Goal: Task Accomplishment & Management: Manage account settings

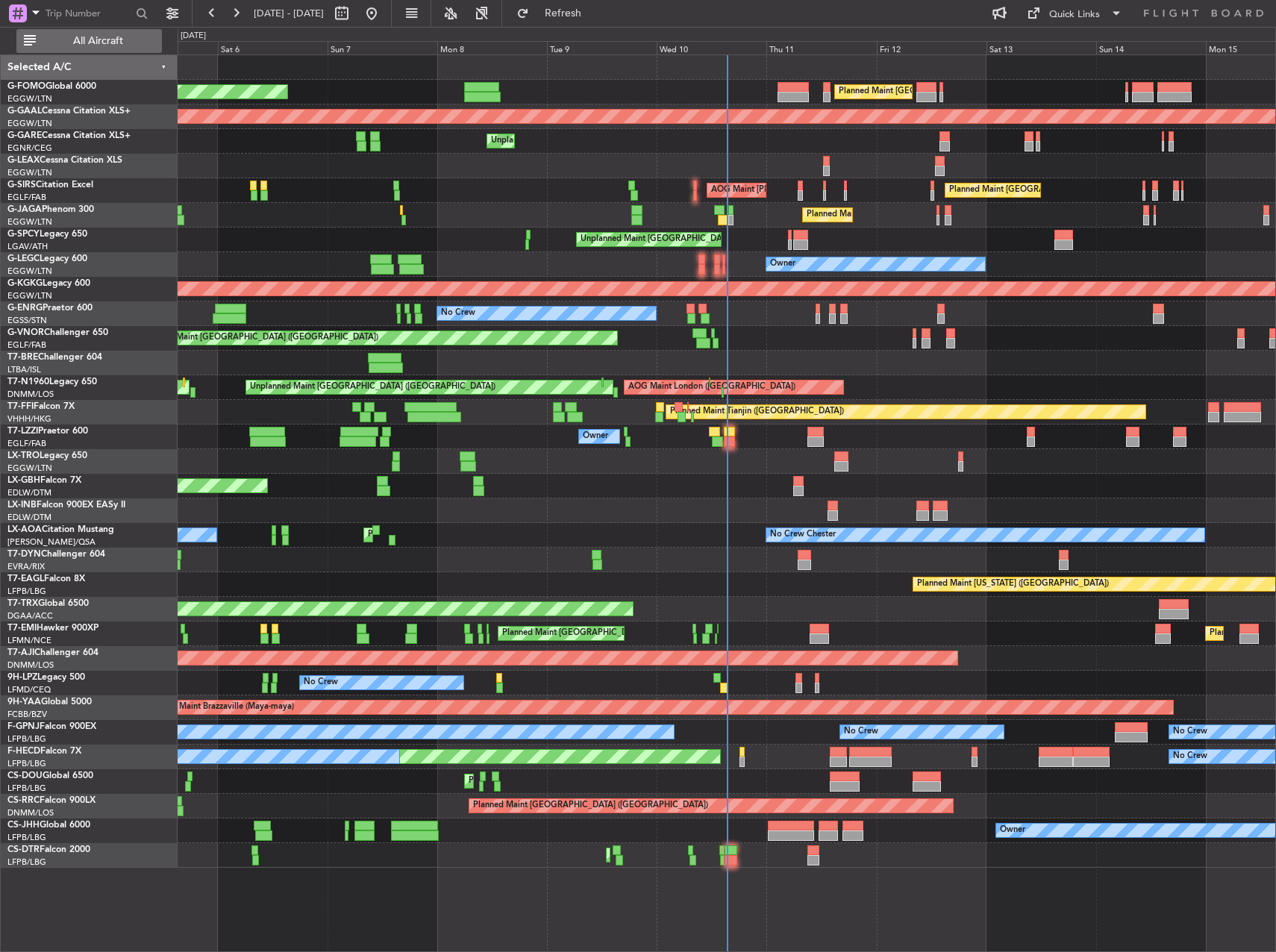
click at [90, 48] on button "All Aircraft" at bounding box center [89, 41] width 146 height 24
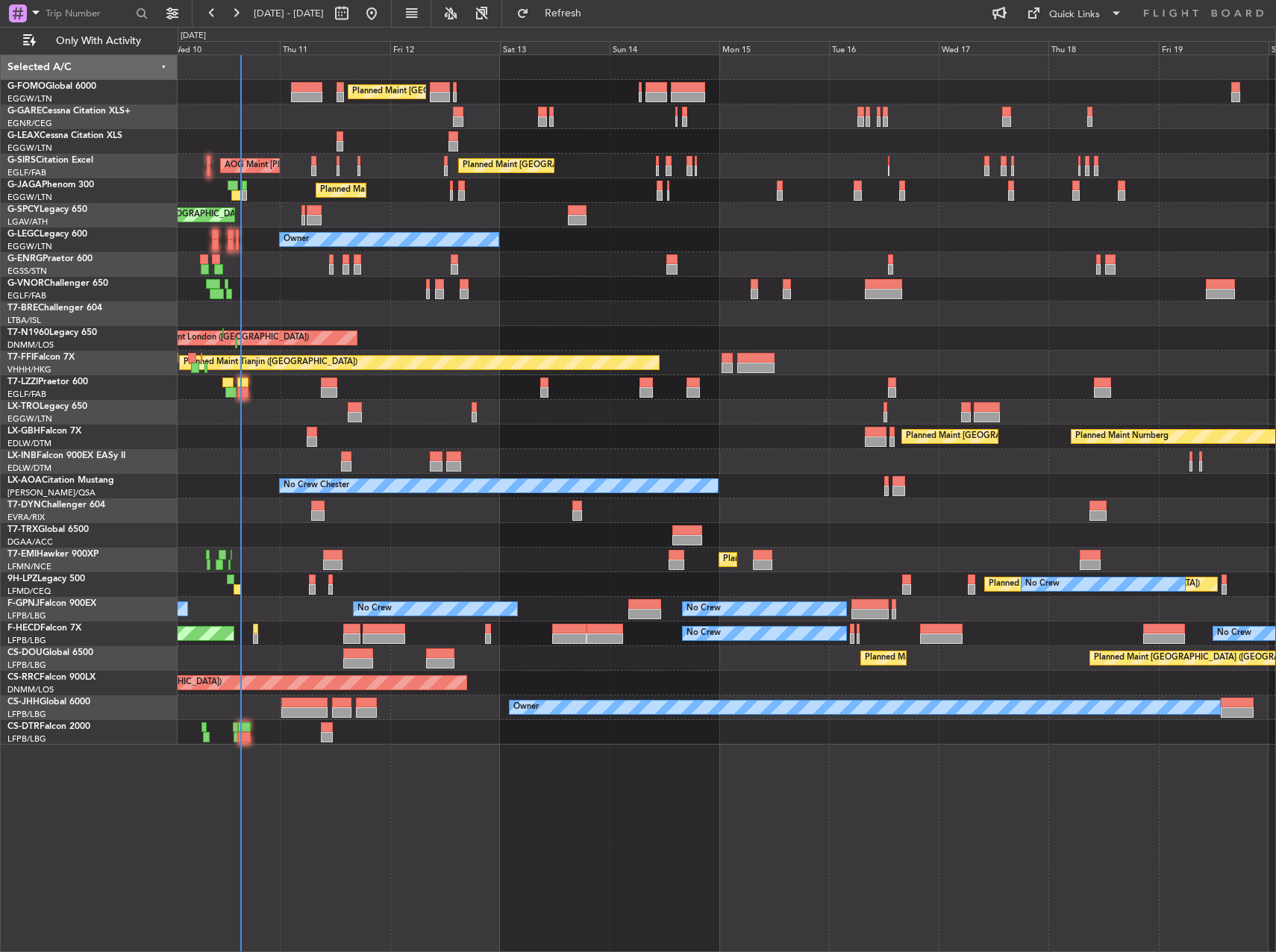
click at [371, 289] on div "Planned Maint London (Luton) Unplanned Maint Chester Planned Maint London (Farn…" at bounding box center [726, 400] width 1098 height 689
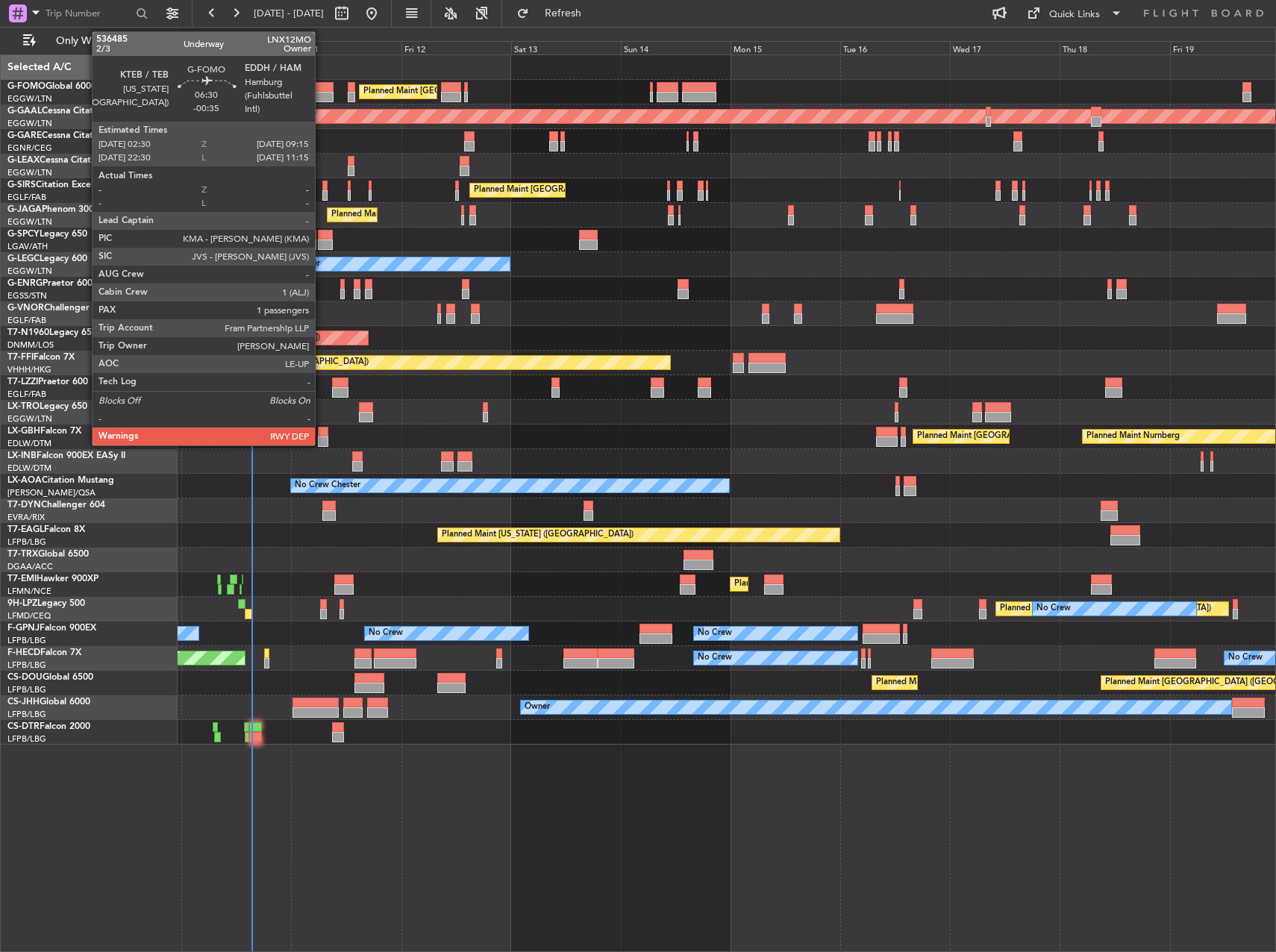
click at [322, 95] on div at bounding box center [318, 98] width 31 height 11
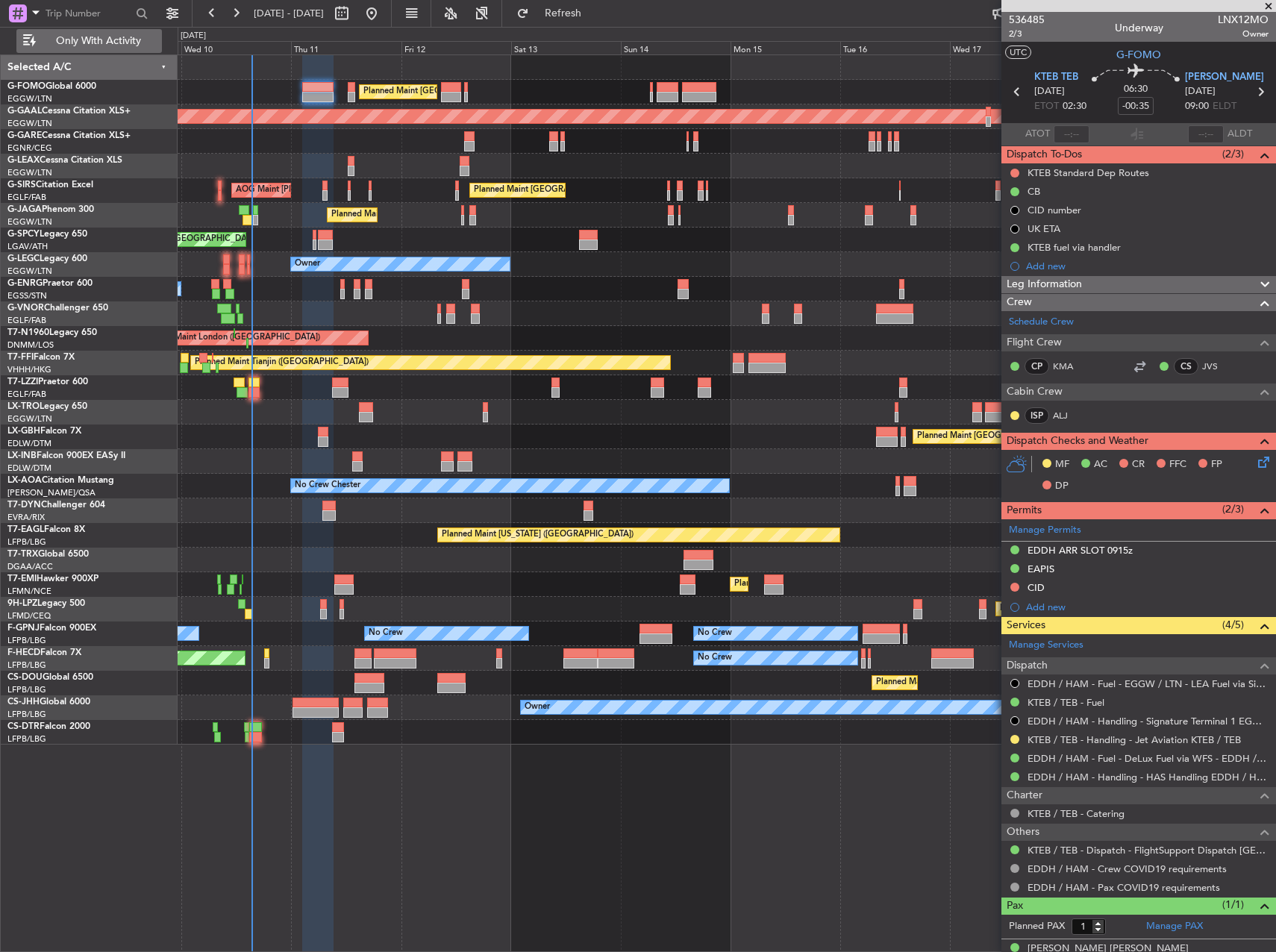
click at [64, 45] on span "Only With Activity" at bounding box center [98, 41] width 119 height 11
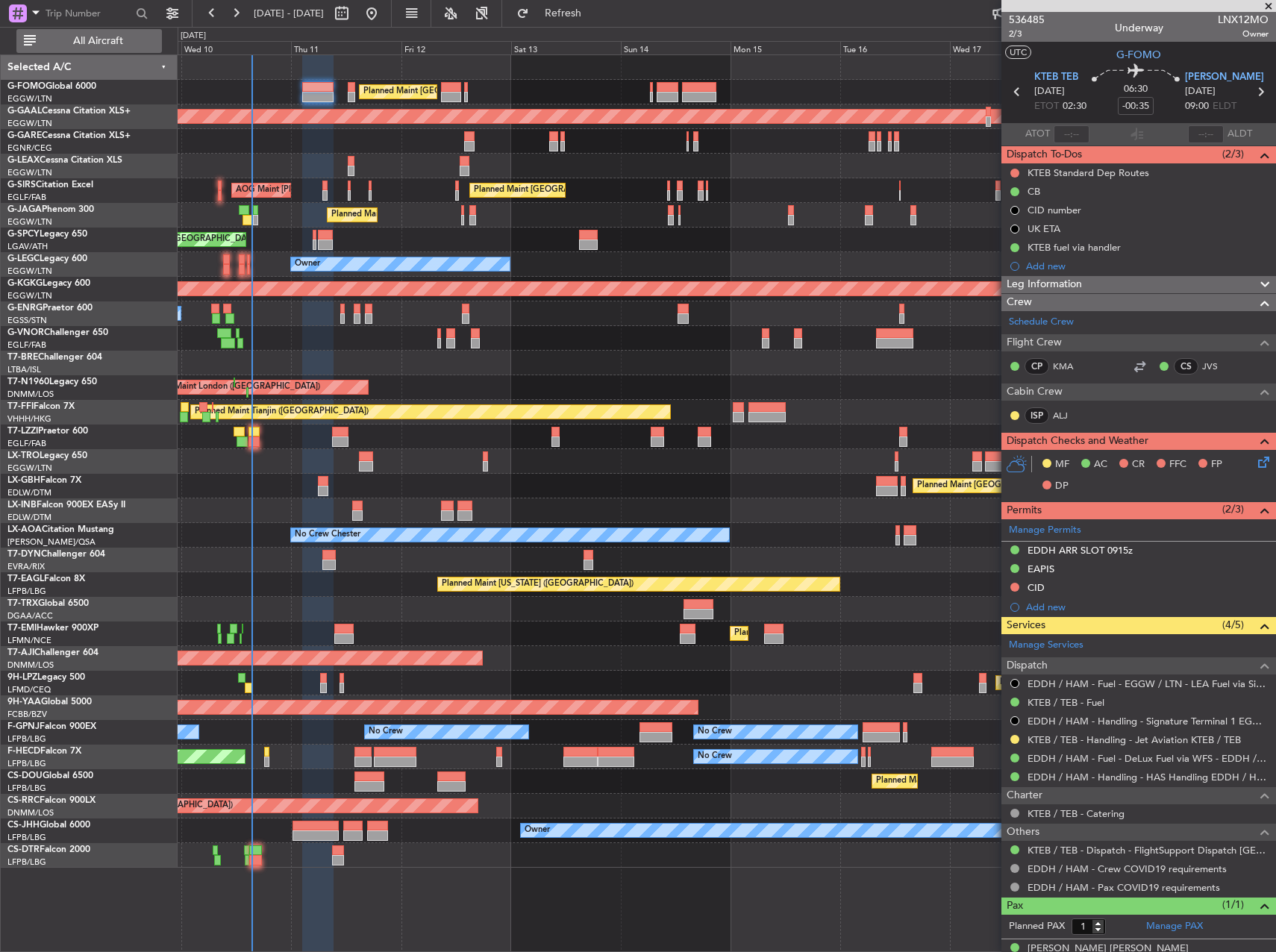
click at [65, 45] on span "All Aircraft" at bounding box center [98, 41] width 119 height 11
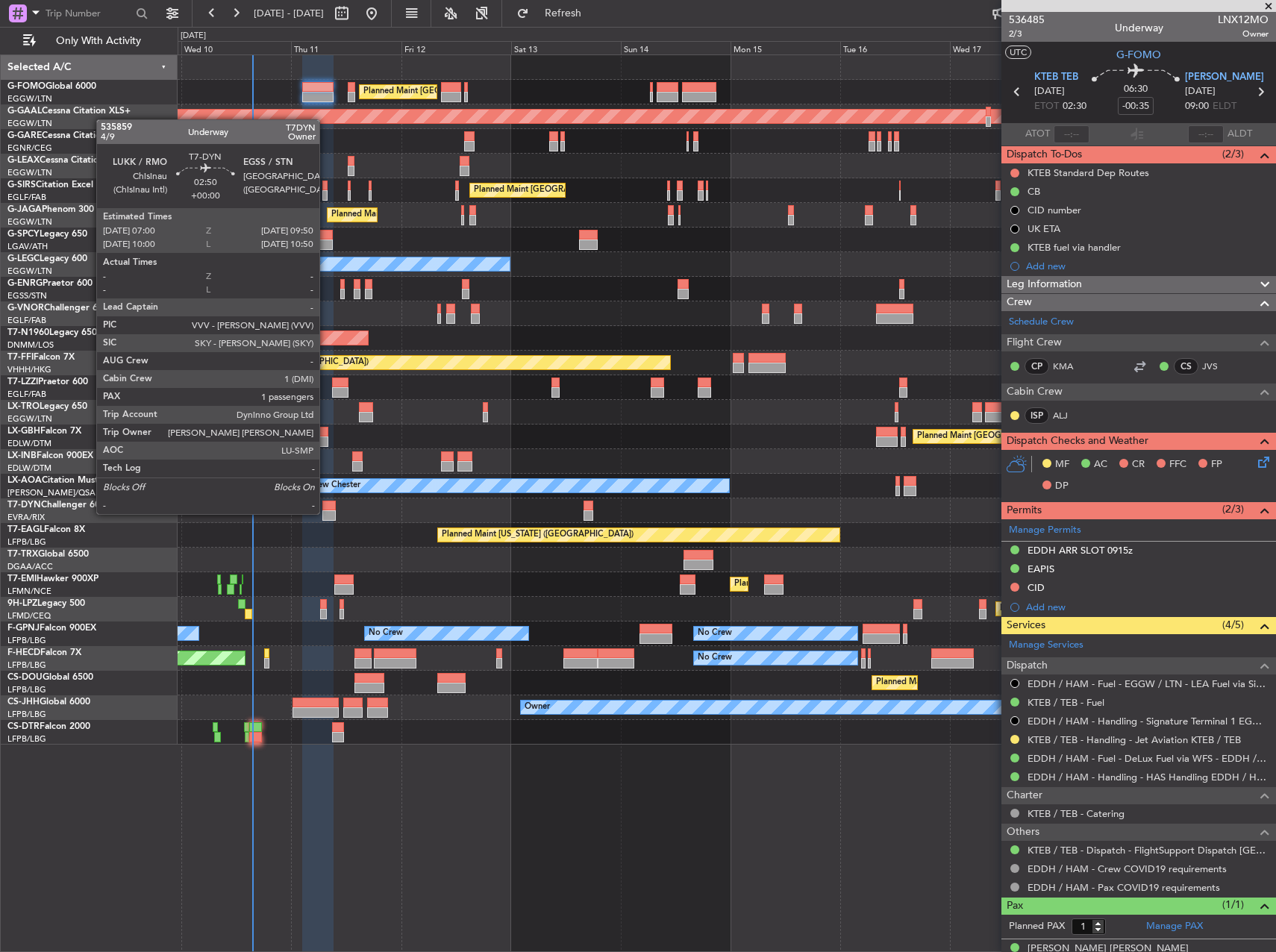
click at [326, 513] on div at bounding box center [329, 516] width 13 height 11
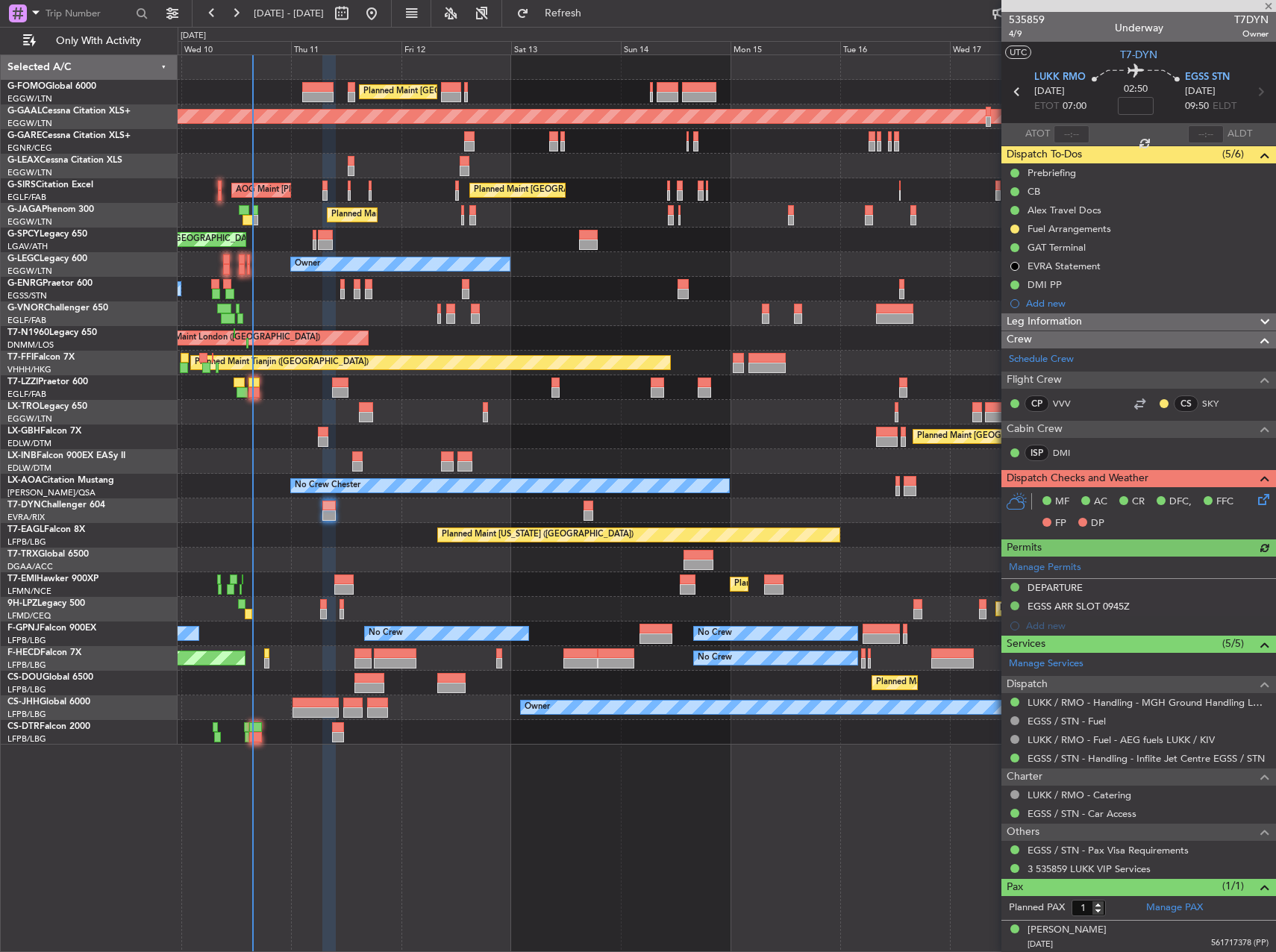
type input "+00:10"
type input "13:28"
type input "2"
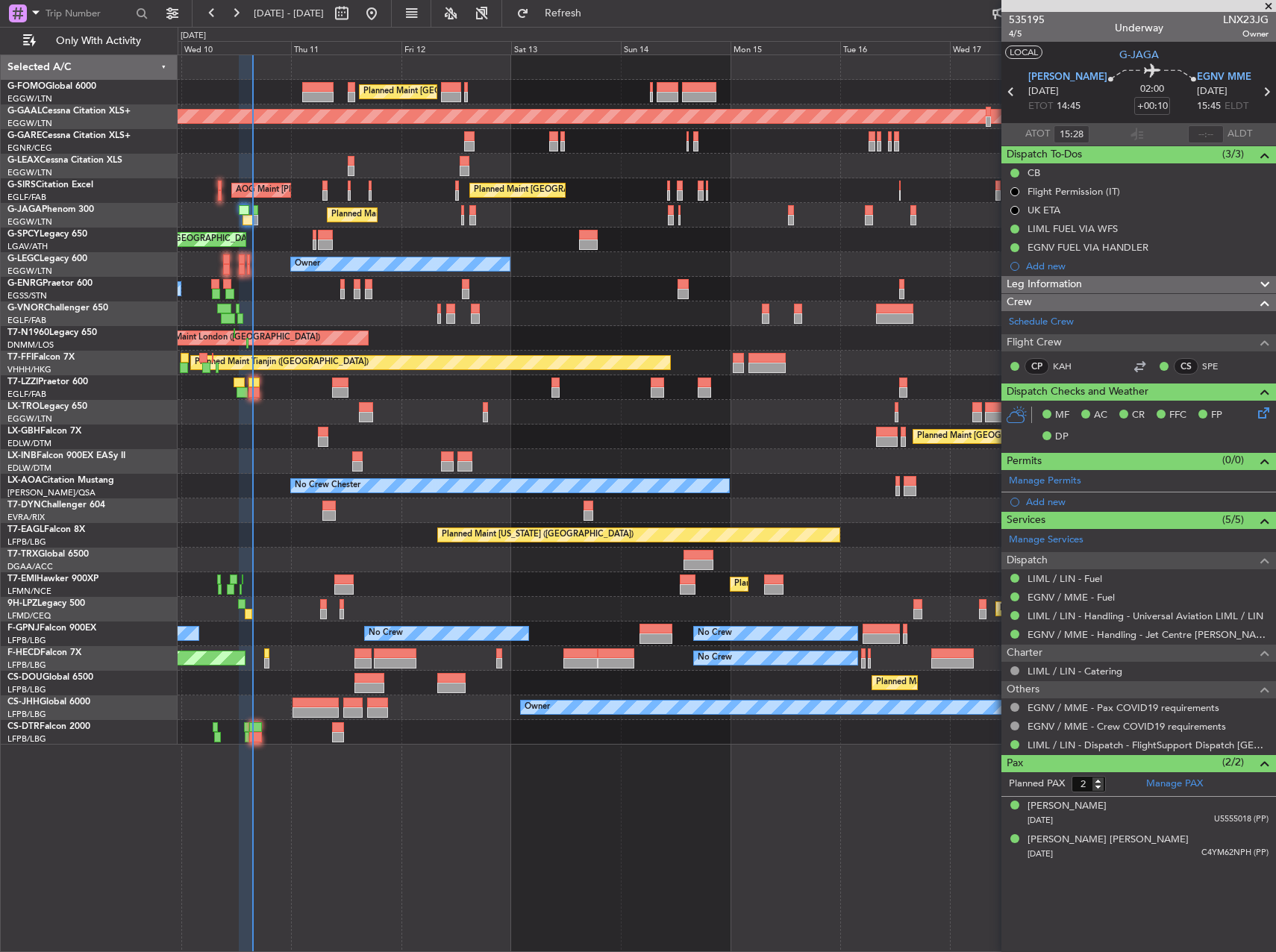
type input "13:28"
click at [1212, 140] on input "text" at bounding box center [1205, 134] width 36 height 18
type input "15:24"
click at [250, 608] on div "Planned Maint St Gallen (Altenrhein) No Crew No Crew" at bounding box center [726, 610] width 1098 height 25
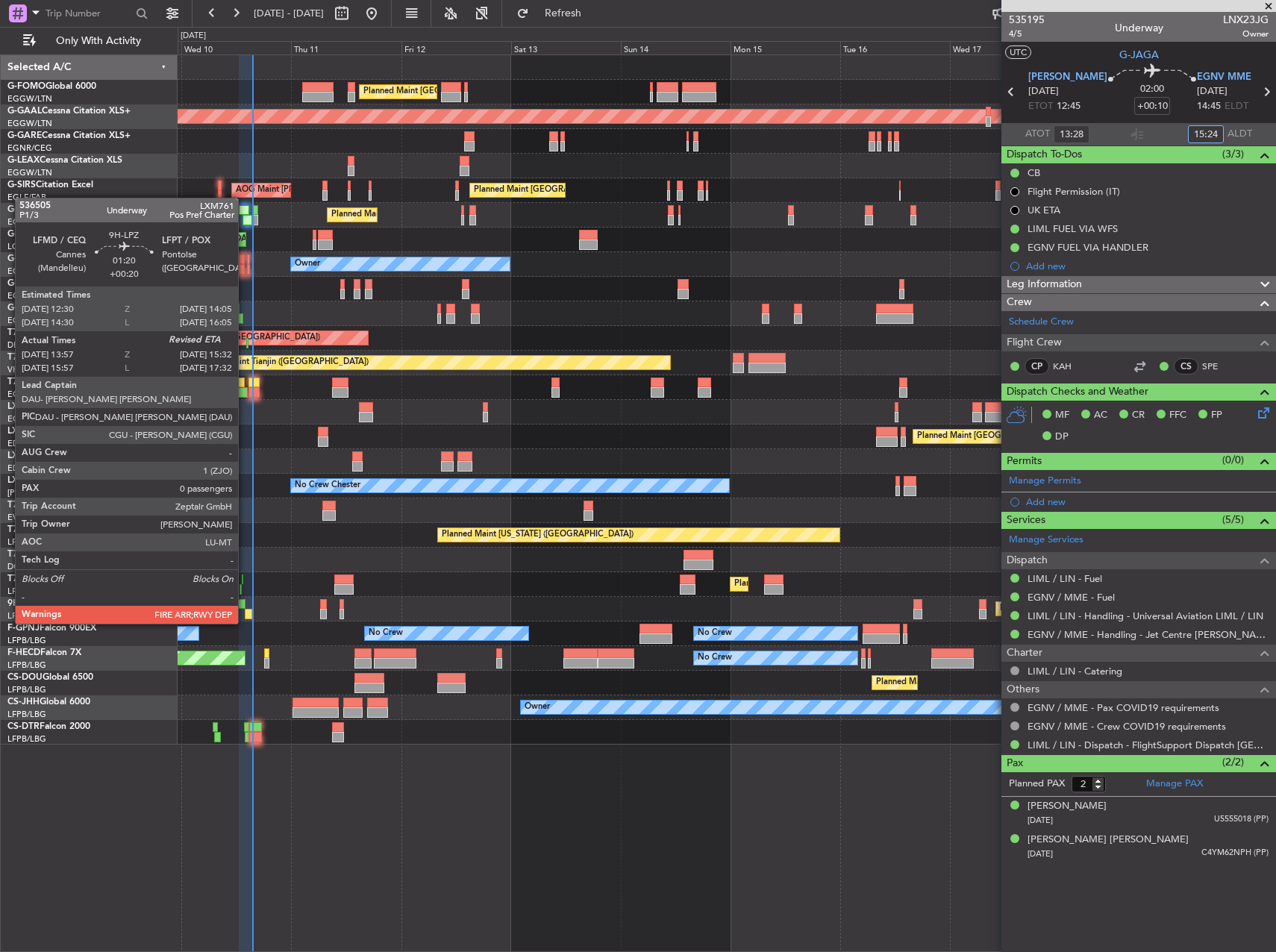
click at [245, 610] on div at bounding box center [249, 614] width 8 height 11
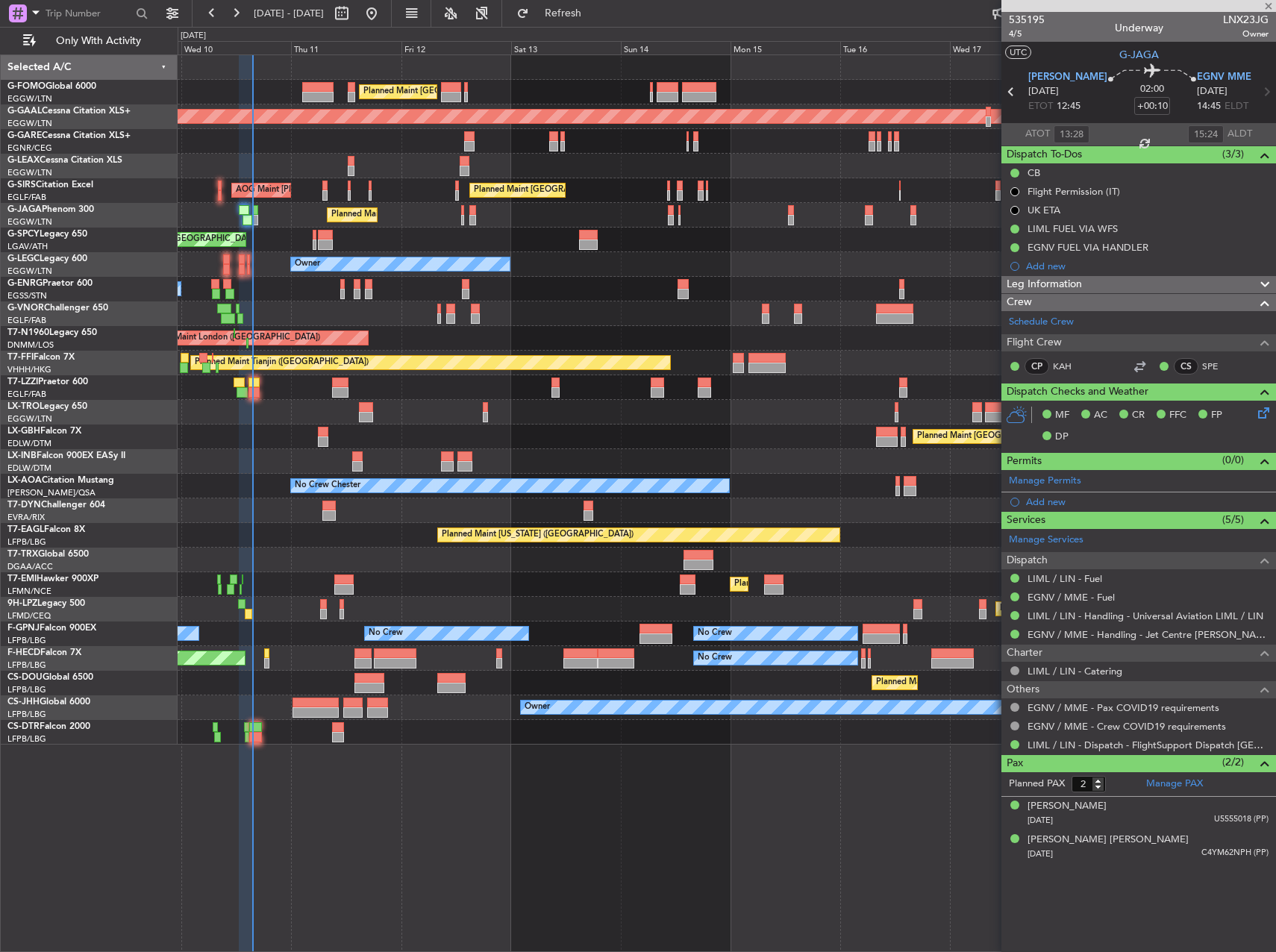
type input "+00:20"
type input "14:07"
type input "0"
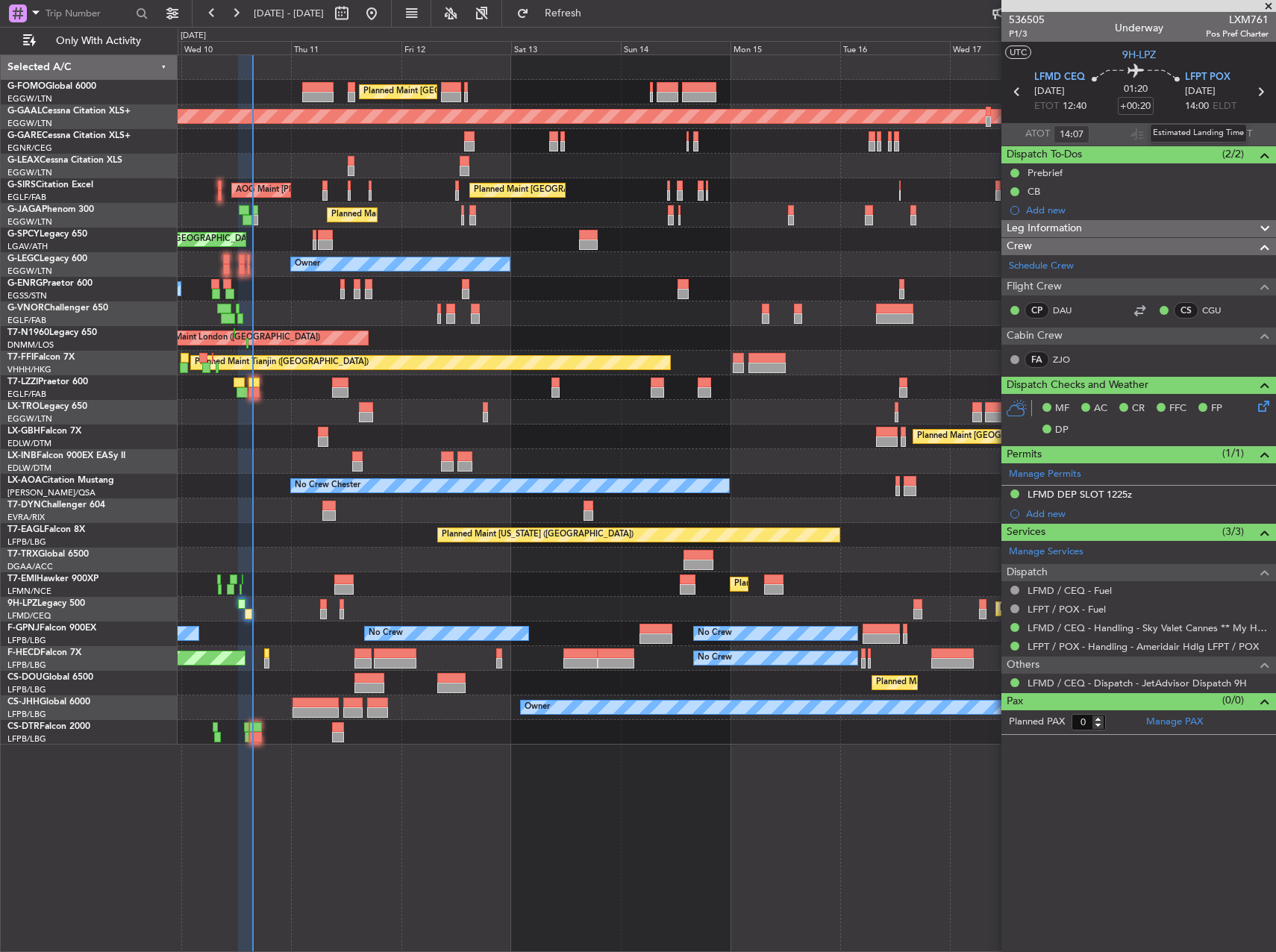
click at [1208, 134] on div "Estimated Landing Time" at bounding box center [1198, 133] width 97 height 18
click at [1199, 131] on input "text" at bounding box center [1205, 134] width 36 height 18
type input "15:26"
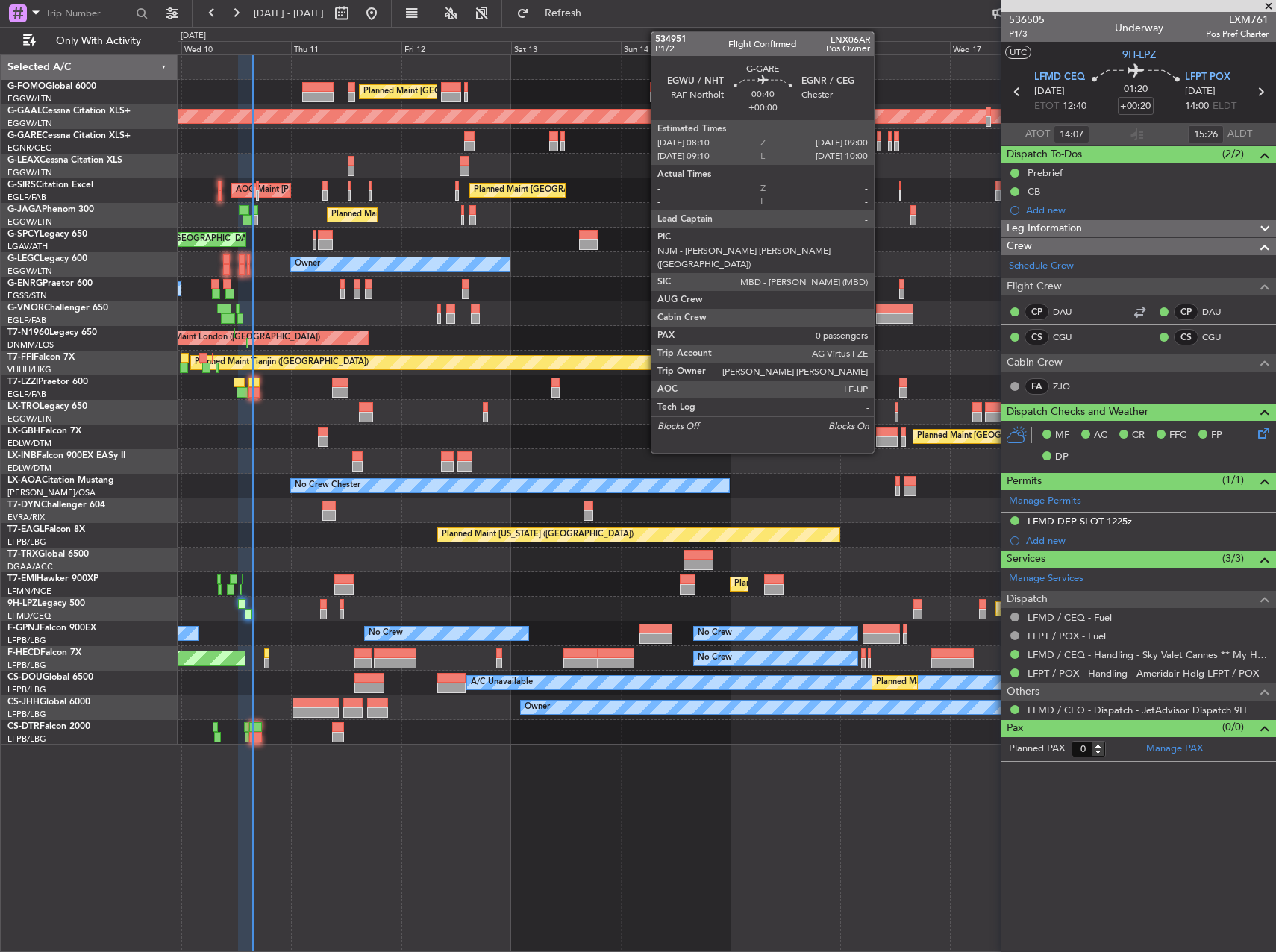
click at [881, 144] on div at bounding box center [879, 147] width 5 height 11
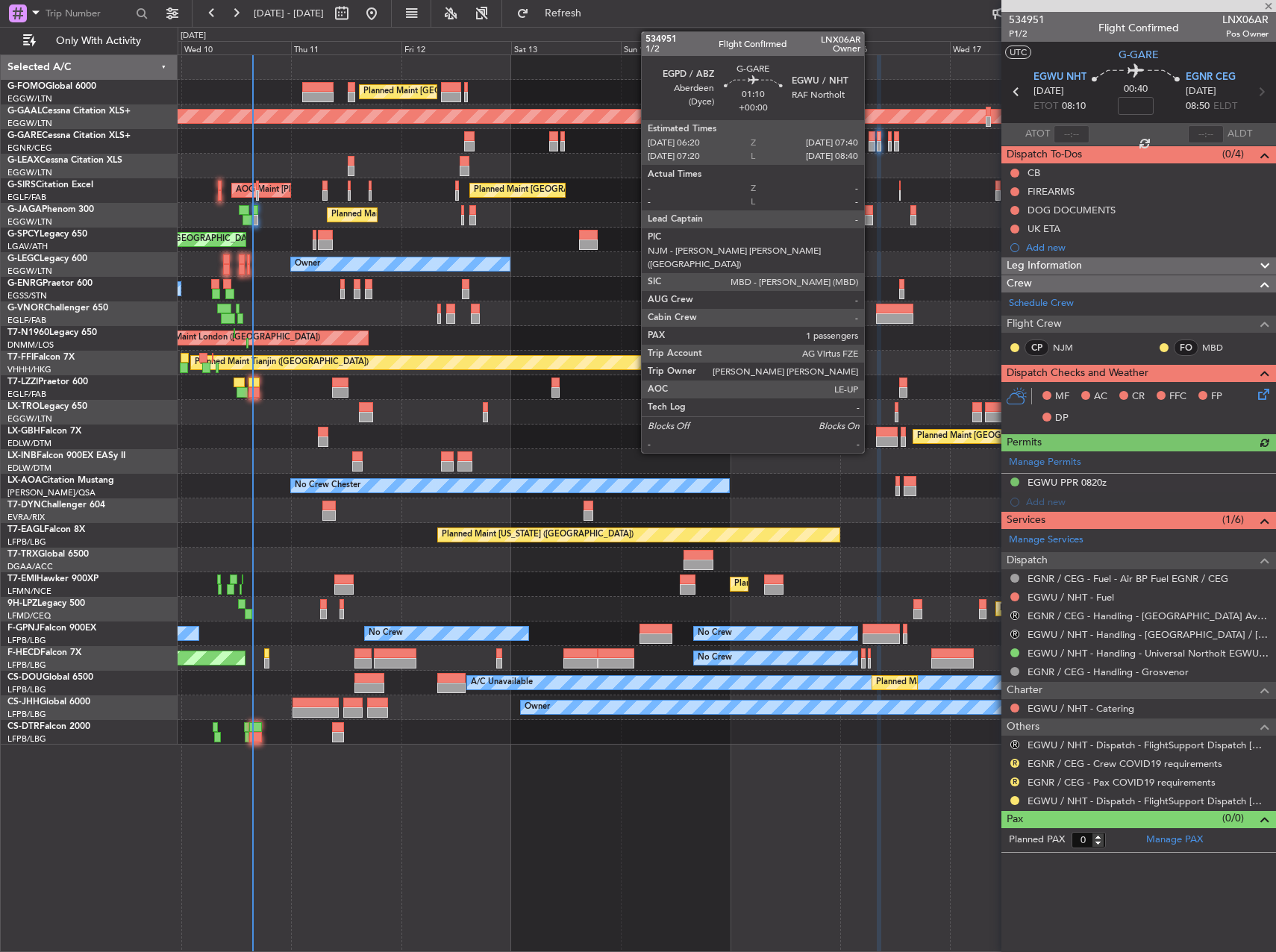
click at [871, 146] on div at bounding box center [871, 147] width 7 height 11
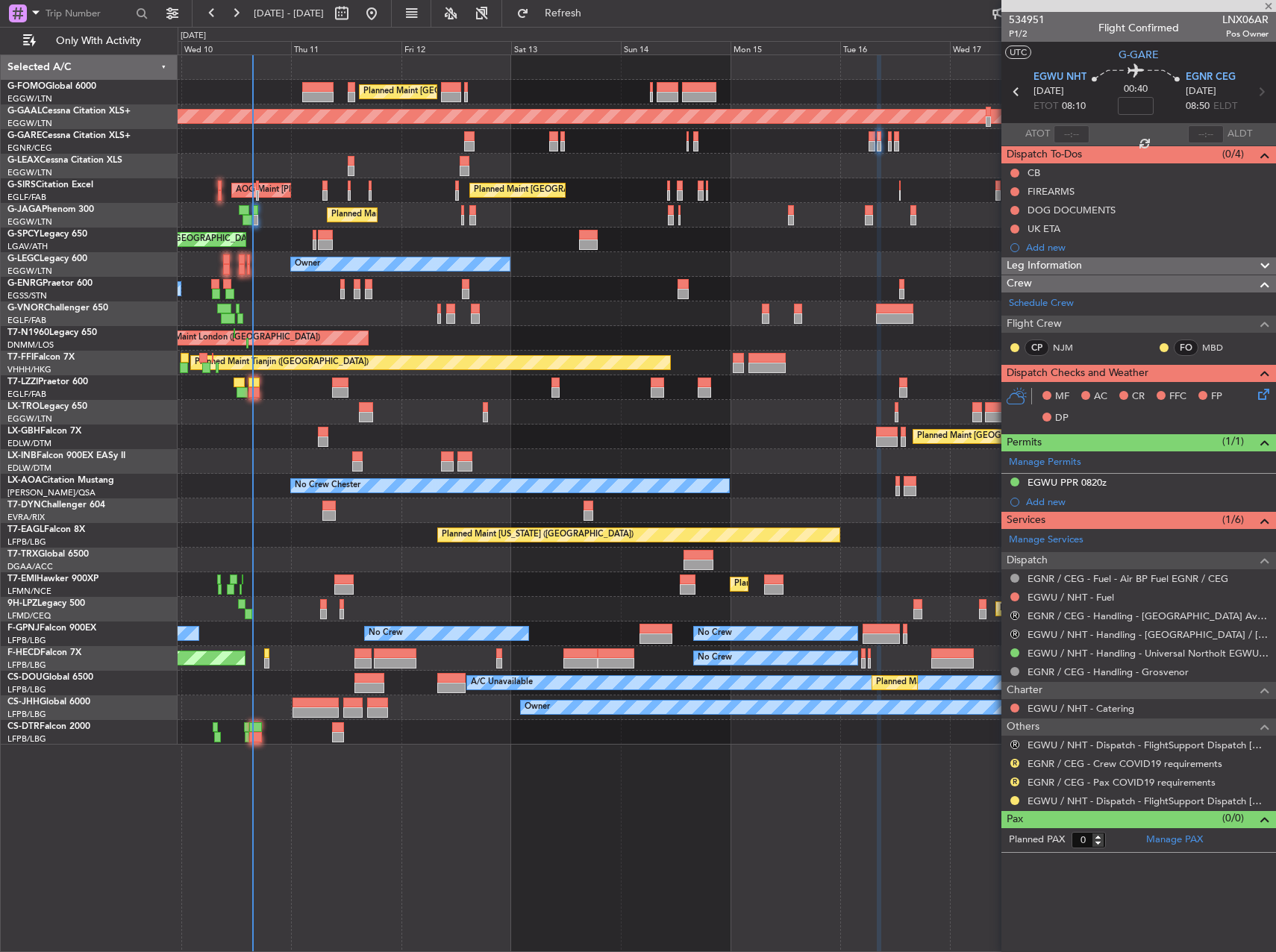
type input "1"
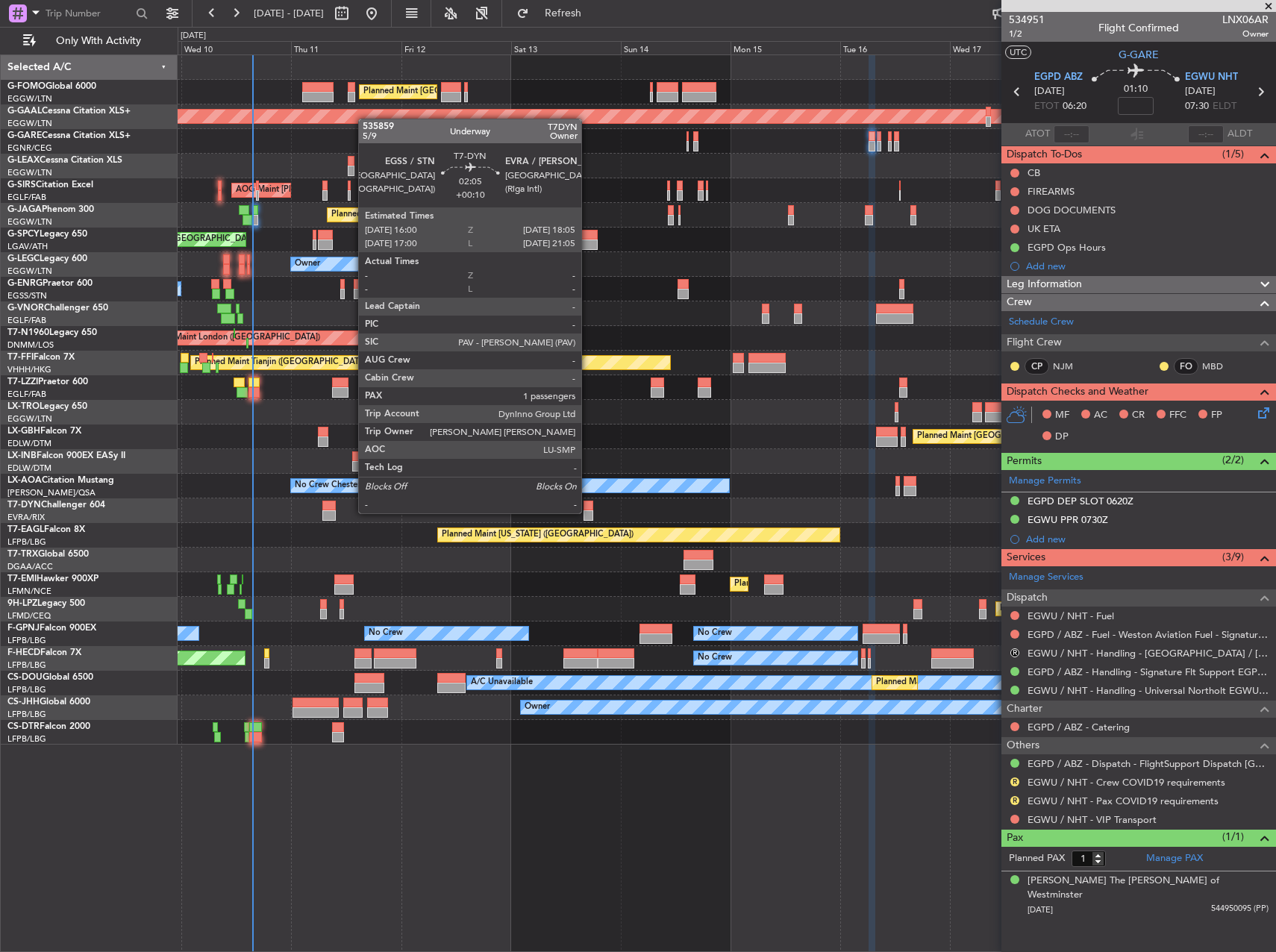
click at [588, 512] on div at bounding box center [588, 516] width 10 height 11
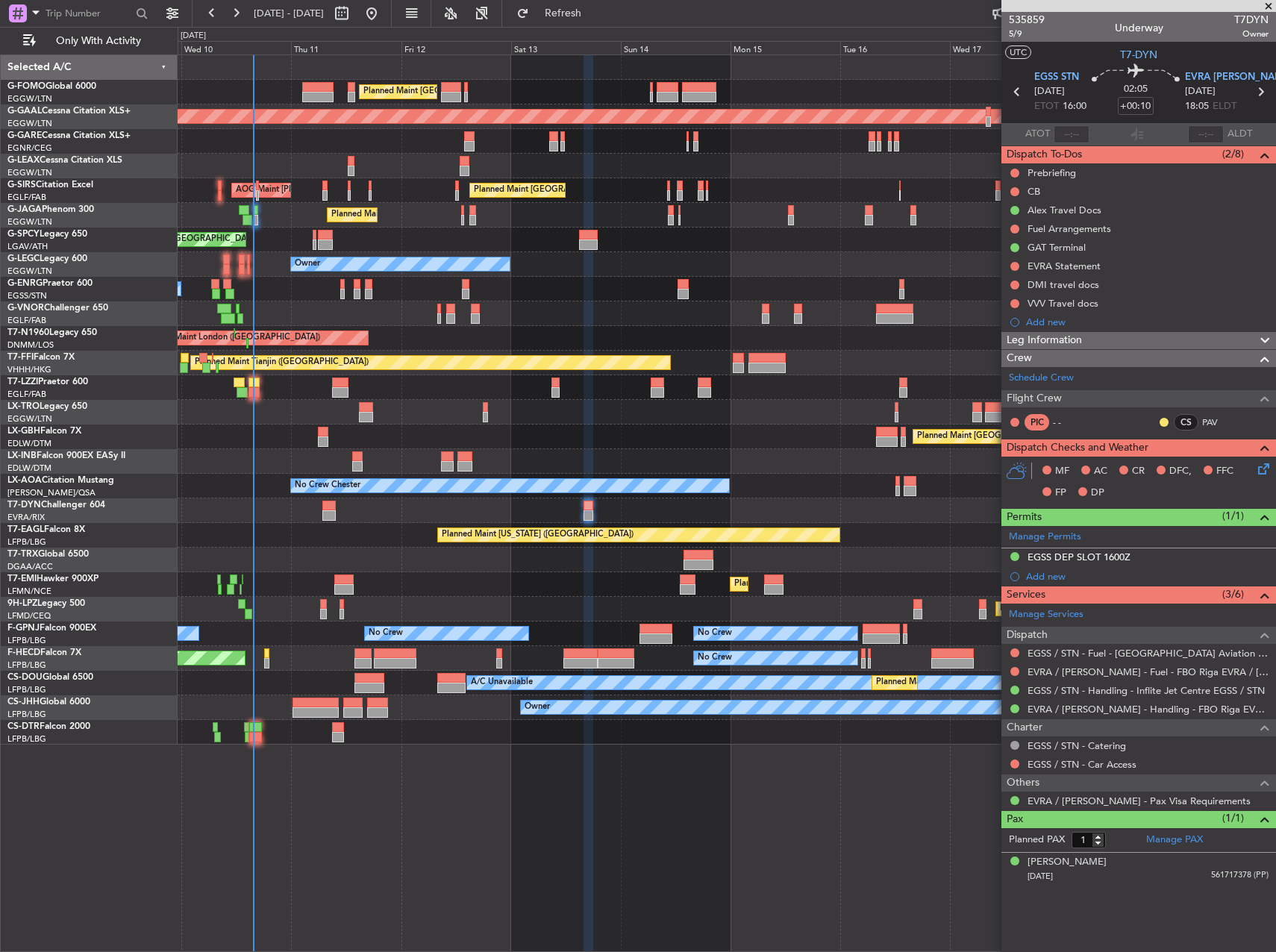
click at [0, 295] on html "09 Sep 2025 - 19 Sep 2025 Refresh Quick Links Only With Activity Planned Maint …" at bounding box center [638, 476] width 1276 height 952
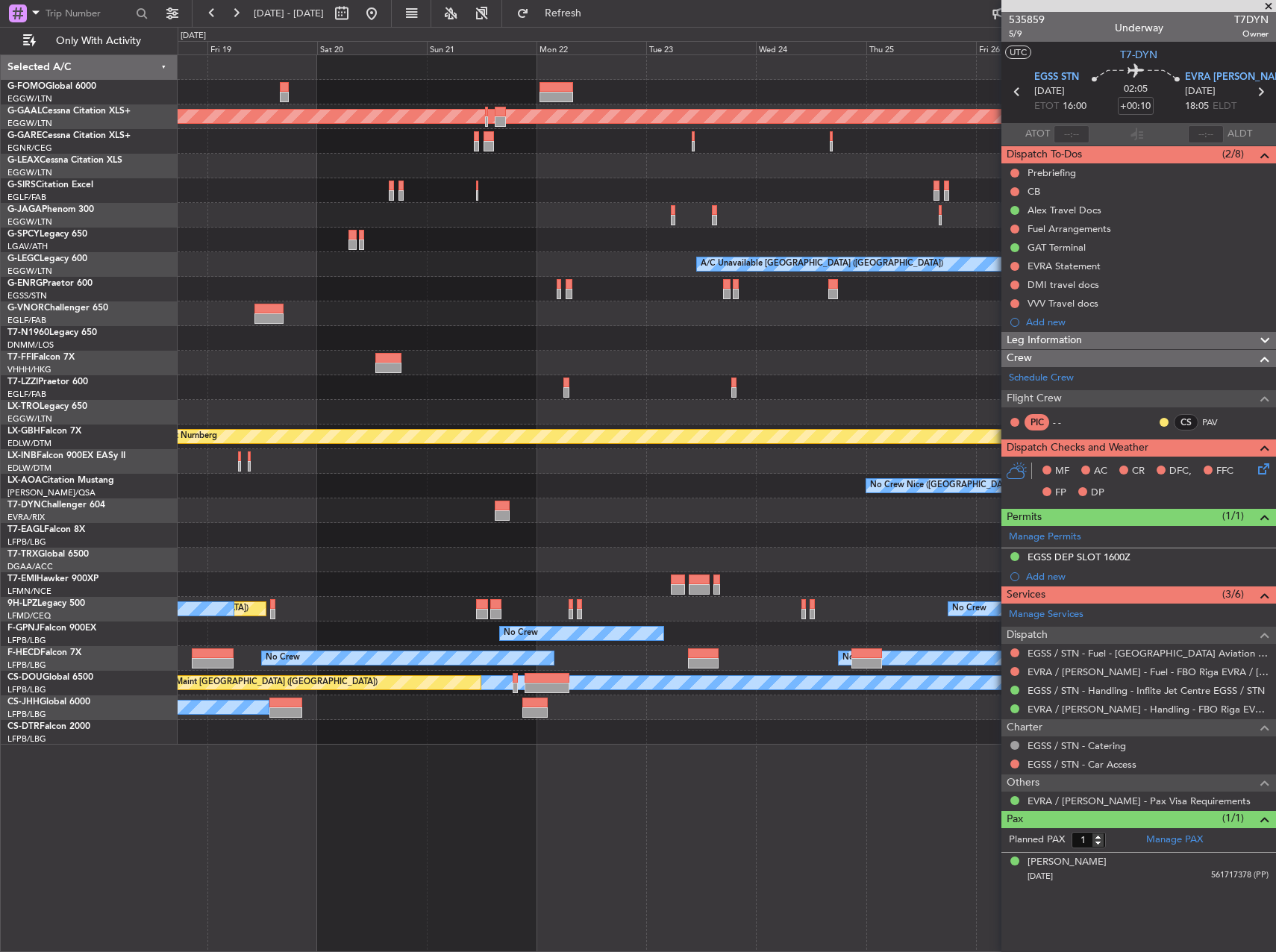
click at [7, 335] on div "Planned Maint Dusseldorf A/C Unavailable London (Luton) Planned Maint Nurnberg …" at bounding box center [638, 489] width 1276 height 925
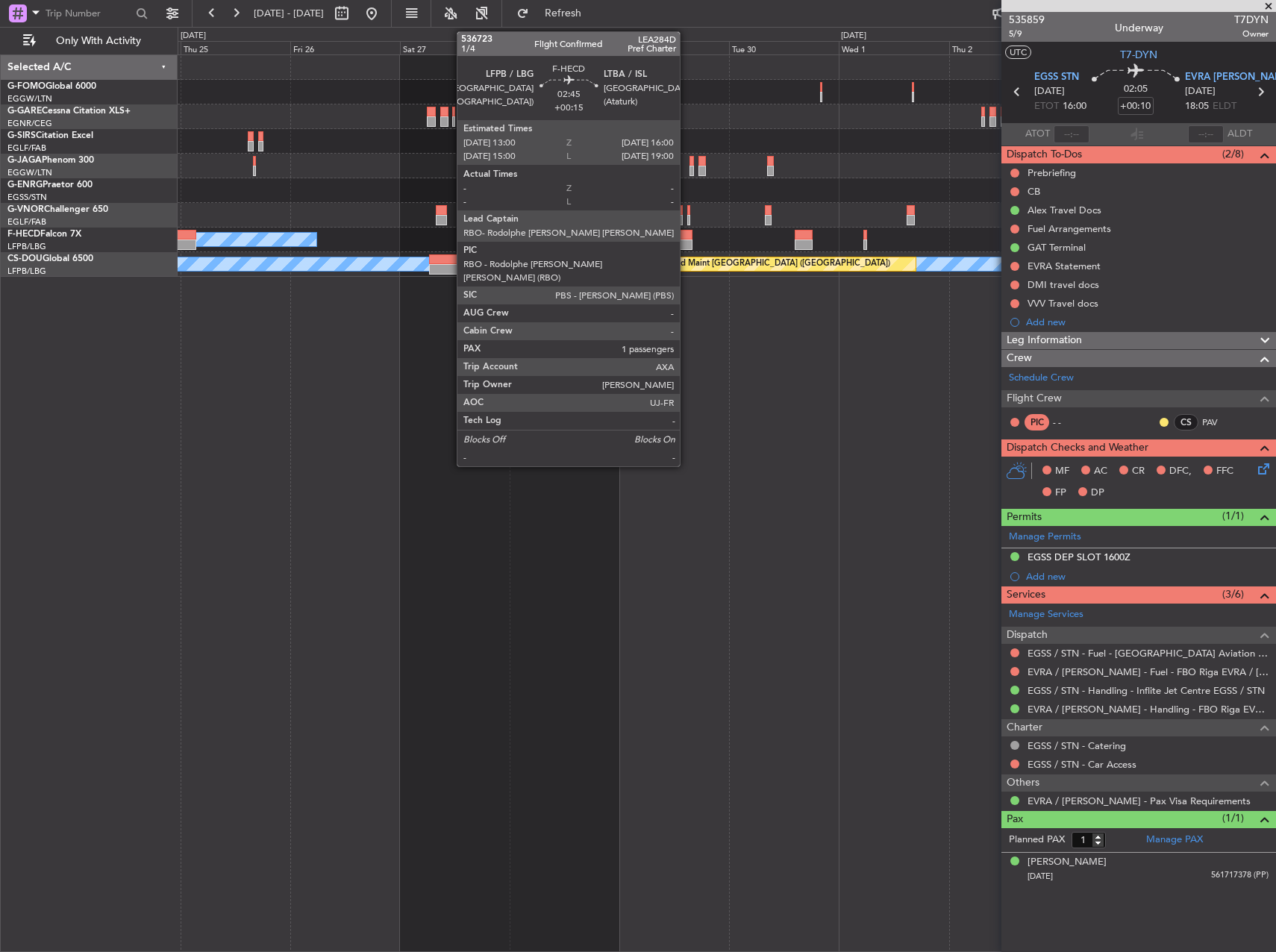
click at [686, 233] on div at bounding box center [685, 235] width 14 height 11
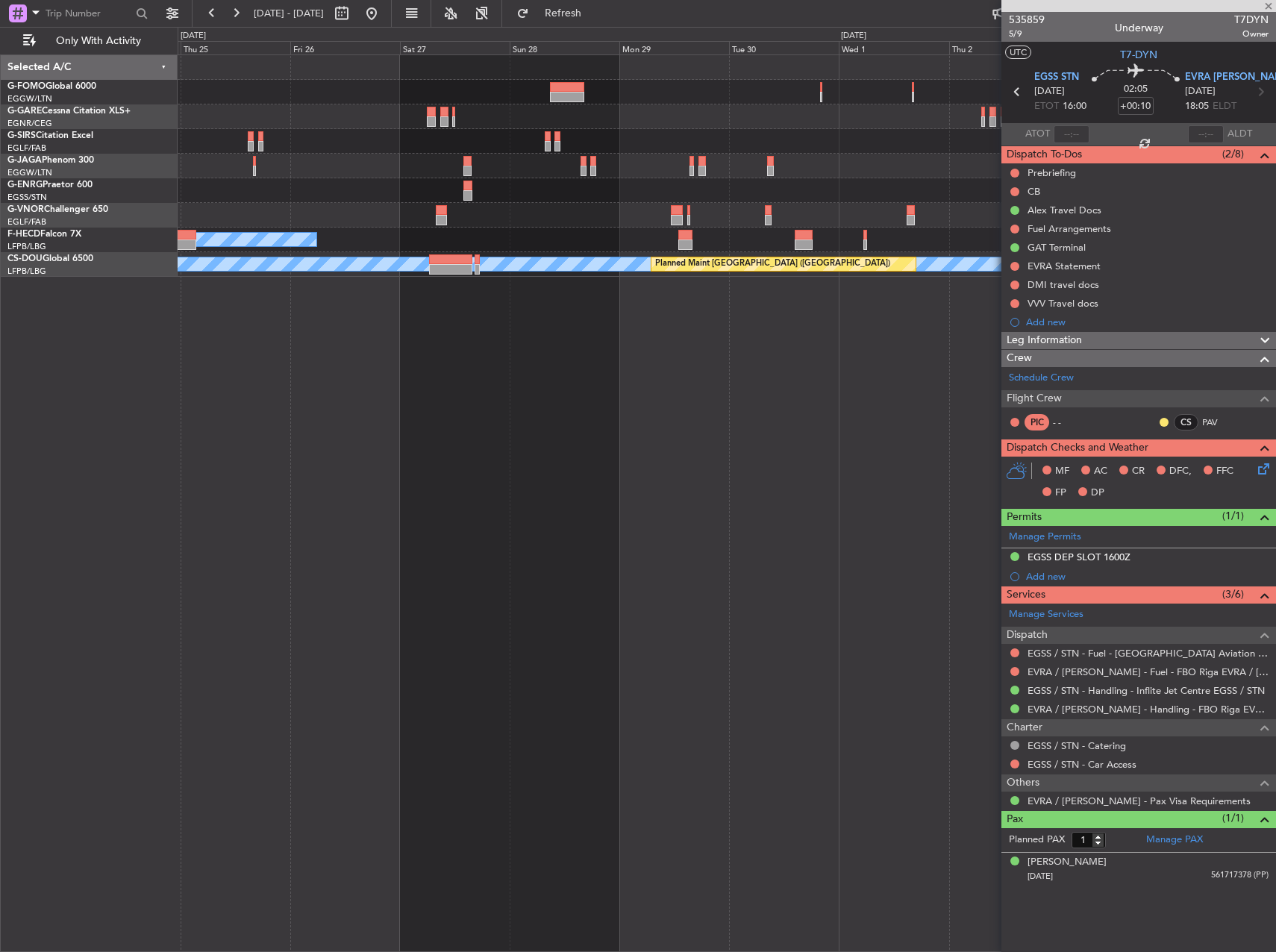
type input "+00:15"
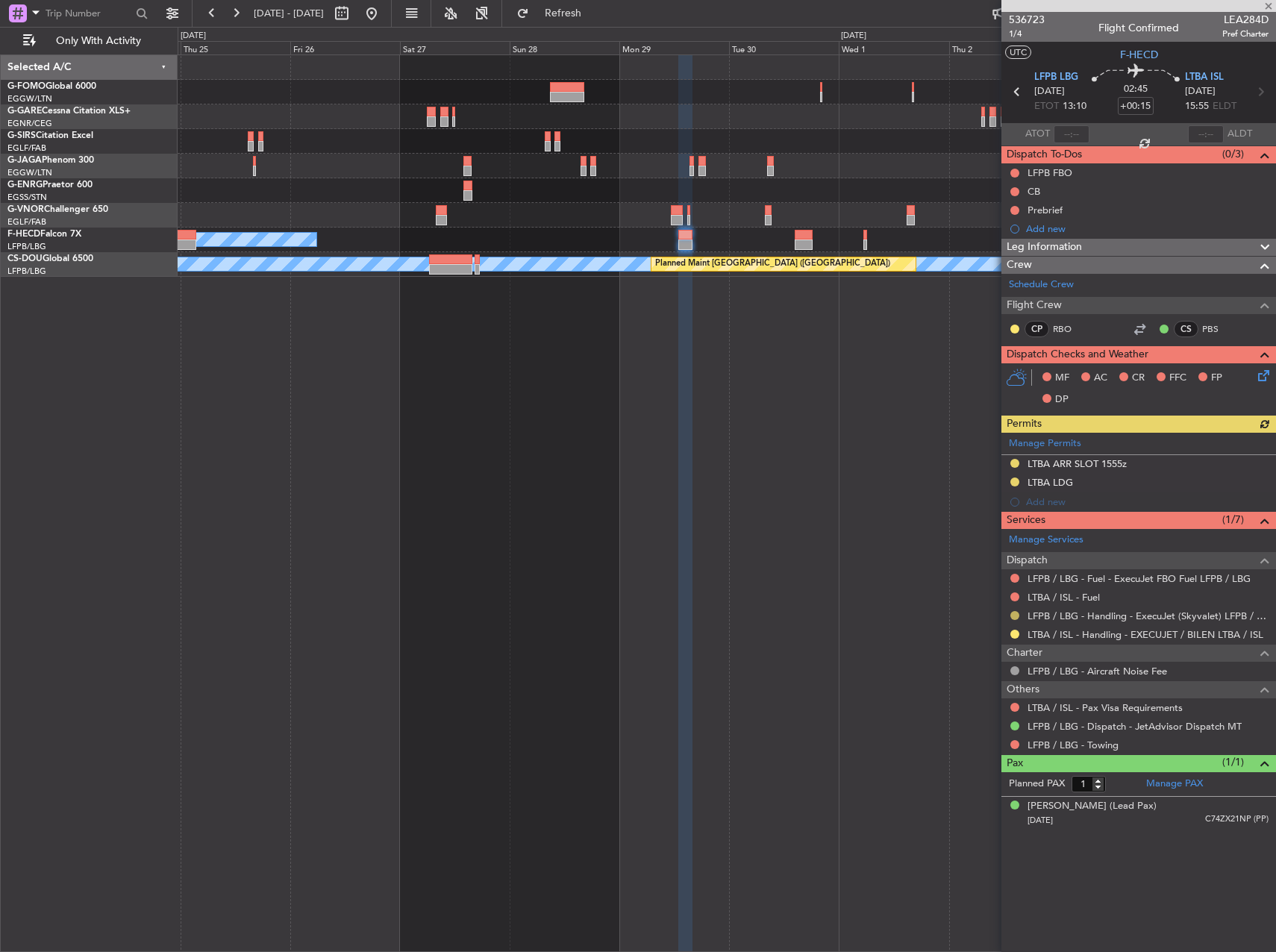
click at [1017, 614] on button at bounding box center [1015, 616] width 9 height 9
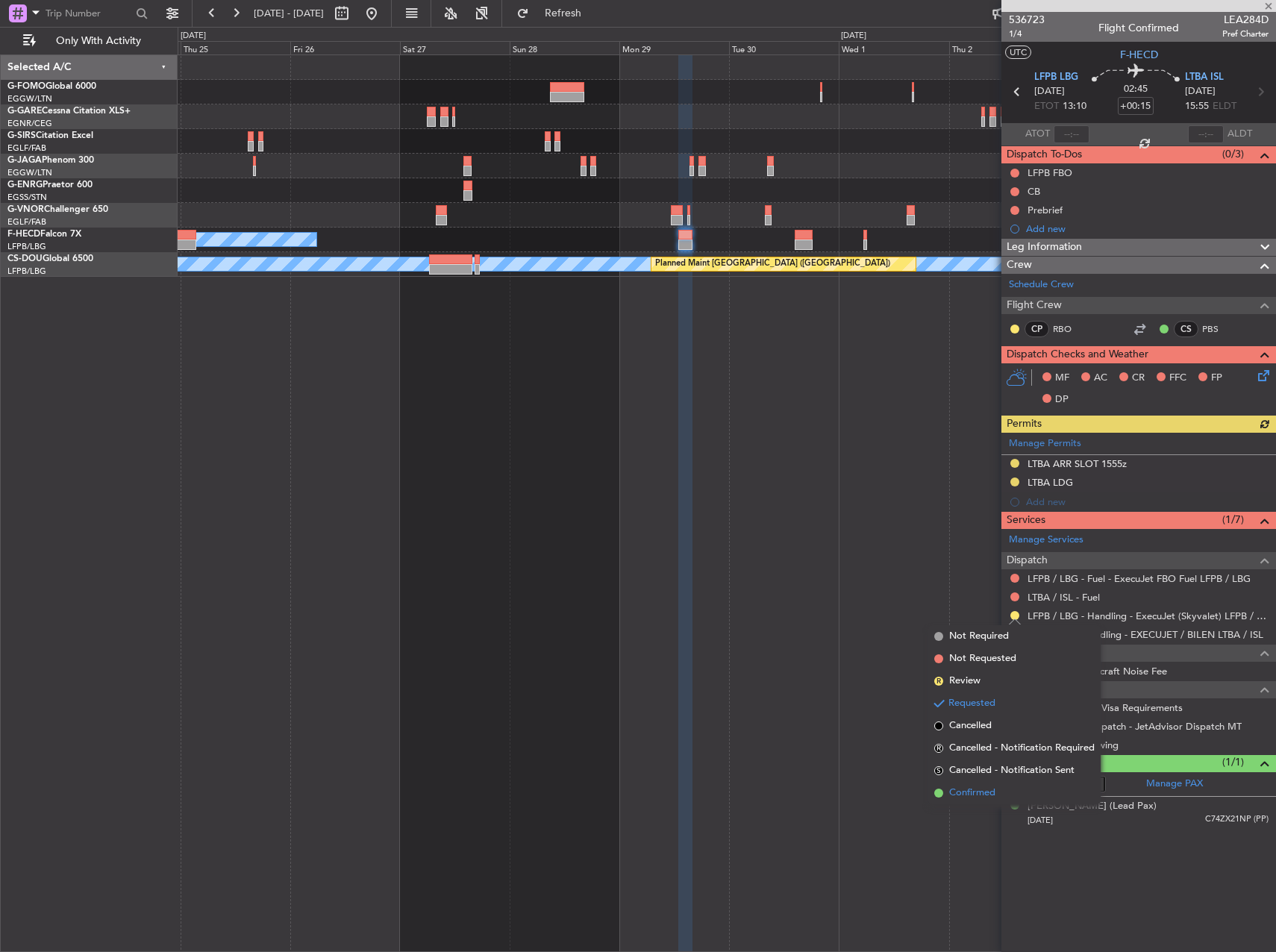
click at [975, 788] on span "Confirmed" at bounding box center [972, 792] width 46 height 15
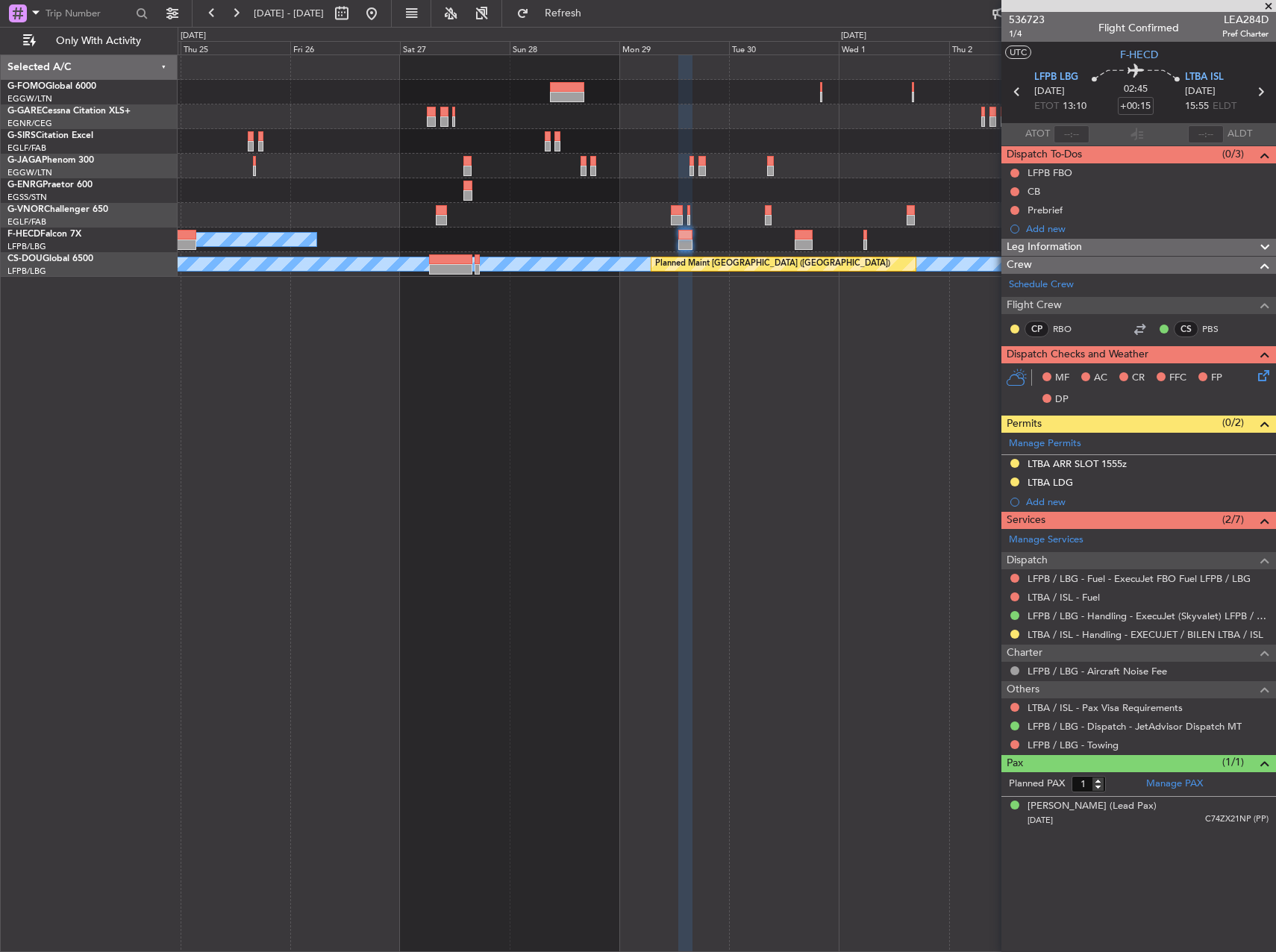
drag, startPoint x: 428, startPoint y: 12, endPoint x: 464, endPoint y: 58, distance: 58.4
click at [384, 12] on button at bounding box center [371, 13] width 24 height 24
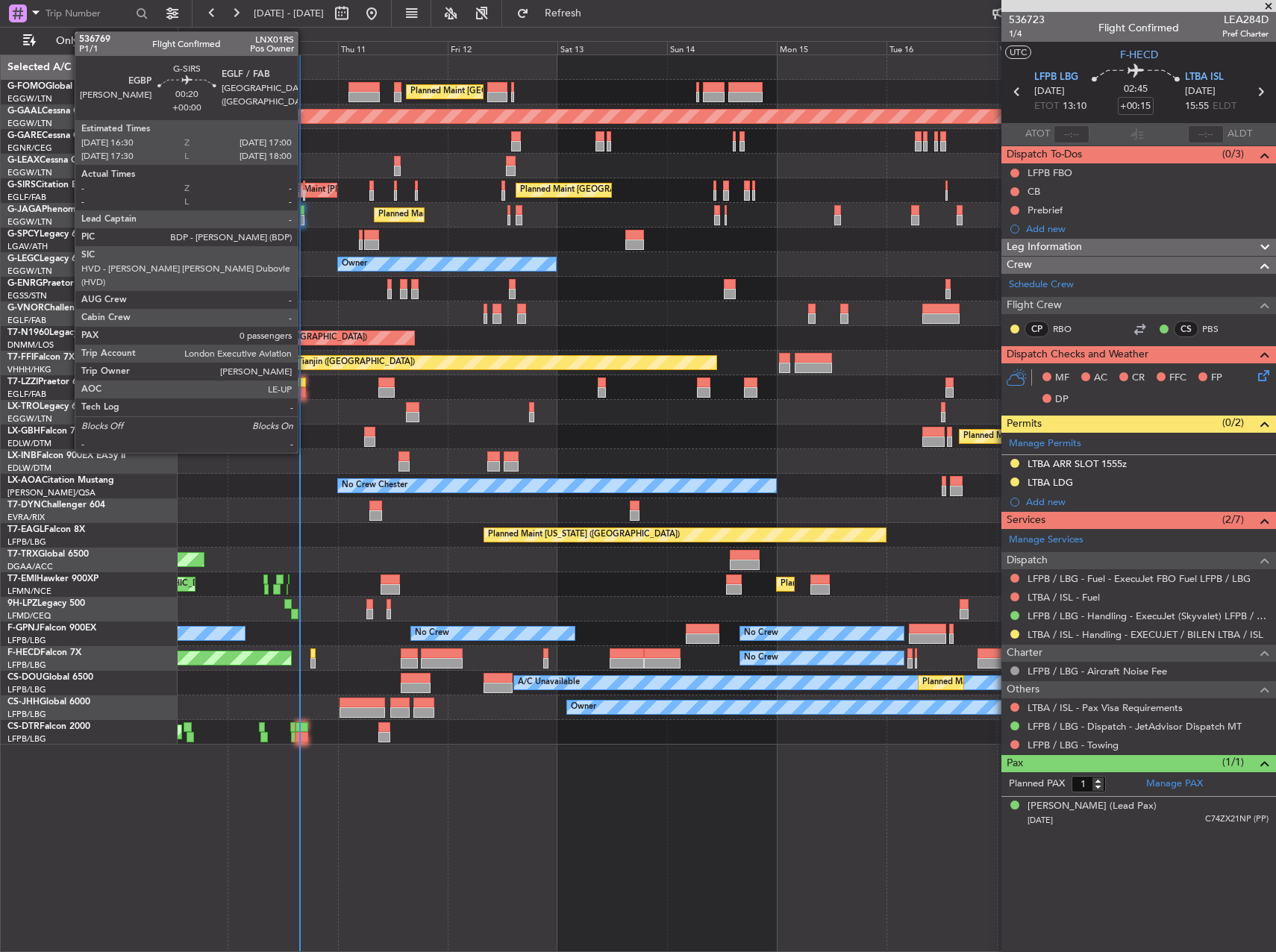
click at [305, 188] on div at bounding box center [305, 186] width 3 height 11
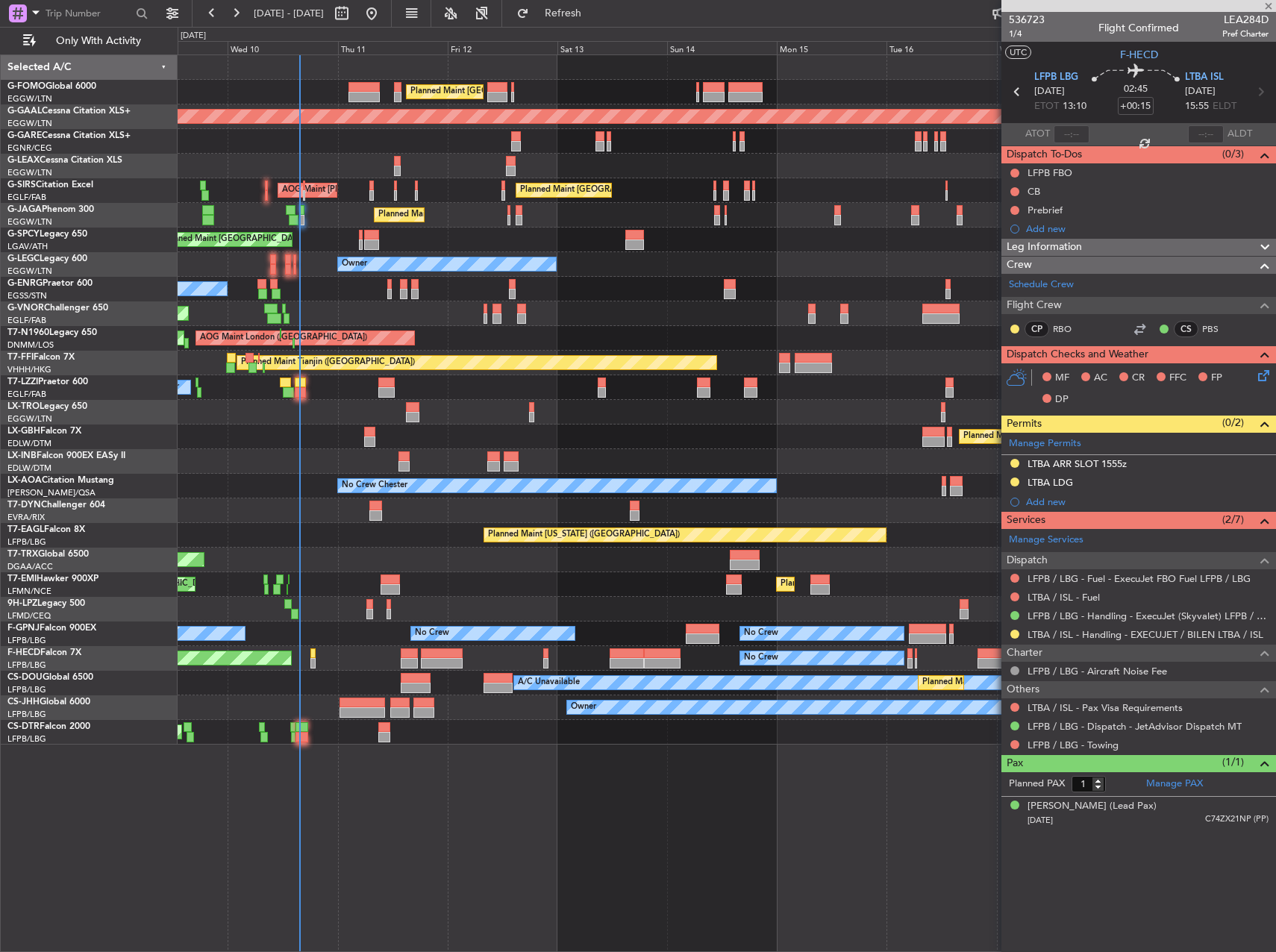
type input "0"
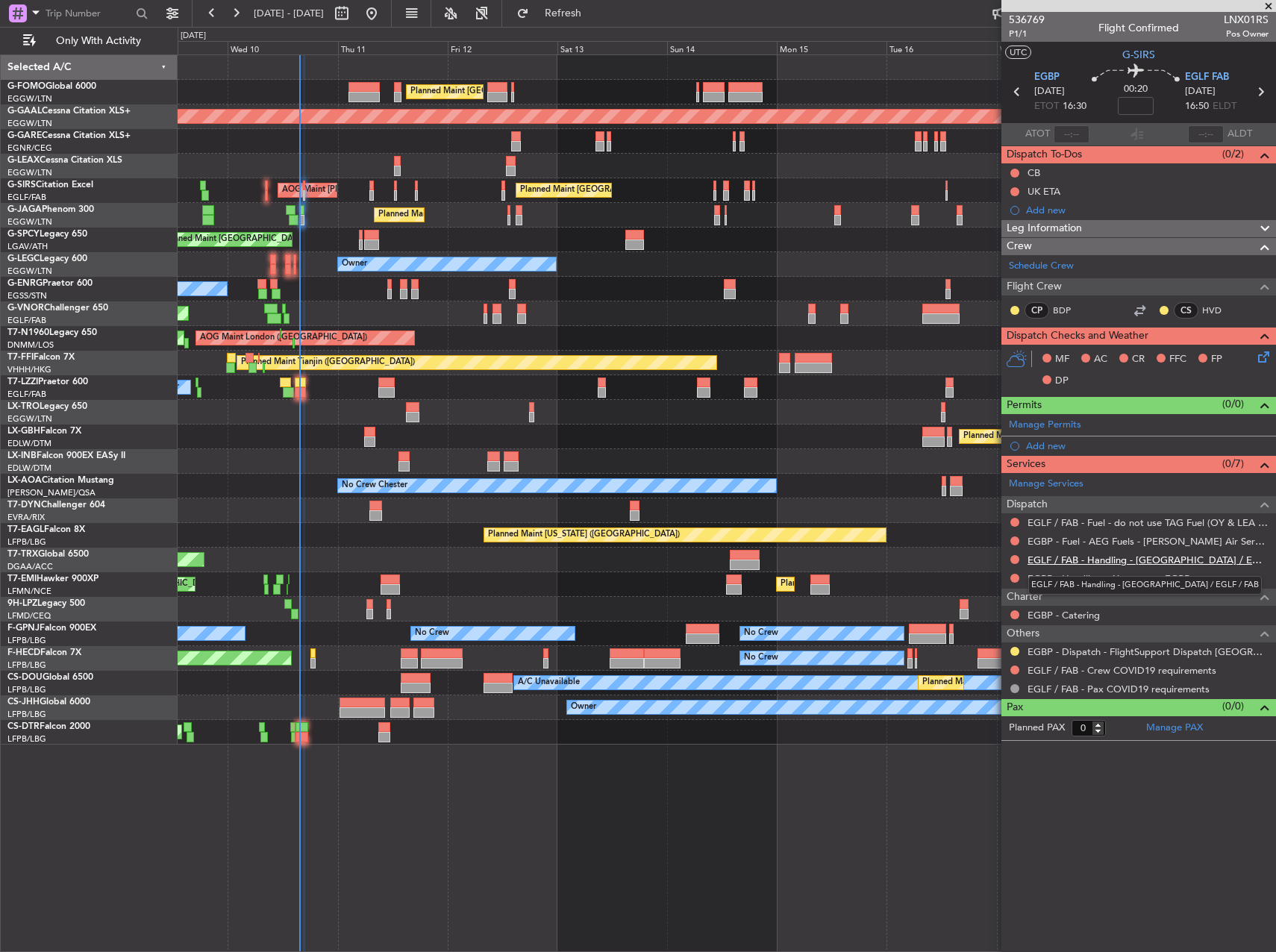
click at [1145, 555] on link "EGLF / FAB - Handling - Farnborough Airport / EGLF / FAB" at bounding box center [1148, 560] width 241 height 13
click at [1130, 579] on link "EGBP - Handling - Airport ops EGBP" at bounding box center [1109, 578] width 163 height 13
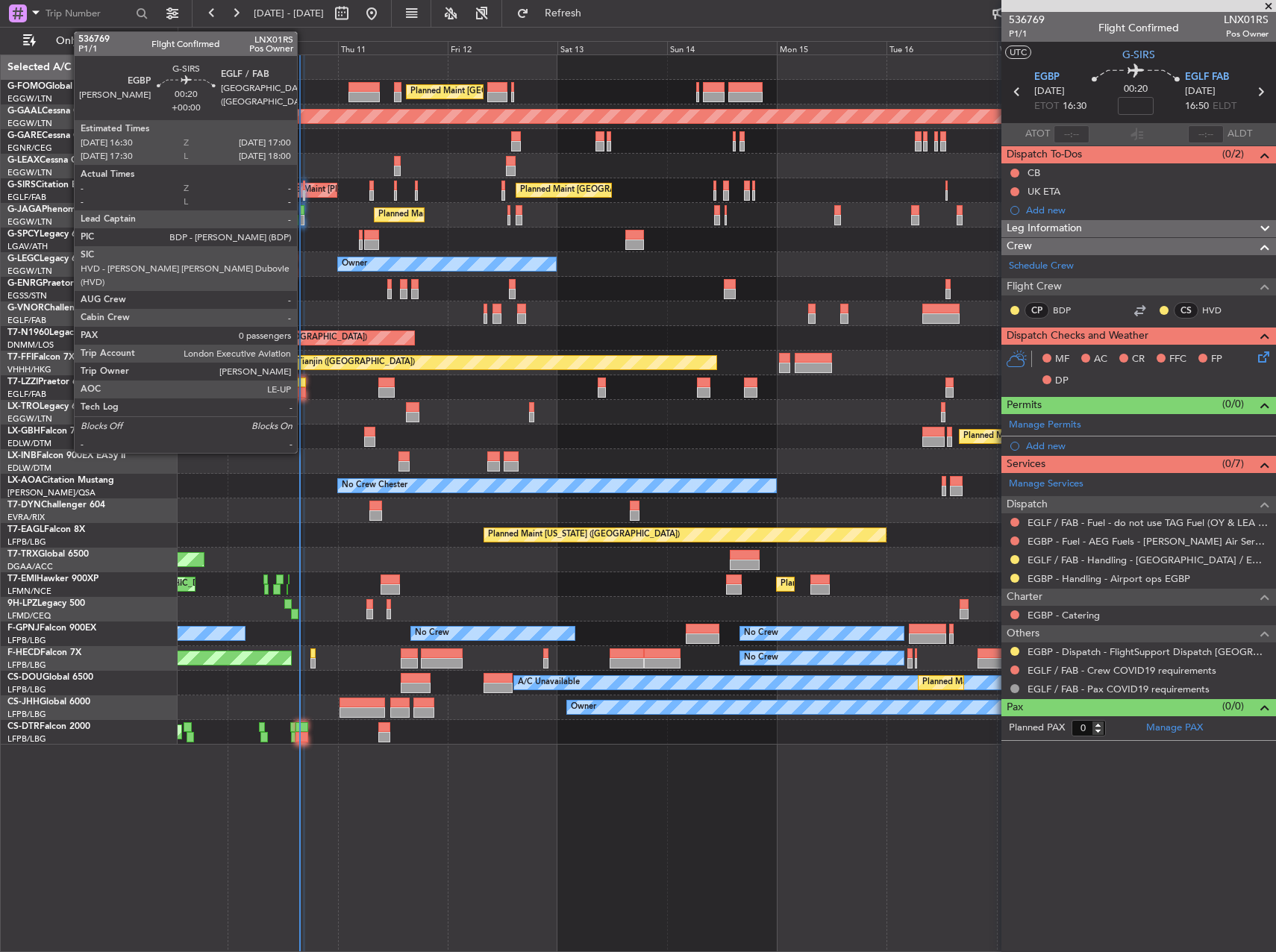
click at [304, 193] on div at bounding box center [305, 196] width 3 height 11
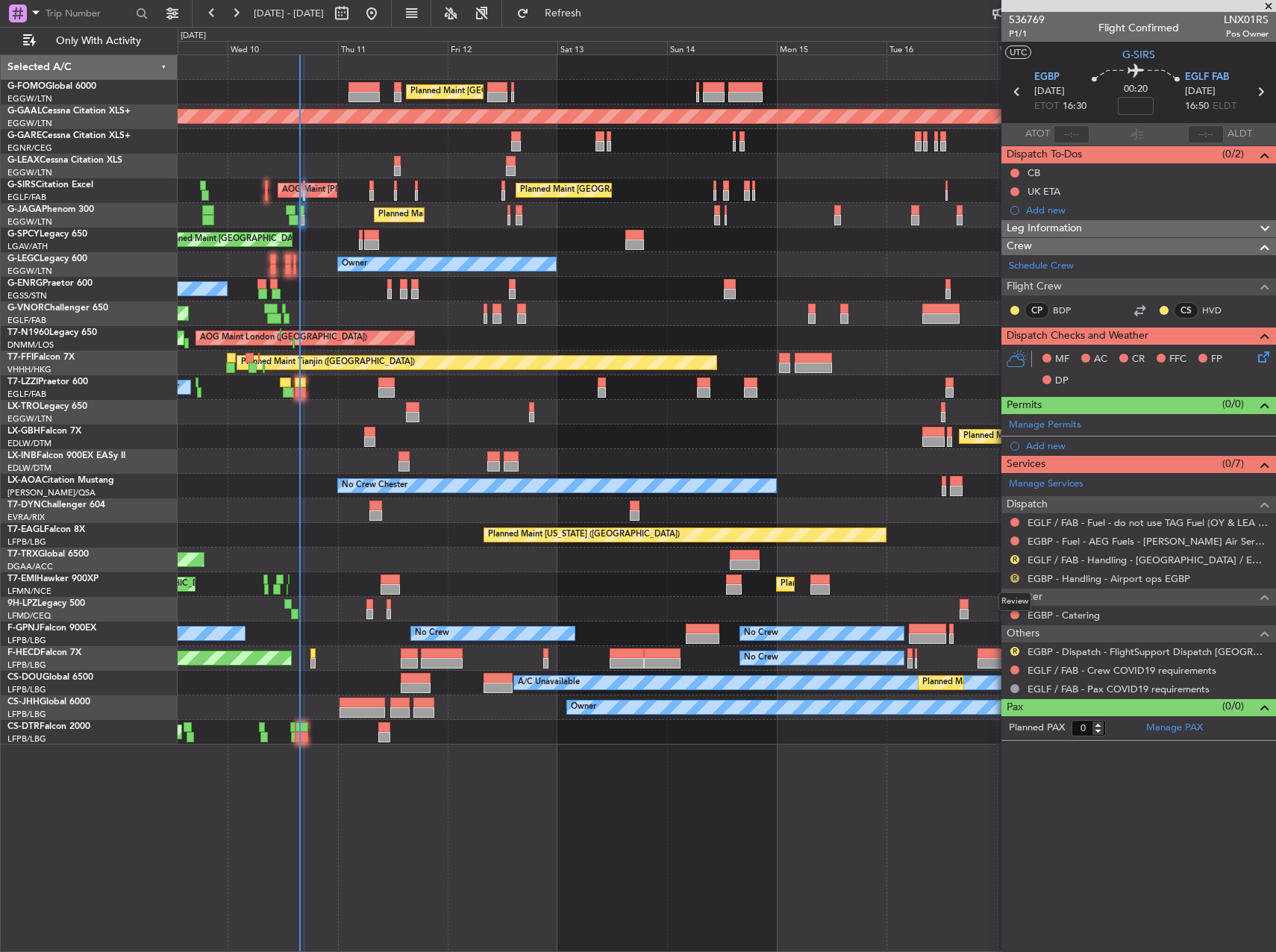
click at [1013, 577] on button "R" at bounding box center [1015, 578] width 9 height 9
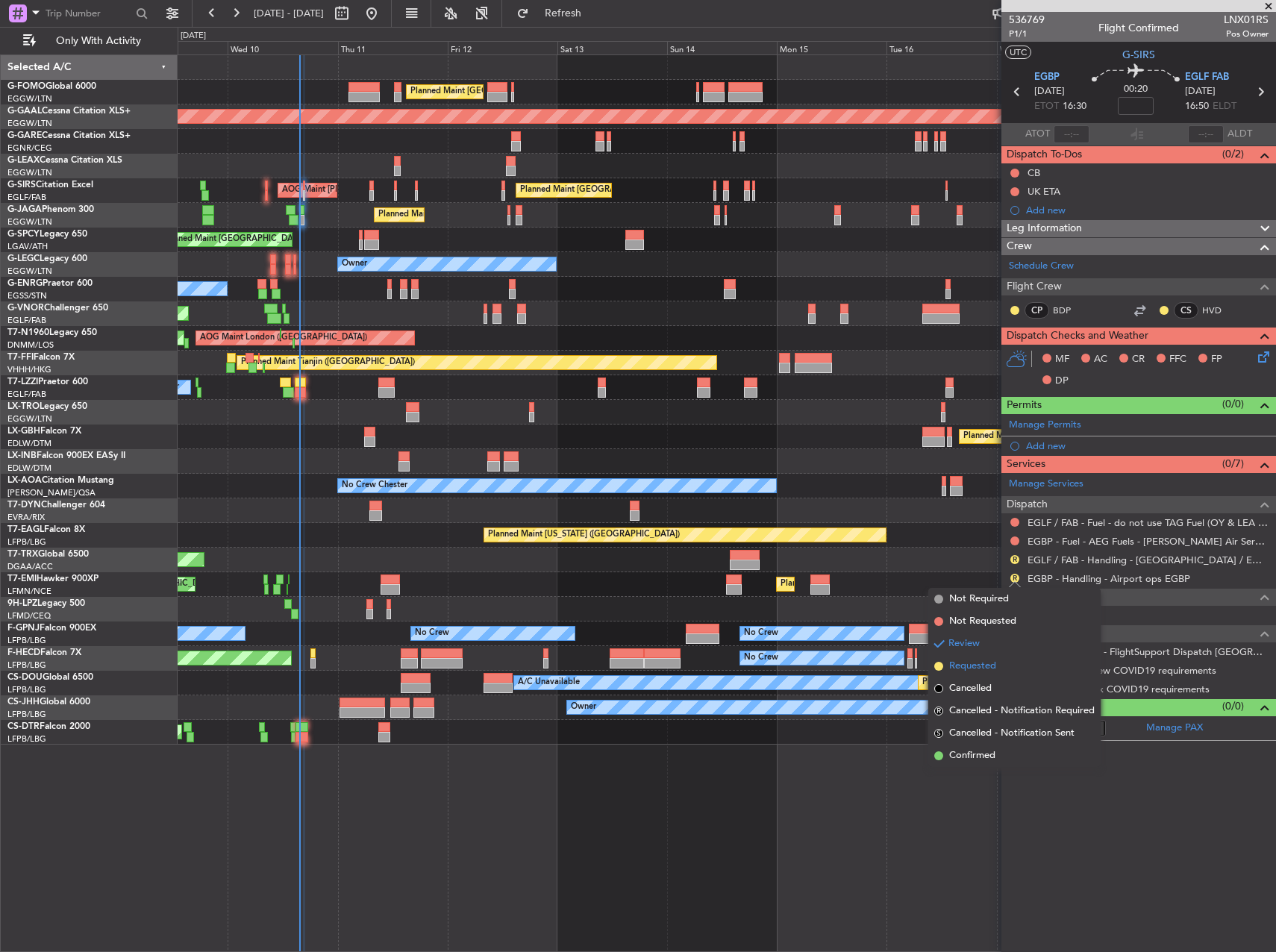
click at [990, 663] on span "Requested" at bounding box center [972, 666] width 47 height 15
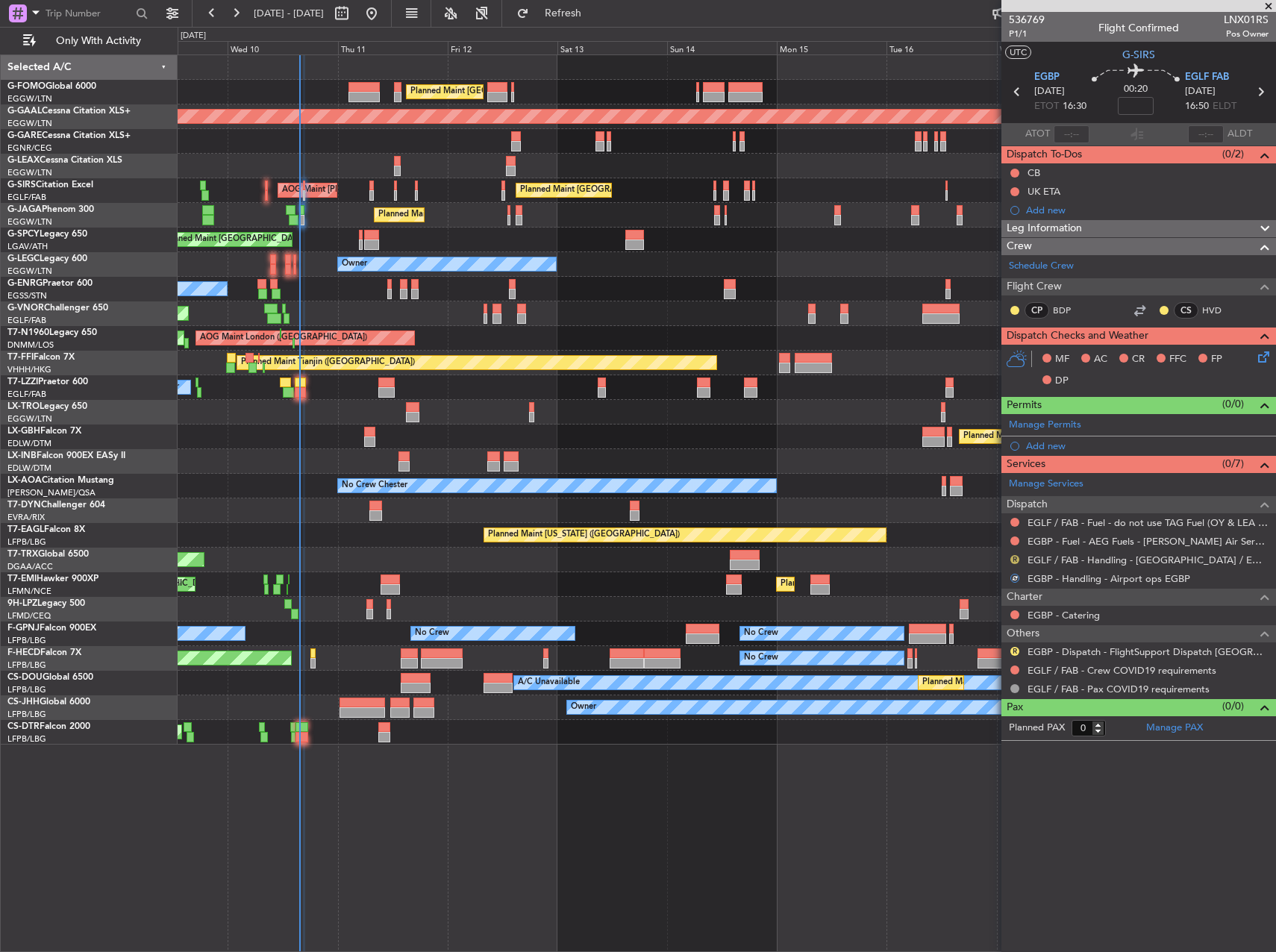
click at [1017, 562] on button "R" at bounding box center [1015, 560] width 9 height 9
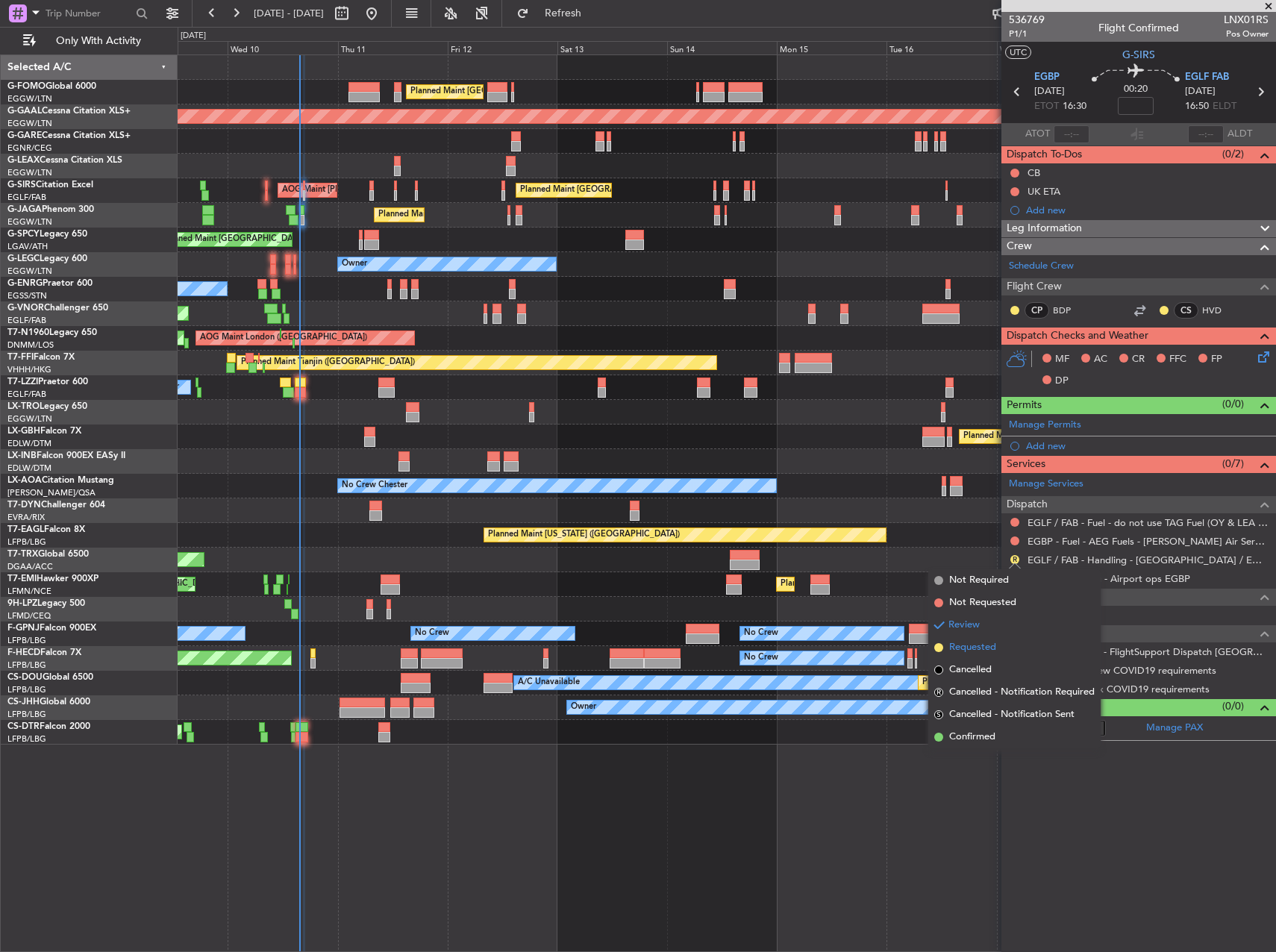
click at [979, 651] on span "Requested" at bounding box center [972, 647] width 47 height 15
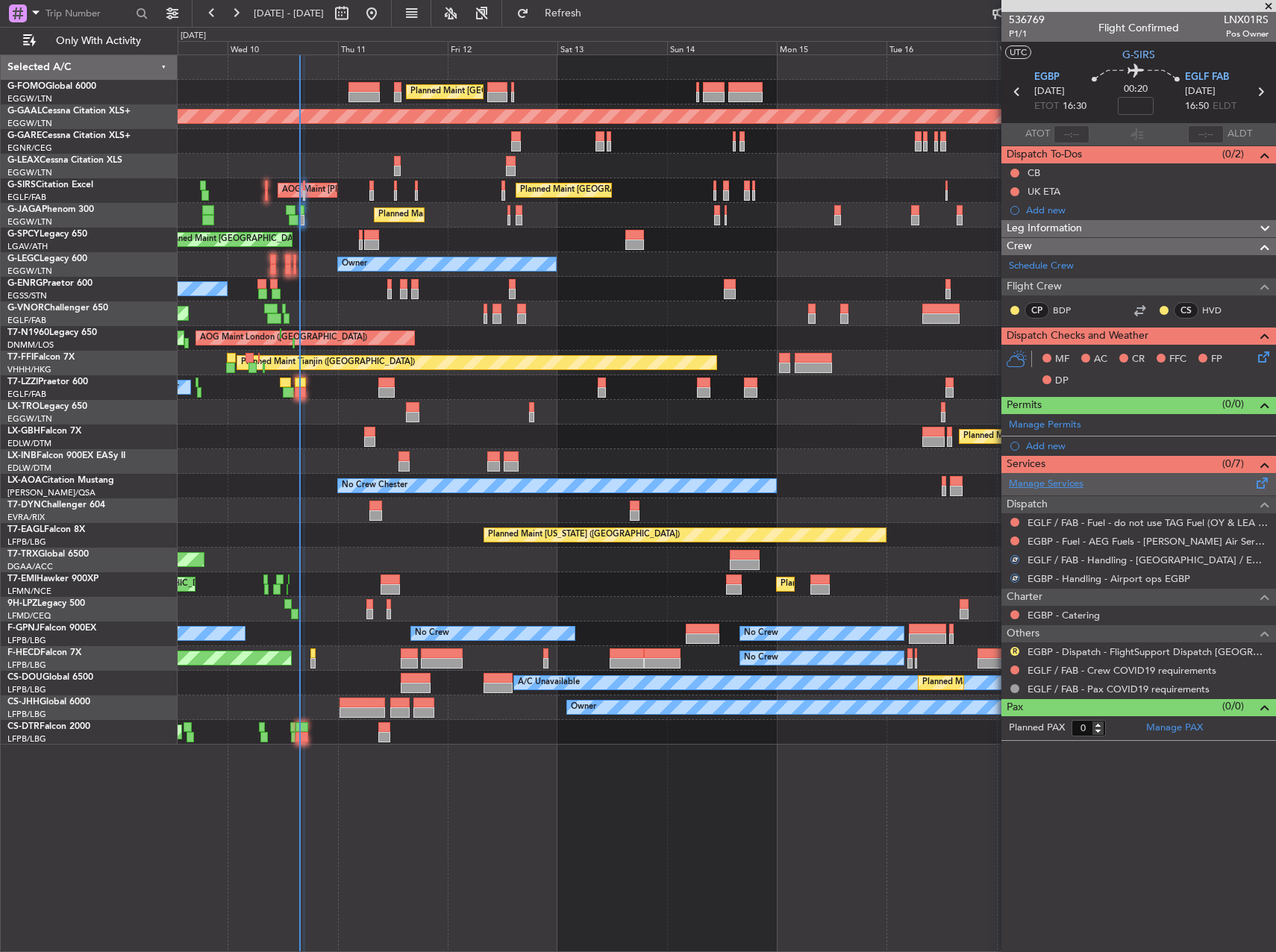
click at [1063, 488] on link "Manage Services" at bounding box center [1046, 484] width 74 height 15
click at [1039, 424] on link "Manage Permits" at bounding box center [1045, 425] width 72 height 15
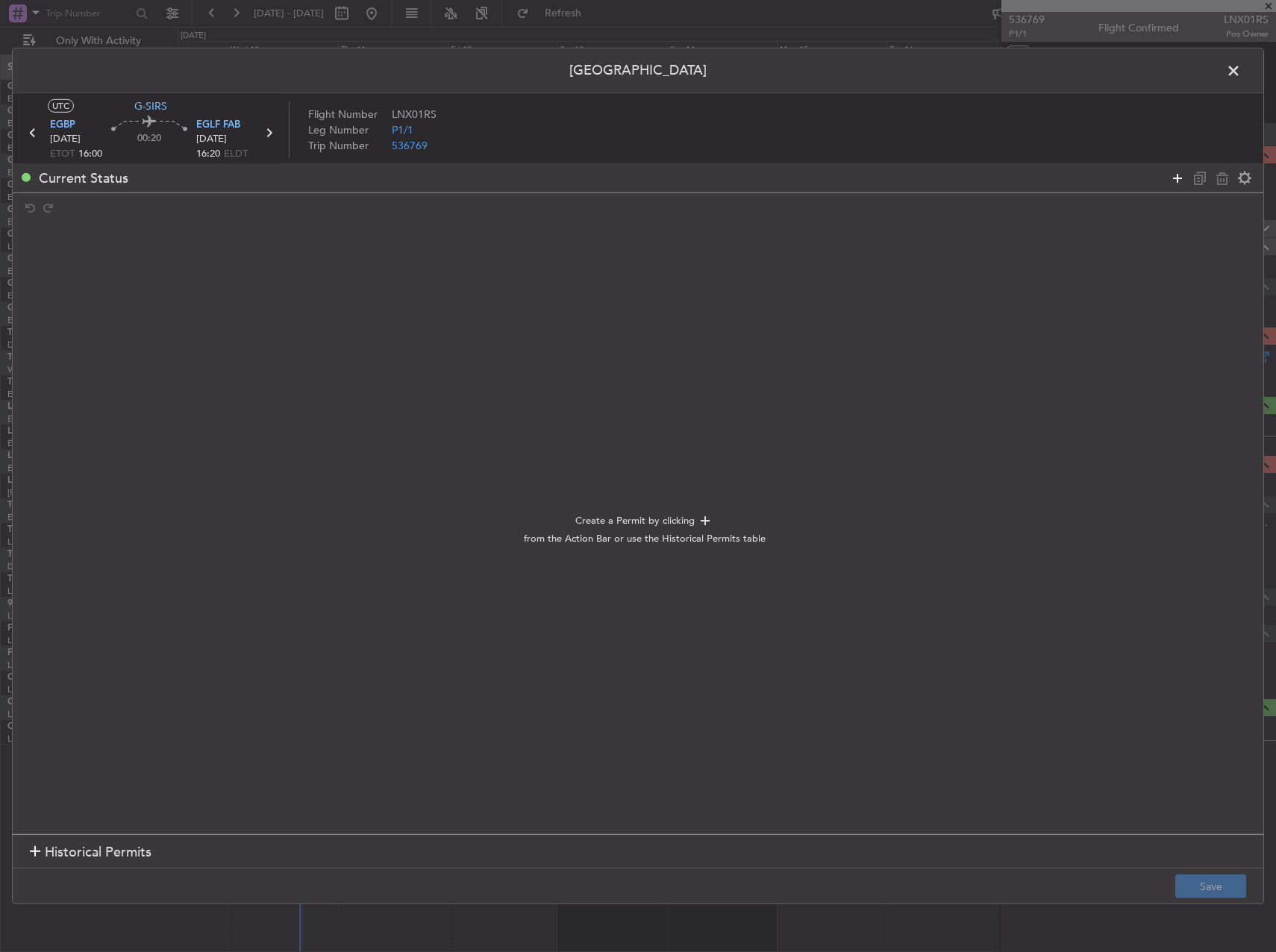
click at [1173, 174] on icon at bounding box center [1177, 177] width 18 height 18
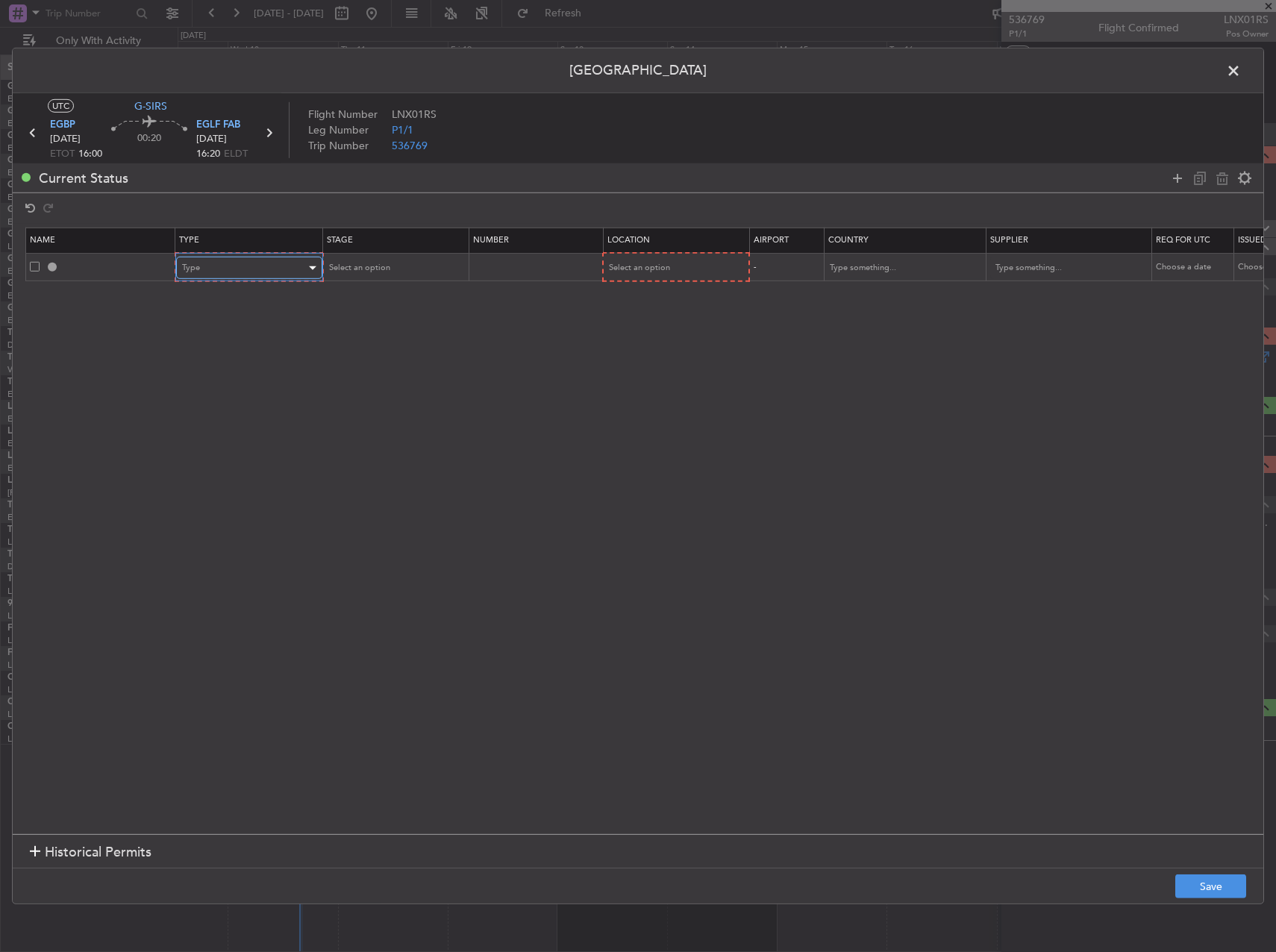
click at [287, 278] on div "Type" at bounding box center [243, 267] width 124 height 22
click at [252, 346] on span "PPR" at bounding box center [249, 342] width 133 height 22
click at [412, 279] on div "Select an option" at bounding box center [388, 267] width 124 height 22
click at [396, 362] on span "Requested" at bounding box center [394, 366] width 133 height 22
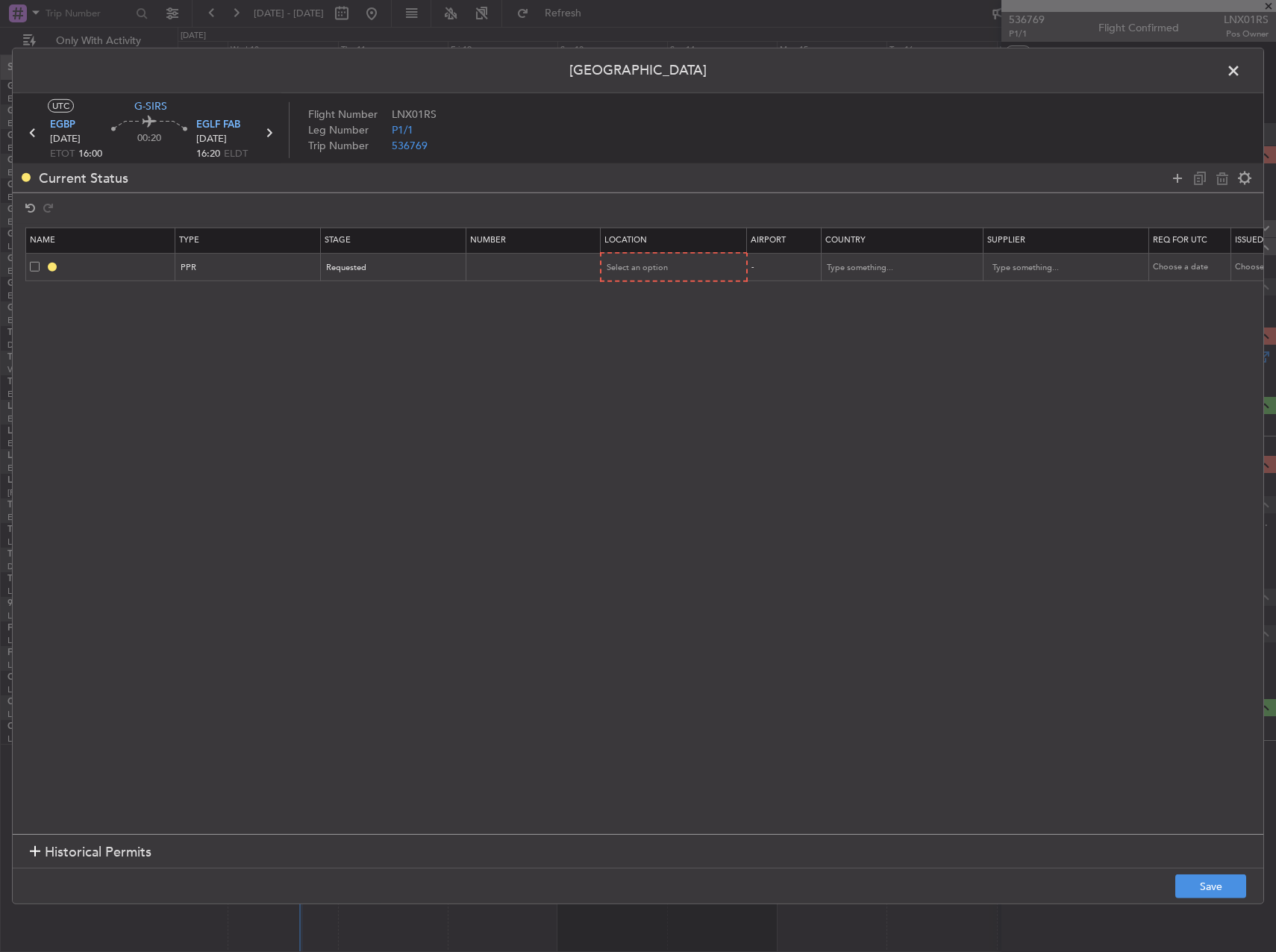
click at [729, 253] on mat-form-field "Select an option" at bounding box center [673, 266] width 145 height 27
click at [670, 265] on div "Select an option" at bounding box center [669, 267] width 124 height 22
click at [653, 336] on span "Arrival" at bounding box center [674, 343] width 133 height 22
click at [877, 291] on section "Name Type Stage Number Location Airport Country Supplier Req For Utc Issued For…" at bounding box center [638, 529] width 1251 height 610
click at [1226, 875] on button "Save" at bounding box center [1211, 886] width 71 height 24
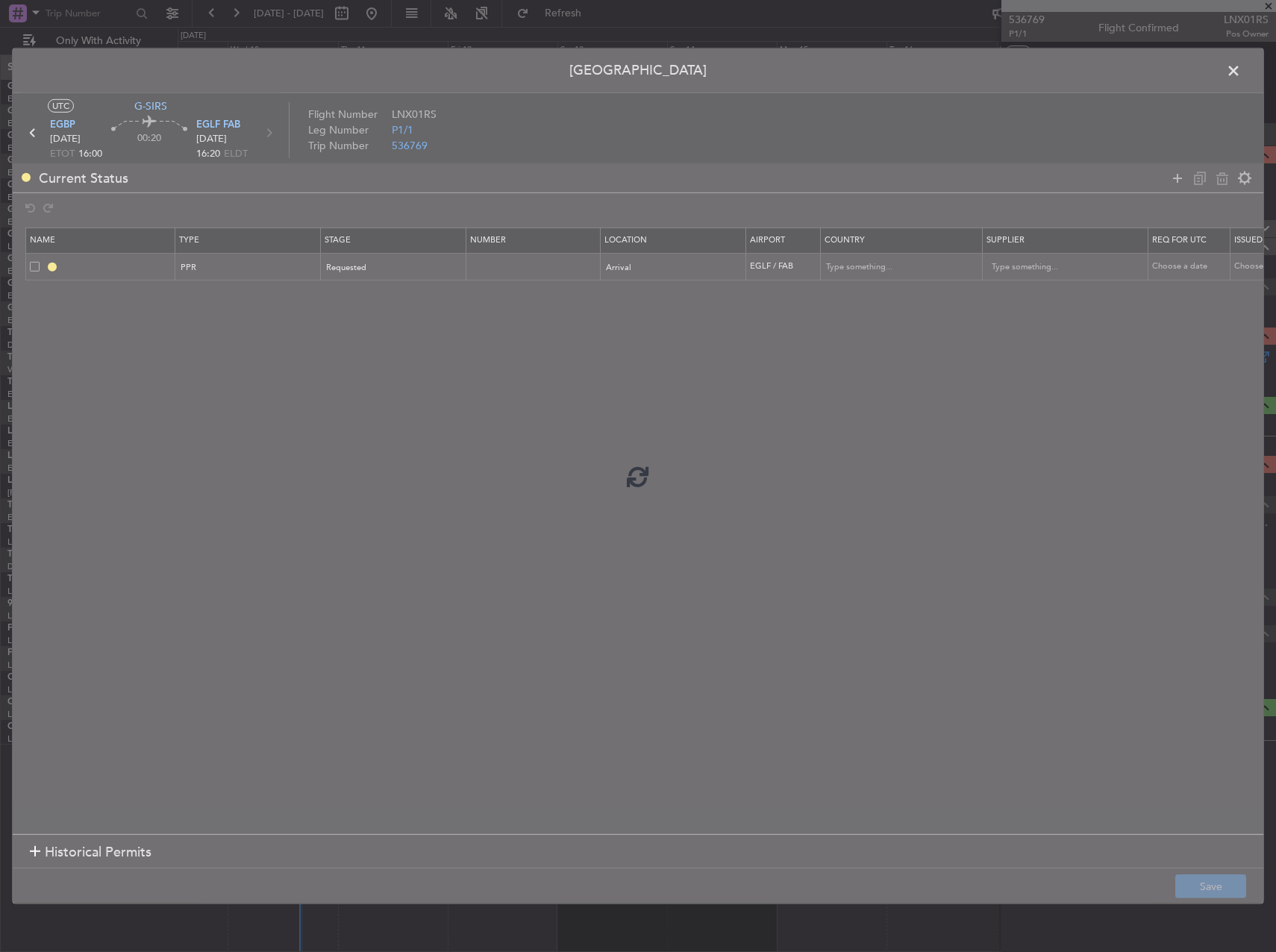
type input "EGLF PPR"
type input "[GEOGRAPHIC_DATA]"
type input "NNN"
type input "2"
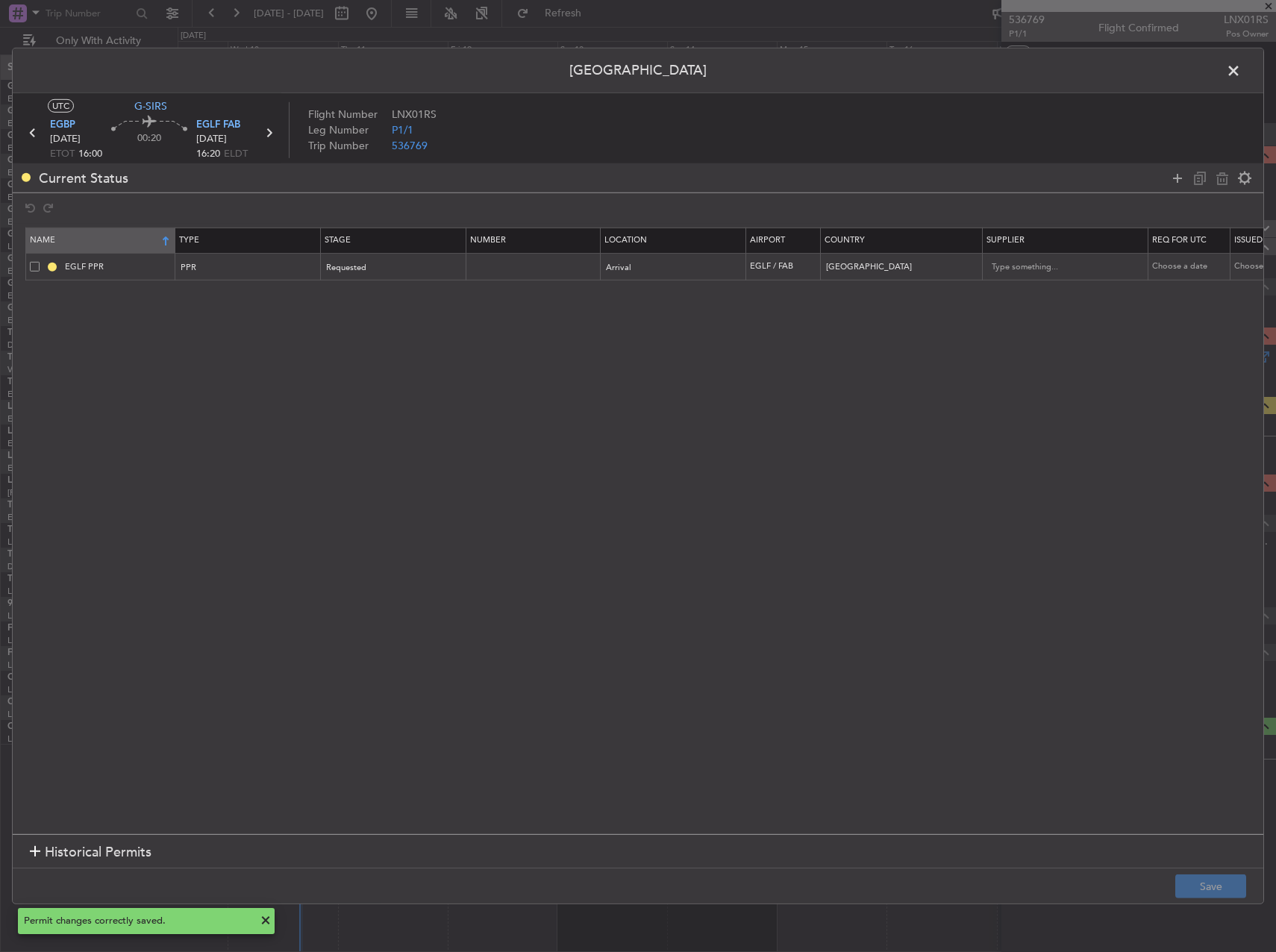
click at [150, 240] on th "Name" at bounding box center [101, 240] width 149 height 25
click at [1241, 68] on span at bounding box center [1241, 74] width 0 height 30
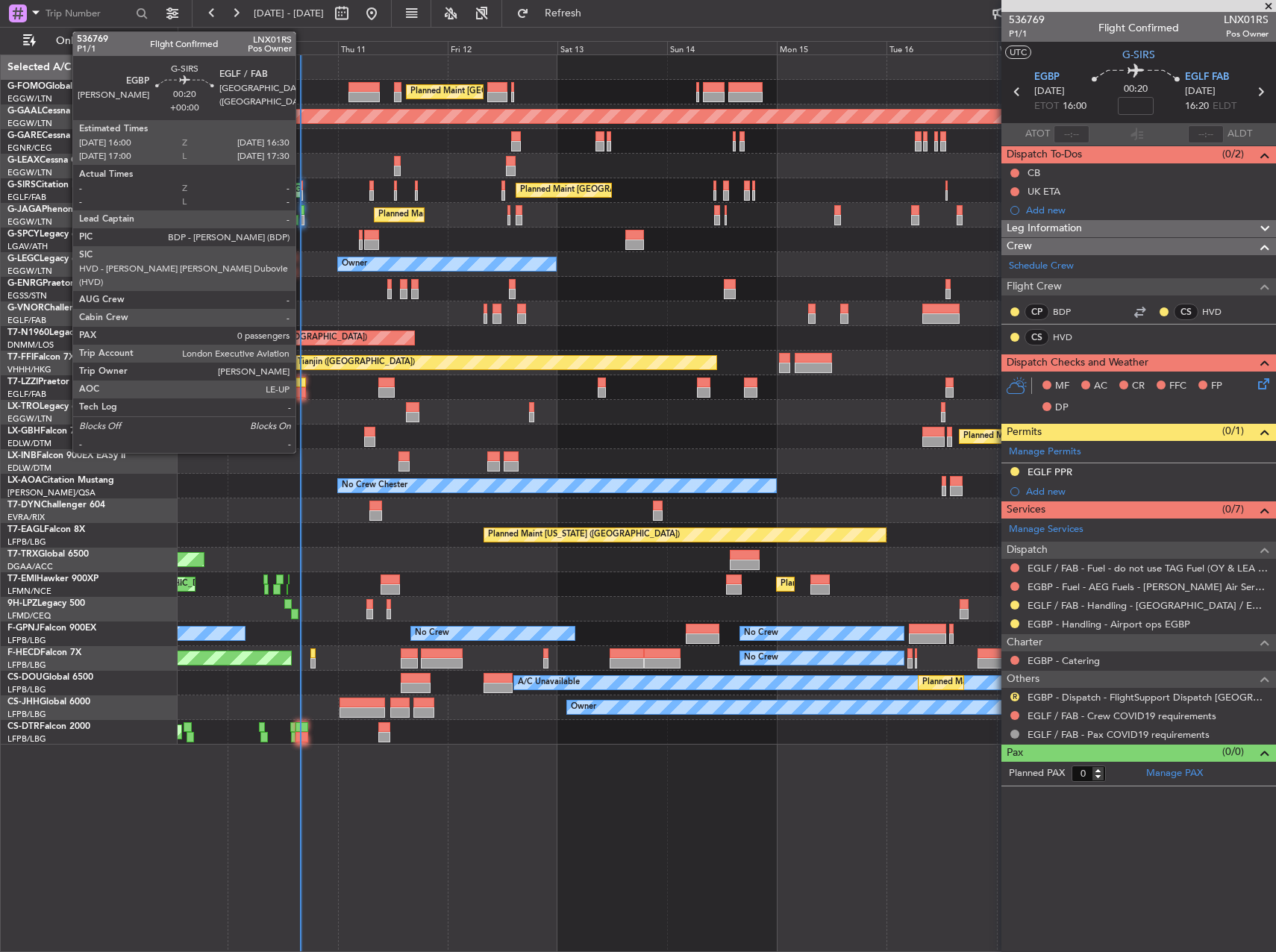
click at [302, 193] on div at bounding box center [302, 196] width 3 height 11
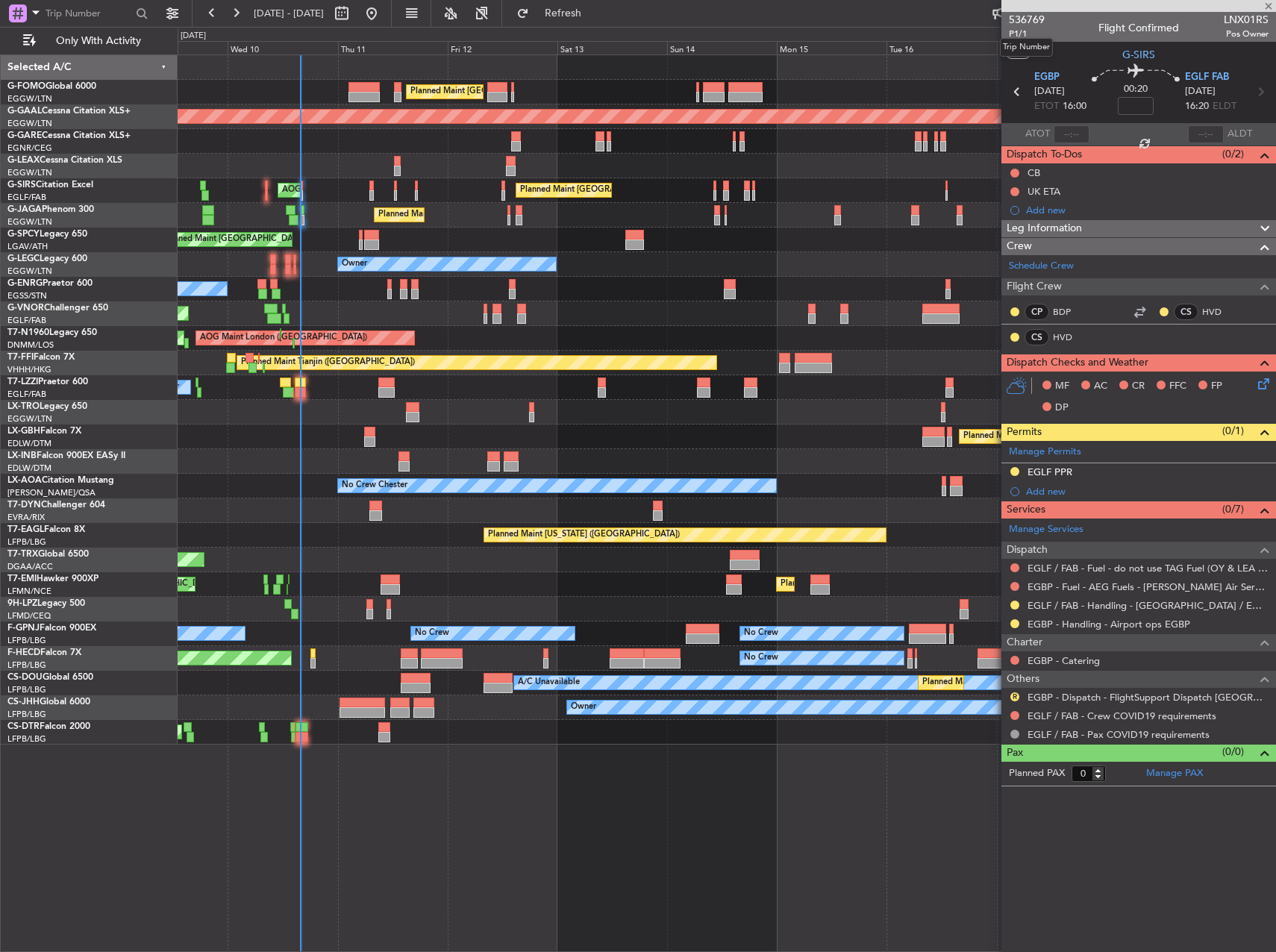
click at [1005, 34] on mat-tooltip-component "Trip Number" at bounding box center [1026, 48] width 74 height 40
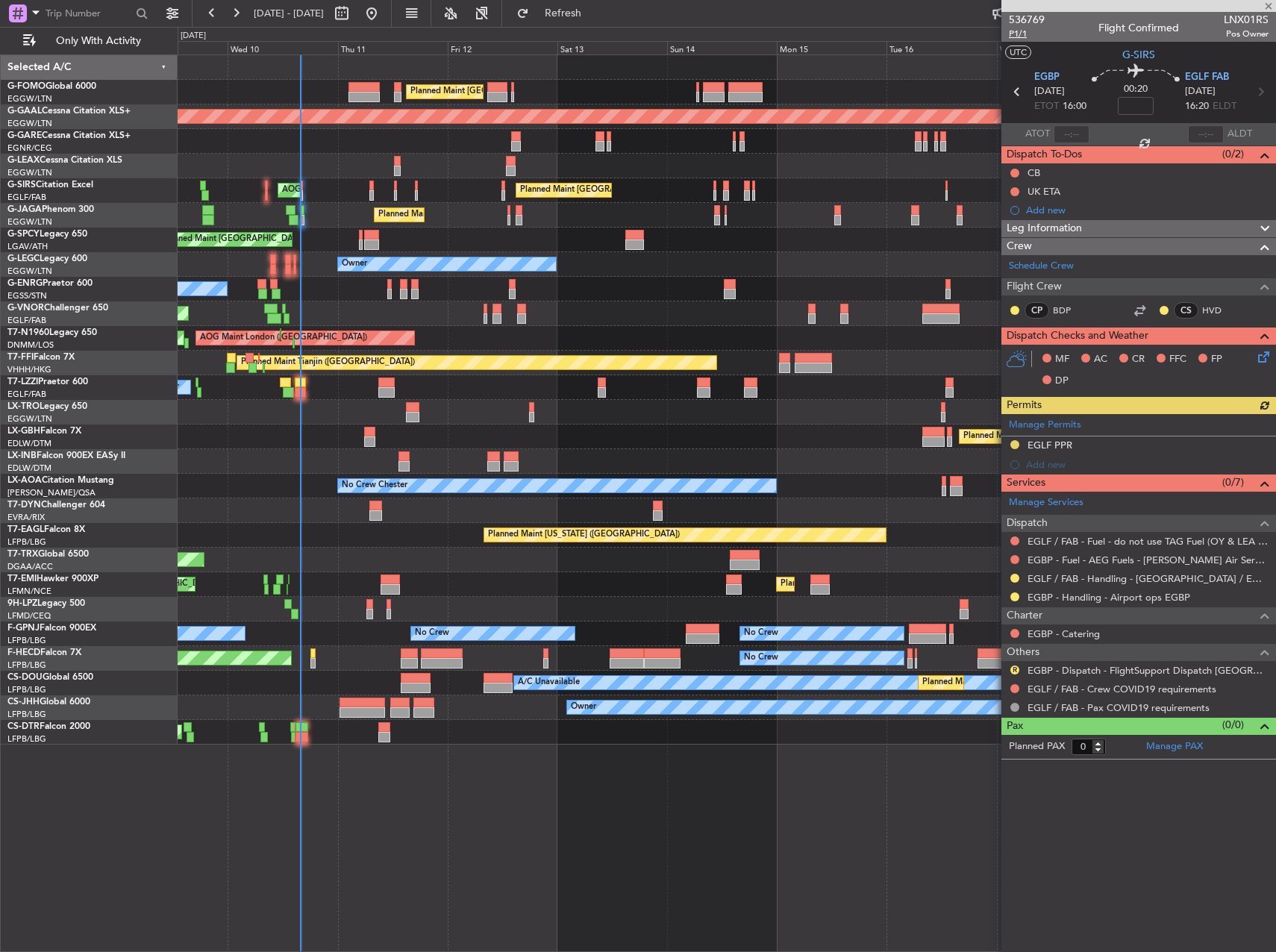
click at [1013, 37] on span "P1/1" at bounding box center [1026, 34] width 36 height 13
click at [1096, 575] on link "EGLF / FAB - Handling - Farnborough Airport / EGLF / FAB" at bounding box center [1148, 578] width 241 height 13
click at [1016, 673] on button "R" at bounding box center [1015, 670] width 9 height 9
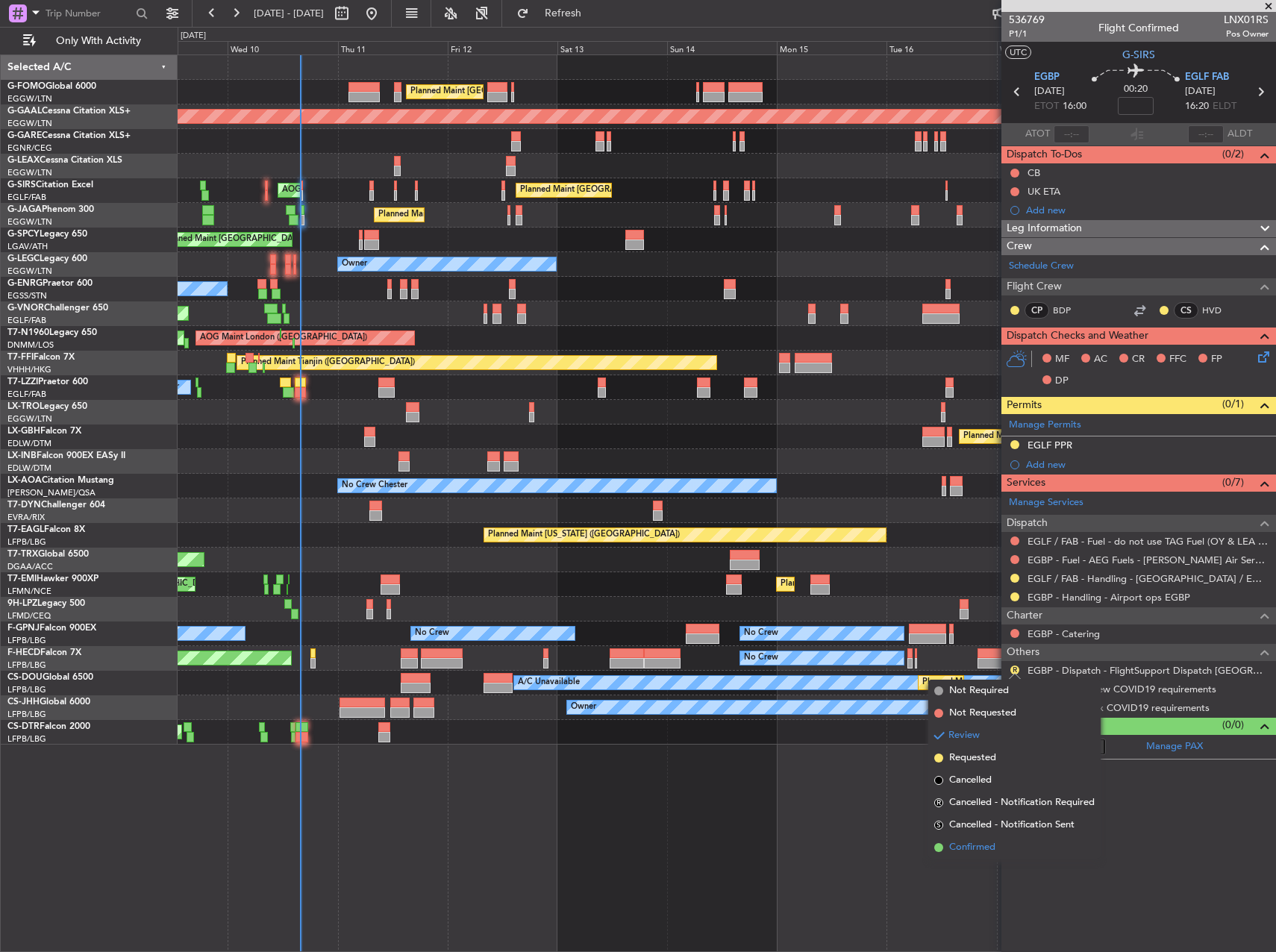
click at [975, 852] on span "Confirmed" at bounding box center [972, 847] width 46 height 15
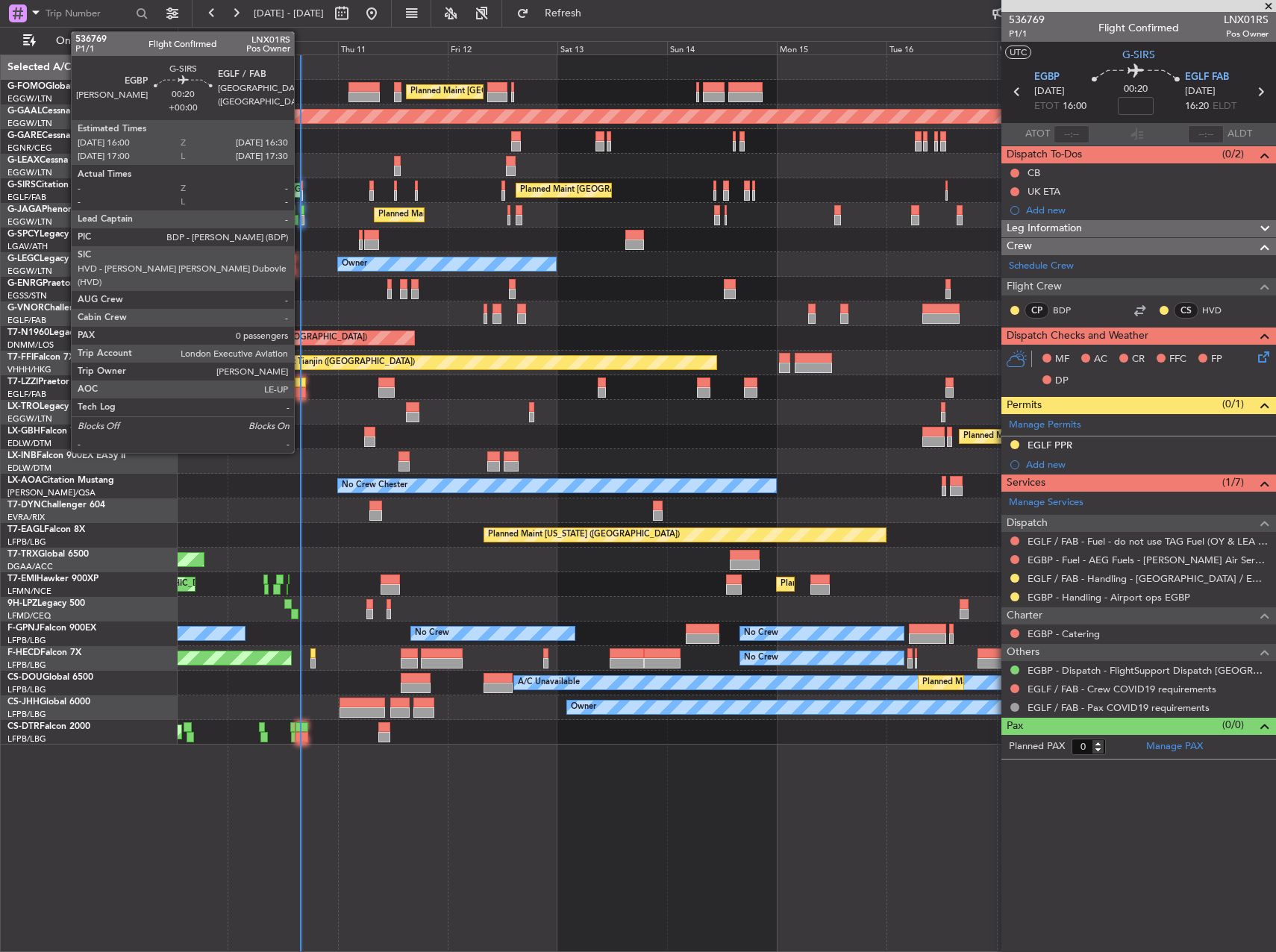
click at [301, 187] on div at bounding box center [302, 186] width 3 height 11
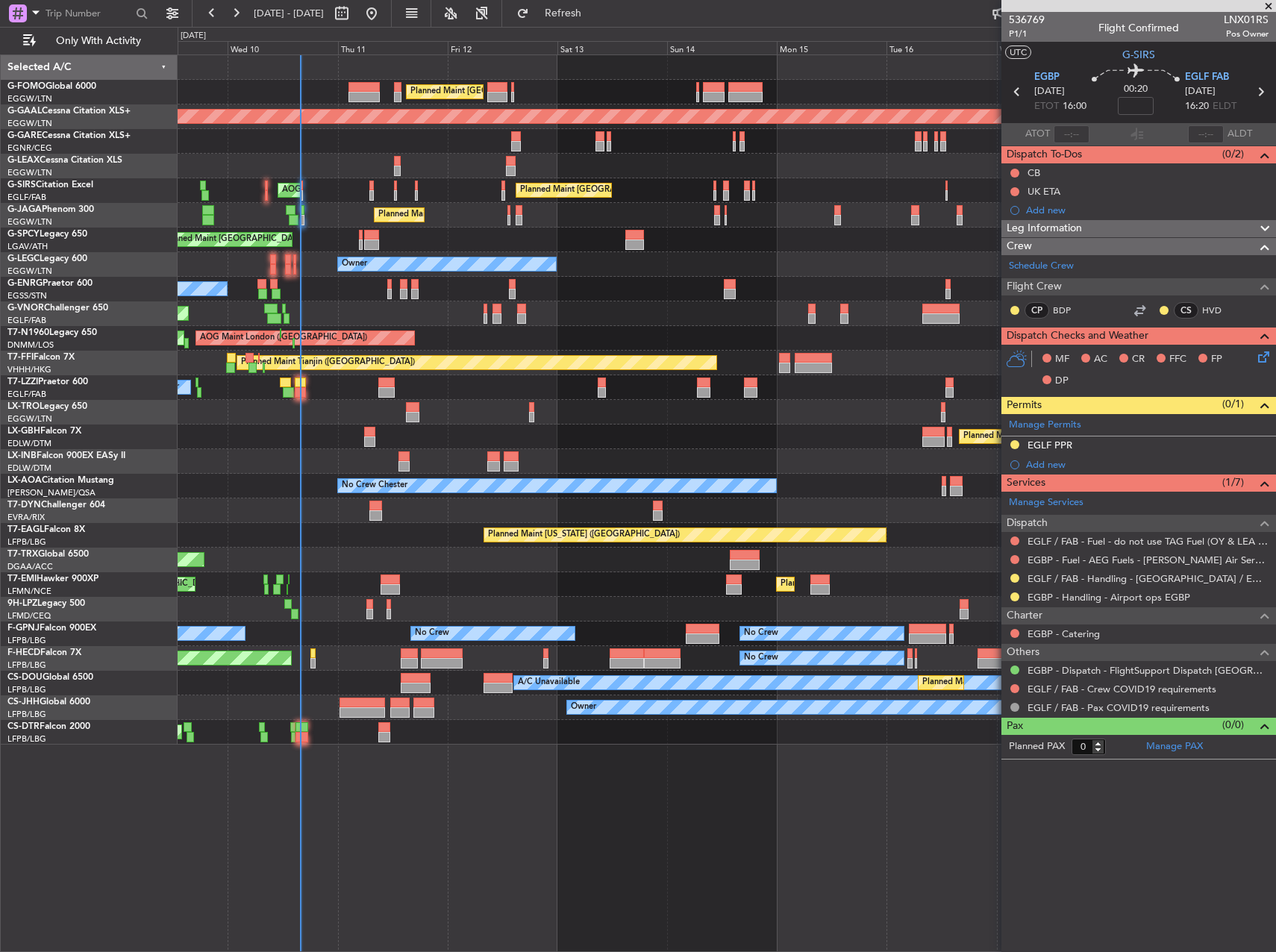
click at [1233, 18] on span "LNX01RS" at bounding box center [1246, 20] width 45 height 15
copy span "LNX01RS"
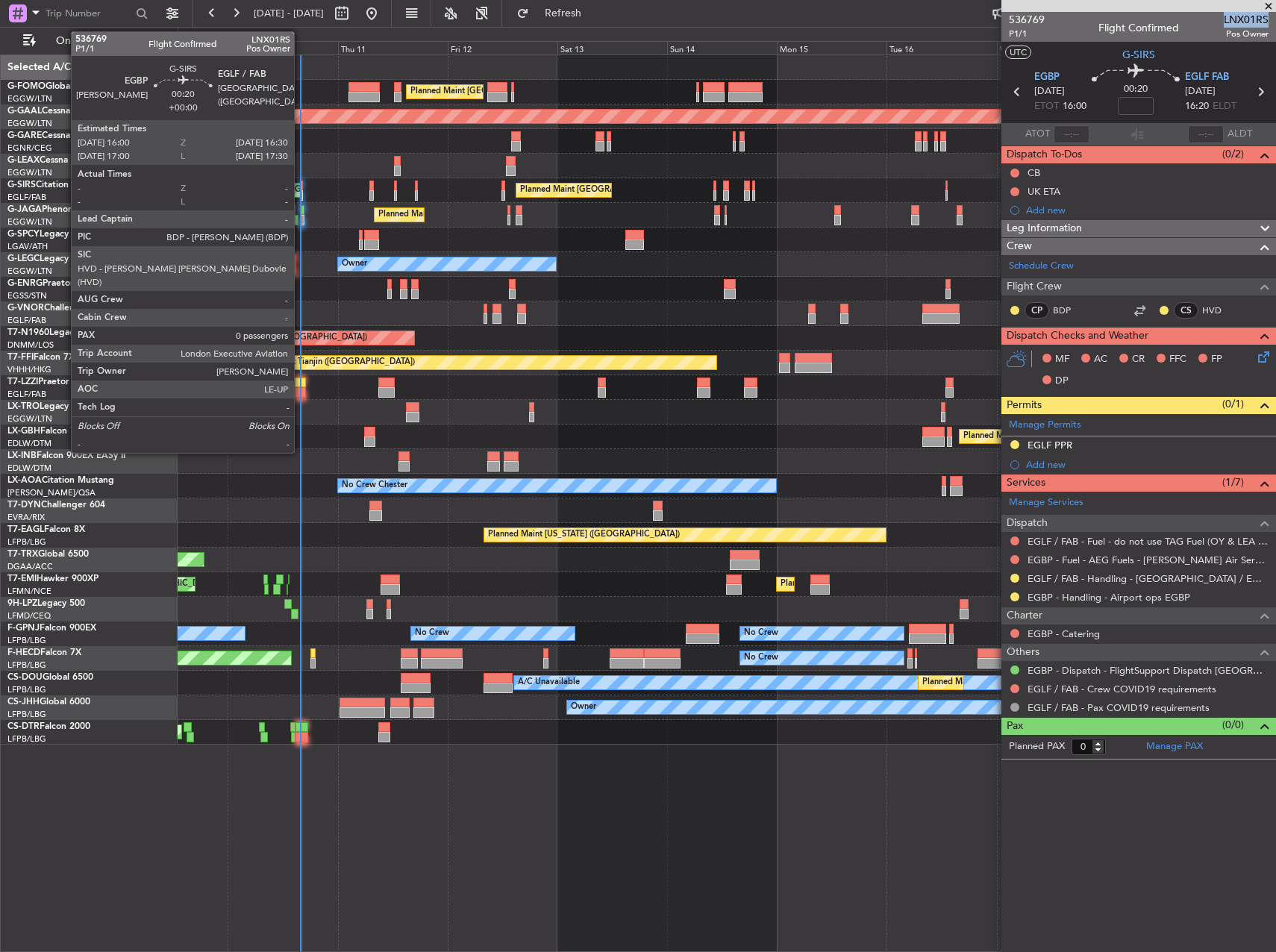
click at [301, 183] on div at bounding box center [302, 186] width 3 height 11
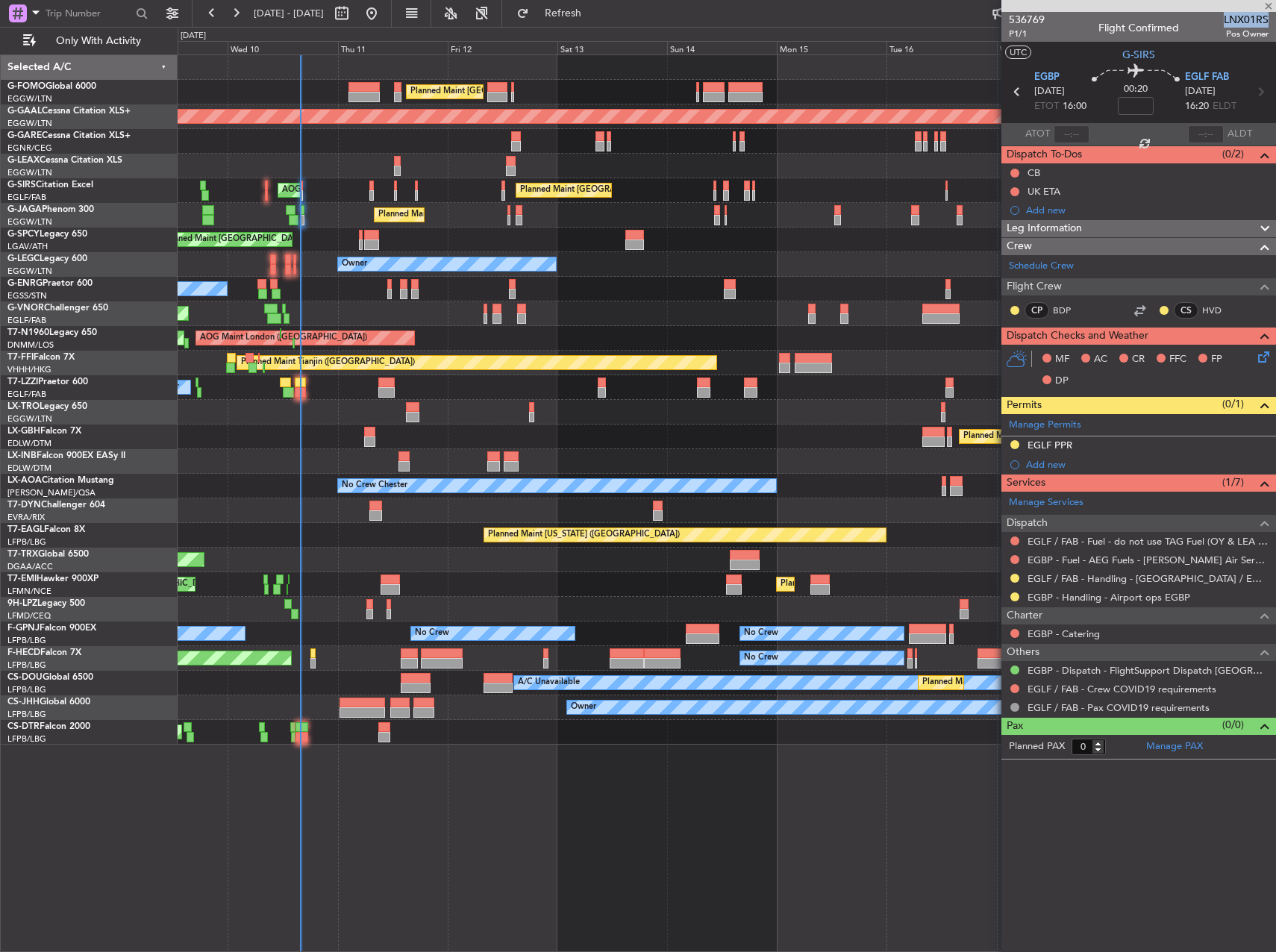
click at [1111, 223] on div "Leg Information" at bounding box center [1139, 229] width 275 height 17
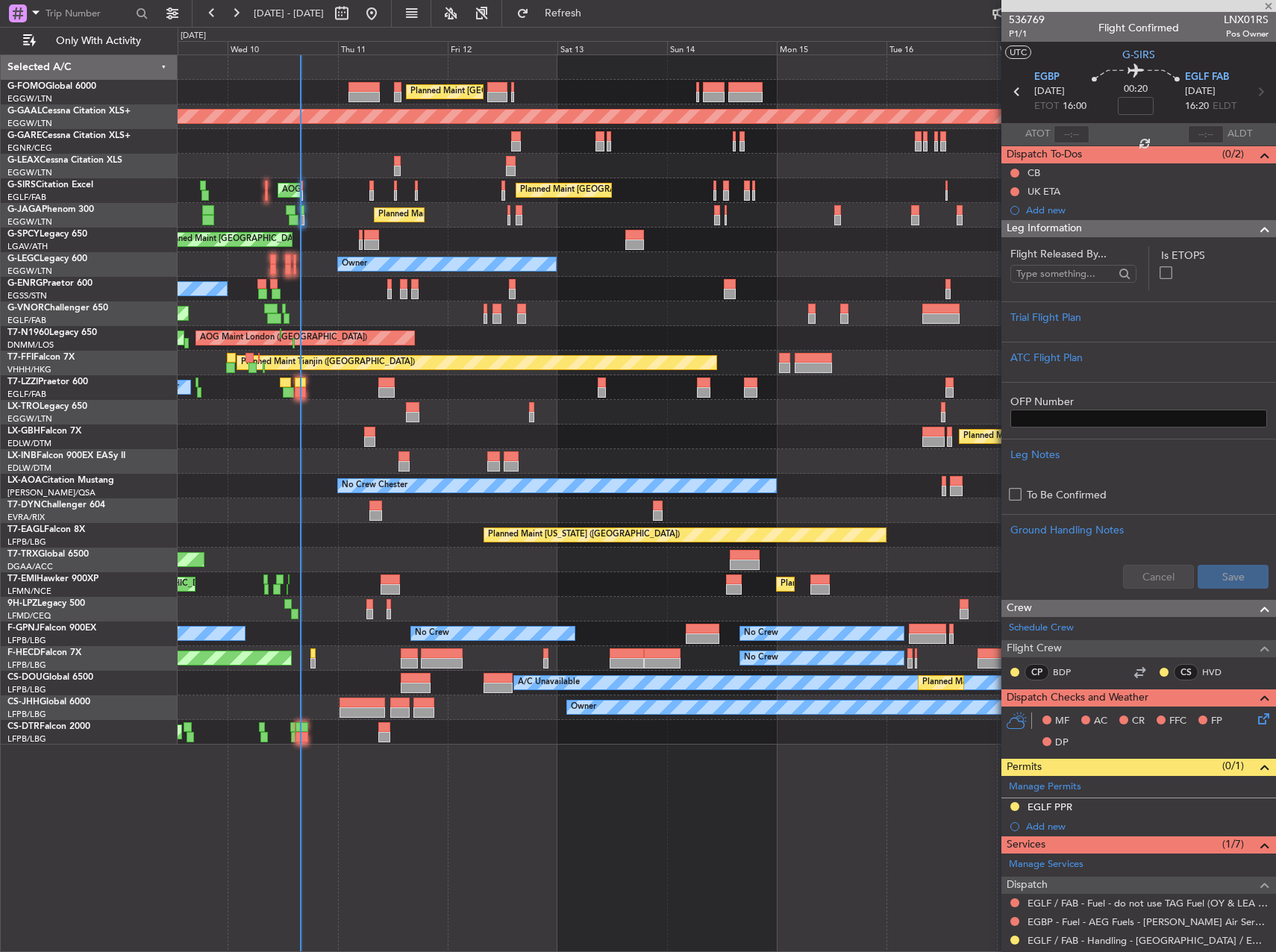
click at [1135, 285] on div "Flight Released By..." at bounding box center [1079, 268] width 139 height 44
click at [1123, 310] on div "Trial Flight Plan" at bounding box center [1139, 317] width 256 height 15
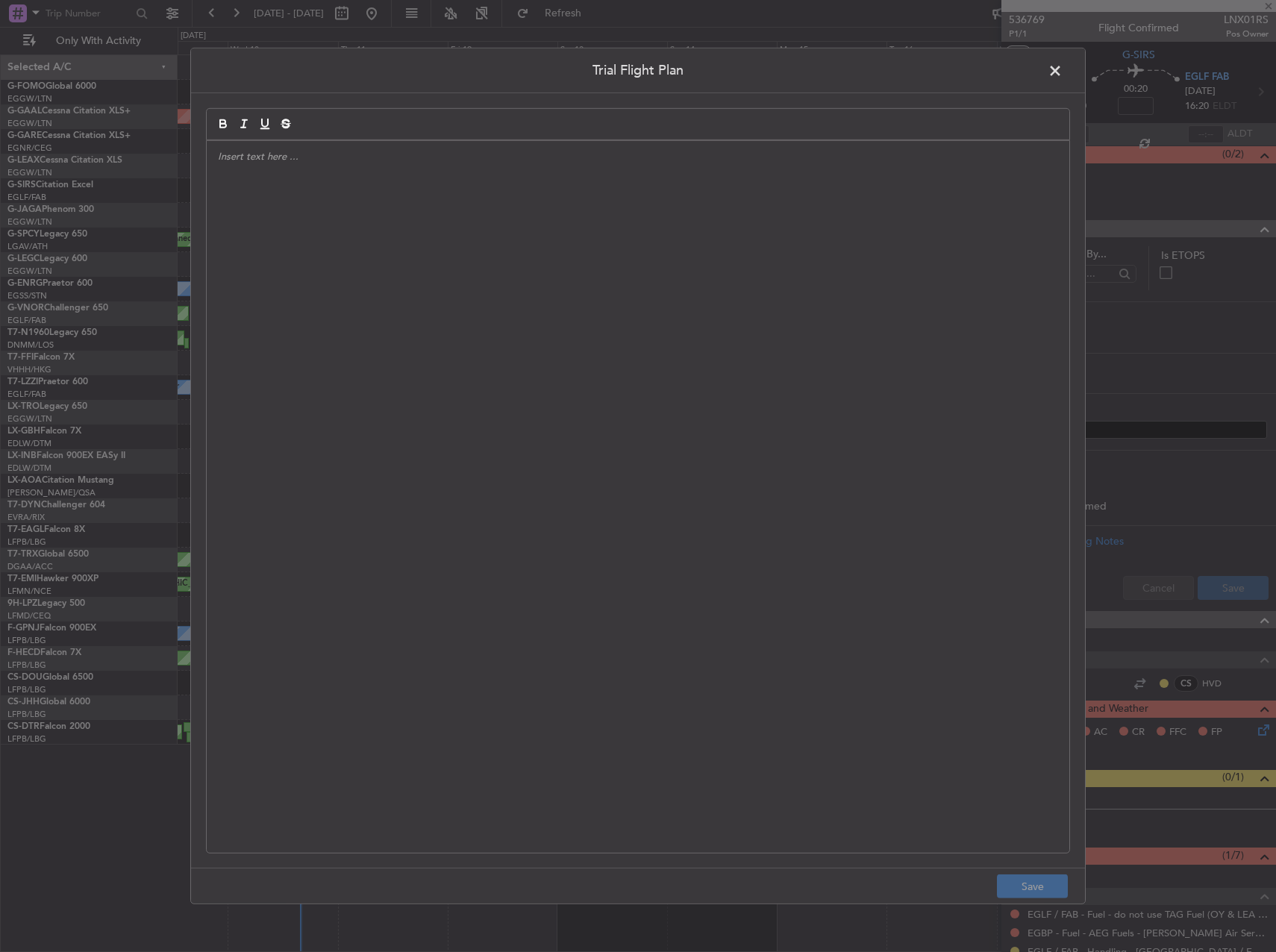
click at [259, 293] on fb-app "09 Sep 2025 - 19 Sep 2025 Refresh Quick Links Only With Activity Planned Maint …" at bounding box center [638, 482] width 1276 height 941
click at [1063, 71] on span at bounding box center [1063, 74] width 0 height 30
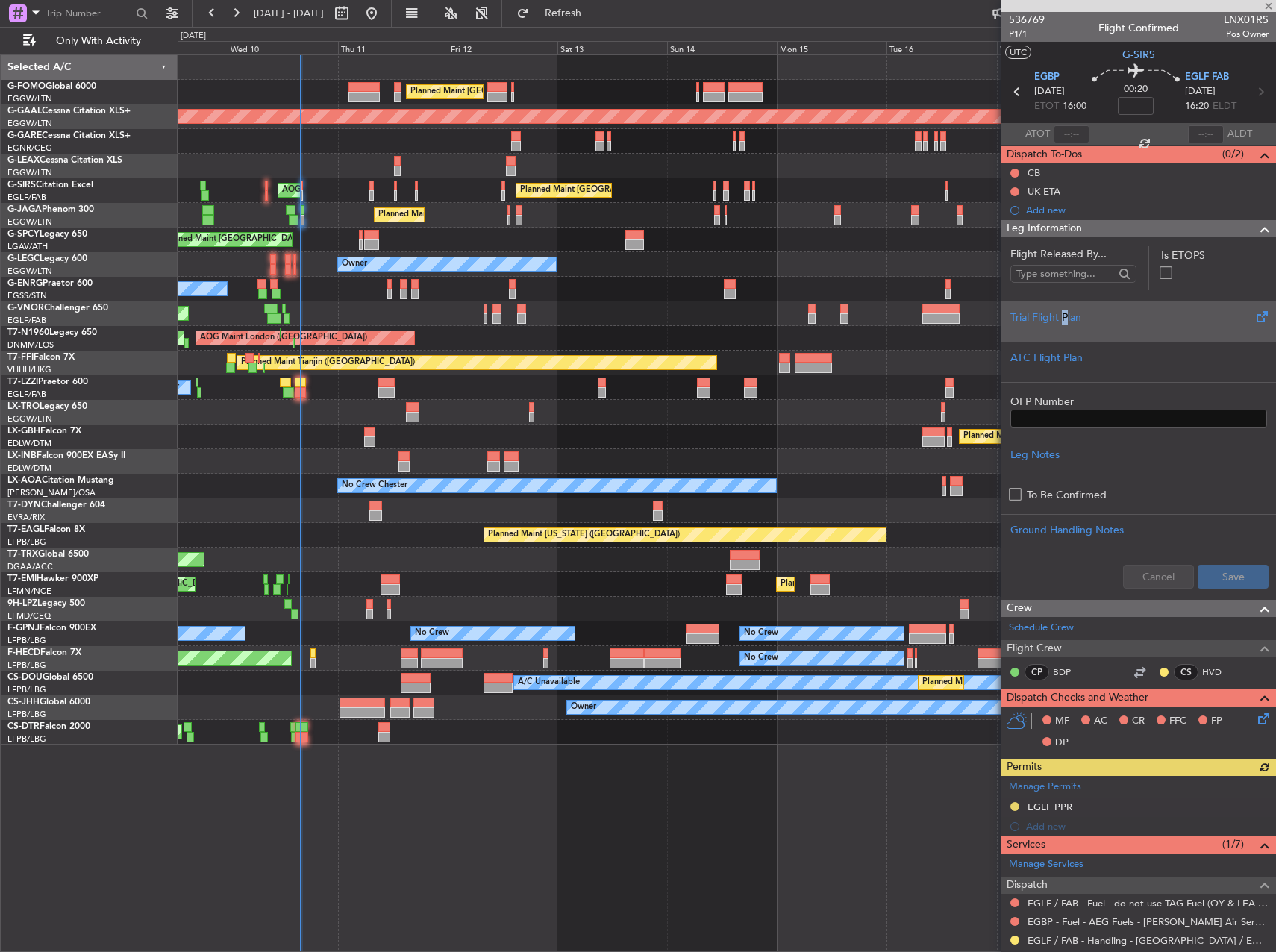
click at [1066, 319] on div "Trial Flight Plan" at bounding box center [1139, 317] width 256 height 15
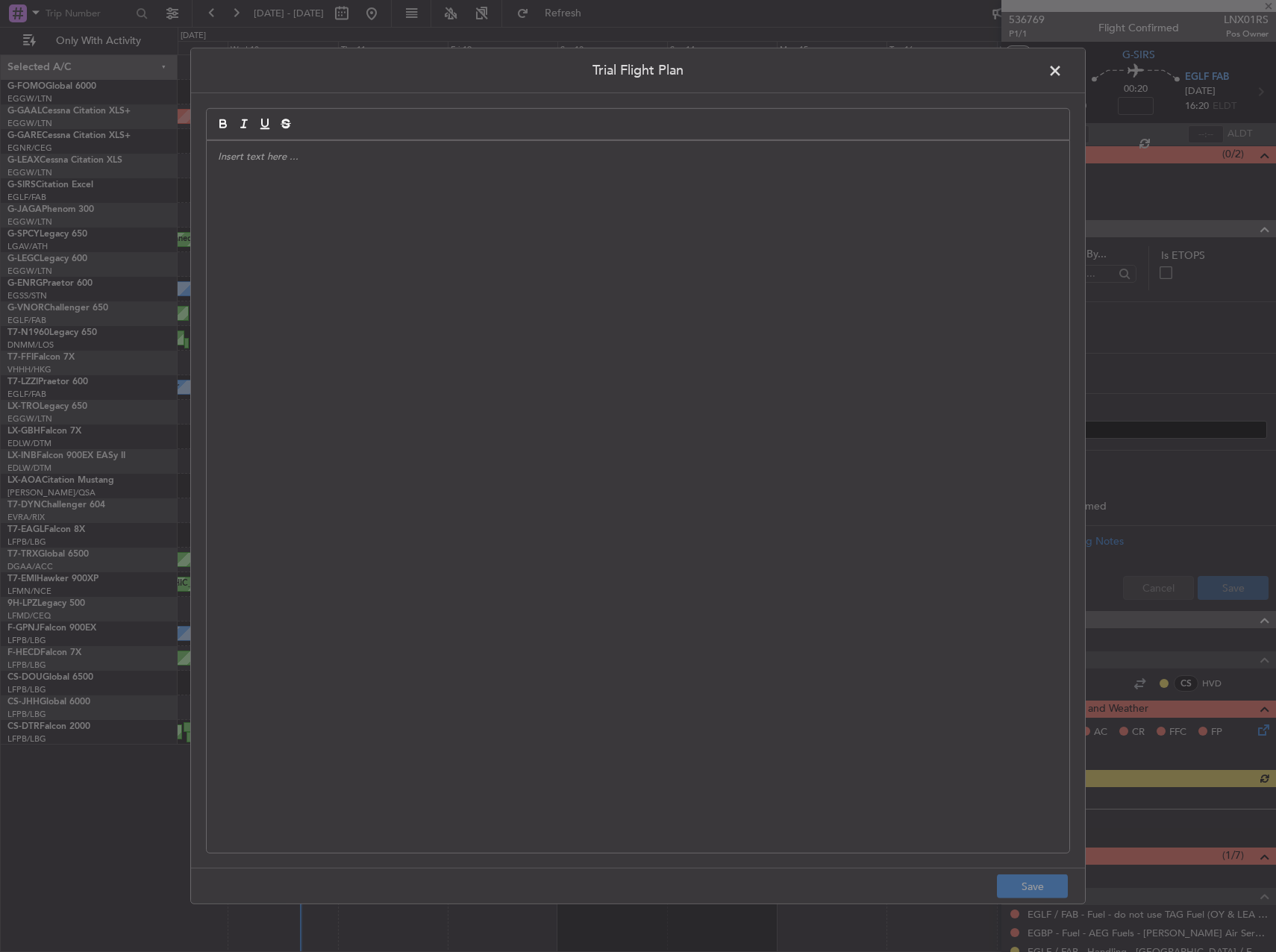
click at [1063, 69] on span at bounding box center [1063, 74] width 0 height 30
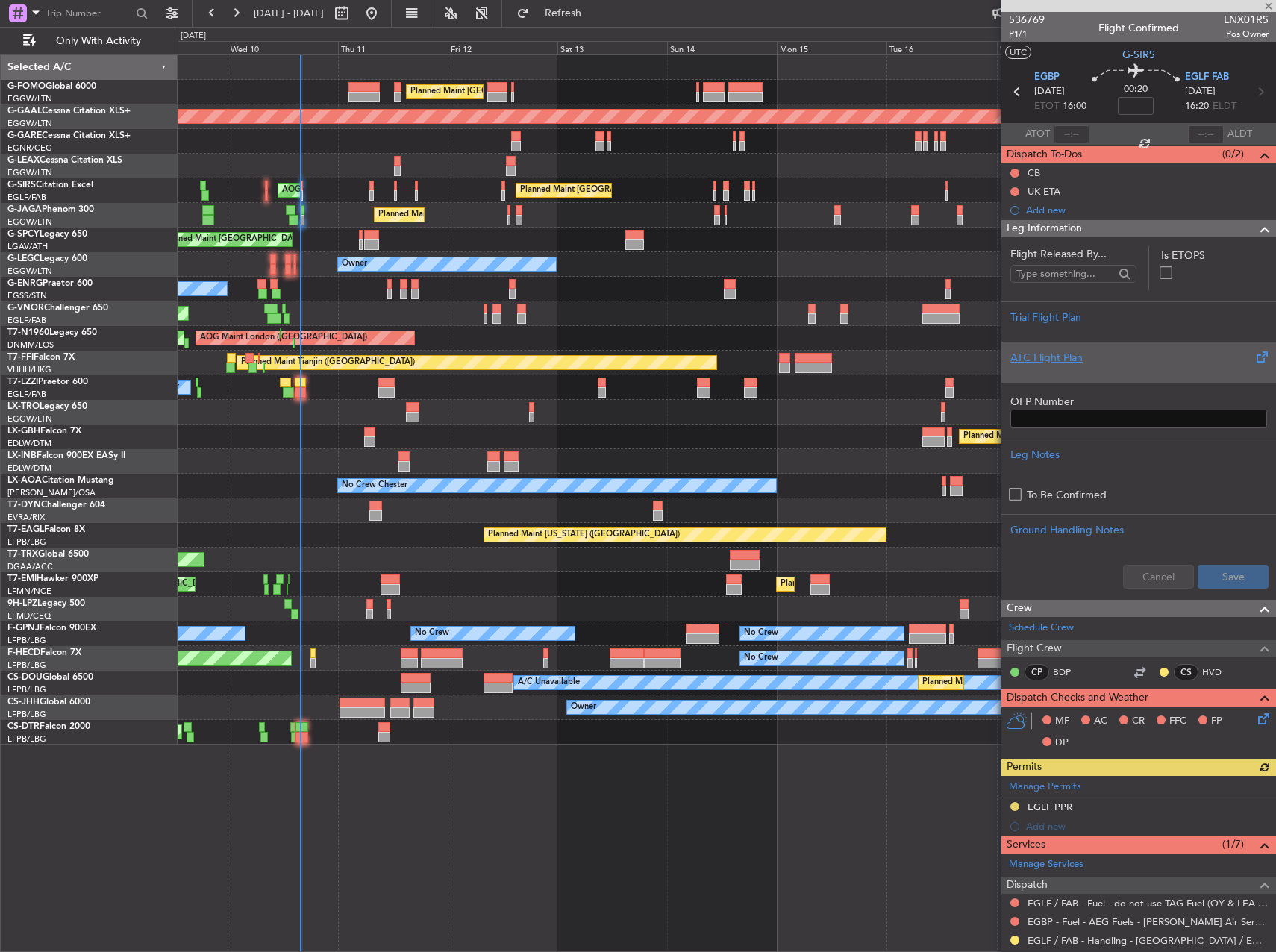
click at [1062, 381] on div "ATC Flight Plan" at bounding box center [1139, 362] width 275 height 40
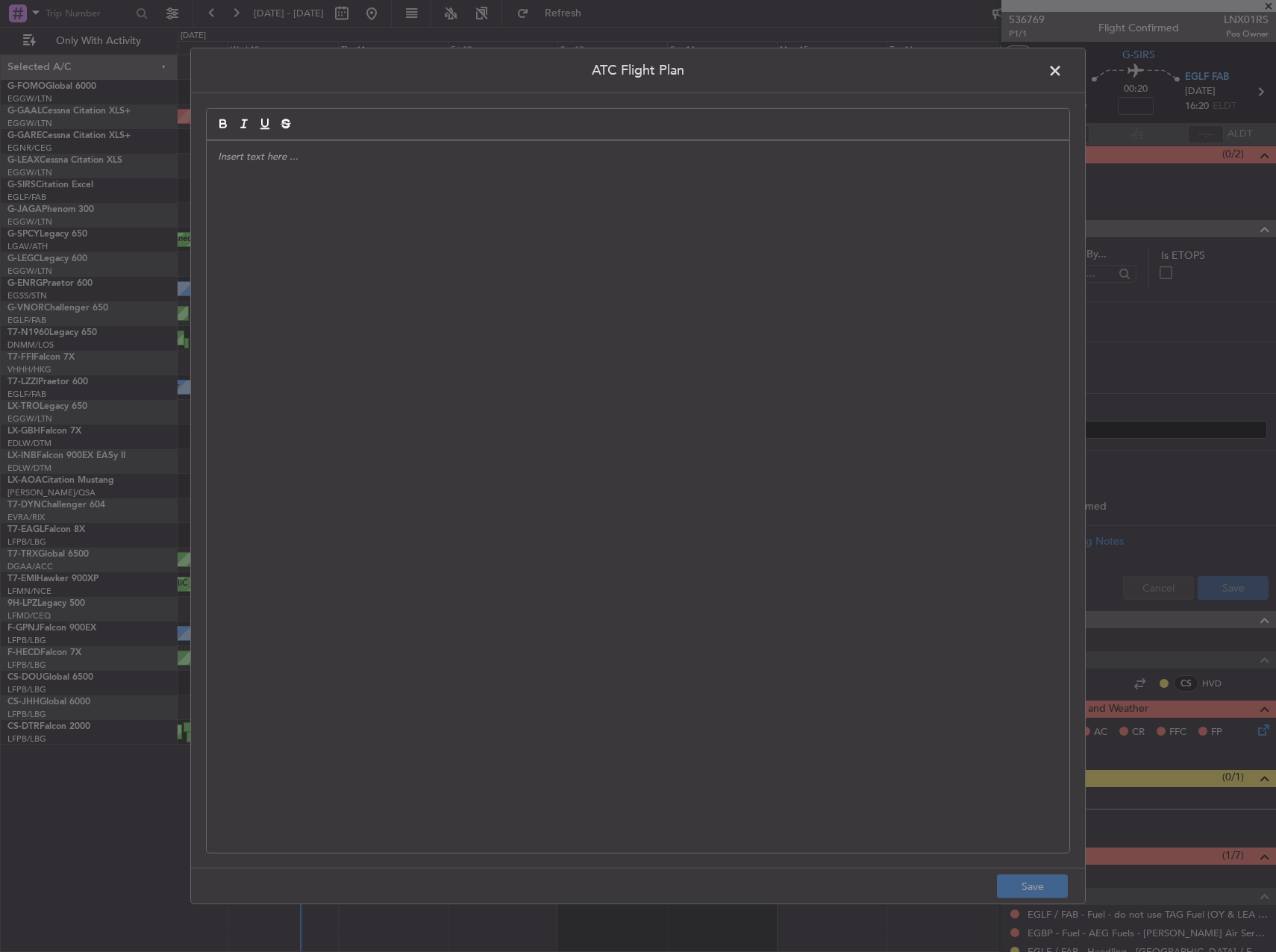
click at [541, 306] on div at bounding box center [638, 497] width 863 height 712
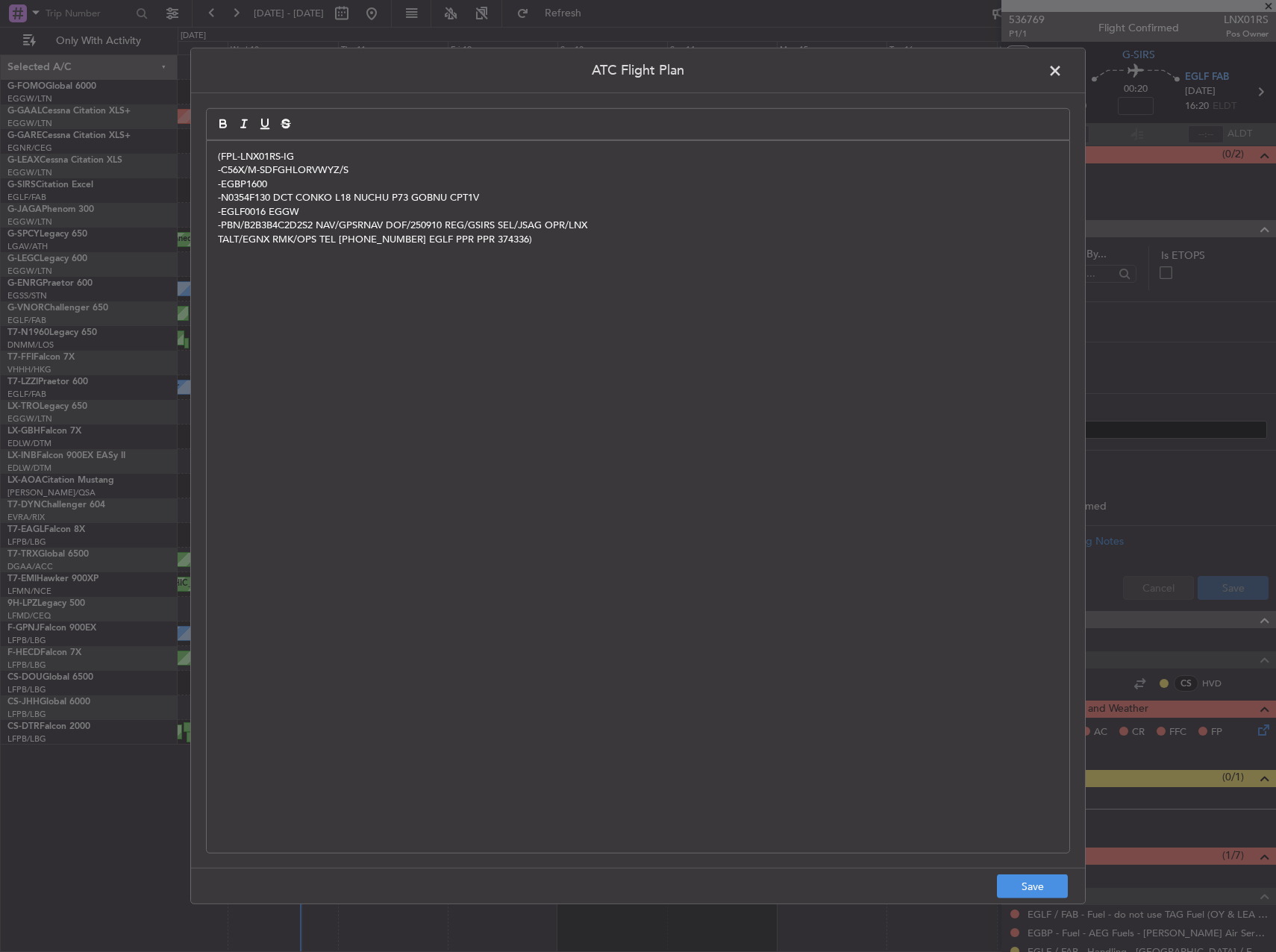
scroll to position [0, 0]
click at [1010, 888] on button "Save" at bounding box center [1032, 886] width 71 height 24
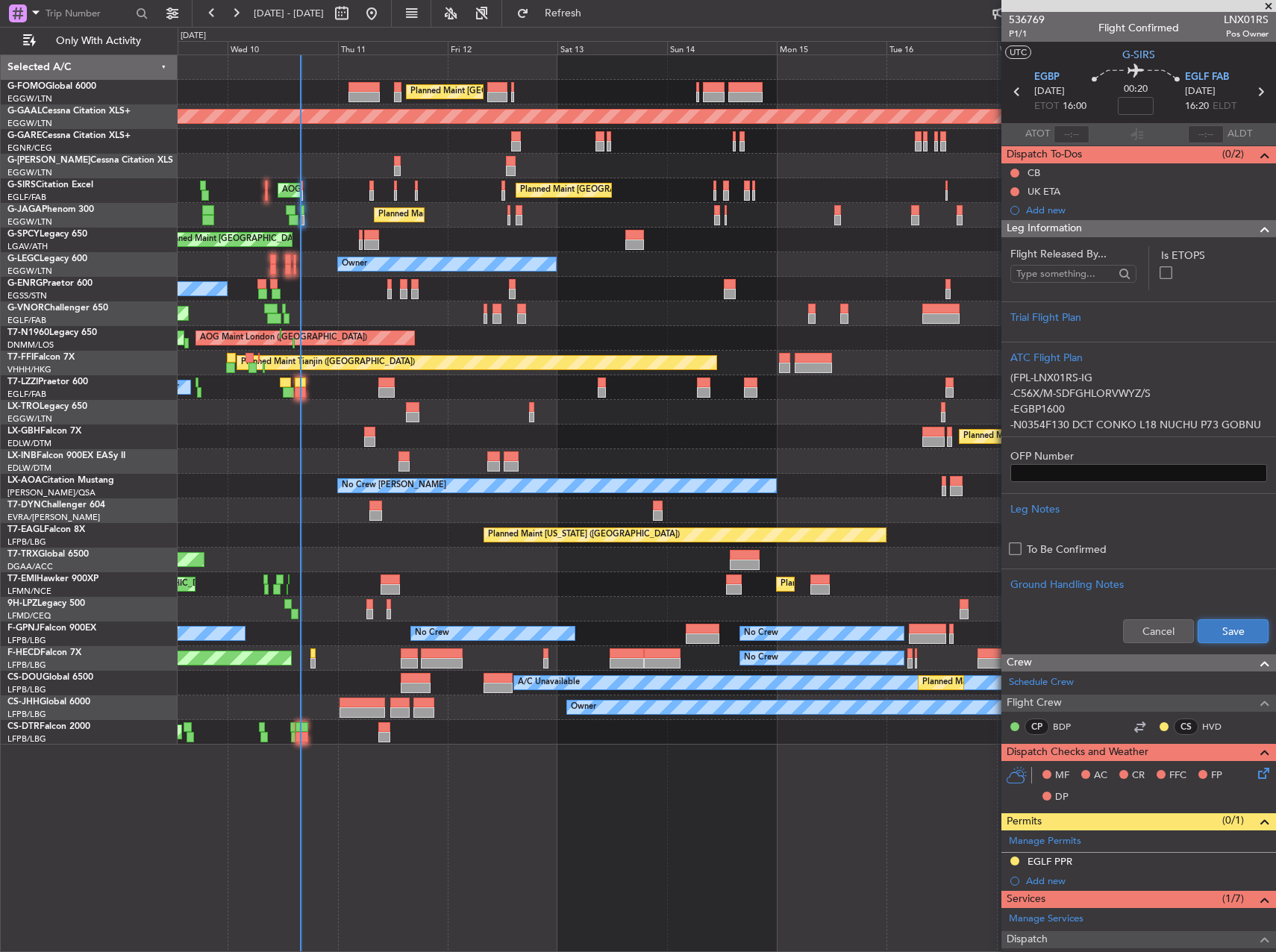
click at [1228, 636] on button "Save" at bounding box center [1233, 631] width 71 height 24
click at [1010, 167] on nimbus-traffic-light at bounding box center [1015, 174] width 12 height 12
click at [1015, 173] on button at bounding box center [1015, 174] width 9 height 9
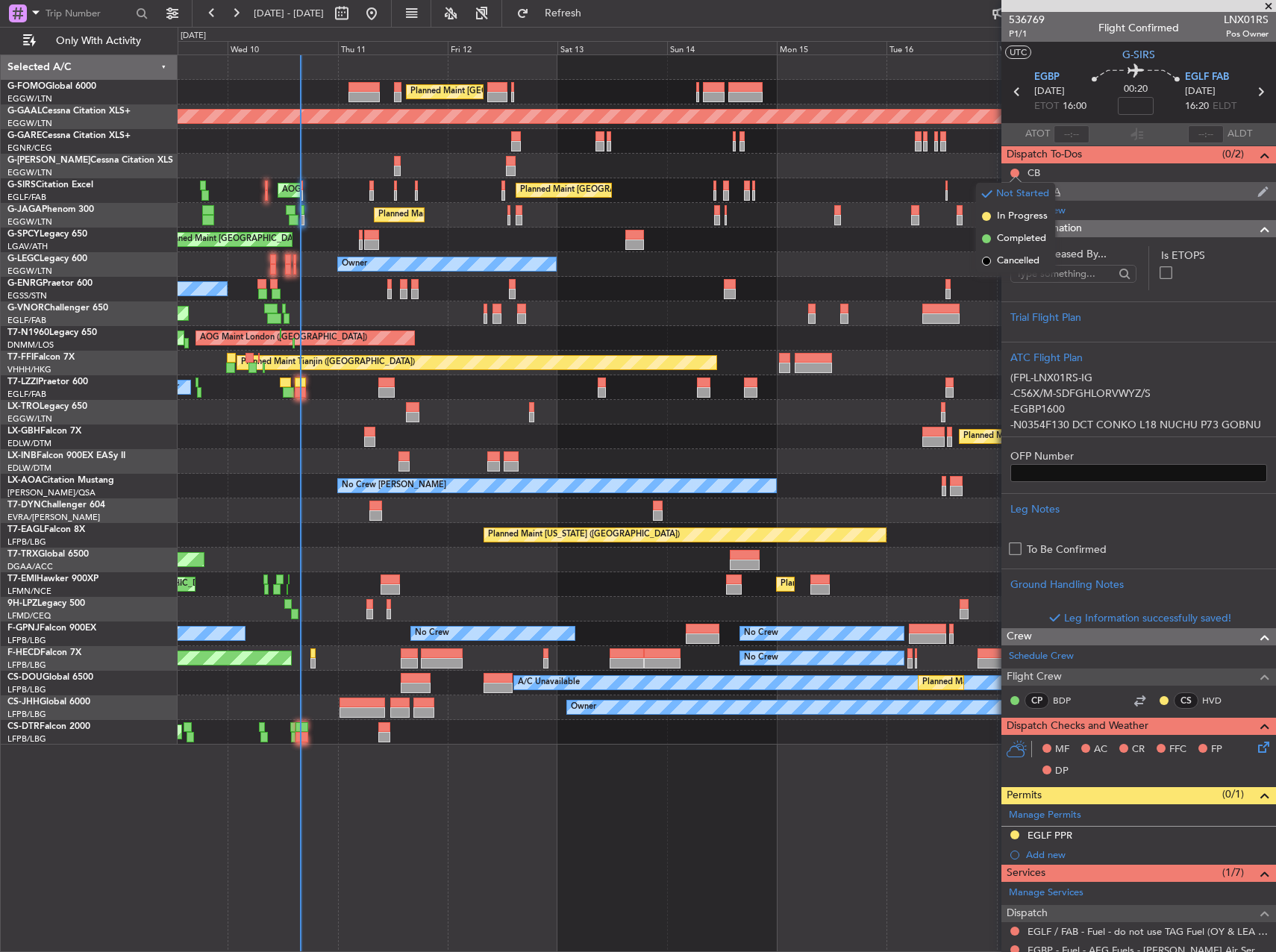
drag, startPoint x: 1008, startPoint y: 235, endPoint x: 1015, endPoint y: 197, distance: 38.6
click at [1008, 229] on li "Completed" at bounding box center [1015, 238] width 79 height 22
click at [1012, 197] on div "UK ETA" at bounding box center [1139, 191] width 275 height 18
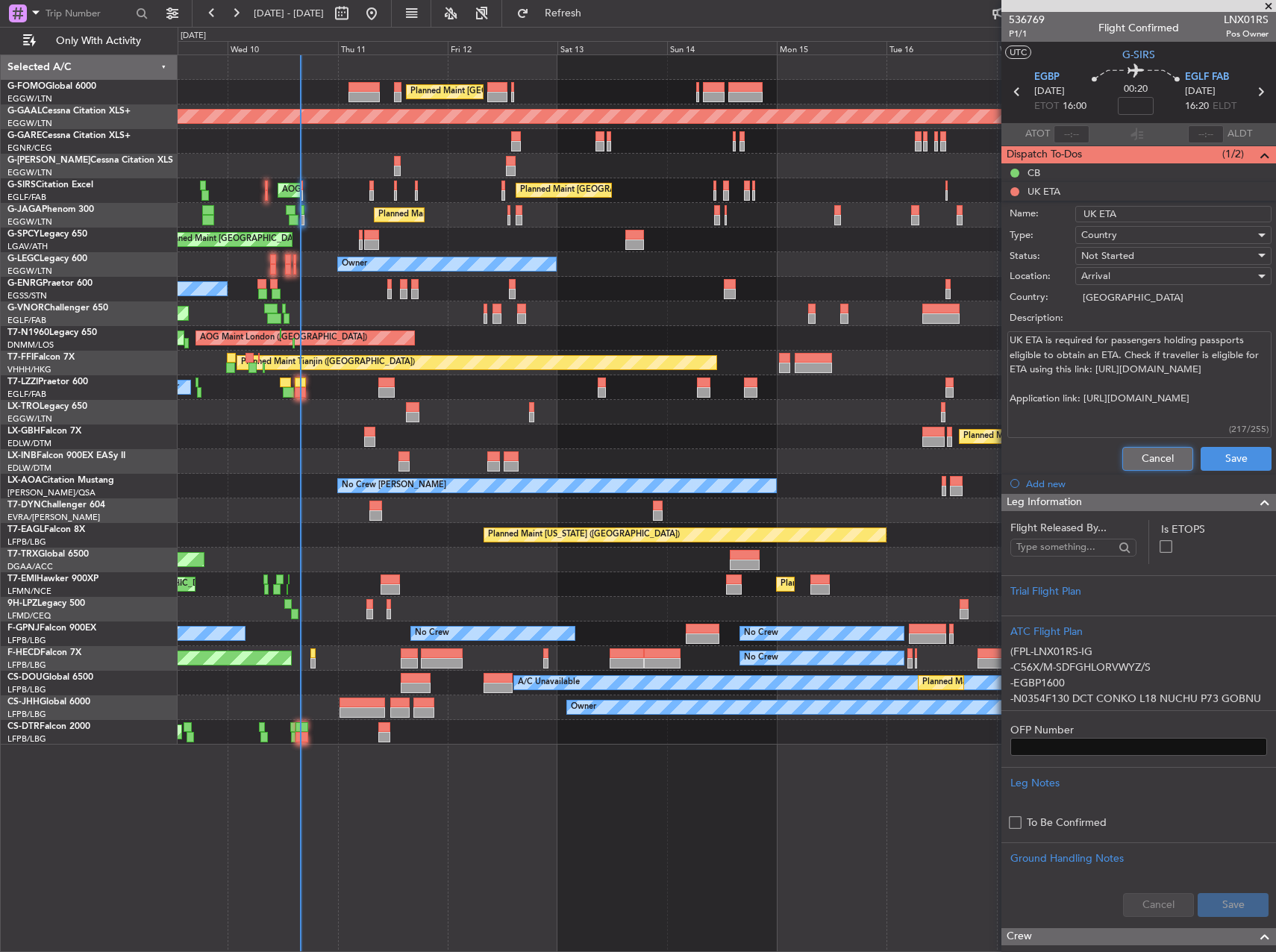
click at [1124, 461] on button "Cancel" at bounding box center [1158, 458] width 71 height 24
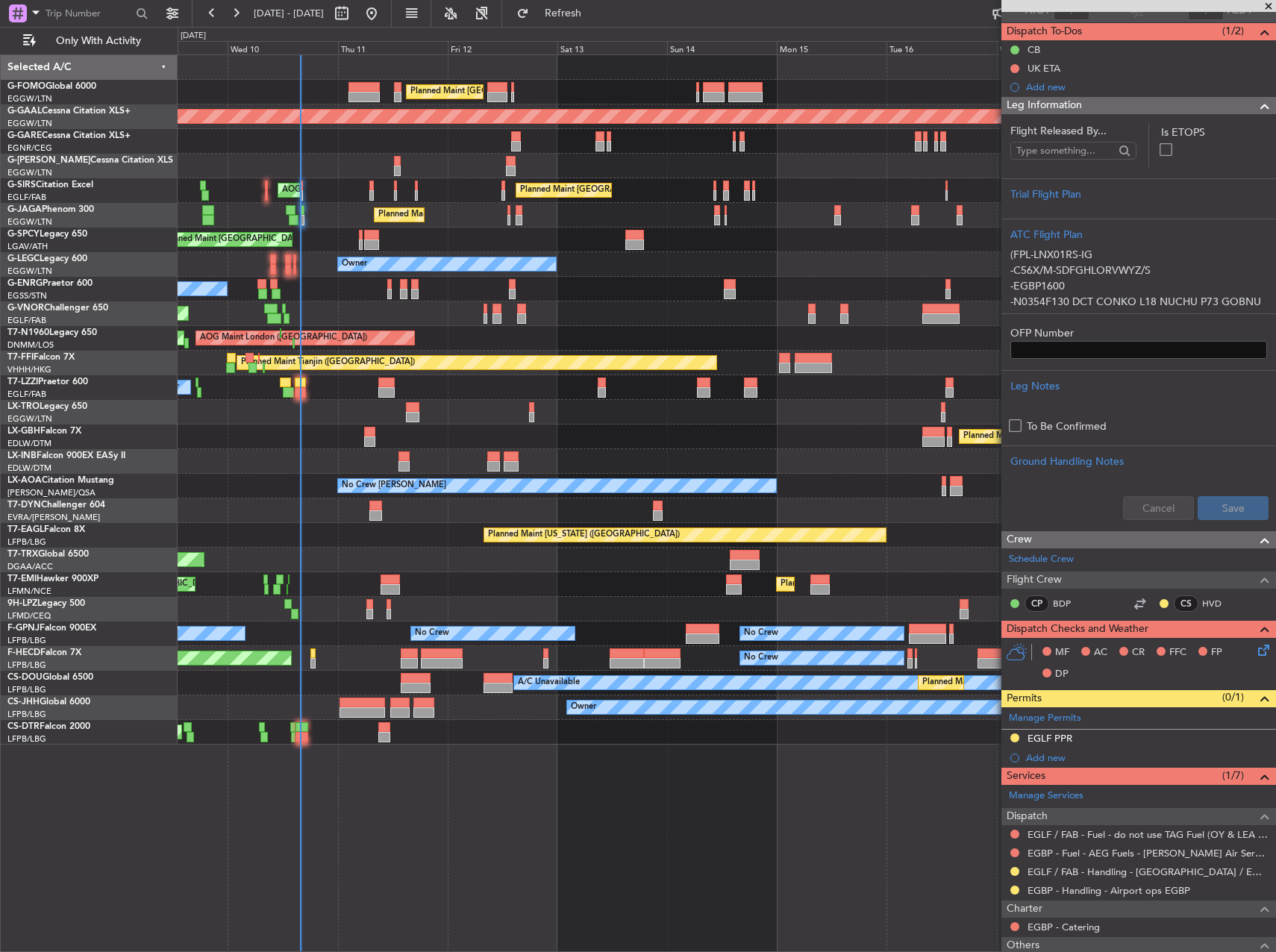
scroll to position [223, 0]
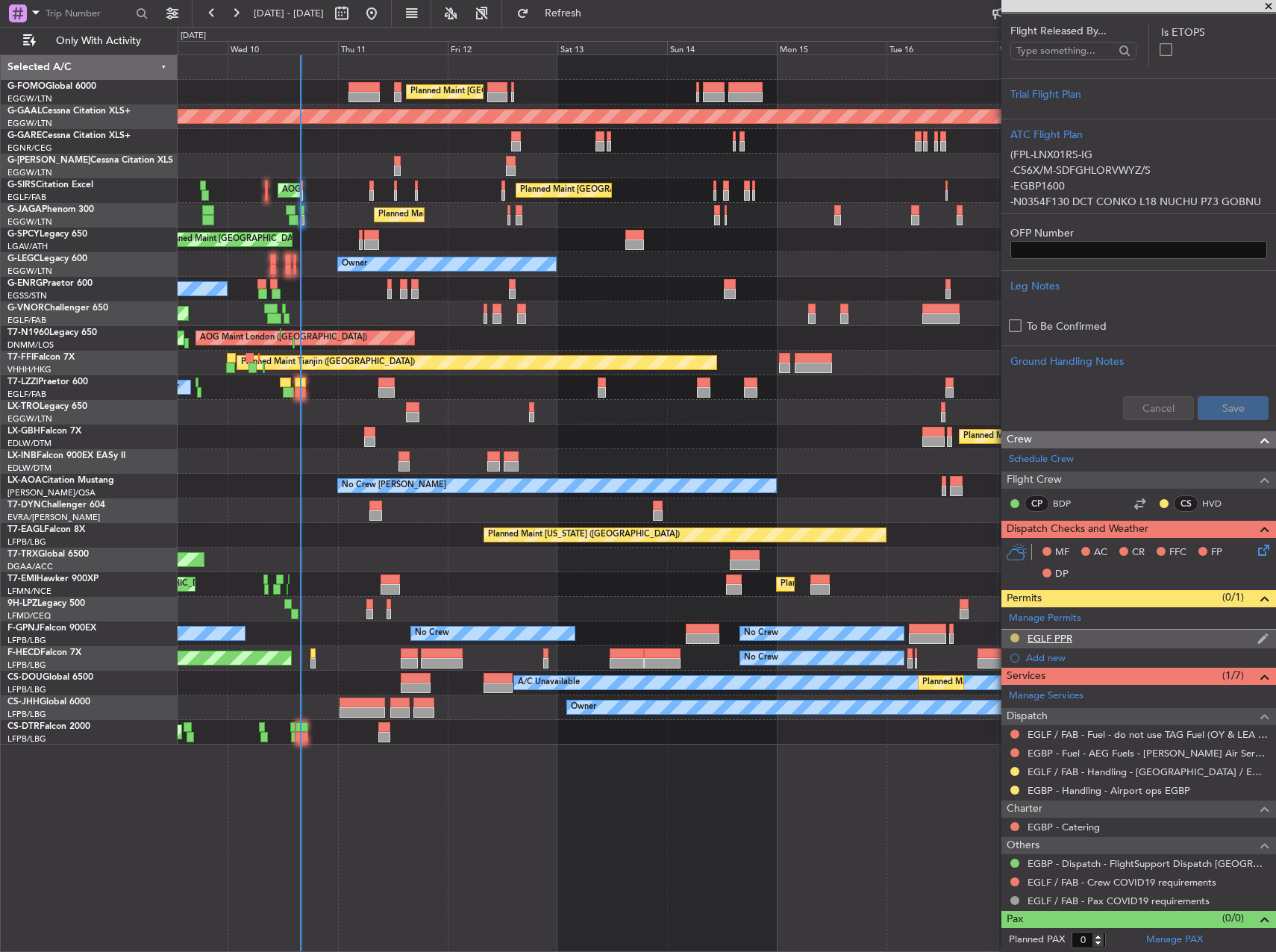
click at [1012, 637] on button at bounding box center [1015, 638] width 9 height 9
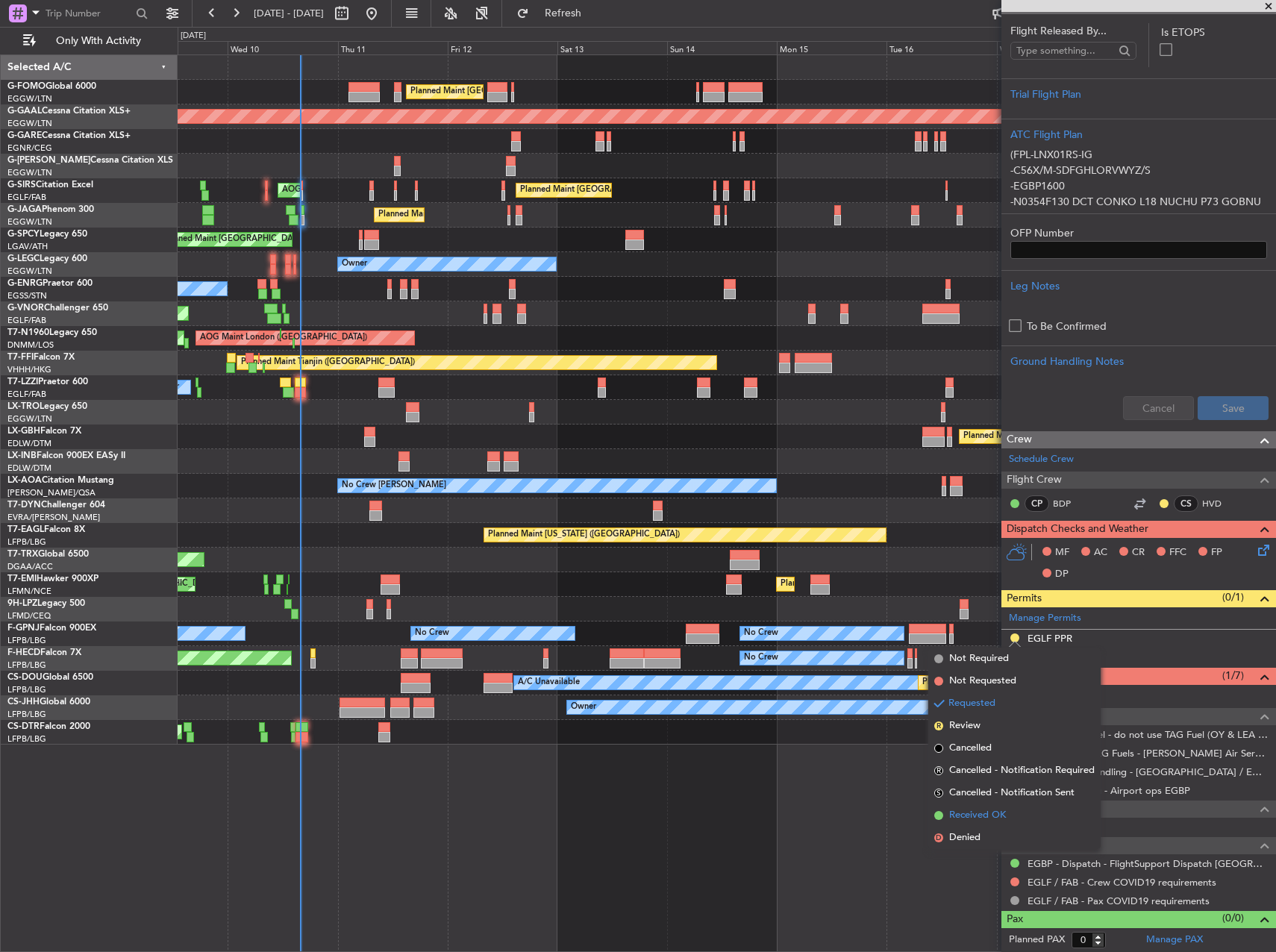
click at [985, 820] on span "Received OK" at bounding box center [977, 815] width 57 height 15
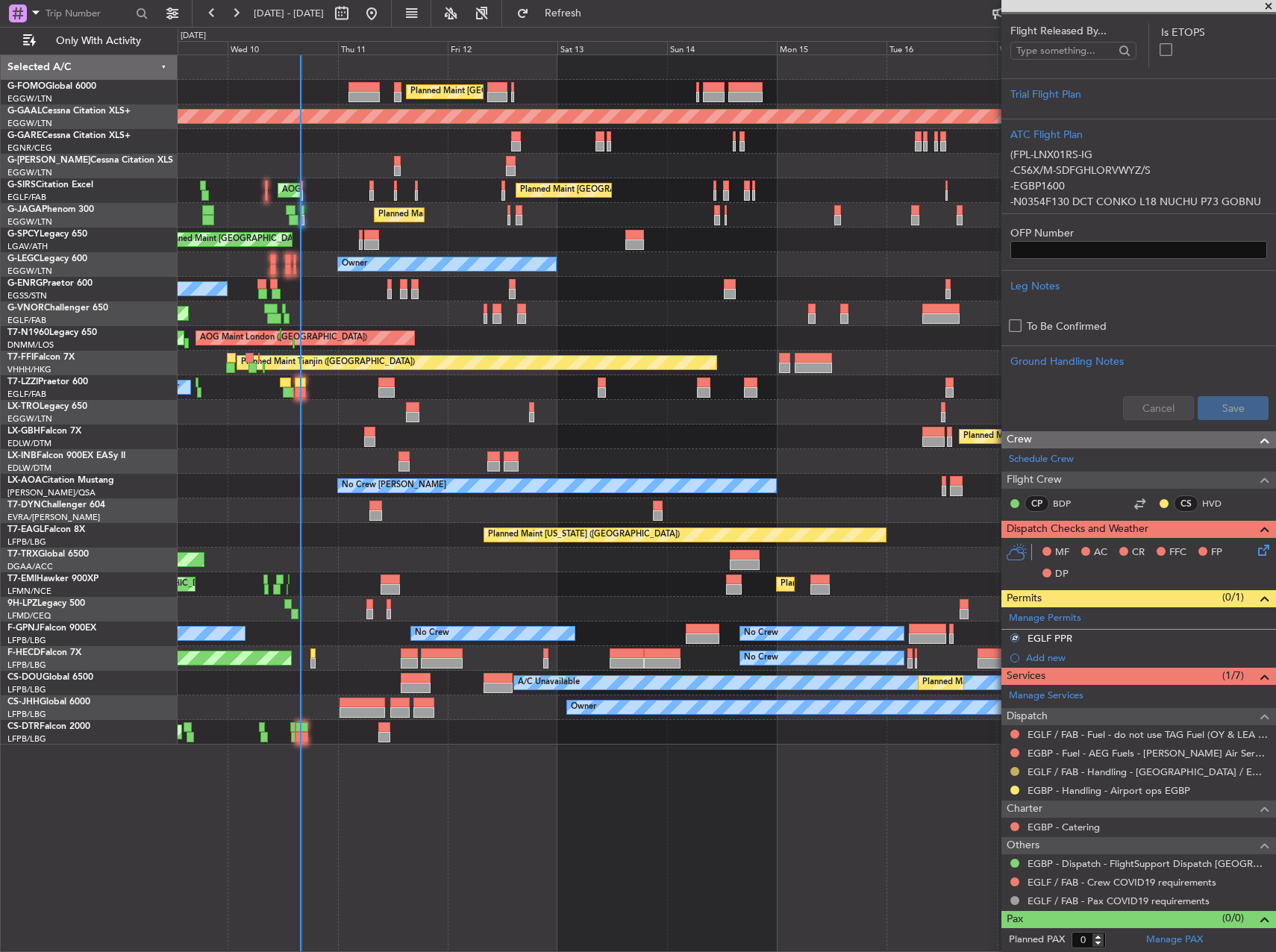
click at [1013, 774] on button at bounding box center [1015, 772] width 9 height 9
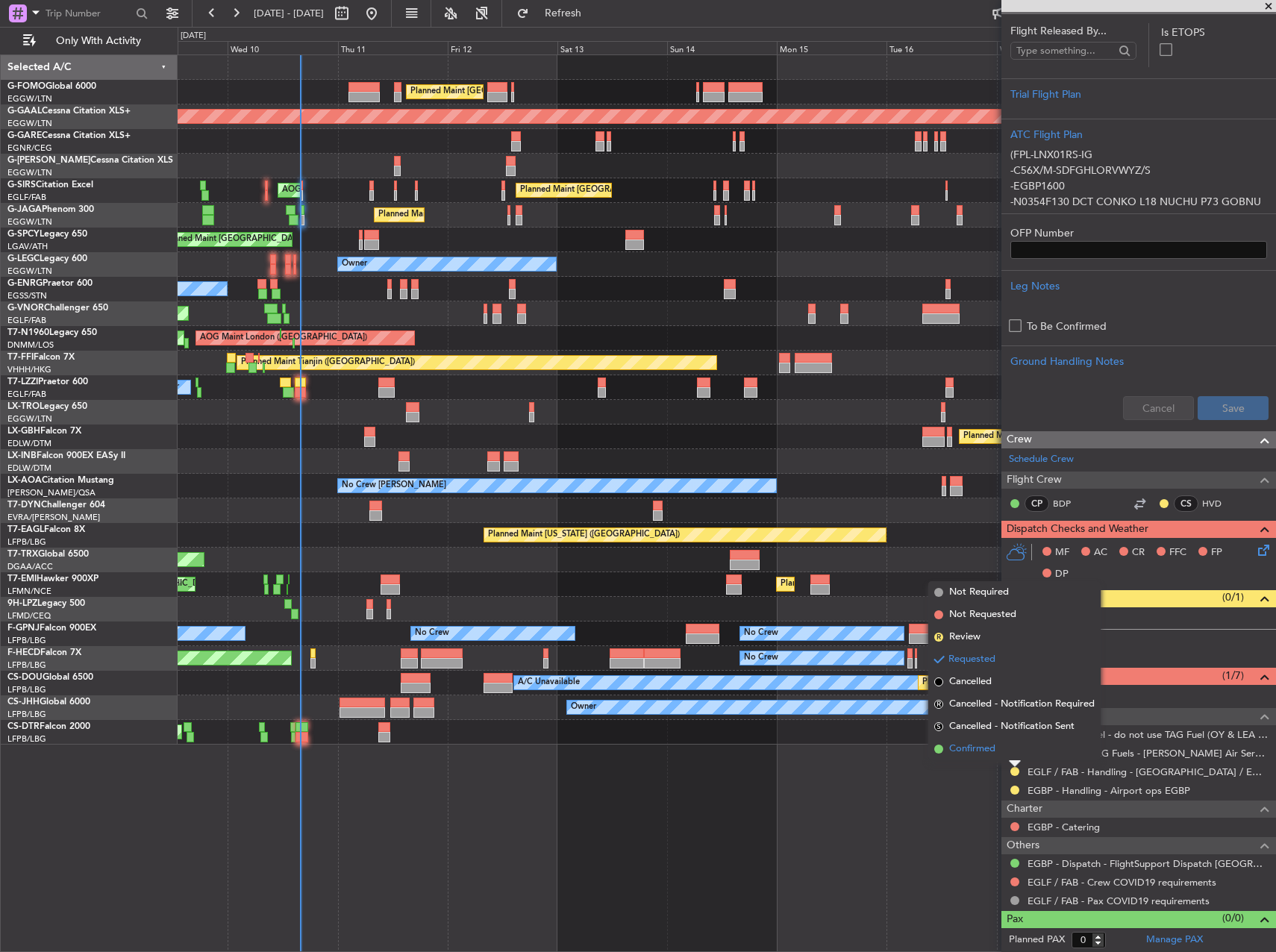
click at [991, 755] on span "Confirmed" at bounding box center [972, 749] width 46 height 15
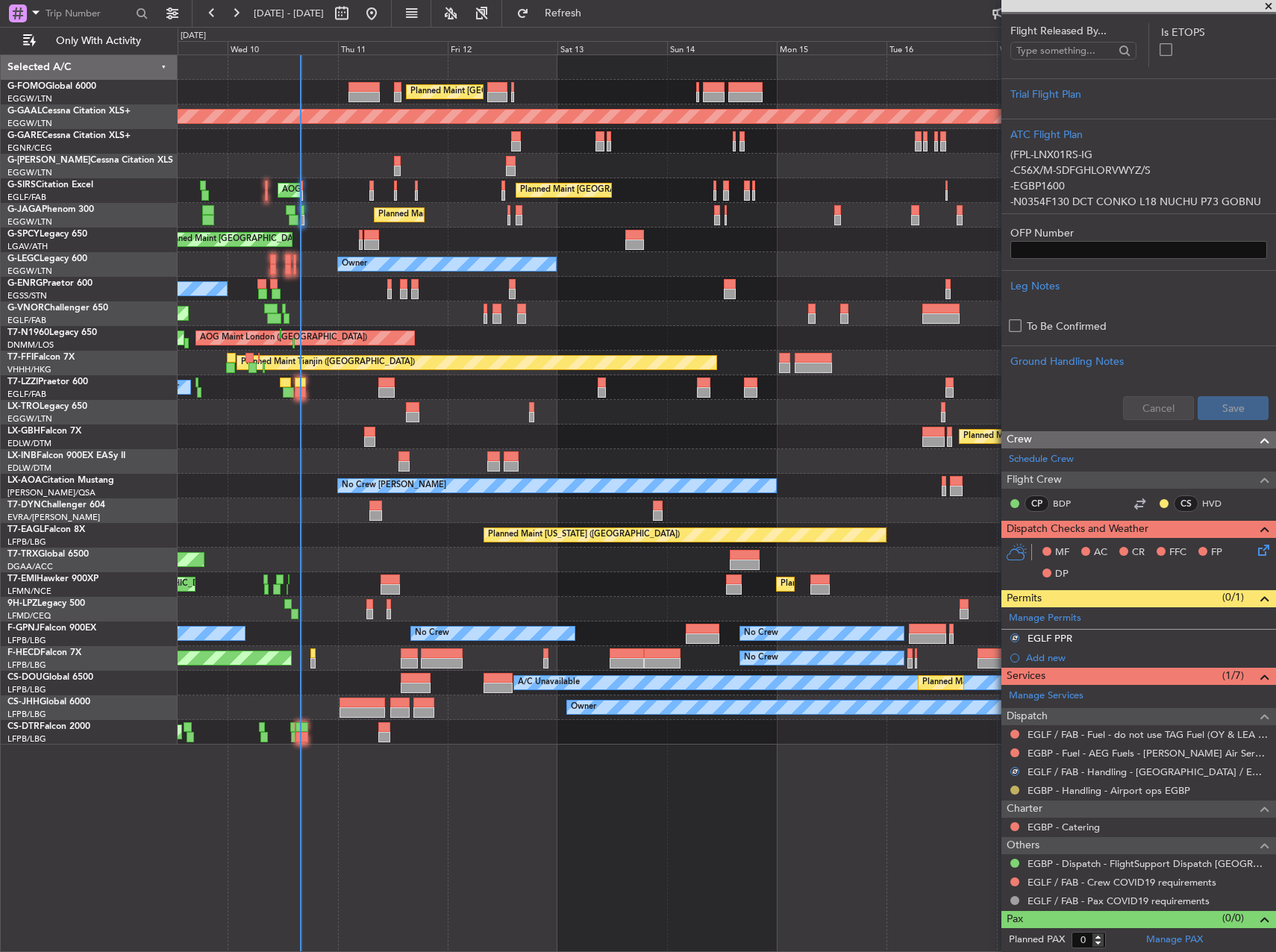
click at [1016, 791] on button at bounding box center [1015, 790] width 9 height 9
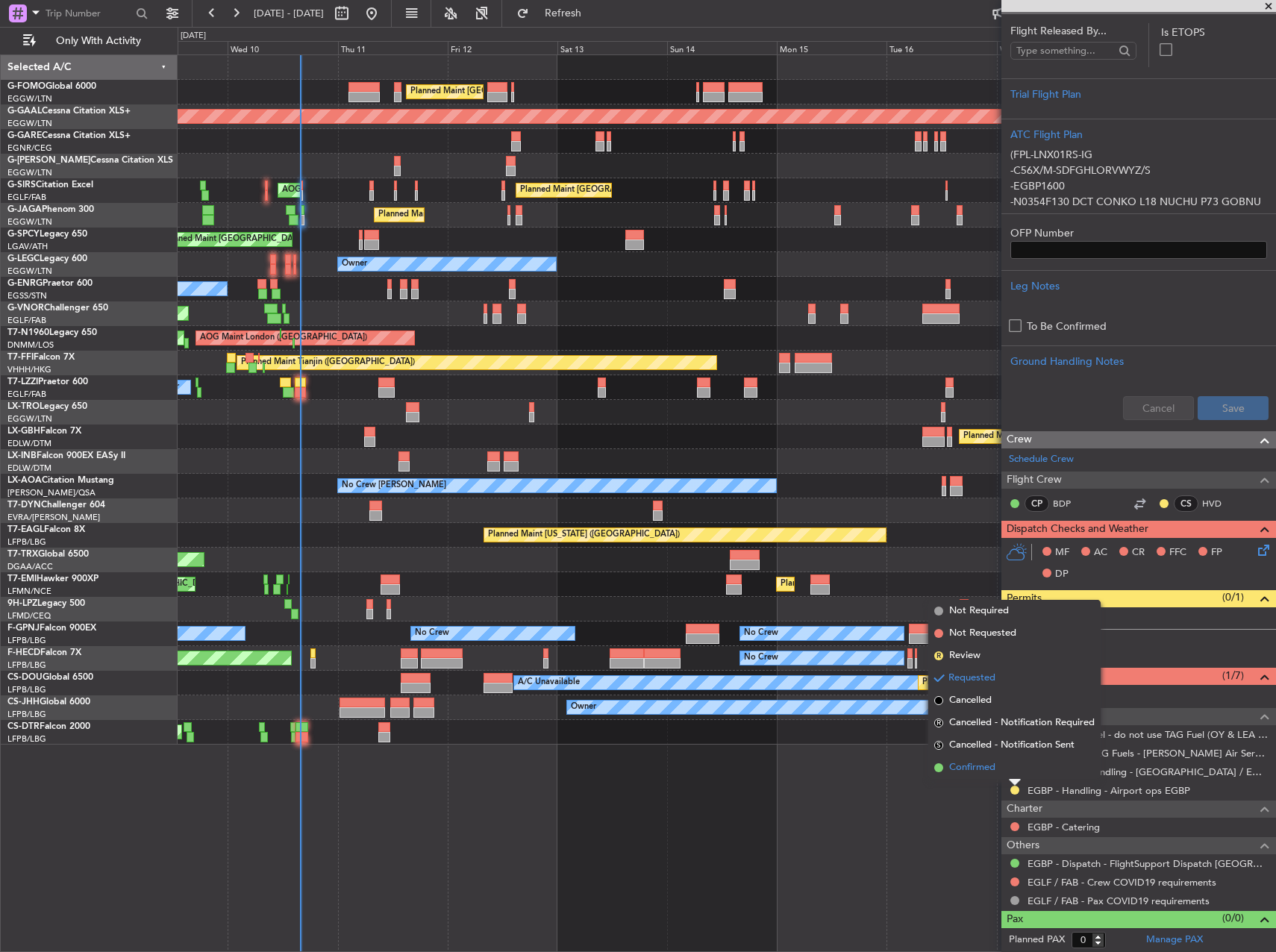
click at [1001, 776] on li "Confirmed" at bounding box center [1014, 768] width 173 height 22
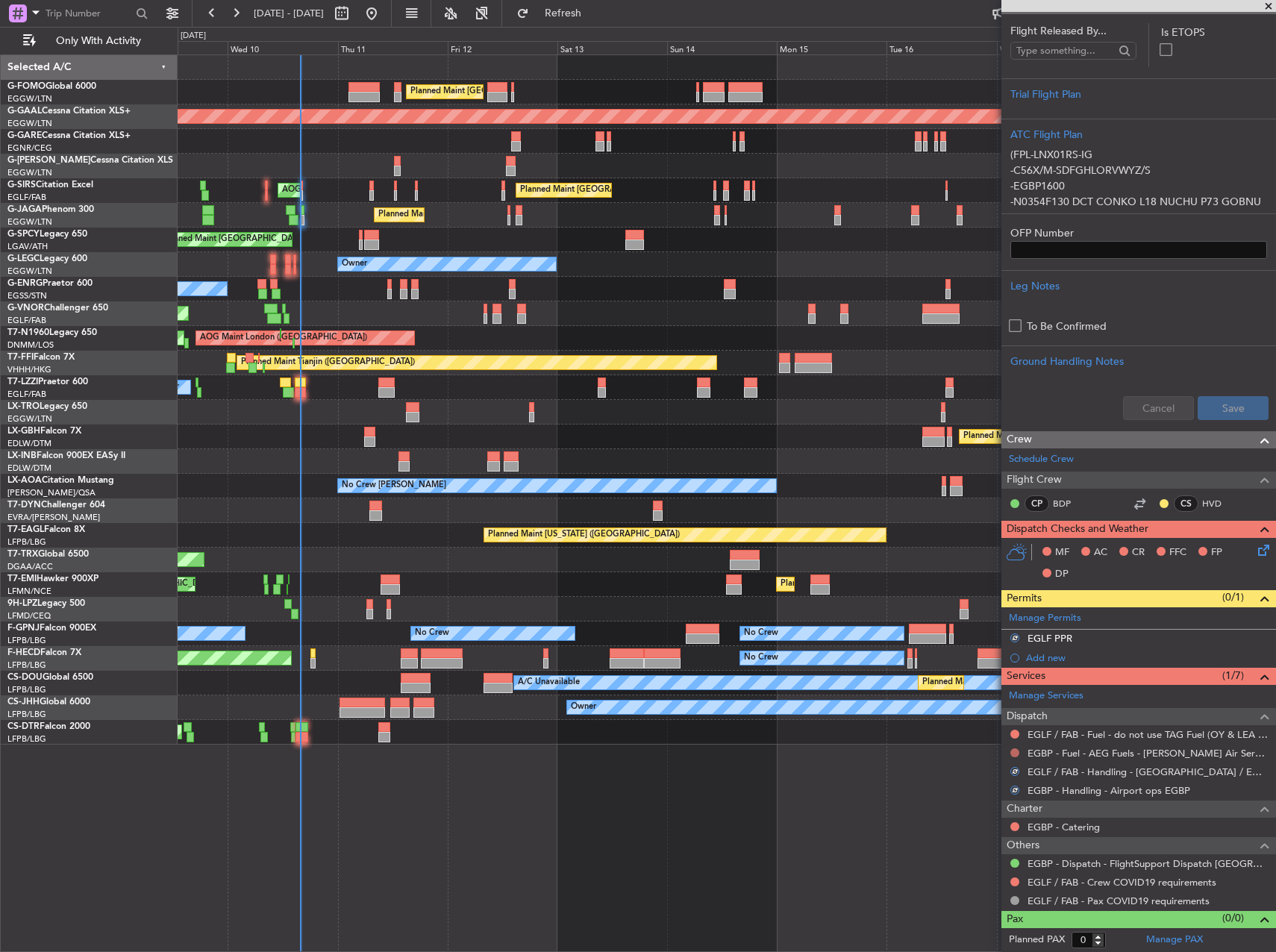
click at [1012, 749] on button at bounding box center [1015, 753] width 9 height 9
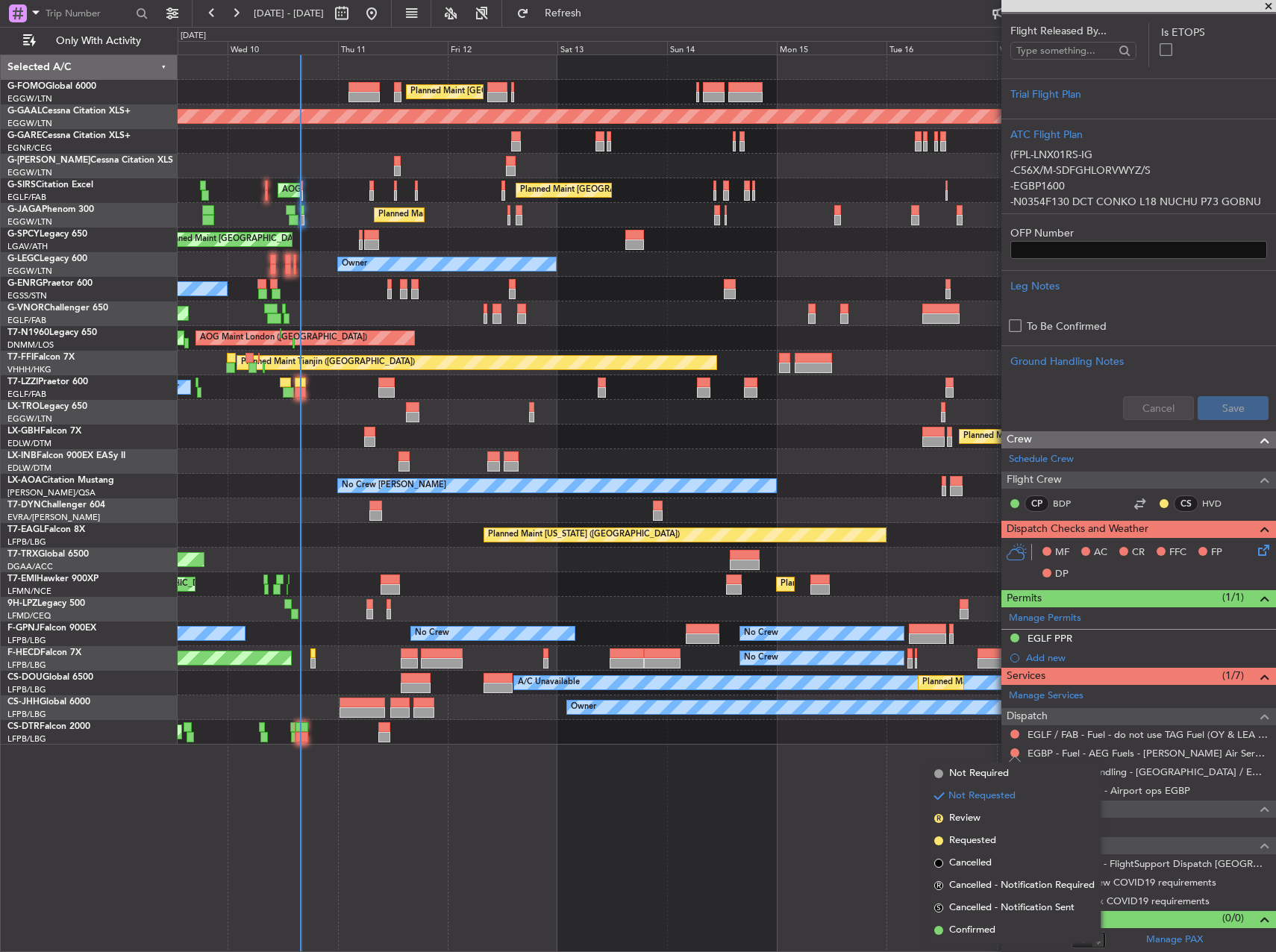
click at [978, 758] on div "Planned Maint London (Luton) Planned Maint Dusseldorf Unplanned Maint Chester P…" at bounding box center [726, 503] width 1099 height 897
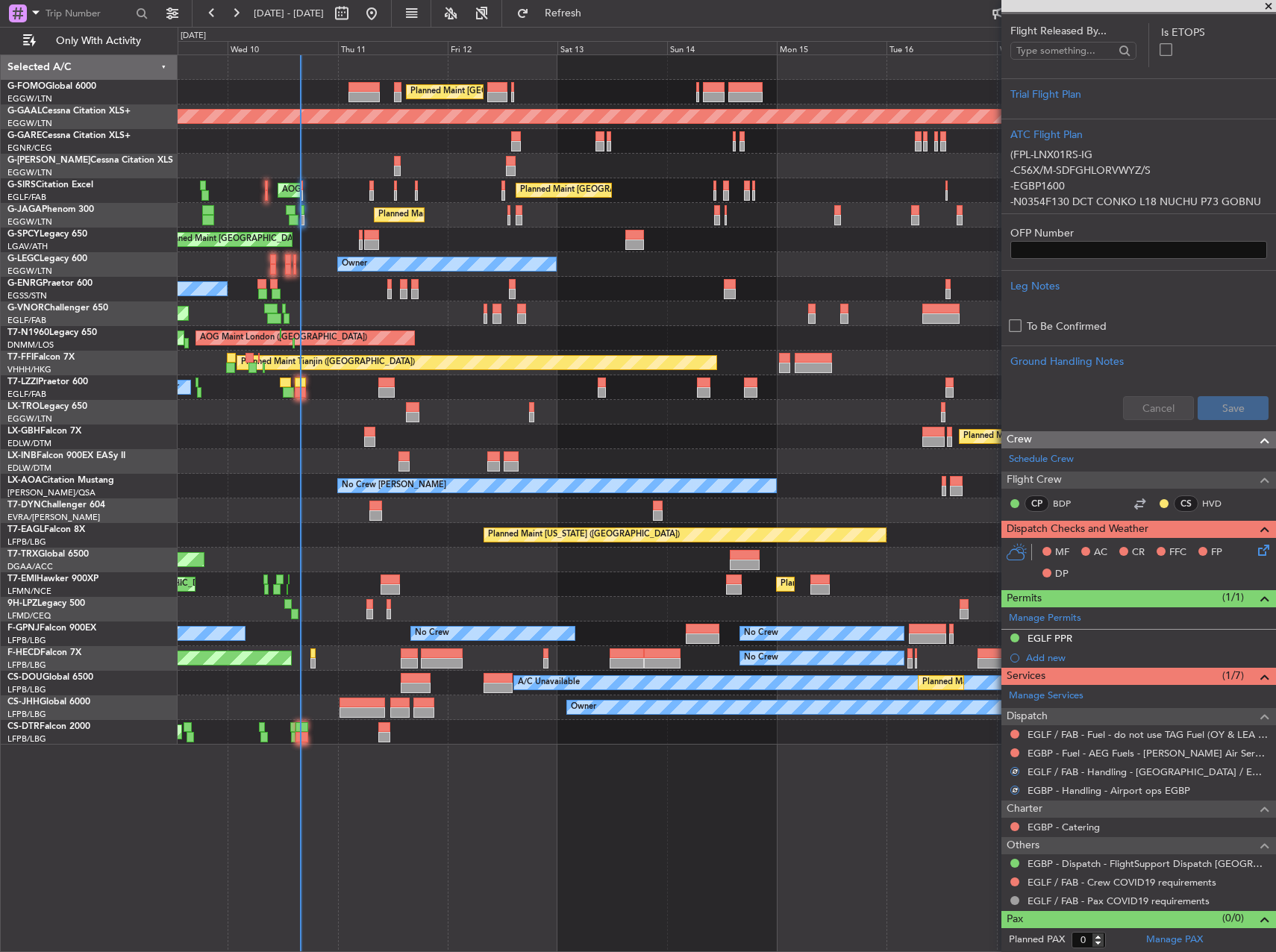
click at [978, 765] on div "Planned Maint London (Luton) Planned Maint Dusseldorf Unplanned Maint Chester P…" at bounding box center [726, 503] width 1099 height 897
click at [1016, 752] on button at bounding box center [1015, 753] width 9 height 9
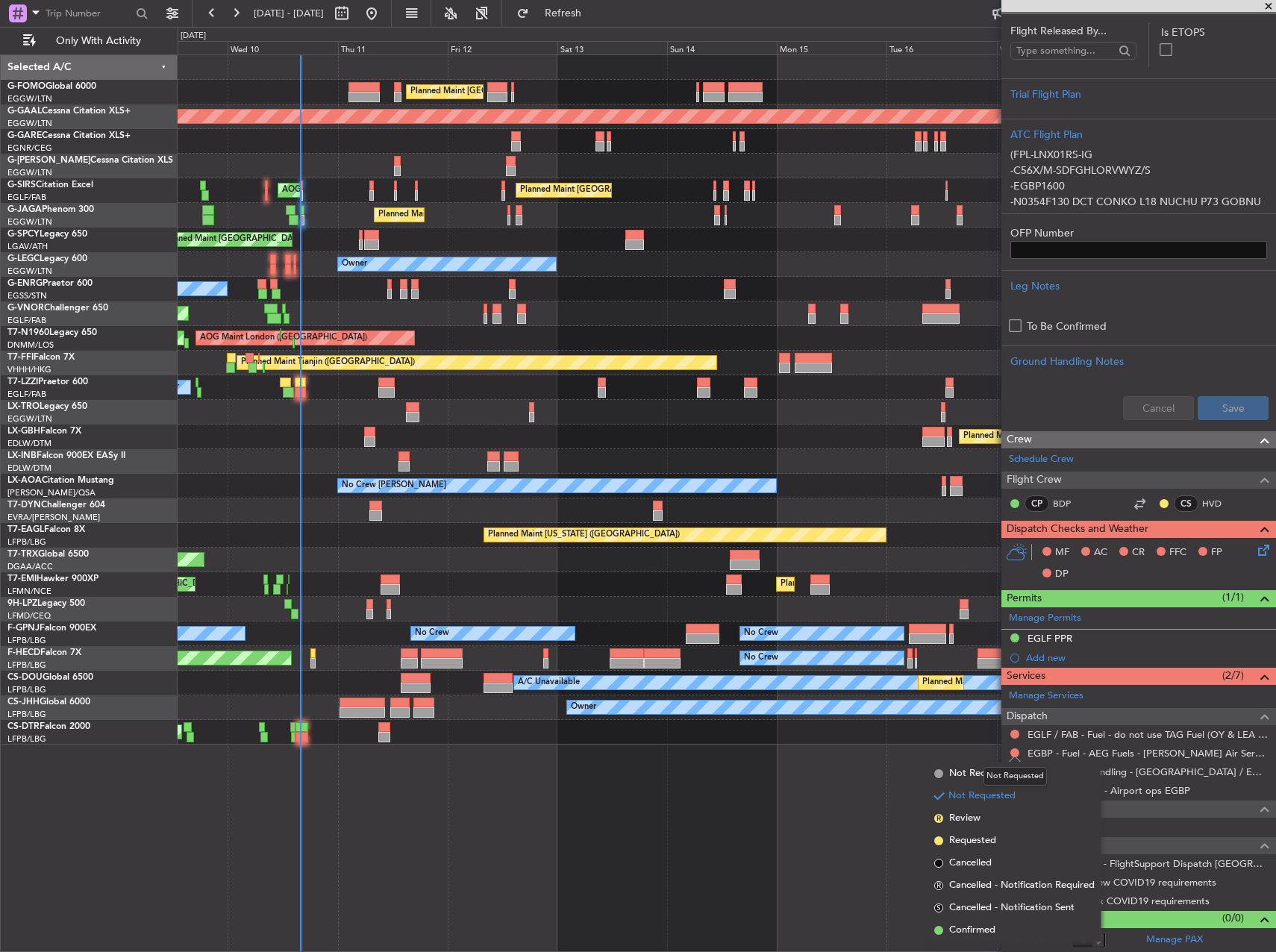
click at [1005, 772] on div "Not Requested" at bounding box center [1015, 776] width 64 height 18
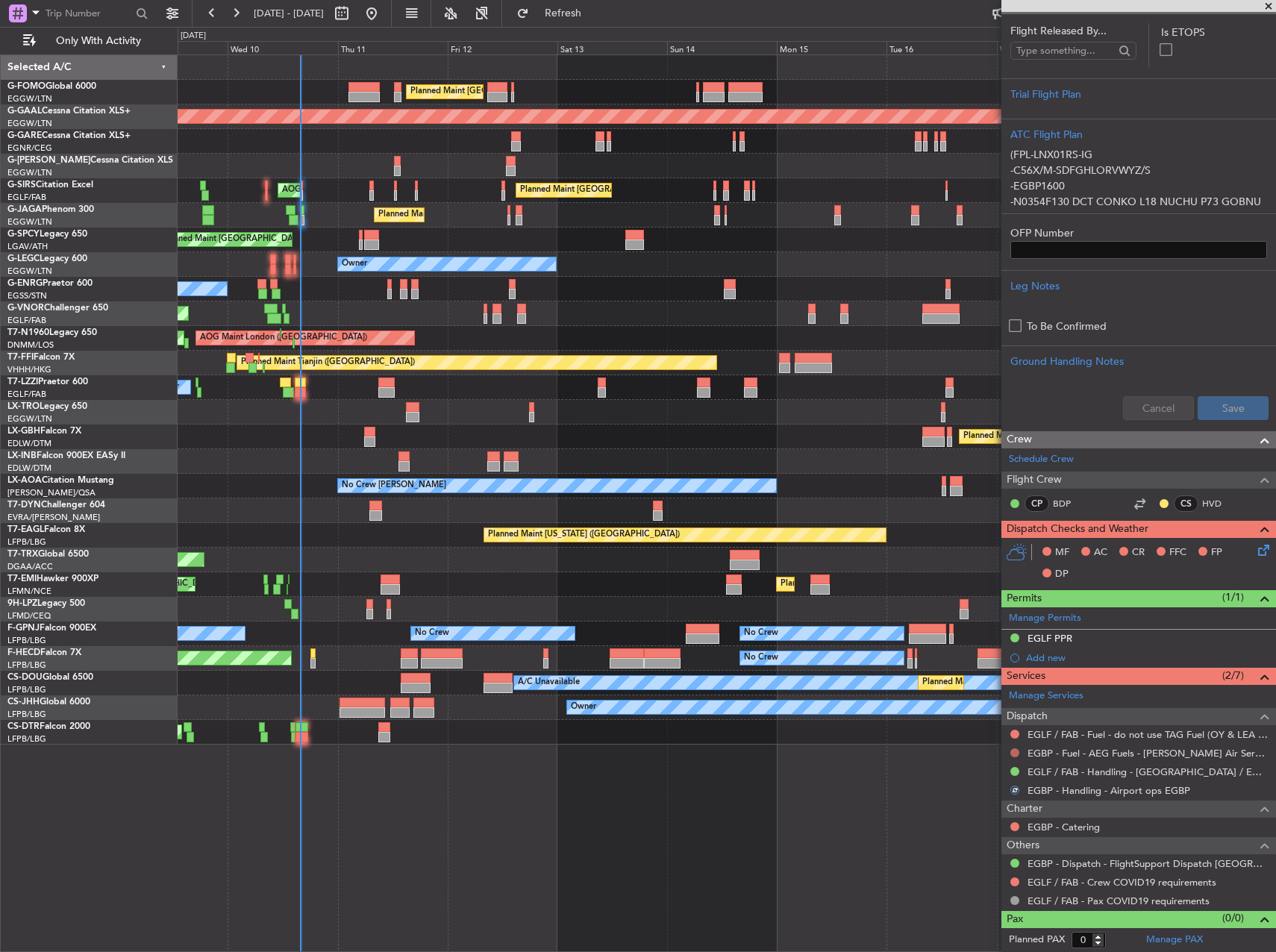
click at [1012, 750] on button at bounding box center [1015, 753] width 9 height 9
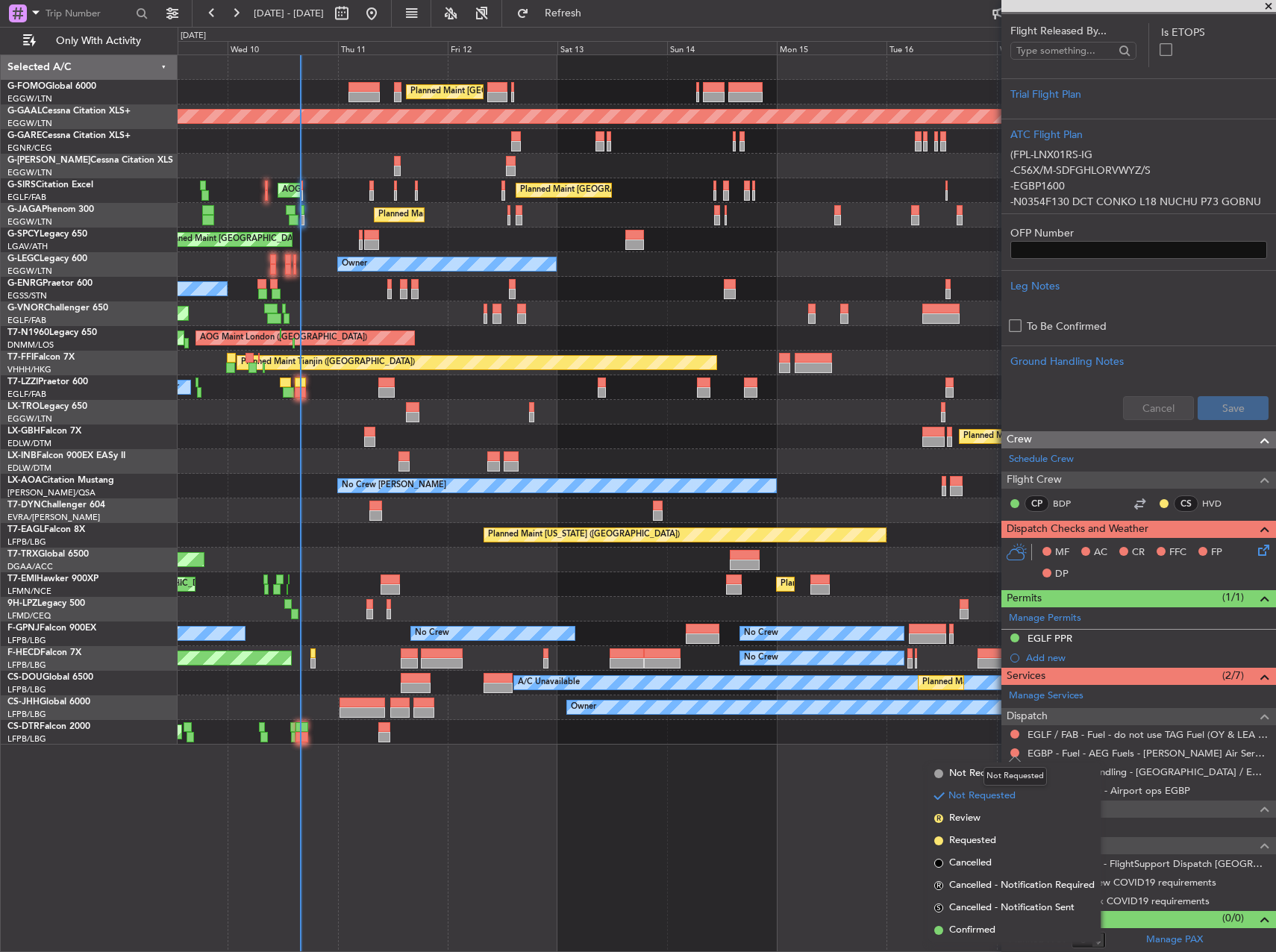
drag, startPoint x: 1010, startPoint y: 770, endPoint x: 1000, endPoint y: 771, distance: 10.0
click at [1010, 770] on div "Not Requested" at bounding box center [1015, 776] width 64 height 18
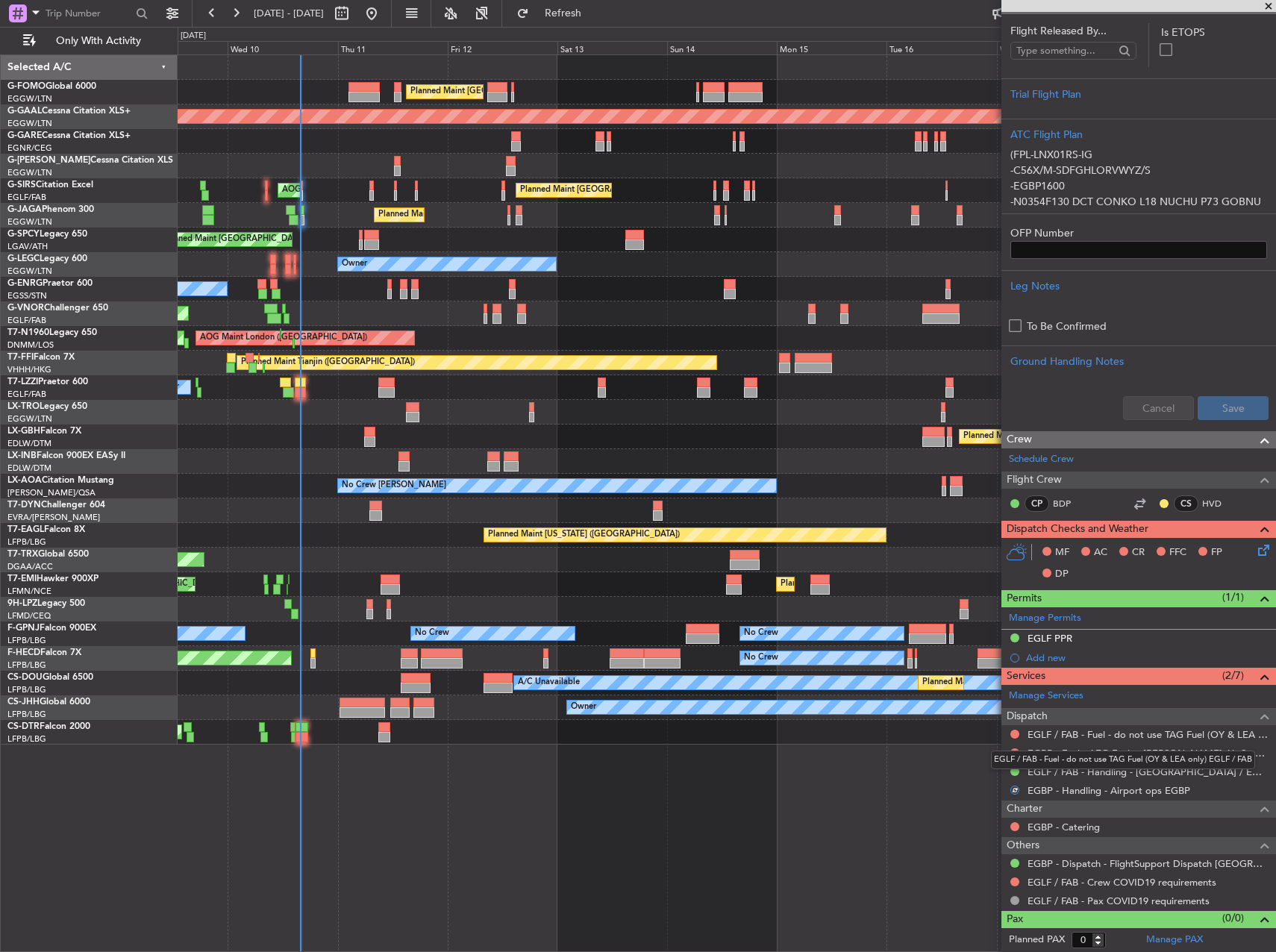
click at [1010, 753] on div "EGLF / FAB - Fuel - do not use TAG Fuel (OY & LEA only) EGLF / FAB" at bounding box center [1123, 760] width 264 height 18
click at [1017, 745] on div "EGBP - Fuel - AEG Fuels - Kemble Air Services EGBP" at bounding box center [1139, 753] width 275 height 18
click at [1014, 753] on button at bounding box center [1015, 753] width 9 height 9
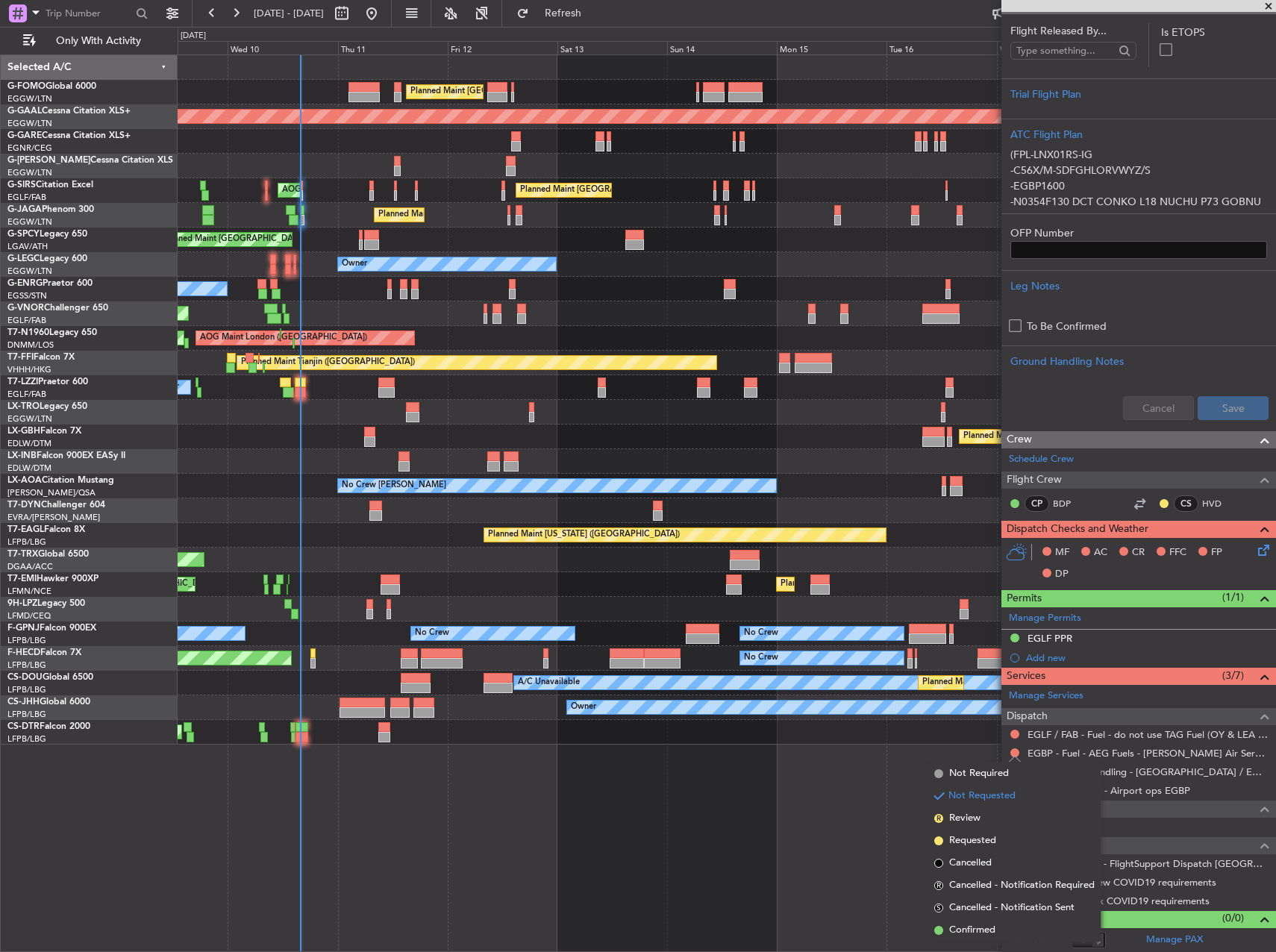
drag, startPoint x: 950, startPoint y: 774, endPoint x: 1004, endPoint y: 760, distance: 55.8
click at [952, 773] on span "Not Required" at bounding box center [979, 773] width 60 height 15
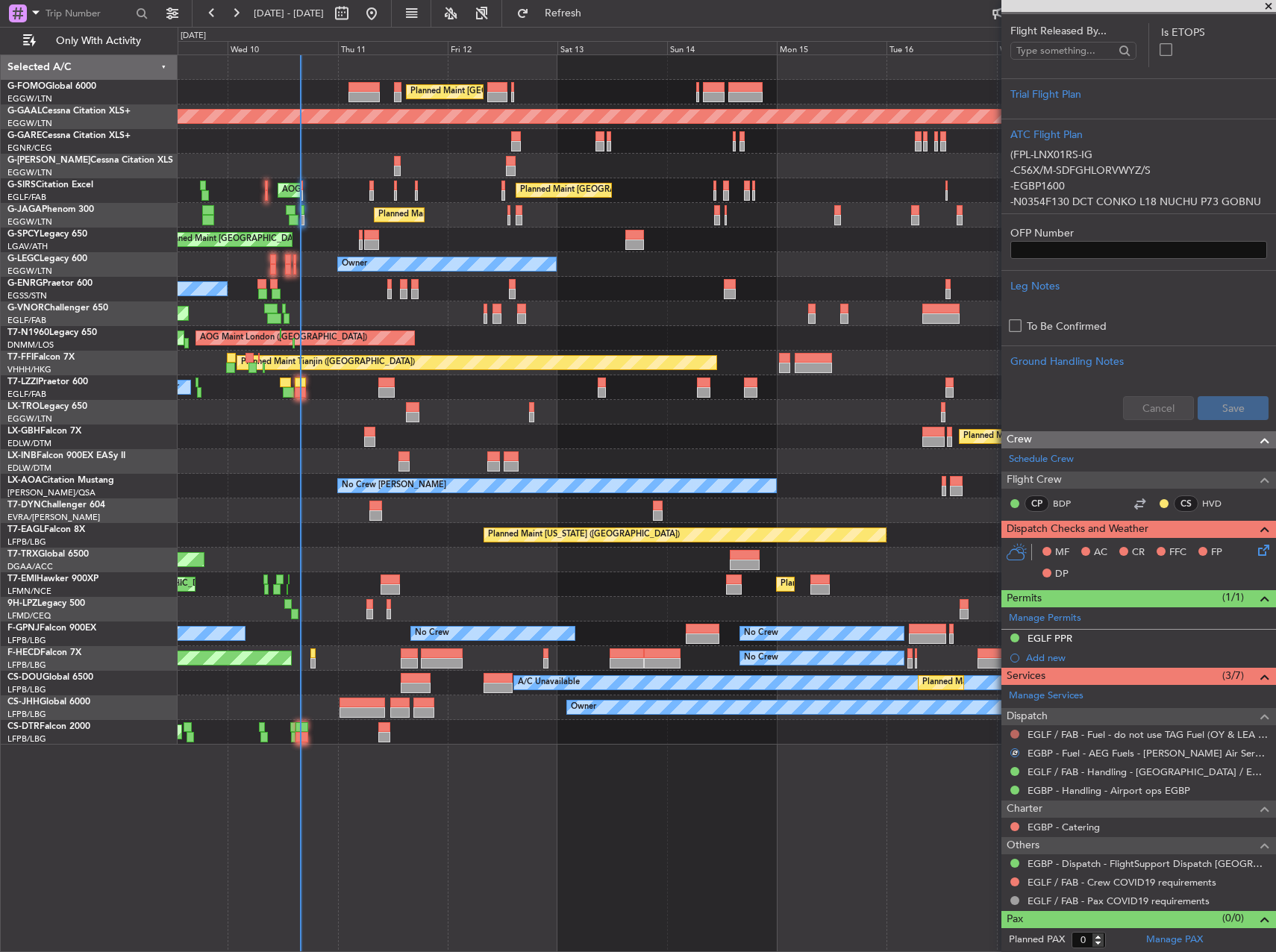
click at [1013, 733] on button at bounding box center [1015, 735] width 9 height 9
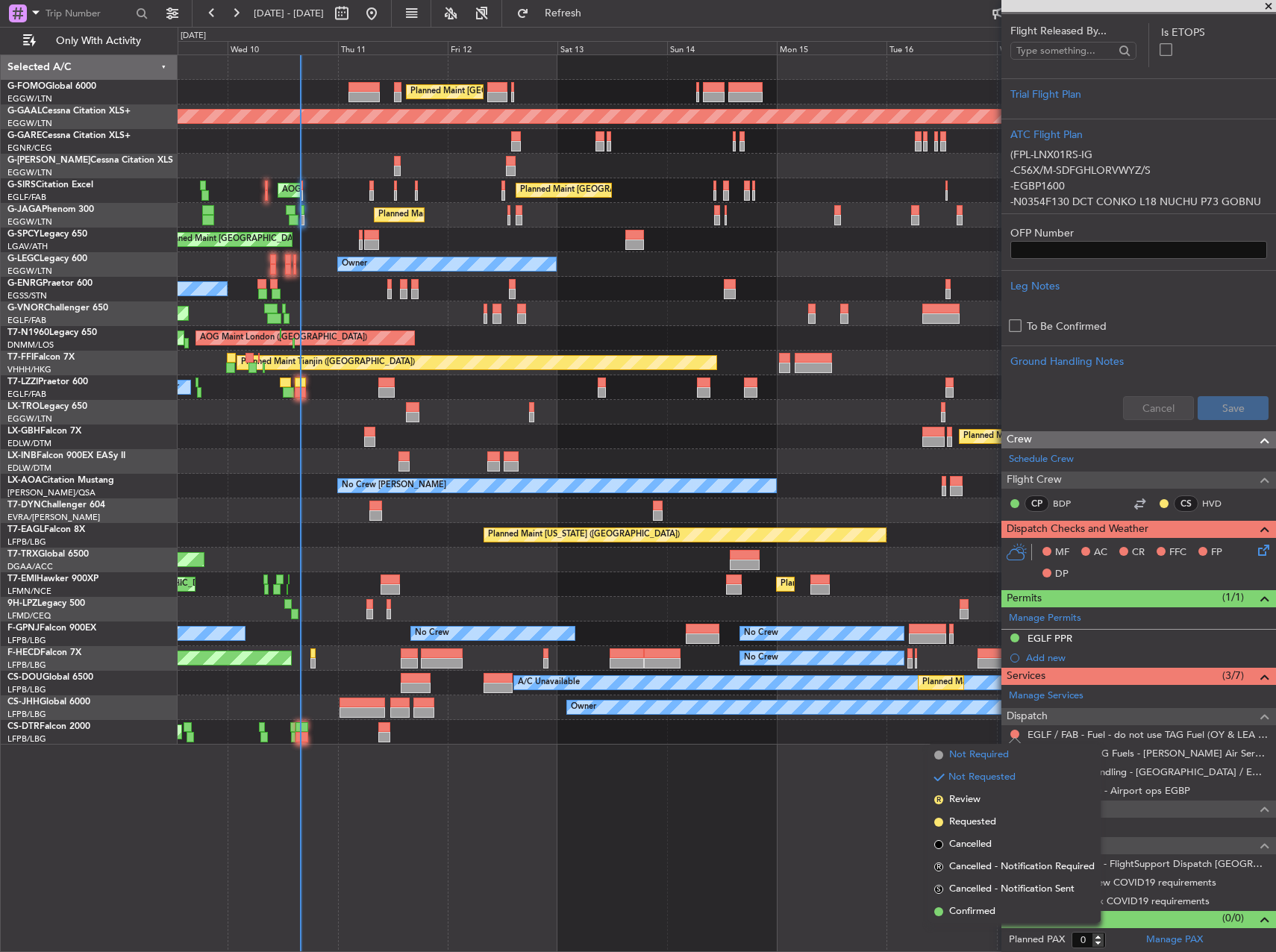
click at [947, 755] on li "Not Required" at bounding box center [1014, 755] width 173 height 22
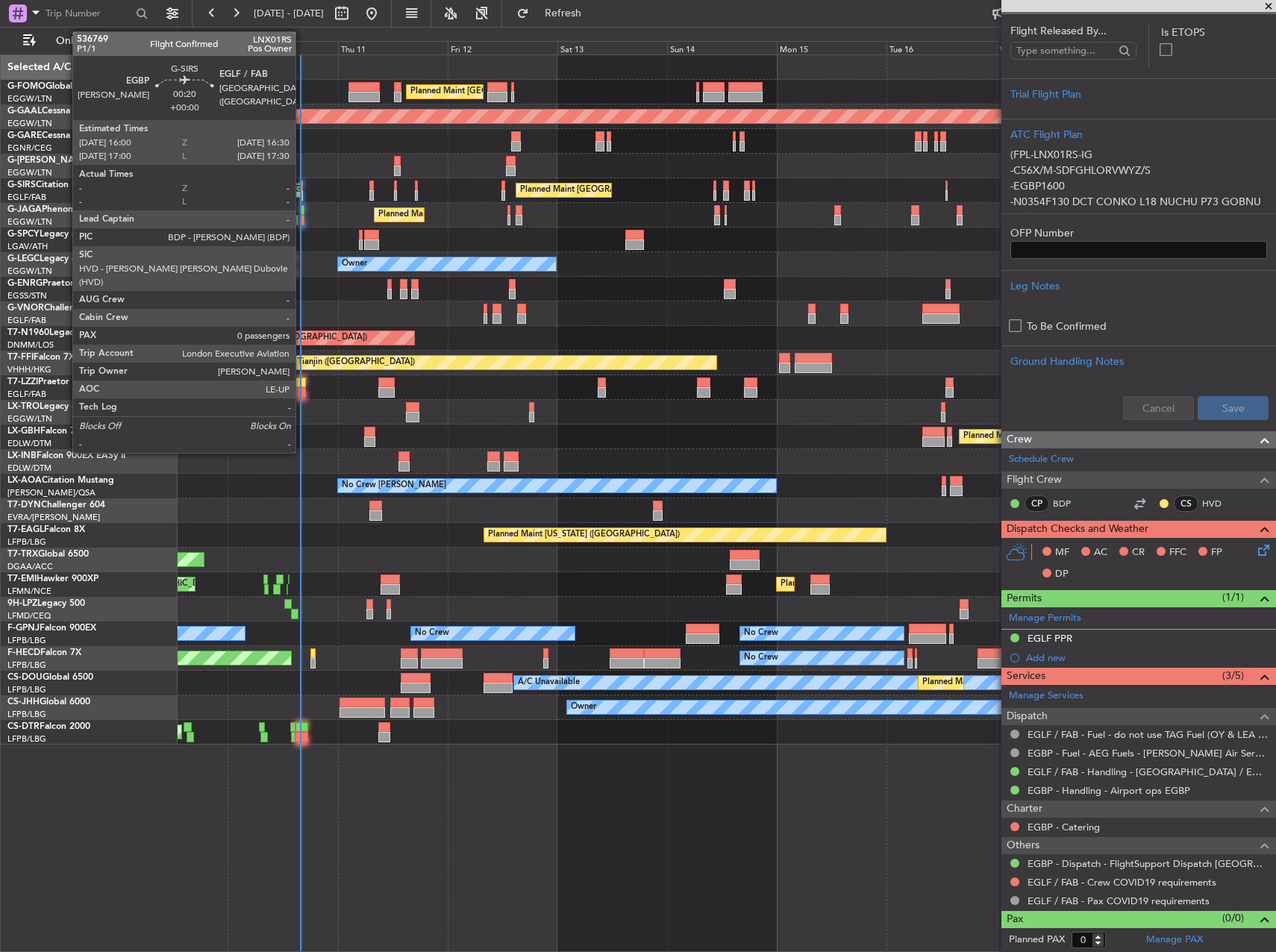
click at [302, 187] on div at bounding box center [302, 186] width 3 height 11
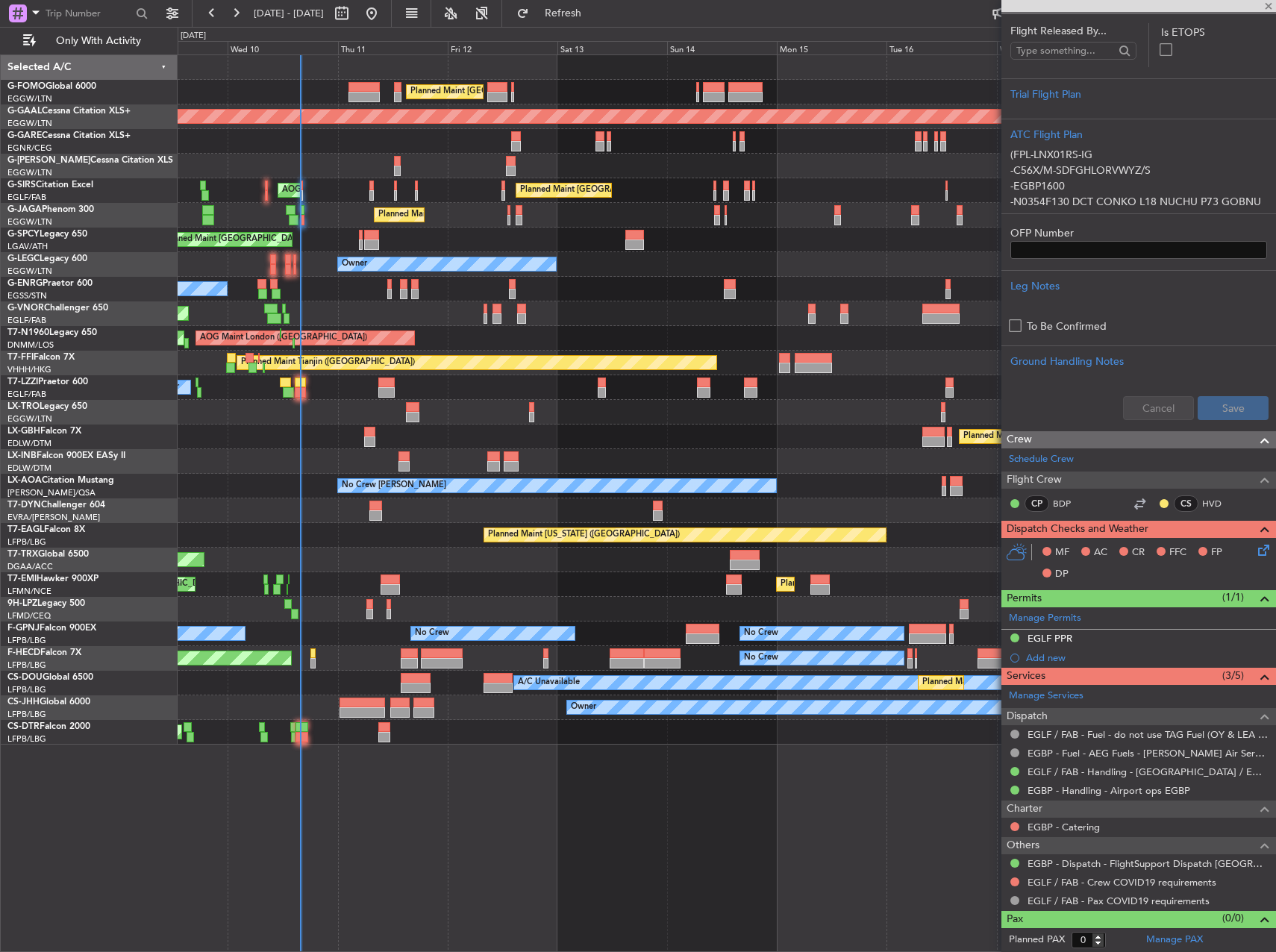
click at [301, 187] on div at bounding box center [302, 186] width 3 height 11
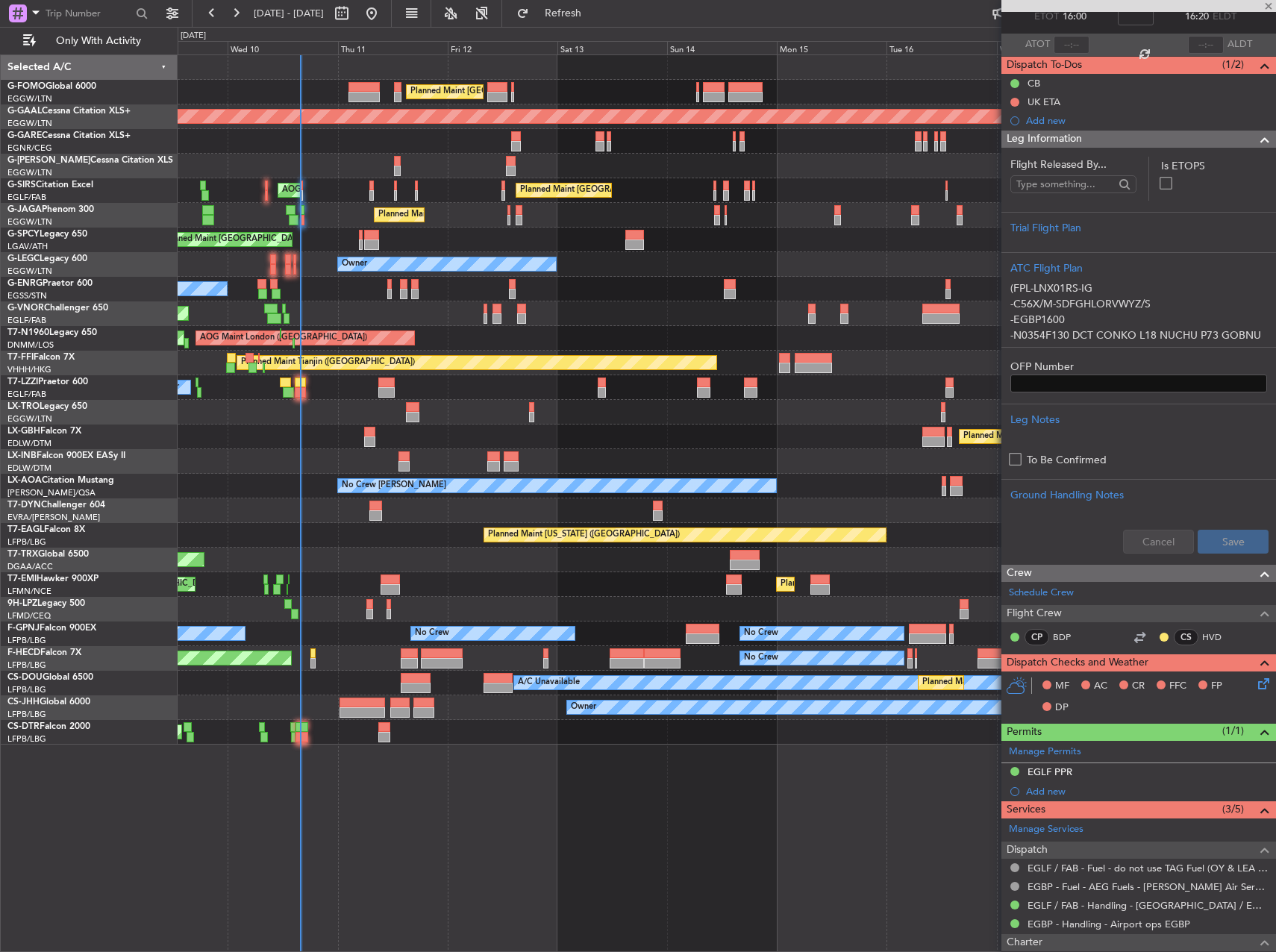
scroll to position [0, 0]
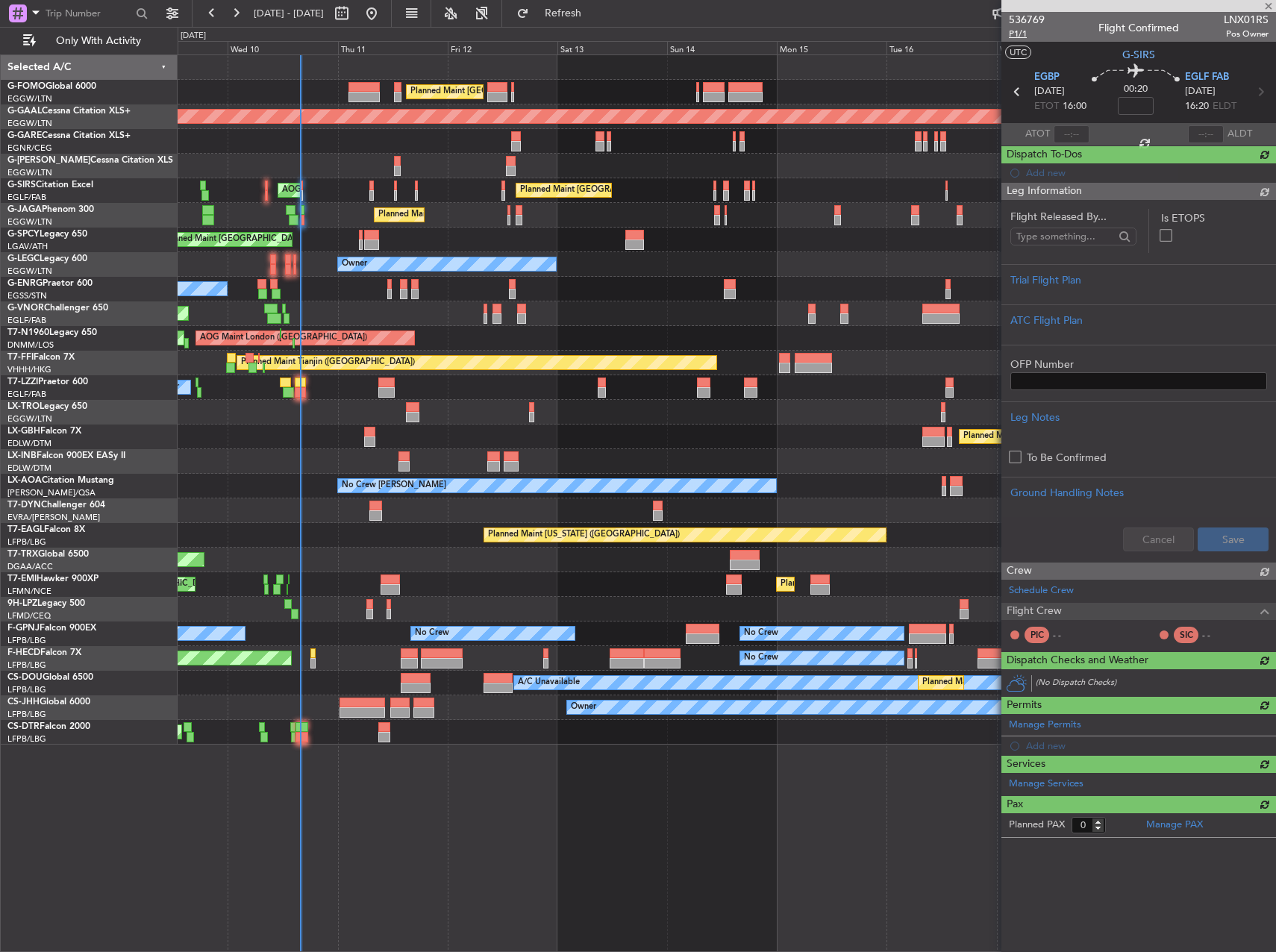
click at [1013, 38] on span "P1/1" at bounding box center [1026, 34] width 36 height 13
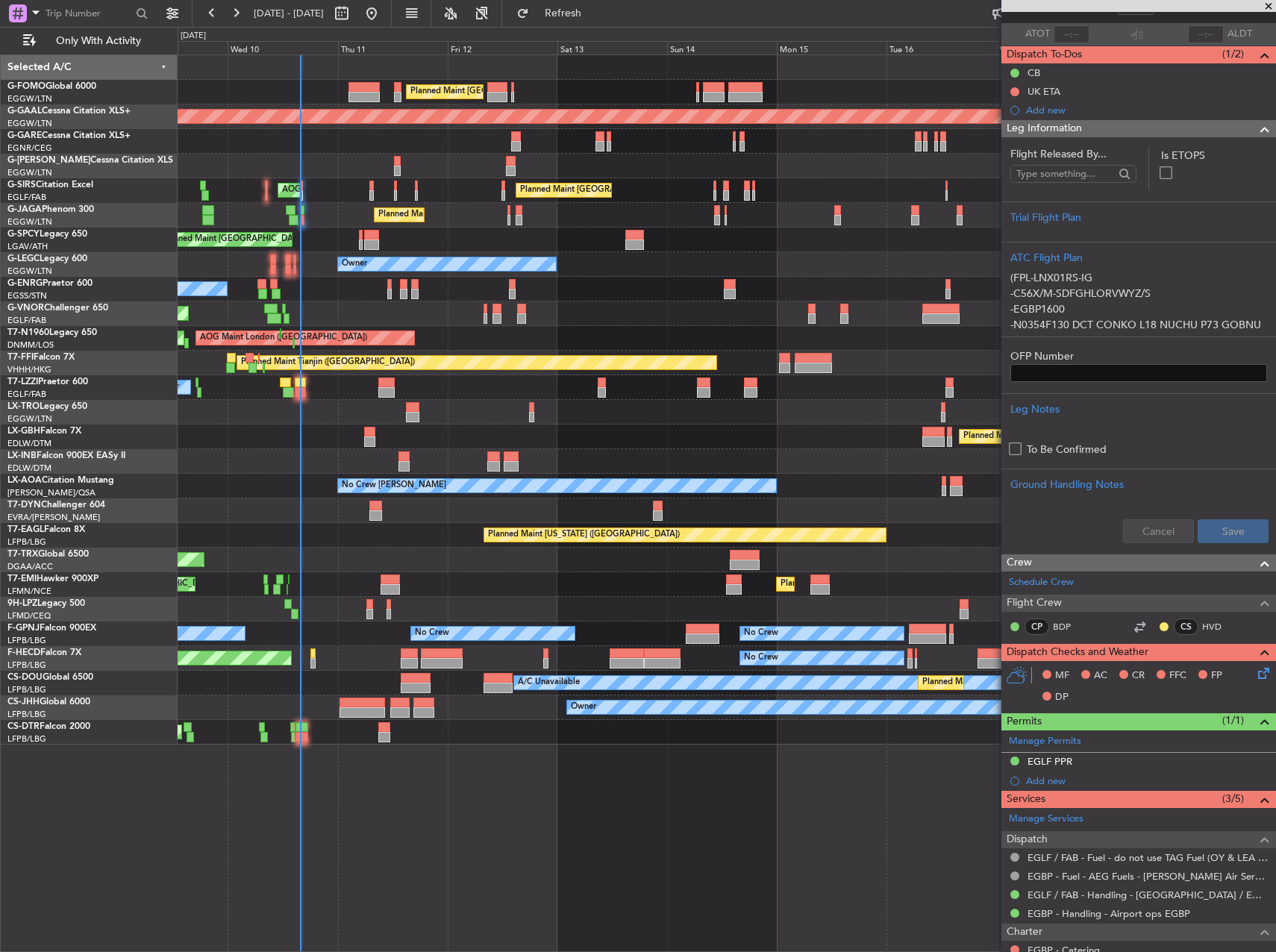
scroll to position [223, 0]
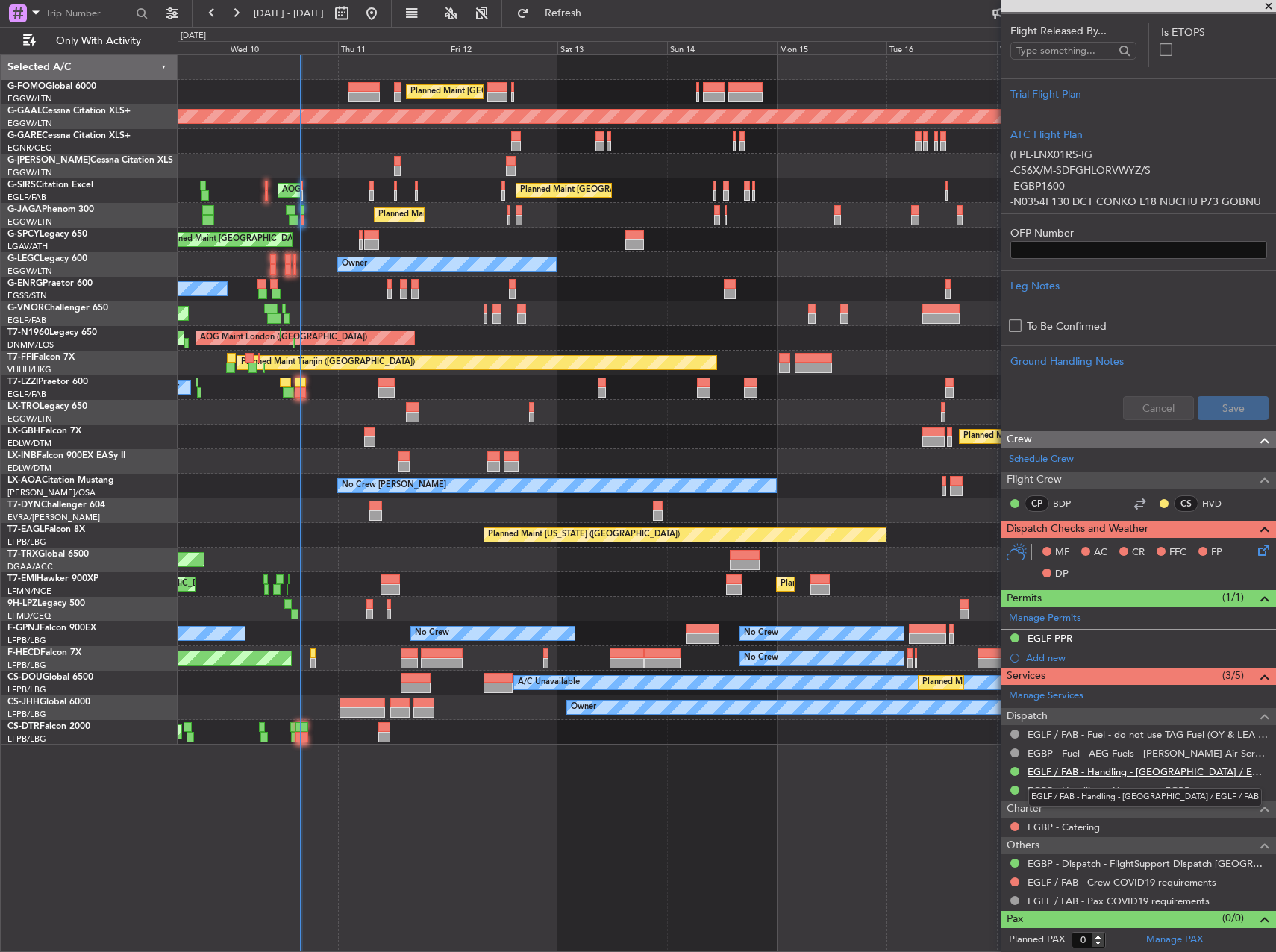
click at [1175, 776] on link "EGLF / FAB - Handling - Farnborough Airport / EGLF / FAB" at bounding box center [1148, 772] width 241 height 13
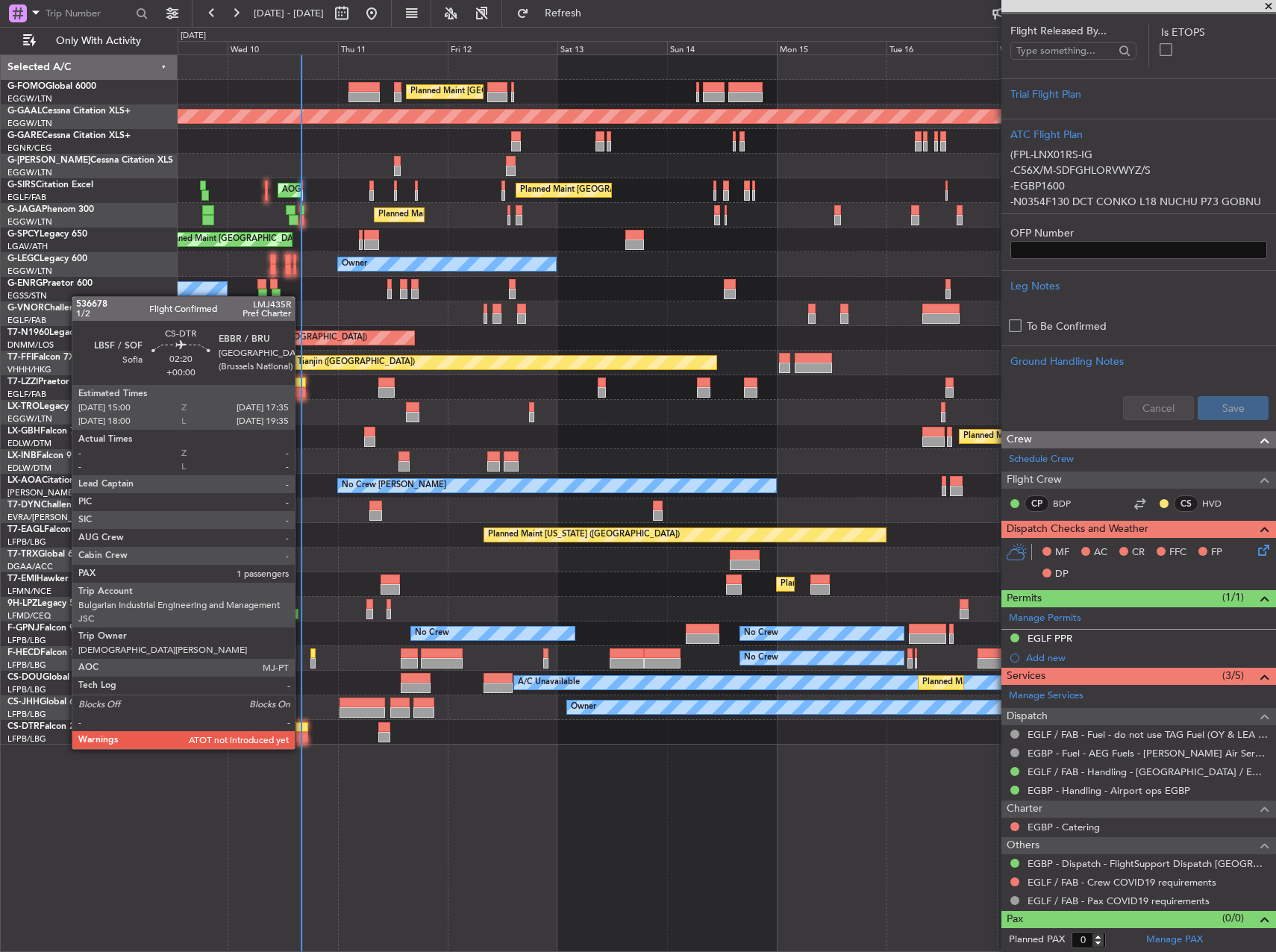
click at [302, 735] on div at bounding box center [302, 737] width 12 height 11
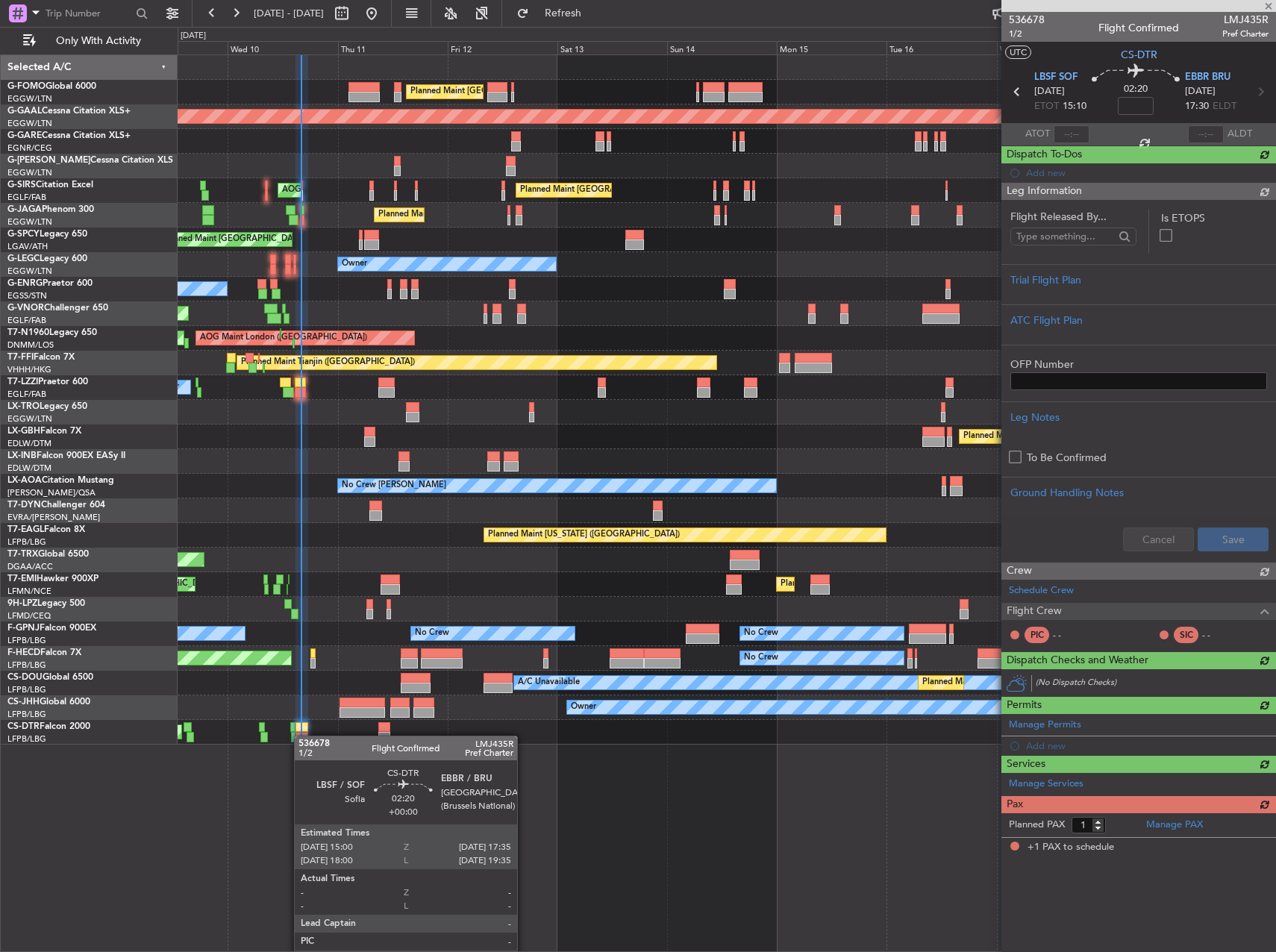
scroll to position [0, 0]
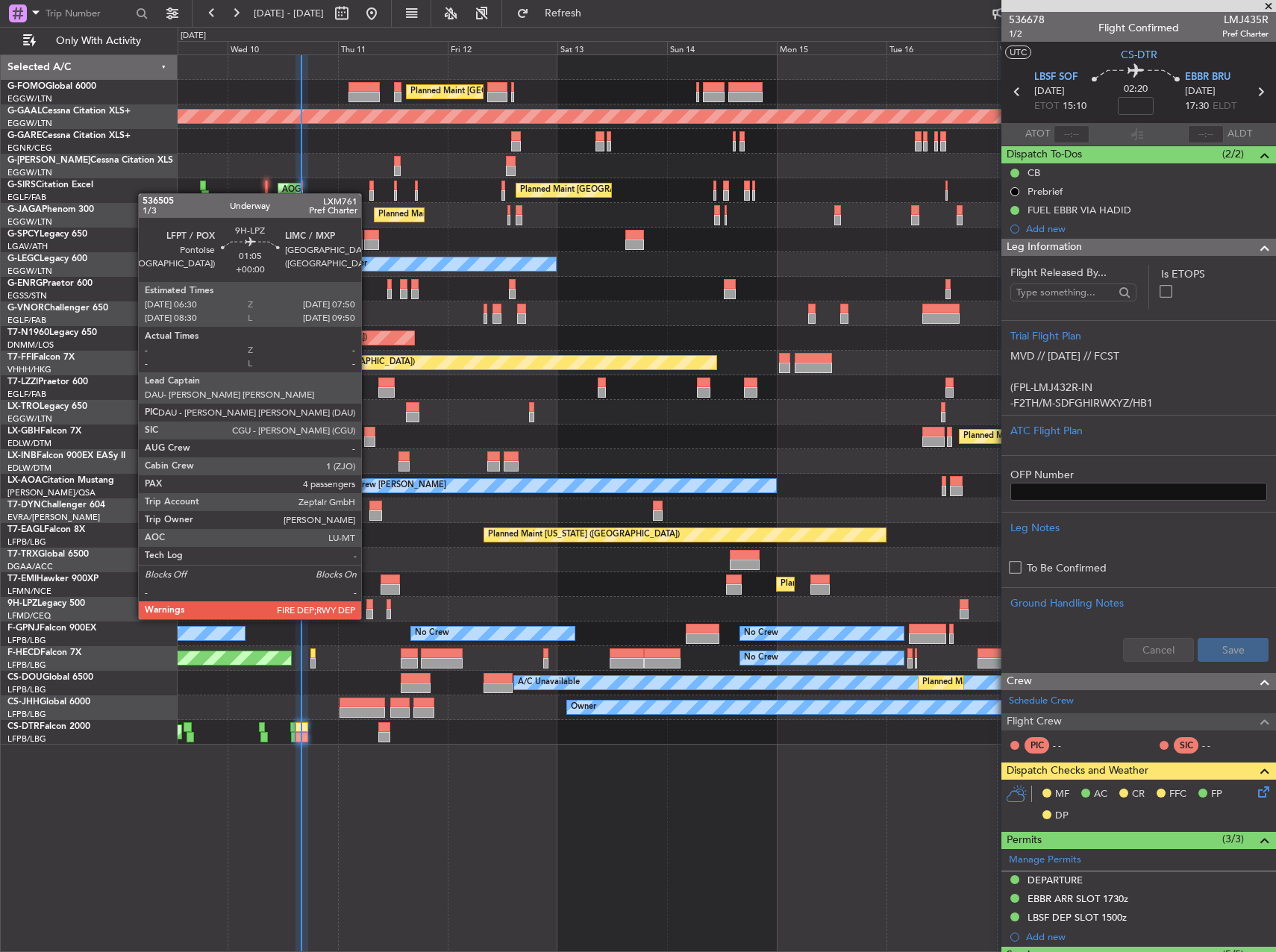
click at [358, 605] on div "Planned Maint St Gallen (Altenrhein) No Crew No Crew" at bounding box center [726, 610] width 1098 height 25
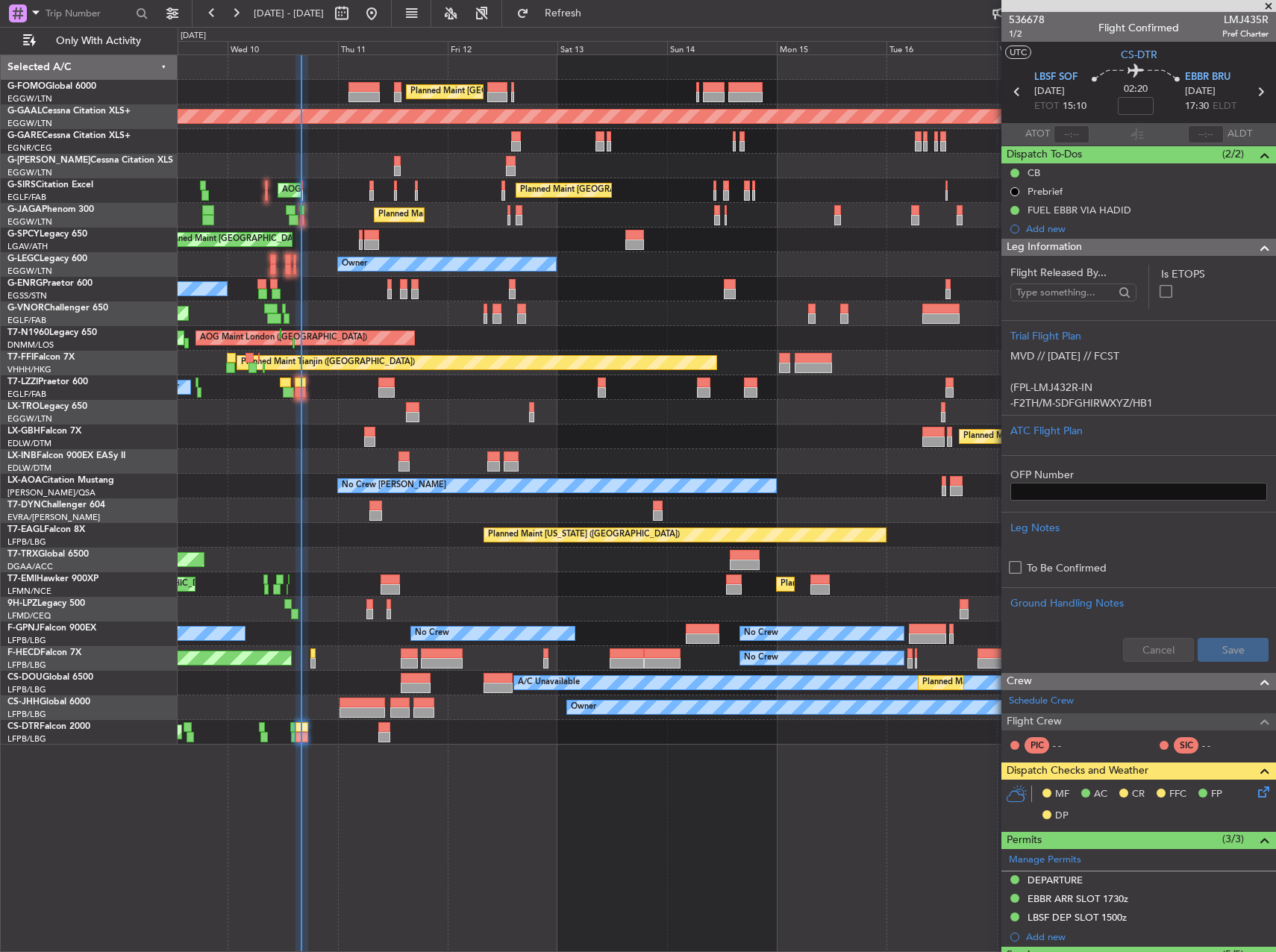
click at [372, 603] on div at bounding box center [369, 604] width 7 height 11
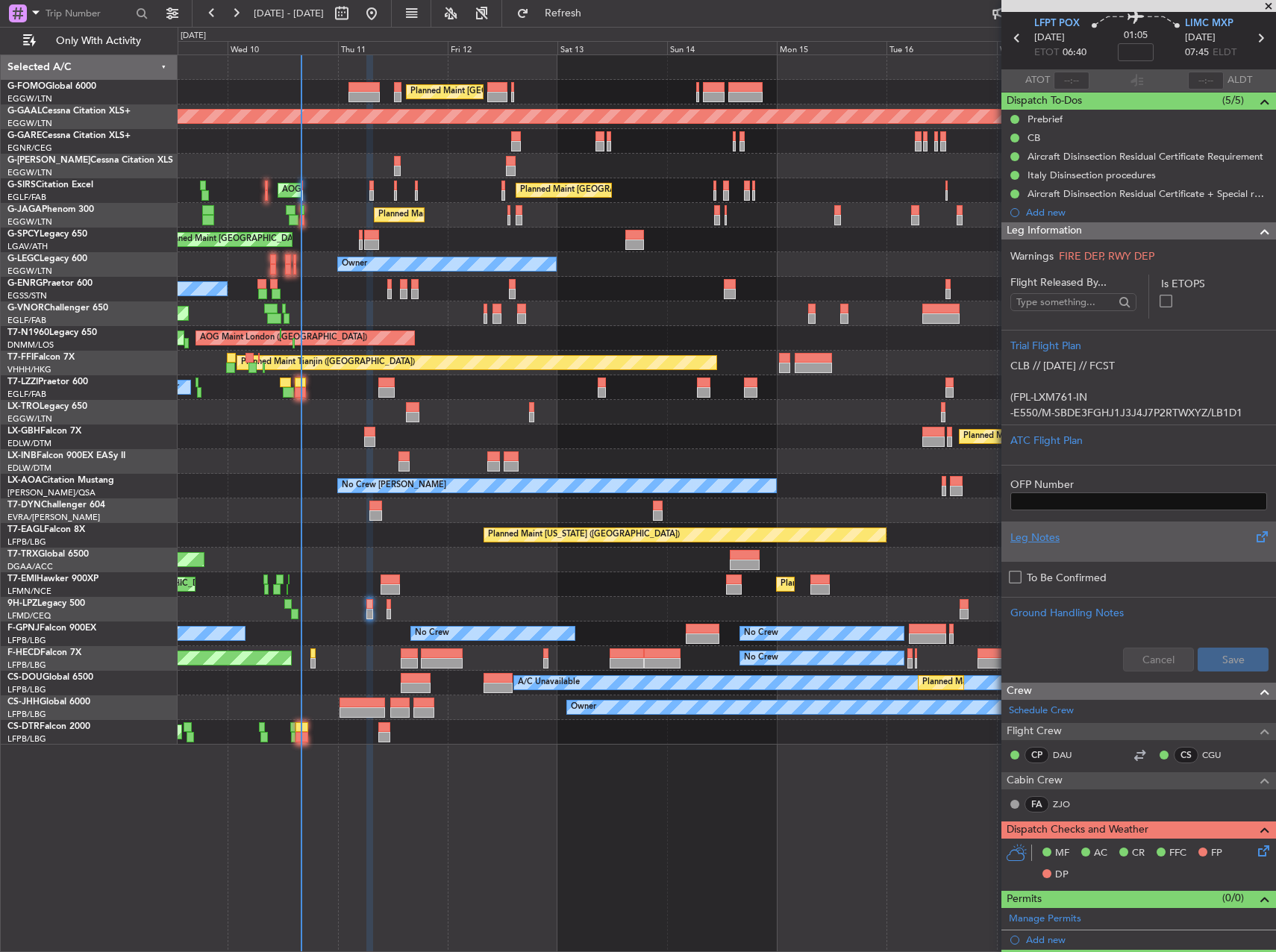
scroll to position [74, 0]
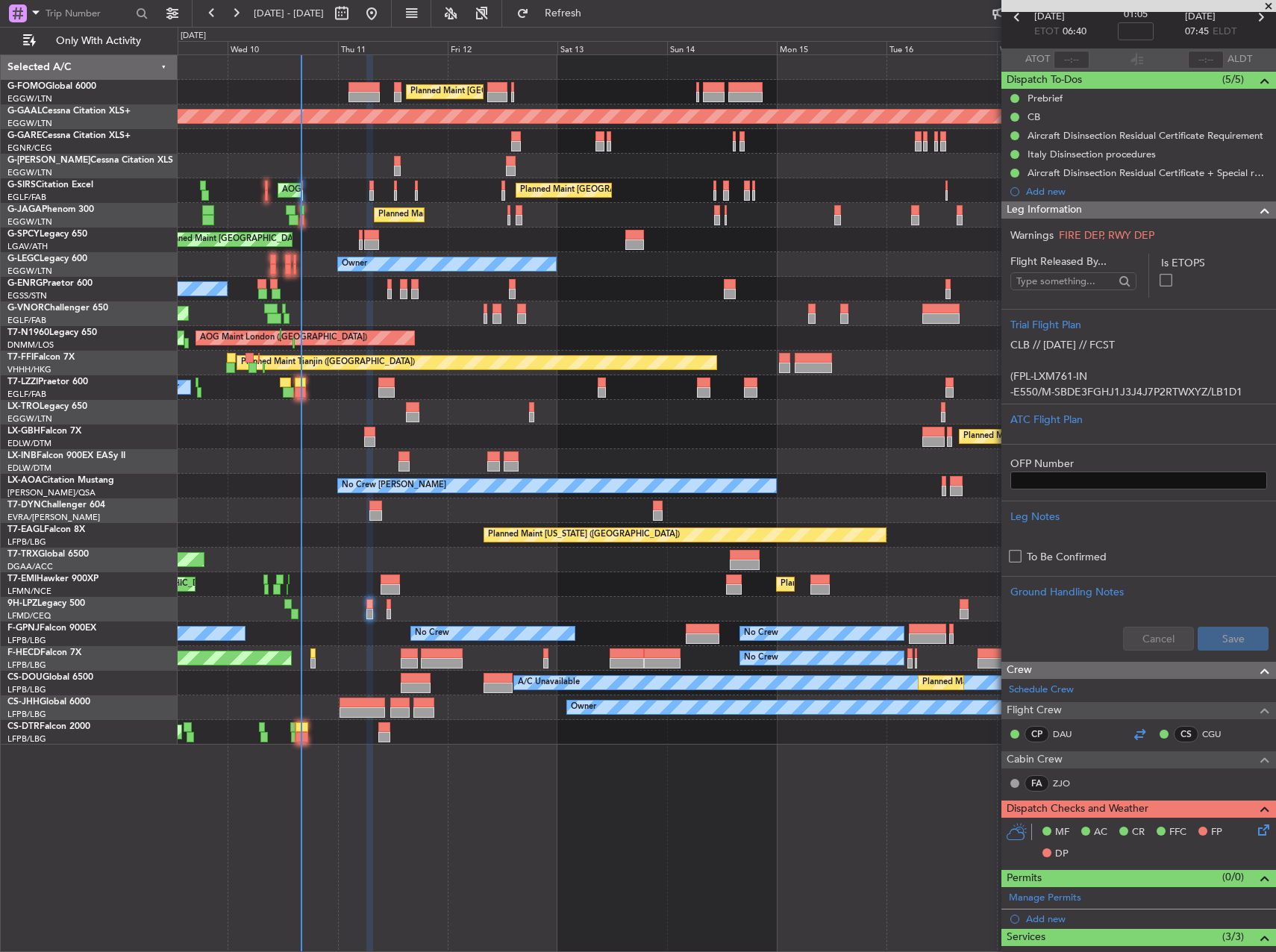
click at [1135, 732] on div at bounding box center [1139, 734] width 18 height 18
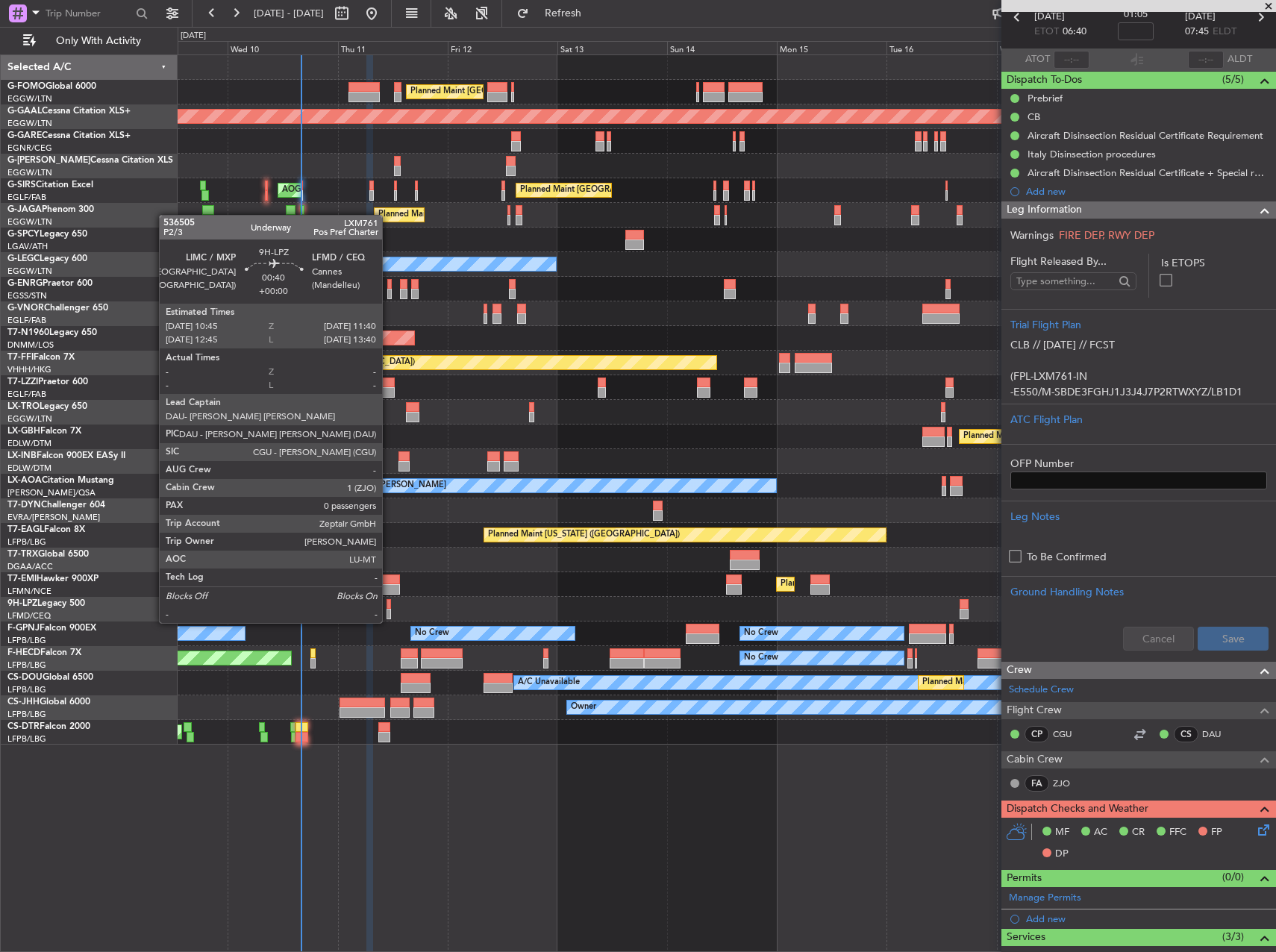
click at [388, 608] on div at bounding box center [388, 604] width 5 height 11
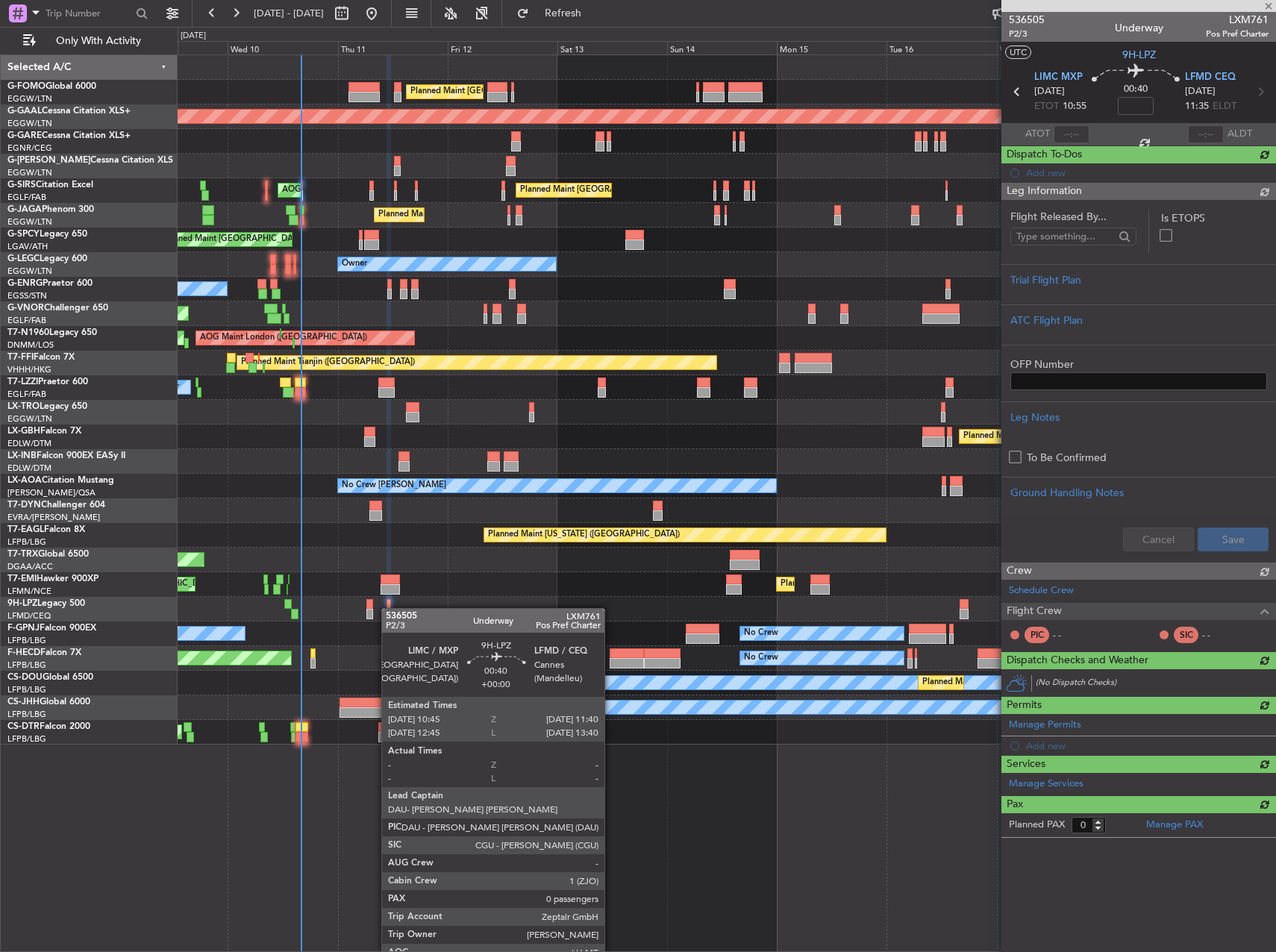
scroll to position [0, 0]
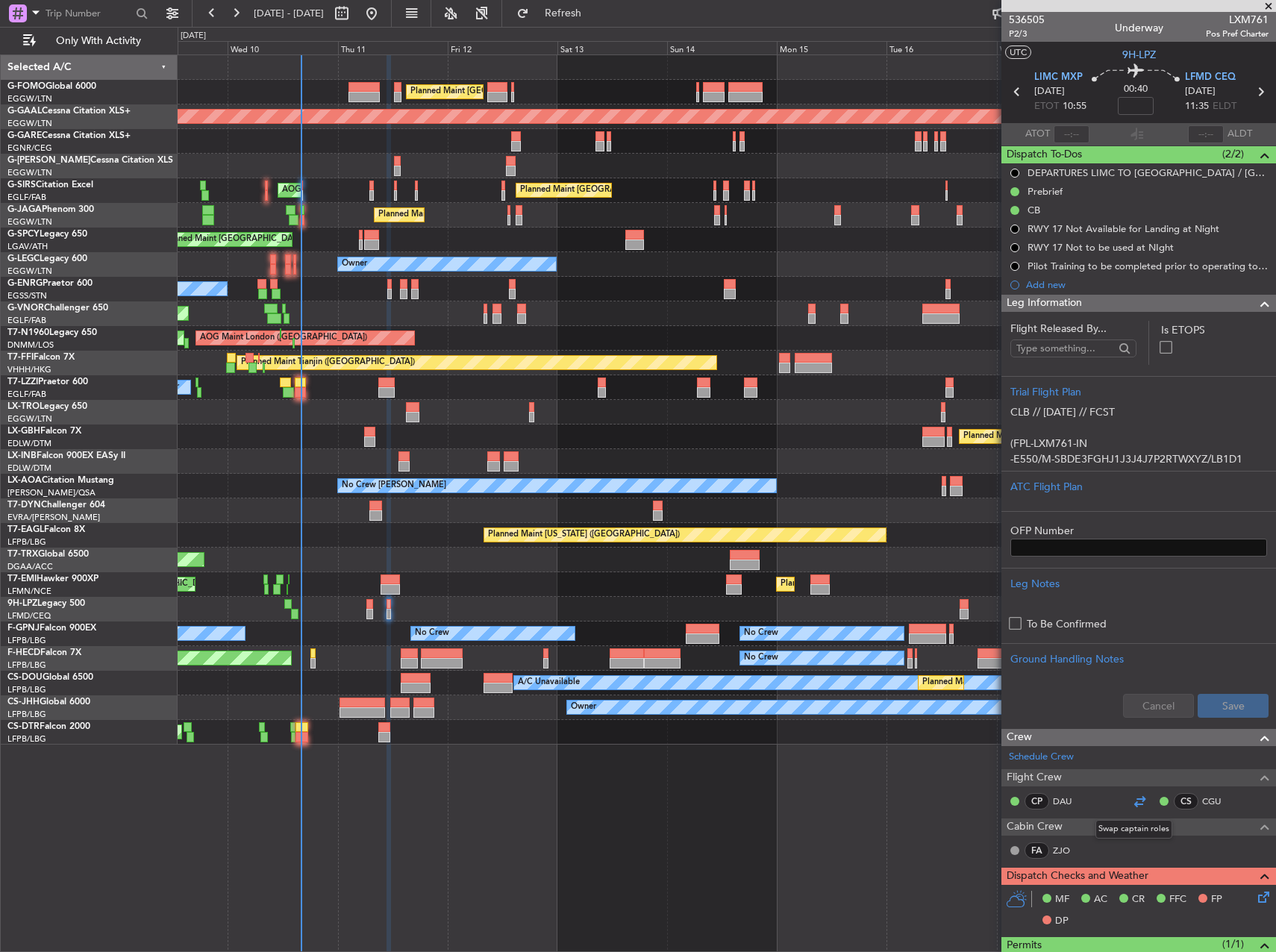
click at [1132, 798] on div at bounding box center [1139, 801] width 18 height 18
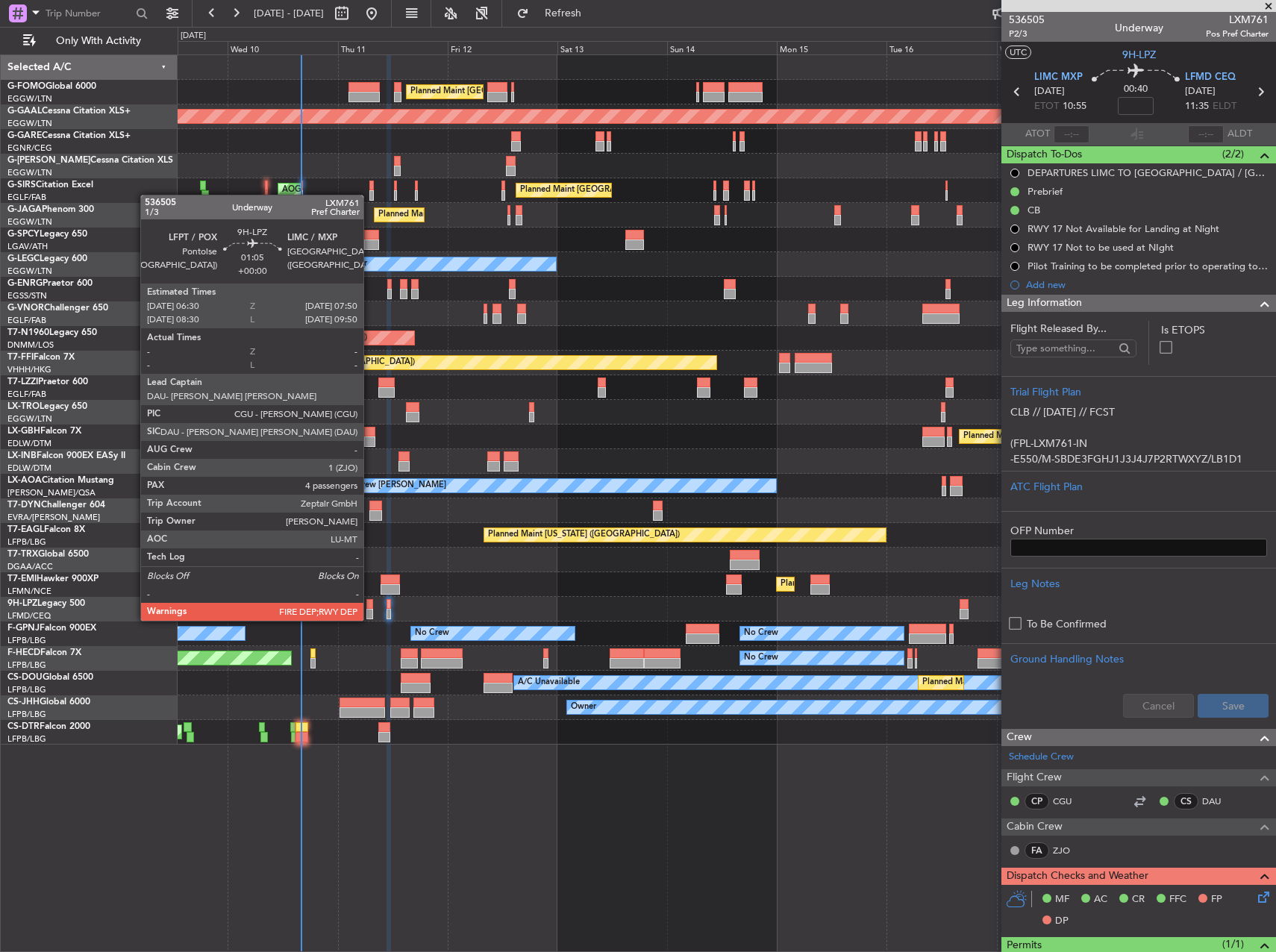
click at [370, 607] on div at bounding box center [369, 604] width 7 height 11
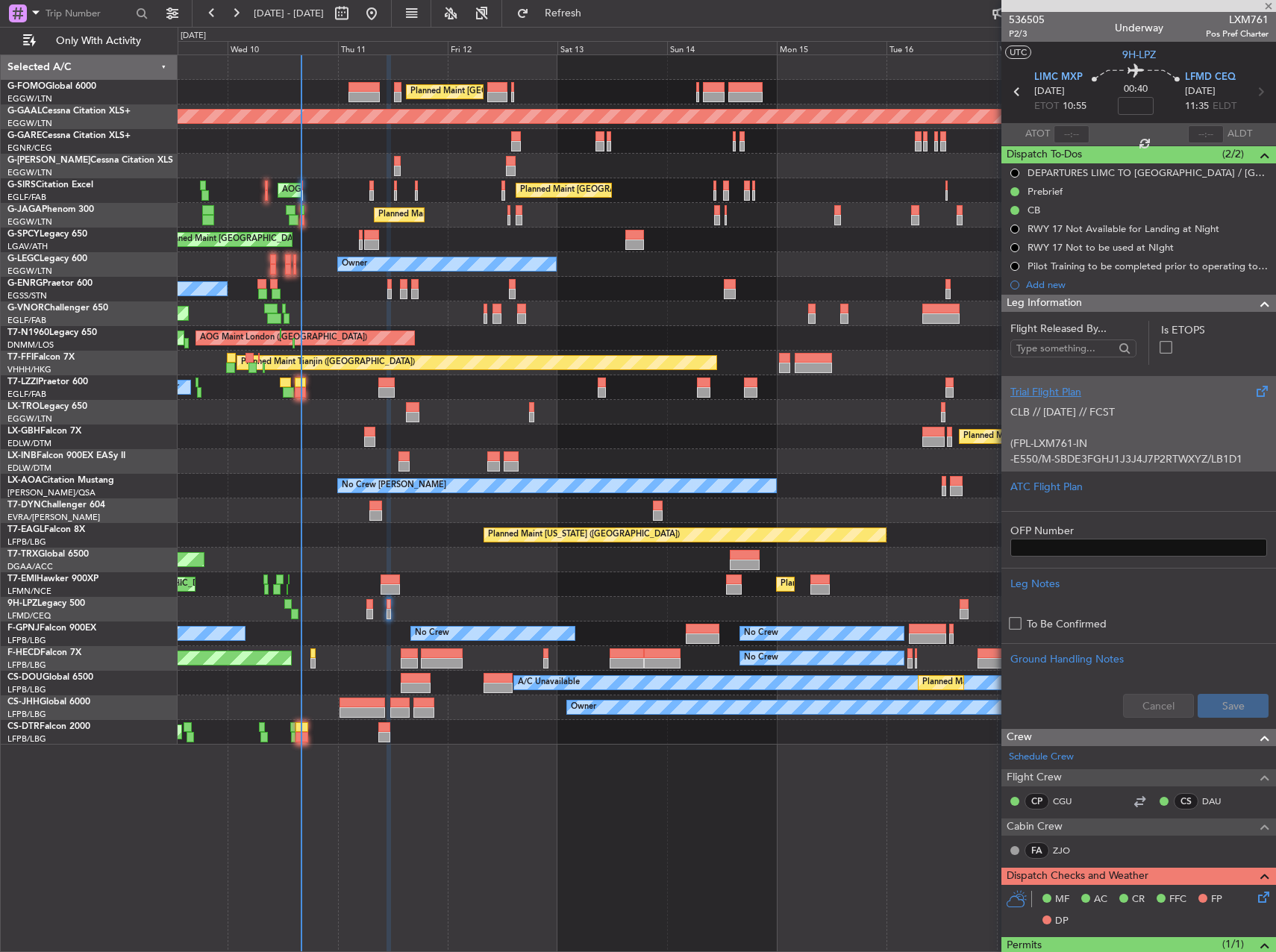
type input "4"
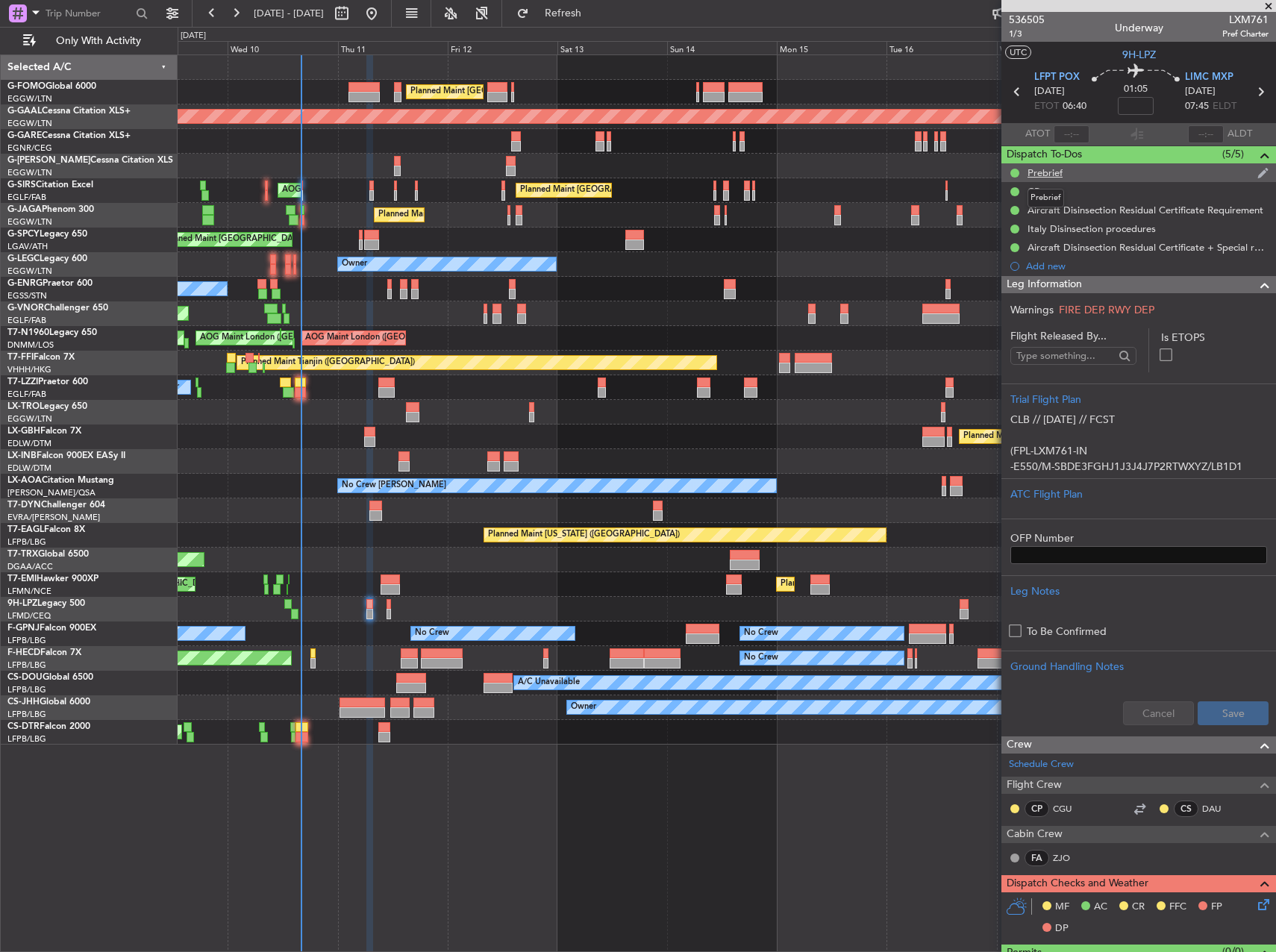
click at [1056, 167] on div "Prebrief" at bounding box center [1045, 173] width 35 height 13
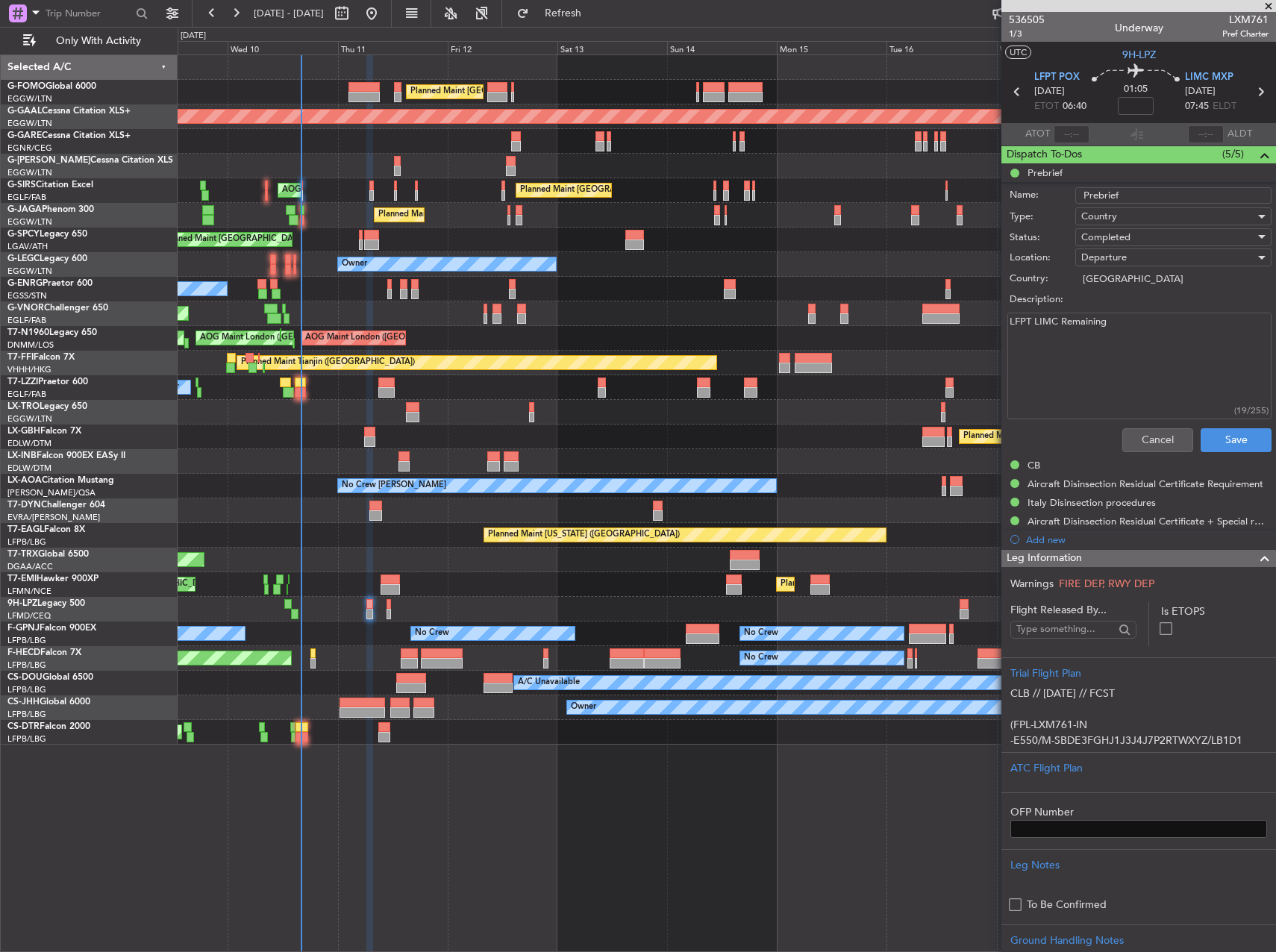
click at [1059, 359] on textarea "LFPT LIMC Remaining" at bounding box center [1139, 365] width 264 height 107
click at [1142, 316] on textarea "LFPT LIMC Remaining" at bounding box center [1139, 365] width 264 height 107
click at [1122, 322] on textarea "LFPT LIMC Remaining" at bounding box center [1139, 365] width 264 height 107
click at [1082, 348] on textarea "LFPT LIMC Remaining" at bounding box center [1139, 365] width 264 height 107
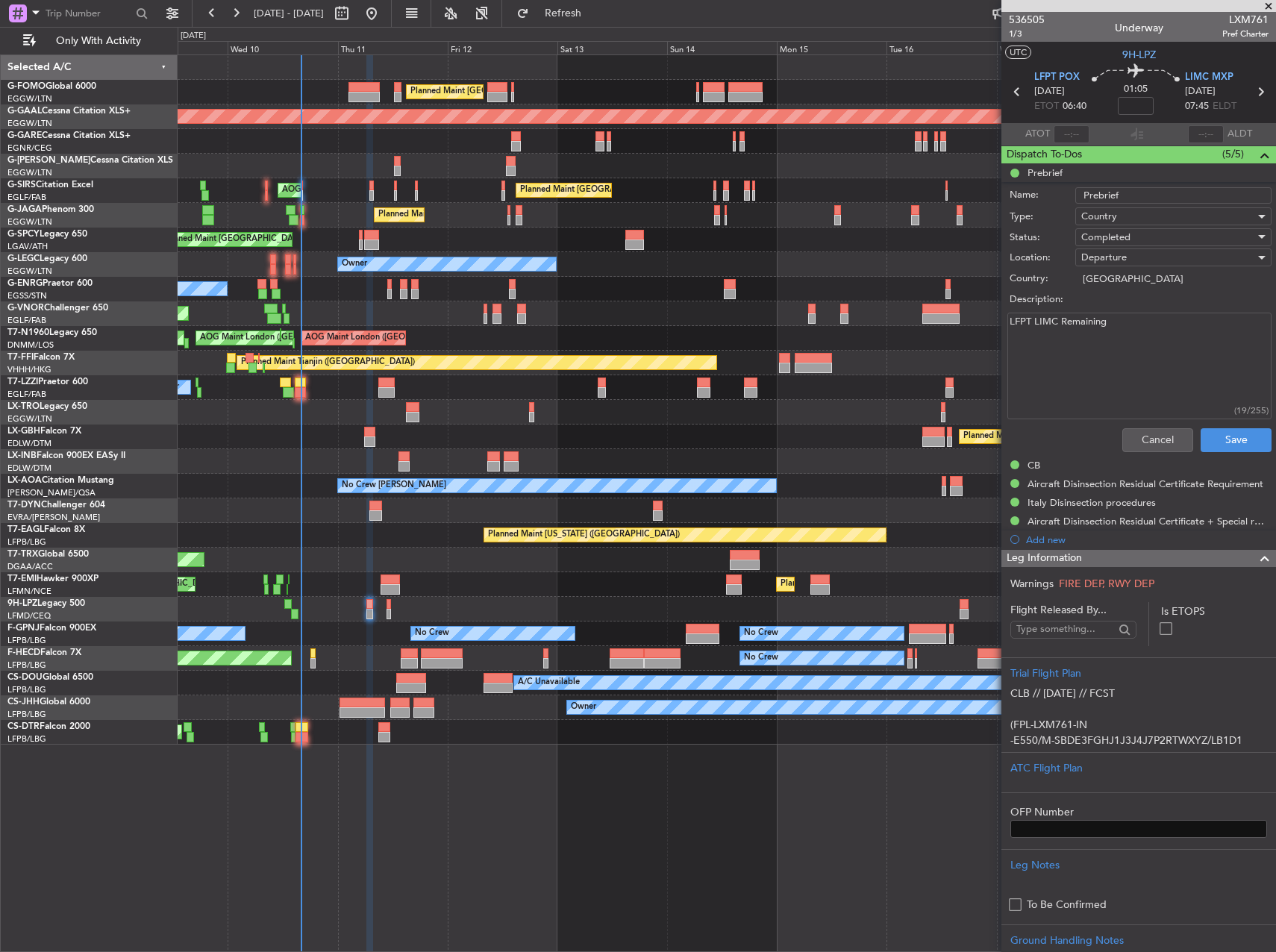
paste textarea "2750Kgs"
type textarea "2750Kgs"
click at [1233, 451] on button "Save" at bounding box center [1236, 440] width 71 height 24
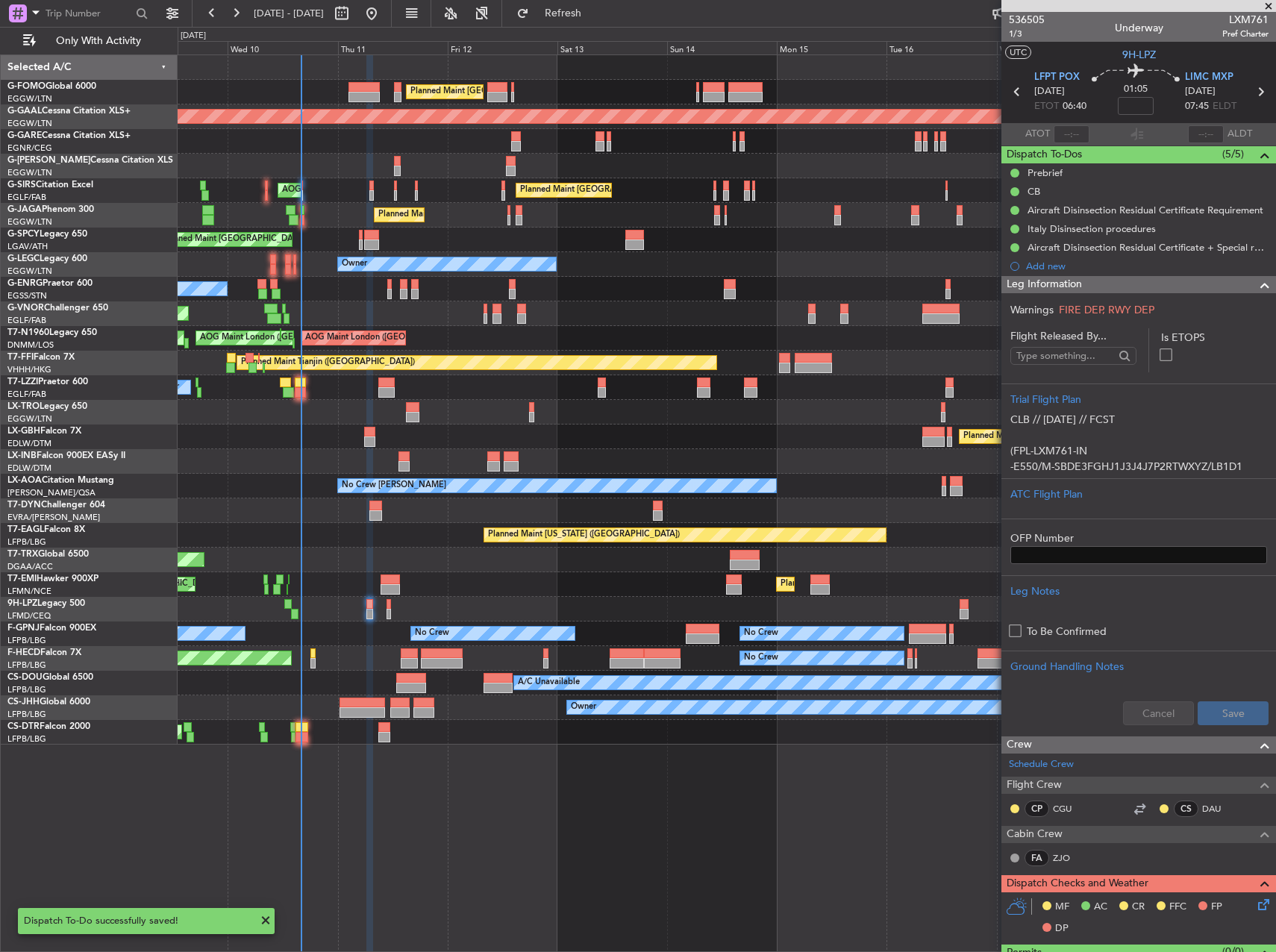
click at [386, 609] on div "Planned Maint St Gallen (Altenrhein) No Crew No Crew" at bounding box center [726, 610] width 1098 height 25
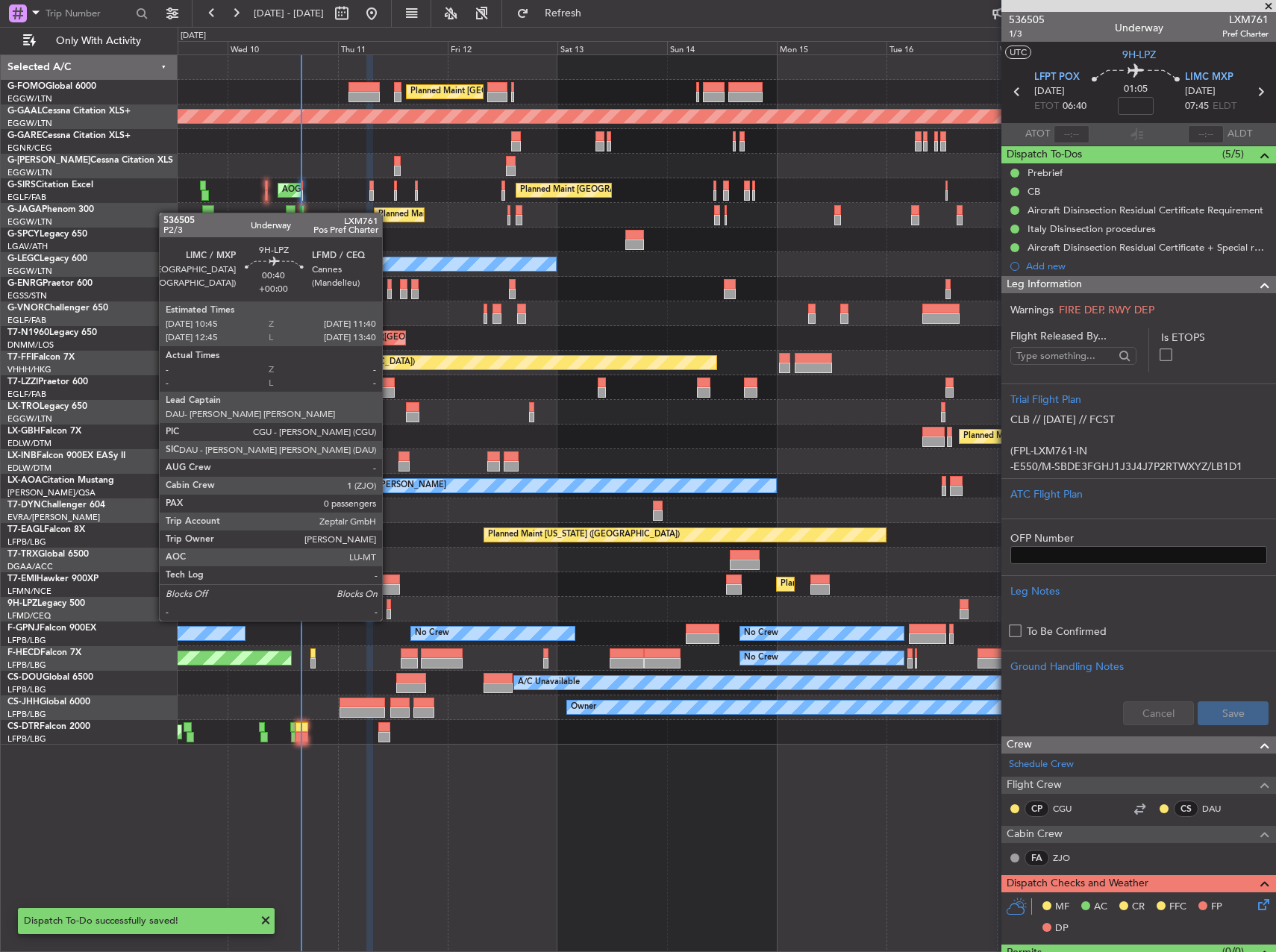
click at [388, 606] on div at bounding box center [388, 604] width 5 height 11
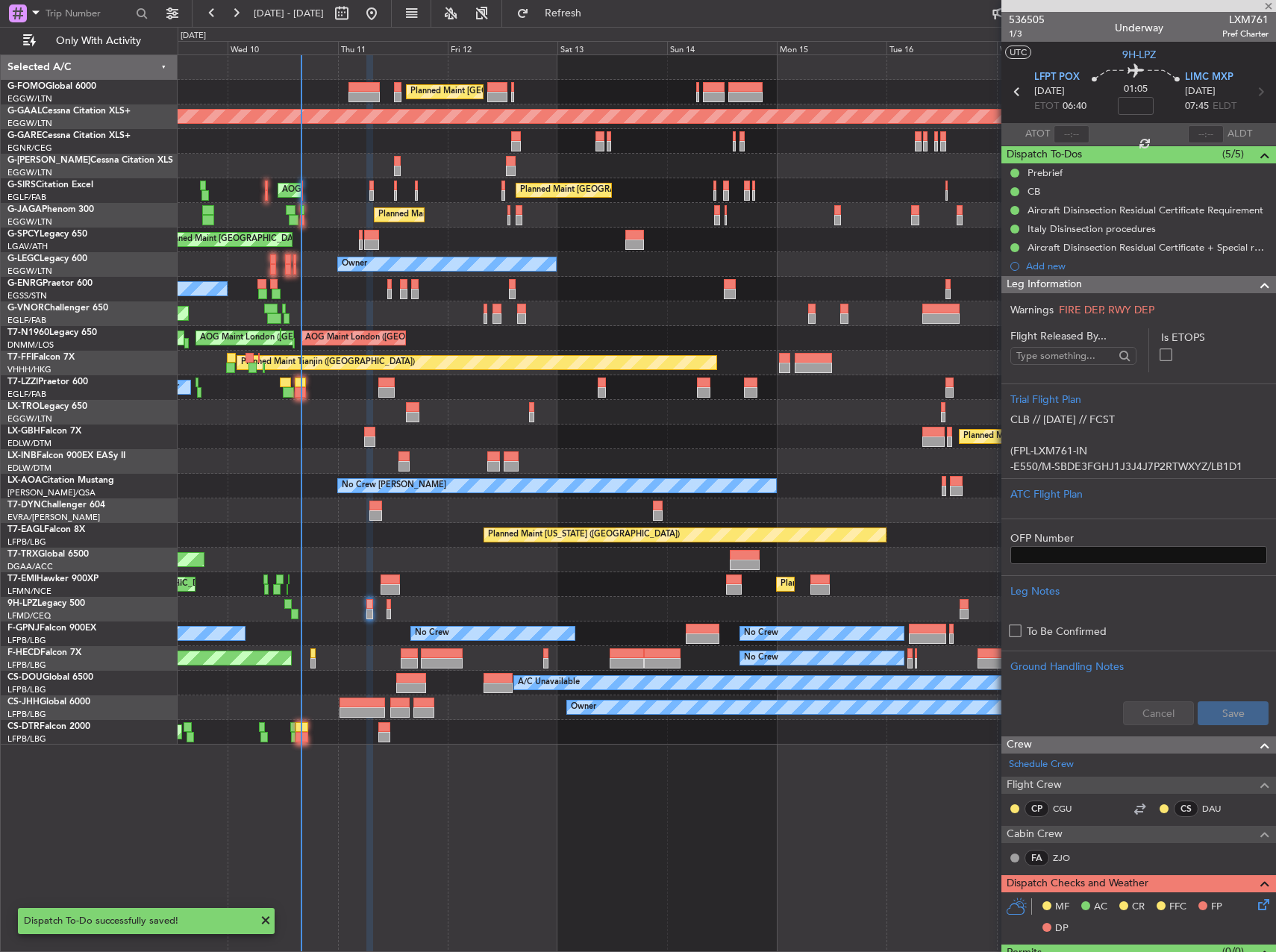
type input "0"
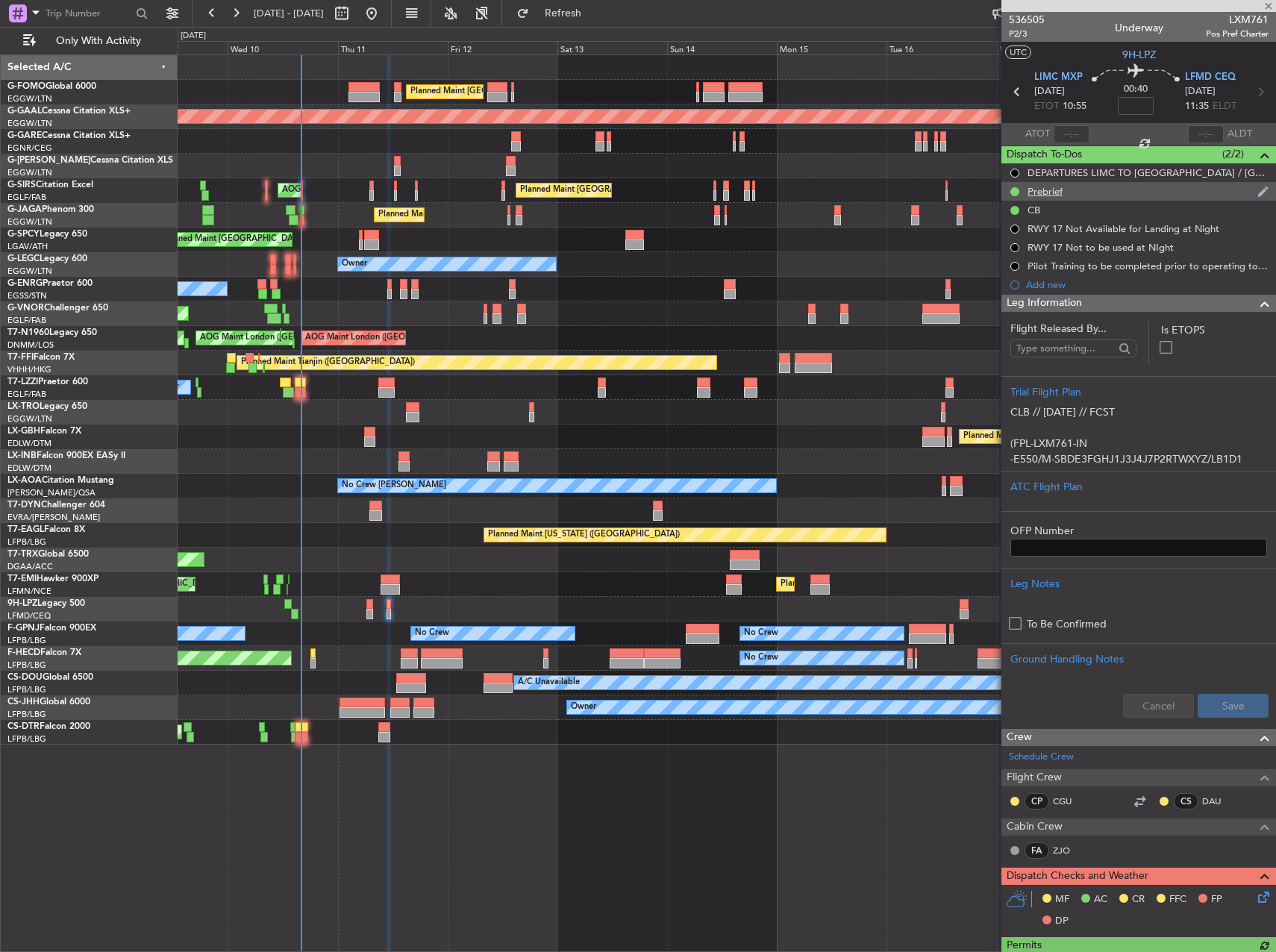
click at [1063, 190] on div "Prebrief" at bounding box center [1139, 191] width 275 height 18
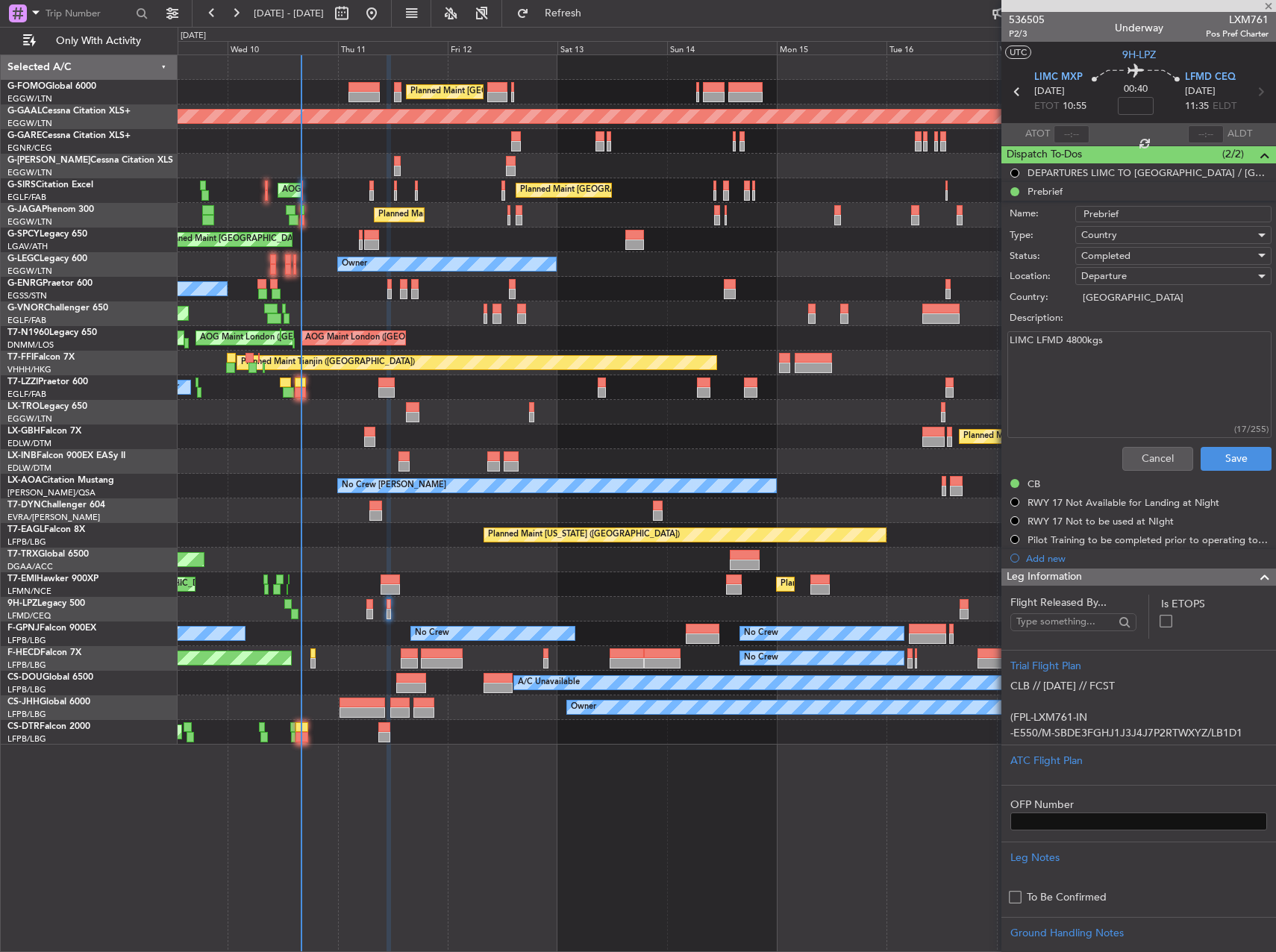
click at [1102, 364] on textarea "LIMC LFMD 4800kgs" at bounding box center [1139, 385] width 264 height 107
click at [1085, 342] on textarea "LIMC LFMD 4800kgs" at bounding box center [1139, 385] width 264 height 107
click at [1077, 342] on textarea "LIMC LFMD 4800kgs" at bounding box center [1139, 385] width 264 height 107
paste textarea "5400"
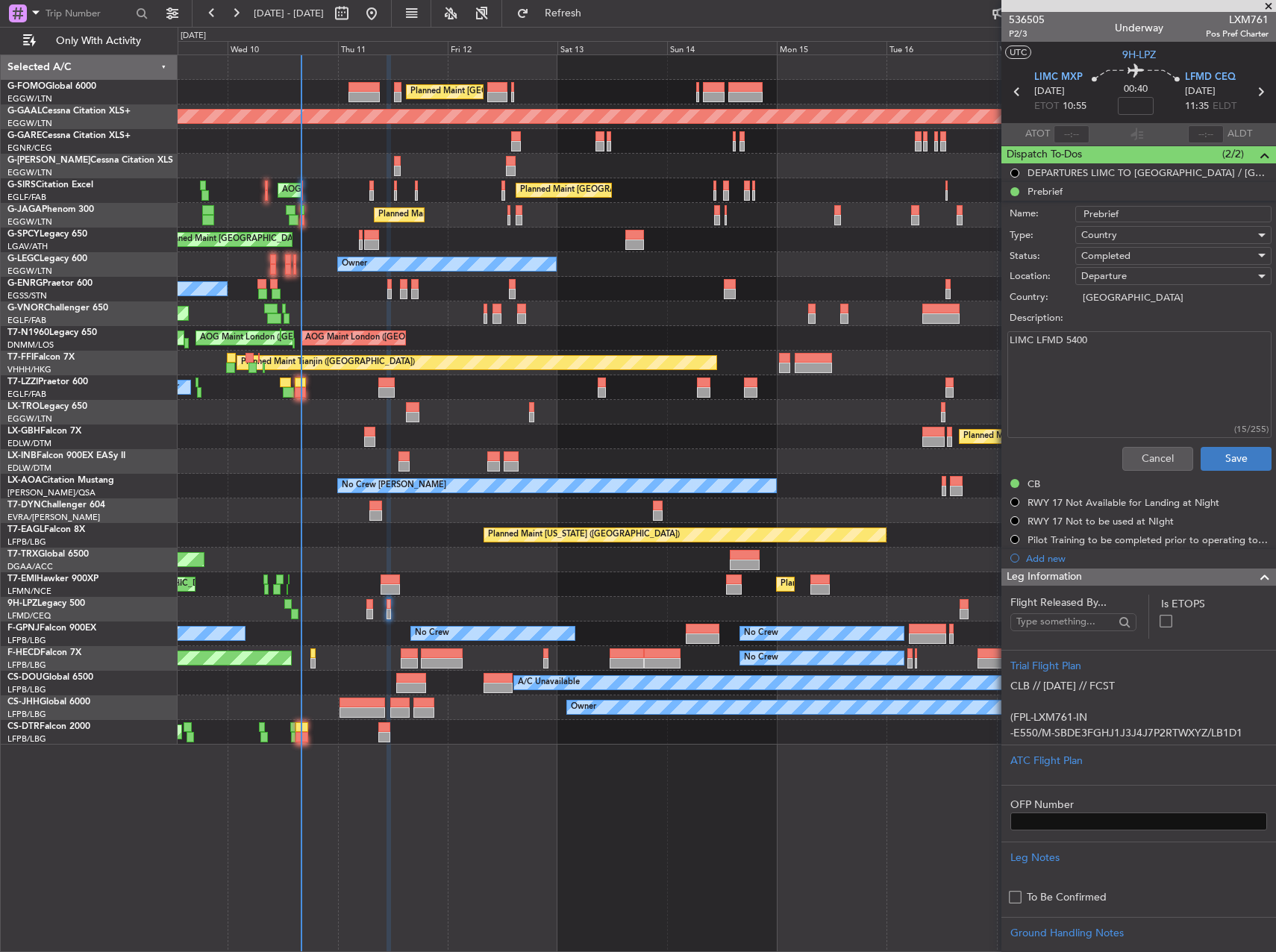
type textarea "LIMC LFMD 5400"
click at [1215, 464] on button "Save" at bounding box center [1236, 458] width 71 height 24
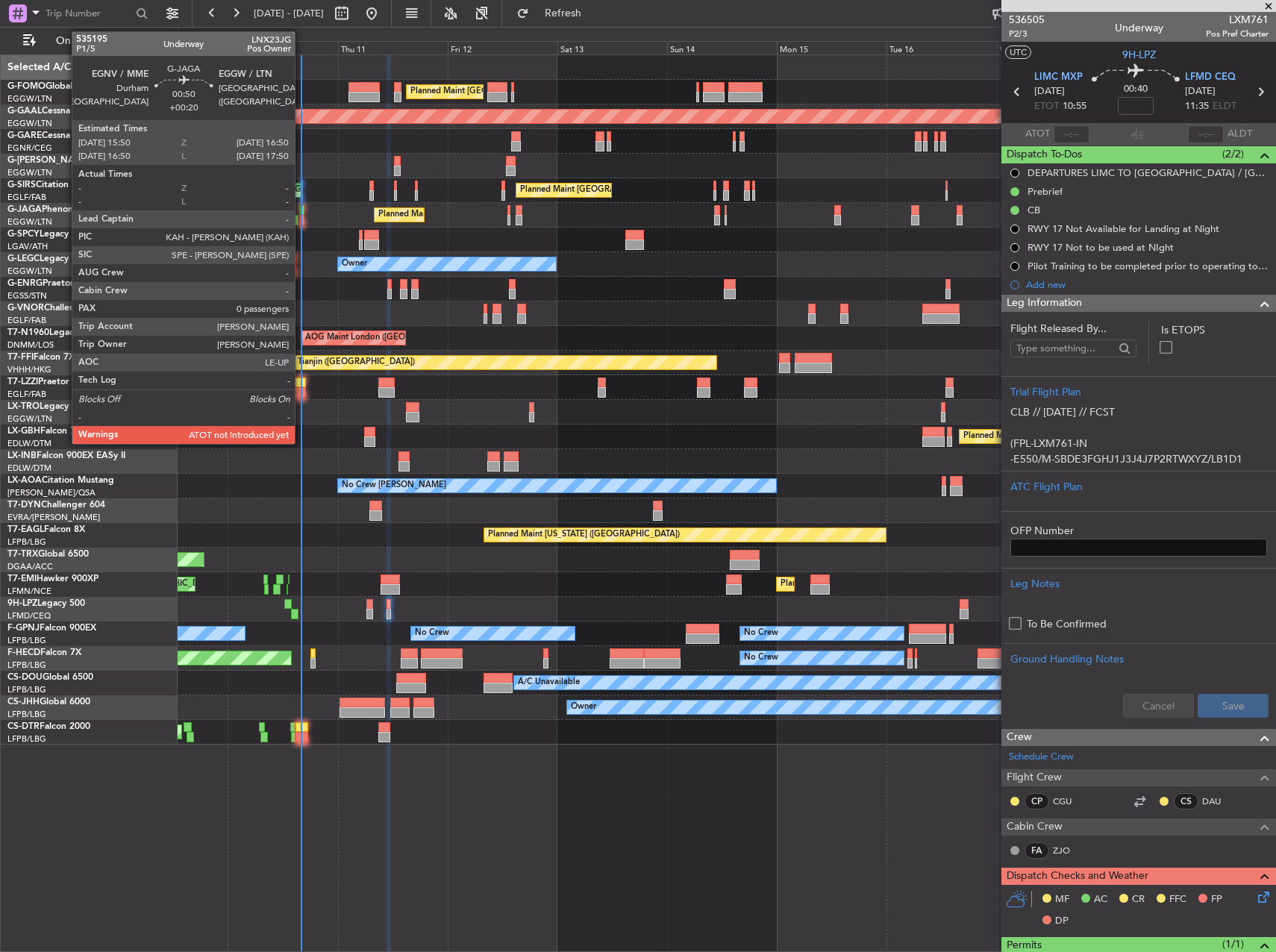
click at [302, 222] on div at bounding box center [302, 220] width 5 height 11
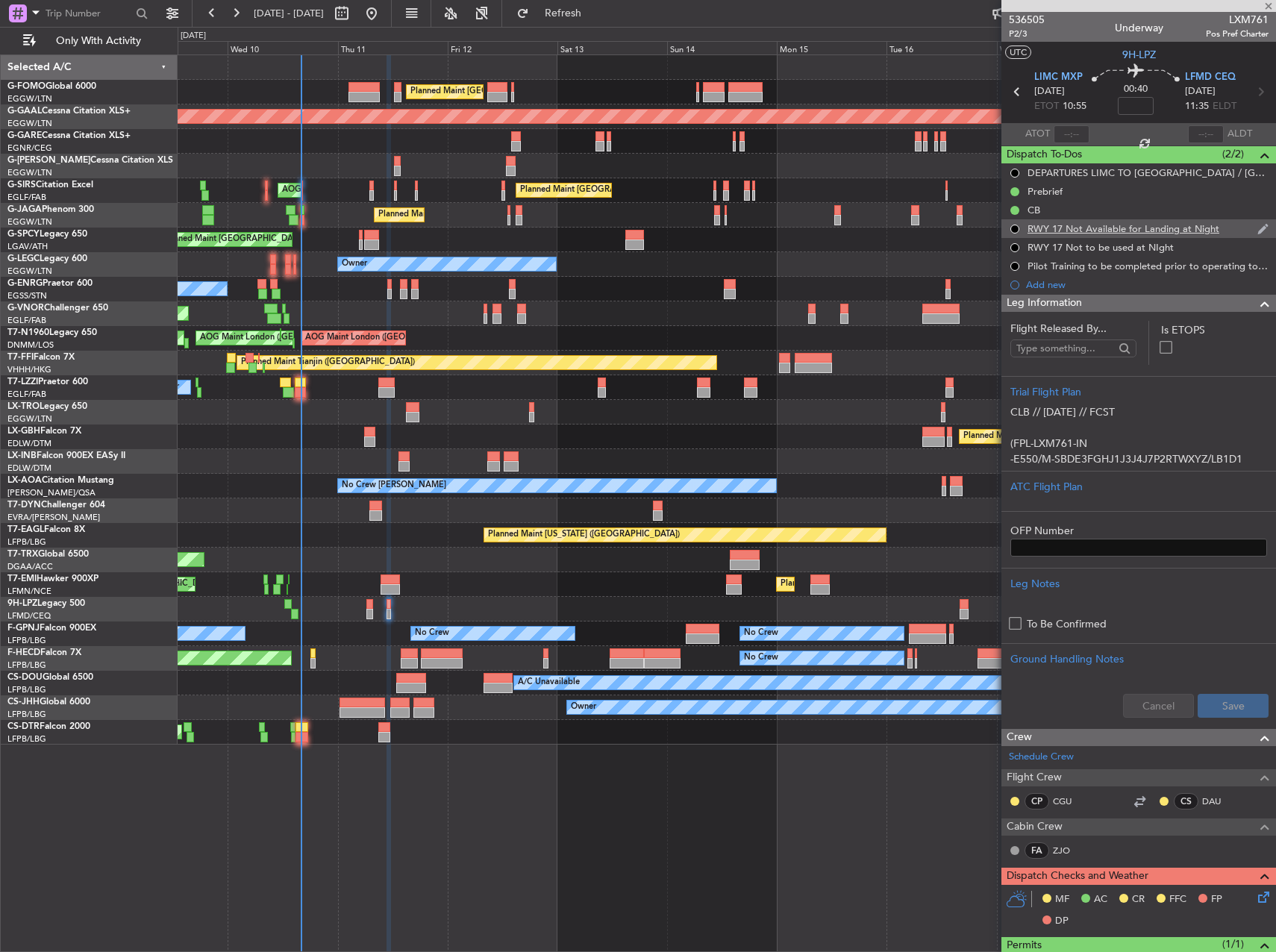
type input "+00:20"
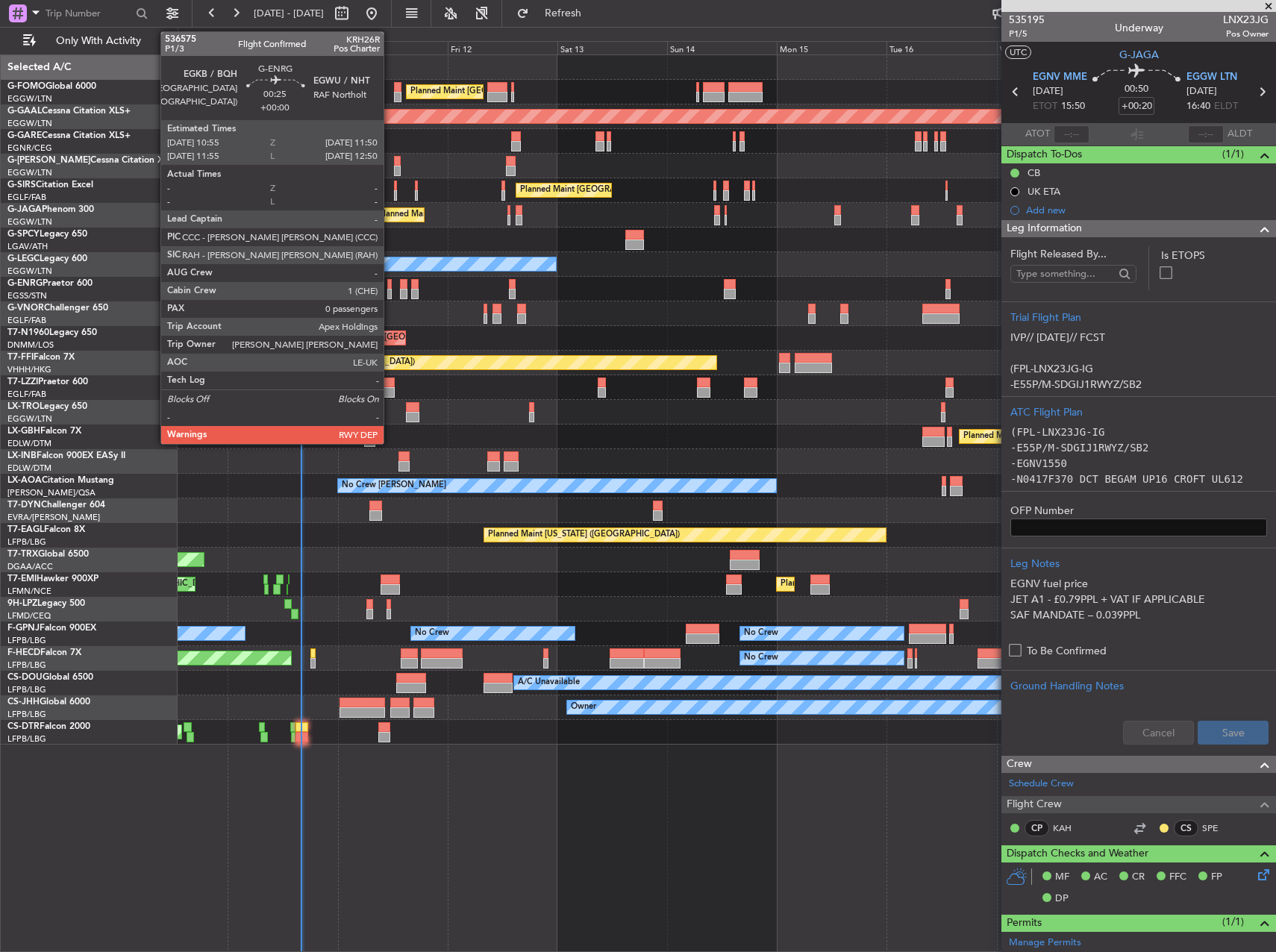
click at [390, 293] on div at bounding box center [389, 294] width 5 height 11
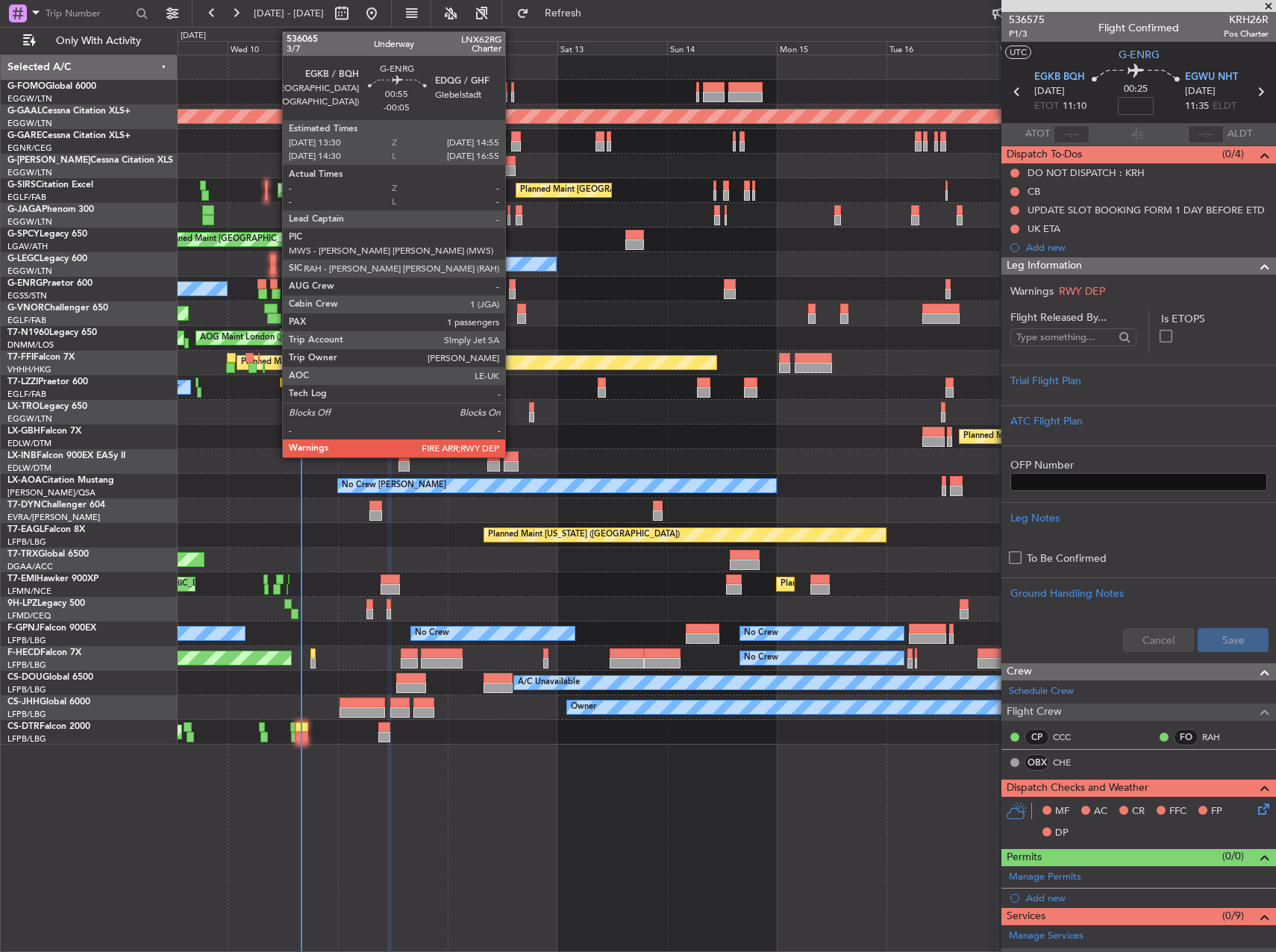
click at [513, 287] on div at bounding box center [512, 284] width 7 height 11
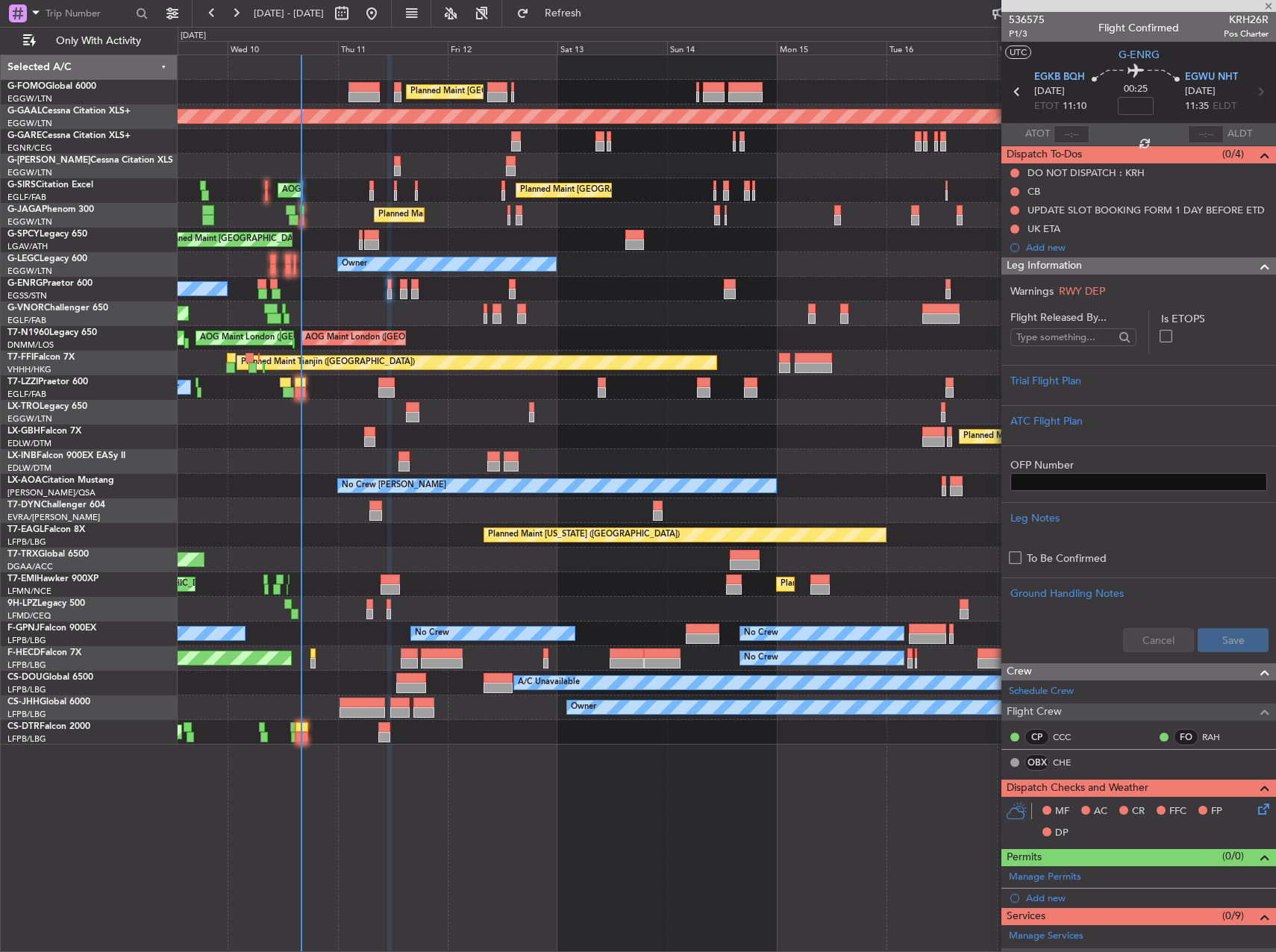
type input "-00:05"
type input "1"
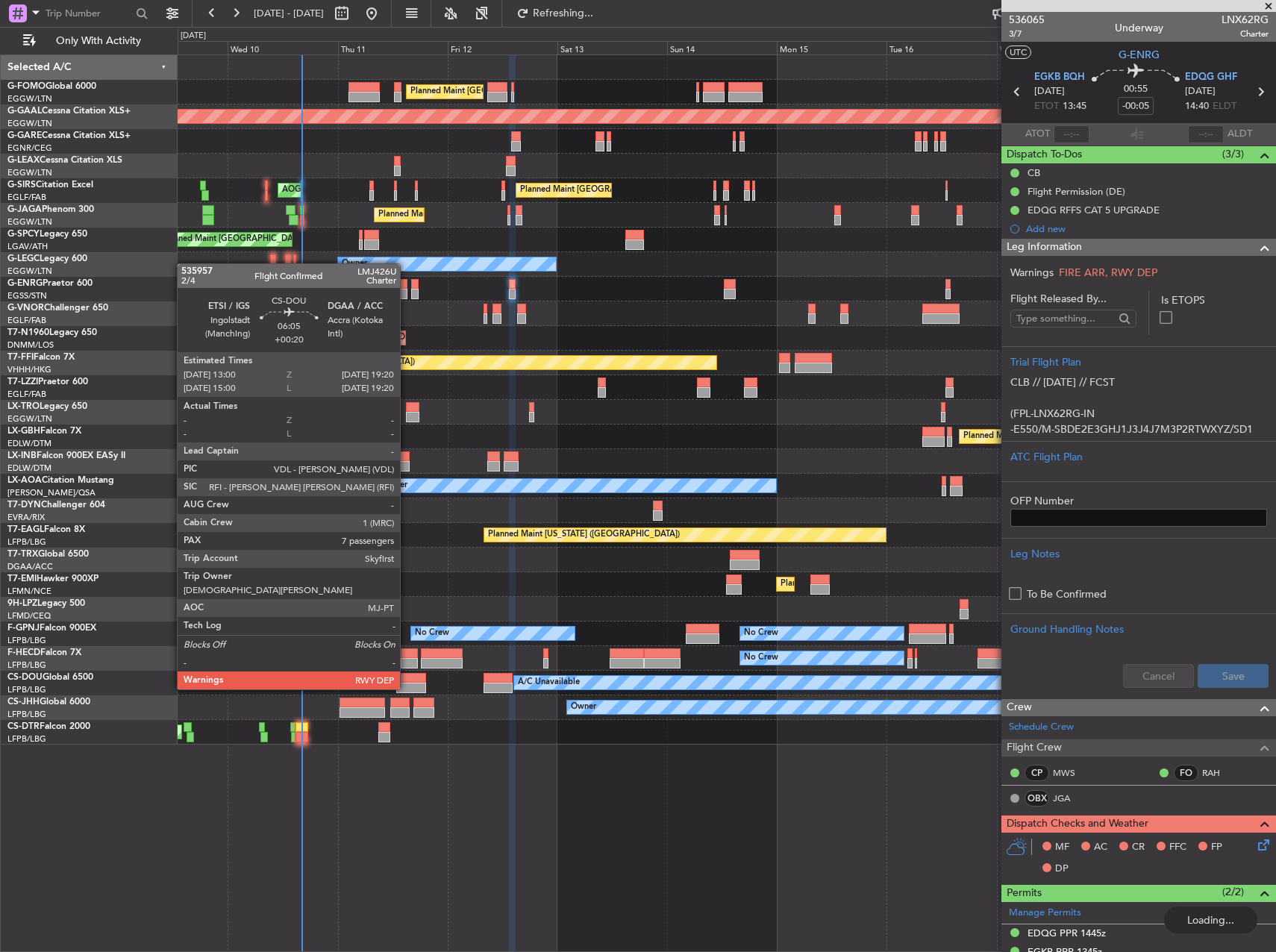
click at [407, 675] on div at bounding box center [411, 679] width 29 height 11
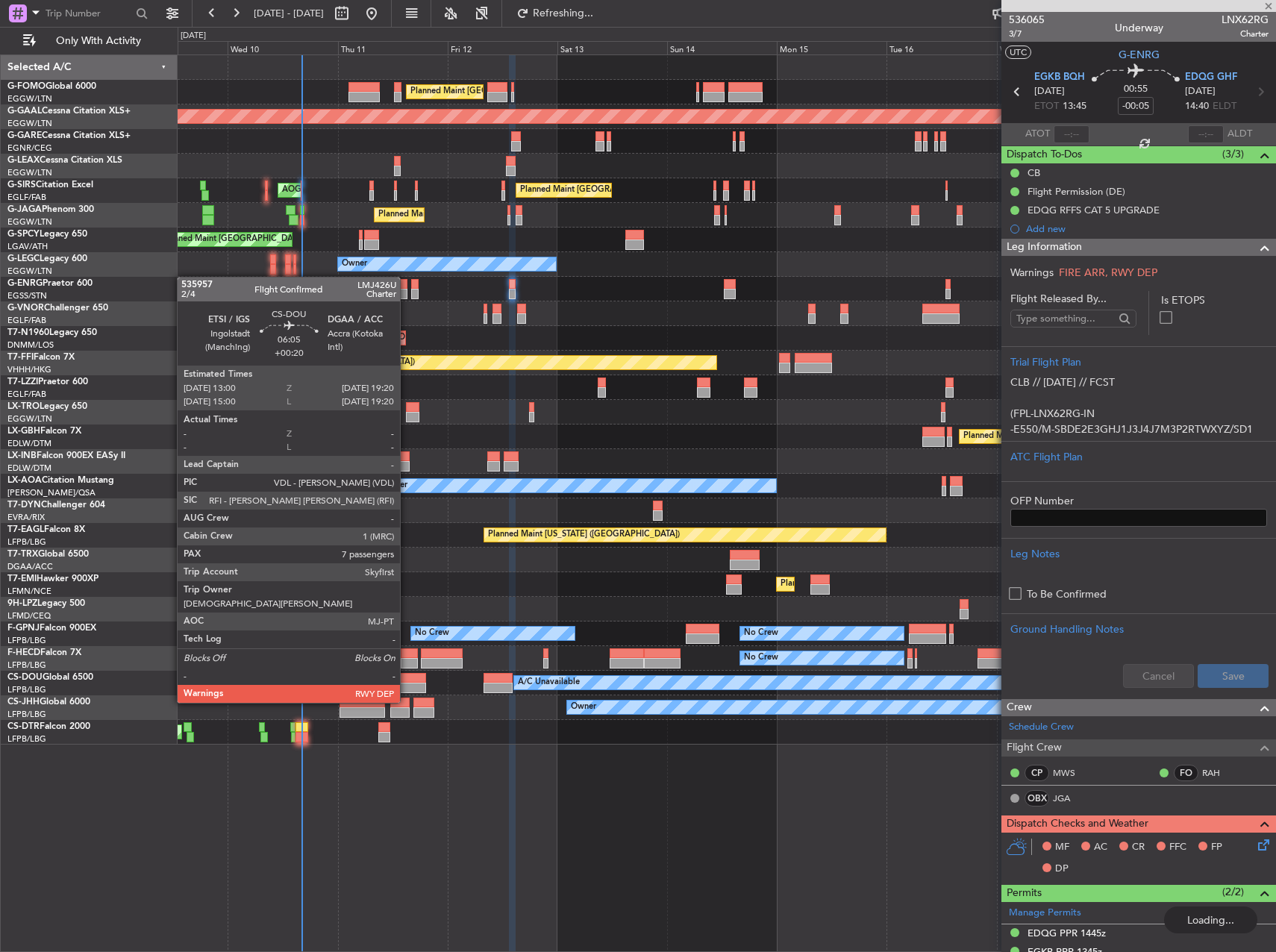
type input "+00:20"
type input "7"
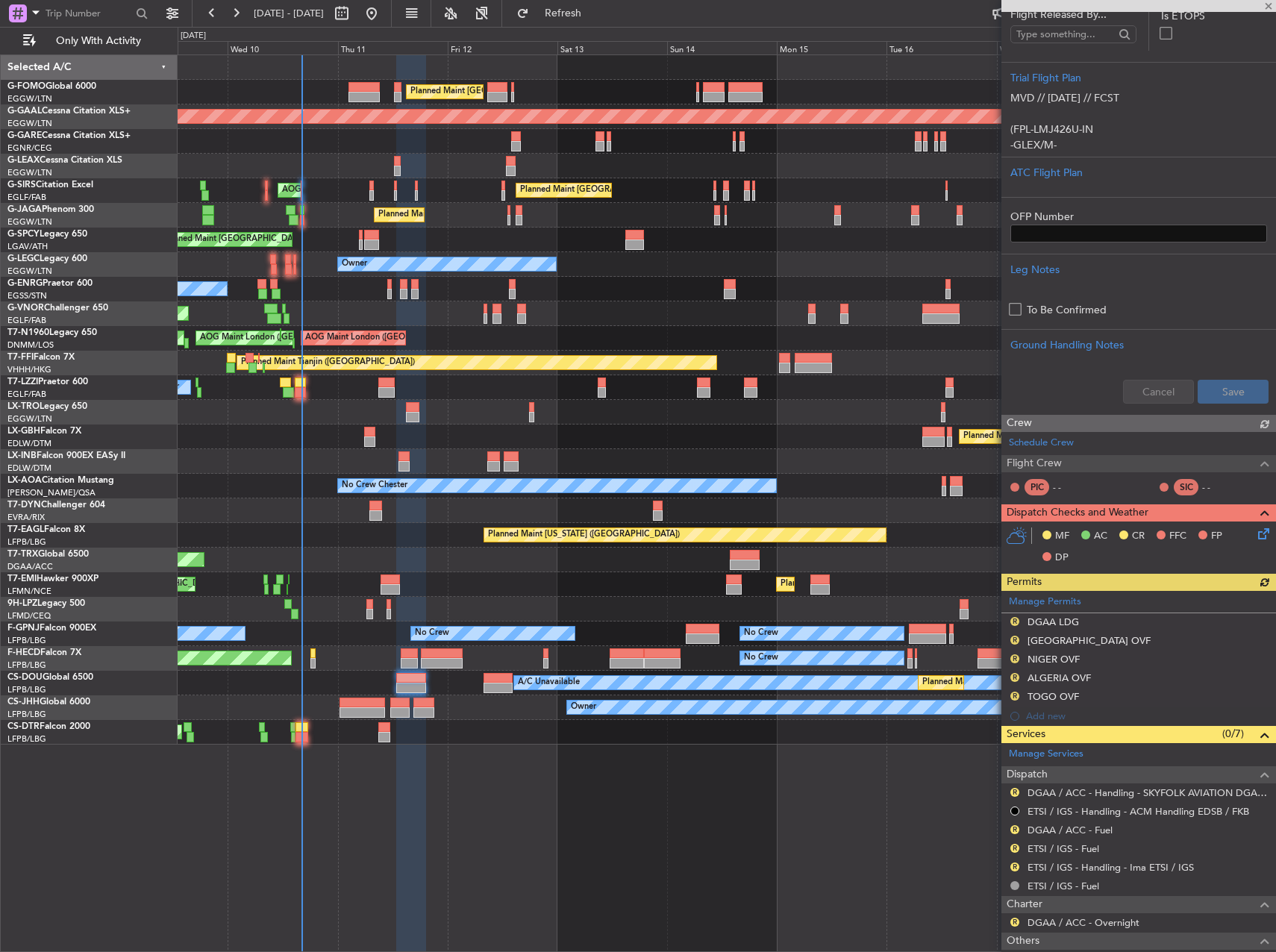
scroll to position [448, 0]
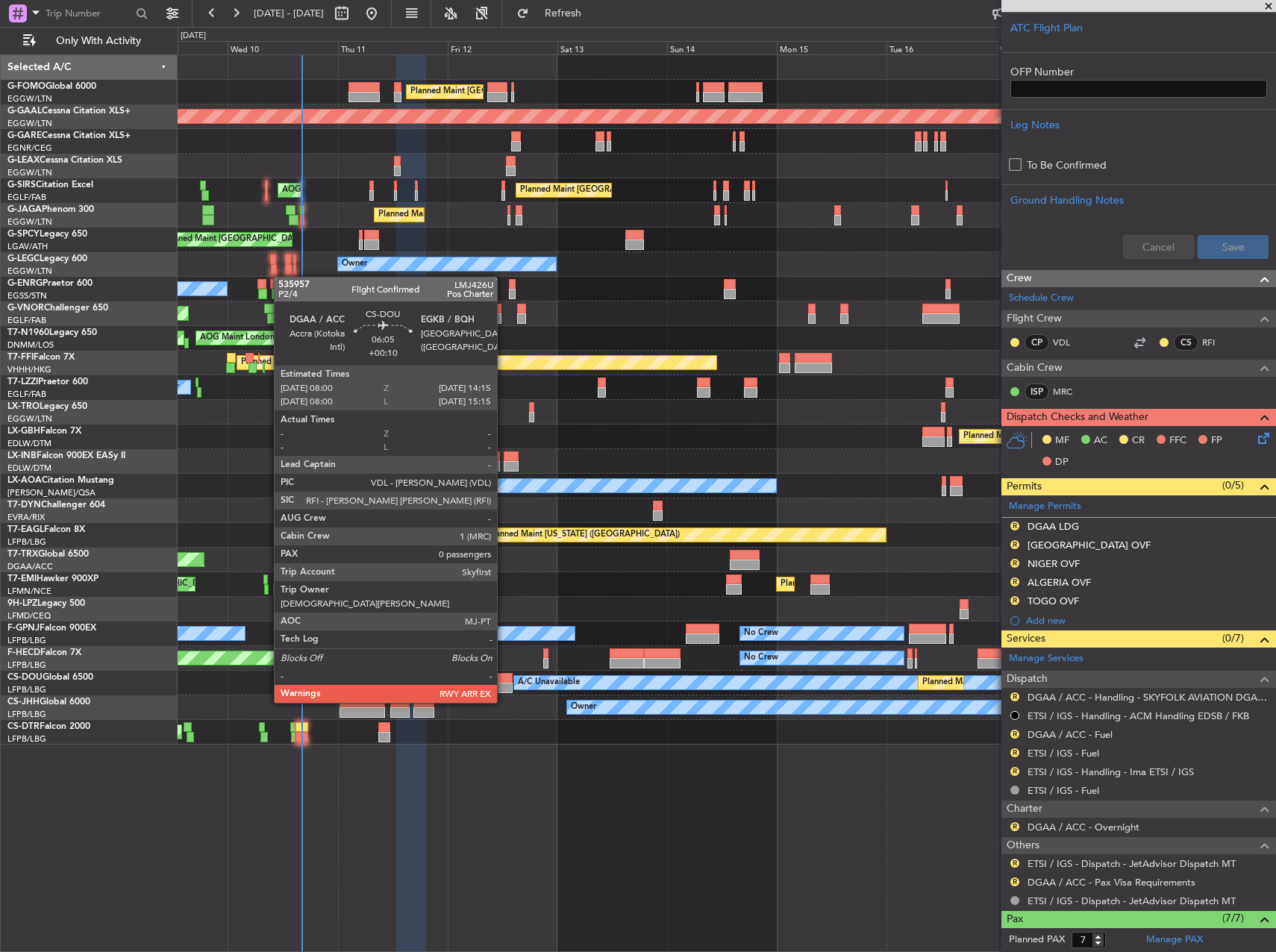
click at [504, 688] on div at bounding box center [498, 688] width 29 height 11
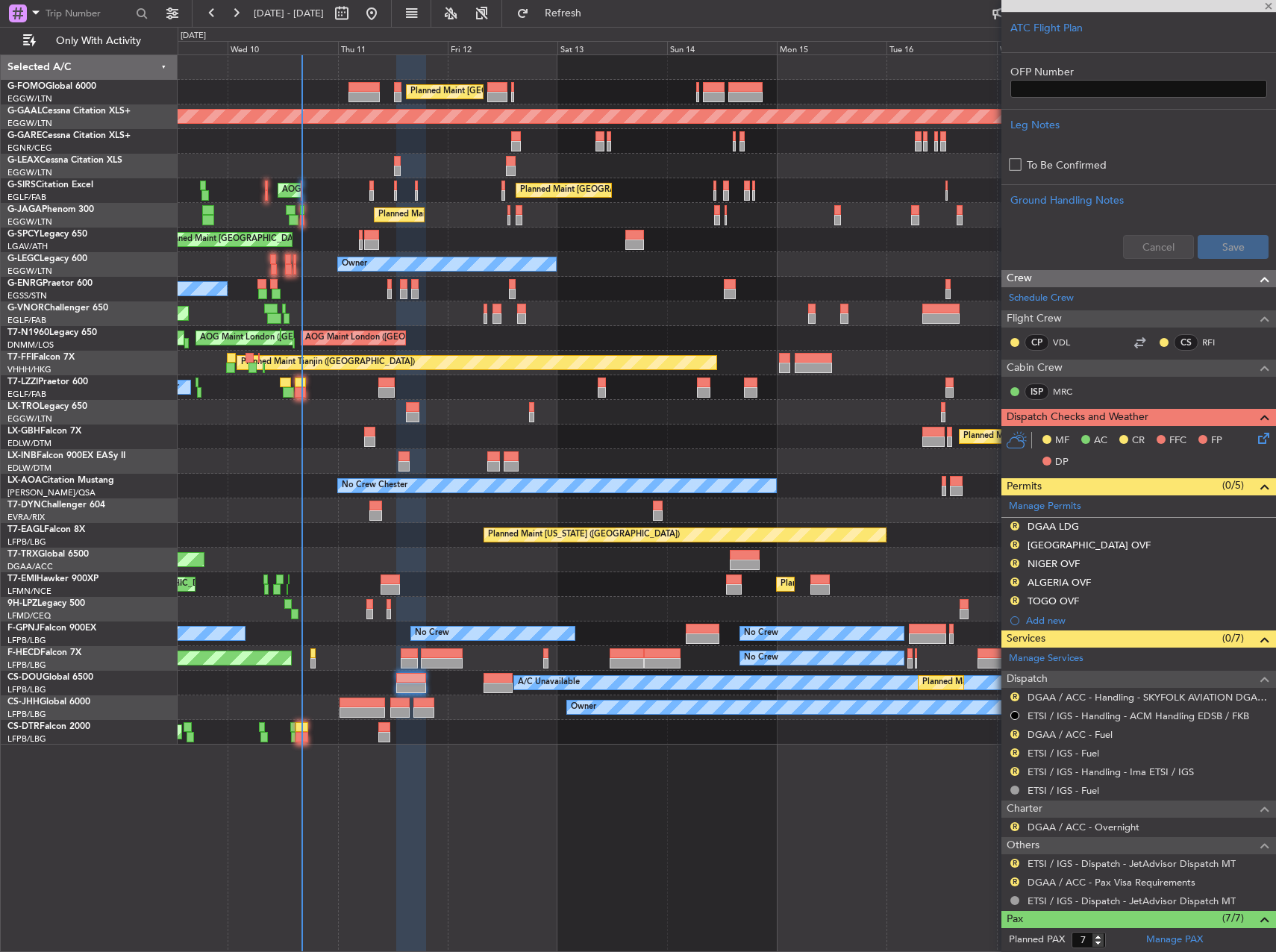
type input "+00:10"
type input "0"
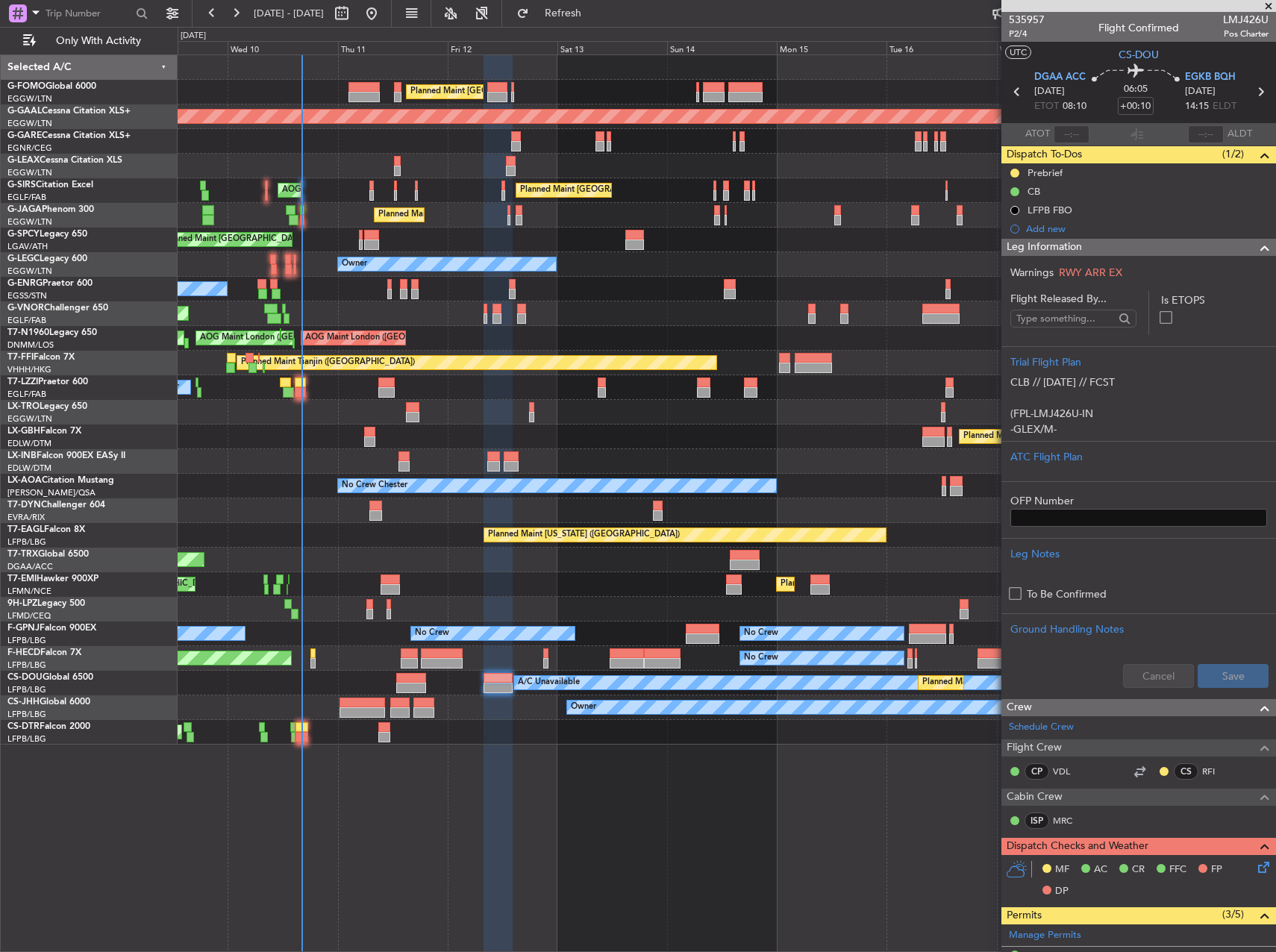
scroll to position [373, 0]
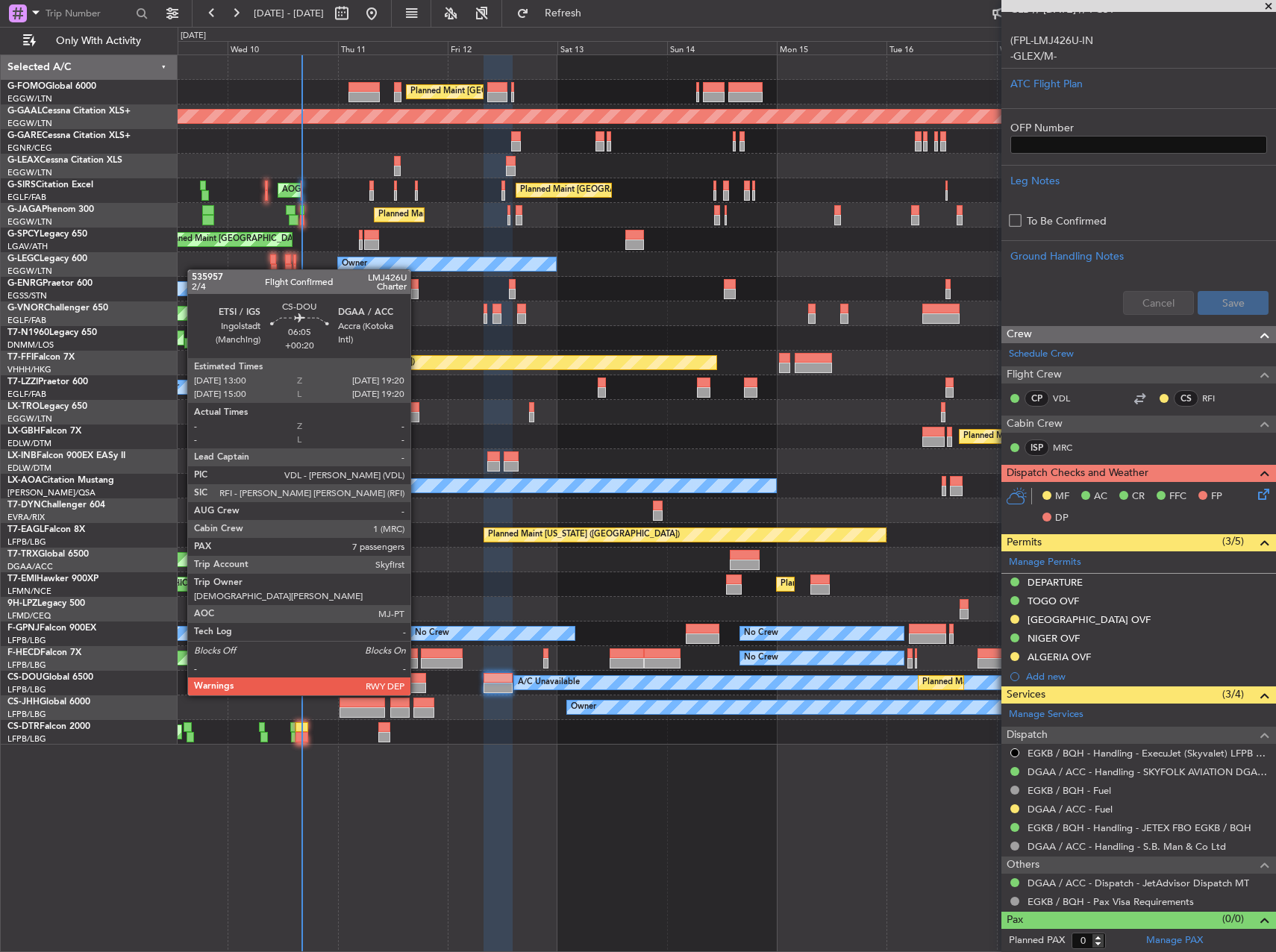
click at [417, 680] on div at bounding box center [411, 679] width 29 height 11
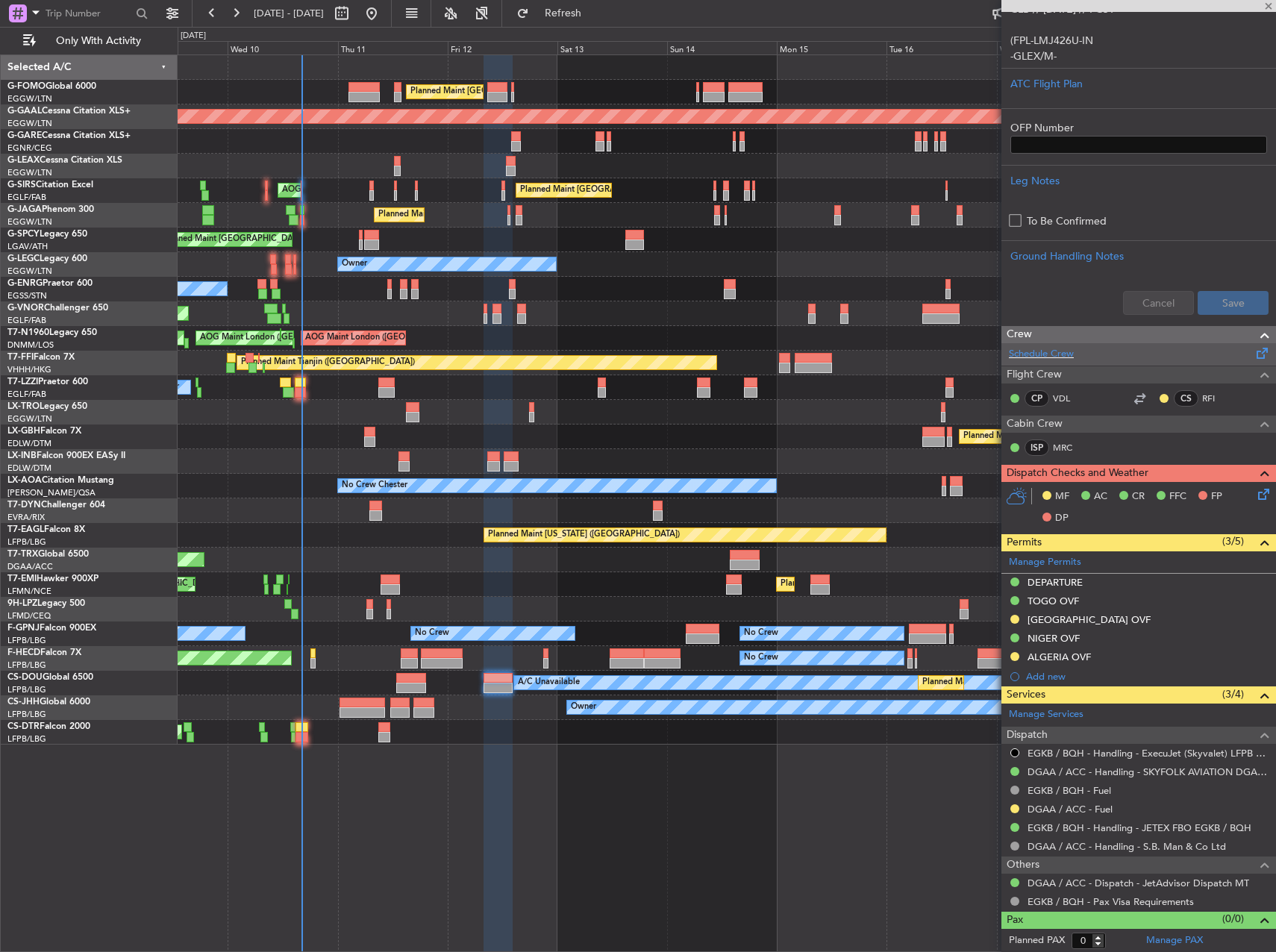
type input "+00:20"
type input "7"
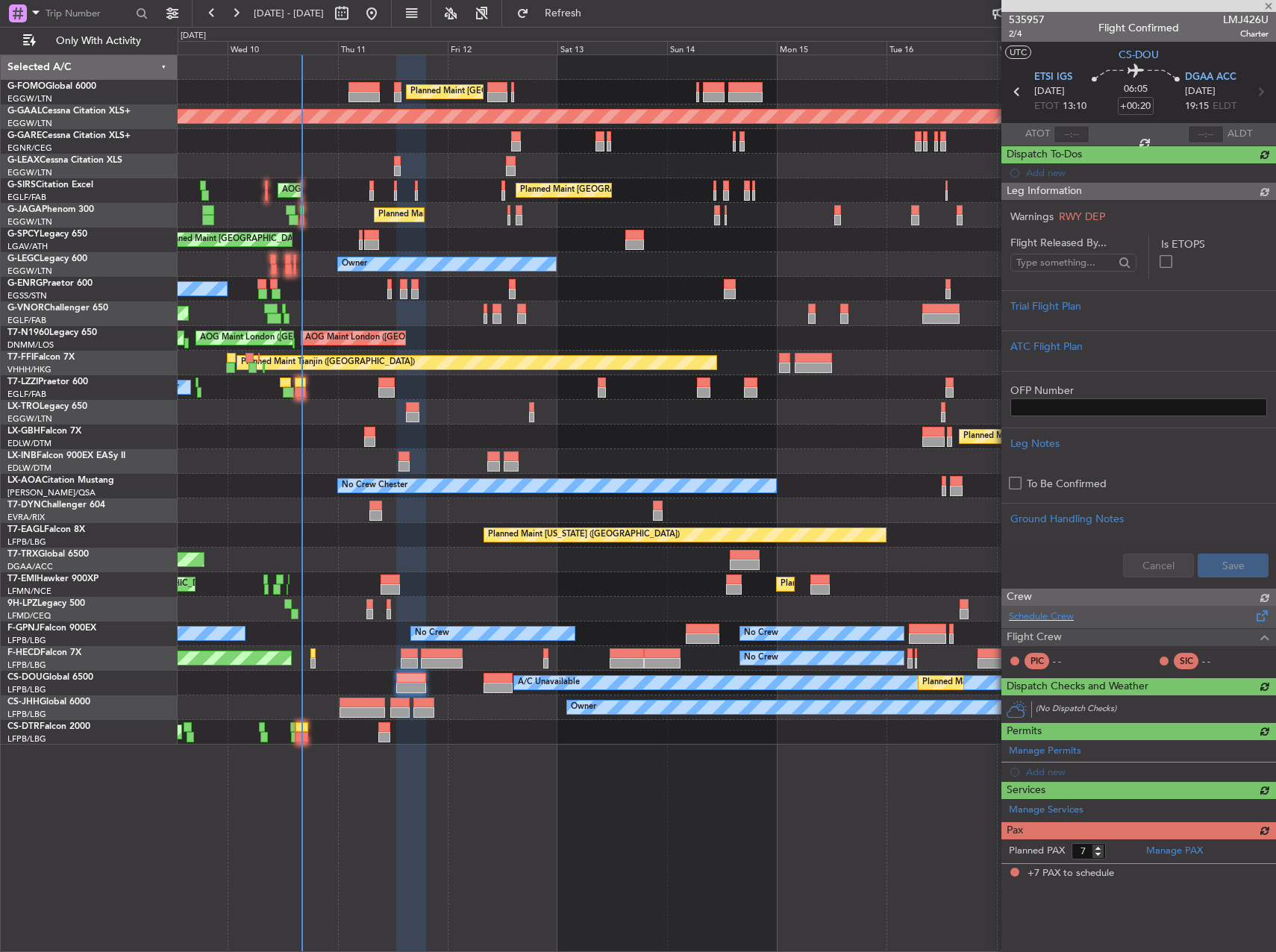
scroll to position [0, 0]
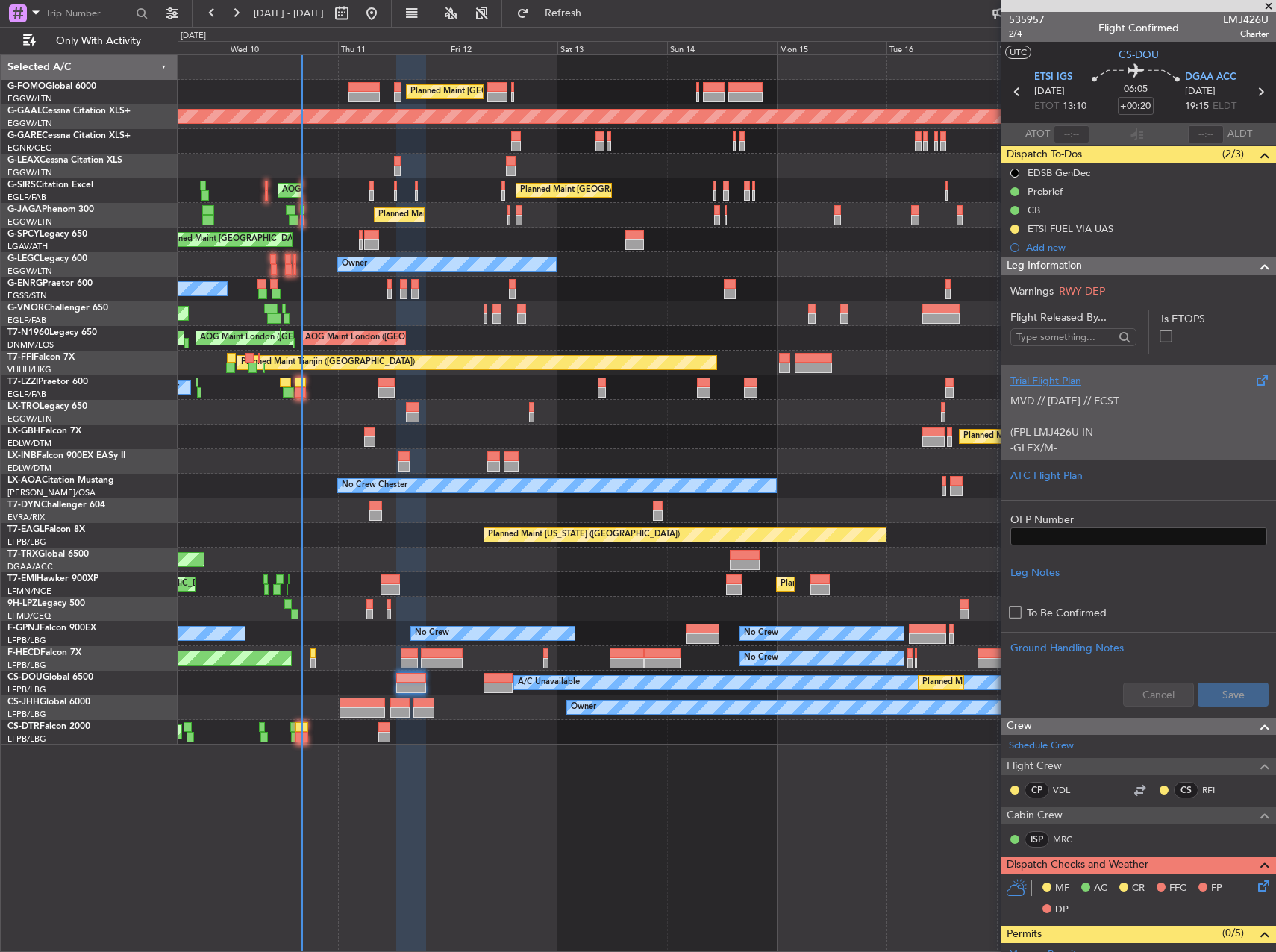
click at [1047, 368] on div "Trial Flight Plan MVD // [DATE] // FCST (FPL-LMJ426U-IN -GLEX/M-SBDE2E3FGHIJ1J4…" at bounding box center [1139, 412] width 275 height 94
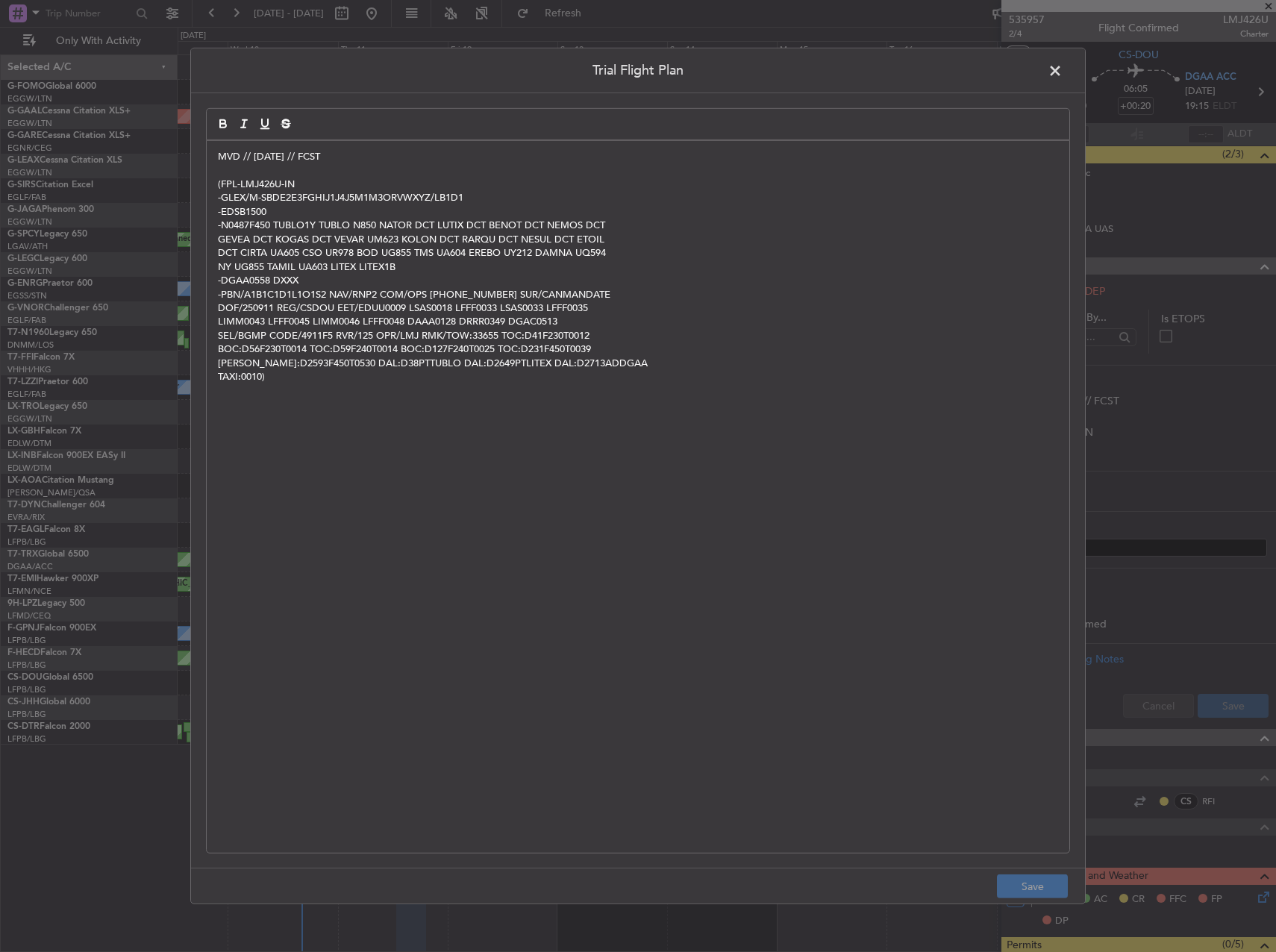
click at [220, 152] on p "MVD // [DATE] // FCST" at bounding box center [638, 156] width 840 height 13
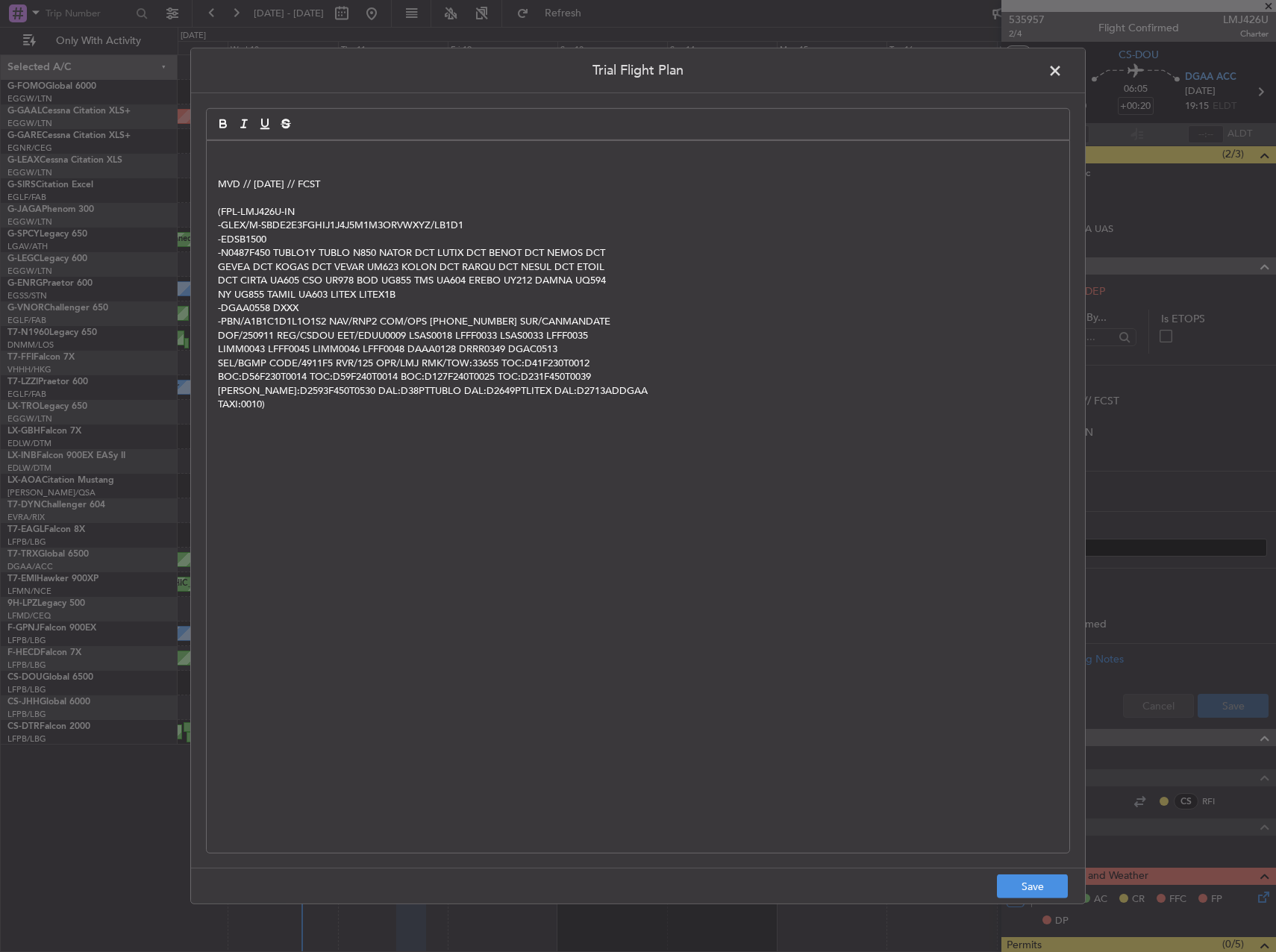
click at [220, 152] on p at bounding box center [638, 156] width 840 height 13
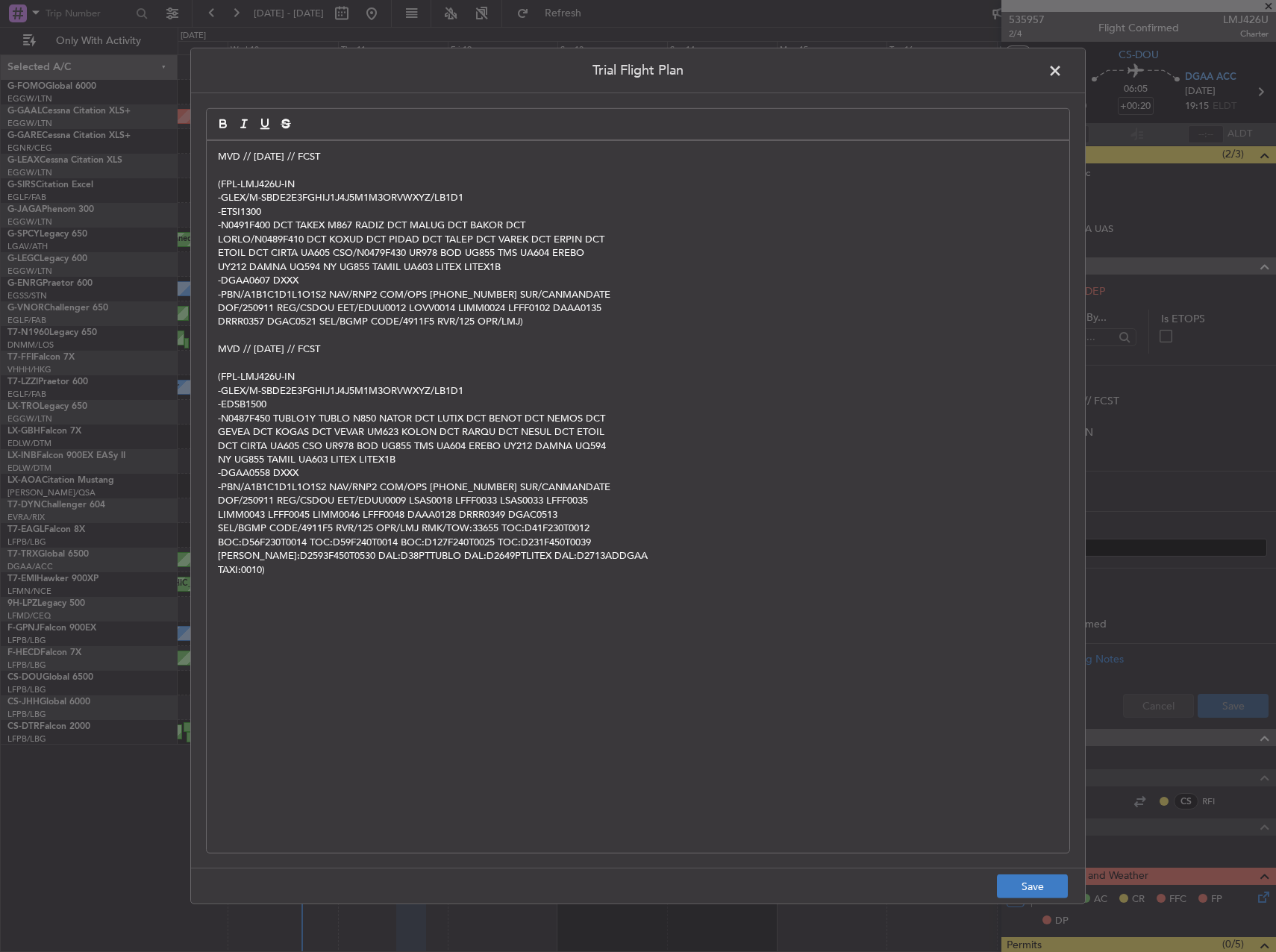
drag, startPoint x: 1039, startPoint y: 874, endPoint x: 1049, endPoint y: 890, distance: 18.9
click at [1040, 881] on footer "Save" at bounding box center [638, 885] width 894 height 36
click at [1050, 891] on button "Save" at bounding box center [1032, 886] width 71 height 24
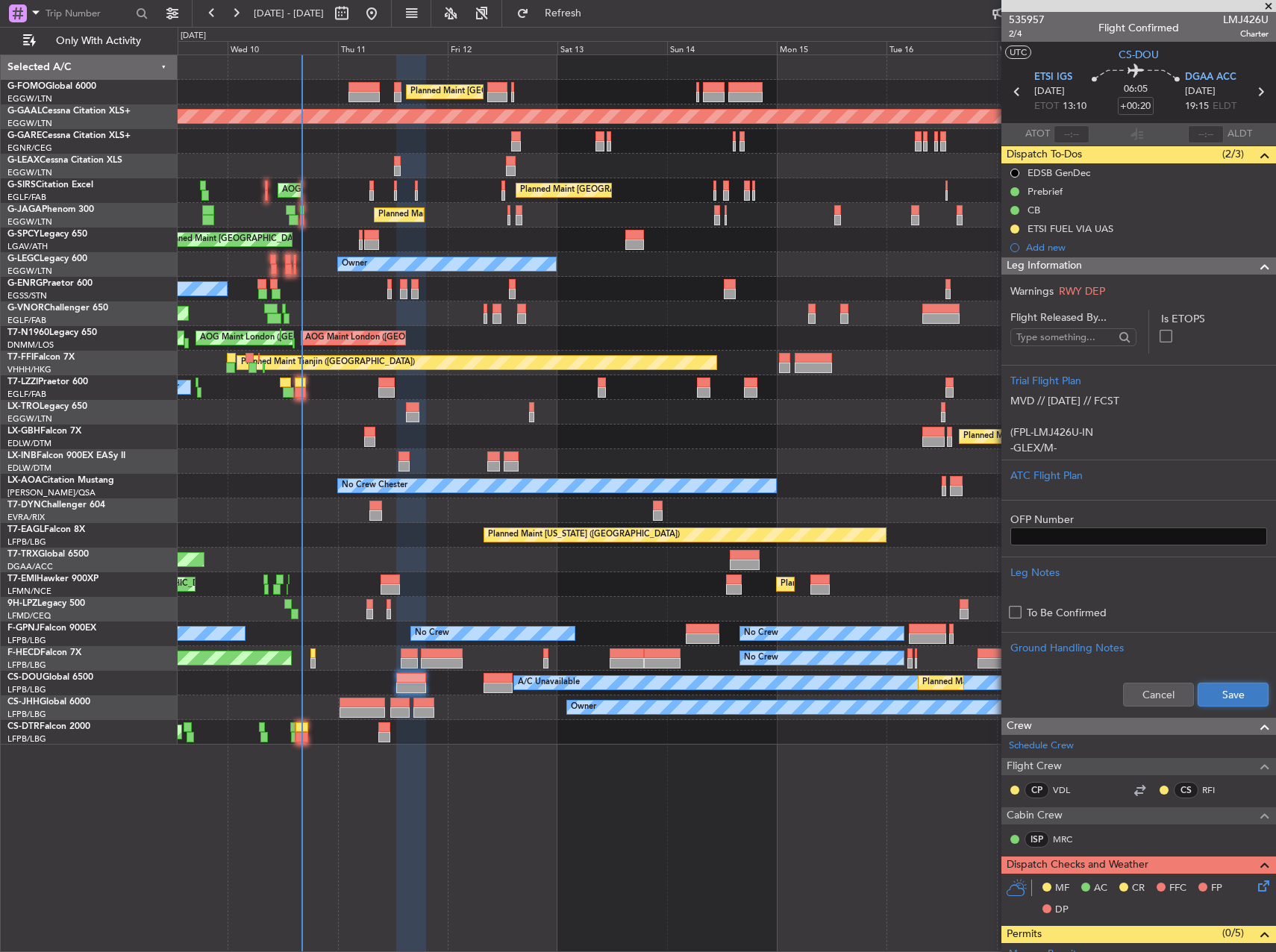
click at [1231, 692] on button "Save" at bounding box center [1233, 694] width 71 height 24
click at [1017, 26] on span "535957" at bounding box center [1026, 20] width 36 height 15
click at [1017, 31] on span "2/4" at bounding box center [1026, 34] width 36 height 13
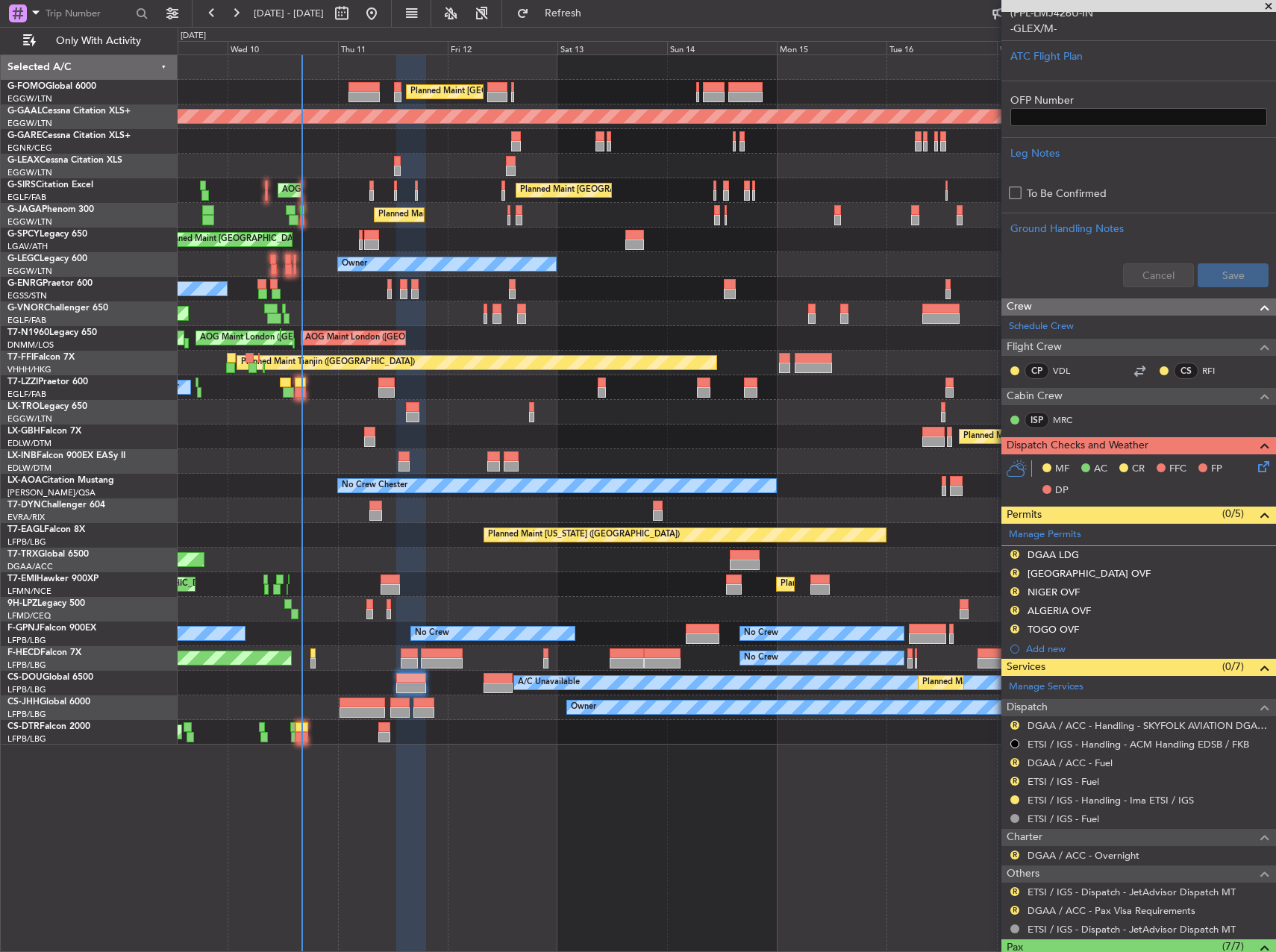
scroll to position [522, 0]
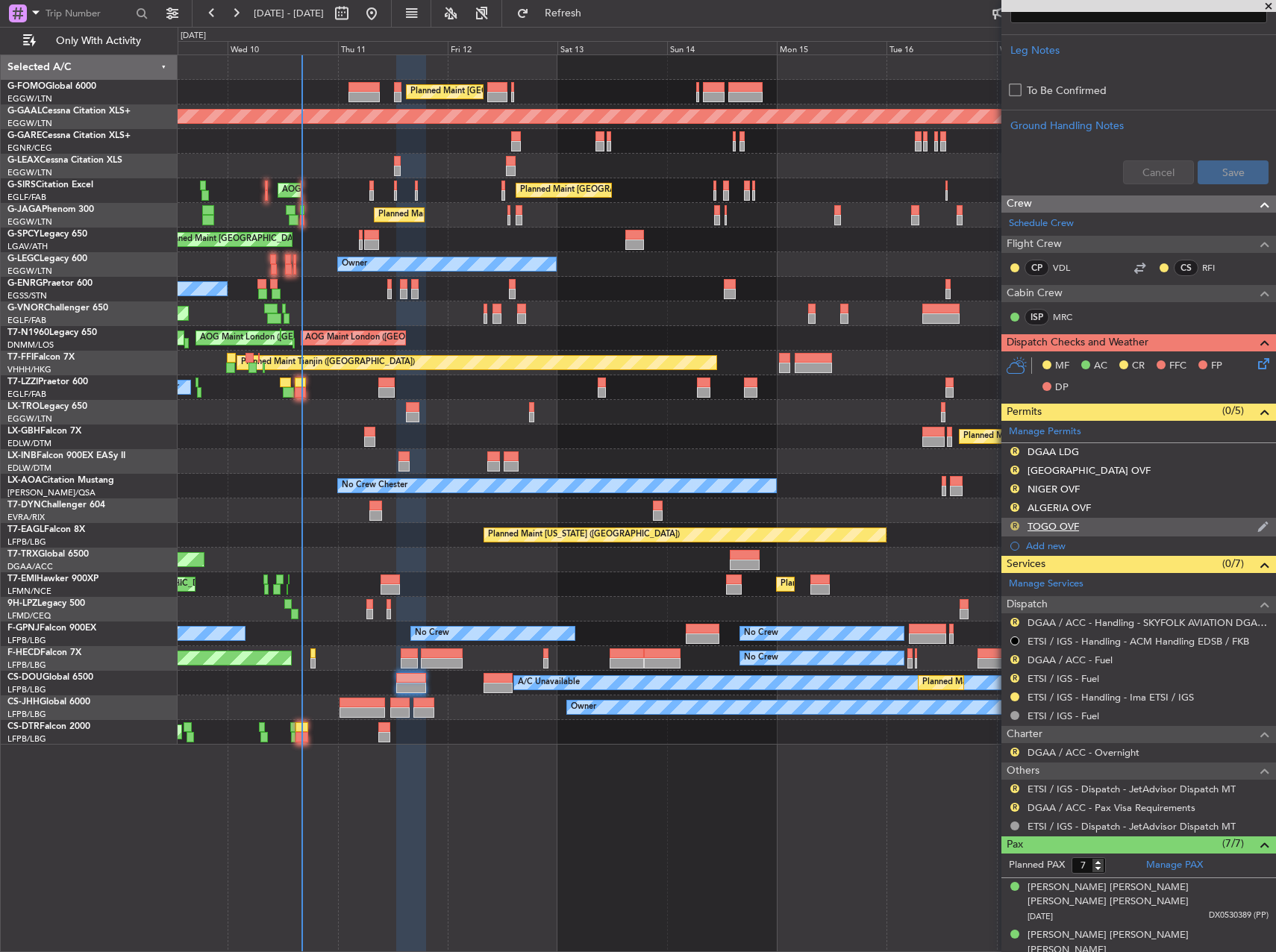
click at [1011, 522] on button "R" at bounding box center [1015, 526] width 9 height 9
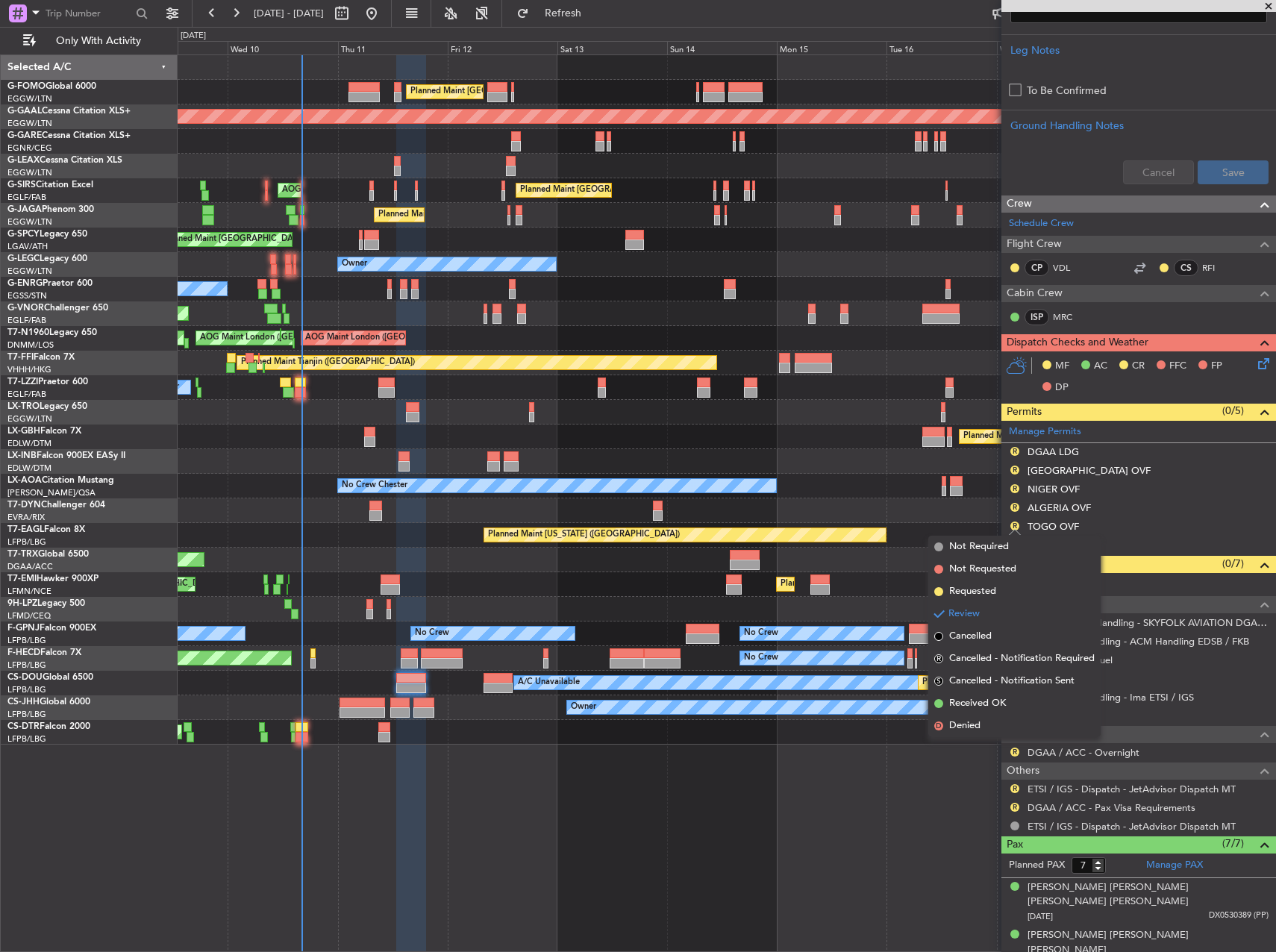
drag, startPoint x: 944, startPoint y: 702, endPoint x: 996, endPoint y: 597, distance: 117.2
click at [947, 697] on li "Received OK" at bounding box center [1014, 703] width 173 height 22
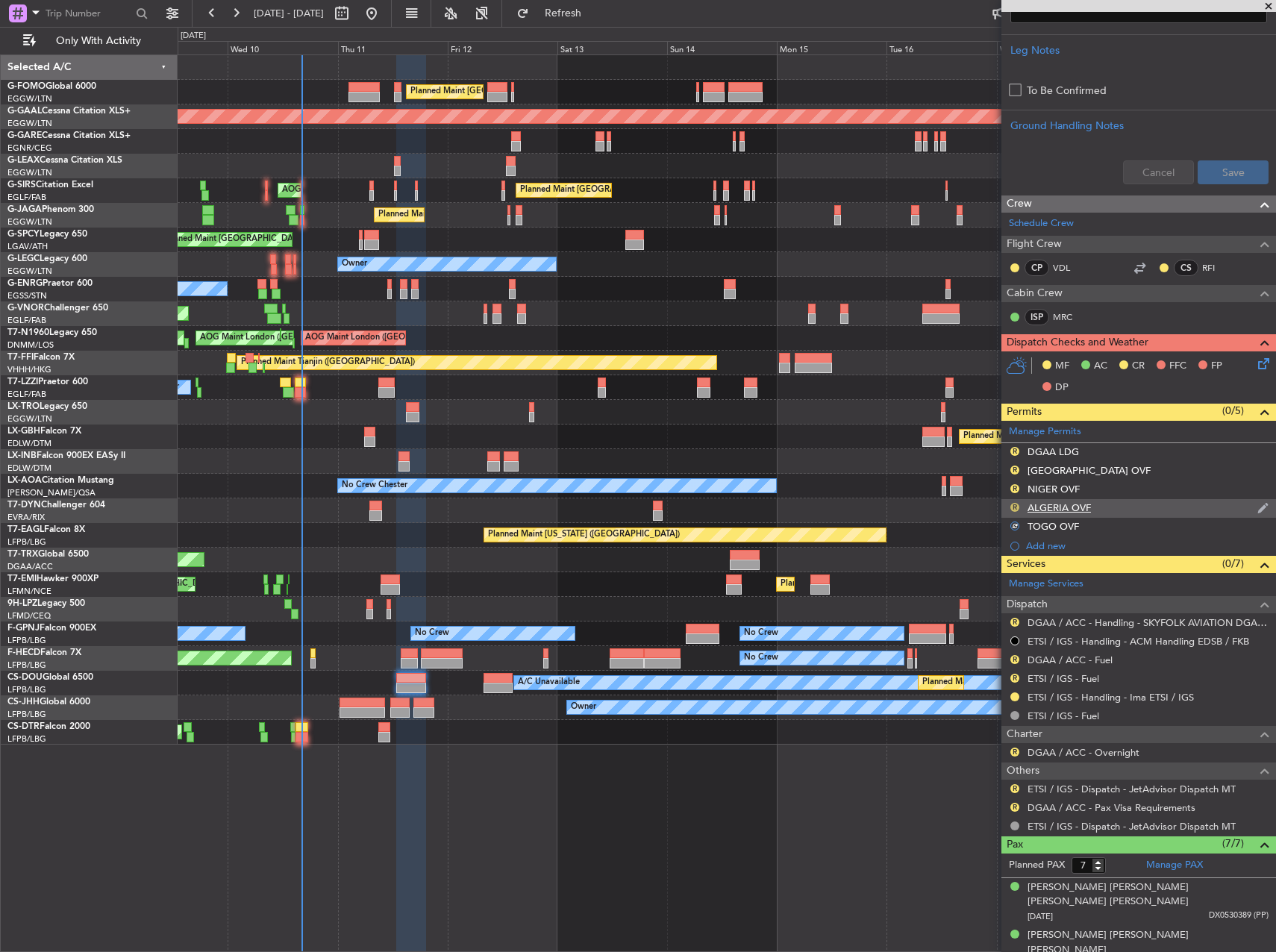
click at [1013, 509] on button "R" at bounding box center [1015, 507] width 9 height 9
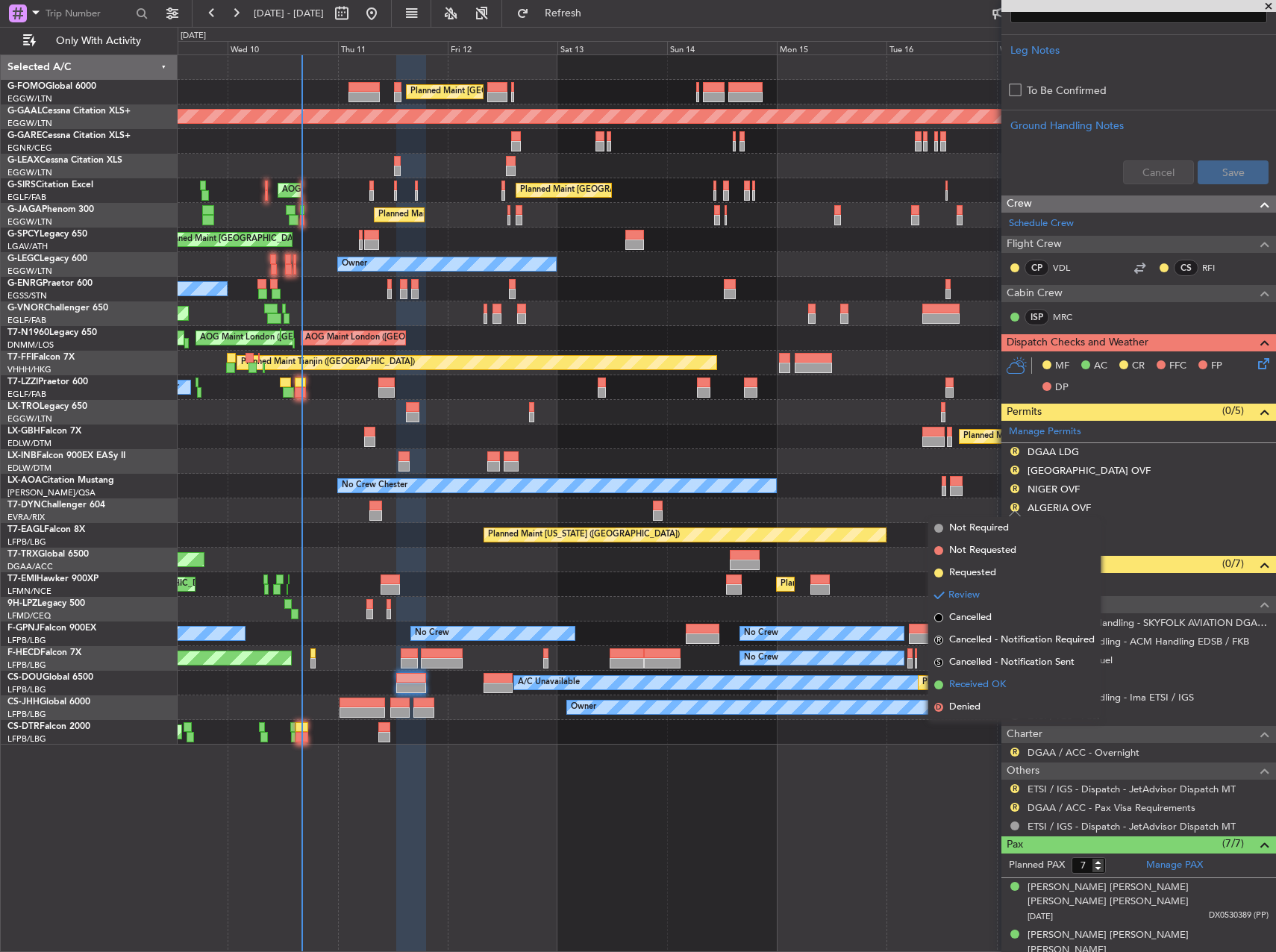
click at [989, 678] on span "Received OK" at bounding box center [977, 684] width 57 height 15
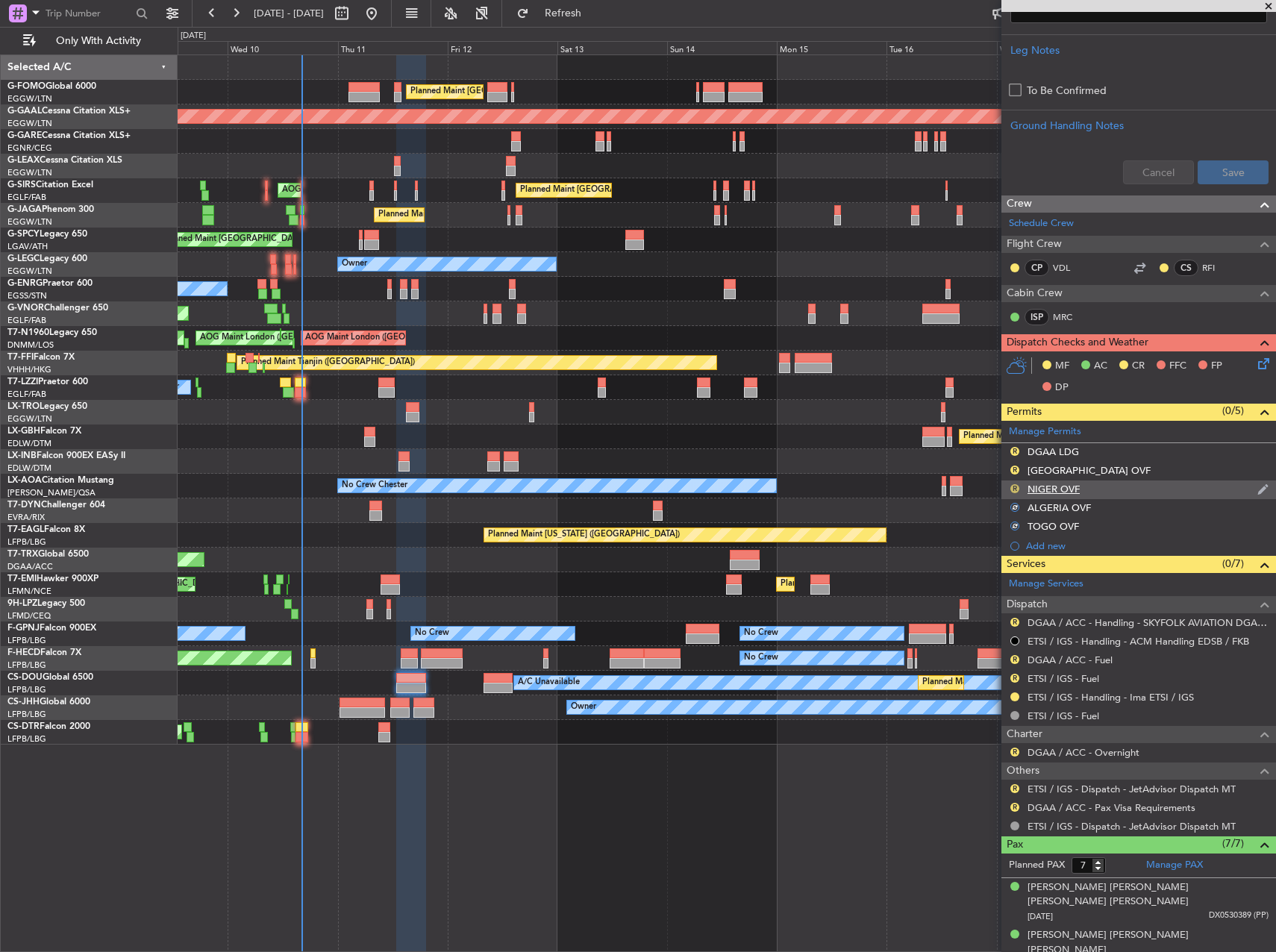
click at [1013, 488] on button "R" at bounding box center [1015, 489] width 9 height 9
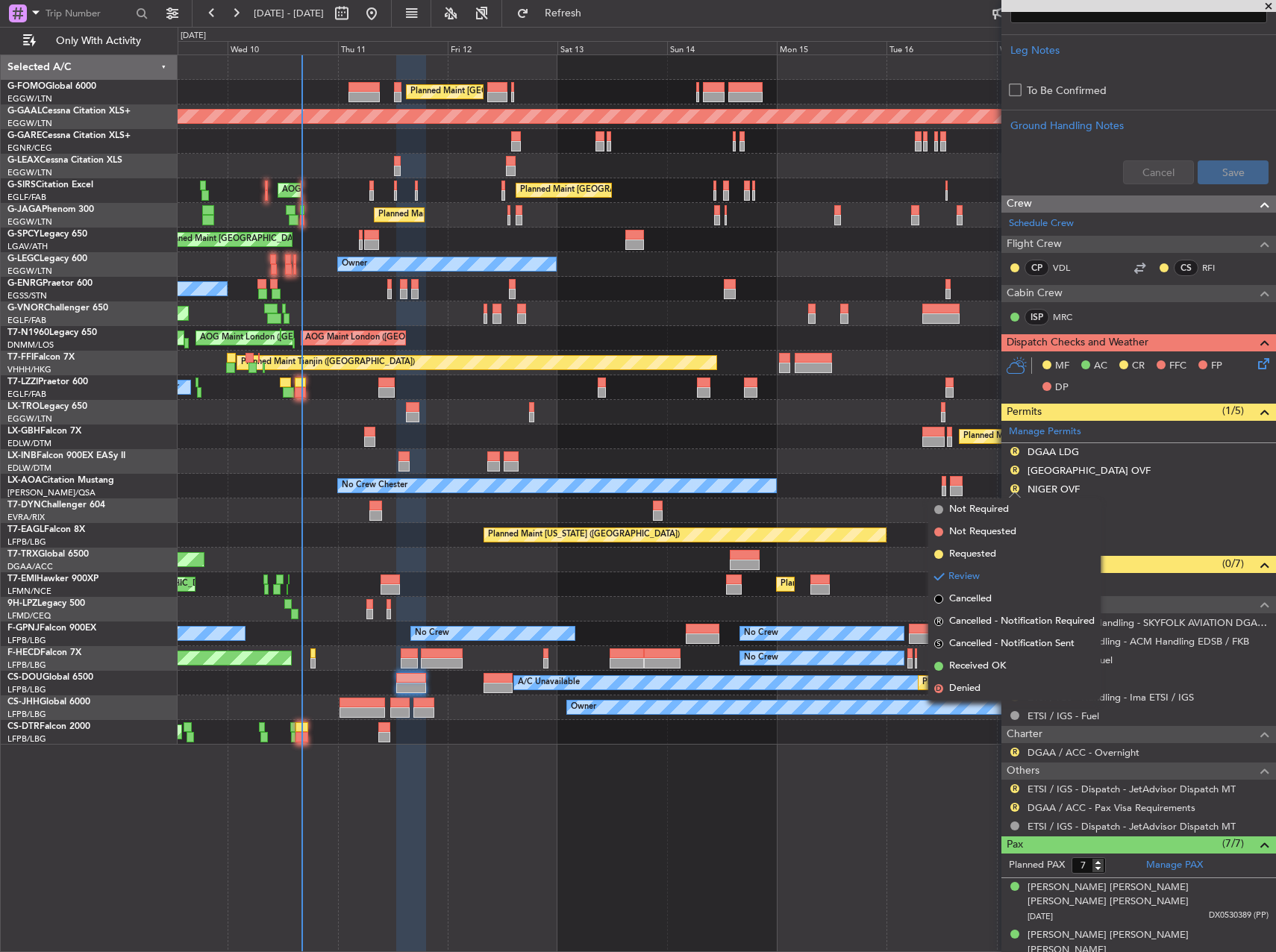
drag, startPoint x: 970, startPoint y: 661, endPoint x: 993, endPoint y: 528, distance: 135.0
click at [970, 658] on li "Received OK" at bounding box center [1014, 666] width 173 height 22
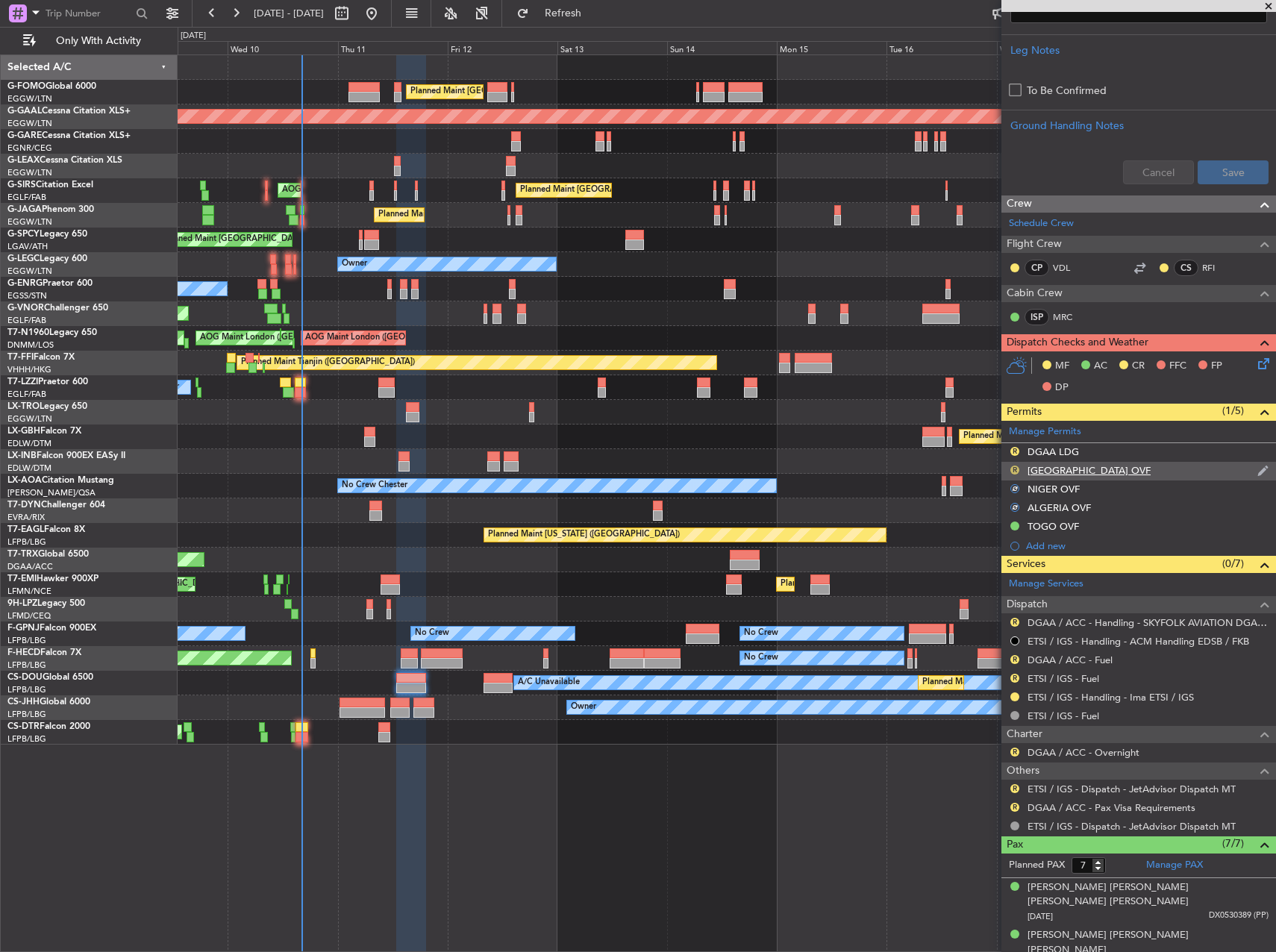
click at [1017, 469] on button "R" at bounding box center [1015, 470] width 9 height 9
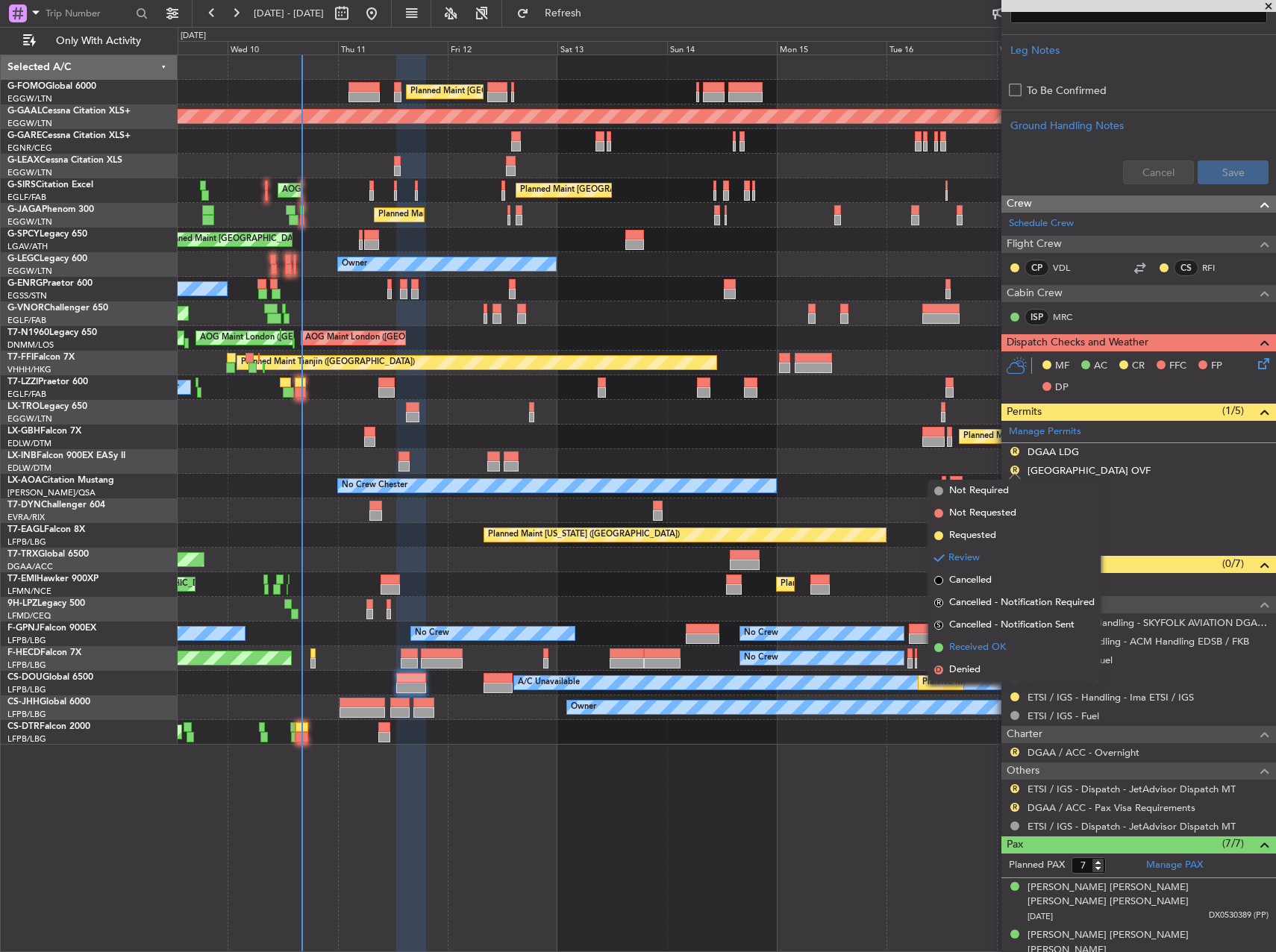
click at [1000, 645] on span "Received OK" at bounding box center [977, 647] width 57 height 15
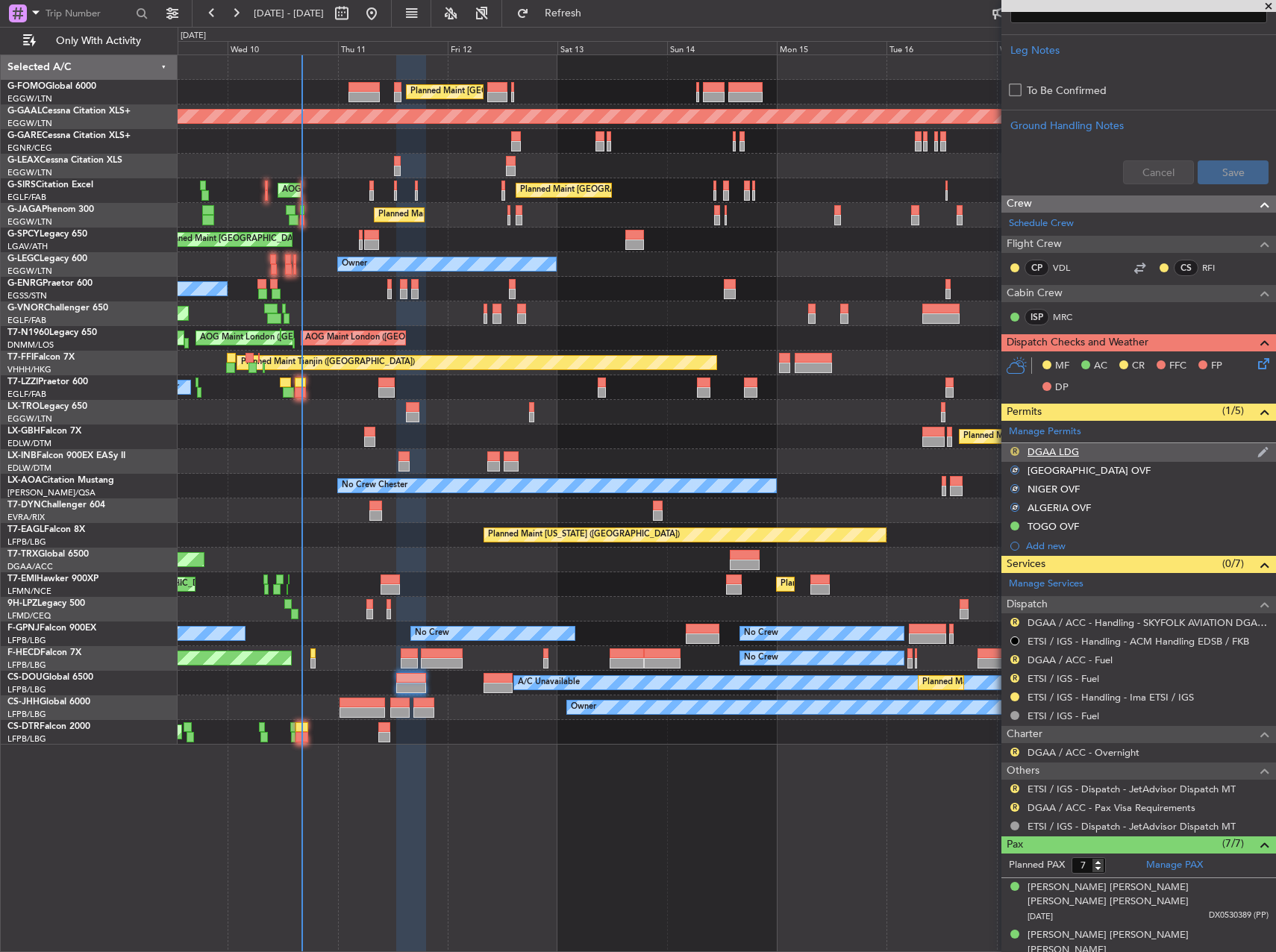
click at [1016, 451] on div "R" at bounding box center [1015, 451] width 12 height 12
click at [1015, 451] on button "R" at bounding box center [1015, 451] width 9 height 9
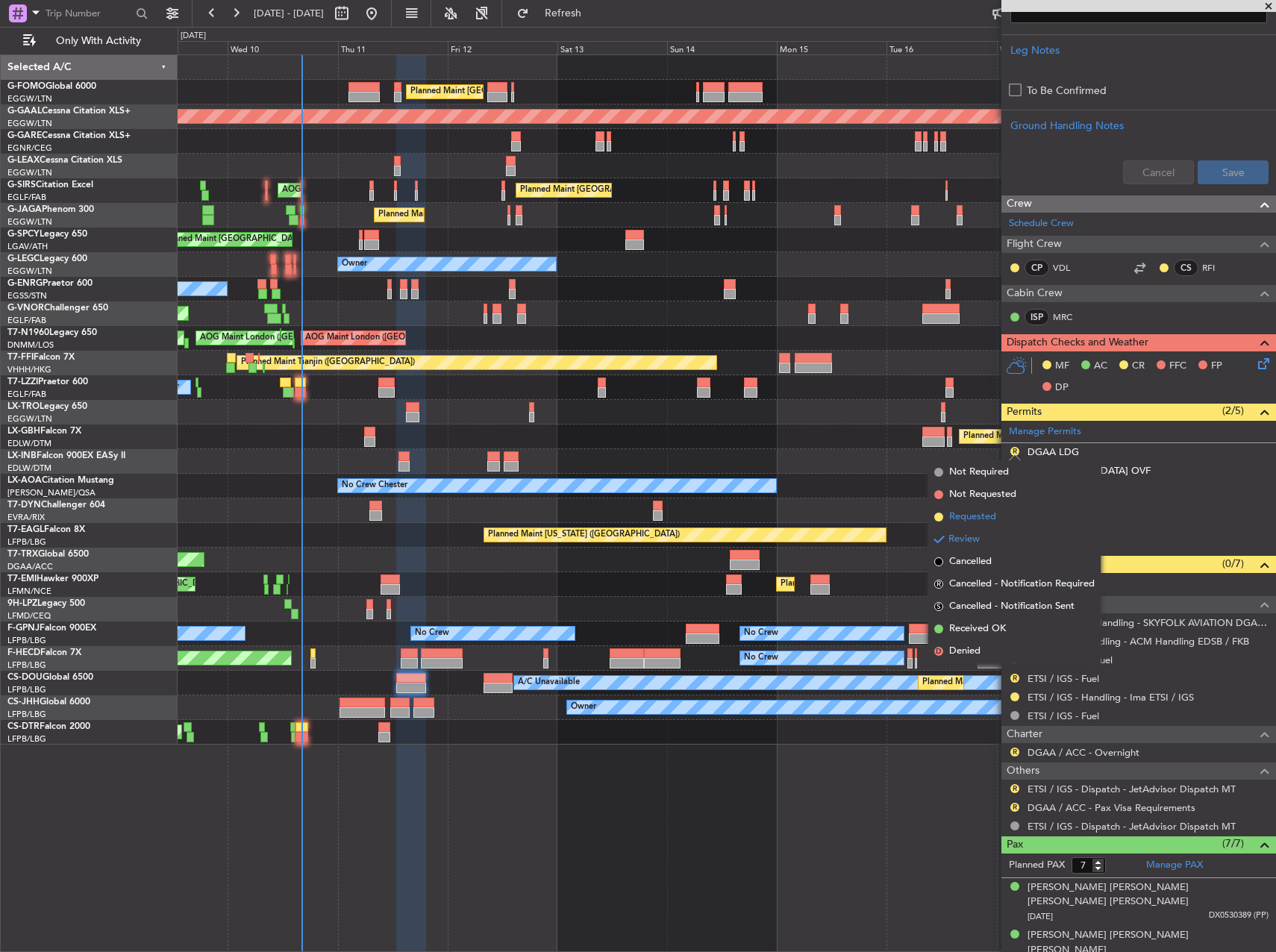
click at [1003, 512] on li "Requested" at bounding box center [1014, 517] width 173 height 22
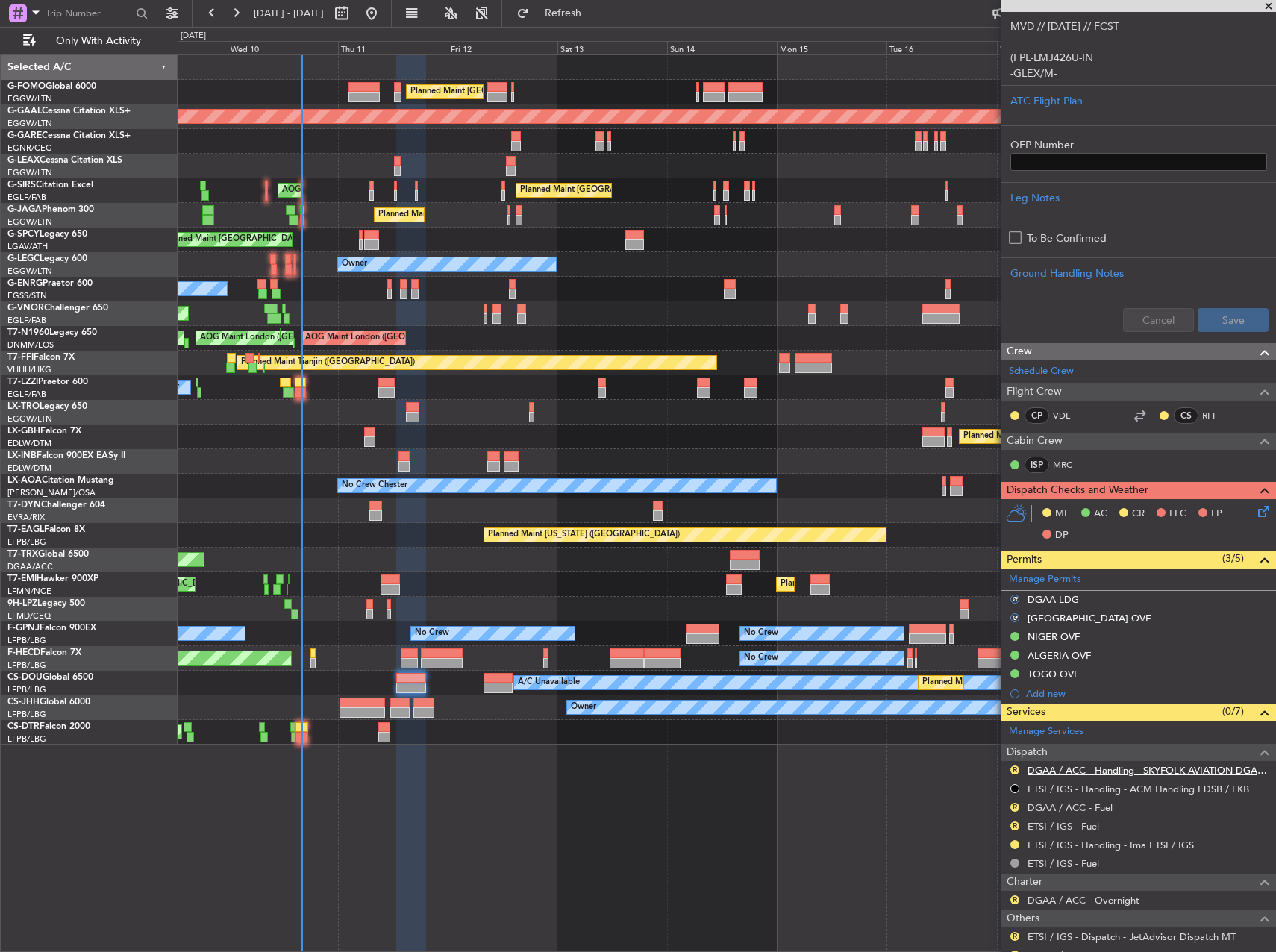
scroll to position [373, 0]
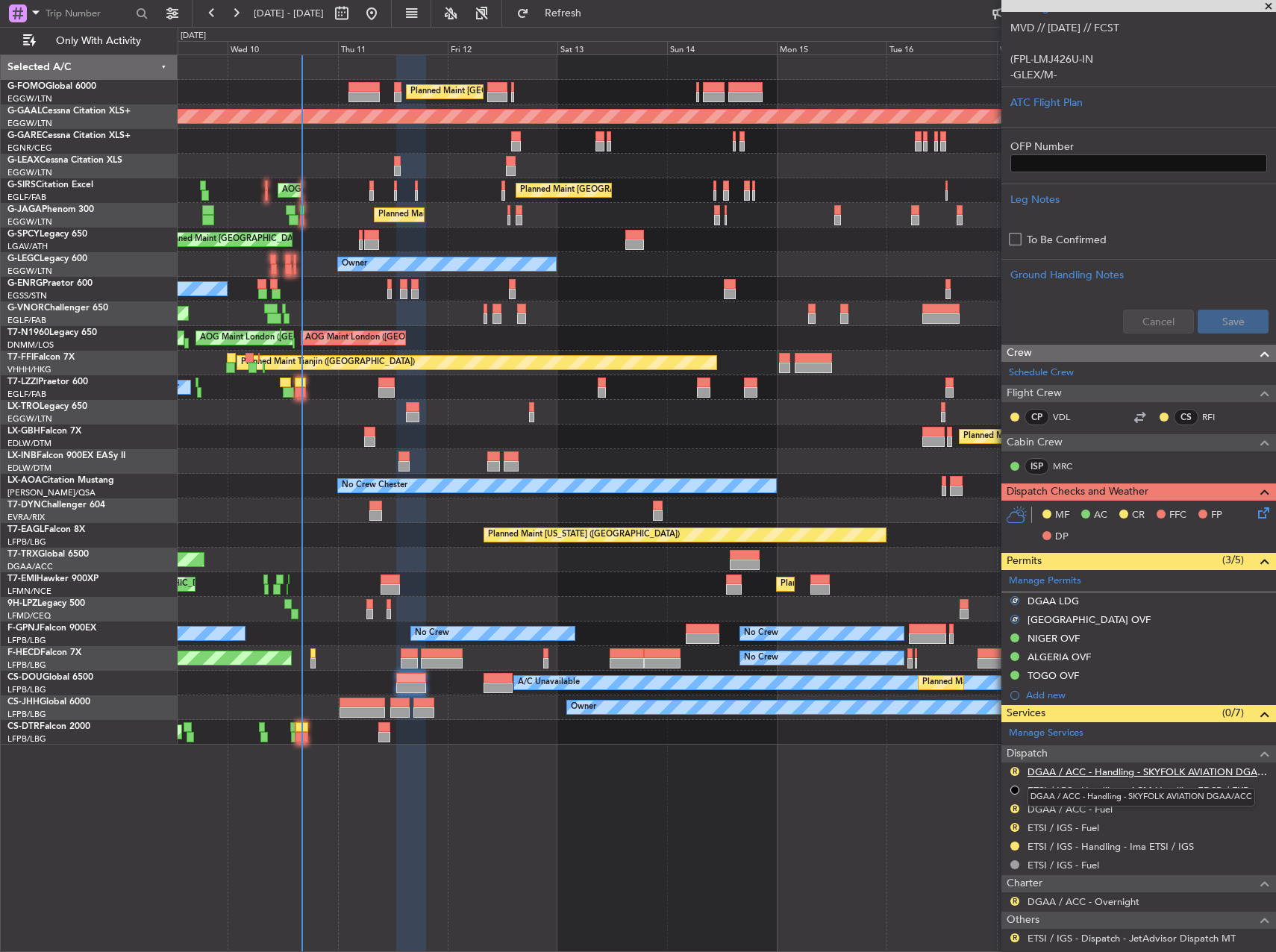
click at [1142, 769] on link "DGAA / ACC - Handling - SKYFOLK AVIATION DGAA/ACC" at bounding box center [1148, 772] width 241 height 13
click at [1178, 842] on link "ETSI / IGS - Handling - Ima ETSI / IGS" at bounding box center [1110, 846] width 167 height 13
click at [1019, 809] on button "R" at bounding box center [1015, 809] width 9 height 9
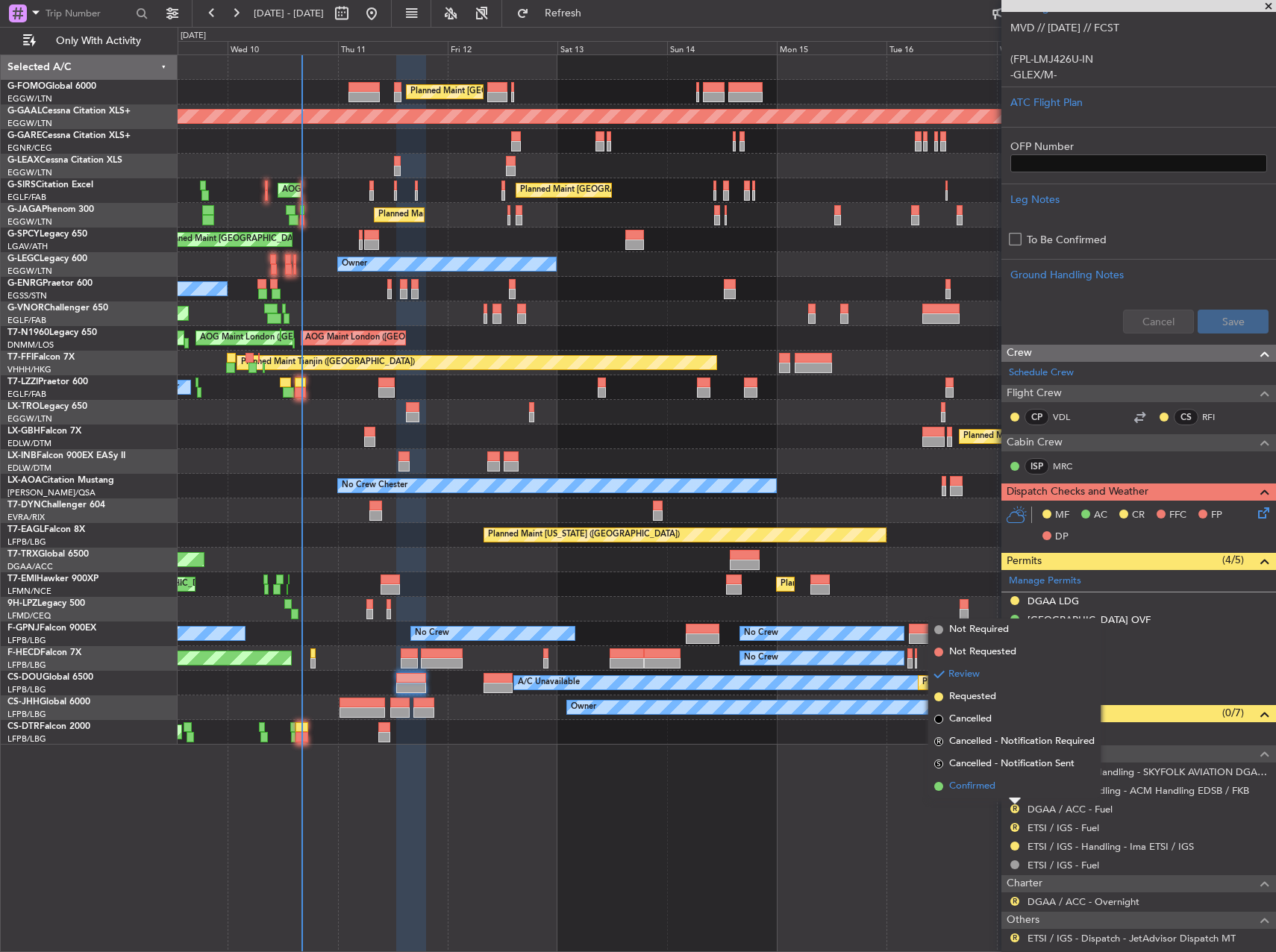
click at [993, 790] on span "Confirmed" at bounding box center [972, 786] width 46 height 15
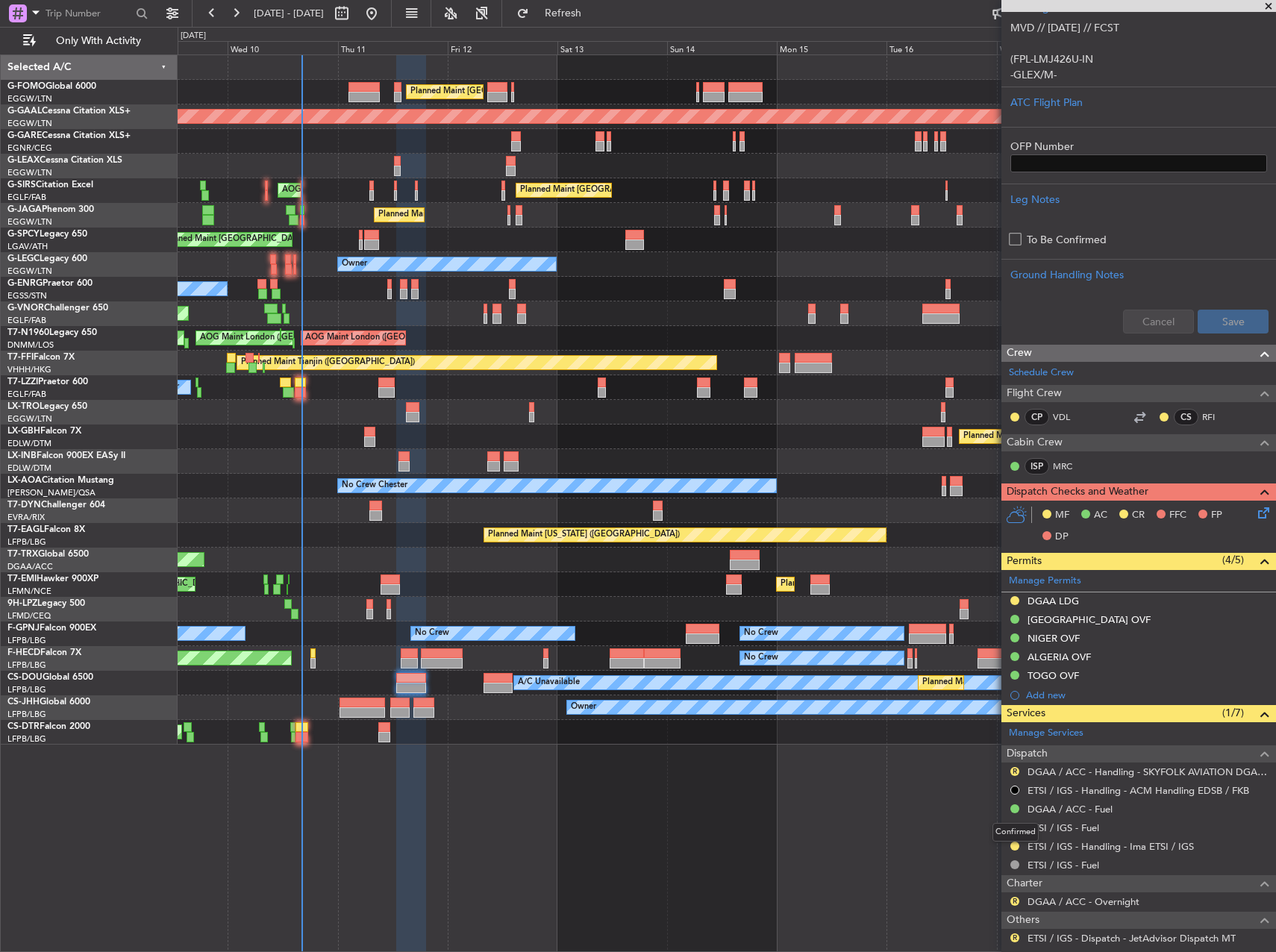
click at [1016, 808] on button at bounding box center [1015, 809] width 9 height 9
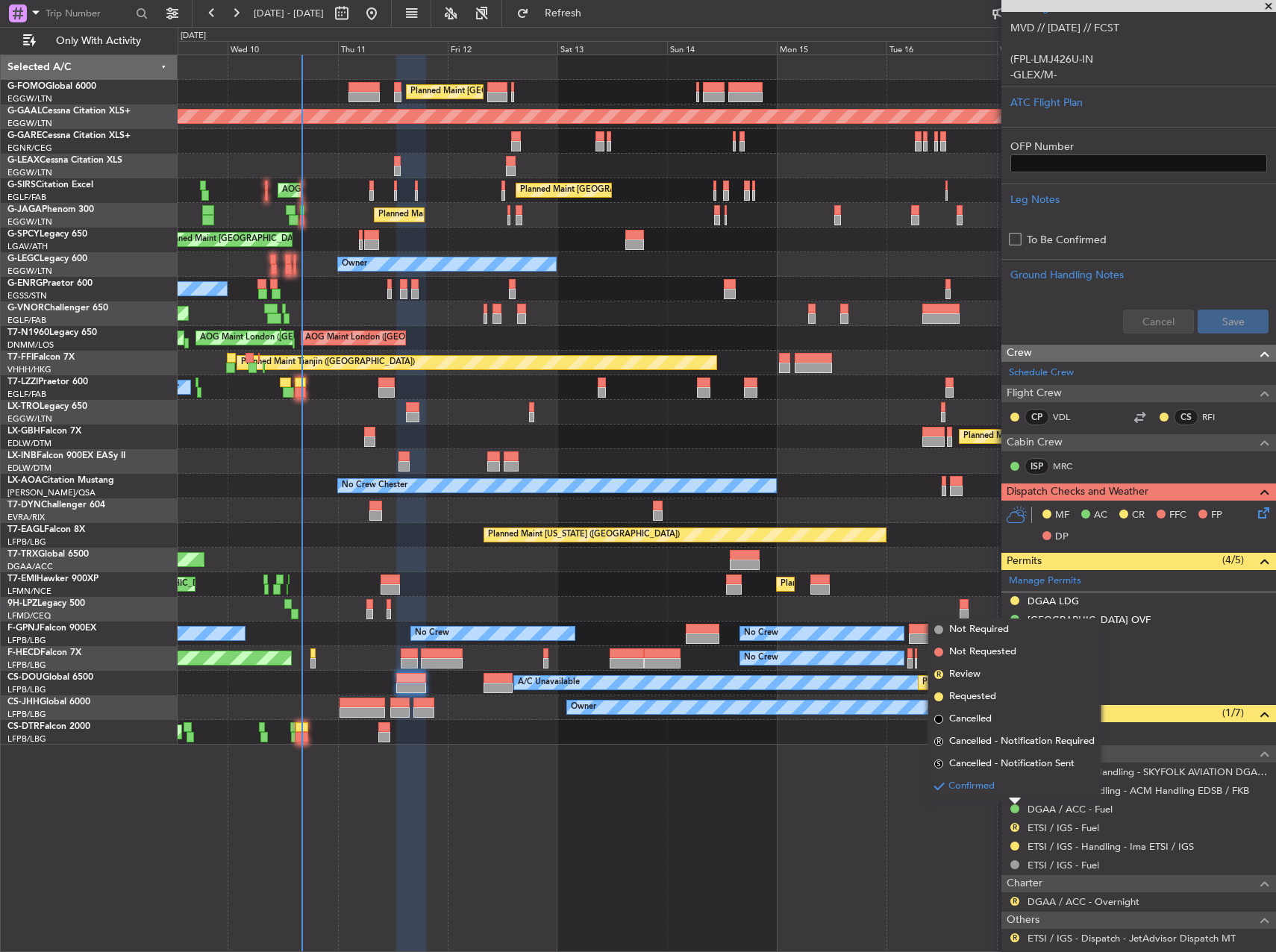
click at [976, 689] on li "Requested" at bounding box center [1014, 696] width 173 height 22
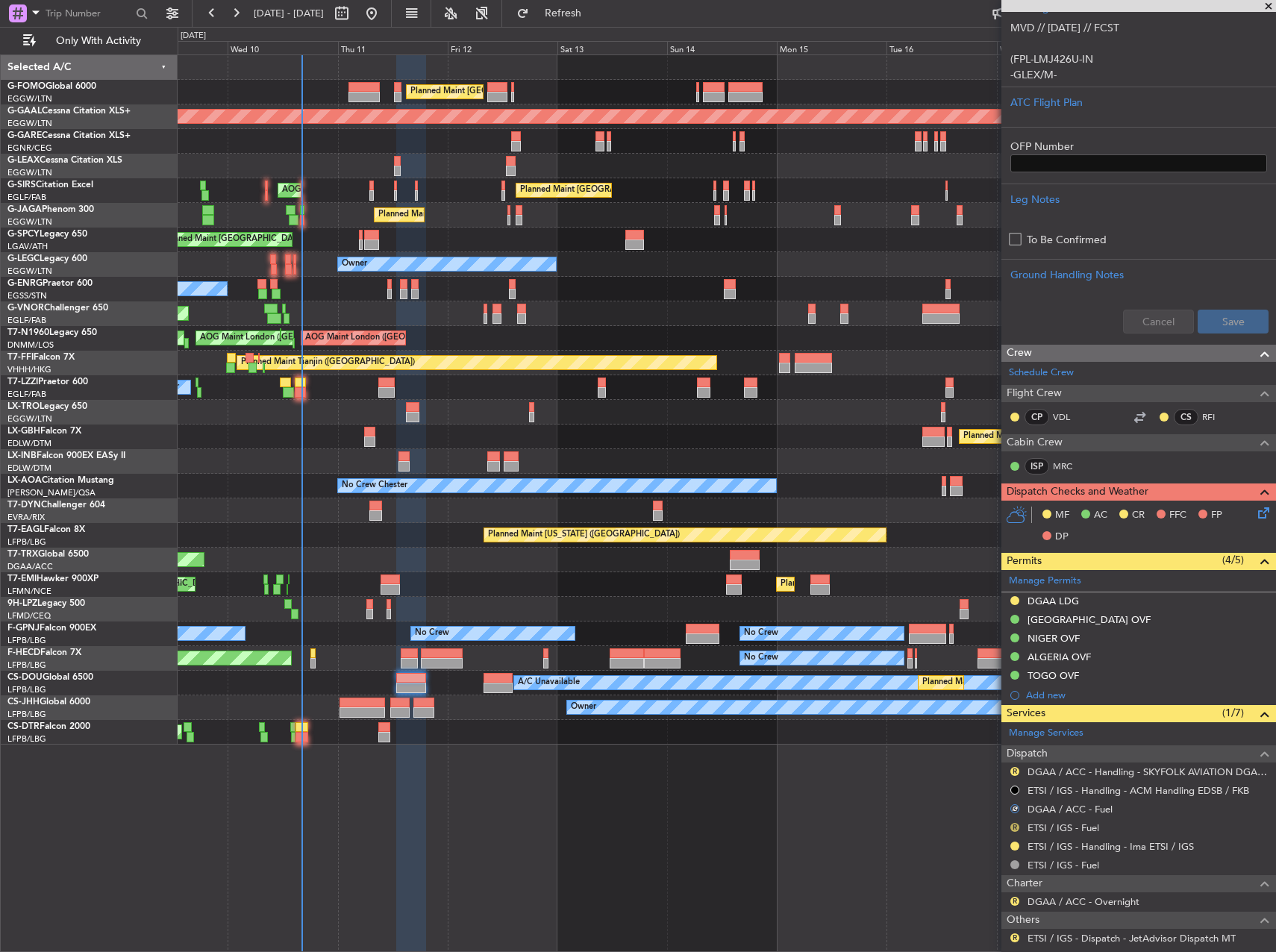
click at [1013, 828] on button "R" at bounding box center [1015, 828] width 9 height 9
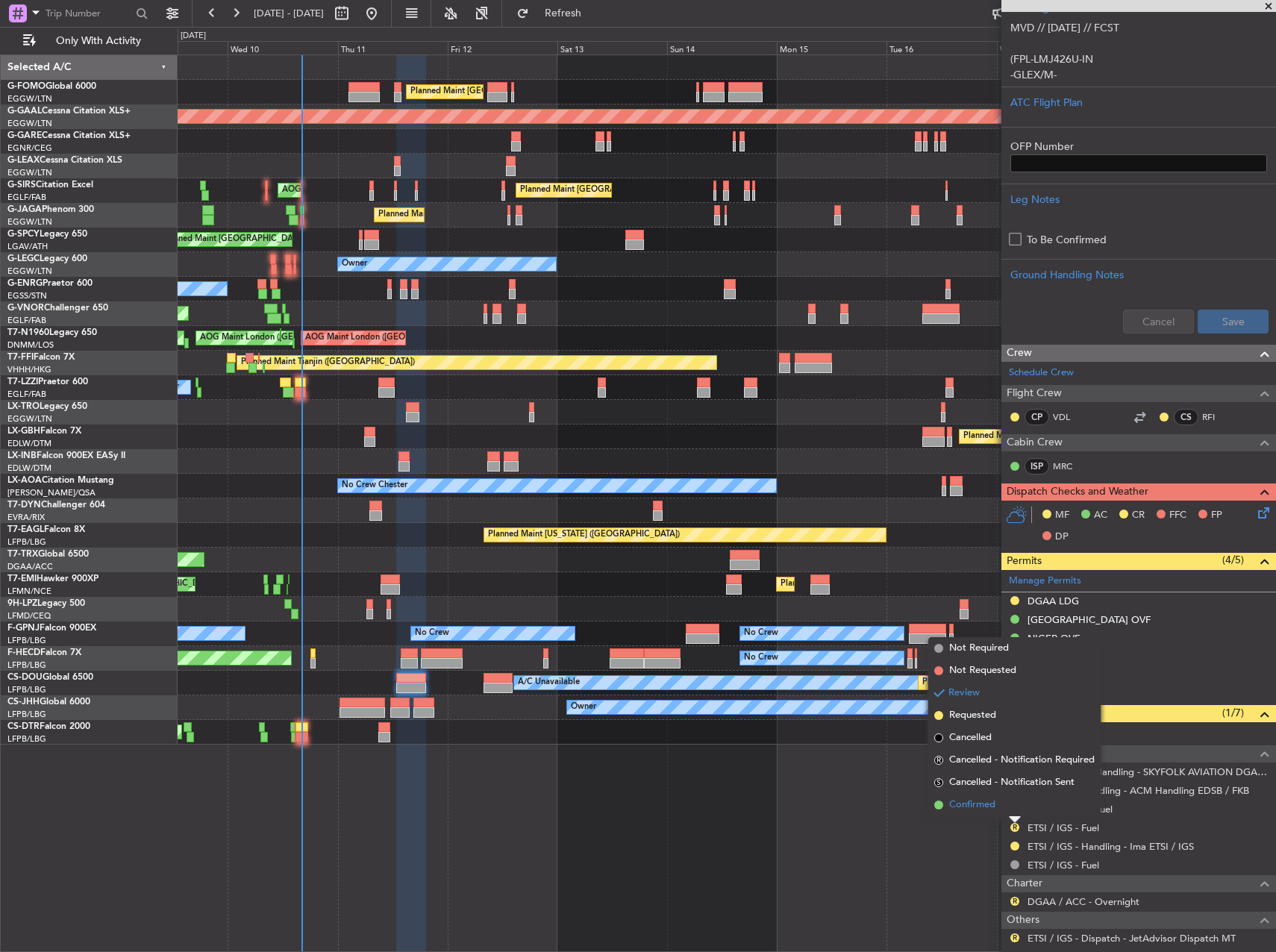
click at [989, 798] on span "Confirmed" at bounding box center [972, 805] width 46 height 15
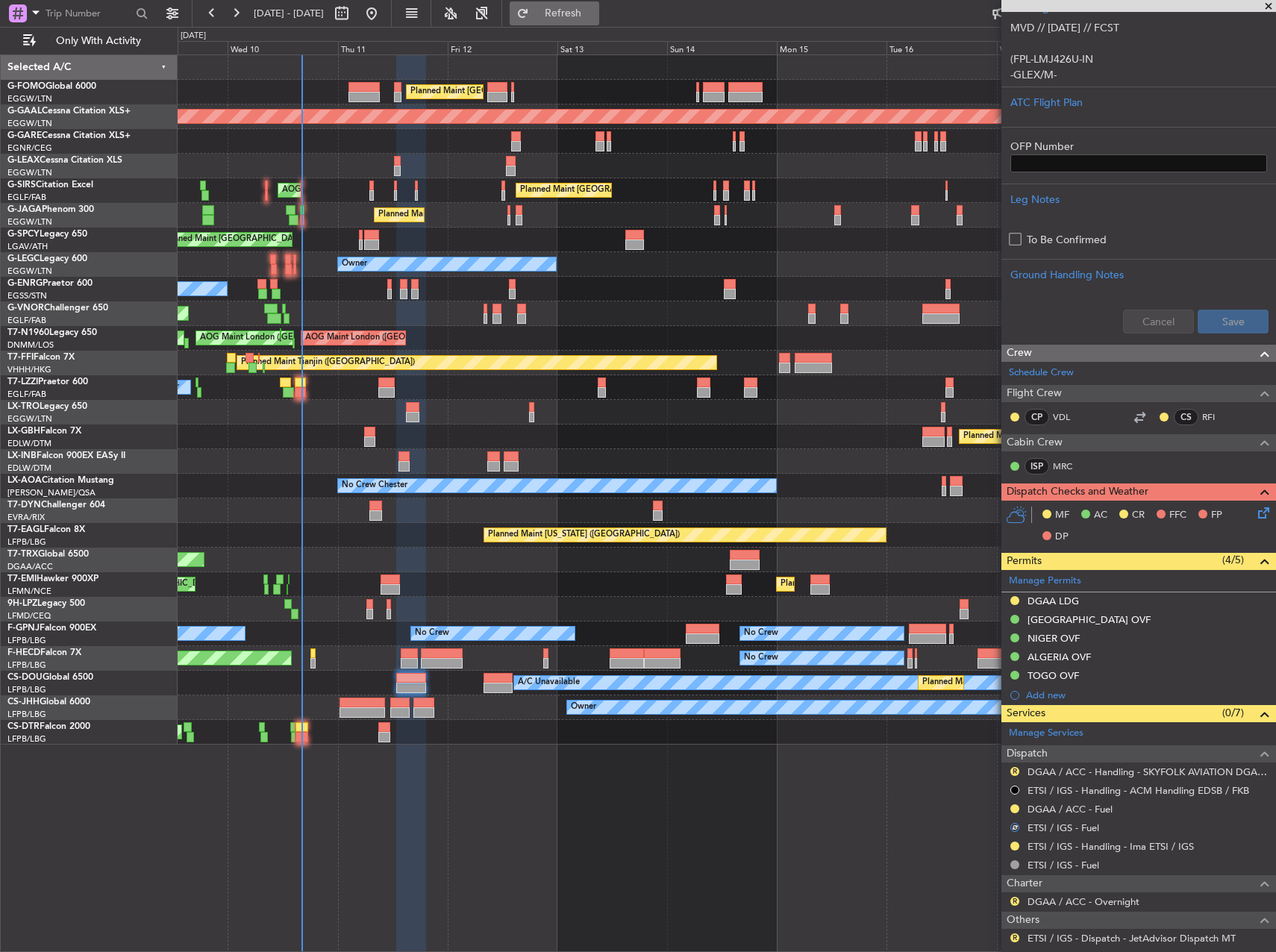
click at [593, 15] on span "Refresh" at bounding box center [564, 14] width 63 height 11
drag, startPoint x: 632, startPoint y: 10, endPoint x: 683, endPoint y: 31, distance: 55.2
click at [595, 10] on span "Refresh" at bounding box center [564, 14] width 63 height 11
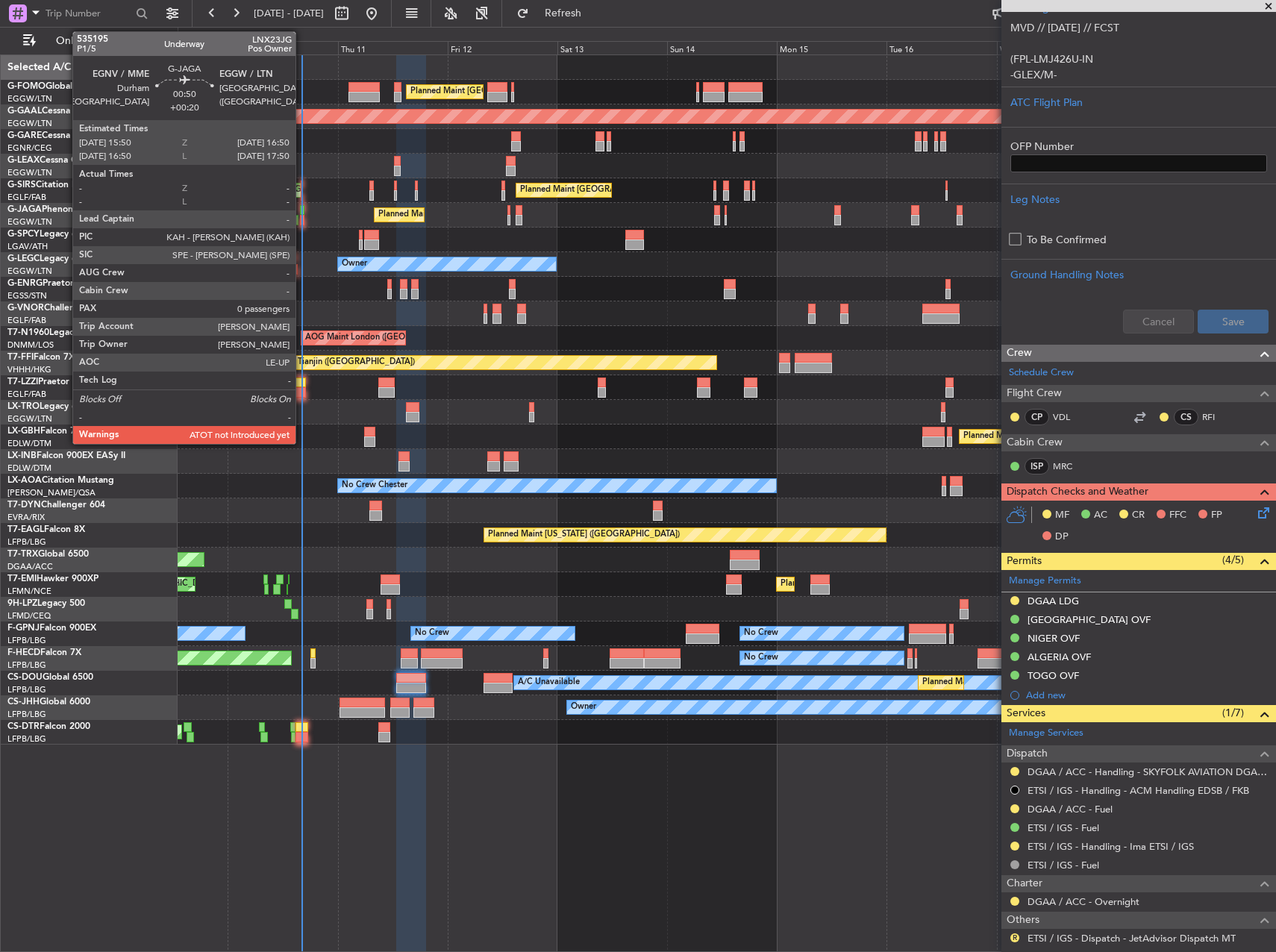
click at [302, 217] on div at bounding box center [302, 220] width 5 height 11
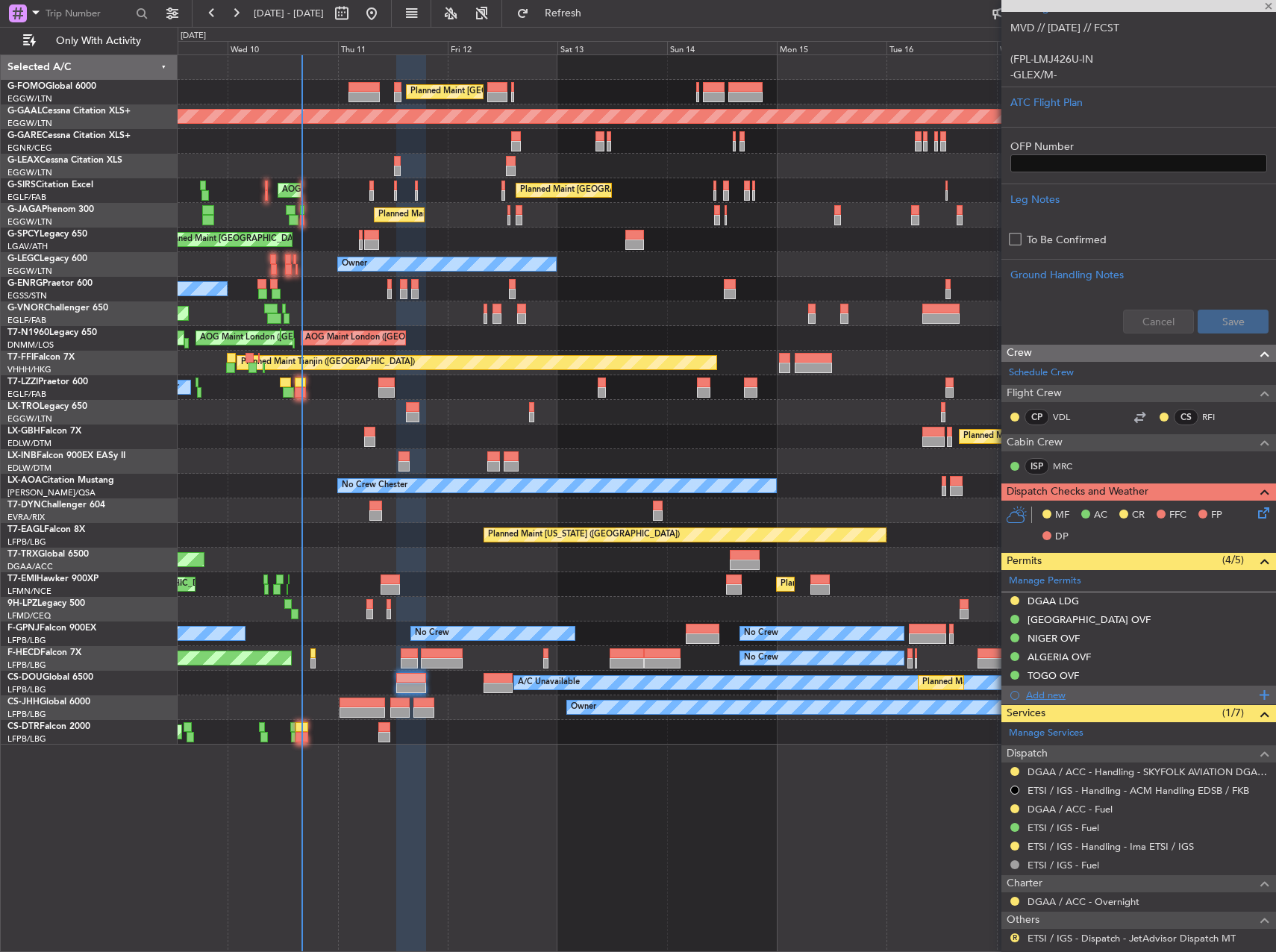
type input "0"
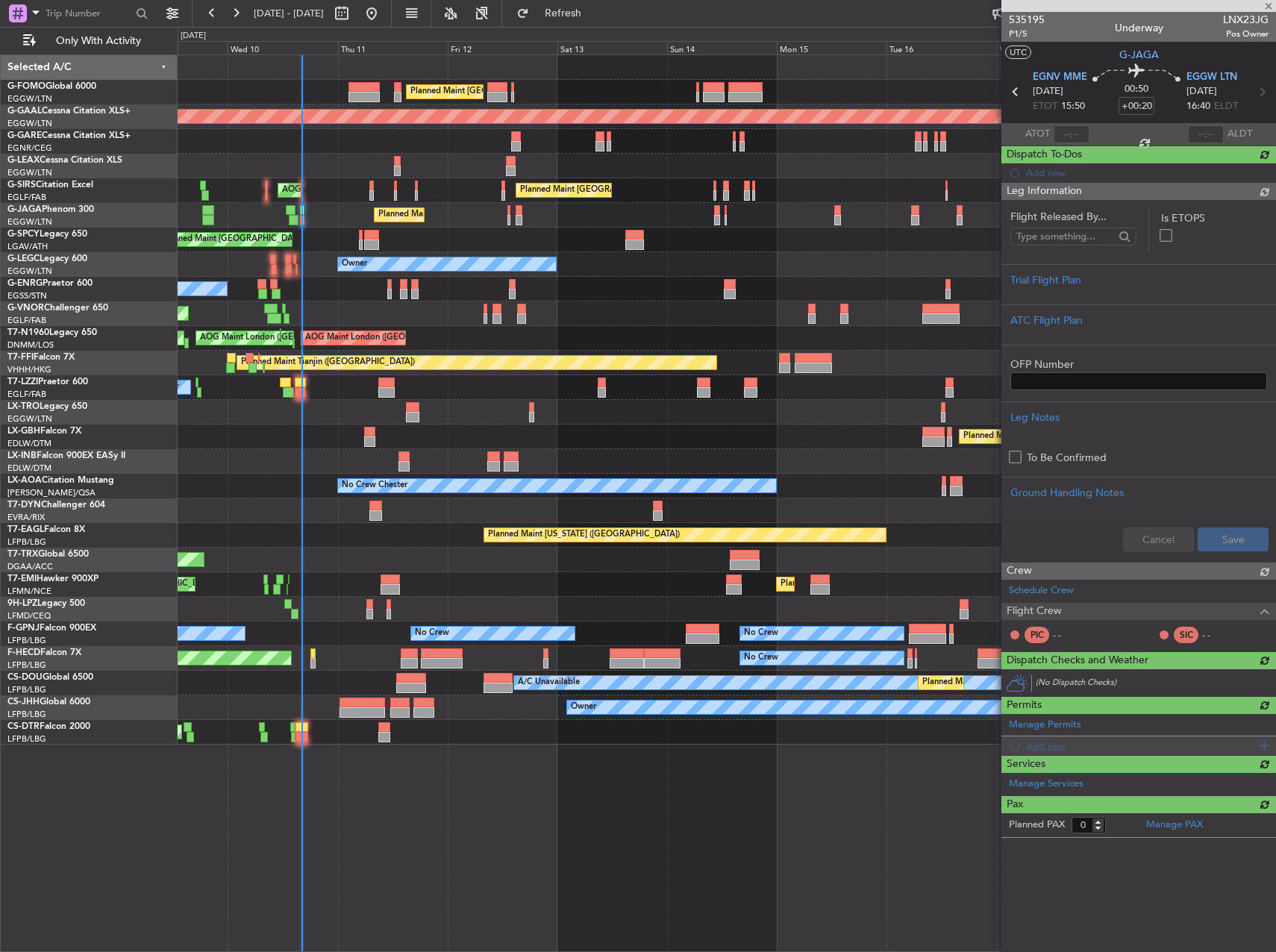
scroll to position [0, 0]
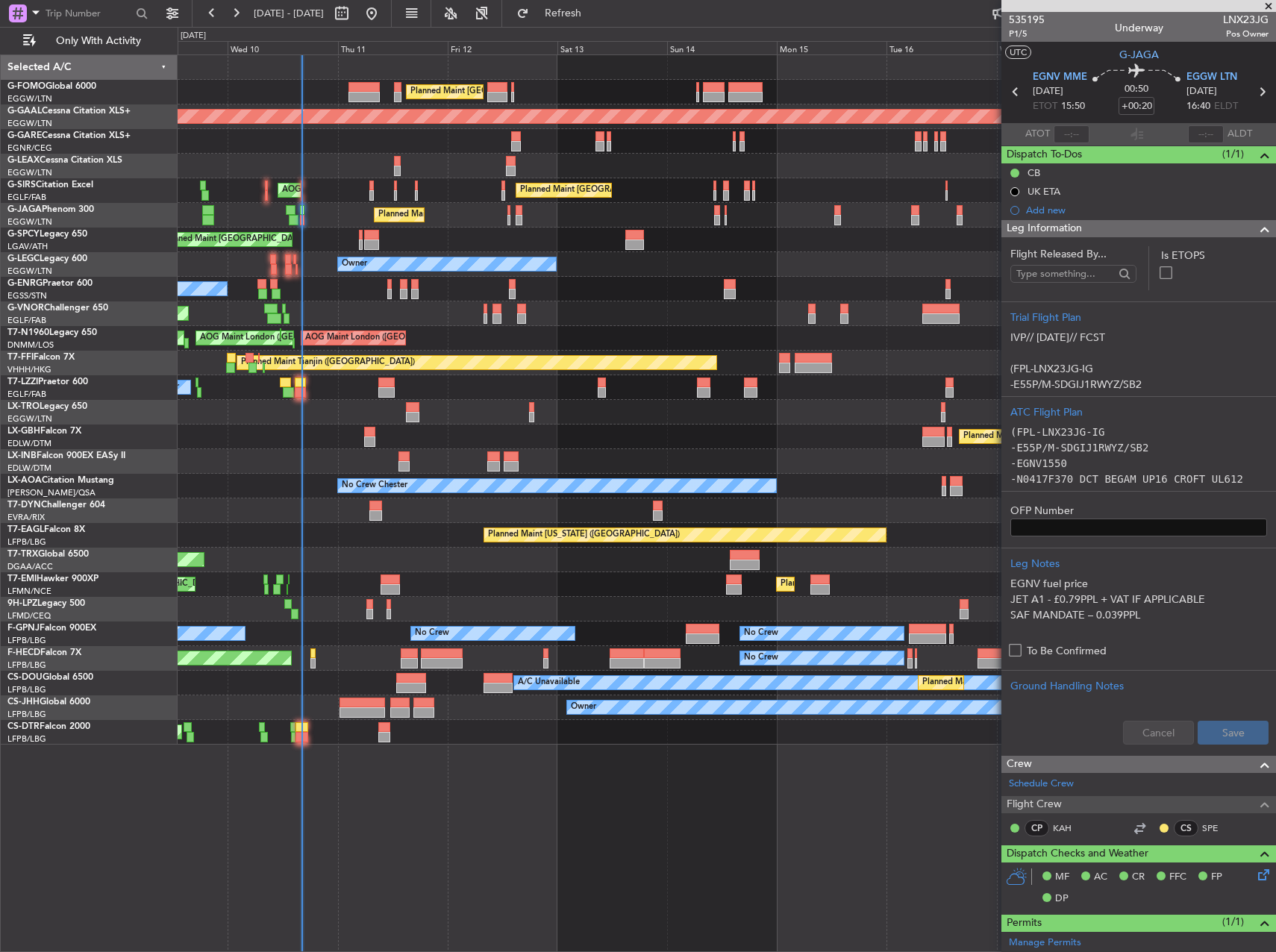
click at [1069, 126] on mat-tooltip-component "Durham Tees Valley Cat A" at bounding box center [1057, 110] width 99 height 51
click at [1086, 134] on section "ATOT ALDT" at bounding box center [1139, 134] width 275 height 22
click at [1068, 137] on input "text" at bounding box center [1071, 134] width 36 height 18
type input "16:08"
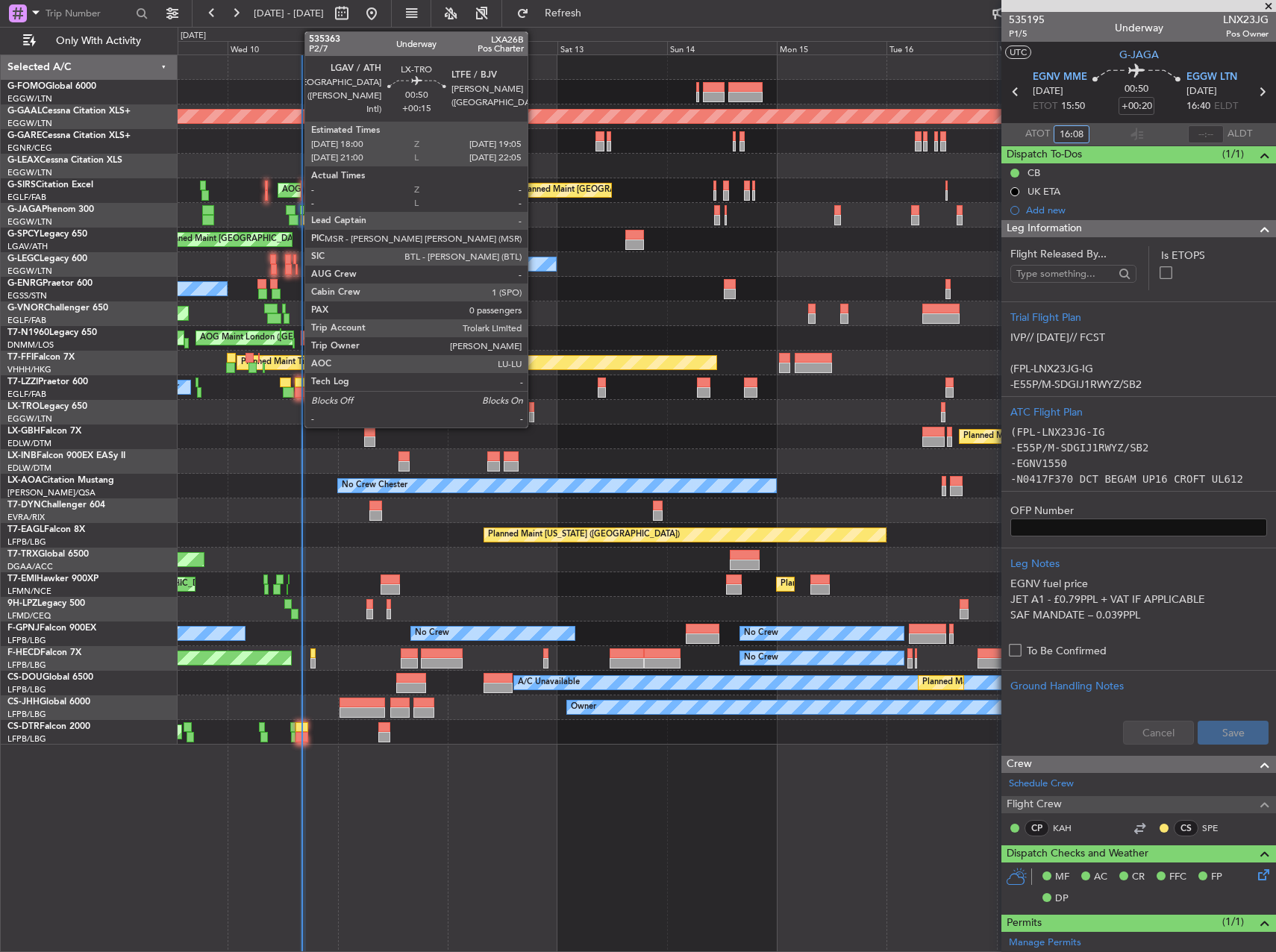
click at [536, 407] on div at bounding box center [726, 412] width 1098 height 25
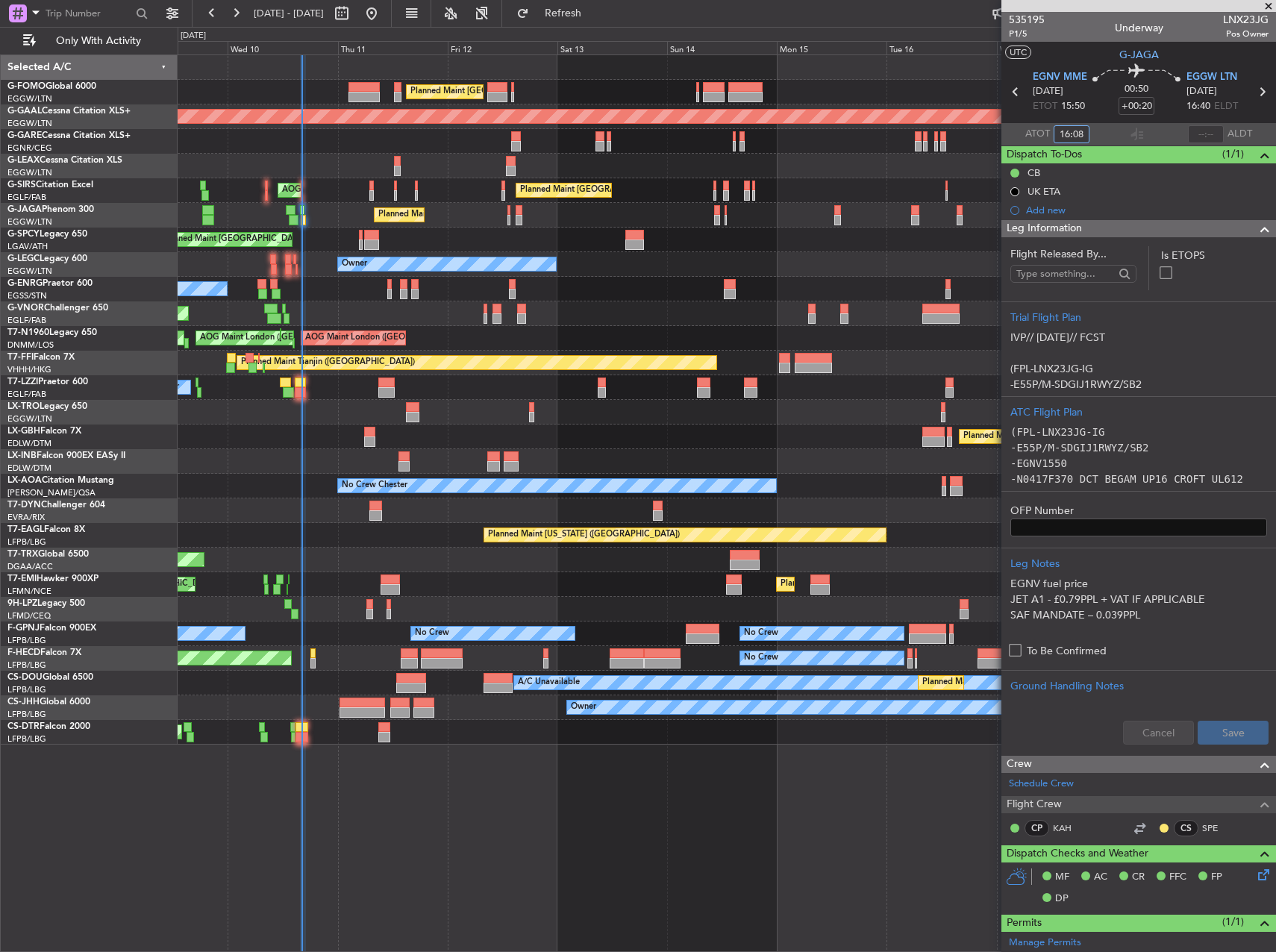
click at [527, 412] on div at bounding box center [726, 412] width 1098 height 25
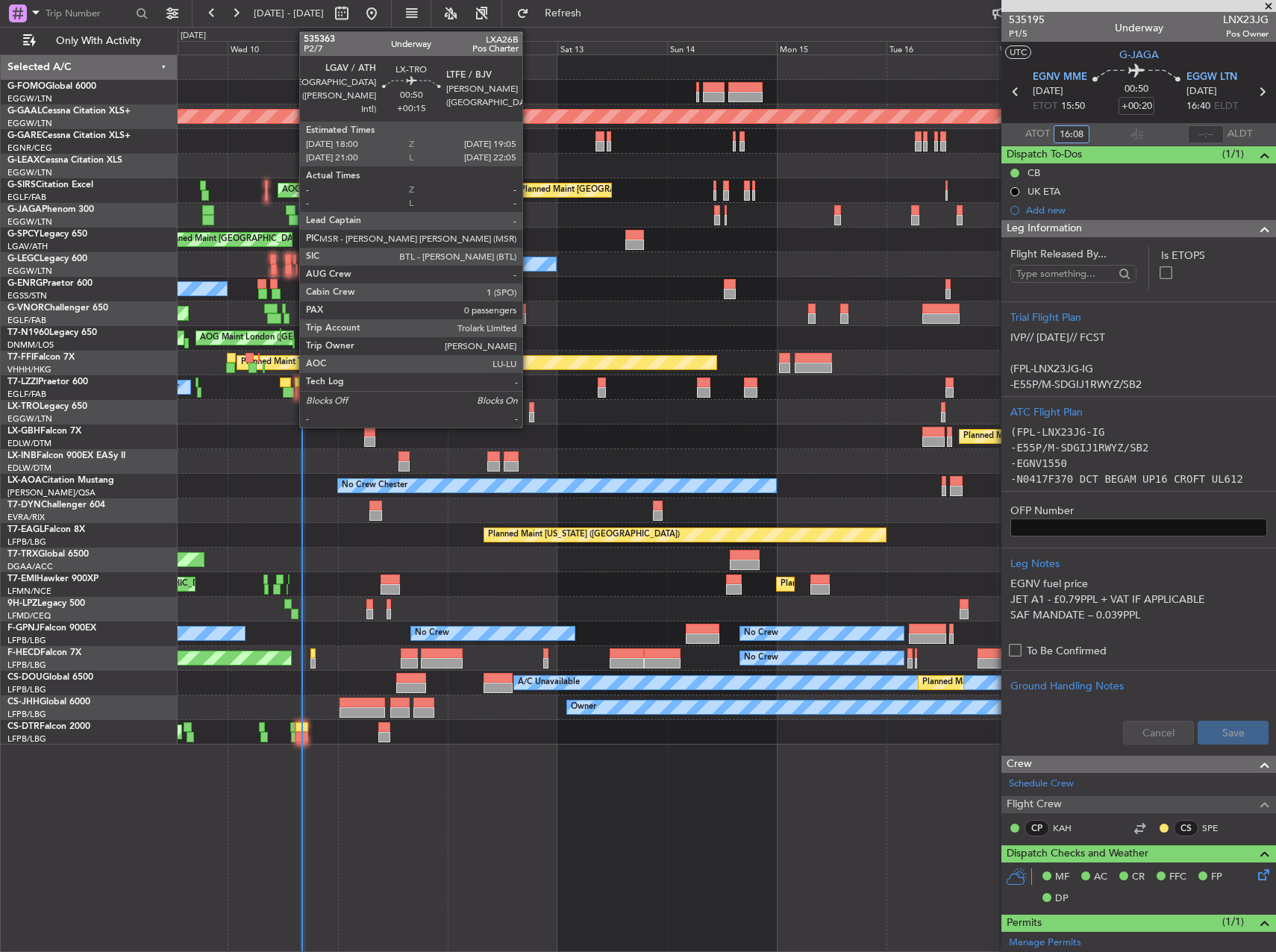
click at [529, 410] on div at bounding box center [531, 408] width 5 height 11
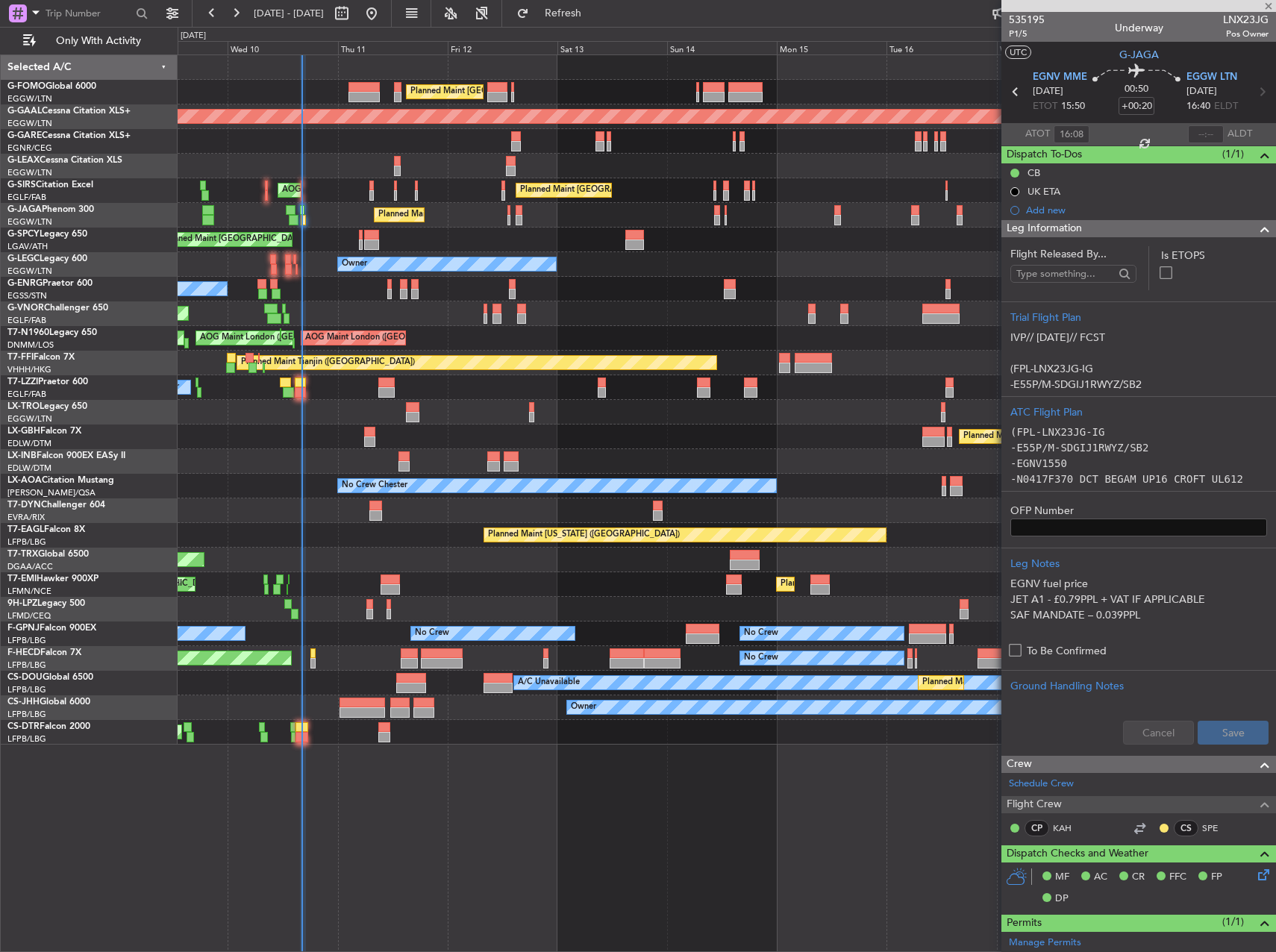
type input "+00:15"
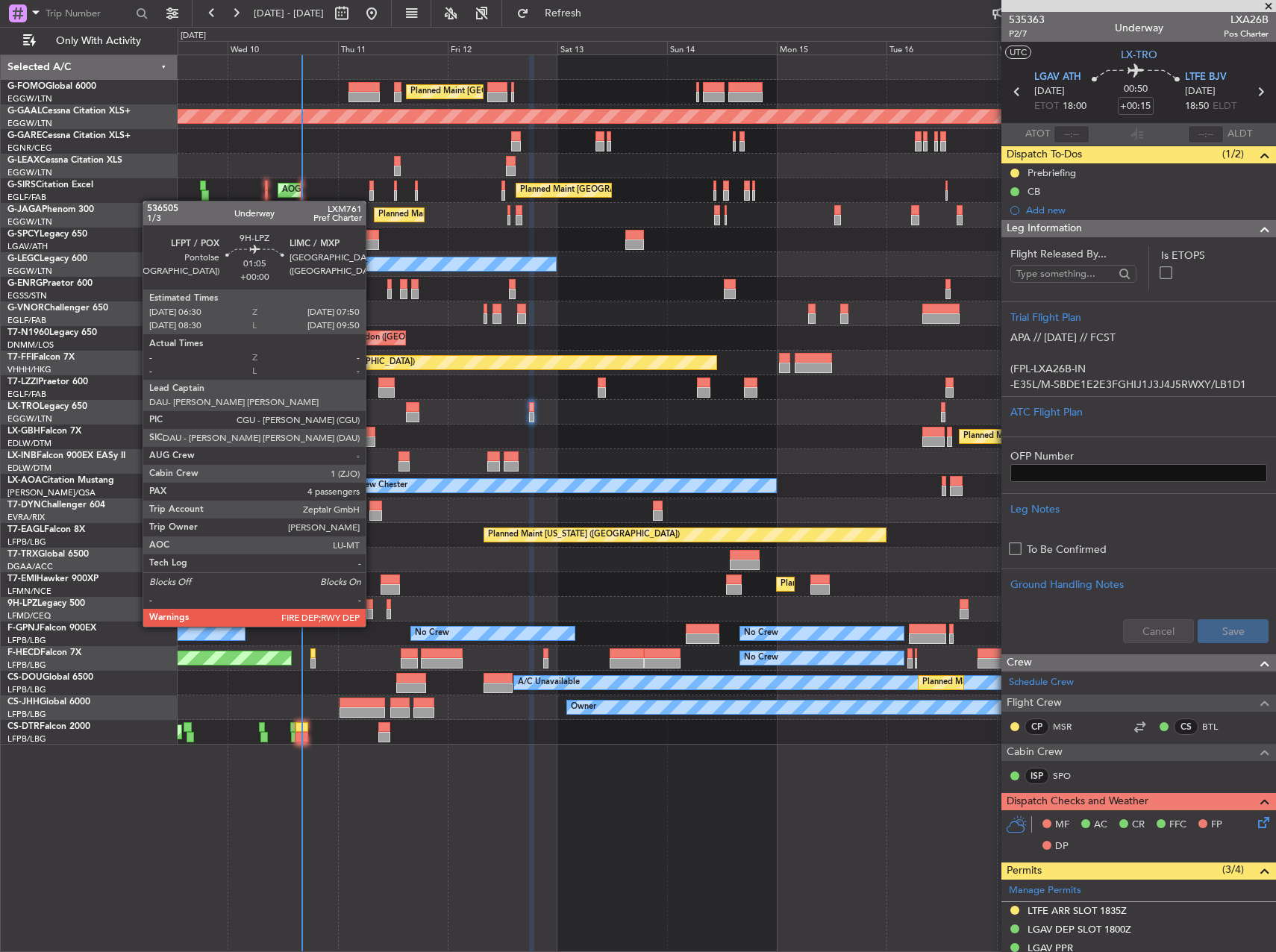
click at [372, 613] on div at bounding box center [369, 614] width 7 height 11
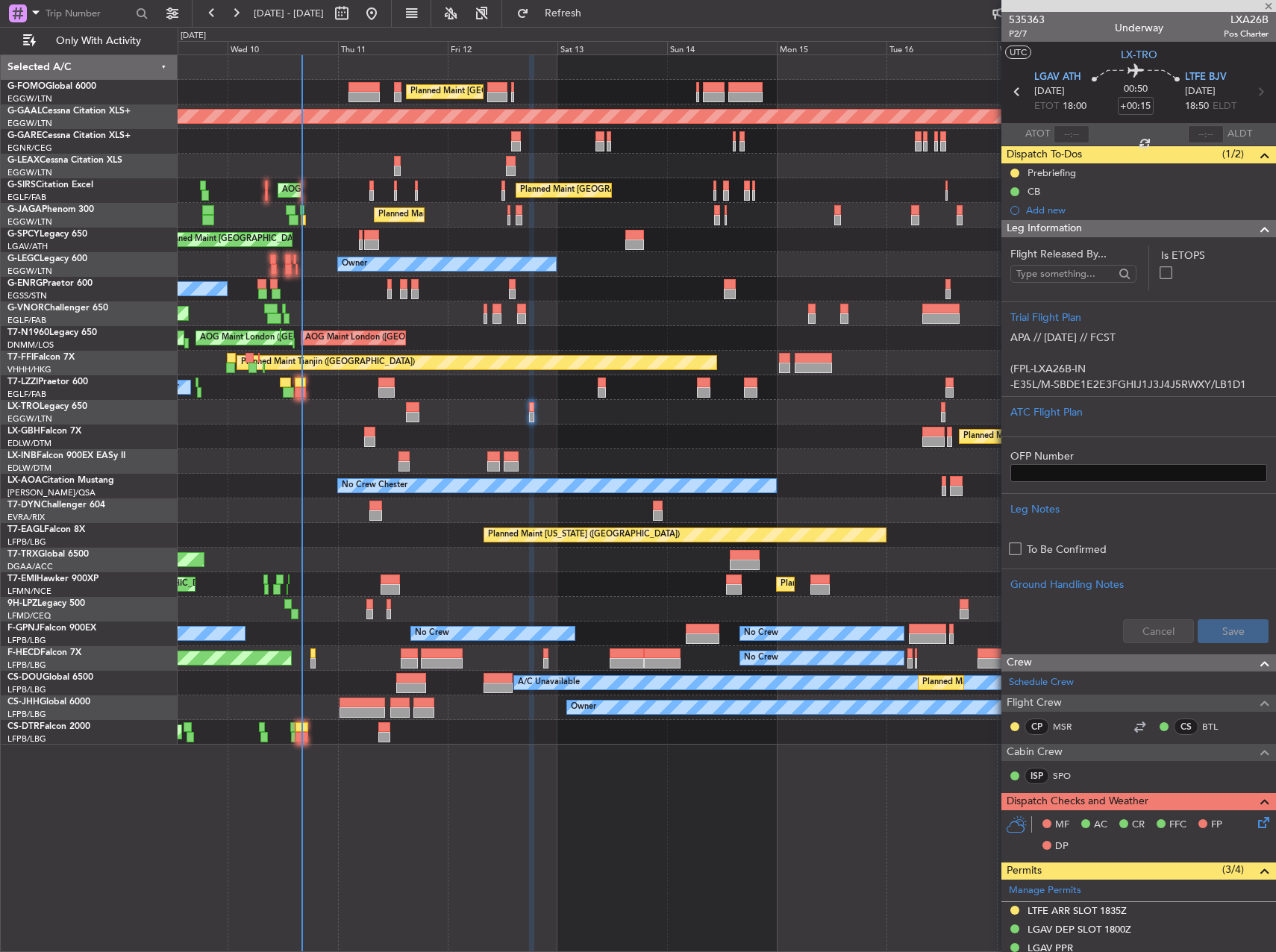
type input "4"
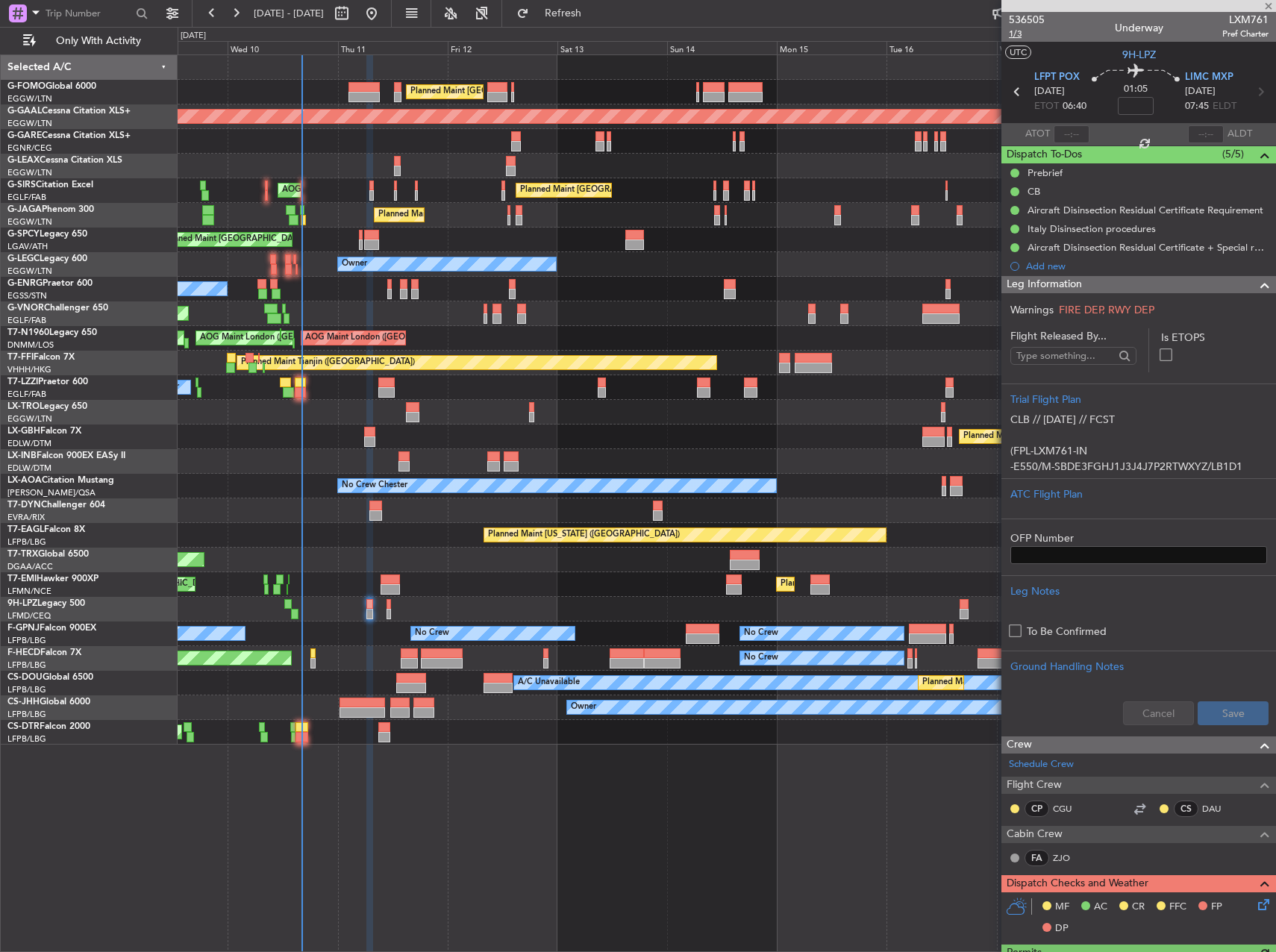
click at [1020, 33] on span "1/3" at bounding box center [1026, 34] width 36 height 13
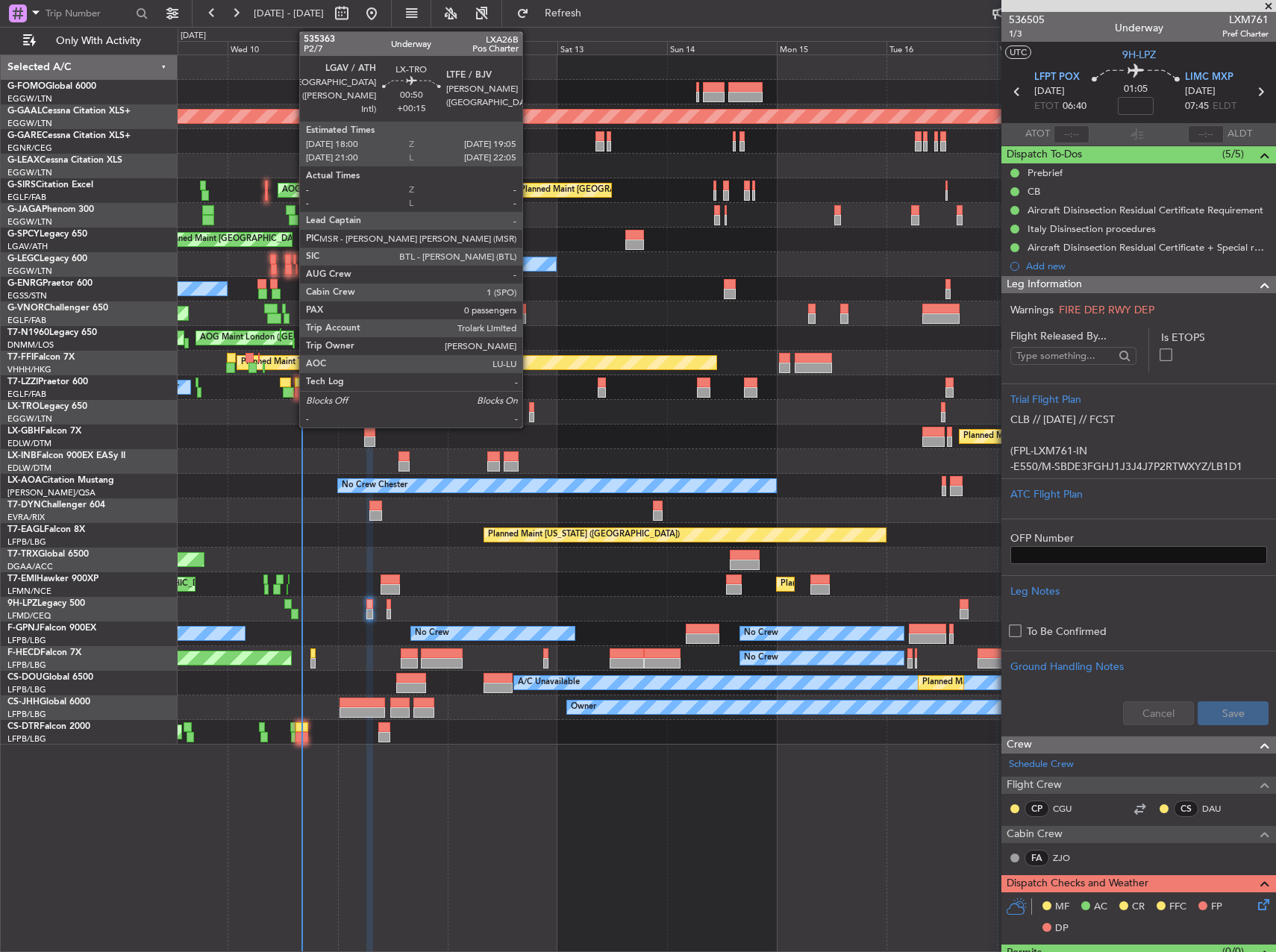
click at [530, 407] on div at bounding box center [531, 408] width 5 height 11
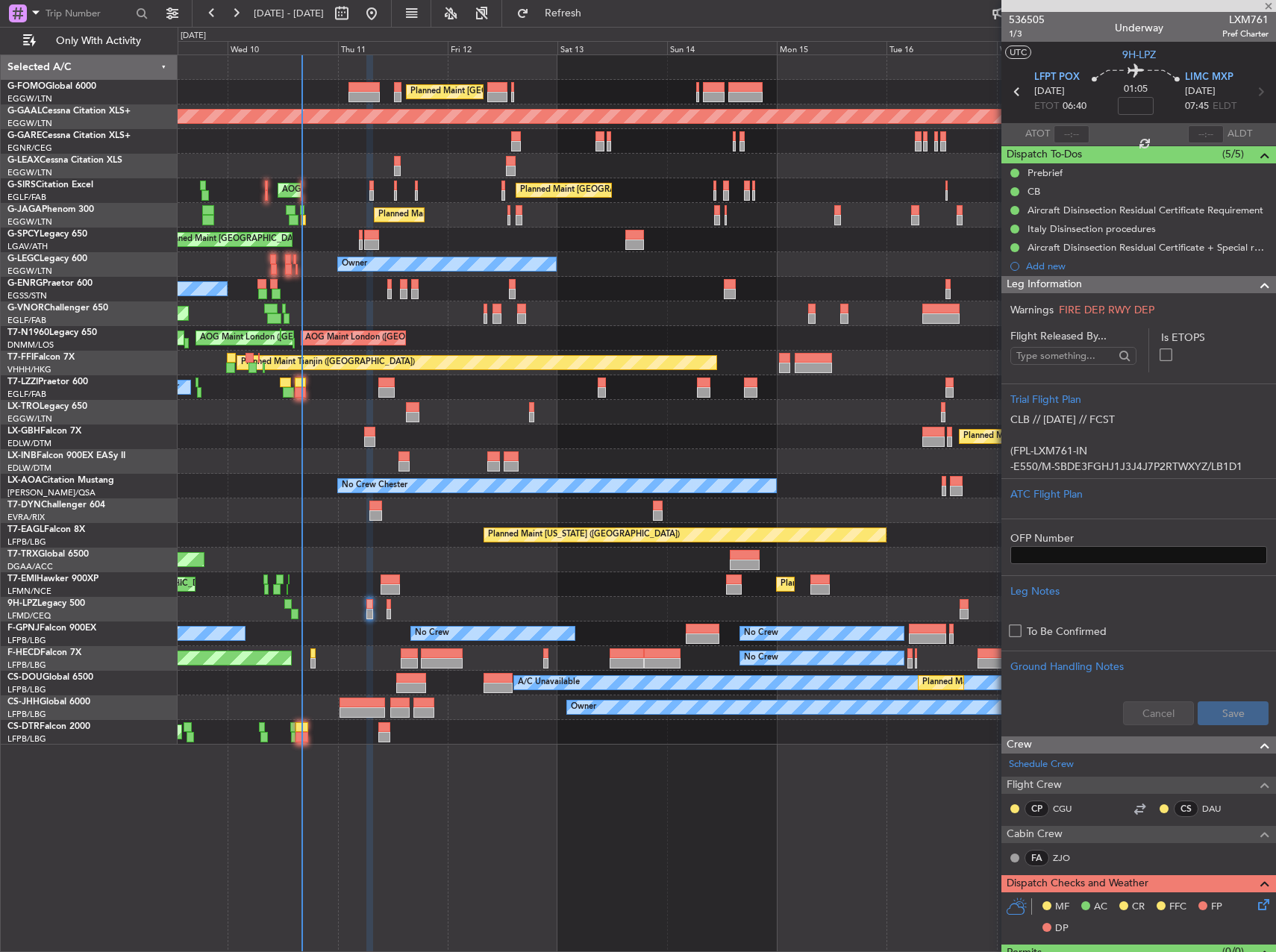
type input "+00:15"
type input "0"
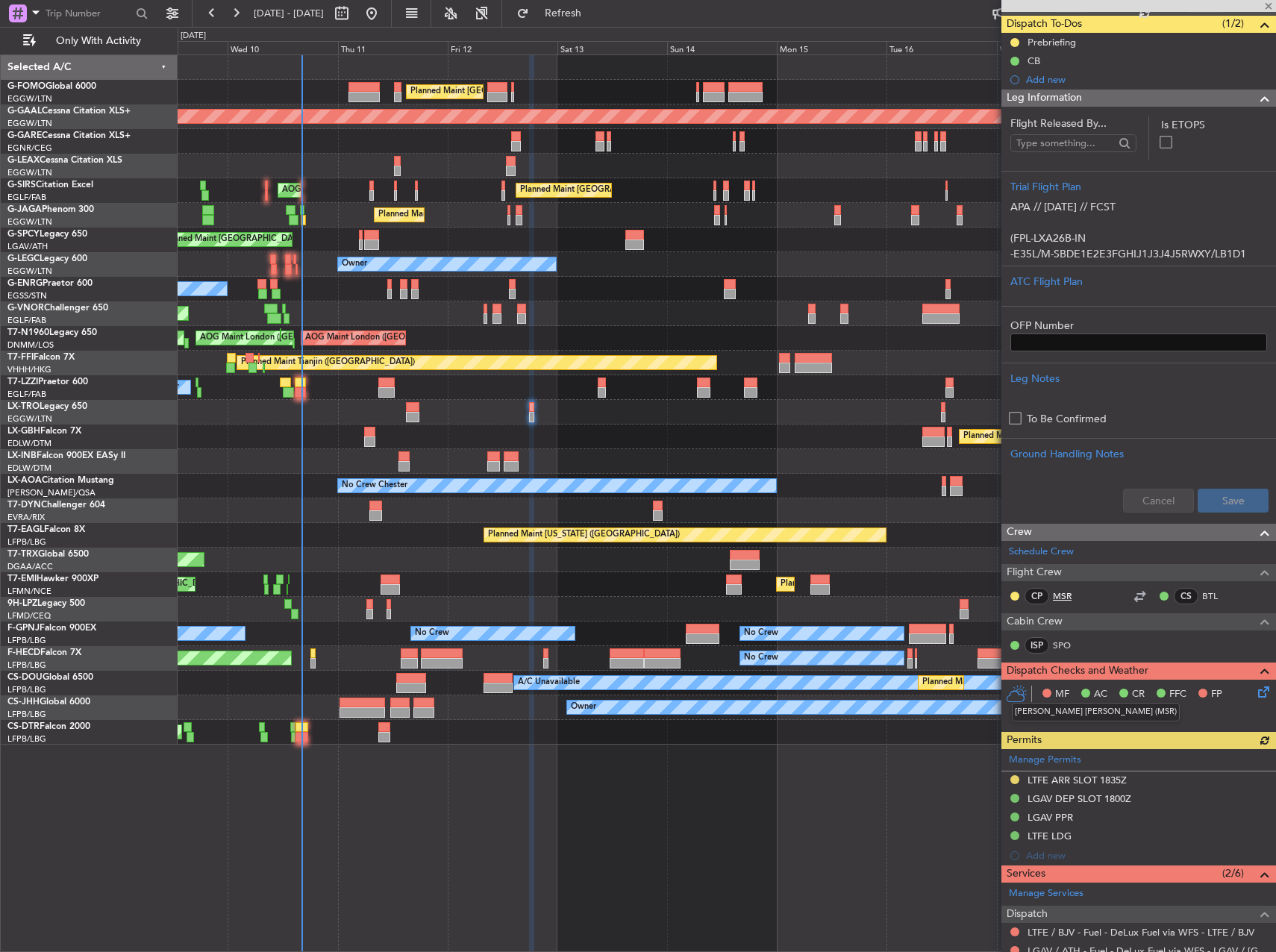
scroll to position [149, 0]
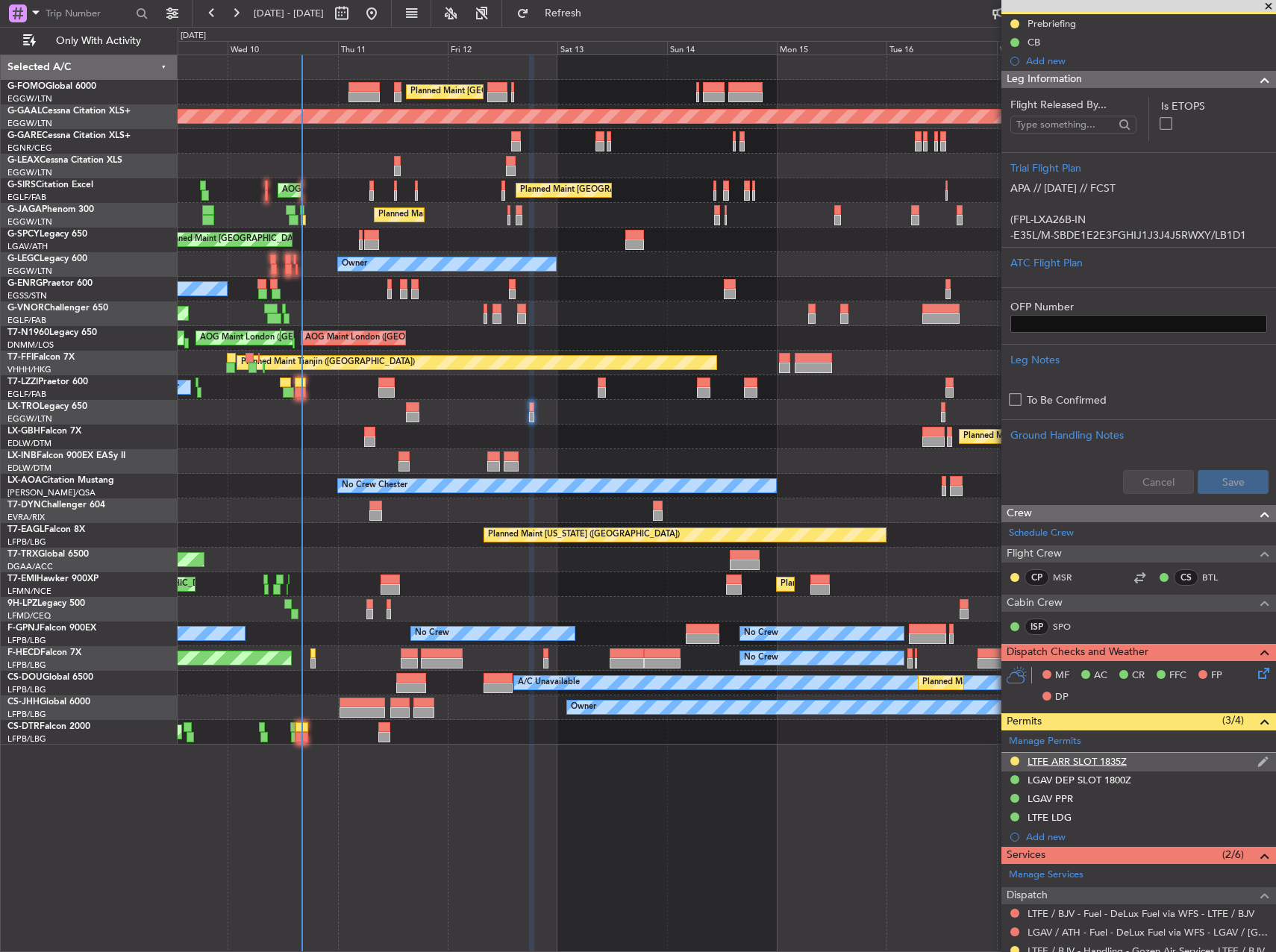
click at [1210, 764] on div "LTFE ARR SLOT 1835Z" at bounding box center [1139, 762] width 275 height 18
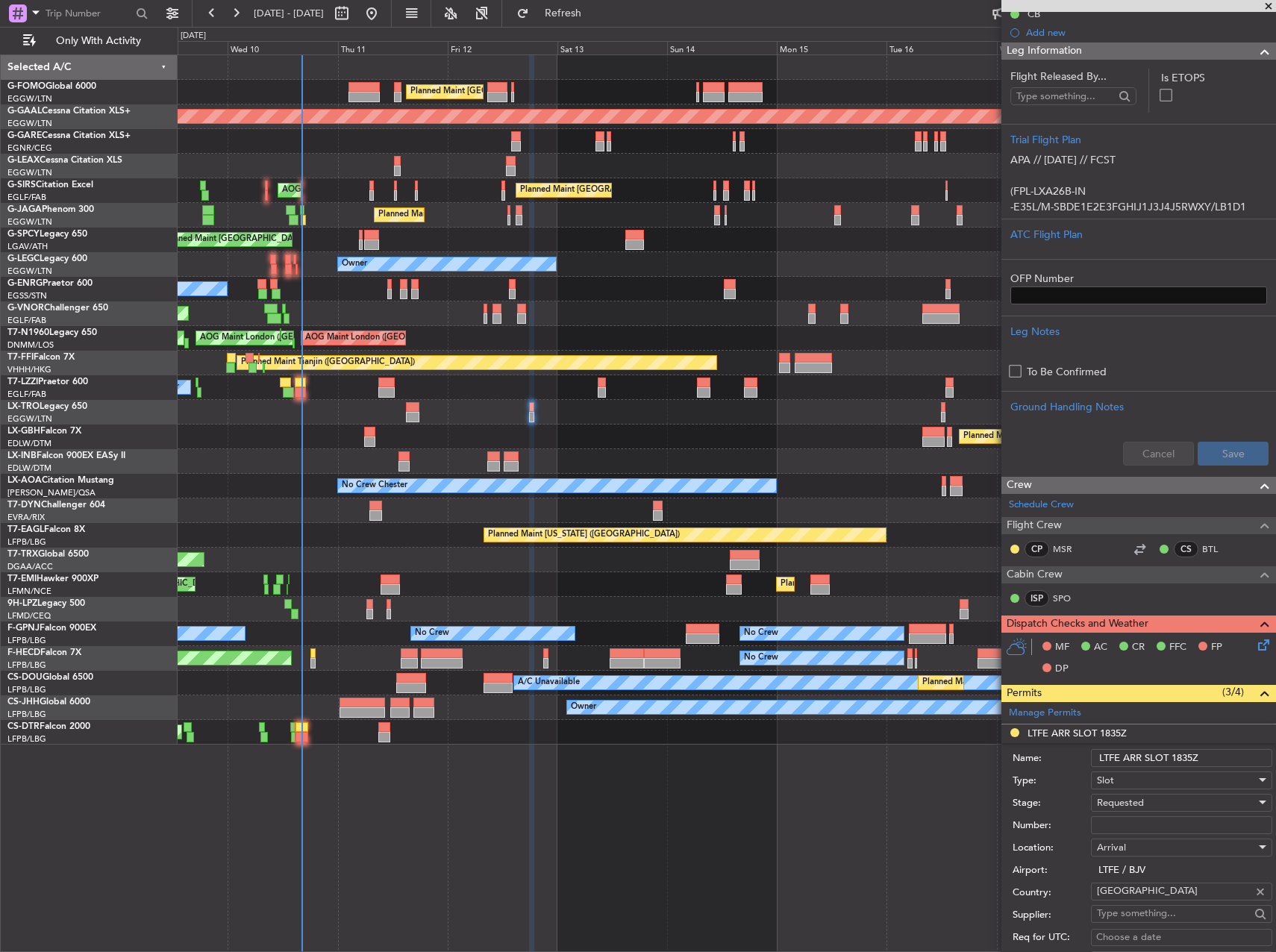
scroll to position [224, 0]
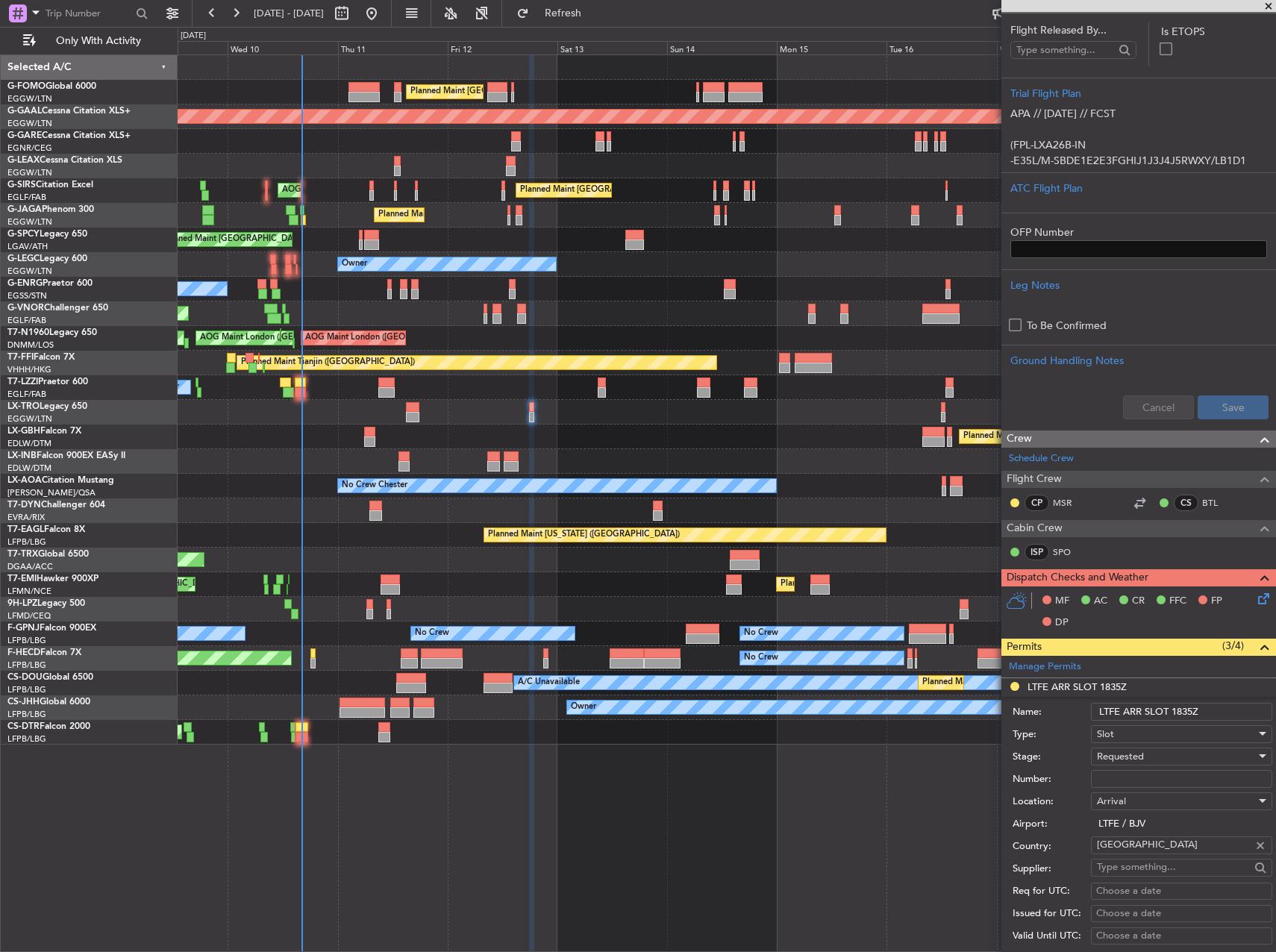
drag, startPoint x: 1183, startPoint y: 710, endPoint x: 1195, endPoint y: 709, distance: 12.0
click at [1195, 709] on input "LTFE ARR SLOT 1835Z" at bounding box center [1182, 712] width 181 height 18
type input "LTFE ARR SLOT 1850ZZ"
click at [1152, 788] on div "Number:" at bounding box center [1142, 778] width 259 height 22
click at [1155, 777] on input "Number:" at bounding box center [1182, 778] width 181 height 18
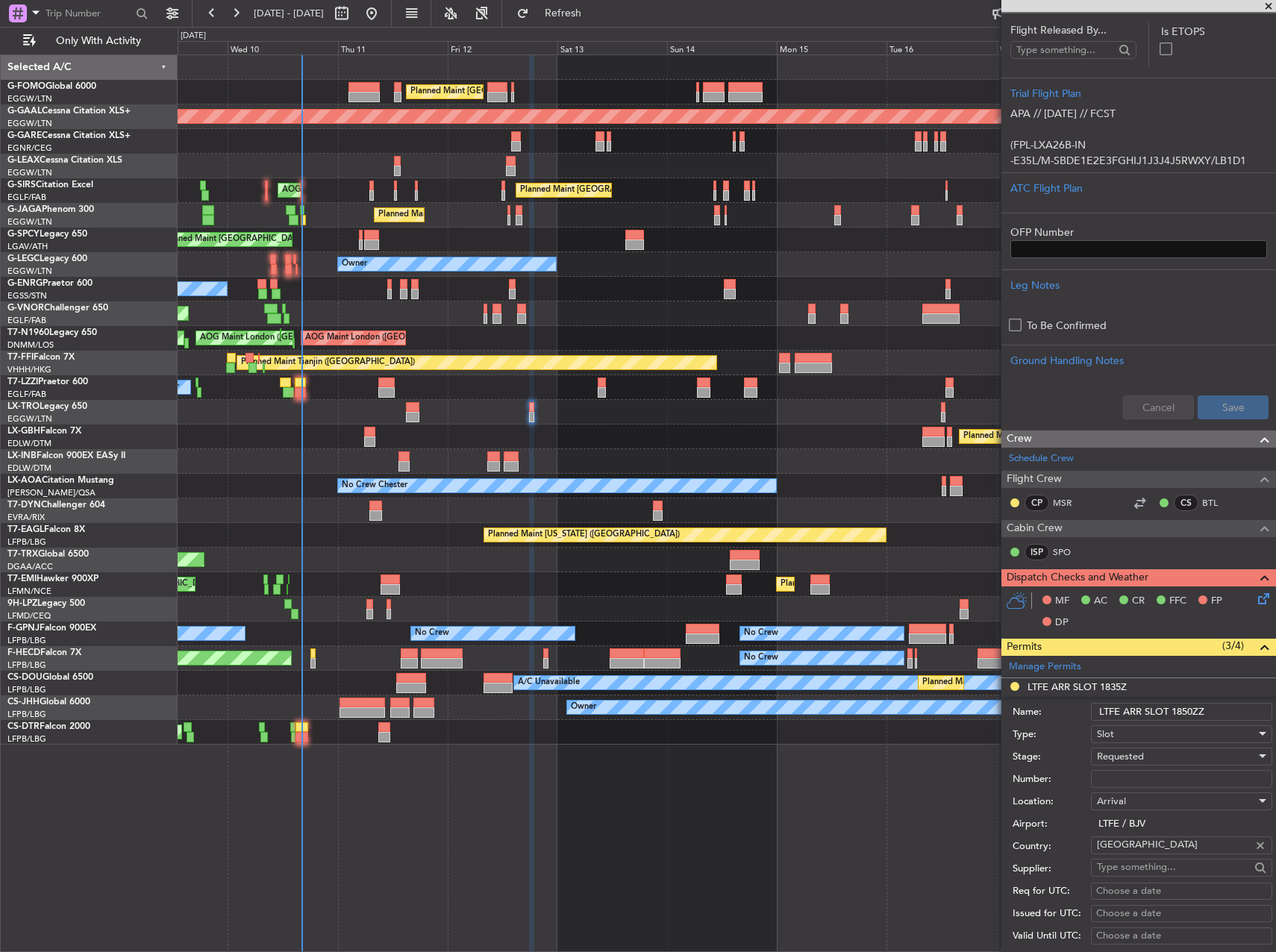
paste input "LTFEALXA0026B0"
type input "LTFEALXA0026B0"
click at [1149, 761] on div "Requested" at bounding box center [1176, 756] width 159 height 22
click at [1142, 863] on span "Received OK" at bounding box center [1176, 869] width 157 height 22
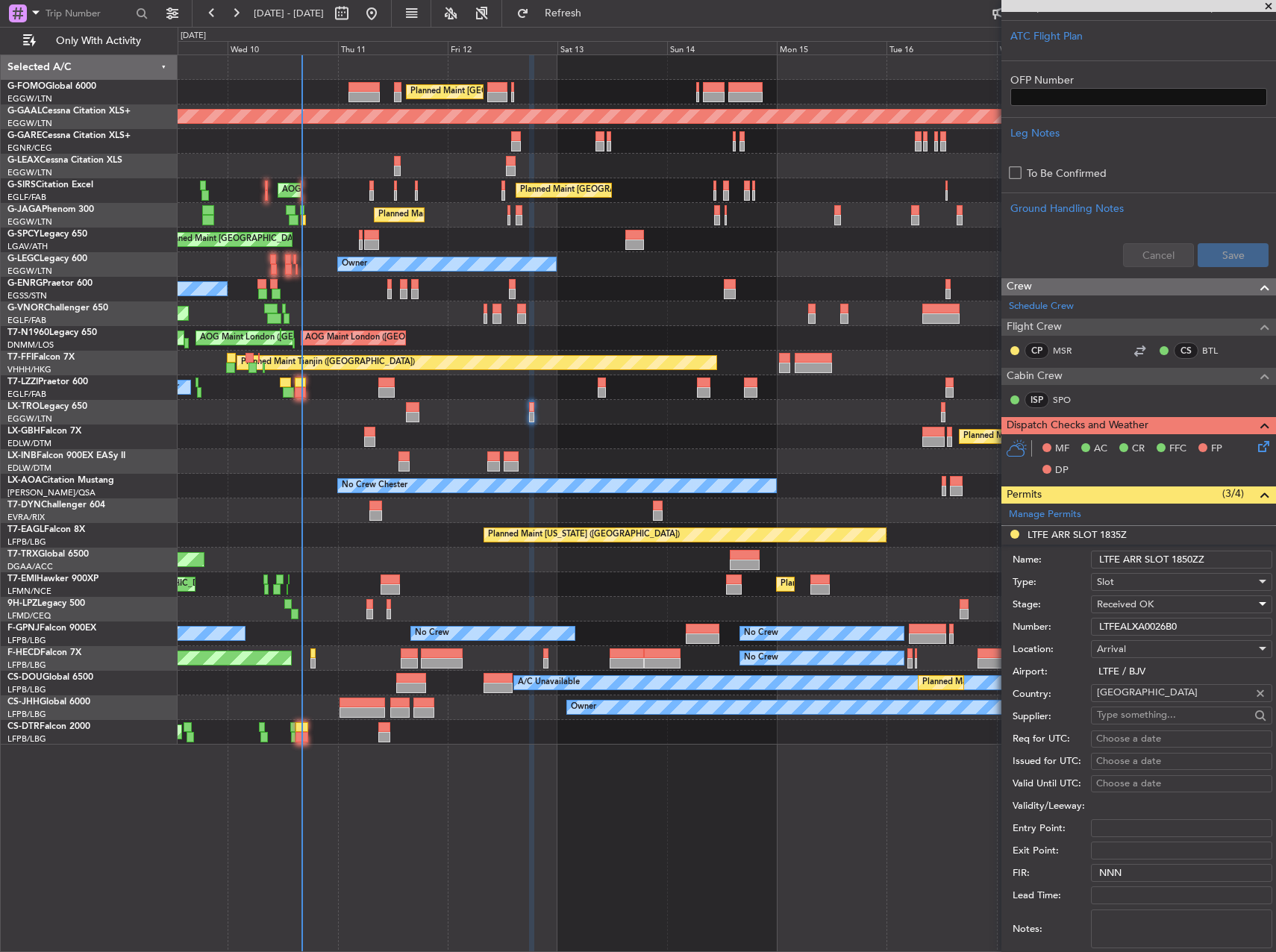
scroll to position [522, 0]
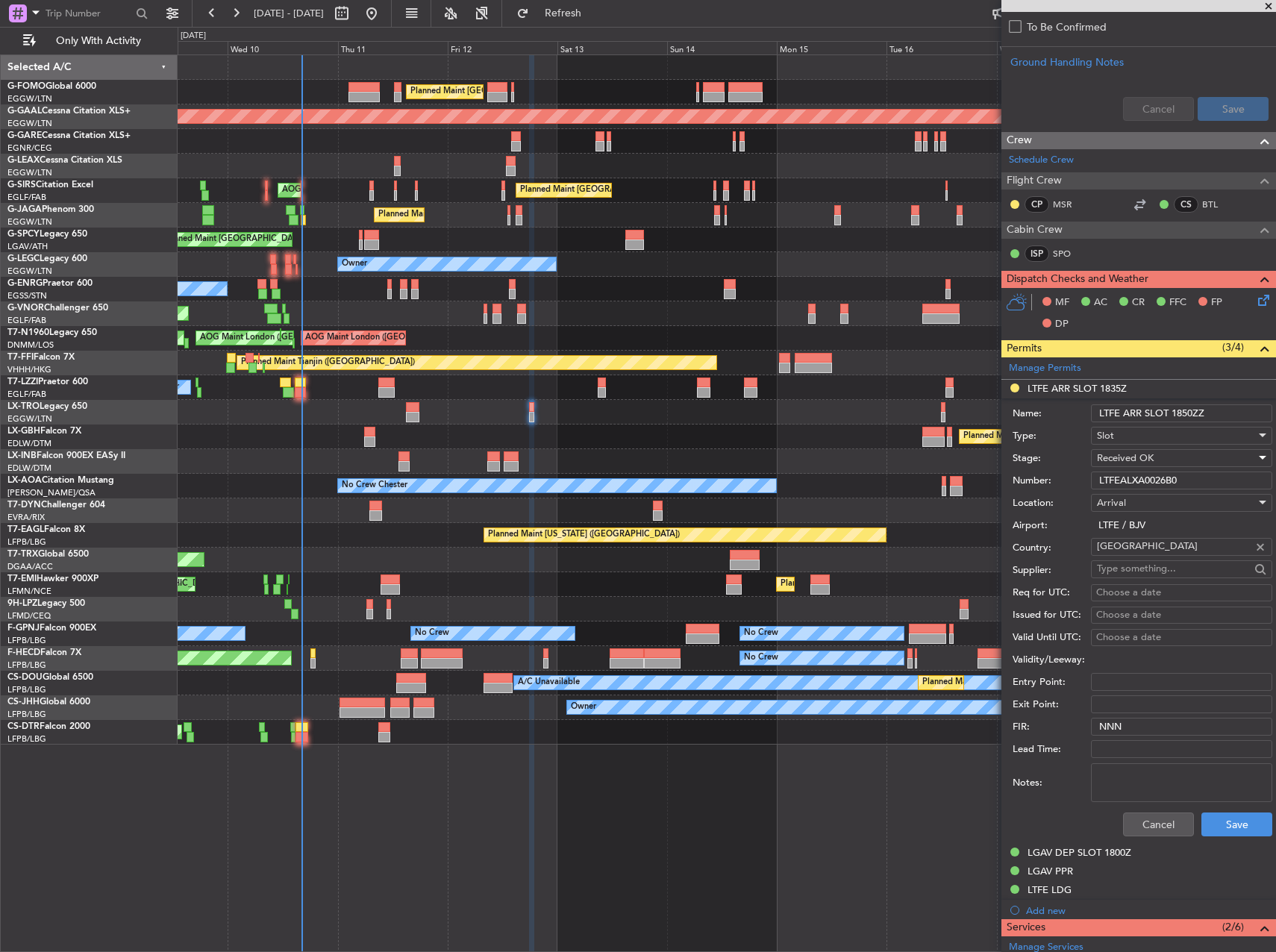
click at [1215, 810] on div "Cancel Save" at bounding box center [1142, 825] width 259 height 39
click at [1221, 823] on button "Save" at bounding box center [1237, 824] width 71 height 24
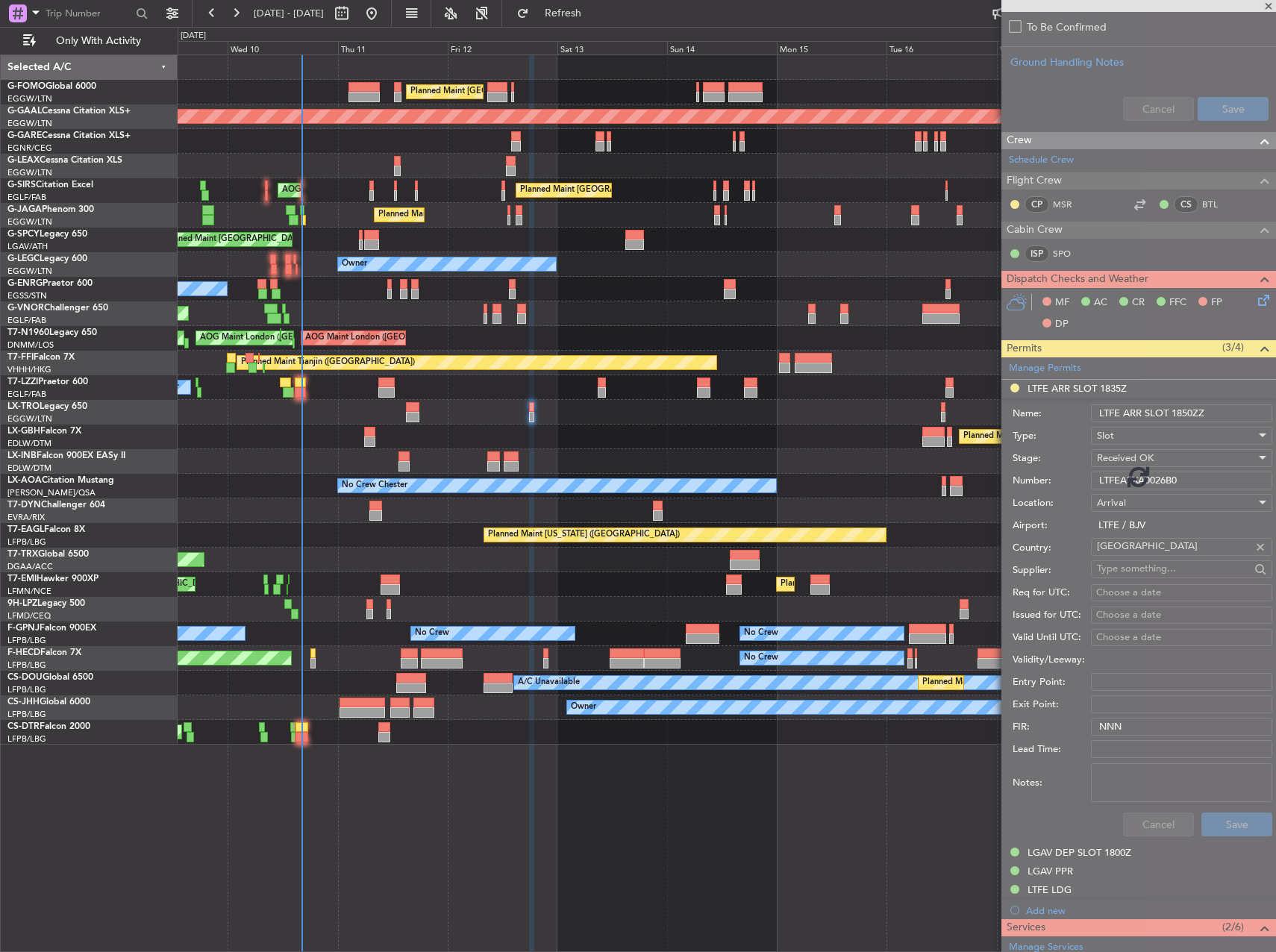
scroll to position [347, 0]
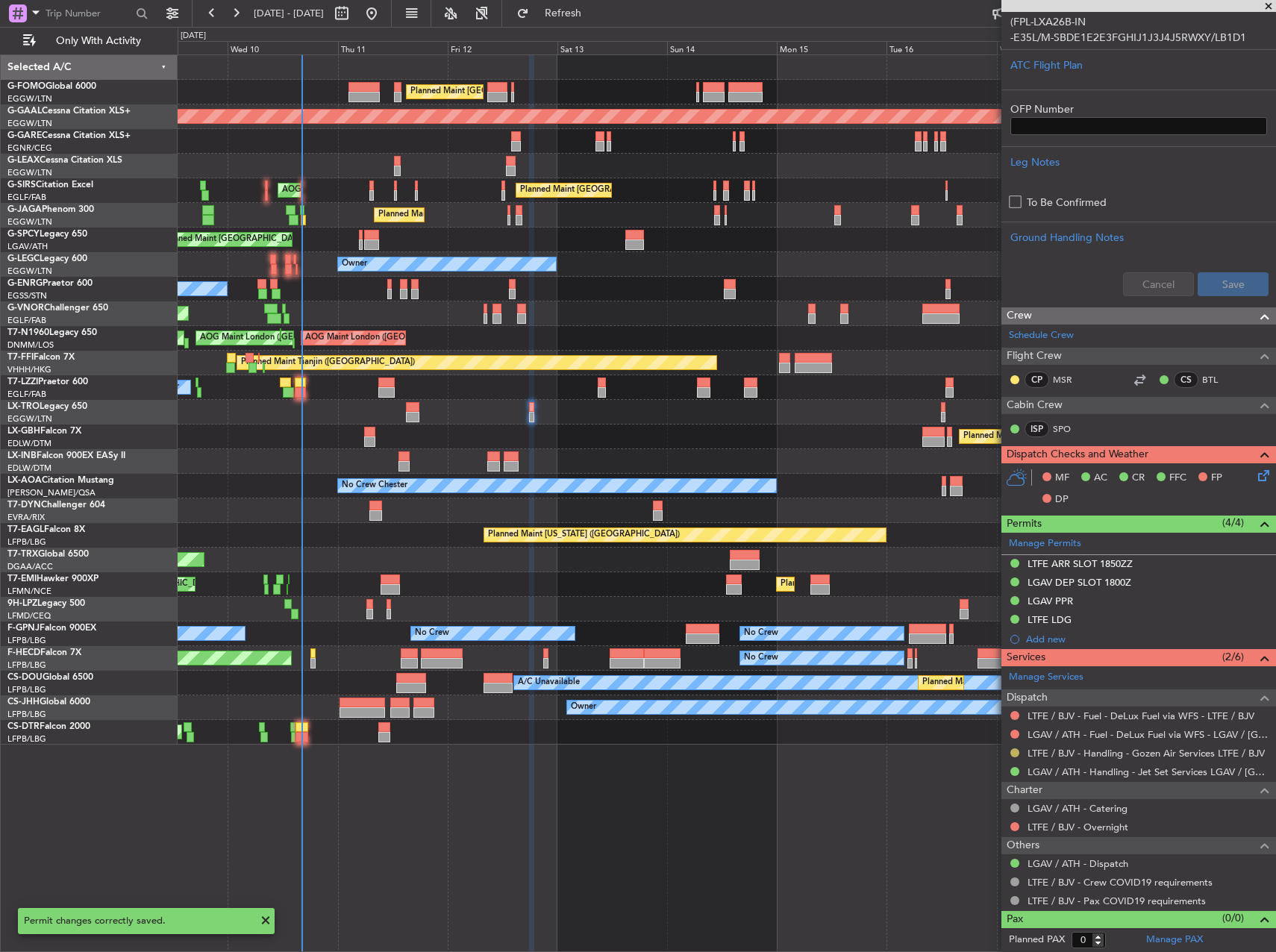
click at [1017, 752] on button at bounding box center [1015, 753] width 9 height 9
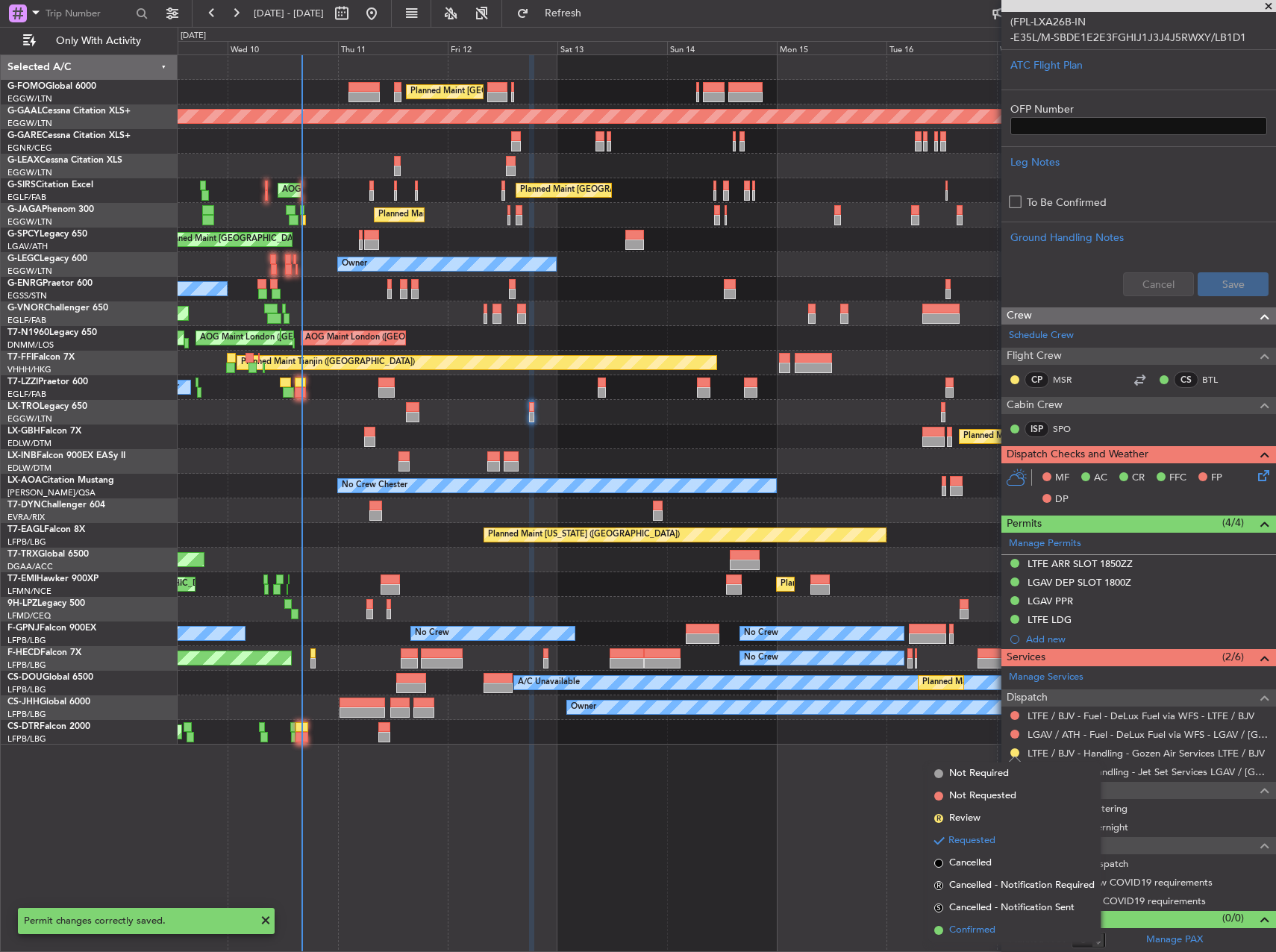
click at [954, 928] on span "Confirmed" at bounding box center [972, 930] width 46 height 15
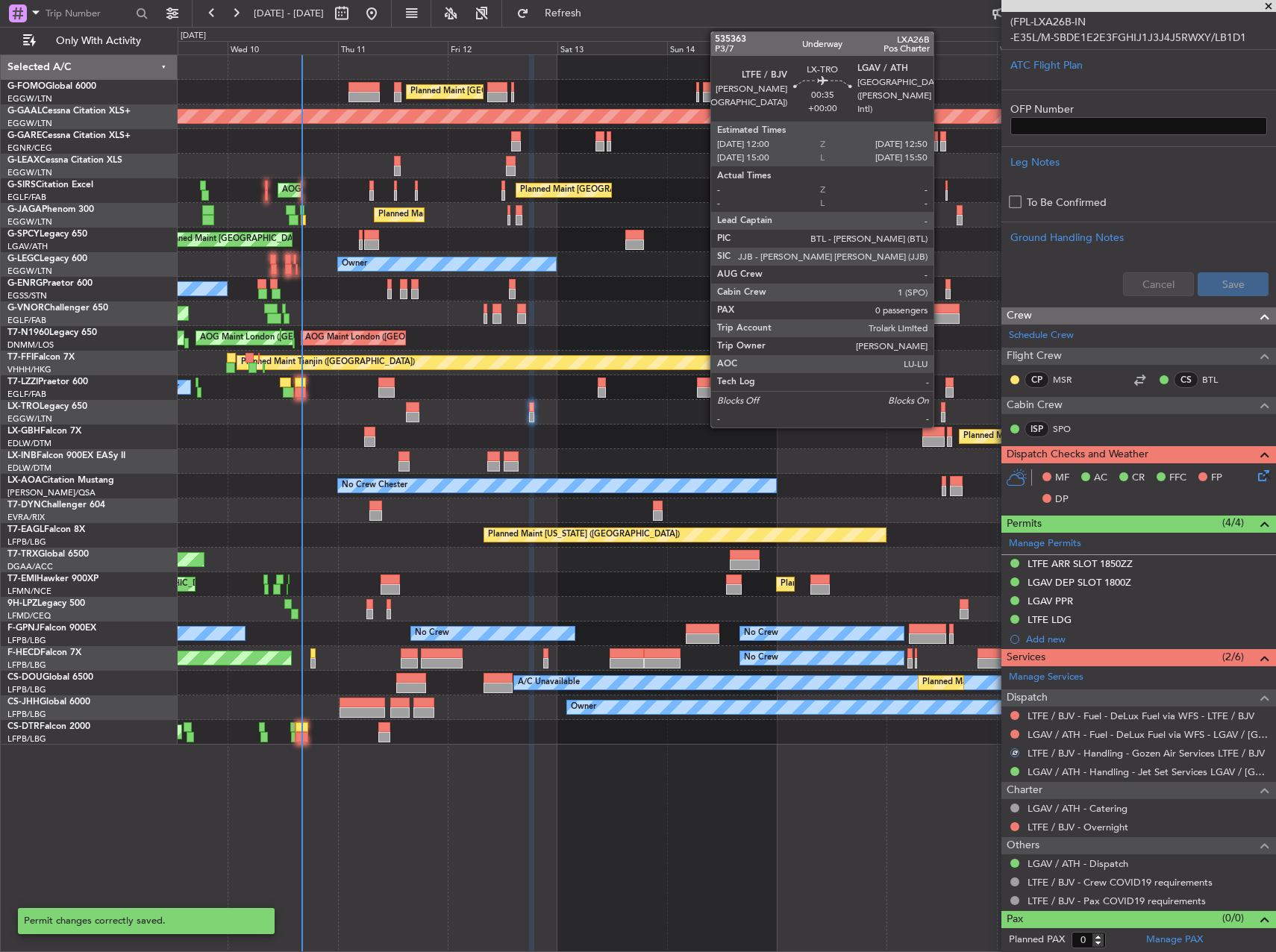
click at [941, 403] on div at bounding box center [944, 408] width 5 height 11
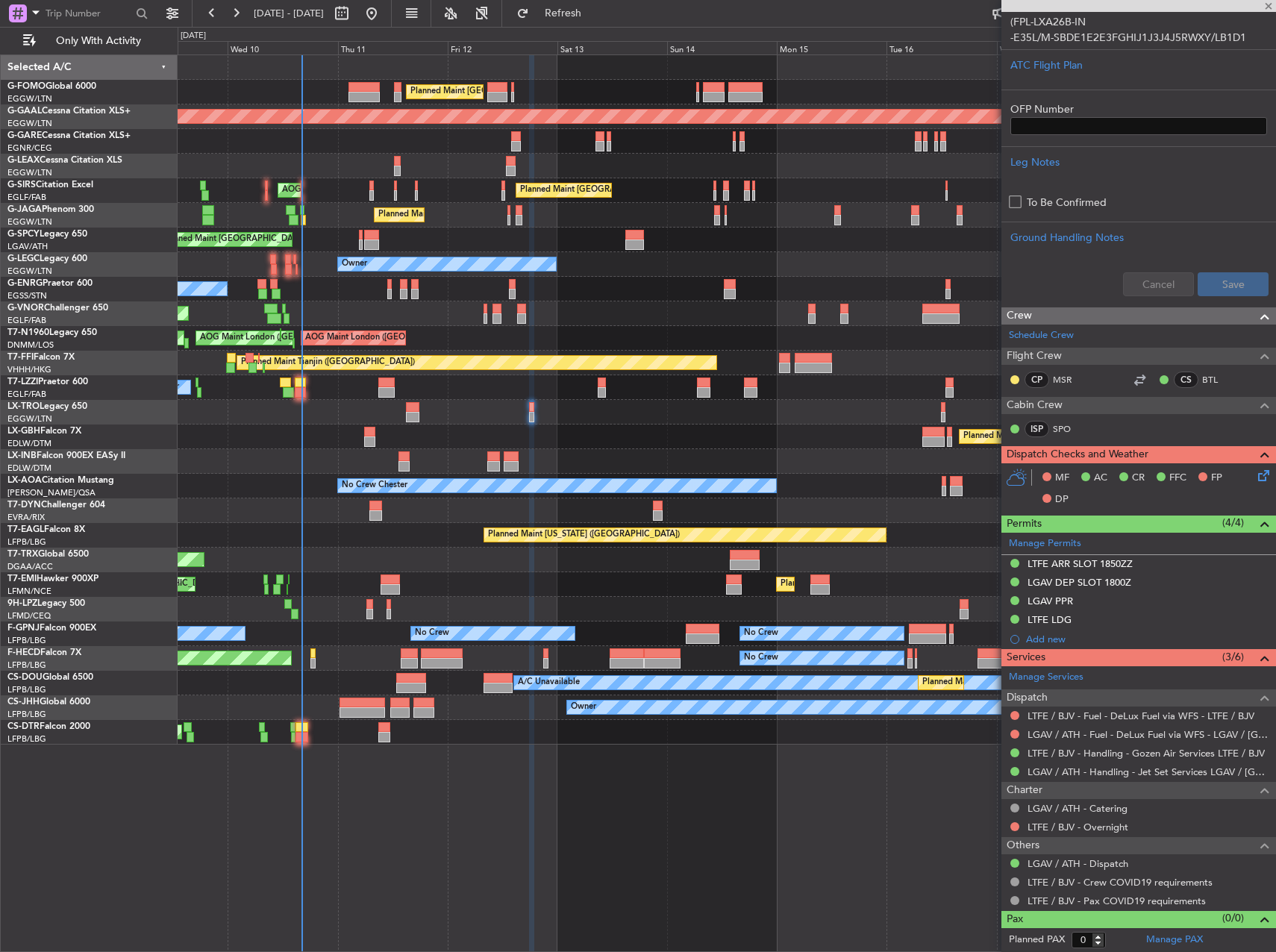
scroll to position [0, 0]
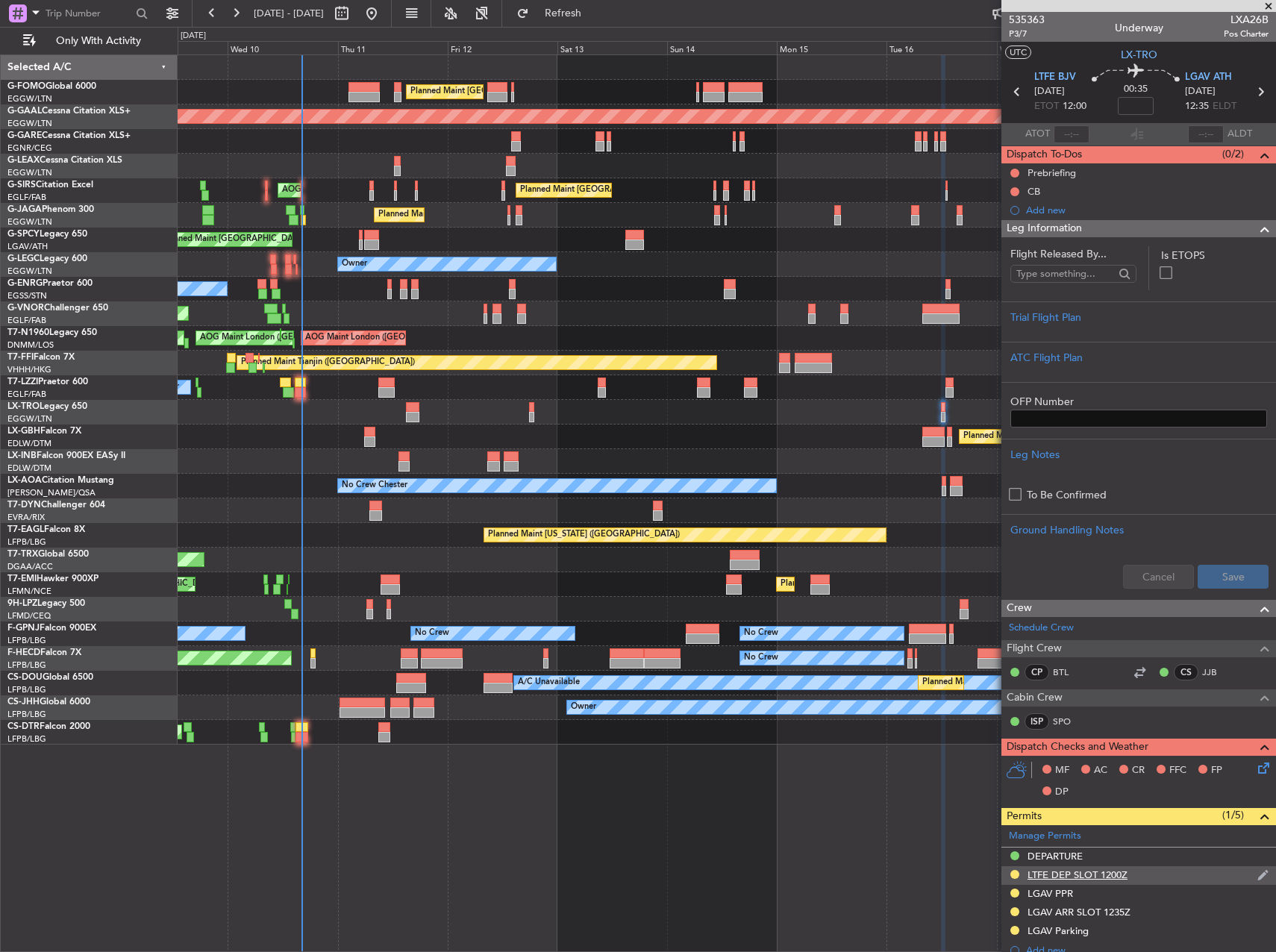
click at [1153, 877] on div "LTFE DEP SLOT 1200Z" at bounding box center [1139, 875] width 275 height 18
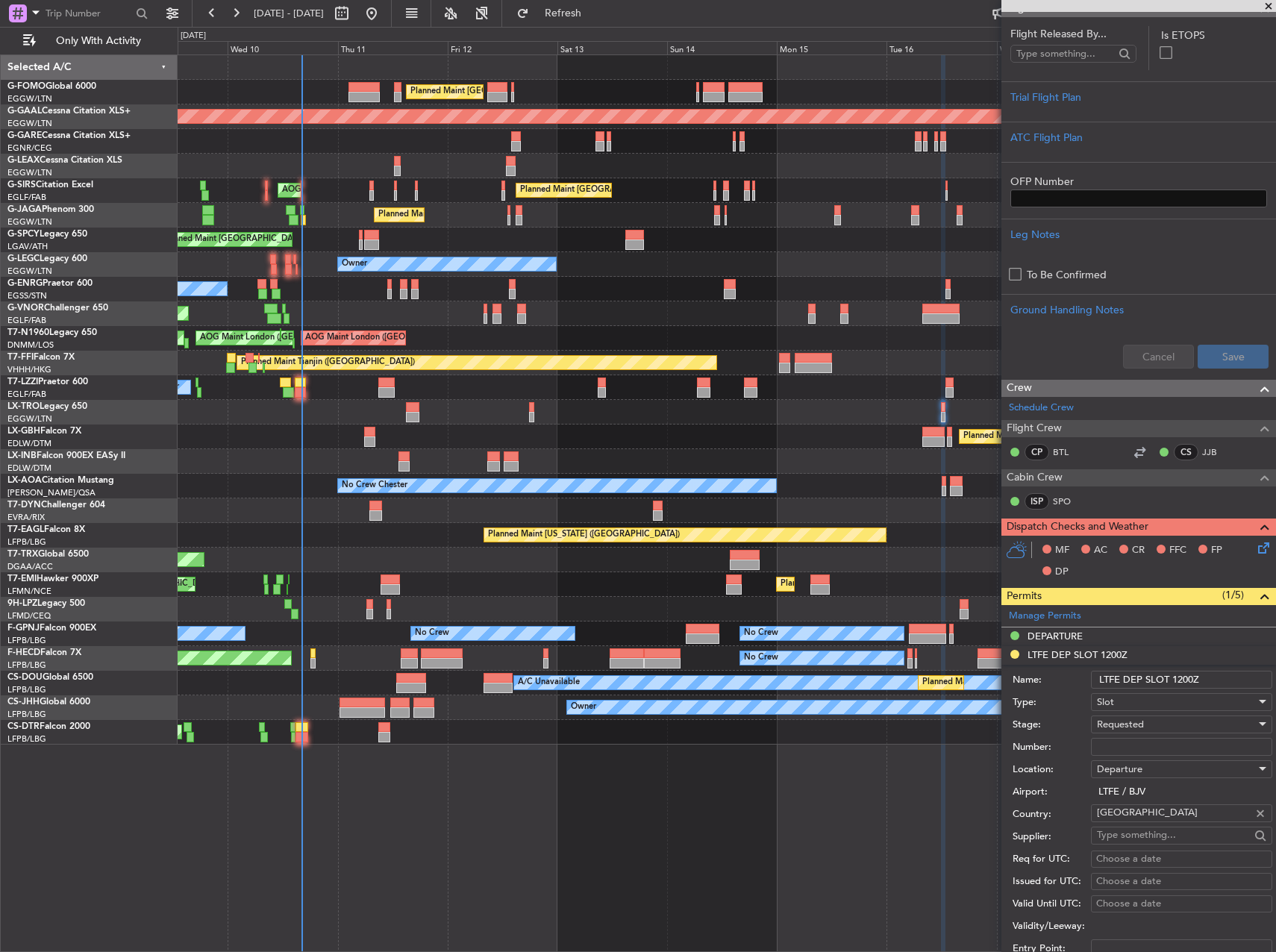
scroll to position [224, 0]
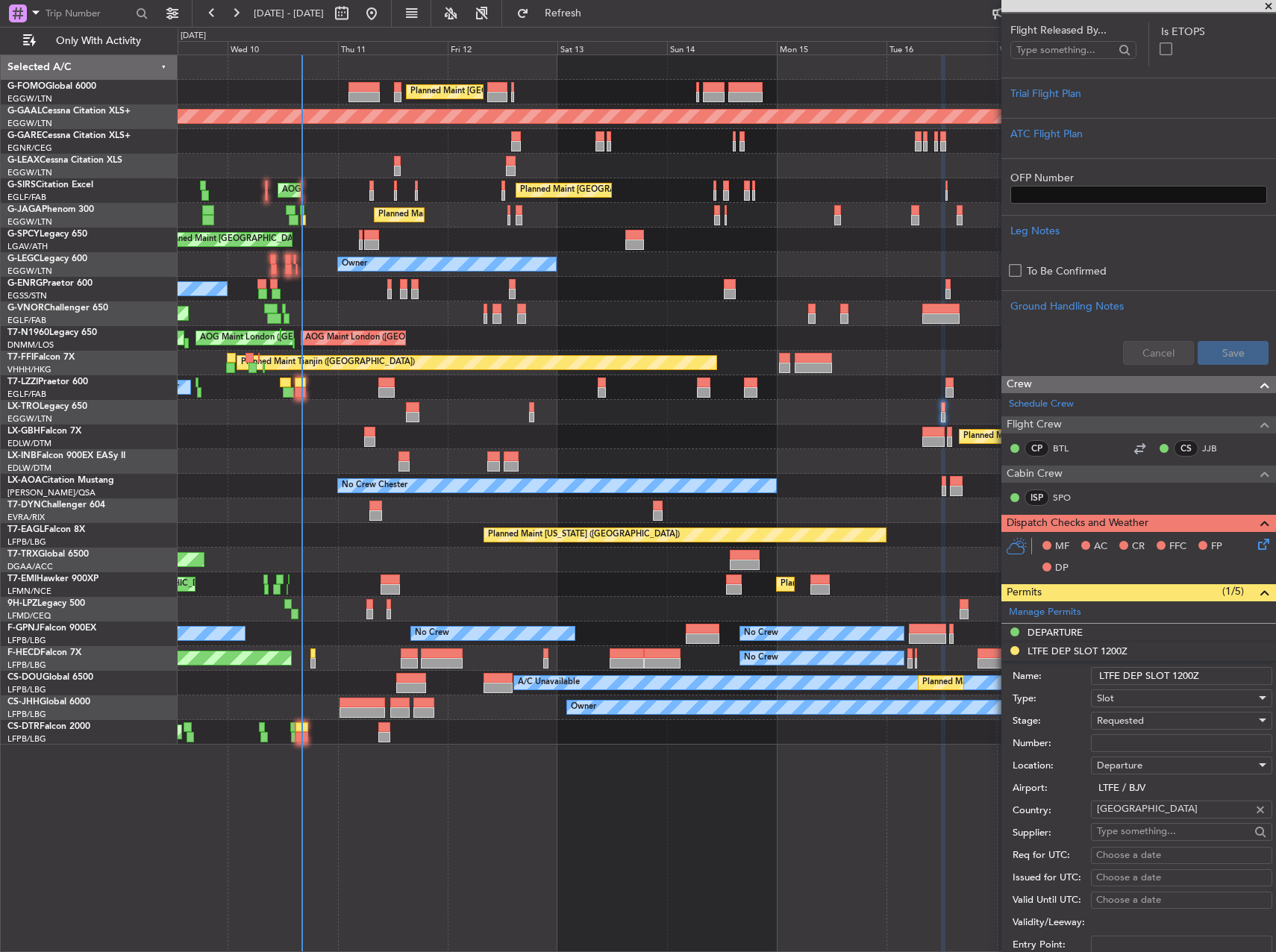
click at [1134, 745] on input "Number:" at bounding box center [1182, 742] width 181 height 18
paste input "LTFEDLXA0026B0"
type input "LTFEDLXA0026B0"
click at [1132, 722] on span "Requested" at bounding box center [1120, 720] width 47 height 13
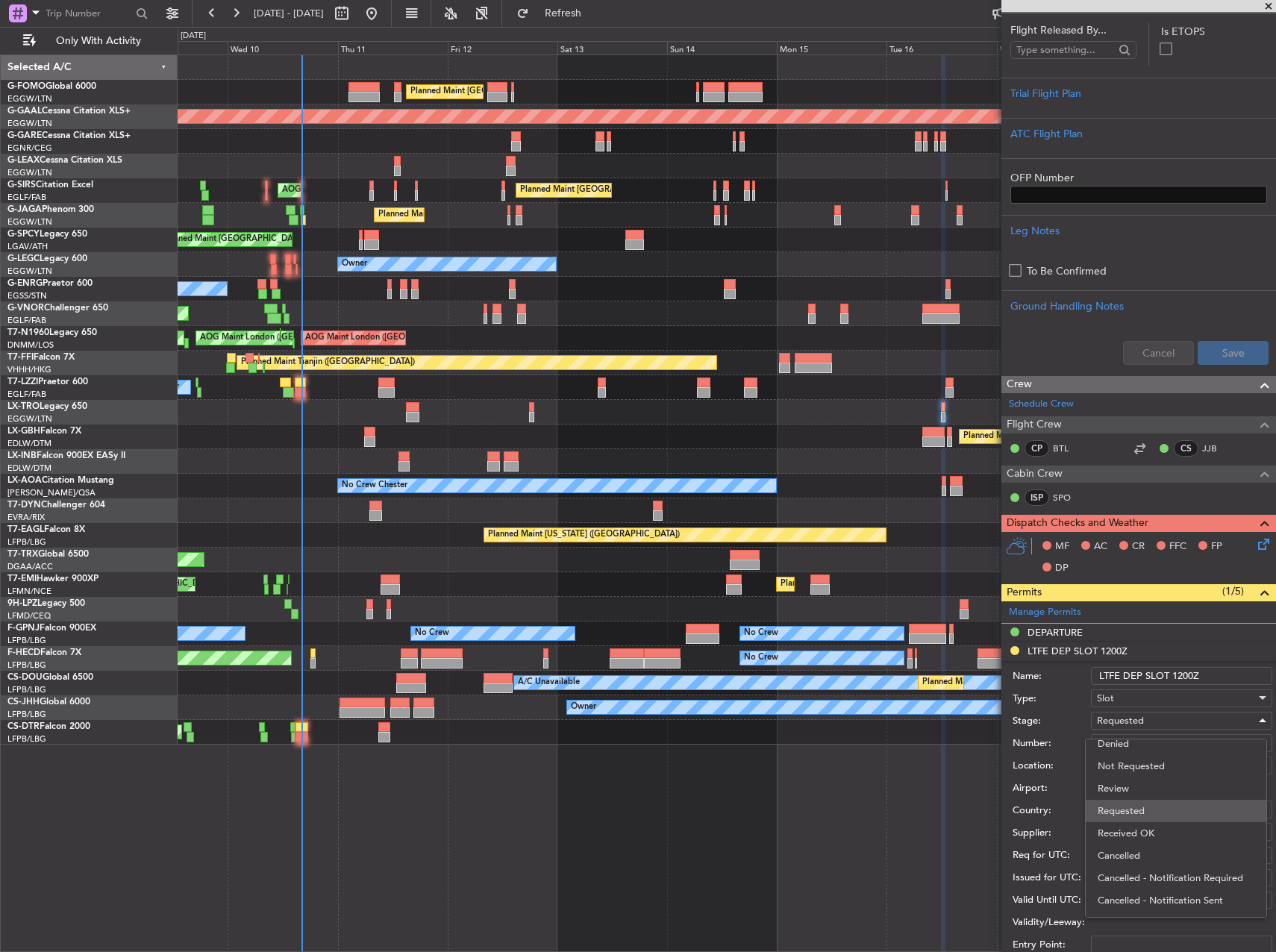
click at [1143, 819] on span "Requested" at bounding box center [1176, 811] width 157 height 22
click at [1127, 724] on span "Requested" at bounding box center [1120, 720] width 47 height 13
click at [1140, 827] on span "Received OK" at bounding box center [1176, 833] width 157 height 22
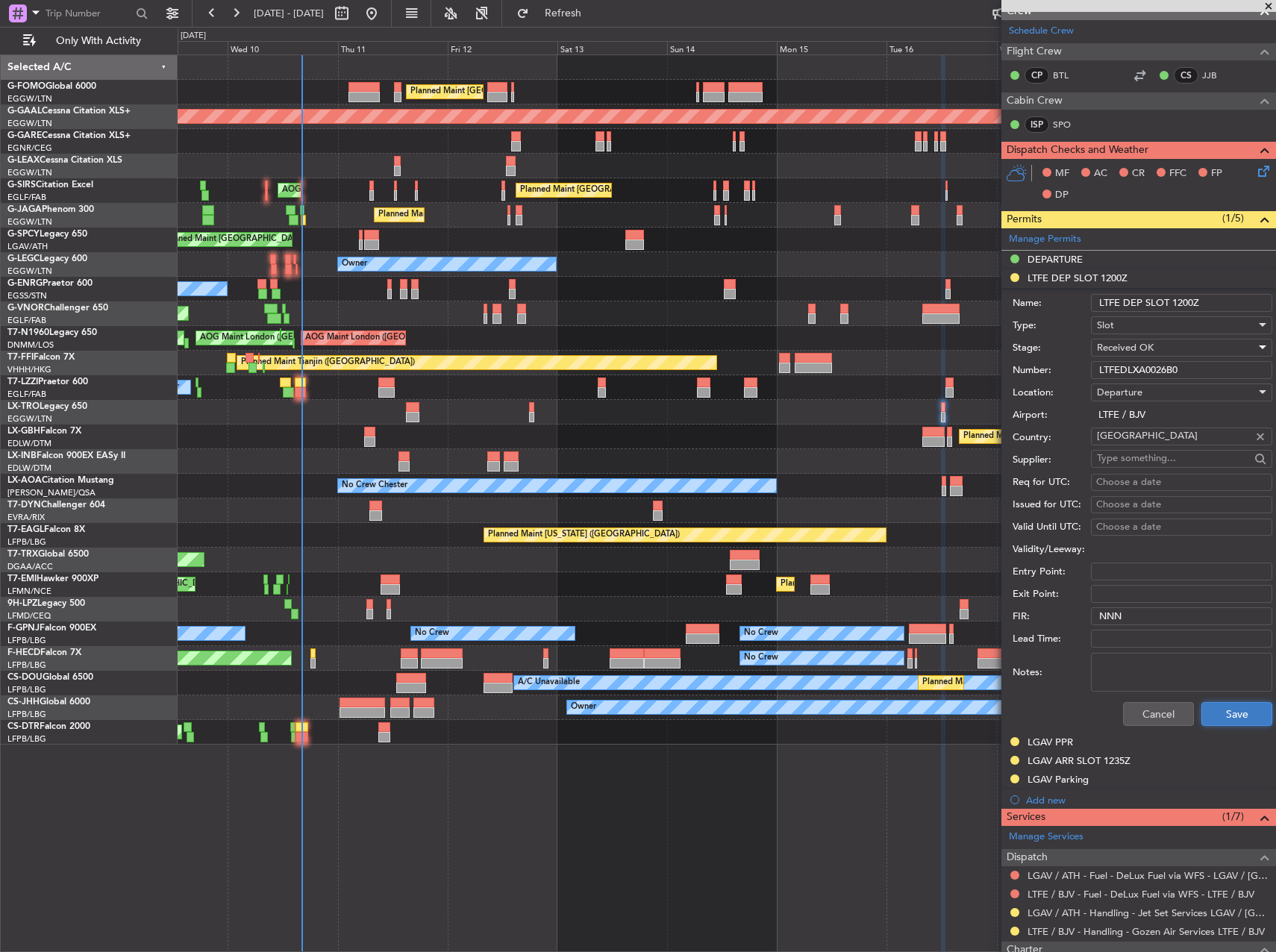
click at [1208, 713] on button "Save" at bounding box center [1237, 714] width 71 height 24
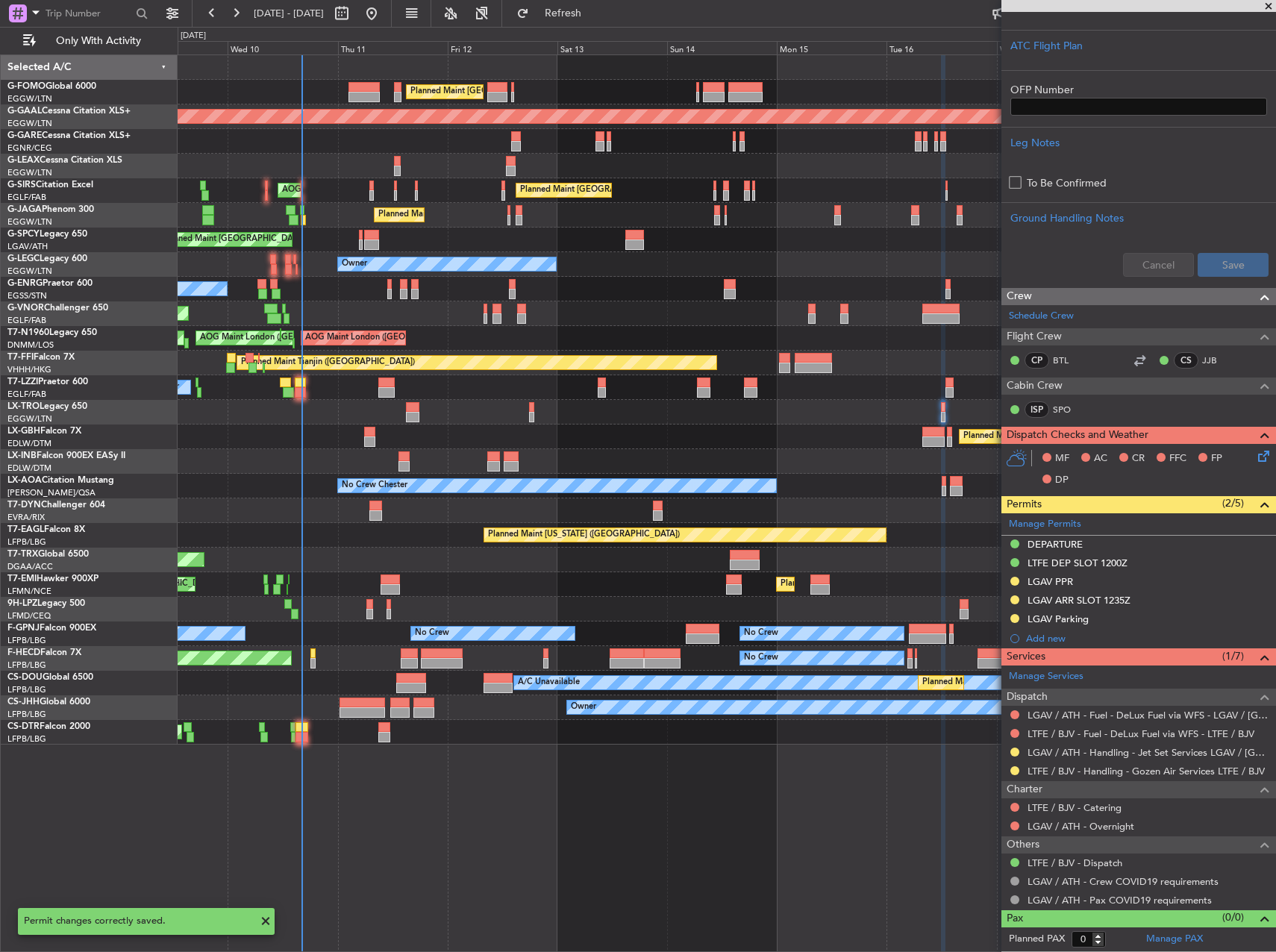
scroll to position [311, 0]
click at [1019, 775] on mat-tooltip-component "Requested" at bounding box center [1014, 795] width 67 height 40
click at [1017, 772] on button at bounding box center [1015, 772] width 9 height 9
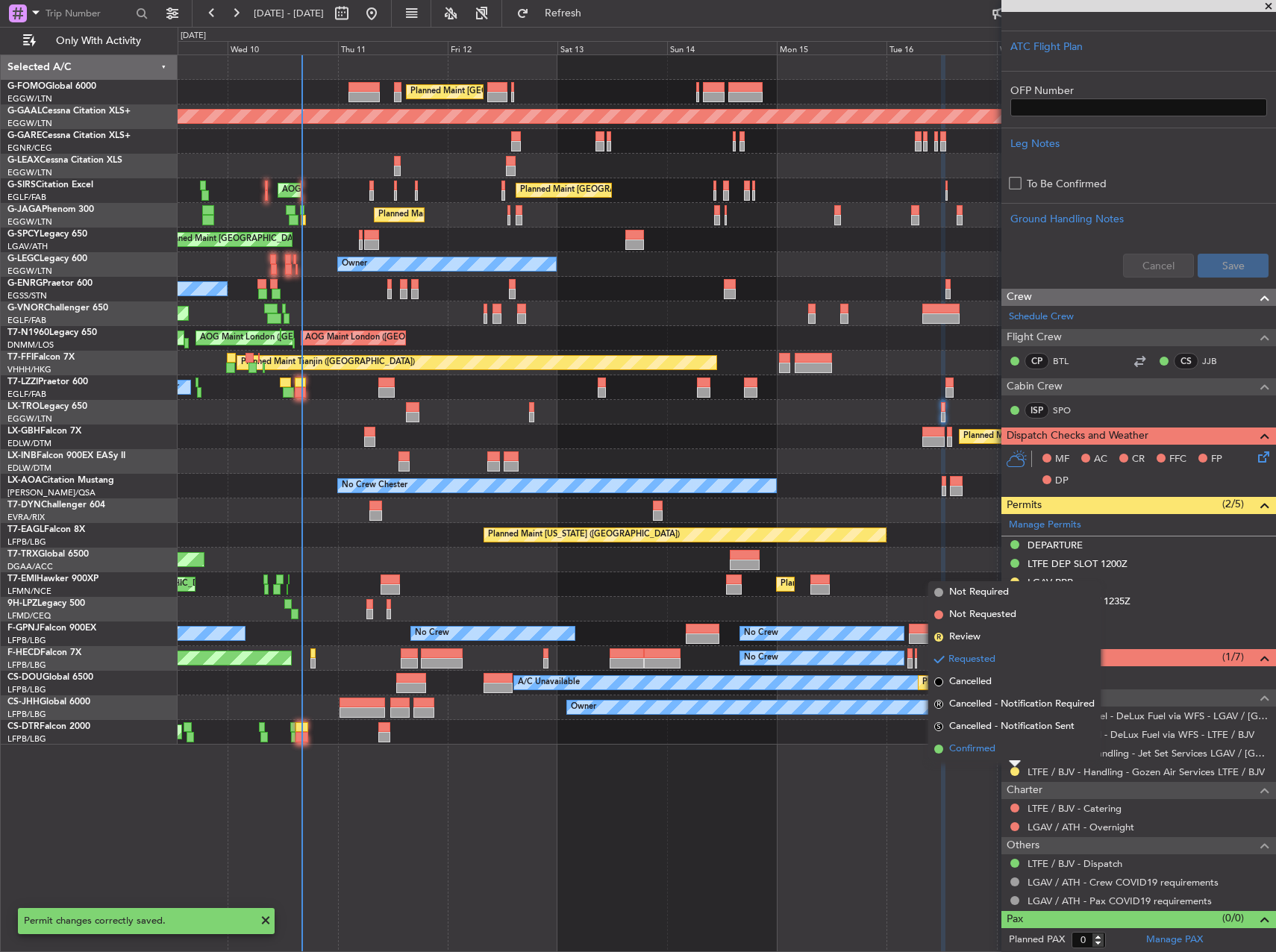
click at [1003, 758] on li "Confirmed" at bounding box center [1014, 749] width 173 height 22
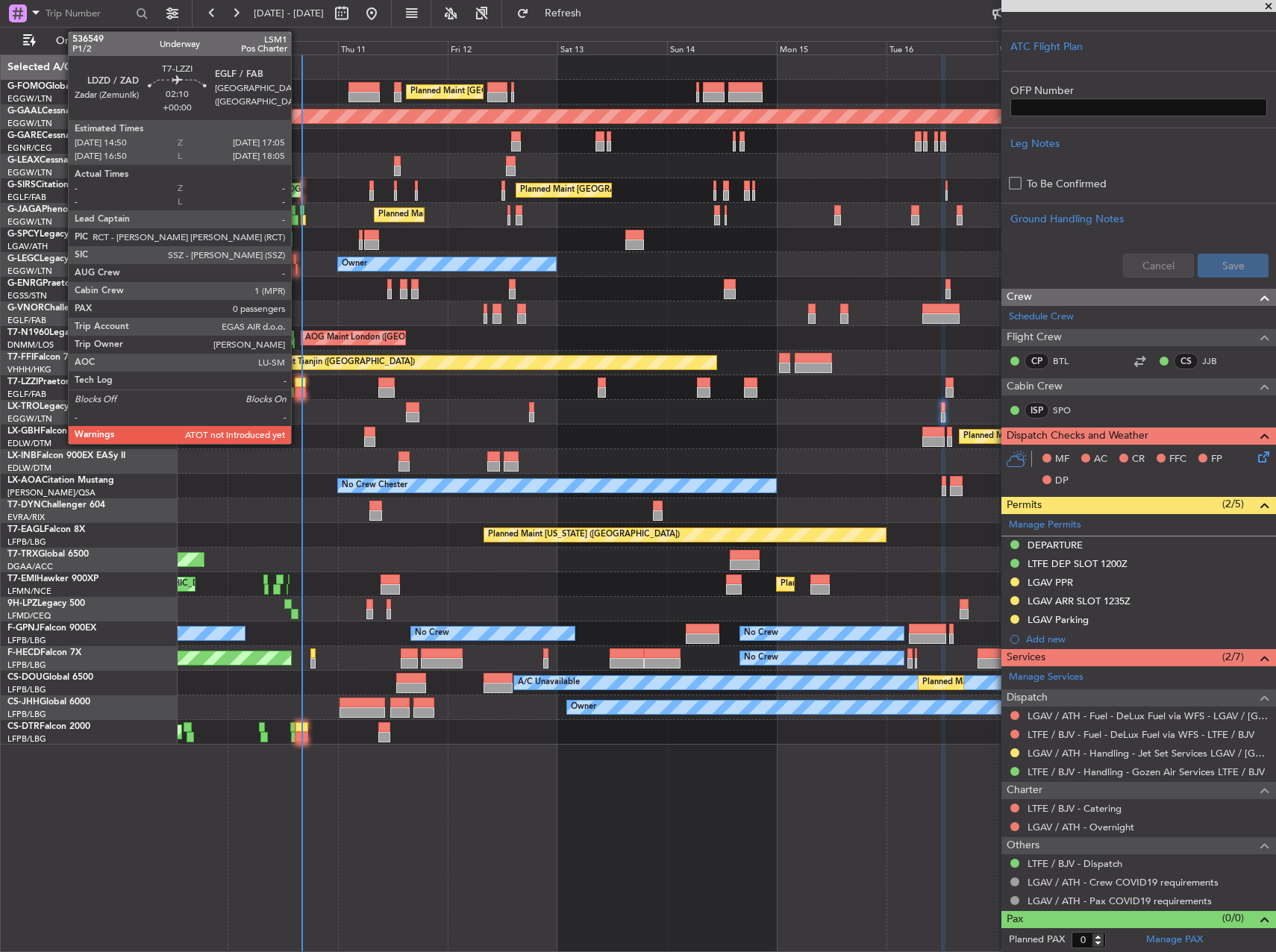
click at [298, 388] on div at bounding box center [300, 392] width 11 height 11
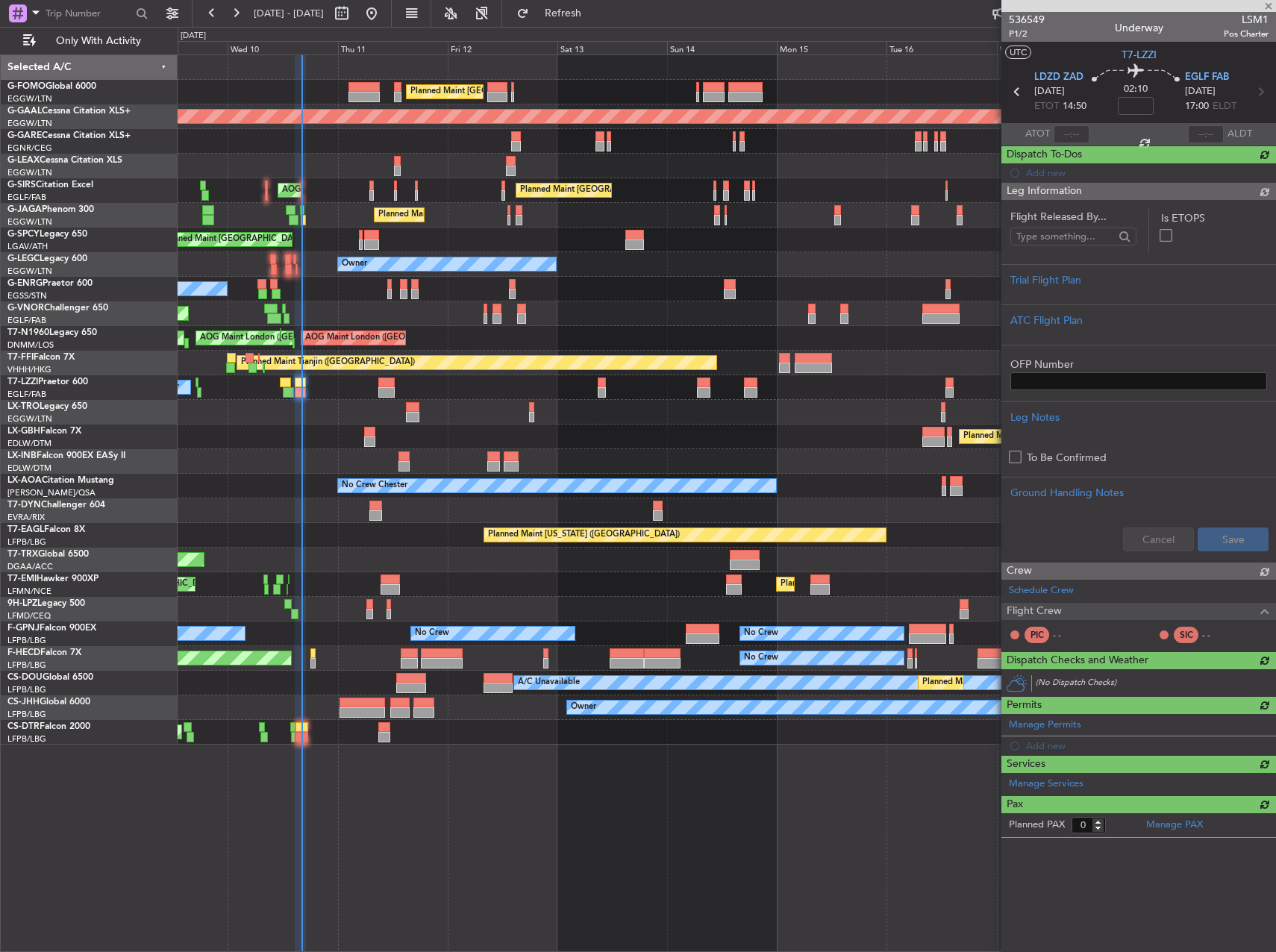
scroll to position [0, 0]
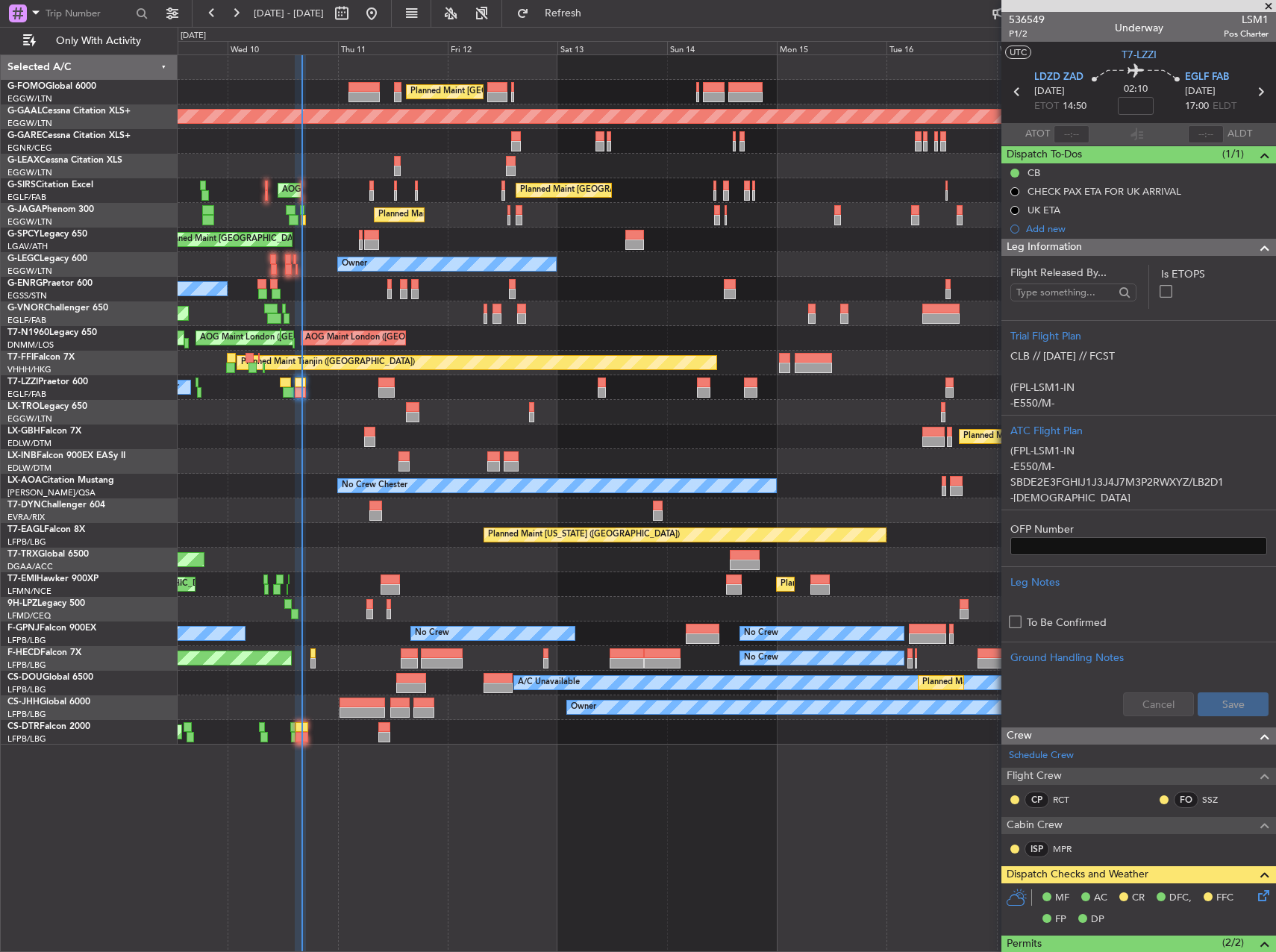
click at [393, 679] on div "A/C Unavailable Planned Maint Paris (Le Bourget) Planned Maint Paris (Le Bourge…" at bounding box center [726, 683] width 1098 height 25
click at [406, 682] on div at bounding box center [411, 679] width 29 height 11
type input "+00:20"
type input "7"
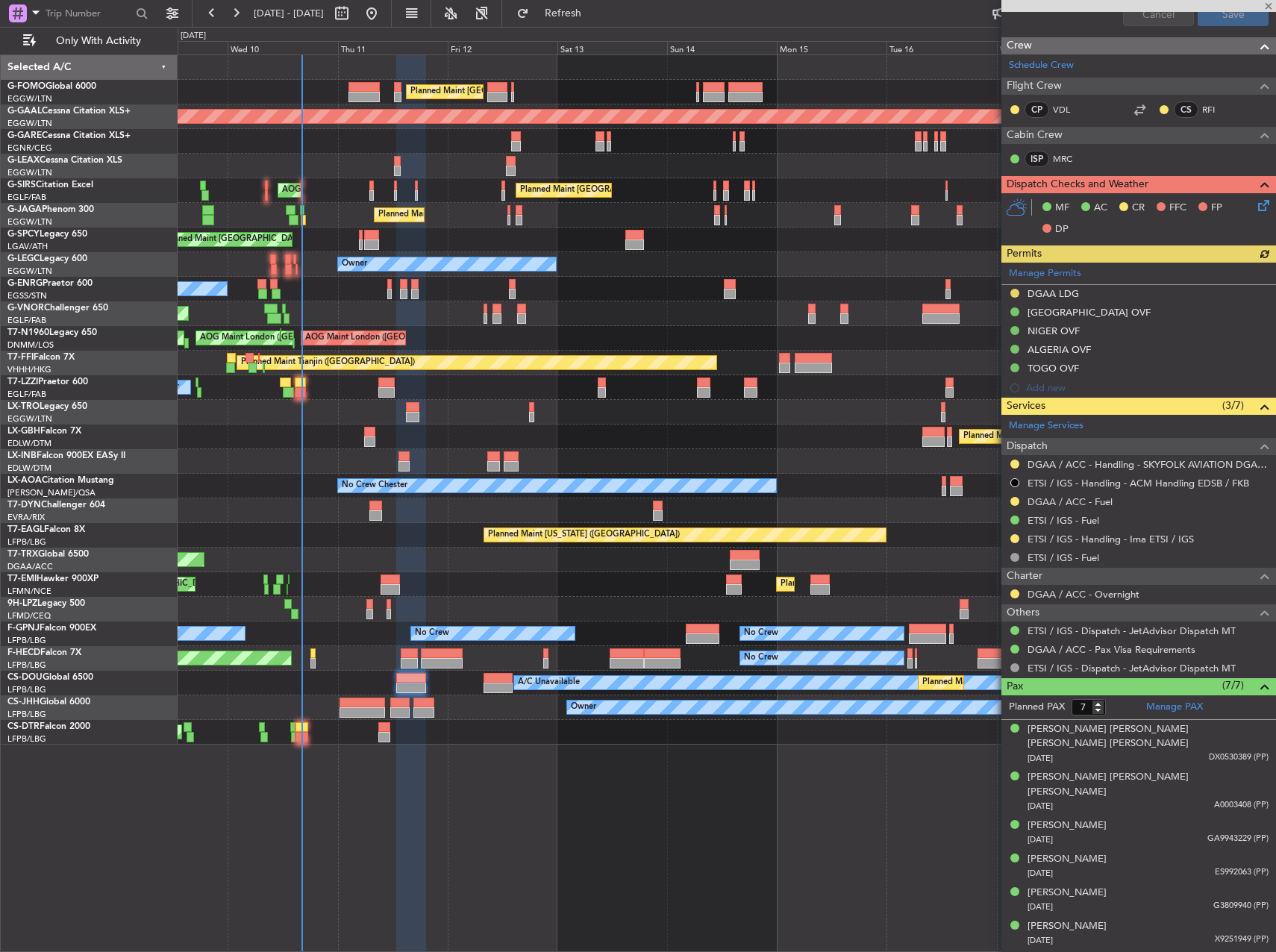
scroll to position [683, 0]
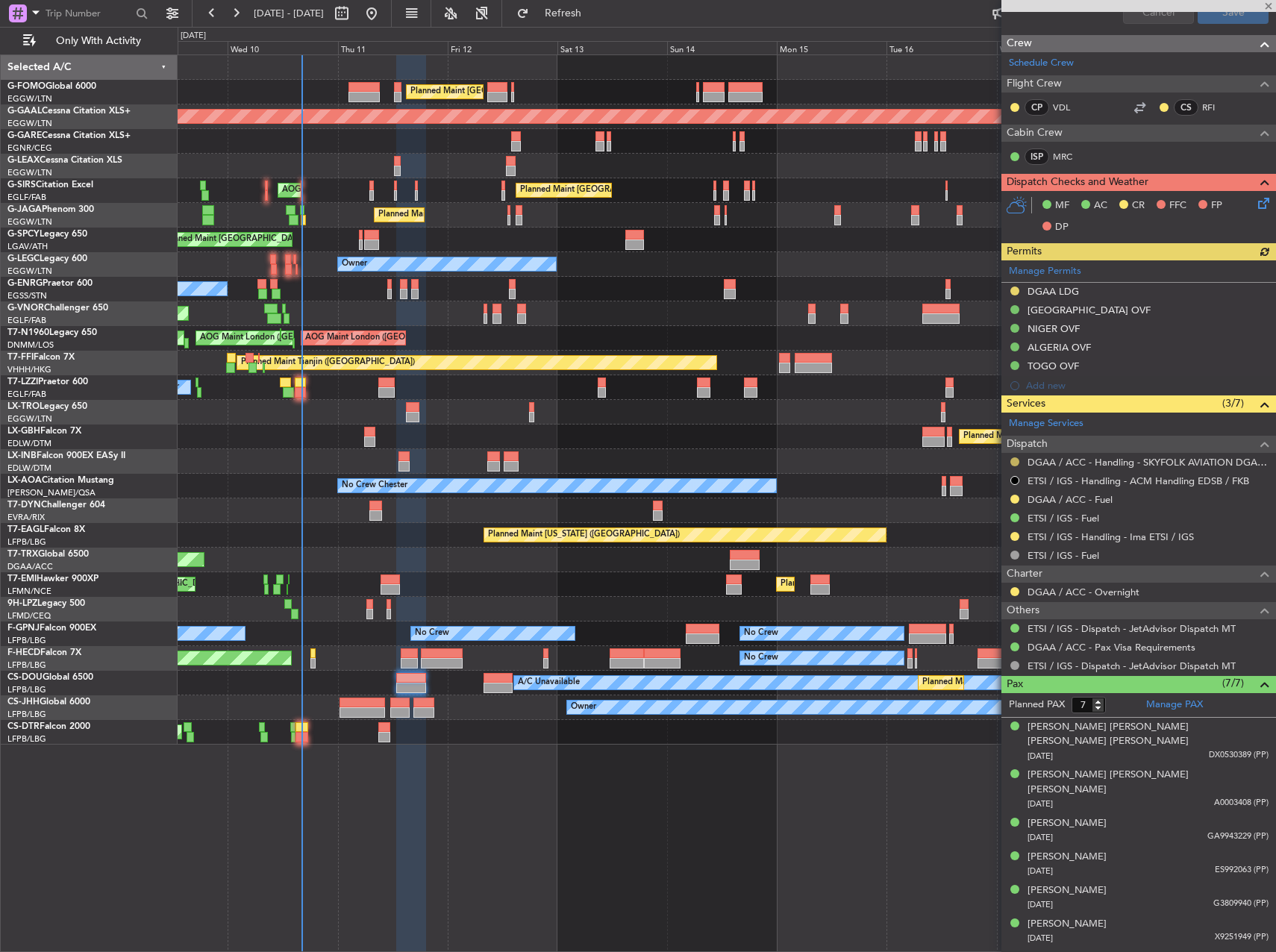
click at [1018, 458] on button at bounding box center [1015, 462] width 9 height 9
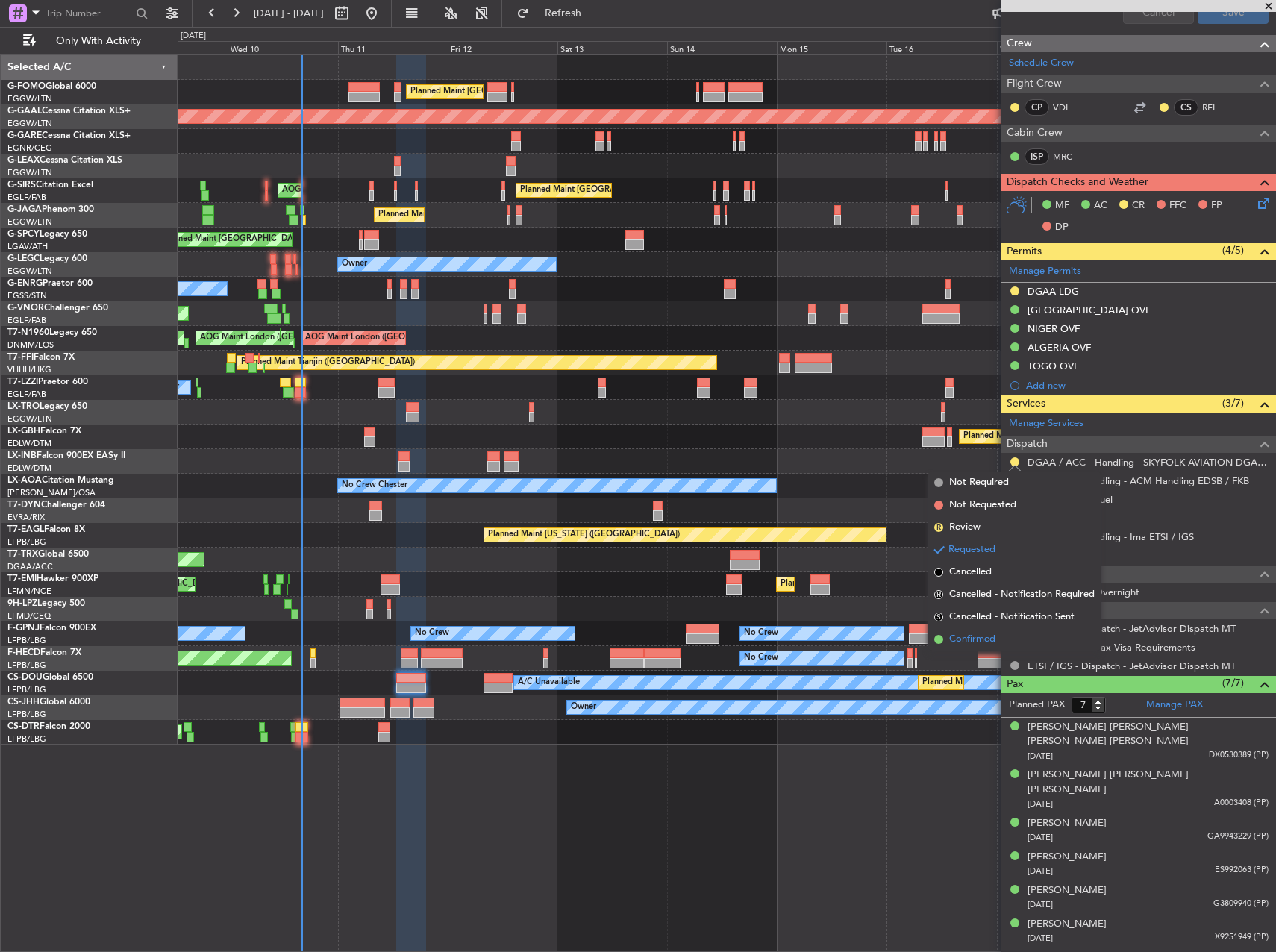
click at [970, 636] on span "Confirmed" at bounding box center [972, 639] width 46 height 15
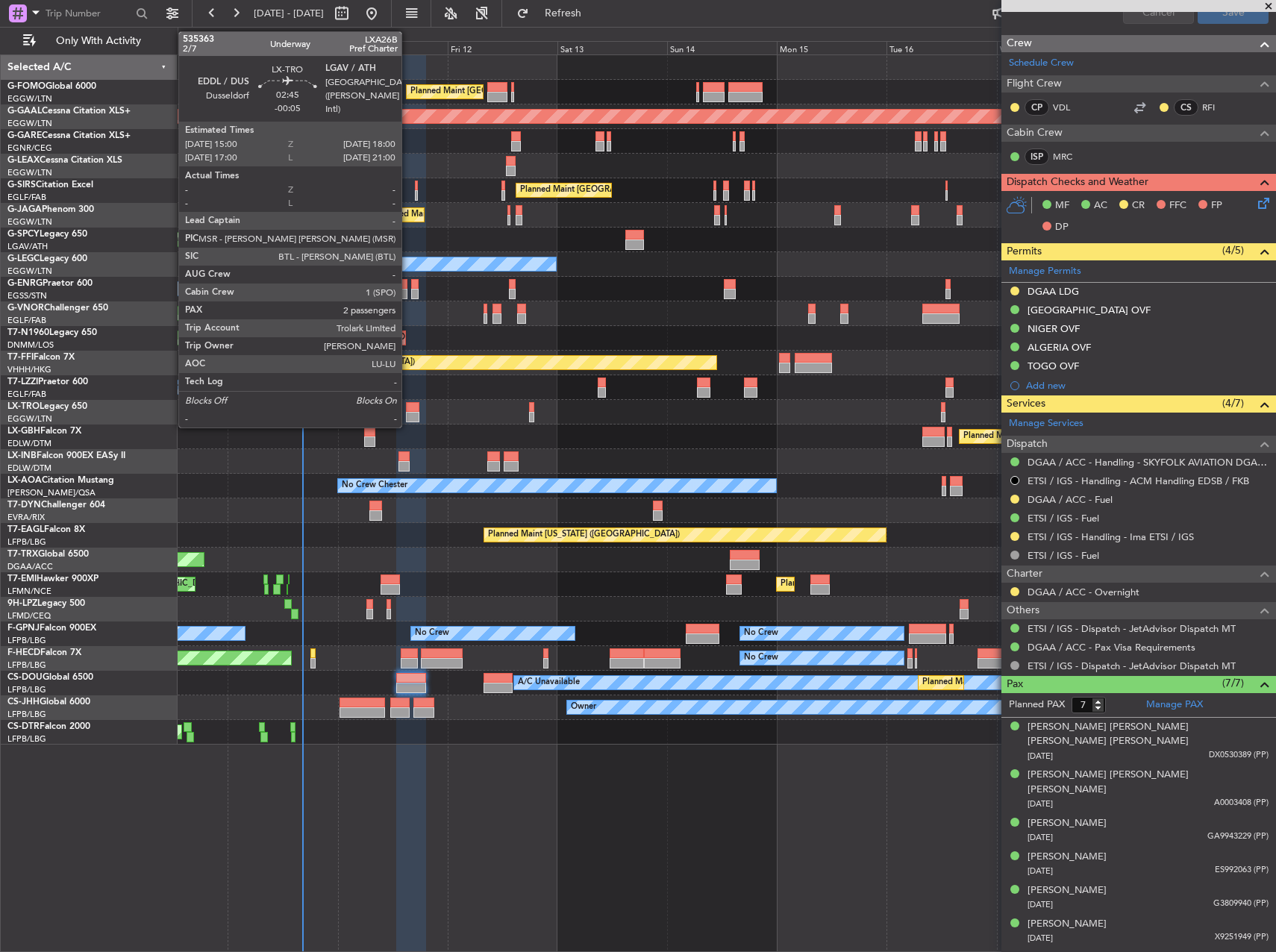
click at [409, 412] on div at bounding box center [413, 417] width 14 height 11
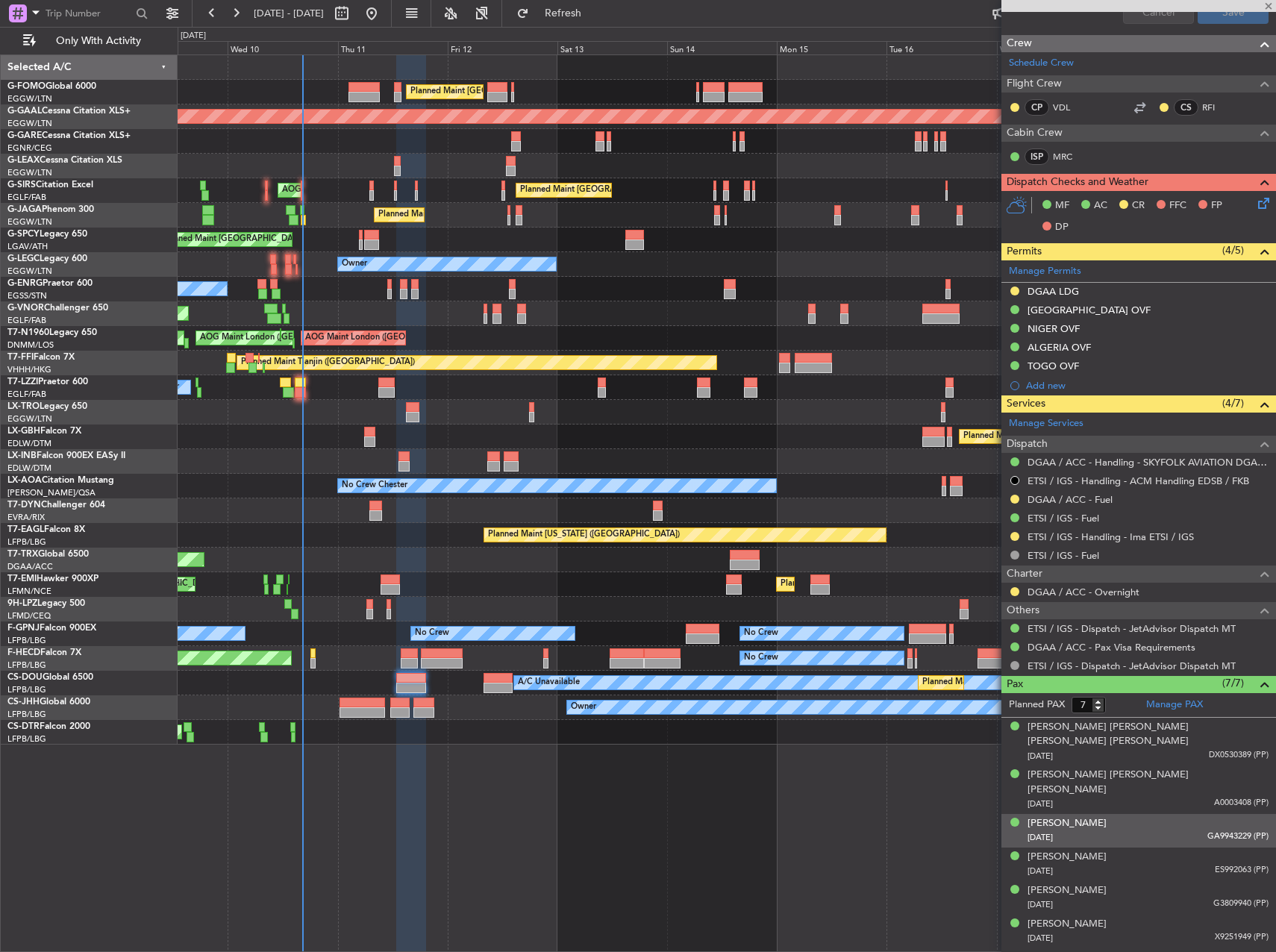
type input "-00:05"
type input "2"
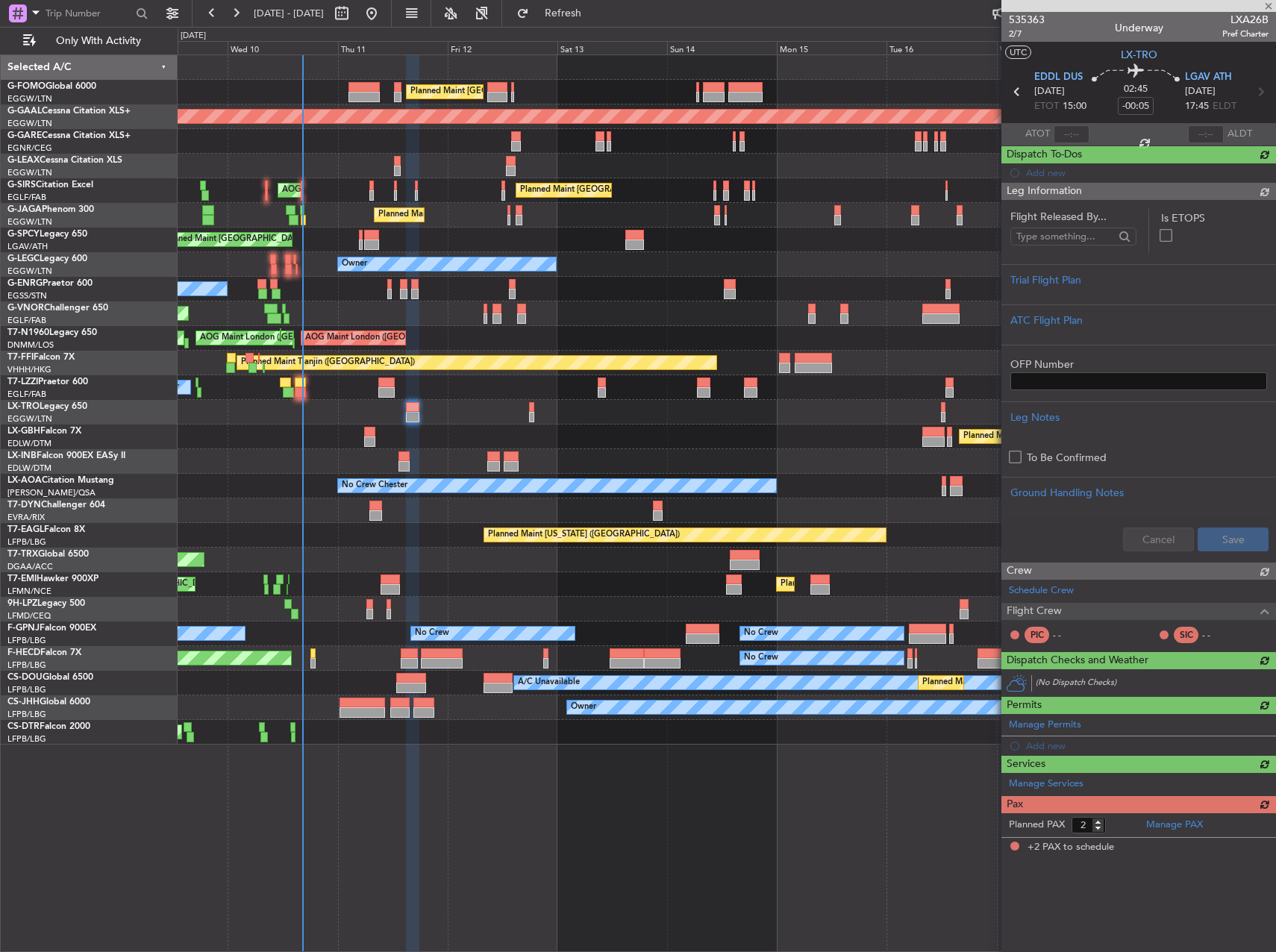
scroll to position [0, 0]
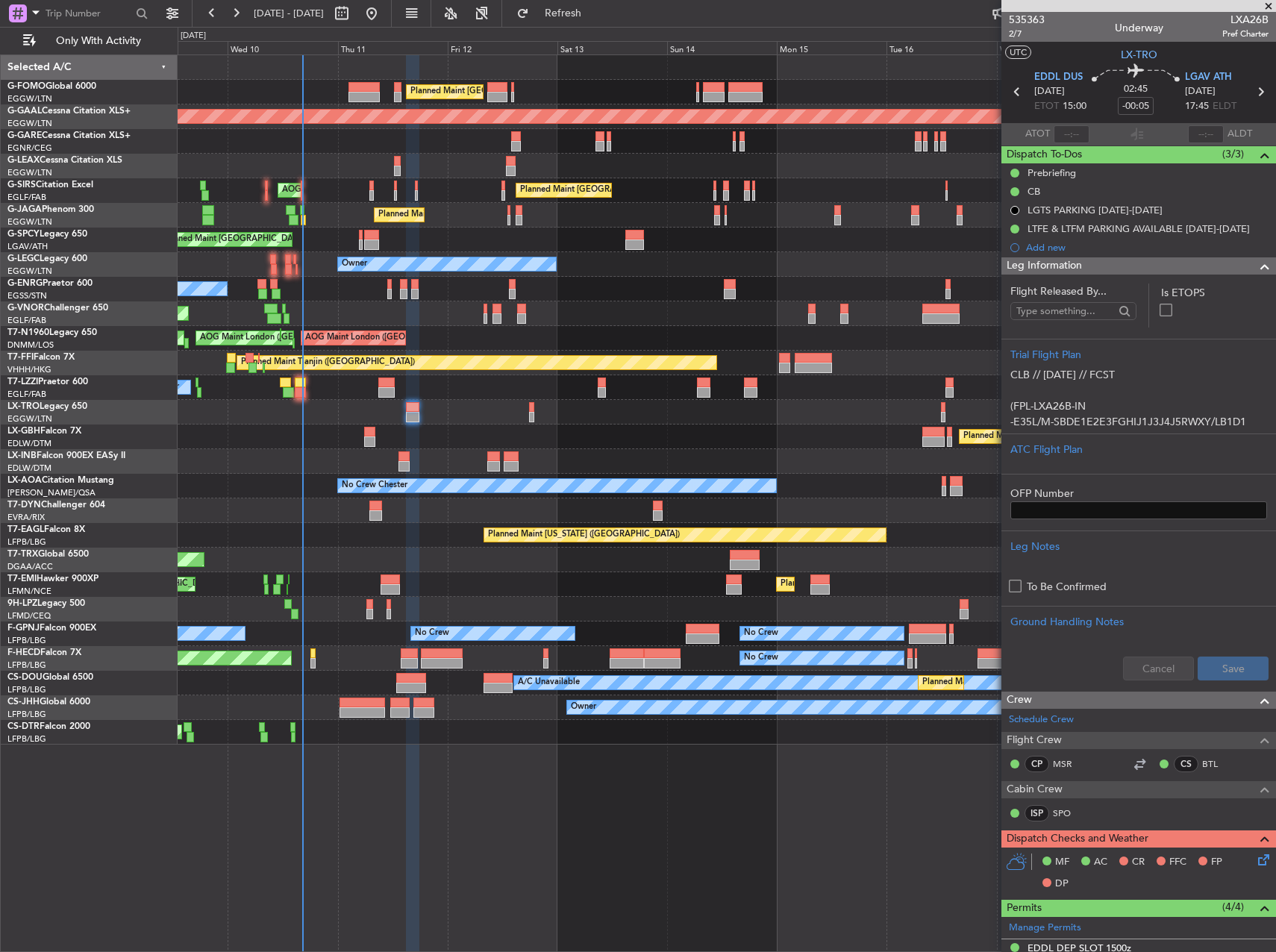
click at [527, 407] on div at bounding box center [726, 412] width 1098 height 25
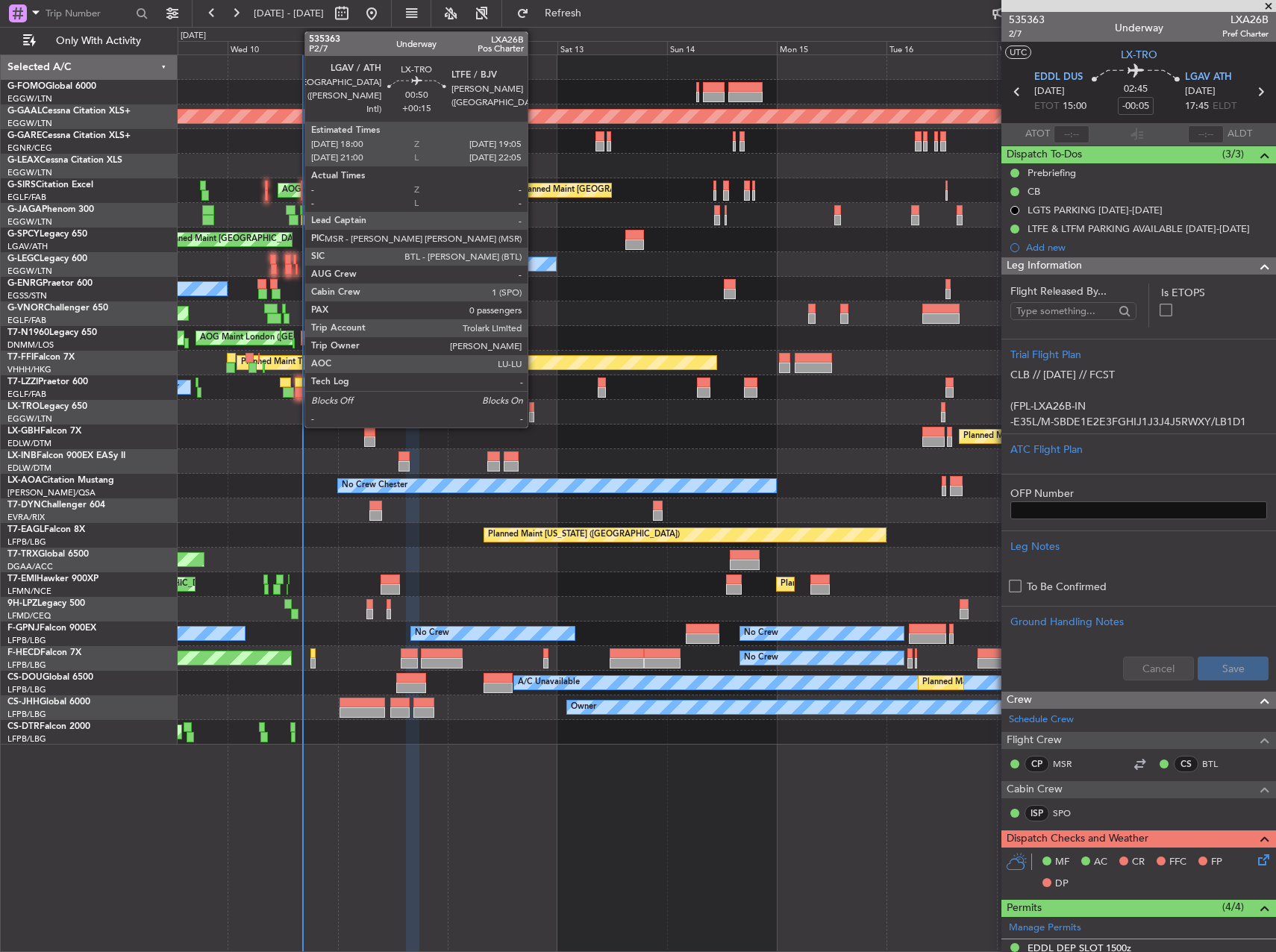
click at [534, 406] on div at bounding box center [531, 408] width 5 height 11
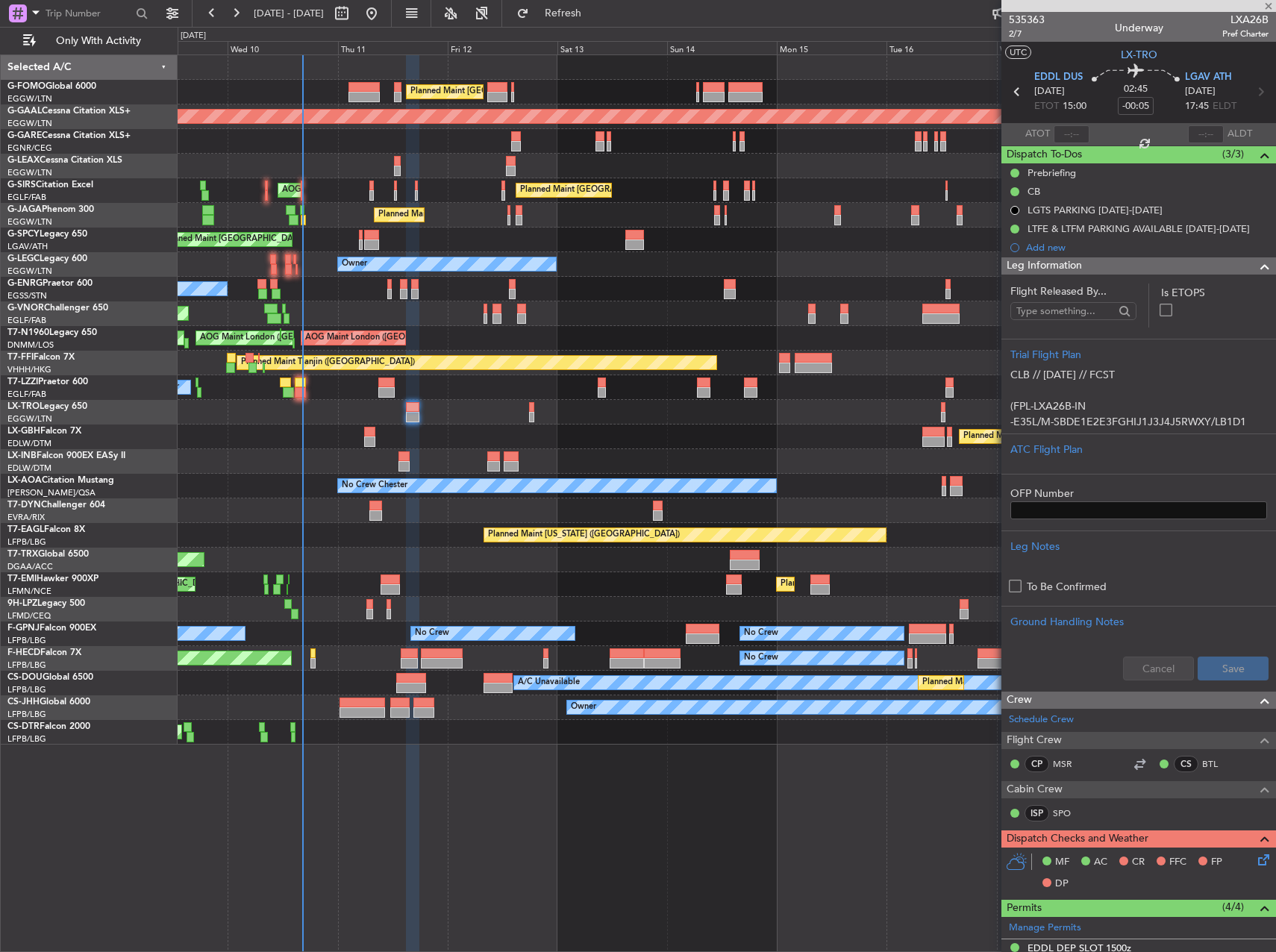
type input "+00:15"
type input "0"
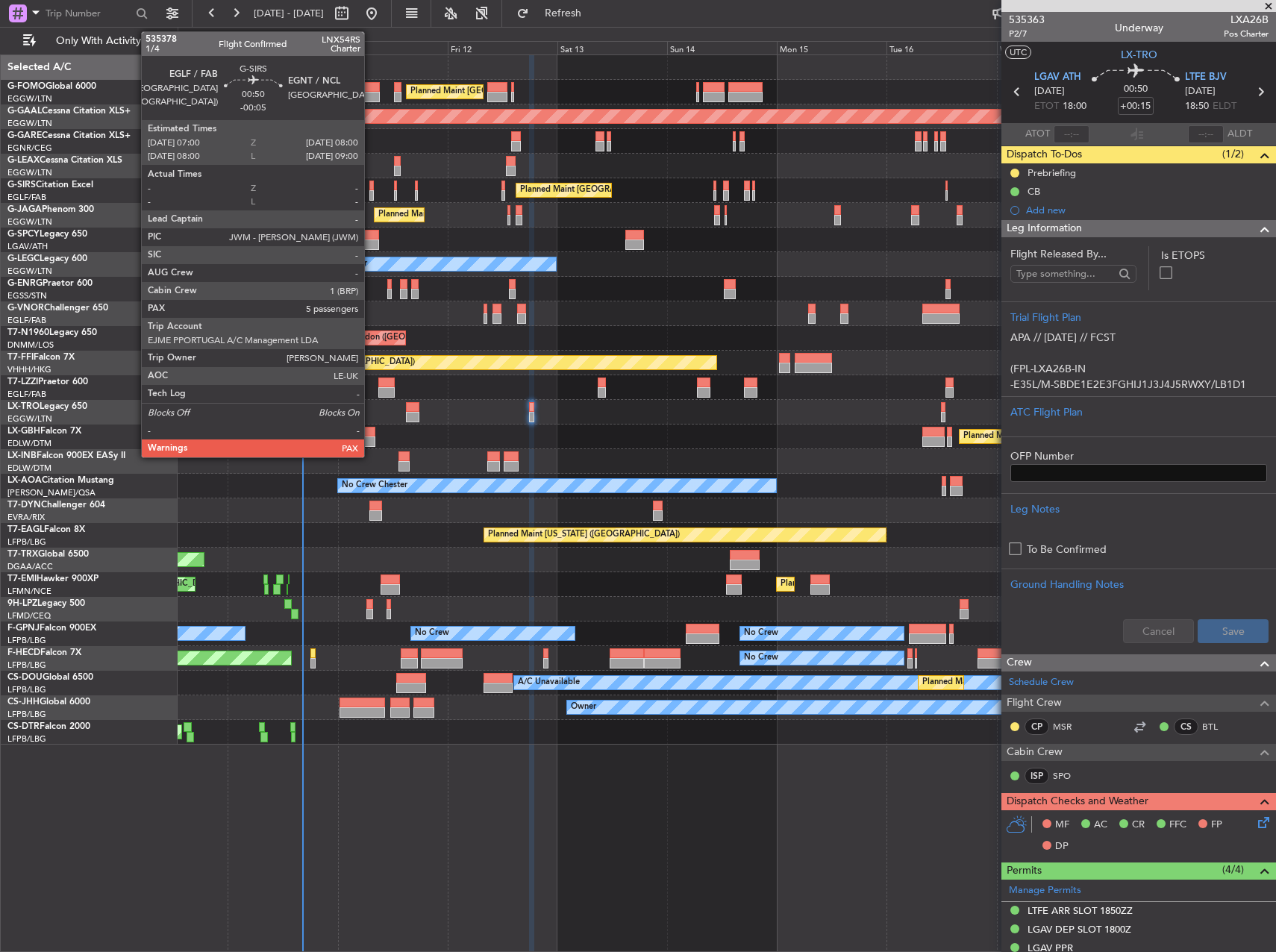
click at [371, 187] on div at bounding box center [372, 186] width 5 height 11
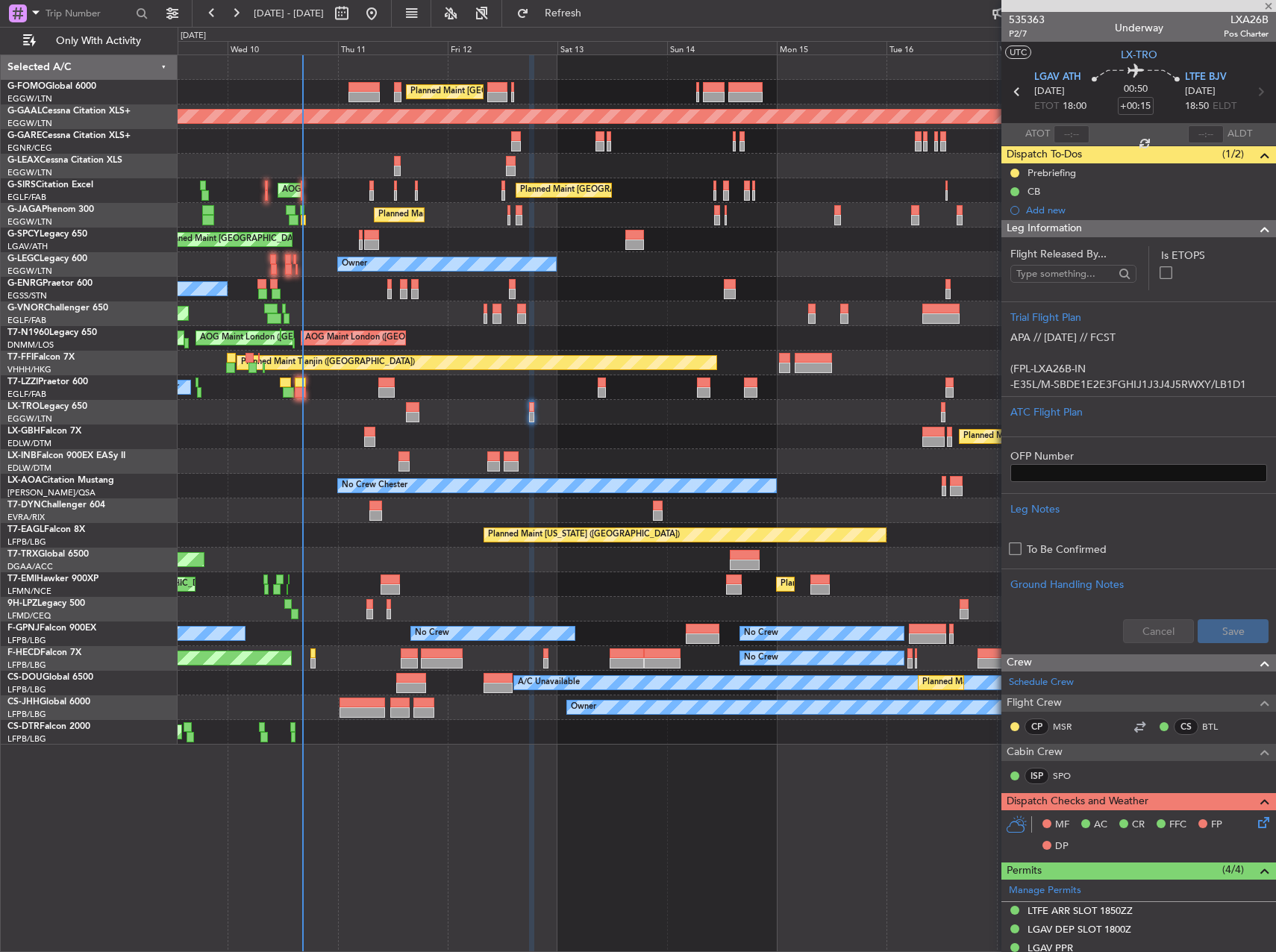
type input "-00:05"
type input "8"
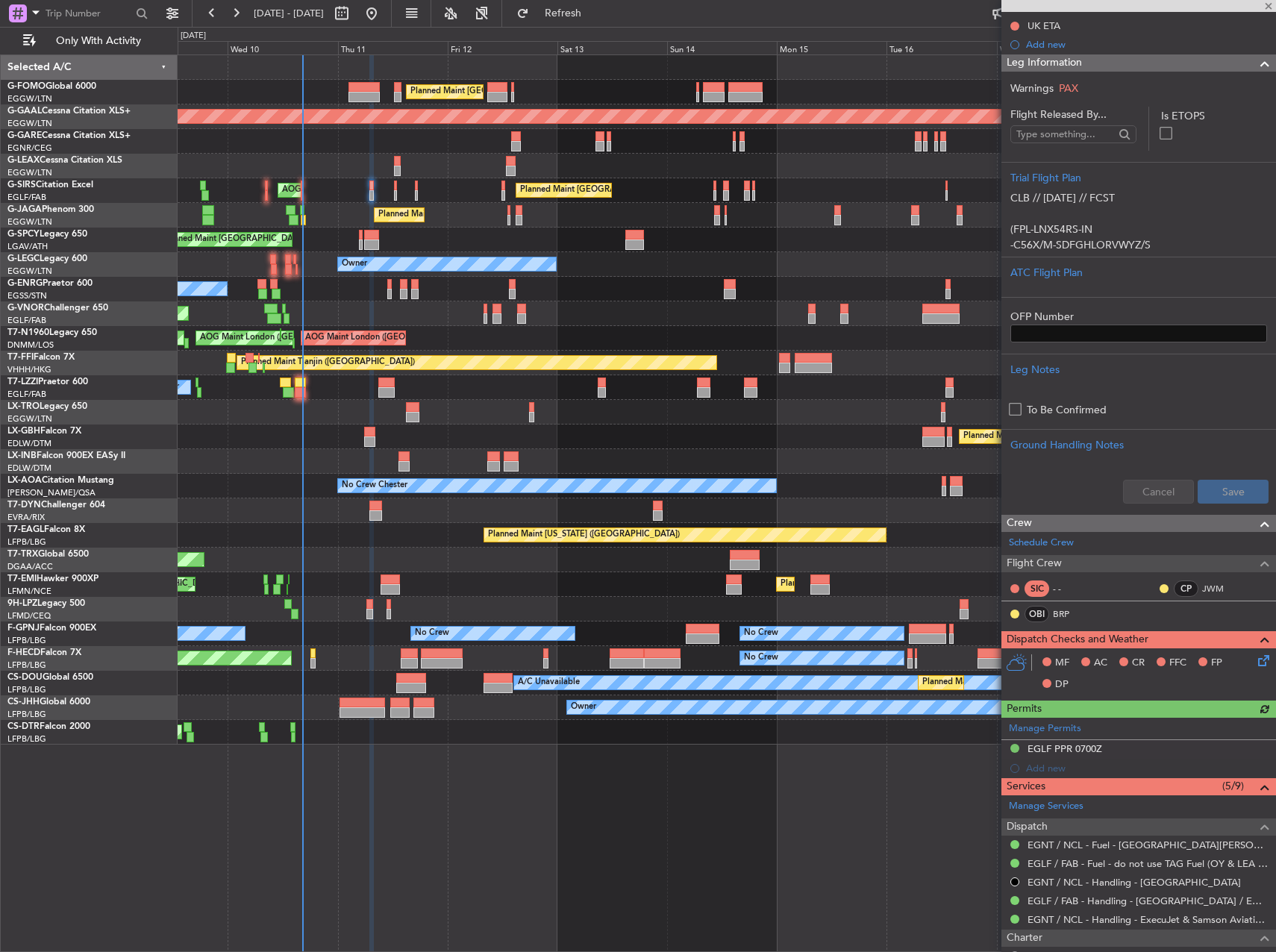
scroll to position [522, 0]
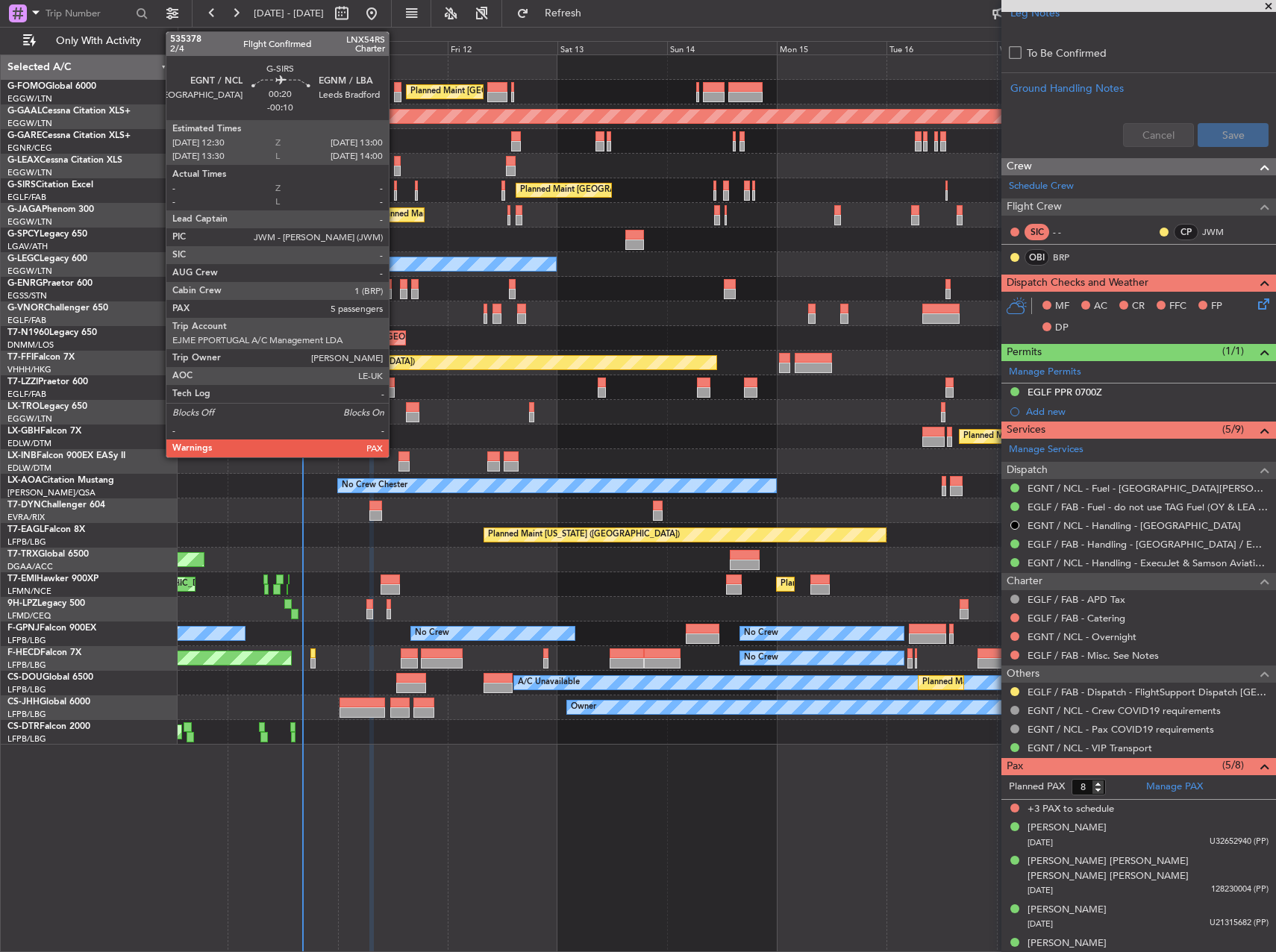
click at [395, 190] on div at bounding box center [395, 196] width 3 height 11
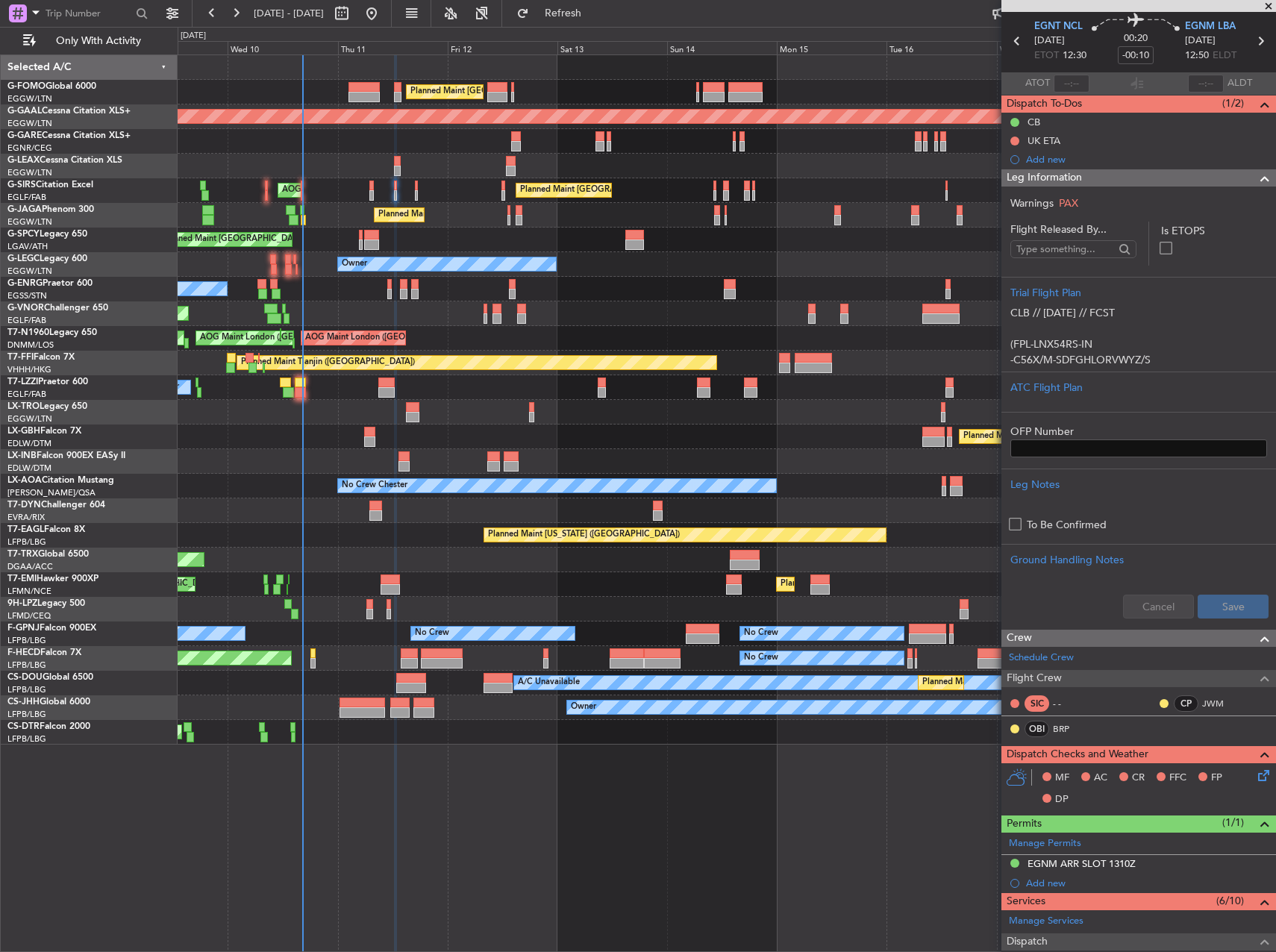
scroll to position [74, 0]
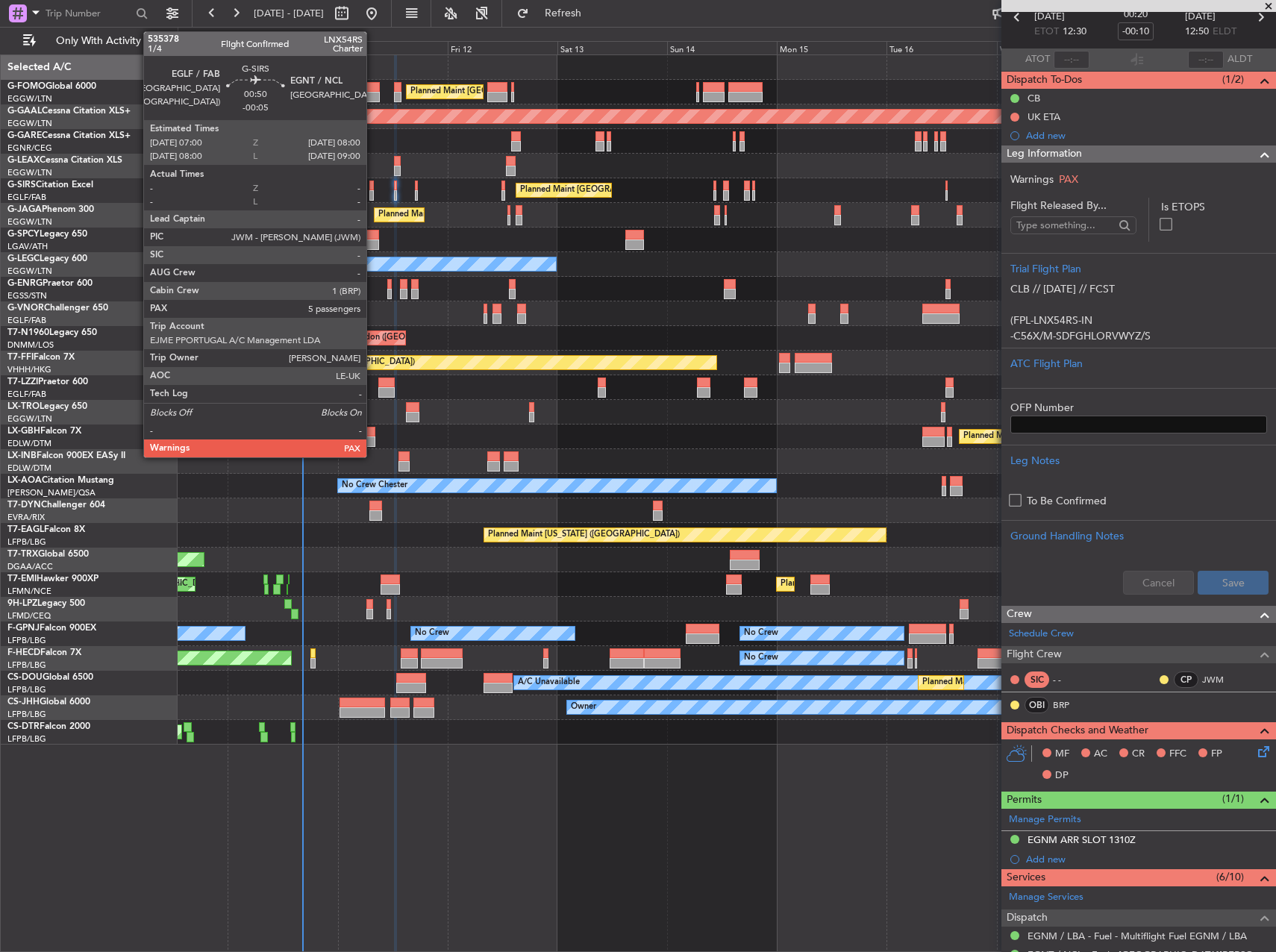
click at [373, 183] on div at bounding box center [372, 186] width 5 height 11
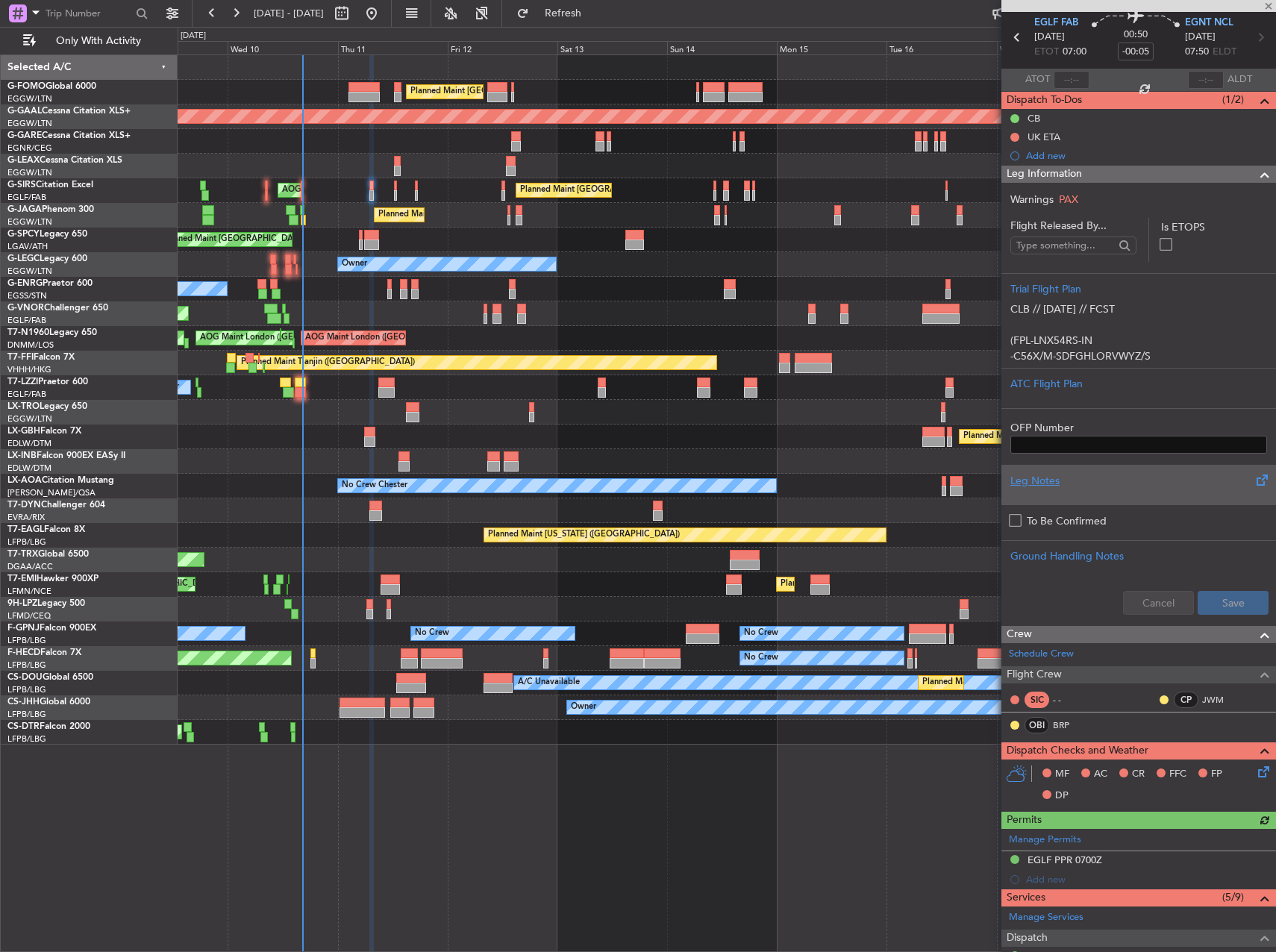
scroll to position [149, 0]
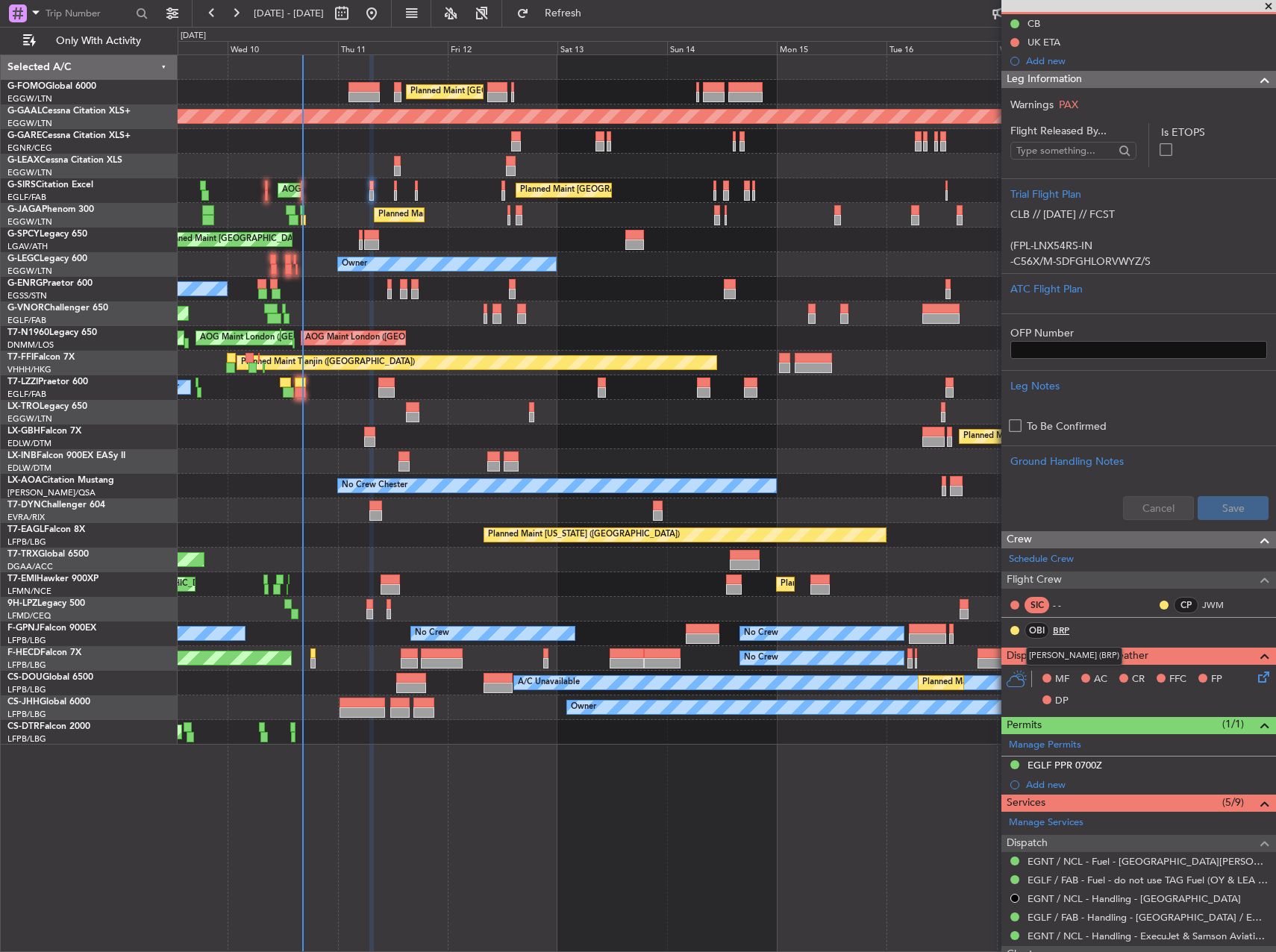
click at [1067, 633] on link "BRP" at bounding box center [1069, 630] width 34 height 13
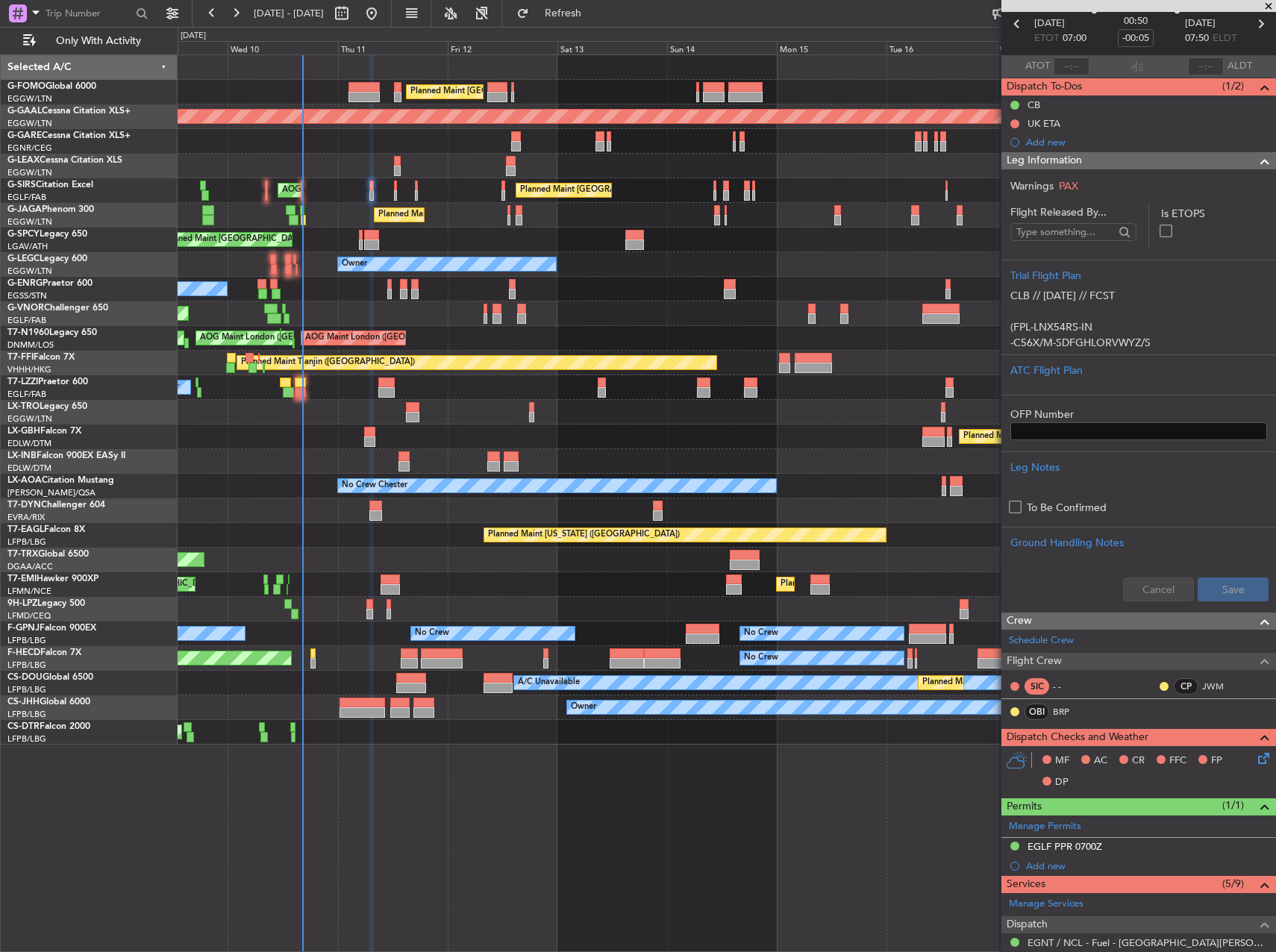
scroll to position [0, 0]
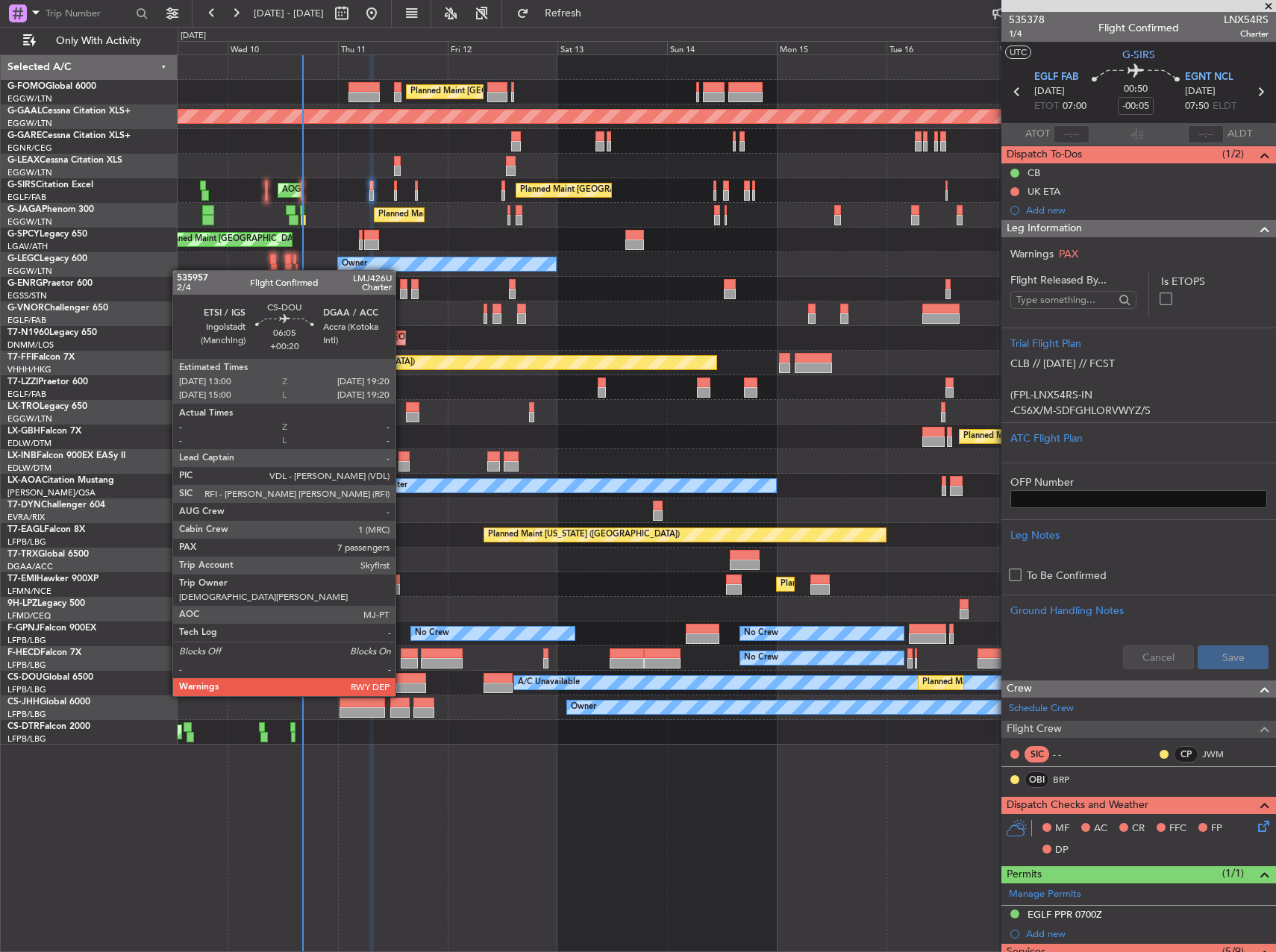
click at [402, 681] on div at bounding box center [411, 679] width 29 height 11
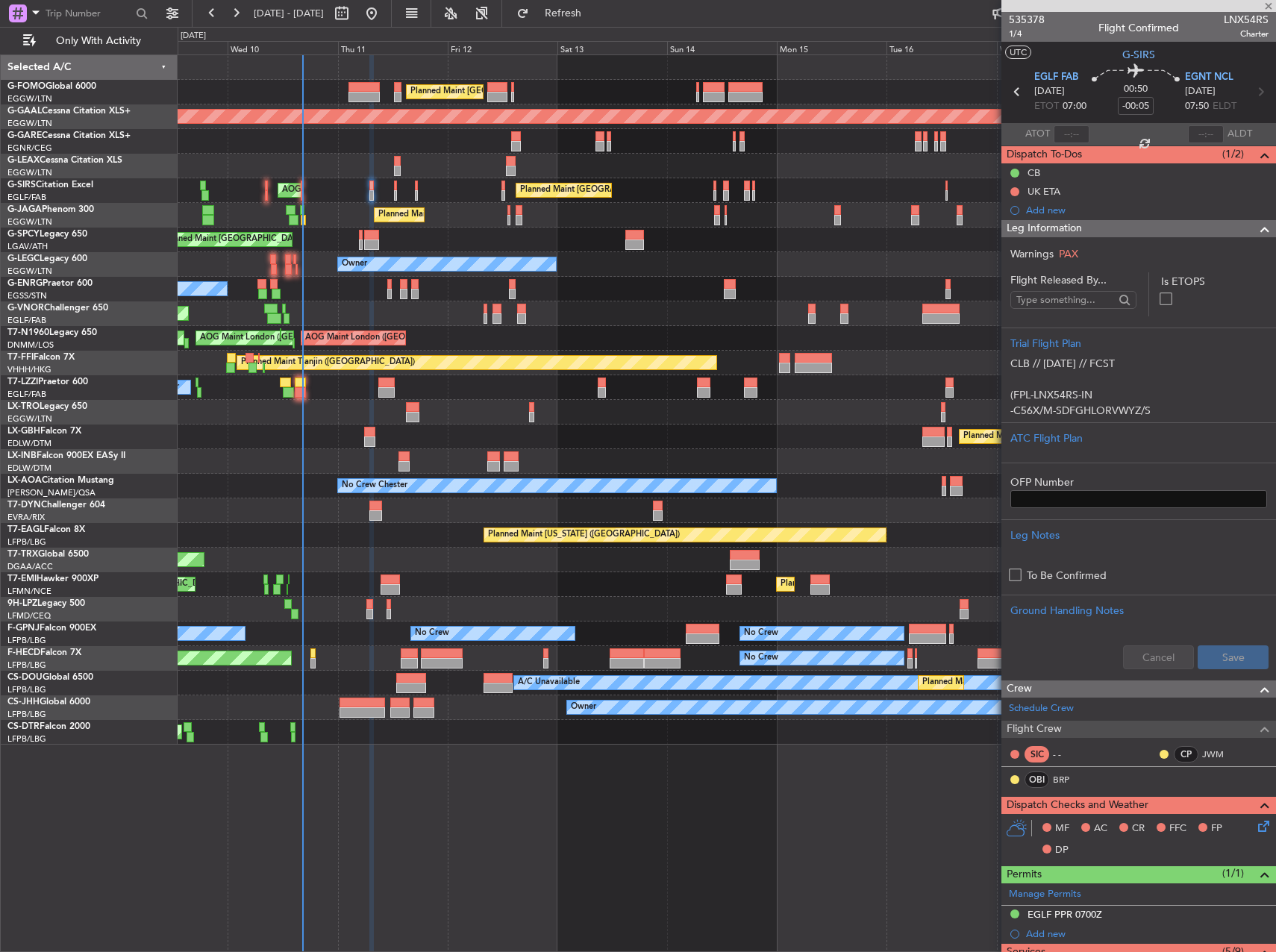
type input "+00:20"
type input "7"
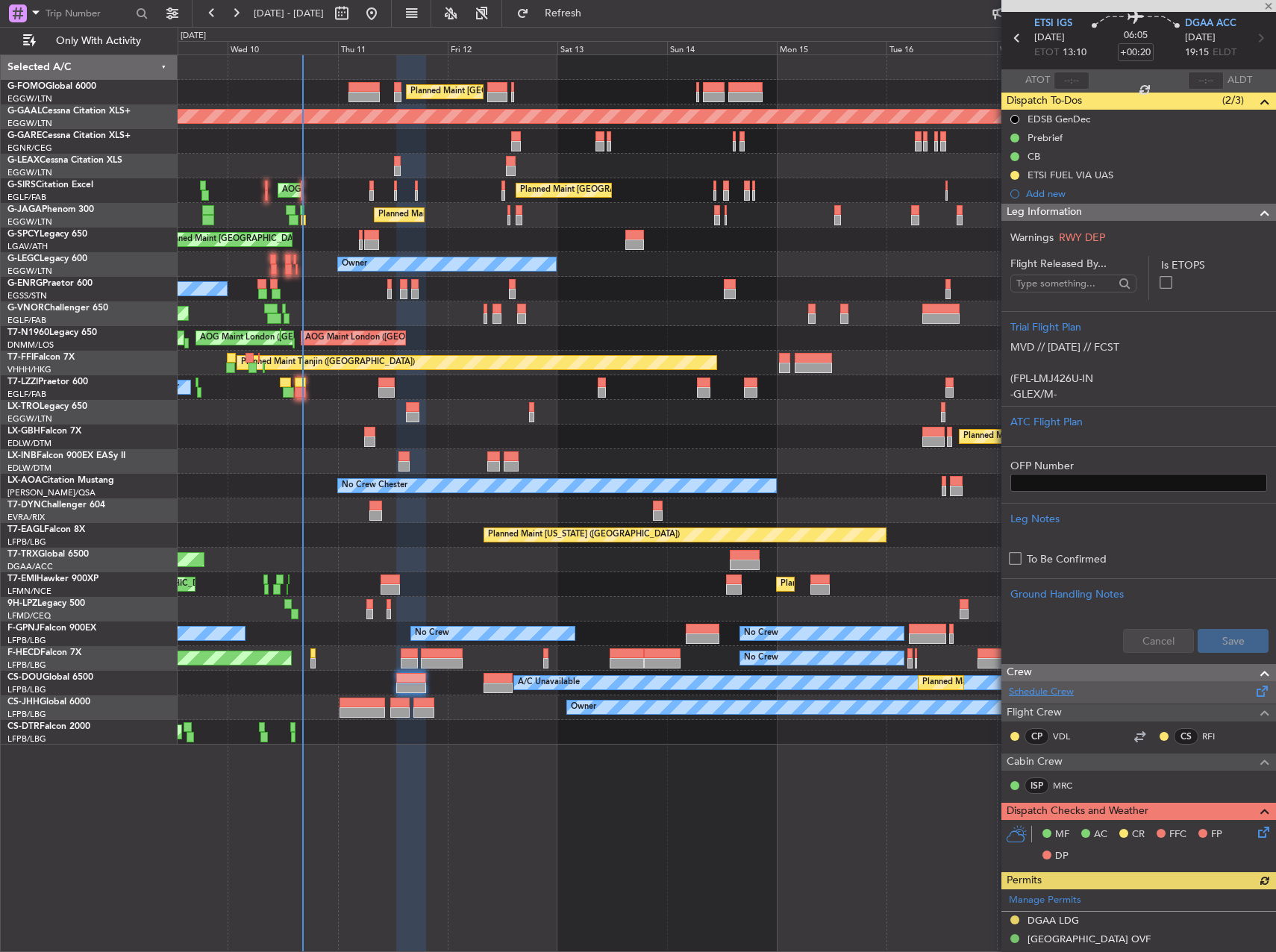
scroll to position [224, 0]
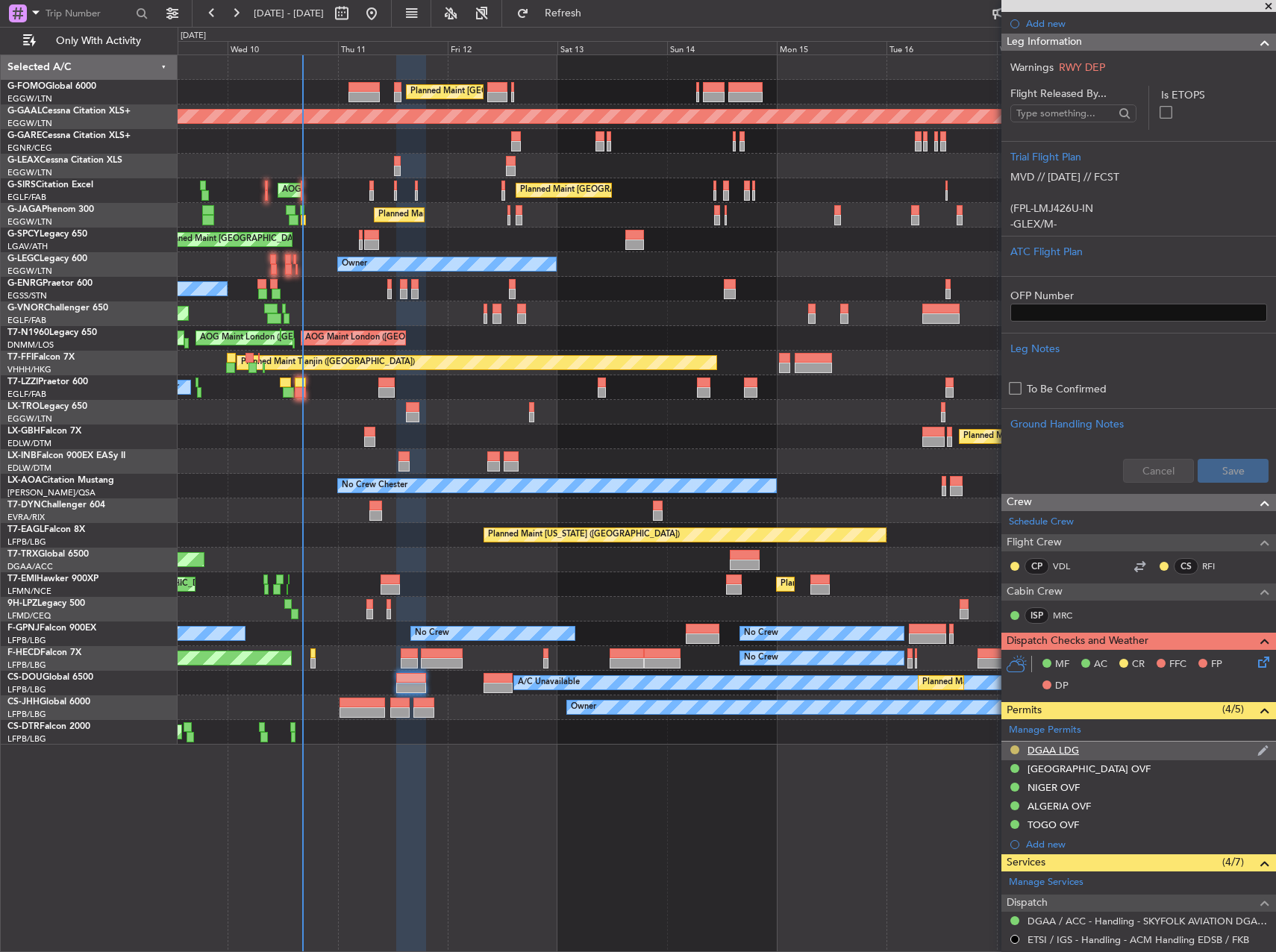
click at [1017, 746] on button at bounding box center [1015, 750] width 9 height 9
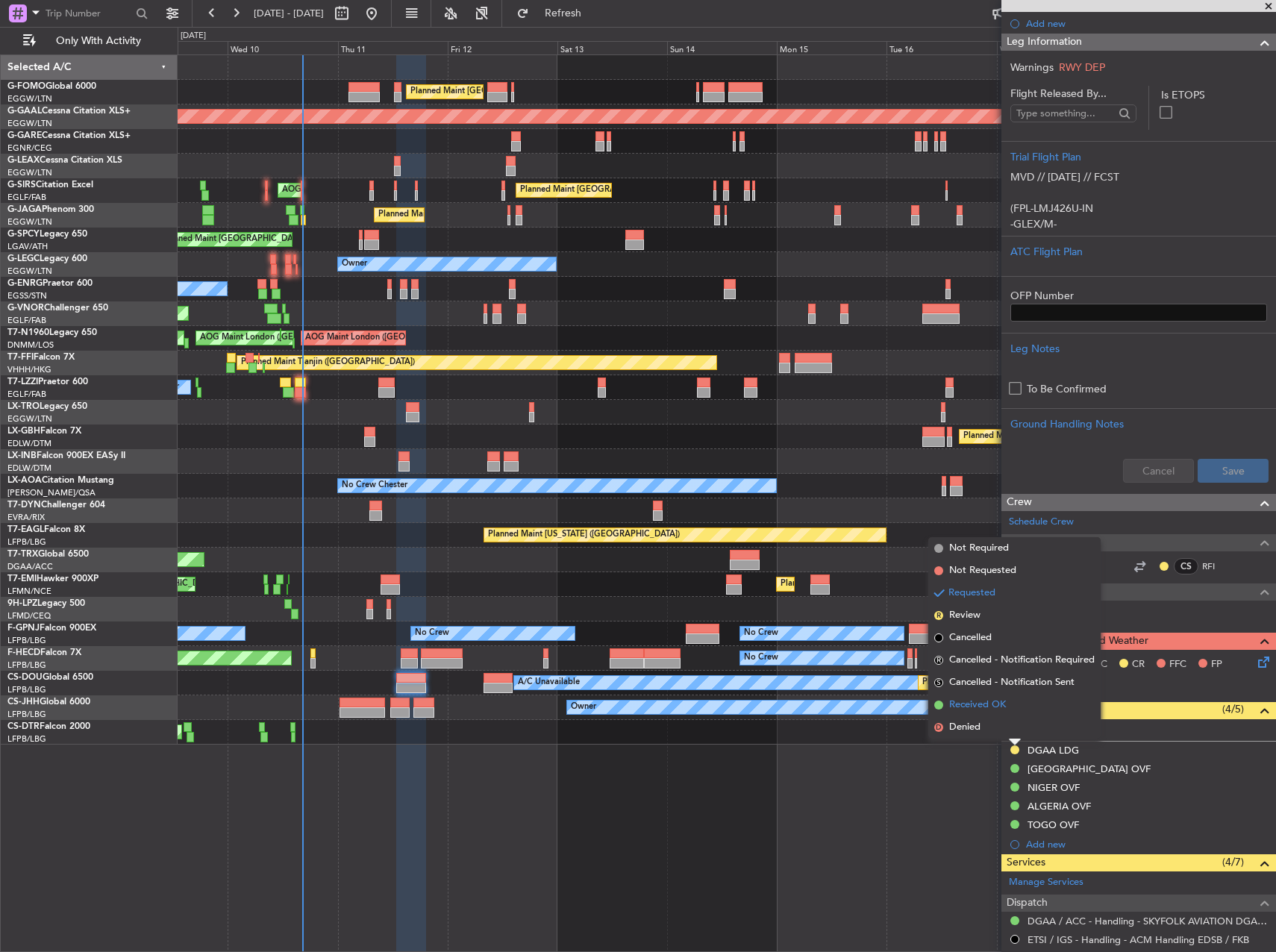
click at [972, 709] on span "Received OK" at bounding box center [977, 705] width 57 height 15
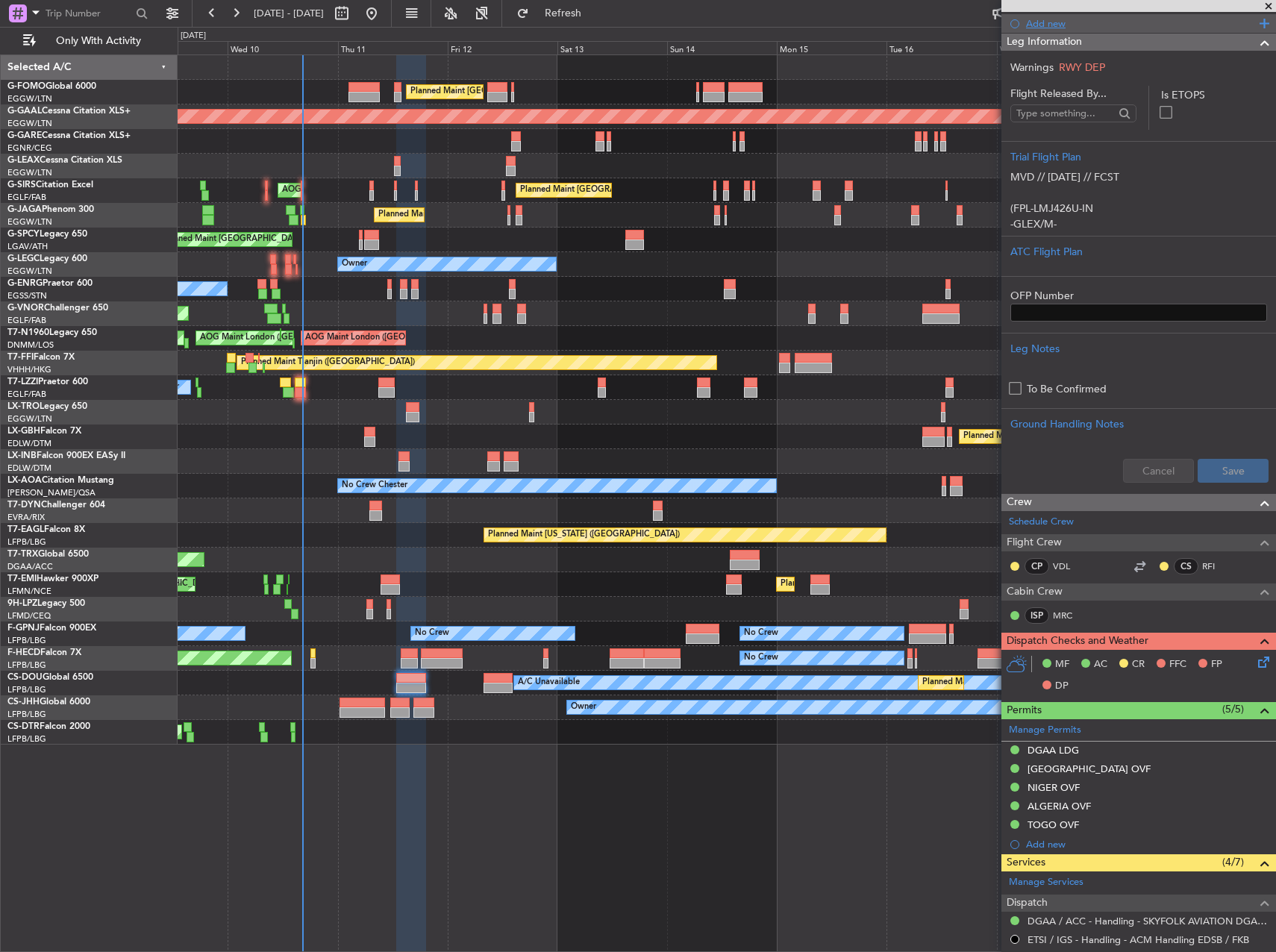
scroll to position [0, 0]
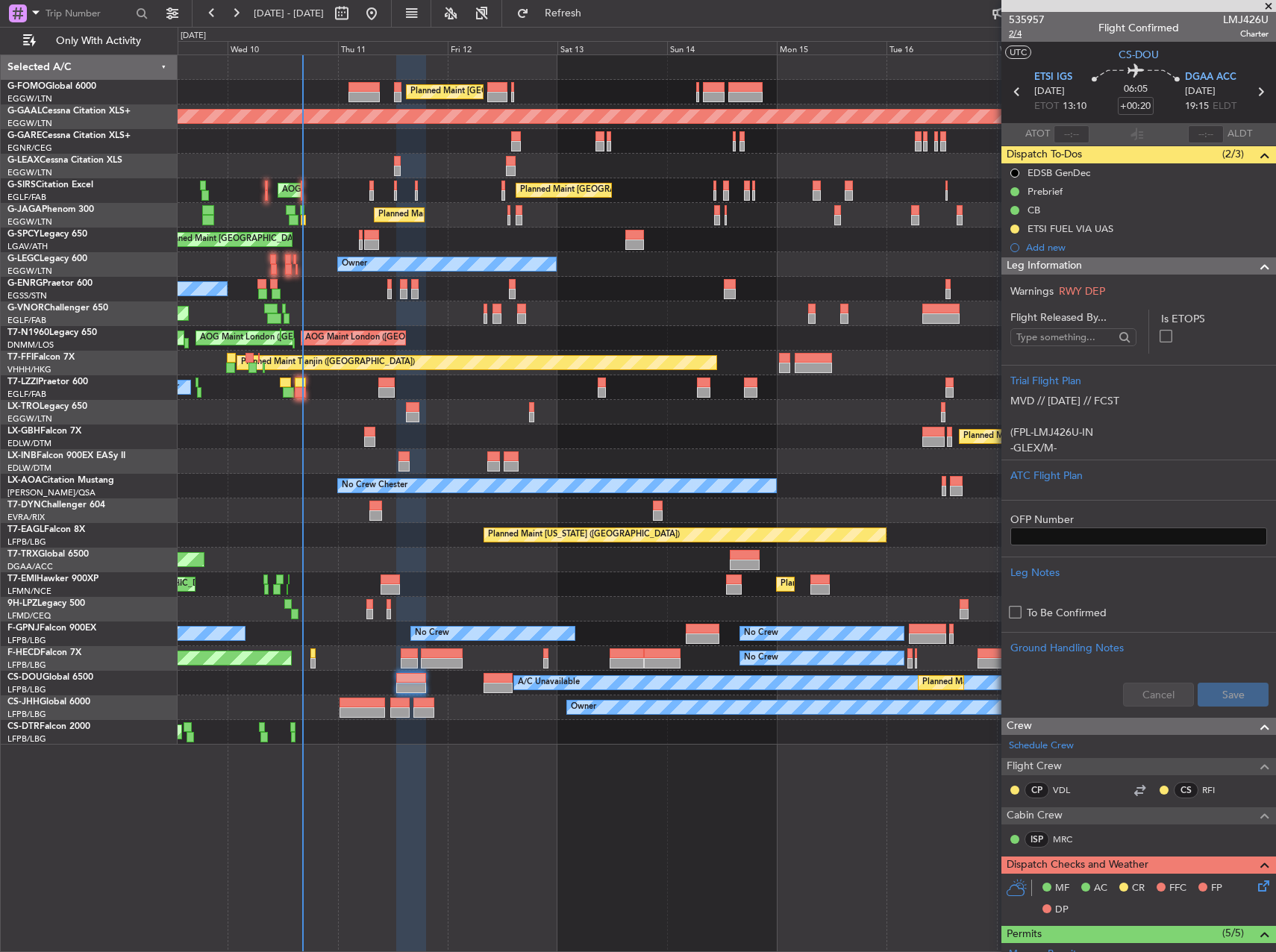
click at [1023, 38] on span "2/4" at bounding box center [1026, 34] width 36 height 13
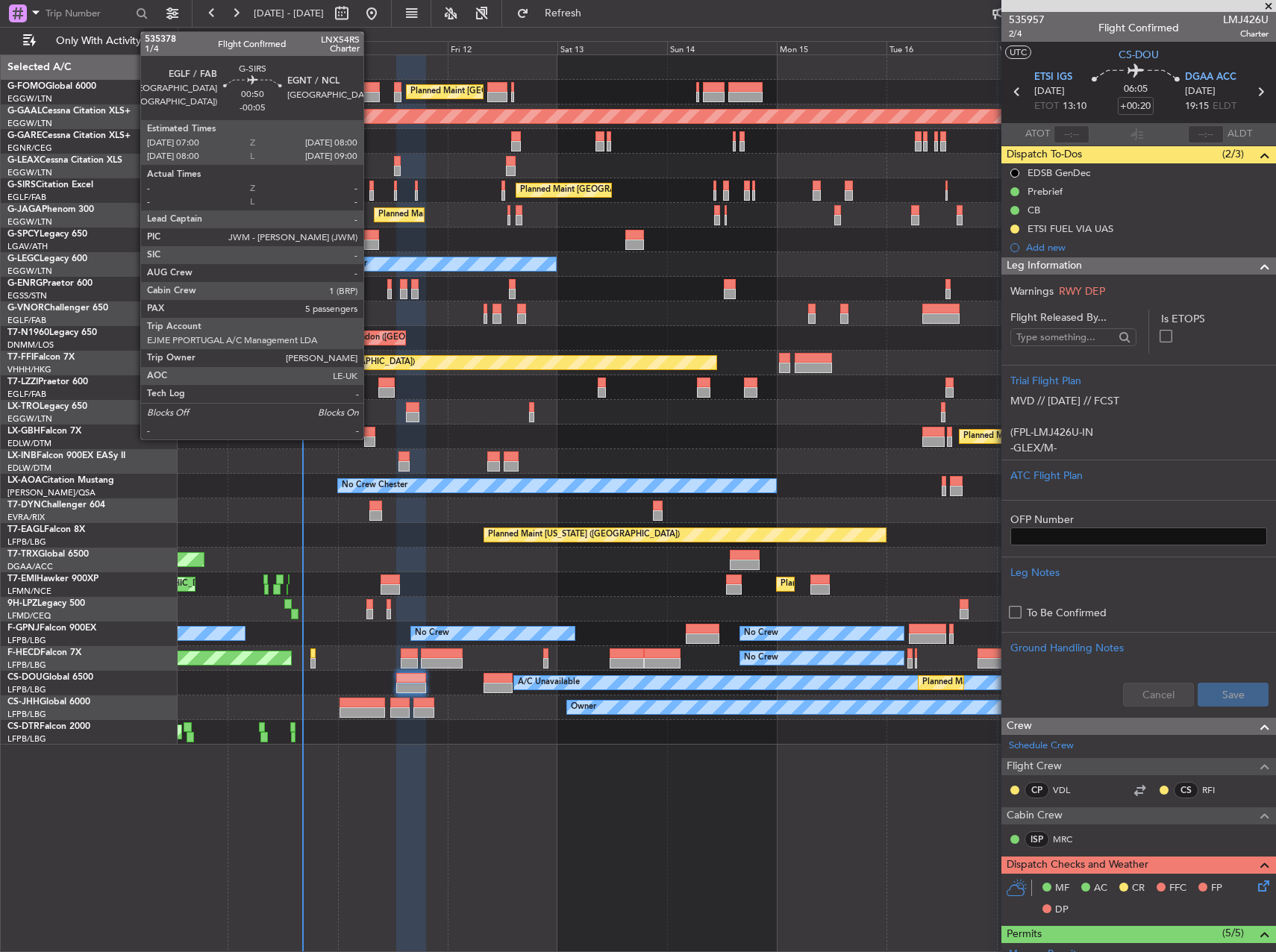
click at [370, 188] on div at bounding box center [372, 186] width 5 height 11
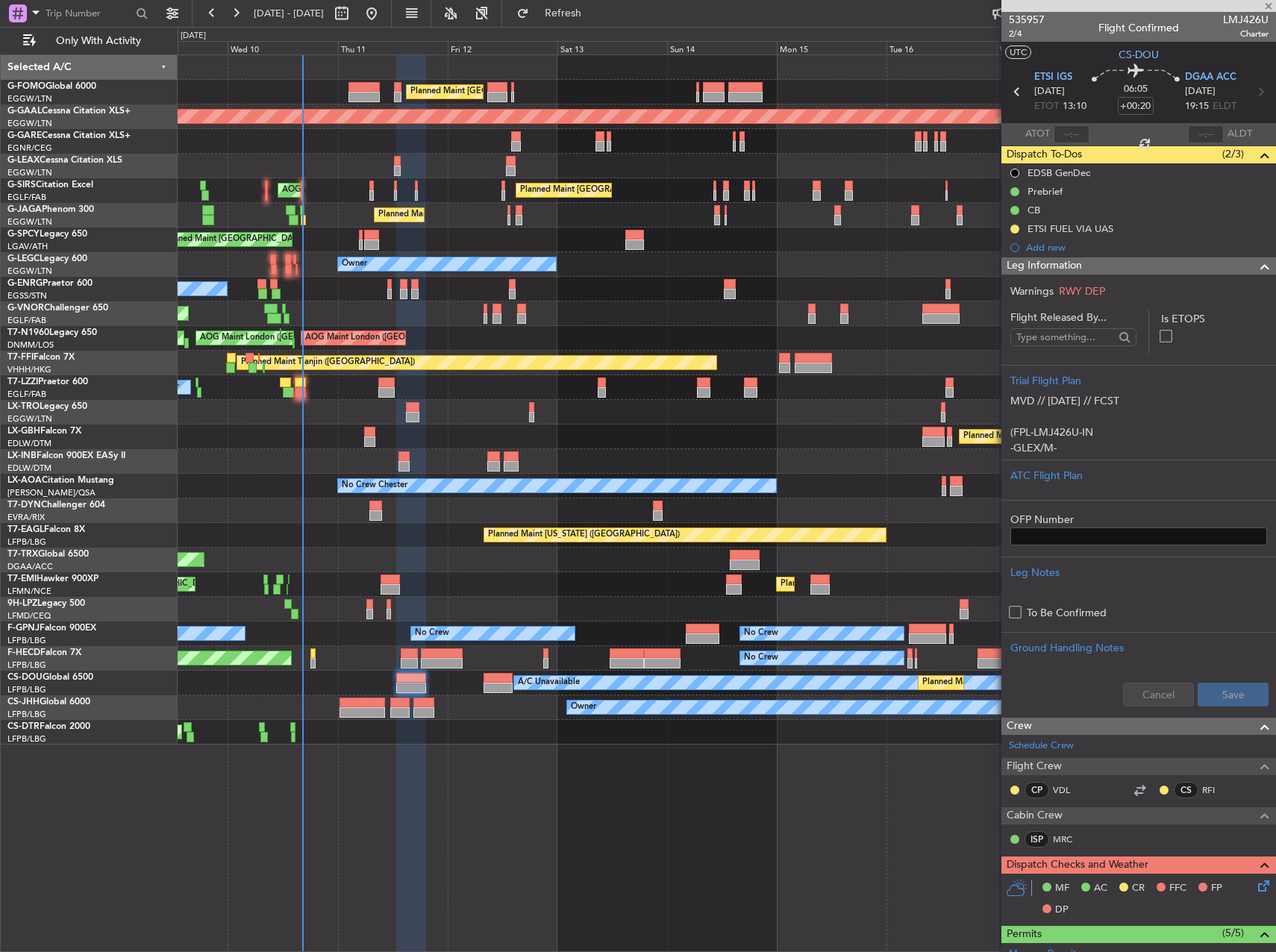
type input "-00:05"
type input "5"
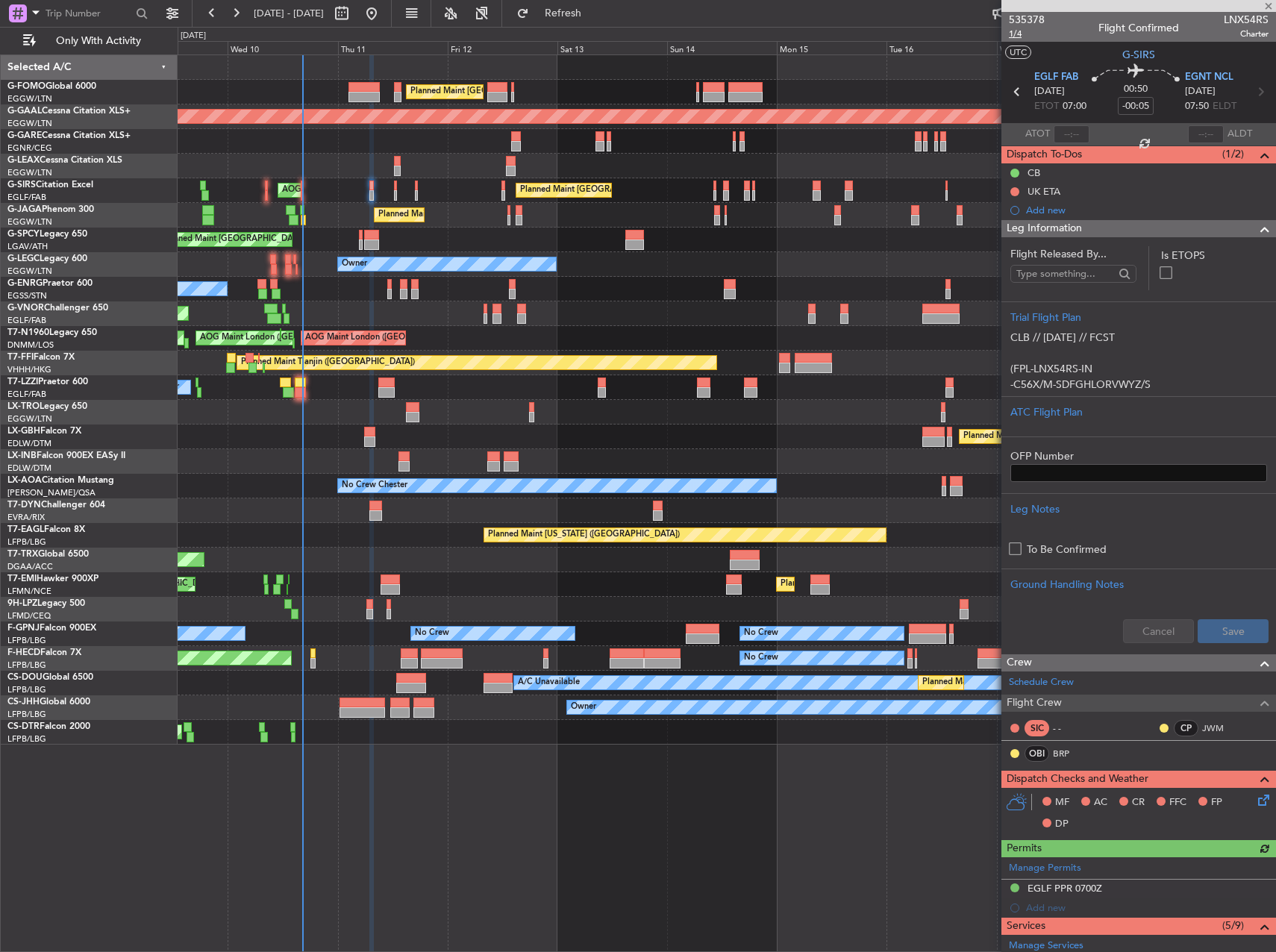
click at [1020, 39] on span "1/4" at bounding box center [1026, 34] width 36 height 13
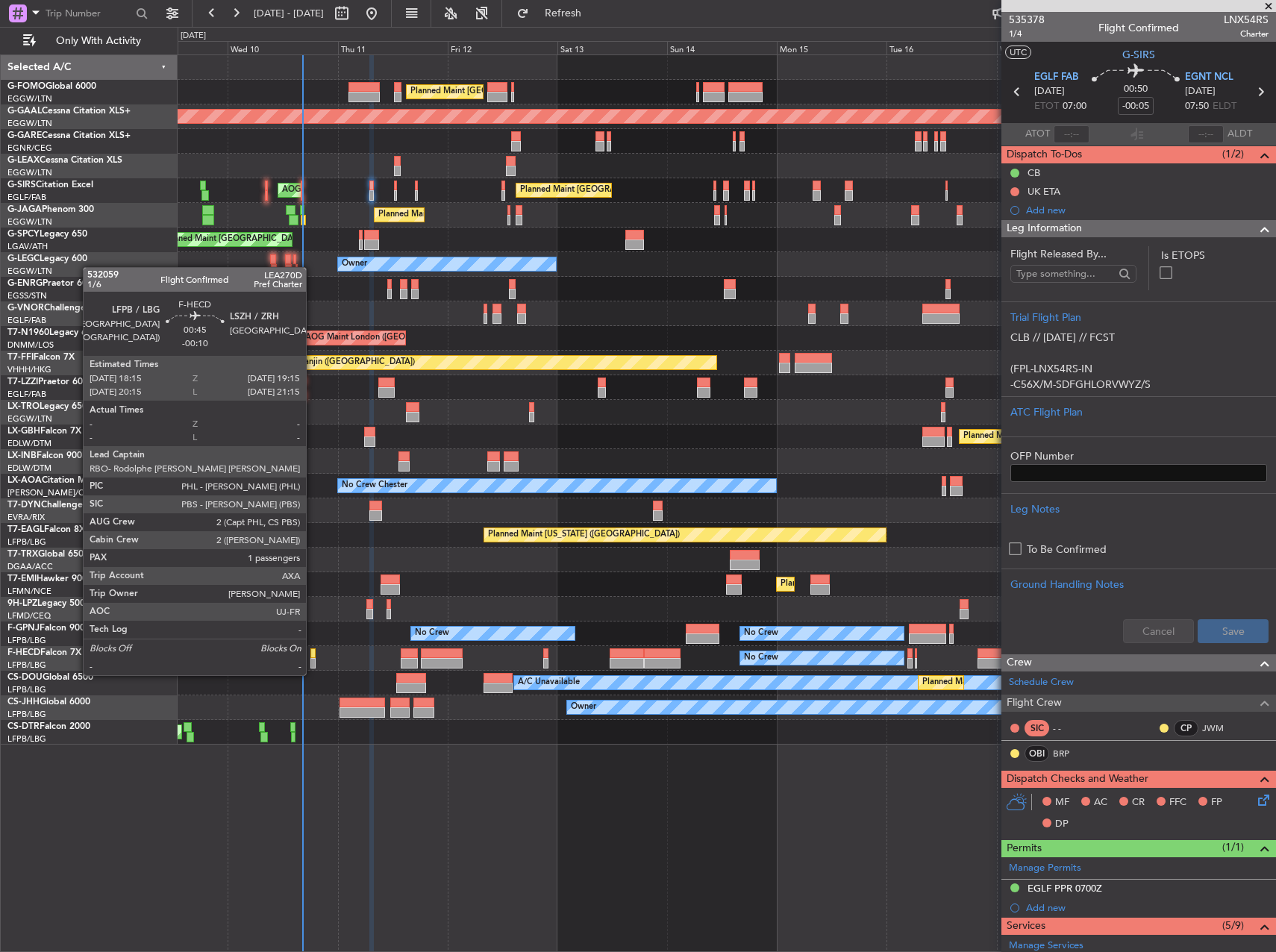
click at [312, 660] on div at bounding box center [312, 663] width 5 height 11
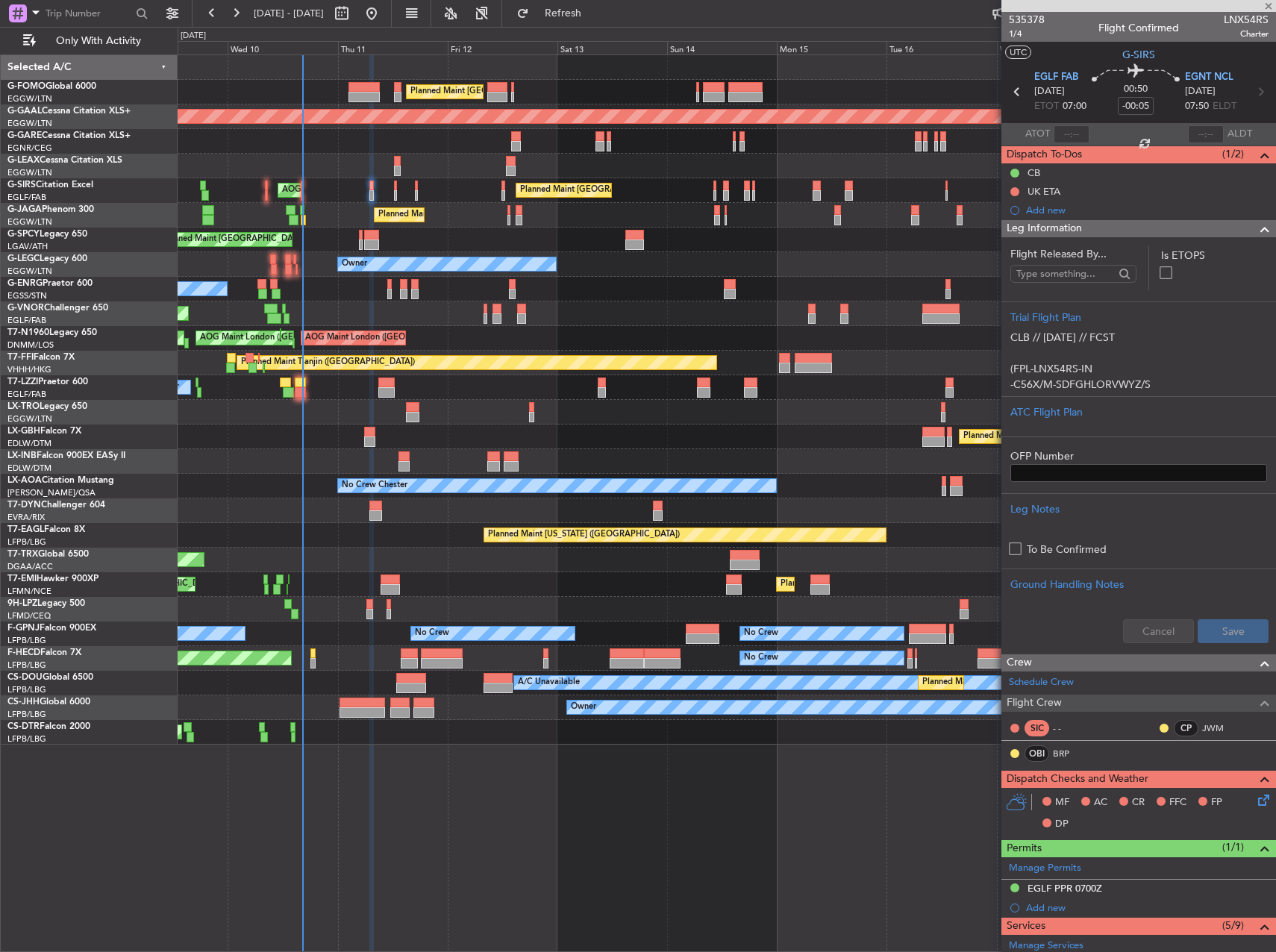
type input "-00:10"
type input "1"
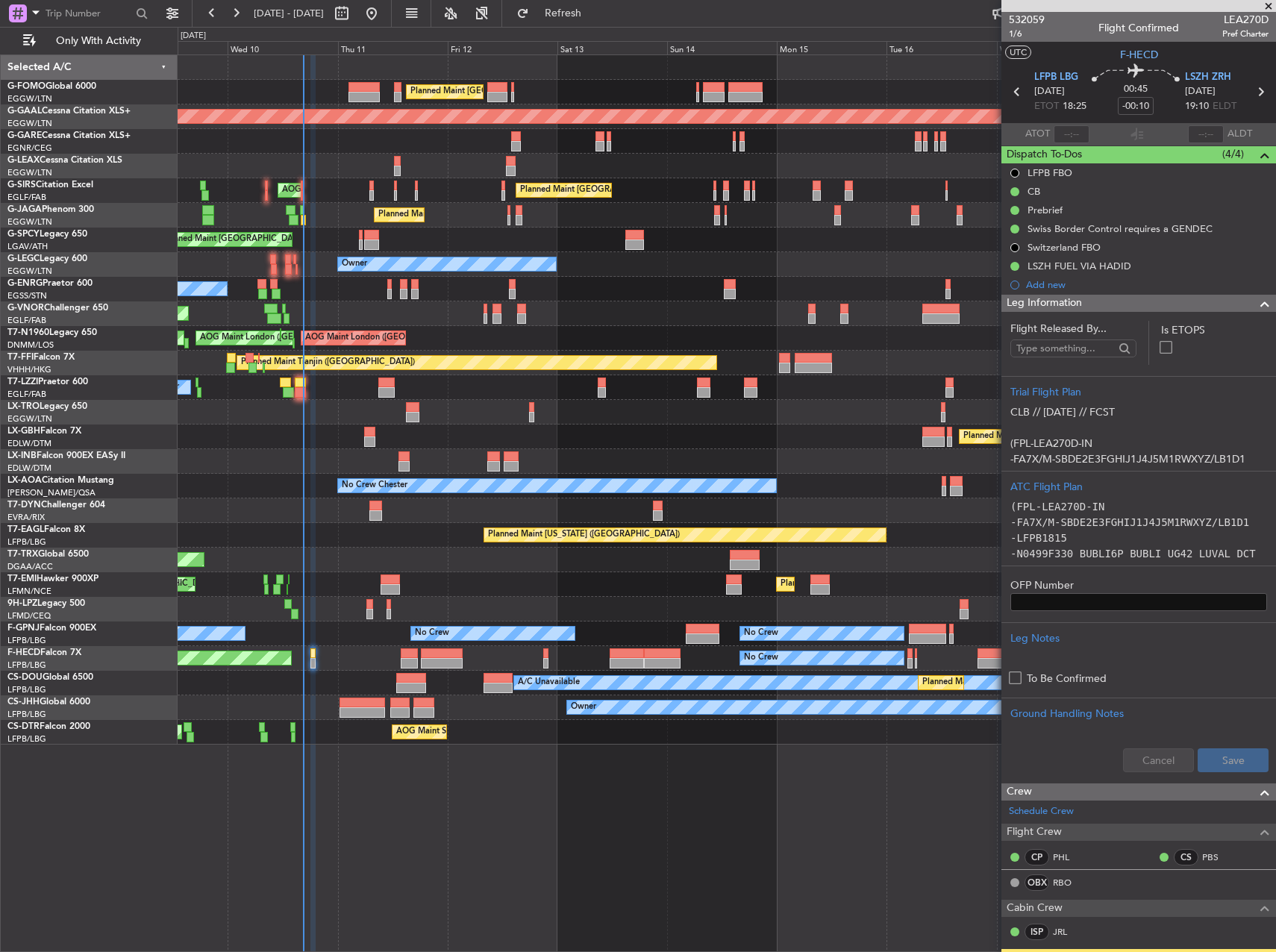
click at [317, 653] on div "No Crew No Crew Planned Maint Paris (Le Bourget) No Crew" at bounding box center [726, 659] width 1098 height 25
click at [312, 655] on div at bounding box center [312, 654] width 5 height 11
click at [311, 655] on div at bounding box center [312, 654] width 5 height 11
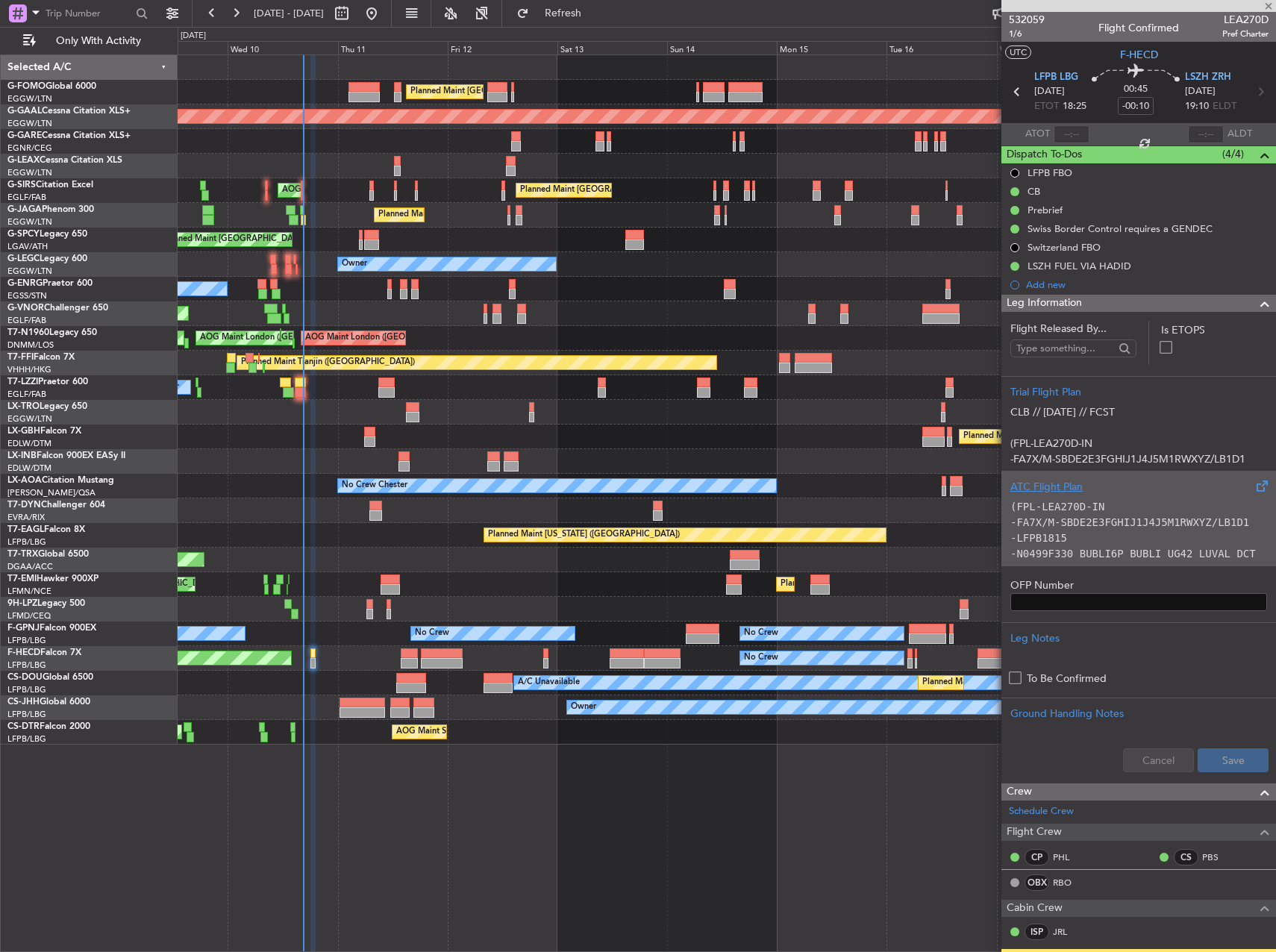
click at [1054, 491] on div "ATC Flight Plan" at bounding box center [1139, 487] width 256 height 15
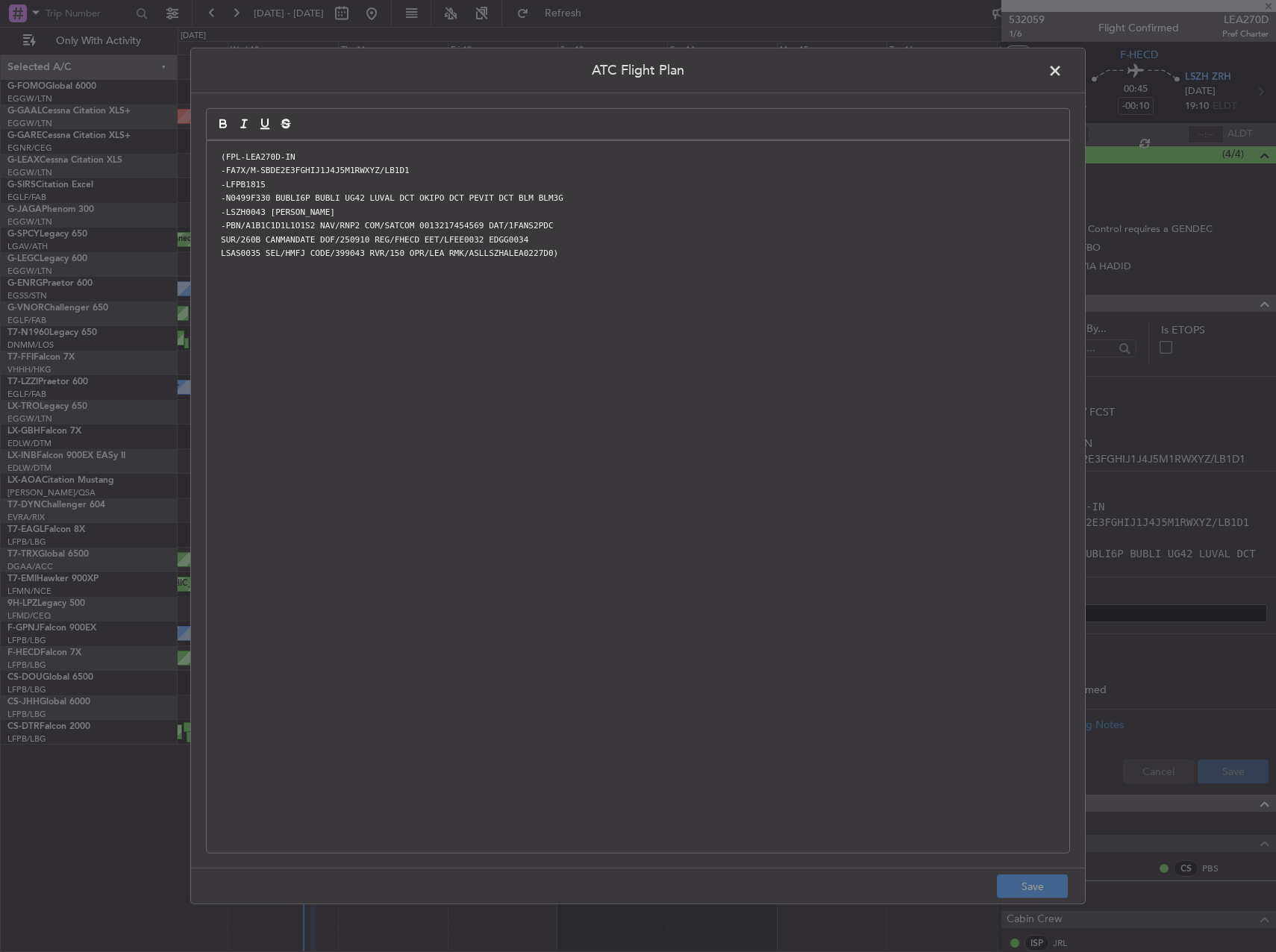
click at [719, 600] on div "(FPL-LEA270D-IN -FA7X/M-SBDE2E3FGHIJ1J4J5M1RWXYZ/LB1D1 -LFPB1815 -N0499F330 BUB…" at bounding box center [638, 497] width 863 height 712
drag, startPoint x: 1026, startPoint y: 881, endPoint x: 1039, endPoint y: 878, distance: 13.3
click at [1026, 881] on button "Save" at bounding box center [1032, 886] width 71 height 24
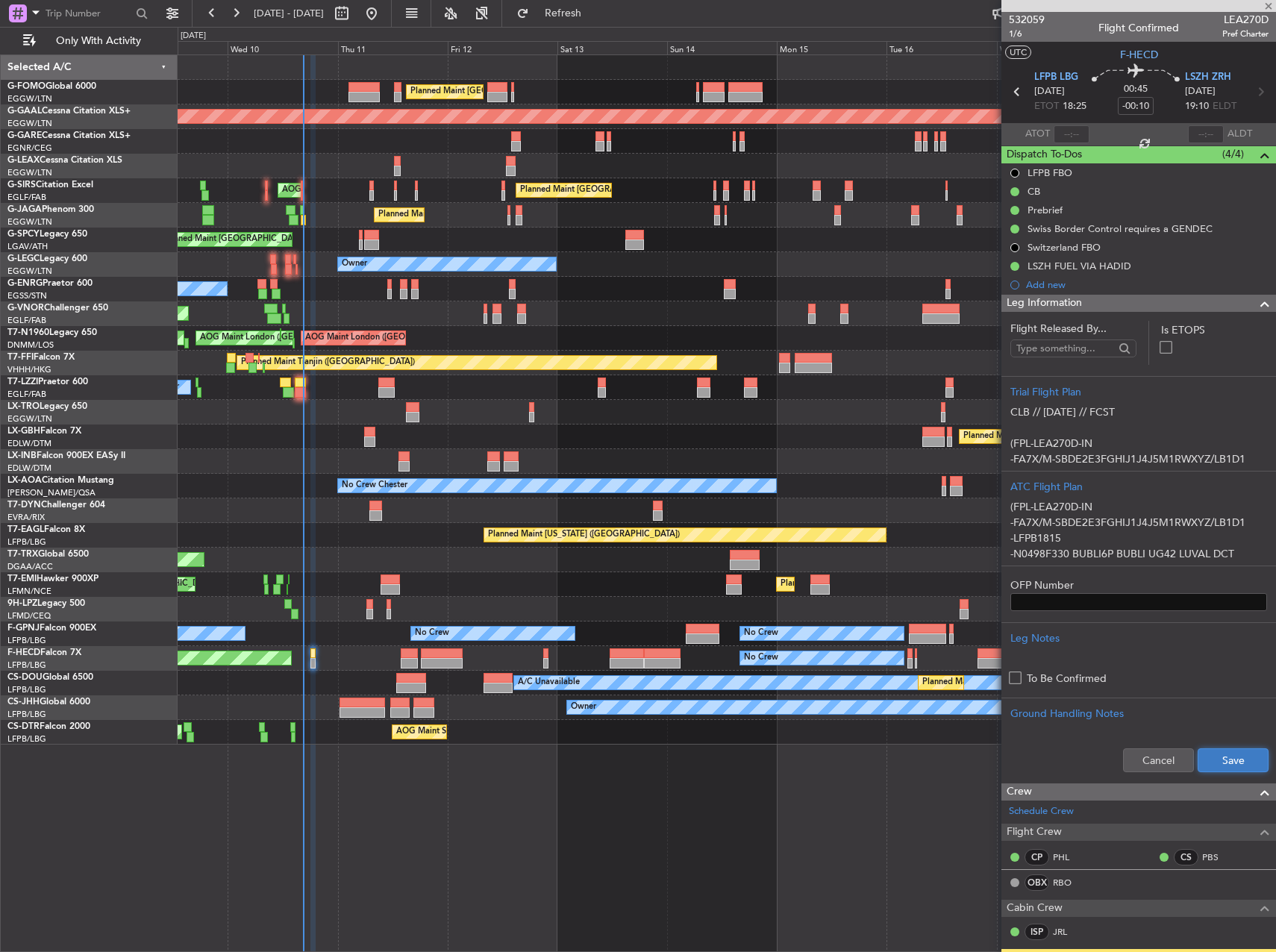
click at [1238, 756] on button "Save" at bounding box center [1233, 760] width 71 height 24
click at [1013, 33] on span "1/6" at bounding box center [1026, 34] width 36 height 13
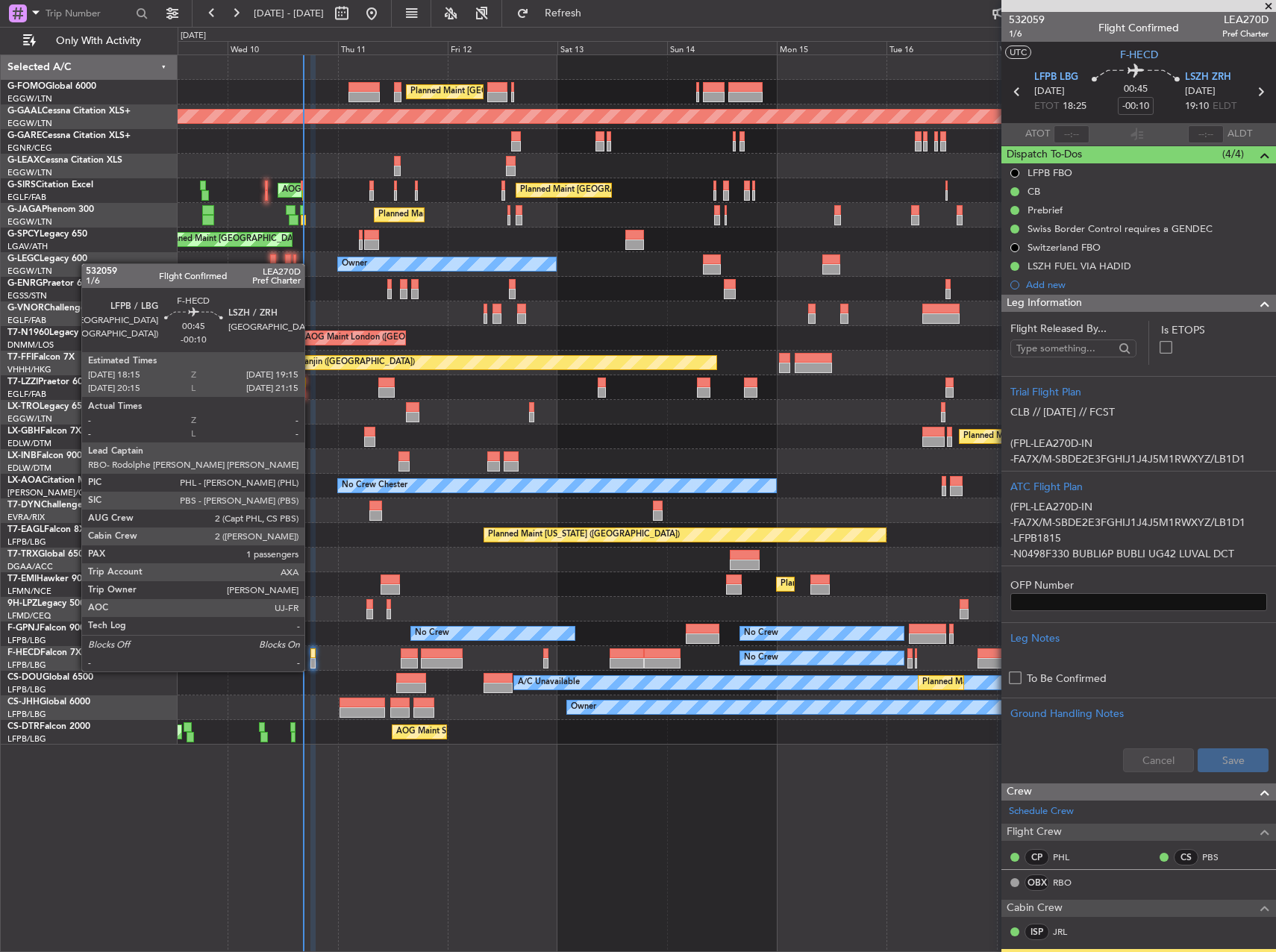
click at [311, 656] on div at bounding box center [312, 654] width 5 height 11
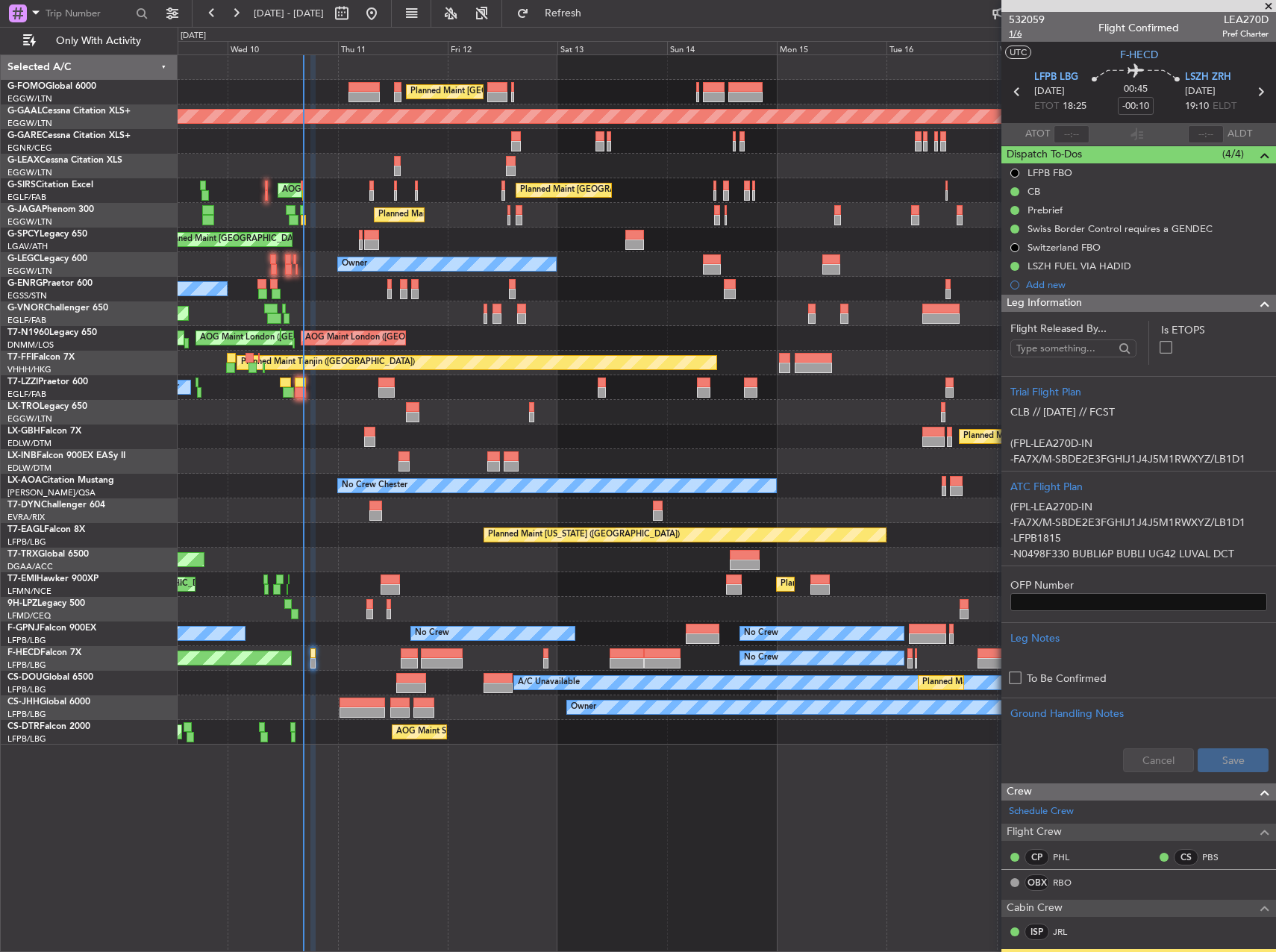
click at [1018, 35] on span "1/6" at bounding box center [1026, 34] width 36 height 13
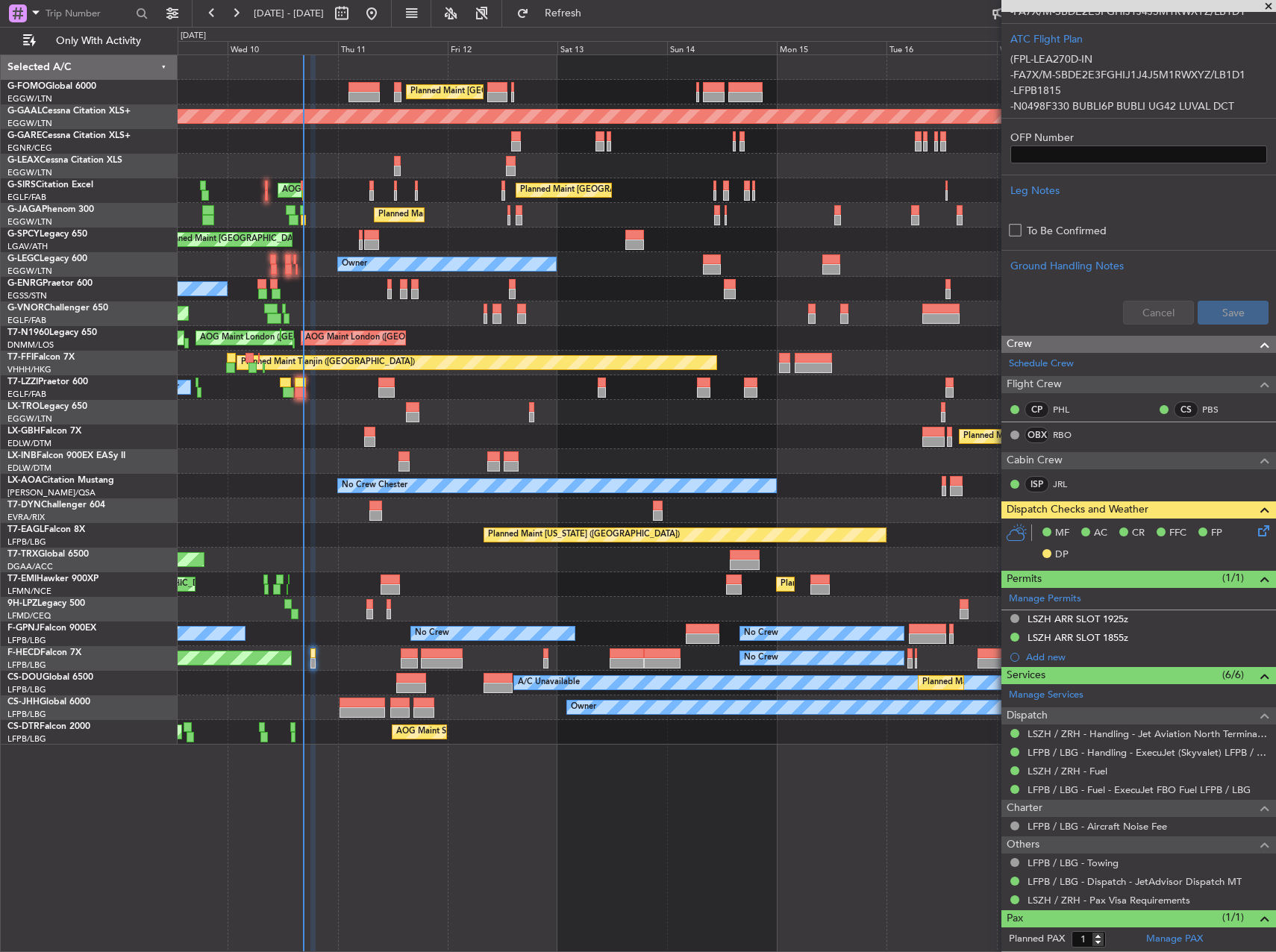
drag, startPoint x: 1235, startPoint y: 530, endPoint x: 1245, endPoint y: 529, distance: 10.0
click at [1239, 528] on div "MF AC CR FFC FP DP" at bounding box center [1145, 544] width 220 height 44
click at [1255, 529] on icon at bounding box center [1261, 528] width 12 height 12
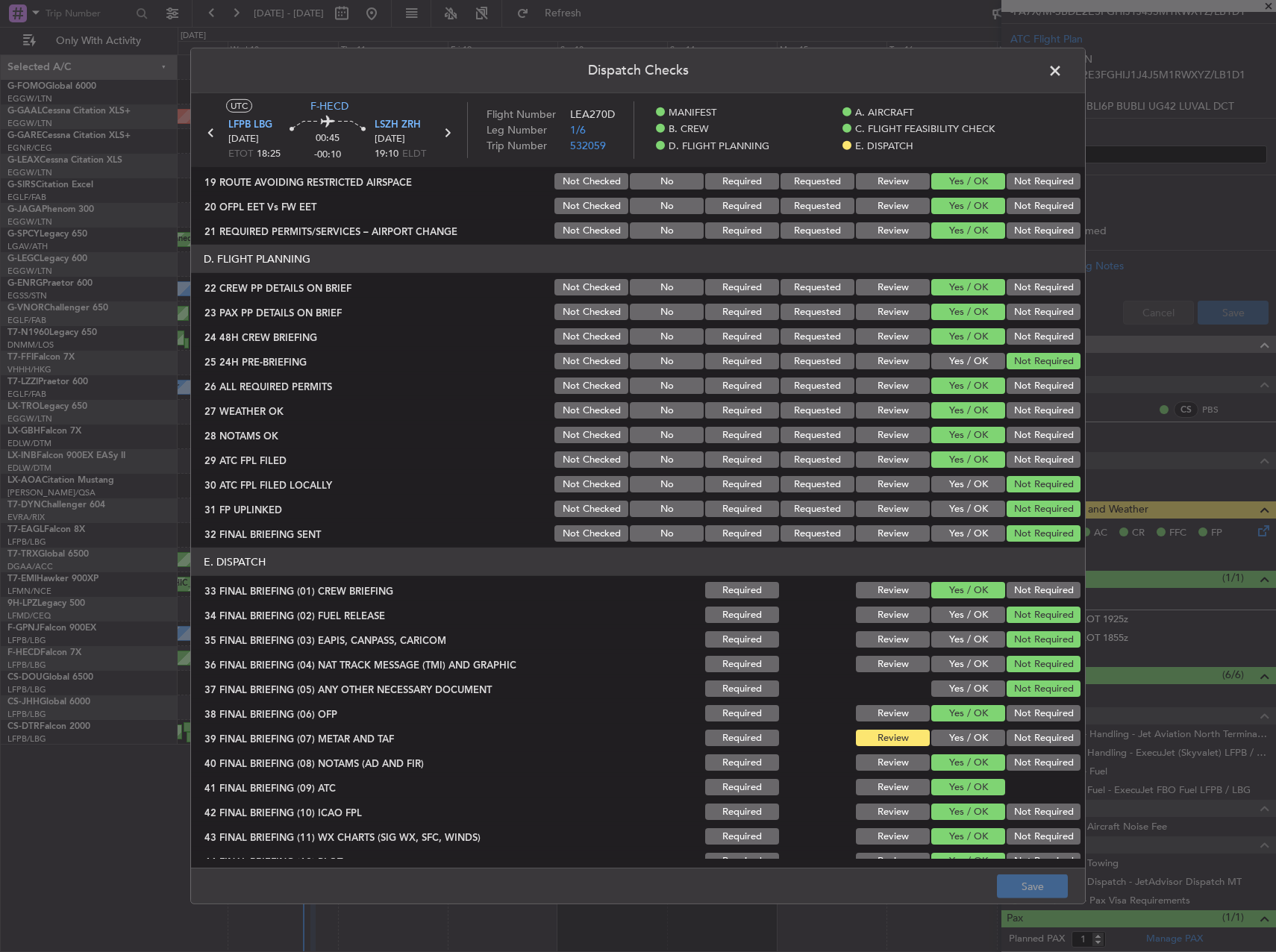
scroll to position [658, 0]
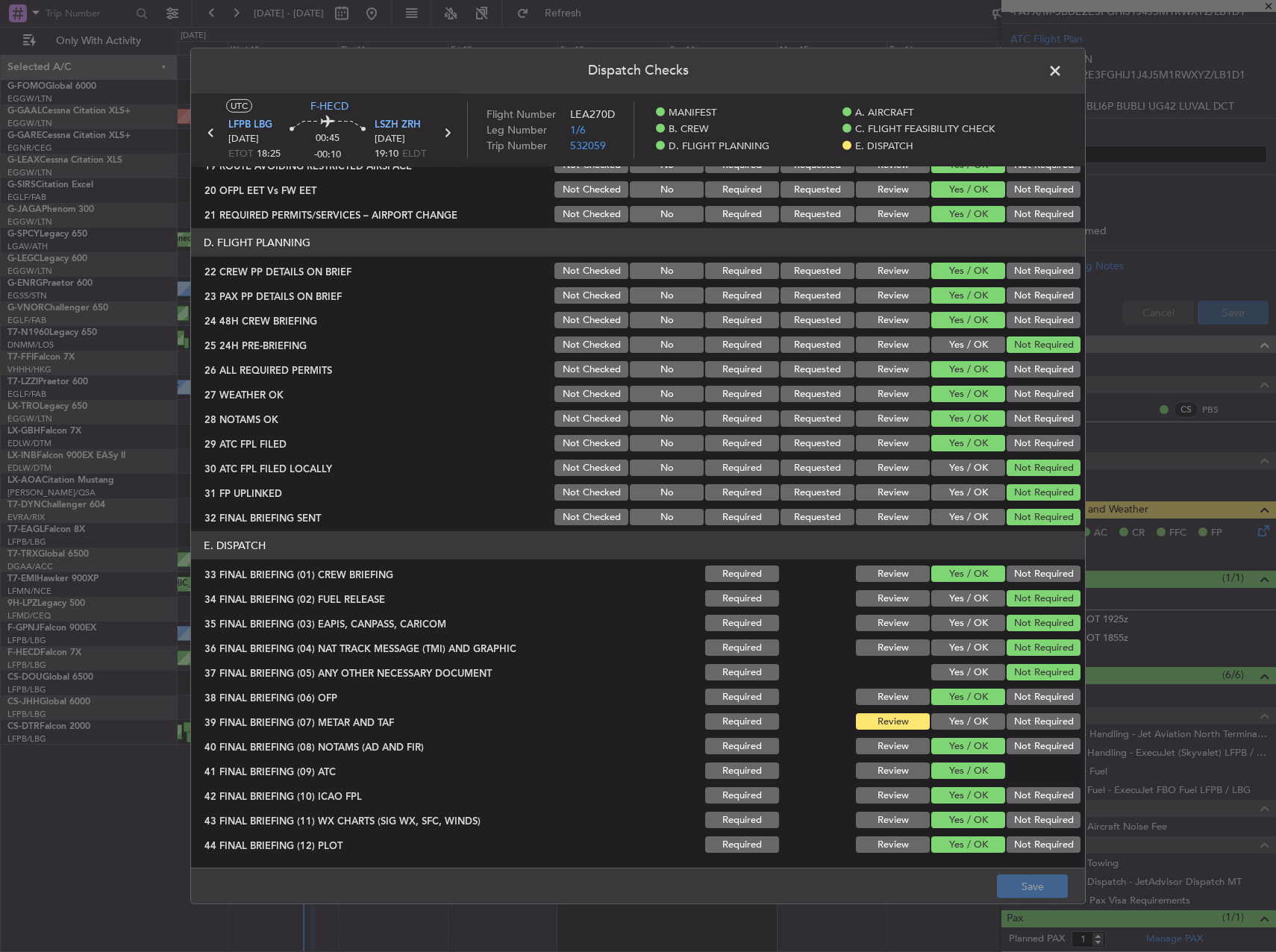
click at [963, 721] on button "Yes / OK" at bounding box center [968, 721] width 74 height 16
click at [1024, 901] on footer "Save" at bounding box center [638, 885] width 894 height 36
click at [1025, 884] on button "Save" at bounding box center [1032, 886] width 71 height 24
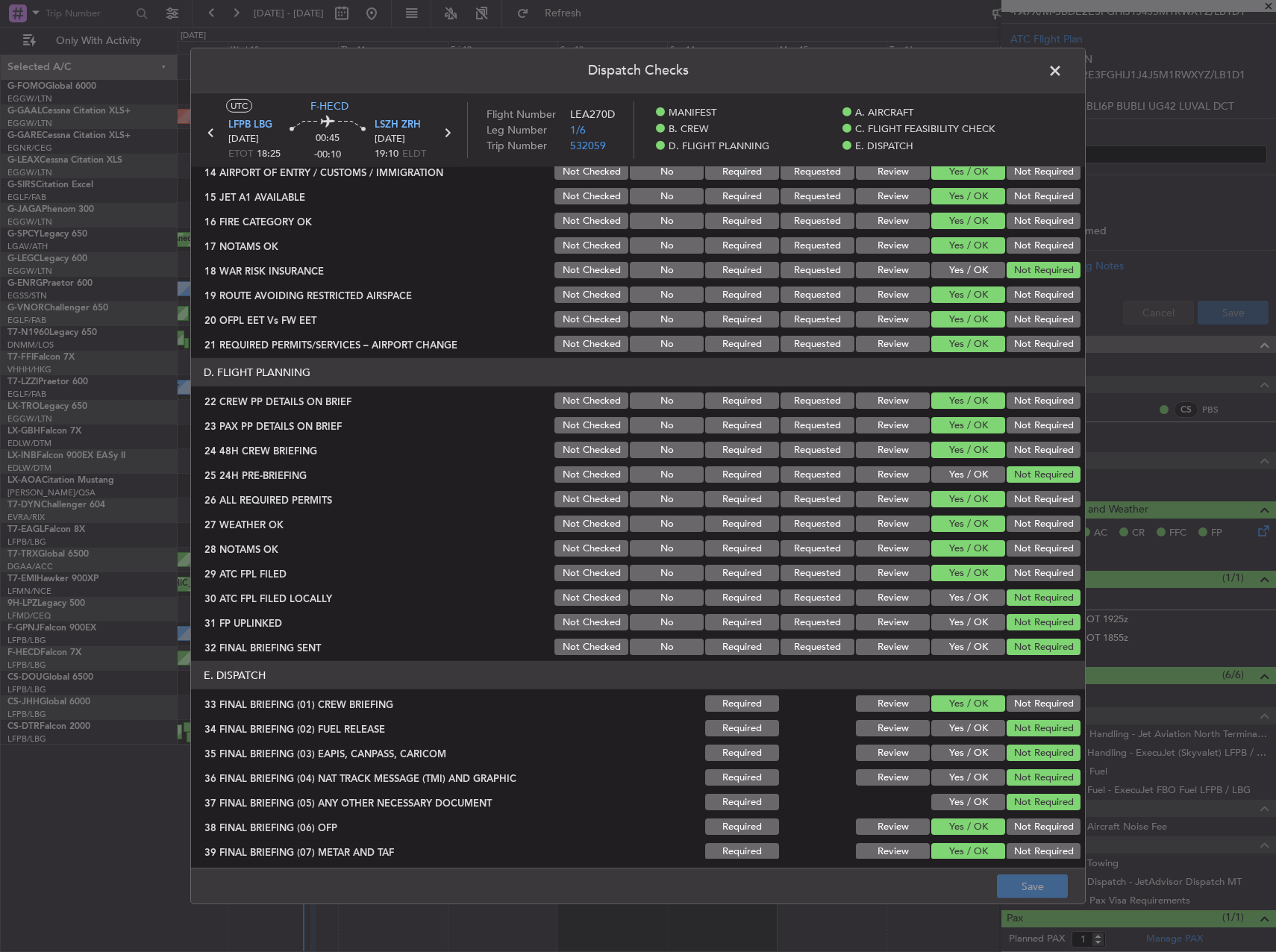
scroll to position [435, 0]
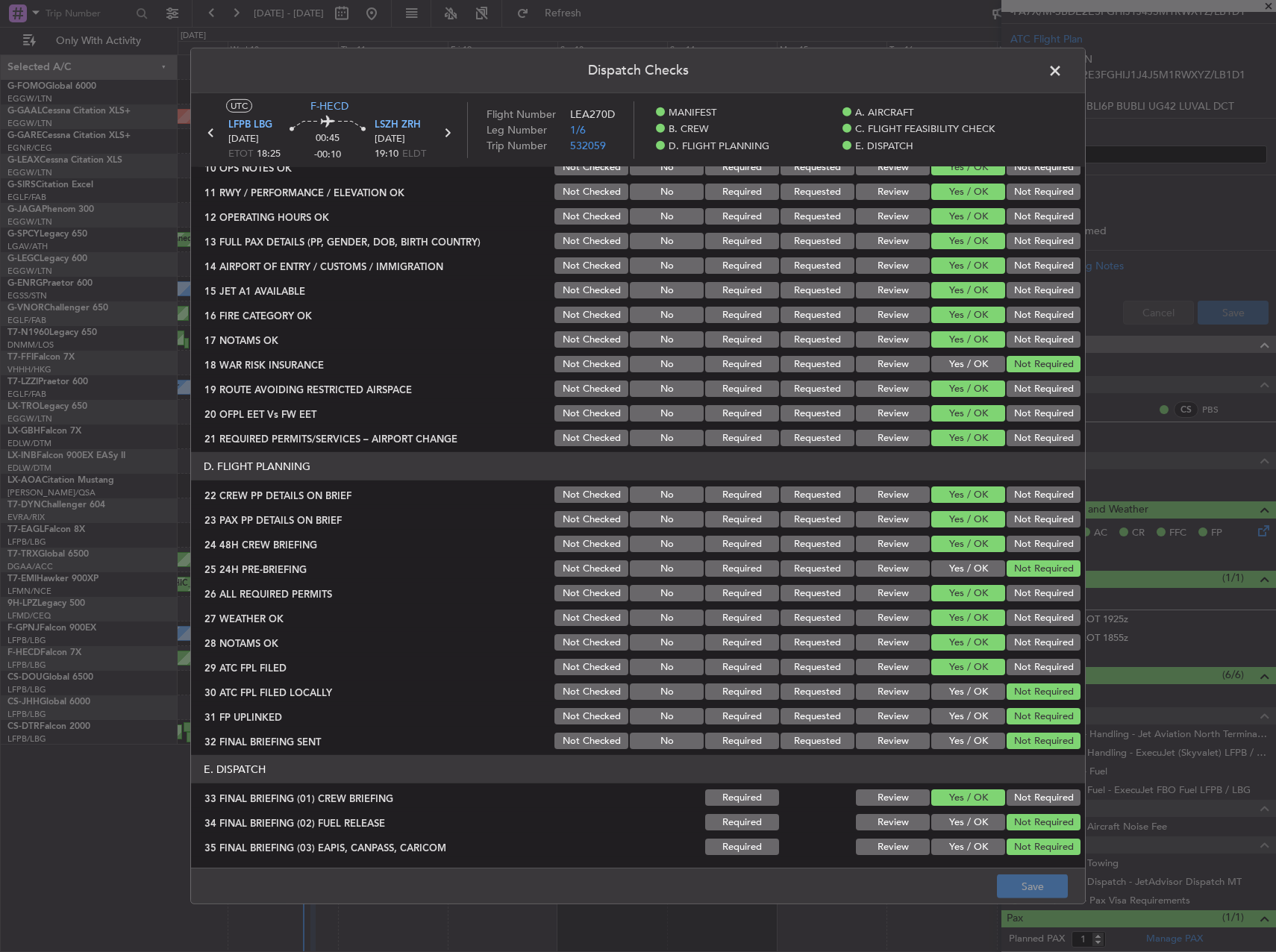
click at [1050, 88] on header "Dispatch Checks" at bounding box center [638, 71] width 894 height 45
click at [1050, 84] on header "Dispatch Checks" at bounding box center [638, 71] width 894 height 45
click at [1063, 72] on span at bounding box center [1063, 74] width 0 height 30
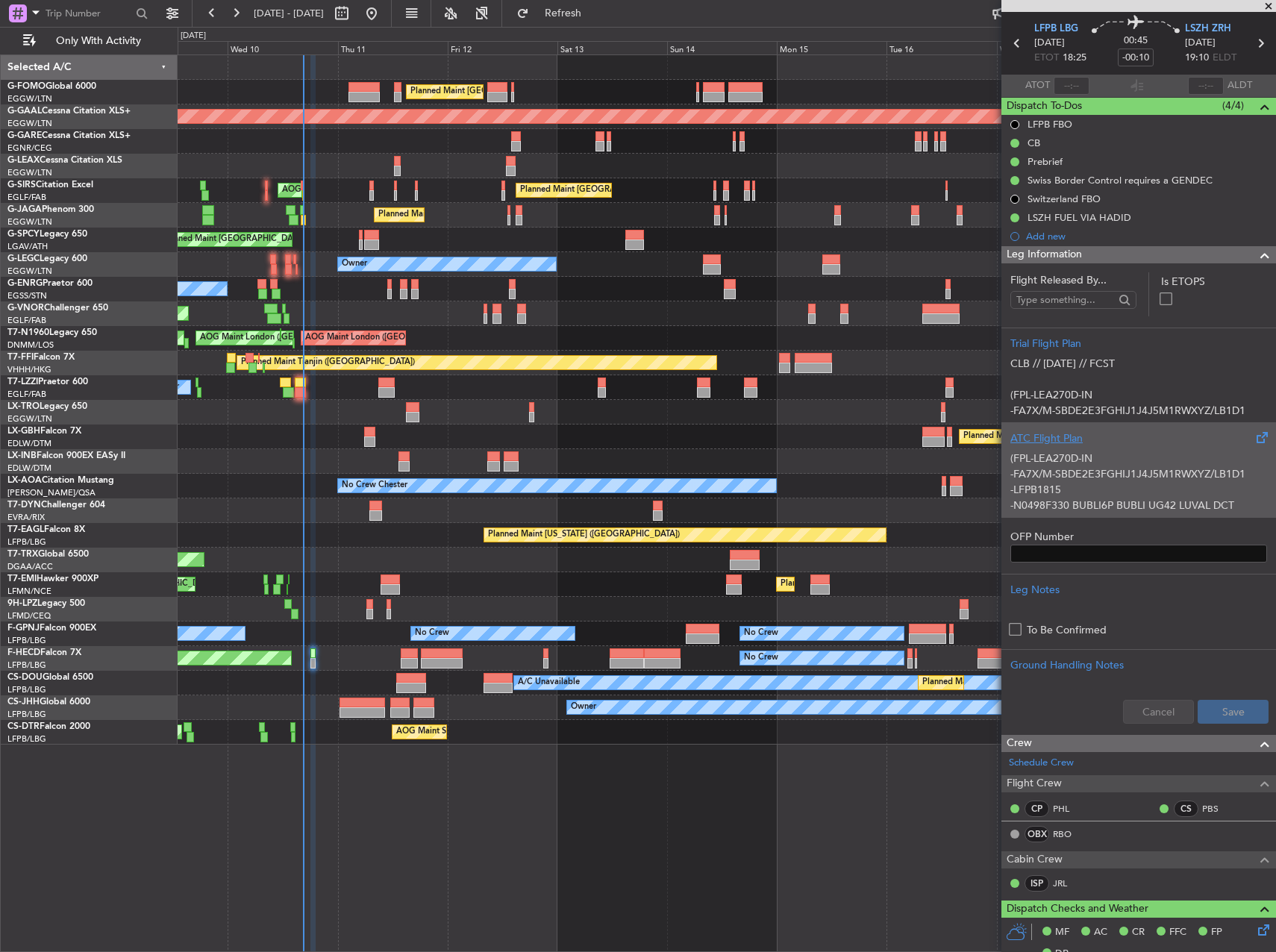
scroll to position [74, 0]
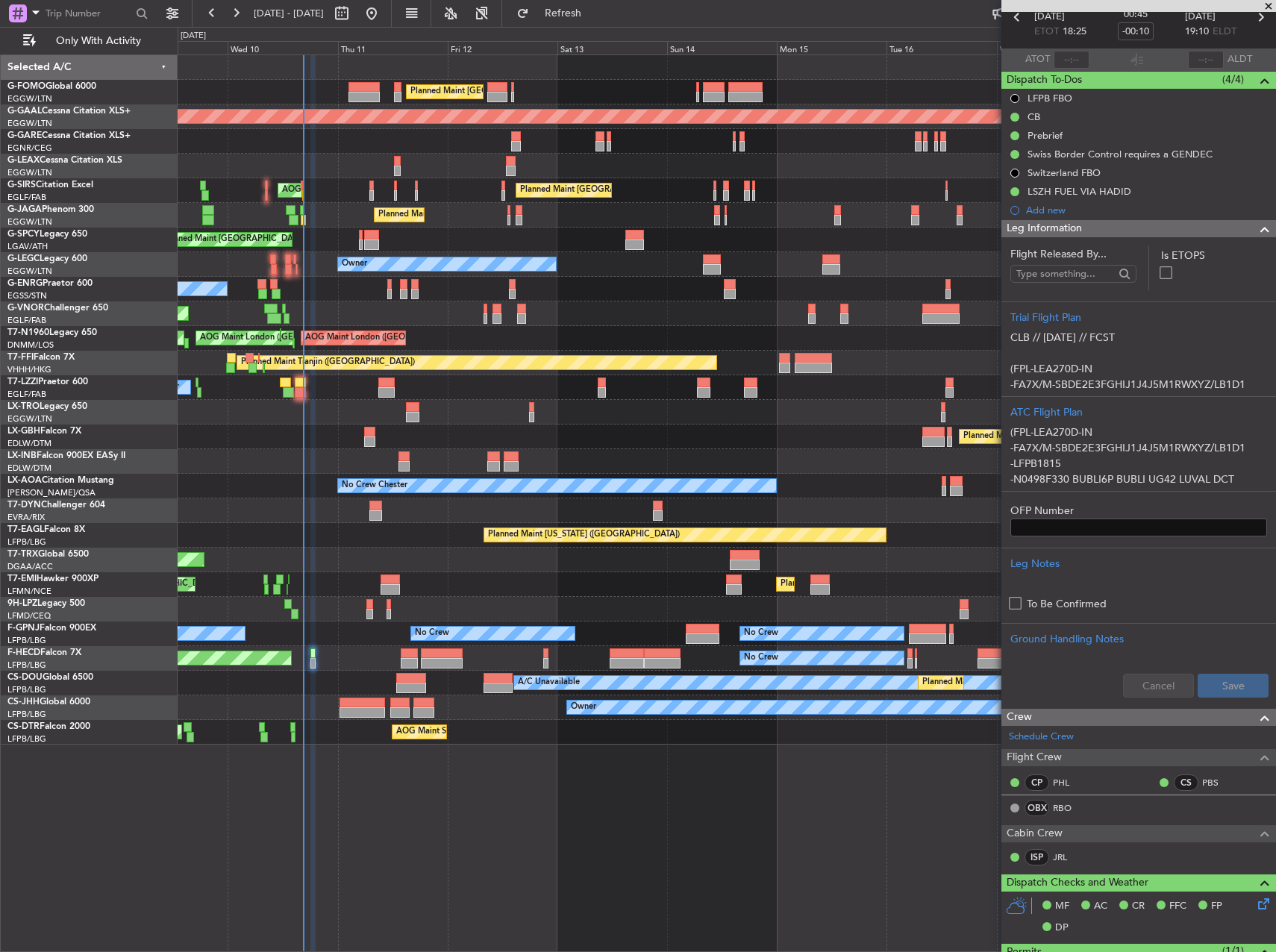
click at [309, 396] on div "Owner" at bounding box center [726, 388] width 1098 height 25
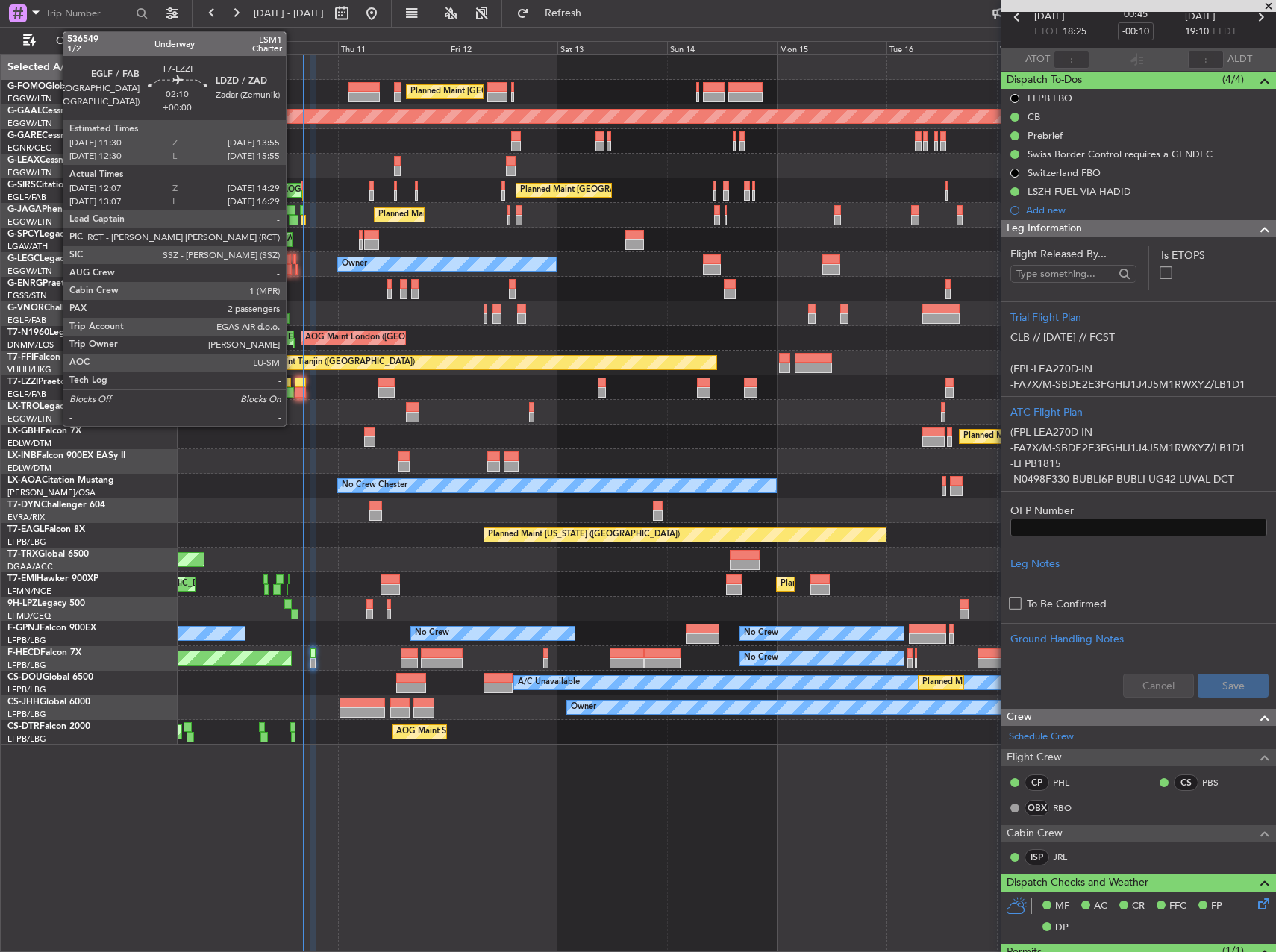
click at [293, 388] on div at bounding box center [288, 392] width 12 height 11
type input "12:17"
type input "14:24"
type input "2"
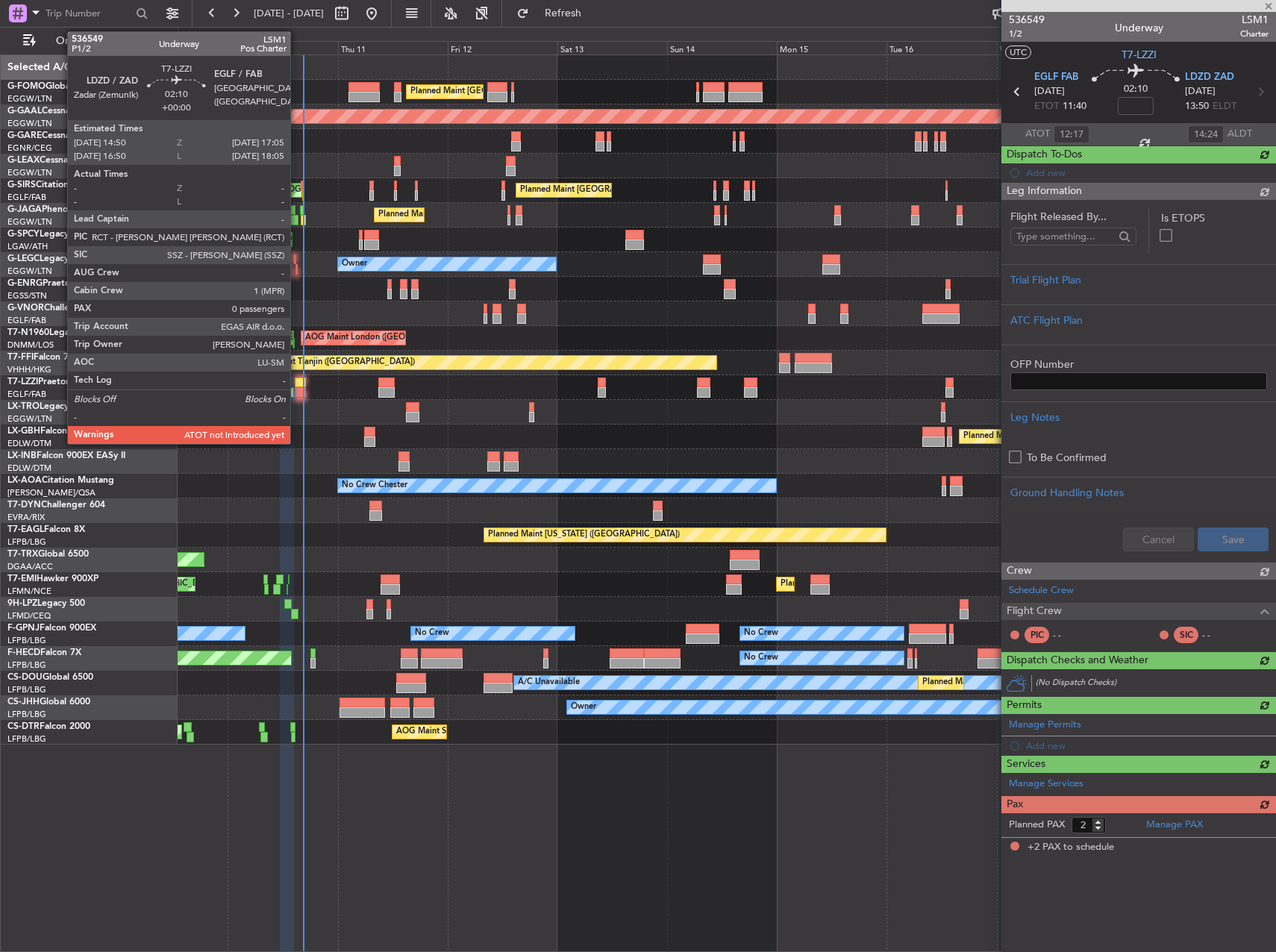
scroll to position [0, 0]
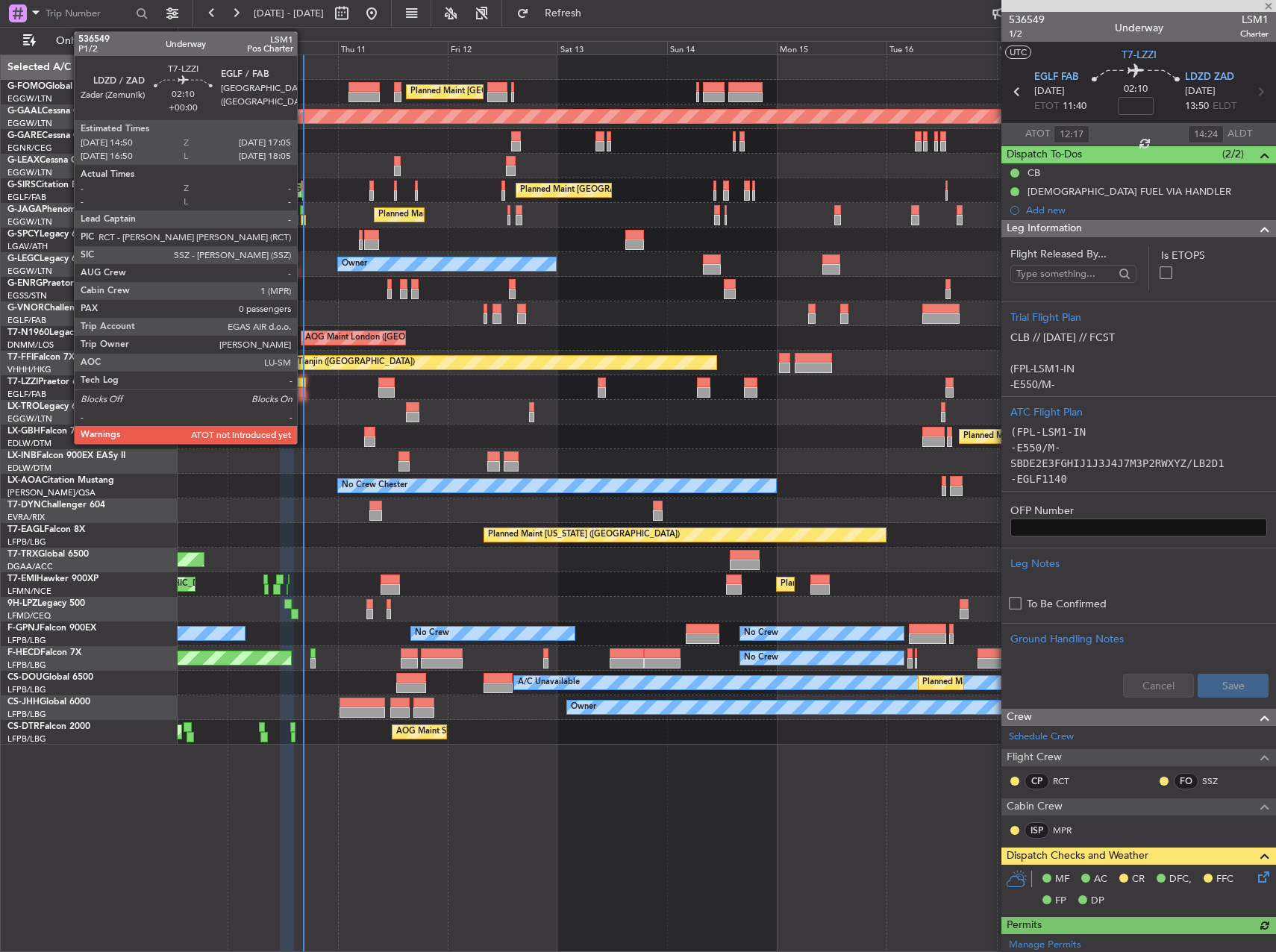
click at [304, 388] on div at bounding box center [300, 392] width 11 height 11
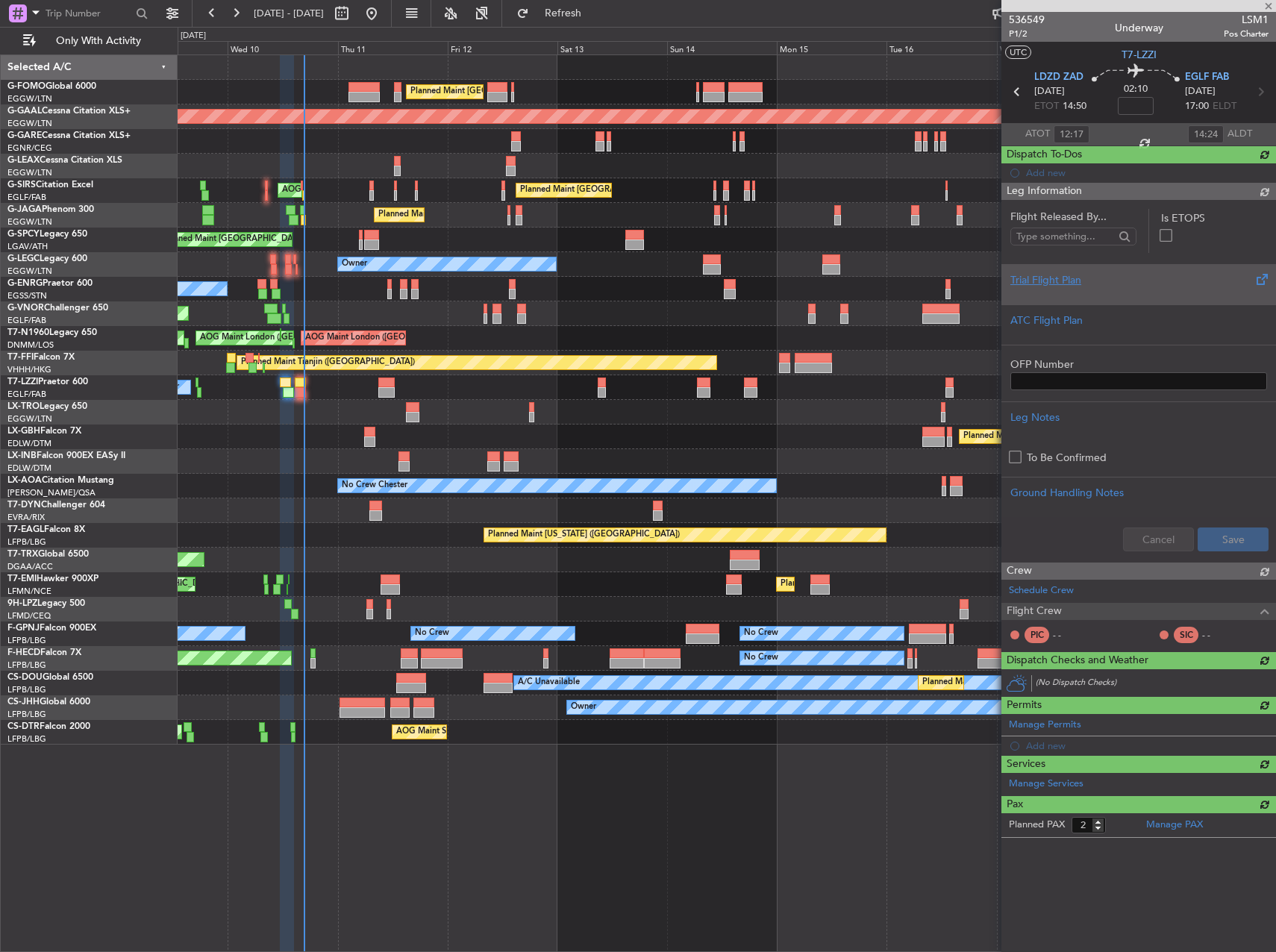
type input "0"
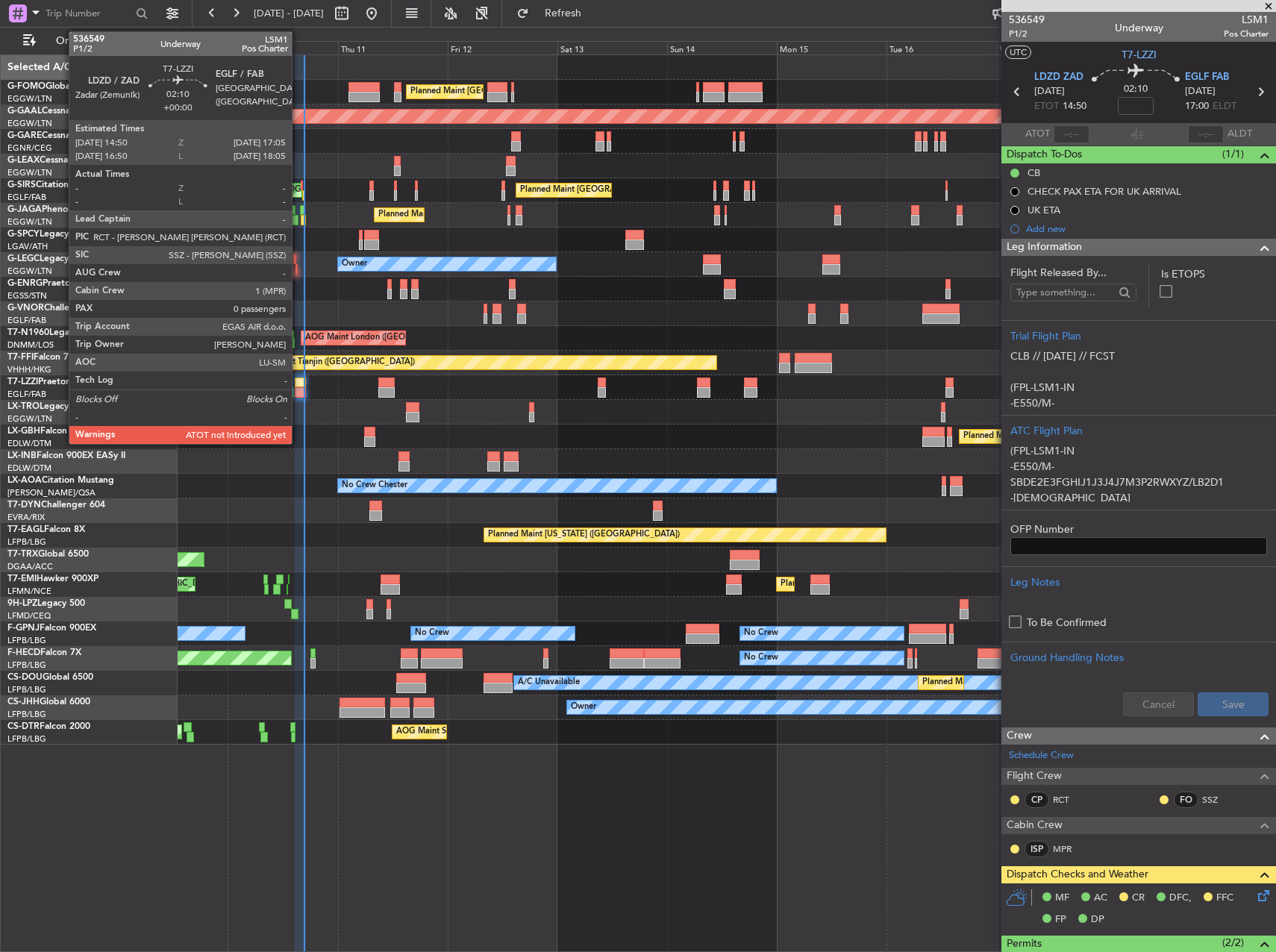
click at [301, 384] on div at bounding box center [300, 383] width 11 height 11
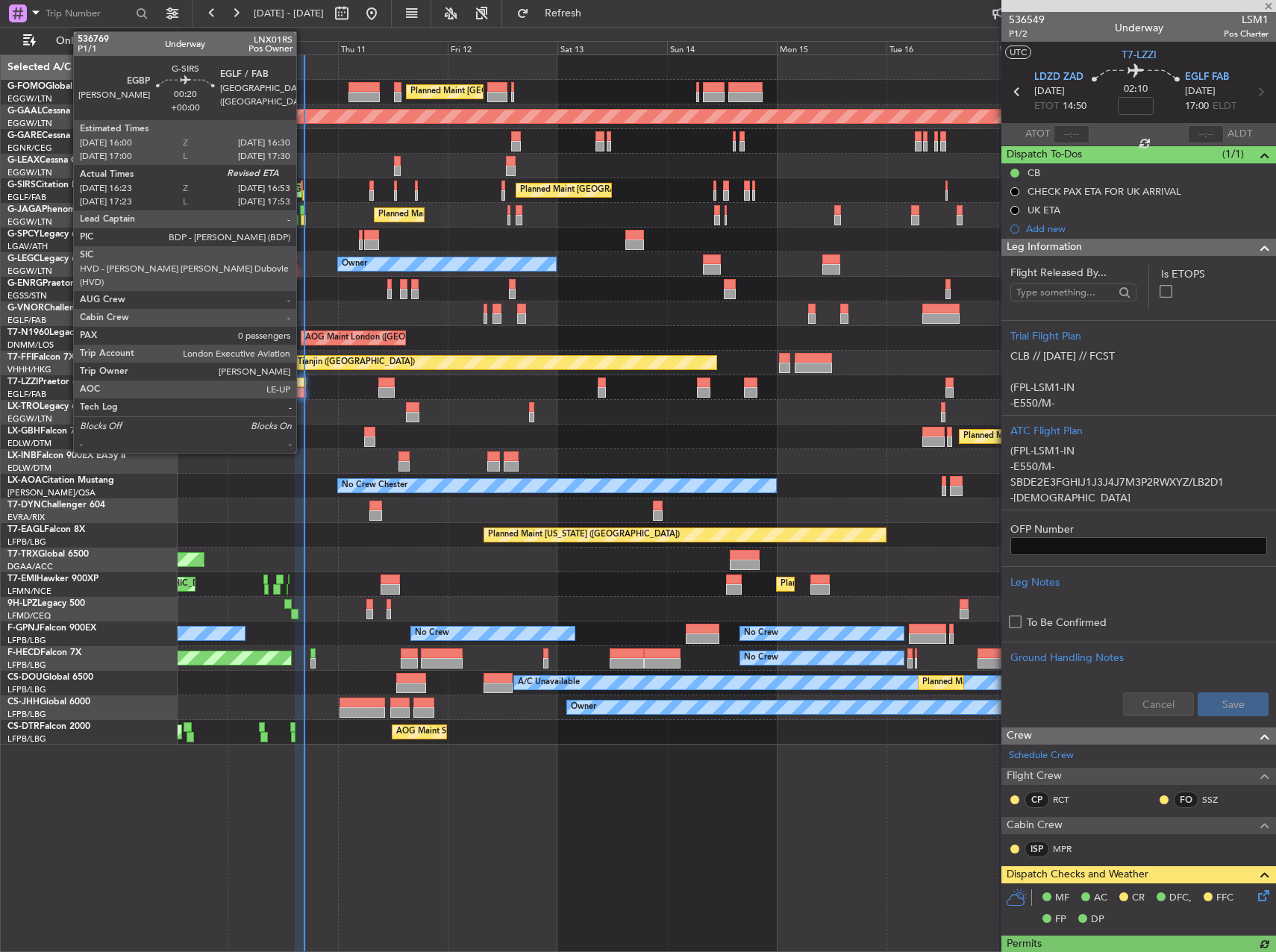
click at [303, 187] on div at bounding box center [302, 186] width 3 height 11
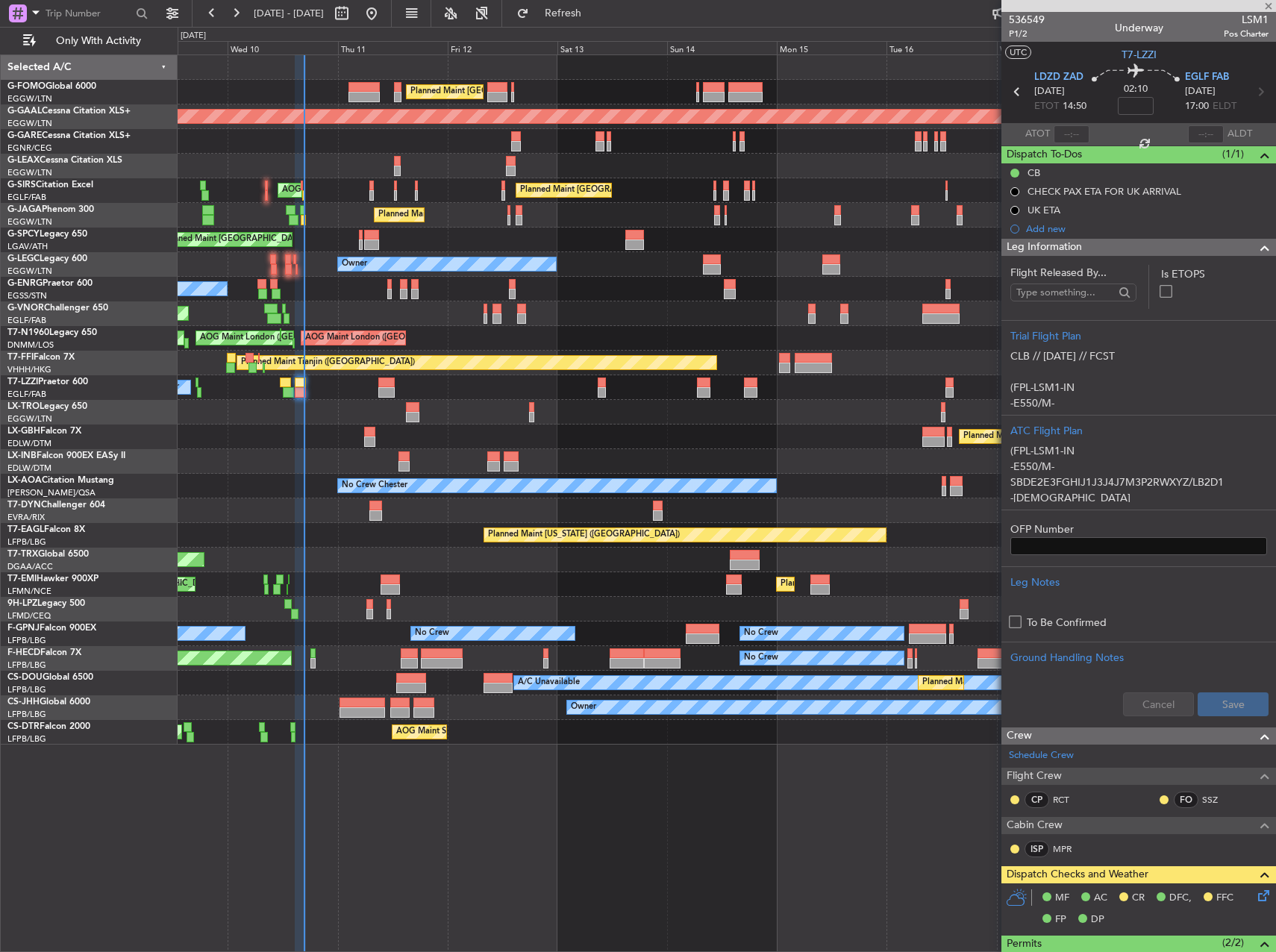
type input "16:23"
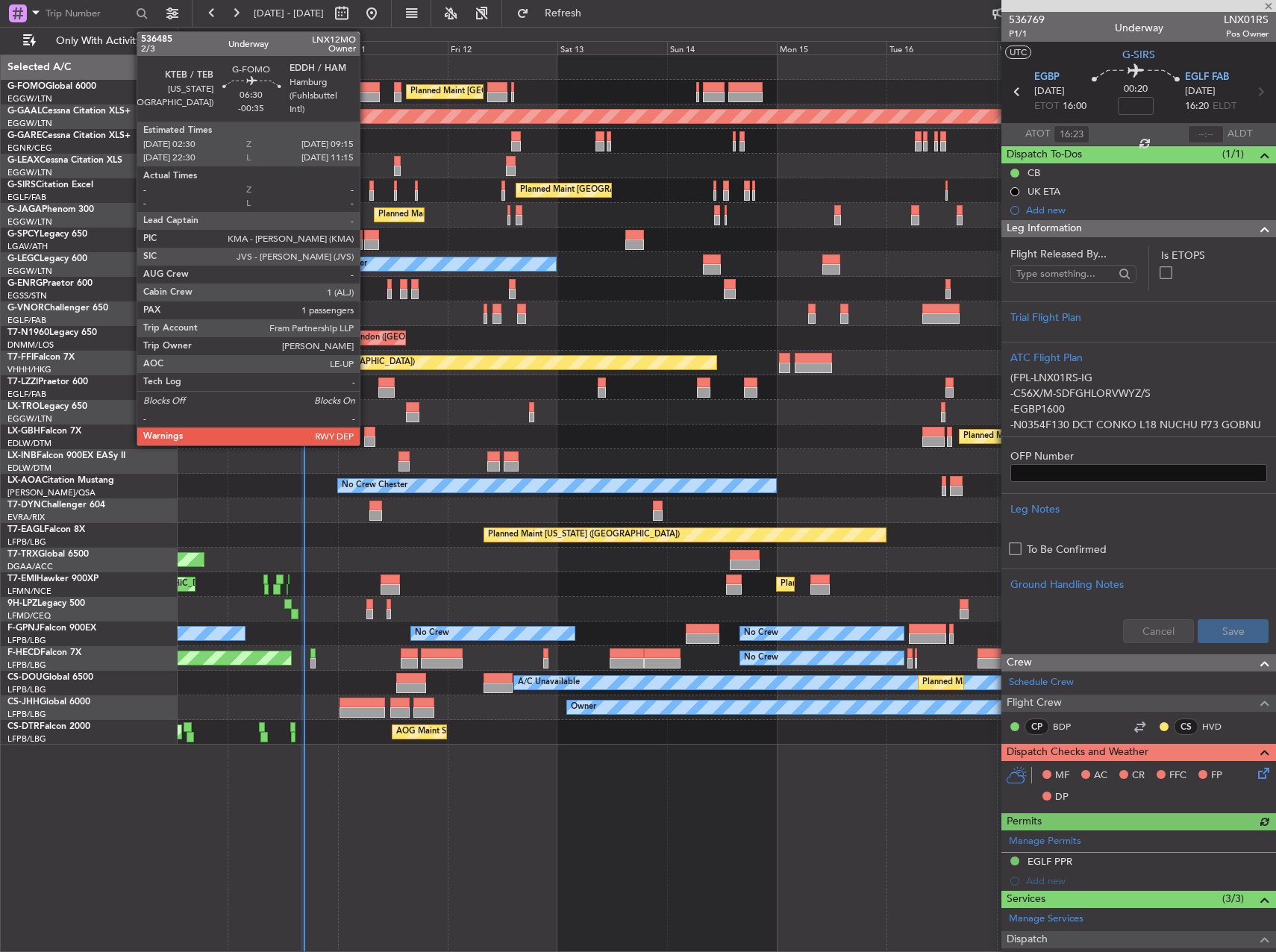
click at [366, 93] on div at bounding box center [364, 98] width 31 height 11
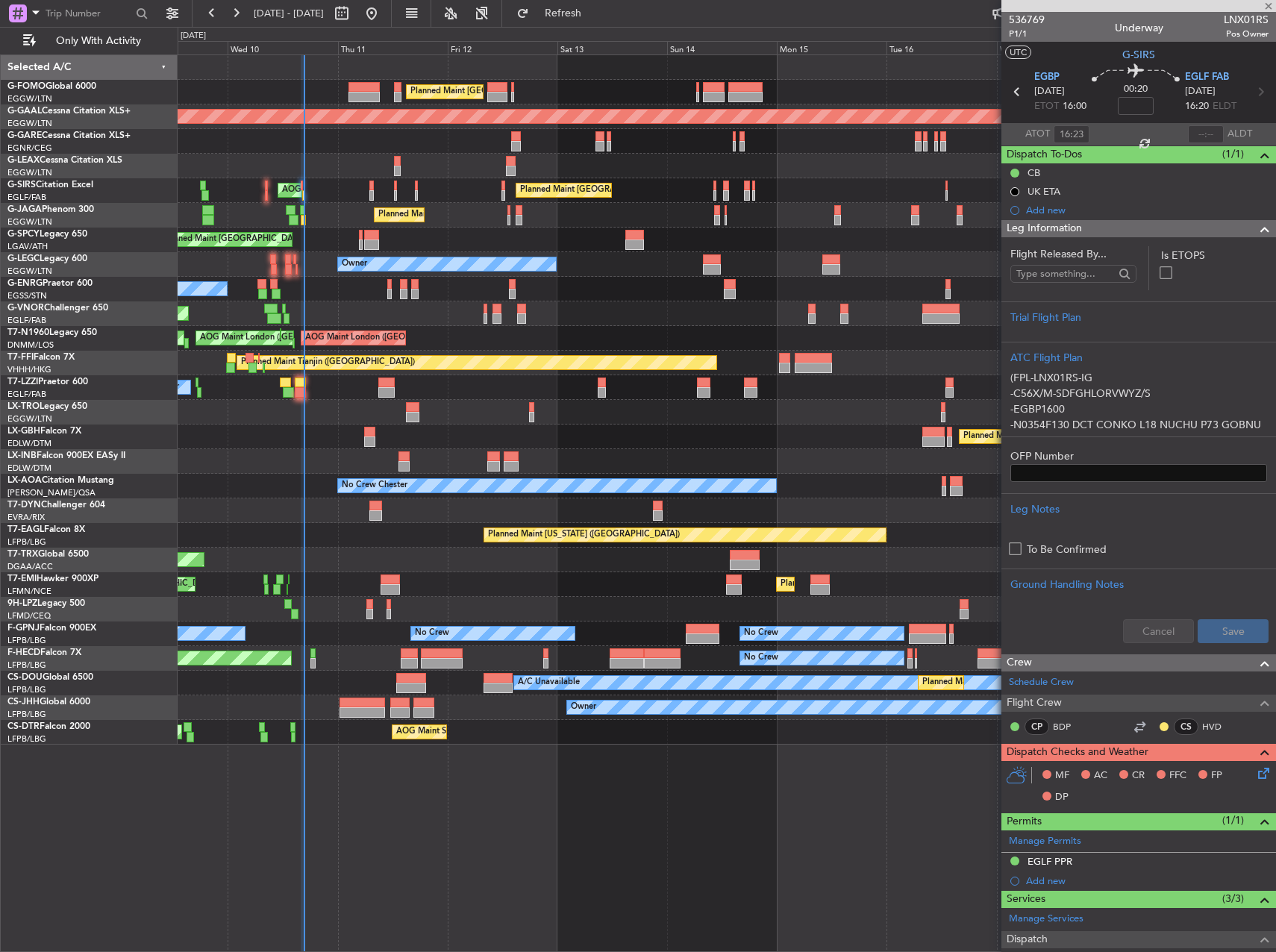
type input "-00:35"
type input "1"
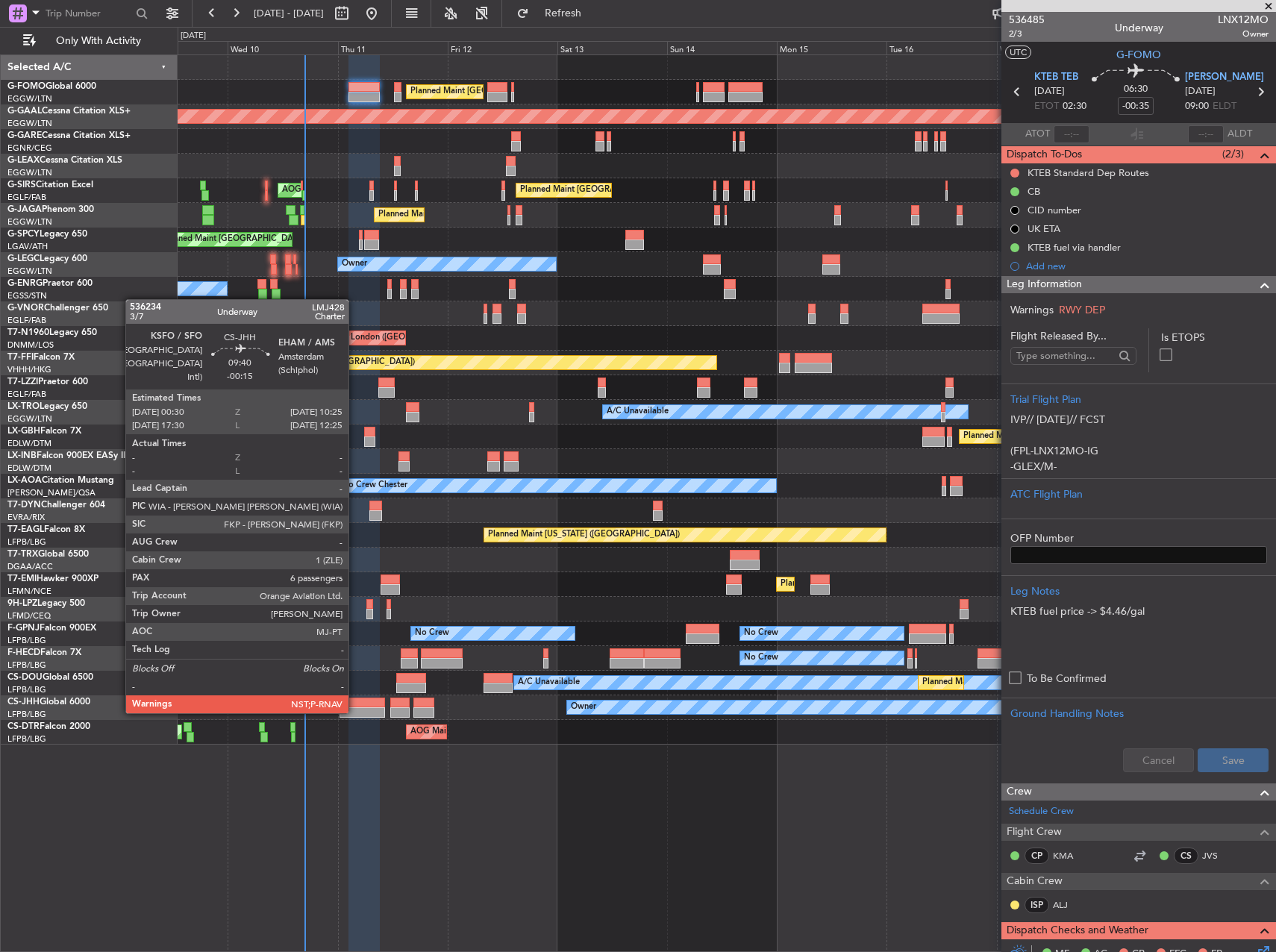
click at [355, 711] on div at bounding box center [362, 712] width 45 height 11
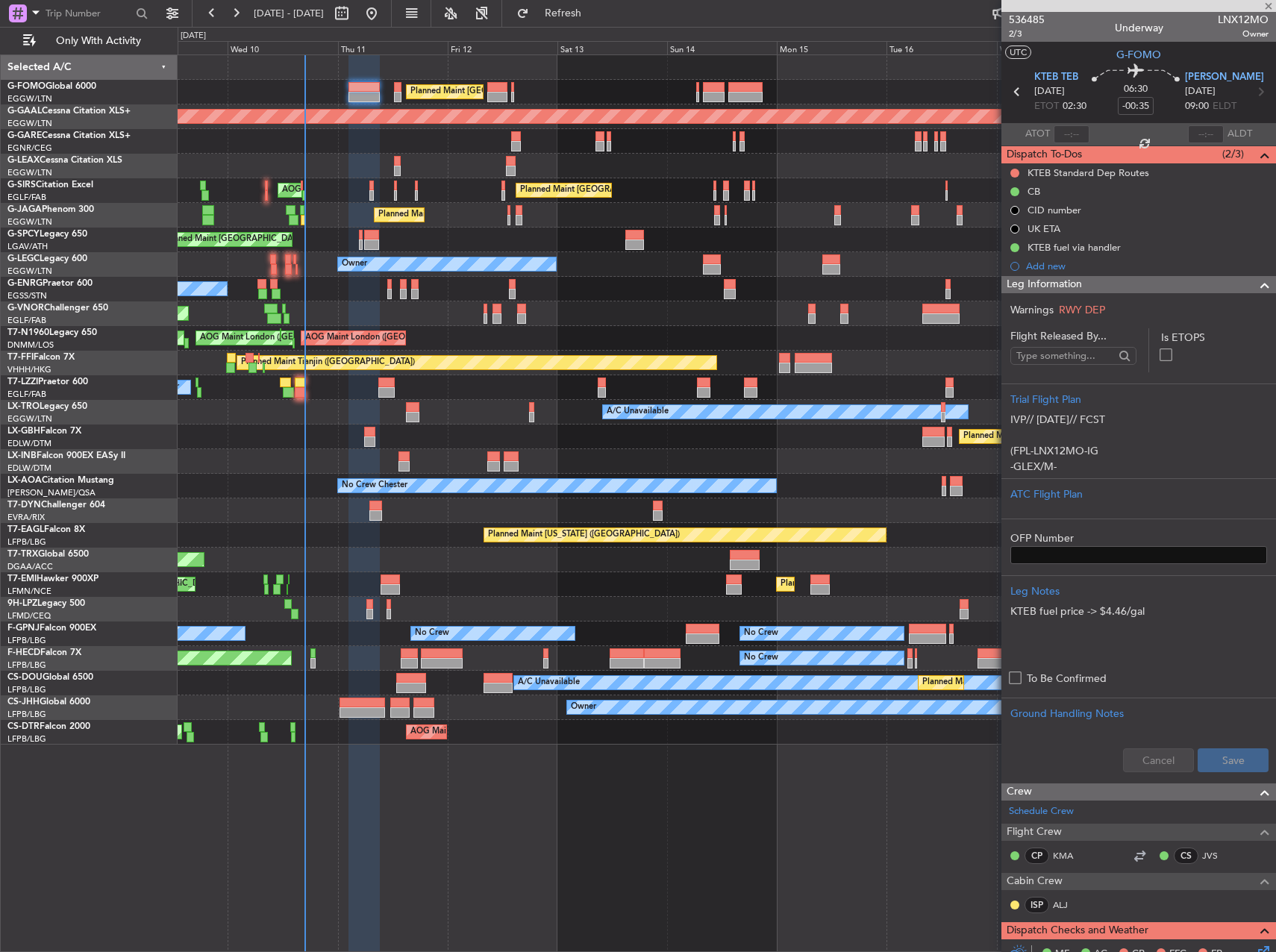
type input "-00:15"
type input "6"
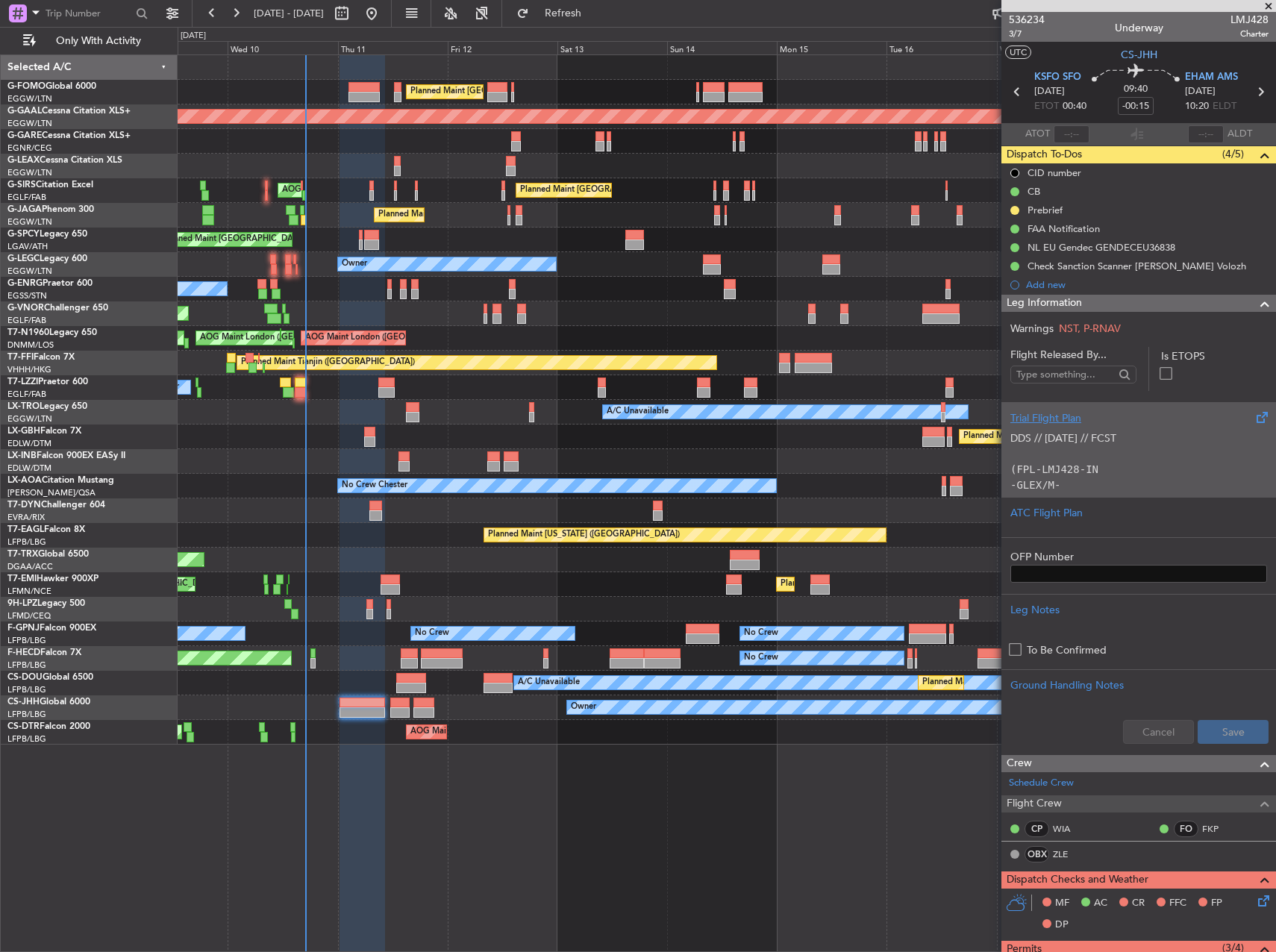
click at [1138, 445] on p "DDS // 09SEP // FCST" at bounding box center [1139, 438] width 256 height 15
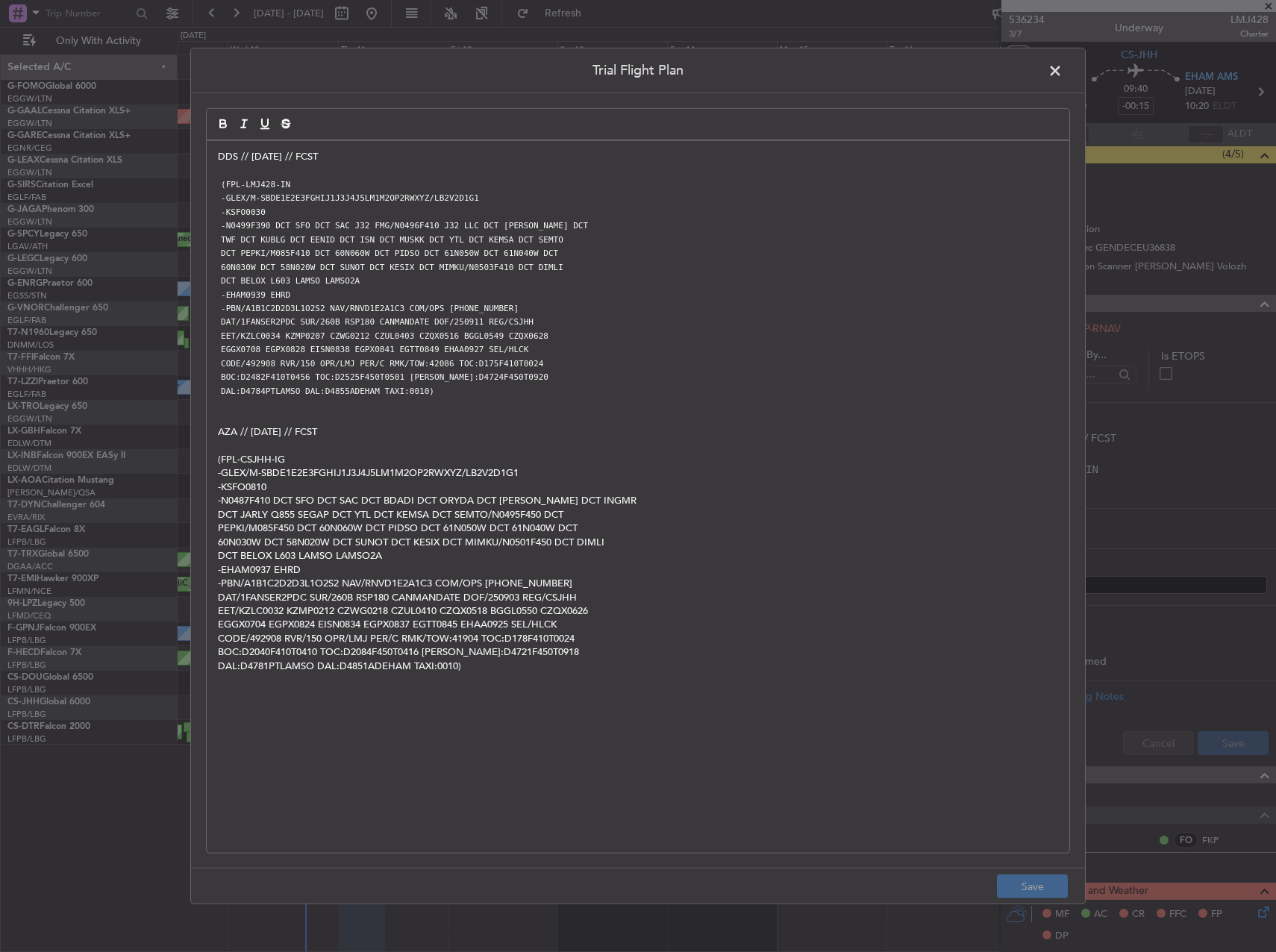
click at [1063, 60] on span at bounding box center [1063, 74] width 0 height 30
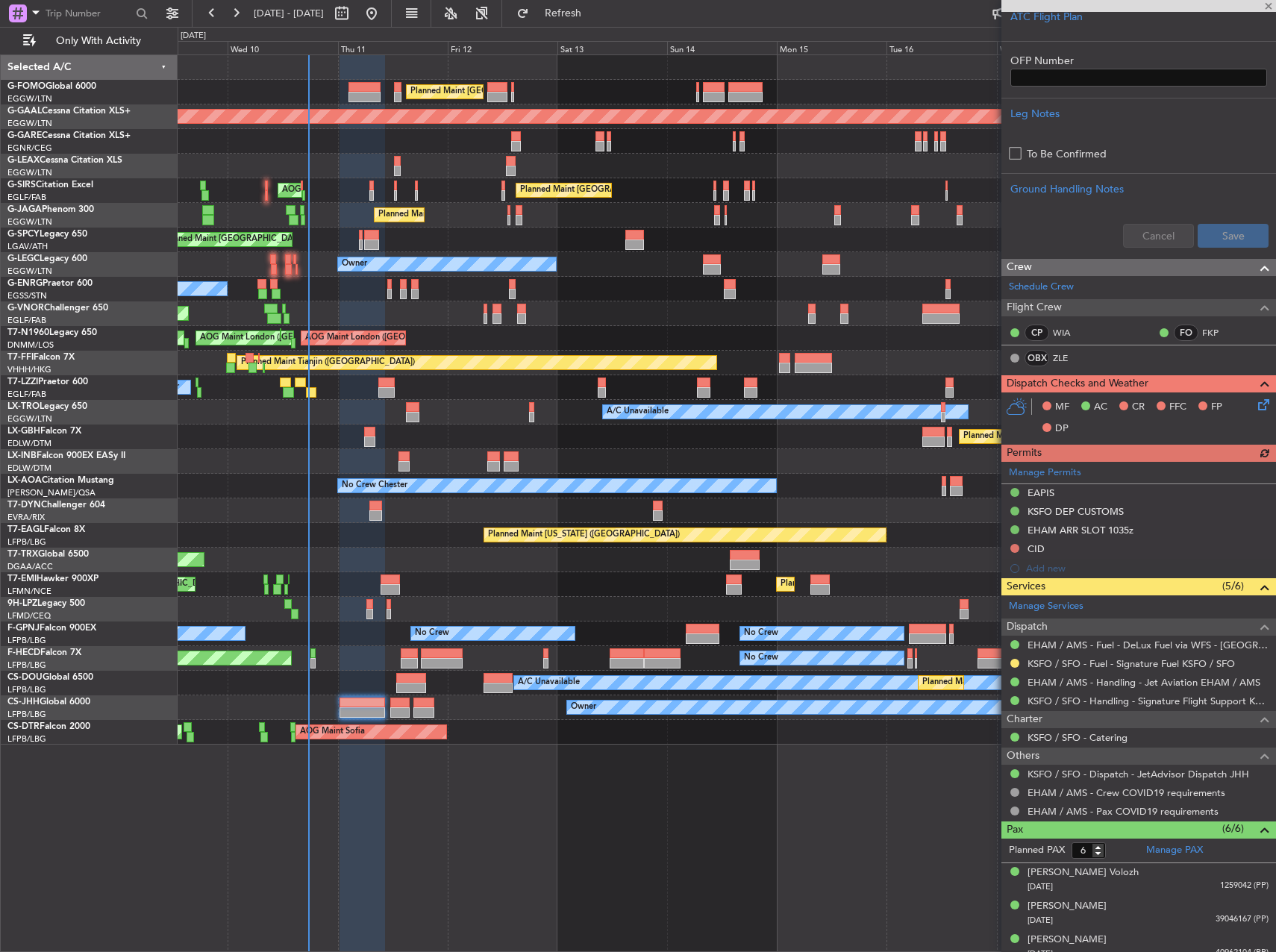
scroll to position [550, 0]
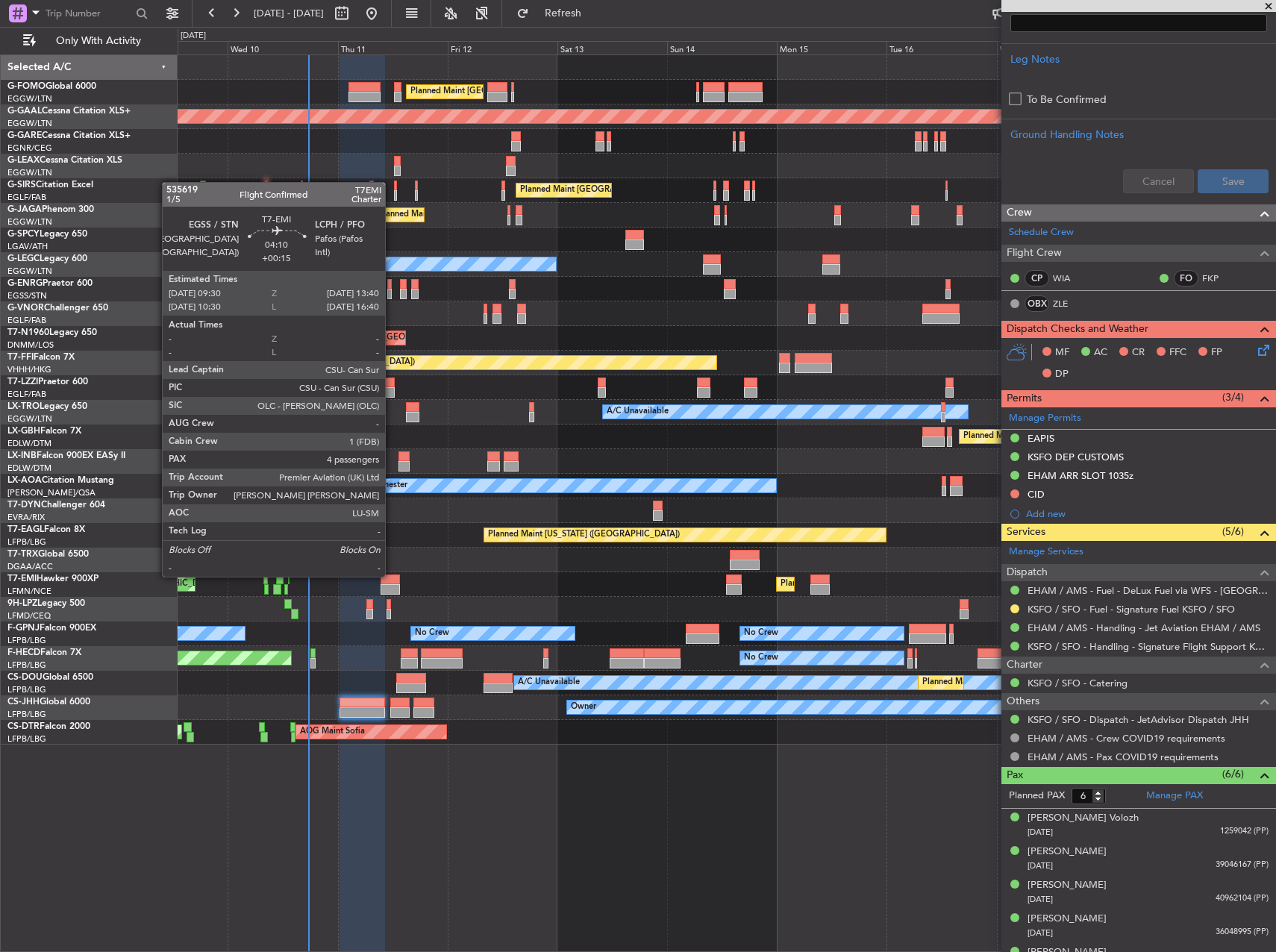
click at [392, 576] on div at bounding box center [390, 580] width 19 height 11
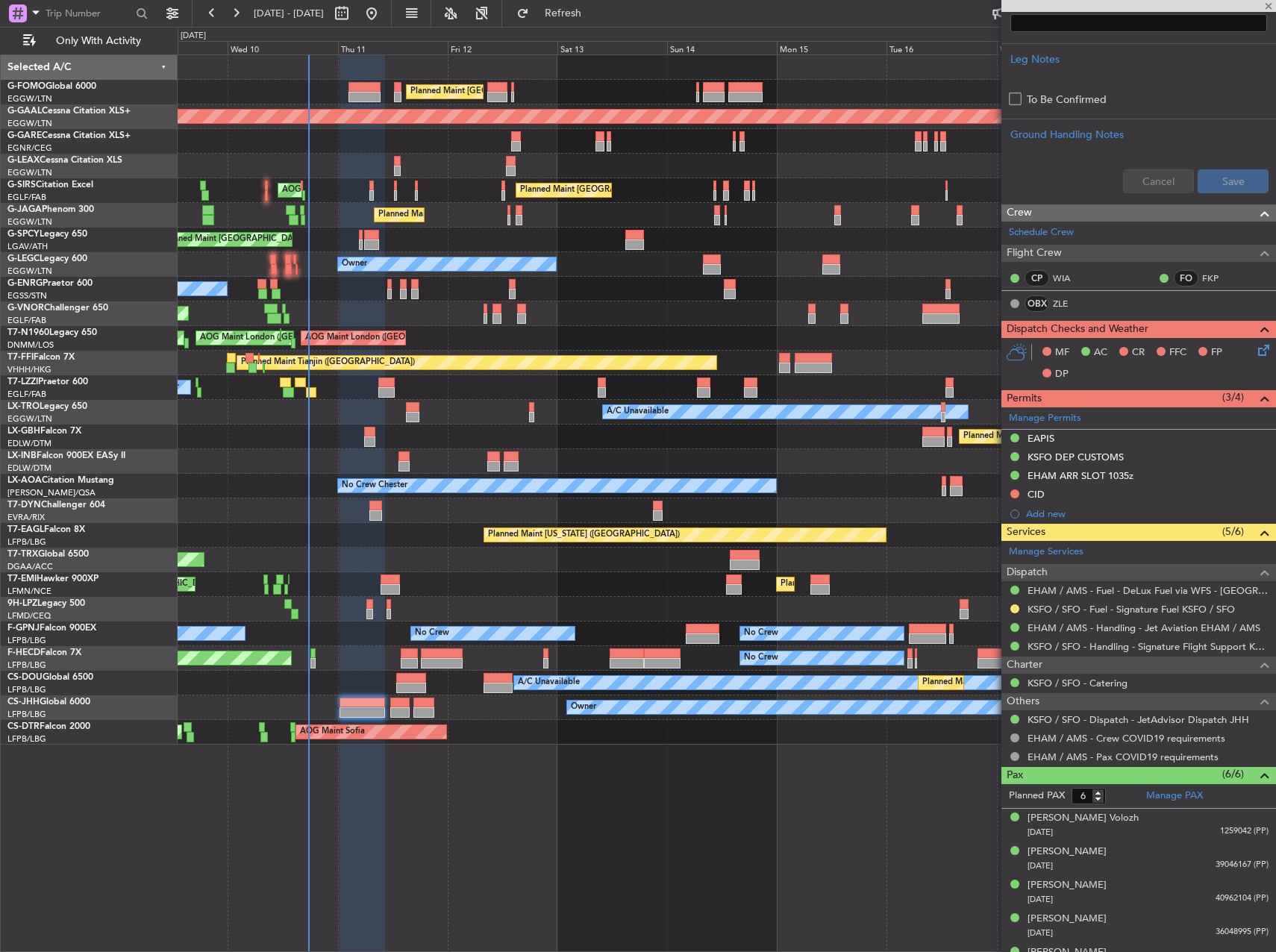
type input "+00:15"
type input "4"
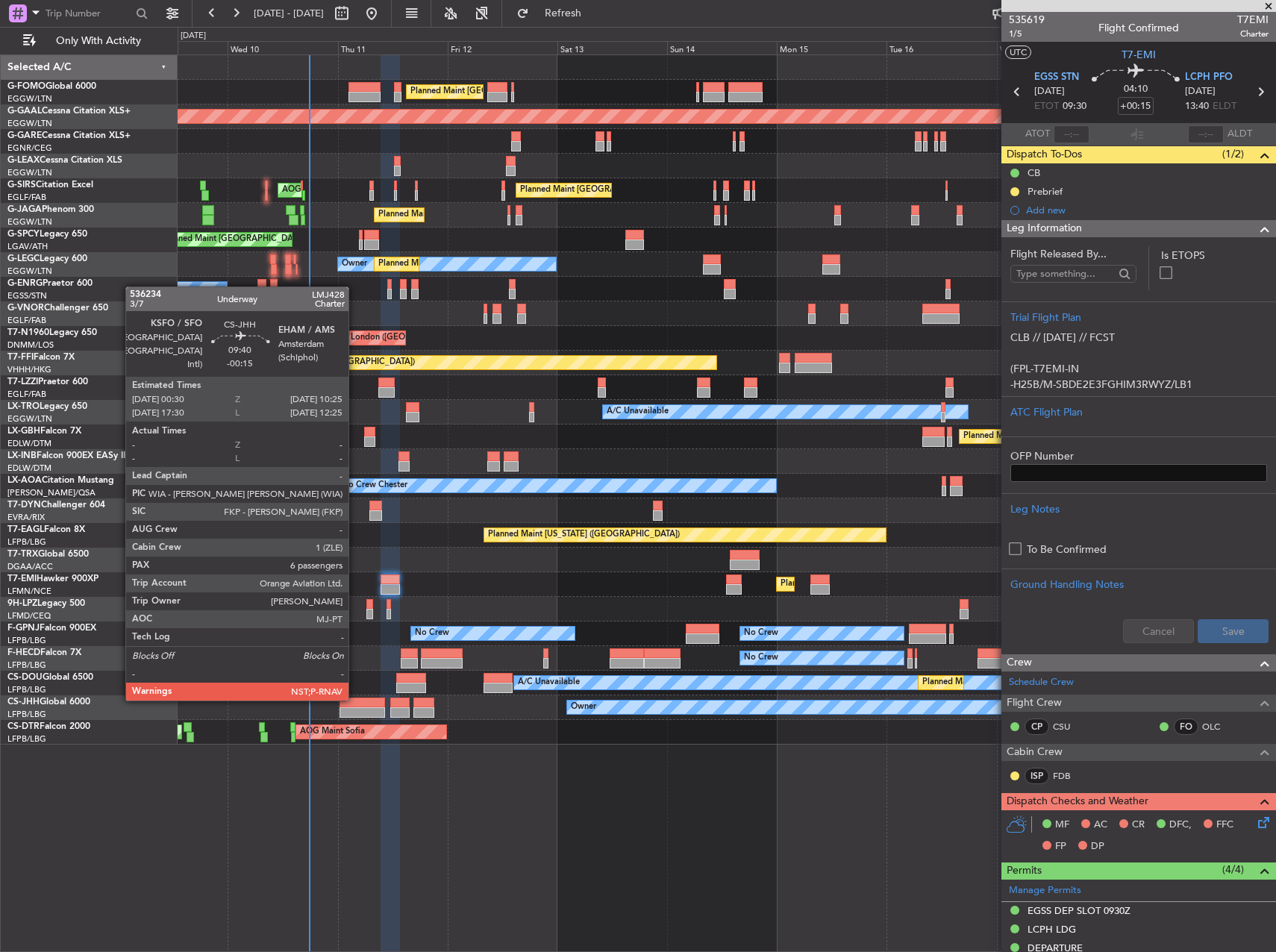
click at [355, 699] on div at bounding box center [362, 703] width 45 height 11
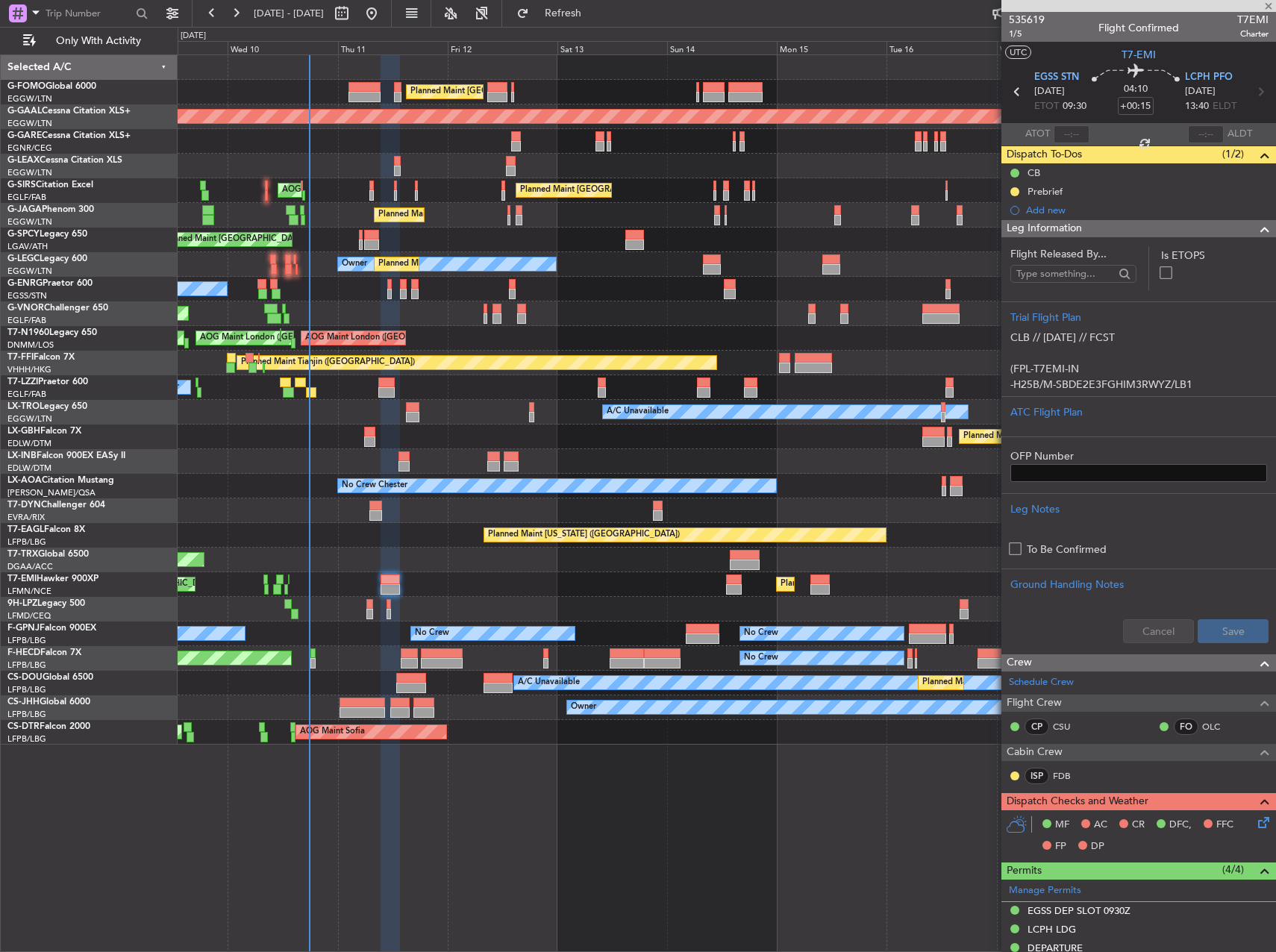
type input "-00:15"
type input "6"
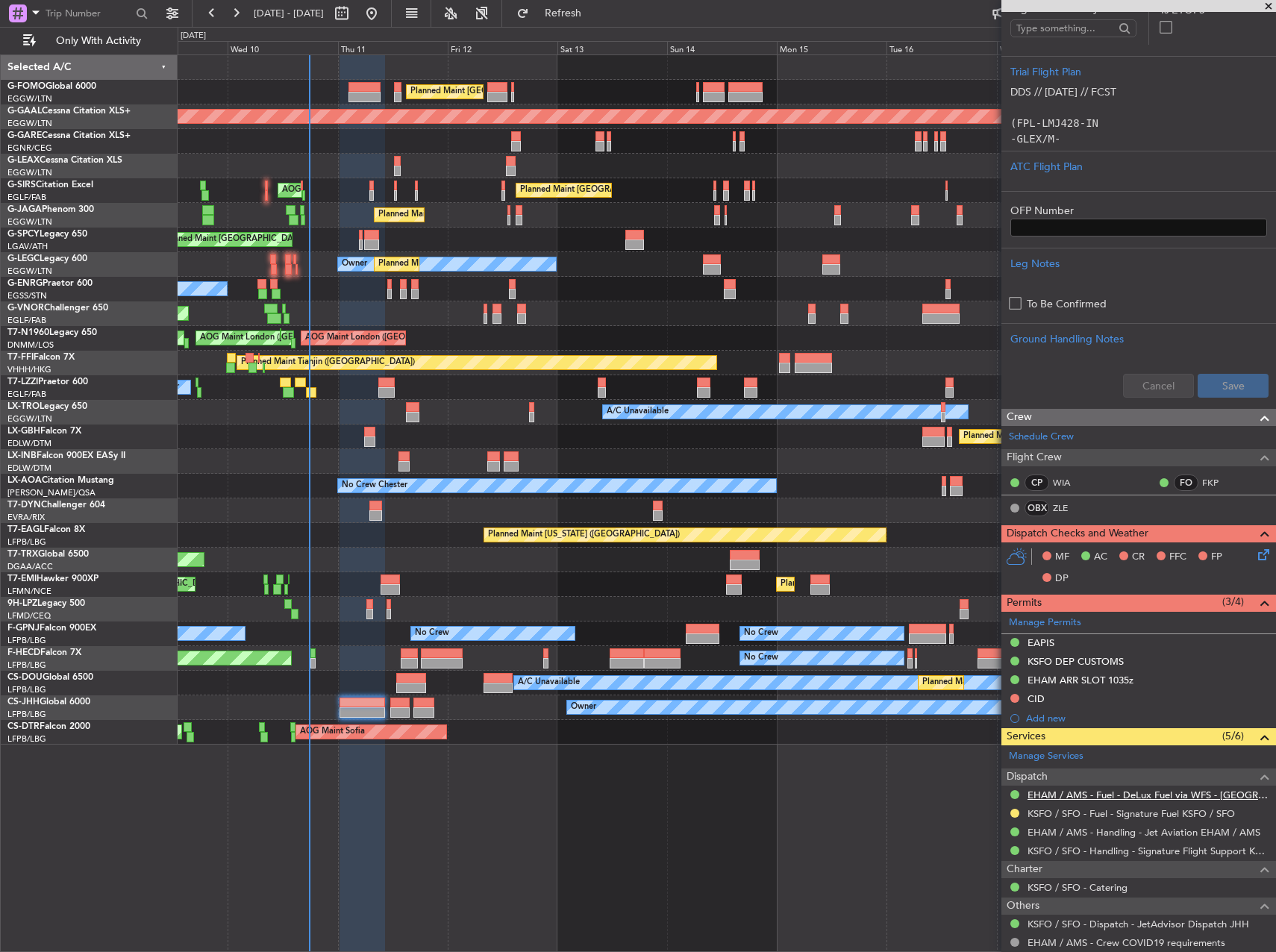
scroll to position [373, 0]
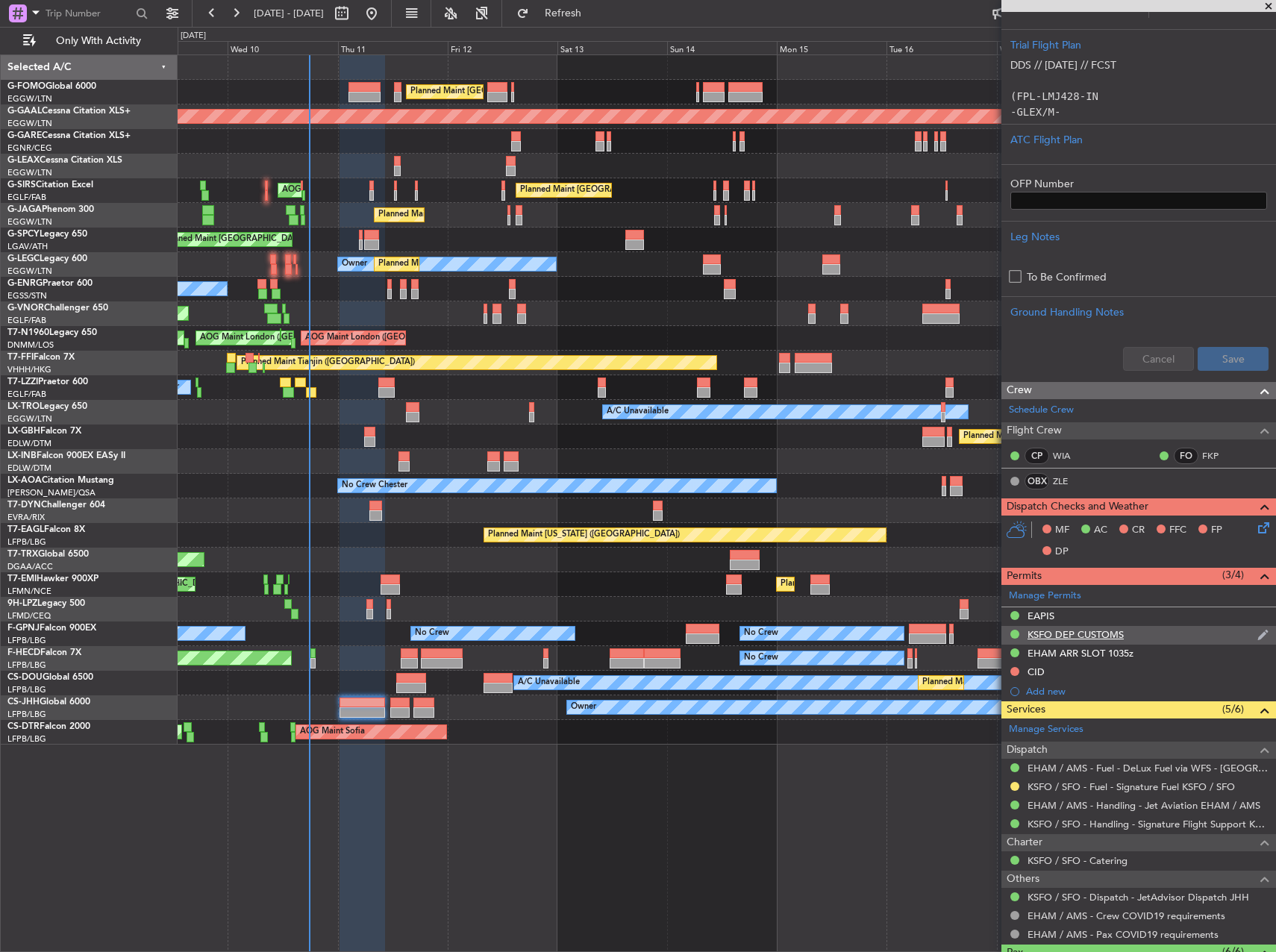
click at [1107, 626] on div "KSFO DEP CUSTOMS" at bounding box center [1139, 635] width 275 height 18
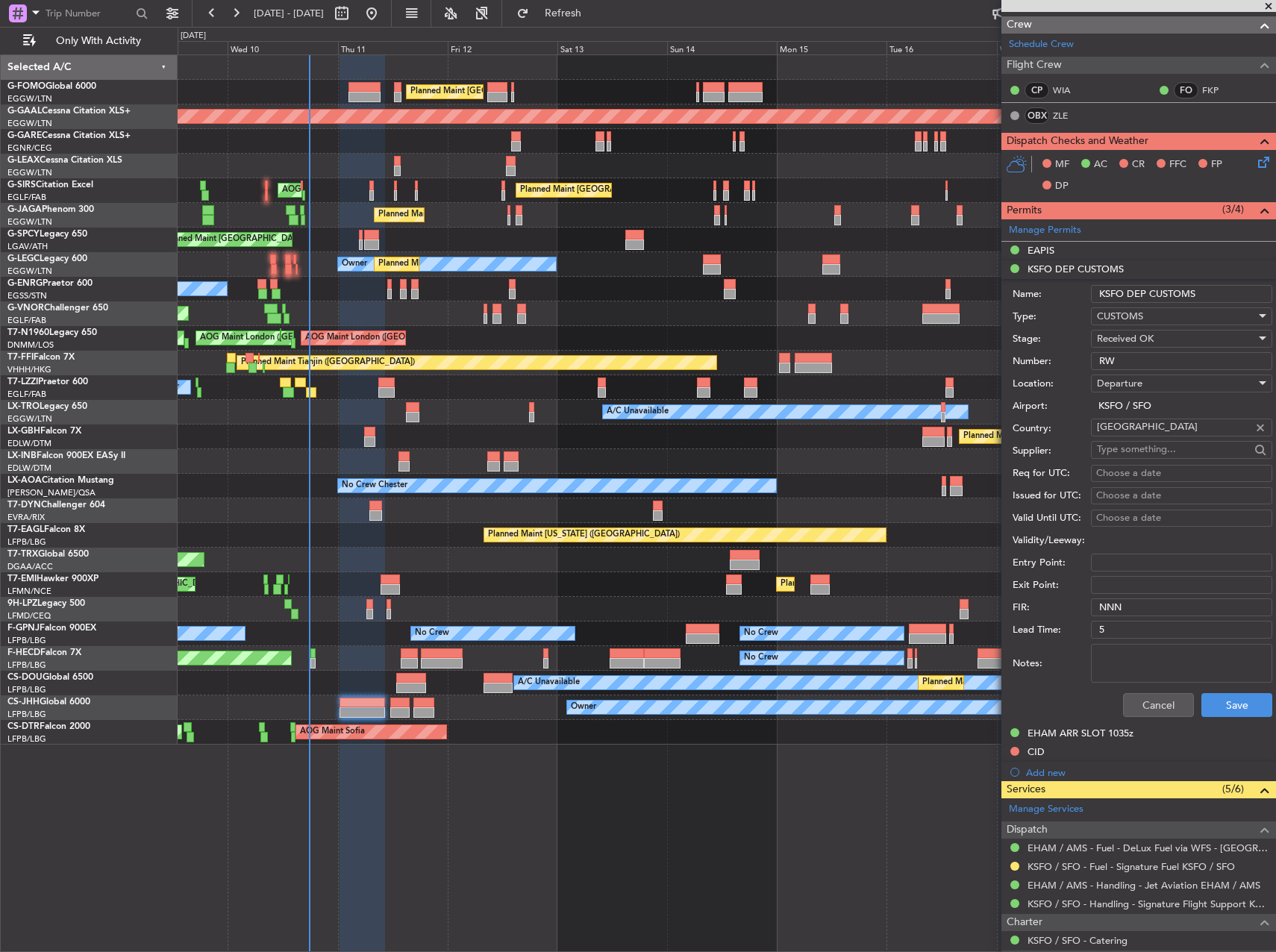
scroll to position [746, 0]
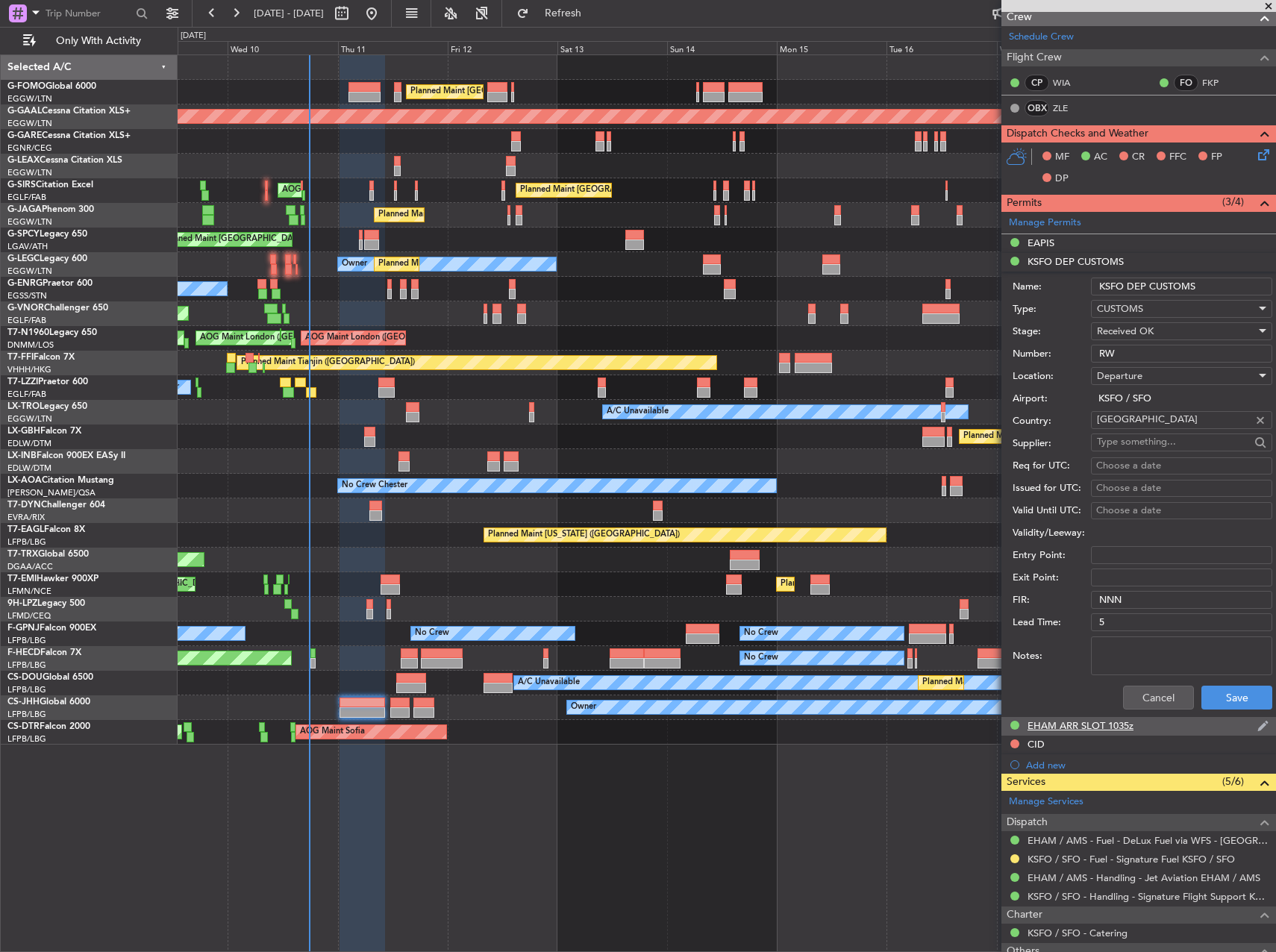
click at [1074, 721] on div "EHAM ARR SLOT 1035z" at bounding box center [1080, 726] width 106 height 13
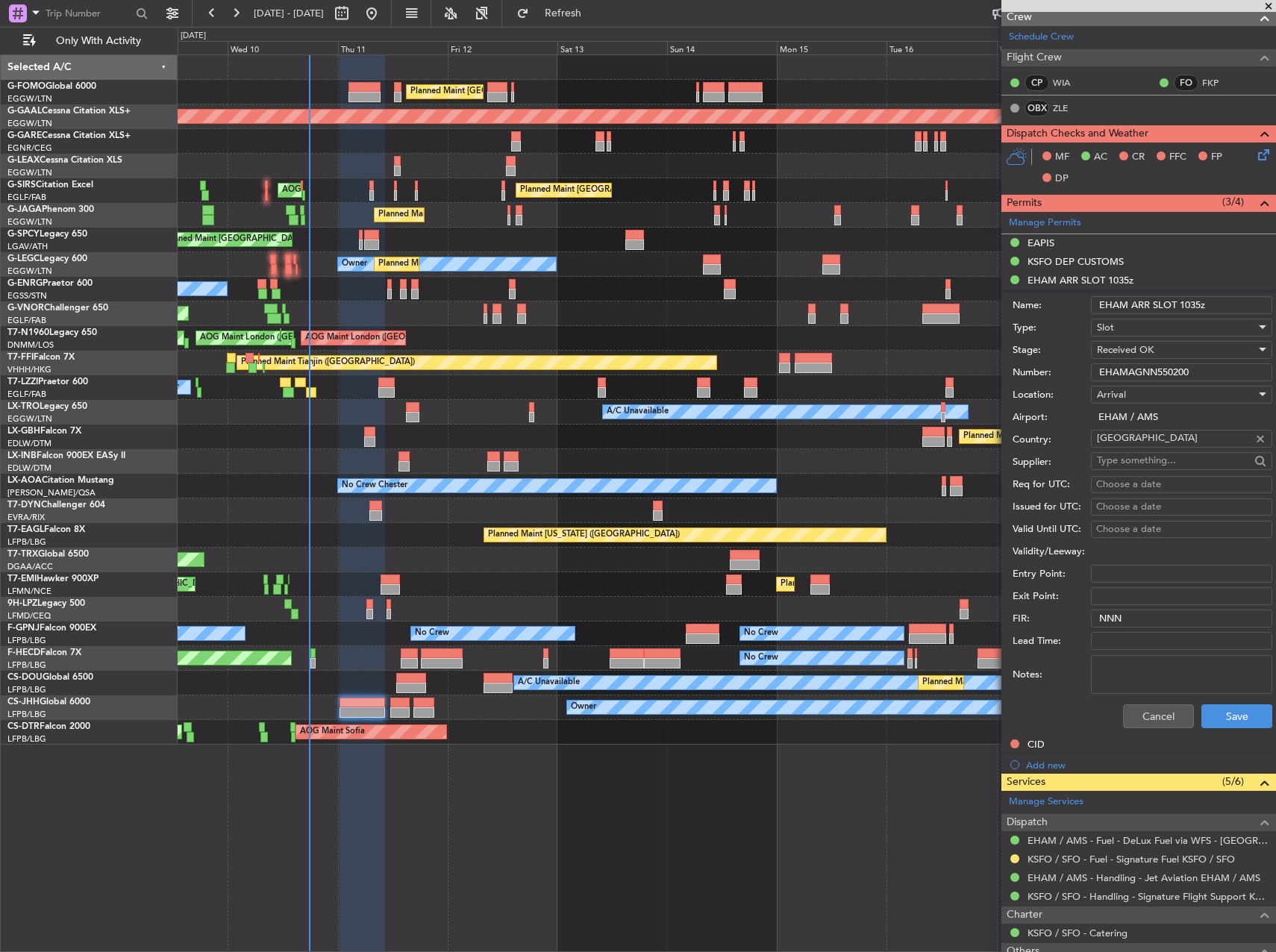
click at [1126, 369] on input "EHAMAGNN550200" at bounding box center [1182, 372] width 181 height 18
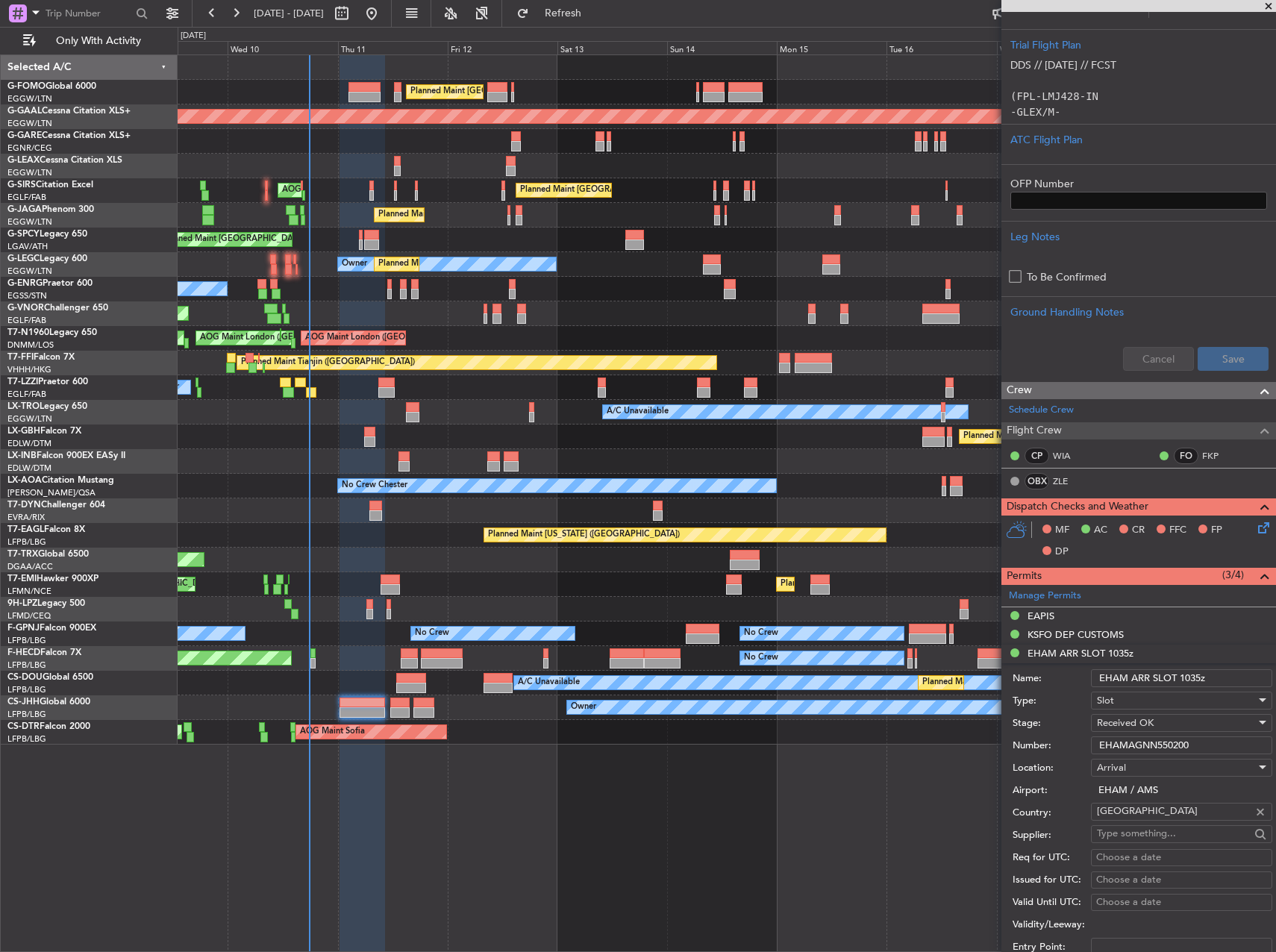
scroll to position [895, 0]
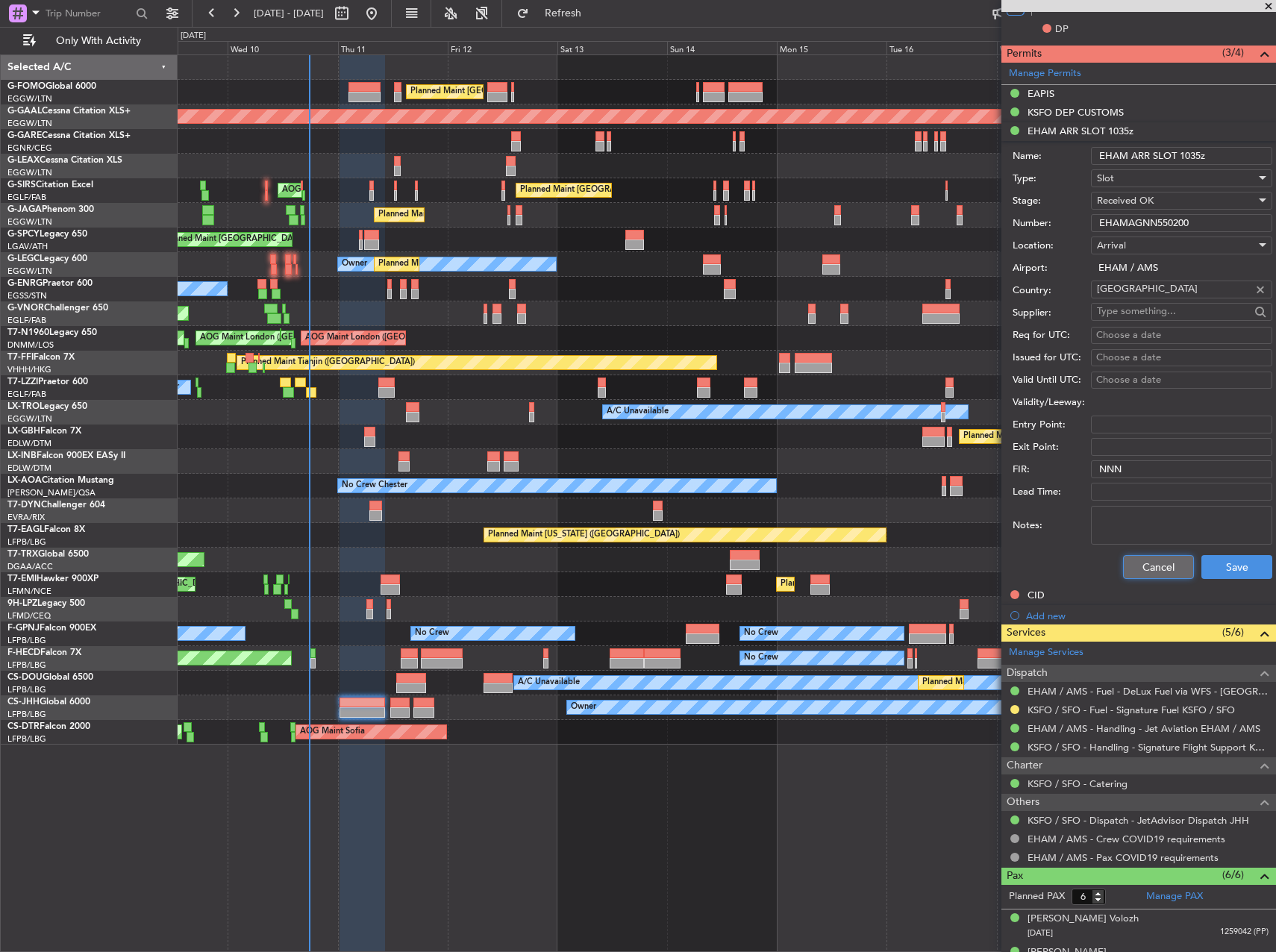
click at [1139, 561] on button "Cancel" at bounding box center [1159, 567] width 71 height 24
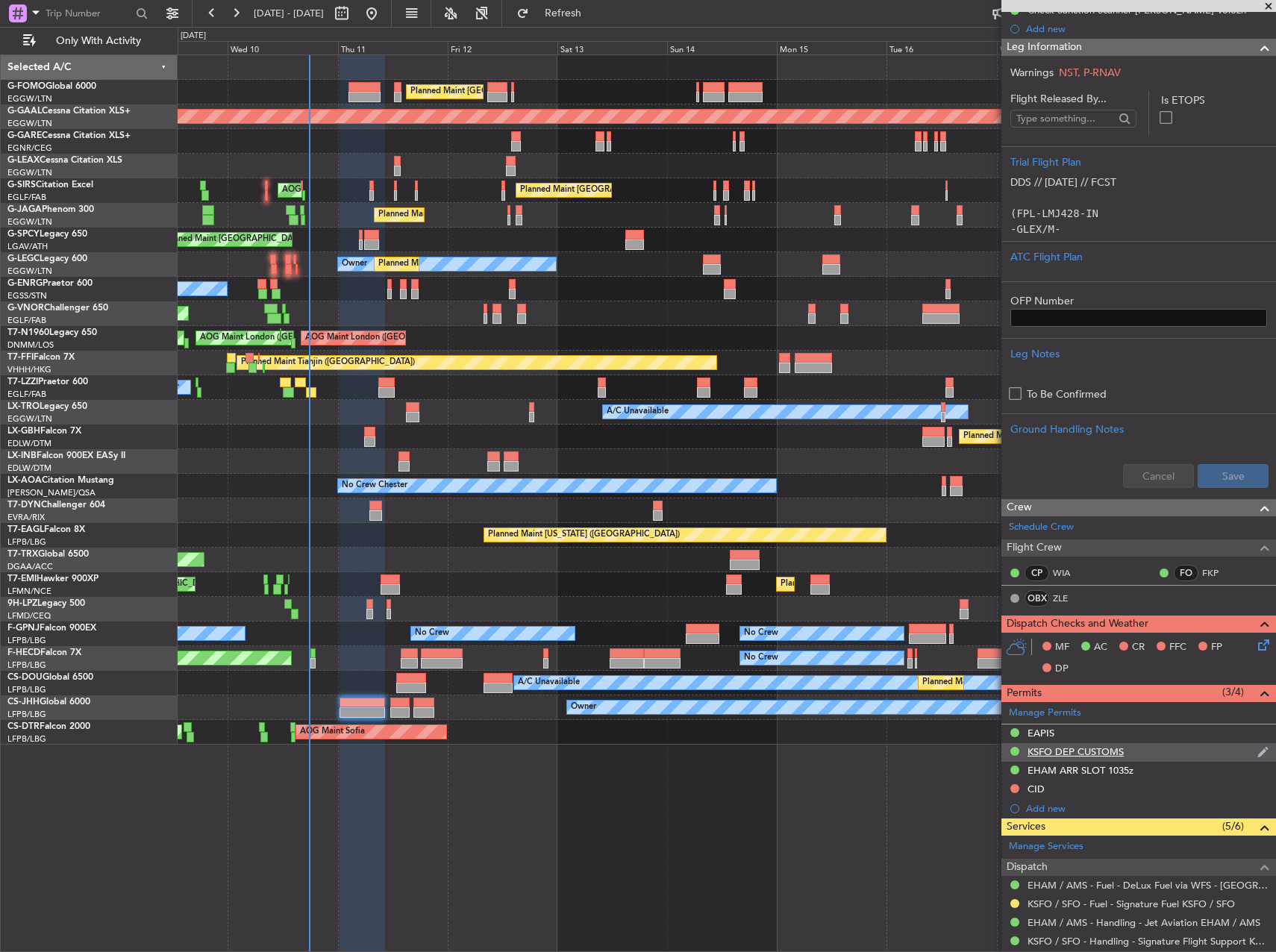
scroll to position [160, 0]
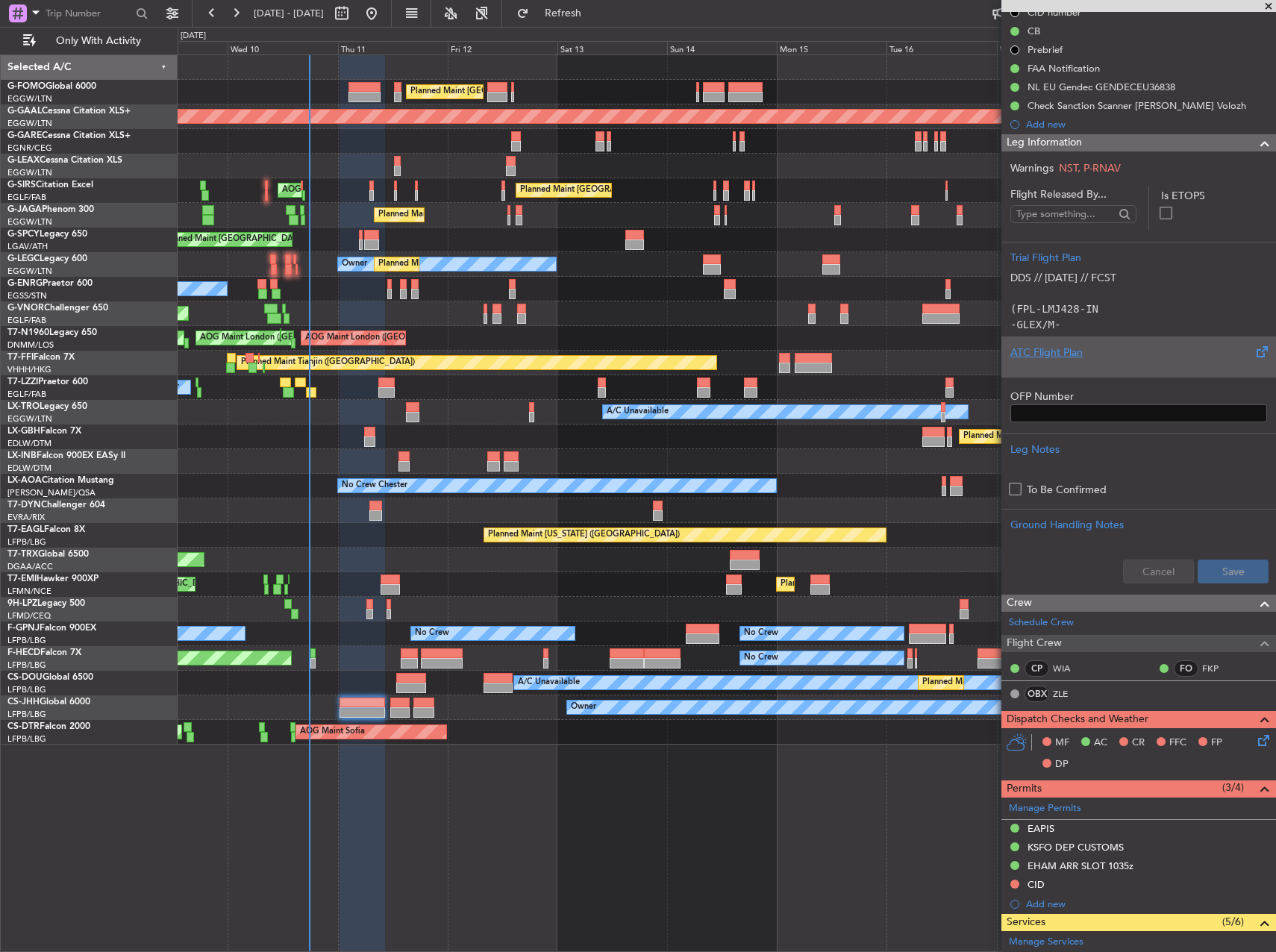
click at [1126, 354] on div "ATC Flight Plan" at bounding box center [1139, 352] width 256 height 15
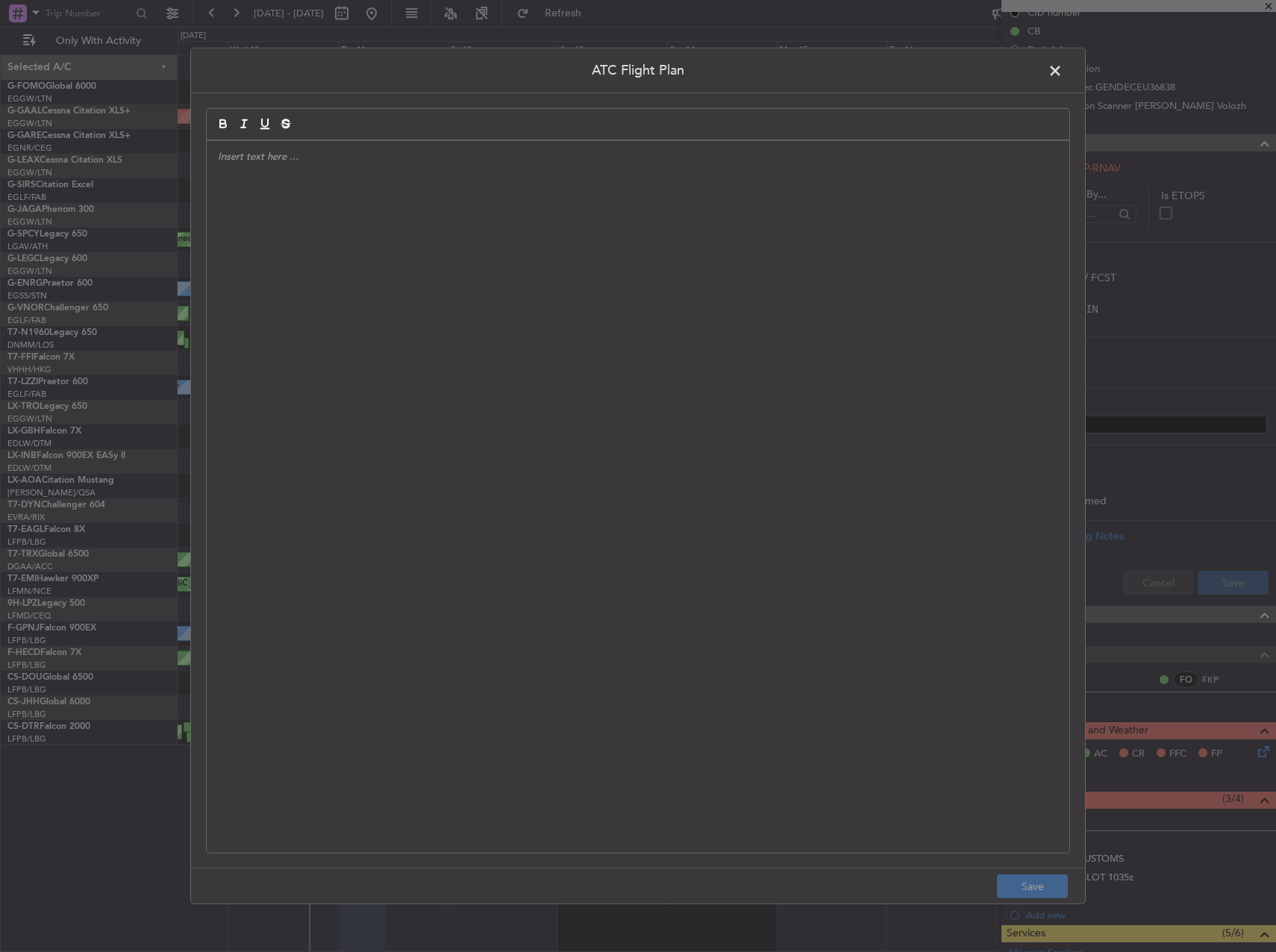
click at [435, 394] on div at bounding box center [638, 497] width 863 height 712
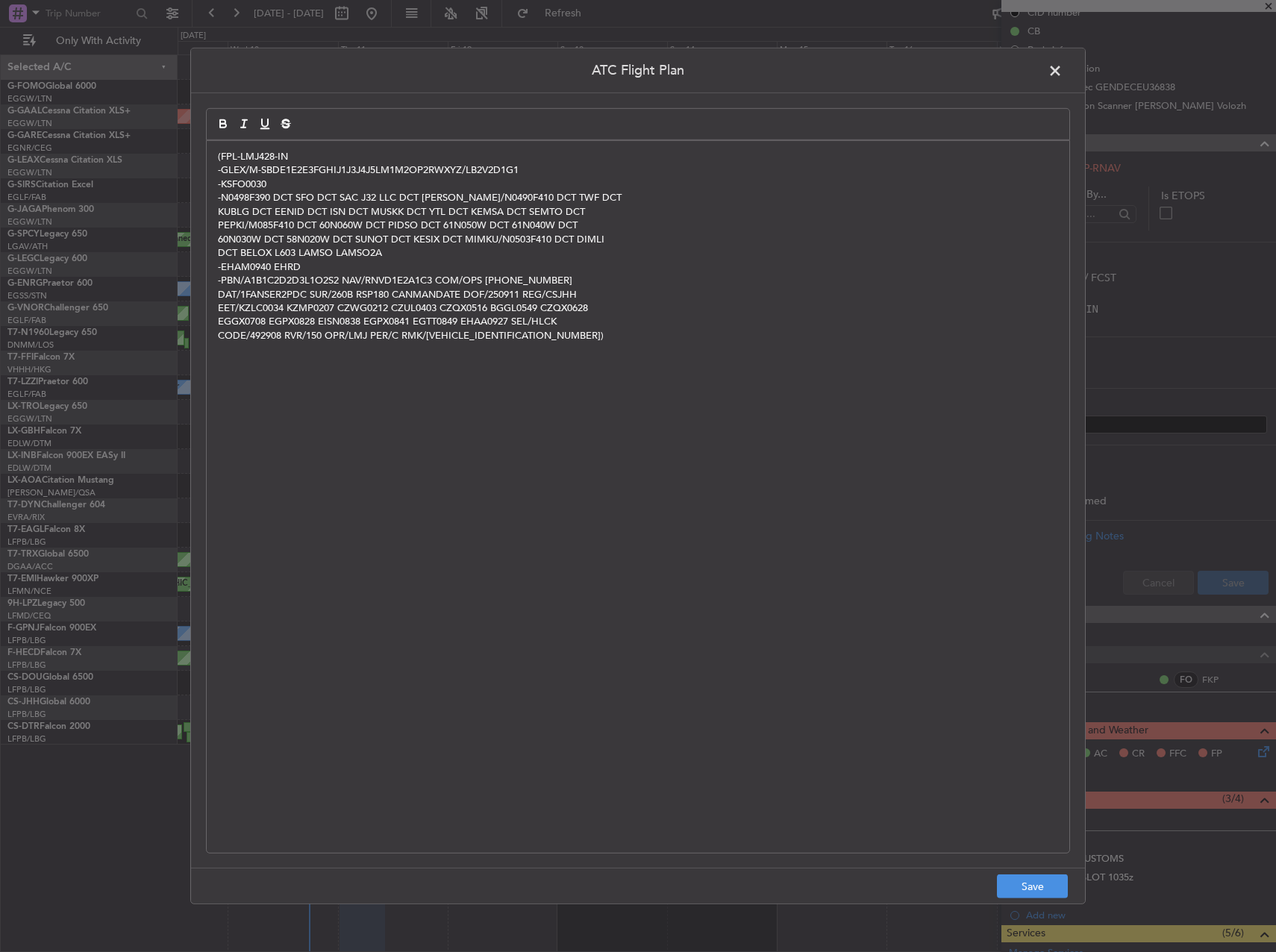
scroll to position [0, 0]
click at [1027, 881] on button "Save" at bounding box center [1032, 886] width 71 height 24
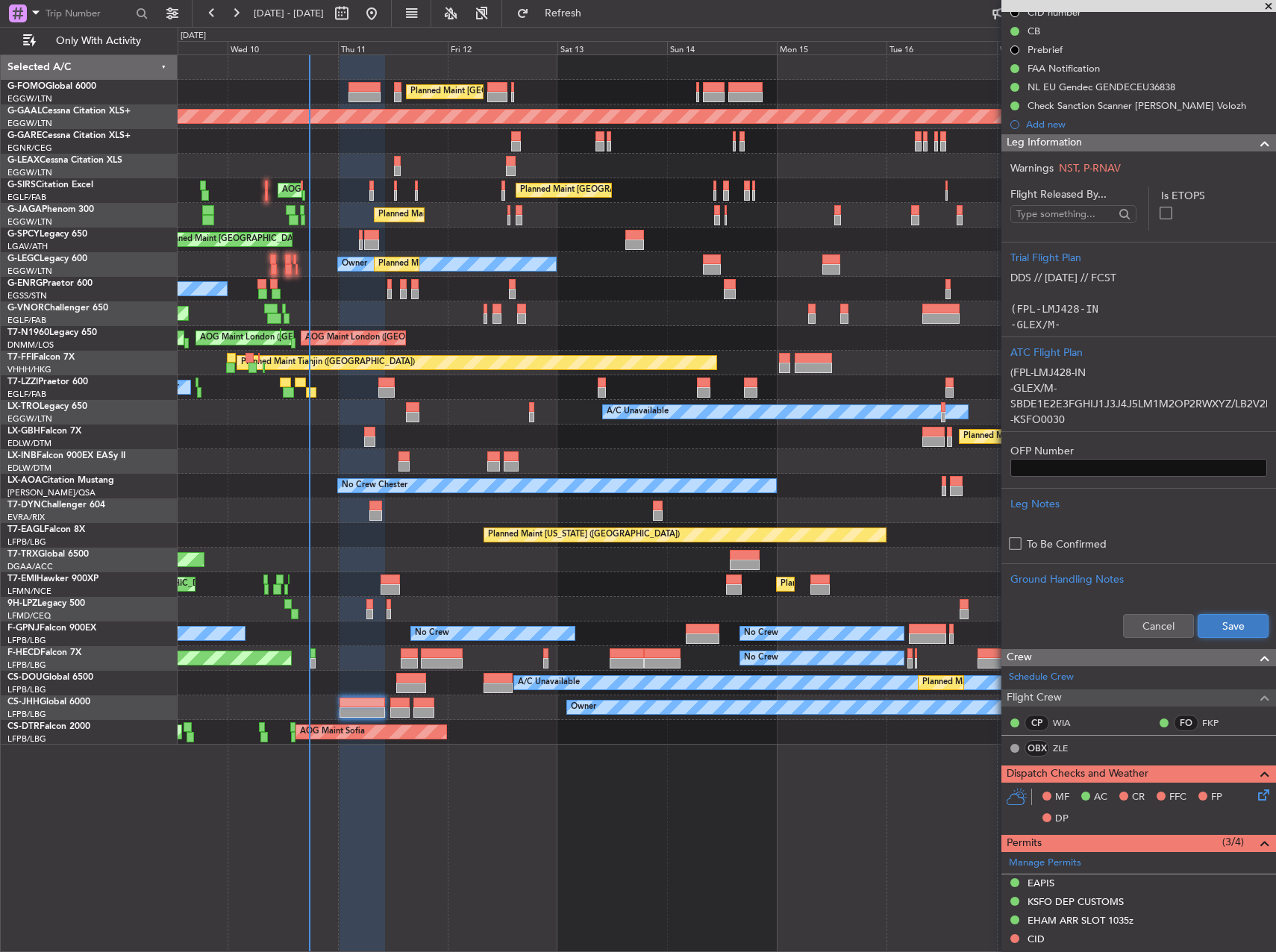
click at [1215, 620] on button "Save" at bounding box center [1233, 626] width 71 height 24
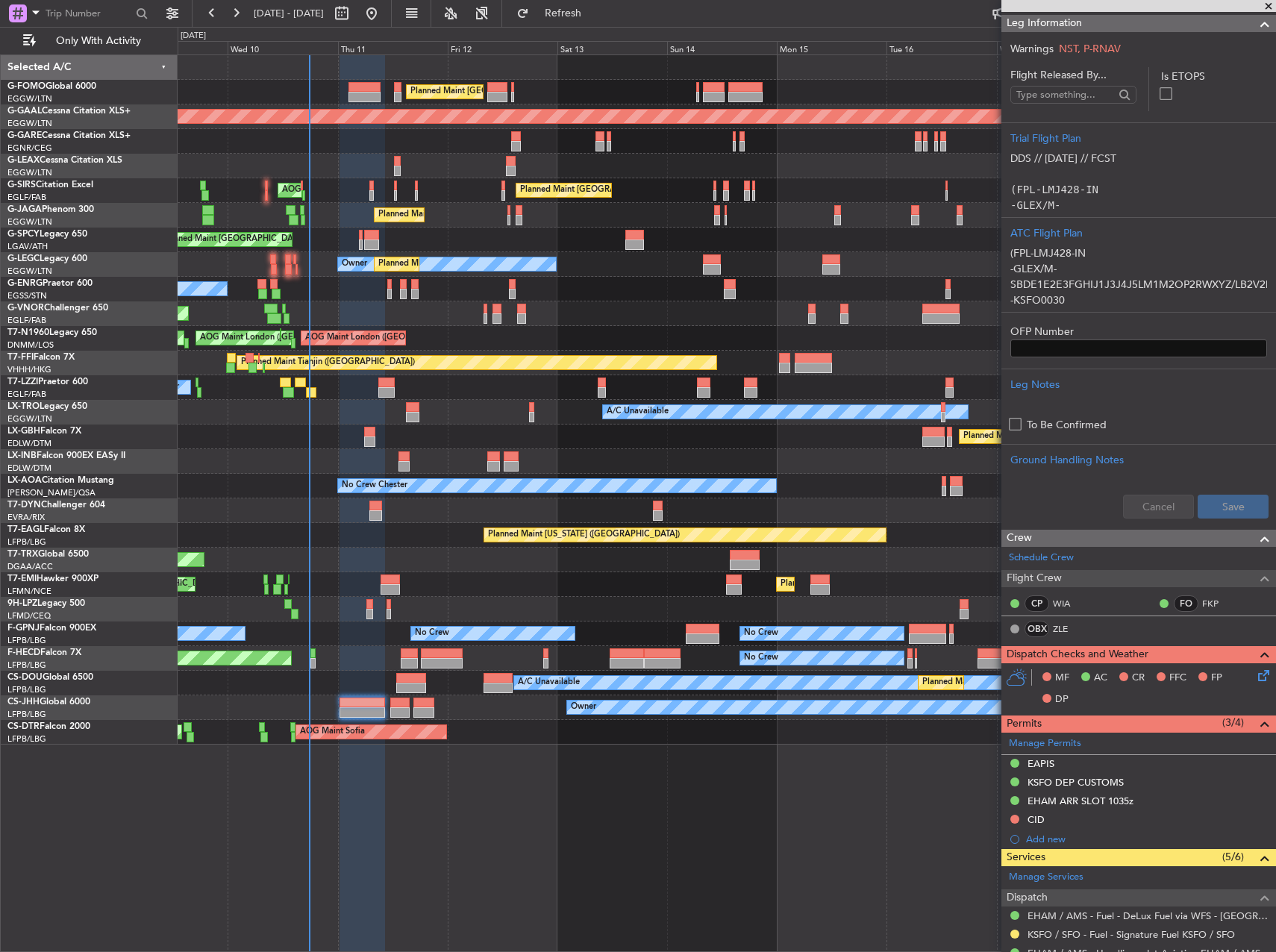
scroll to position [448, 0]
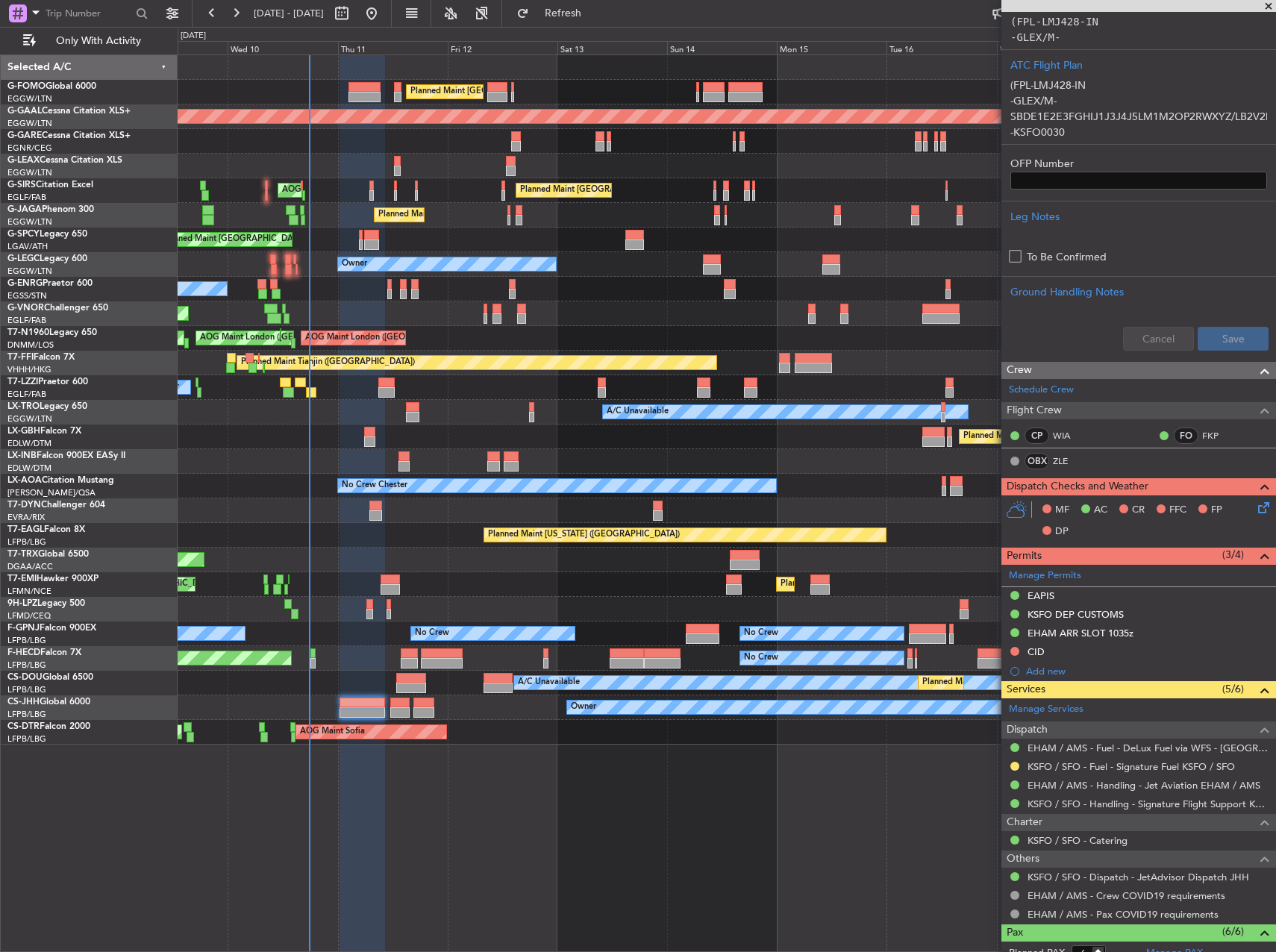
click at [1036, 646] on div "CID" at bounding box center [1036, 652] width 17 height 13
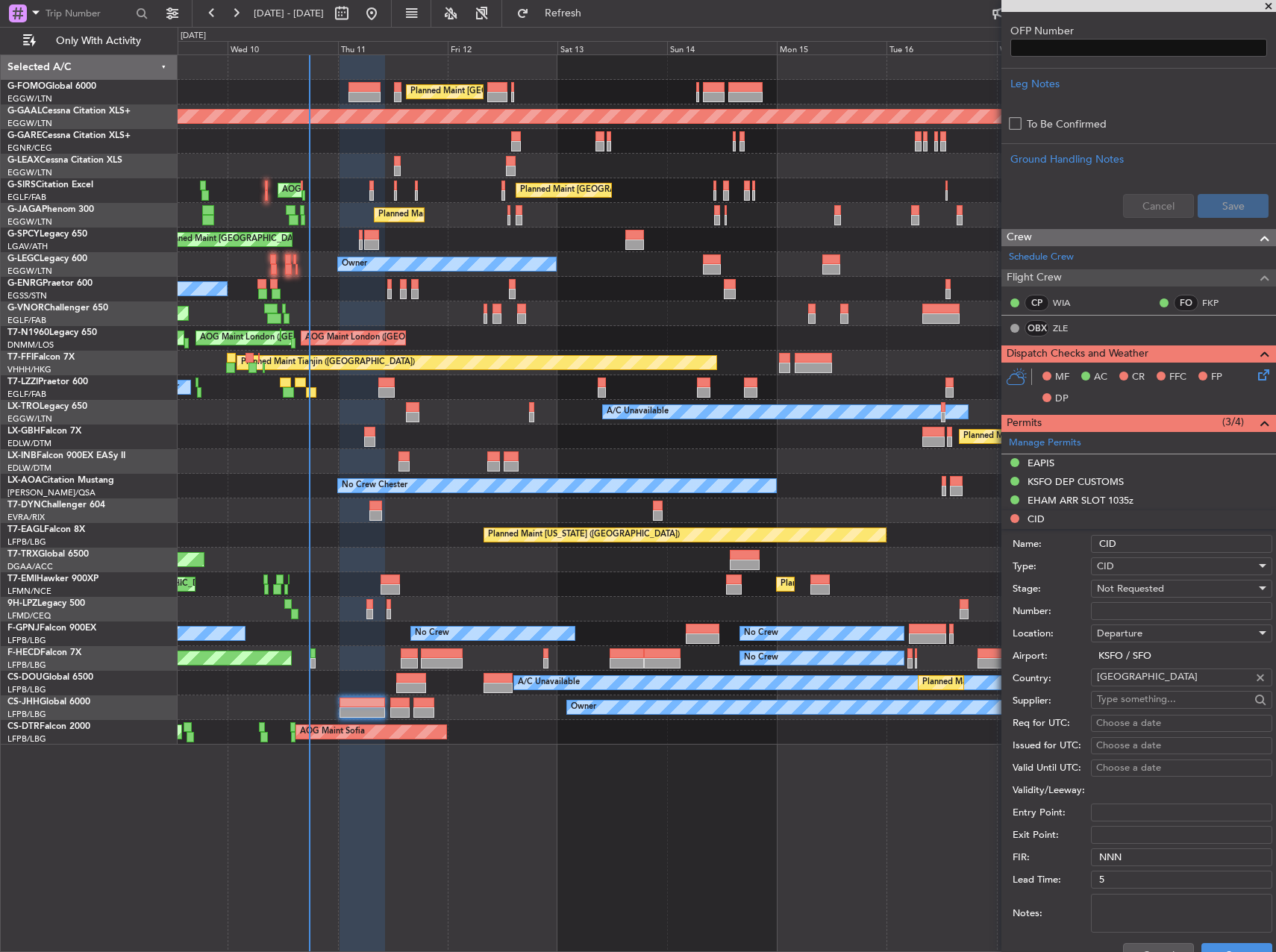
scroll to position [597, 0]
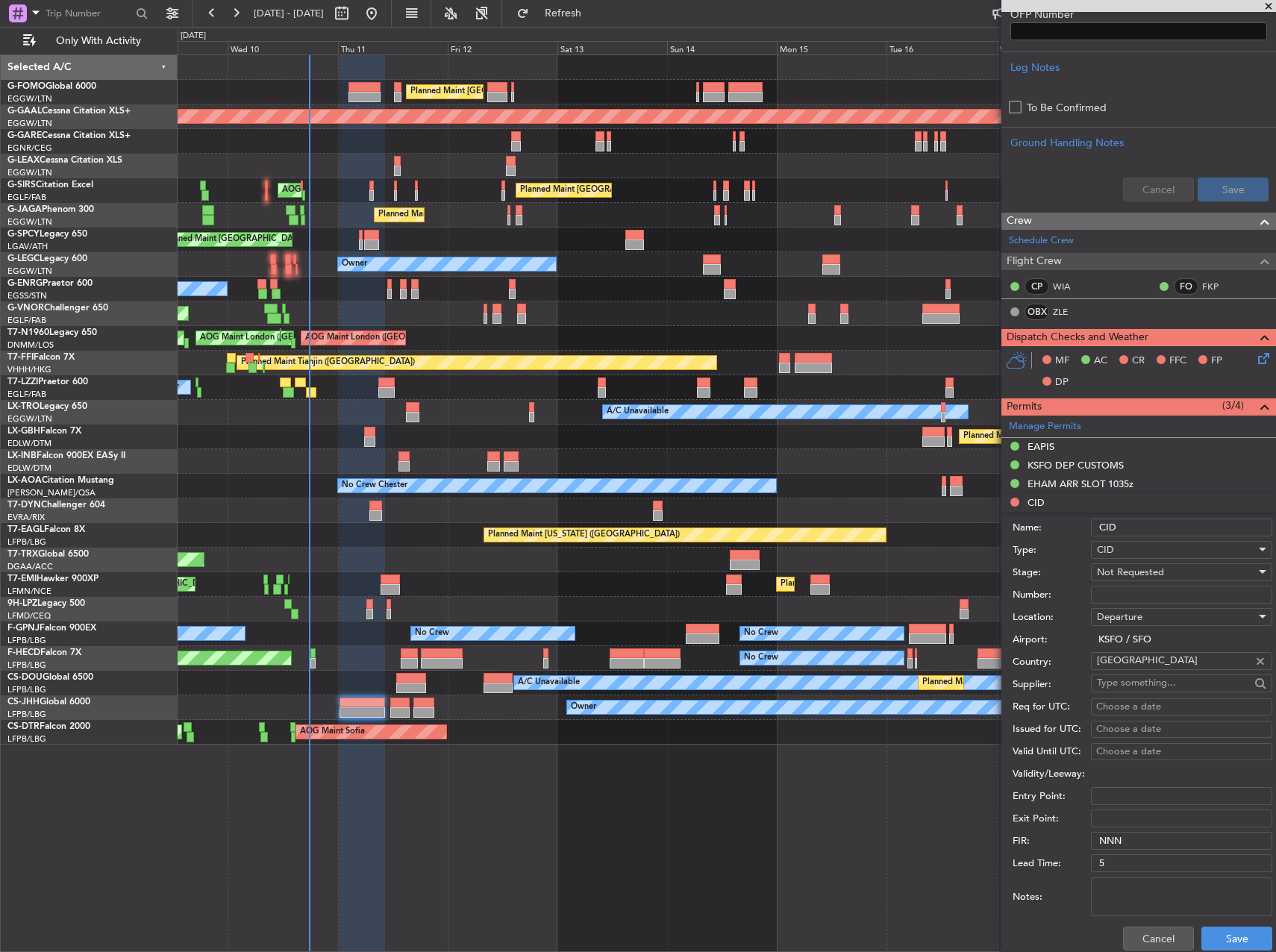
click at [1131, 597] on input "Number:" at bounding box center [1182, 594] width 181 height 18
paste input "586"
type input "586"
click at [1140, 566] on span "Not Requested" at bounding box center [1130, 572] width 67 height 13
click at [1155, 684] on span "Received OK" at bounding box center [1176, 691] width 157 height 22
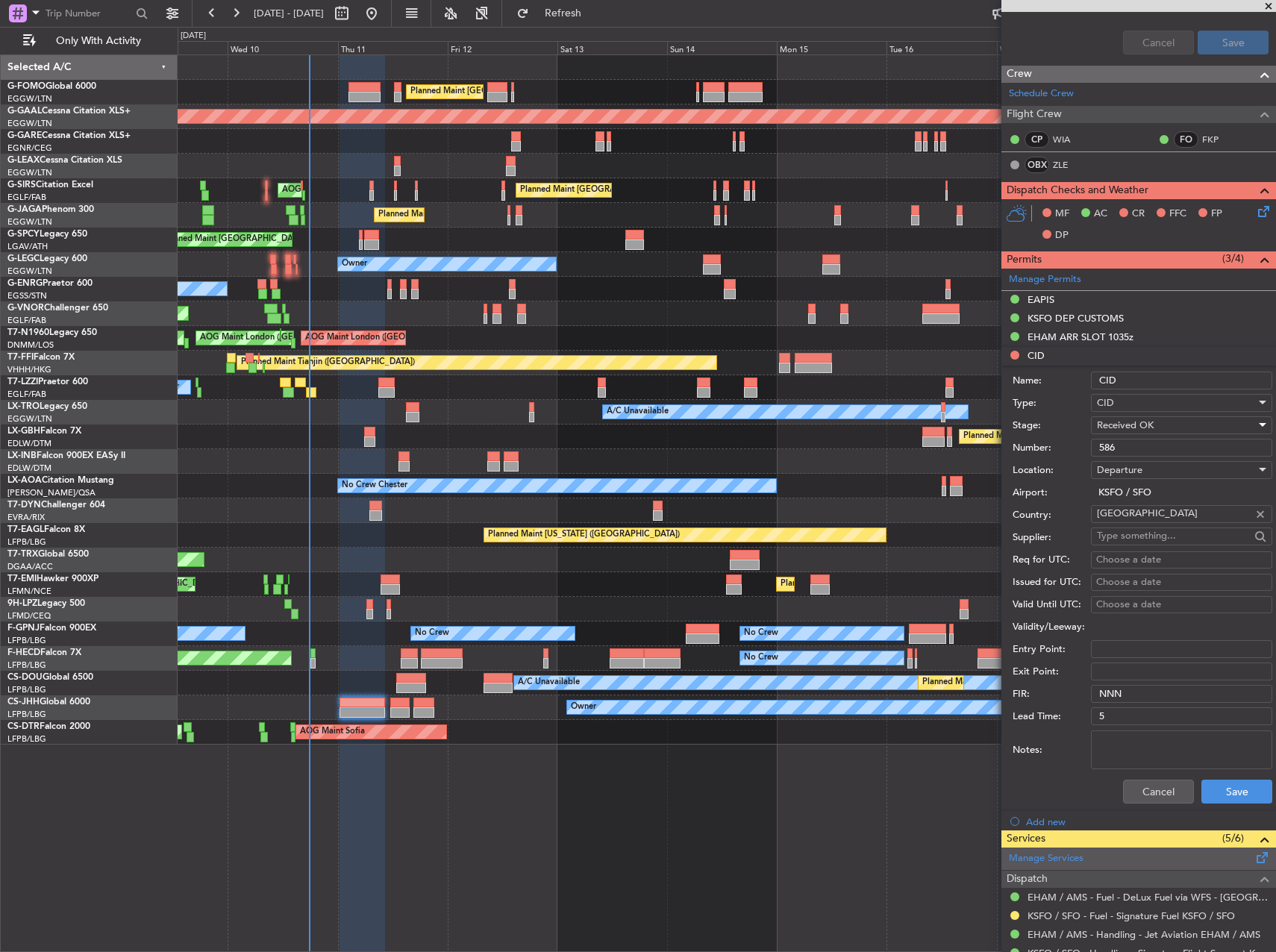
scroll to position [746, 0]
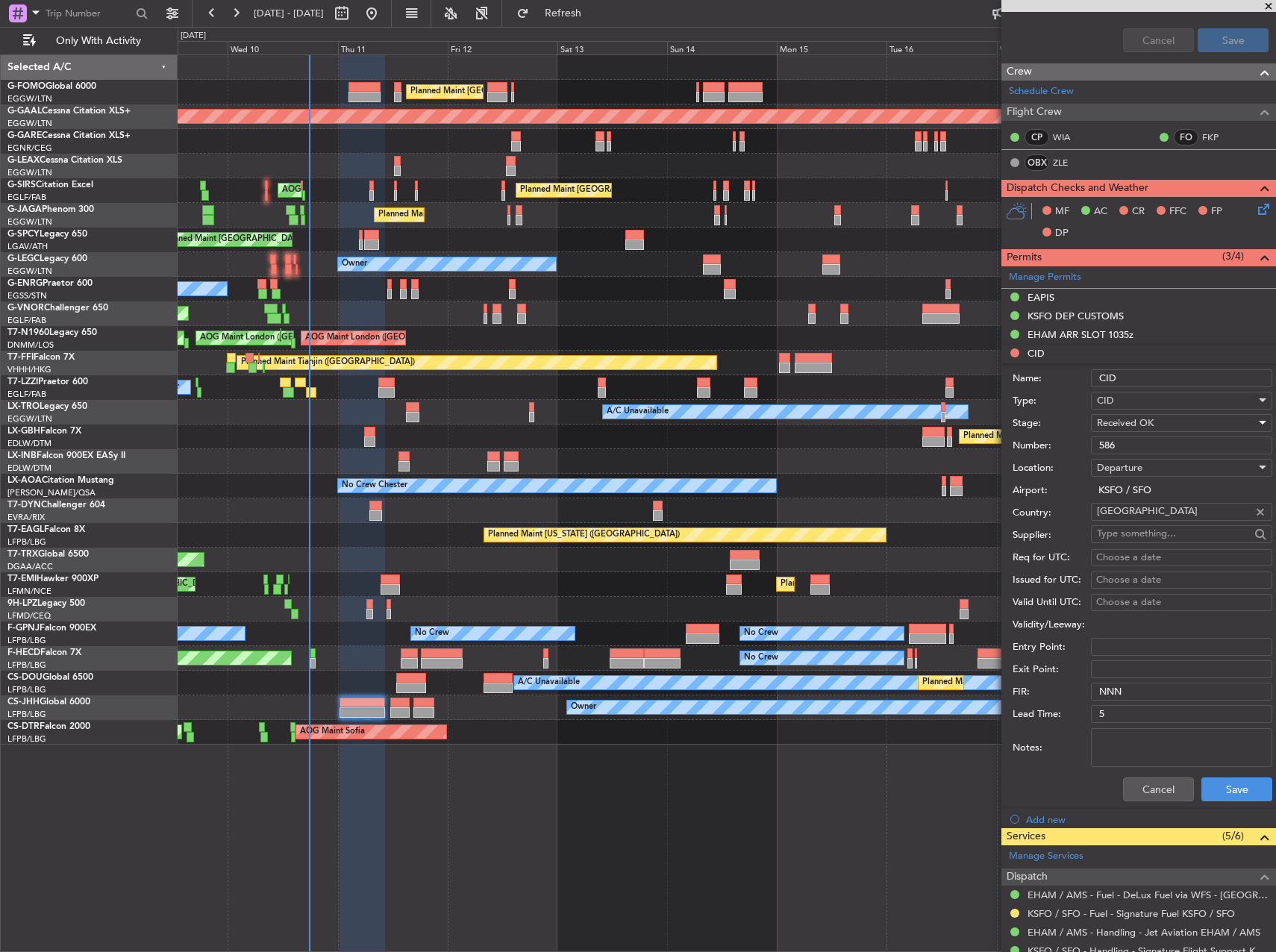
click at [1228, 806] on div "Cancel Save" at bounding box center [1142, 789] width 259 height 39
click at [1225, 797] on button "Save" at bounding box center [1237, 789] width 71 height 24
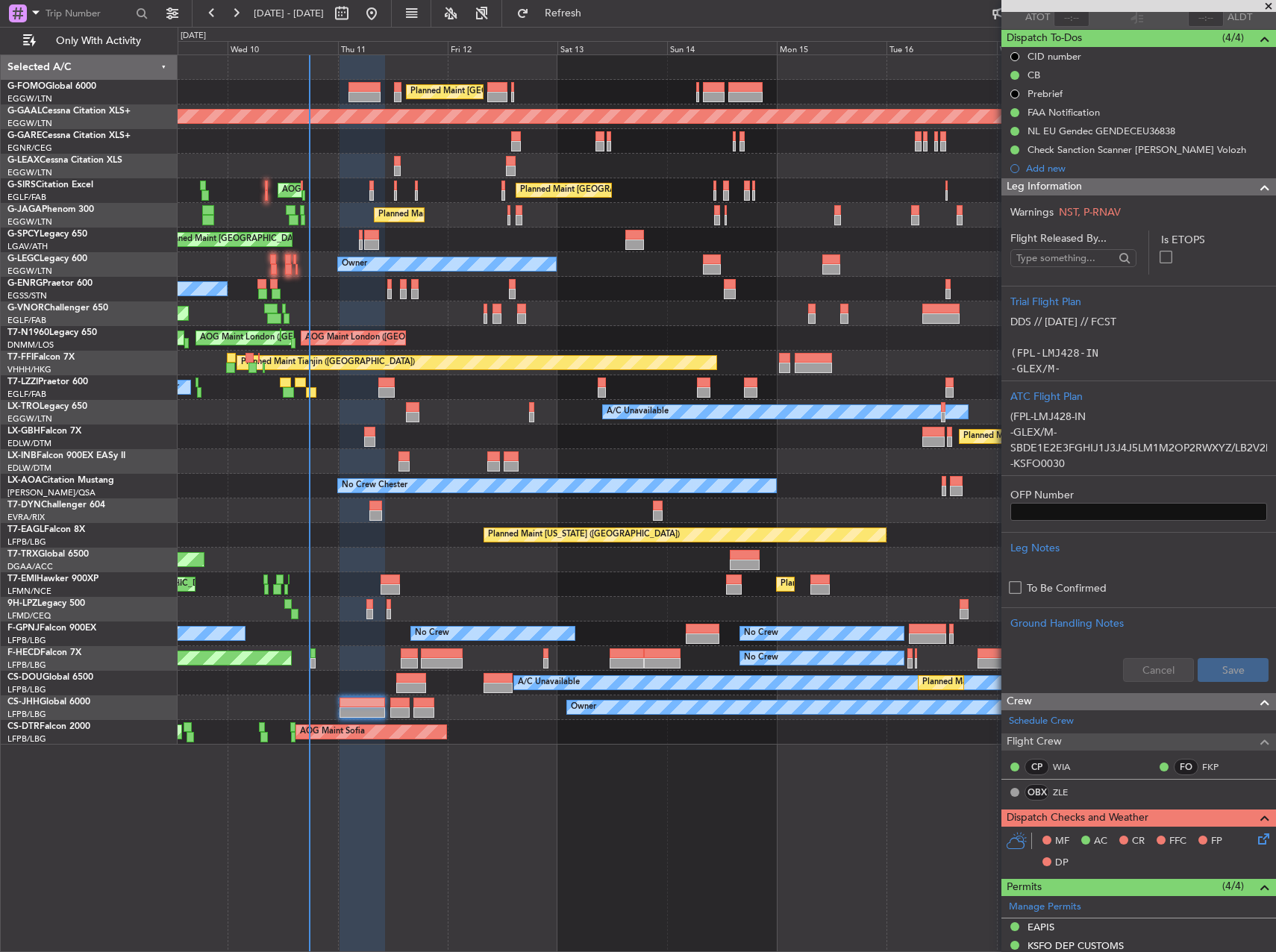
scroll to position [0, 0]
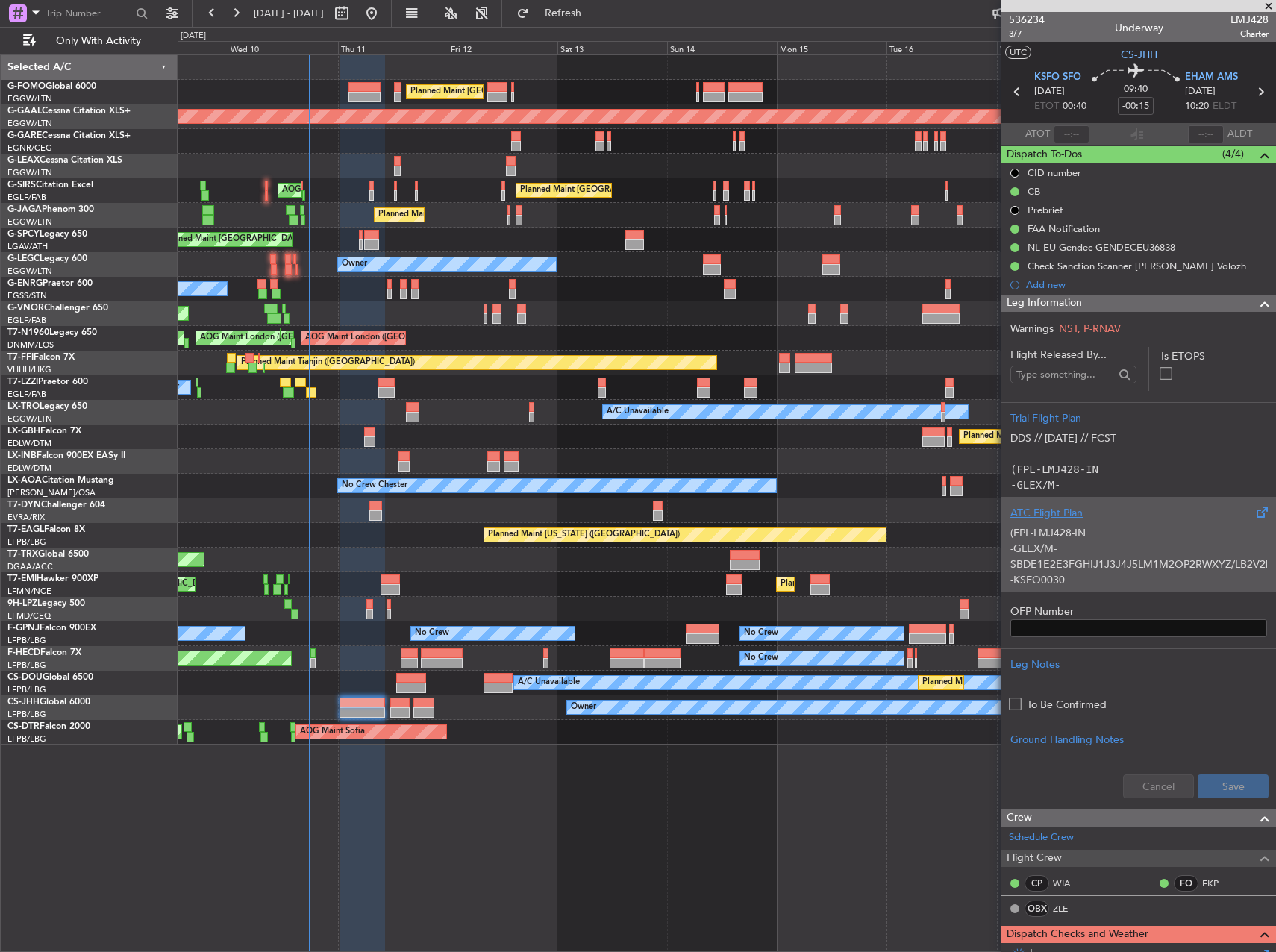
click at [1096, 528] on p "(FPL-LMJ428-IN" at bounding box center [1139, 533] width 256 height 15
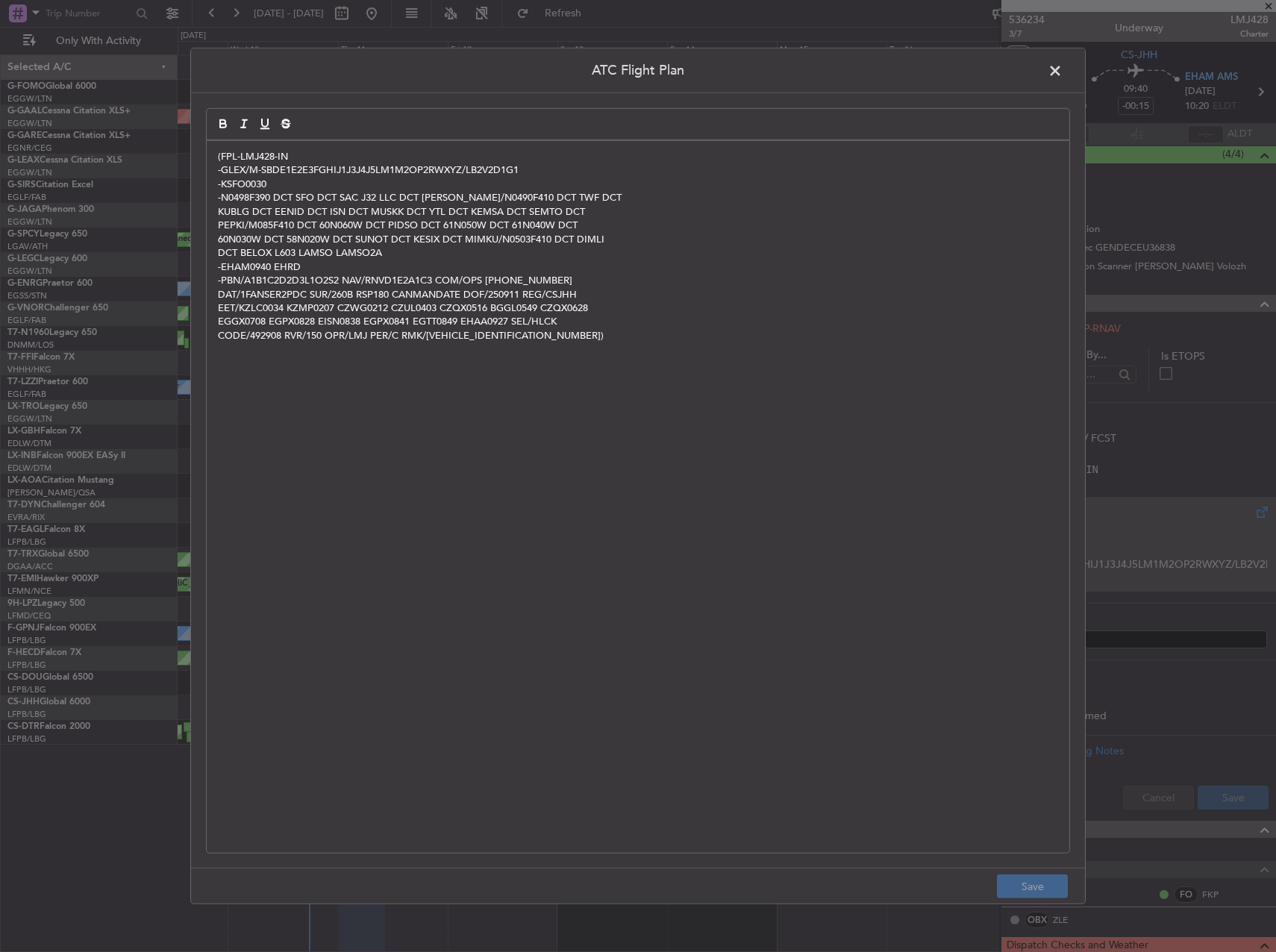
click at [395, 468] on div "(FPL-LMJ428-IN -GLEX/M-SBDE1E2E3FGHIJ1J3J4J5LM1M2OP2RWXYZ/LB2V2D1G1 -KSFO0030 -…" at bounding box center [638, 497] width 863 height 712
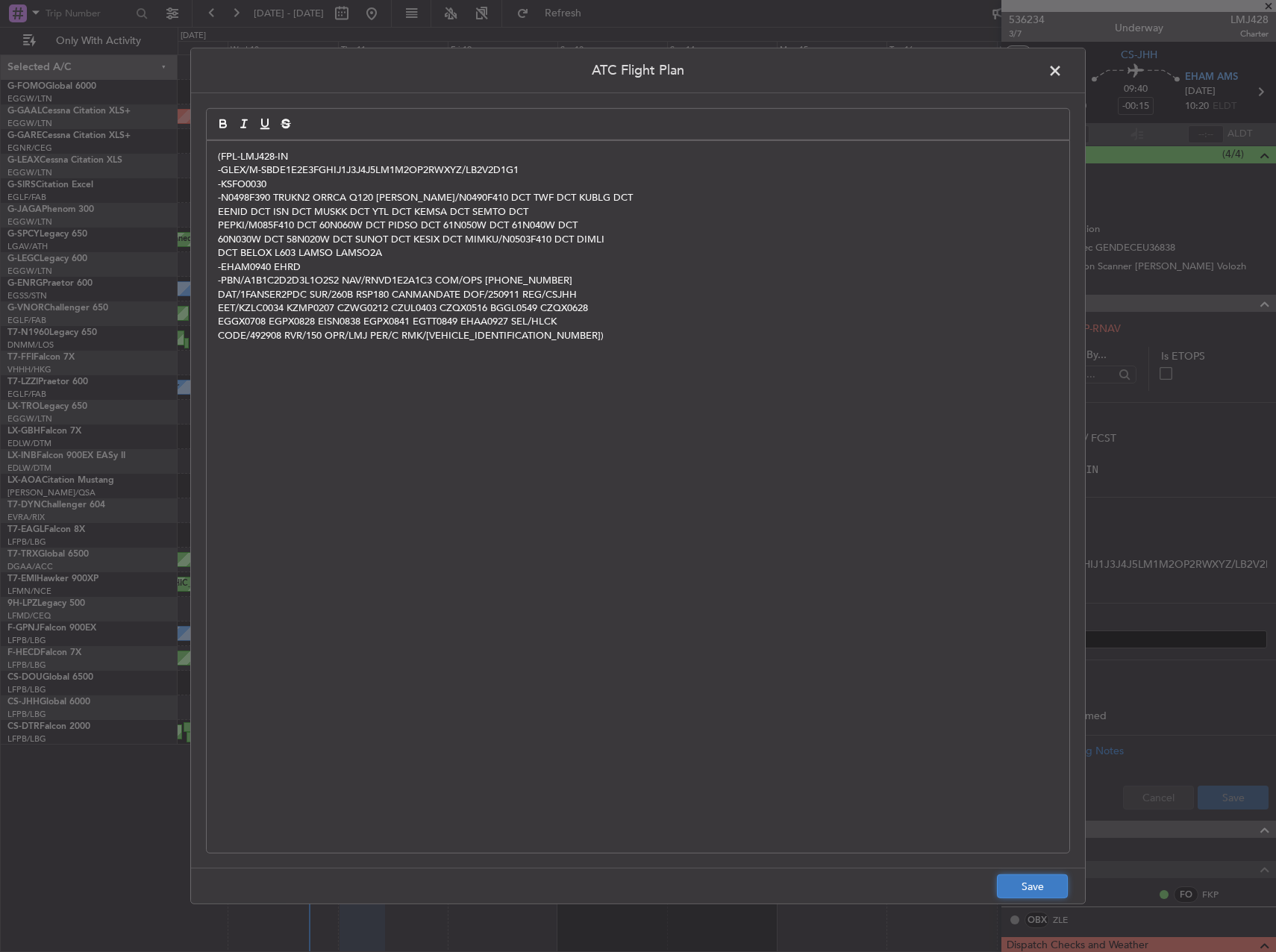
click at [1029, 885] on button "Save" at bounding box center [1032, 886] width 71 height 24
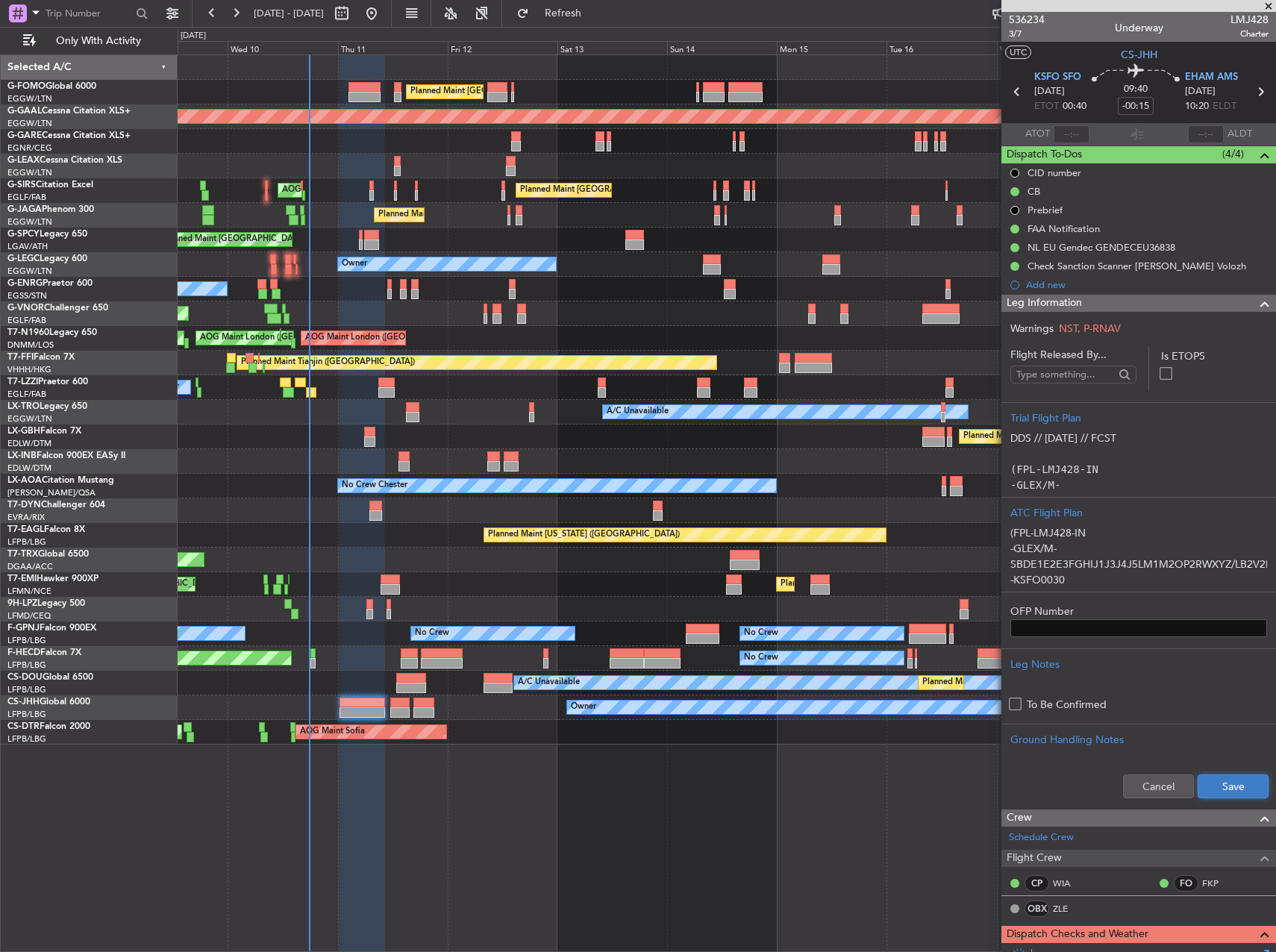
click at [1208, 790] on button "Save" at bounding box center [1233, 786] width 71 height 24
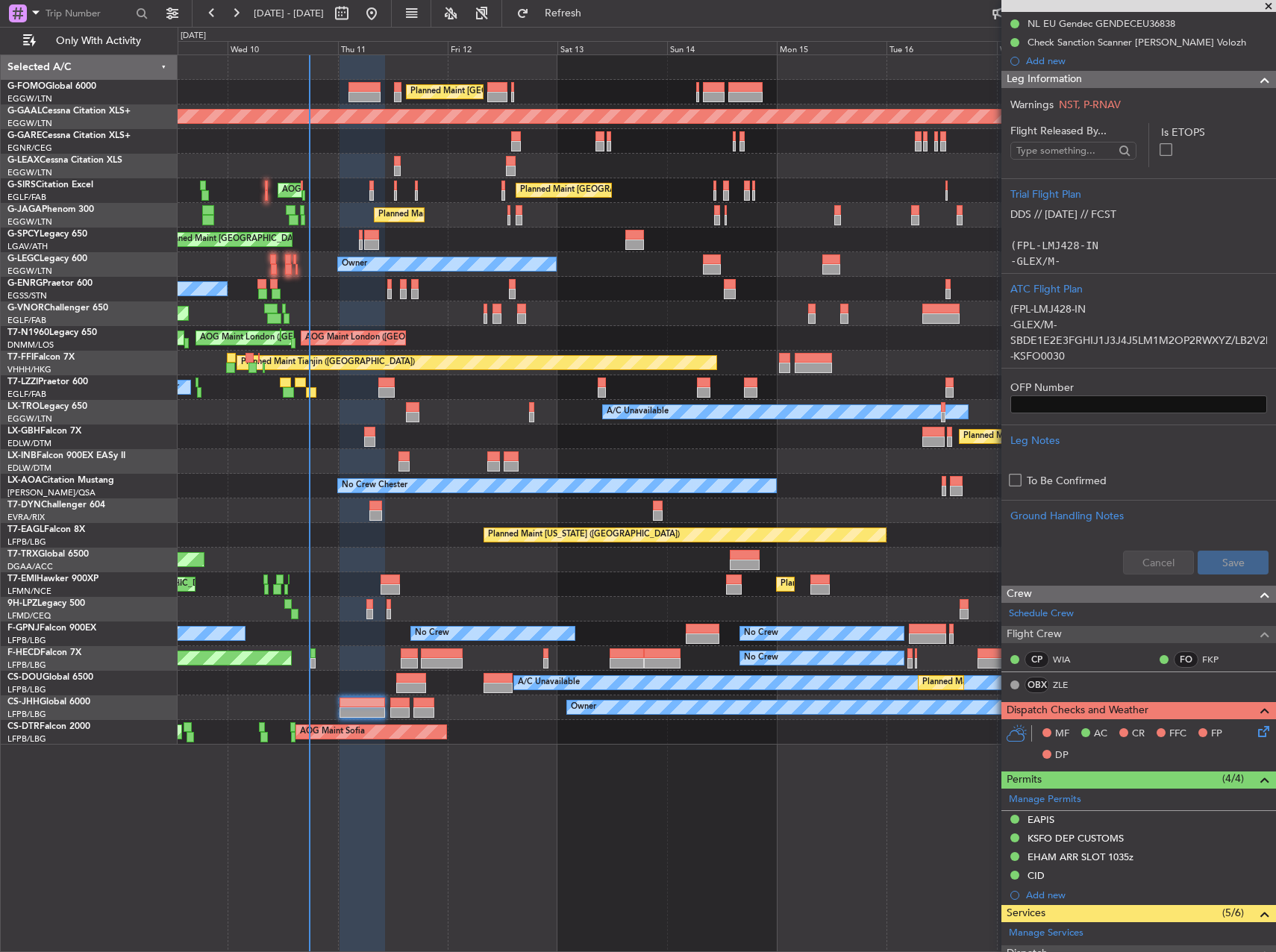
scroll to position [299, 0]
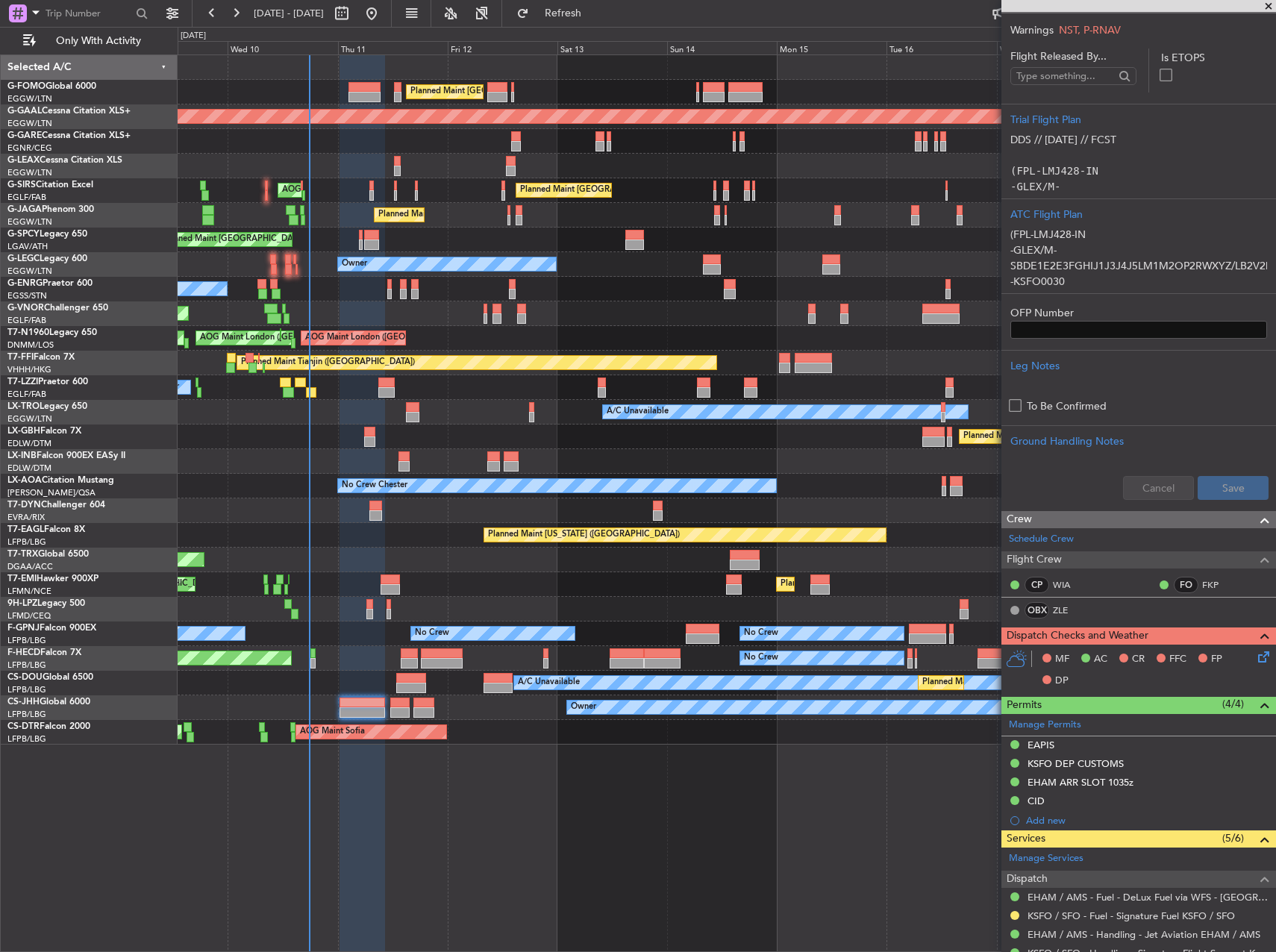
click at [1256, 672] on div "MF AC CR FFC FP DP" at bounding box center [1139, 670] width 275 height 51
click at [1255, 658] on icon at bounding box center [1261, 655] width 12 height 12
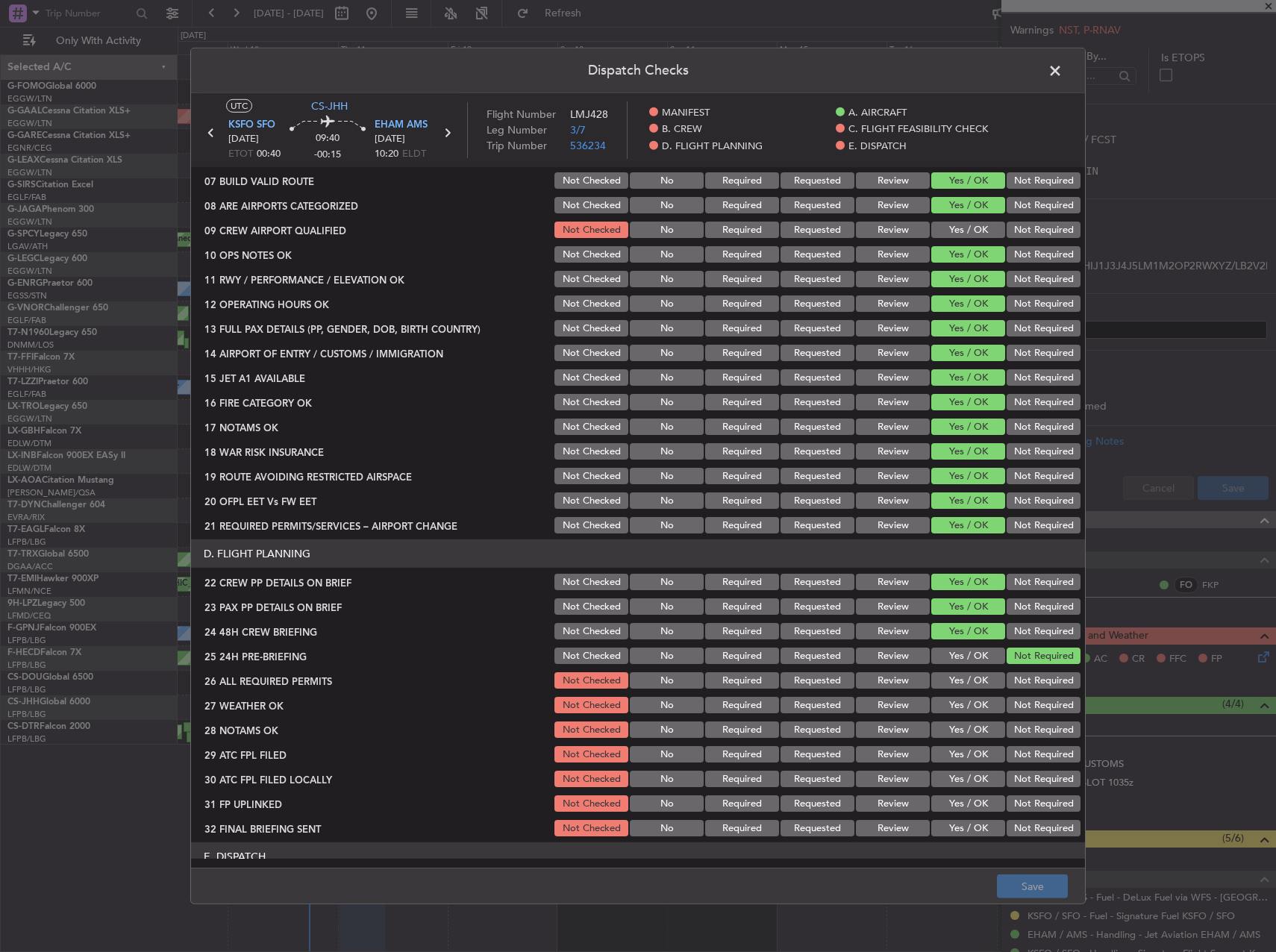
scroll to position [448, 0]
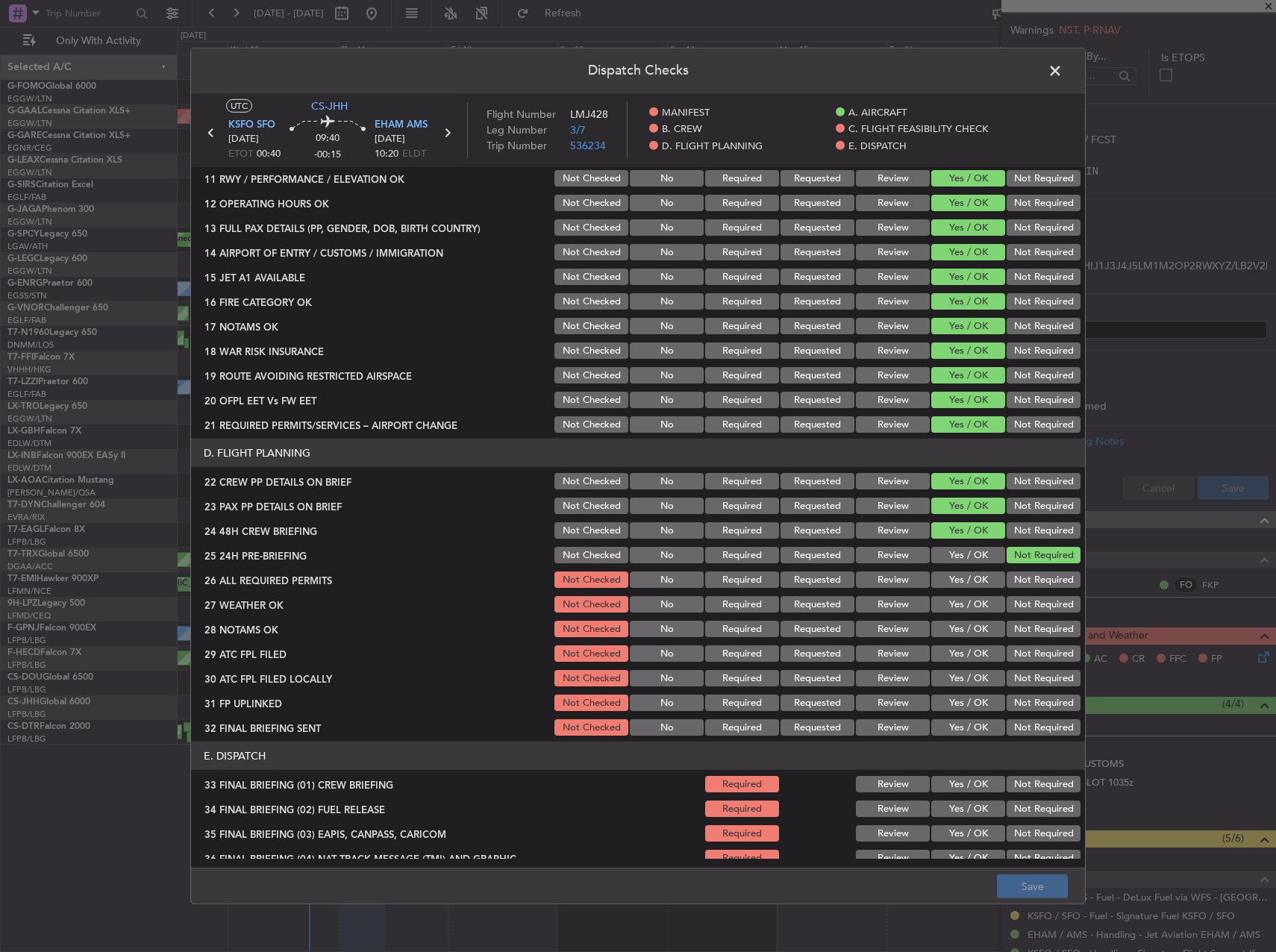
click at [970, 587] on button "Yes / OK" at bounding box center [968, 579] width 74 height 16
click at [963, 611] on button "Yes / OK" at bounding box center [968, 604] width 74 height 16
click at [946, 637] on div "Yes / OK" at bounding box center [967, 629] width 75 height 21
click at [947, 633] on button "Yes / OK" at bounding box center [968, 629] width 74 height 16
click at [950, 650] on button "Yes / OK" at bounding box center [968, 653] width 74 height 16
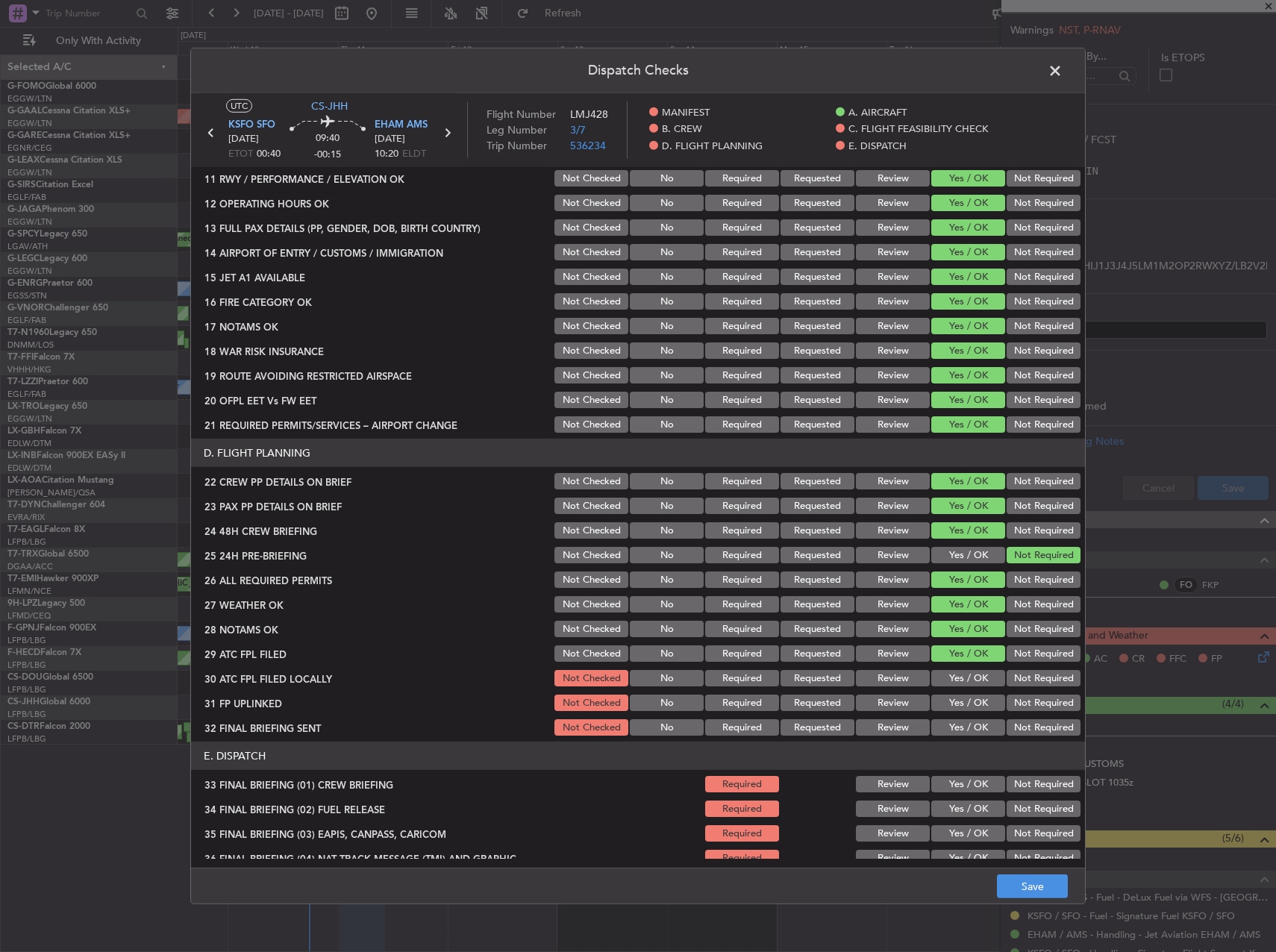
drag, startPoint x: 1026, startPoint y: 676, endPoint x: 980, endPoint y: 706, distance: 54.9
click at [1026, 676] on button "Not Required" at bounding box center [1043, 678] width 74 height 16
click at [978, 706] on button "Yes / OK" at bounding box center [968, 702] width 74 height 16
click at [1027, 727] on button "Not Required" at bounding box center [1043, 727] width 74 height 16
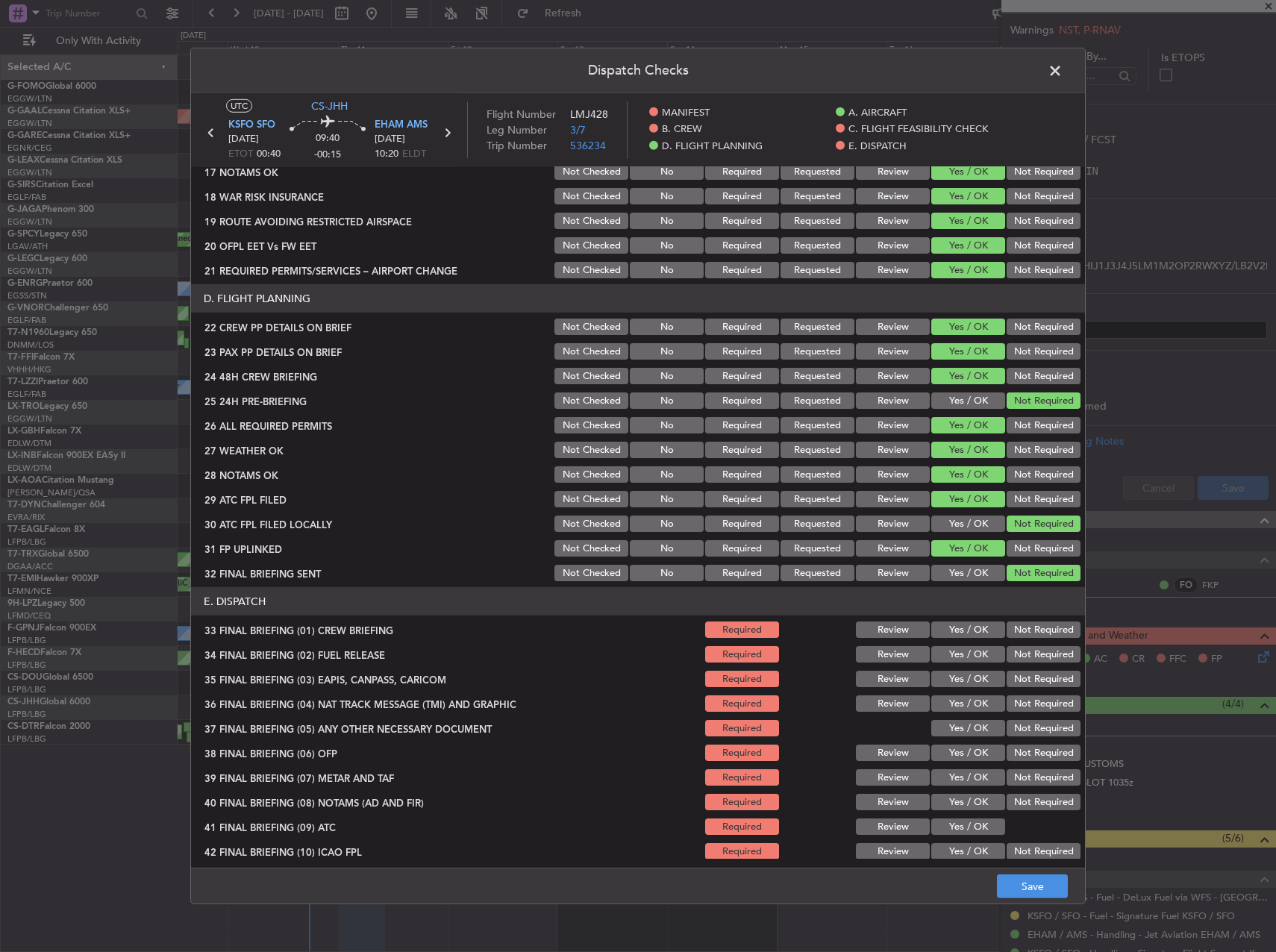
scroll to position [658, 0]
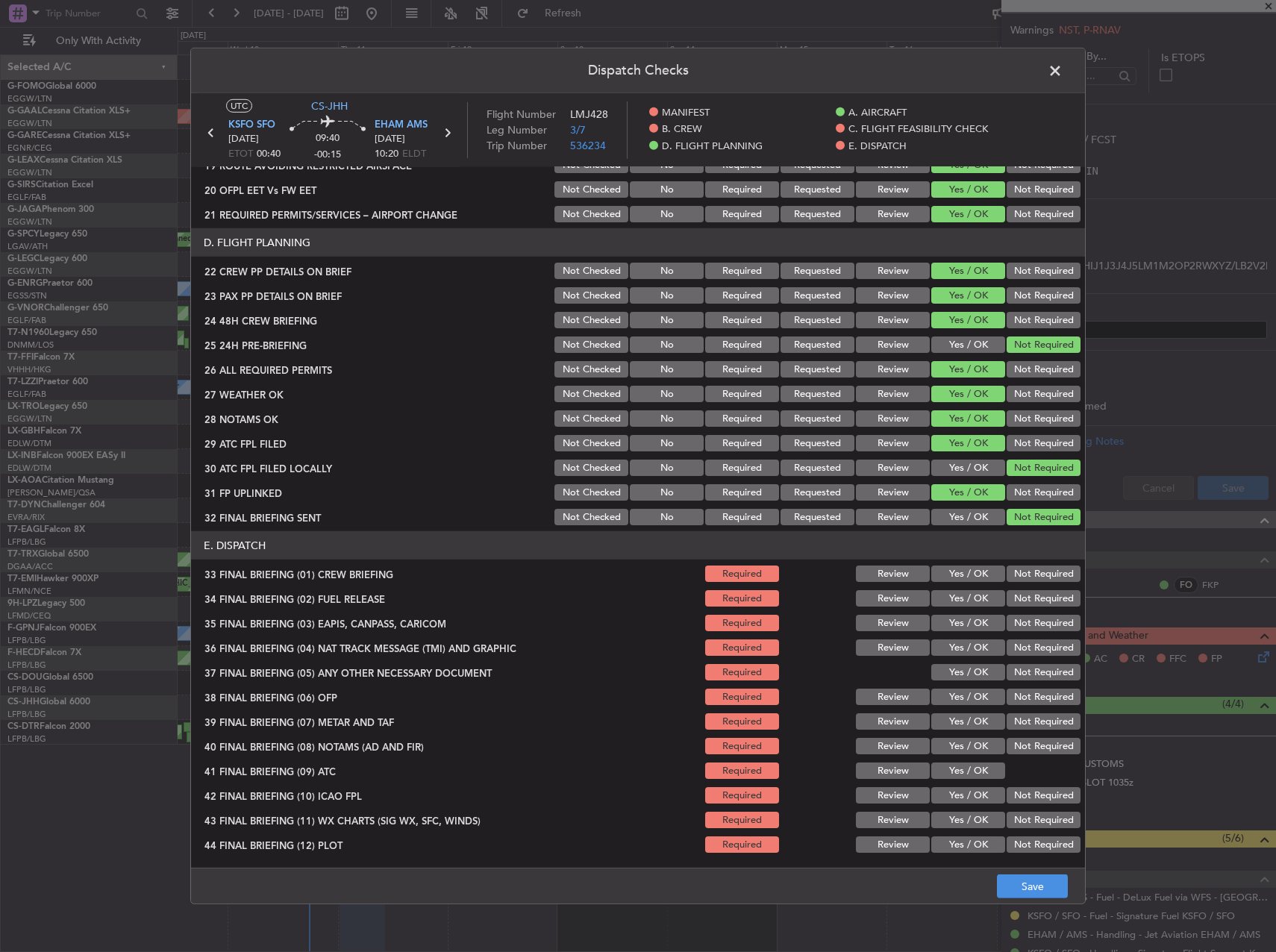
click at [954, 580] on button "Yes / OK" at bounding box center [968, 574] width 74 height 16
drag, startPoint x: 955, startPoint y: 589, endPoint x: 961, endPoint y: 599, distance: 11.7
click at [957, 594] on div "Yes / OK" at bounding box center [967, 598] width 75 height 21
click at [962, 600] on button "Yes / OK" at bounding box center [968, 598] width 74 height 16
click at [1036, 624] on button "Not Required" at bounding box center [1043, 623] width 74 height 16
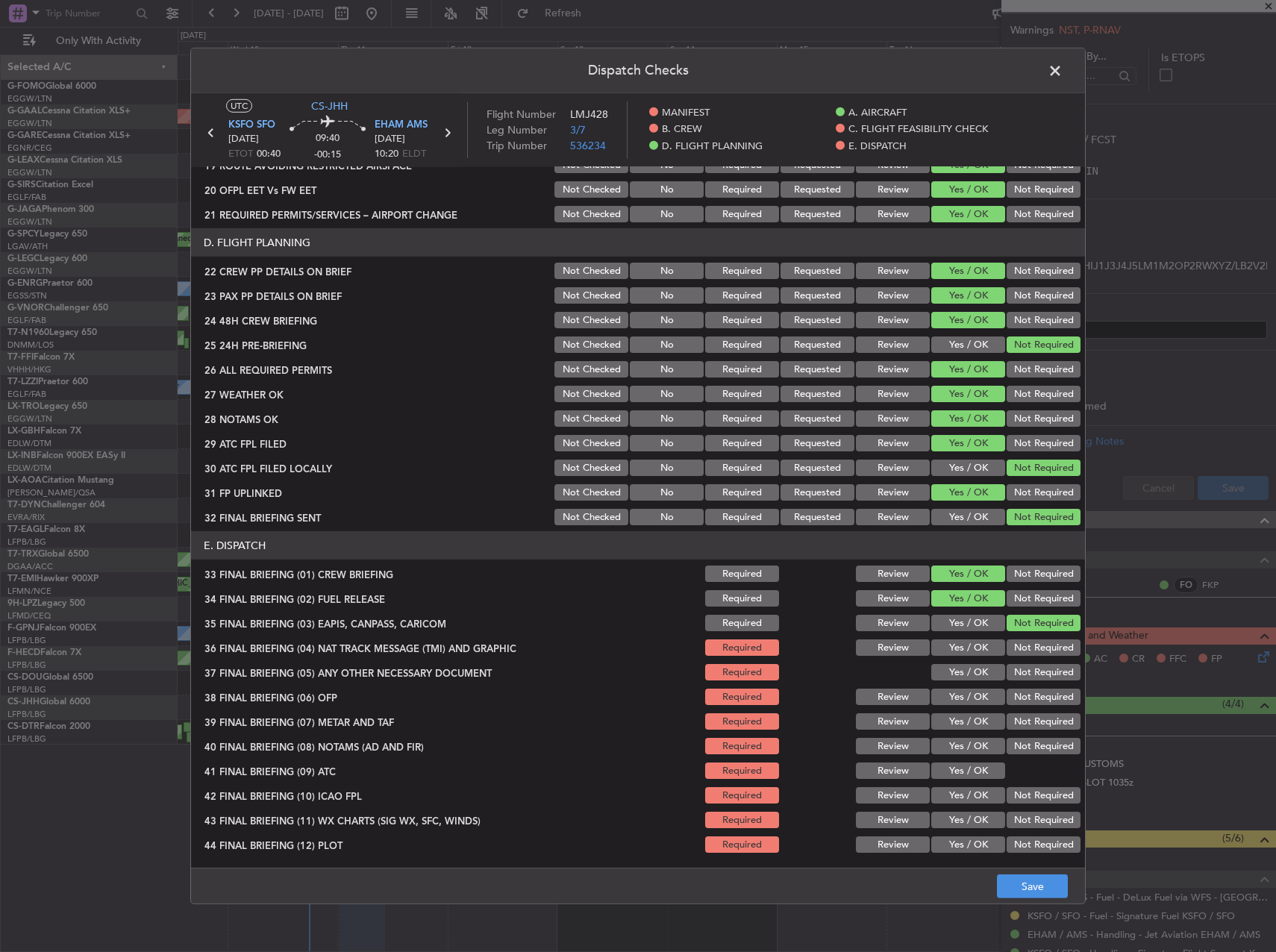
drag, startPoint x: 1030, startPoint y: 643, endPoint x: 1028, endPoint y: 668, distance: 25.1
click at [1030, 645] on button "Not Required" at bounding box center [1043, 647] width 74 height 16
drag, startPoint x: 1028, startPoint y: 670, endPoint x: 995, endPoint y: 701, distance: 45.3
click at [1026, 673] on button "Not Required" at bounding box center [1043, 672] width 74 height 16
click at [987, 702] on button "Yes / OK" at bounding box center [968, 696] width 74 height 16
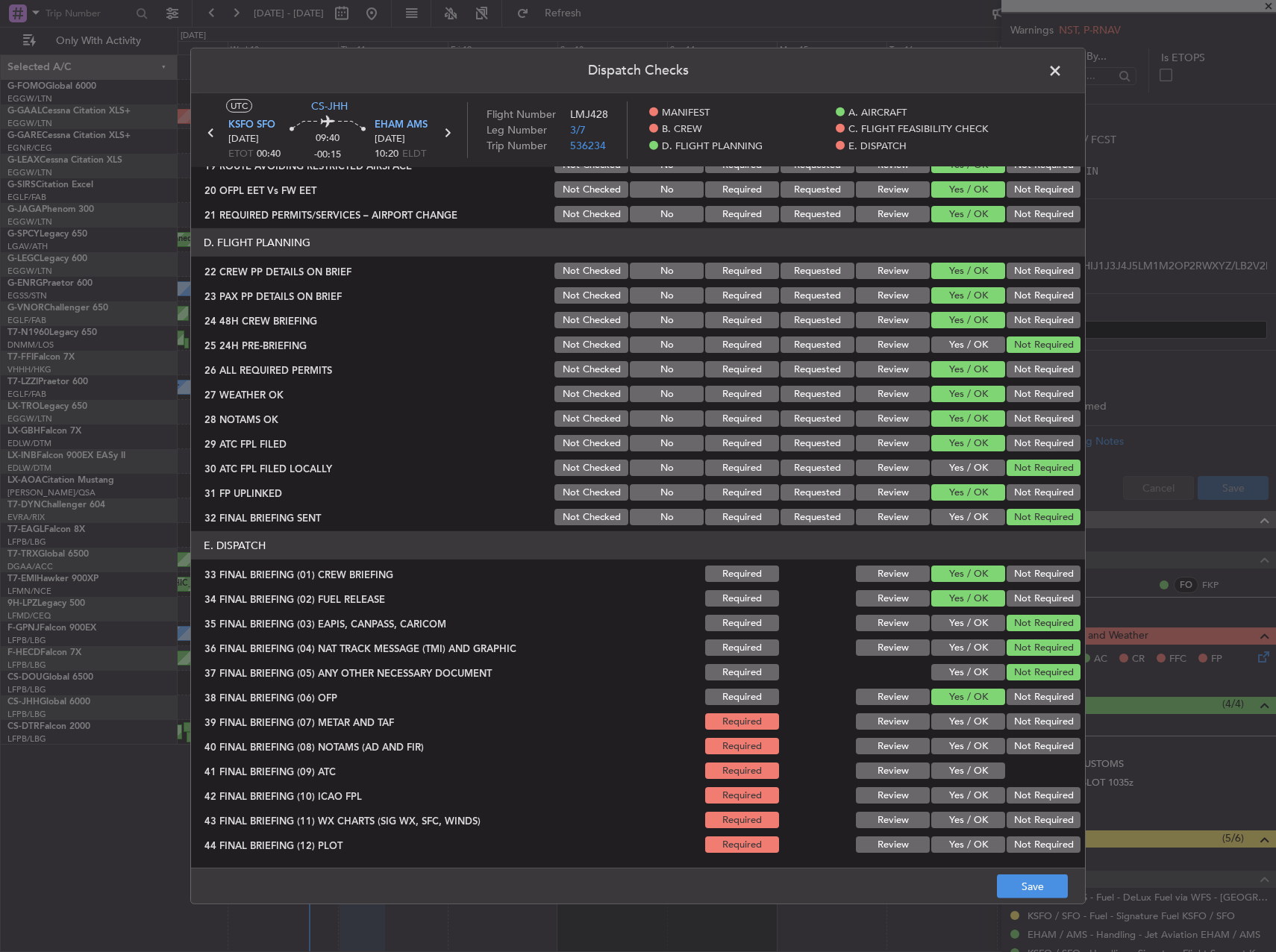
drag, startPoint x: 964, startPoint y: 714, endPoint x: 964, endPoint y: 724, distance: 10.0
click at [964, 719] on button "Yes / OK" at bounding box center [968, 721] width 74 height 16
click at [967, 755] on div "Yes / OK" at bounding box center [967, 745] width 75 height 21
click at [961, 746] on button "Yes / OK" at bounding box center [968, 745] width 74 height 16
click at [962, 767] on button "Yes / OK" at bounding box center [968, 770] width 74 height 16
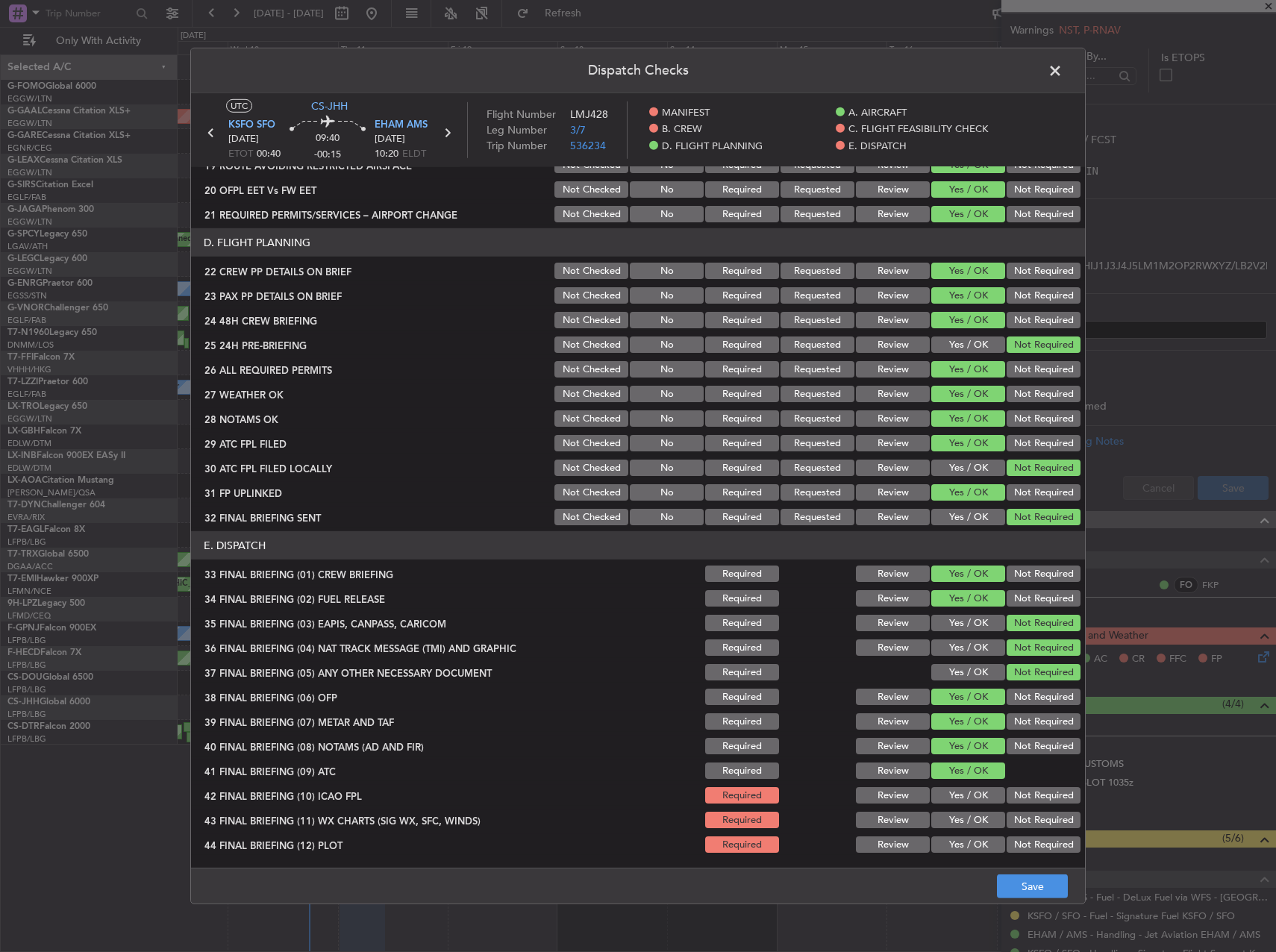
click at [965, 802] on button "Yes / OK" at bounding box center [968, 795] width 74 height 16
click at [964, 814] on button "Yes / OK" at bounding box center [968, 819] width 74 height 16
click at [970, 838] on button "Yes / OK" at bounding box center [968, 845] width 74 height 16
click at [975, 613] on div "Yes / OK" at bounding box center [967, 623] width 75 height 21
click at [969, 625] on button "Yes / OK" at bounding box center [968, 623] width 74 height 16
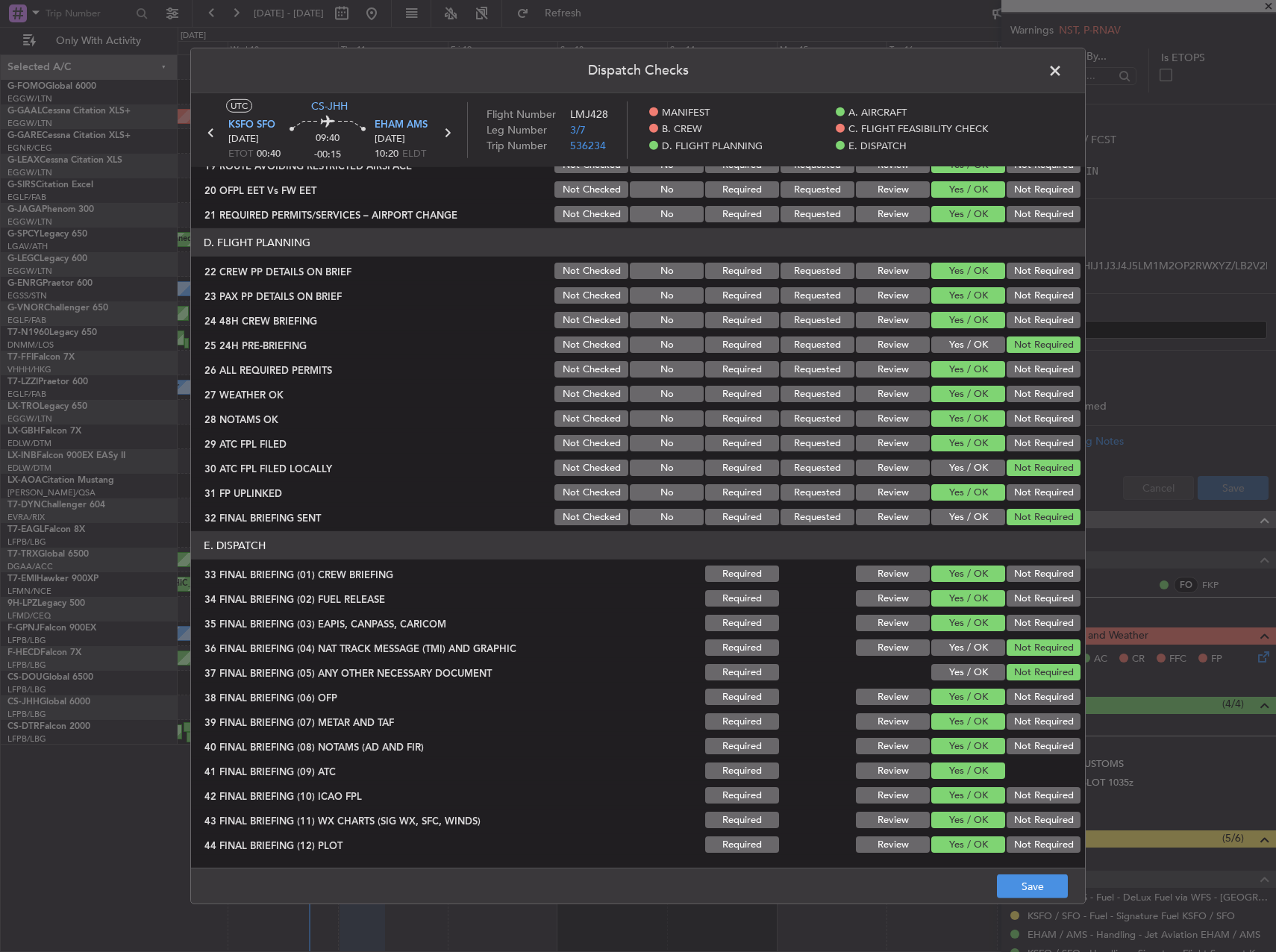
click at [964, 647] on button "Yes / OK" at bounding box center [968, 647] width 74 height 16
click at [960, 674] on button "Yes / OK" at bounding box center [968, 672] width 74 height 16
click at [1045, 882] on button "Save" at bounding box center [1032, 886] width 71 height 24
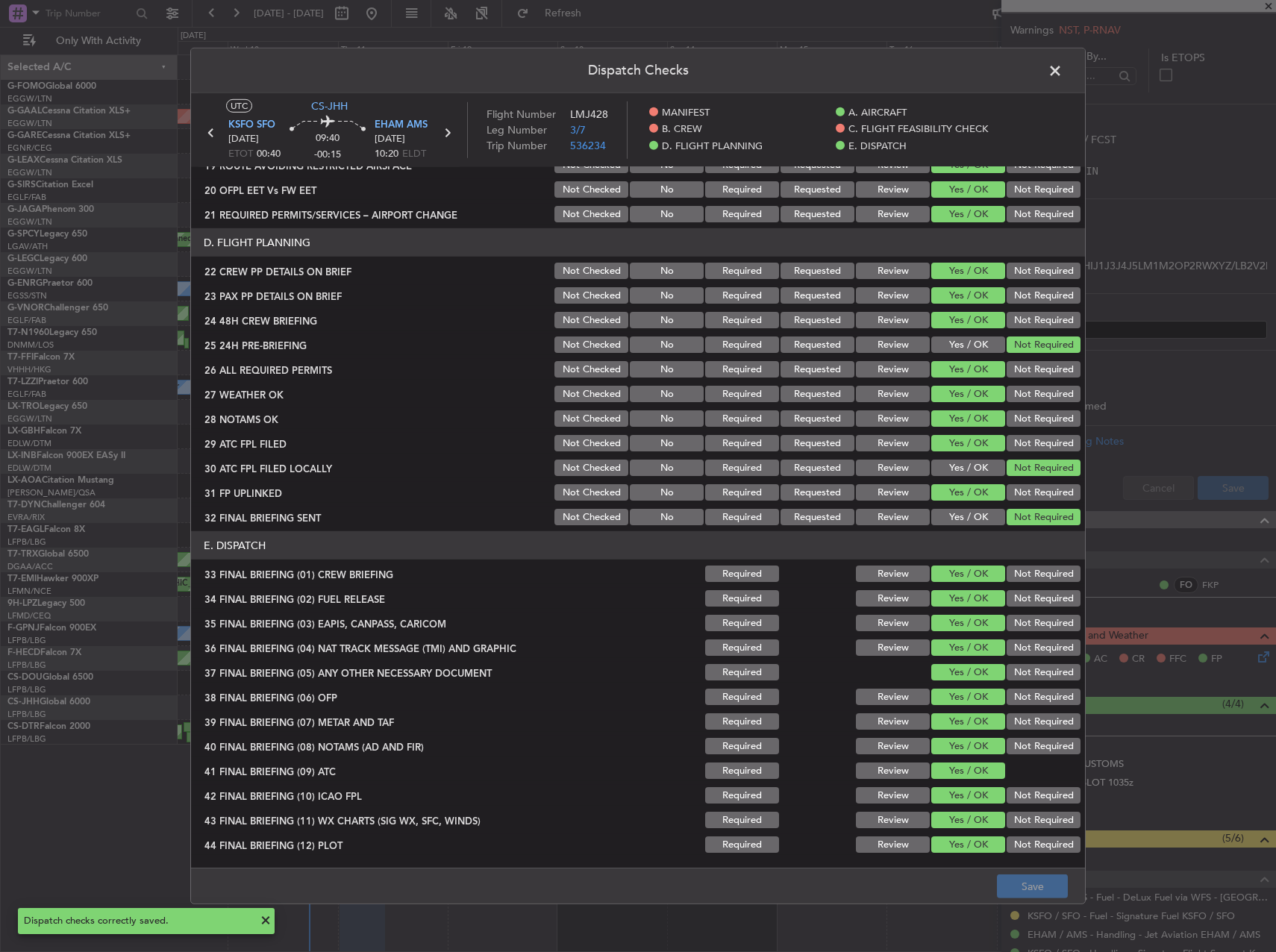
click at [884, 385] on button "Review" at bounding box center [893, 393] width 74 height 16
click at [880, 412] on button "Review" at bounding box center [893, 418] width 74 height 16
click at [874, 369] on button "Review" at bounding box center [893, 369] width 74 height 16
click at [931, 417] on button "Yes / OK" at bounding box center [968, 418] width 74 height 16
click at [1048, 897] on button "Save" at bounding box center [1032, 886] width 71 height 24
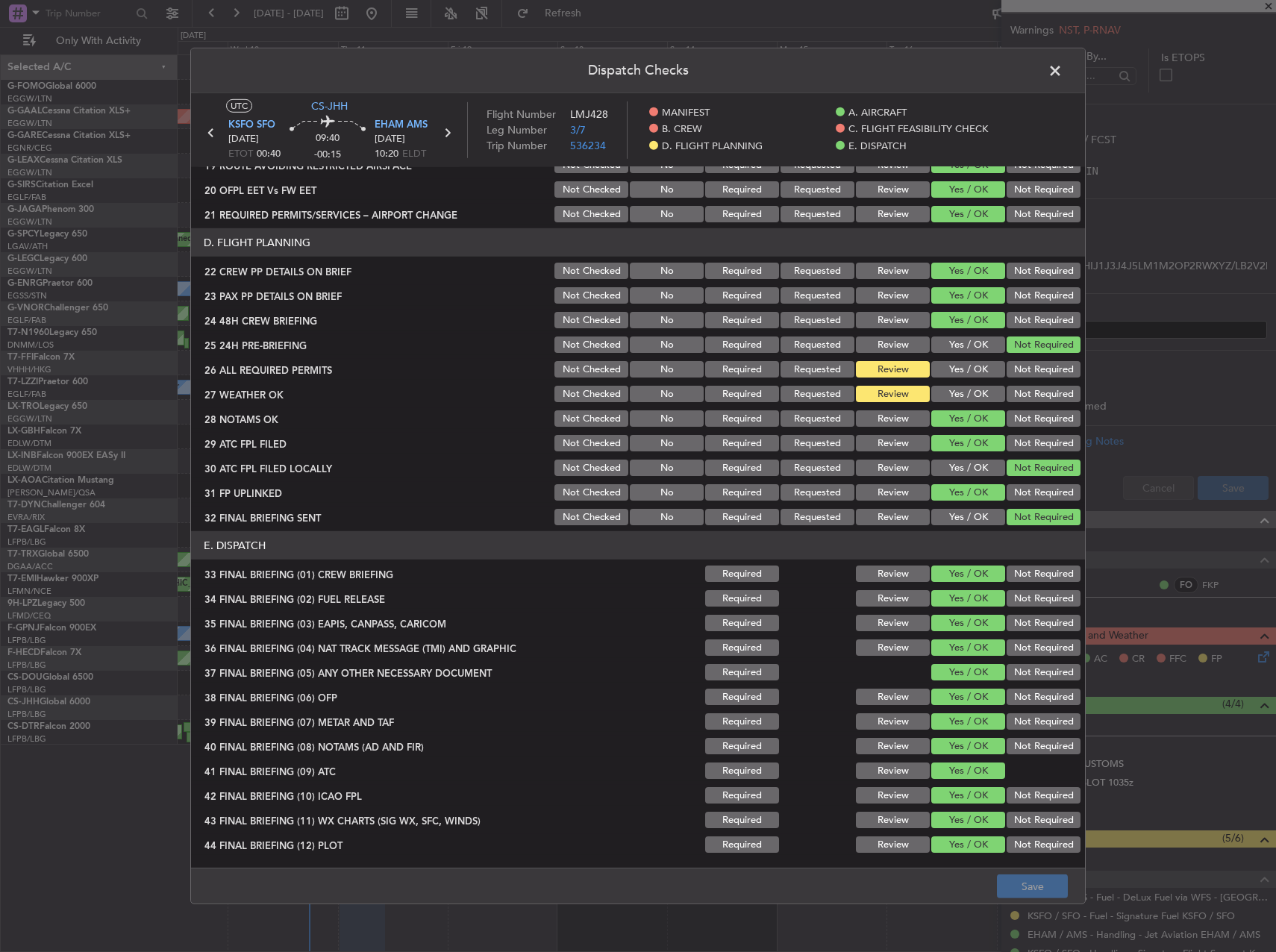
scroll to position [136, 0]
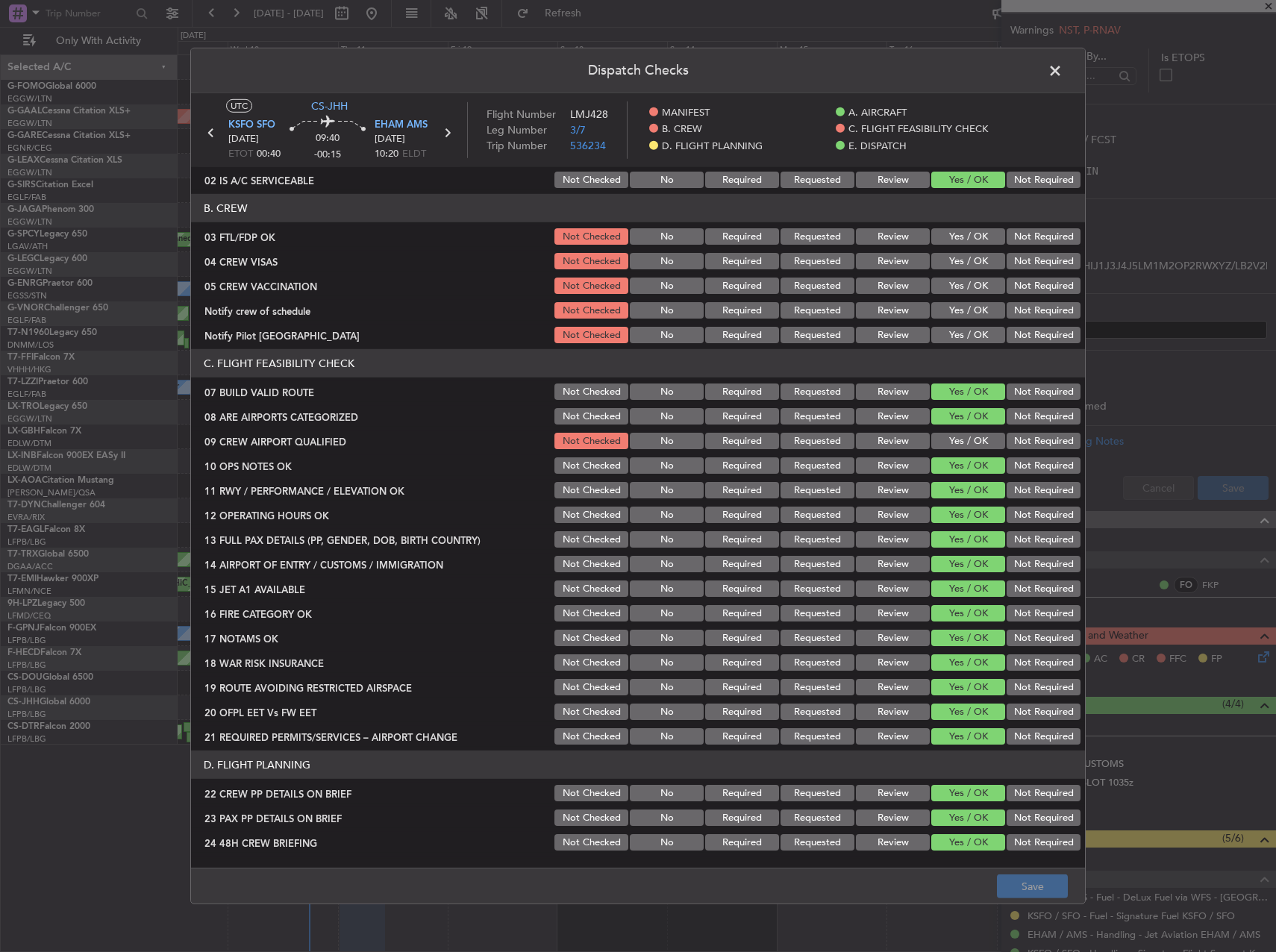
click at [1063, 71] on span at bounding box center [1063, 74] width 0 height 30
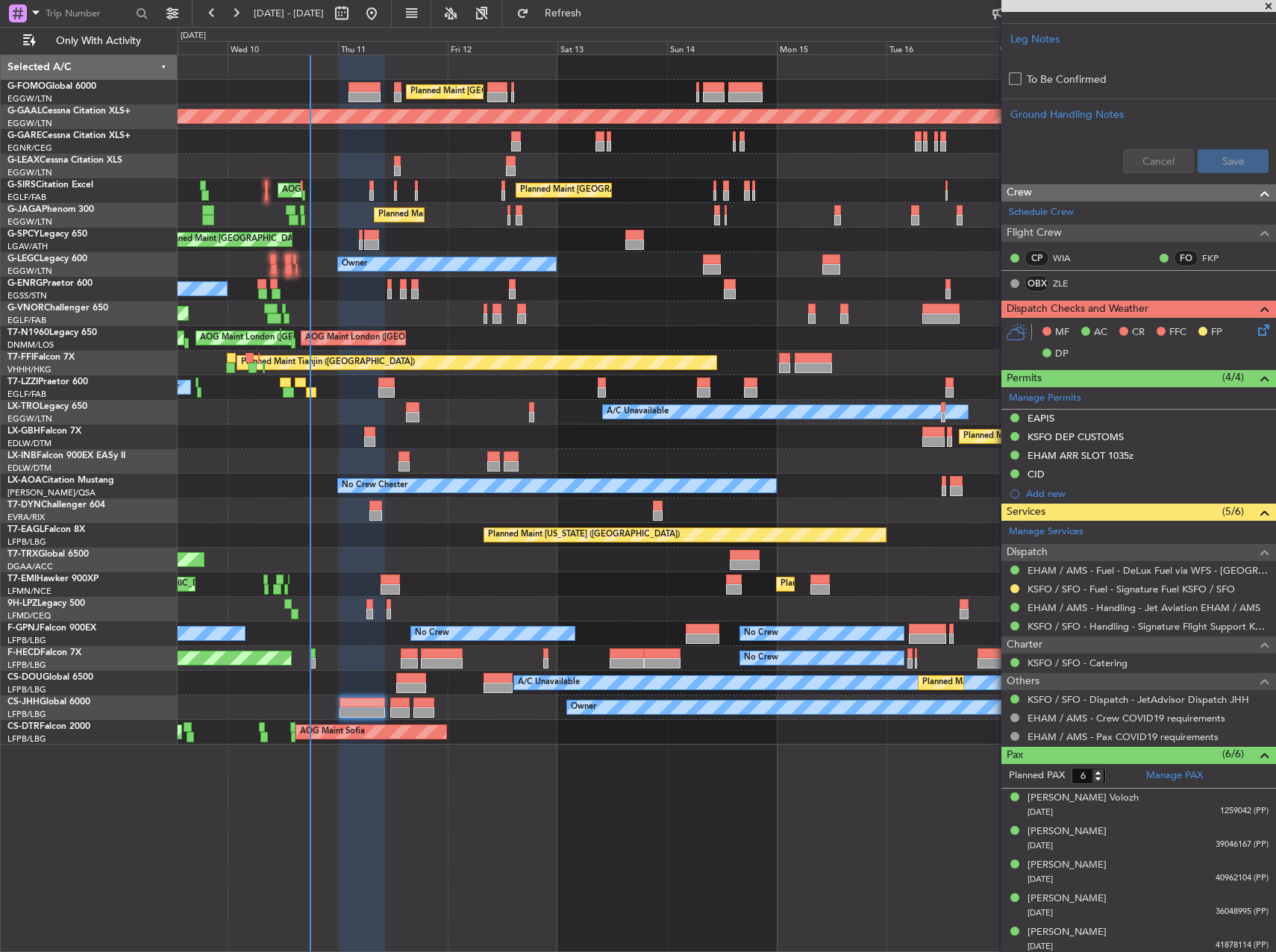
scroll to position [663, 0]
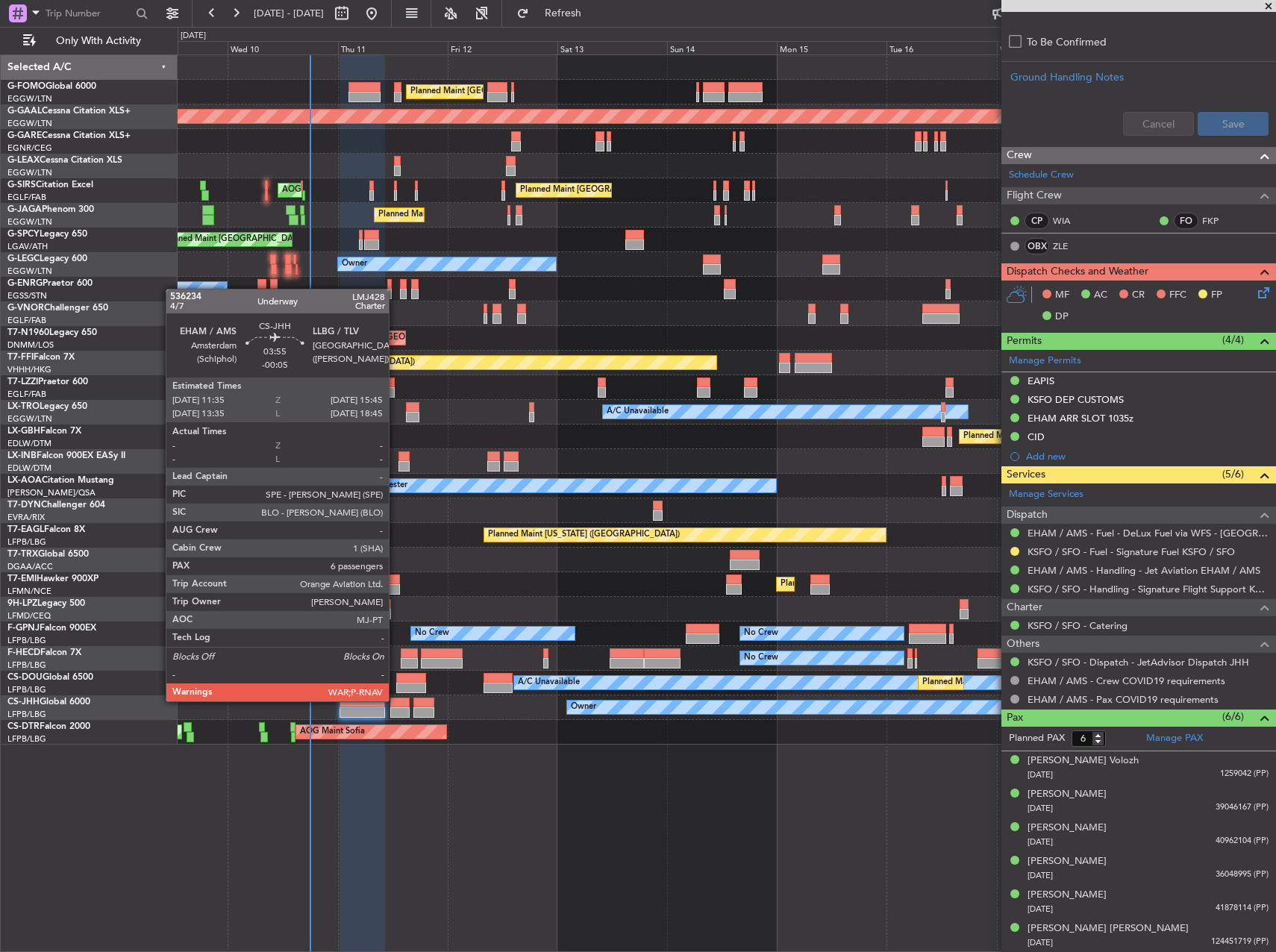
click at [395, 700] on div at bounding box center [399, 703] width 19 height 11
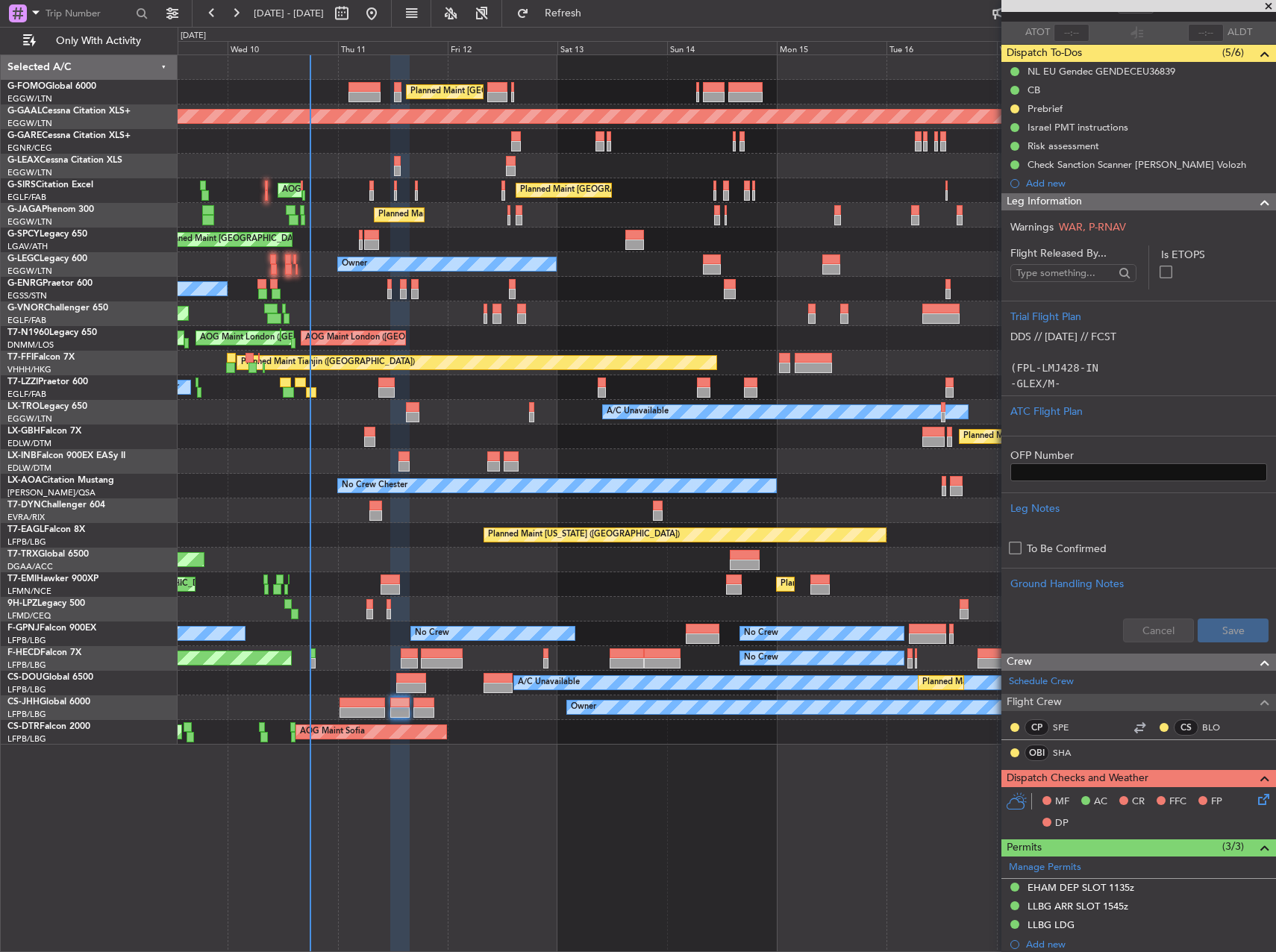
scroll to position [299, 0]
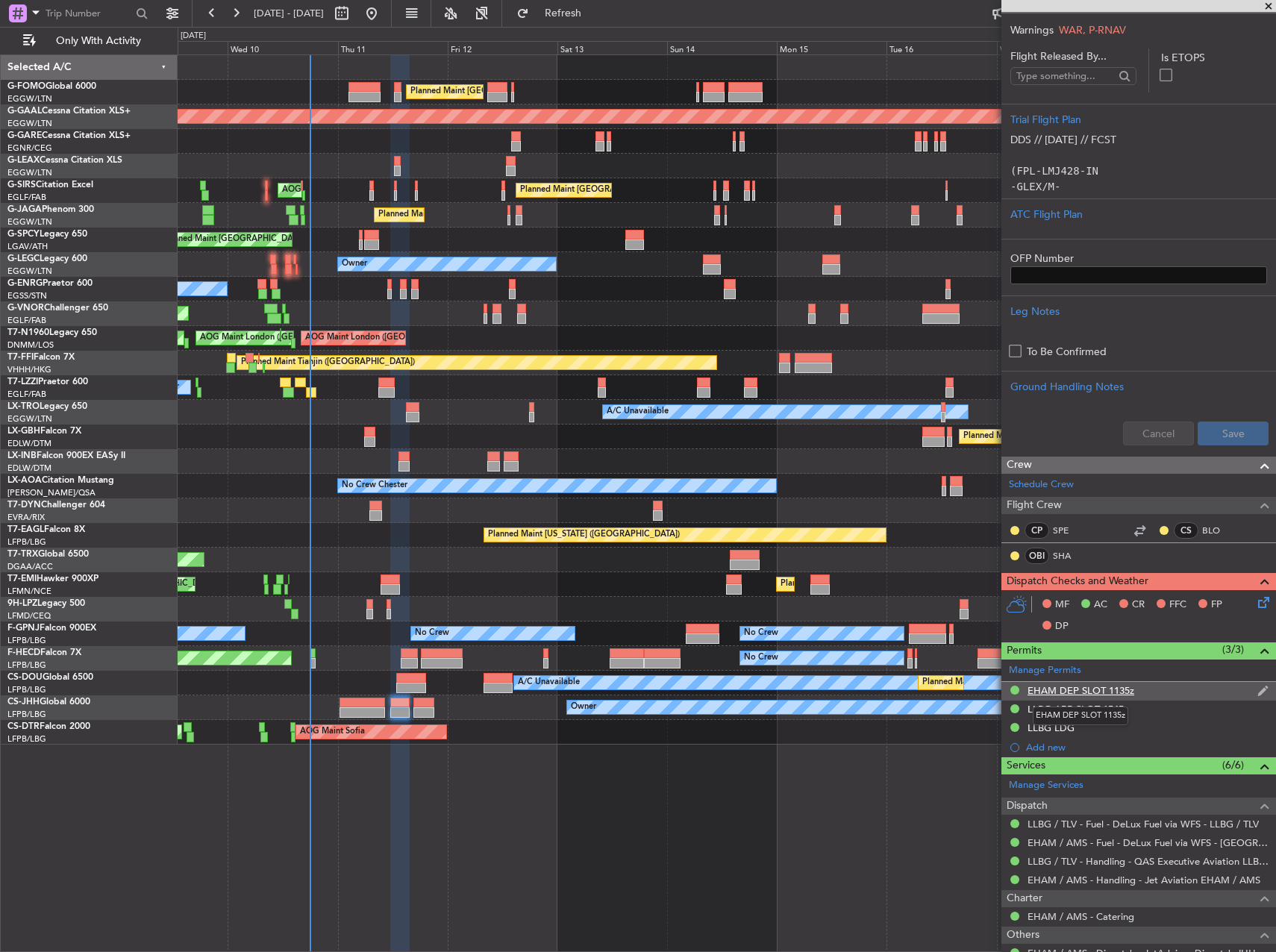
click at [1116, 692] on div "EHAM DEP SLOT 1135z" at bounding box center [1080, 690] width 107 height 13
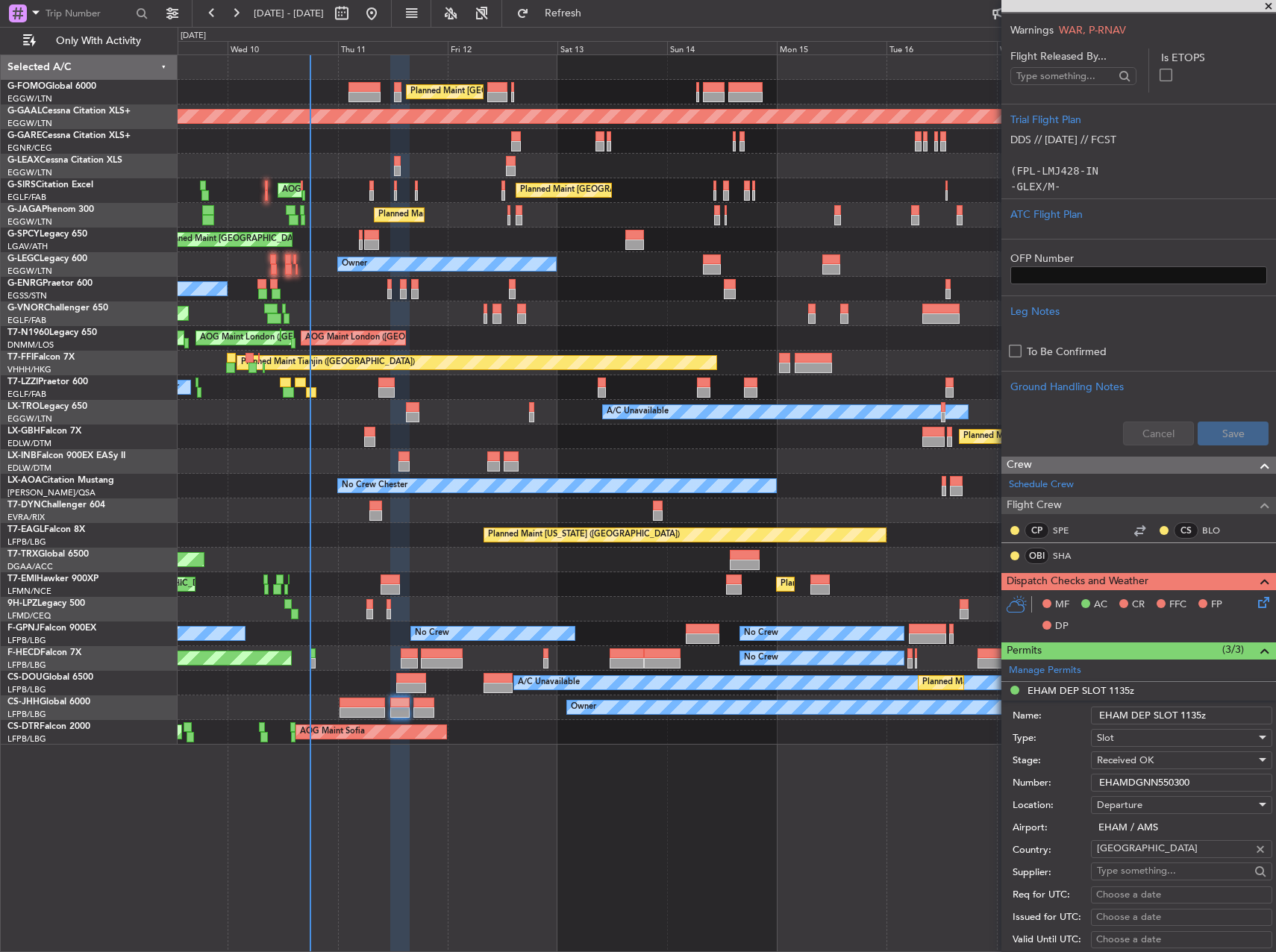
click at [1157, 782] on input "EHAMDGNN550300" at bounding box center [1182, 782] width 181 height 18
click at [1156, 782] on input "EHAMDGNN550300" at bounding box center [1182, 782] width 181 height 18
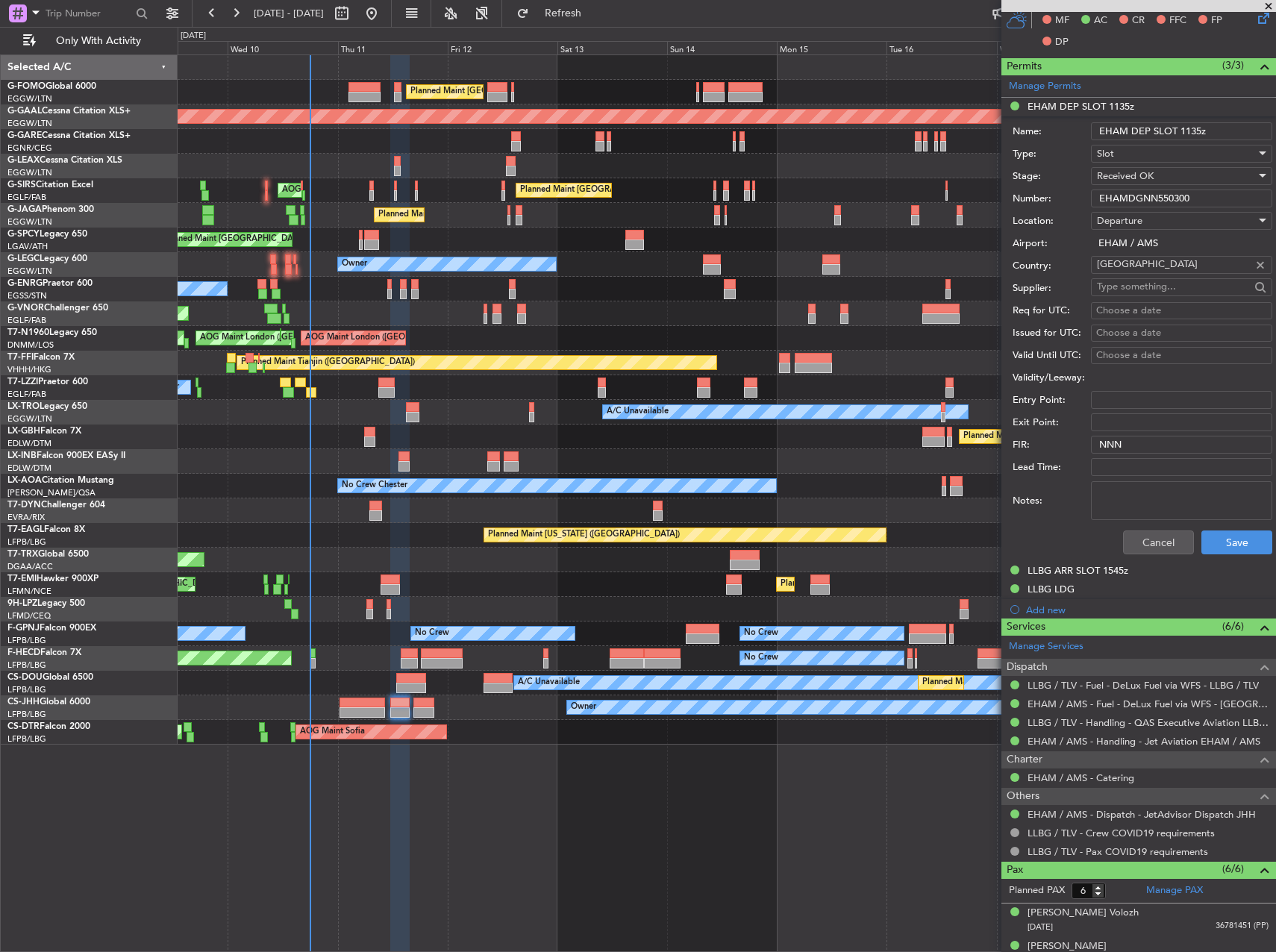
scroll to position [895, 0]
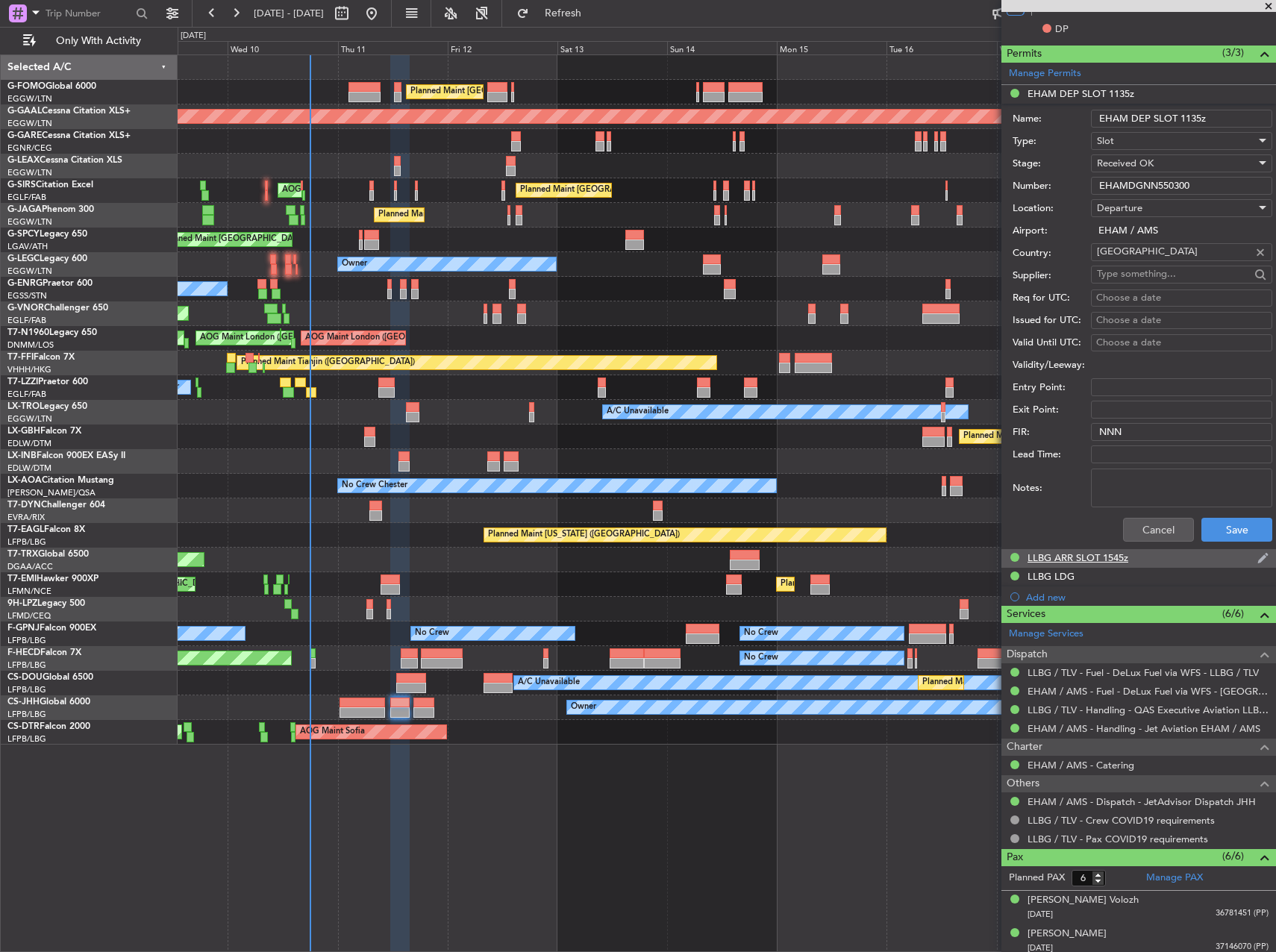
click at [1086, 560] on div "LLBG ARR SLOT 1545z" at bounding box center [1077, 557] width 101 height 13
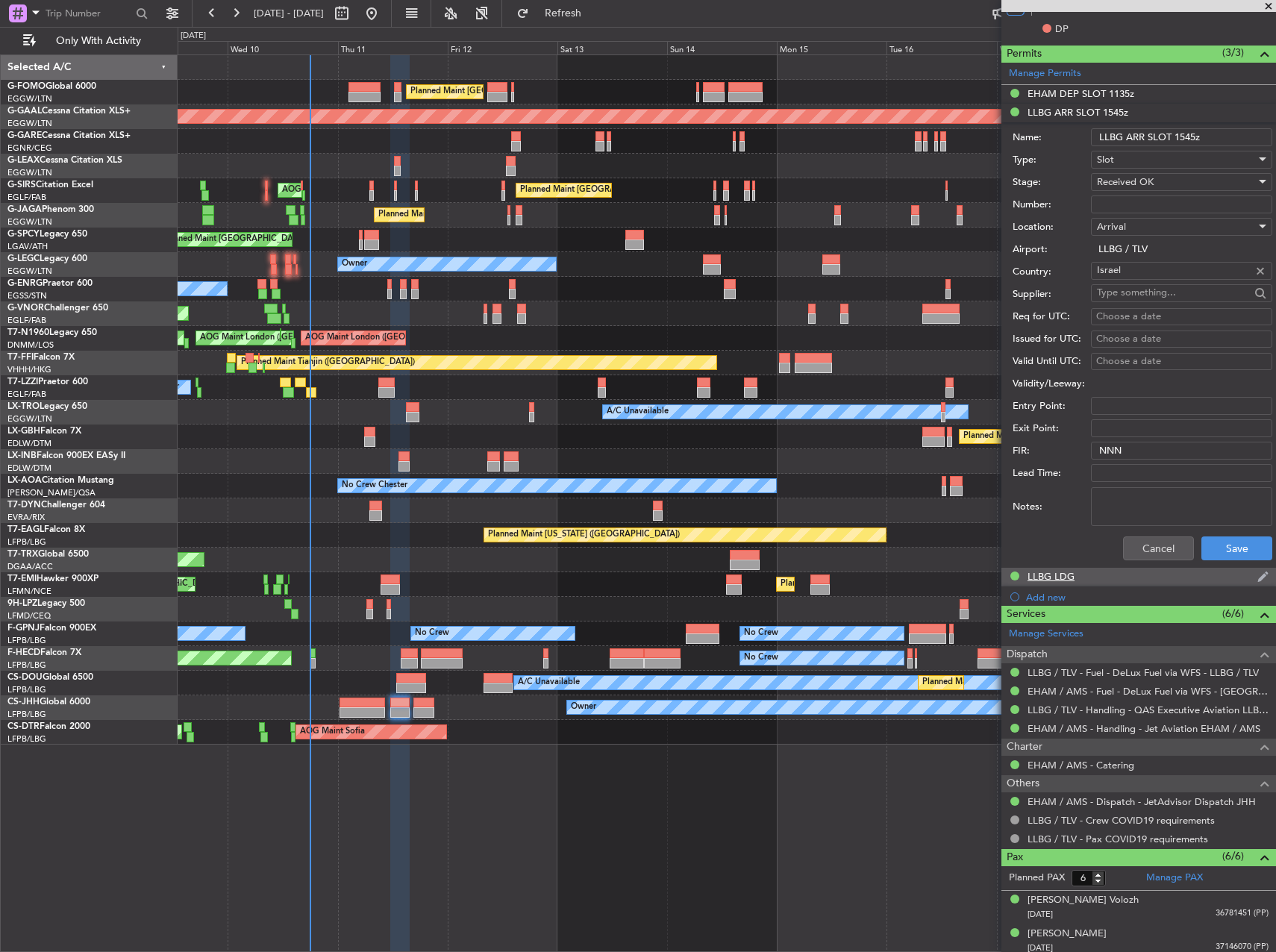
click at [1083, 577] on div "LLBG LDG" at bounding box center [1139, 577] width 275 height 18
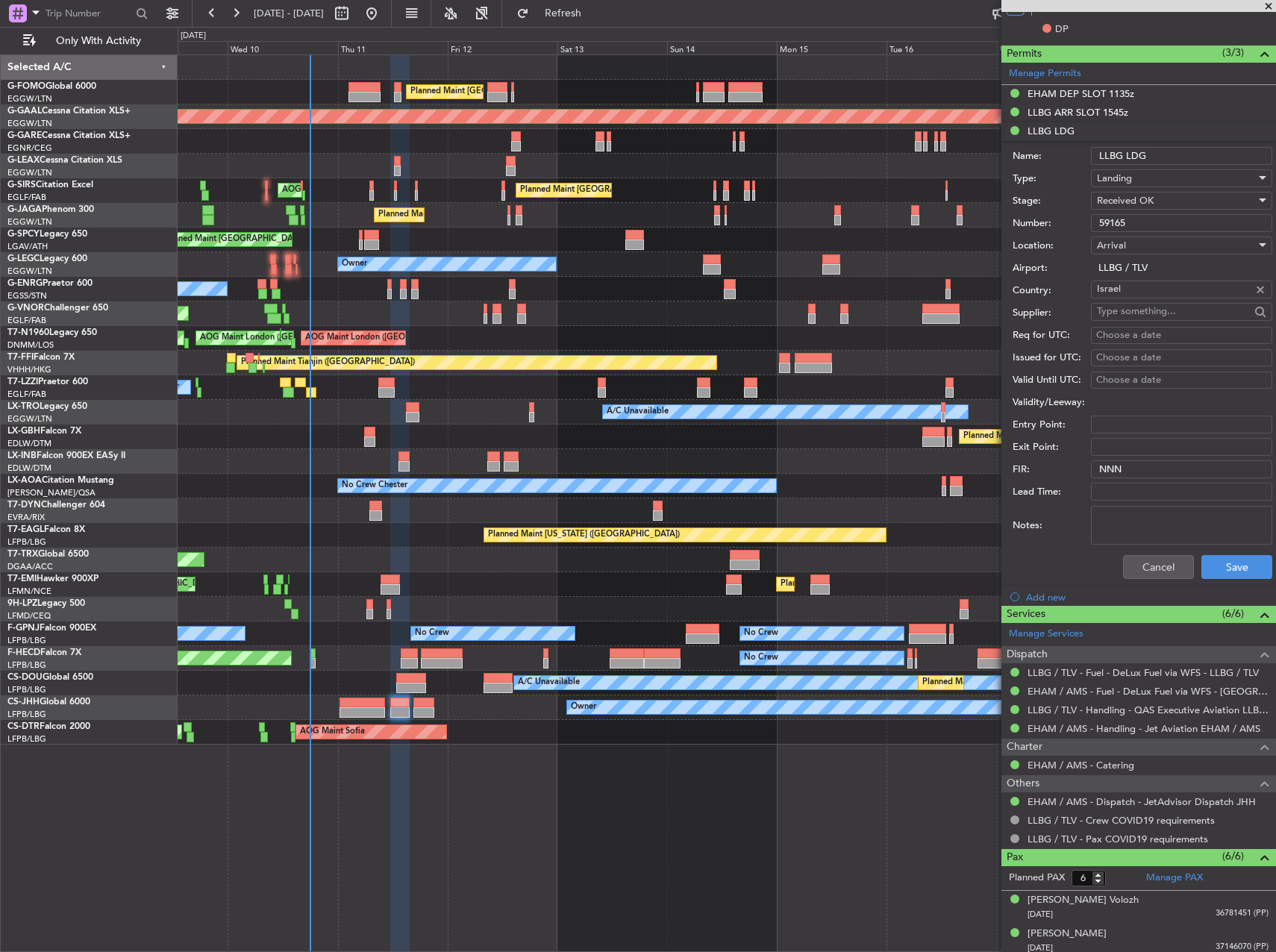
click at [1139, 221] on input "59165" at bounding box center [1182, 223] width 181 height 18
click at [1145, 545] on div "Notes:" at bounding box center [1142, 525] width 259 height 45
click at [1148, 567] on button "Cancel" at bounding box center [1159, 567] width 71 height 24
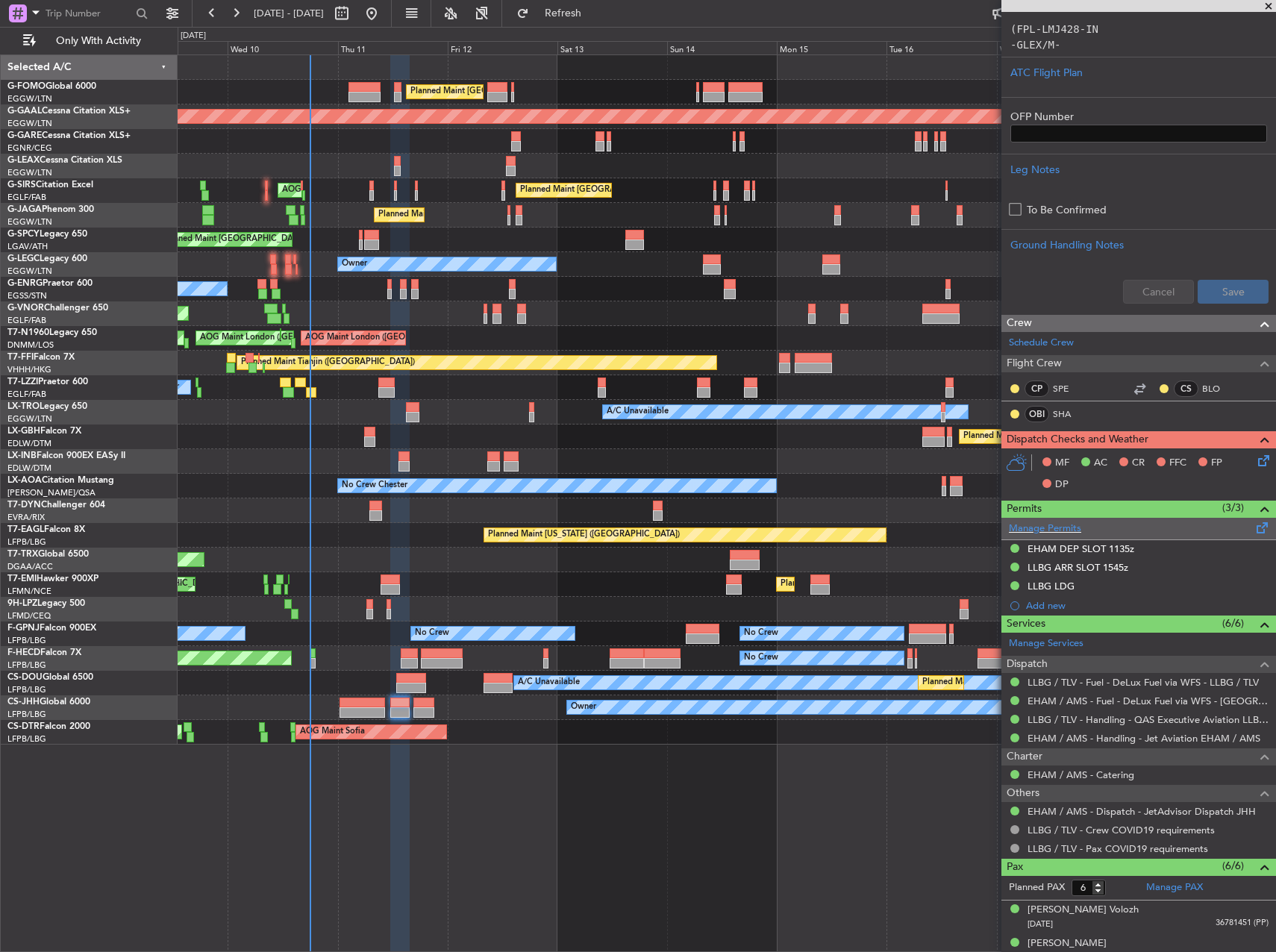
scroll to position [0, 0]
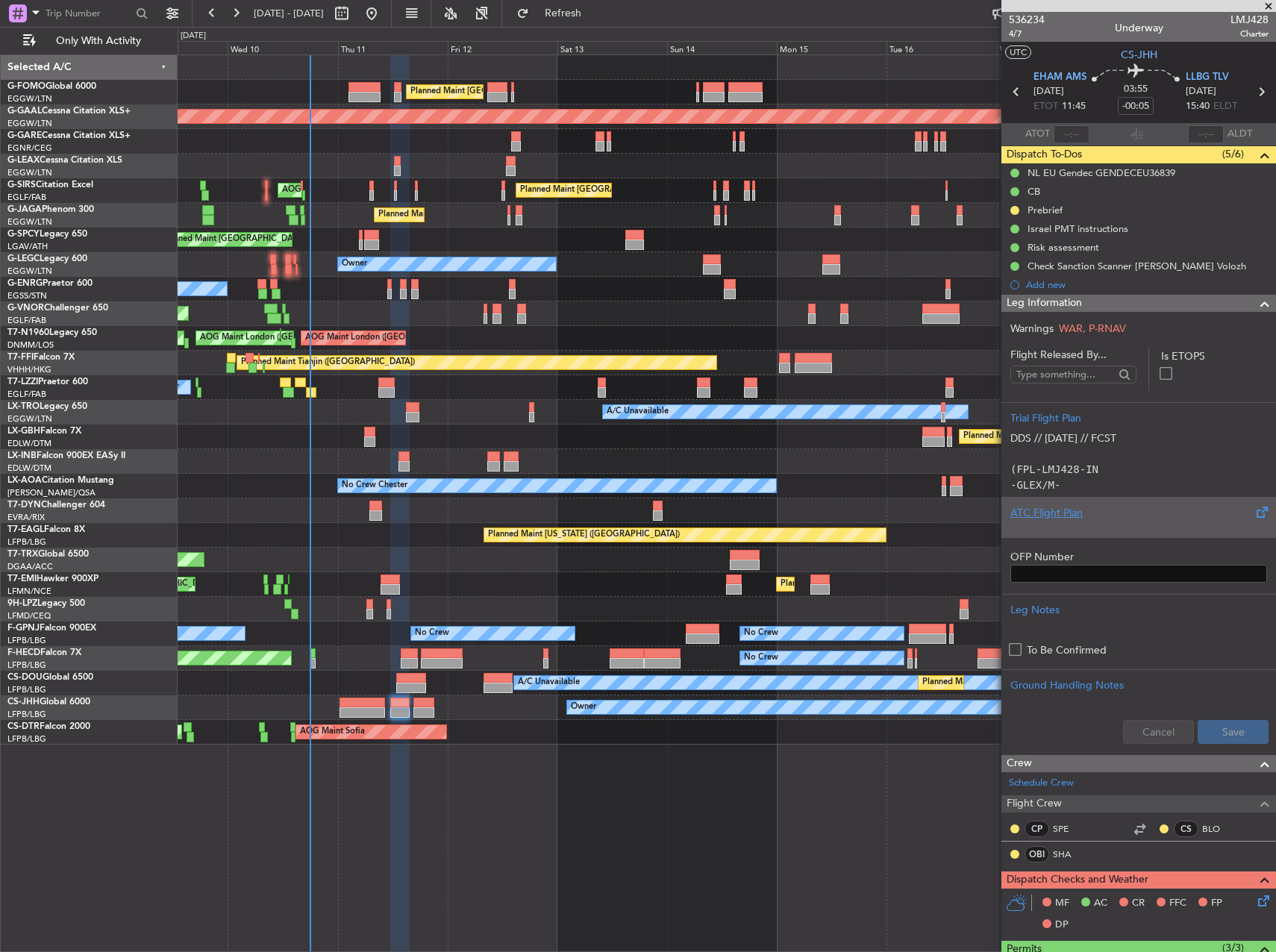
click at [1097, 521] on div at bounding box center [1139, 525] width 256 height 9
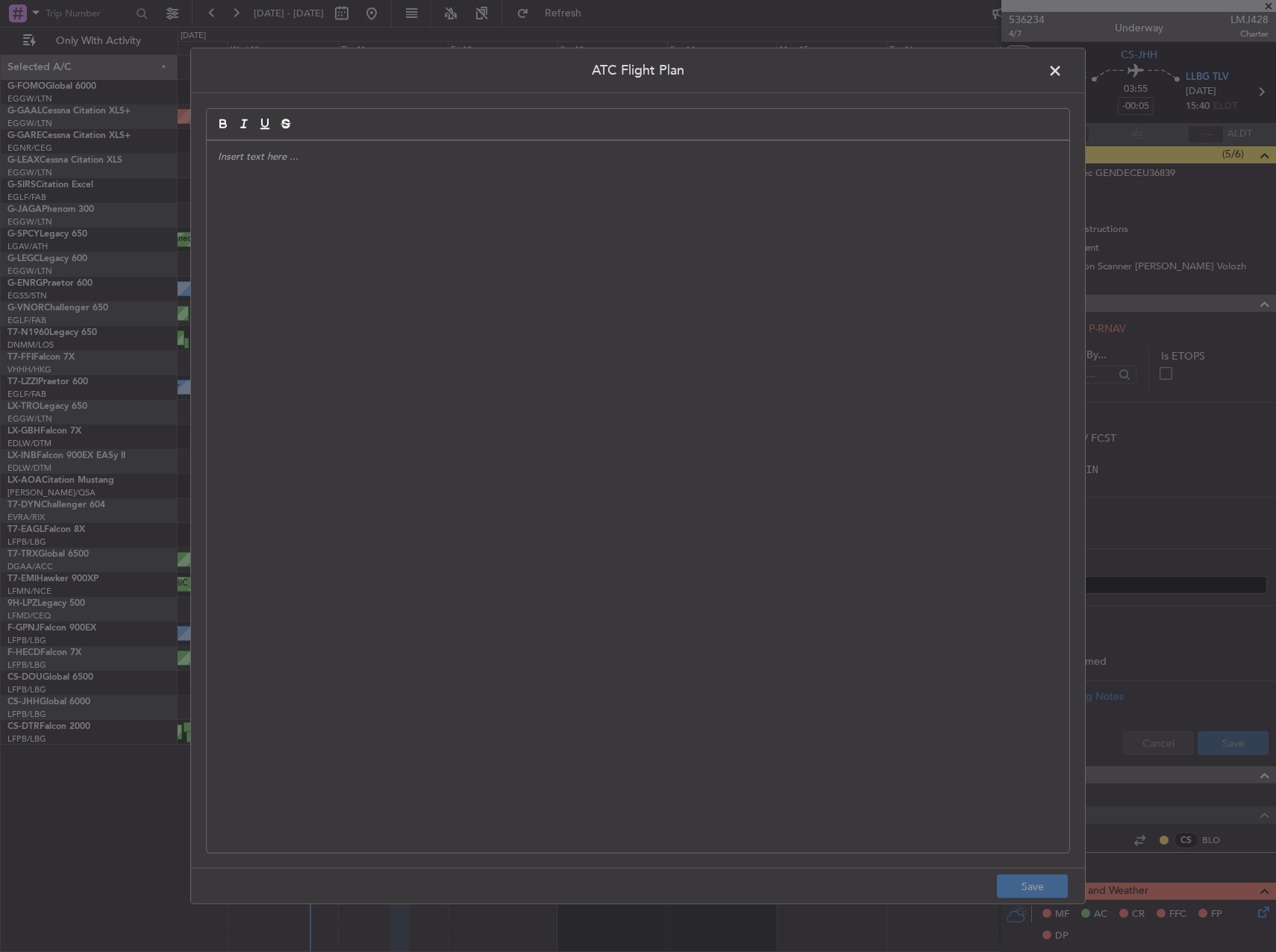
click at [610, 439] on div at bounding box center [638, 497] width 863 height 712
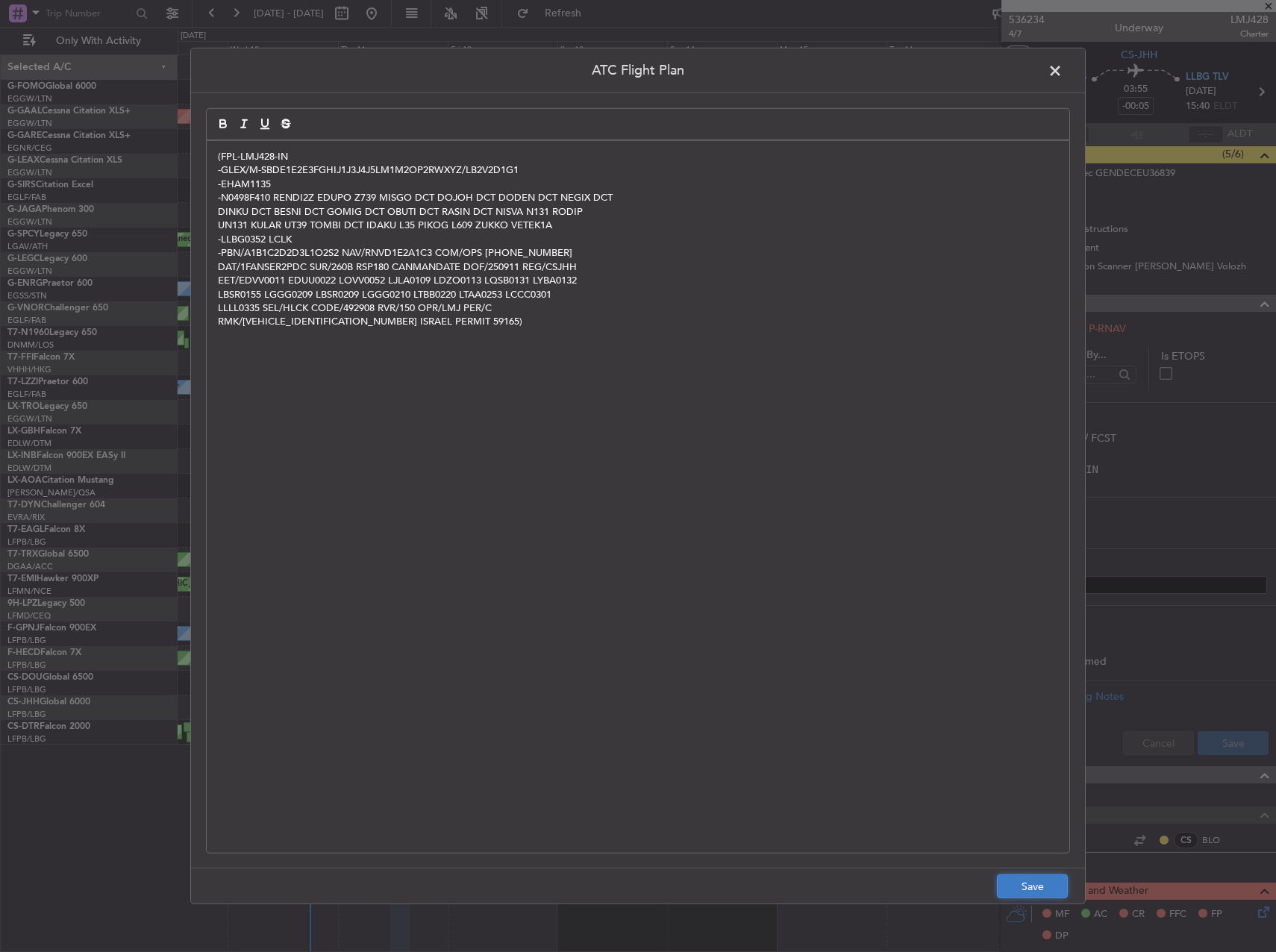
click at [1024, 895] on button "Save" at bounding box center [1032, 886] width 71 height 24
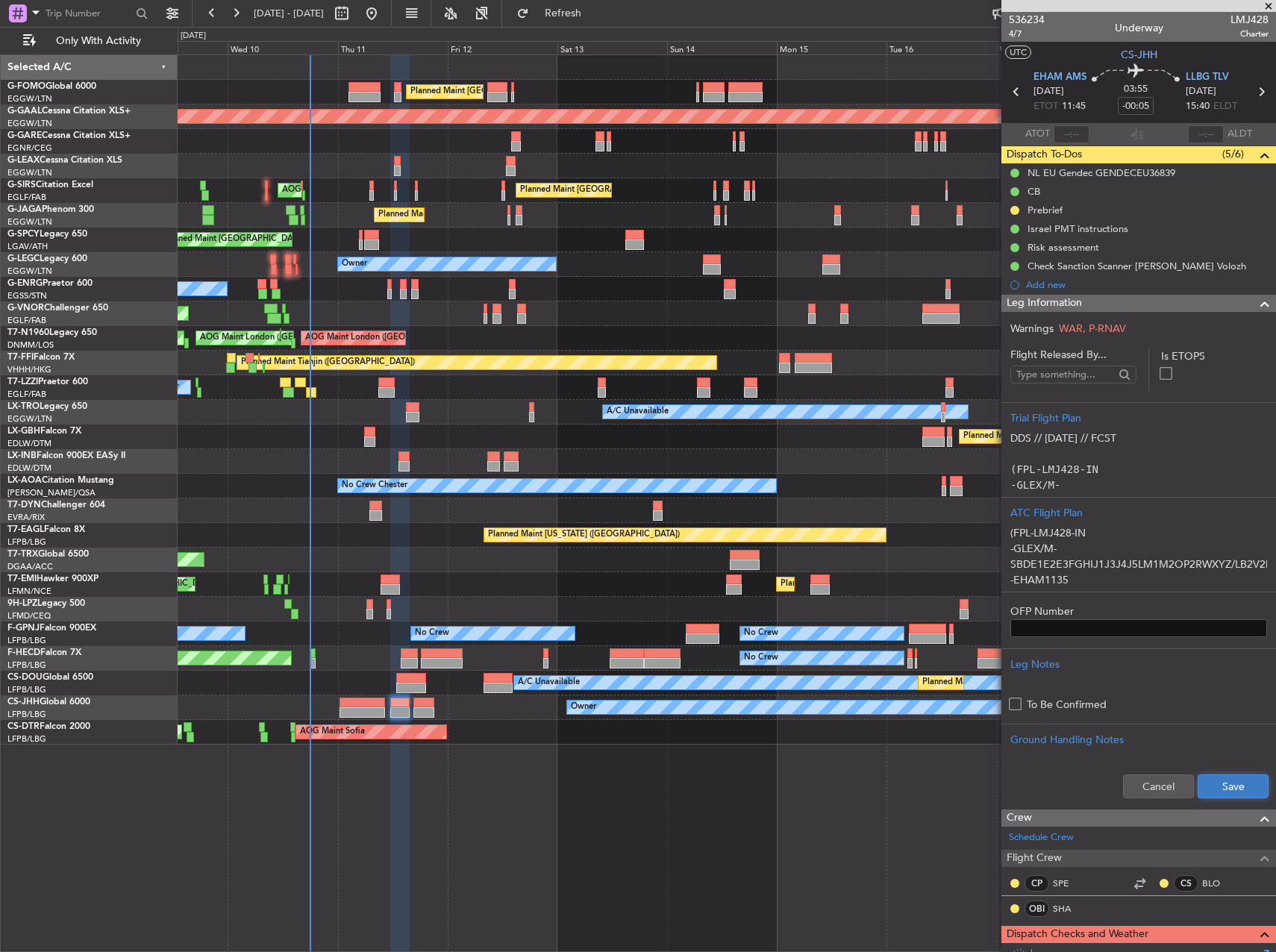
click at [1235, 792] on button "Save" at bounding box center [1233, 786] width 71 height 24
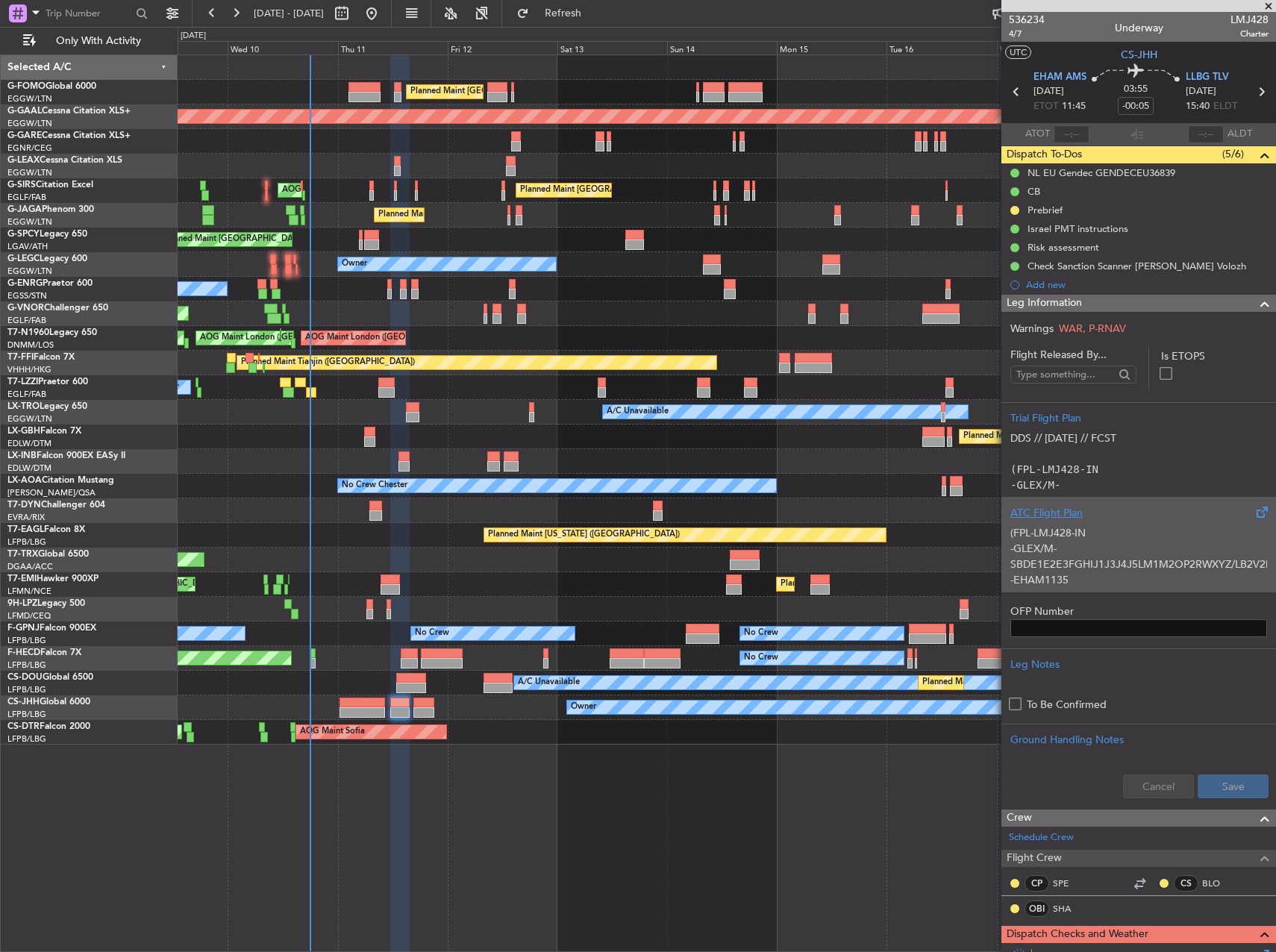
click at [1103, 535] on p "(FPL-LMJ428-IN" at bounding box center [1139, 533] width 256 height 15
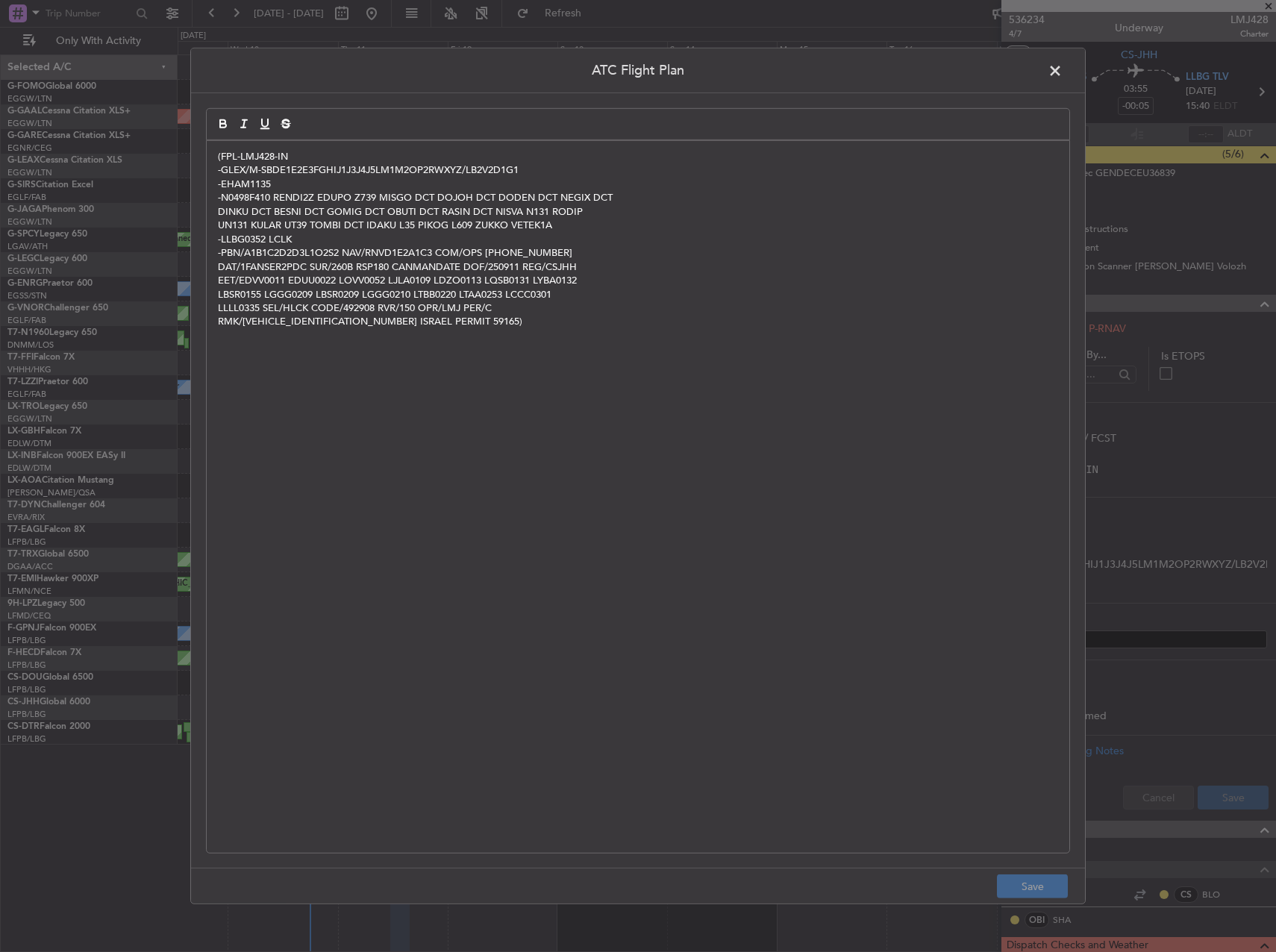
click at [810, 597] on div "(FPL-LMJ428-IN -GLEX/M-SBDE1E2E3FGHIJ1J3J4J5LM1M2OP2RWXYZ/LB2V2D1G1 -EHAM1135 -…" at bounding box center [638, 497] width 863 height 712
click at [1051, 875] on footer "Save" at bounding box center [638, 885] width 894 height 36
click at [1041, 77] on header "ATC Flight Plan" at bounding box center [638, 71] width 894 height 45
click at [1063, 62] on span at bounding box center [1063, 74] width 0 height 30
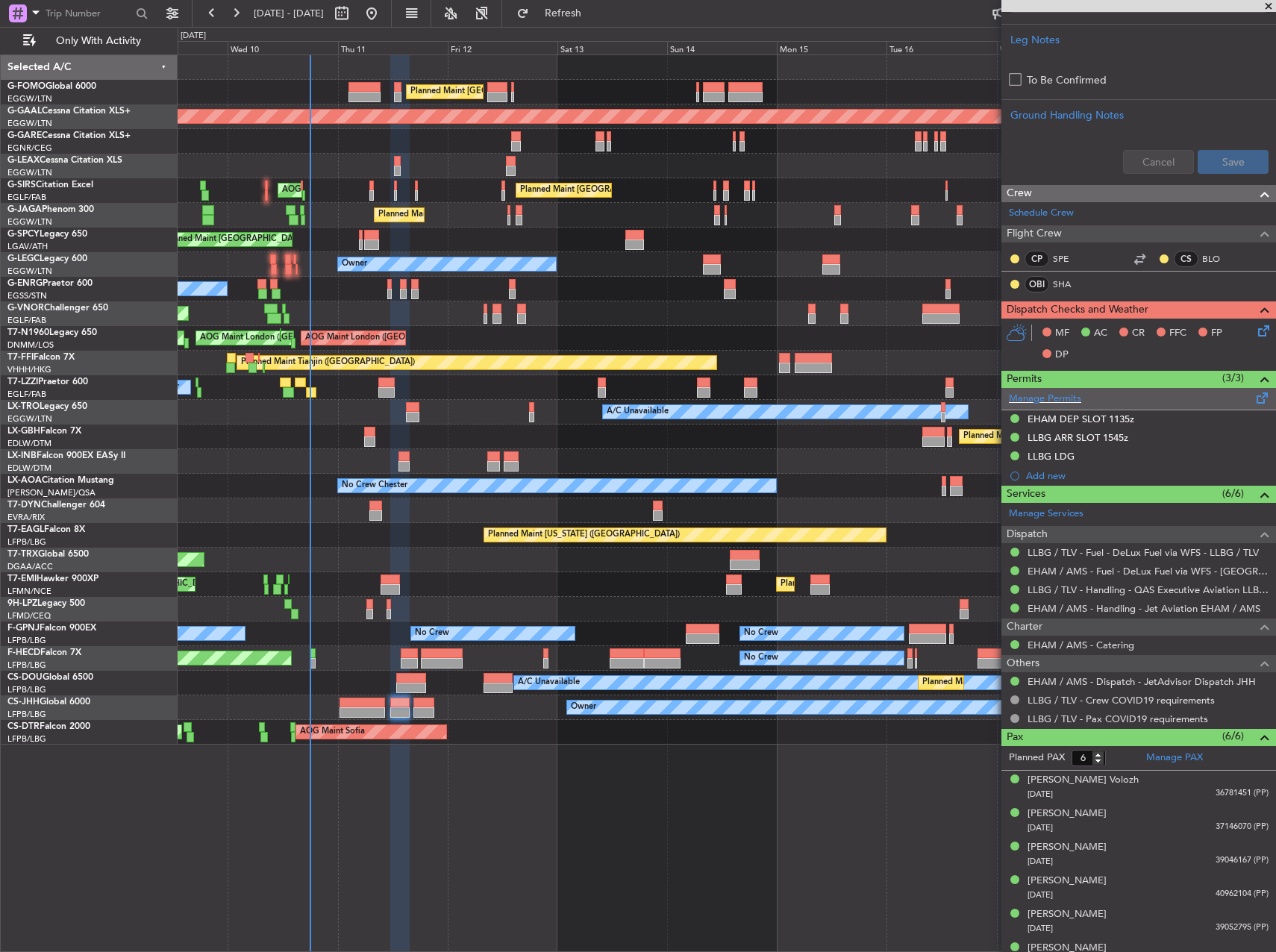
scroll to position [644, 0]
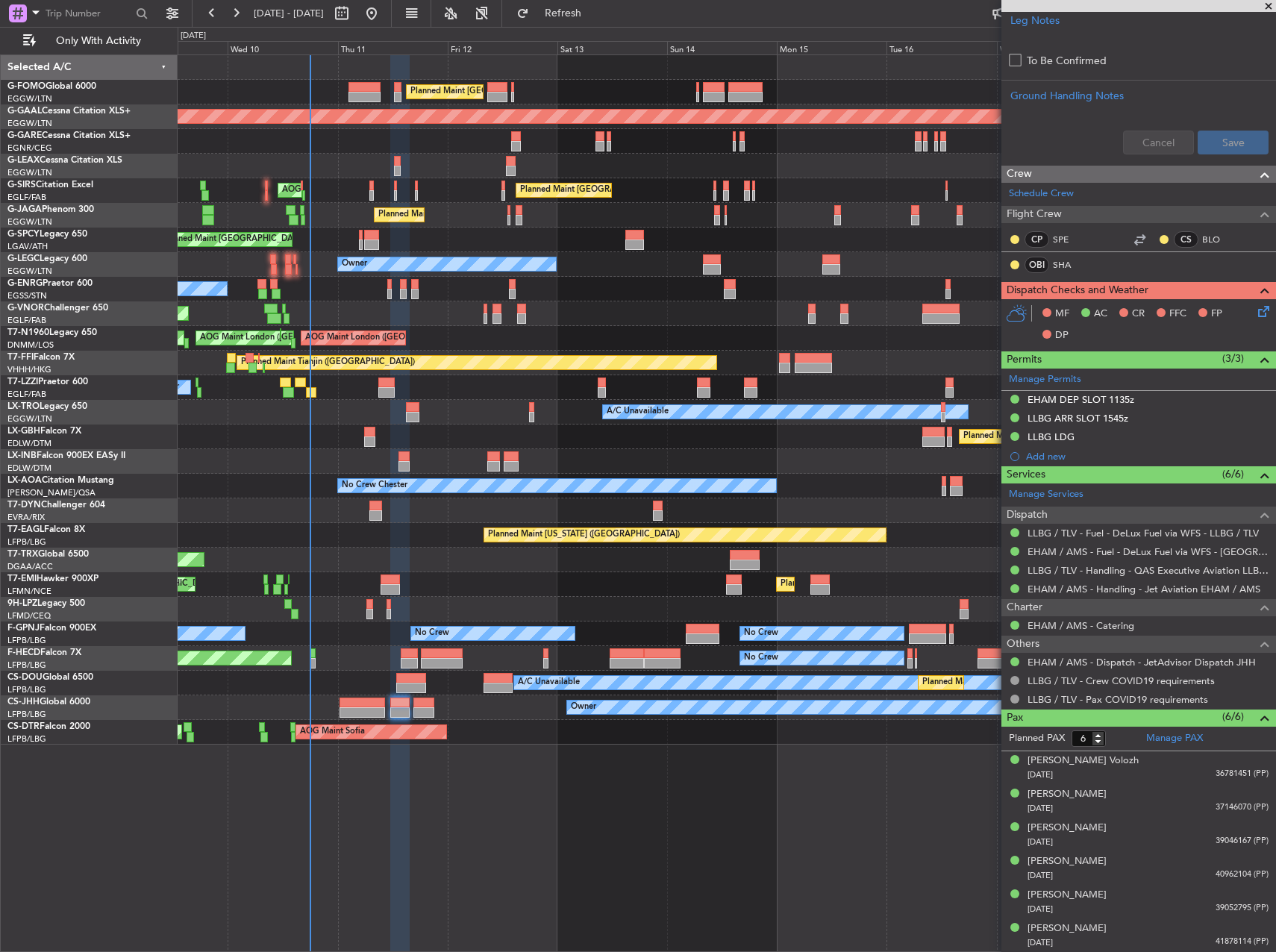
click at [1255, 314] on icon at bounding box center [1261, 309] width 12 height 12
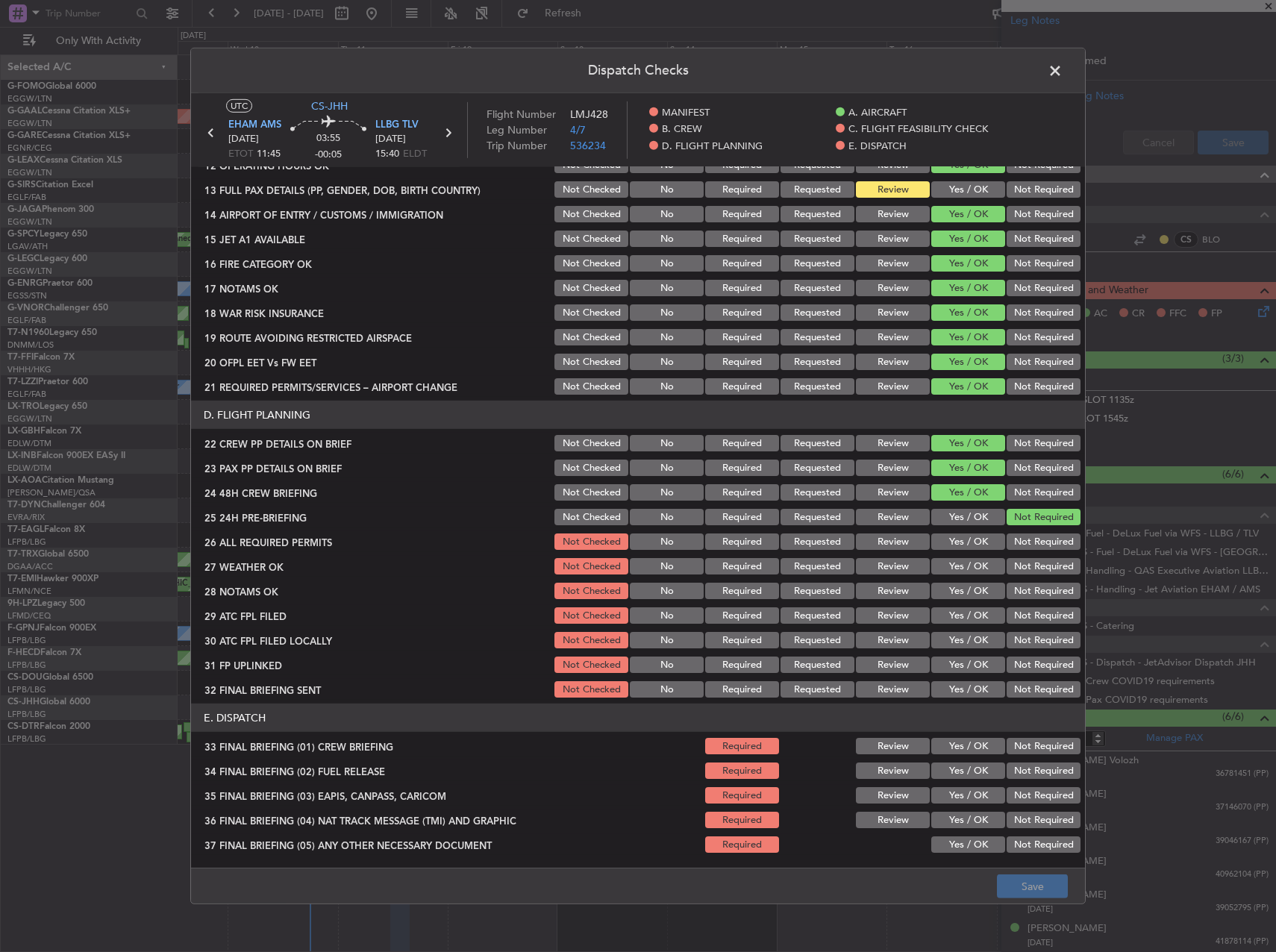
scroll to position [522, 0]
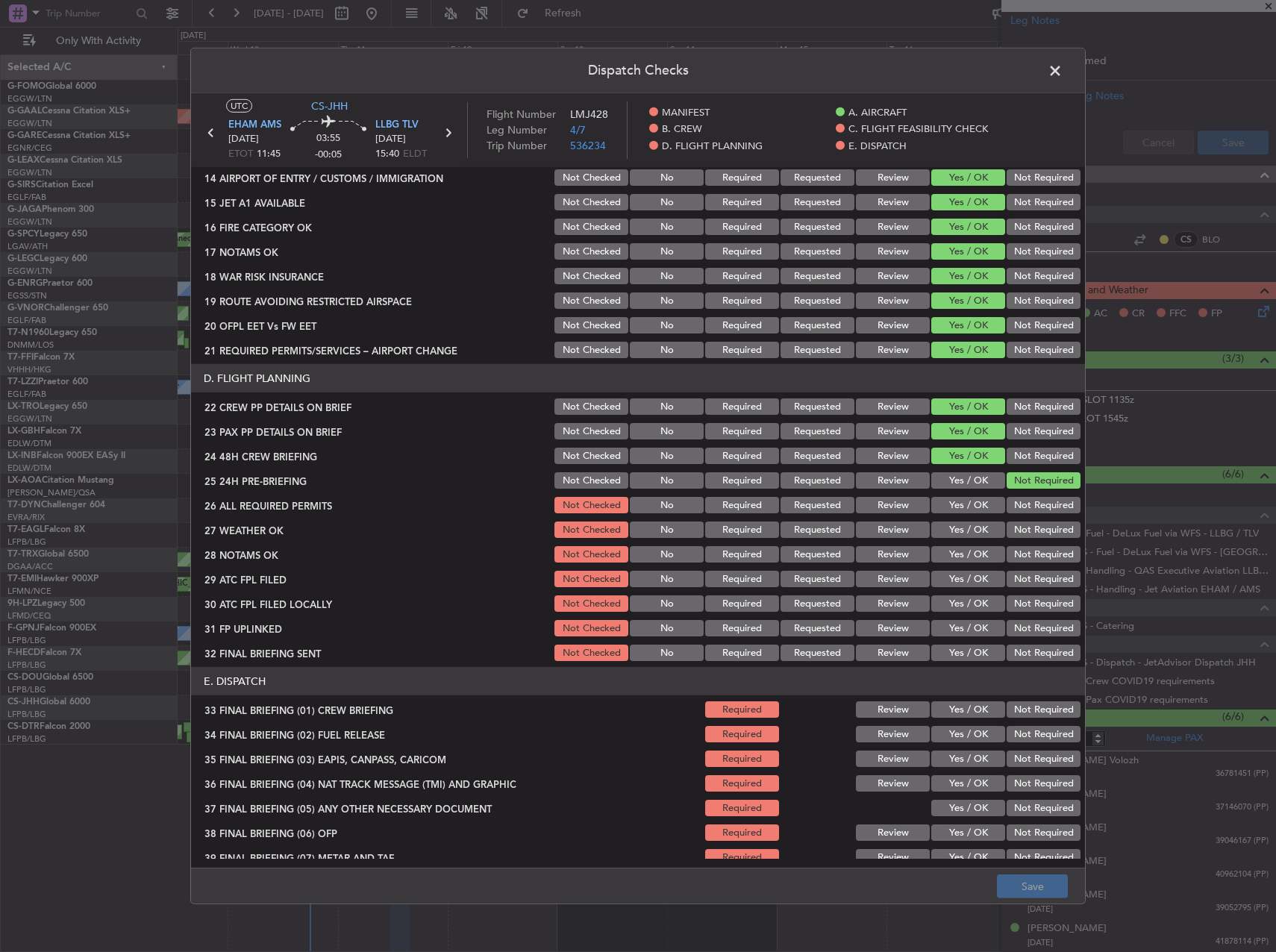
click at [963, 505] on button "Yes / OK" at bounding box center [968, 504] width 74 height 16
click at [965, 531] on button "Yes / OK" at bounding box center [968, 529] width 74 height 16
click at [964, 548] on button "Yes / OK" at bounding box center [968, 554] width 74 height 16
click at [961, 561] on button "Yes / OK" at bounding box center [968, 554] width 74 height 16
click at [961, 567] on section "D. FLIGHT PLANNING 22 CREW PP DETAILS ON BRIEF Not Checked No Required Requeste…" at bounding box center [638, 514] width 894 height 299
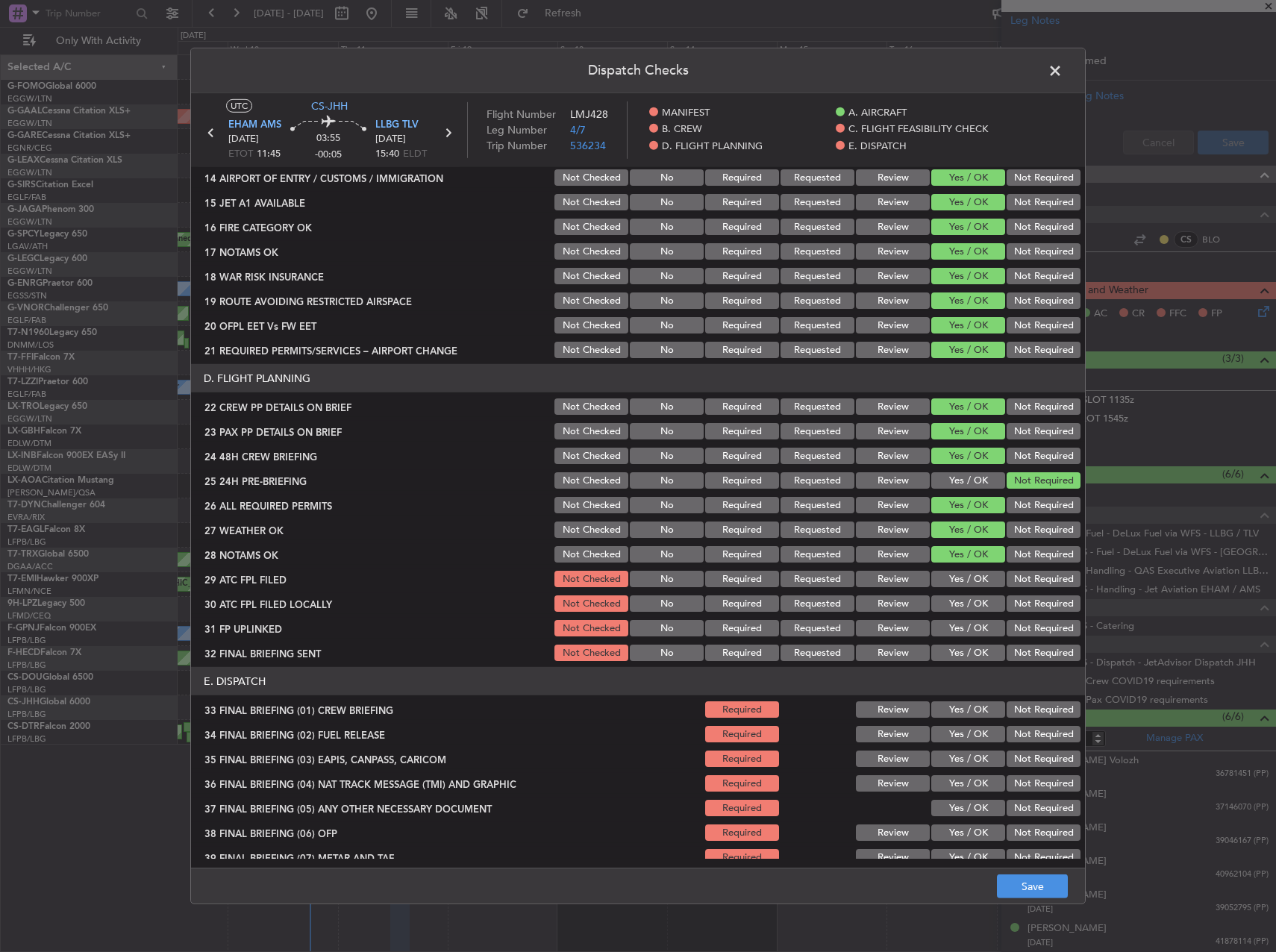
click at [970, 582] on button "Yes / OK" at bounding box center [968, 579] width 74 height 16
click at [968, 607] on button "Yes / OK" at bounding box center [968, 603] width 74 height 16
click at [1016, 603] on button "Not Required" at bounding box center [1043, 603] width 74 height 16
drag, startPoint x: 967, startPoint y: 632, endPoint x: 1019, endPoint y: 654, distance: 56.5
click at [970, 631] on button "Yes / OK" at bounding box center [968, 628] width 74 height 16
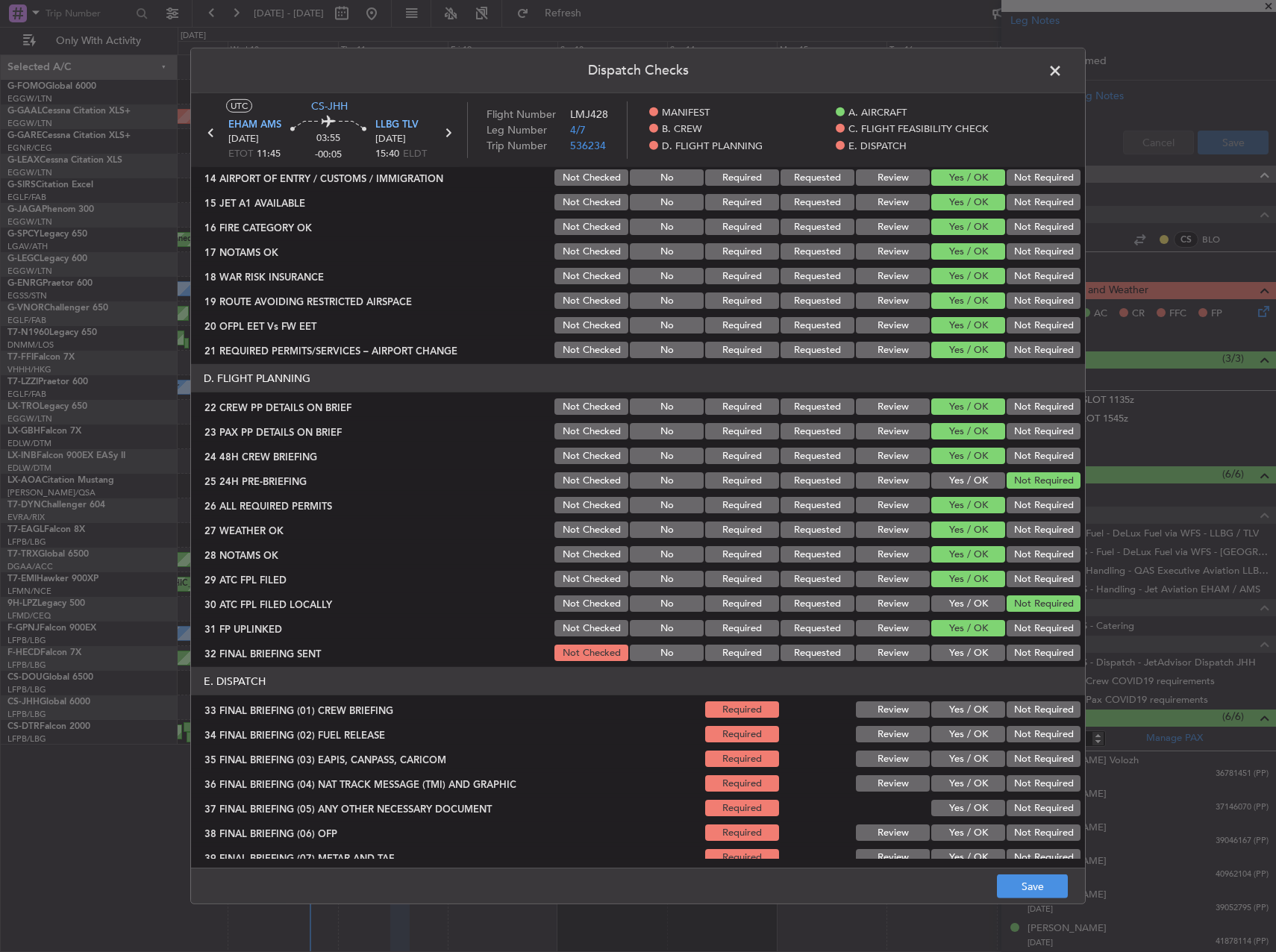
click at [1019, 654] on button "Not Required" at bounding box center [1043, 653] width 74 height 16
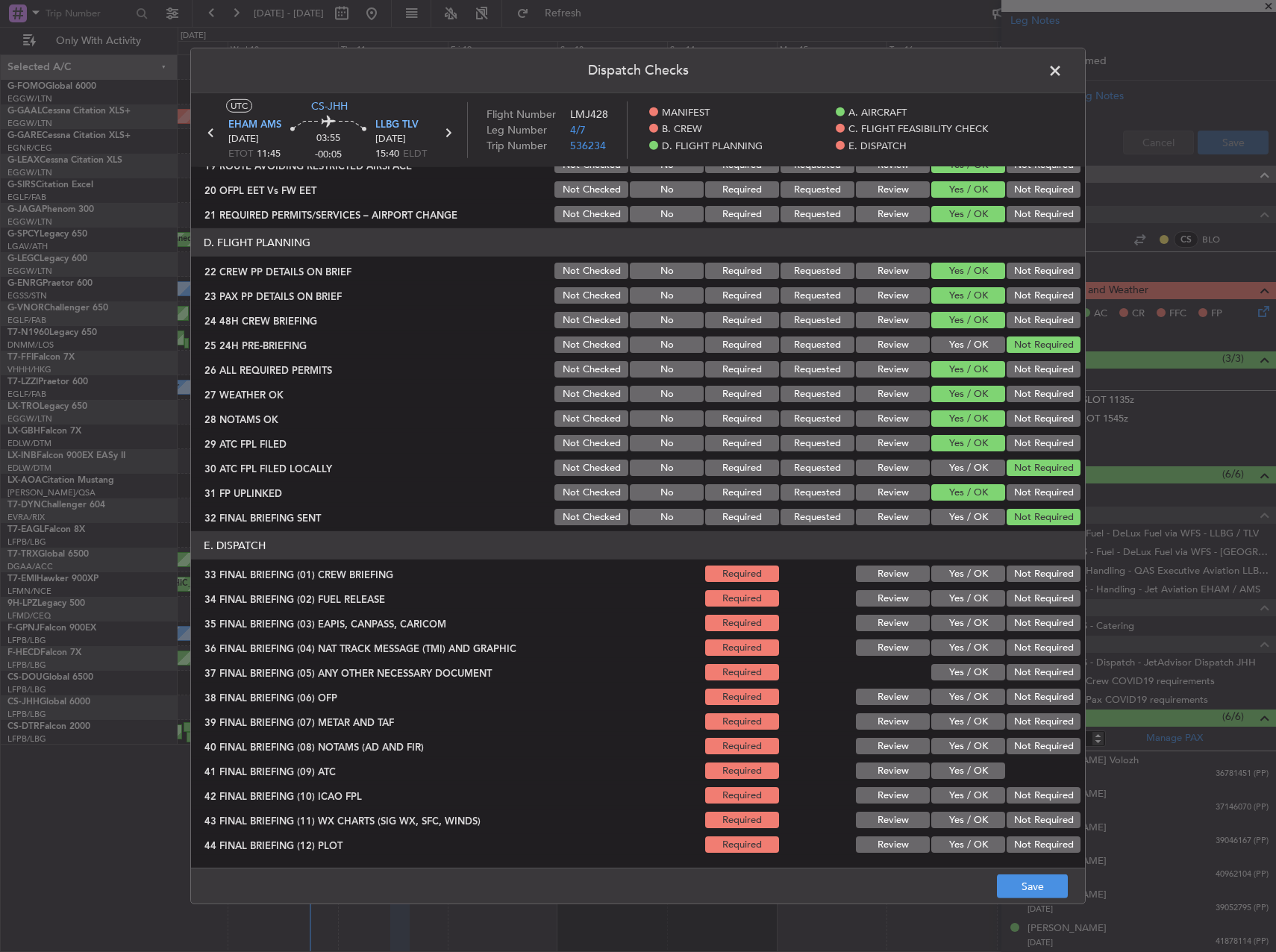
click at [961, 572] on button "Yes / OK" at bounding box center [968, 574] width 74 height 16
click at [958, 600] on button "Yes / OK" at bounding box center [968, 598] width 74 height 16
click at [1048, 620] on button "Not Required" at bounding box center [1043, 623] width 74 height 16
click at [1040, 643] on button "Not Required" at bounding box center [1043, 647] width 74 height 16
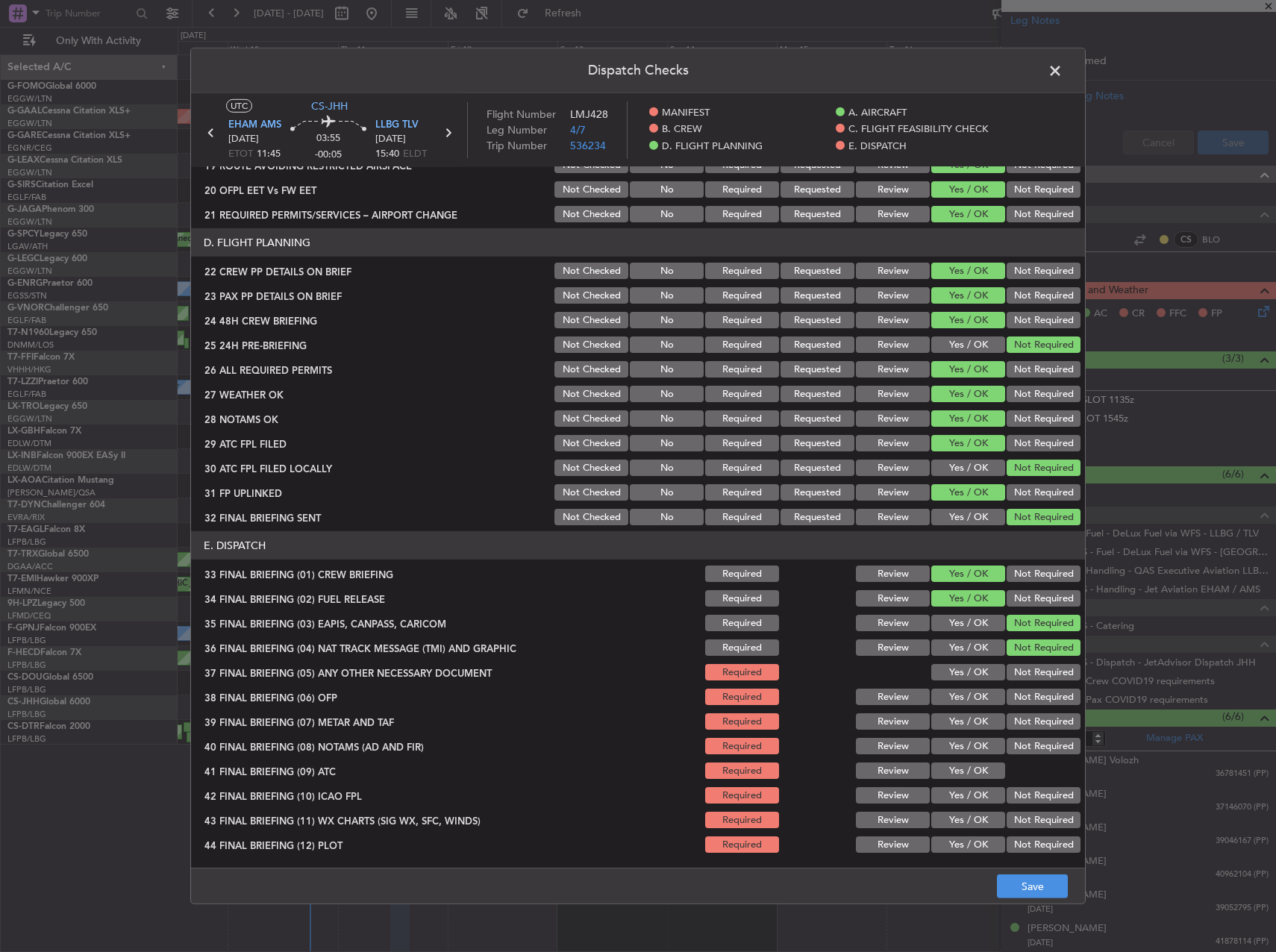
click at [1036, 664] on button "Not Required" at bounding box center [1043, 672] width 74 height 16
click at [968, 704] on button "Yes / OK" at bounding box center [968, 696] width 74 height 16
click at [975, 729] on button "Yes / OK" at bounding box center [968, 721] width 74 height 16
drag, startPoint x: 977, startPoint y: 736, endPoint x: 977, endPoint y: 749, distance: 13.0
click at [977, 739] on div "Yes / OK" at bounding box center [967, 745] width 75 height 21
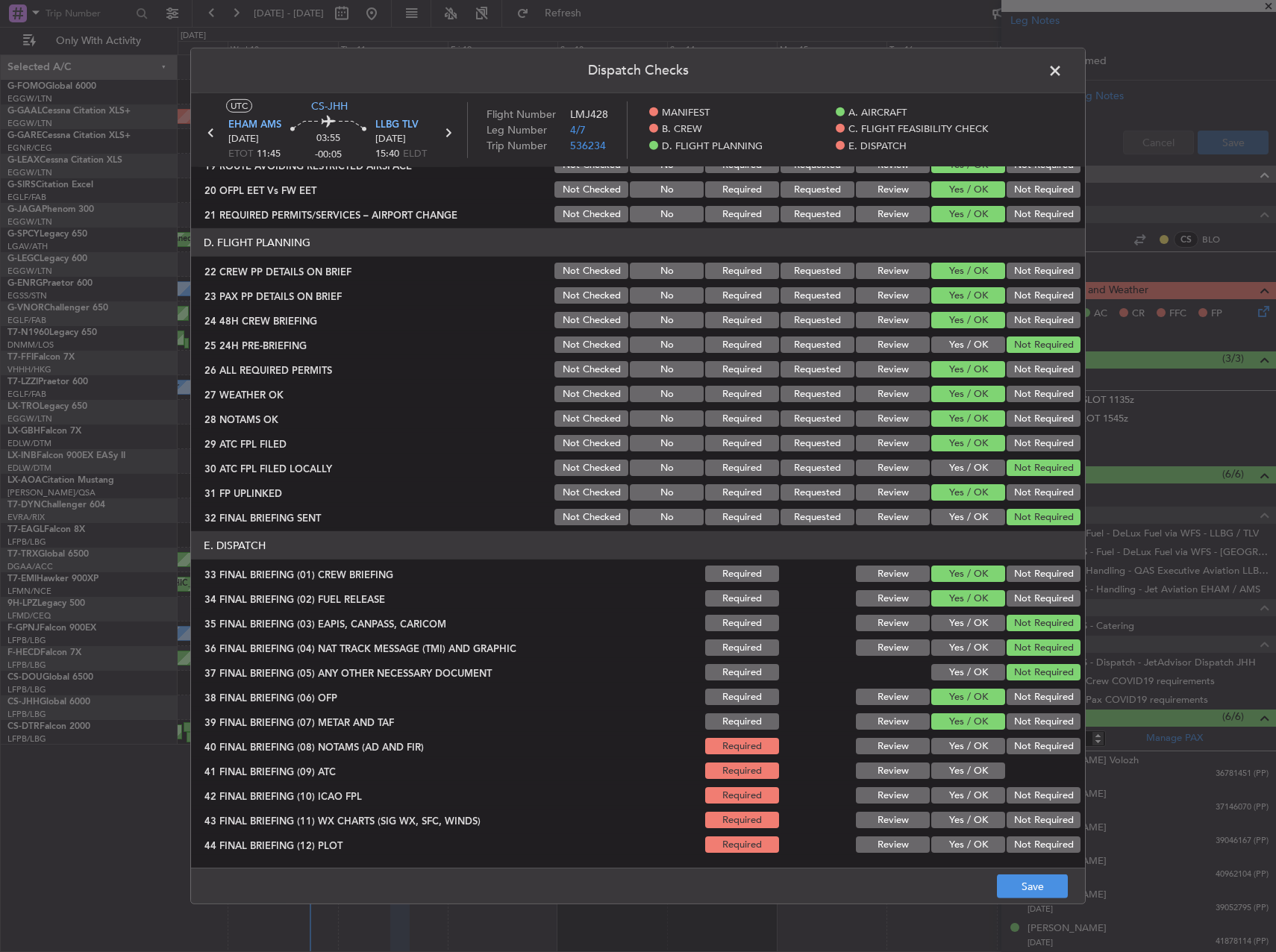
click at [977, 750] on button "Yes / OK" at bounding box center [968, 745] width 74 height 16
click at [977, 773] on button "Yes / OK" at bounding box center [968, 770] width 74 height 16
drag, startPoint x: 973, startPoint y: 790, endPoint x: 970, endPoint y: 809, distance: 19.2
click at [972, 791] on button "Yes / OK" at bounding box center [968, 795] width 74 height 16
click at [970, 811] on div "Yes / OK" at bounding box center [967, 820] width 75 height 21
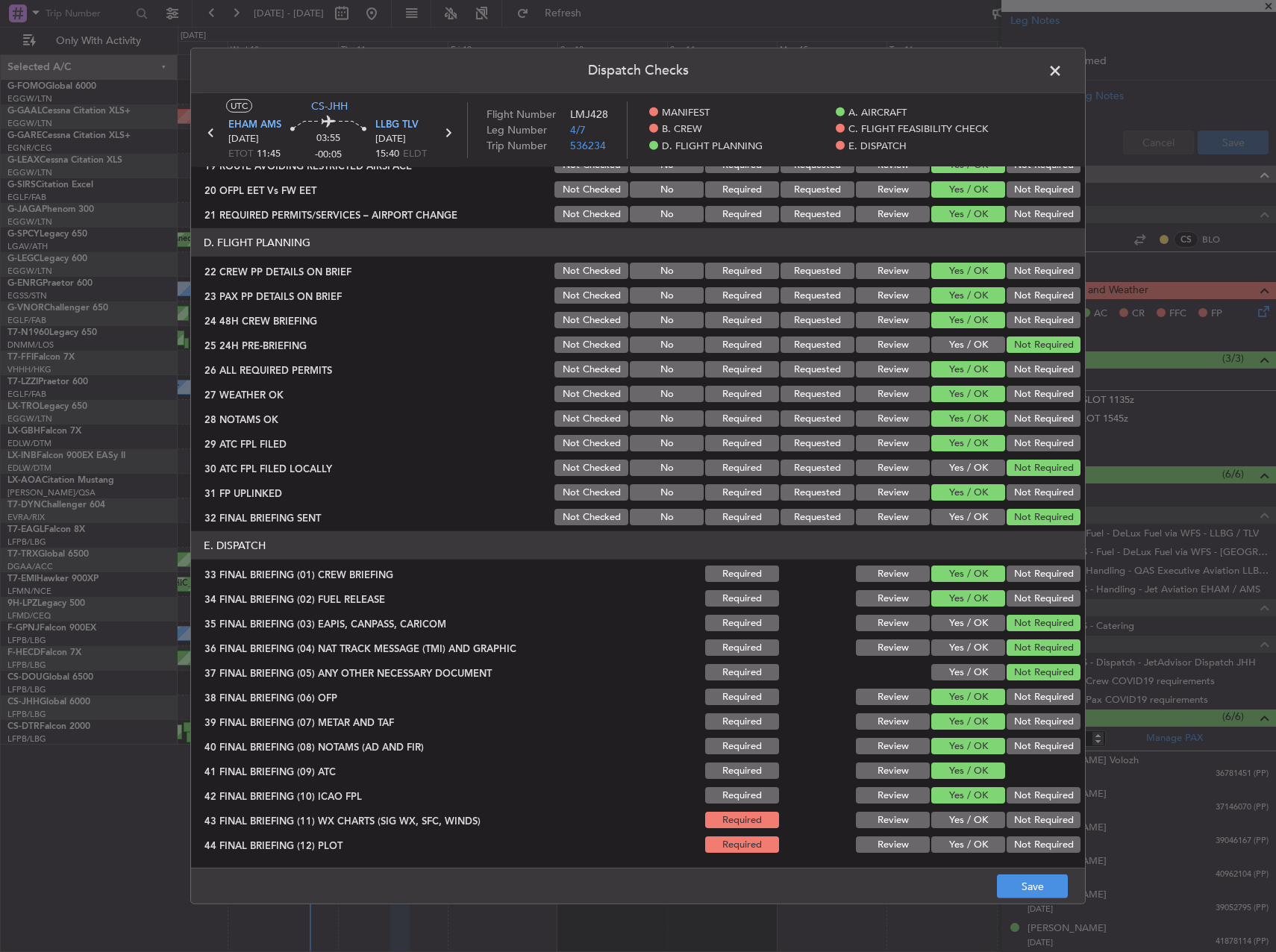
click at [964, 817] on button "Yes / OK" at bounding box center [968, 819] width 74 height 16
click at [967, 852] on button "Yes / OK" at bounding box center [968, 845] width 74 height 16
click at [1019, 887] on button "Save" at bounding box center [1032, 886] width 71 height 24
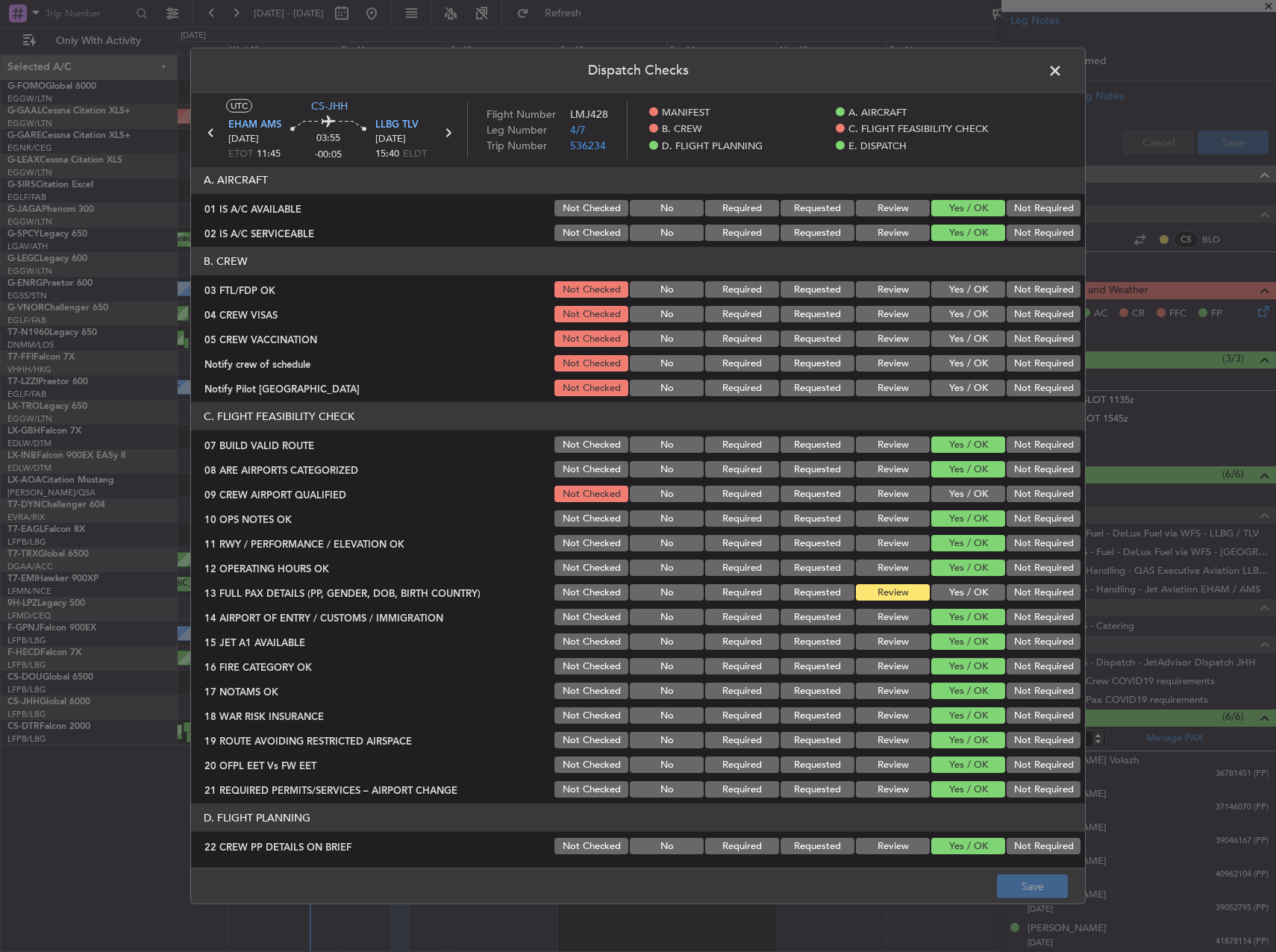
scroll to position [0, 0]
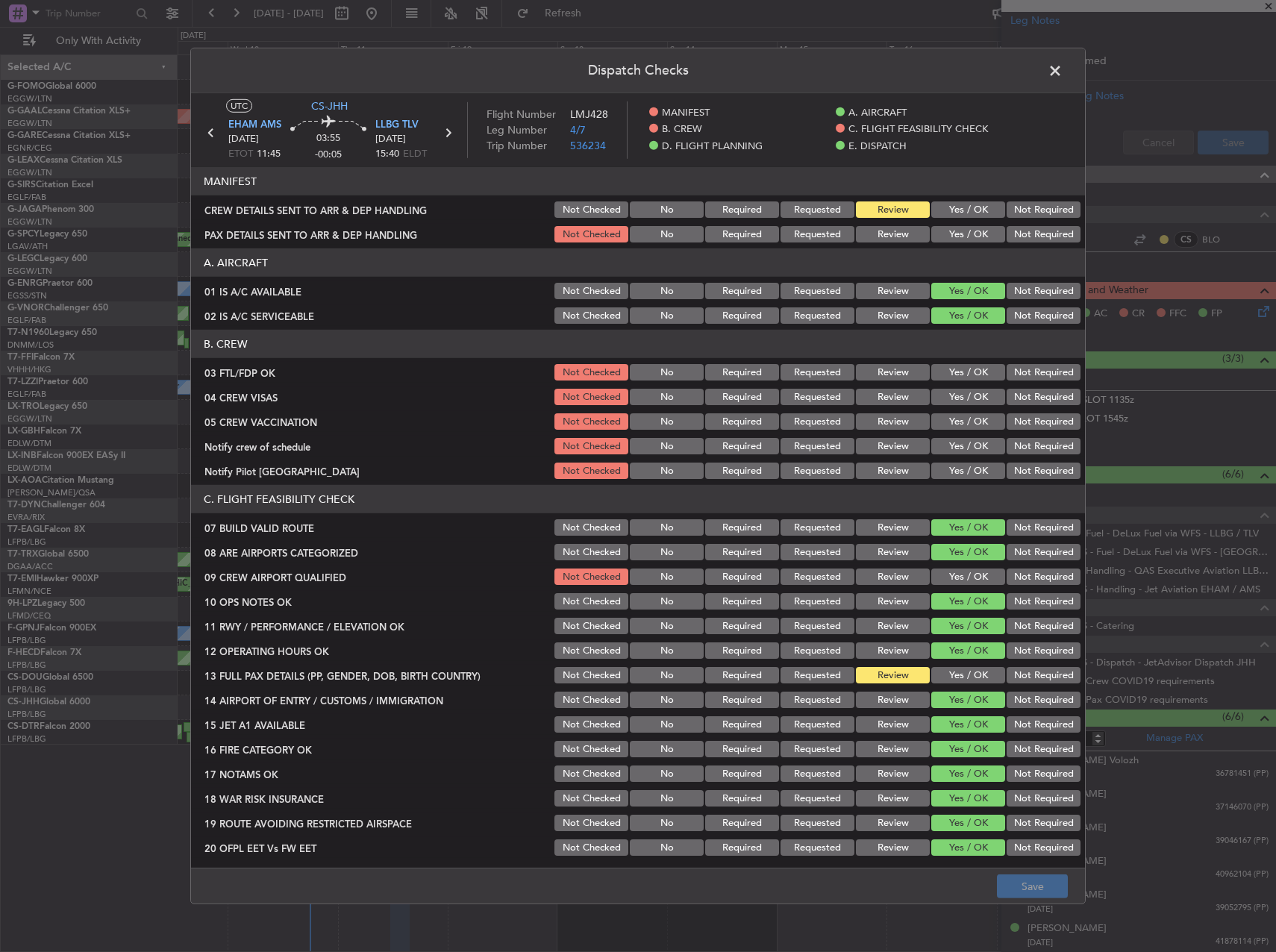
click at [1063, 70] on span at bounding box center [1063, 74] width 0 height 30
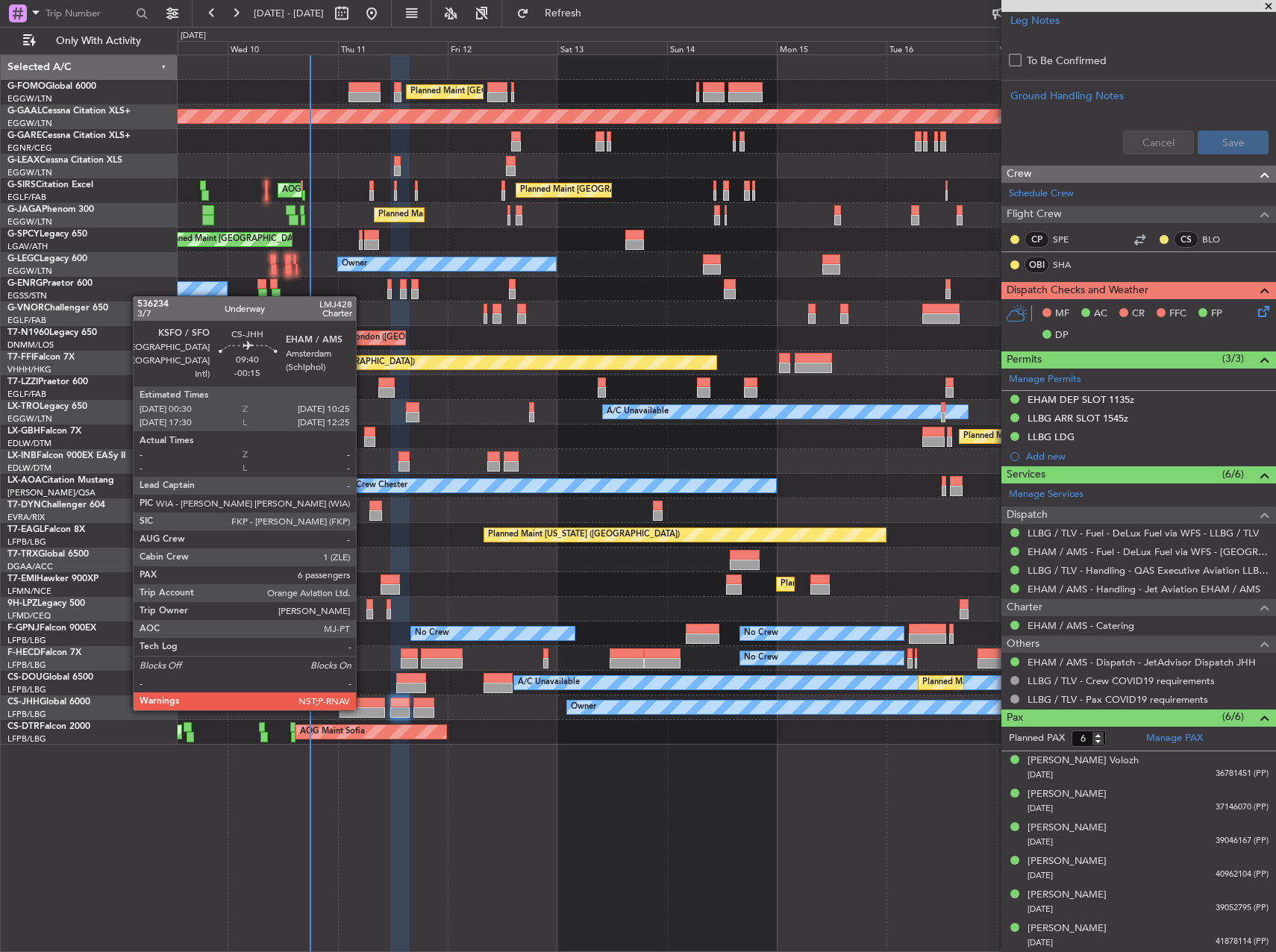
click at [362, 709] on div at bounding box center [362, 712] width 45 height 11
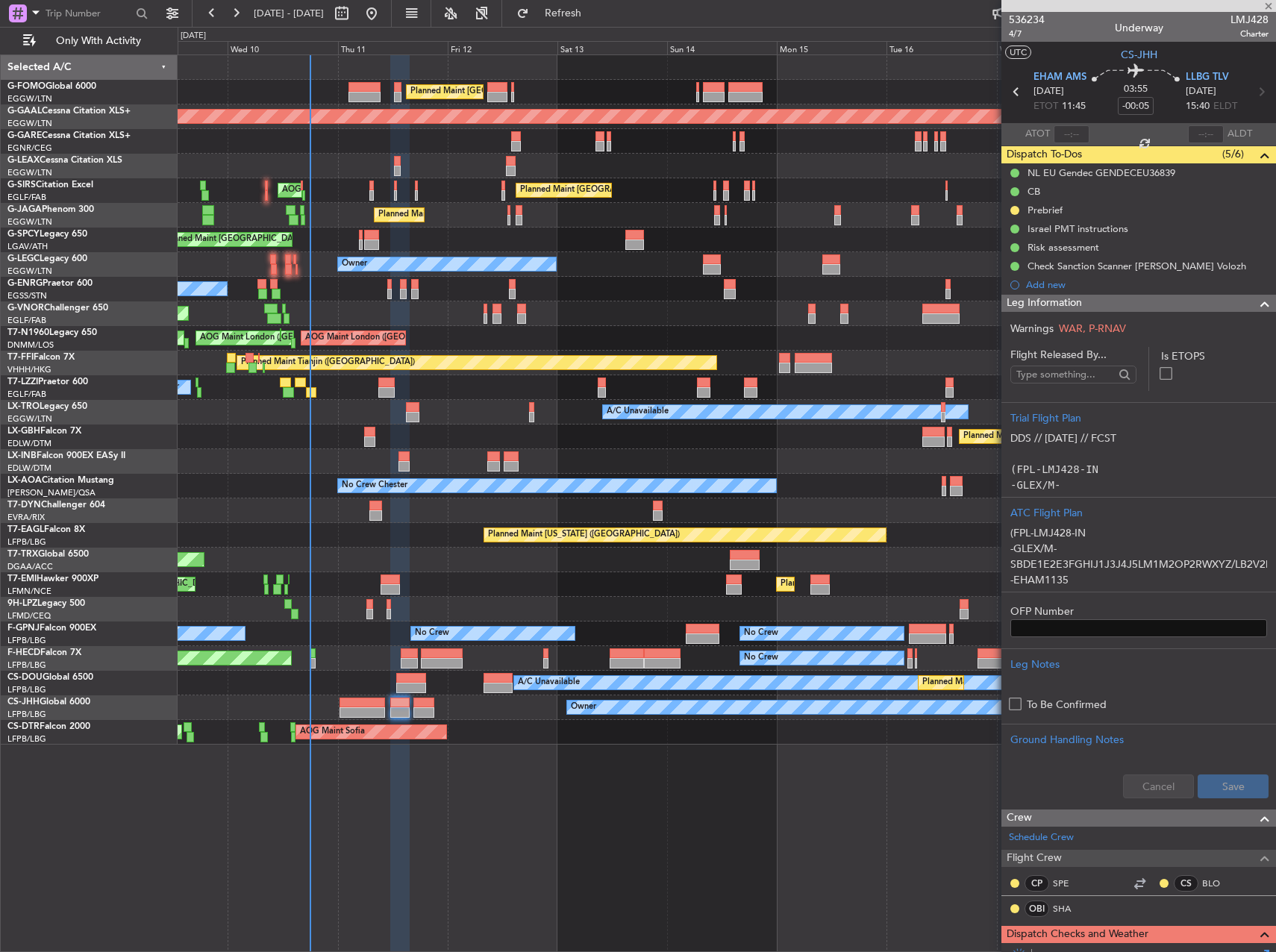
type input "-00:15"
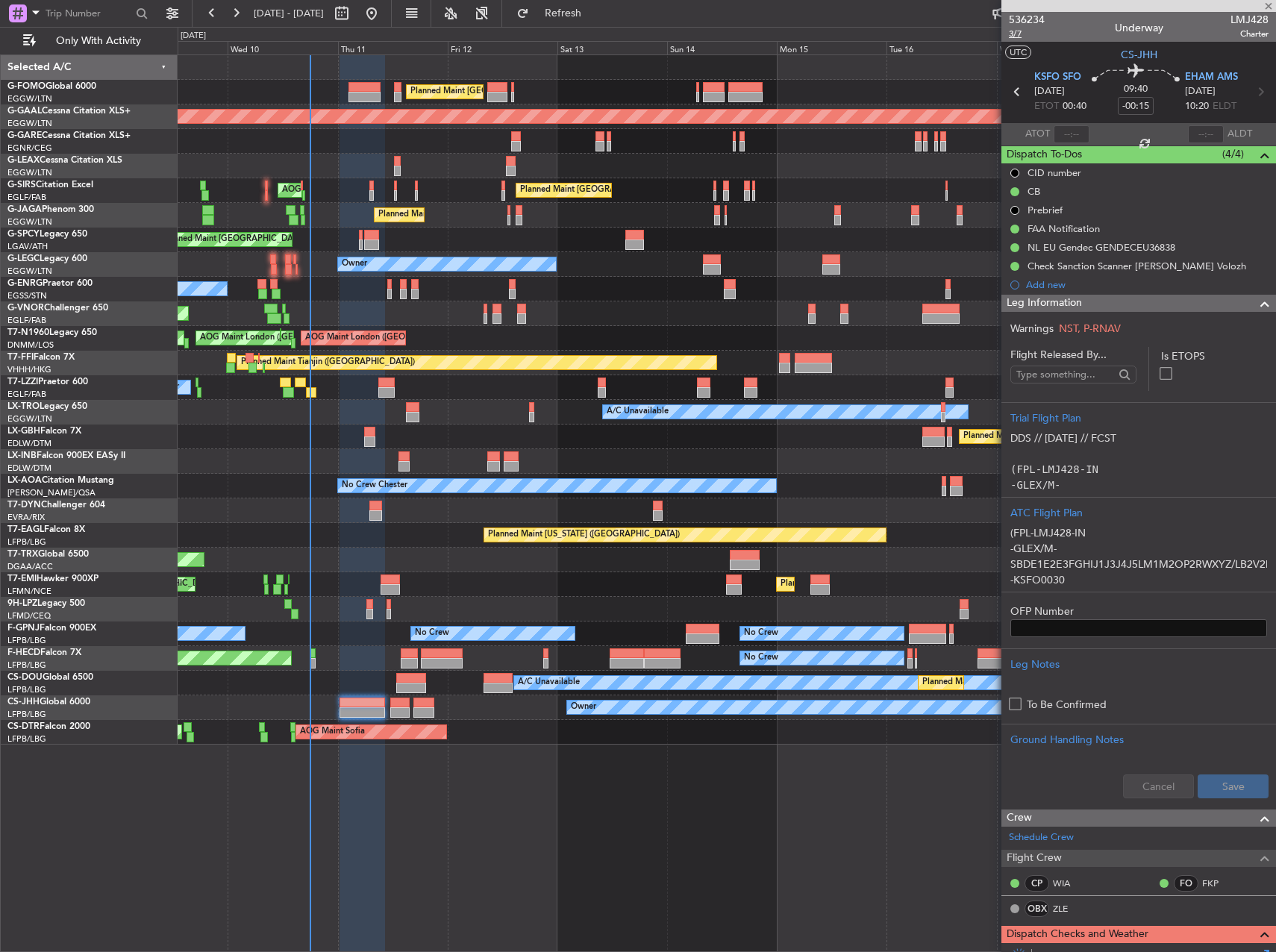
click at [1016, 35] on span "3/7" at bounding box center [1026, 34] width 36 height 13
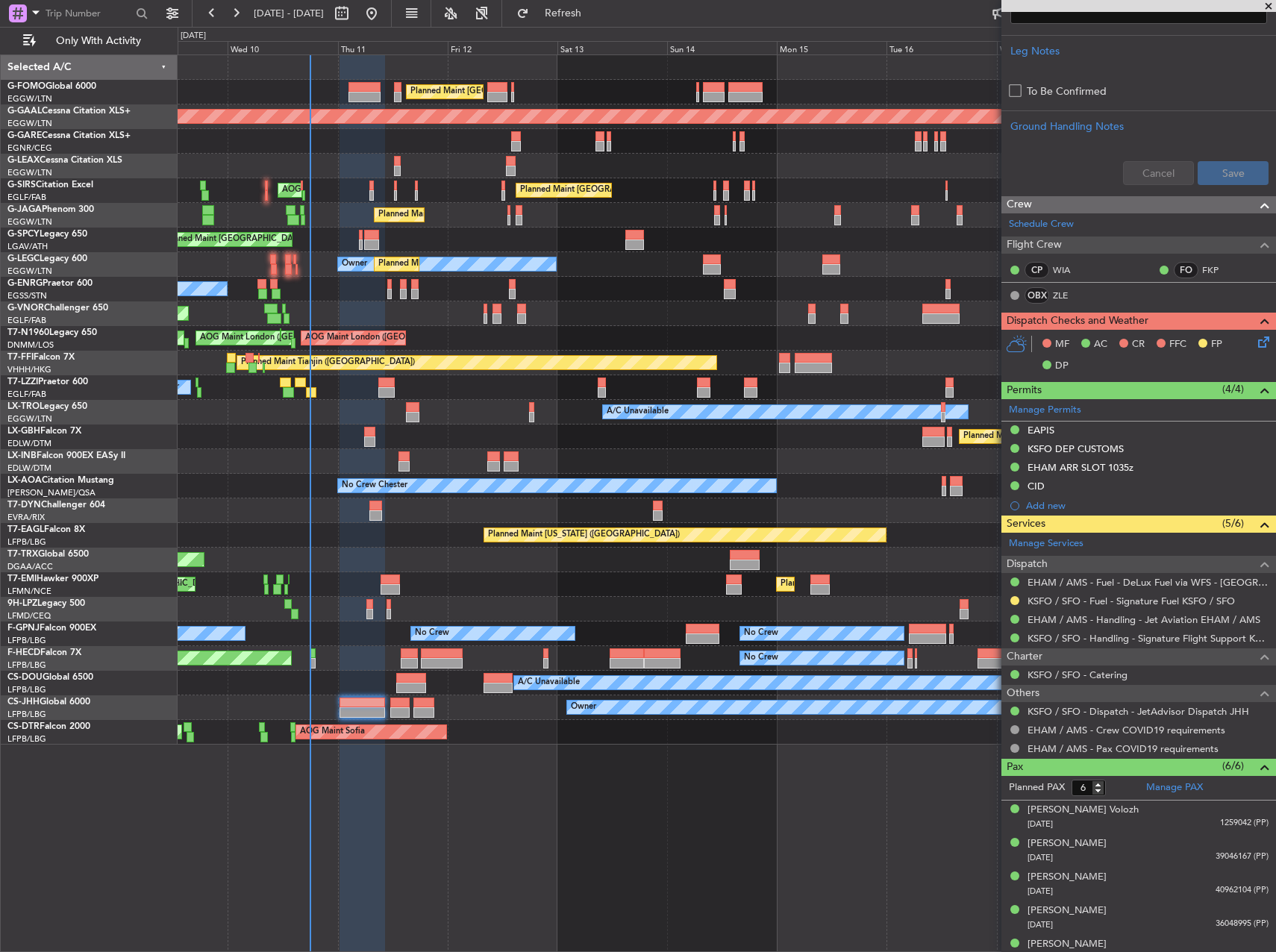
scroll to position [663, 0]
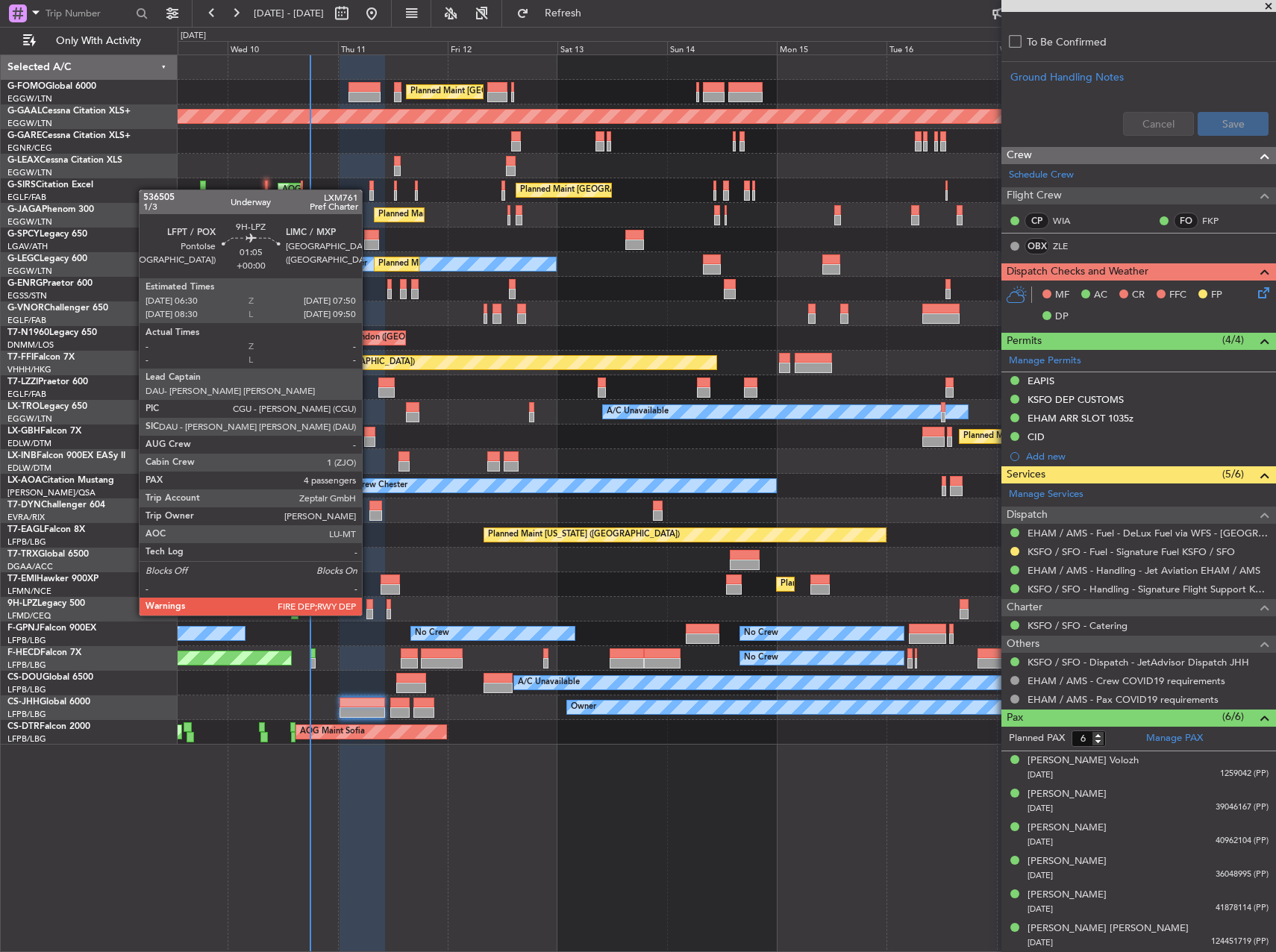
click at [369, 602] on div at bounding box center [369, 604] width 7 height 11
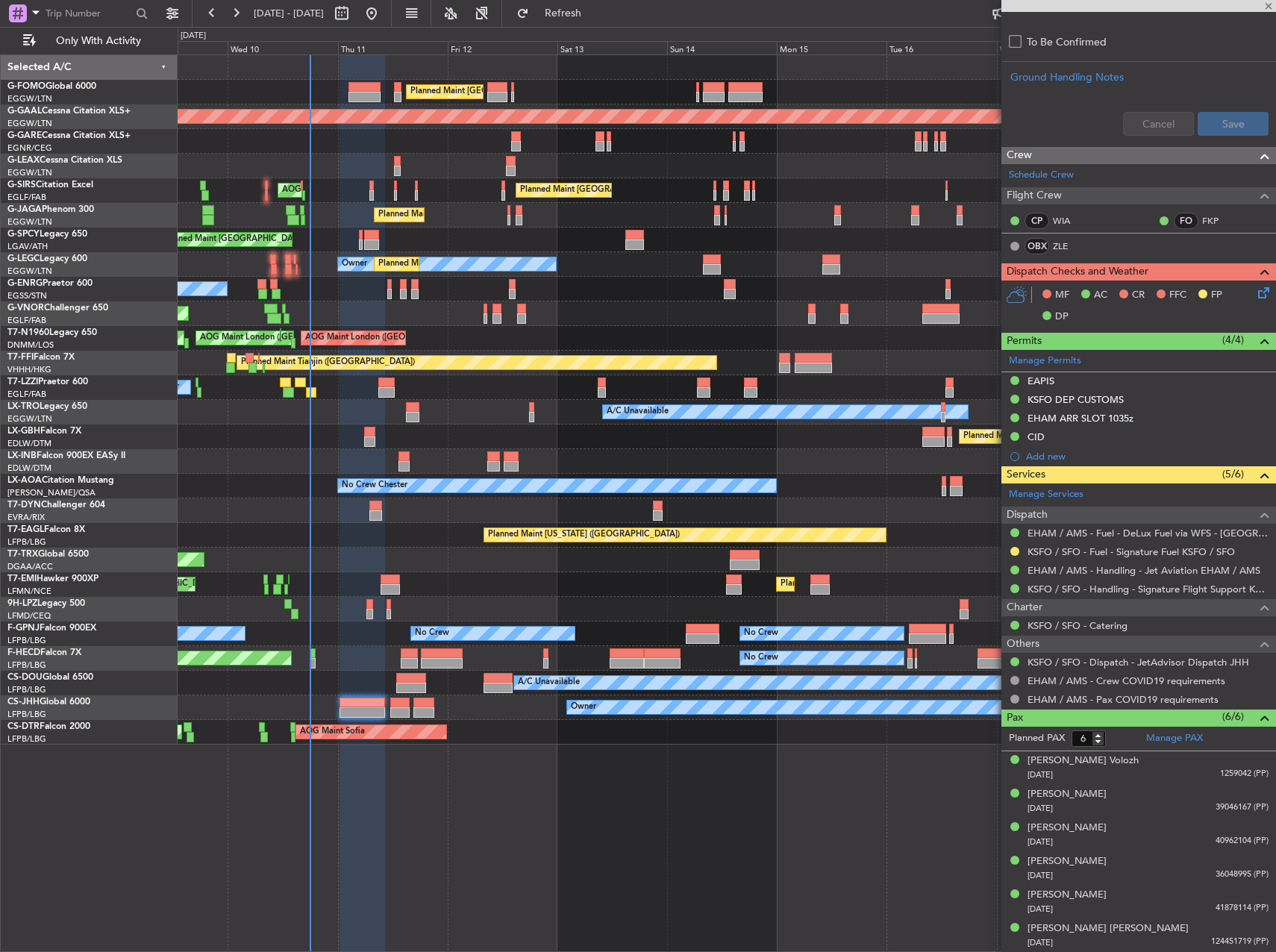
type input "4"
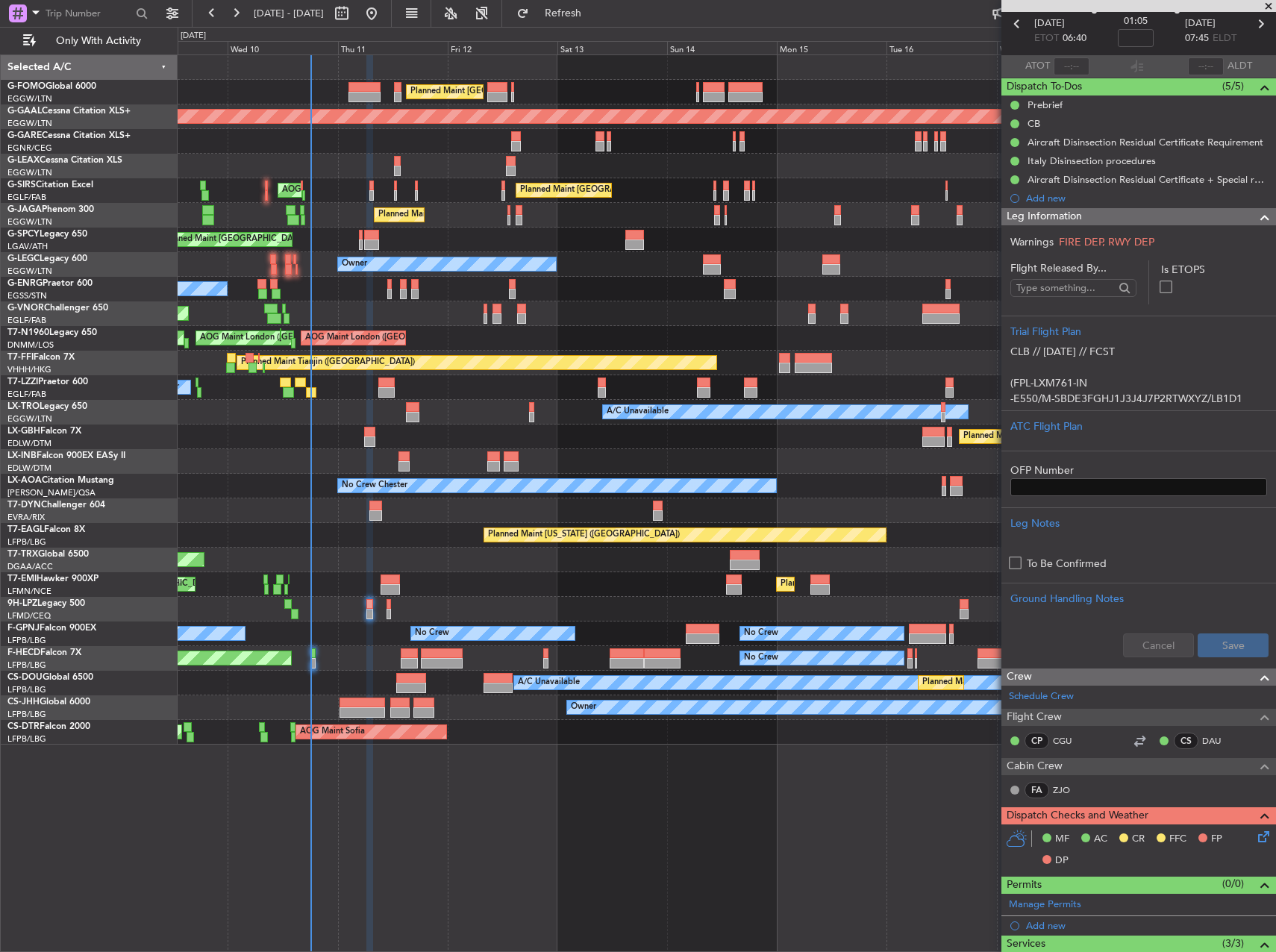
scroll to position [0, 0]
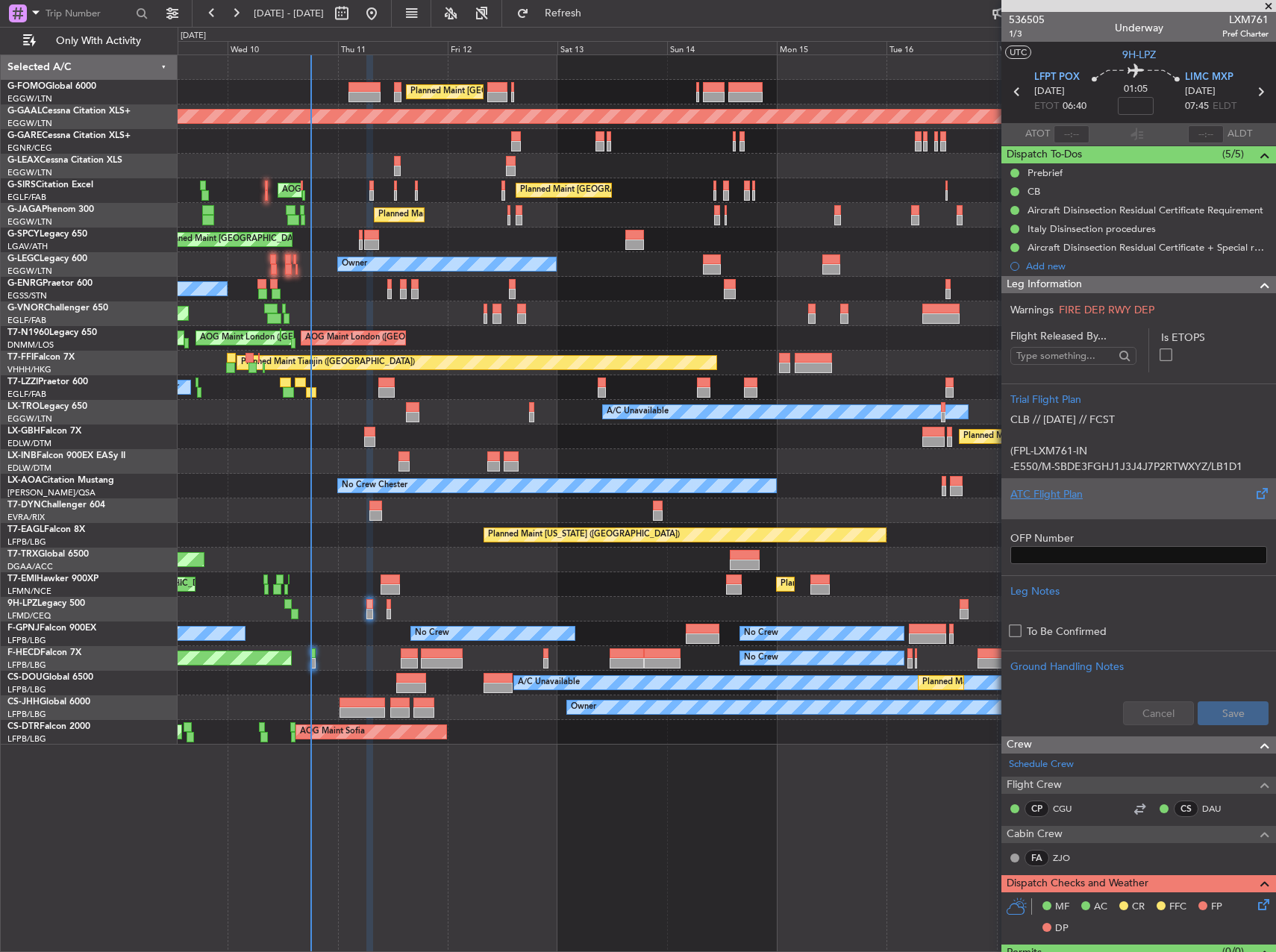
click at [1059, 480] on div "ATC Flight Plan" at bounding box center [1139, 498] width 275 height 40
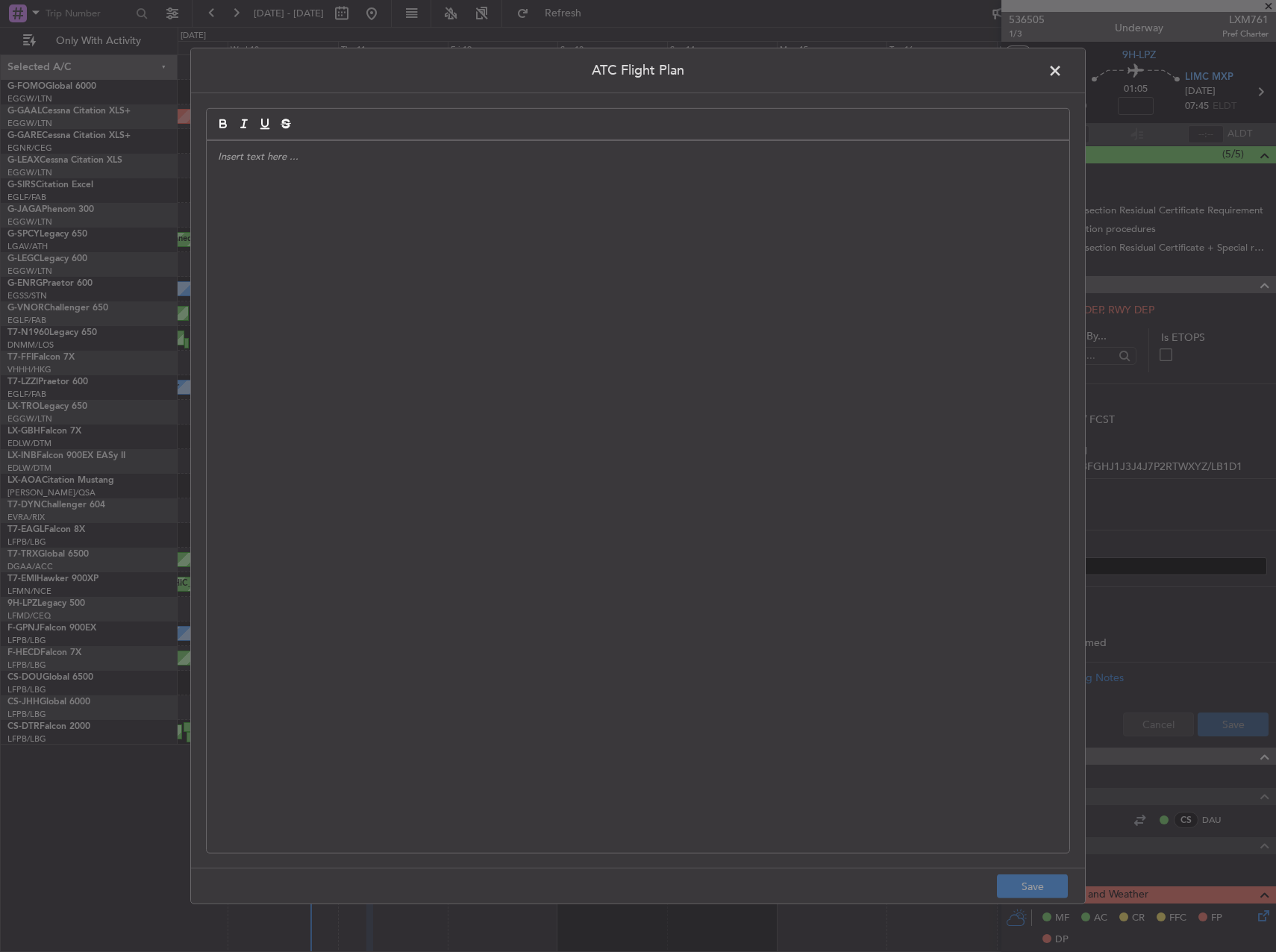
click at [929, 461] on div at bounding box center [638, 497] width 863 height 712
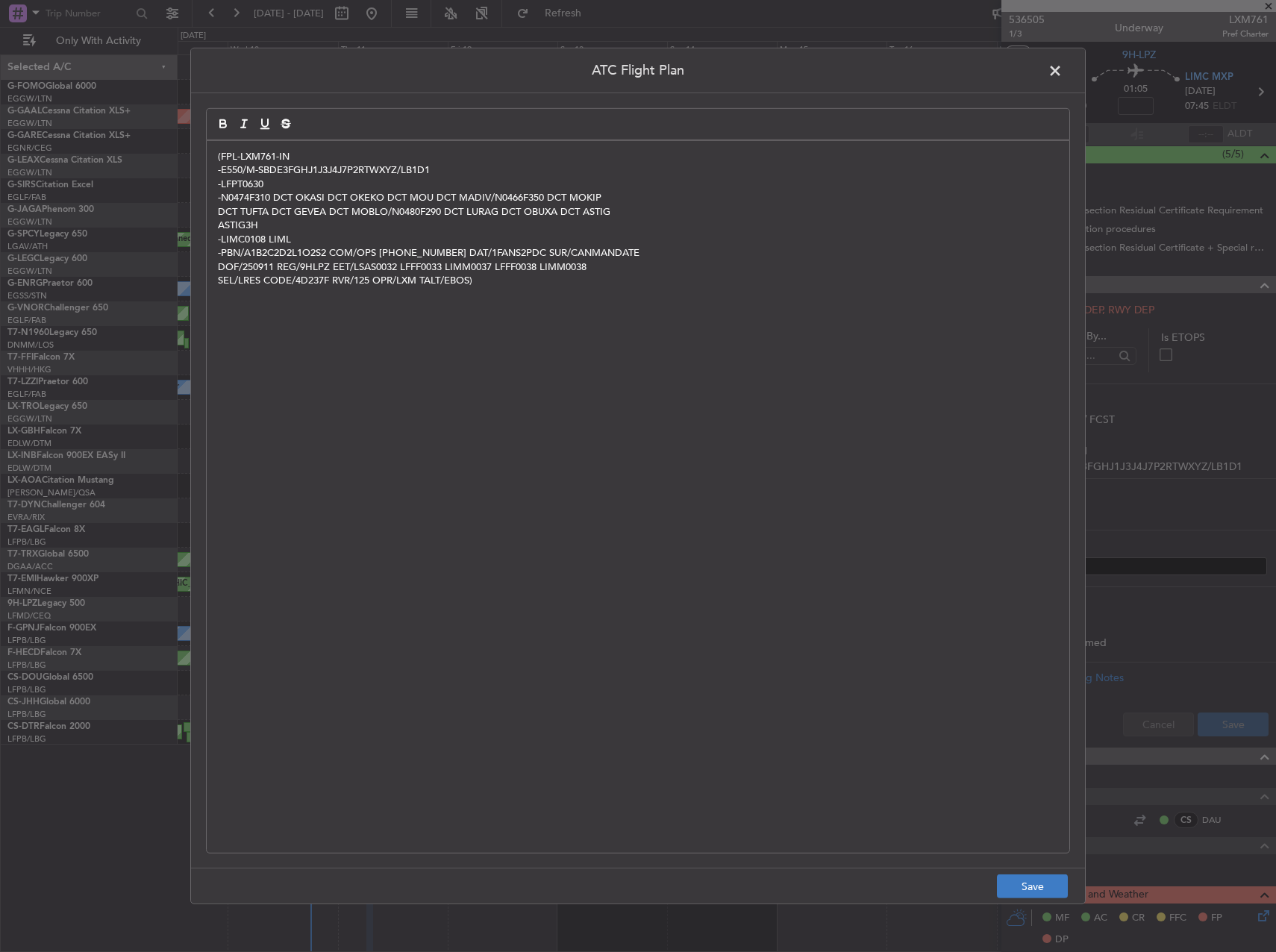
drag, startPoint x: 1029, startPoint y: 871, endPoint x: 1042, endPoint y: 886, distance: 19.8
click at [1029, 871] on footer "Save" at bounding box center [638, 885] width 894 height 36
click at [1043, 890] on button "Save" at bounding box center [1032, 886] width 71 height 24
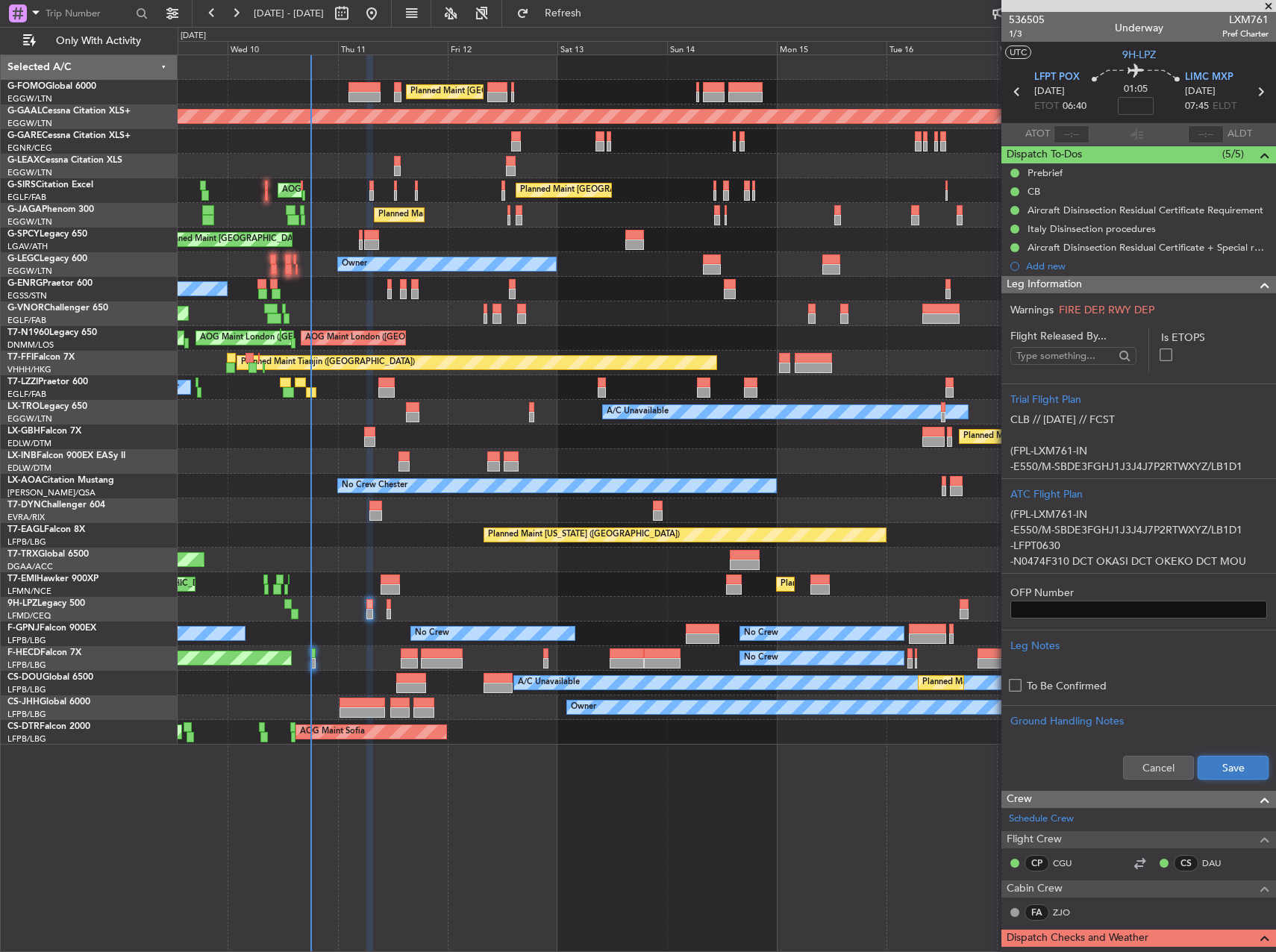
click at [1216, 777] on button "Save" at bounding box center [1233, 768] width 71 height 24
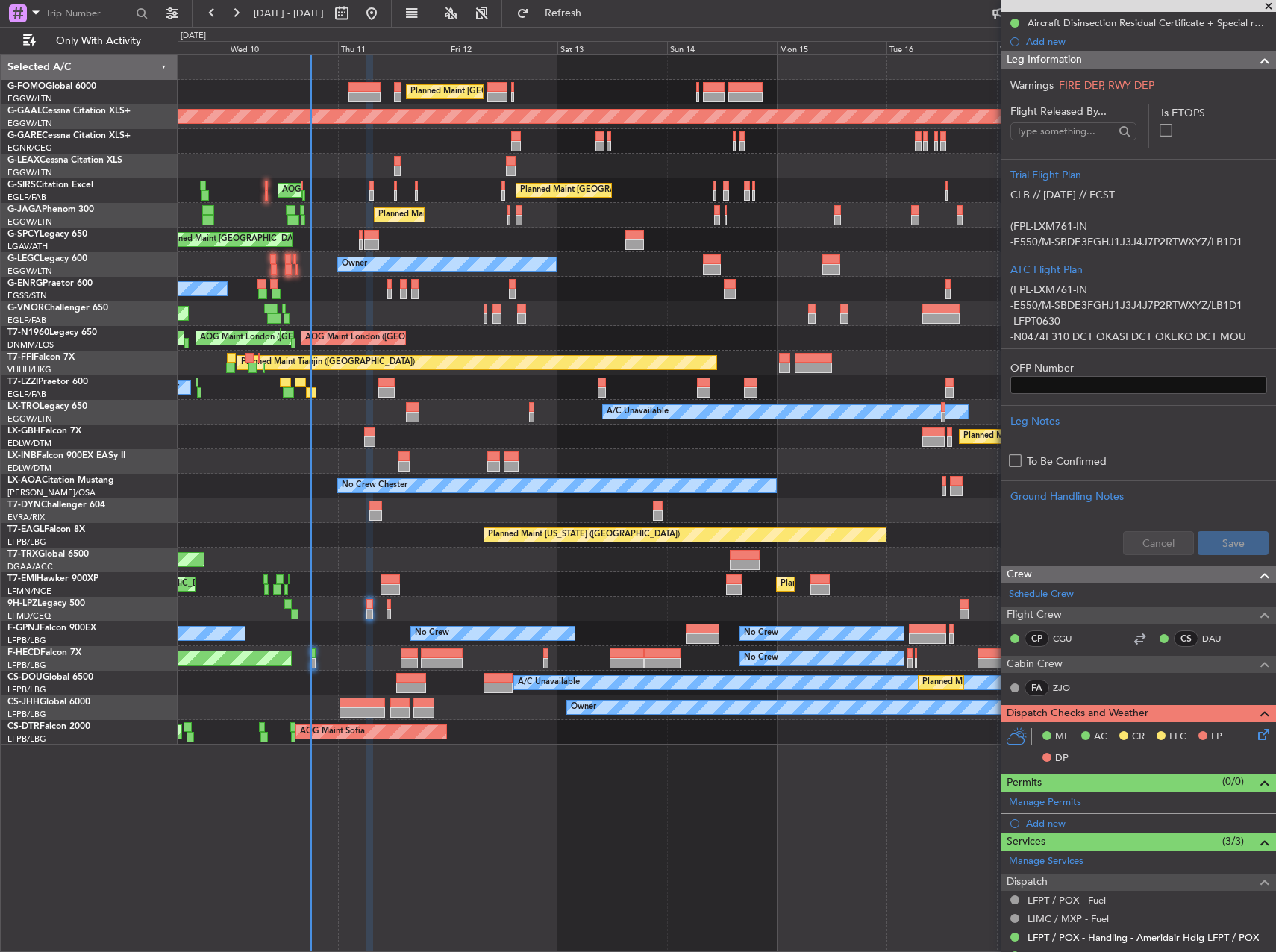
scroll to position [469, 0]
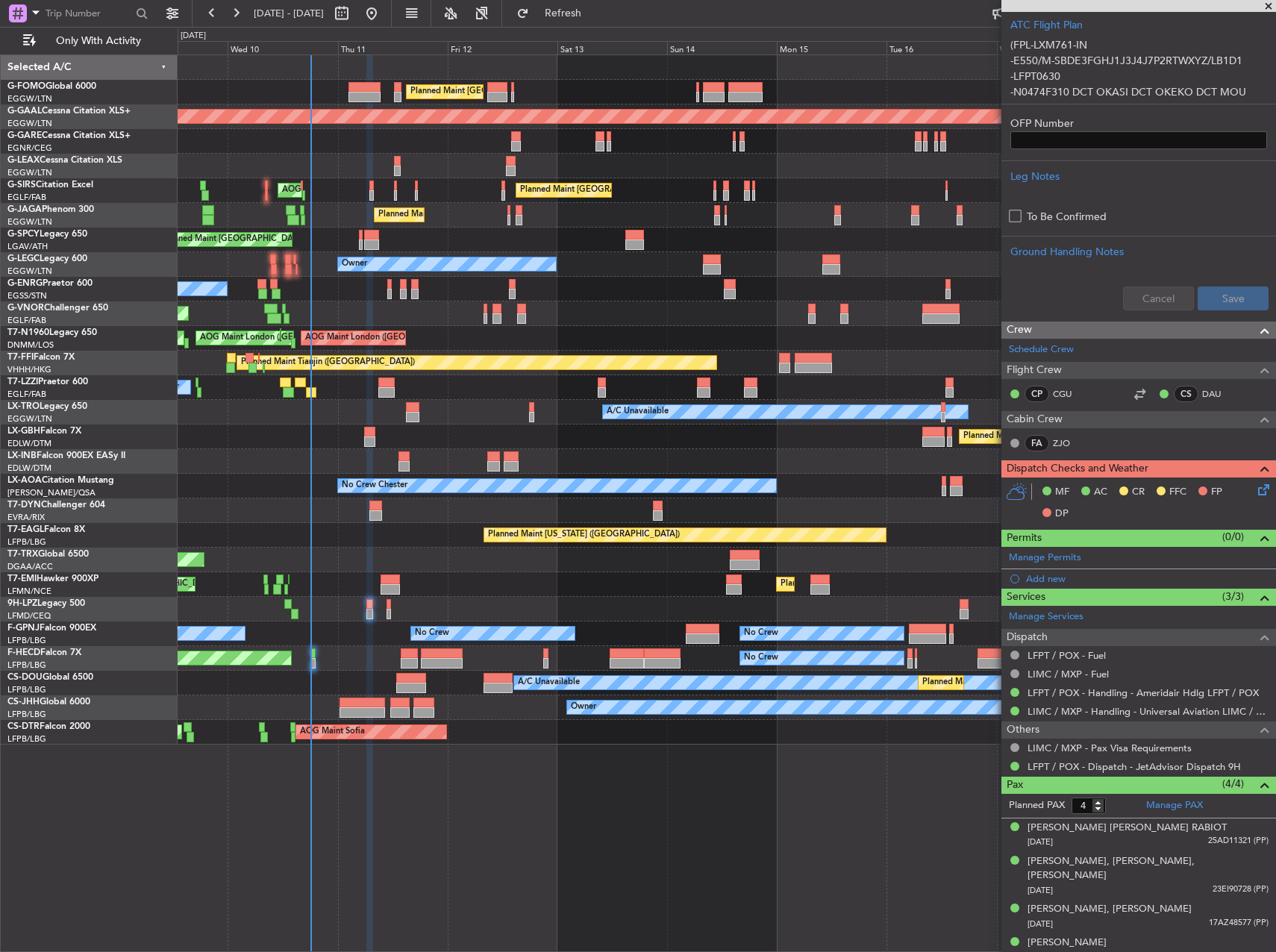
click at [1255, 493] on icon at bounding box center [1261, 488] width 12 height 12
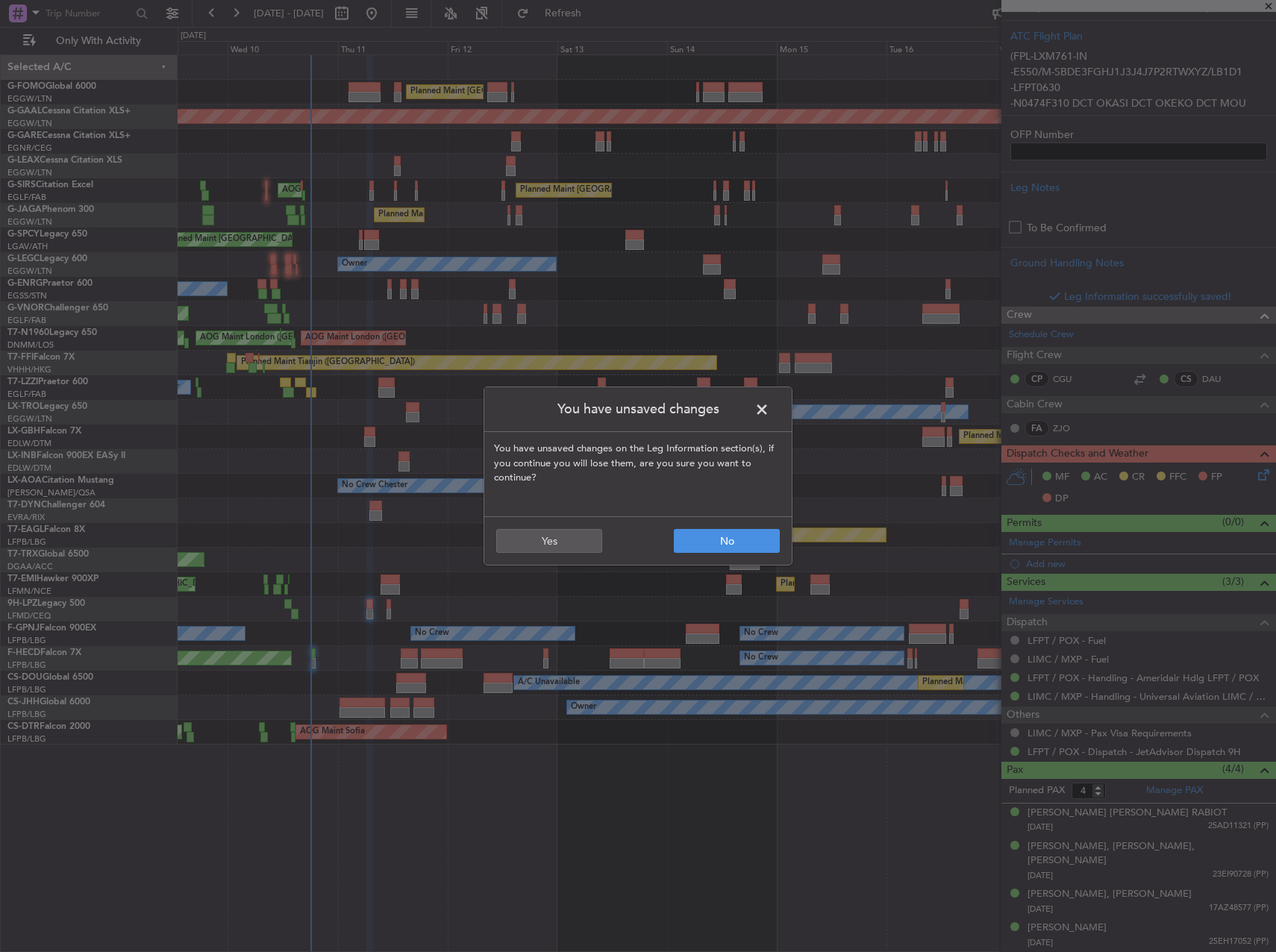
scroll to position [443, 0]
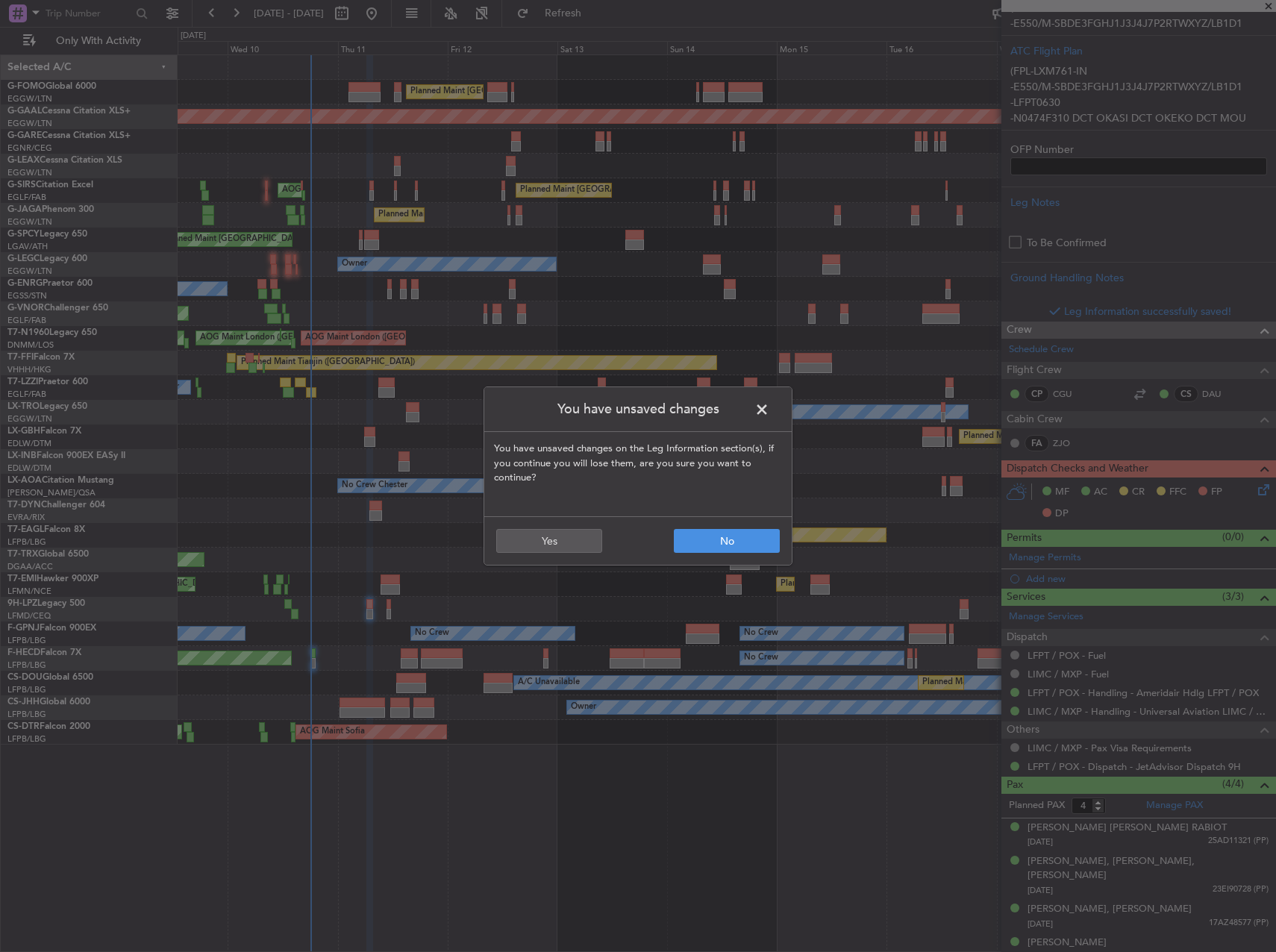
click at [773, 402] on header "You have unsaved changes" at bounding box center [638, 409] width 307 height 45
click at [769, 408] on span at bounding box center [769, 413] width 0 height 30
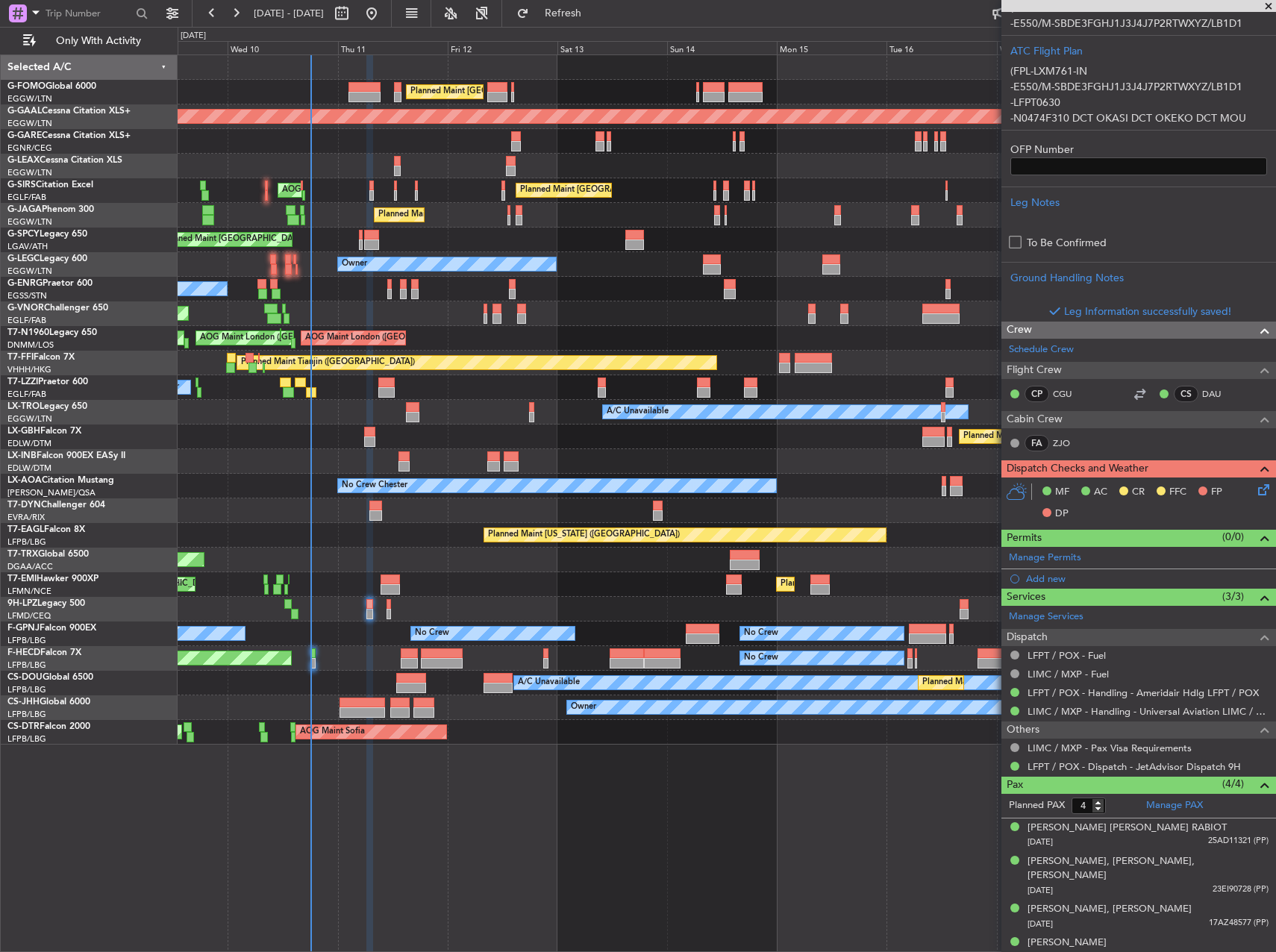
click at [1255, 491] on icon at bounding box center [1261, 488] width 12 height 12
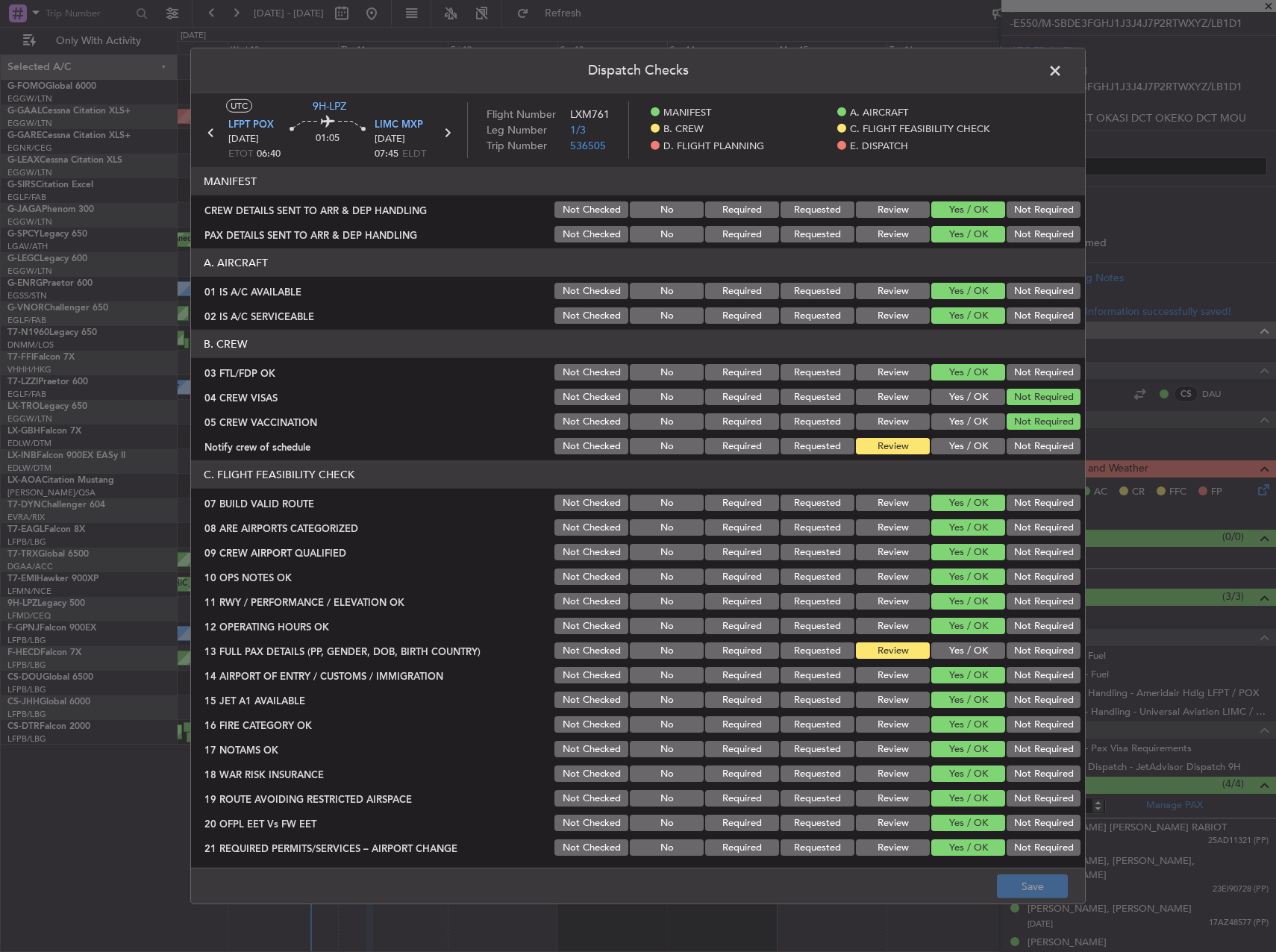
click at [944, 447] on button "Yes / OK" at bounding box center [968, 446] width 74 height 16
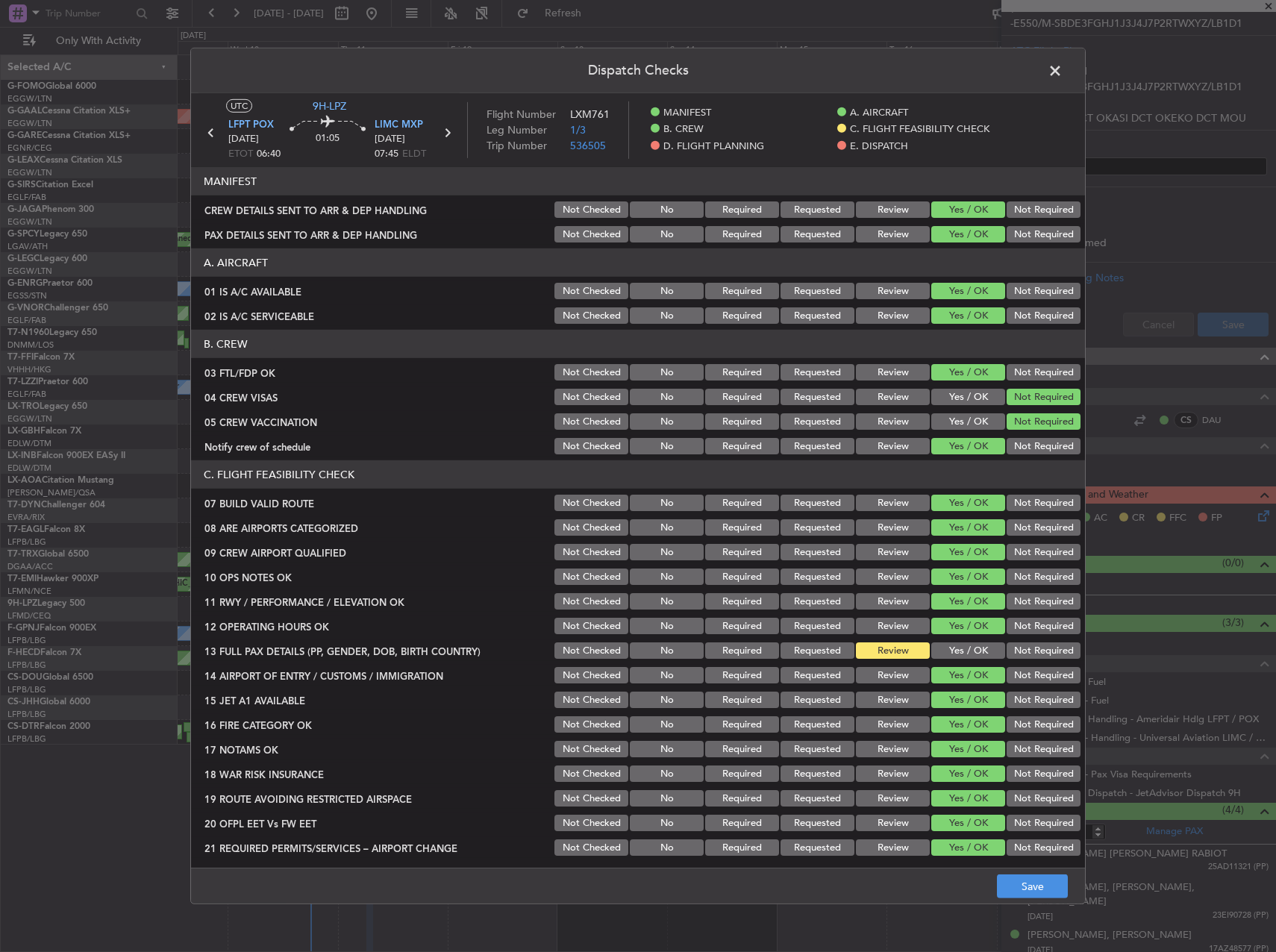
click at [950, 648] on button "Yes / OK" at bounding box center [968, 650] width 74 height 16
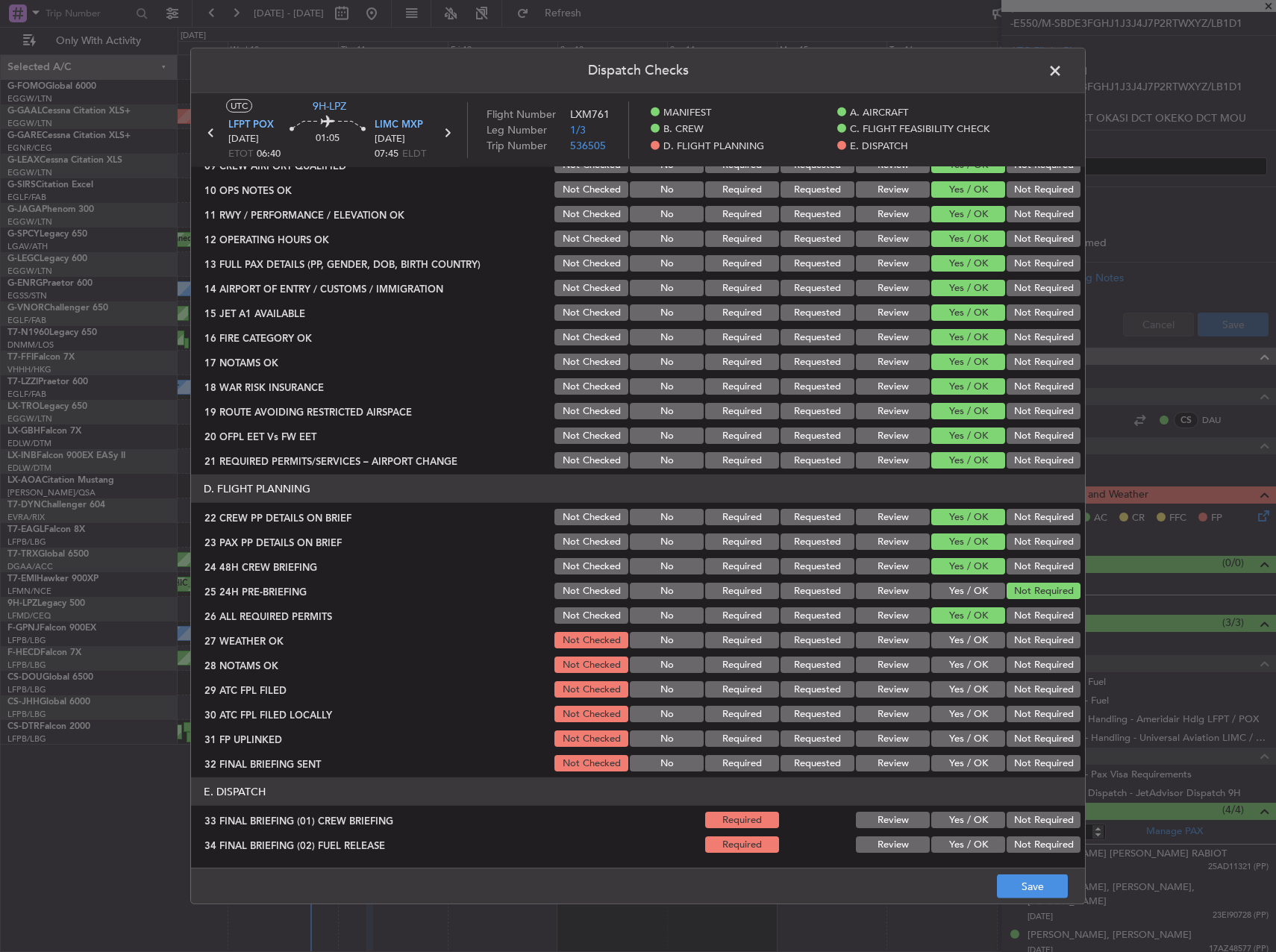
scroll to position [597, 0]
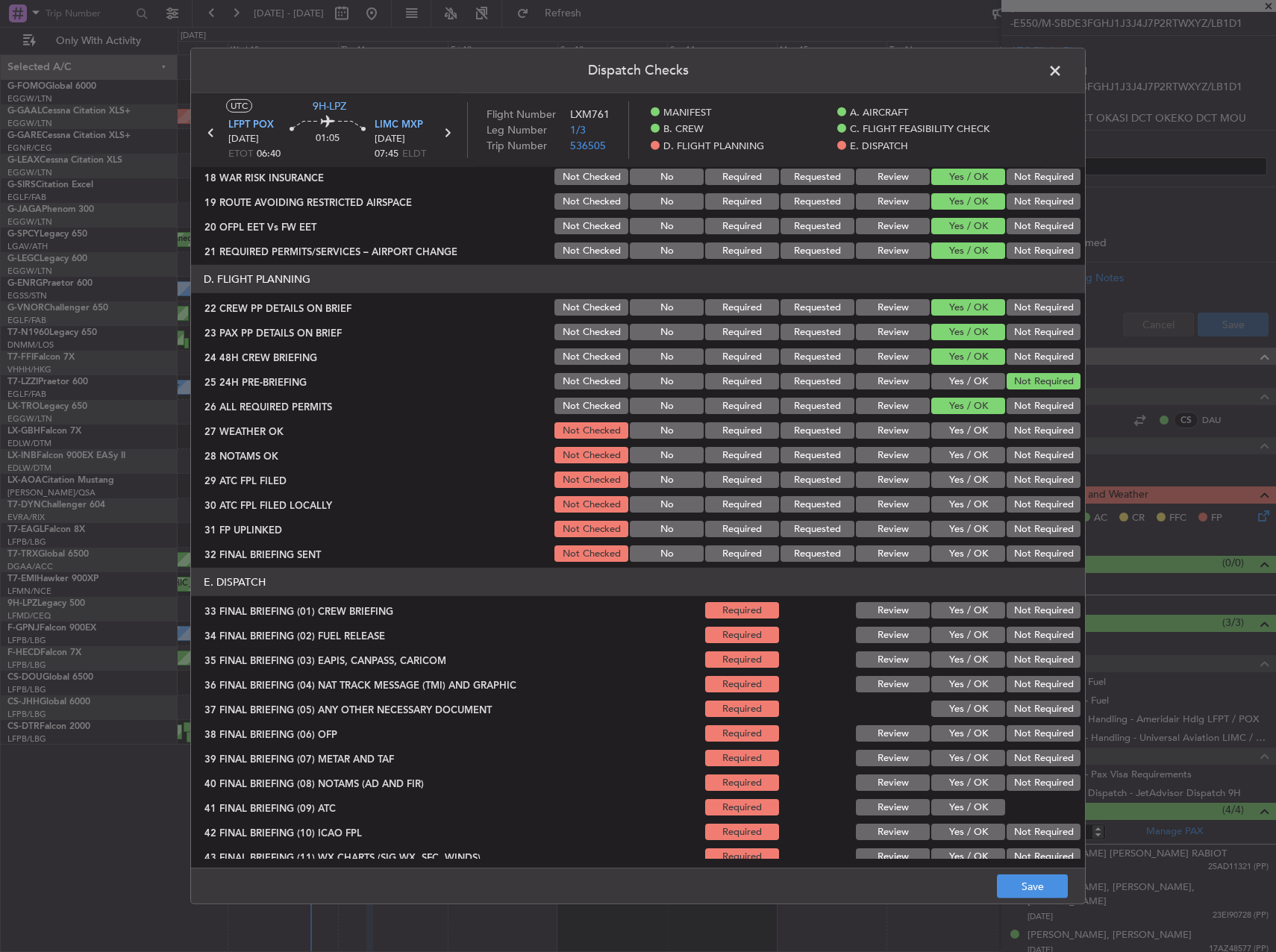
click at [958, 433] on button "Yes / OK" at bounding box center [968, 430] width 74 height 16
click at [957, 460] on button "Yes / OK" at bounding box center [968, 455] width 74 height 16
click at [956, 483] on button "Yes / OK" at bounding box center [968, 479] width 74 height 16
click at [1020, 506] on button "Not Required" at bounding box center [1043, 504] width 74 height 16
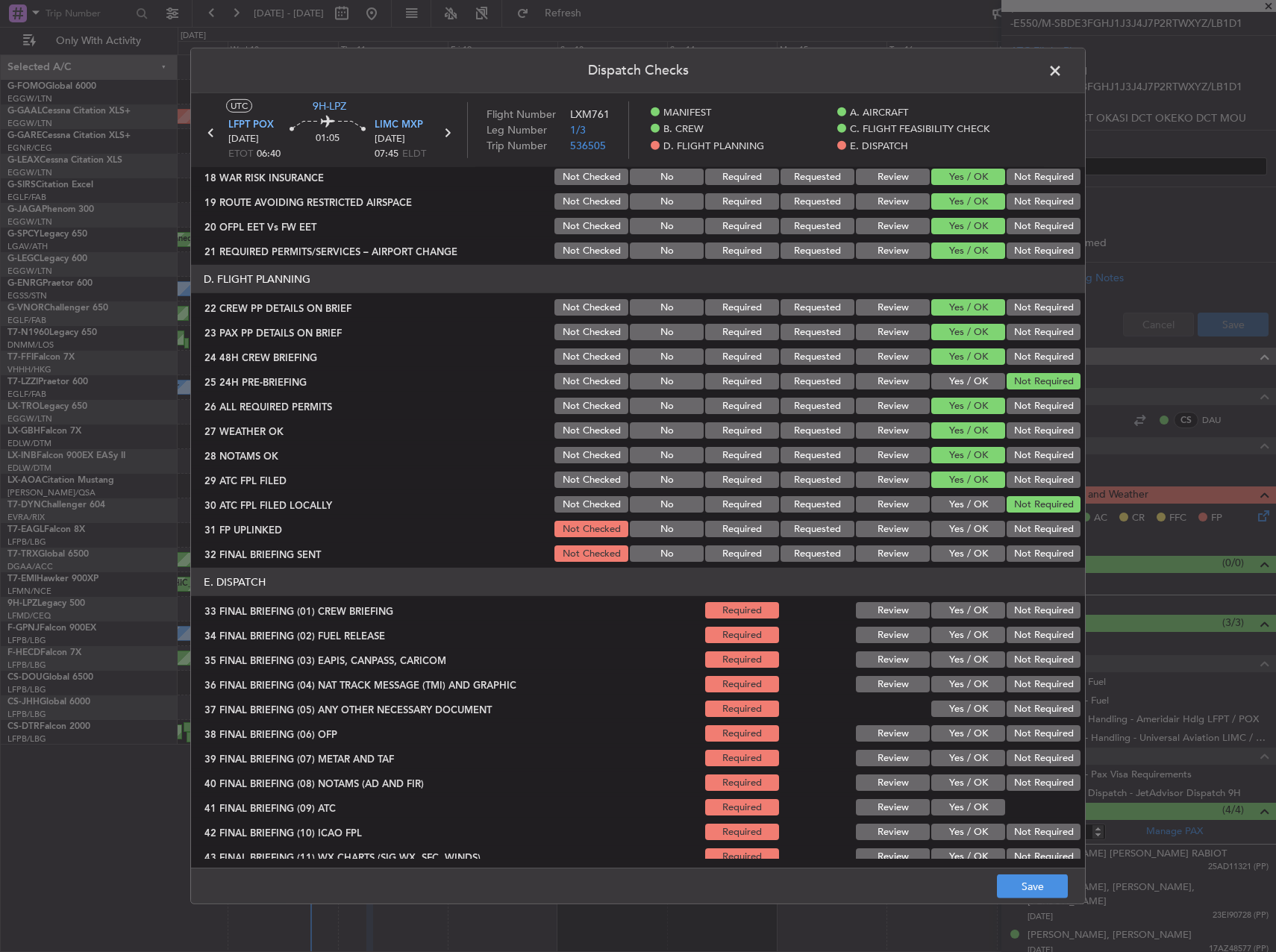
drag, startPoint x: 974, startPoint y: 526, endPoint x: 1038, endPoint y: 554, distance: 69.9
click at [978, 529] on button "Yes / OK" at bounding box center [968, 528] width 74 height 16
click at [1046, 558] on button "Not Required" at bounding box center [1043, 553] width 74 height 16
click at [954, 587] on header "E. DISPATCH" at bounding box center [638, 582] width 894 height 28
click at [949, 603] on button "Yes / OK" at bounding box center [968, 610] width 74 height 16
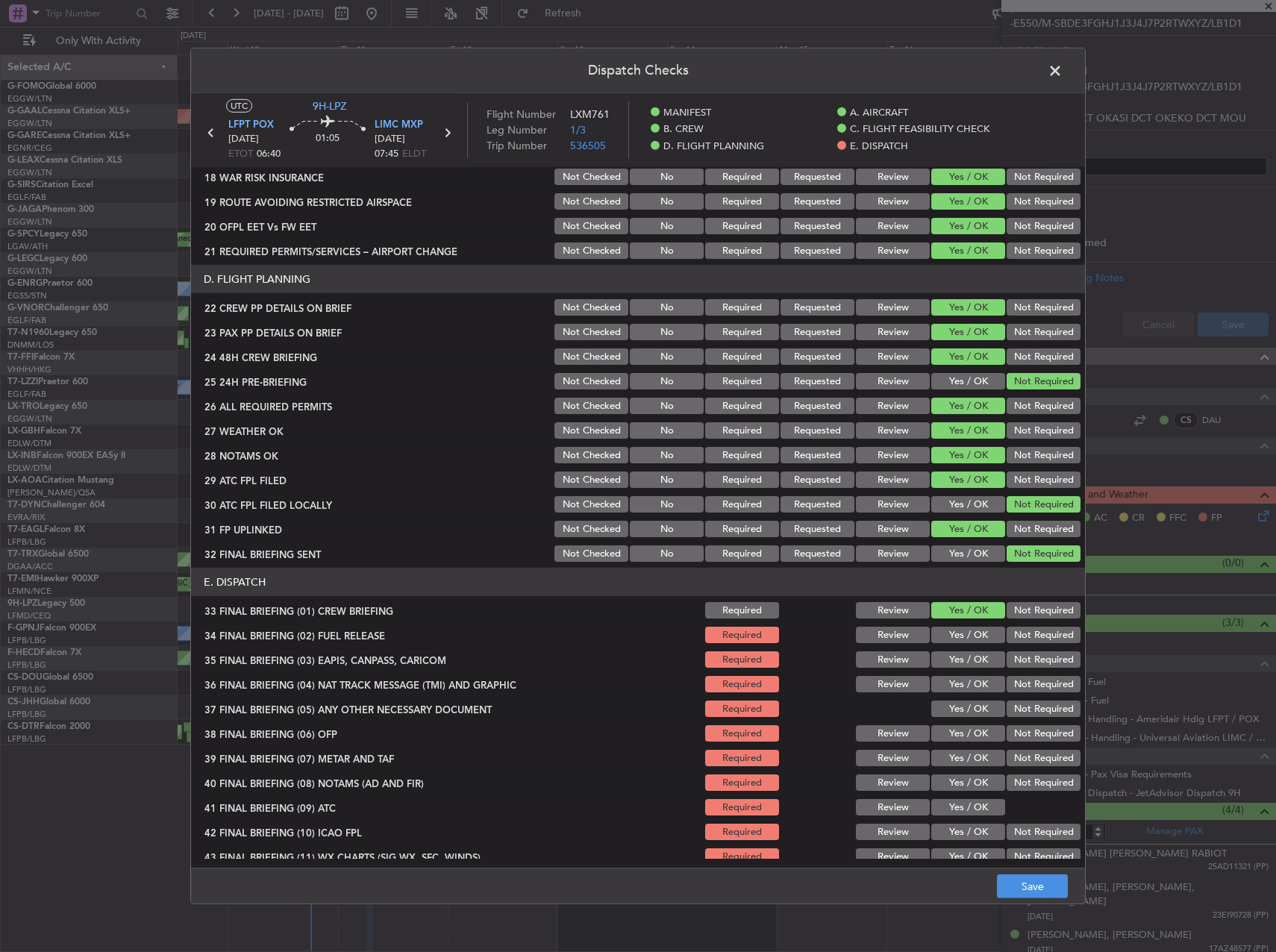
drag, startPoint x: 960, startPoint y: 634, endPoint x: 974, endPoint y: 636, distance: 14.1
click at [965, 635] on button "Yes / OK" at bounding box center [968, 634] width 74 height 16
click at [1023, 662] on button "Not Required" at bounding box center [1043, 659] width 74 height 16
click at [1027, 685] on button "Not Required" at bounding box center [1043, 684] width 74 height 16
click at [1027, 709] on button "Not Required" at bounding box center [1043, 709] width 74 height 16
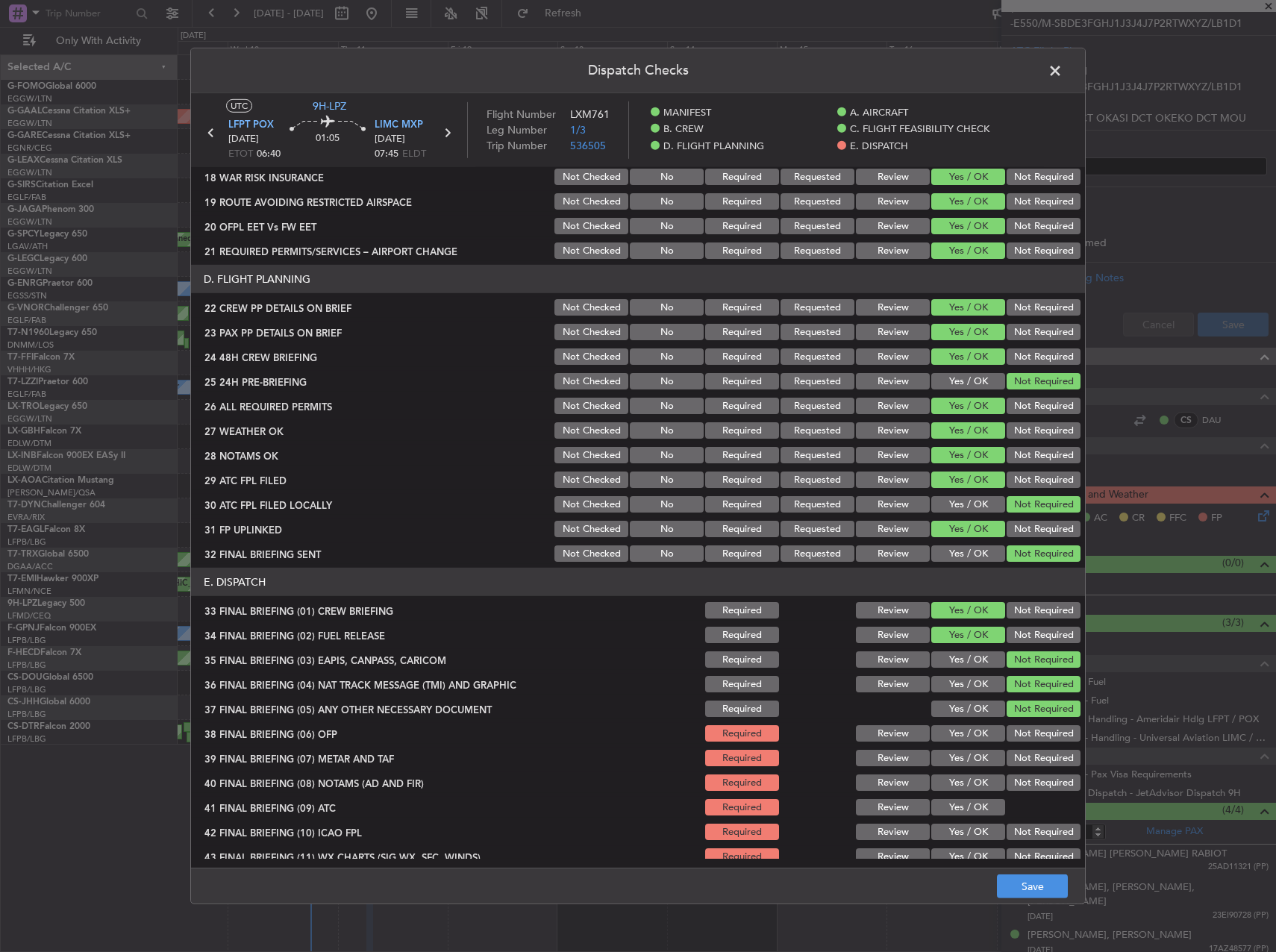
click at [968, 735] on button "Yes / OK" at bounding box center [968, 733] width 74 height 16
click at [955, 768] on div "Yes / OK" at bounding box center [967, 758] width 75 height 21
click at [953, 782] on button "Yes / OK" at bounding box center [968, 782] width 74 height 16
click at [950, 762] on button "Yes / OK" at bounding box center [968, 758] width 74 height 16
click at [957, 813] on button "Yes / OK" at bounding box center [968, 807] width 74 height 16
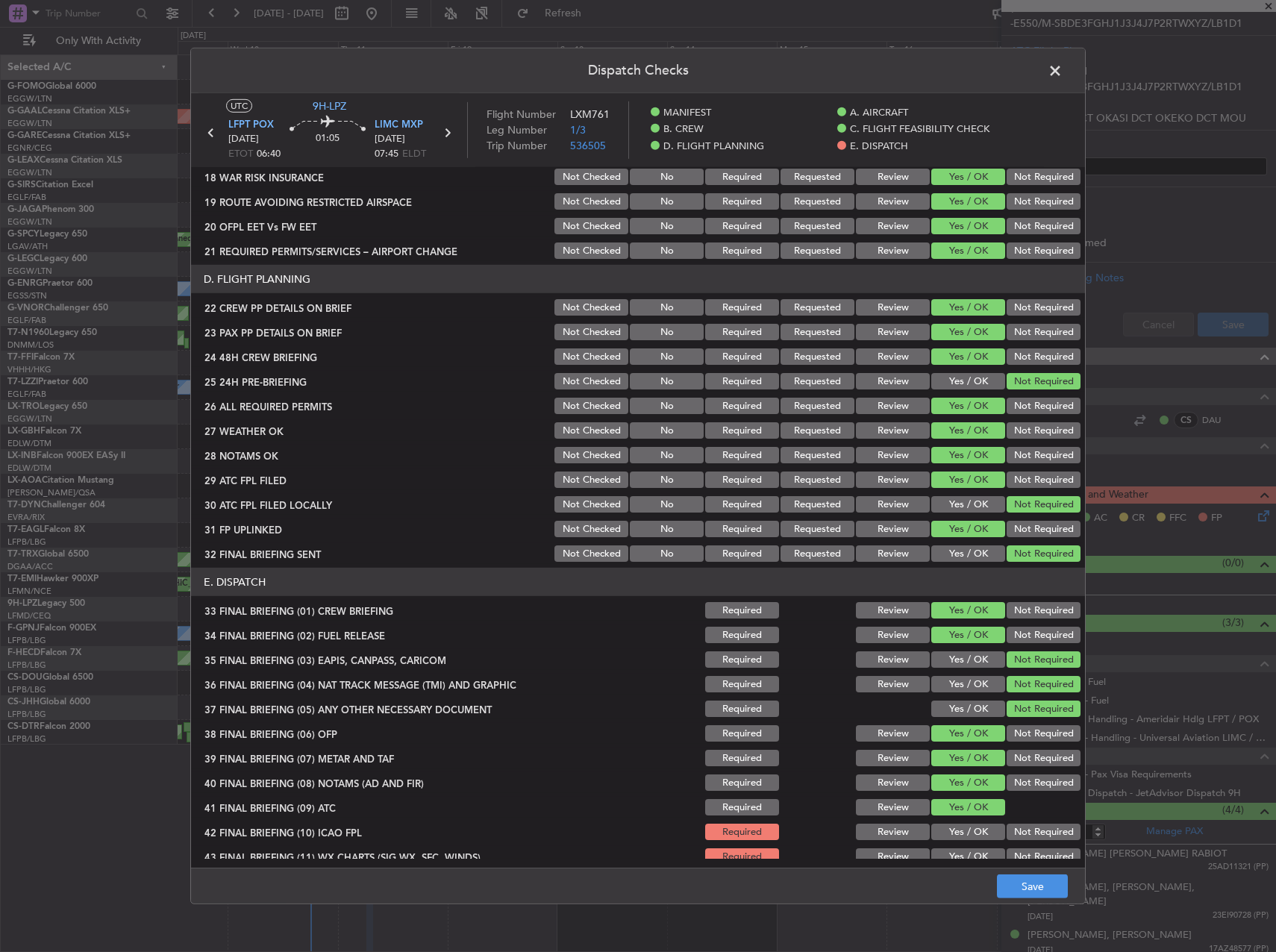
click at [954, 834] on button "Yes / OK" at bounding box center [968, 831] width 74 height 16
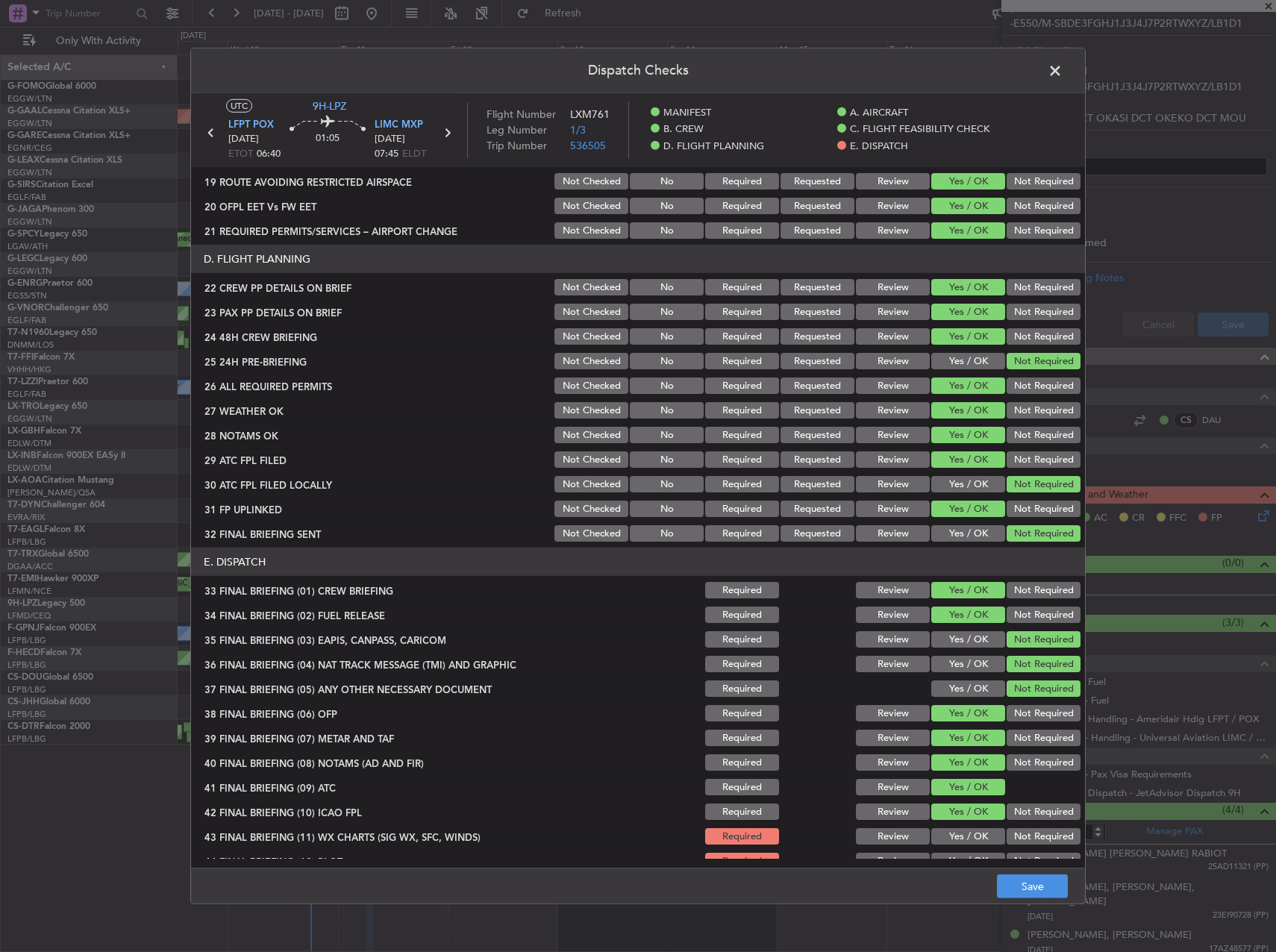
scroll to position [633, 0]
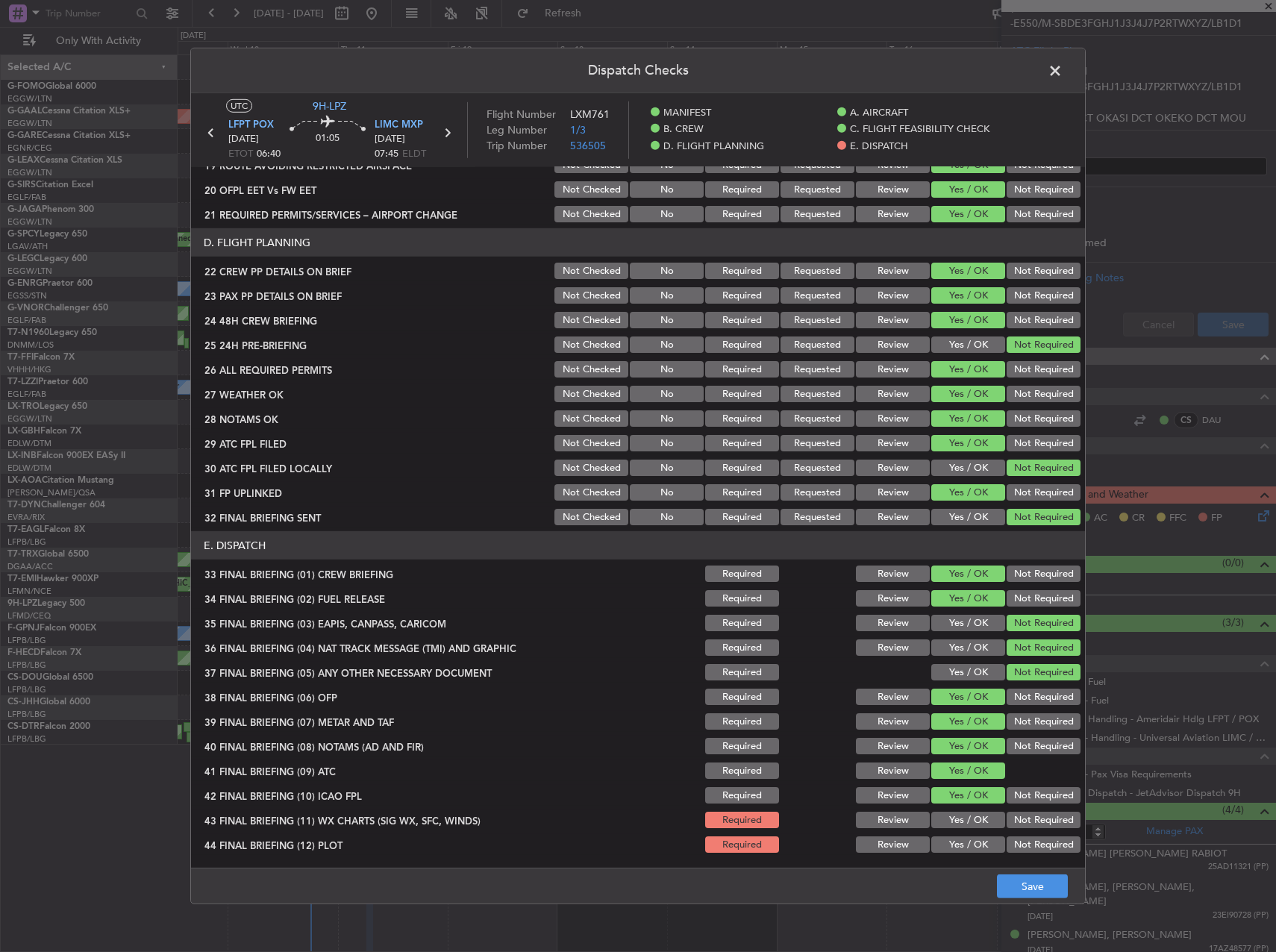
click at [958, 811] on div "Yes / OK" at bounding box center [967, 820] width 75 height 21
click at [960, 817] on button "Yes / OK" at bounding box center [968, 819] width 74 height 16
click at [965, 840] on button "Yes / OK" at bounding box center [968, 845] width 74 height 16
click at [1007, 874] on button "Save" at bounding box center [1032, 886] width 71 height 24
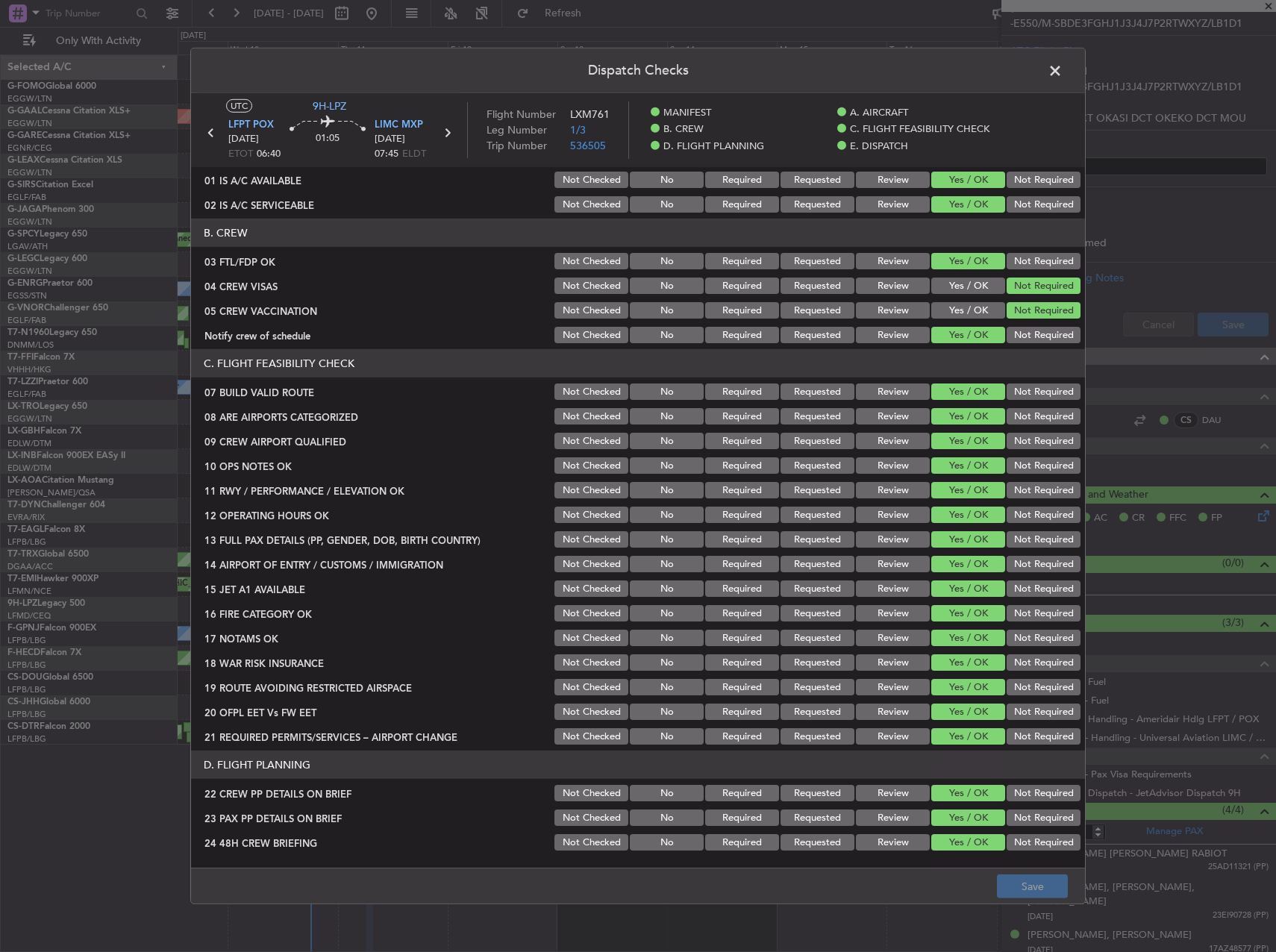
scroll to position [0, 0]
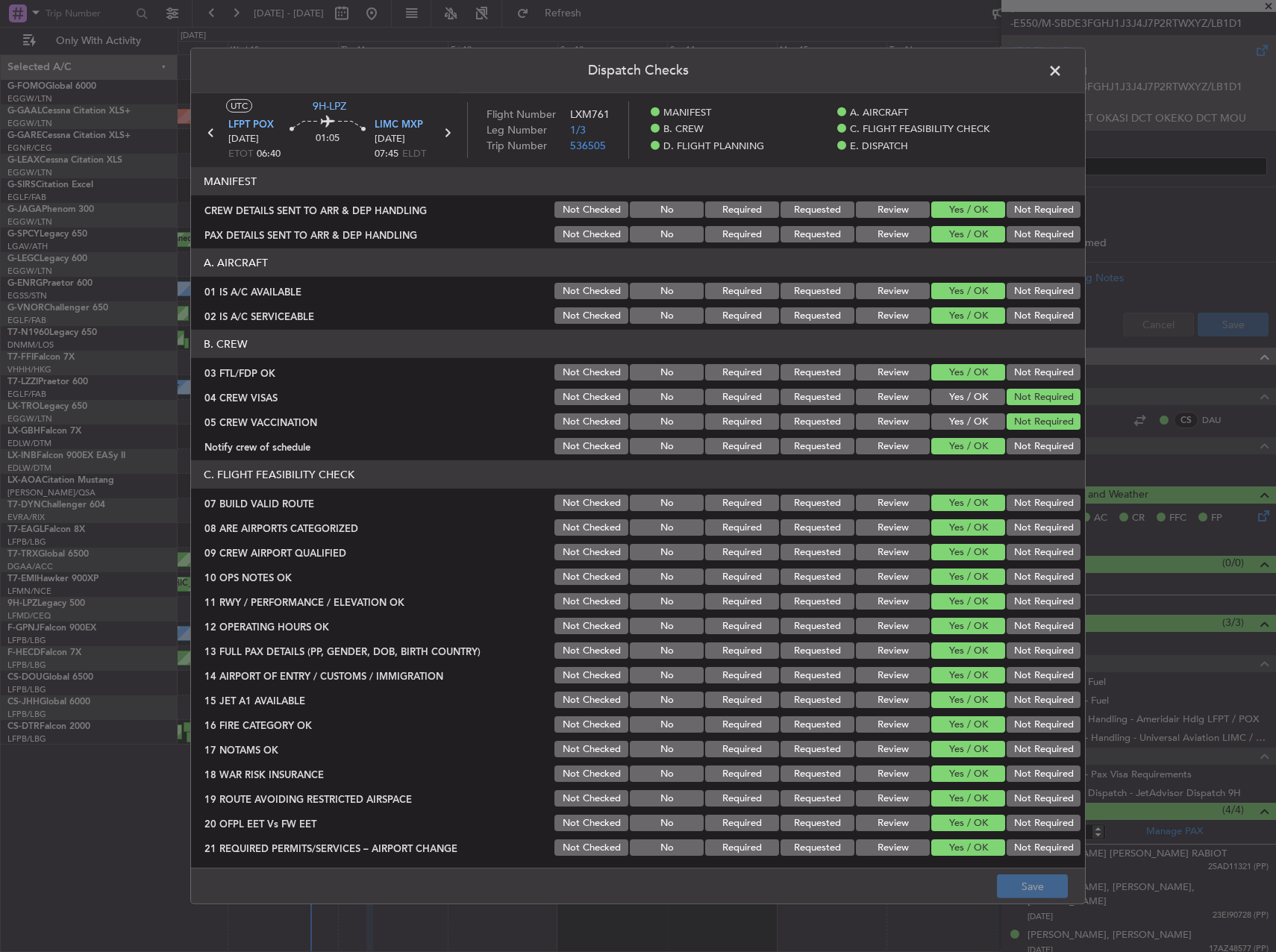
click at [1063, 78] on span at bounding box center [1063, 74] width 0 height 30
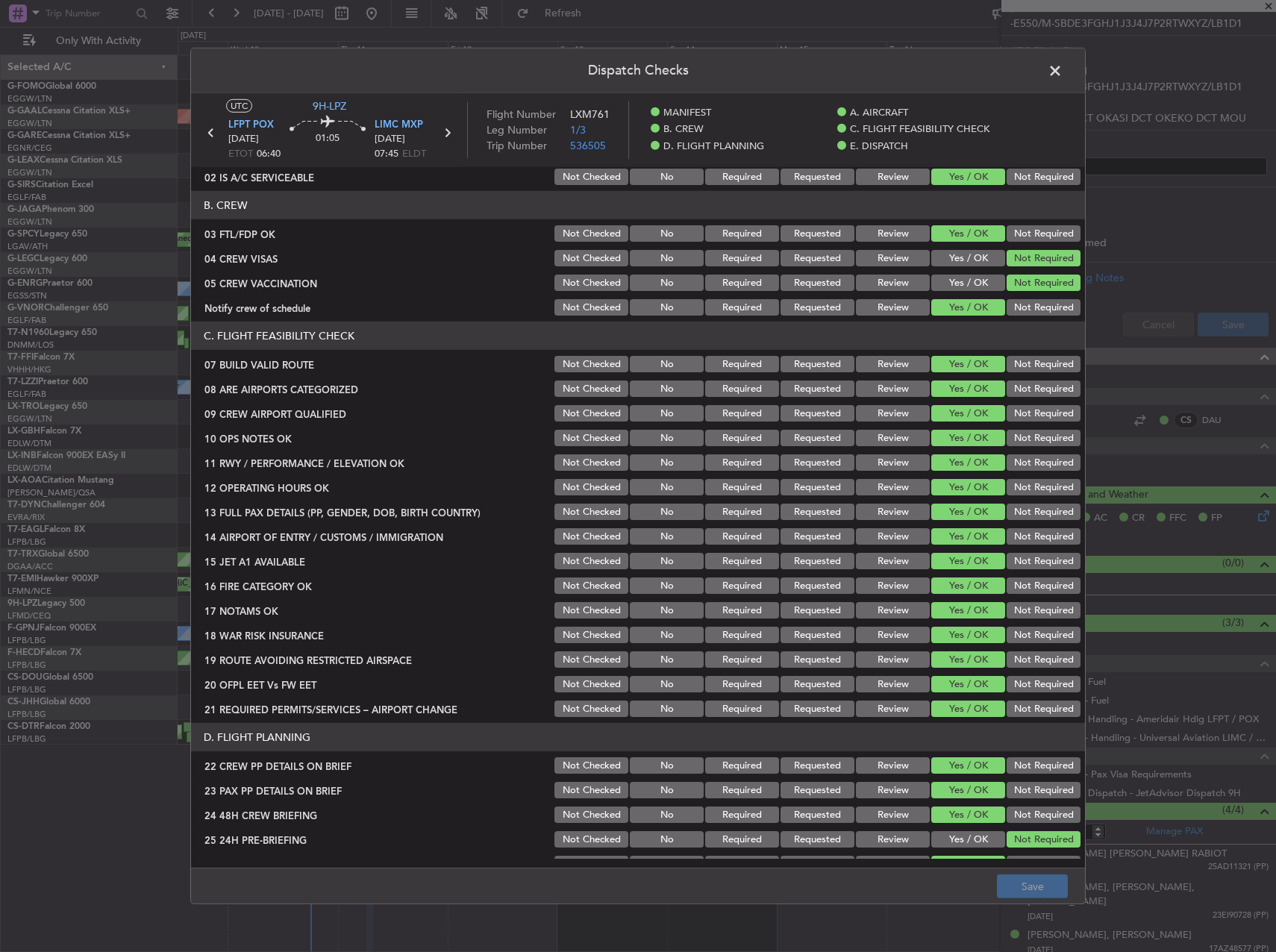
scroll to position [299, 0]
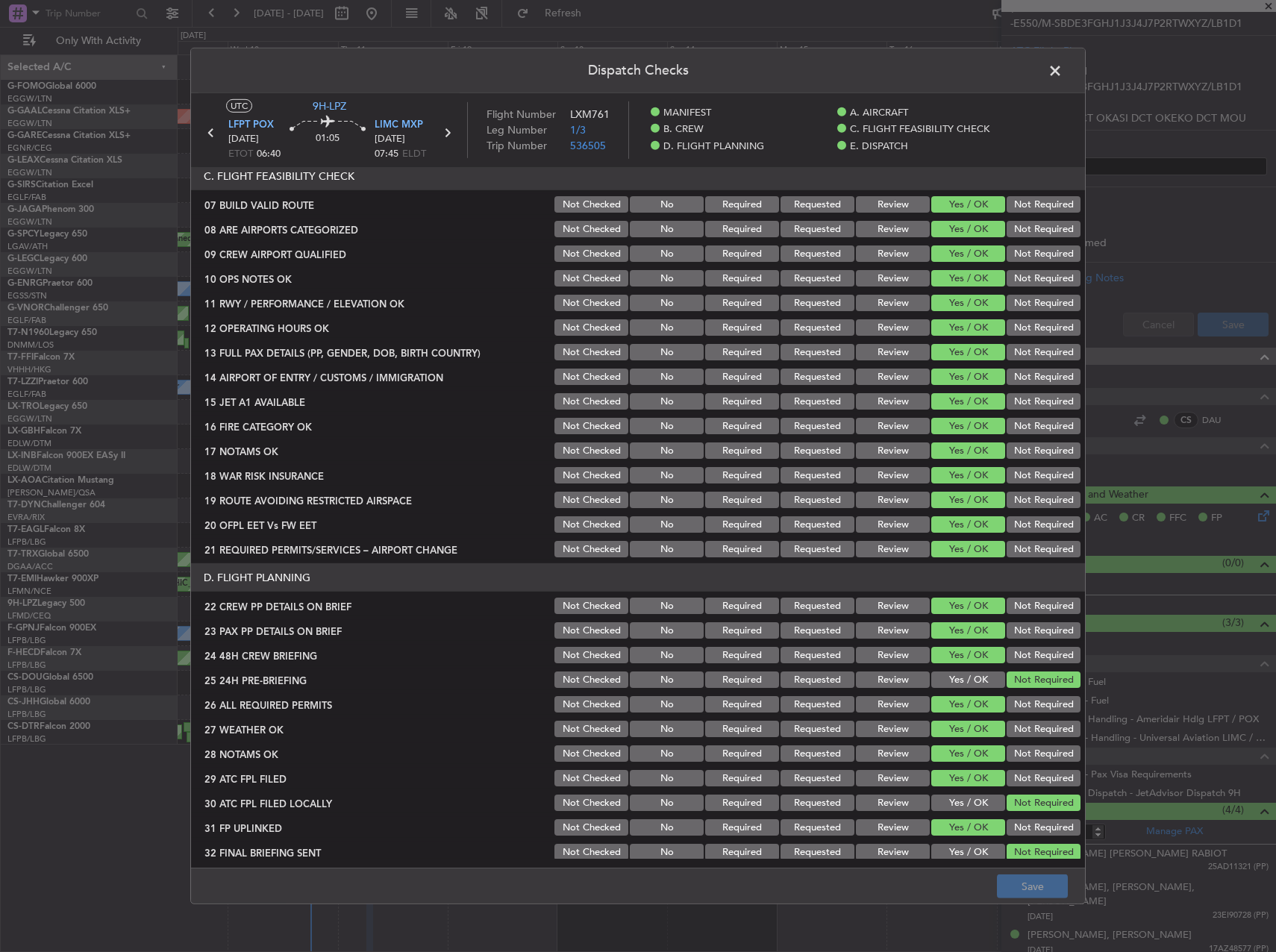
click at [869, 450] on button "Review" at bounding box center [893, 450] width 74 height 16
click at [929, 441] on div "Yes / OK" at bounding box center [967, 450] width 75 height 21
click at [942, 441] on div "Yes / OK" at bounding box center [967, 450] width 75 height 21
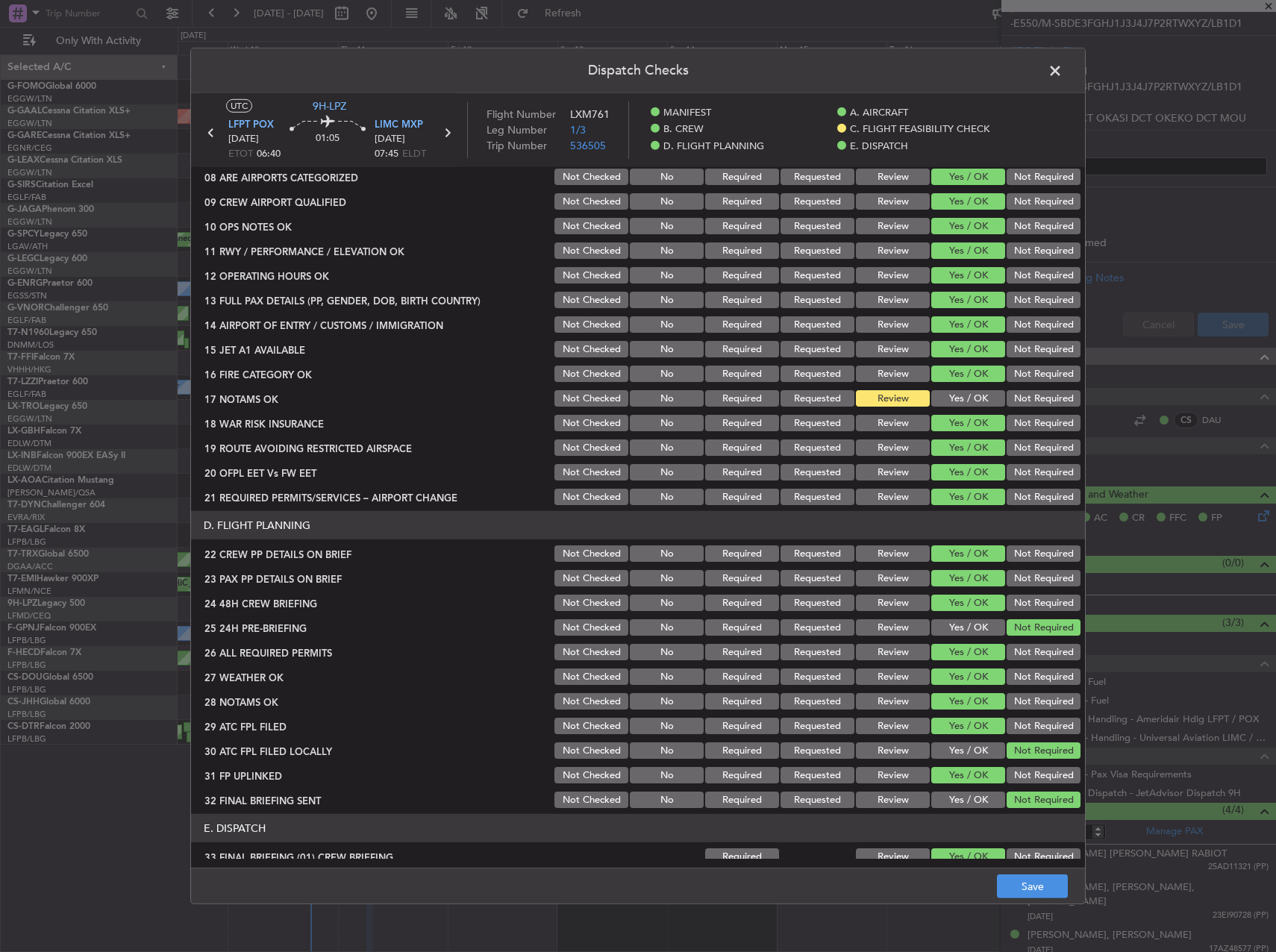
scroll to position [522, 0]
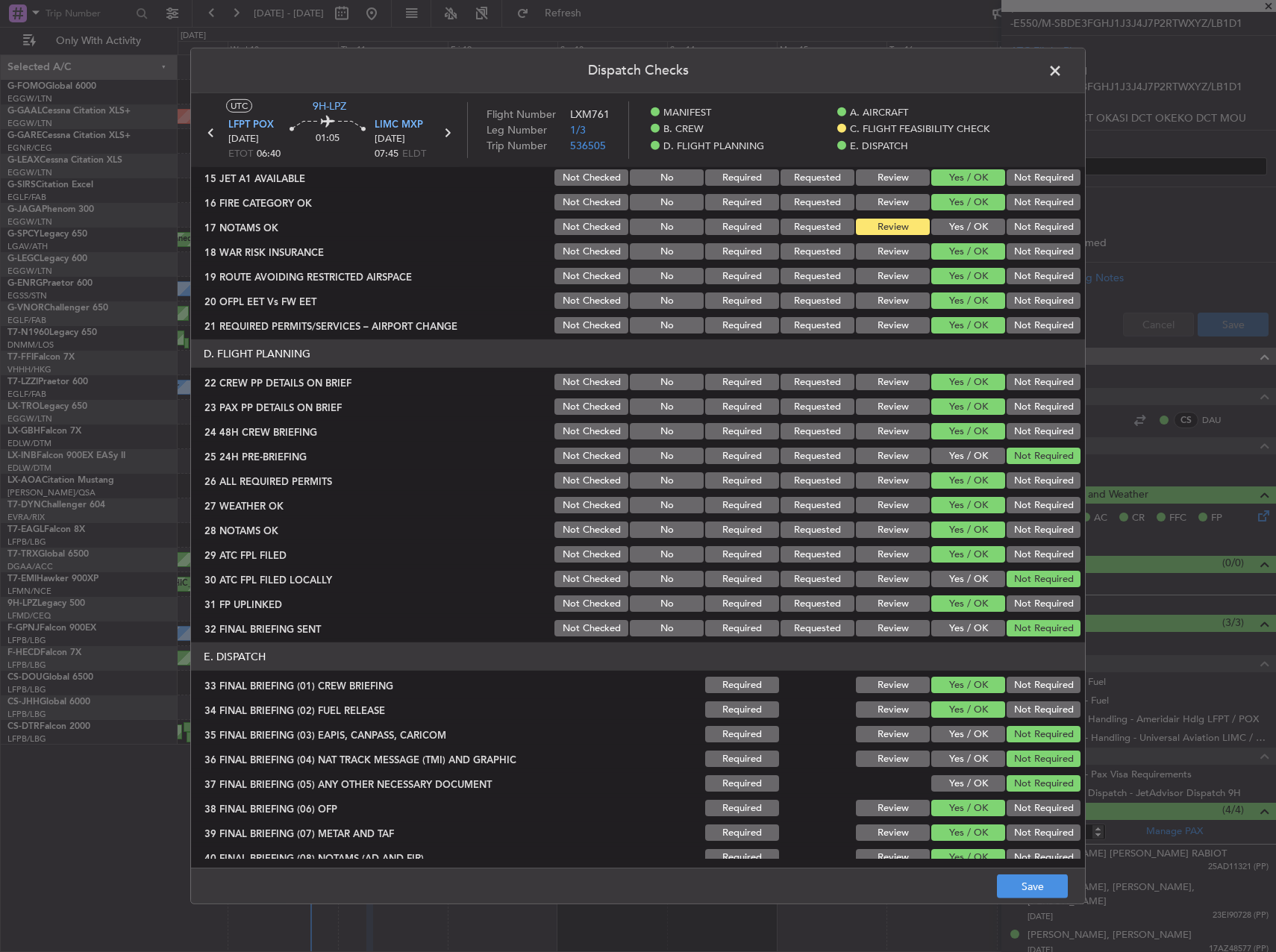
click at [958, 232] on button "Yes / OK" at bounding box center [968, 226] width 74 height 16
click at [876, 509] on button "Review" at bounding box center [893, 504] width 74 height 16
click at [877, 531] on button "Review" at bounding box center [893, 529] width 74 height 16
click at [1019, 876] on button "Save" at bounding box center [1032, 886] width 71 height 24
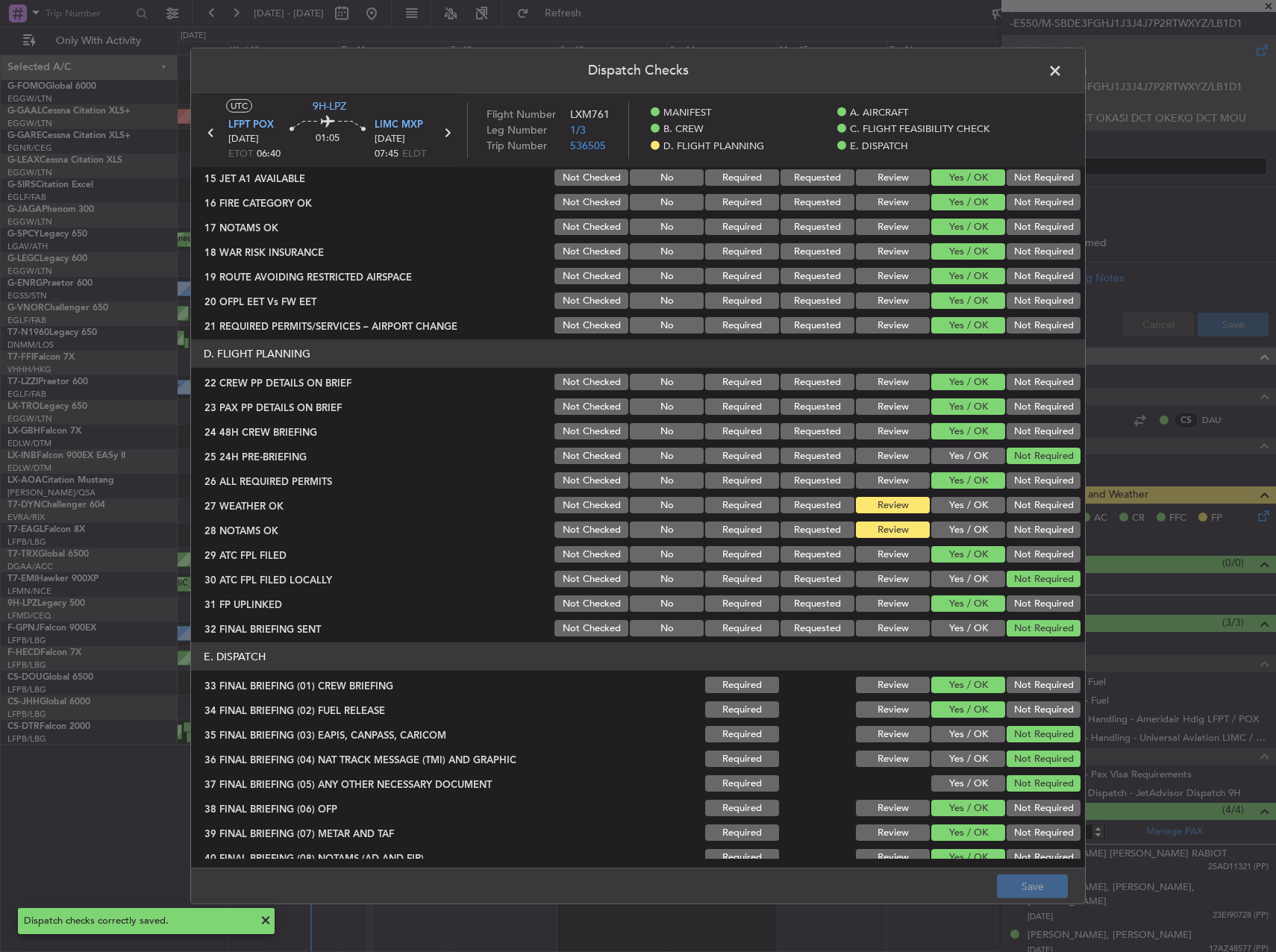
click at [1063, 76] on span at bounding box center [1063, 74] width 0 height 30
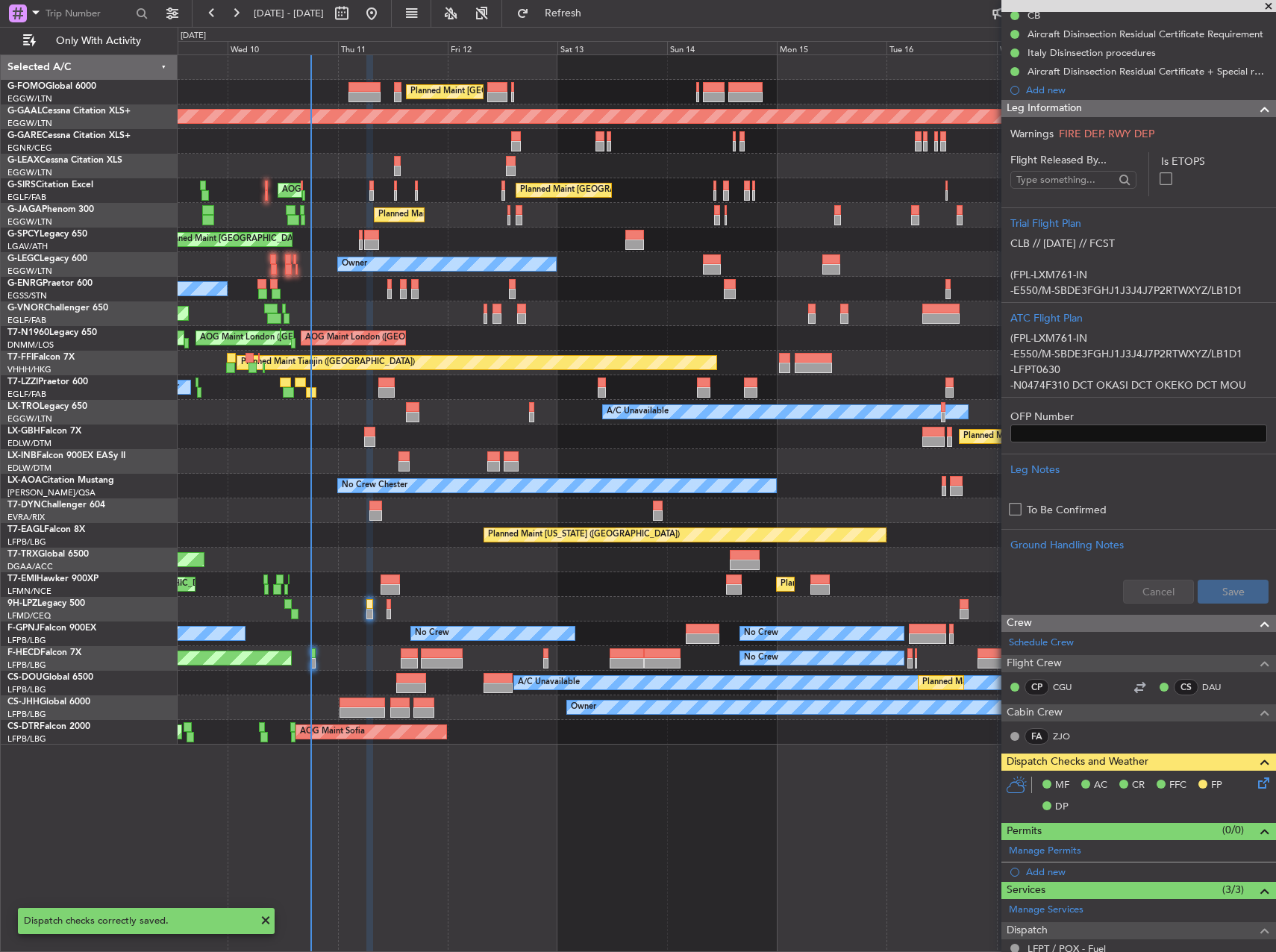
scroll to position [0, 0]
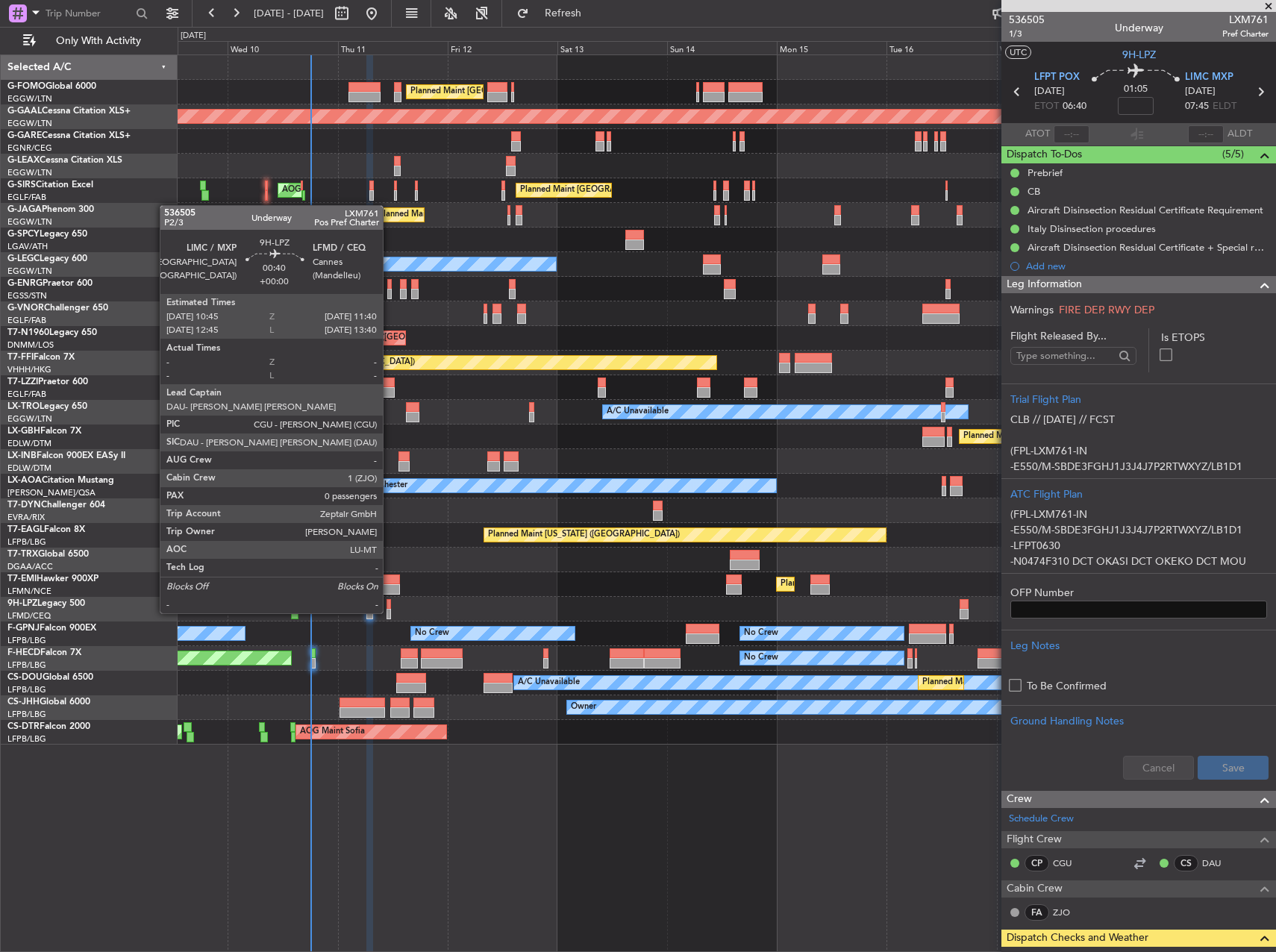
click at [387, 599] on div at bounding box center [388, 604] width 5 height 11
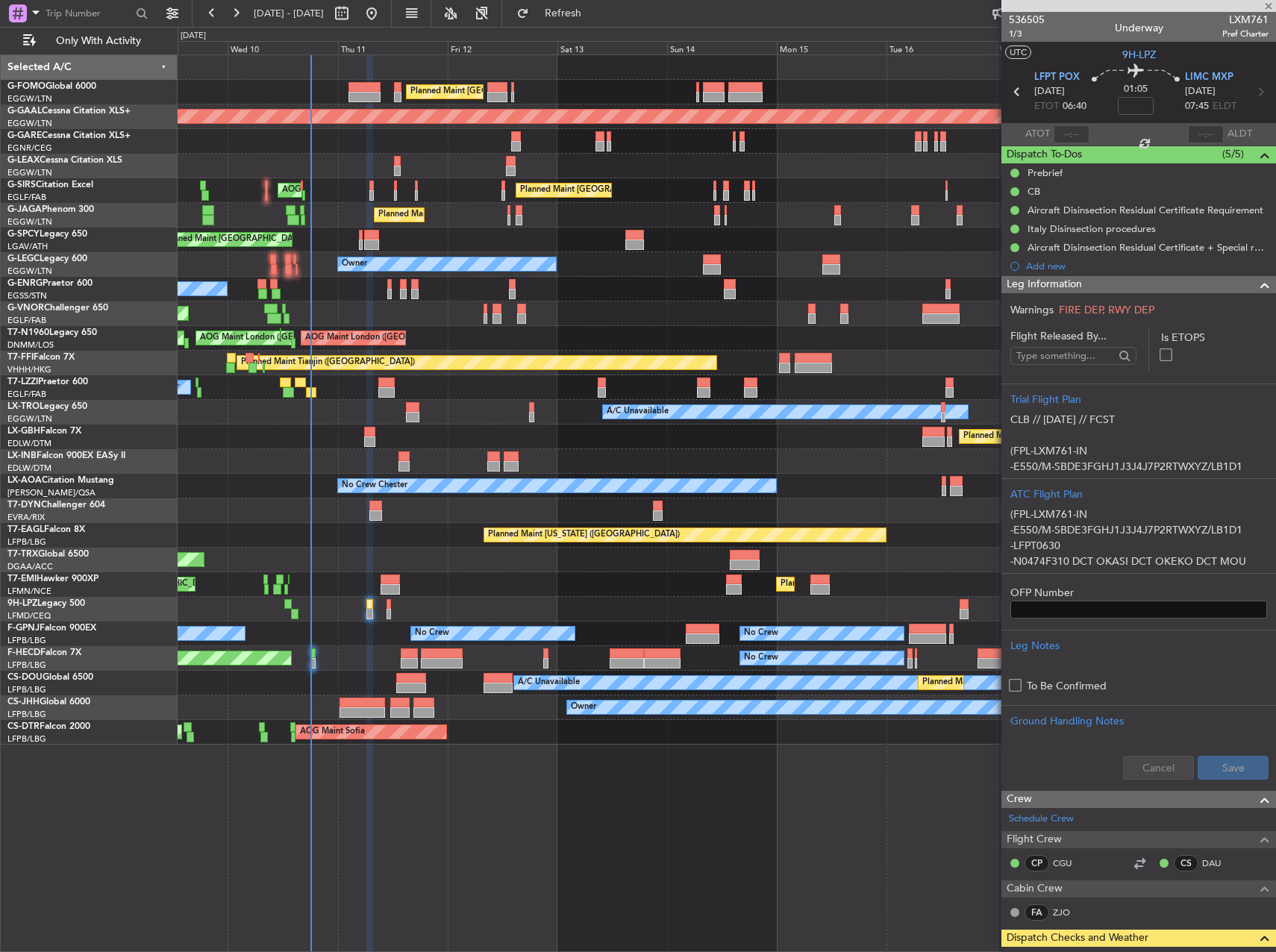
type input "0"
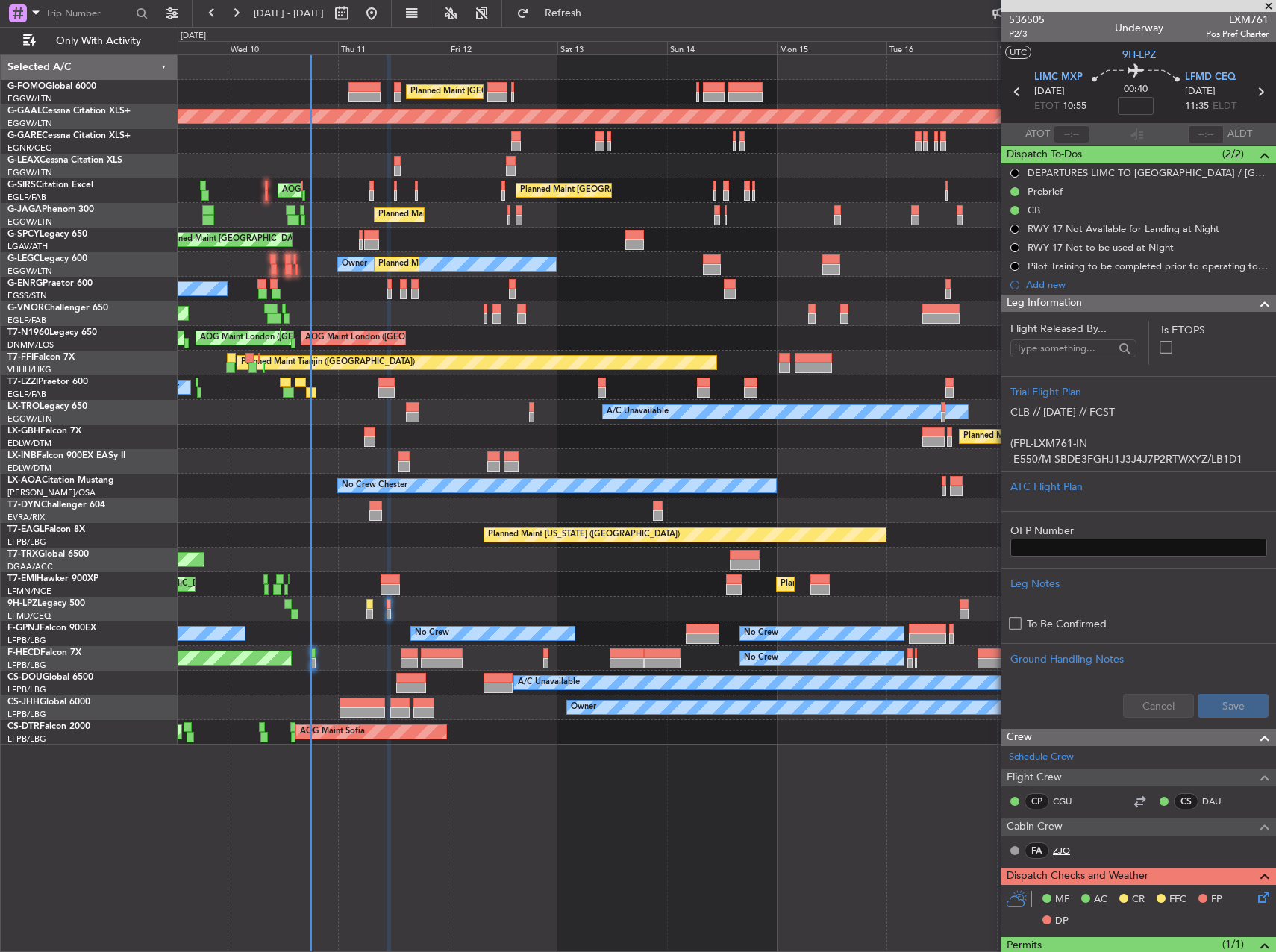
scroll to position [273, 0]
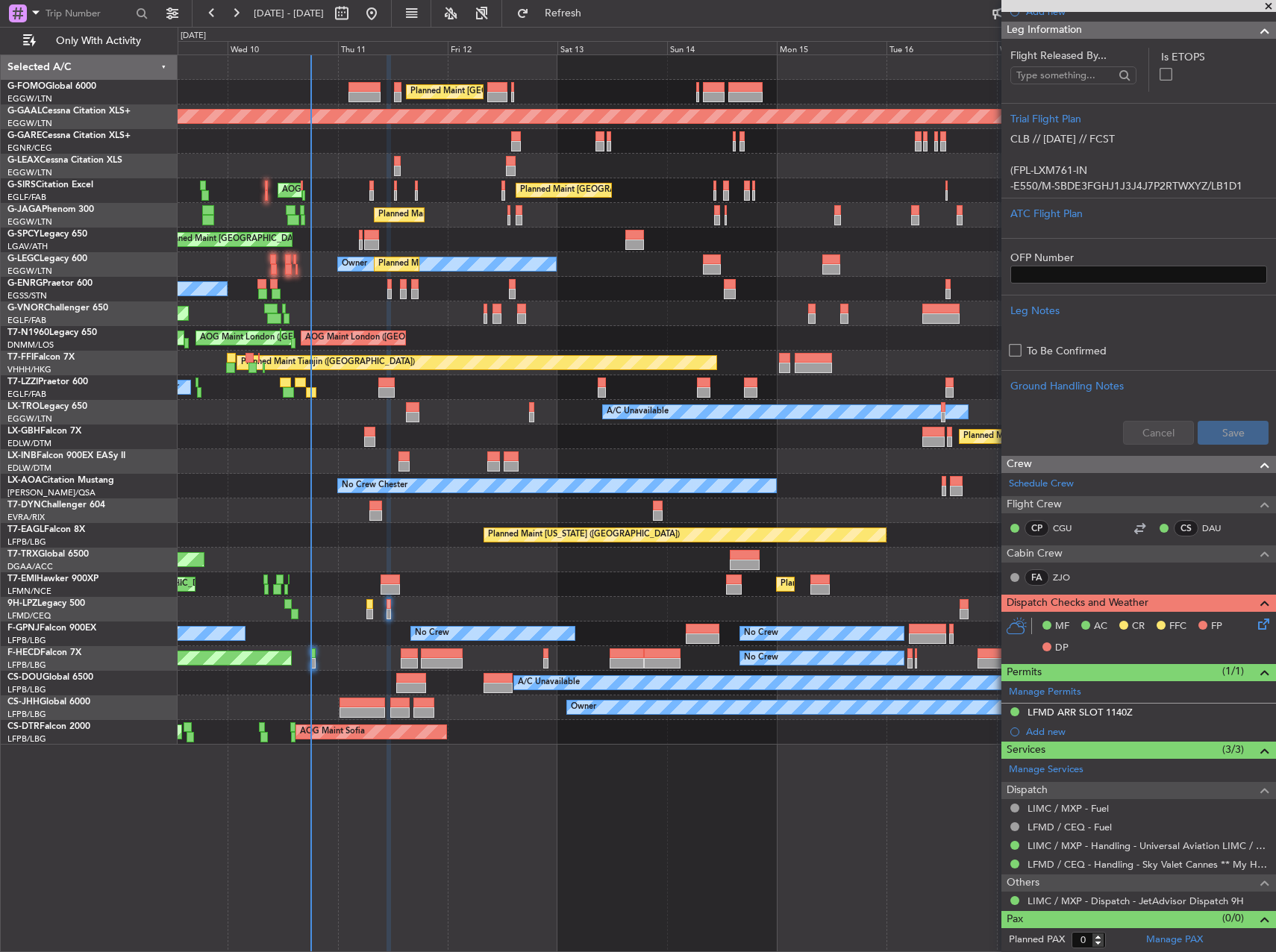
click at [1199, 717] on div "LFMD ARR SLOT 1140Z" at bounding box center [1139, 713] width 275 height 18
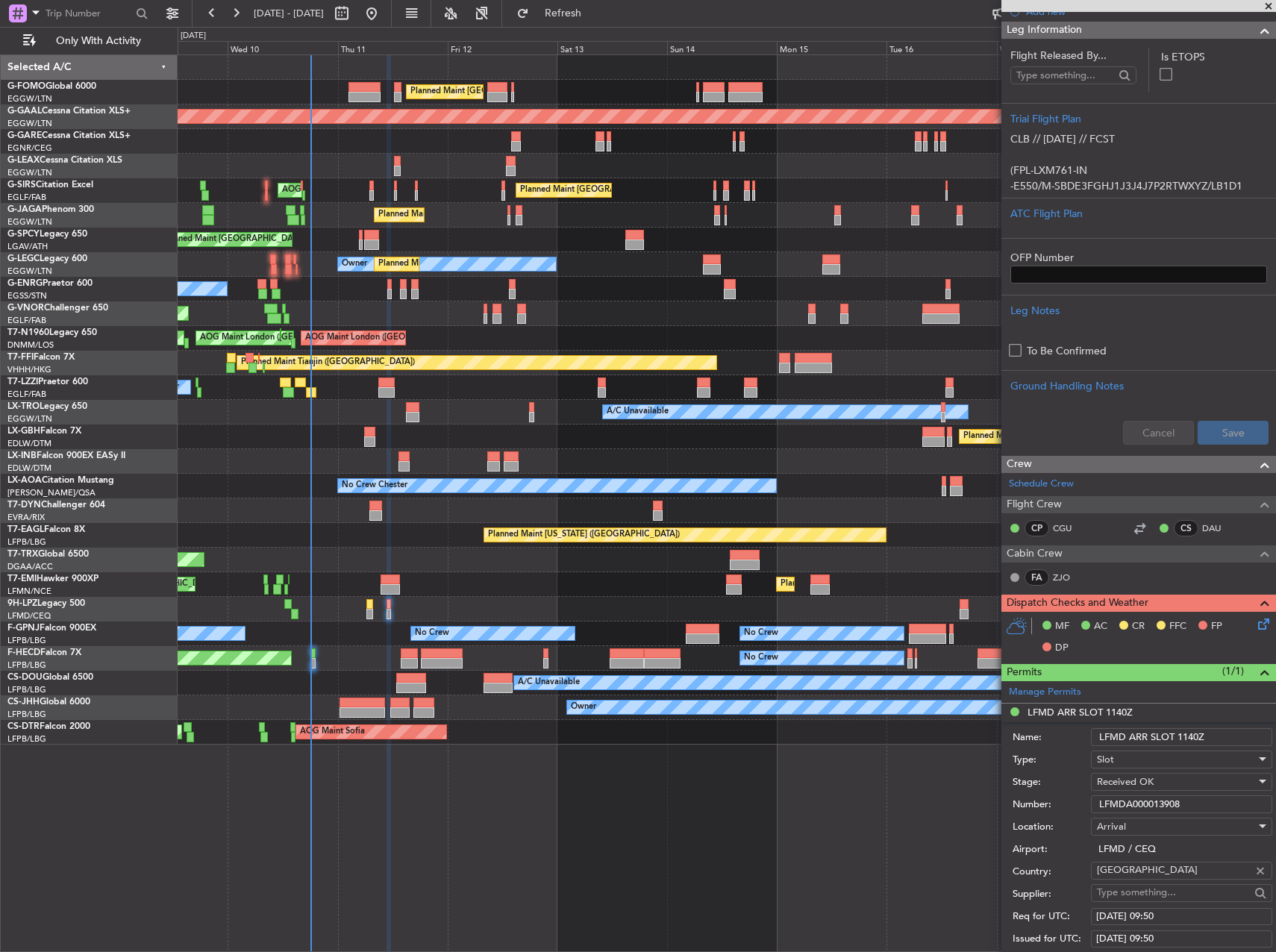
click at [1166, 795] on input "LFMDA000013908" at bounding box center [1182, 804] width 181 height 18
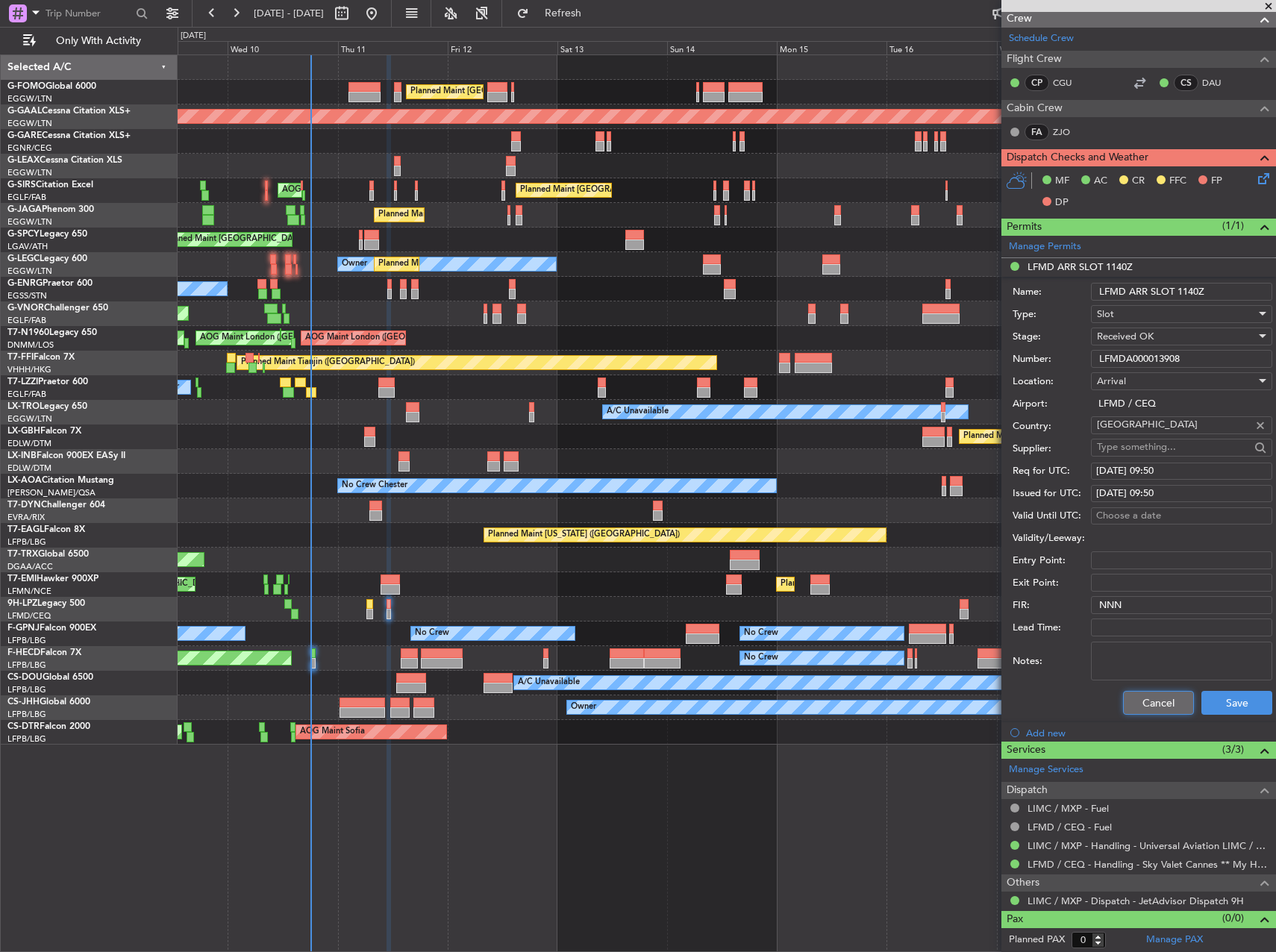
click at [1152, 705] on button "Cancel" at bounding box center [1159, 702] width 71 height 24
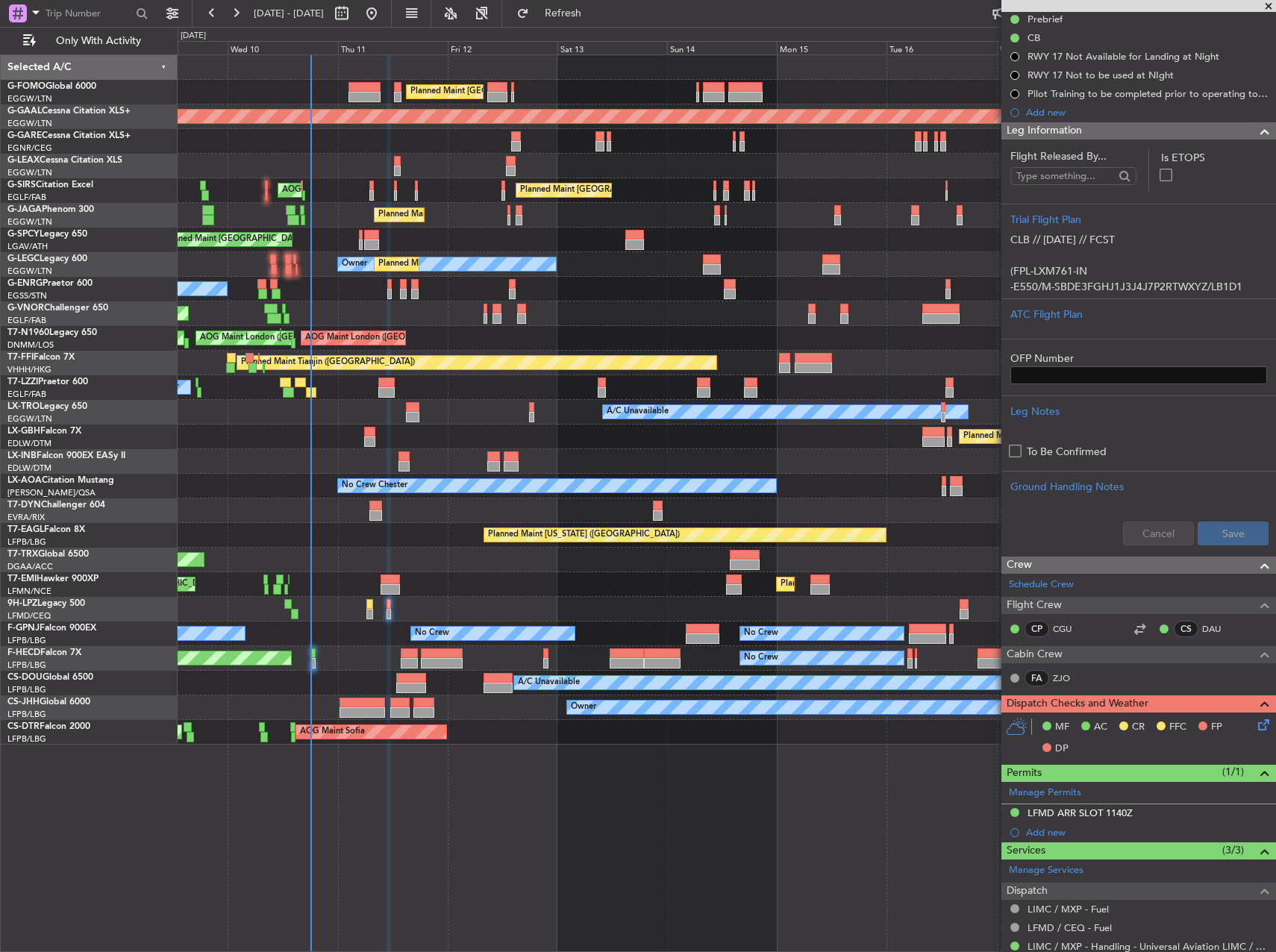
scroll to position [0, 0]
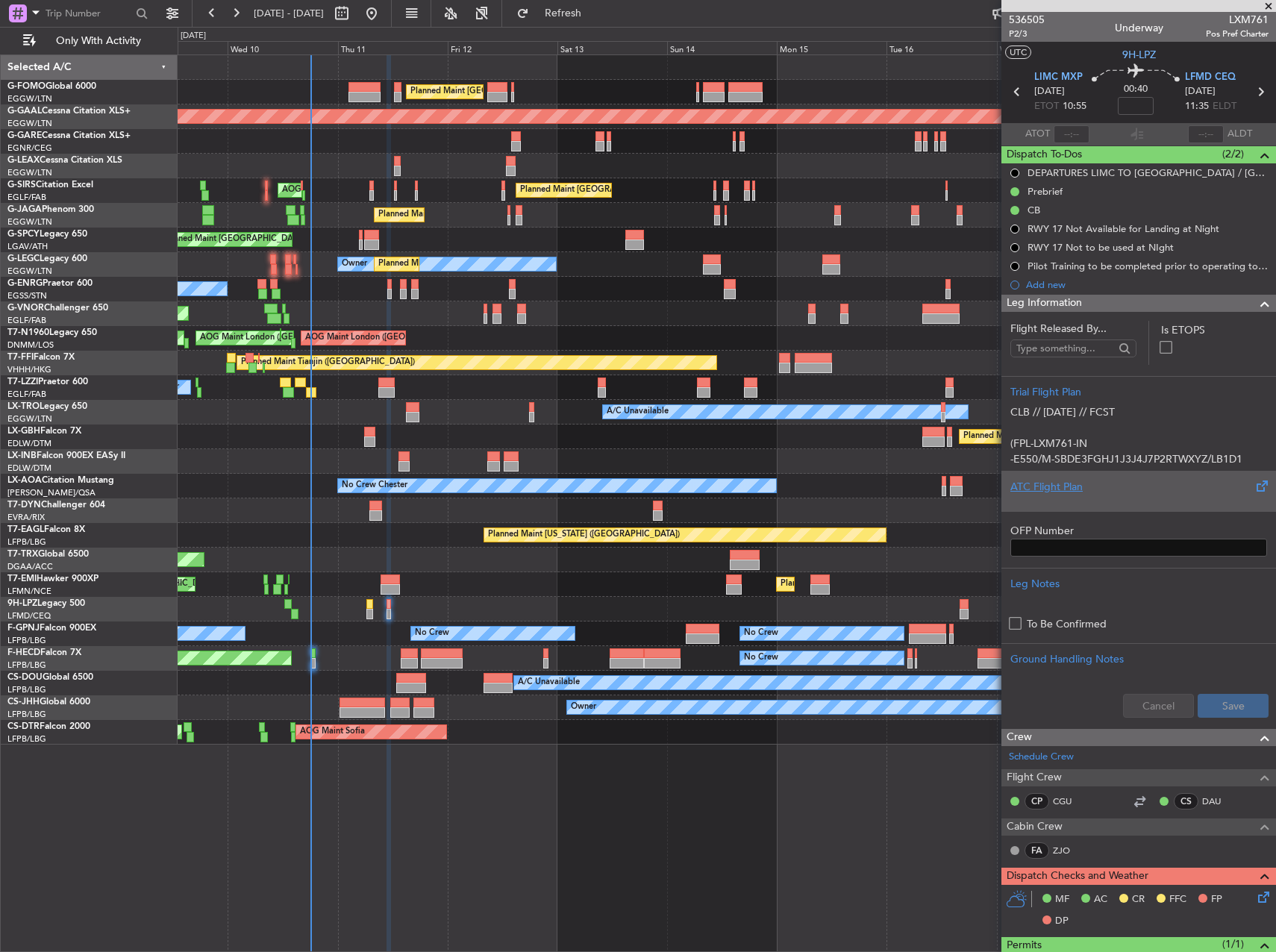
click at [1151, 496] on div at bounding box center [1139, 499] width 256 height 9
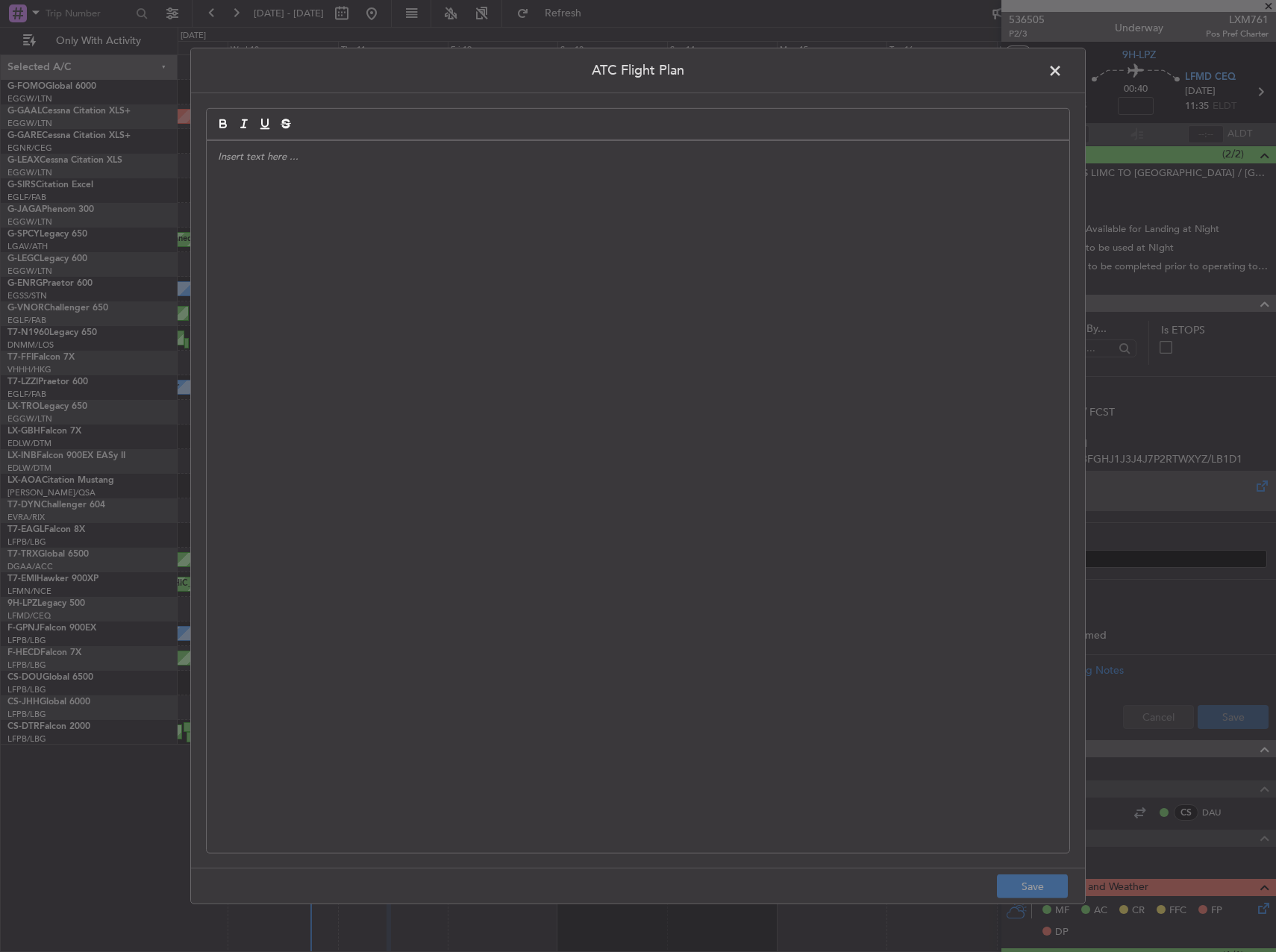
click at [529, 439] on div at bounding box center [638, 497] width 863 height 712
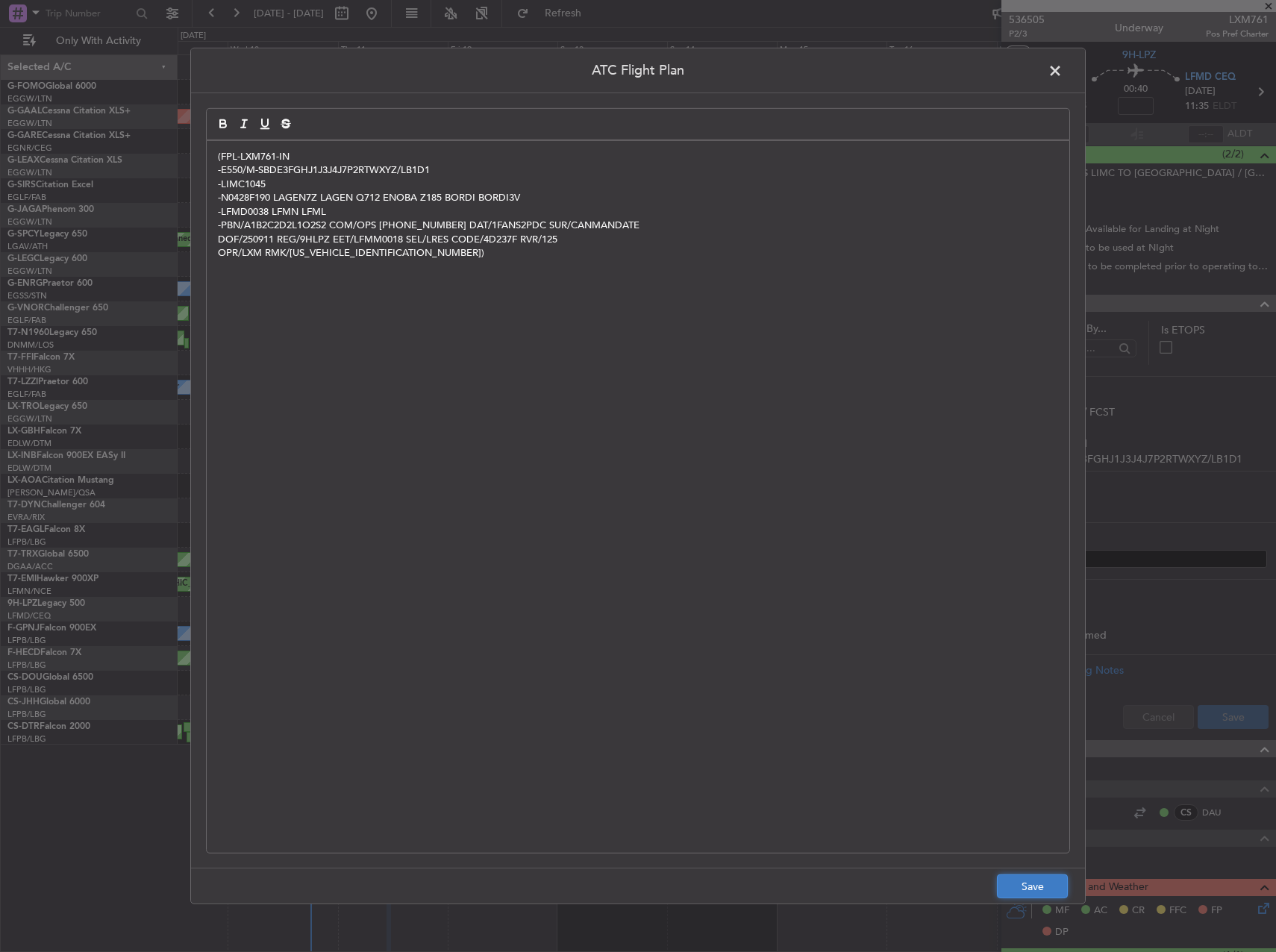
click at [1028, 882] on button "Save" at bounding box center [1032, 886] width 71 height 24
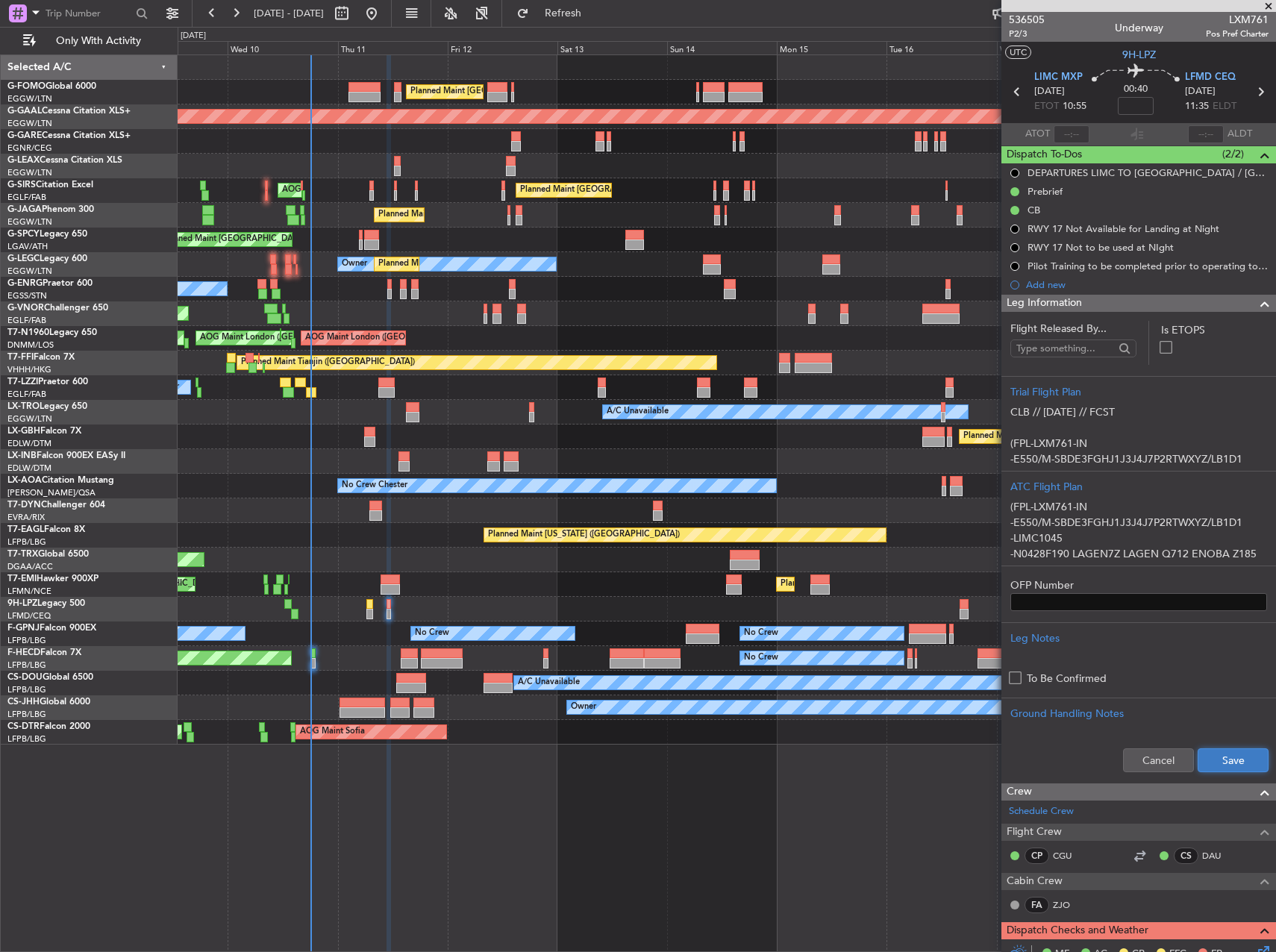
click at [1239, 762] on button "Save" at bounding box center [1233, 760] width 71 height 24
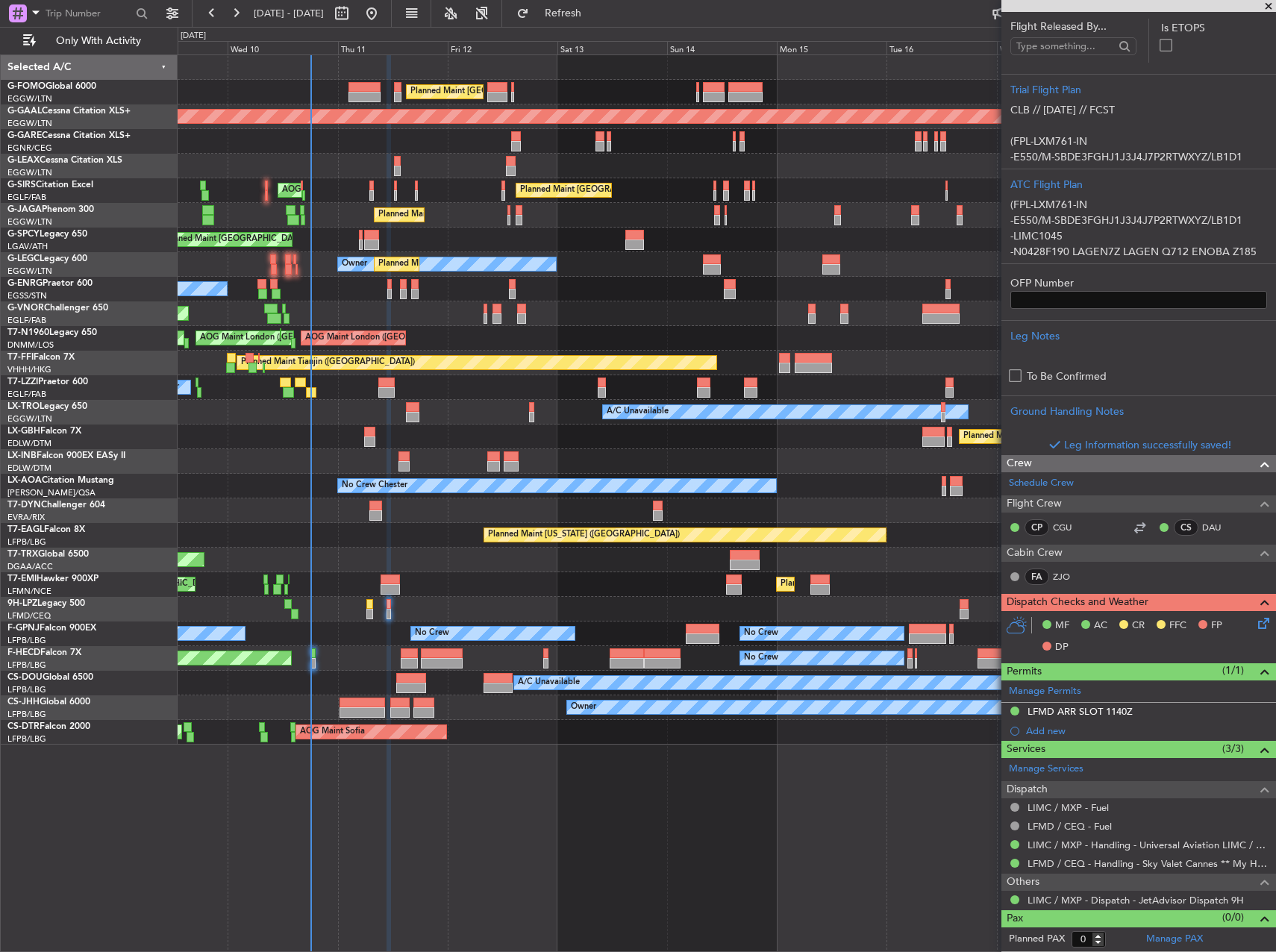
scroll to position [302, 0]
click at [1255, 627] on icon at bounding box center [1261, 622] width 12 height 12
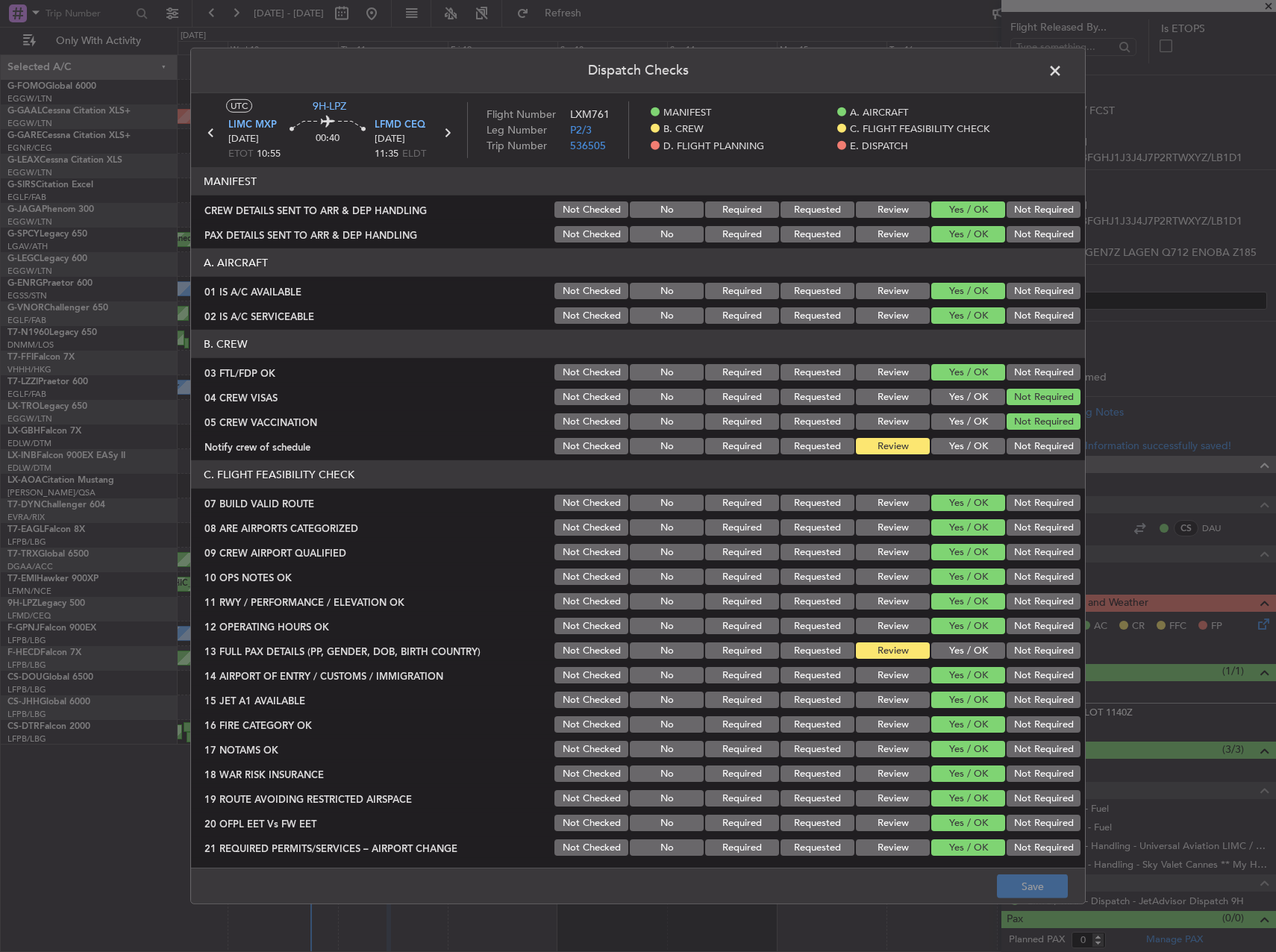
click at [942, 453] on button "Yes / OK" at bounding box center [968, 446] width 74 height 16
click at [945, 660] on div "Yes / OK" at bounding box center [967, 650] width 75 height 21
click at [946, 650] on button "Yes / OK" at bounding box center [968, 650] width 74 height 16
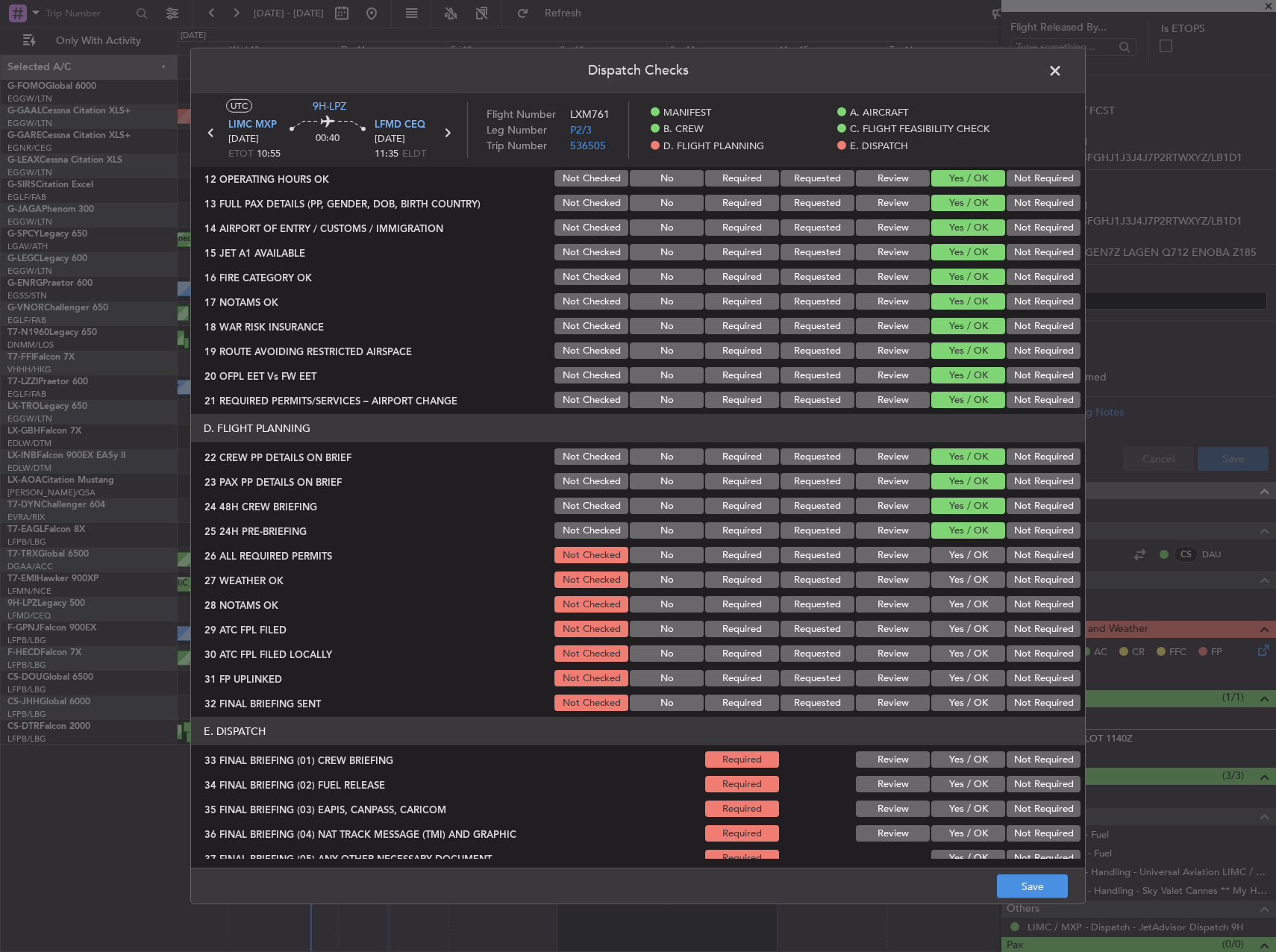
click at [961, 544] on section "D. FLIGHT PLANNING 22 CREW PP DETAILS ON BRIEF Not Checked No Required Requeste…" at bounding box center [638, 564] width 894 height 299
click at [962, 554] on button "Yes / OK" at bounding box center [968, 554] width 74 height 16
click at [957, 588] on div "Yes / OK" at bounding box center [967, 580] width 75 height 21
click at [957, 582] on button "Yes / OK" at bounding box center [968, 579] width 74 height 16
click at [948, 602] on button "Yes / OK" at bounding box center [968, 604] width 74 height 16
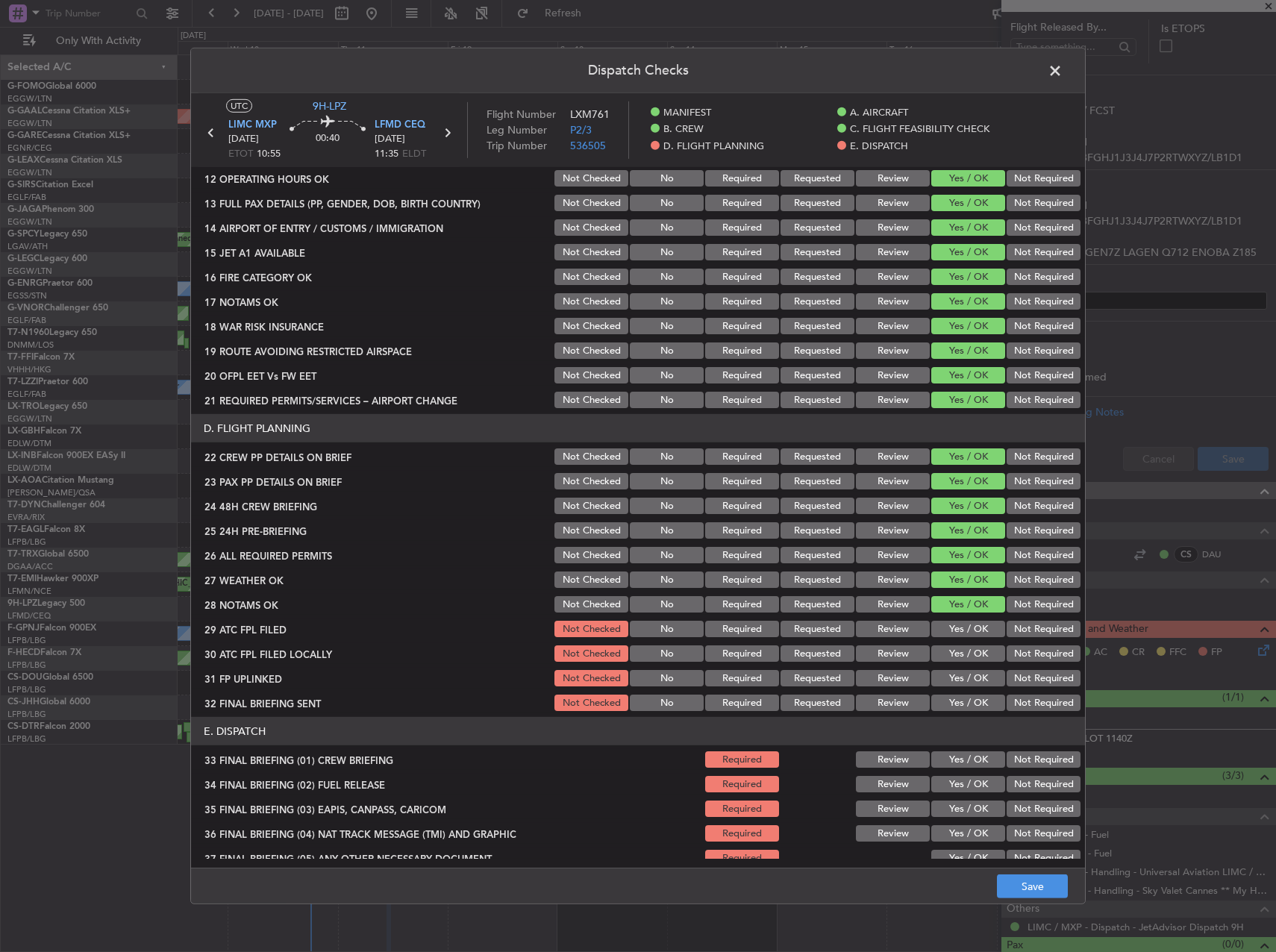
click at [947, 623] on button "Yes / OK" at bounding box center [968, 629] width 74 height 16
drag, startPoint x: 1026, startPoint y: 651, endPoint x: 991, endPoint y: 669, distance: 39.4
click at [1025, 652] on button "Not Required" at bounding box center [1043, 653] width 74 height 16
click at [970, 676] on button "Yes / OK" at bounding box center [968, 678] width 74 height 16
click at [1026, 709] on button "Not Required" at bounding box center [1043, 702] width 74 height 16
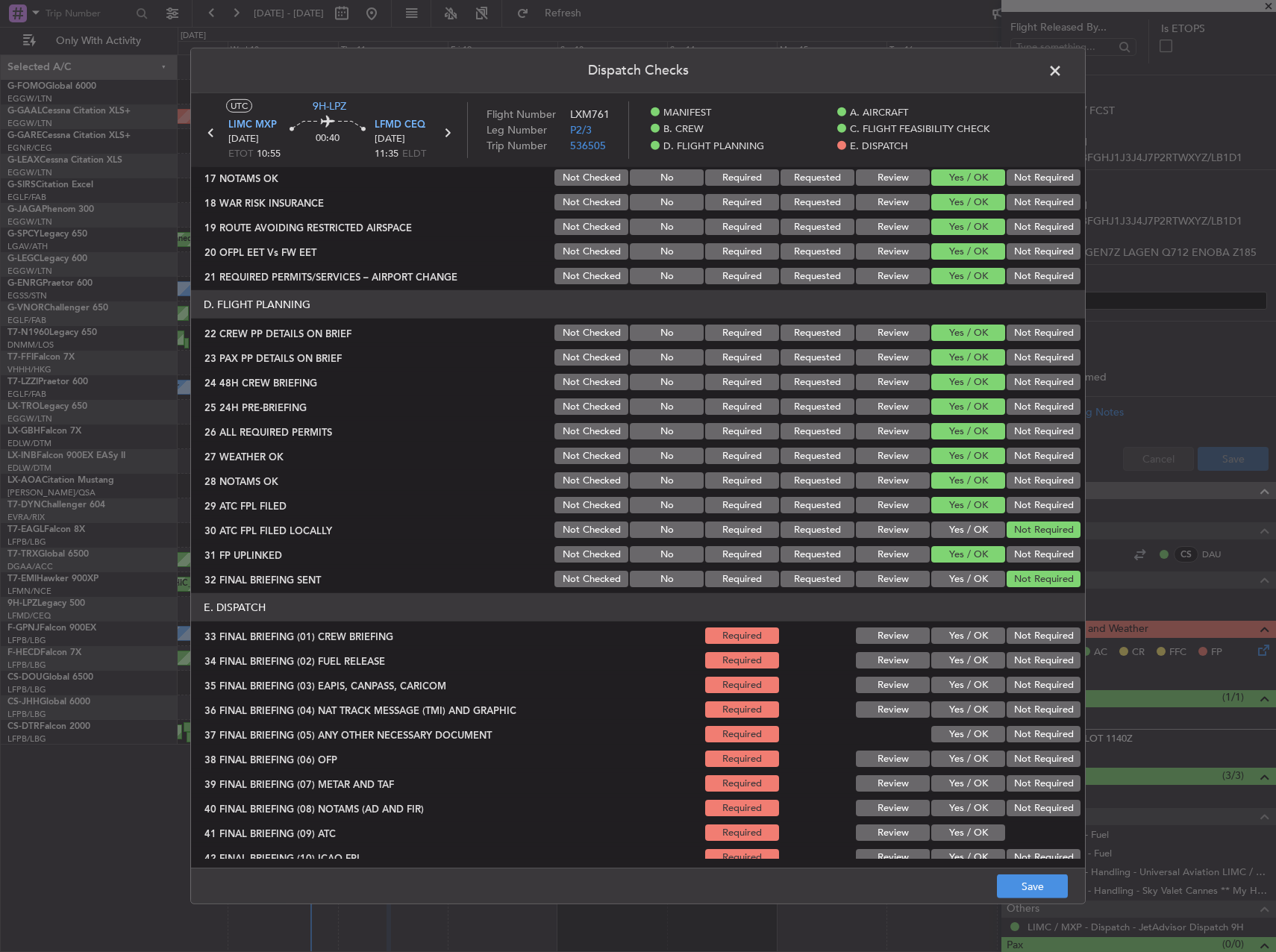
scroll to position [633, 0]
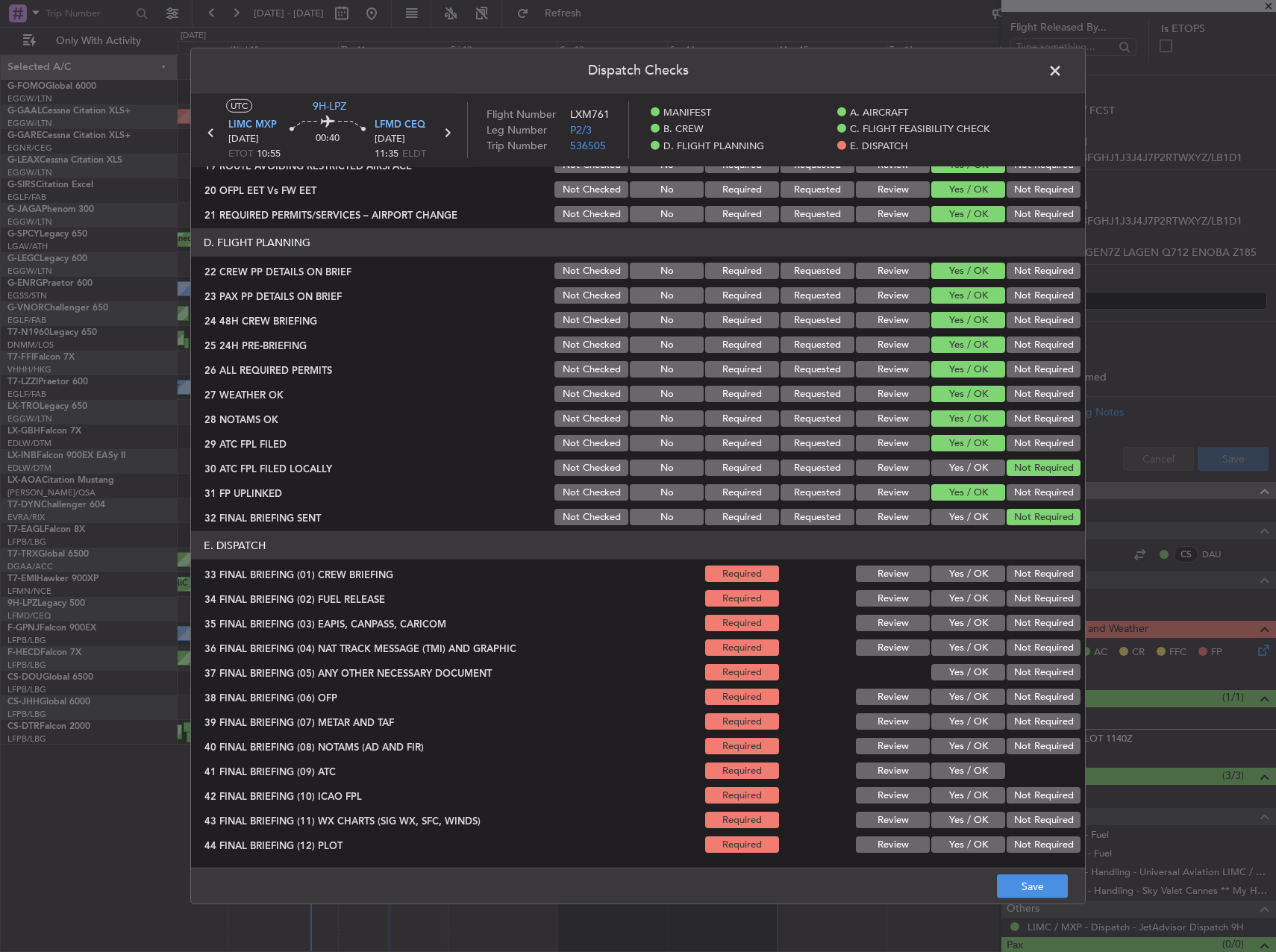
click at [974, 567] on button "Yes / OK" at bounding box center [968, 574] width 74 height 16
drag, startPoint x: 966, startPoint y: 600, endPoint x: 1002, endPoint y: 620, distance: 41.2
click at [966, 602] on button "Yes / OK" at bounding box center [968, 598] width 74 height 16
click at [1023, 624] on button "Not Required" at bounding box center [1043, 623] width 74 height 16
drag, startPoint x: 1026, startPoint y: 645, endPoint x: 1023, endPoint y: 669, distance: 24.2
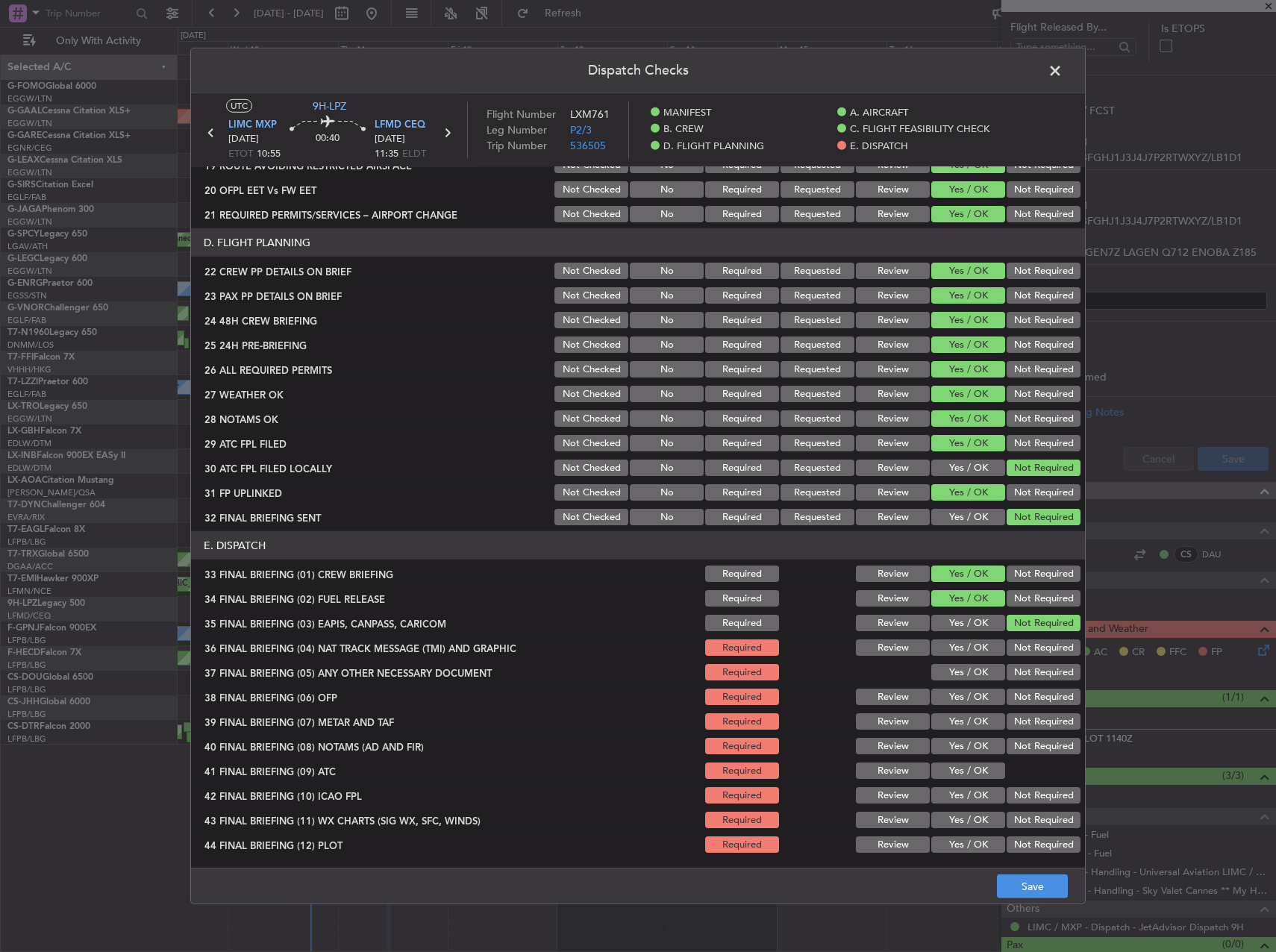
click at [1026, 649] on button "Not Required" at bounding box center [1043, 647] width 74 height 16
drag, startPoint x: 1023, startPoint y: 669, endPoint x: 977, endPoint y: 695, distance: 52.8
click at [1023, 669] on button "Not Required" at bounding box center [1043, 672] width 74 height 16
click at [971, 695] on button "Yes / OK" at bounding box center [968, 696] width 74 height 16
click at [949, 729] on button "Yes / OK" at bounding box center [968, 721] width 74 height 16
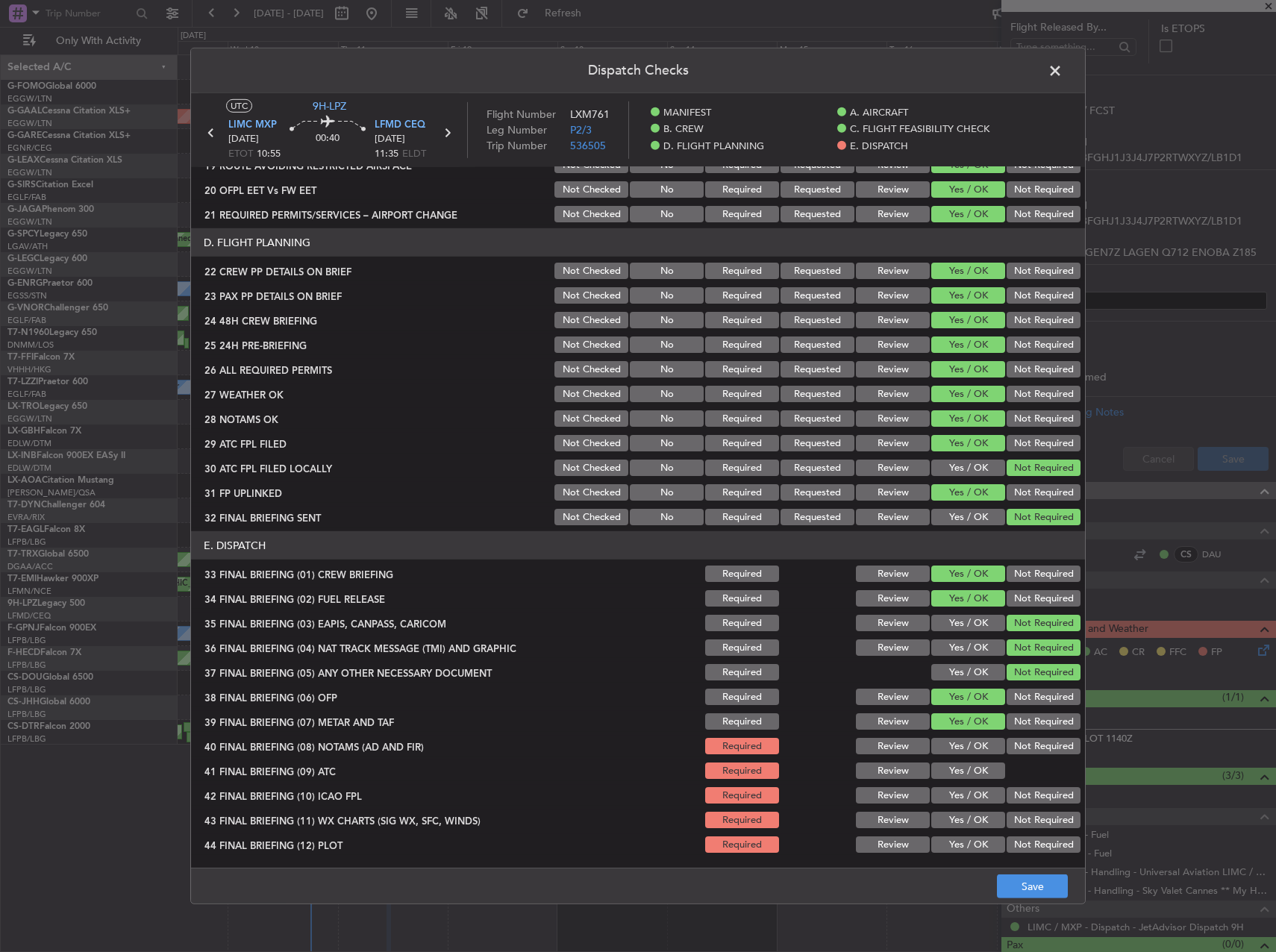
click at [954, 752] on button "Yes / OK" at bounding box center [968, 745] width 74 height 16
click at [951, 768] on button "Yes / OK" at bounding box center [968, 770] width 74 height 16
click at [950, 788] on button "Yes / OK" at bounding box center [968, 795] width 74 height 16
click at [951, 807] on section "E. DISPATCH 33 FINAL BRIEFING (01) CREW BRIEFING Required Review Yes / OK Not R…" at bounding box center [638, 693] width 894 height 324
click at [951, 821] on button "Yes / OK" at bounding box center [968, 819] width 74 height 16
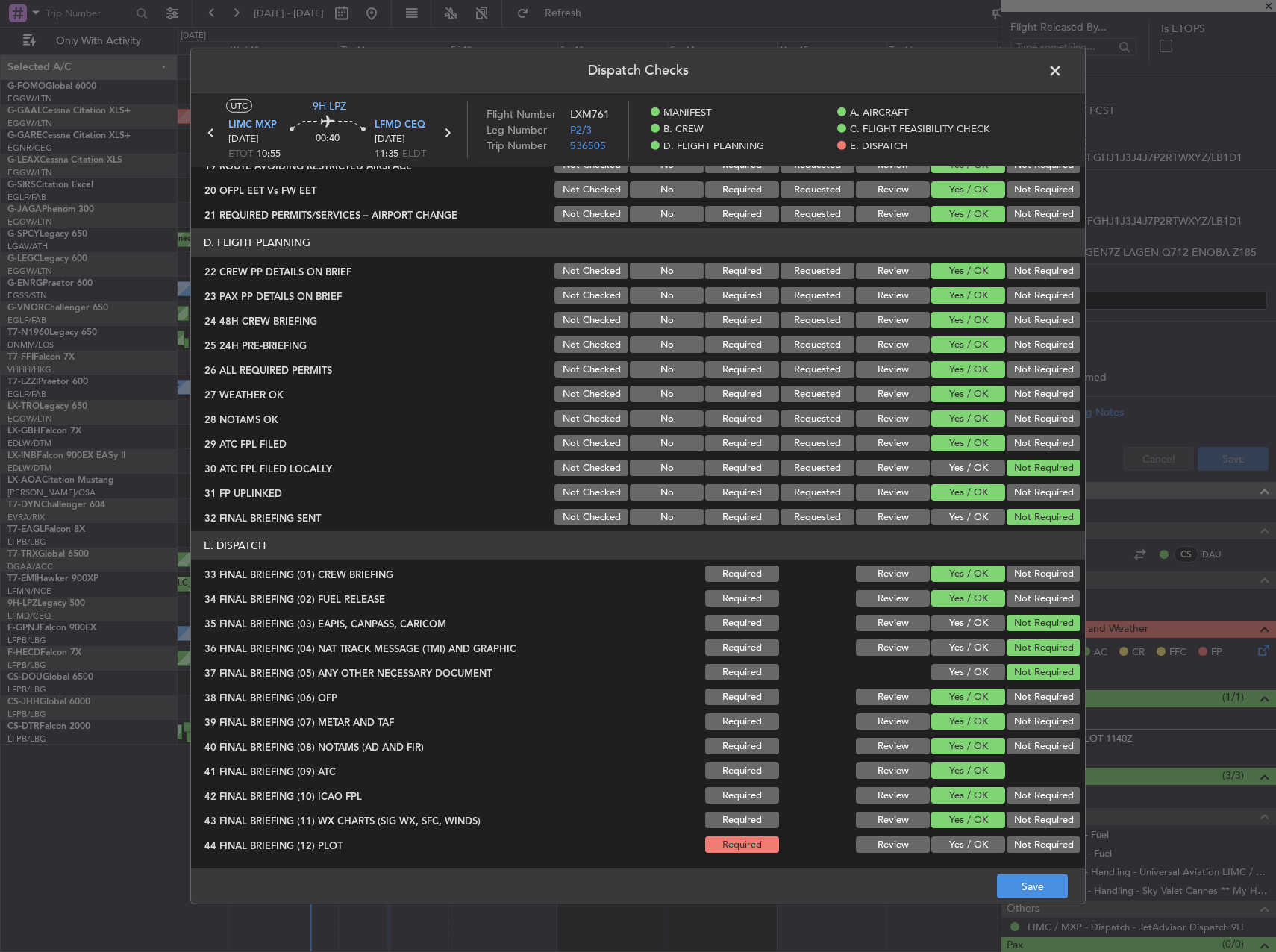
click at [952, 841] on button "Yes / OK" at bounding box center [968, 845] width 74 height 16
click at [1032, 888] on button "Save" at bounding box center [1032, 886] width 71 height 24
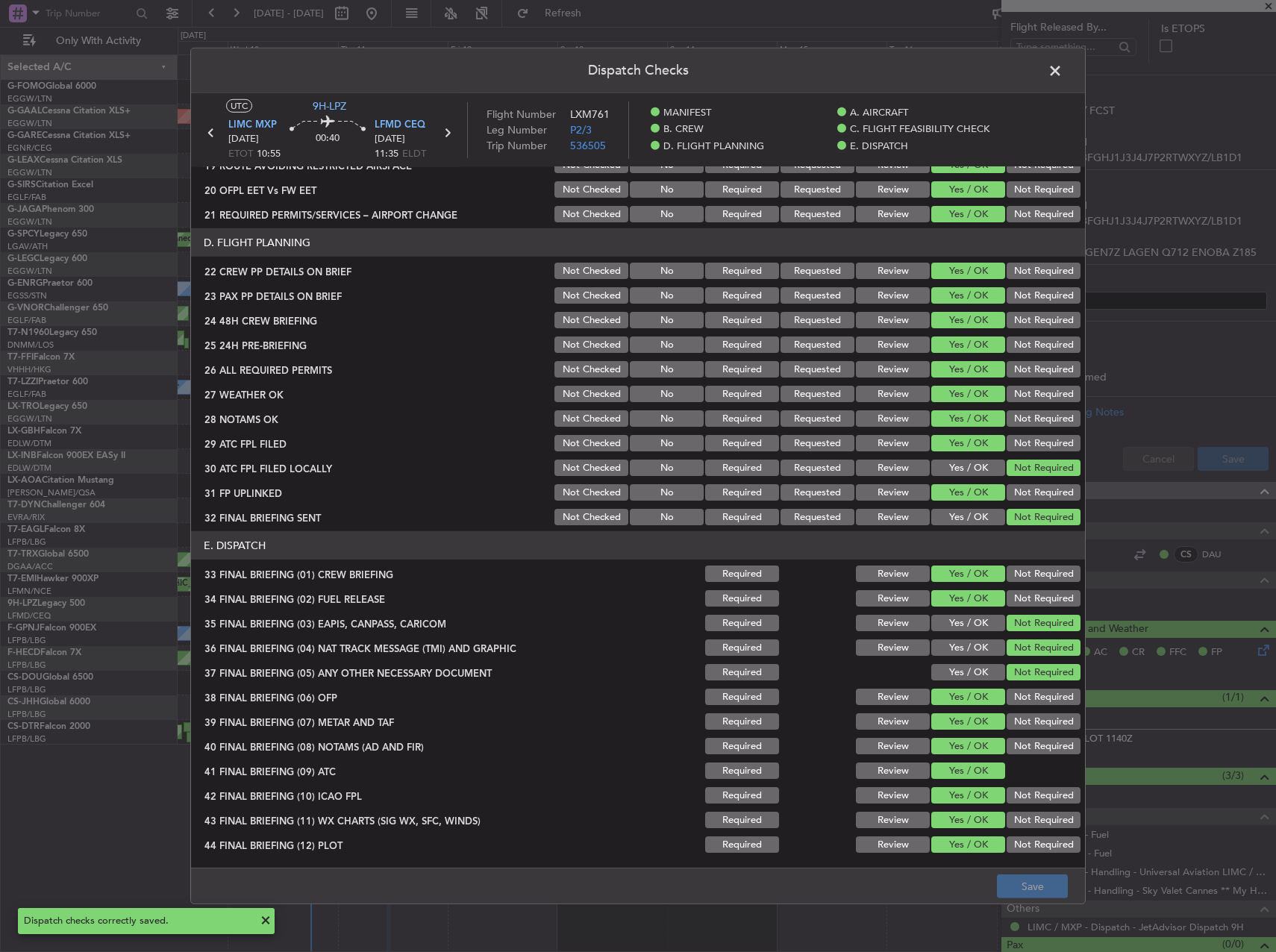
click at [1063, 65] on span at bounding box center [1063, 74] width 0 height 30
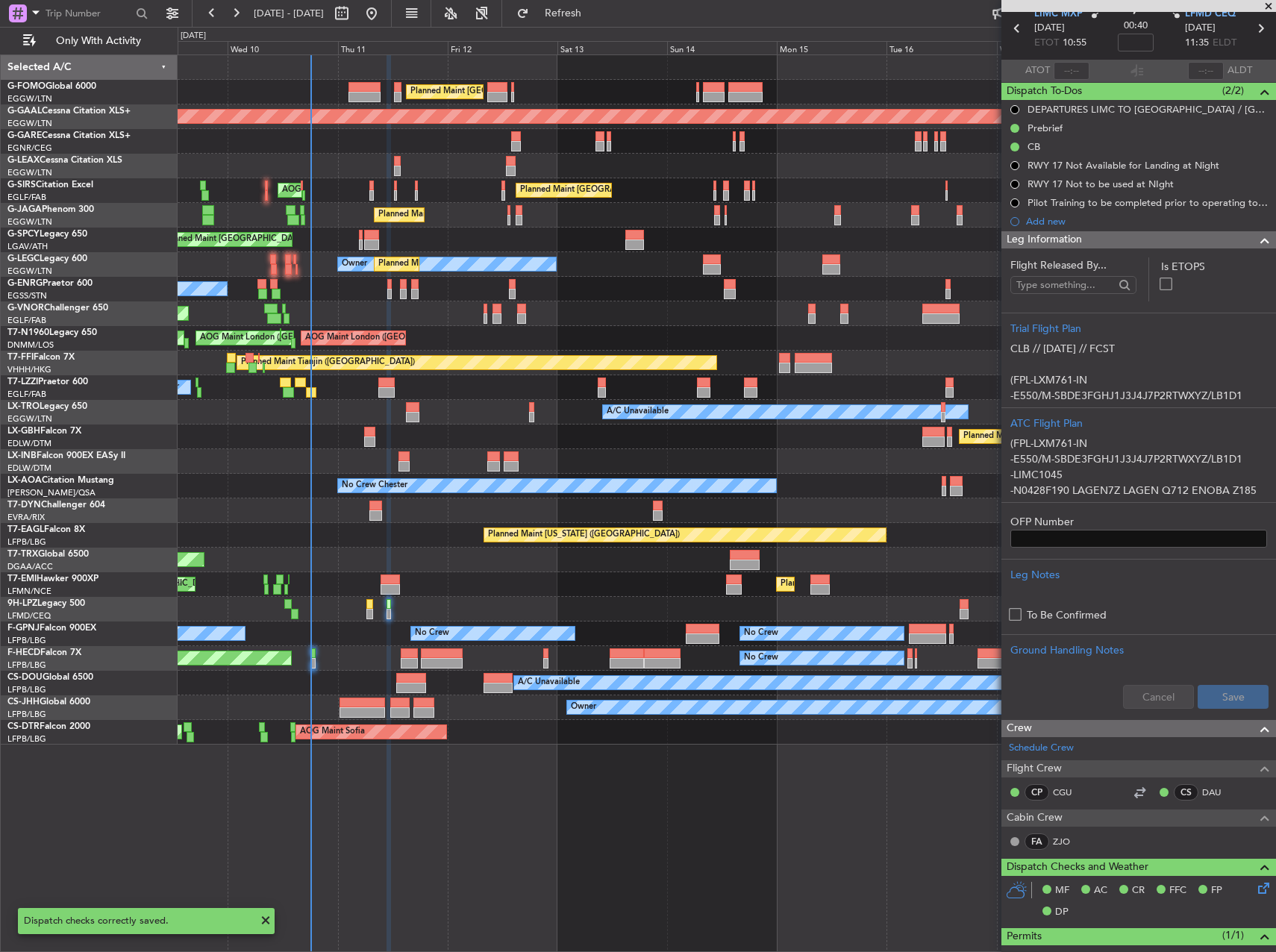
scroll to position [0, 0]
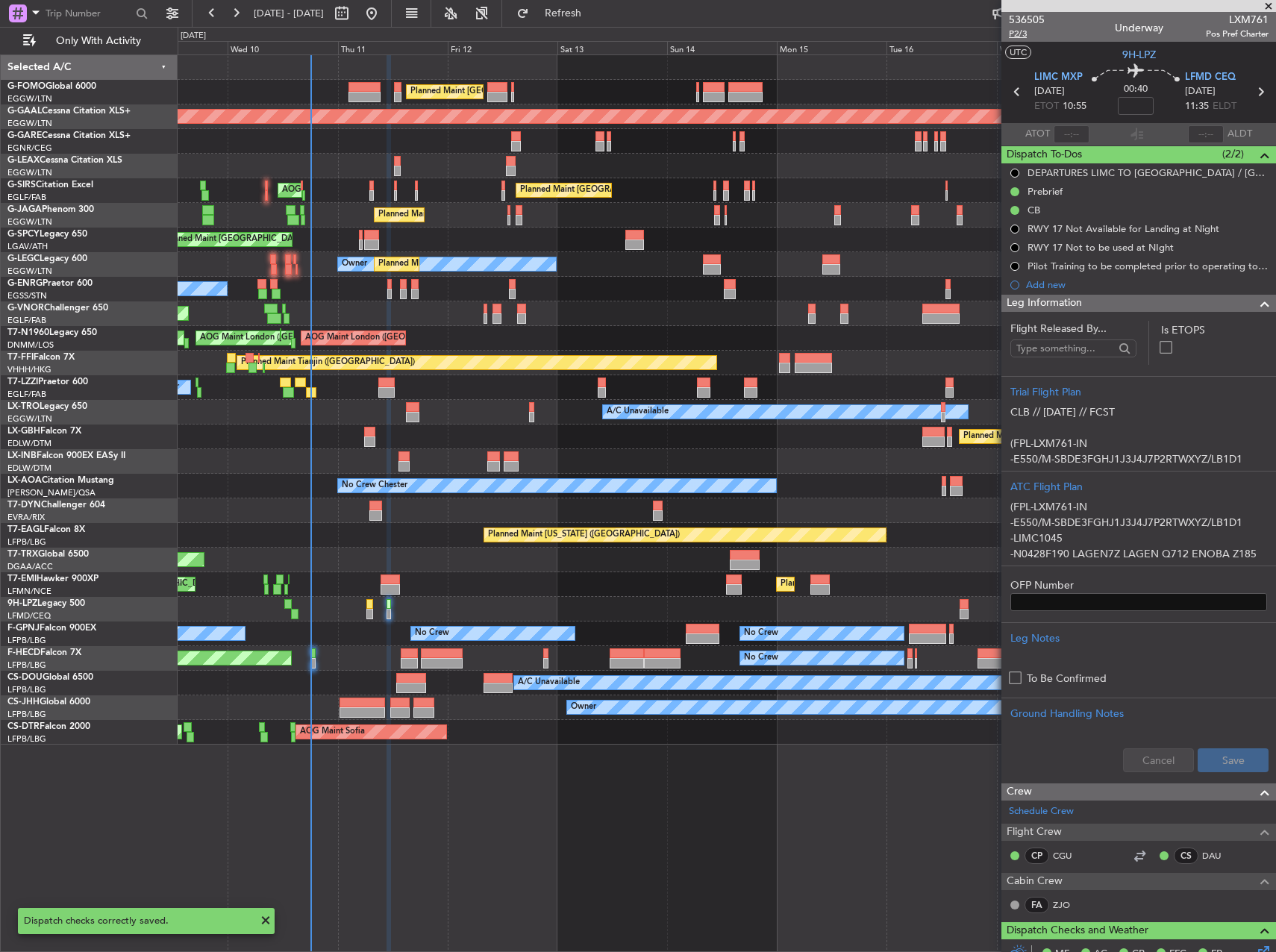
click at [1022, 38] on span "P2/3" at bounding box center [1026, 34] width 36 height 13
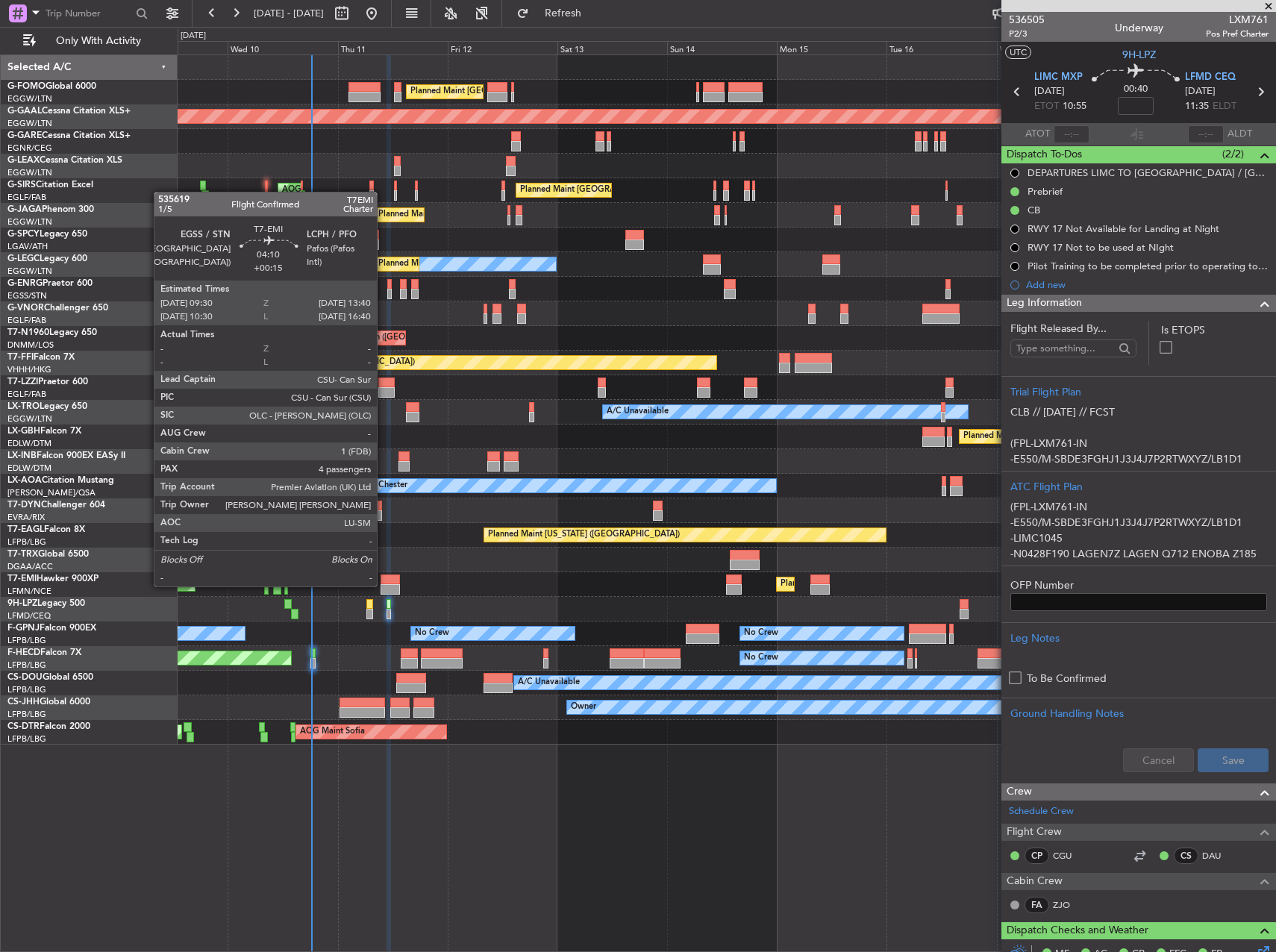
click at [384, 585] on div at bounding box center [390, 590] width 19 height 11
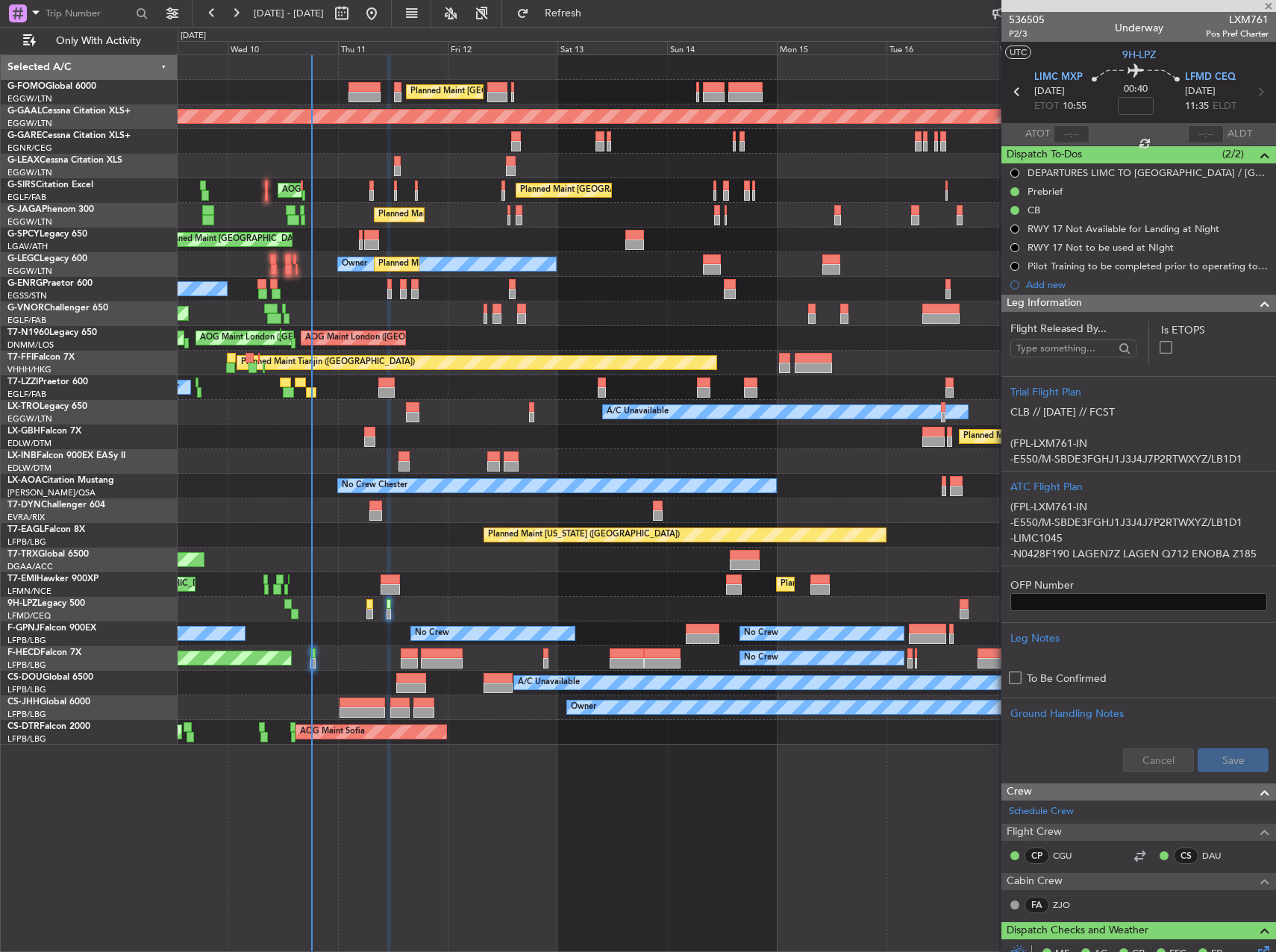
type input "+00:15"
type input "4"
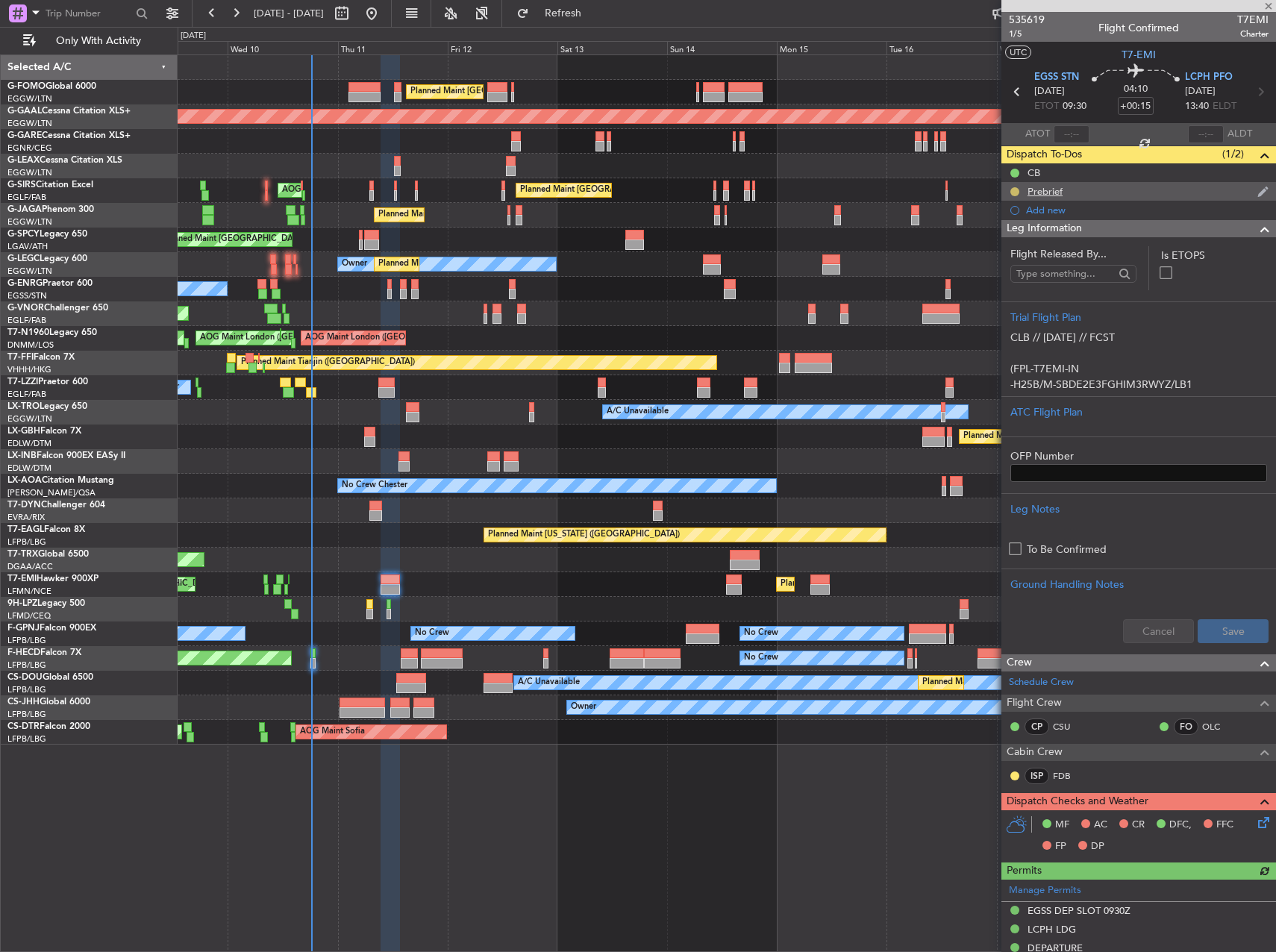
click at [1011, 190] on button at bounding box center [1015, 192] width 9 height 9
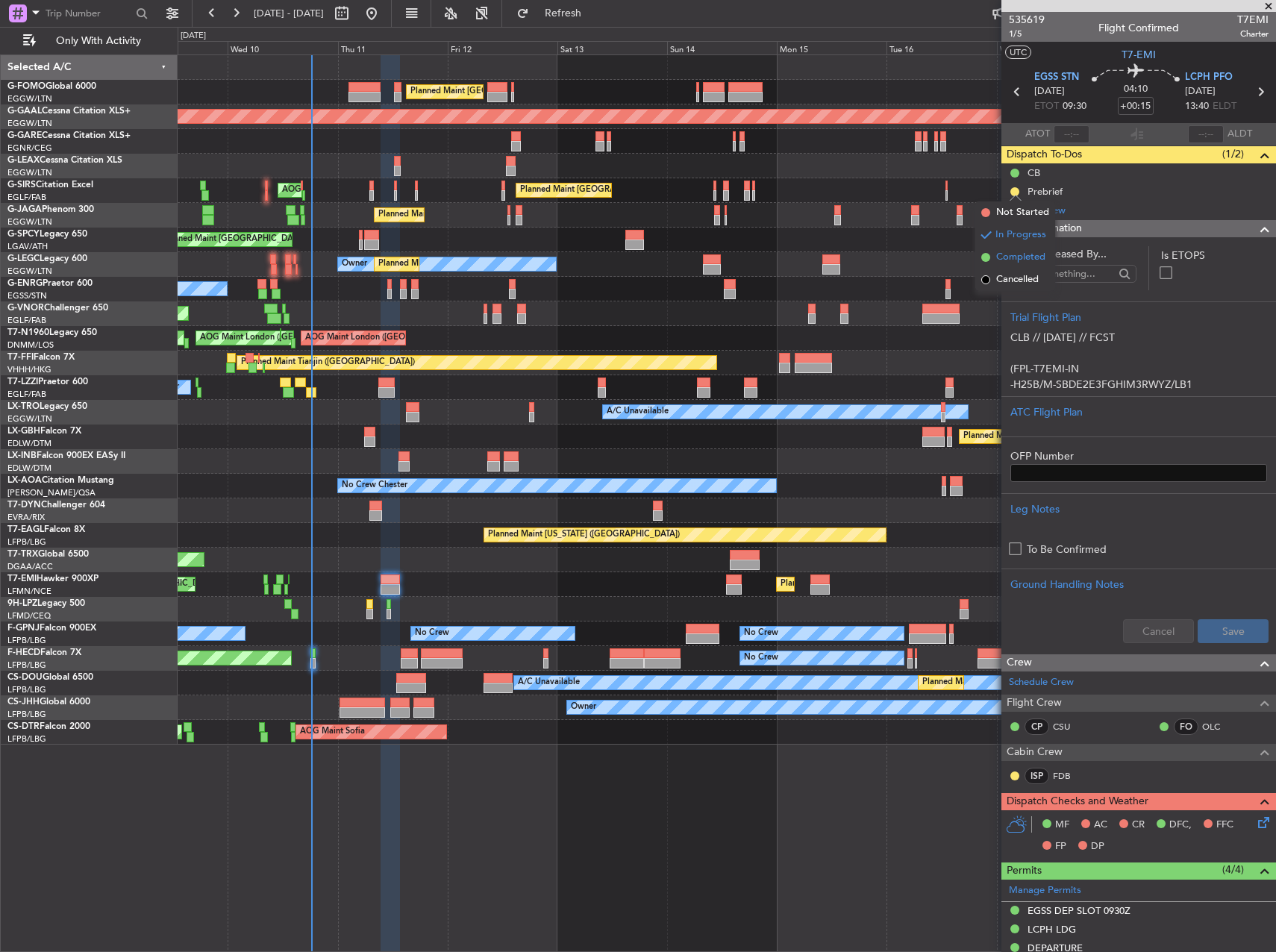
click at [1007, 262] on span "Completed" at bounding box center [1020, 257] width 49 height 15
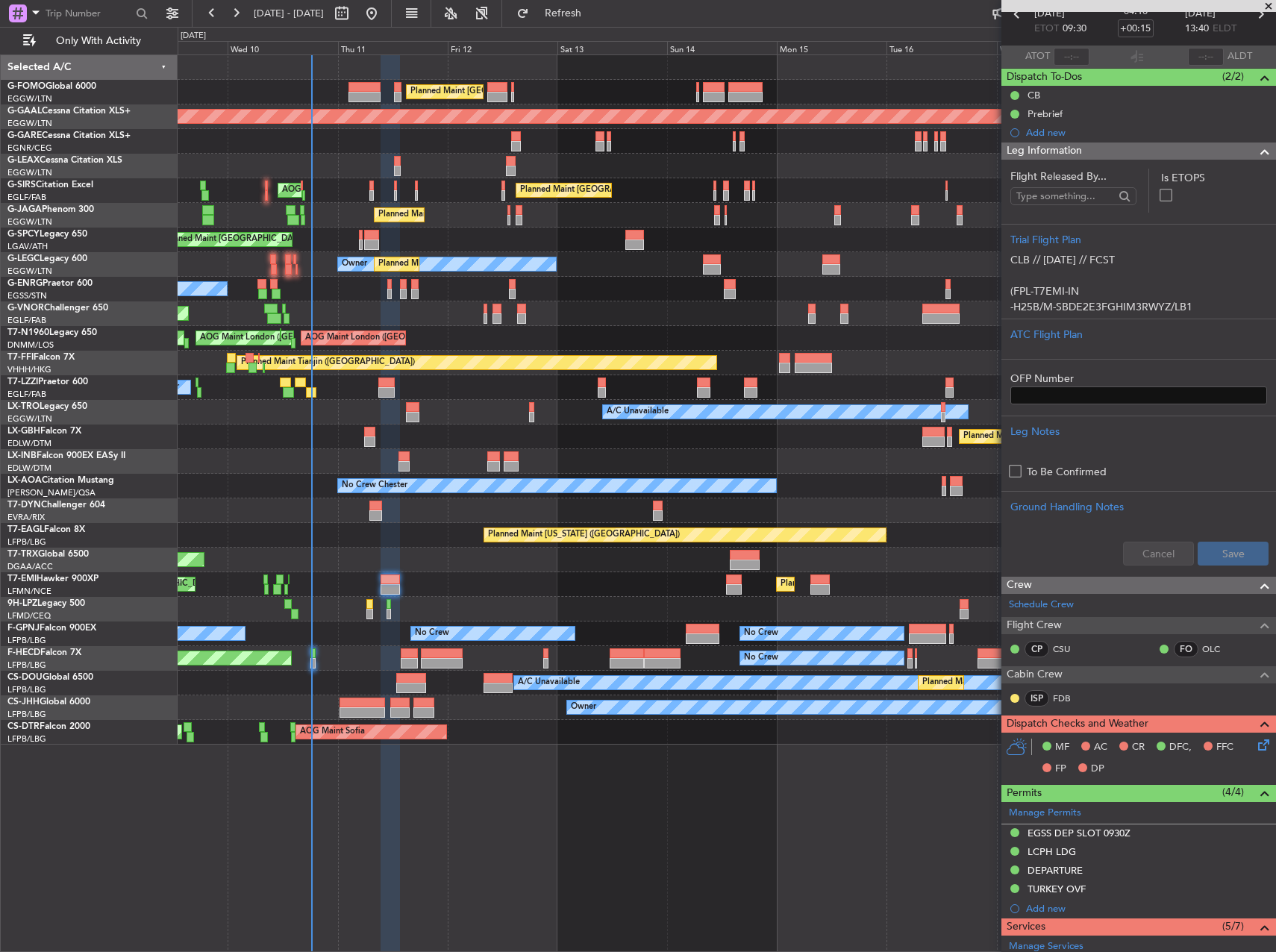
scroll to position [149, 0]
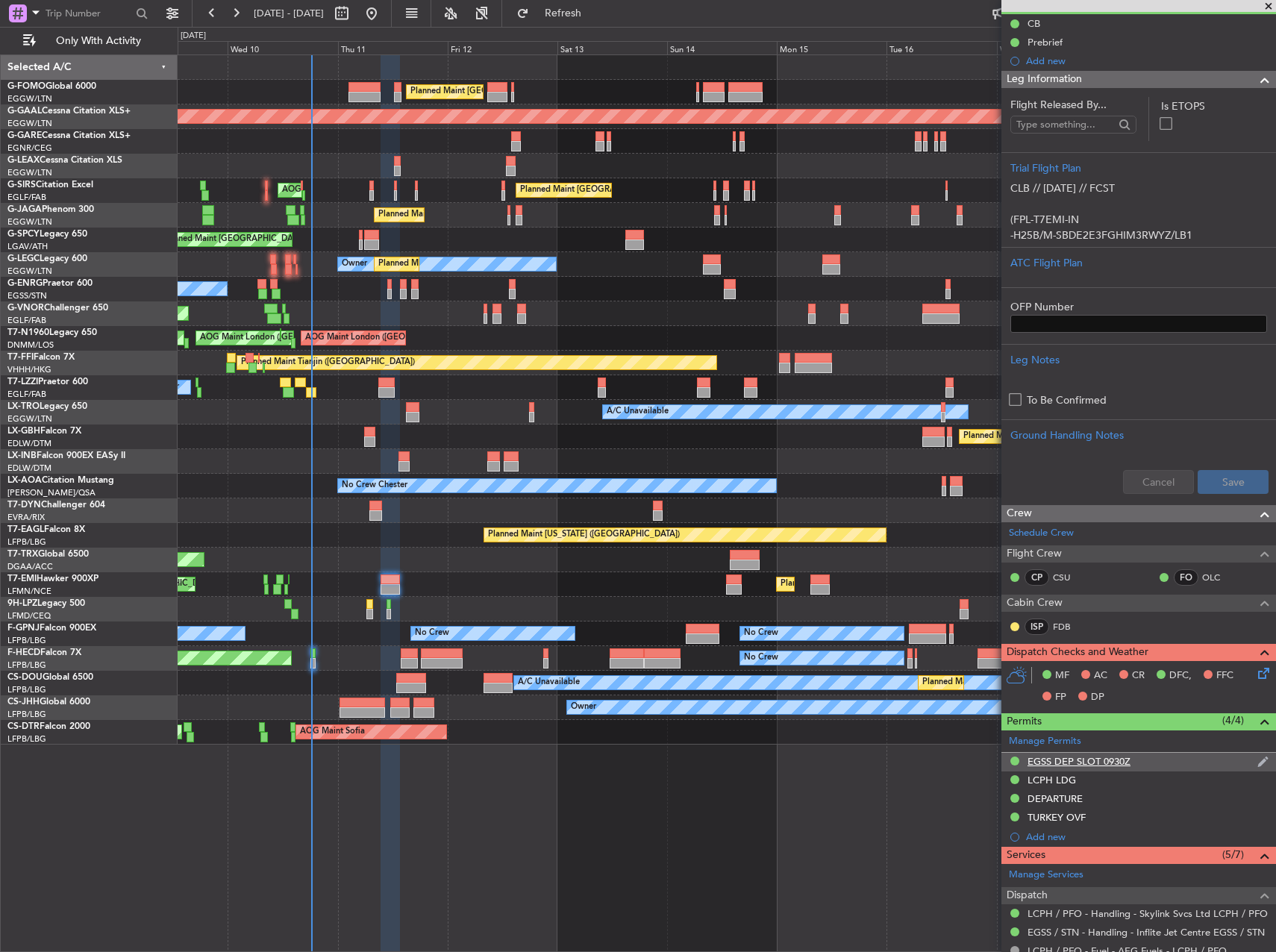
click at [1115, 769] on div "EGSS DEP SLOT 0930Z" at bounding box center [1139, 762] width 275 height 18
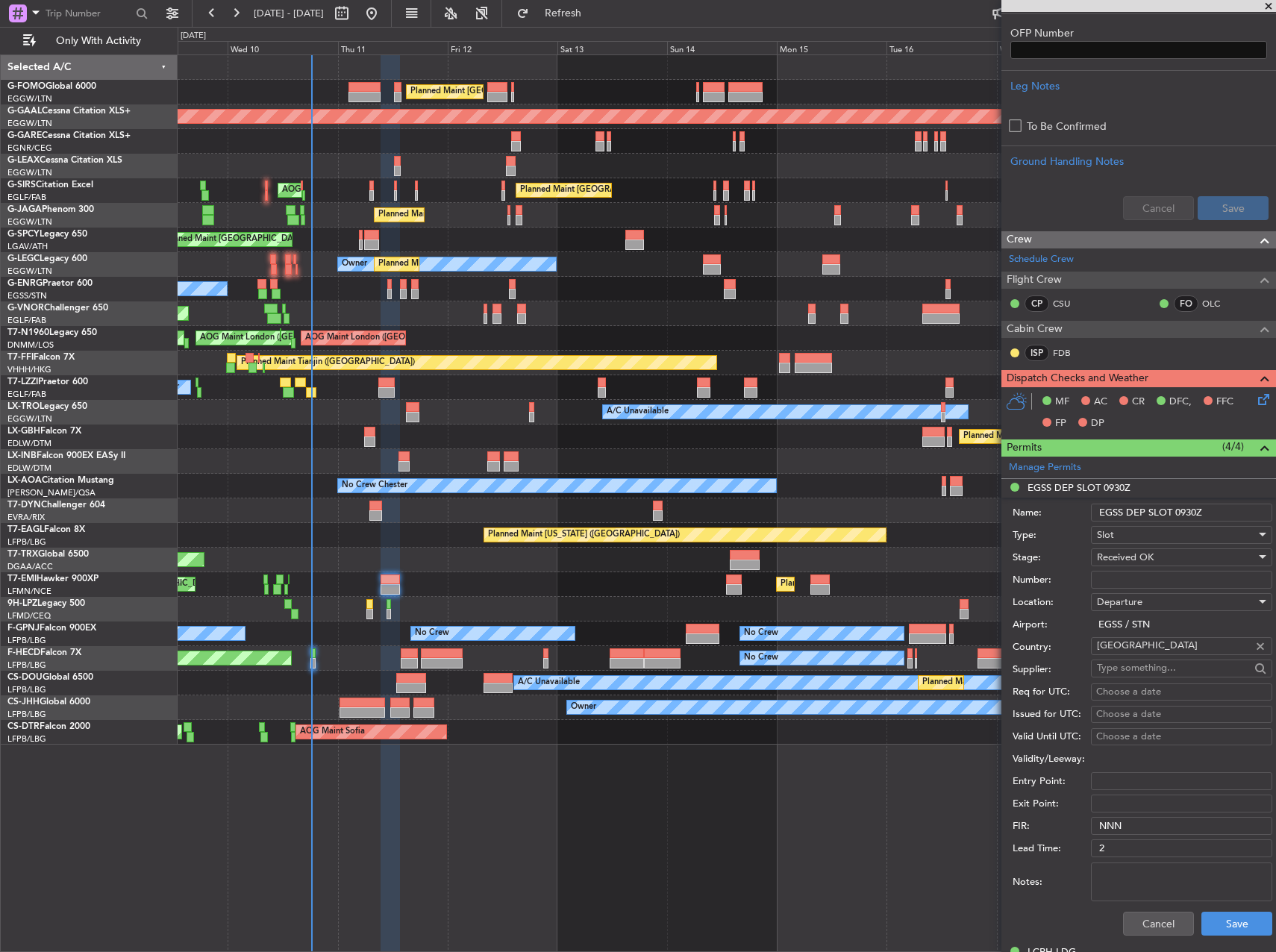
scroll to position [448, 0]
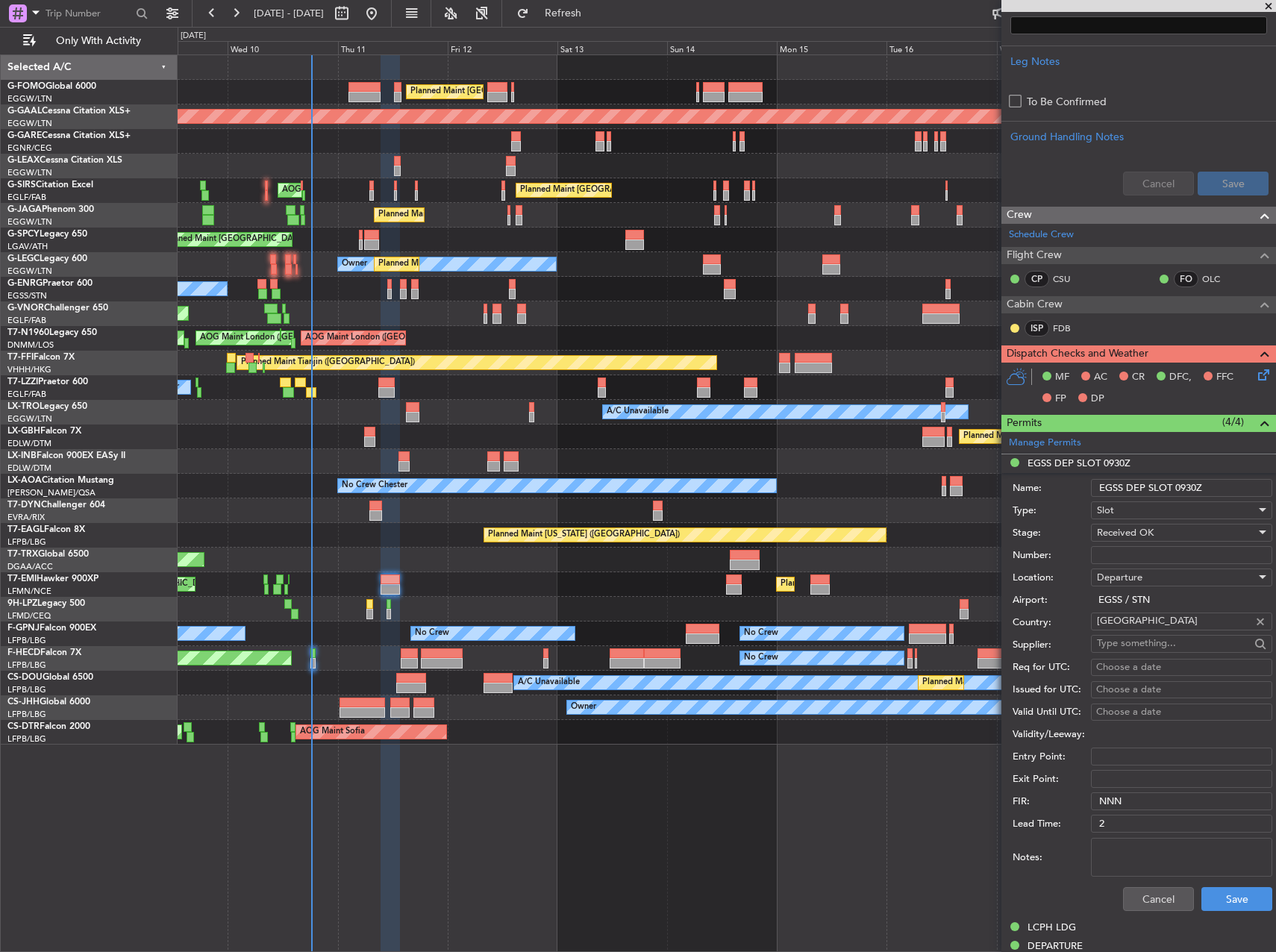
click at [1151, 871] on textarea "Notes:" at bounding box center [1182, 857] width 181 height 39
click at [1152, 904] on button "Cancel" at bounding box center [1159, 899] width 71 height 24
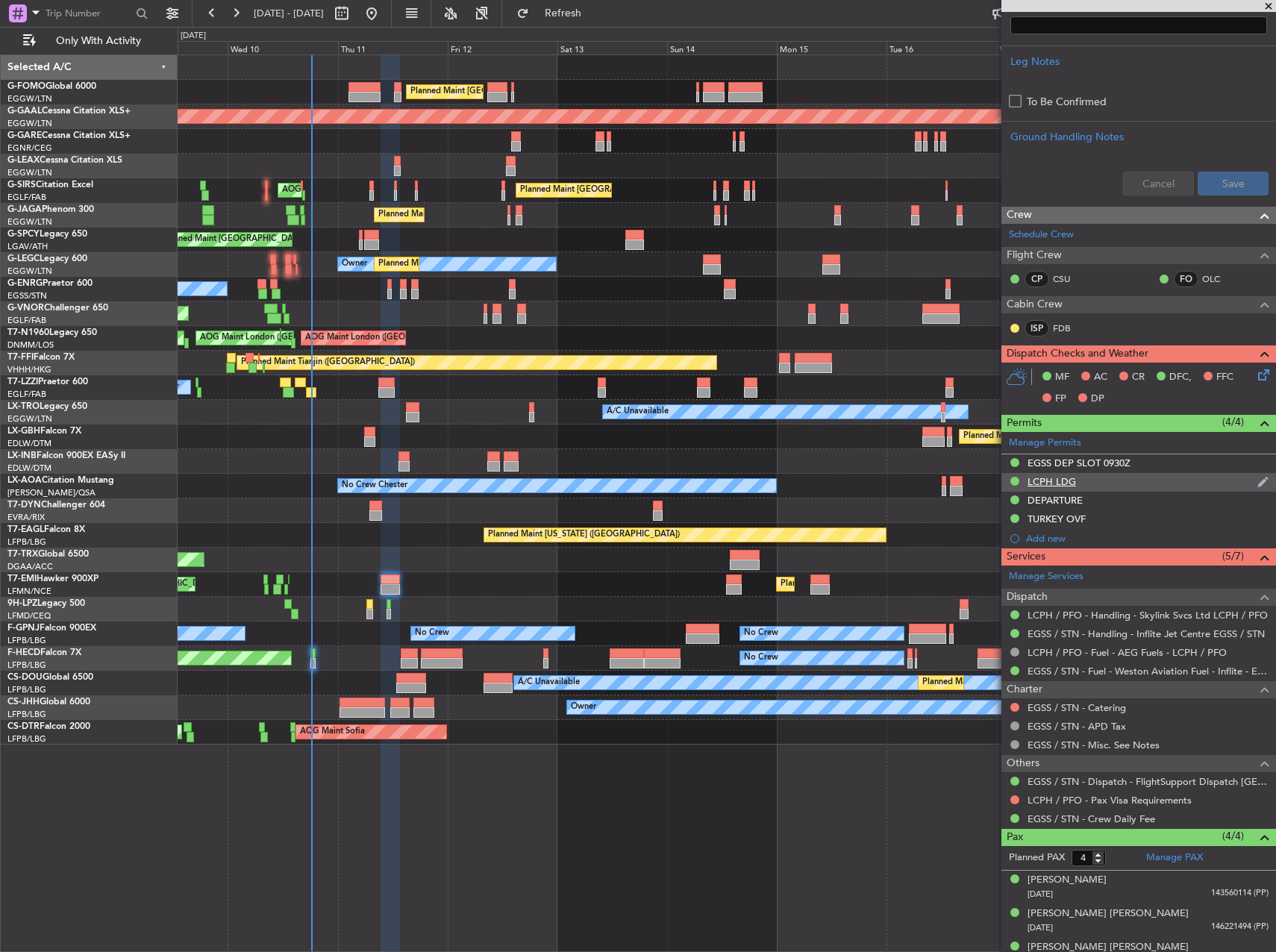
click at [1053, 484] on div "LCPH LDG" at bounding box center [1051, 481] width 48 height 13
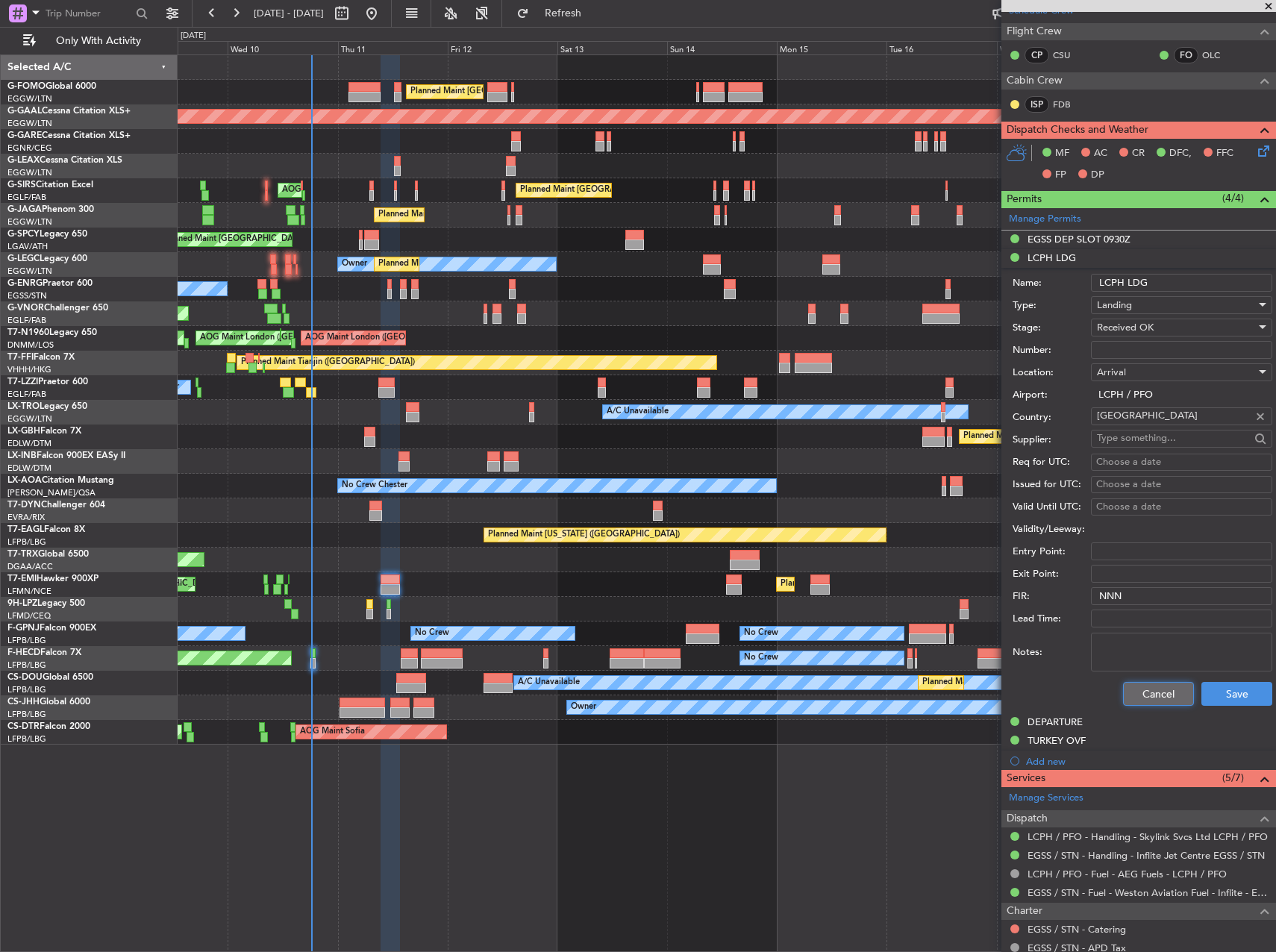
click at [1165, 692] on button "Cancel" at bounding box center [1159, 693] width 71 height 24
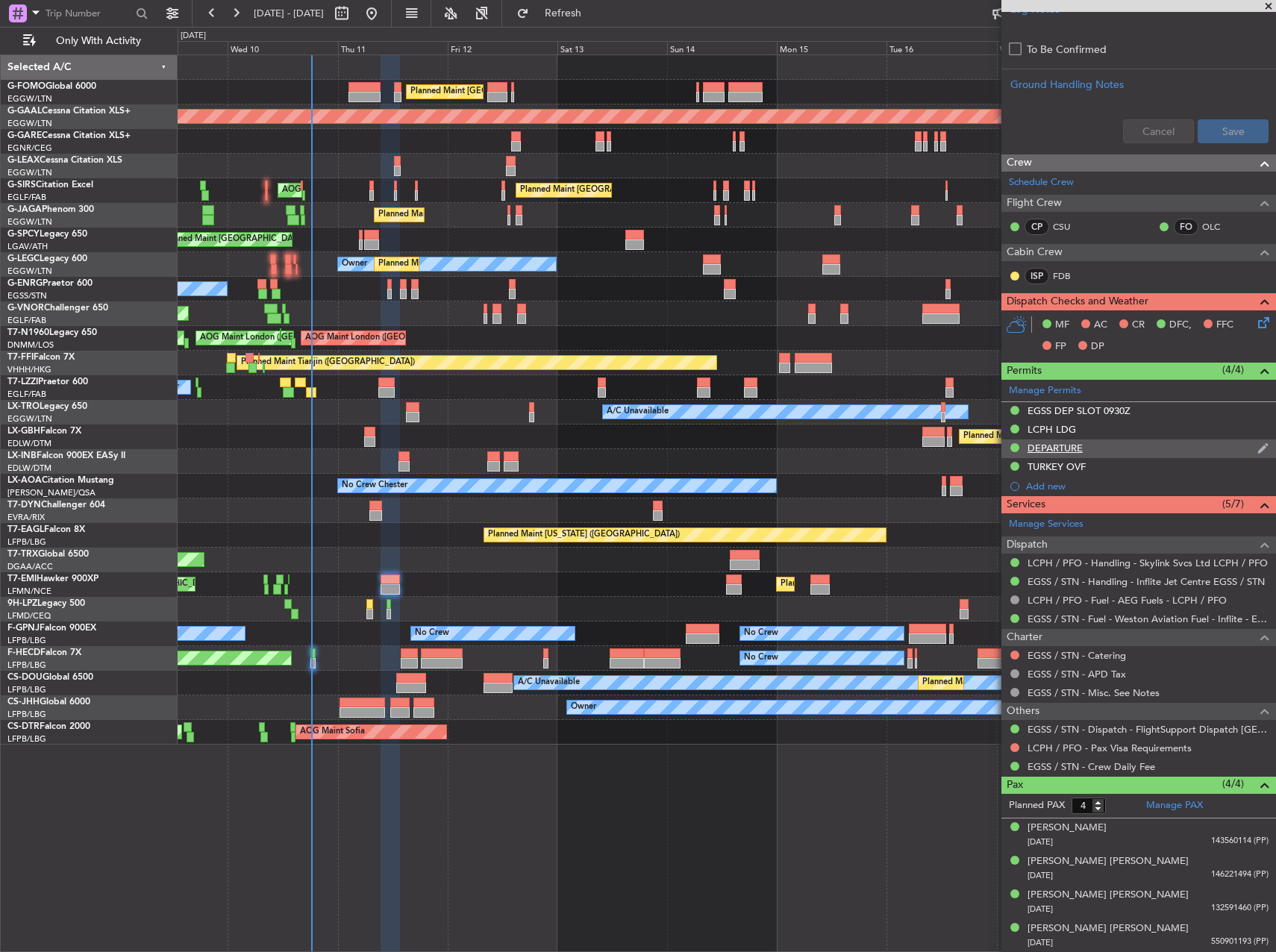
click at [1076, 444] on div "DEPARTURE" at bounding box center [1055, 448] width 55 height 13
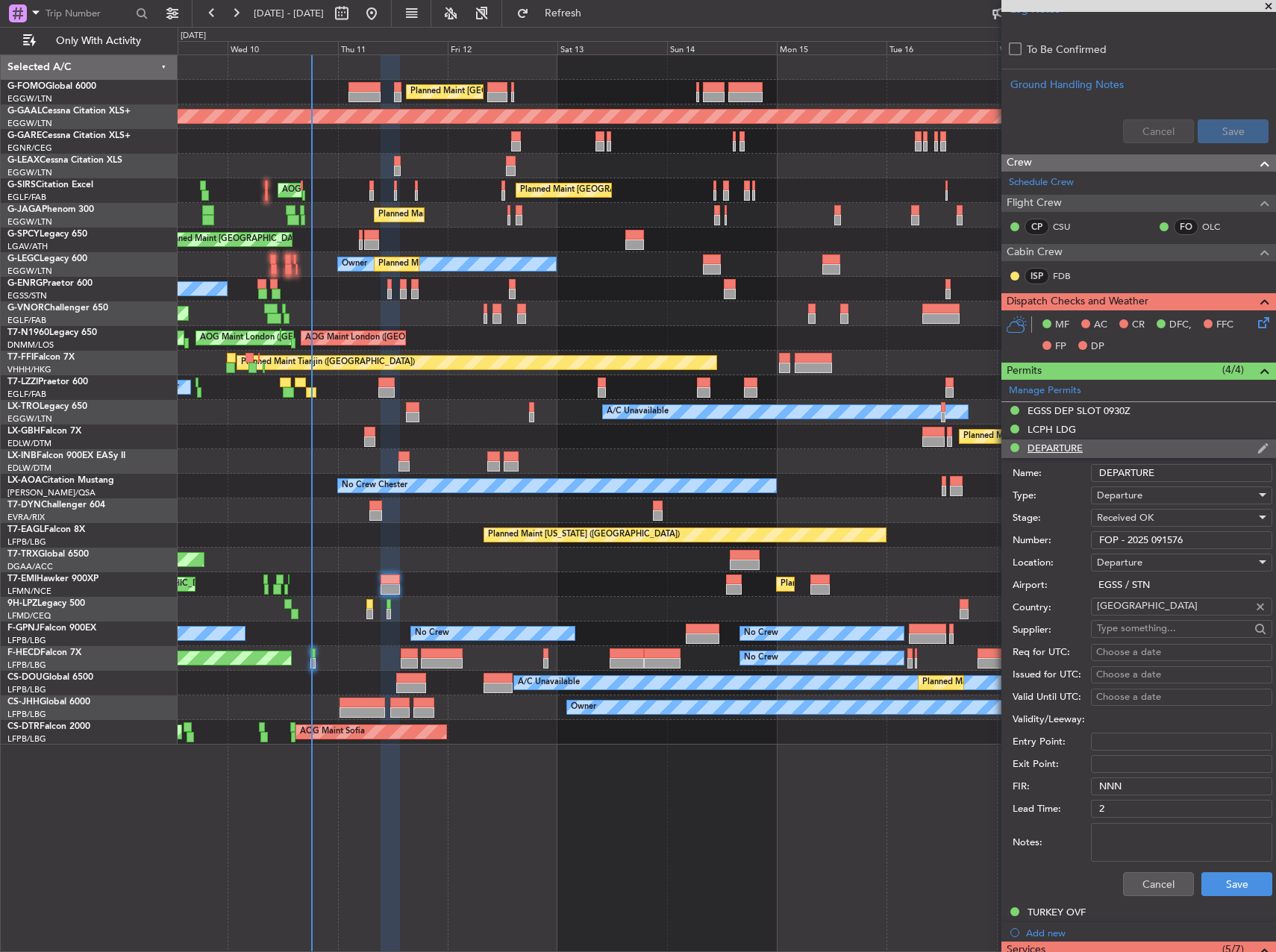
scroll to position [672, 0]
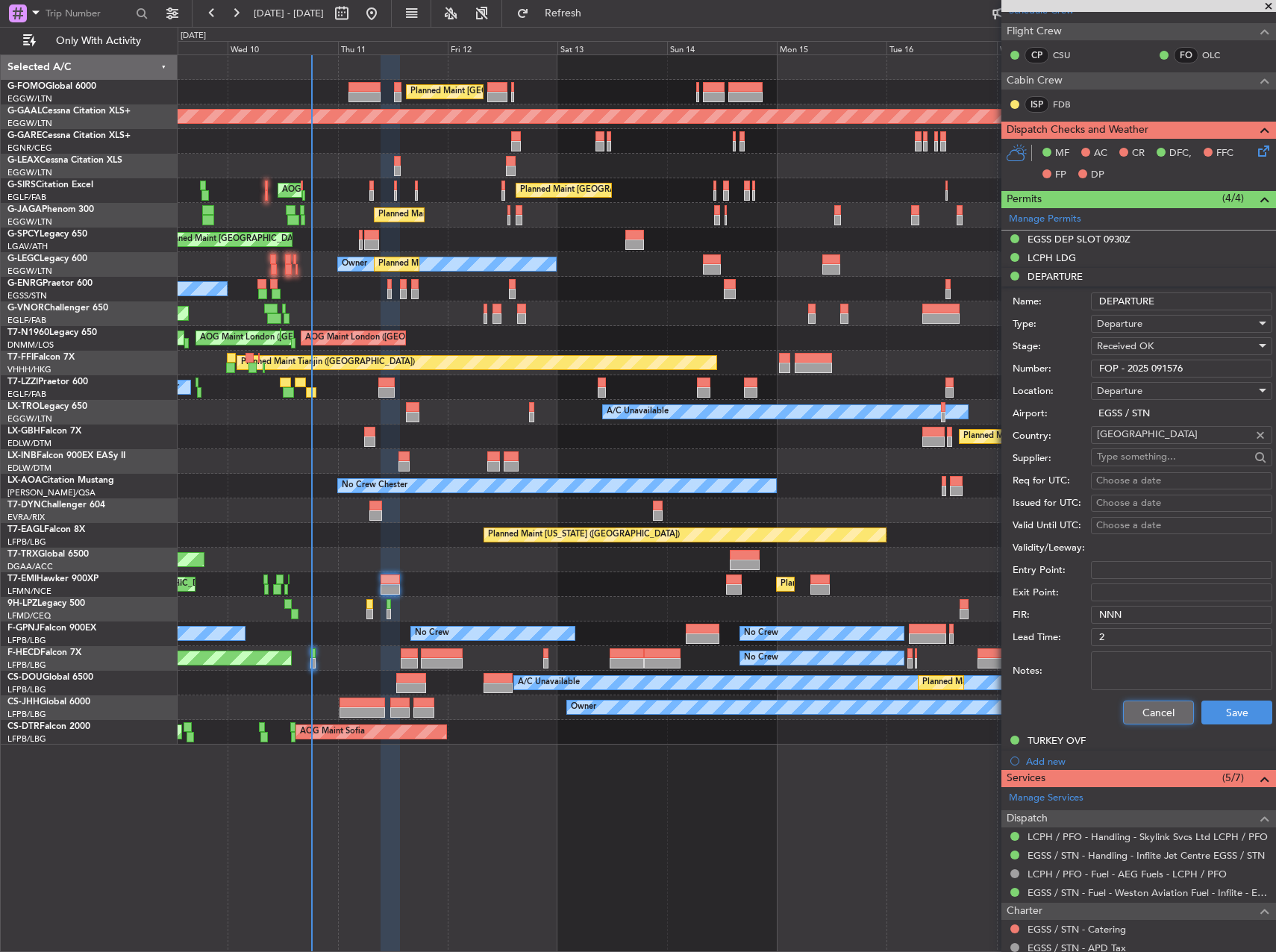
click at [1159, 705] on button "Cancel" at bounding box center [1159, 712] width 71 height 24
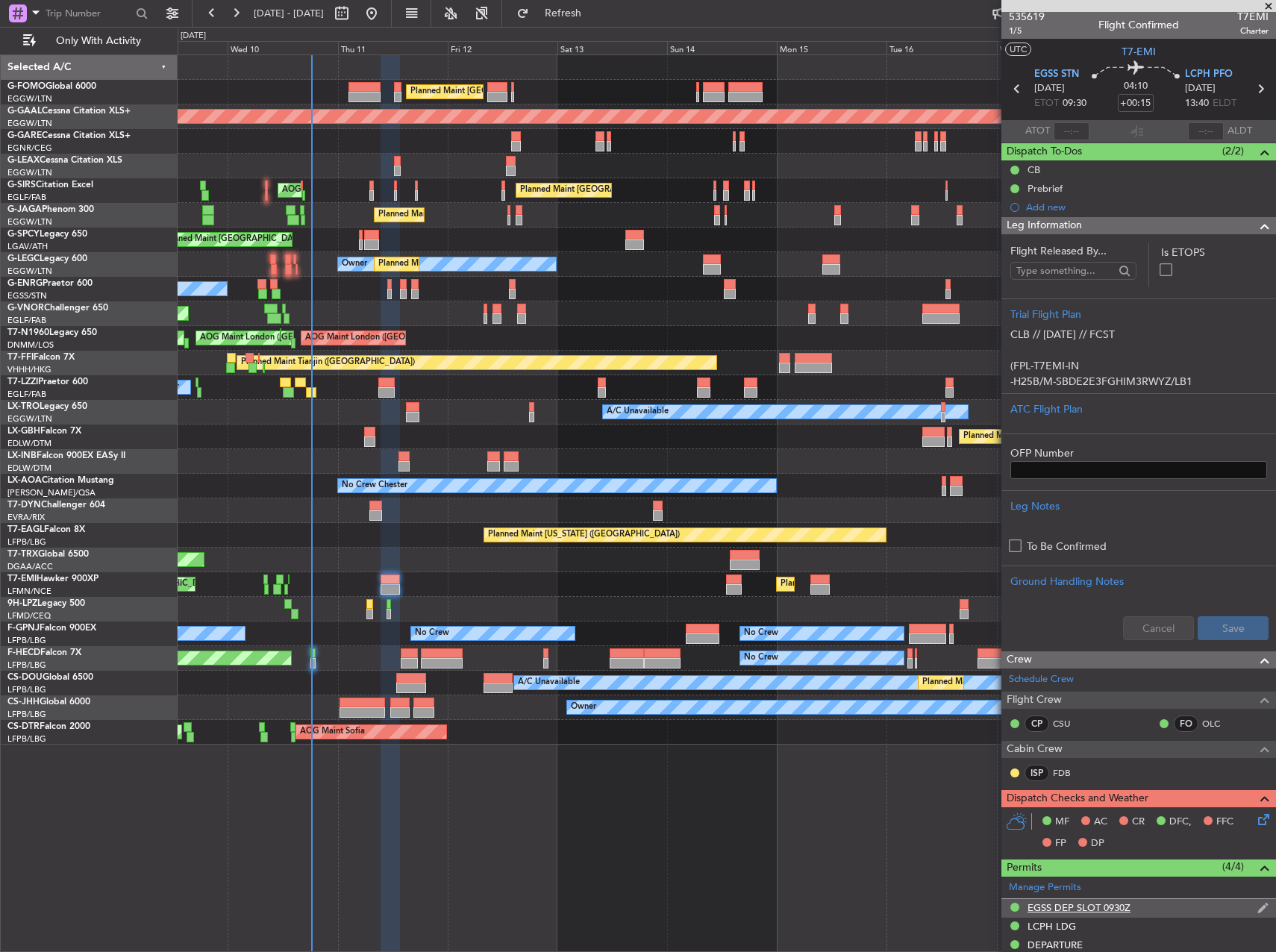
scroll to position [0, 0]
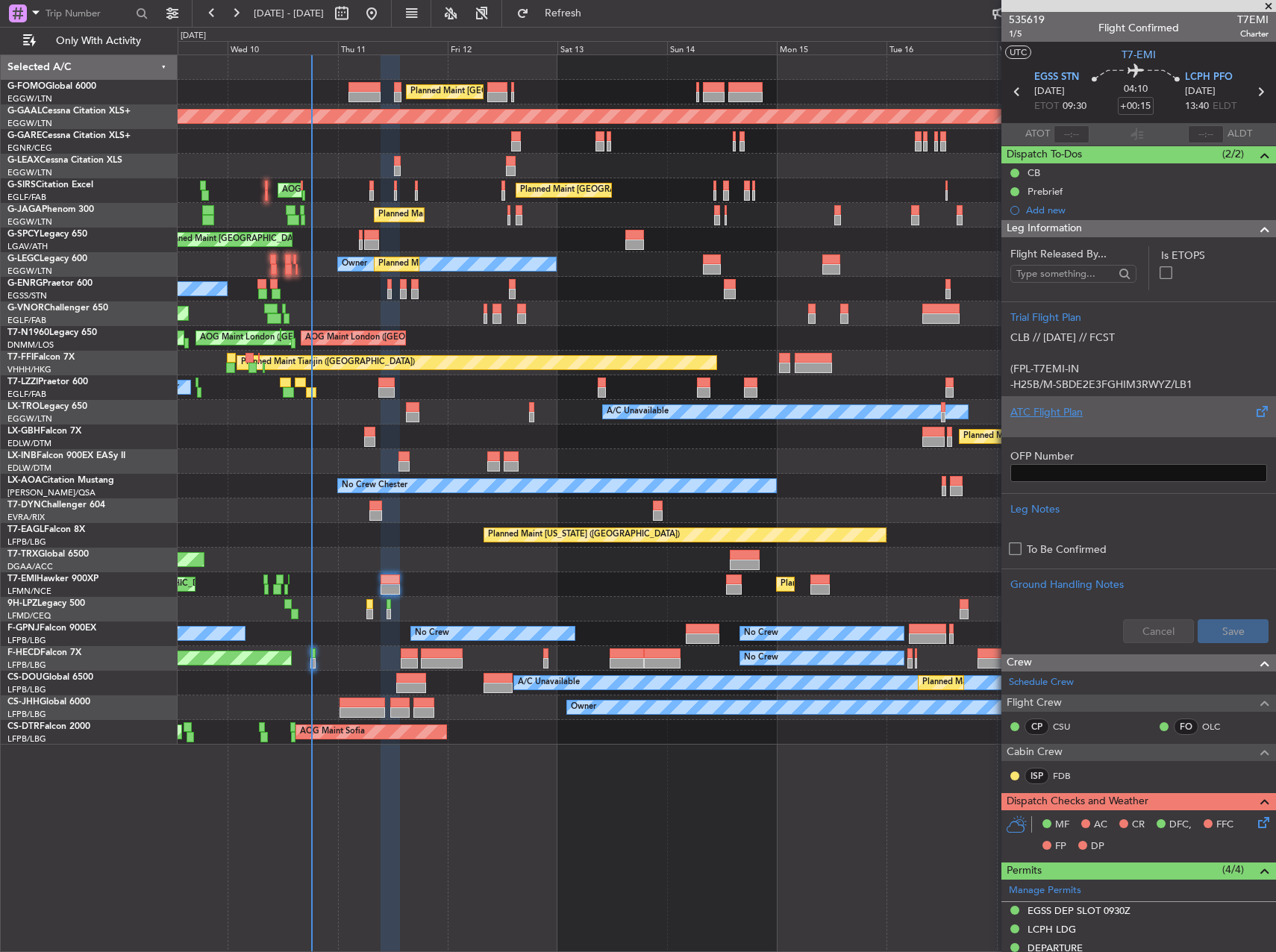
click at [1126, 431] on div "ATC Flight Plan" at bounding box center [1139, 416] width 275 height 40
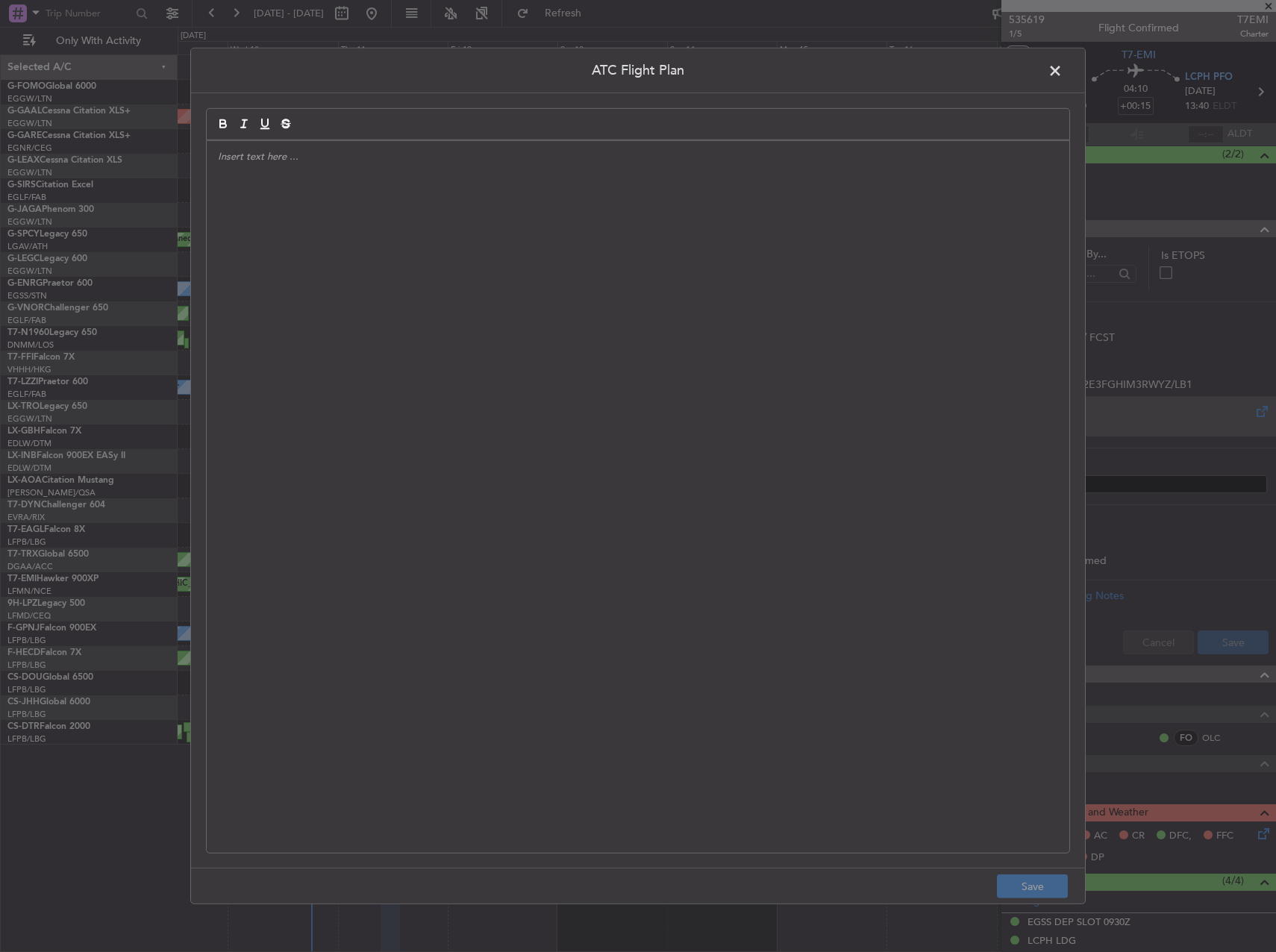
click at [1119, 420] on div "ATC Flight Plan Save" at bounding box center [638, 476] width 1276 height 952
click at [666, 398] on div at bounding box center [638, 497] width 863 height 712
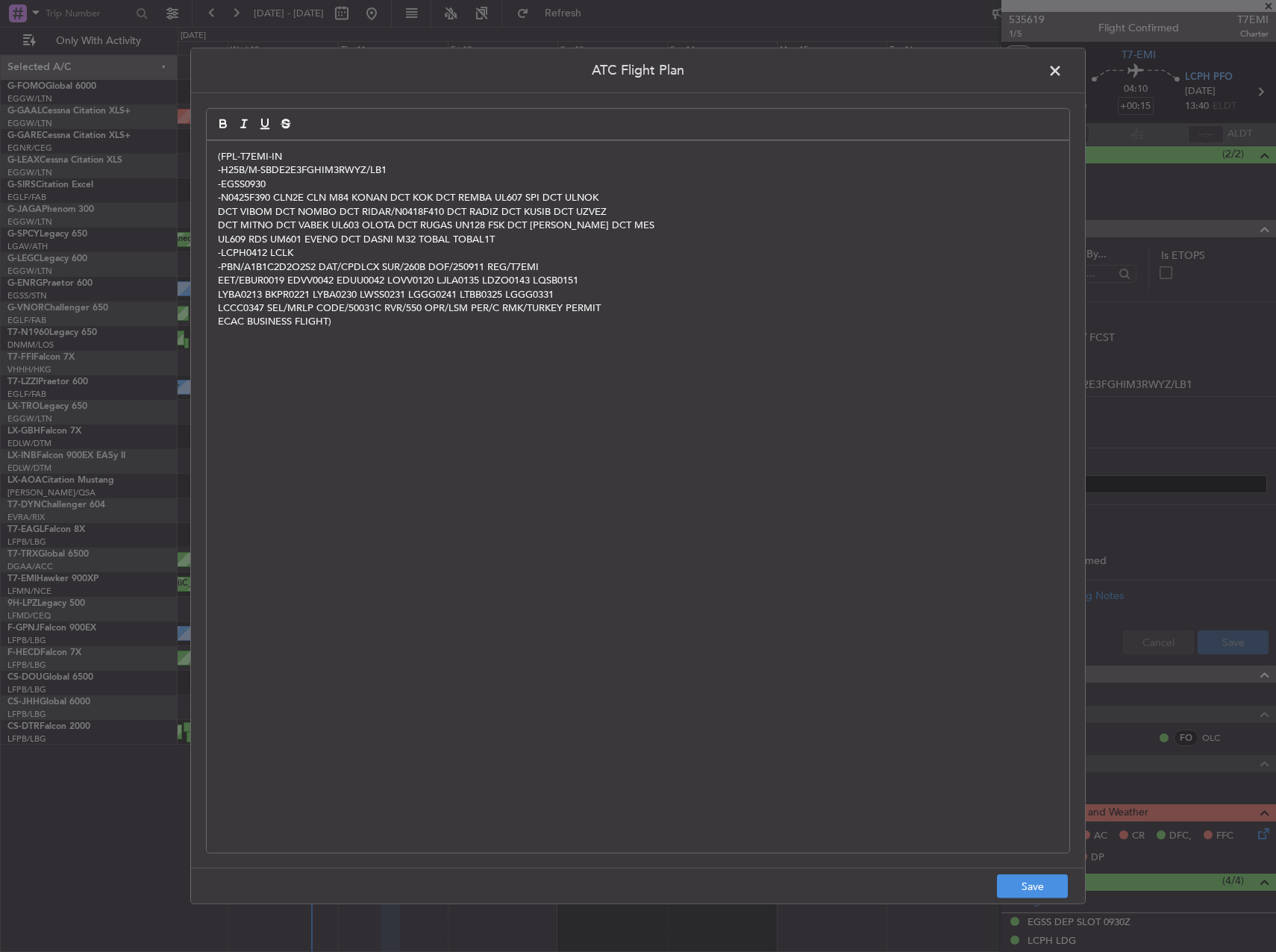
click at [1012, 865] on div "ATC Flight Plan (FPL-T7EMI-IN -H25B/M-SBDE2E3FGHIM3RWYZ/LB1 -EGSS0930 -N0425F39…" at bounding box center [638, 476] width 895 height 857
click at [1031, 886] on button "Save" at bounding box center [1032, 886] width 71 height 24
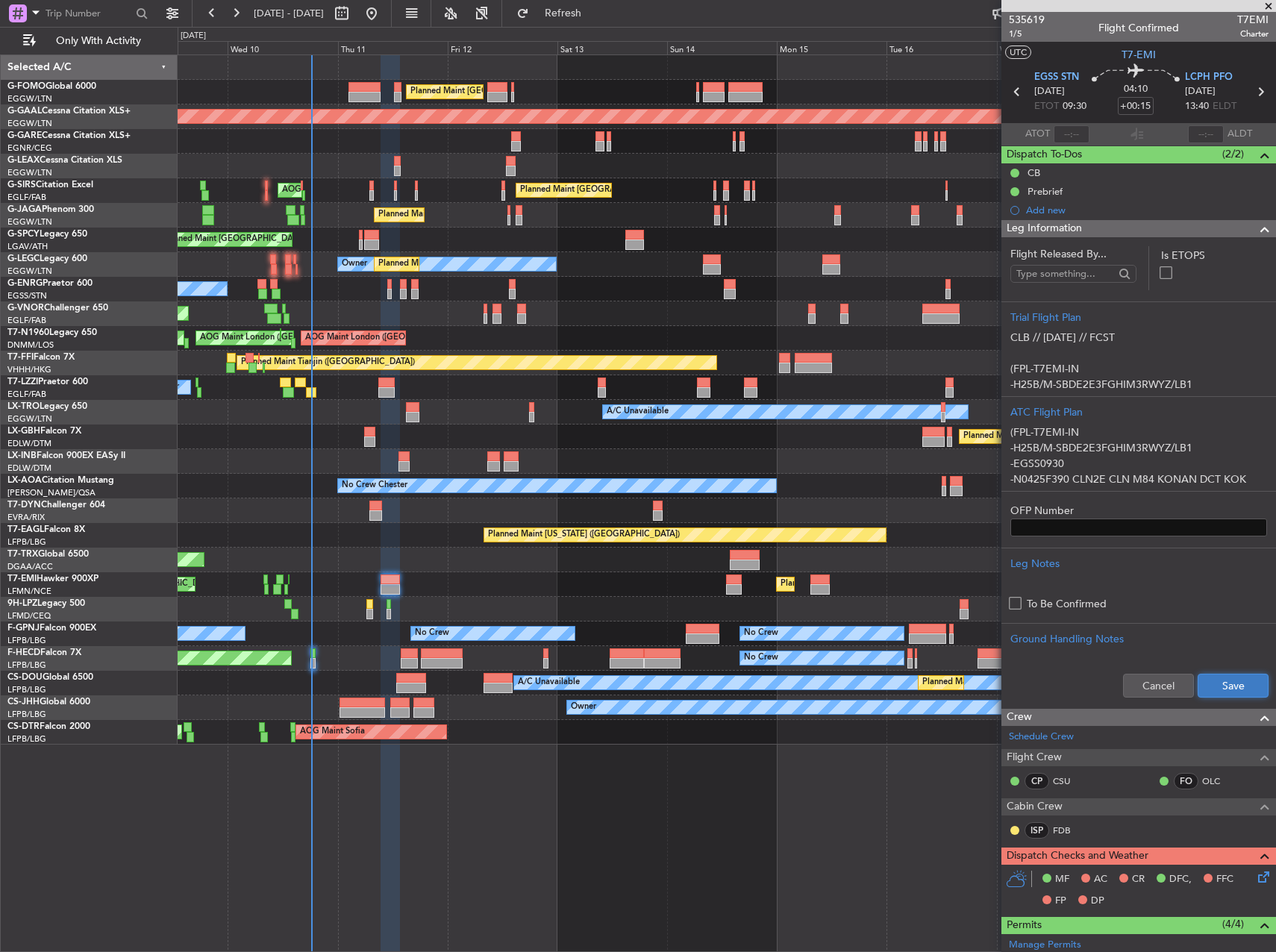
click at [1239, 689] on button "Save" at bounding box center [1233, 686] width 71 height 24
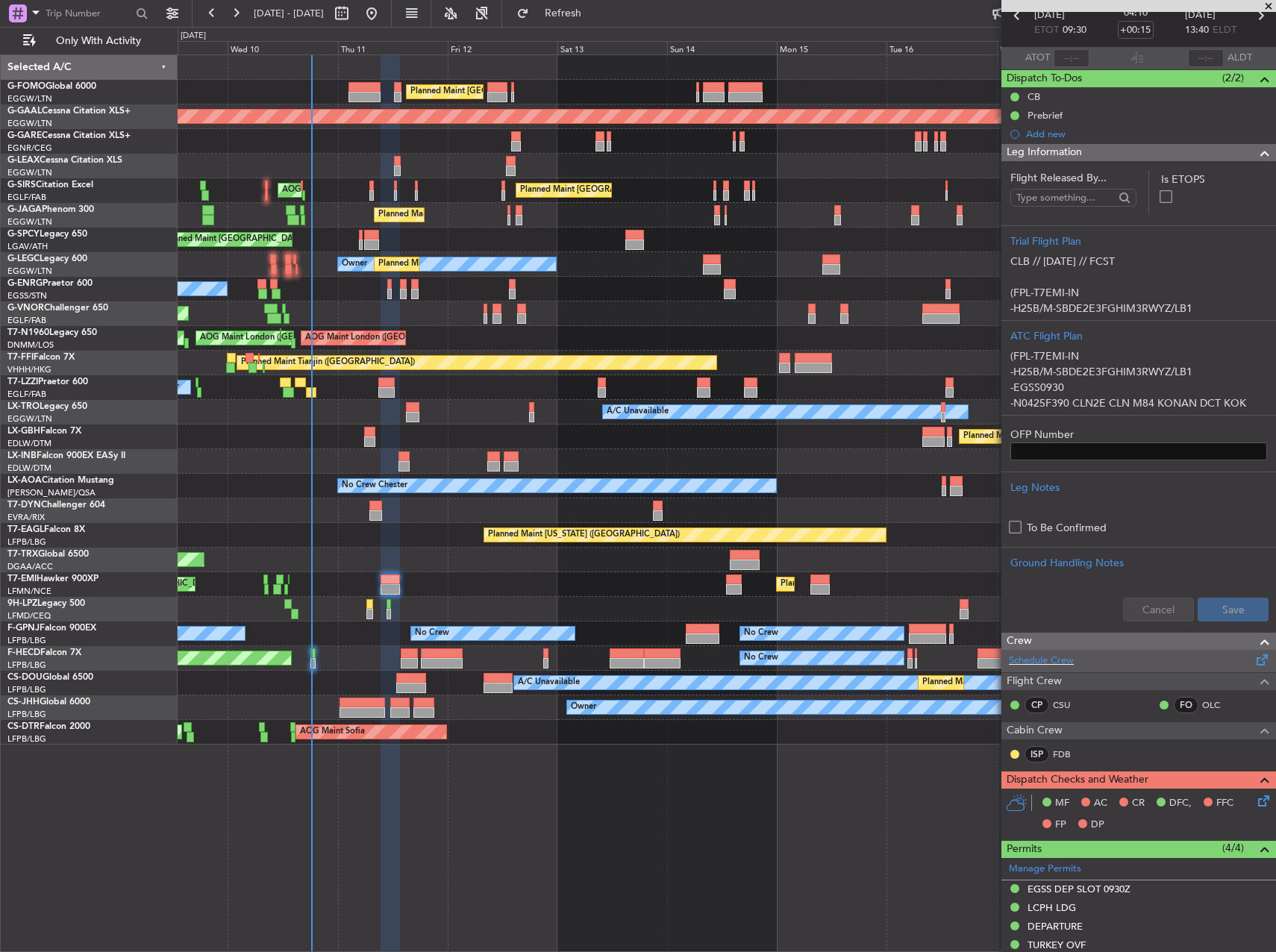
scroll to position [299, 0]
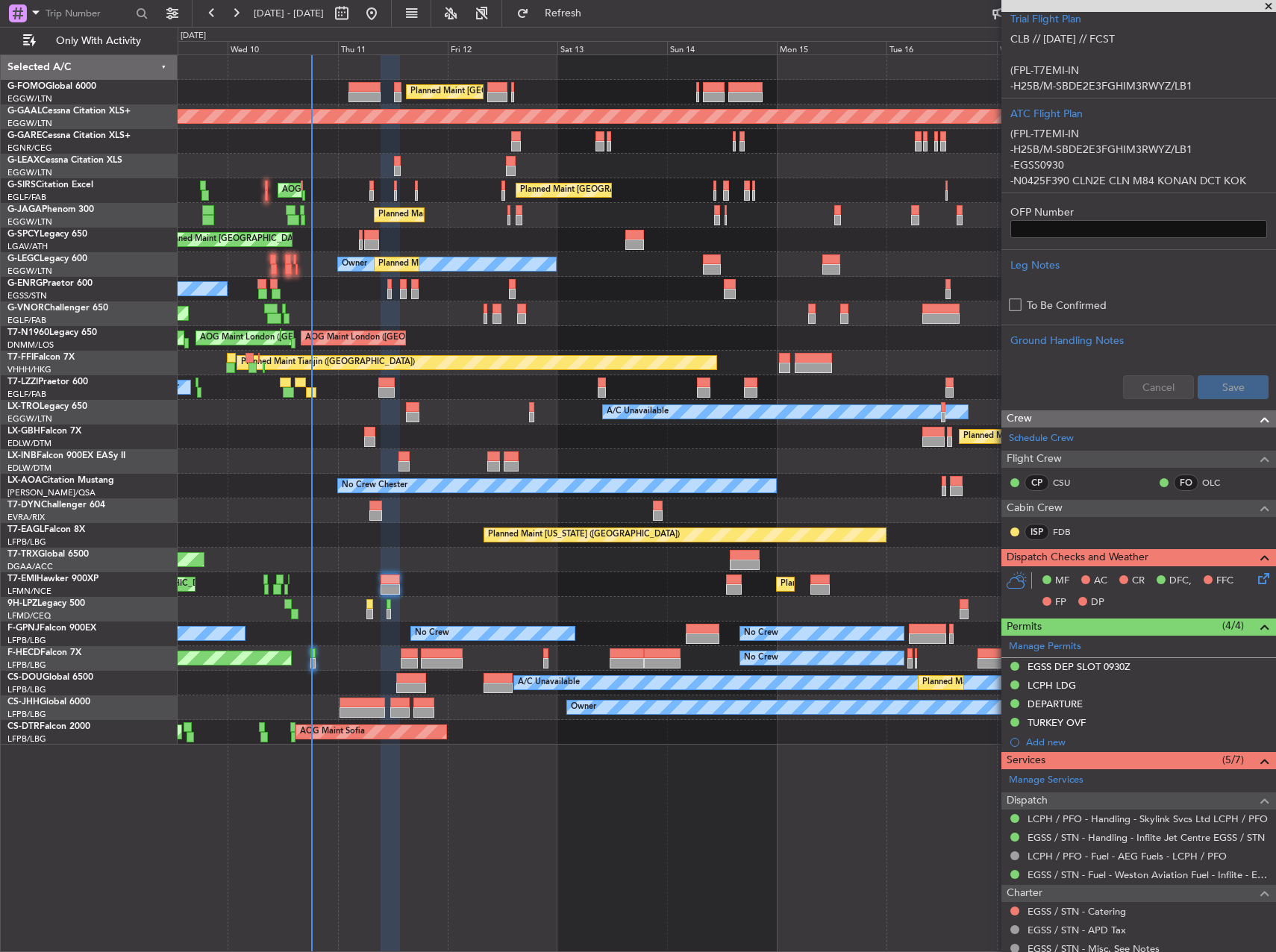
click at [1258, 581] on icon at bounding box center [1261, 577] width 12 height 12
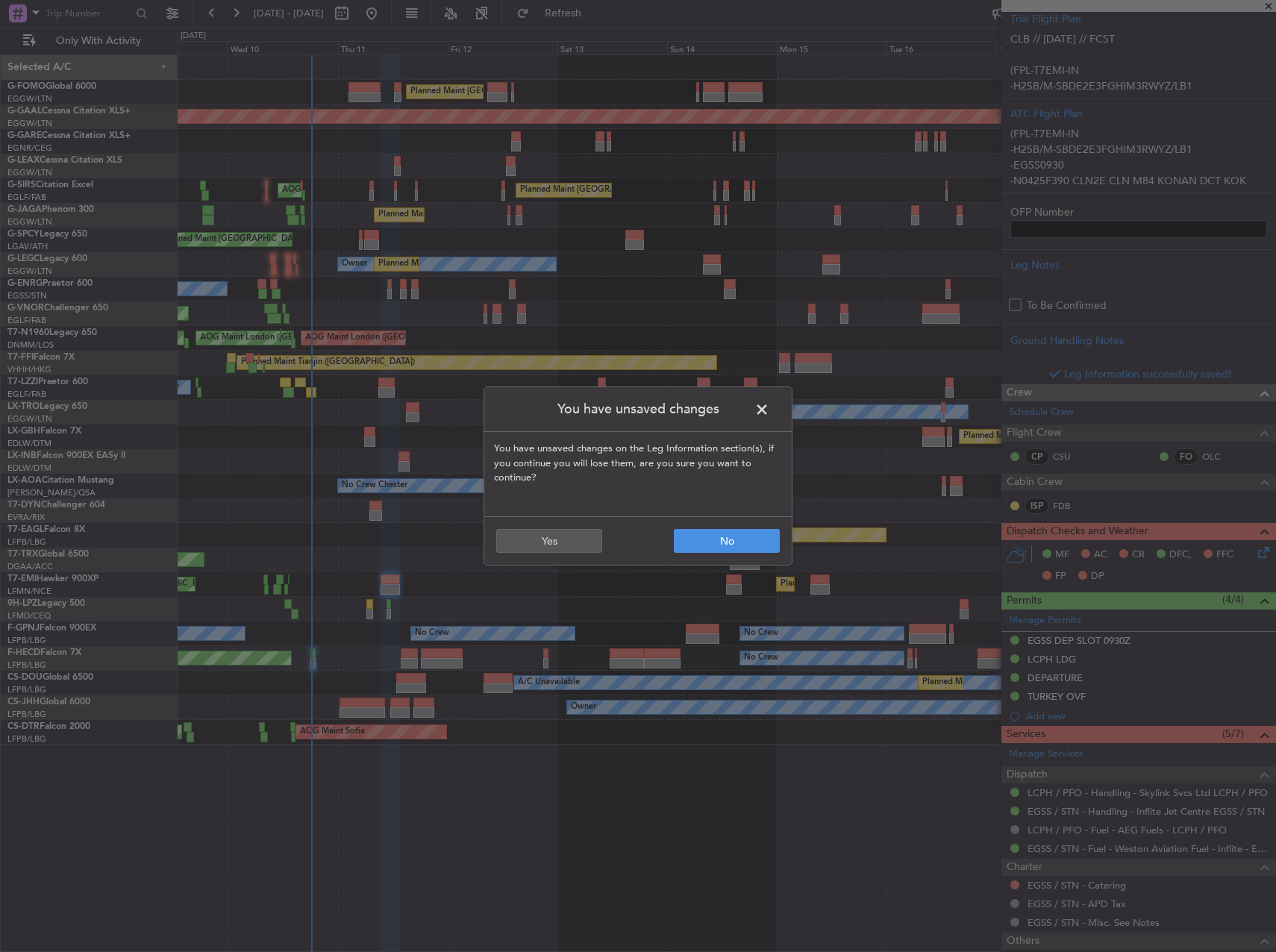
click at [769, 412] on span at bounding box center [769, 413] width 0 height 30
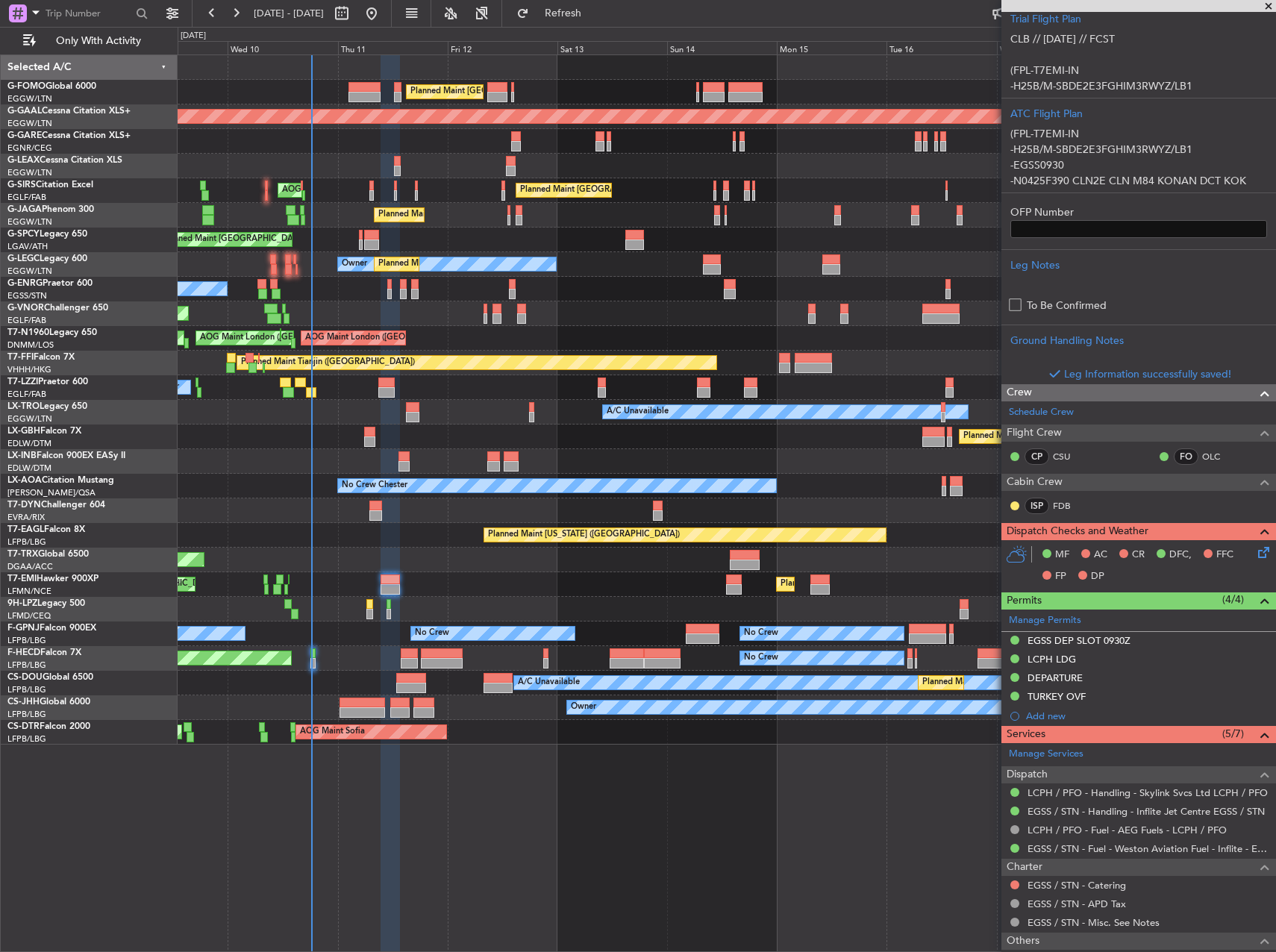
click at [1255, 556] on icon at bounding box center [1261, 550] width 12 height 12
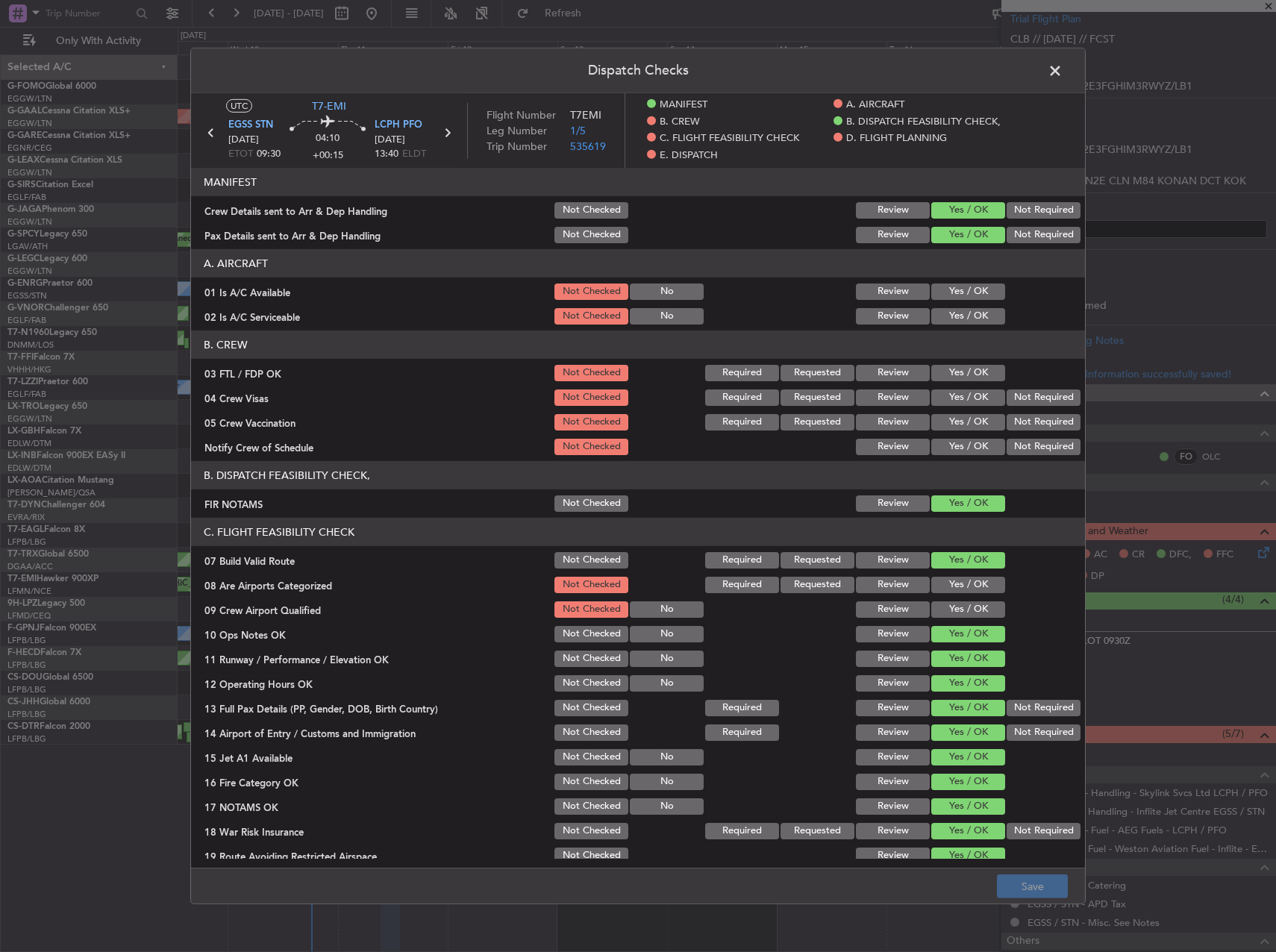
scroll to position [74, 0]
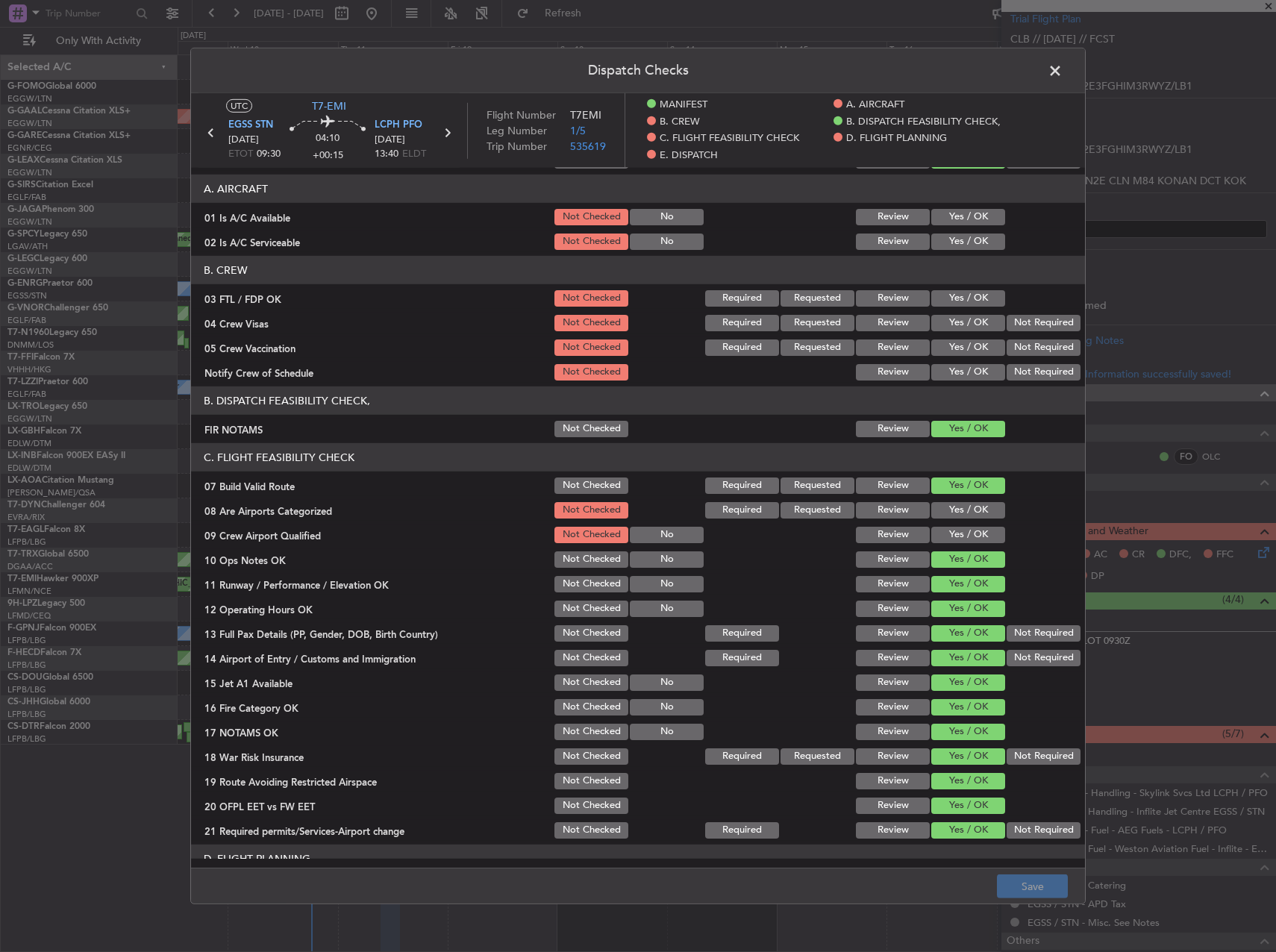
click at [970, 212] on button "Yes / OK" at bounding box center [968, 217] width 74 height 16
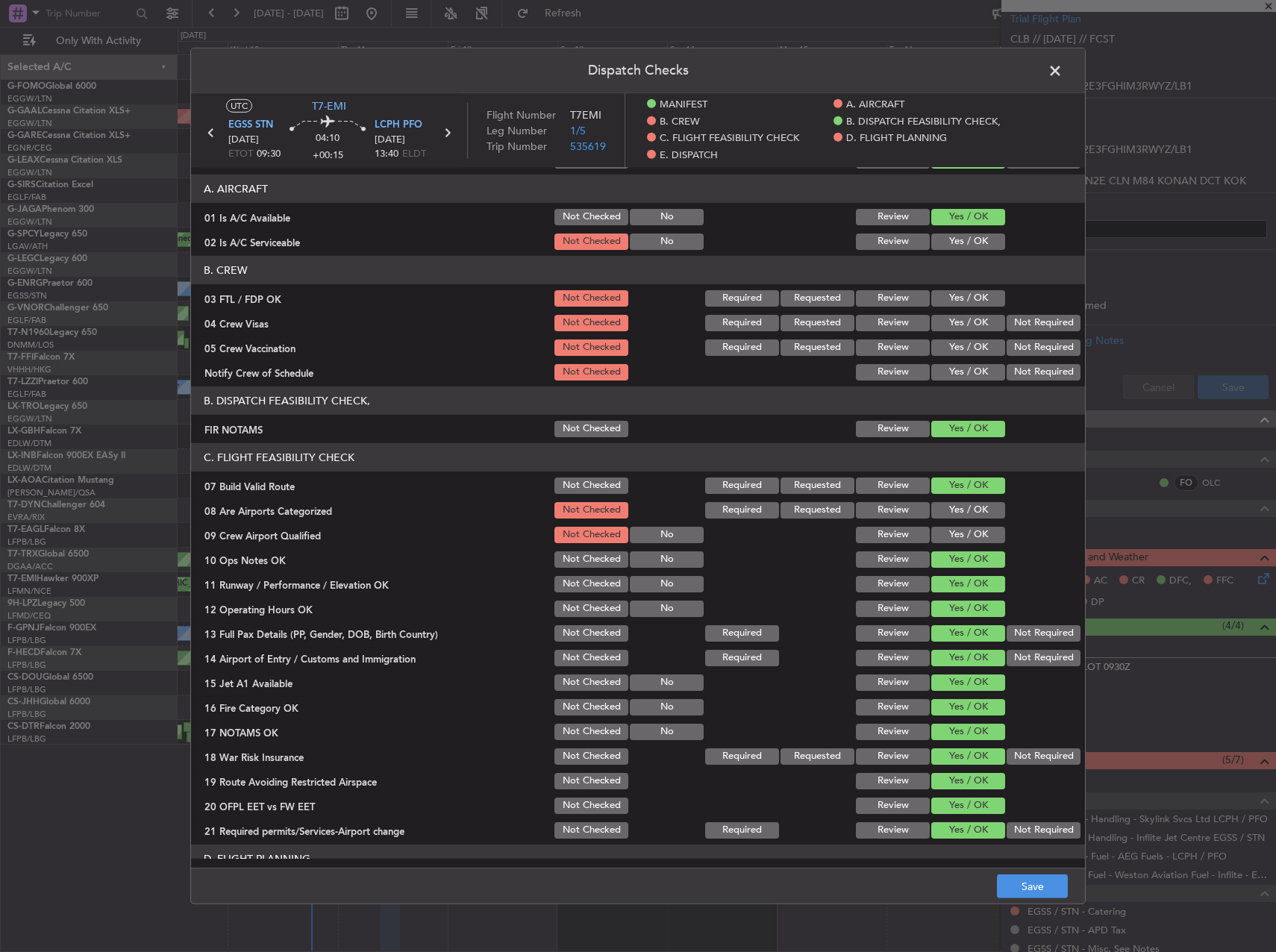
click at [950, 230] on section "A. AIRCRAFT 01 Is A/C Available Not Checked No Review Yes / OK 02 Is A/C Servic…" at bounding box center [638, 213] width 894 height 78
click at [956, 243] on button "Yes / OK" at bounding box center [968, 241] width 74 height 16
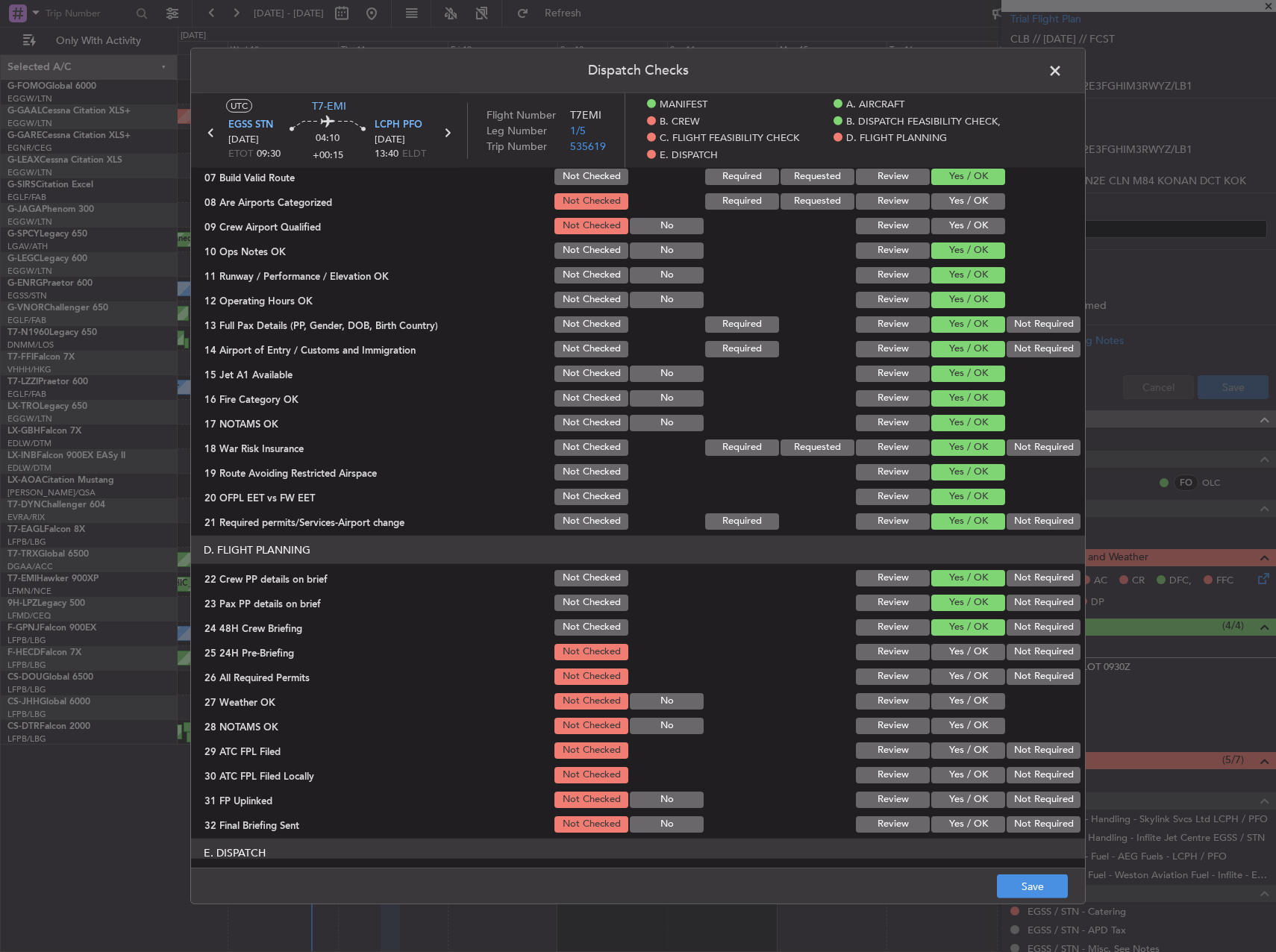
scroll to position [522, 0]
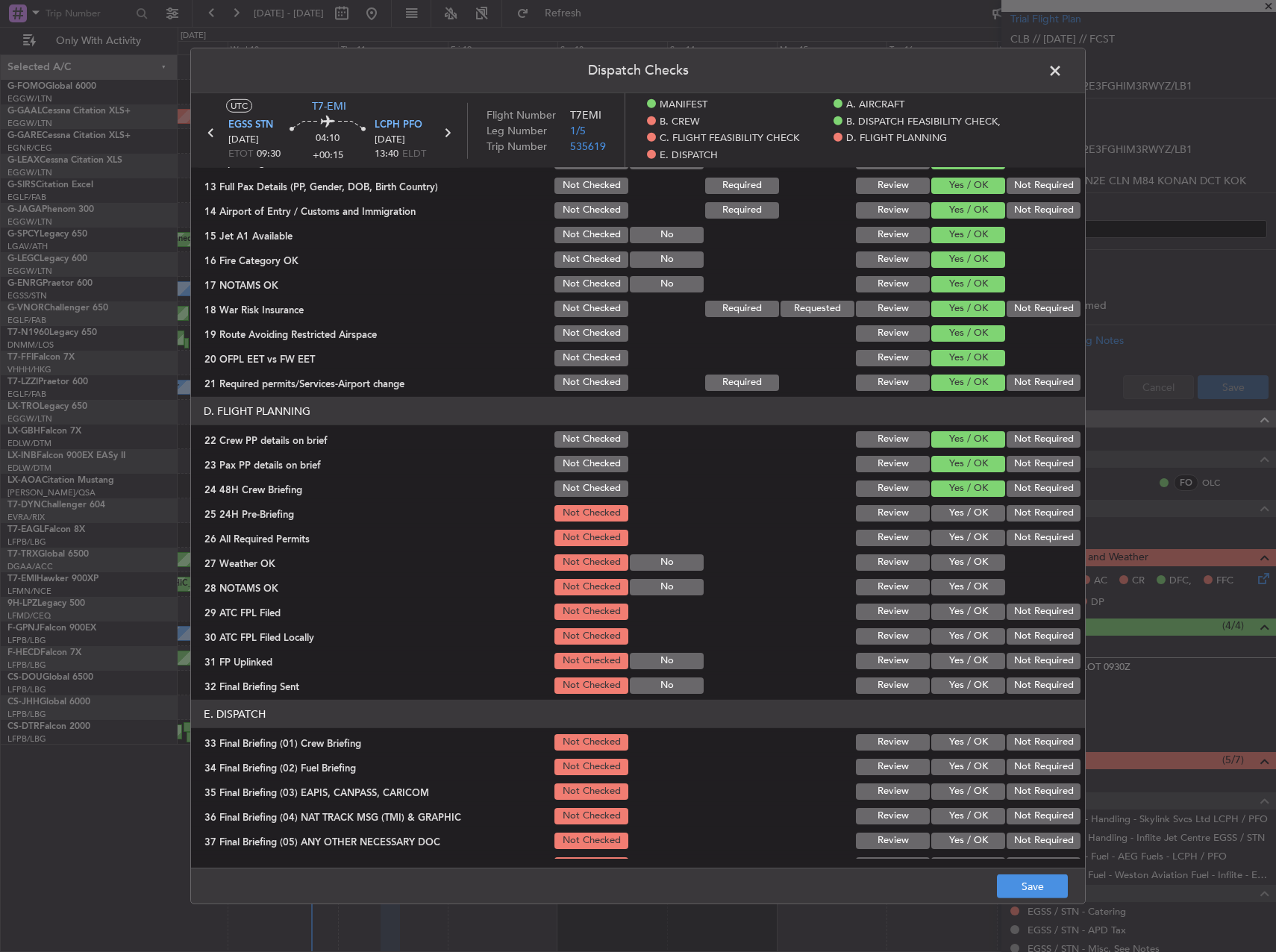
click at [959, 511] on button "Yes / OK" at bounding box center [968, 513] width 74 height 16
click at [954, 545] on button "Yes / OK" at bounding box center [968, 537] width 74 height 16
click at [950, 567] on button "Yes / OK" at bounding box center [968, 562] width 74 height 16
click at [952, 587] on button "Yes / OK" at bounding box center [968, 587] width 74 height 16
drag, startPoint x: 954, startPoint y: 597, endPoint x: 956, endPoint y: 605, distance: 8.2
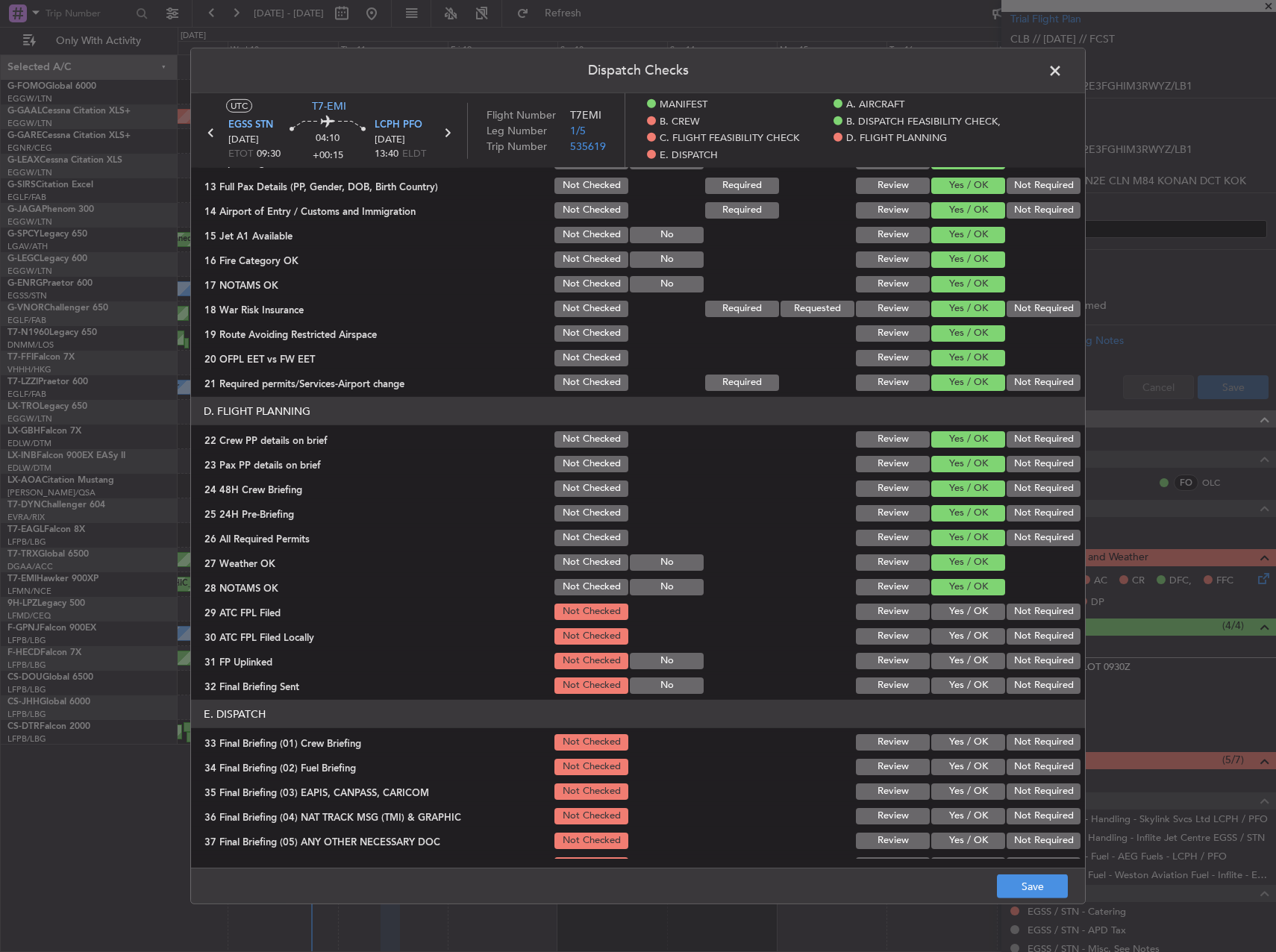
click at [954, 599] on section "D. FLIGHT PLANNING 22 Crew PP details on brief Not Checked Review Yes / OK Not …" at bounding box center [638, 547] width 894 height 299
drag, startPoint x: 956, startPoint y: 606, endPoint x: 969, endPoint y: 610, distance: 13.6
click at [967, 609] on button "Yes / OK" at bounding box center [968, 611] width 74 height 16
click at [1022, 624] on section "D. FLIGHT PLANNING 22 Crew PP details on brief Not Checked Review Yes / OK Not …" at bounding box center [638, 547] width 894 height 299
click at [1010, 639] on button "Not Required" at bounding box center [1043, 636] width 74 height 16
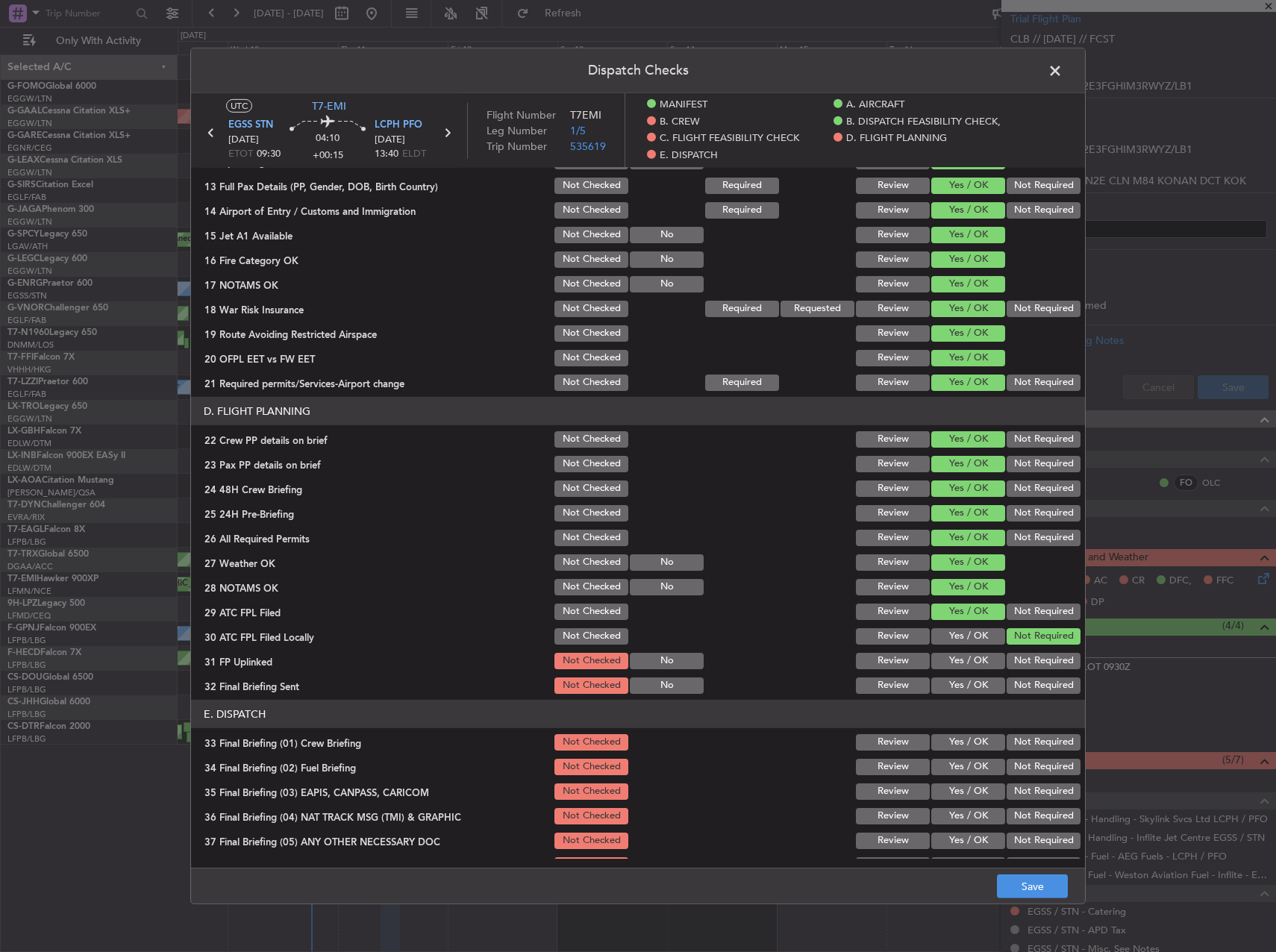
click at [976, 655] on button "Yes / OK" at bounding box center [968, 660] width 74 height 16
click at [1021, 687] on button "Not Required" at bounding box center [1043, 685] width 74 height 16
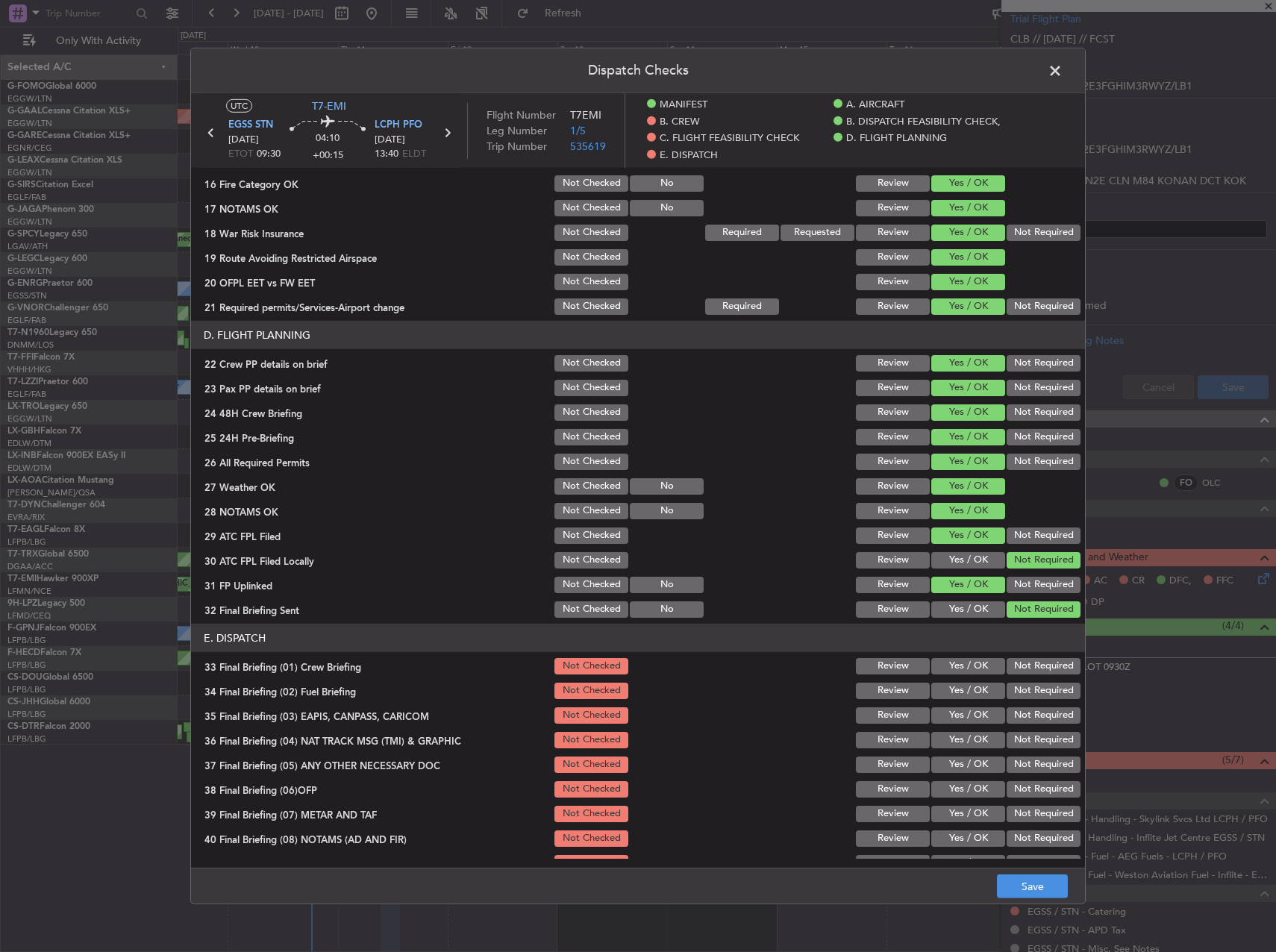
scroll to position [691, 0]
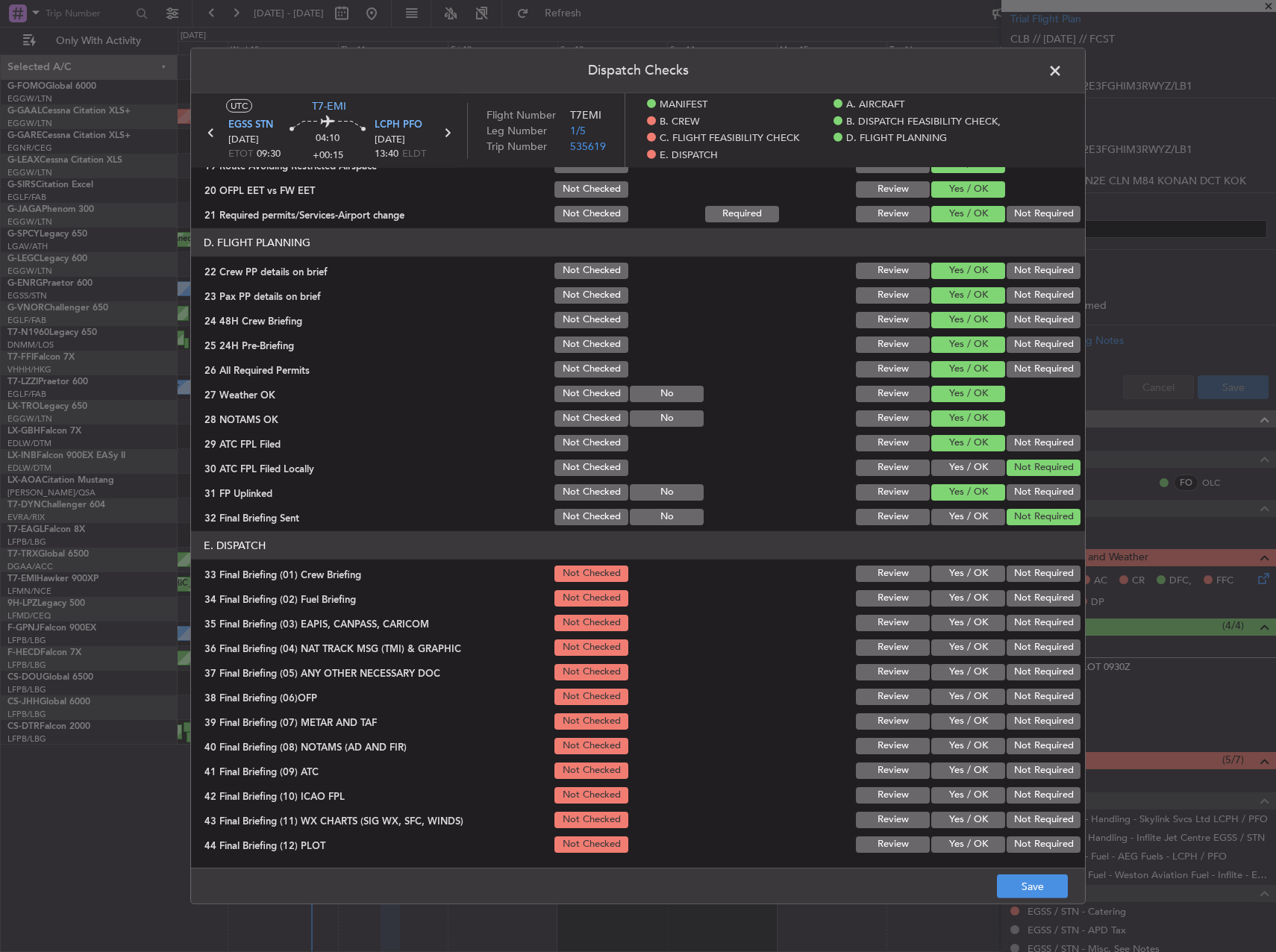
click at [949, 564] on div "Yes / OK" at bounding box center [967, 574] width 75 height 21
click at [951, 588] on div "Yes / OK" at bounding box center [967, 598] width 75 height 21
click at [951, 581] on button "Yes / OK" at bounding box center [968, 574] width 74 height 16
click at [950, 599] on button "Yes / OK" at bounding box center [968, 598] width 74 height 16
drag, startPoint x: 1039, startPoint y: 625, endPoint x: 1035, endPoint y: 644, distance: 19.4
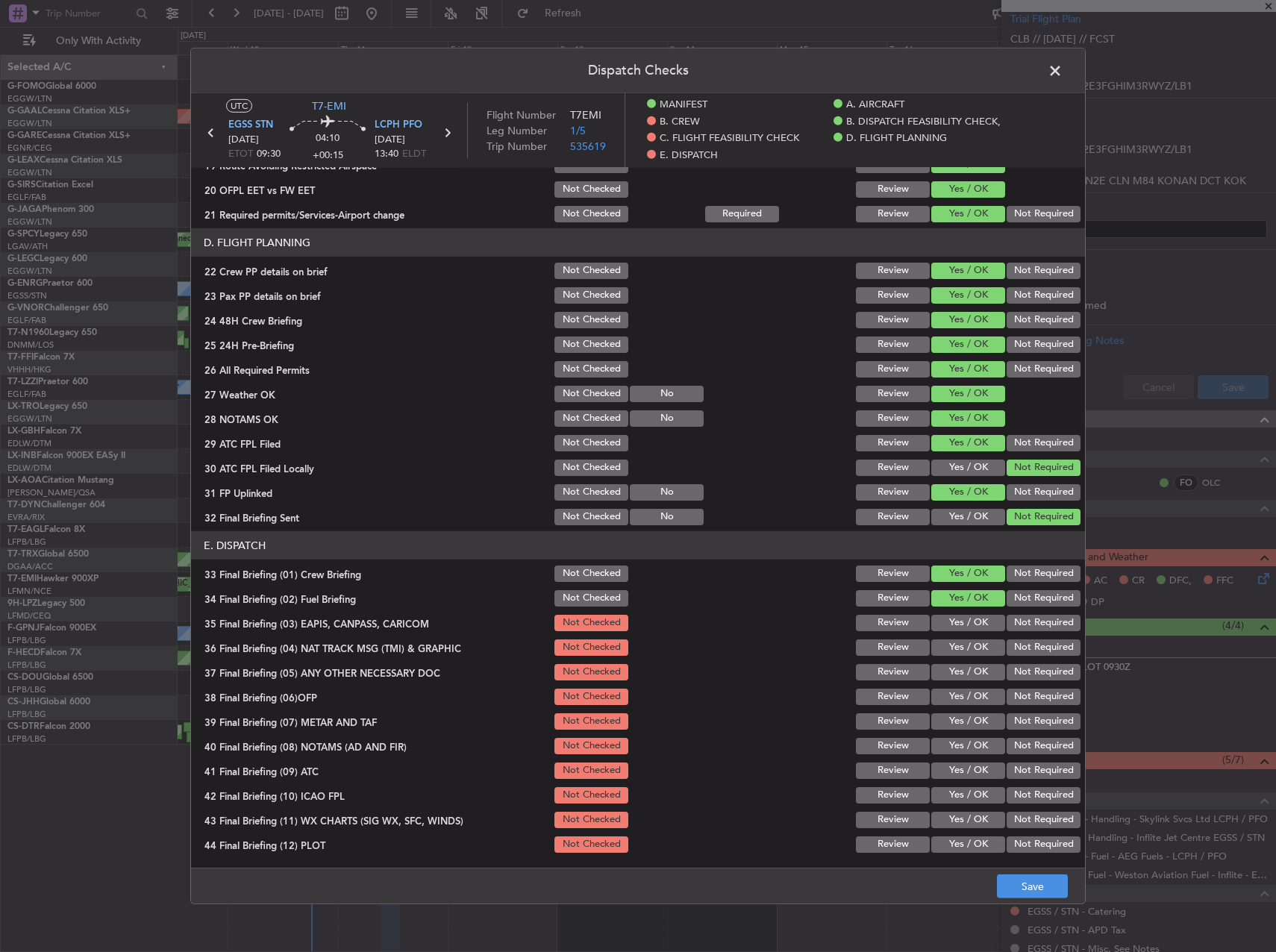
click at [1039, 626] on button "Not Required" at bounding box center [1043, 623] width 74 height 16
click at [1033, 650] on button "Not Required" at bounding box center [1043, 647] width 74 height 16
click at [1029, 670] on button "Not Required" at bounding box center [1043, 672] width 74 height 16
drag, startPoint x: 983, startPoint y: 684, endPoint x: 970, endPoint y: 696, distance: 17.7
click at [982, 685] on section "E. DISPATCH 33 Final Briefing (01) Crew Briefing Not Checked Review Yes / OK No…" at bounding box center [638, 693] width 894 height 324
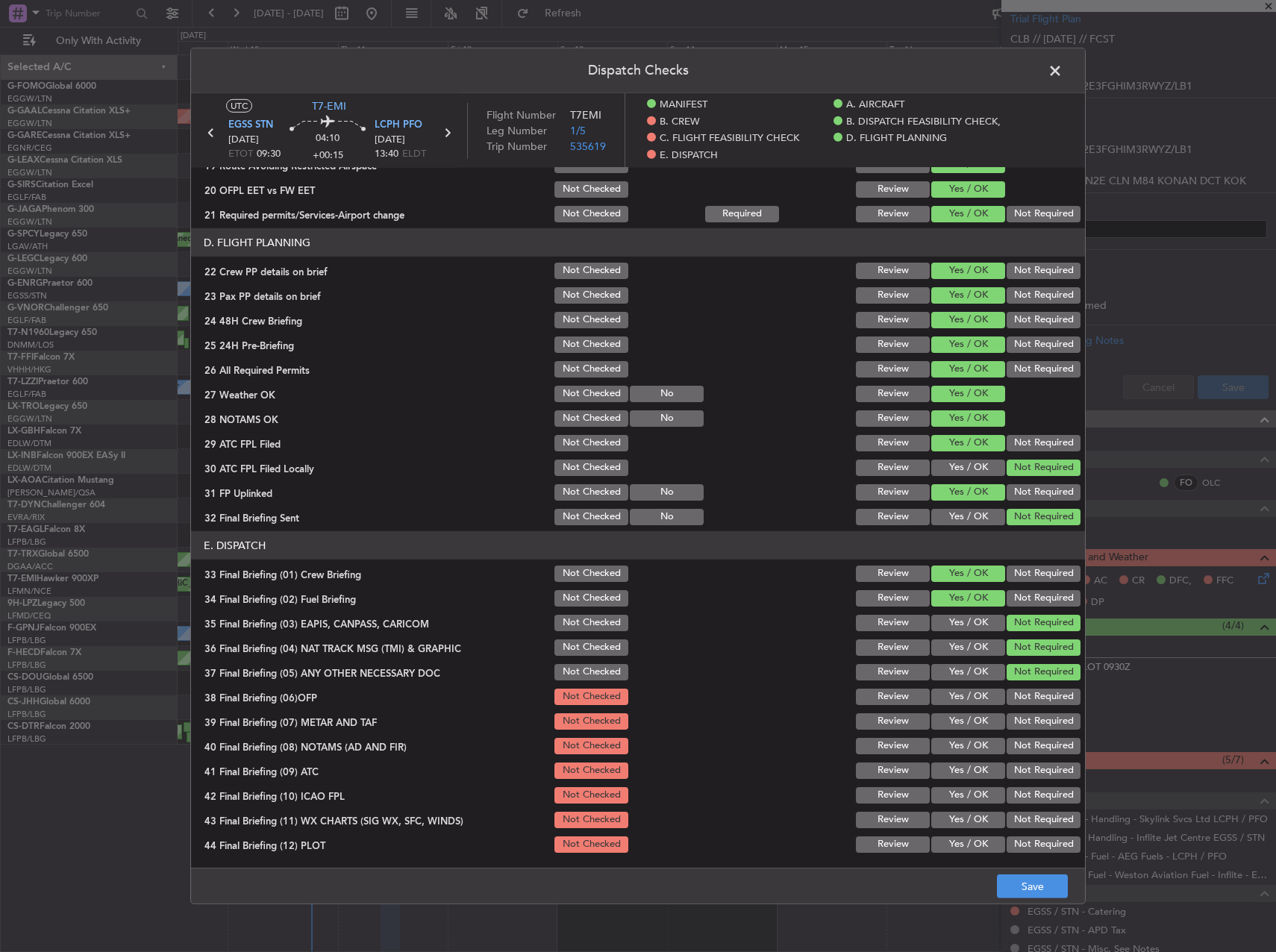
click at [970, 696] on button "Yes / OK" at bounding box center [968, 696] width 74 height 16
click at [965, 719] on button "Yes / OK" at bounding box center [968, 721] width 74 height 16
click at [963, 735] on div "Yes / OK" at bounding box center [967, 745] width 75 height 21
click at [964, 752] on button "Yes / OK" at bounding box center [968, 745] width 74 height 16
click at [965, 778] on button "Yes / OK" at bounding box center [968, 770] width 74 height 16
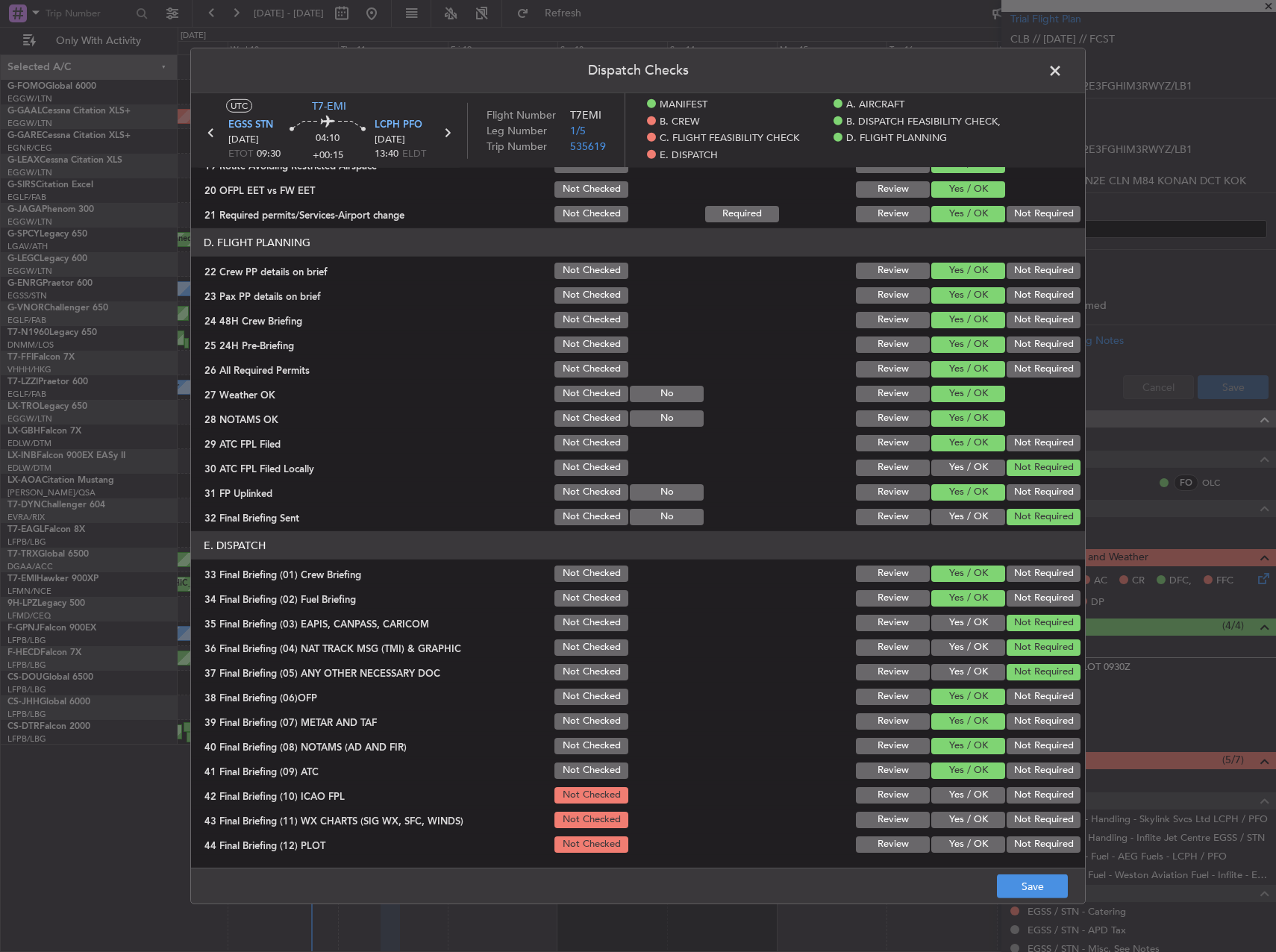
click at [970, 805] on div "Yes / OK" at bounding box center [967, 795] width 75 height 21
click at [962, 796] on button "Yes / OK" at bounding box center [968, 795] width 74 height 16
click at [962, 814] on button "Yes / OK" at bounding box center [968, 819] width 74 height 16
drag, startPoint x: 960, startPoint y: 844, endPoint x: 985, endPoint y: 864, distance: 32.0
click at [960, 844] on button "Yes / OK" at bounding box center [968, 845] width 74 height 16
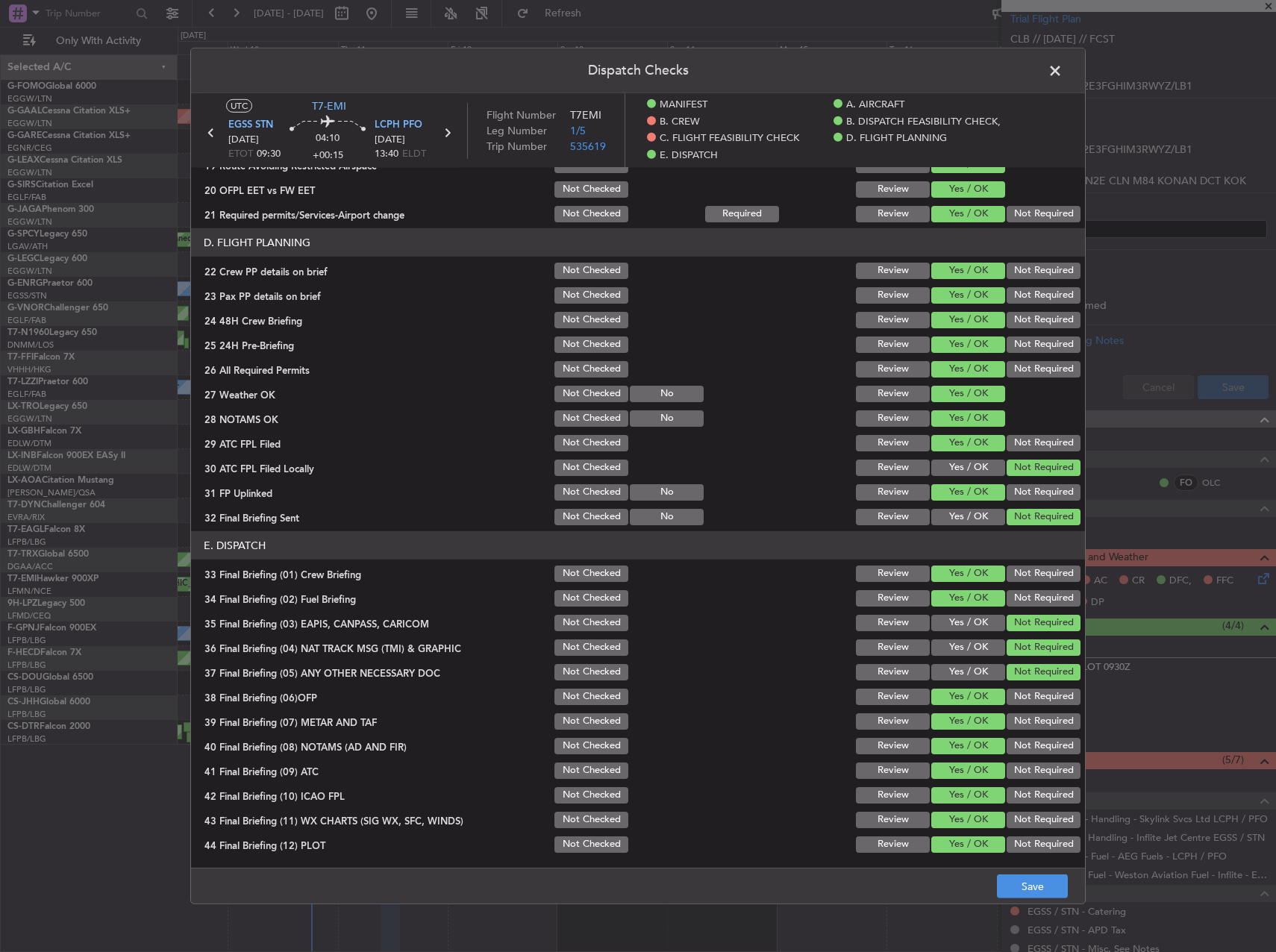
click at [996, 868] on footer "Save" at bounding box center [638, 885] width 894 height 36
click at [1028, 891] on button "Save" at bounding box center [1032, 886] width 71 height 24
click at [1038, 64] on header "Dispatch Checks" at bounding box center [638, 71] width 894 height 45
click at [1063, 72] on span at bounding box center [1063, 74] width 0 height 30
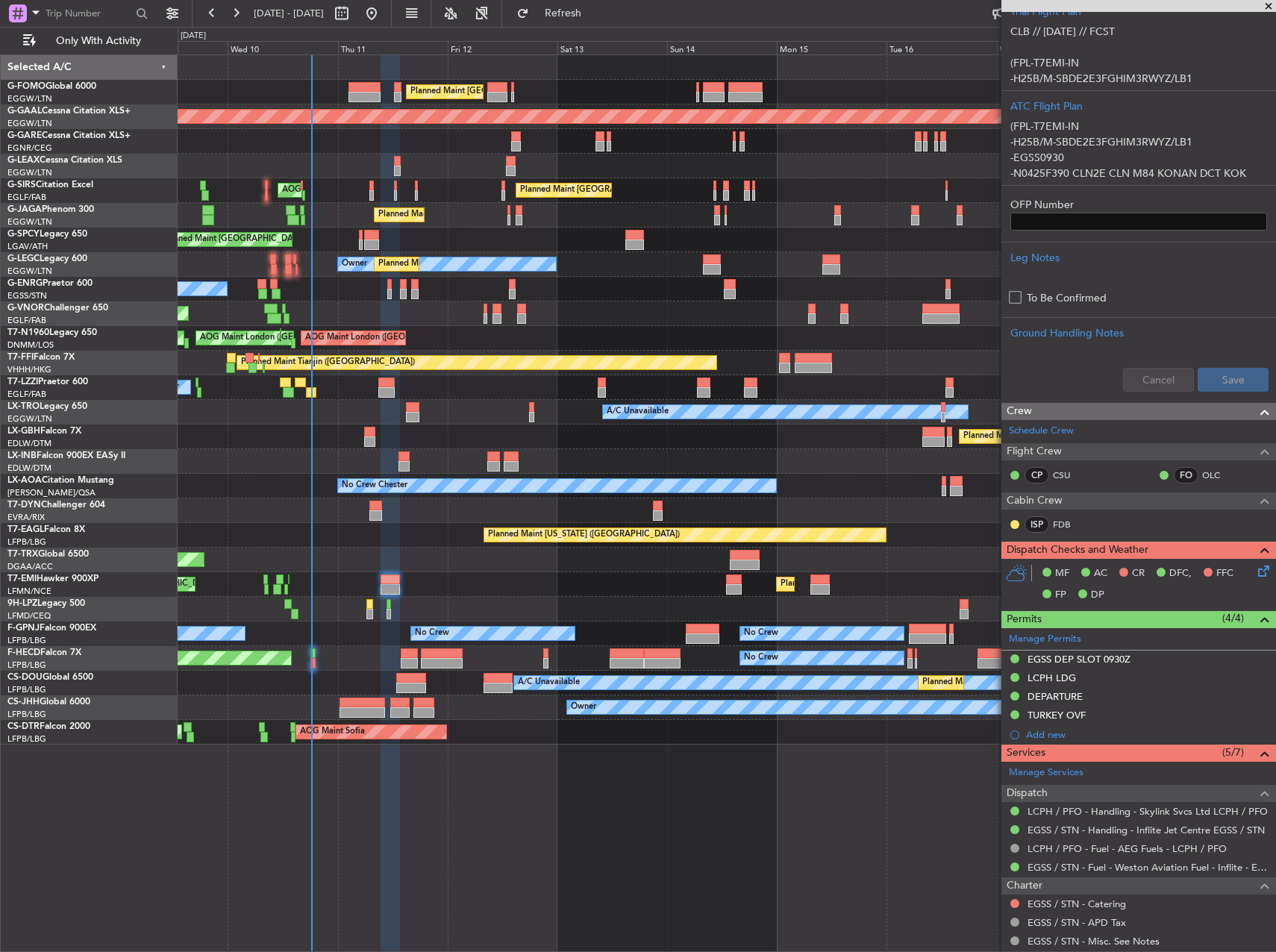
scroll to position [0, 0]
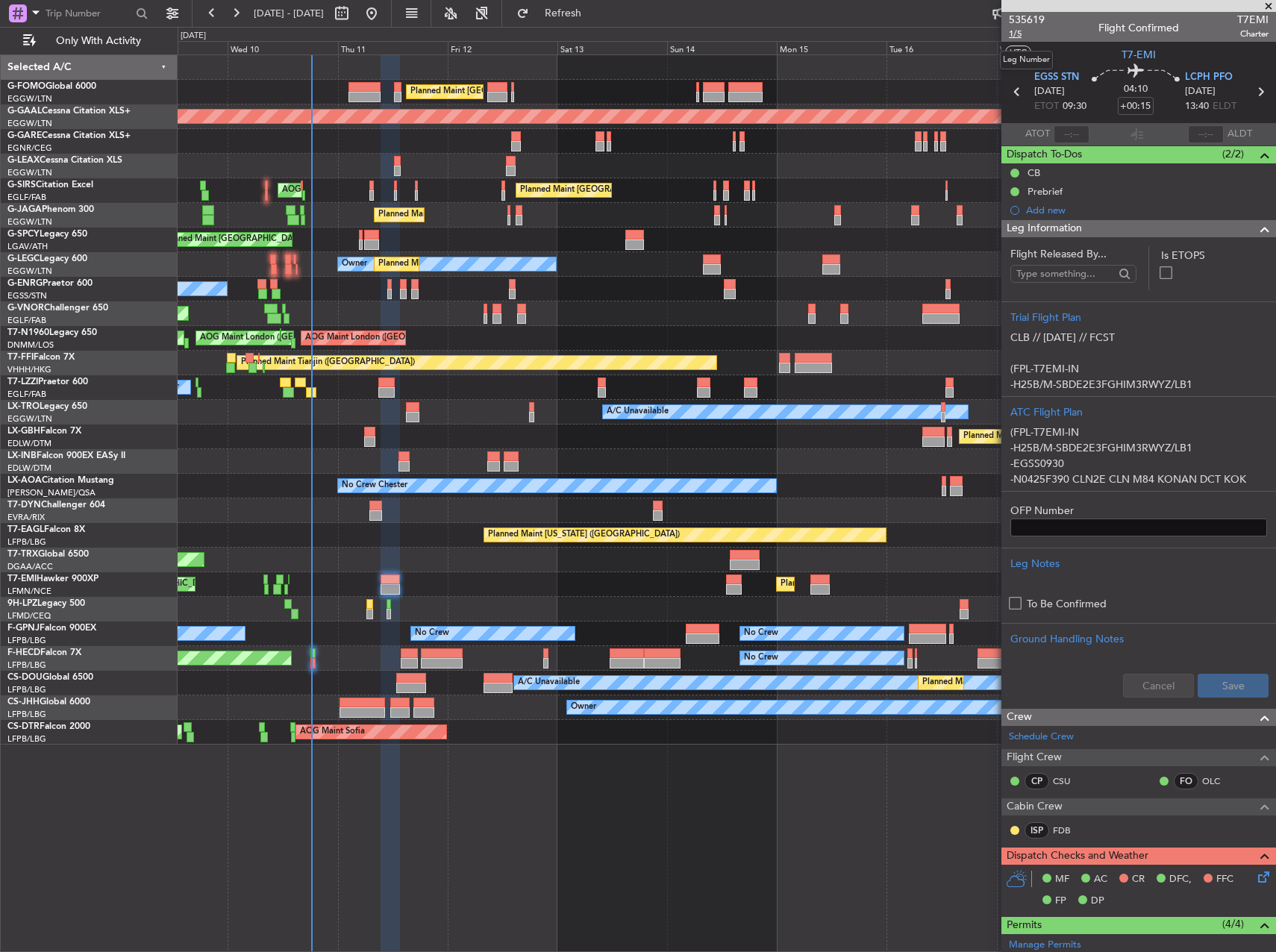
click at [1020, 37] on span "1/5" at bounding box center [1026, 34] width 36 height 13
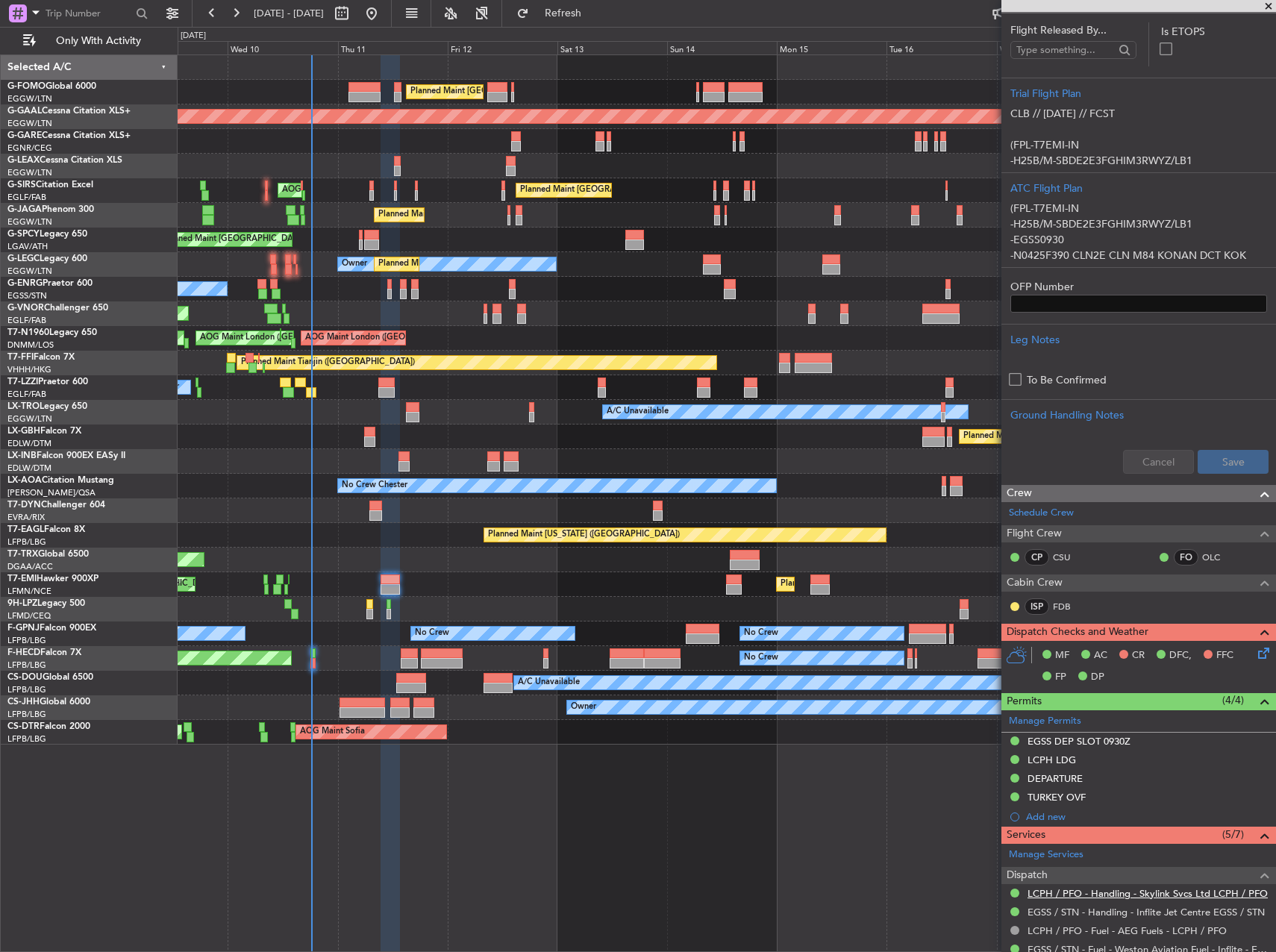
scroll to position [554, 0]
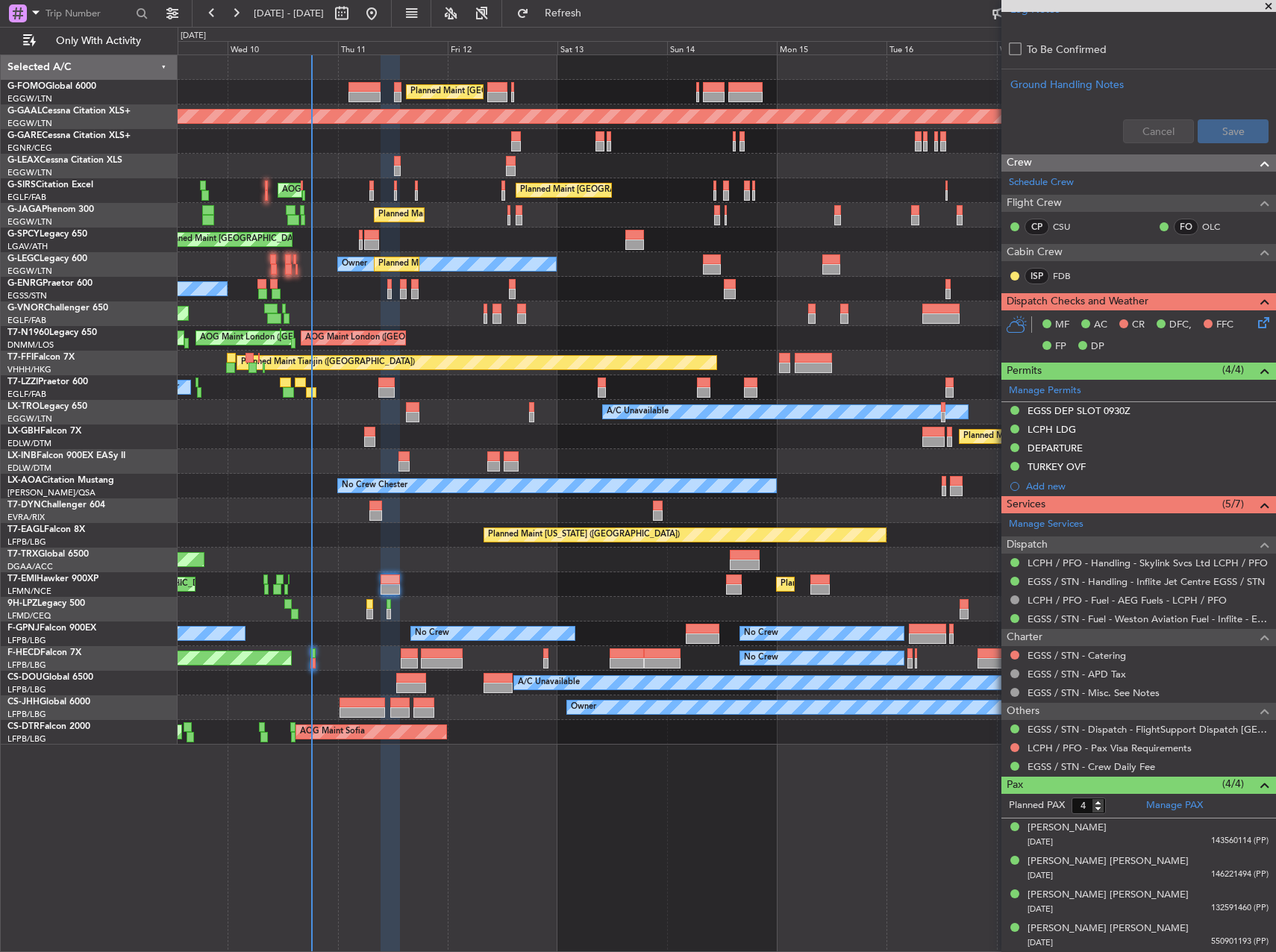
click at [372, 503] on div at bounding box center [375, 506] width 13 height 11
type input "1"
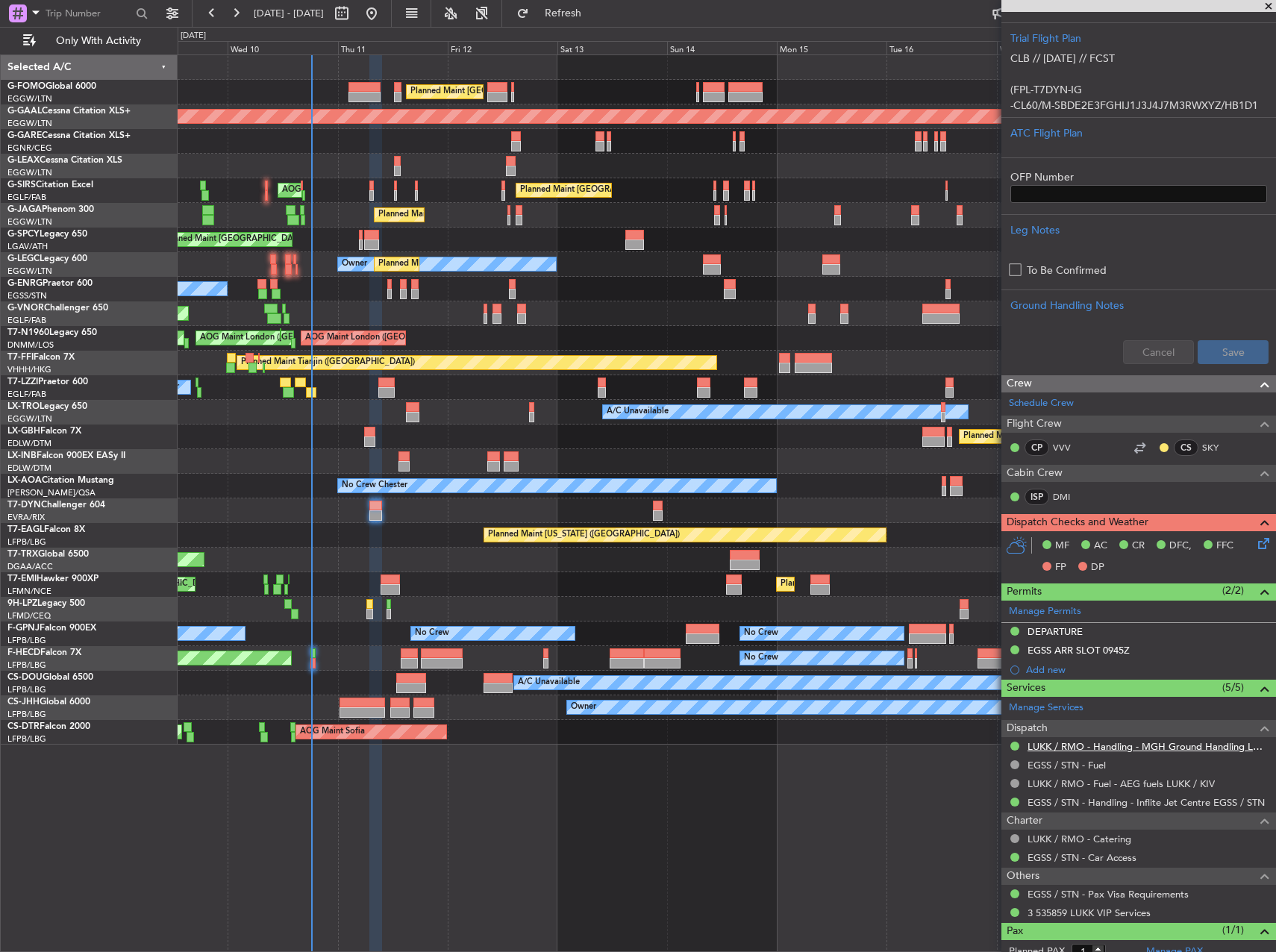
scroll to position [418, 0]
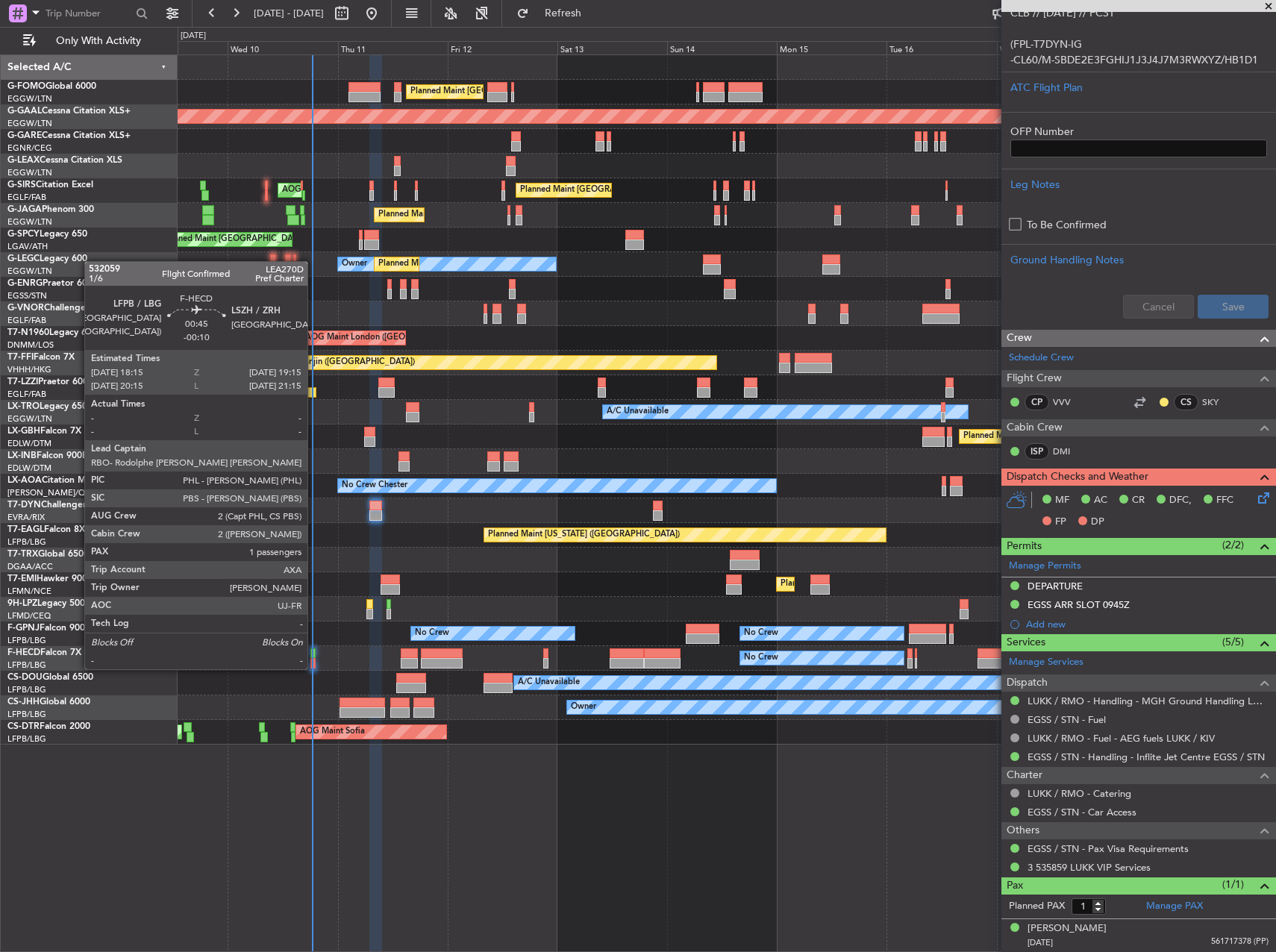
click at [314, 654] on div at bounding box center [312, 654] width 5 height 11
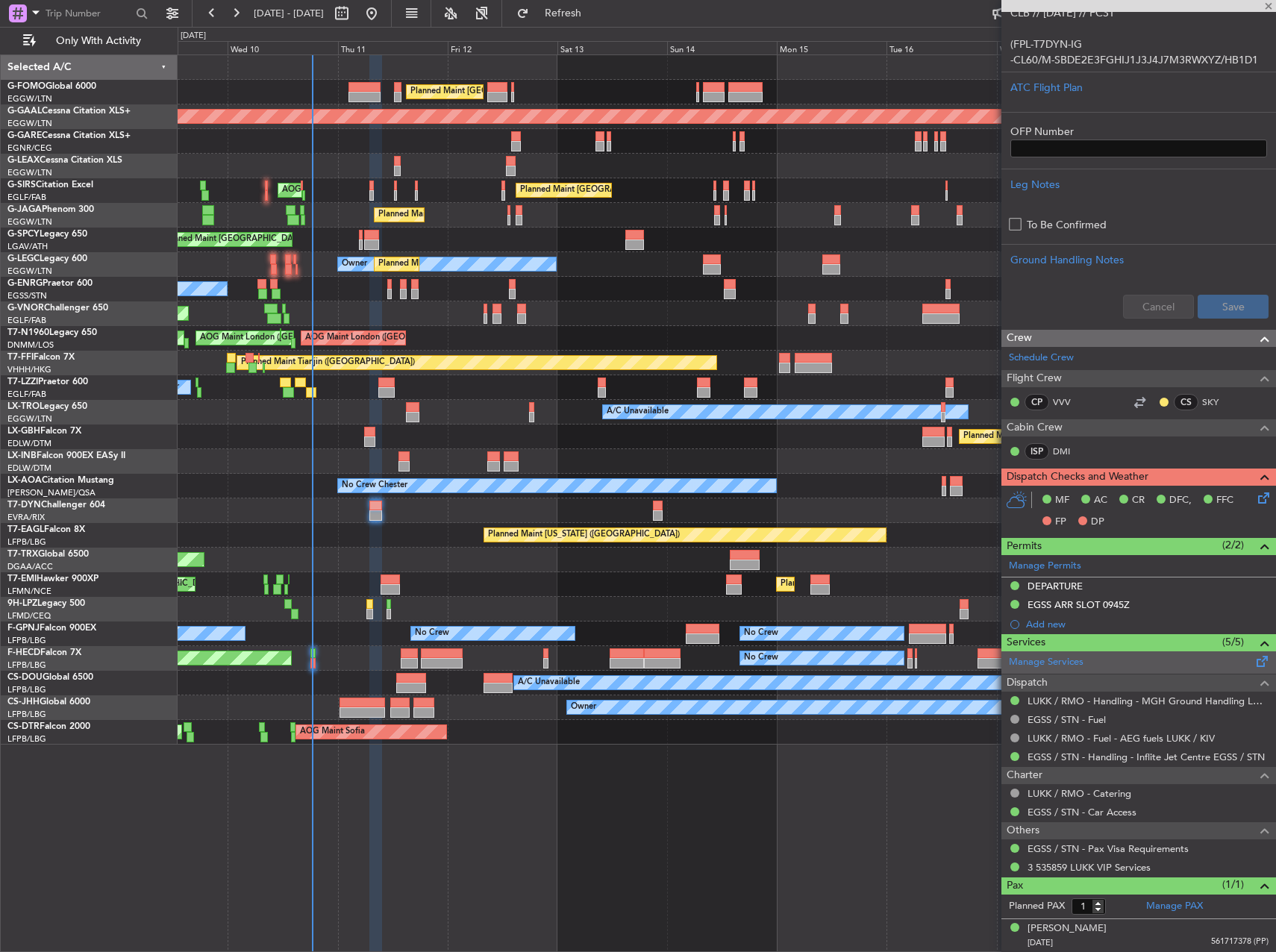
type input "-00:10"
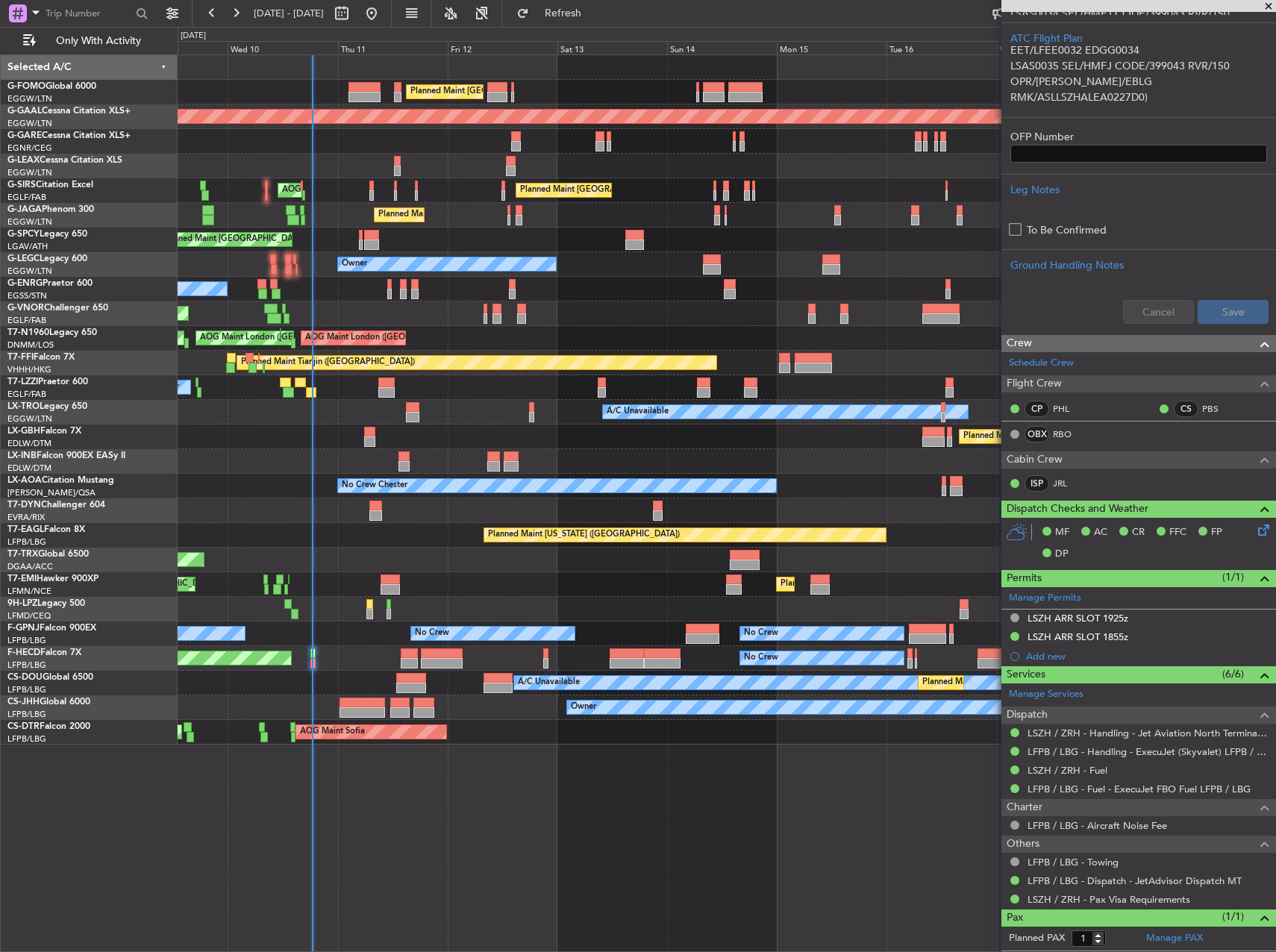
scroll to position [481, 0]
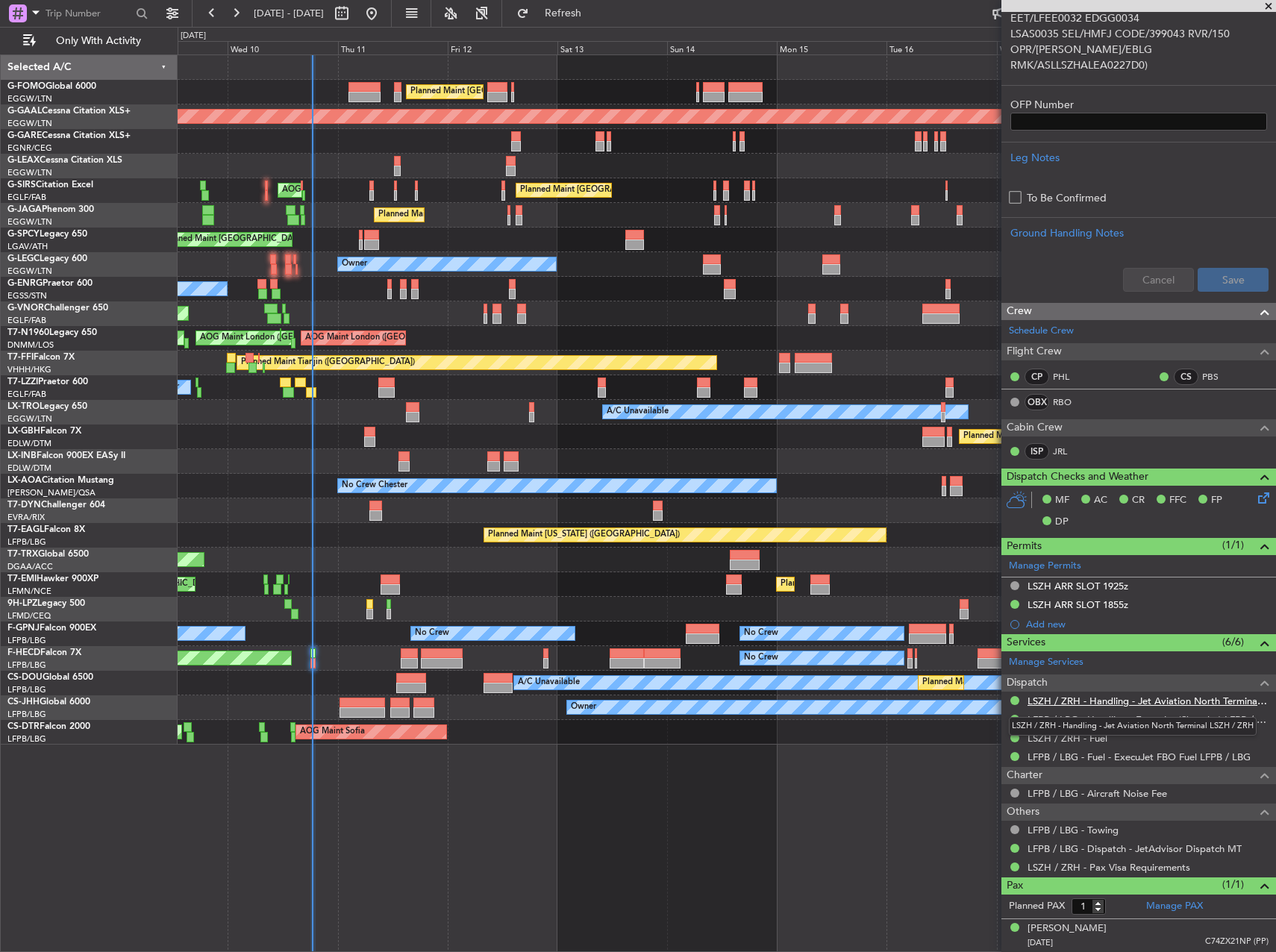
click at [1088, 699] on link "LSZH / ZRH - Handling - Jet Aviation North Terminal LSZH / ZRH" at bounding box center [1148, 701] width 241 height 13
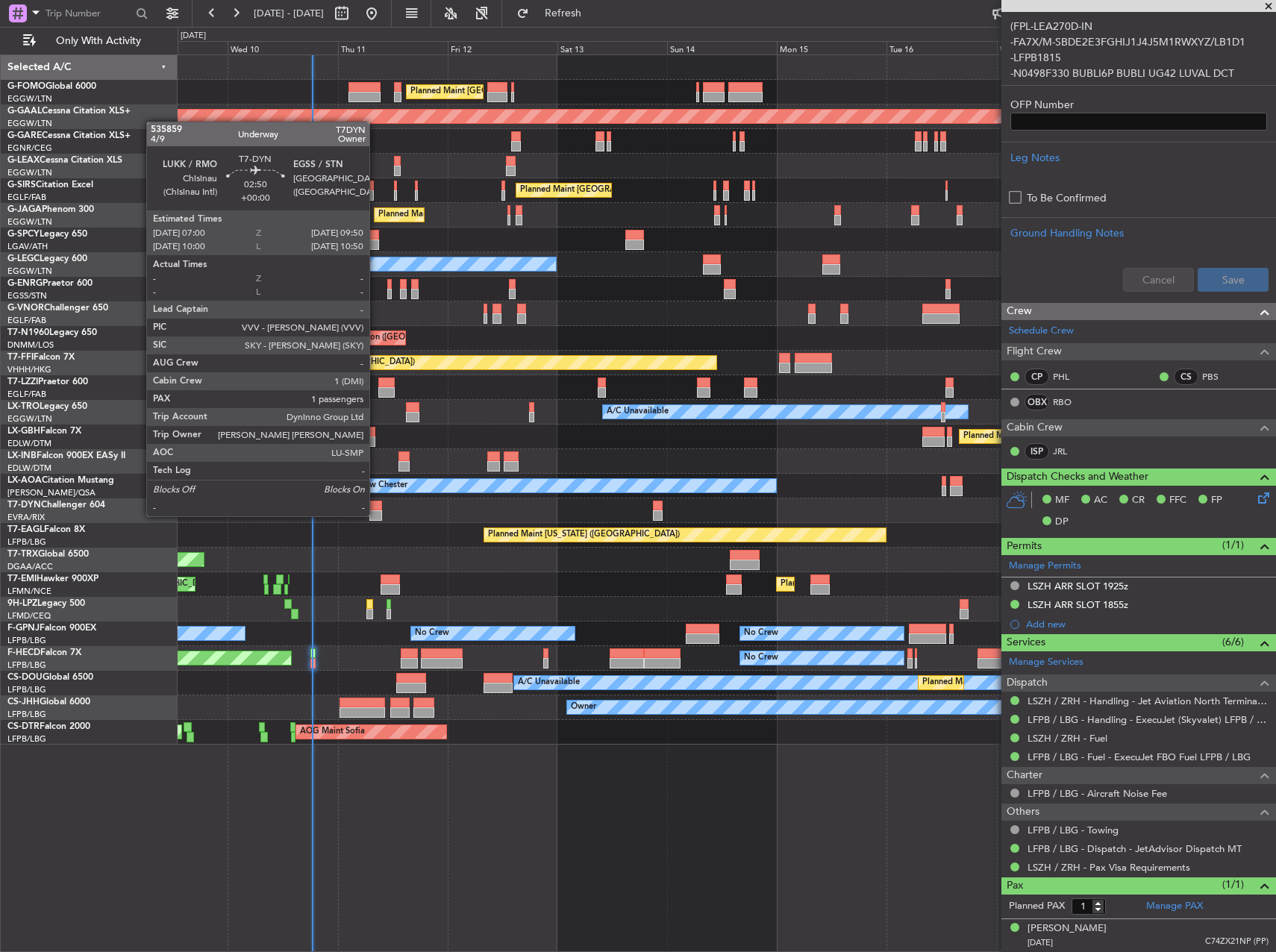
click at [377, 514] on div at bounding box center [375, 516] width 13 height 11
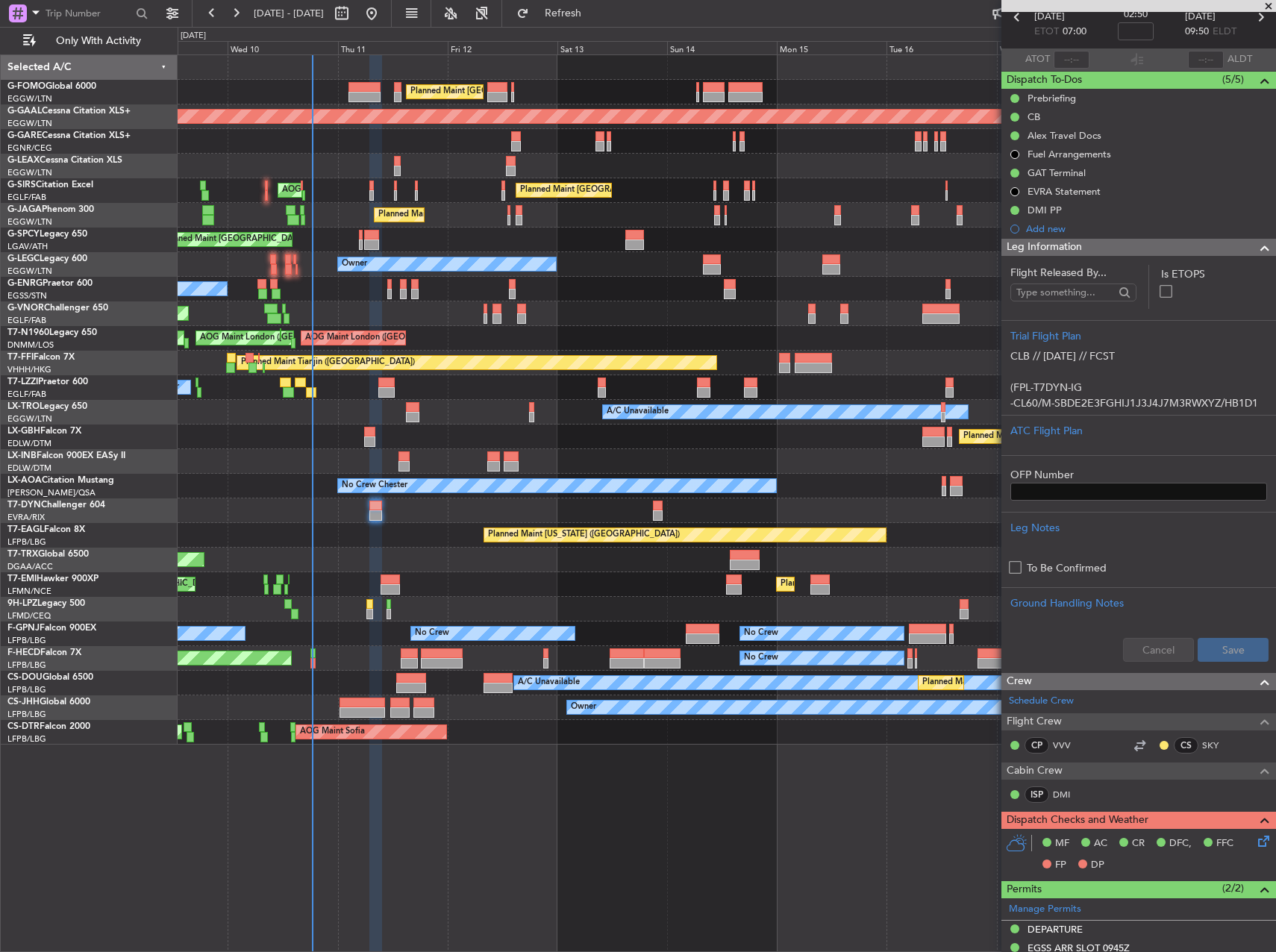
scroll to position [149, 0]
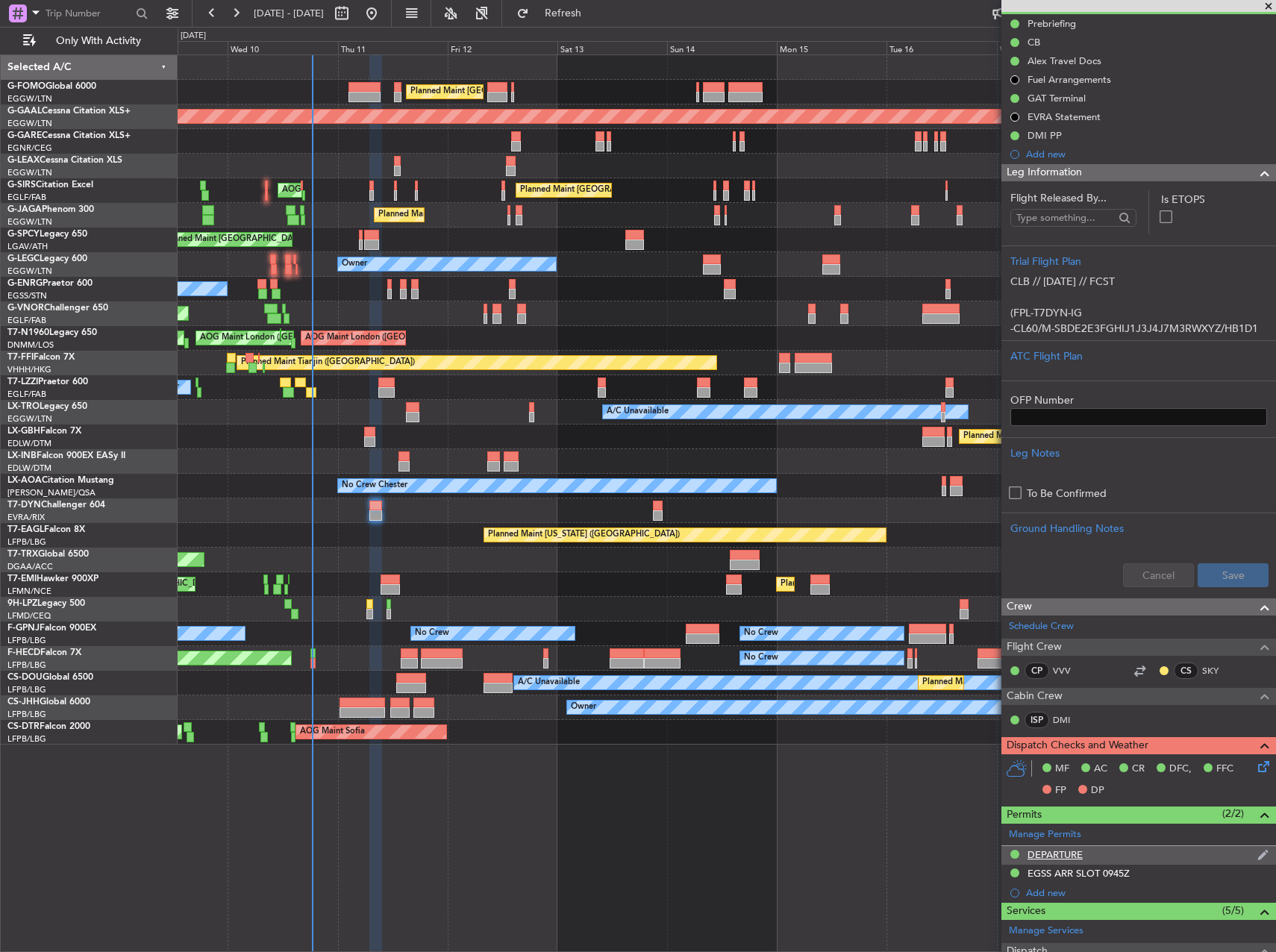
click at [1076, 848] on div "DEPARTURE" at bounding box center [1055, 854] width 55 height 13
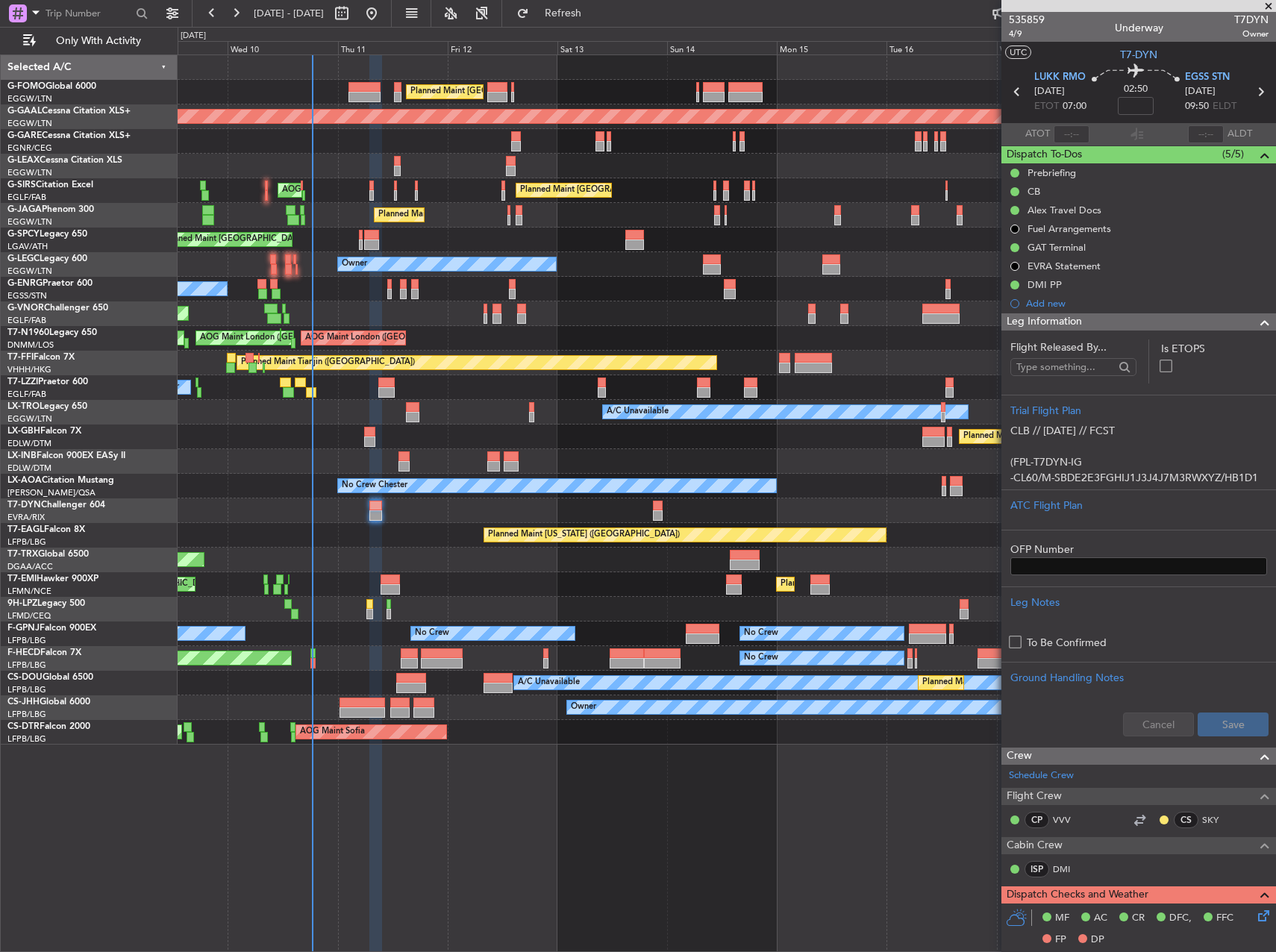
scroll to position [224, 0]
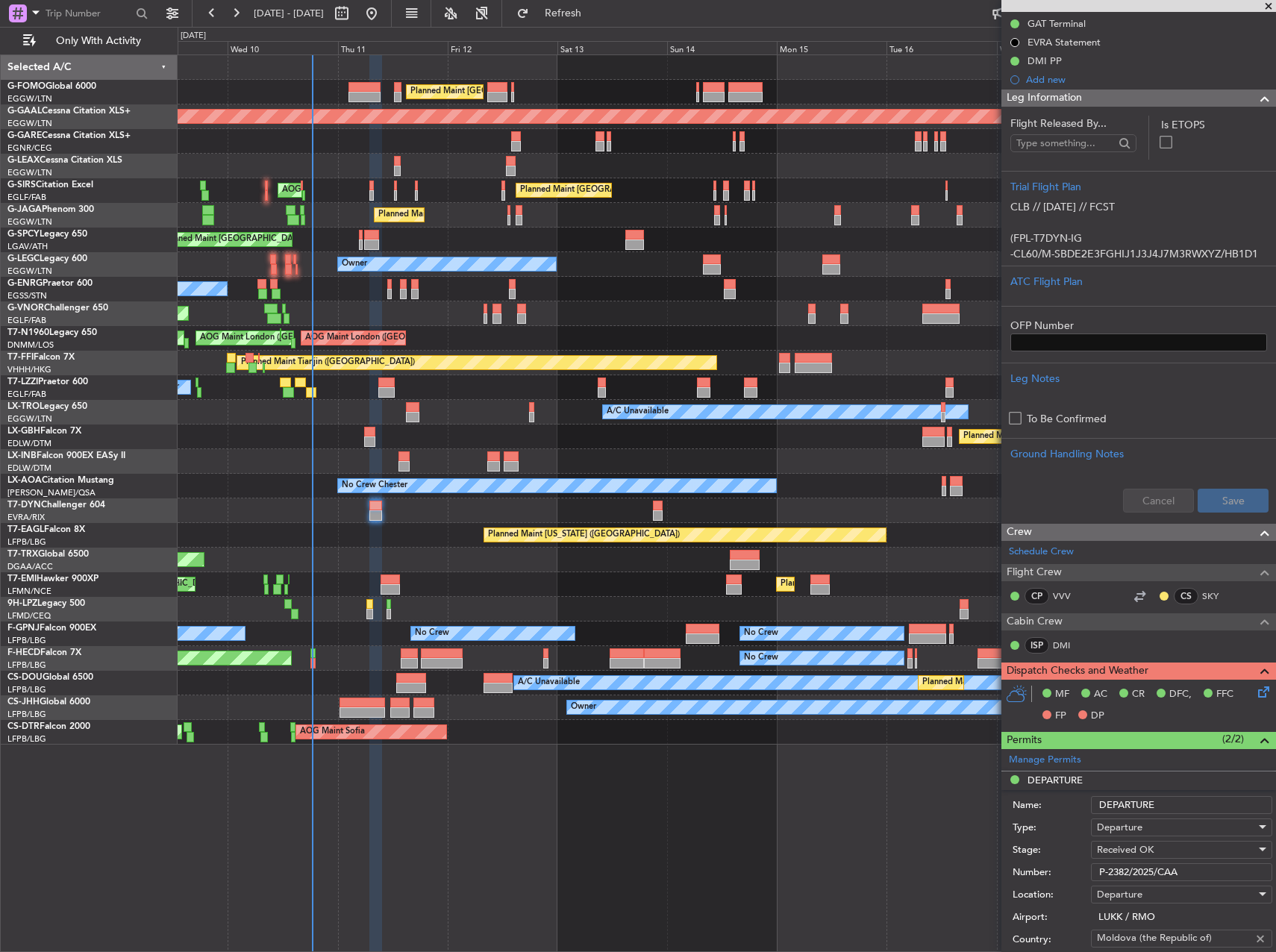
click at [1155, 868] on input "P-2382/2025/CAA" at bounding box center [1182, 871] width 181 height 18
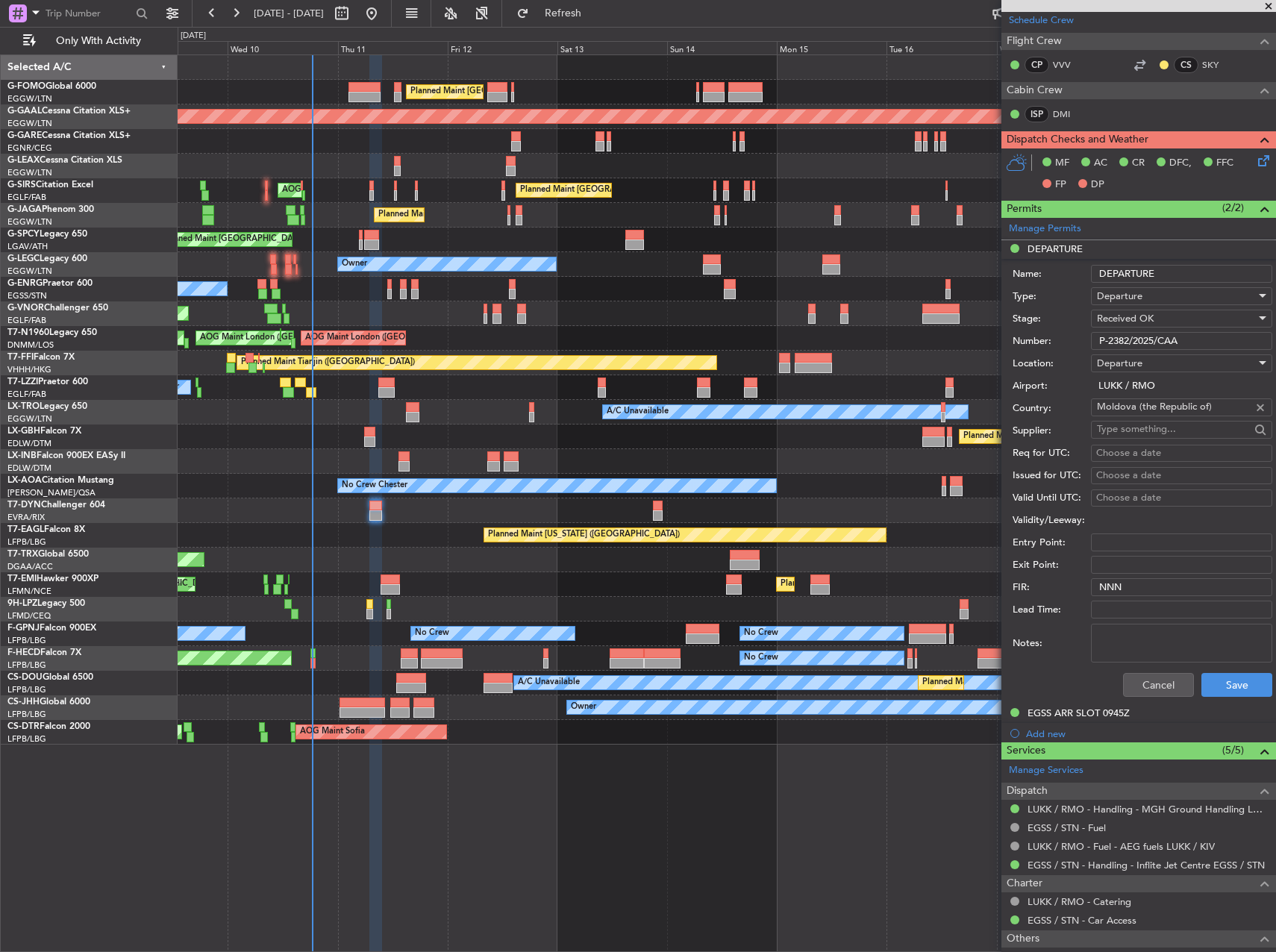
scroll to position [821, 0]
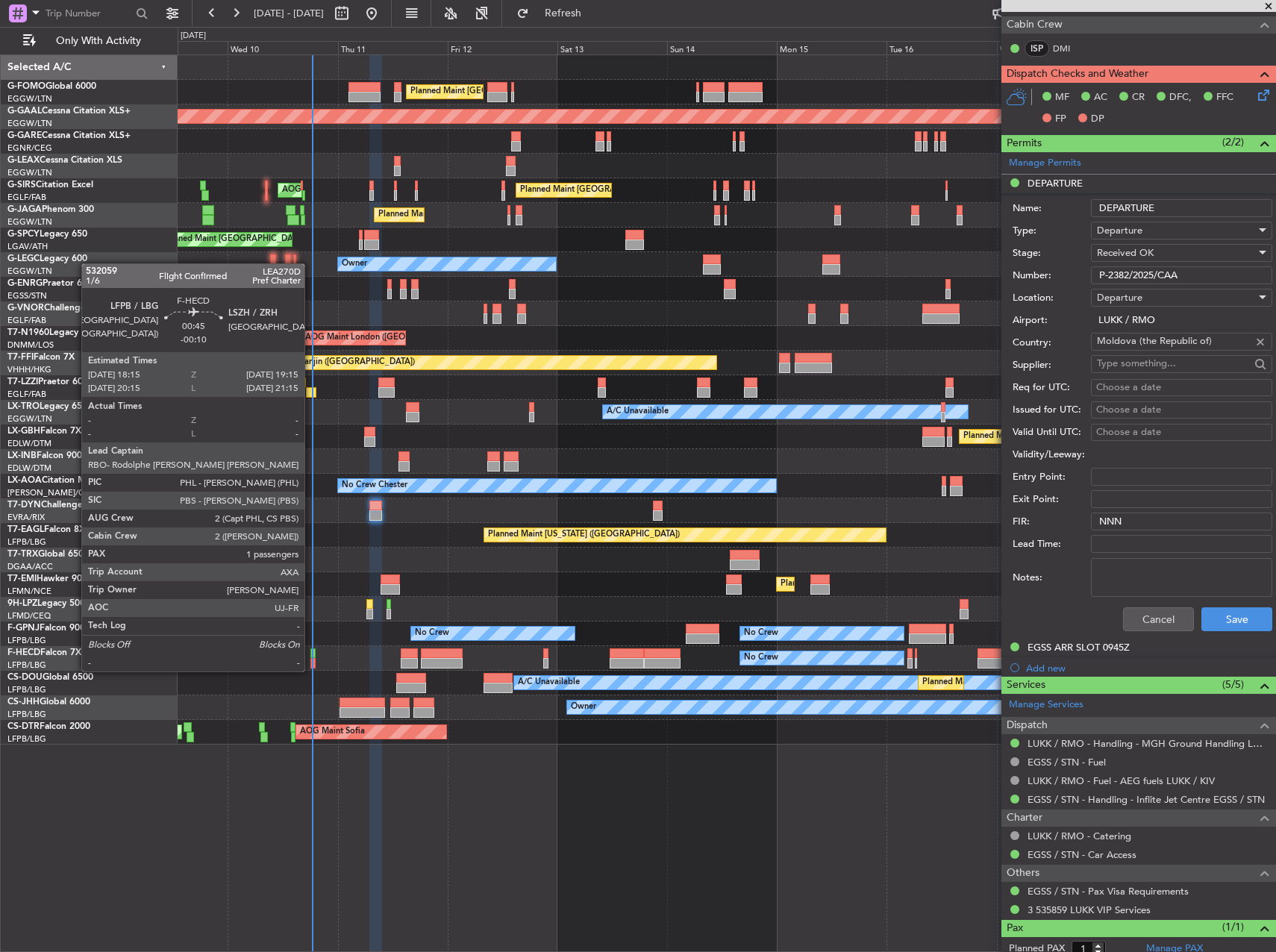
click at [311, 656] on div at bounding box center [312, 654] width 5 height 11
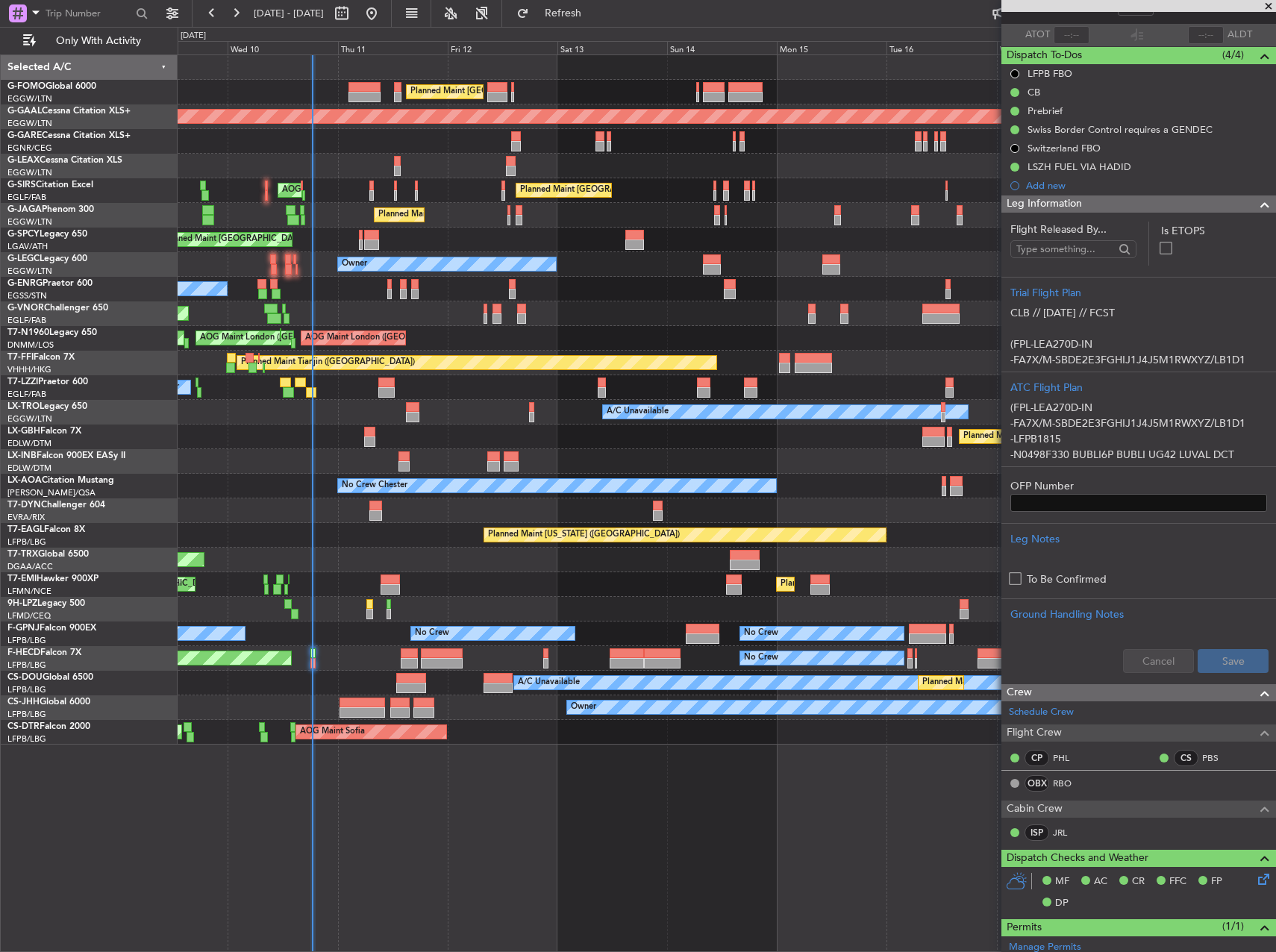
scroll to position [149, 0]
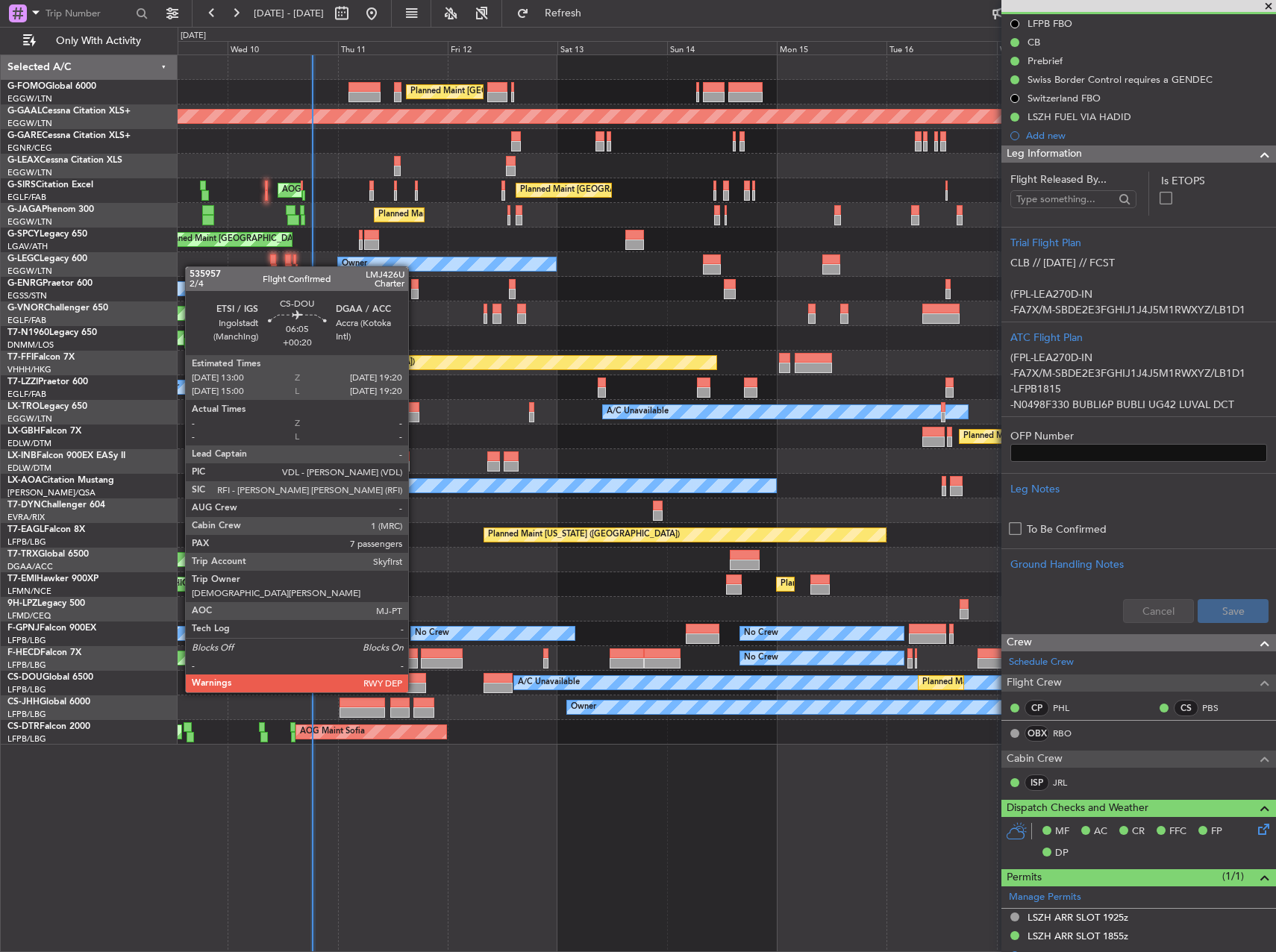
click at [415, 677] on div at bounding box center [411, 679] width 29 height 11
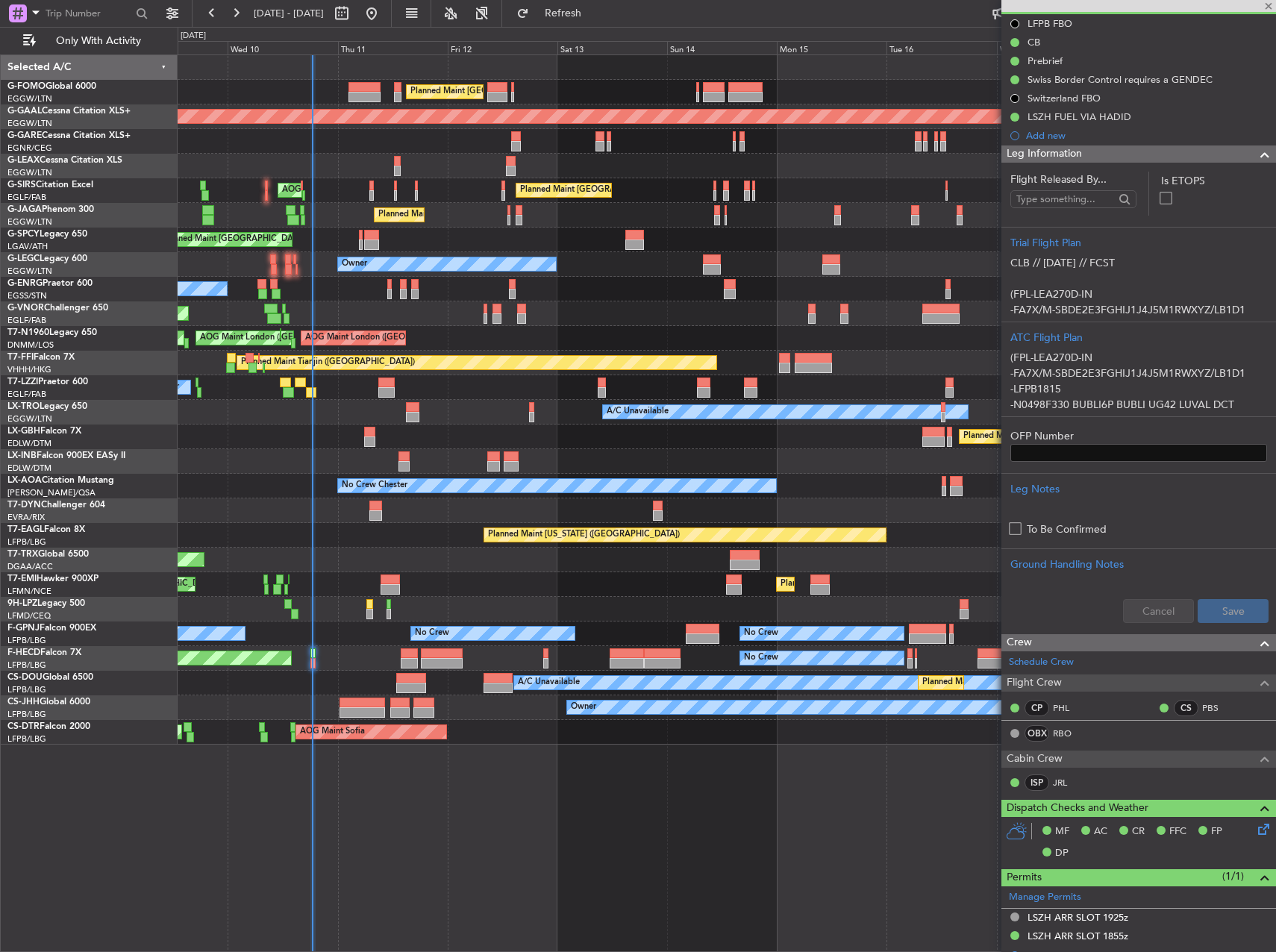
type input "+00:20"
type input "7"
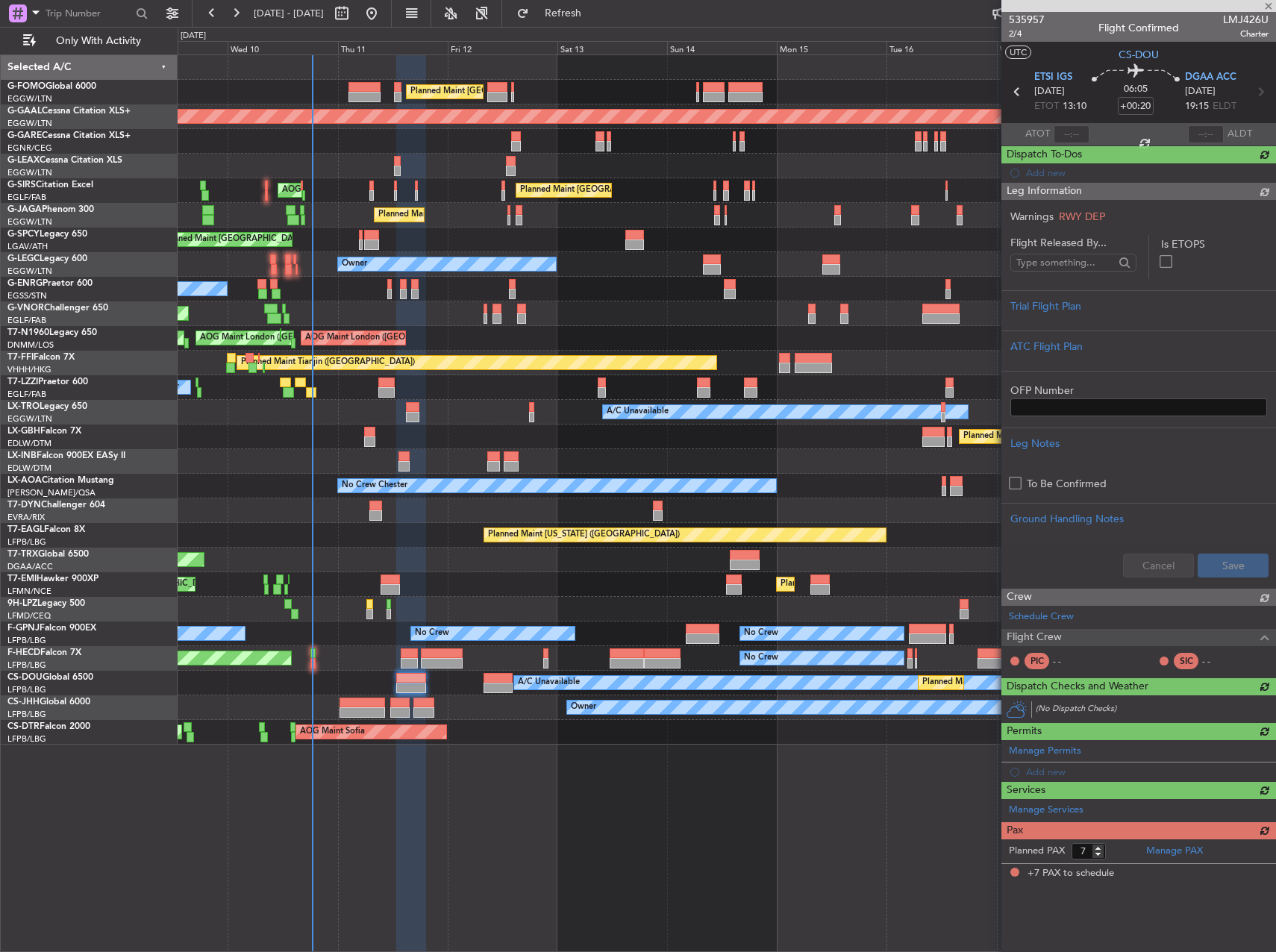
scroll to position [0, 0]
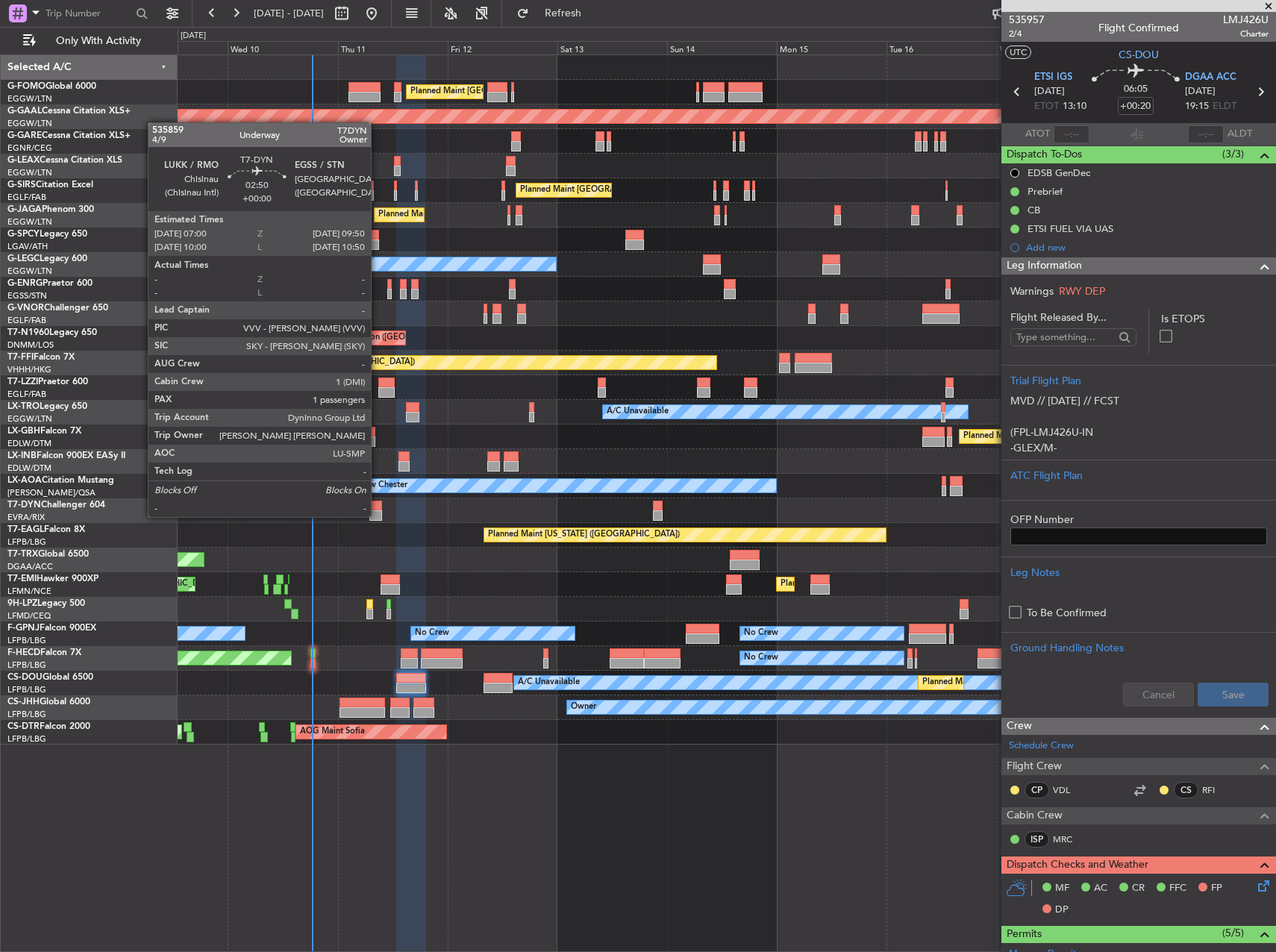
click at [379, 511] on div at bounding box center [375, 516] width 13 height 11
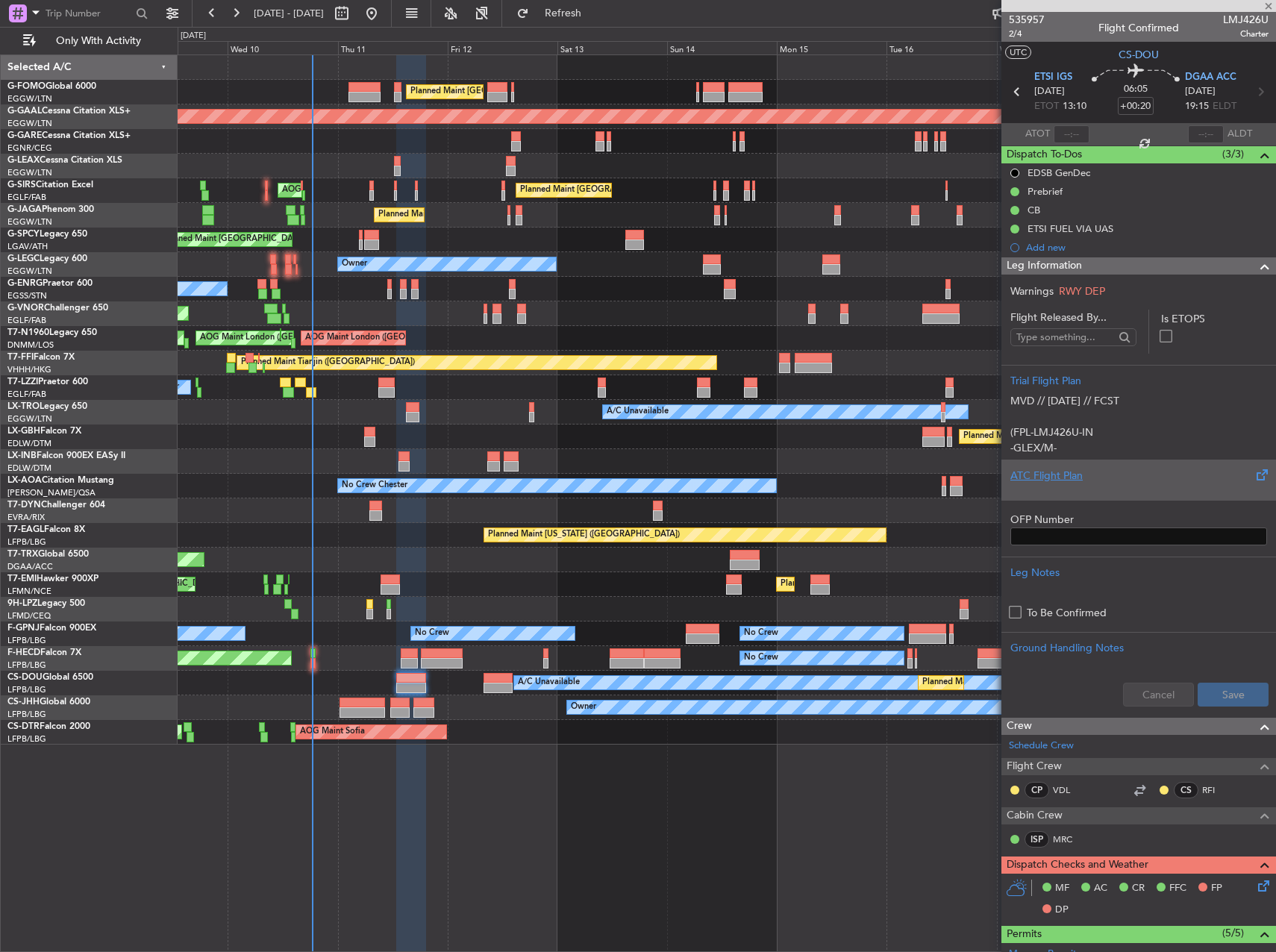
type input "1"
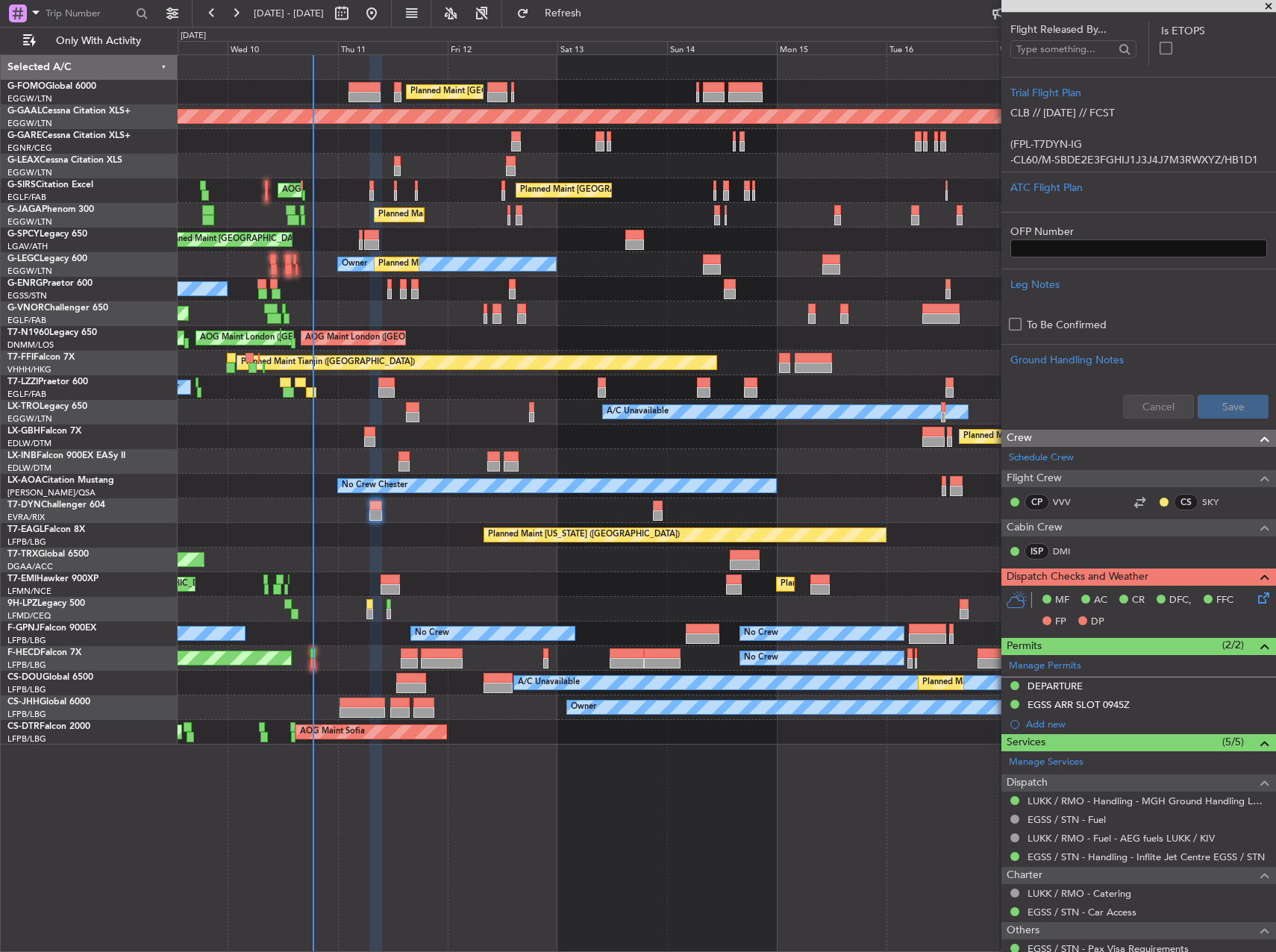
scroll to position [373, 0]
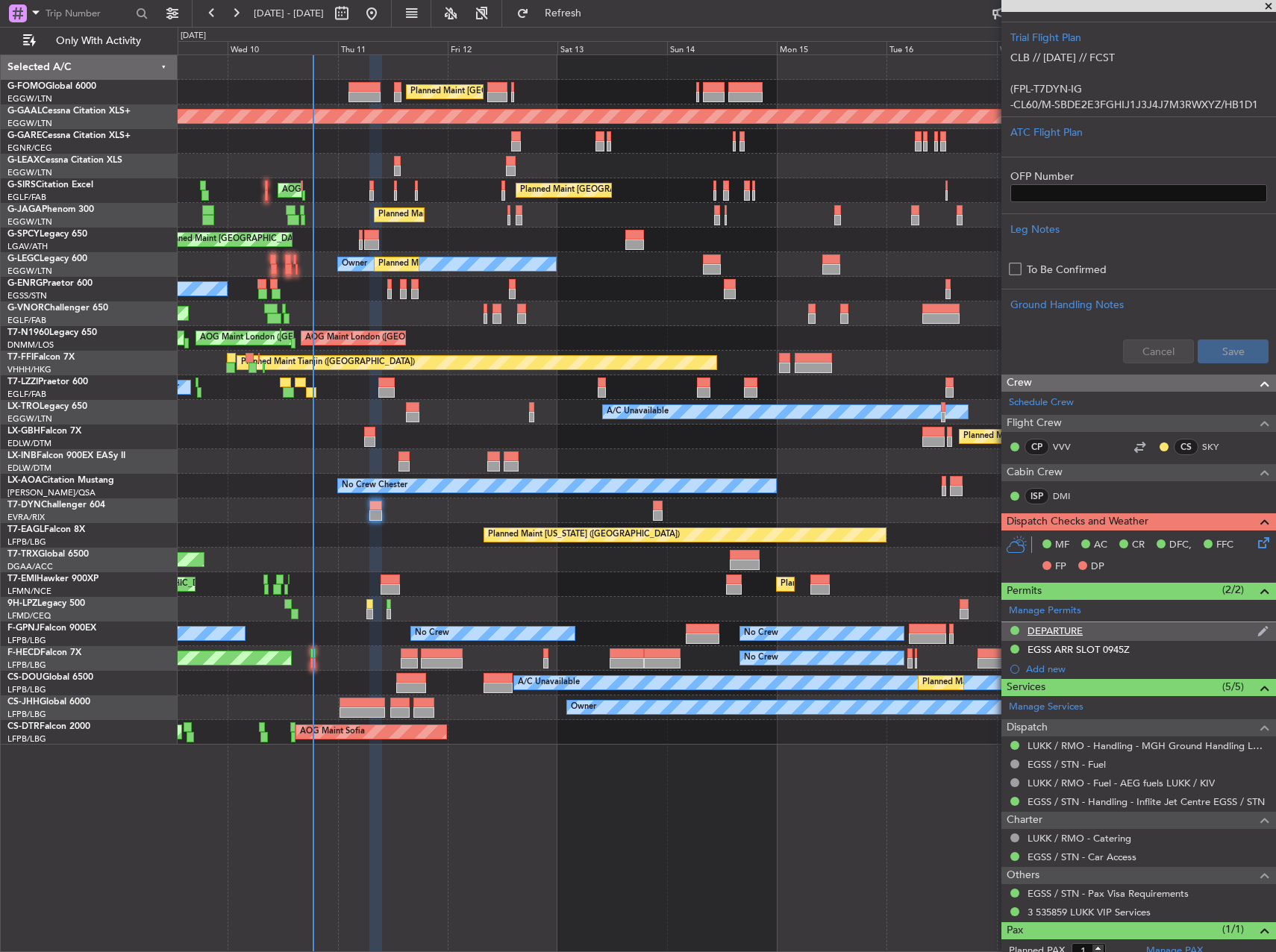
click at [1059, 624] on div "DEPARTURE" at bounding box center [1055, 630] width 55 height 13
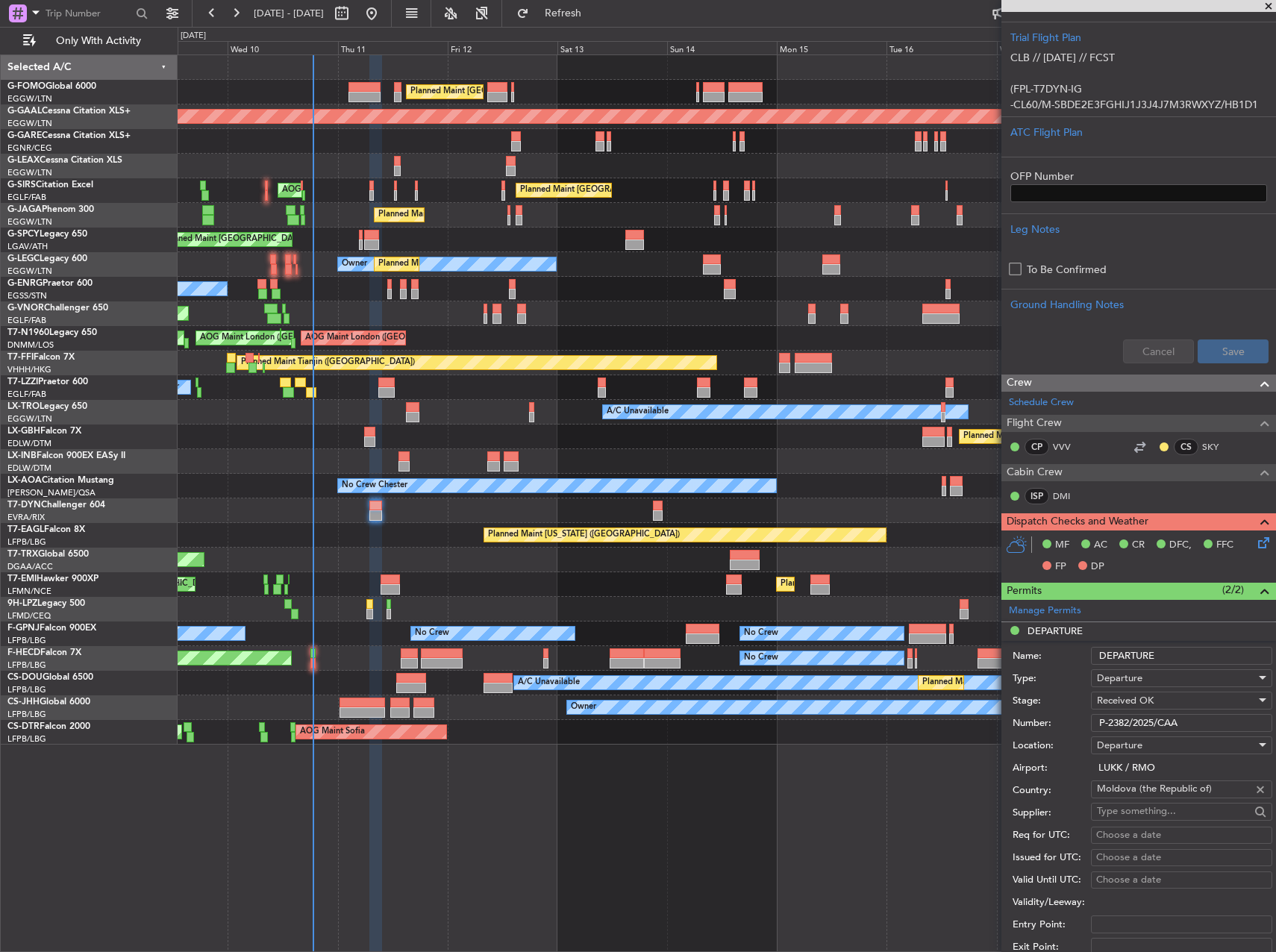
click at [1136, 721] on input "P-2382/2025/CAA" at bounding box center [1182, 722] width 181 height 18
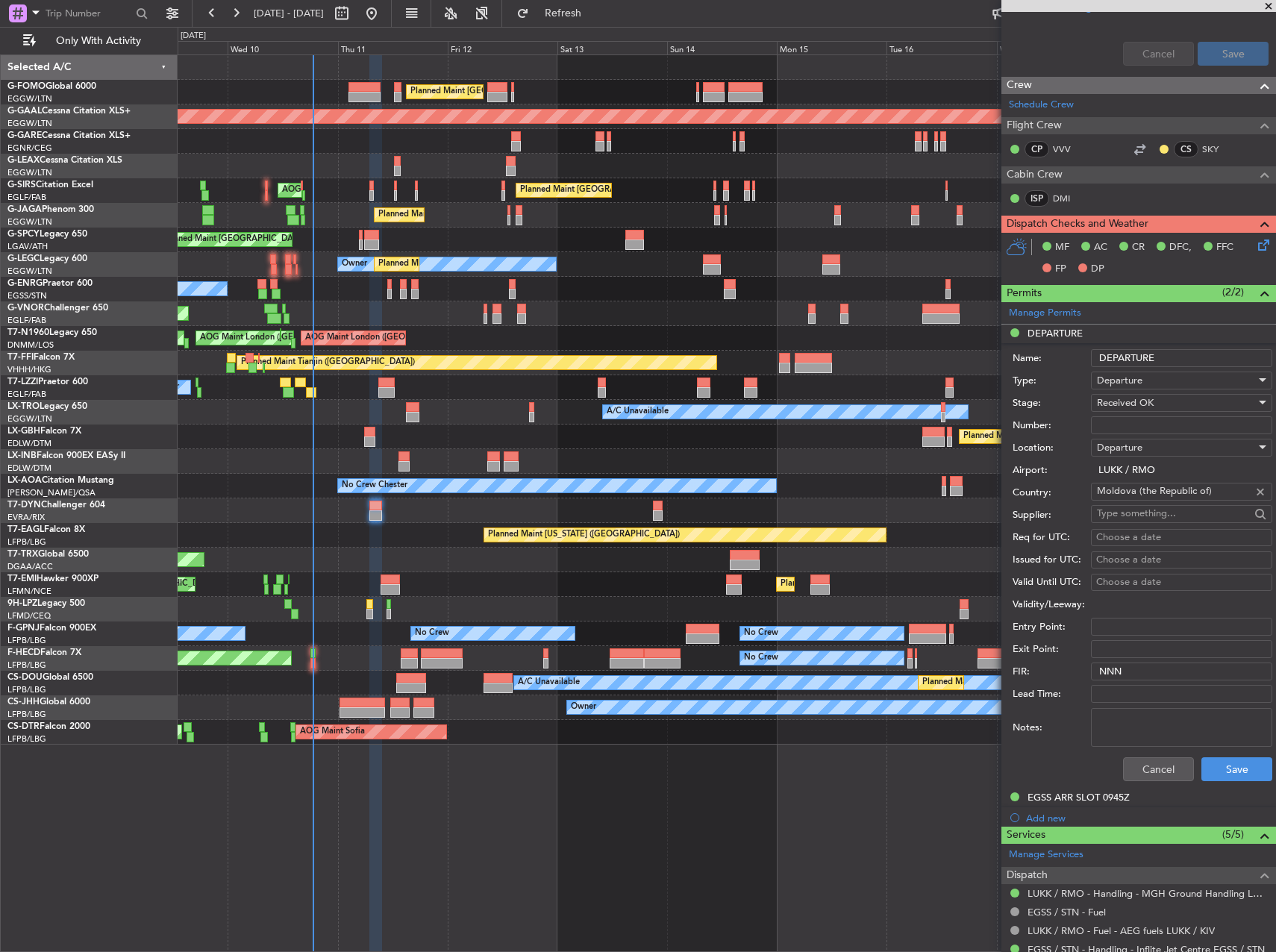
scroll to position [672, 0]
drag, startPoint x: 1139, startPoint y: 752, endPoint x: 1148, endPoint y: 755, distance: 9.5
click at [1139, 753] on div "Cancel Save" at bounding box center [1142, 769] width 259 height 39
click at [1160, 763] on button "Cancel" at bounding box center [1159, 769] width 71 height 24
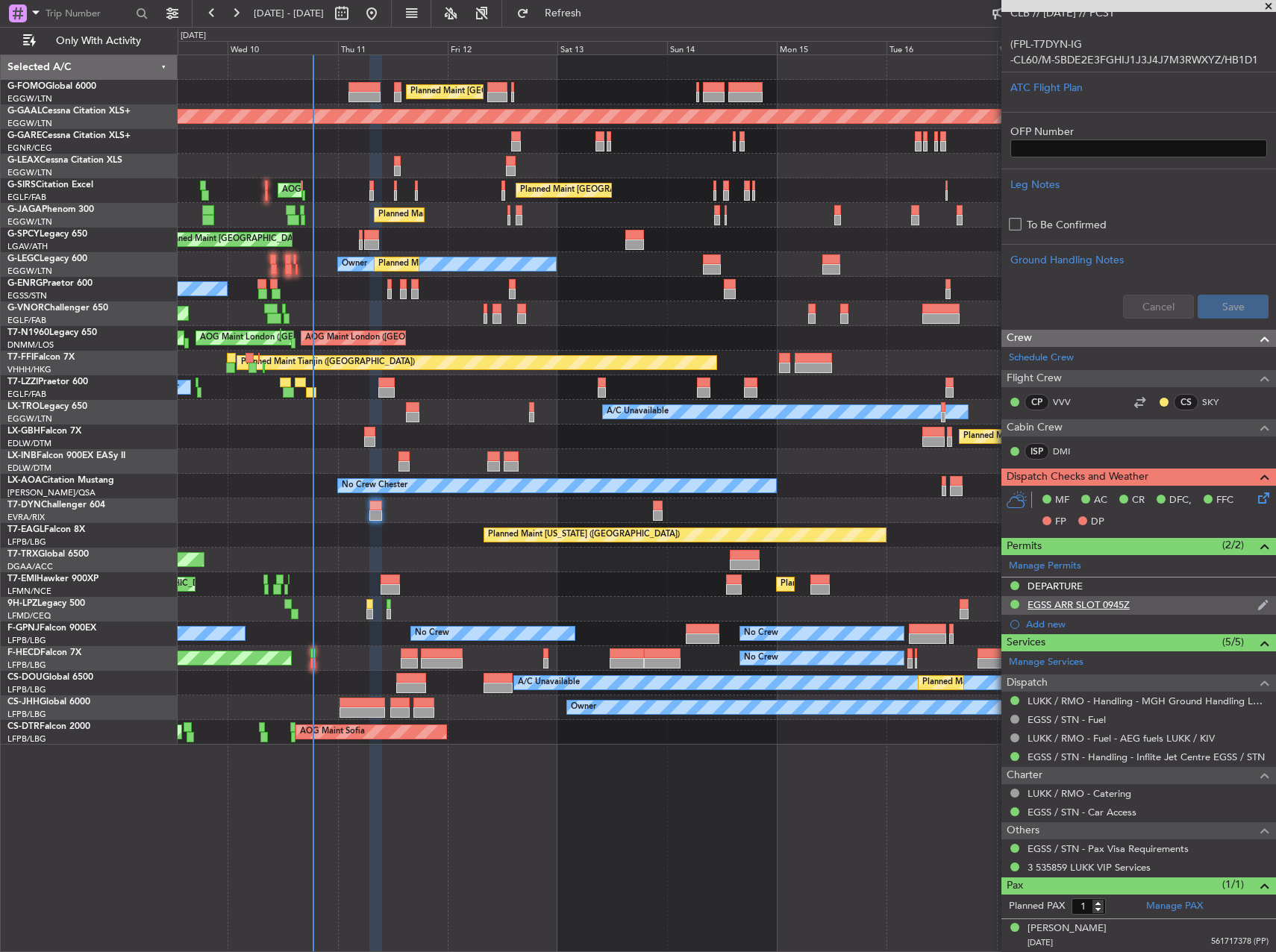
click at [1089, 605] on div "EGSS ARR SLOT 0945Z" at bounding box center [1078, 604] width 102 height 13
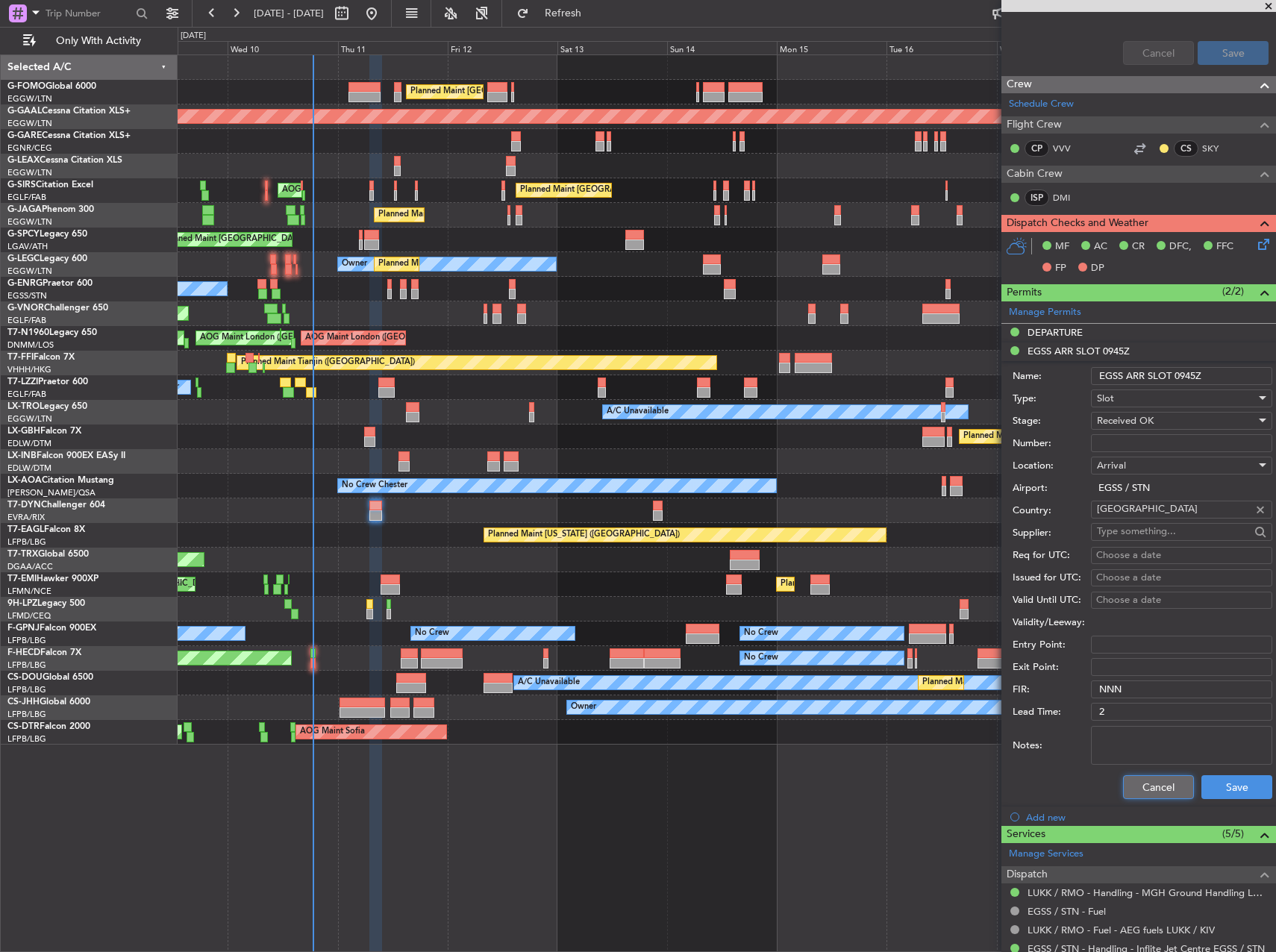
drag, startPoint x: 1129, startPoint y: 778, endPoint x: 1249, endPoint y: 699, distance: 143.7
click at [1132, 778] on button "Cancel" at bounding box center [1159, 787] width 71 height 24
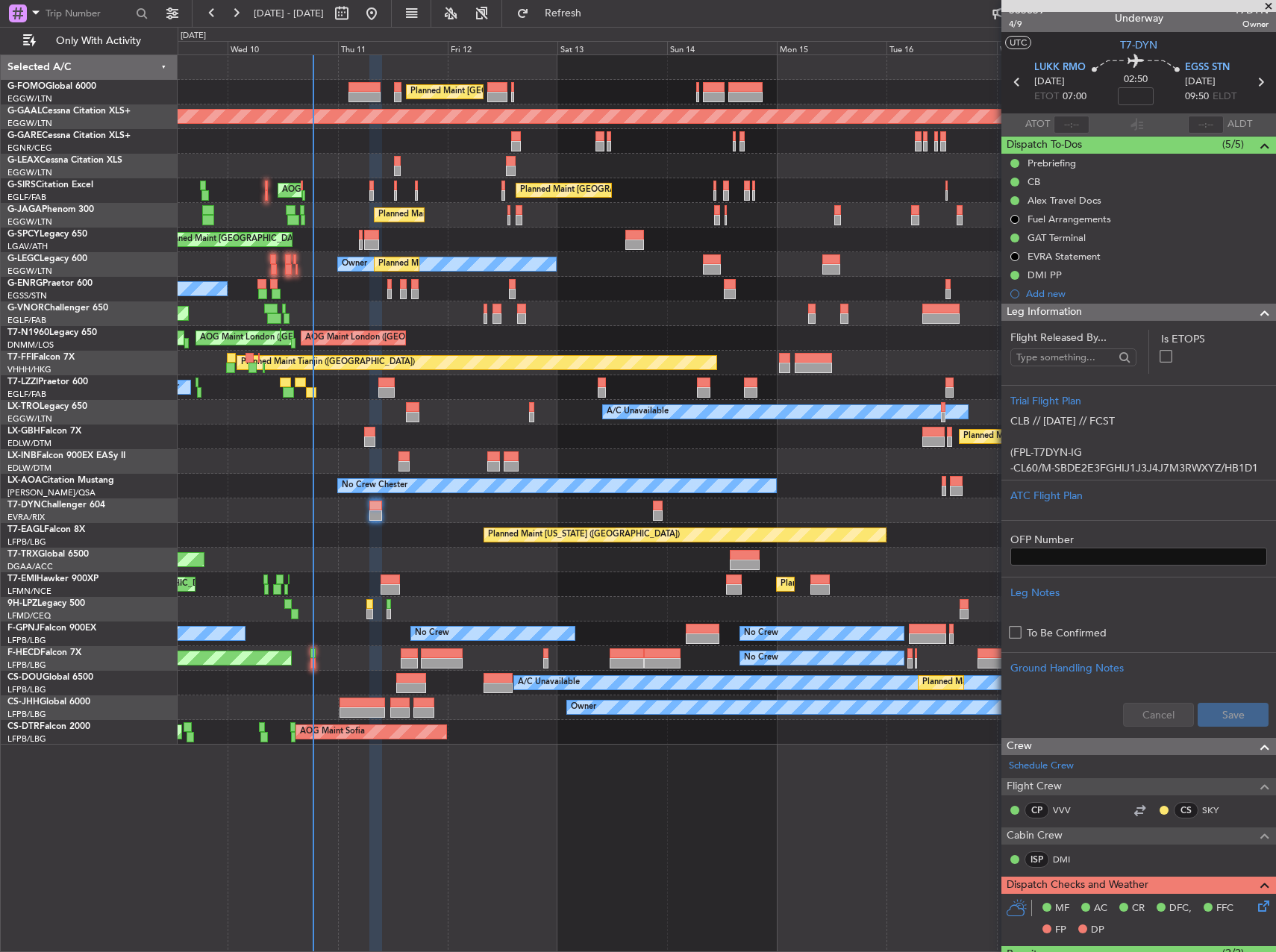
scroll to position [0, 0]
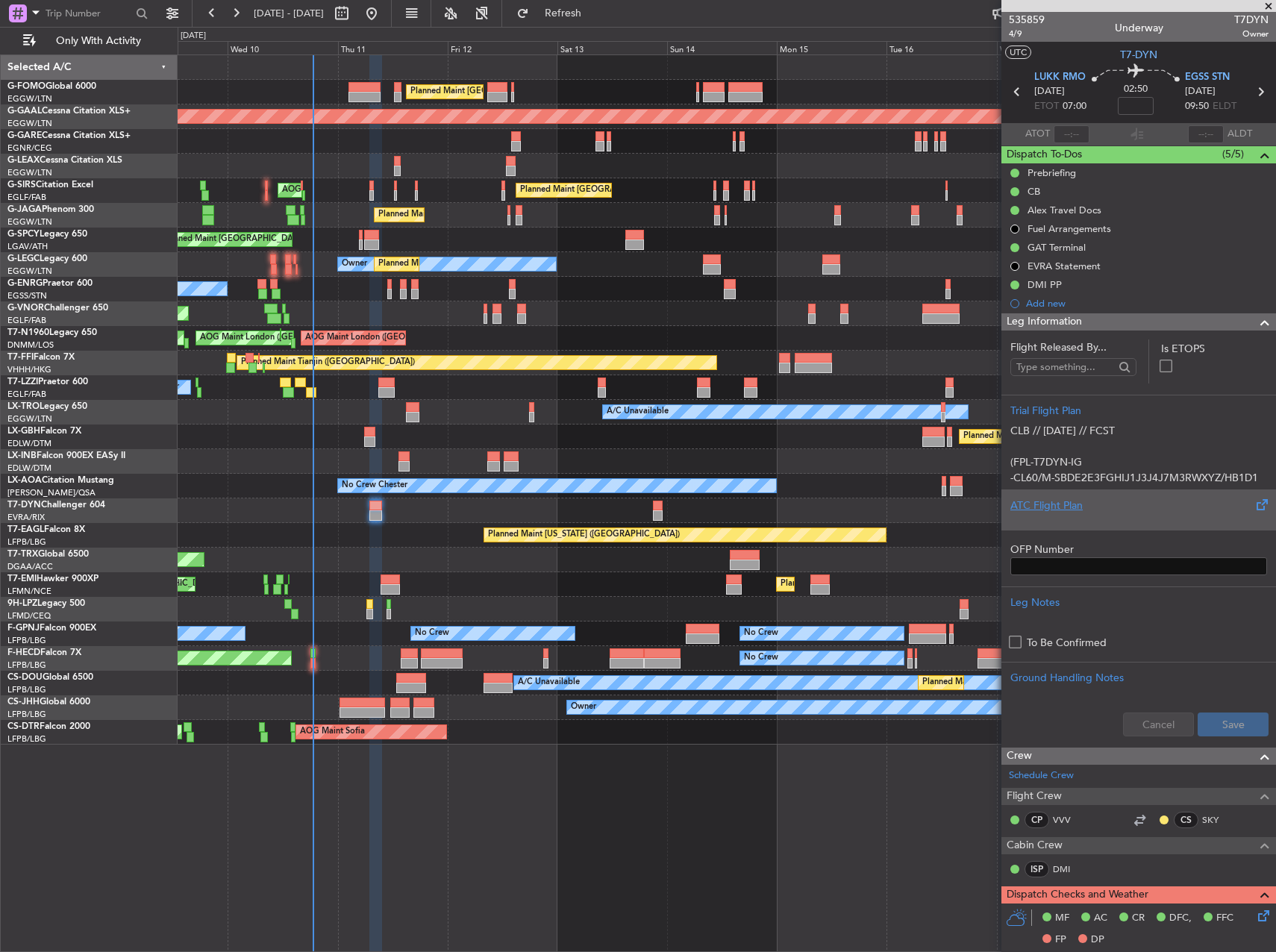
click at [1078, 519] on div at bounding box center [1139, 518] width 256 height 9
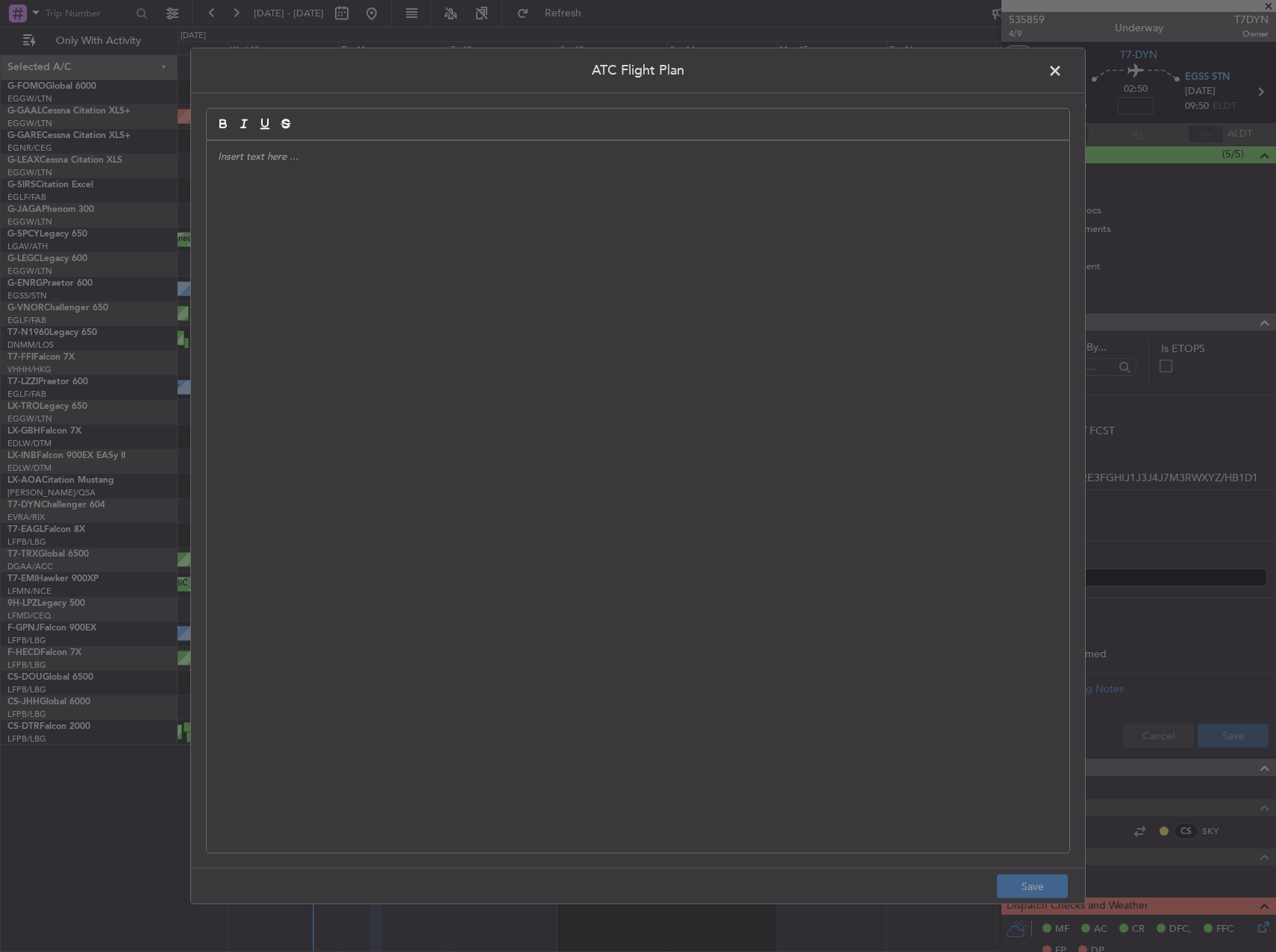
click at [848, 415] on div at bounding box center [638, 497] width 863 height 712
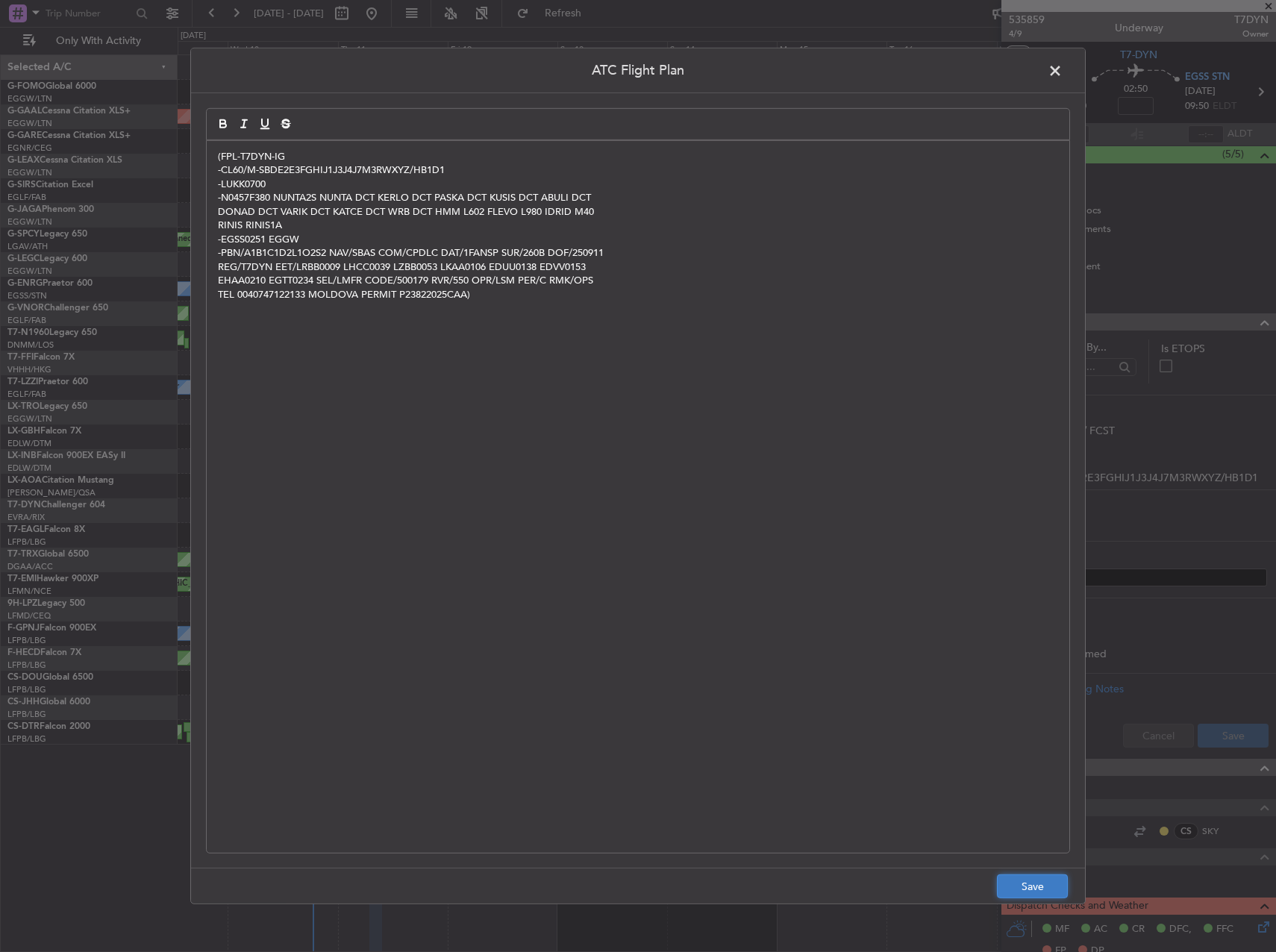
click at [1030, 885] on button "Save" at bounding box center [1032, 886] width 71 height 24
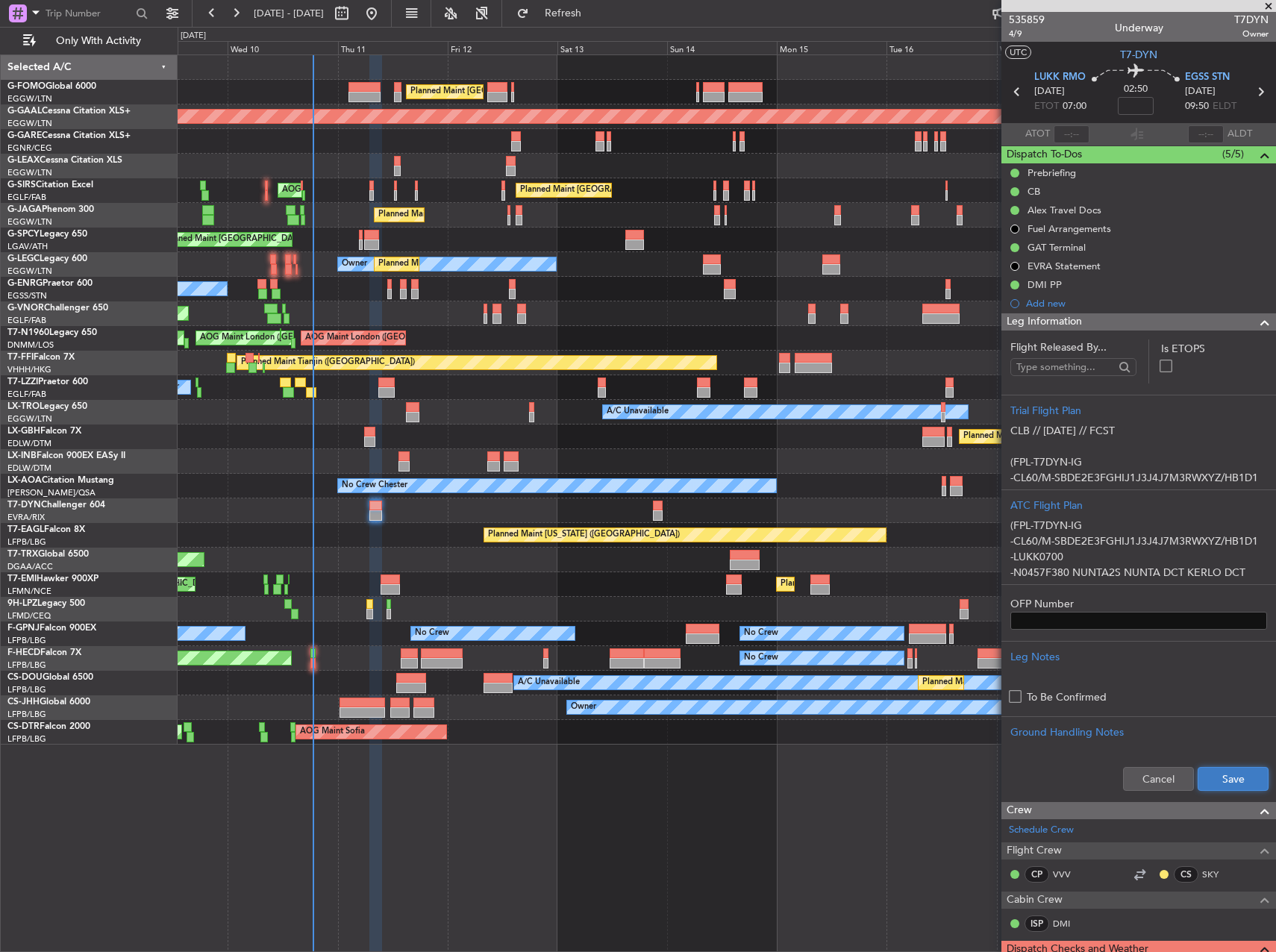
click at [1236, 774] on button "Save" at bounding box center [1233, 778] width 71 height 24
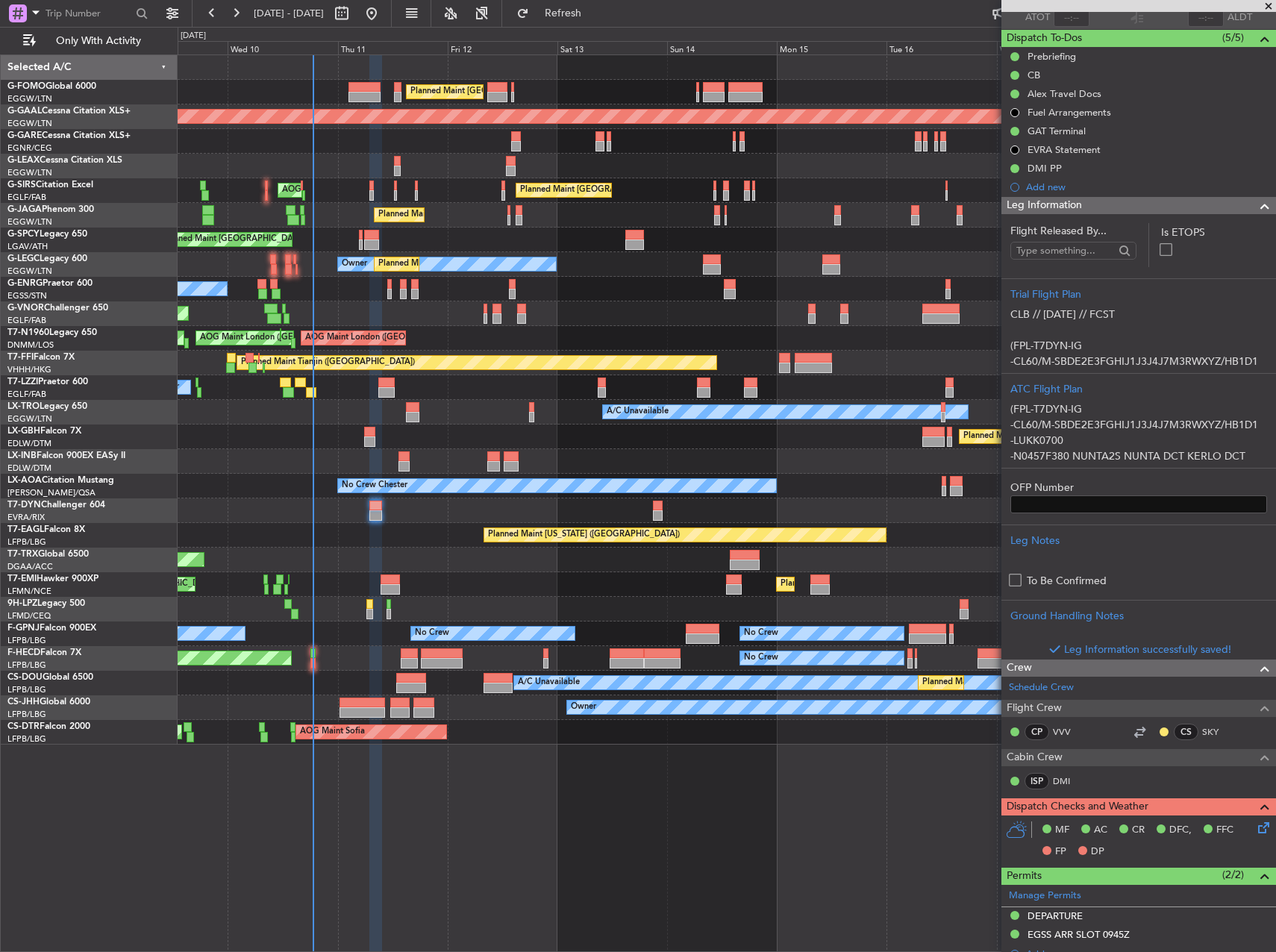
scroll to position [299, 0]
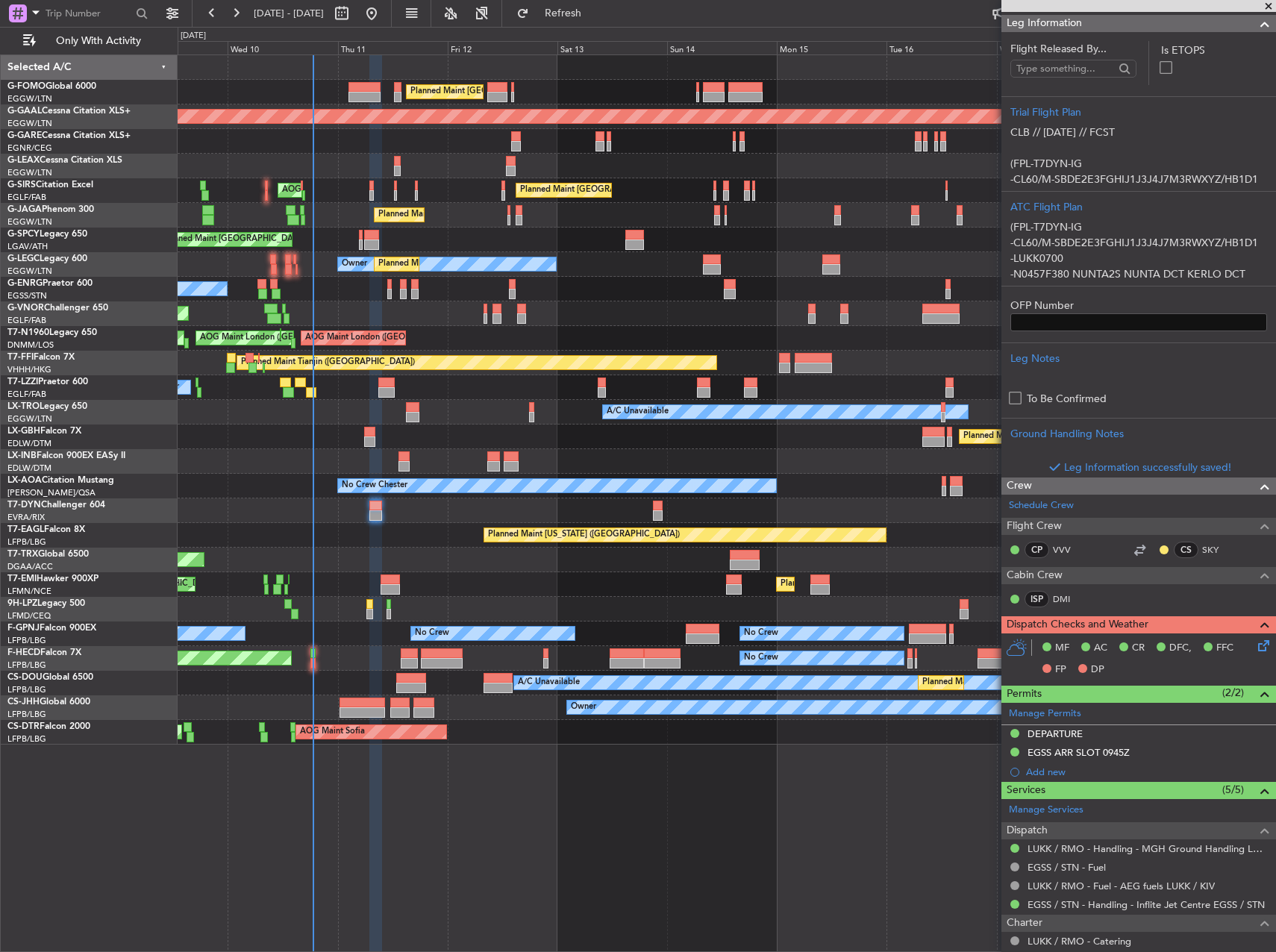
click at [1263, 650] on div "MF AC CR DFC, FFC FP DP" at bounding box center [1139, 659] width 275 height 51
click at [1255, 649] on icon at bounding box center [1261, 643] width 12 height 12
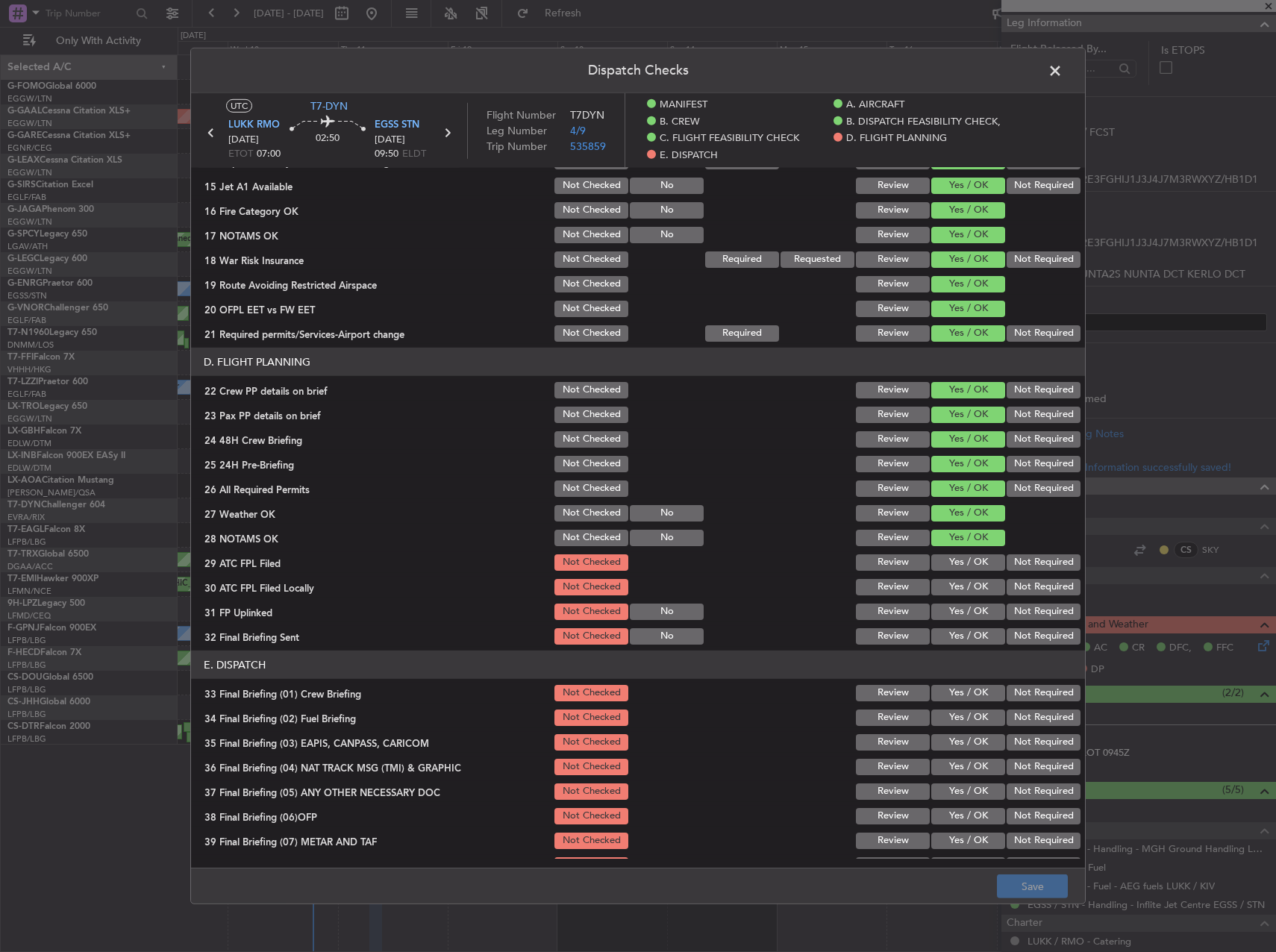
scroll to position [597, 0]
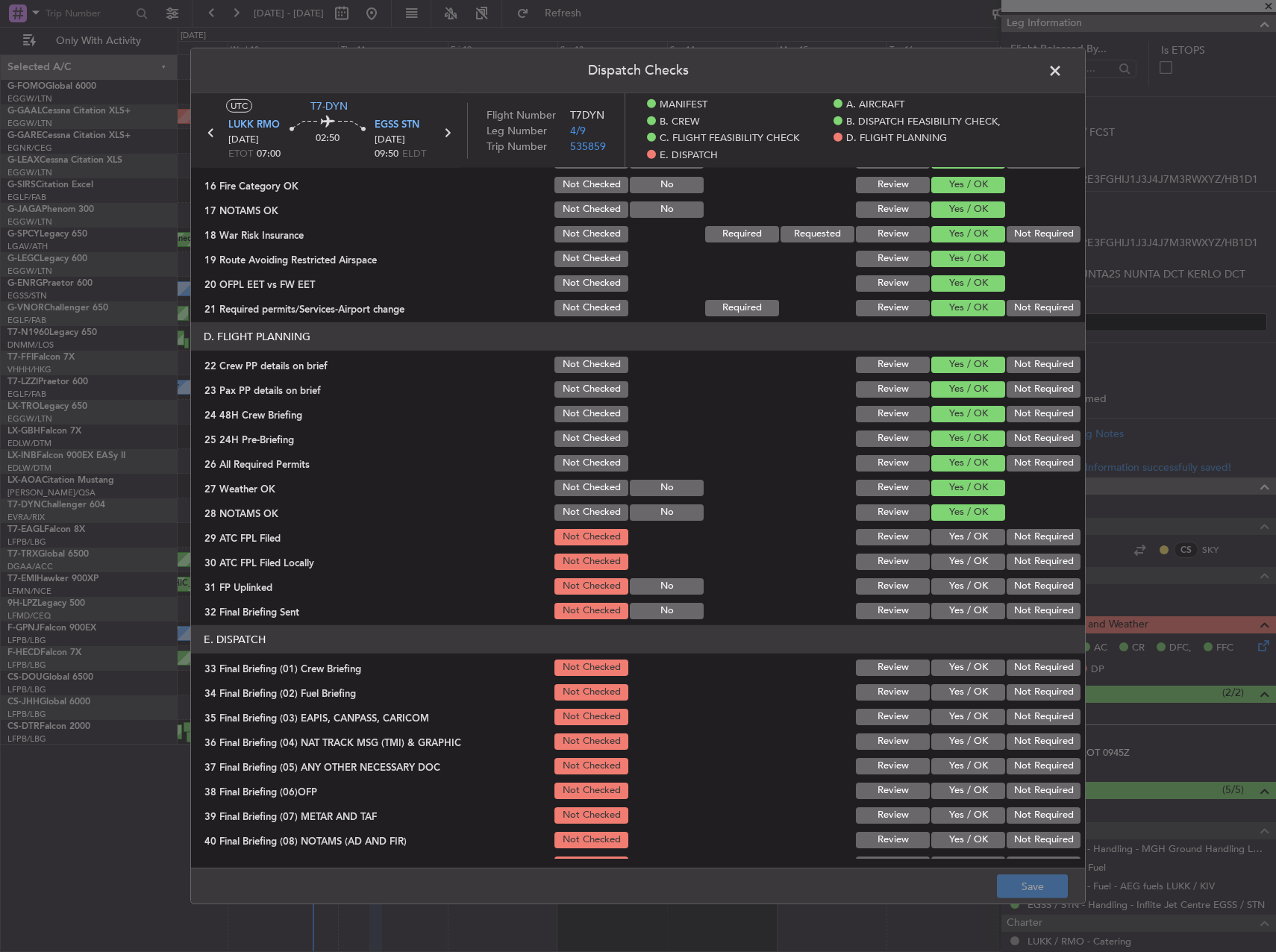
click at [950, 524] on section "D. FLIGHT PLANNING 22 Crew PP details on brief Not Checked Review Yes / OK Not …" at bounding box center [638, 472] width 894 height 299
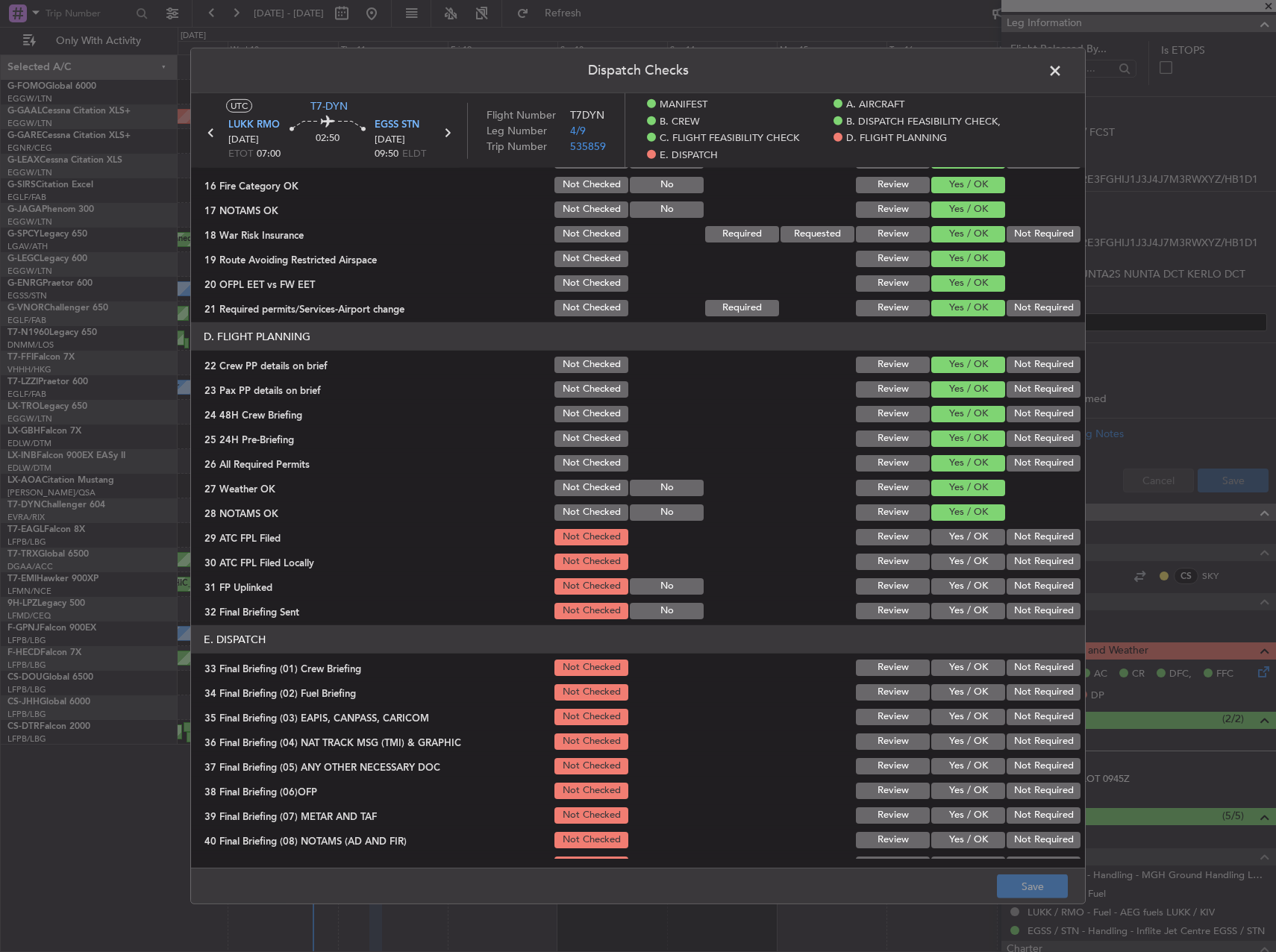
click at [954, 542] on button "Yes / OK" at bounding box center [968, 537] width 74 height 16
click at [1020, 551] on div "Not Required" at bounding box center [1042, 561] width 75 height 21
drag, startPoint x: 1026, startPoint y: 559, endPoint x: 1001, endPoint y: 569, distance: 26.9
click at [1026, 560] on button "Not Required" at bounding box center [1043, 561] width 74 height 16
click at [972, 588] on button "Yes / OK" at bounding box center [968, 586] width 74 height 16
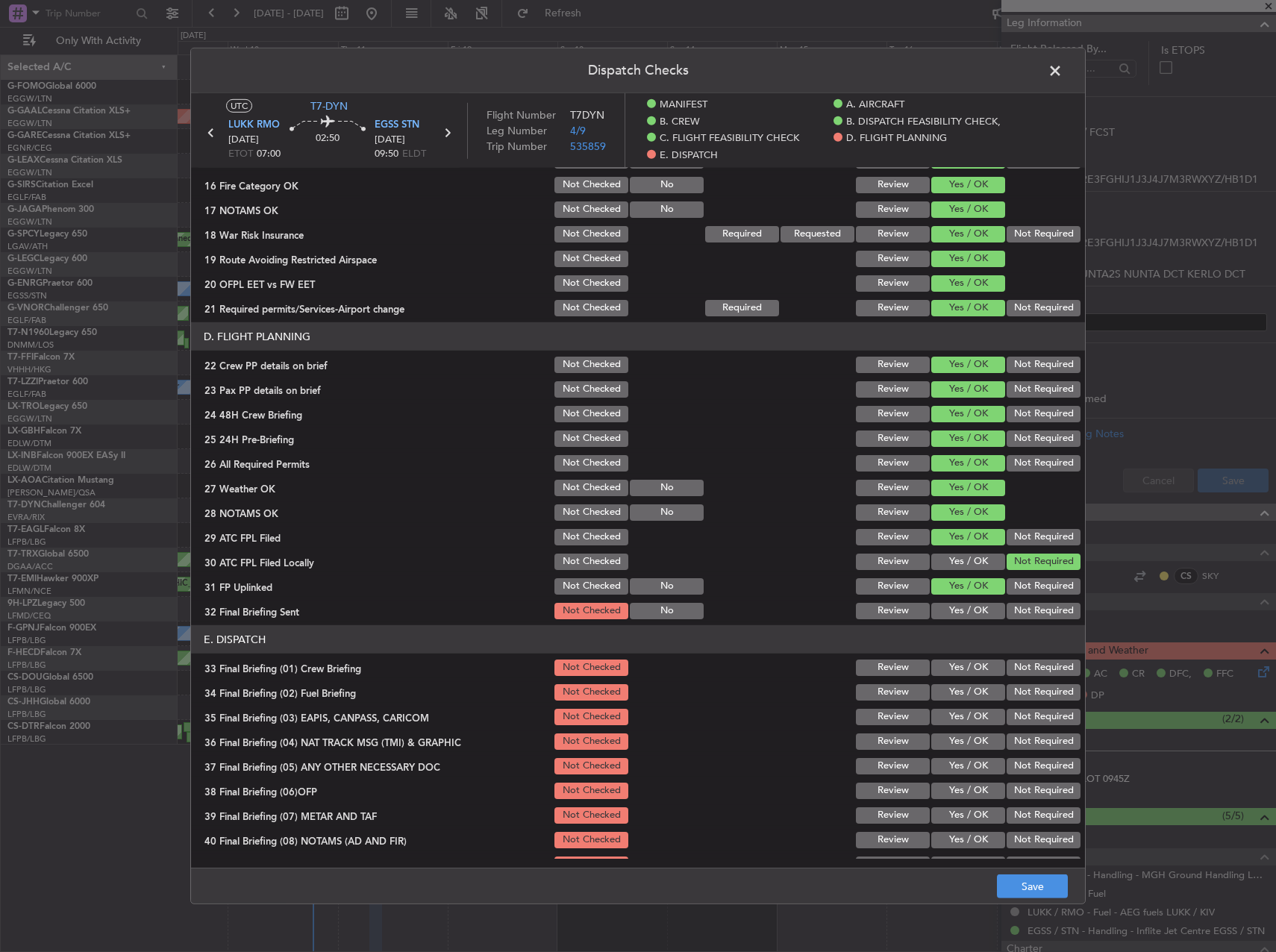
click at [1025, 608] on button "Not Required" at bounding box center [1043, 610] width 74 height 16
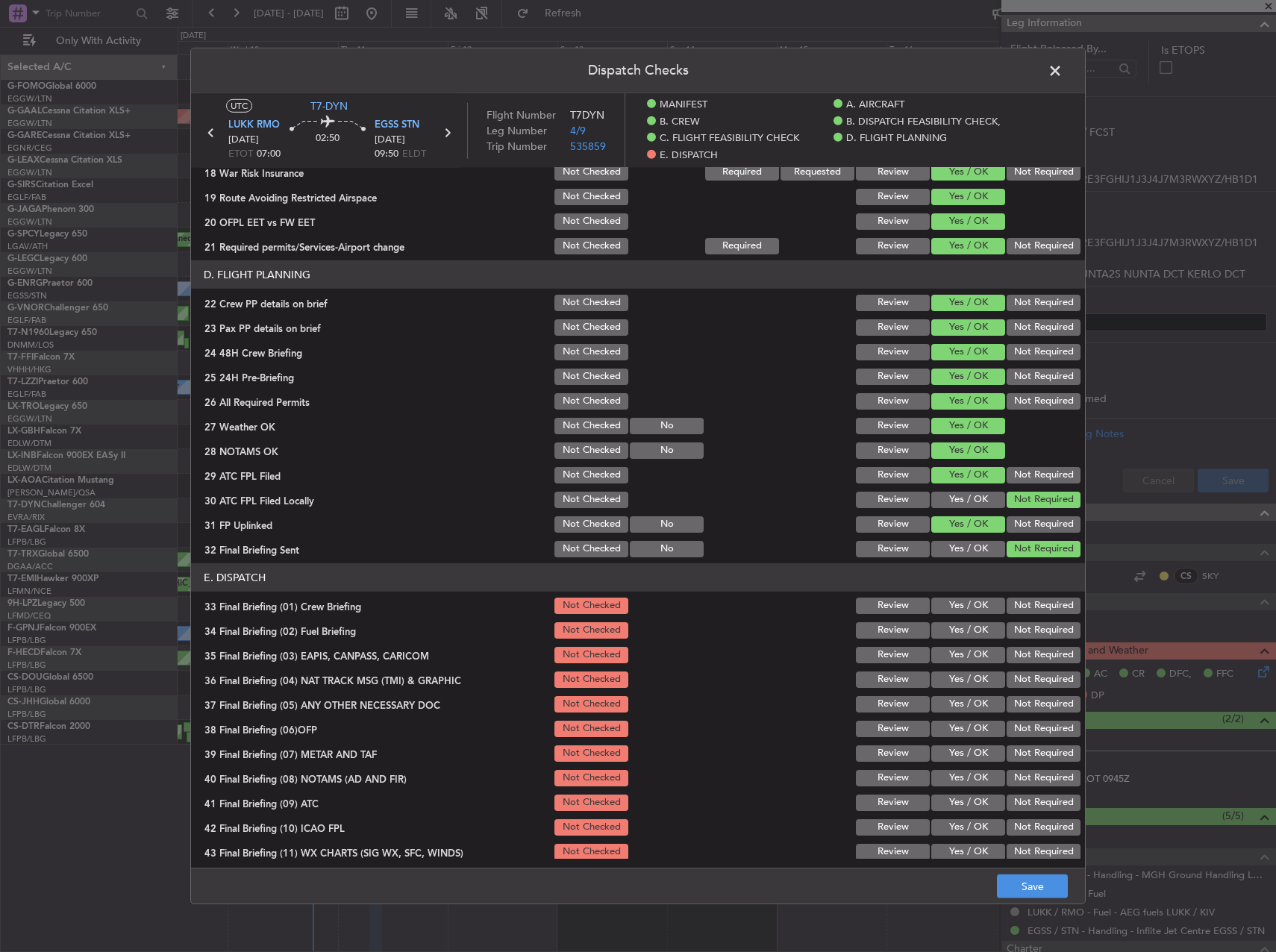
scroll to position [691, 0]
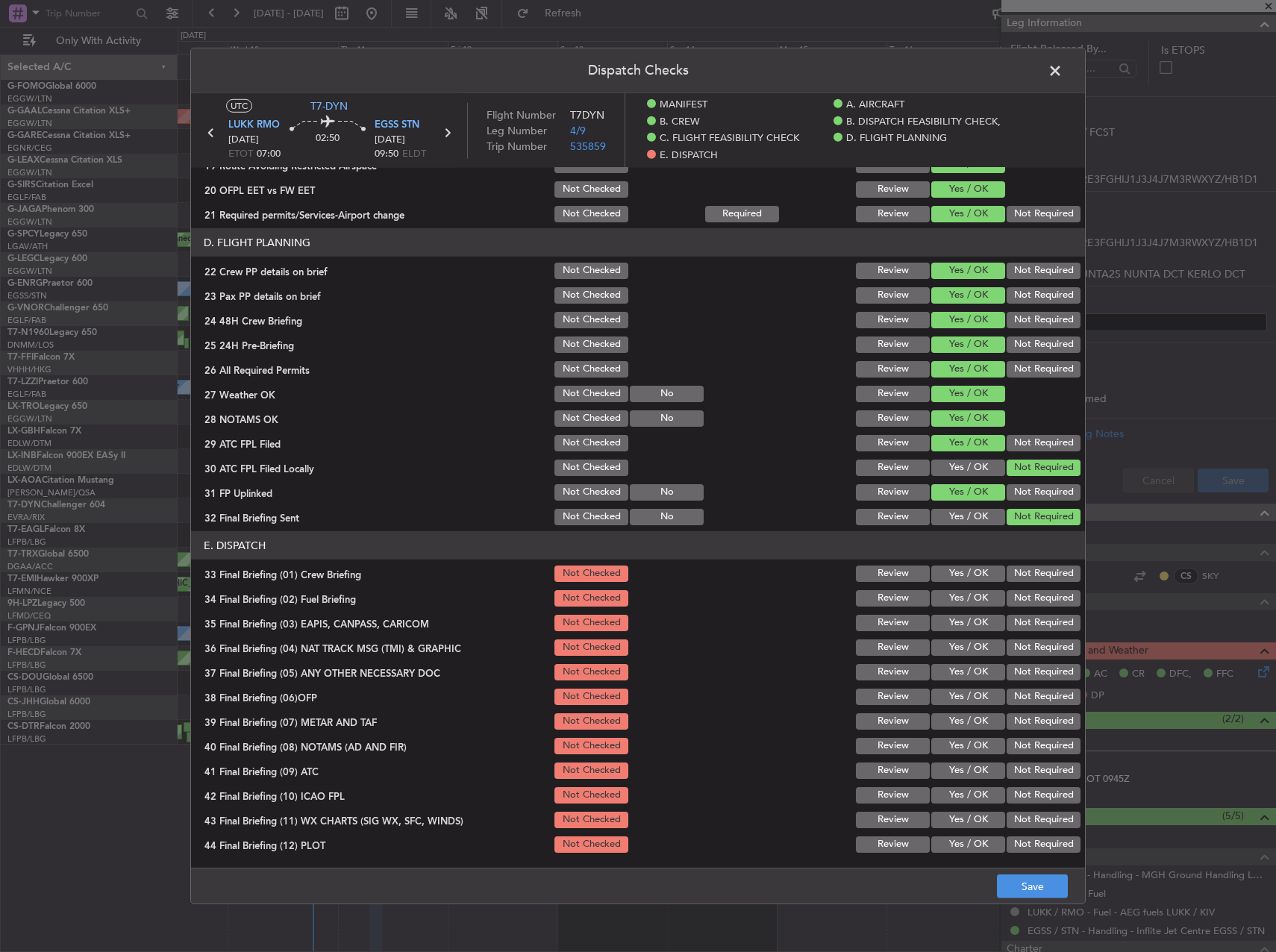
drag, startPoint x: 977, startPoint y: 585, endPoint x: 973, endPoint y: 571, distance: 14.6
click at [975, 578] on section "E. DISPATCH 33 Final Briefing (01) Crew Briefing Not Checked Review Yes / OK No…" at bounding box center [638, 693] width 894 height 324
click at [973, 571] on button "Yes / OK" at bounding box center [968, 574] width 74 height 16
drag, startPoint x: 1024, startPoint y: 619, endPoint x: 1026, endPoint y: 634, distance: 15.1
click at [1025, 621] on button "Not Required" at bounding box center [1043, 623] width 74 height 16
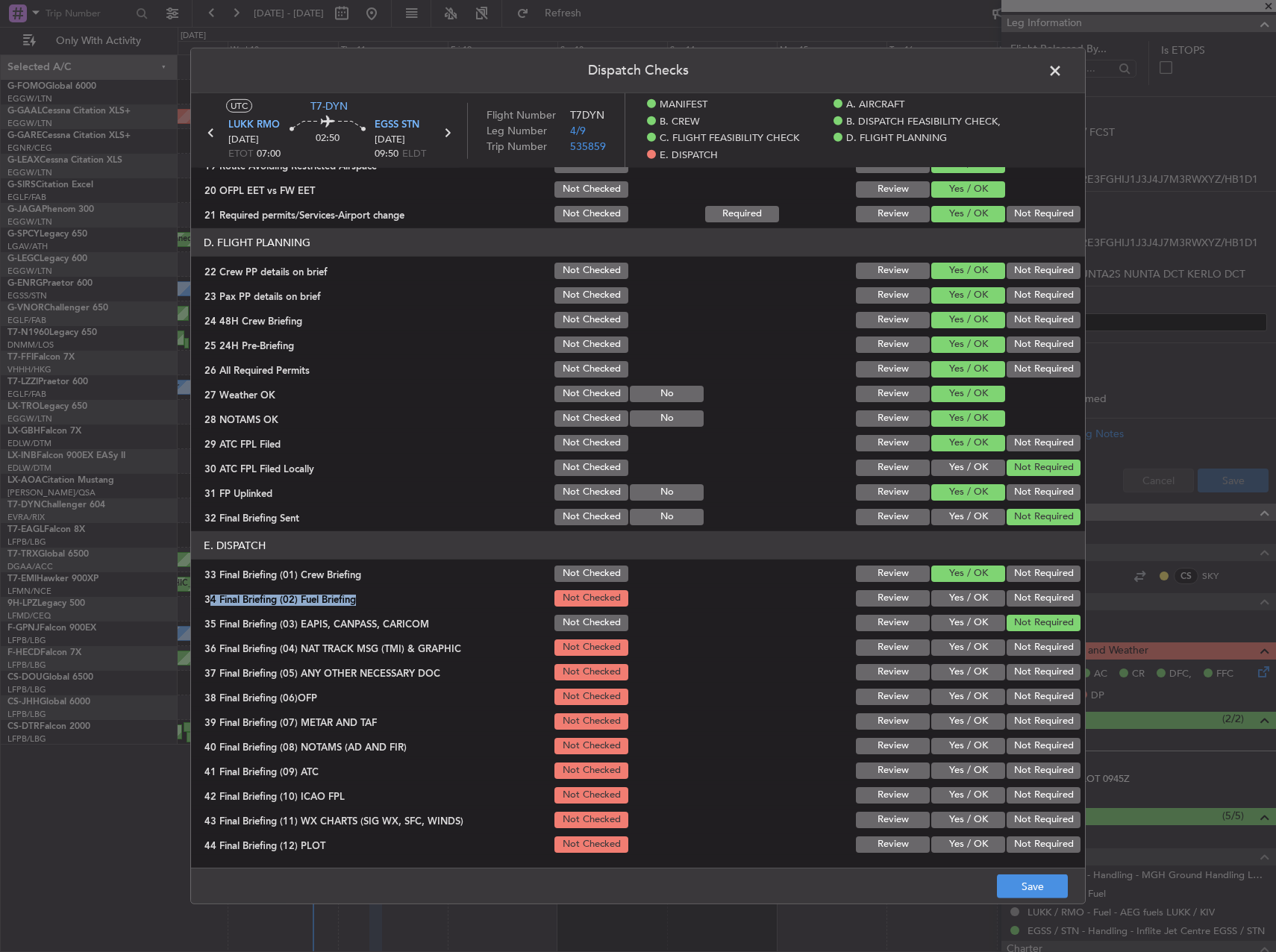
click at [977, 603] on button "Yes / OK" at bounding box center [968, 598] width 74 height 16
click at [1023, 656] on div "Not Required" at bounding box center [1042, 647] width 75 height 21
click at [1020, 653] on button "Not Required" at bounding box center [1043, 647] width 74 height 16
drag, startPoint x: 1022, startPoint y: 673, endPoint x: 1011, endPoint y: 678, distance: 12.1
click at [1022, 673] on button "Not Required" at bounding box center [1043, 672] width 74 height 16
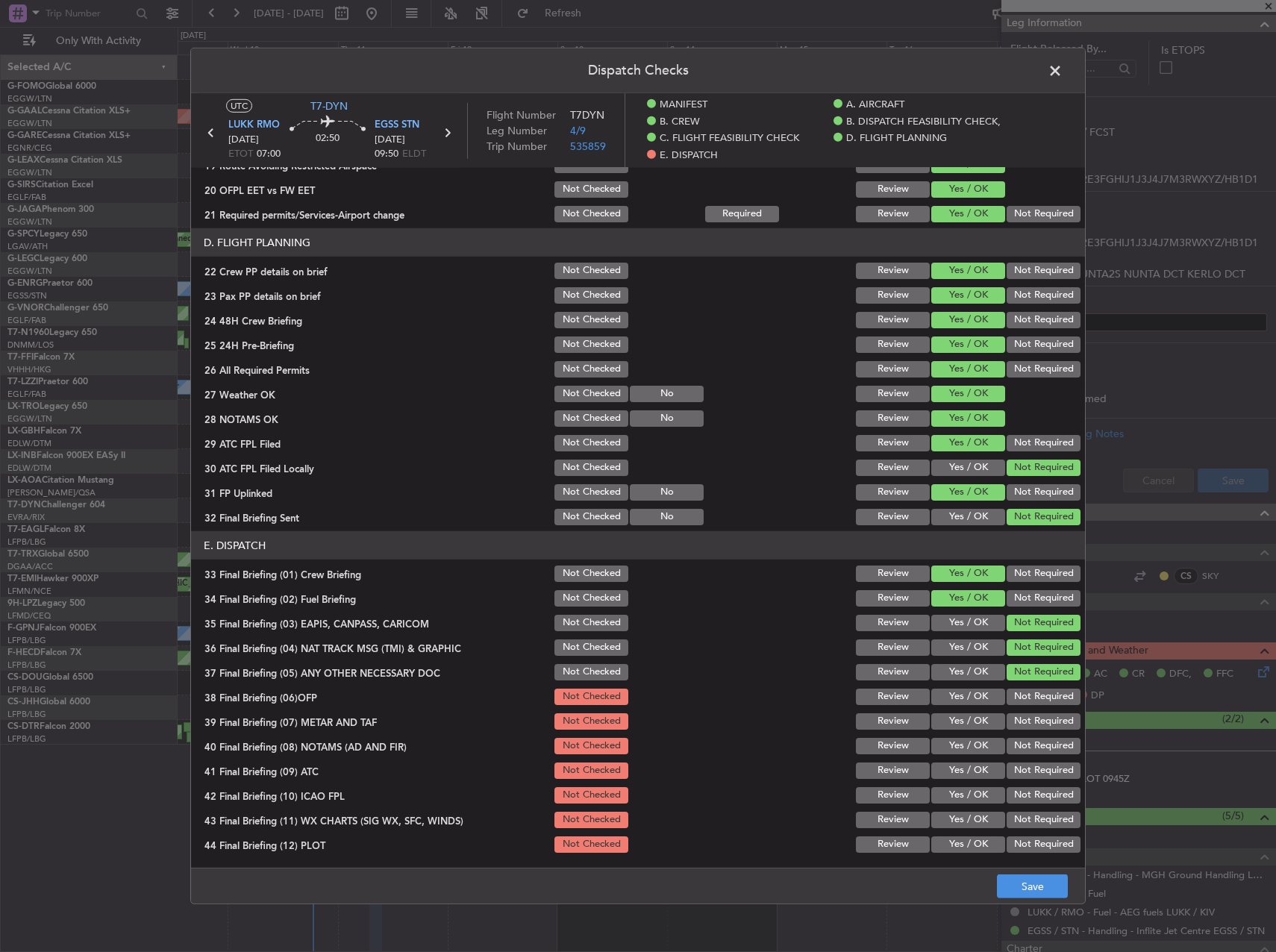
click at [977, 695] on button "Yes / OK" at bounding box center [968, 696] width 74 height 16
click at [967, 719] on button "Yes / OK" at bounding box center [968, 721] width 74 height 16
click at [967, 734] on section "E. DISPATCH 33 Final Briefing (01) Crew Briefing Not Checked Review Yes / OK No…" at bounding box center [638, 693] width 894 height 324
click at [967, 752] on button "Yes / OK" at bounding box center [968, 745] width 74 height 16
drag, startPoint x: 962, startPoint y: 771, endPoint x: 960, endPoint y: 788, distance: 17.1
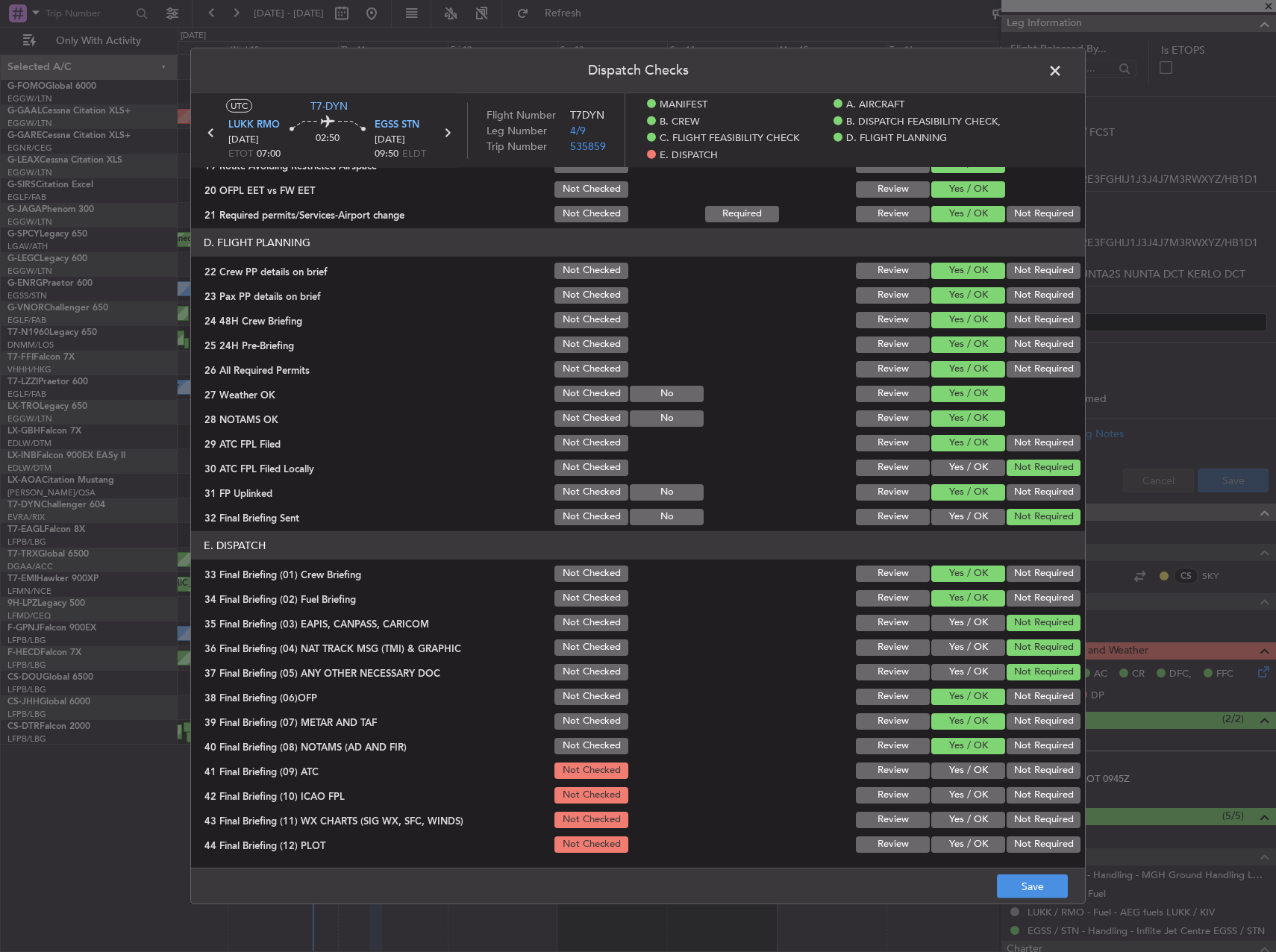
click at [961, 772] on button "Yes / OK" at bounding box center [968, 770] width 74 height 16
click at [960, 788] on button "Yes / OK" at bounding box center [968, 795] width 74 height 16
click at [960, 810] on div "Yes / OK" at bounding box center [967, 820] width 75 height 21
click at [961, 828] on button "Yes / OK" at bounding box center [968, 819] width 74 height 16
click at [965, 843] on button "Yes / OK" at bounding box center [968, 845] width 74 height 16
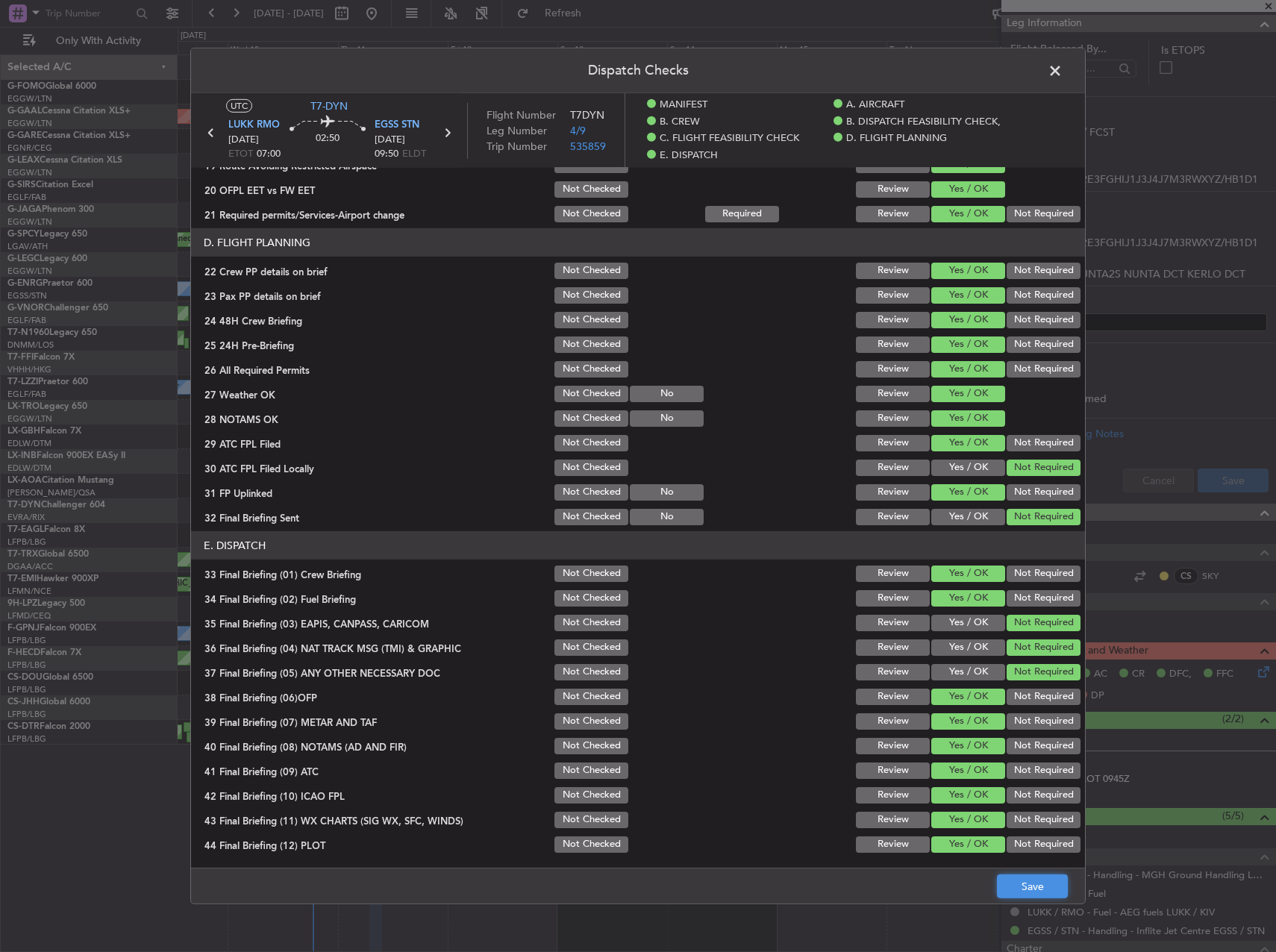
drag, startPoint x: 1008, startPoint y: 874, endPoint x: 1017, endPoint y: 881, distance: 11.4
click at [1012, 878] on button "Save" at bounding box center [1032, 886] width 71 height 24
click at [1063, 78] on span at bounding box center [1063, 74] width 0 height 30
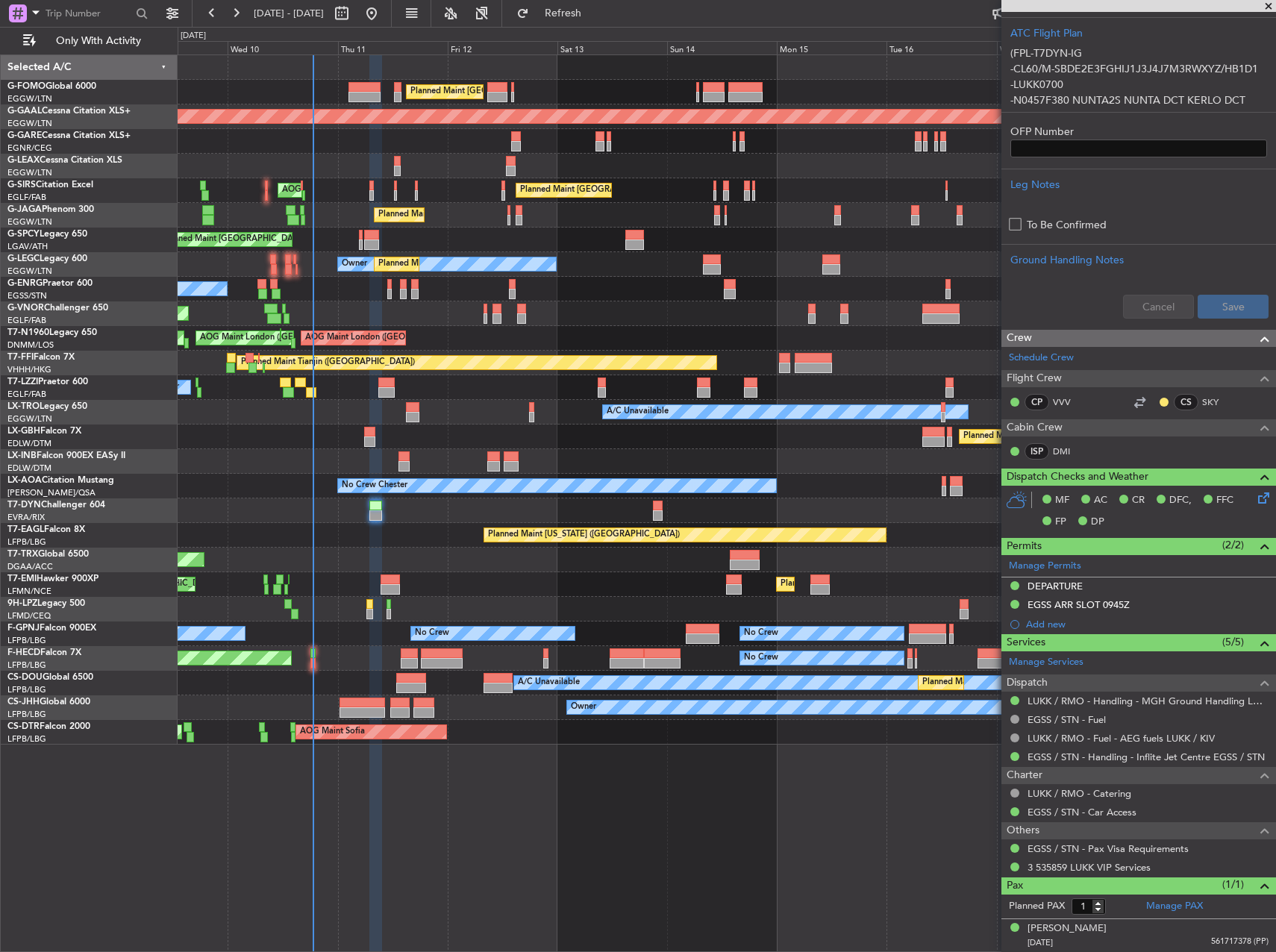
scroll to position [0, 0]
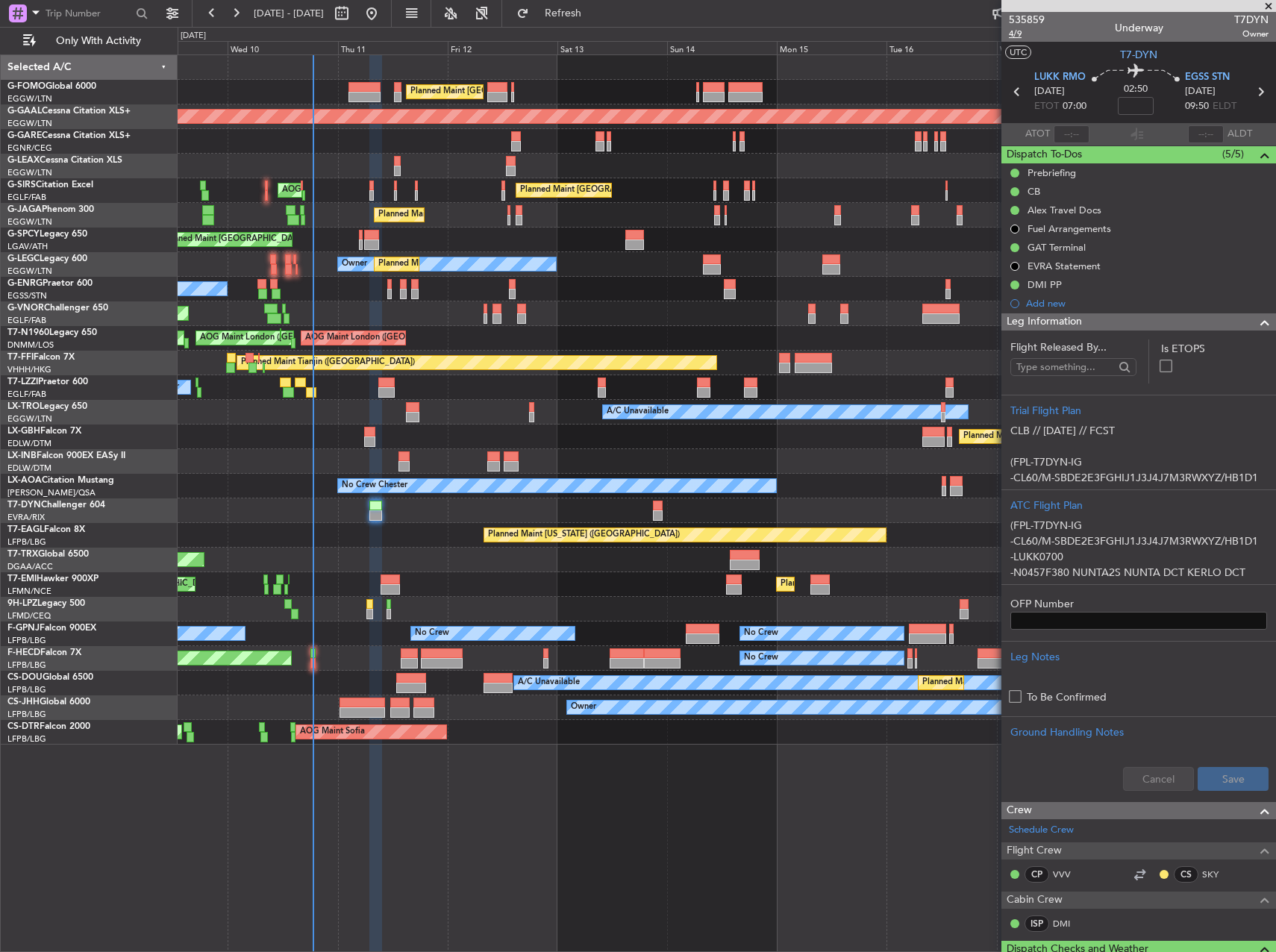
click at [1022, 38] on span "4/9" at bounding box center [1026, 34] width 36 height 13
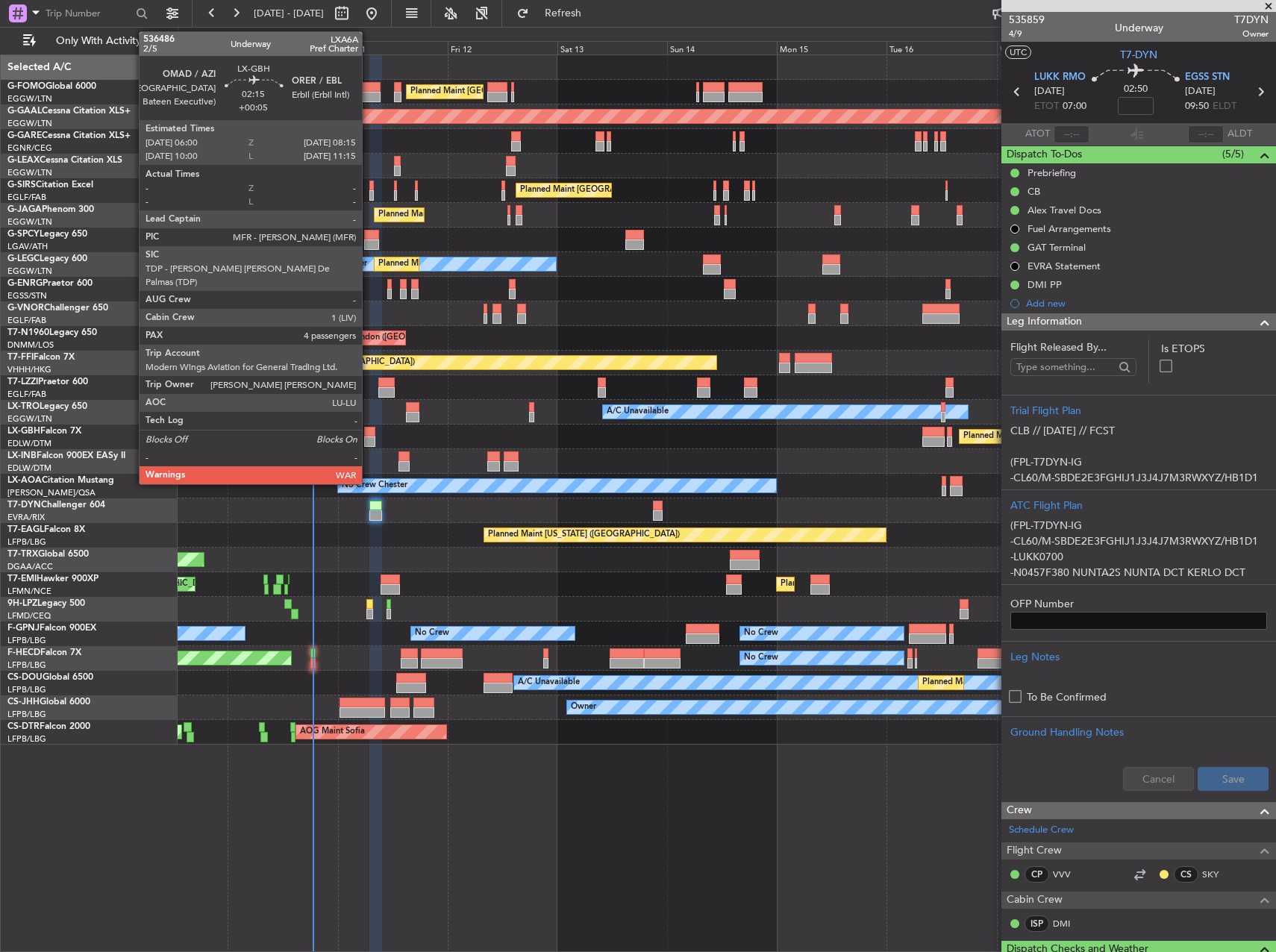
click at [369, 430] on div at bounding box center [369, 432] width 11 height 11
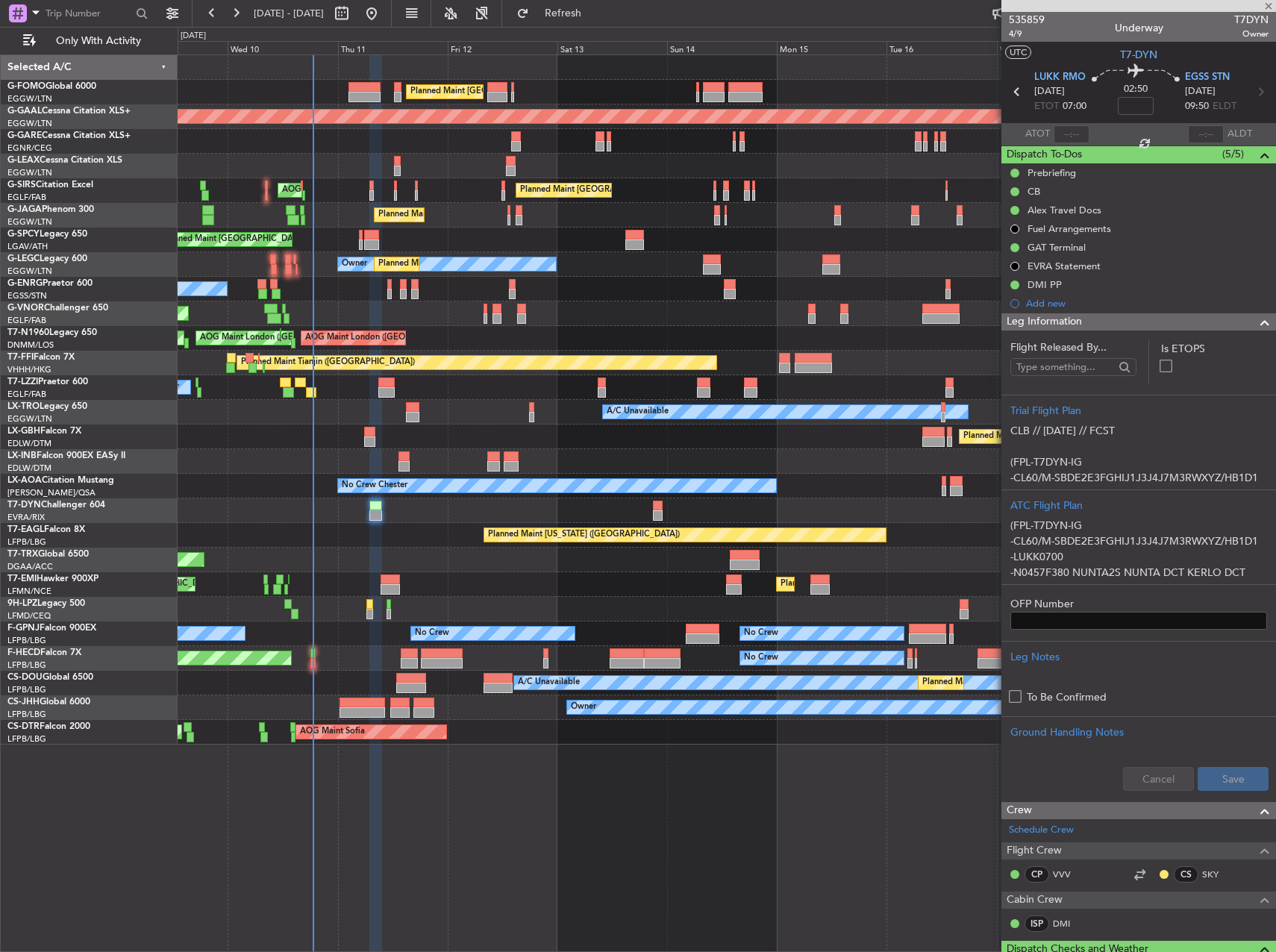
type input "+00:05"
type input "4"
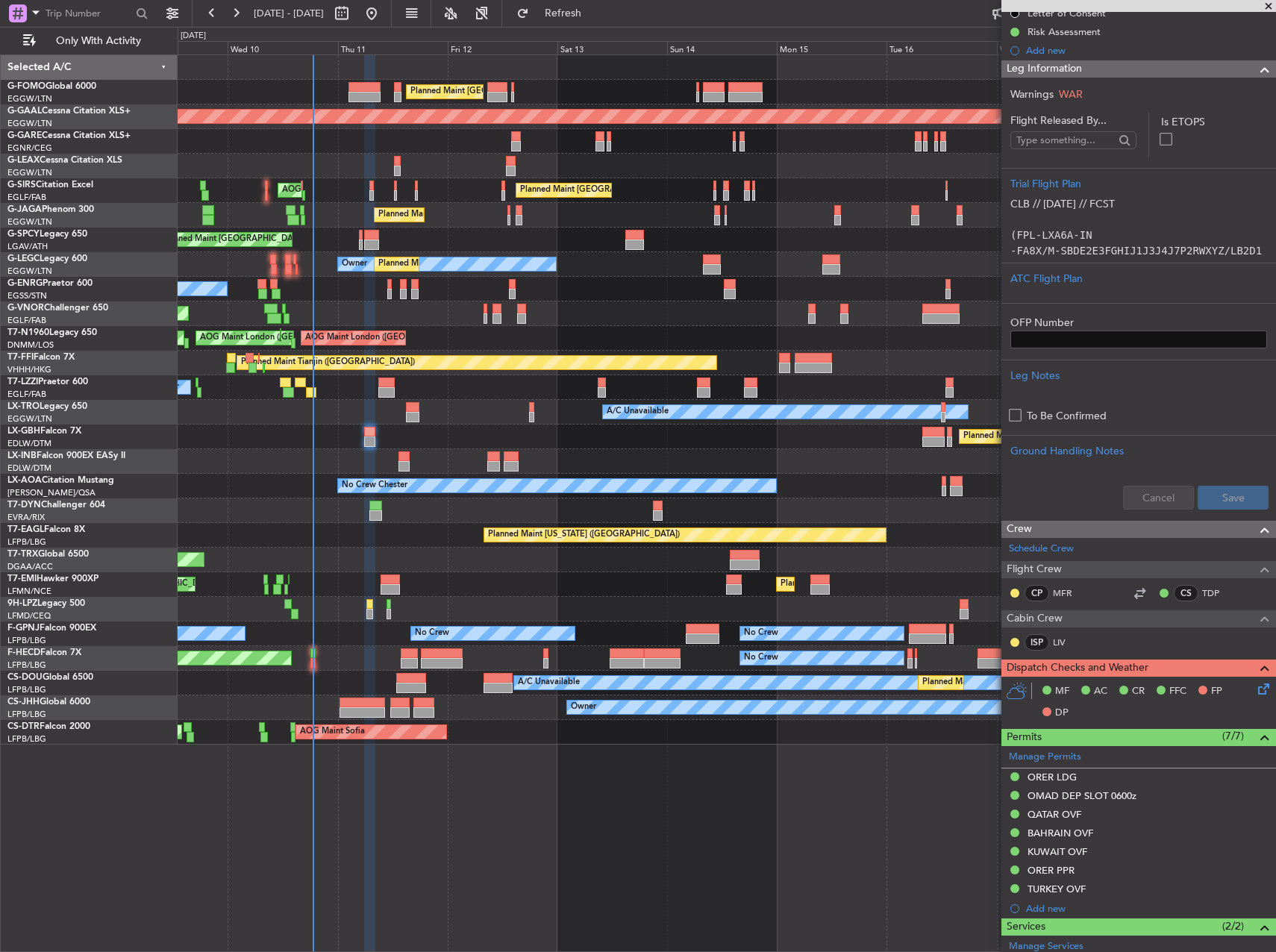
scroll to position [373, 0]
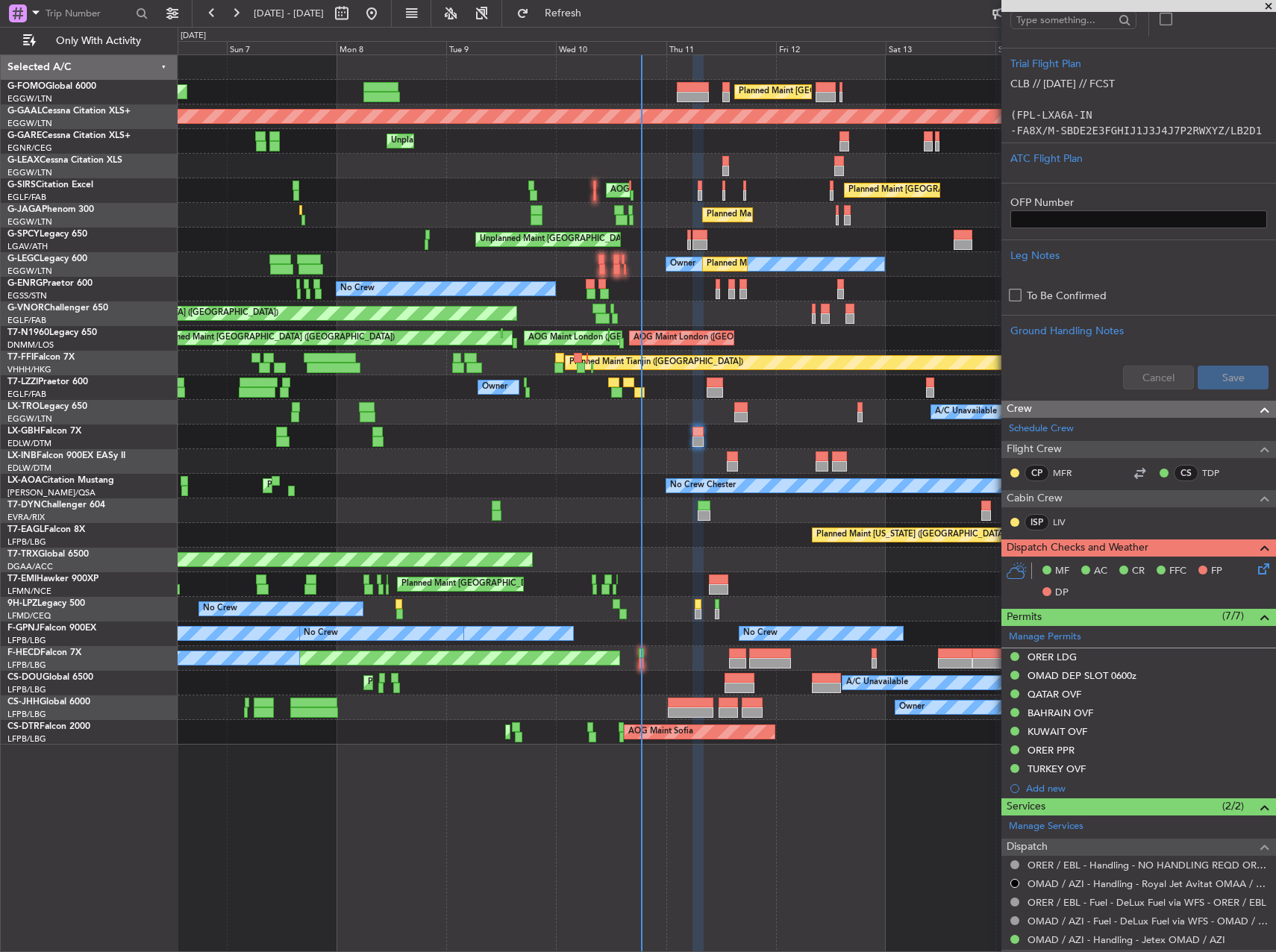
click at [634, 449] on div at bounding box center [726, 461] width 1098 height 25
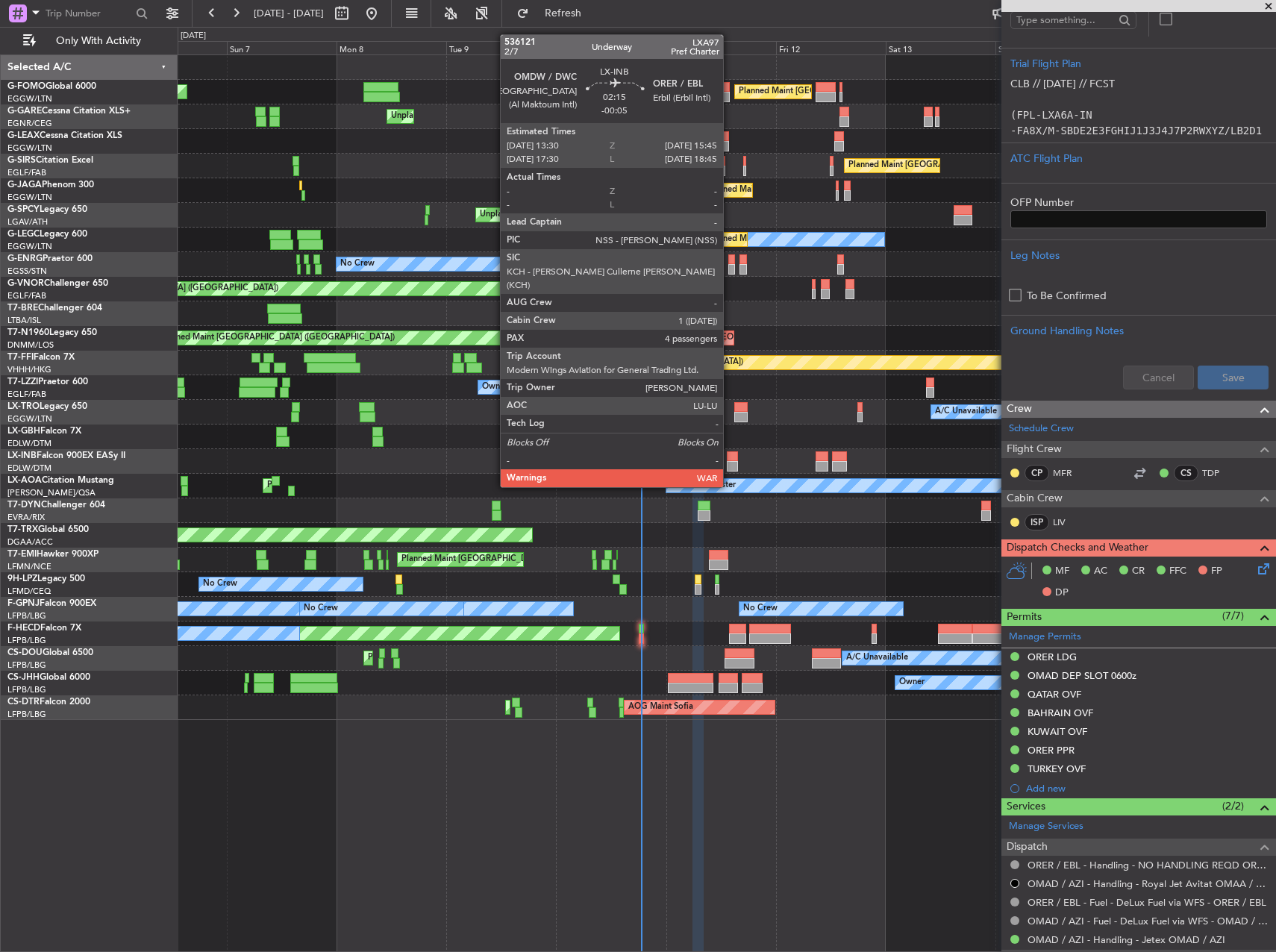
click at [730, 459] on div at bounding box center [732, 457] width 11 height 11
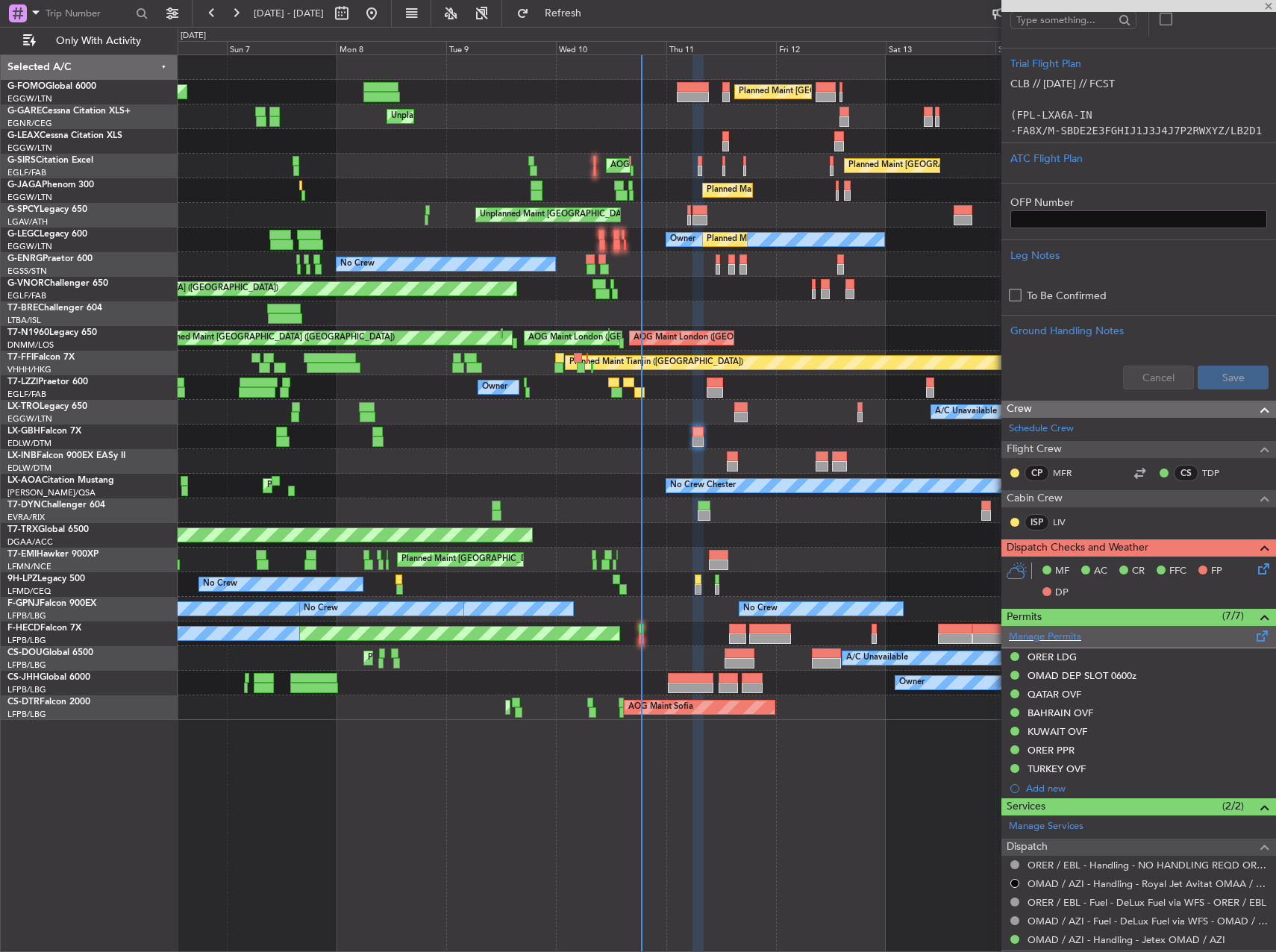
type input "-00:05"
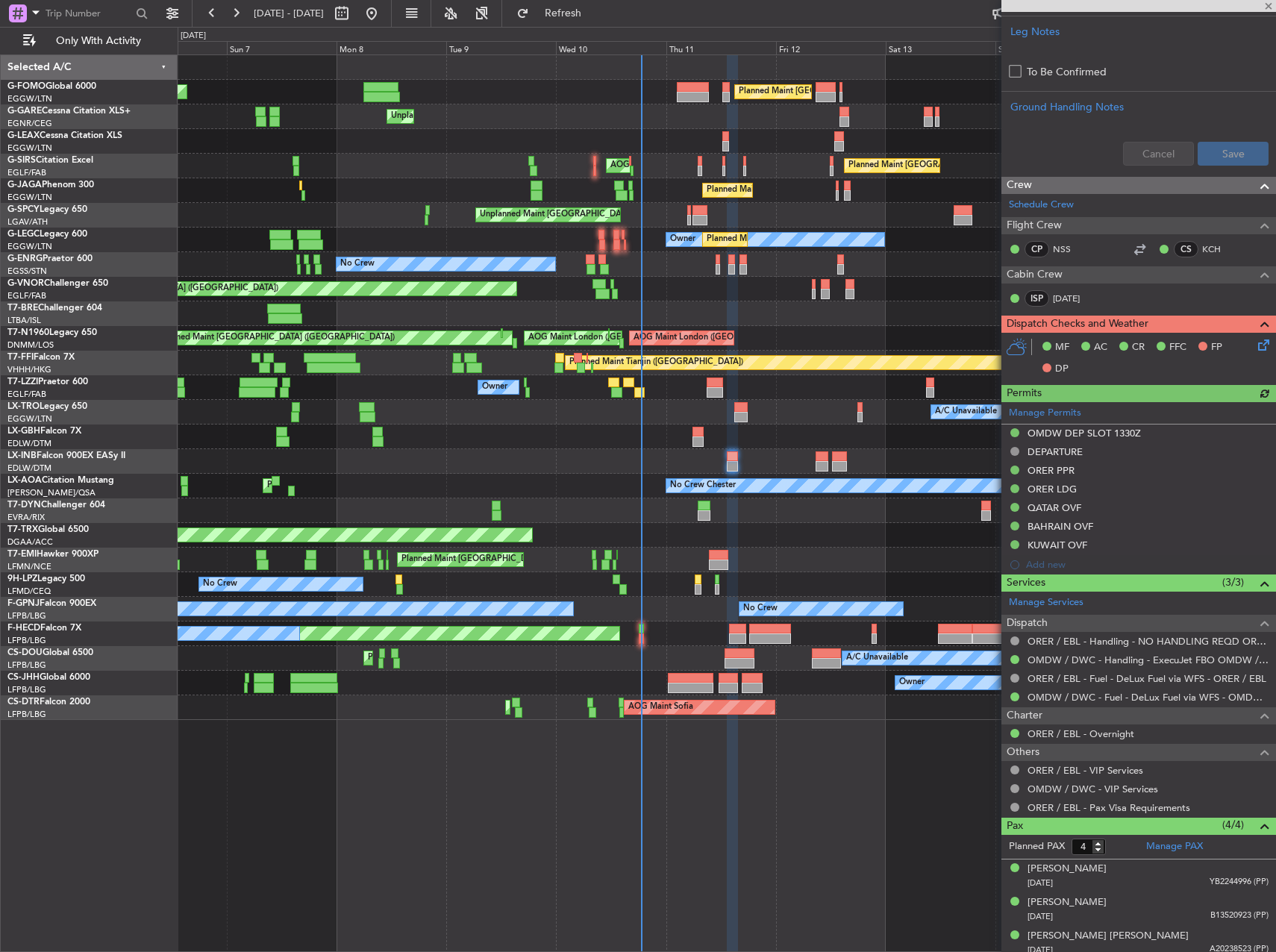
scroll to position [638, 0]
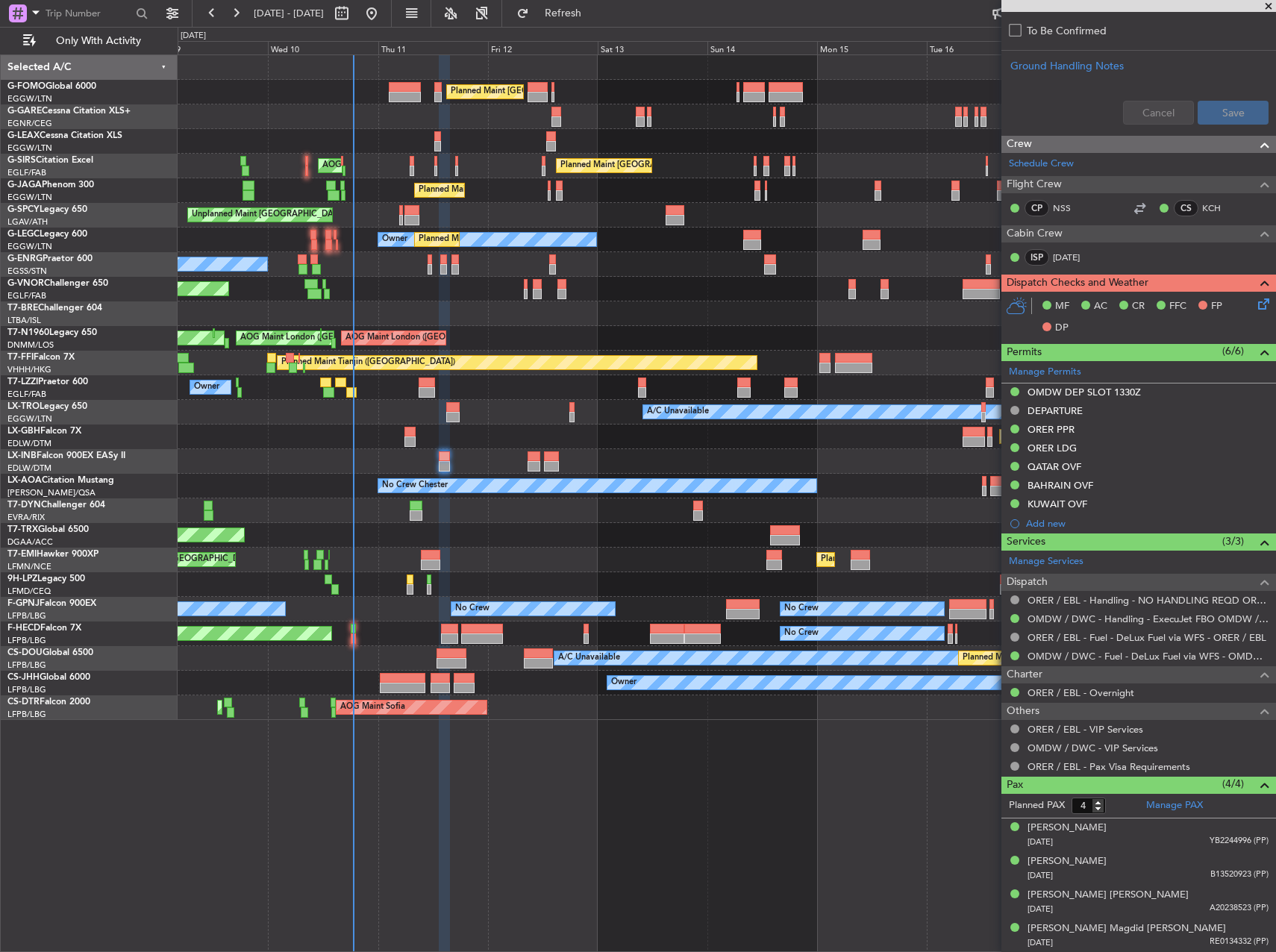
click at [510, 524] on div "Planned Maint London (Luton) Unplanned Maint Chester Planned Maint London (Farn…" at bounding box center [726, 388] width 1098 height 665
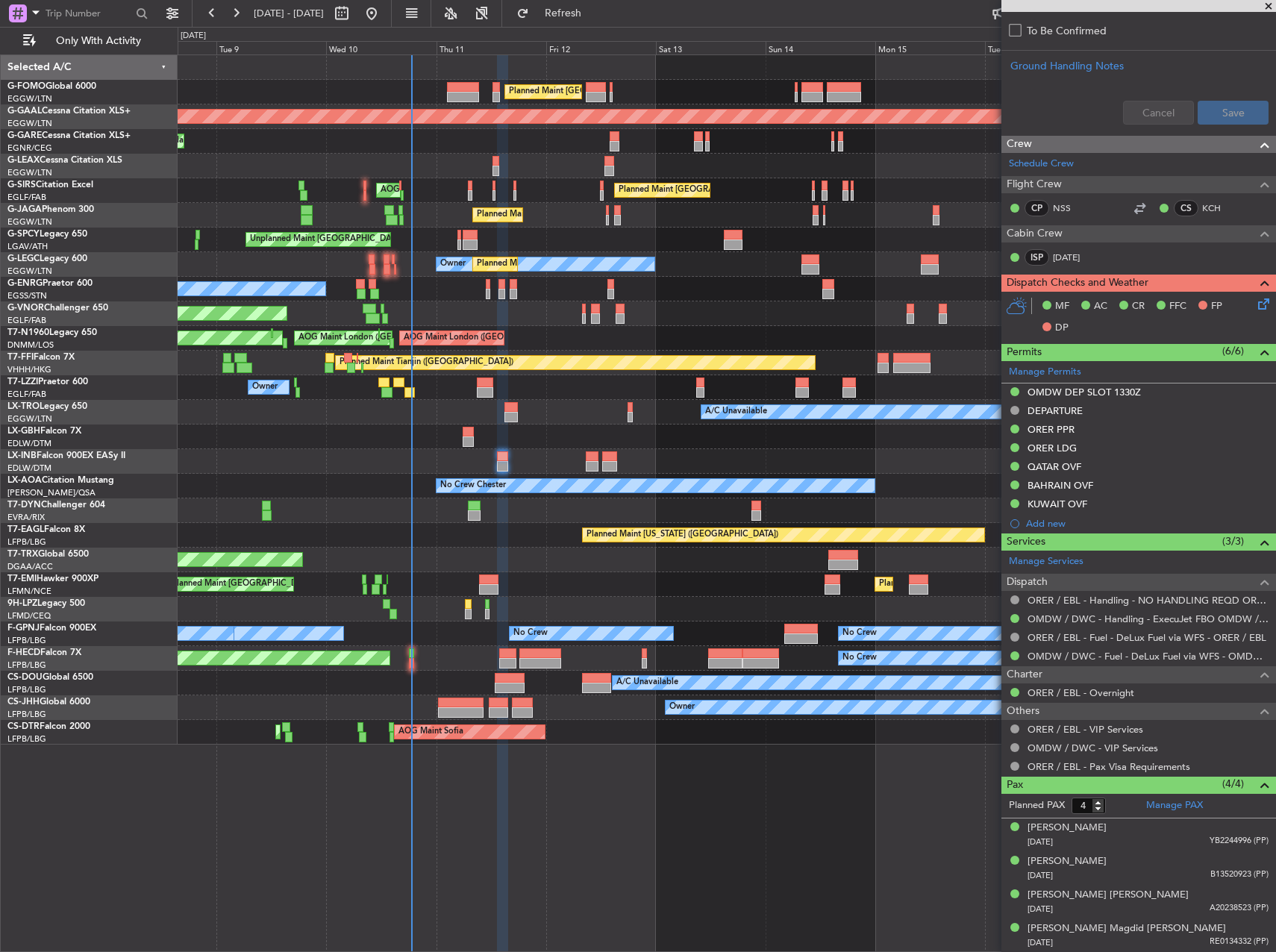
click at [499, 522] on div "Planned Maint London (Luton) Planned Maint London (Luton) Planned Maint Dusseld…" at bounding box center [726, 400] width 1098 height 689
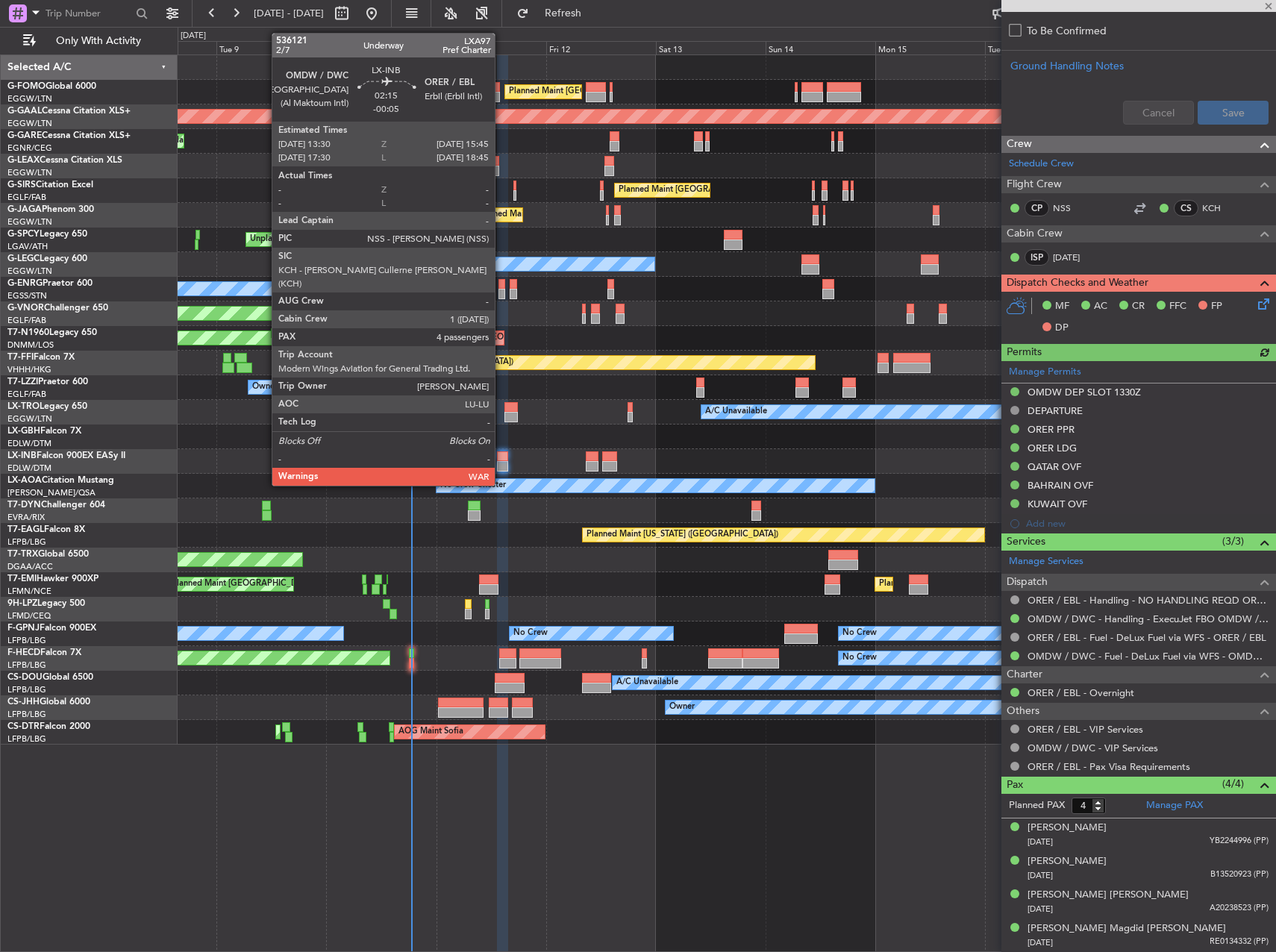
click at [502, 458] on div at bounding box center [502, 457] width 11 height 11
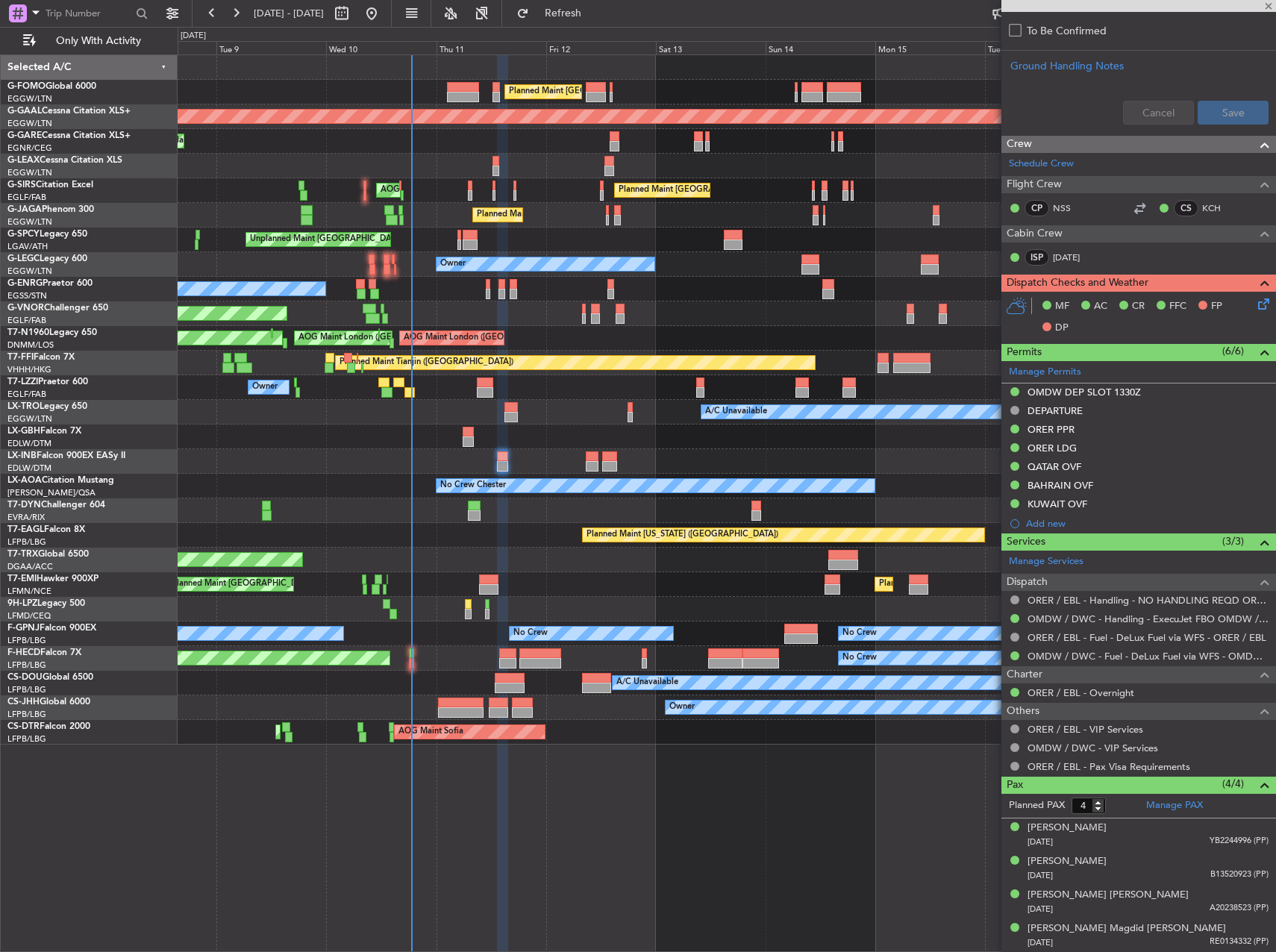
scroll to position [0, 0]
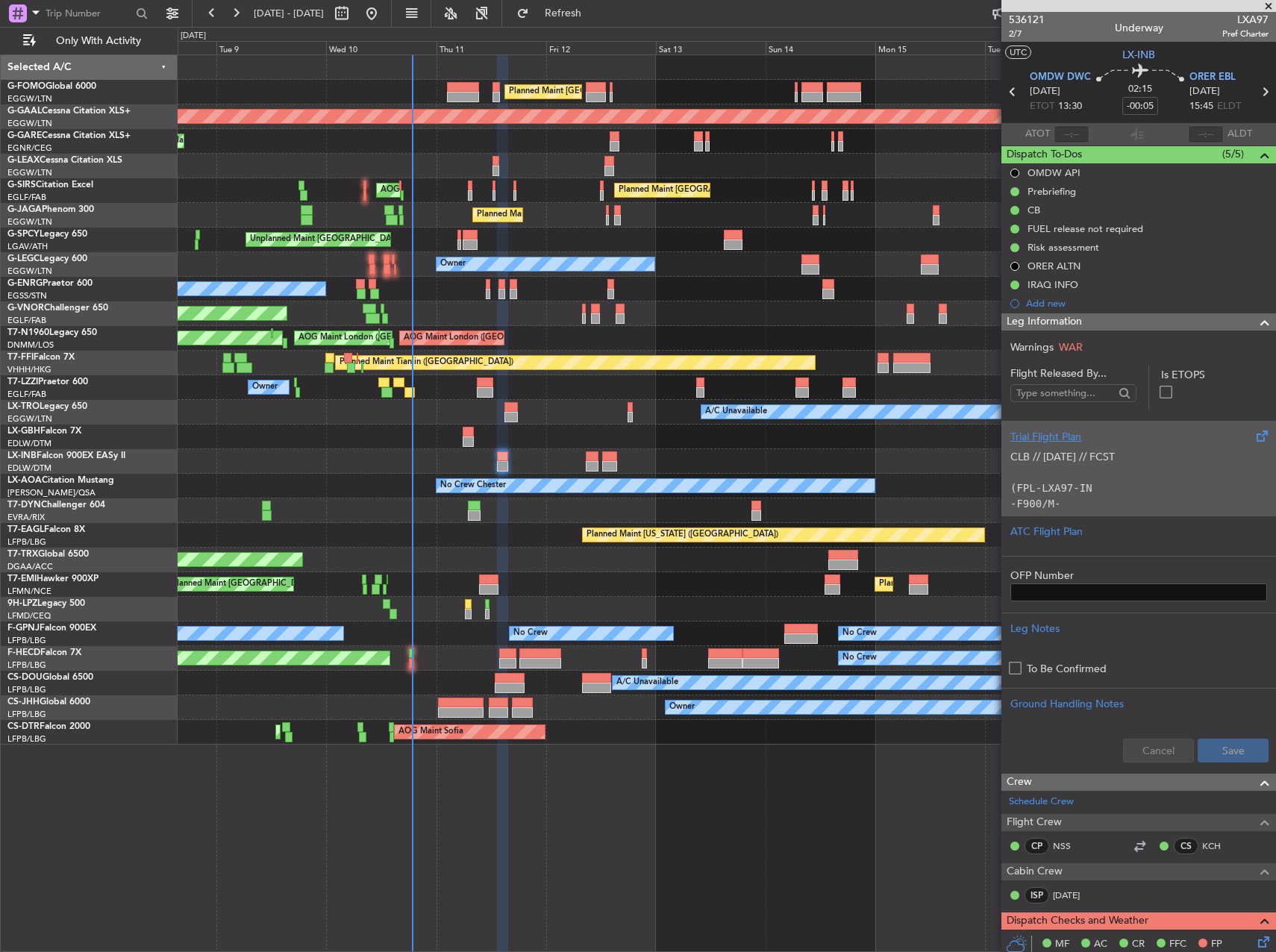
click at [1196, 480] on p "CLB // 09SEP // FCST (FPL-LXA97-IN -F900/M-SBDE2E3FGHIJ1J3J4J7M3P2RWXYZ/LB1D1 -…" at bounding box center [1139, 606] width 256 height 313
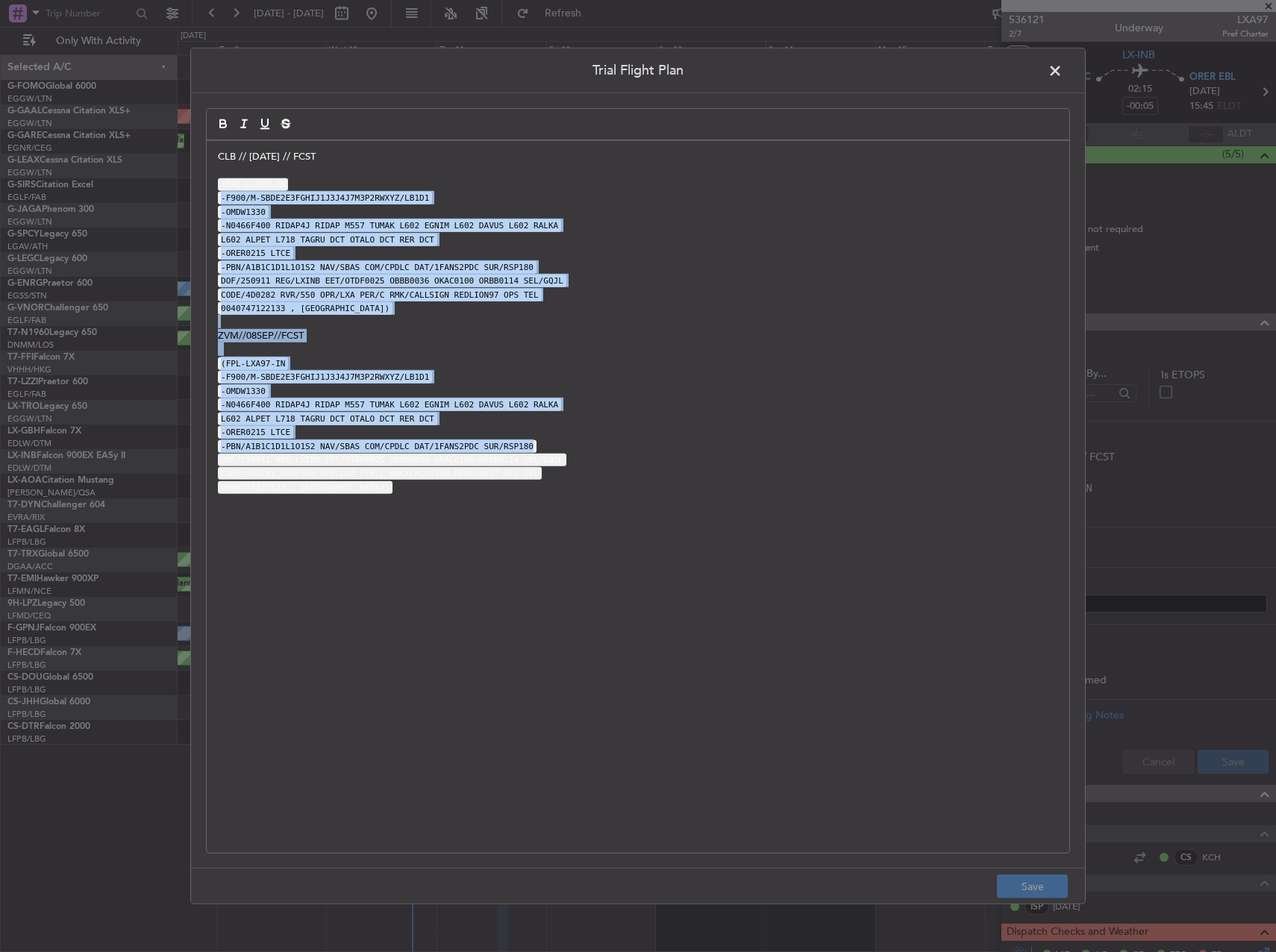
drag, startPoint x: 706, startPoint y: 445, endPoint x: 569, endPoint y: 184, distance: 294.8
click at [569, 184] on div "CLB // 09SEP // FCST (FPL-LXA97-IN -F900/M-SBDE2E3FGHIJ1J3J4J7M3P2RWXYZ/LB1D1 -…" at bounding box center [638, 497] width 863 height 712
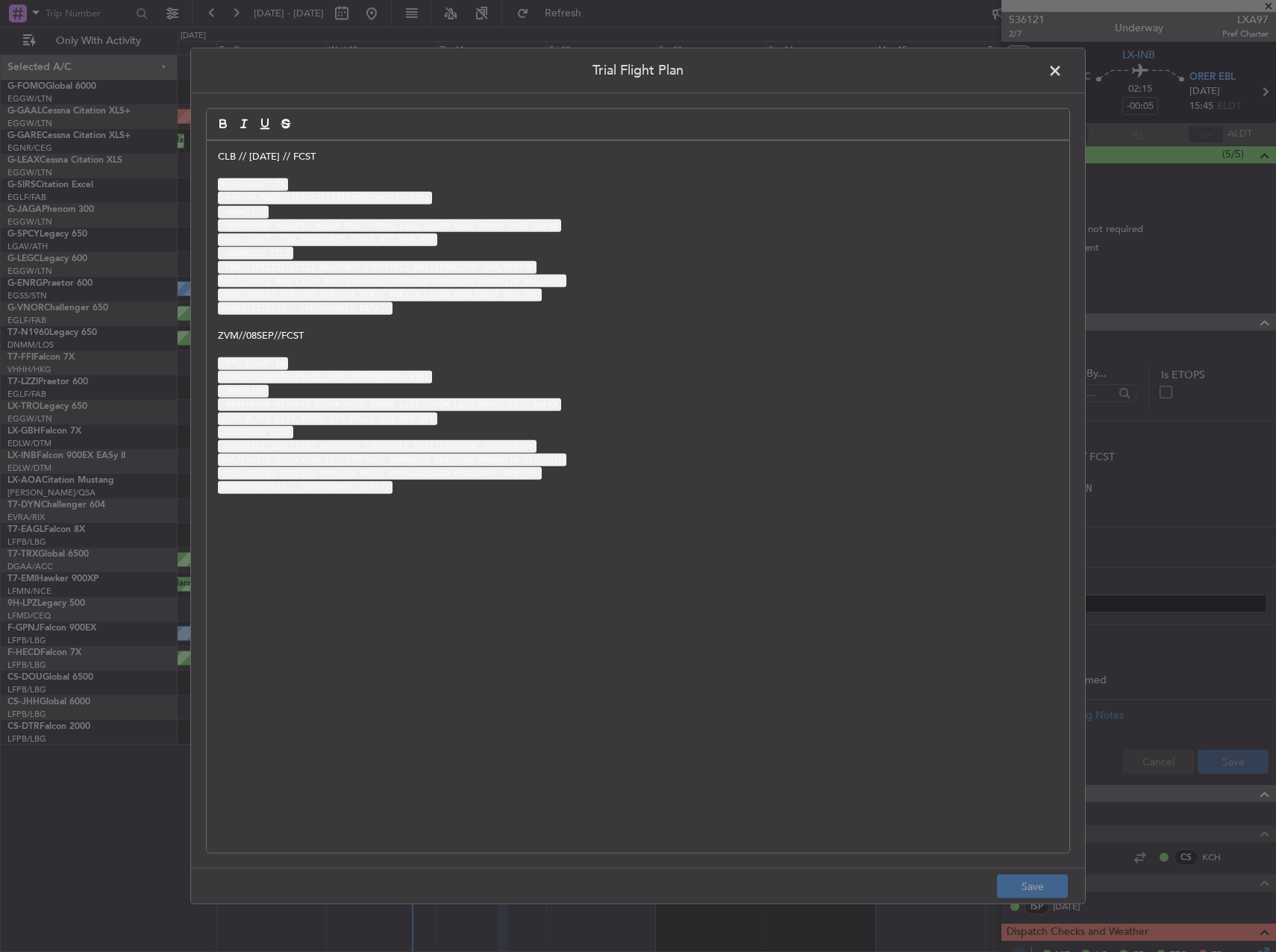
click at [1063, 74] on span at bounding box center [1063, 74] width 0 height 30
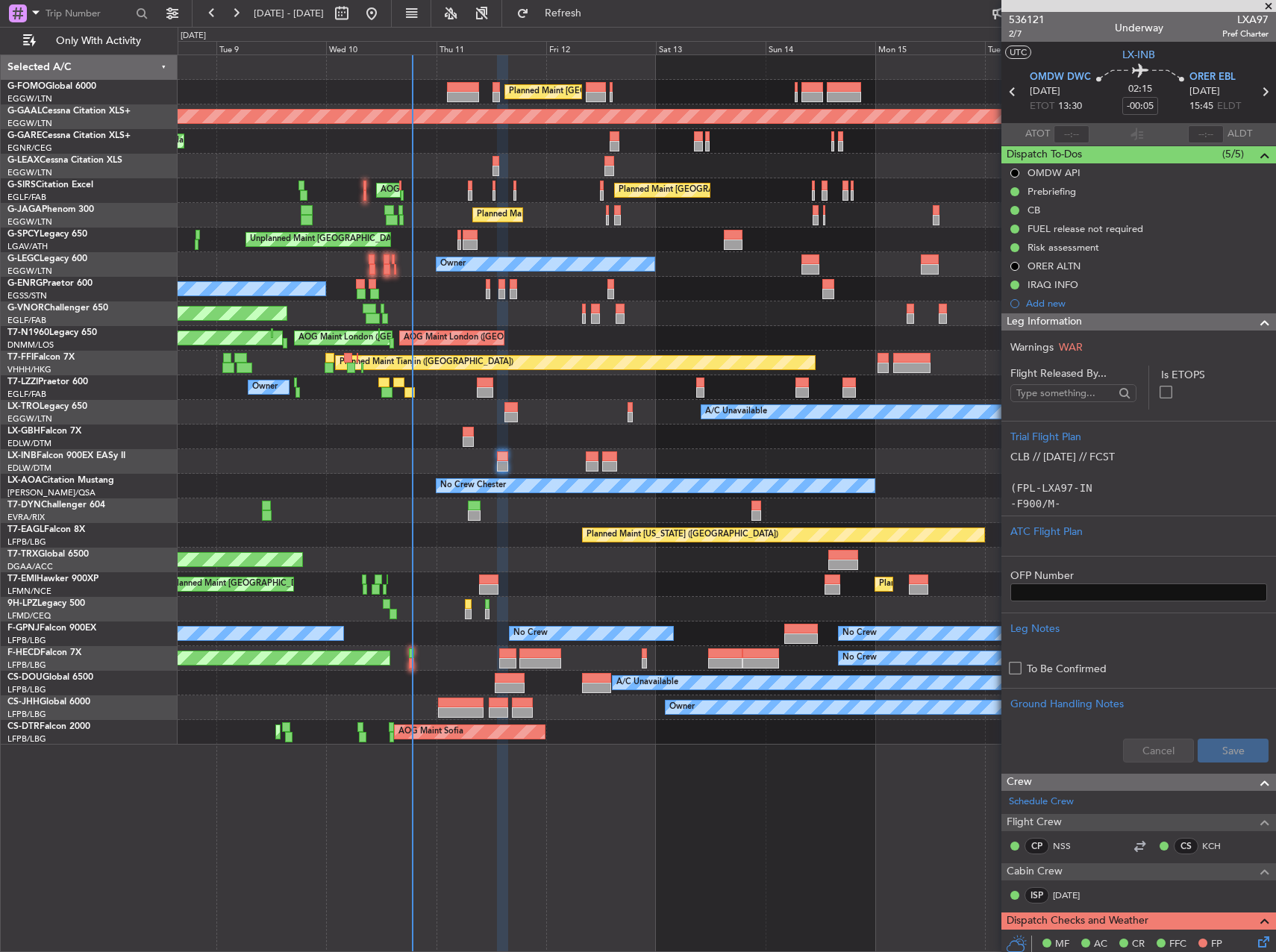
click at [1093, 199] on div "Prebriefing" at bounding box center [1139, 191] width 275 height 18
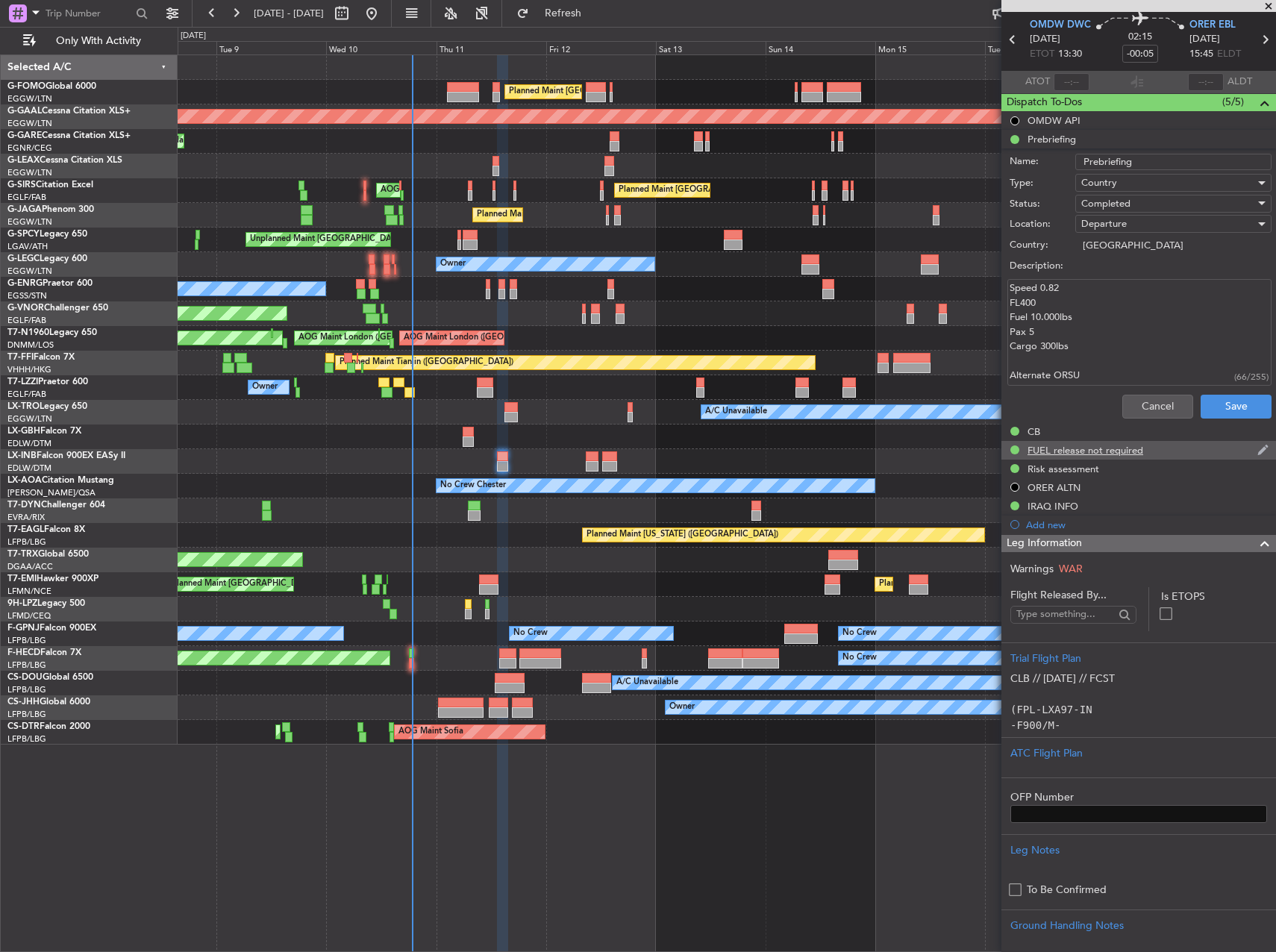
scroll to position [74, 0]
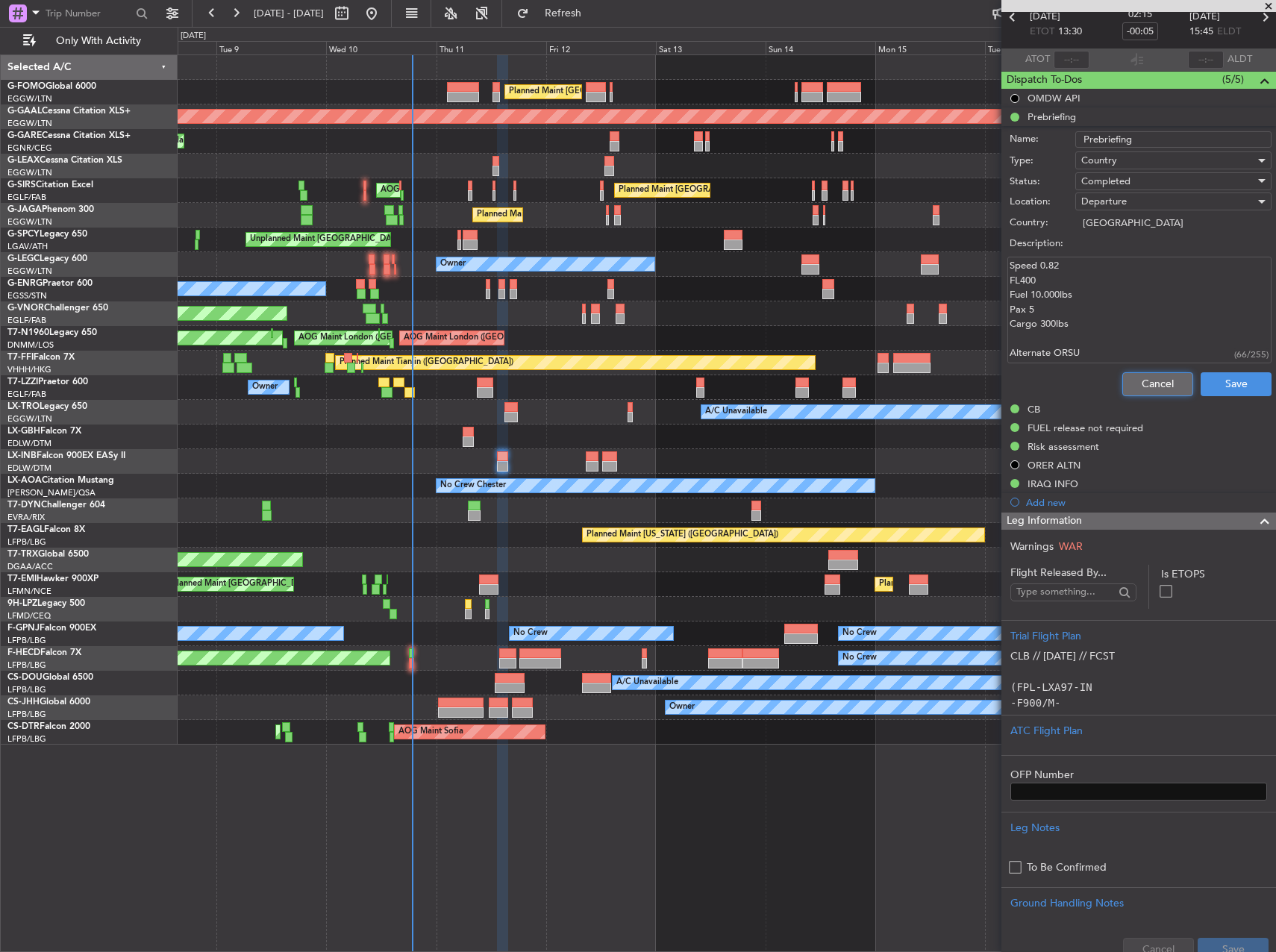
click at [1144, 380] on button "Cancel" at bounding box center [1158, 384] width 71 height 24
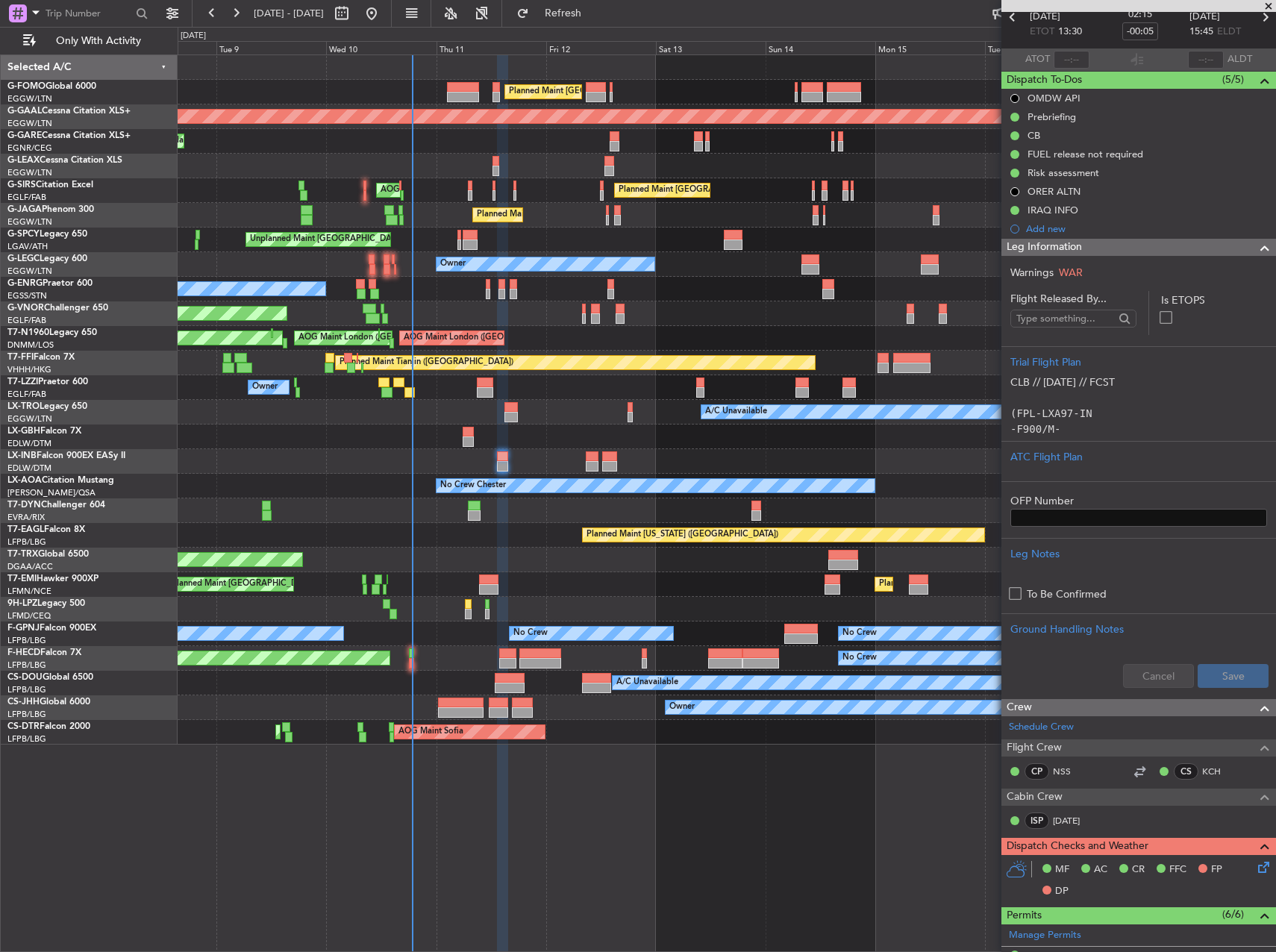
click at [496, 450] on div at bounding box center [726, 461] width 1098 height 25
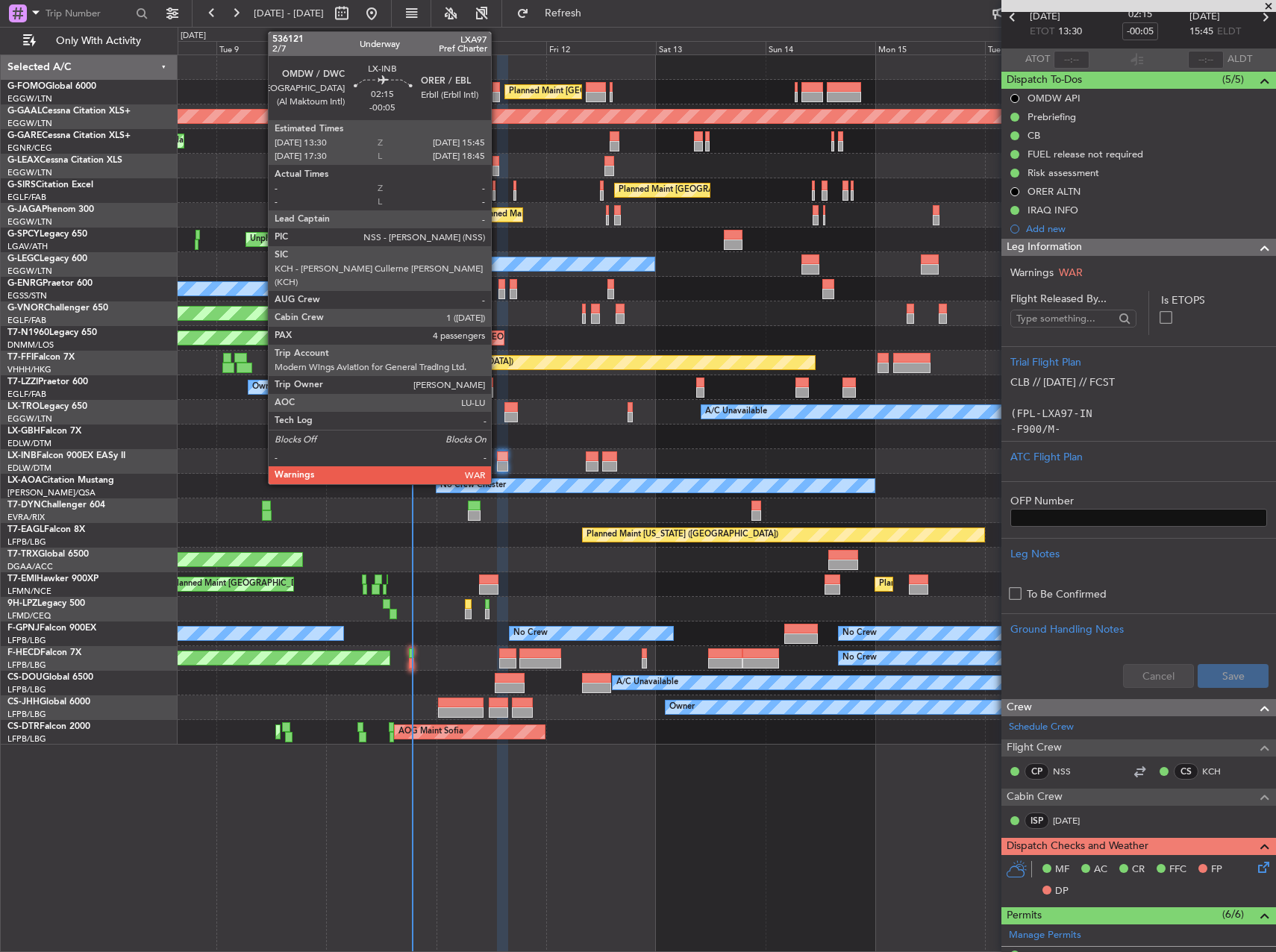
click at [498, 452] on div at bounding box center [502, 457] width 11 height 11
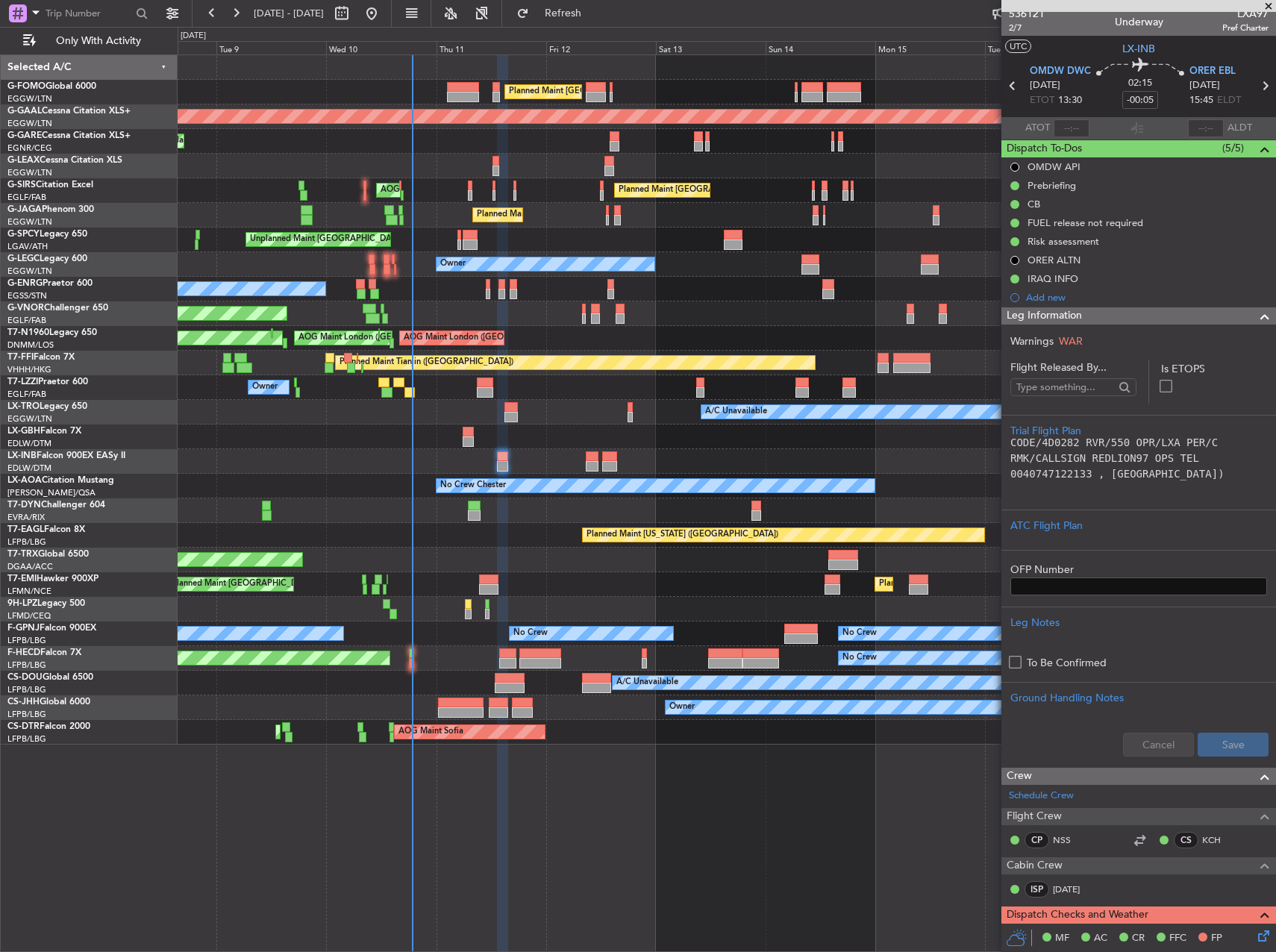
scroll to position [0, 0]
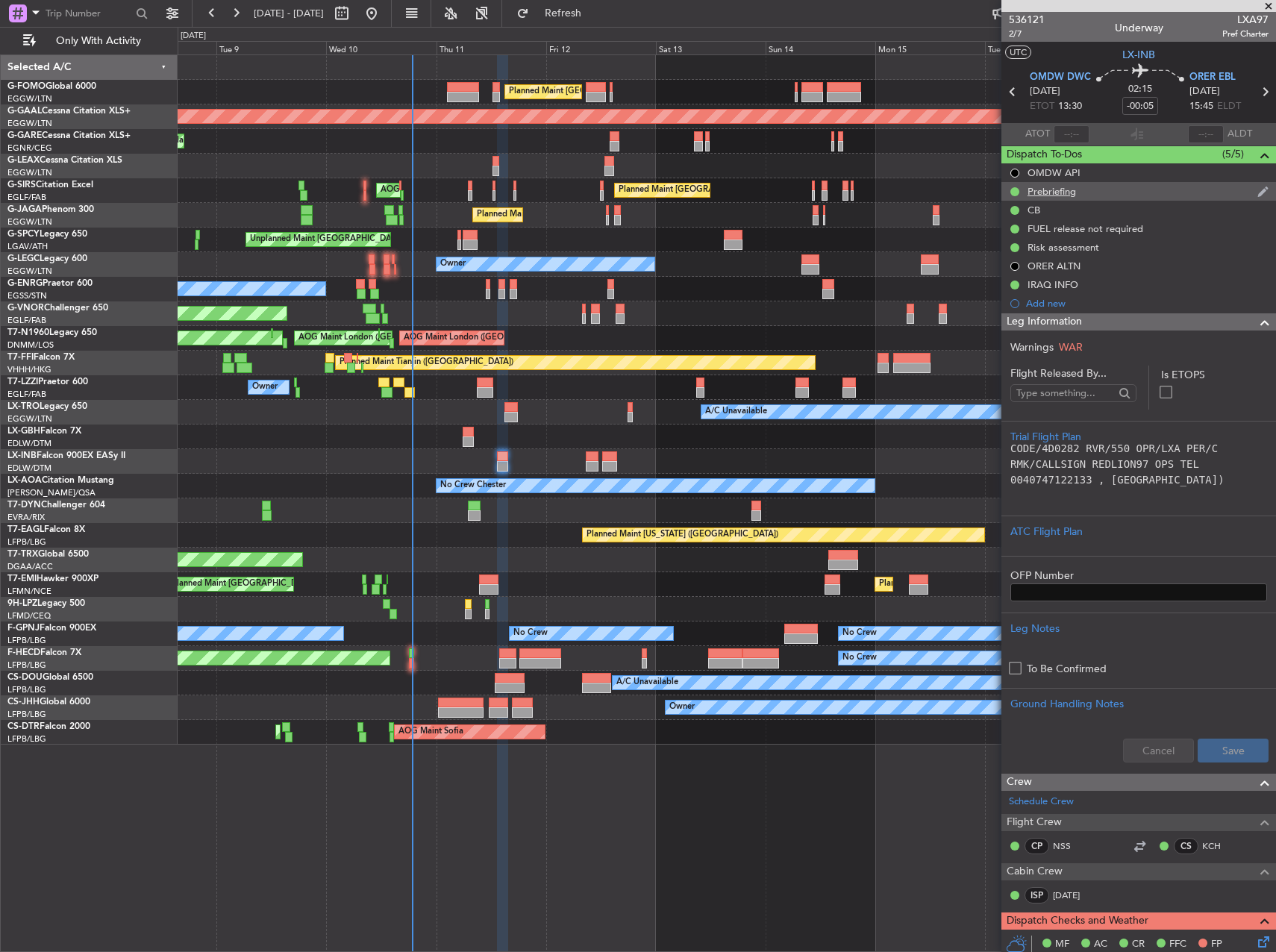
click at [1150, 196] on div "Prebriefing" at bounding box center [1139, 191] width 275 height 18
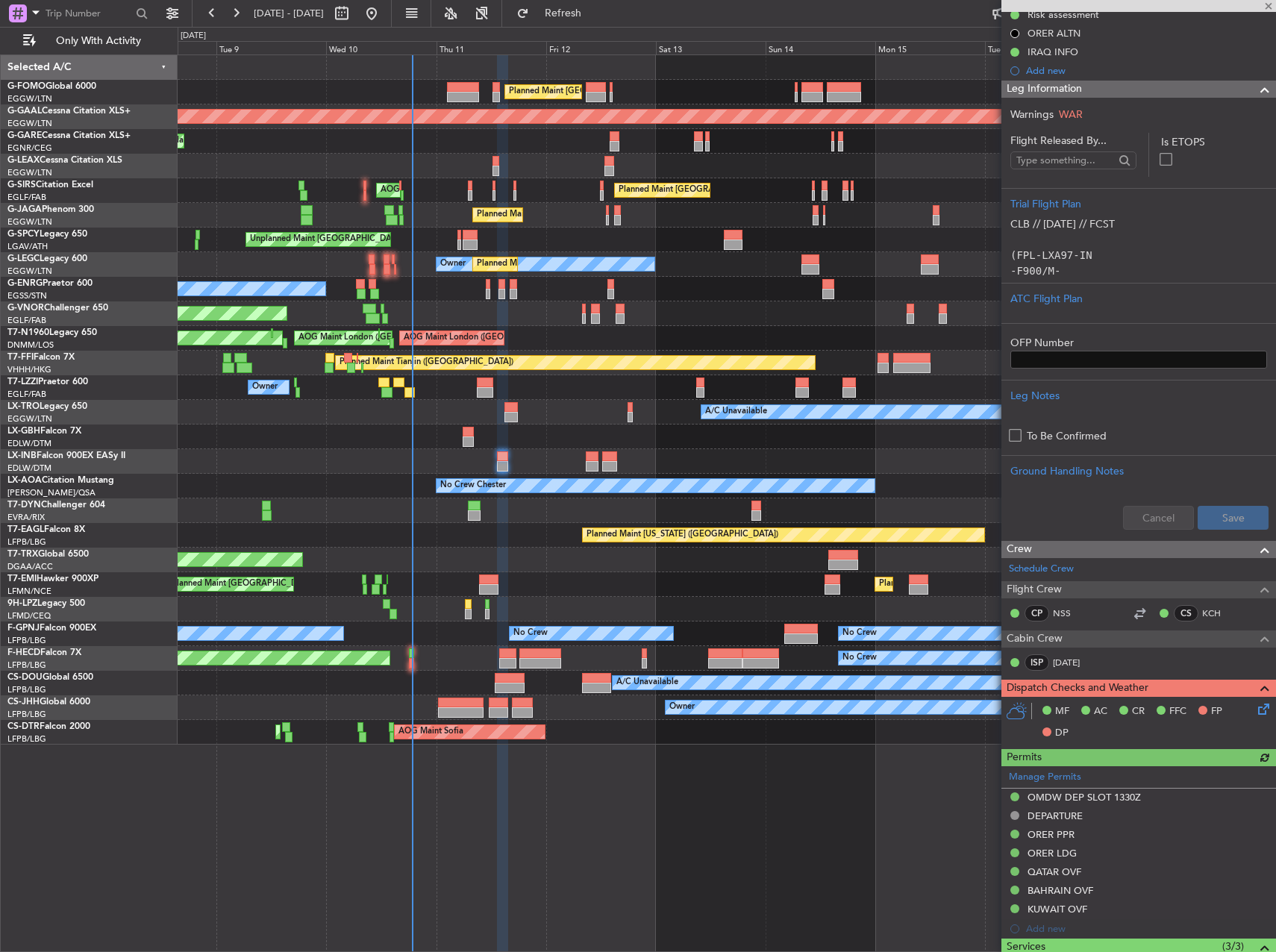
scroll to position [373, 0]
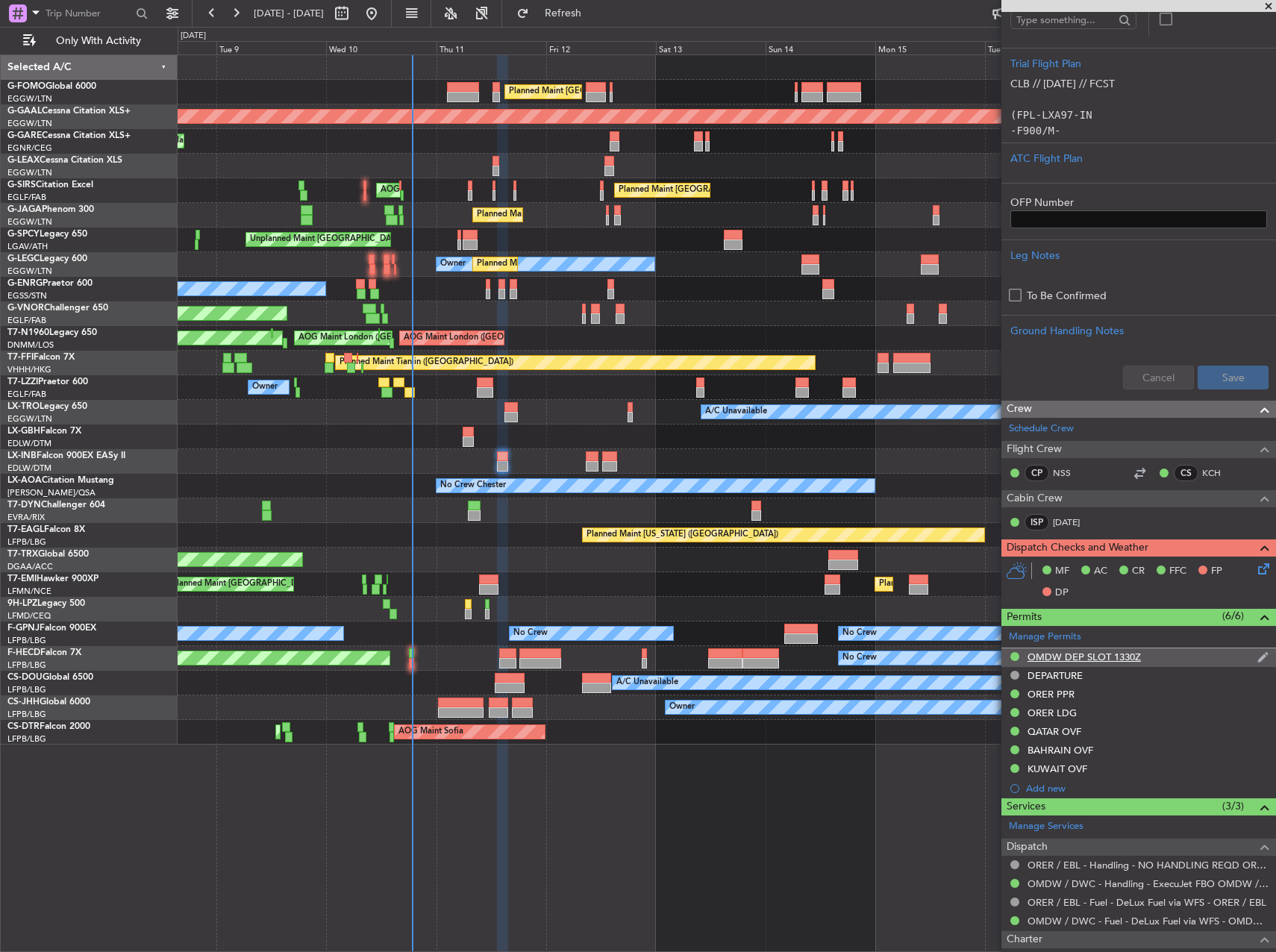
click at [1111, 649] on div "OMDW DEP SLOT 1330Z" at bounding box center [1139, 658] width 275 height 18
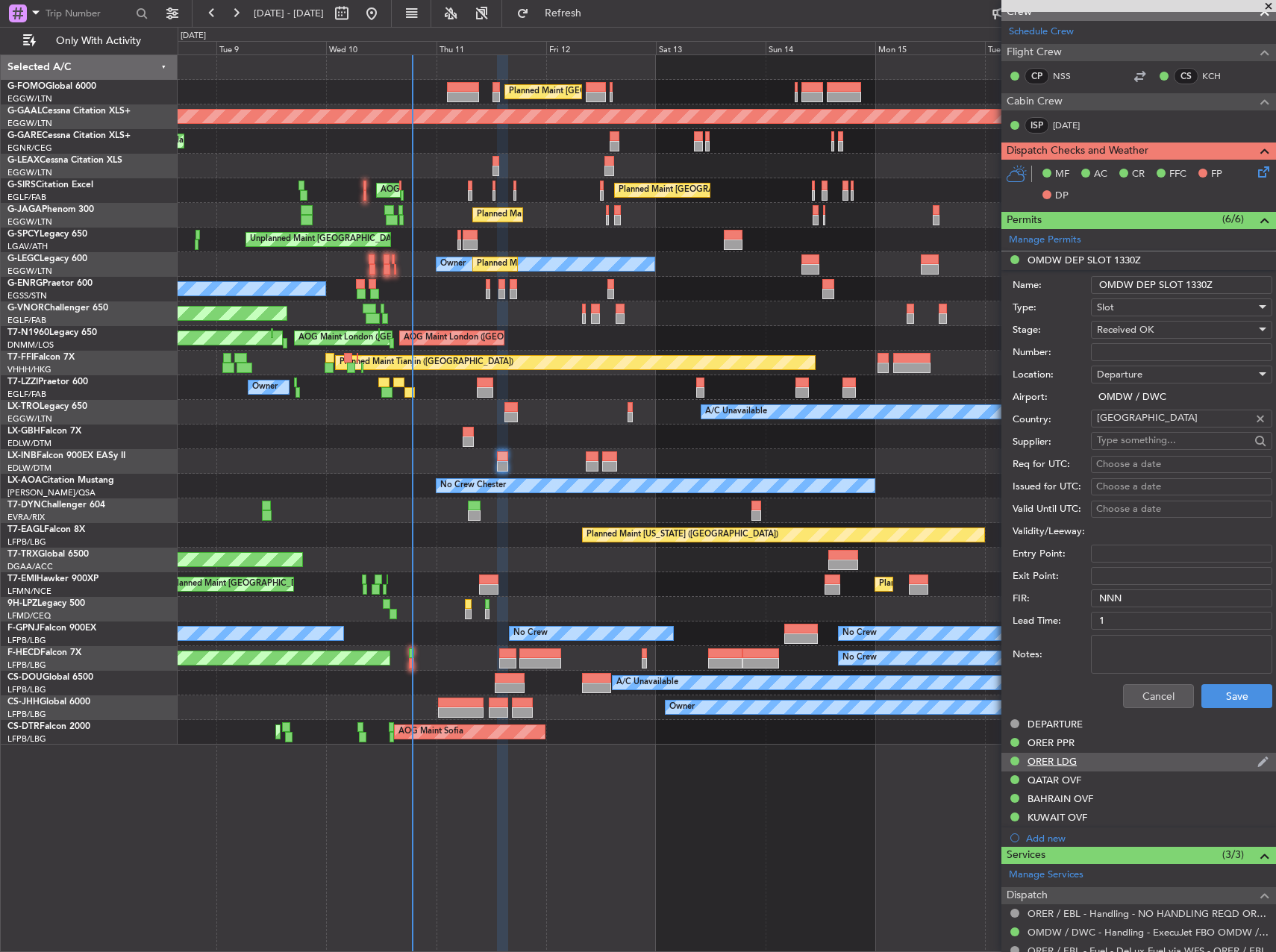
scroll to position [821, 0]
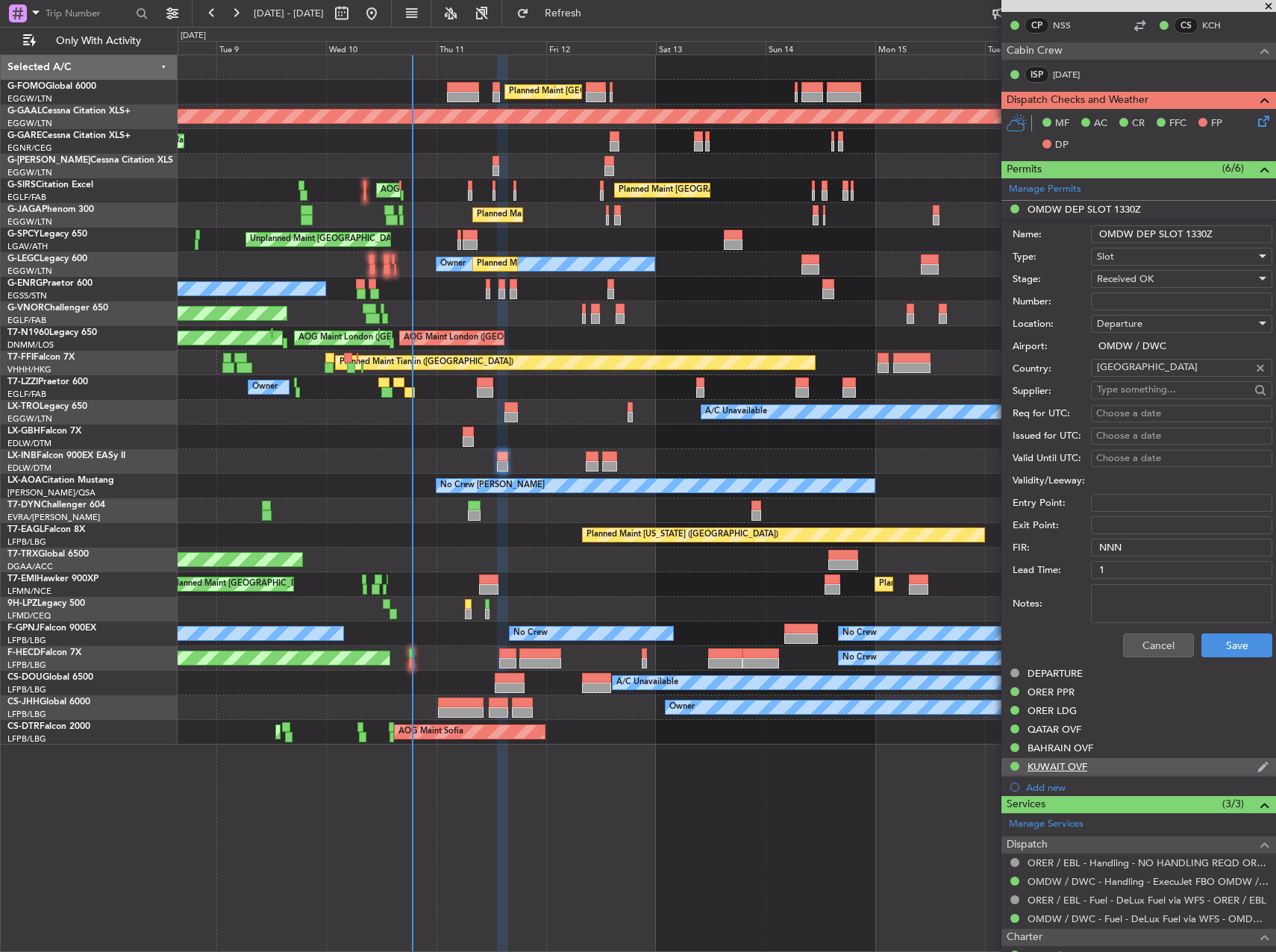
click at [1106, 770] on div "KUWAIT OVF" at bounding box center [1139, 767] width 275 height 18
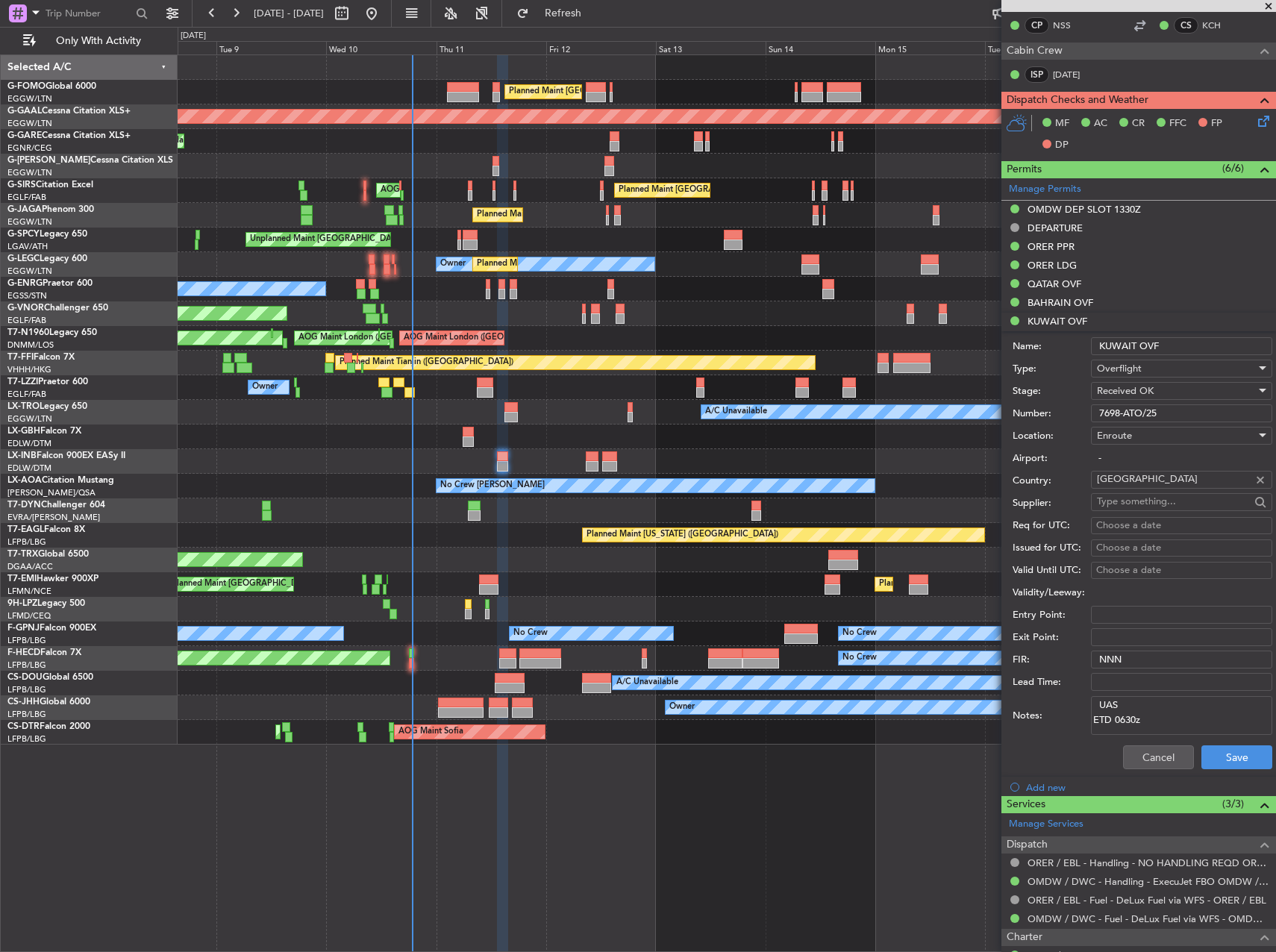
click at [1139, 410] on input "7698-ATO/25" at bounding box center [1182, 413] width 181 height 18
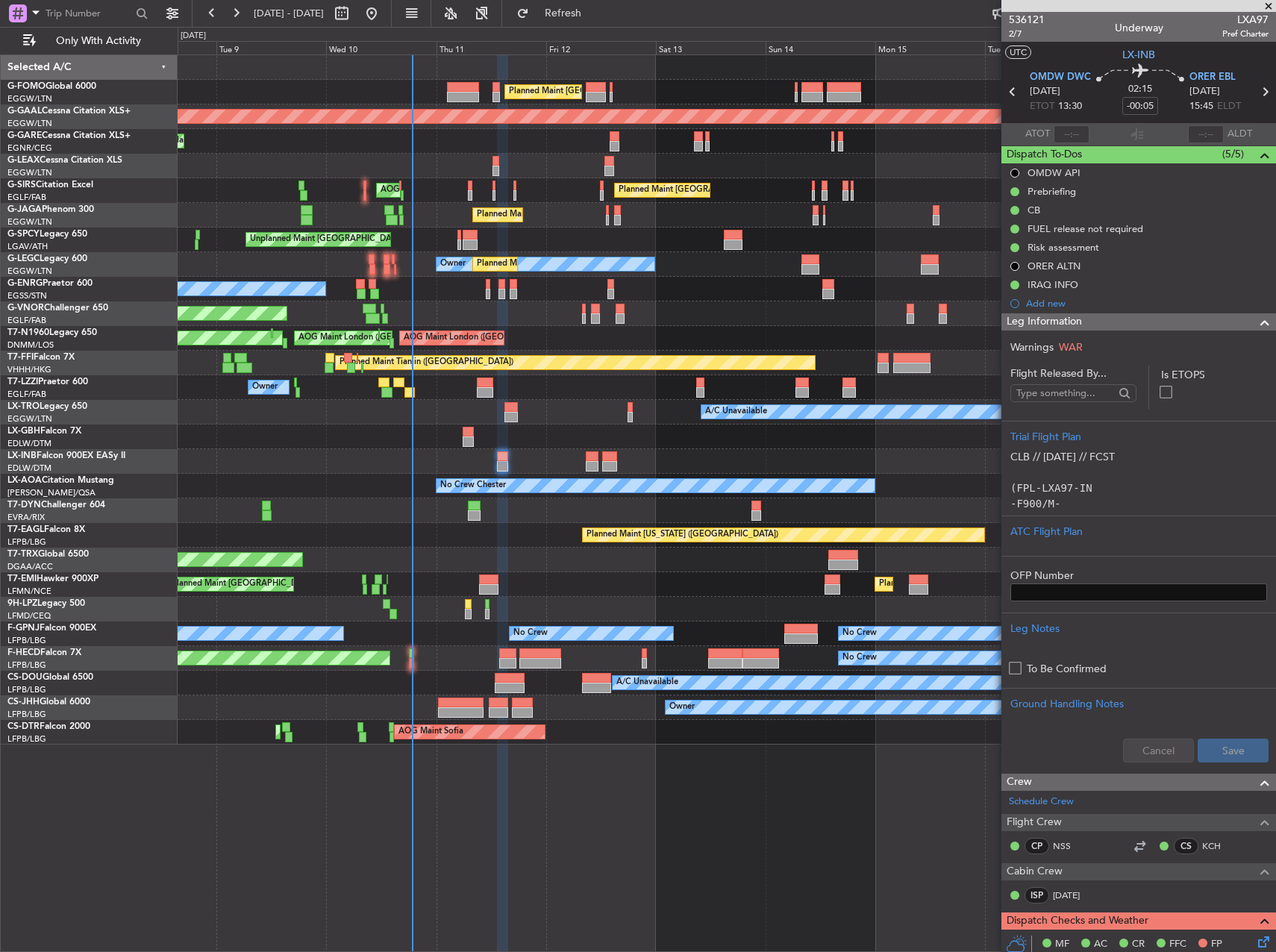
scroll to position [821, 0]
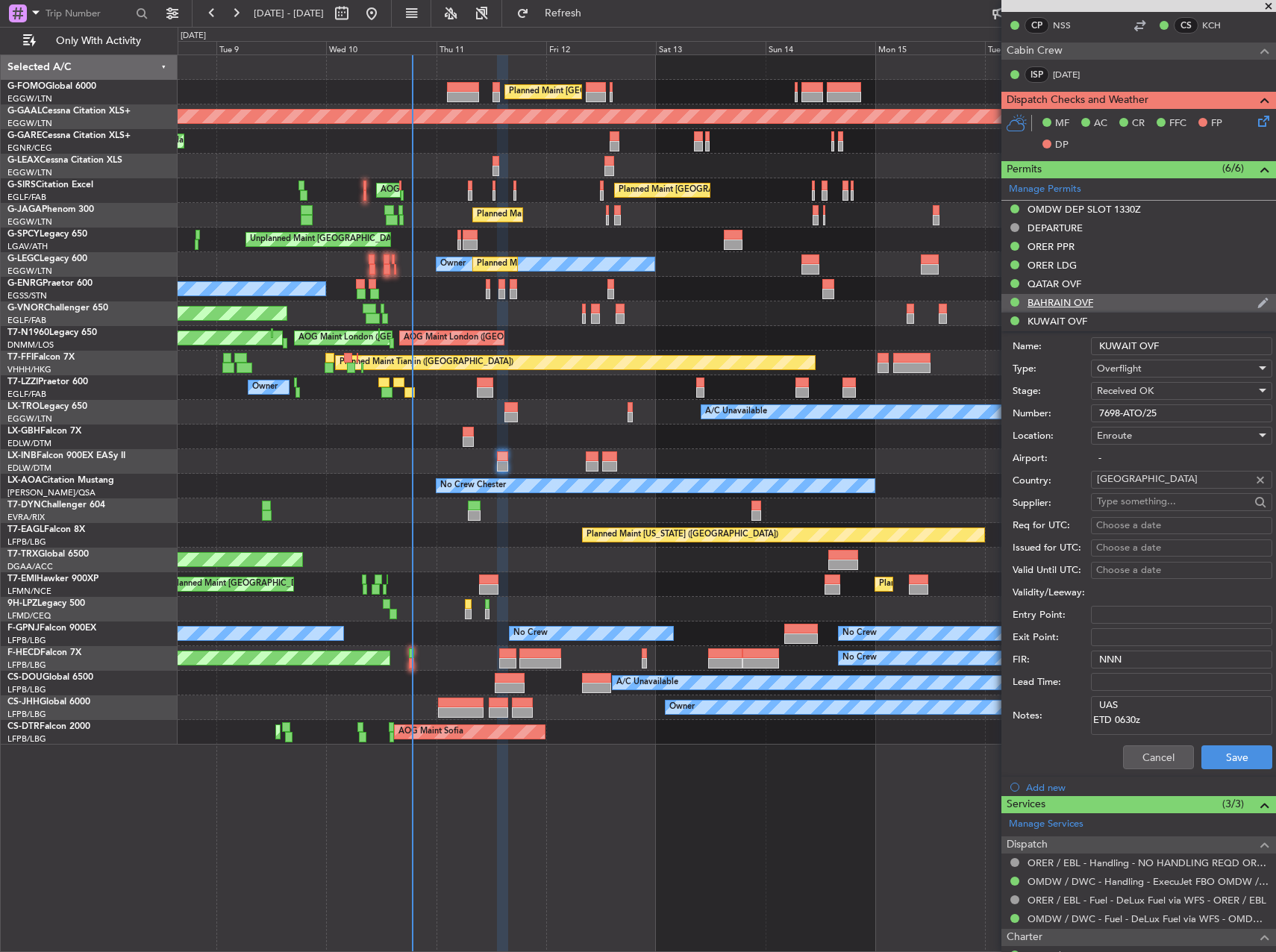
click at [1089, 307] on div "BAHRAIN OVF" at bounding box center [1060, 302] width 66 height 13
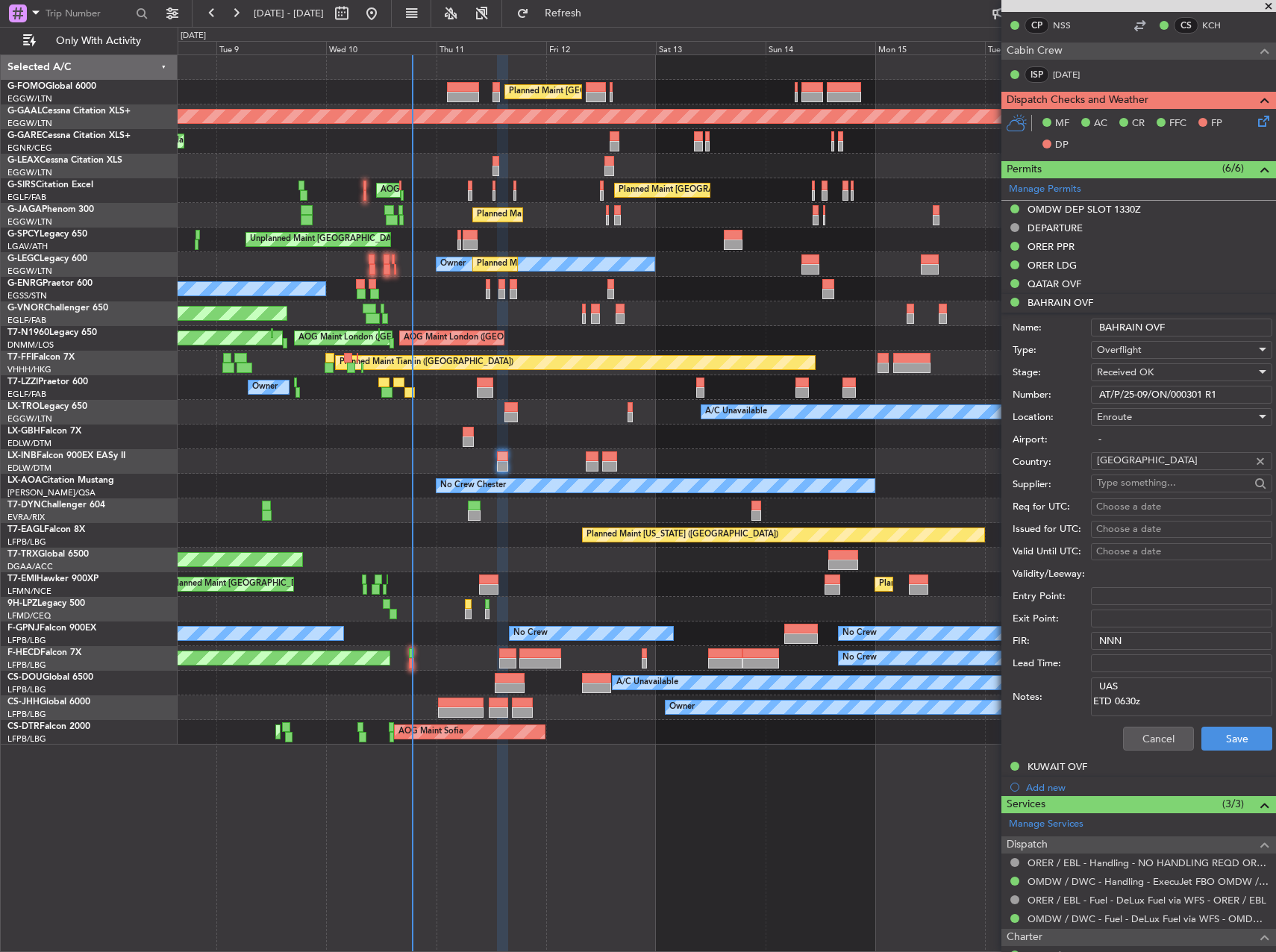
click at [1130, 397] on input "AT/P/25-09/ON/000301 R1" at bounding box center [1182, 394] width 181 height 18
click at [1088, 287] on div "QATAR OVF" at bounding box center [1139, 285] width 275 height 18
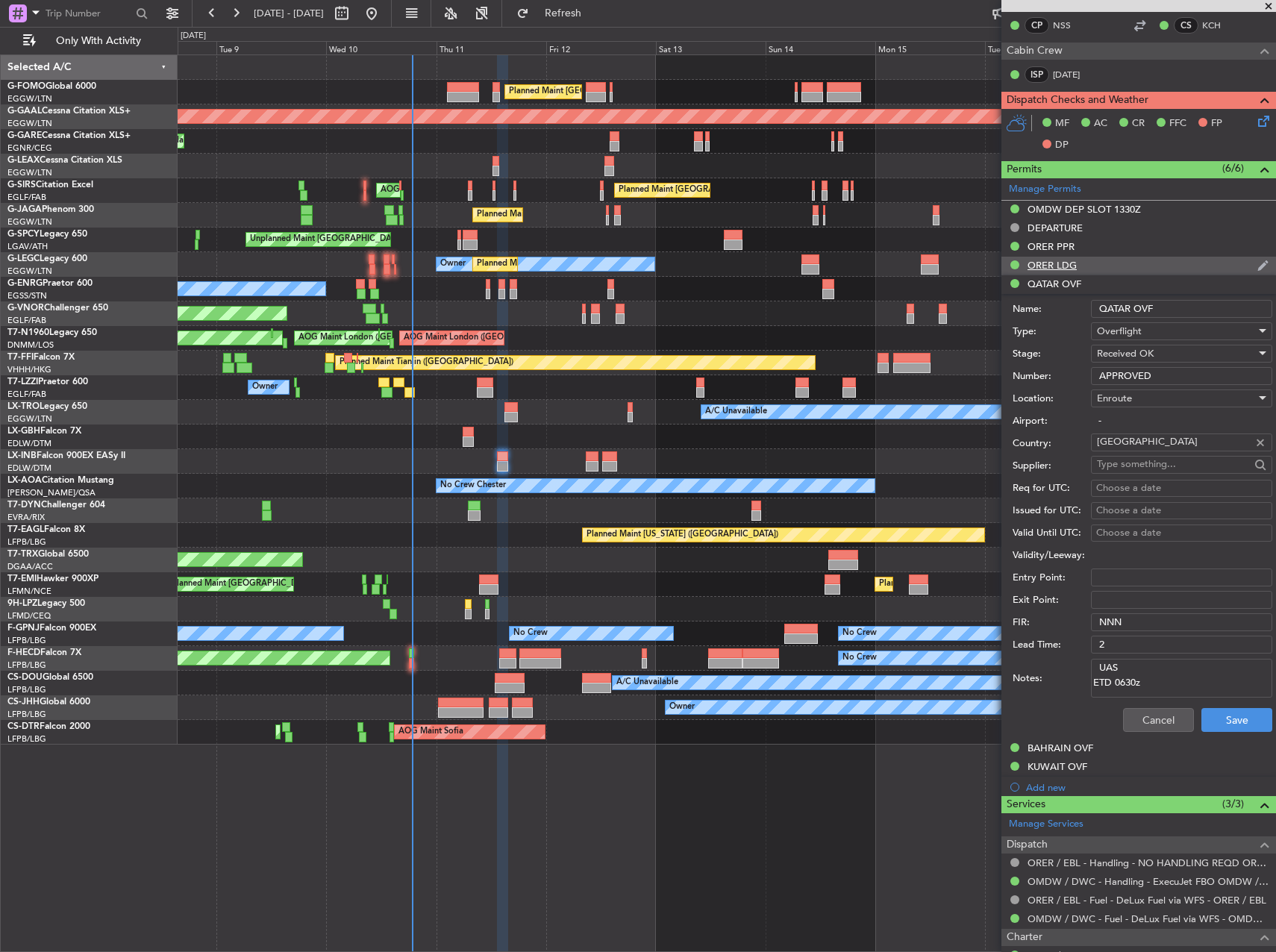
click at [1069, 266] on div "ORER LDG" at bounding box center [1052, 265] width 49 height 13
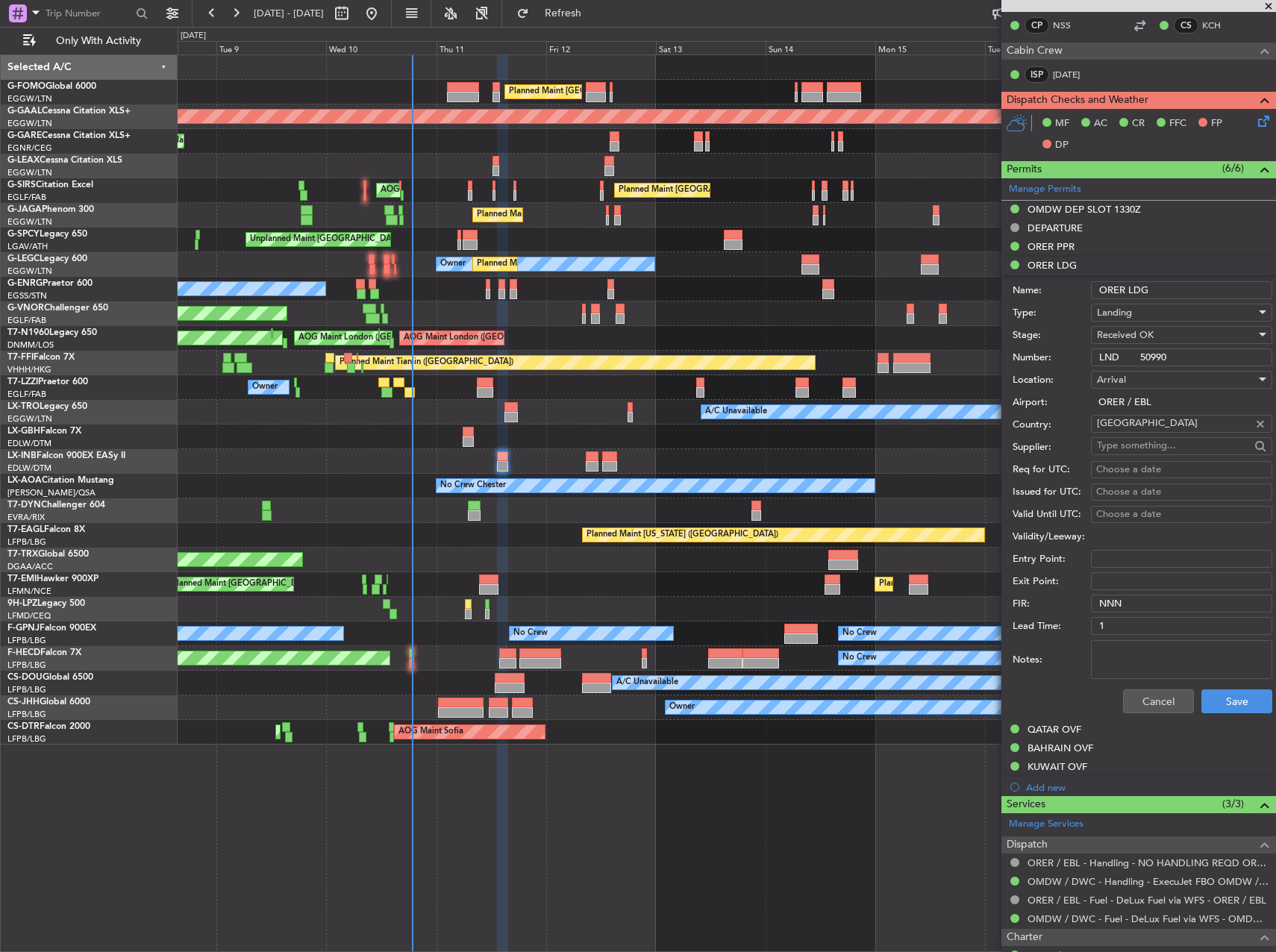
click at [1161, 360] on input "LND 50990" at bounding box center [1182, 357] width 181 height 18
click at [1077, 246] on div "ORER PPR" at bounding box center [1139, 247] width 275 height 18
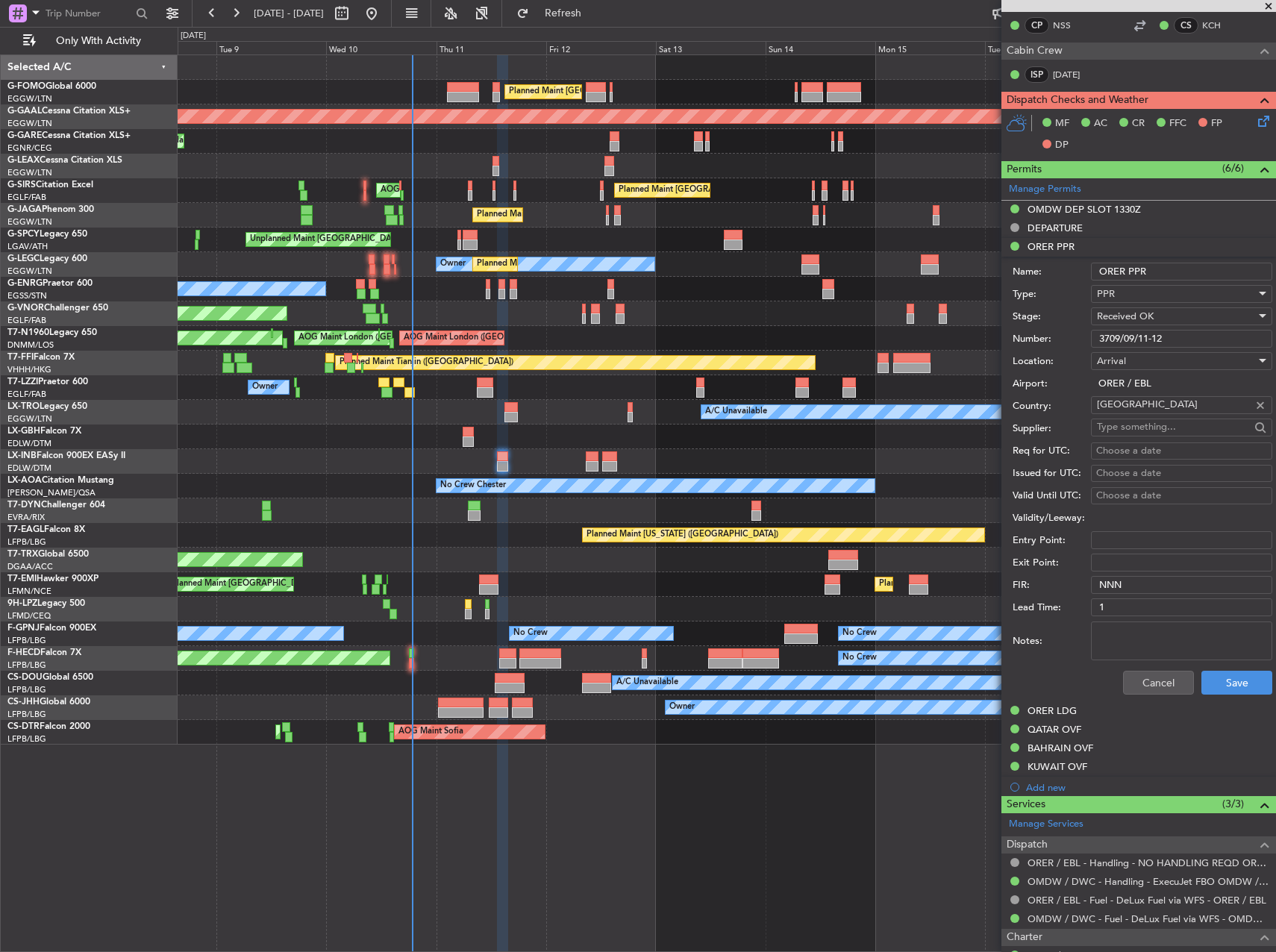
click at [1152, 339] on input "3709/09/11-12" at bounding box center [1182, 339] width 181 height 18
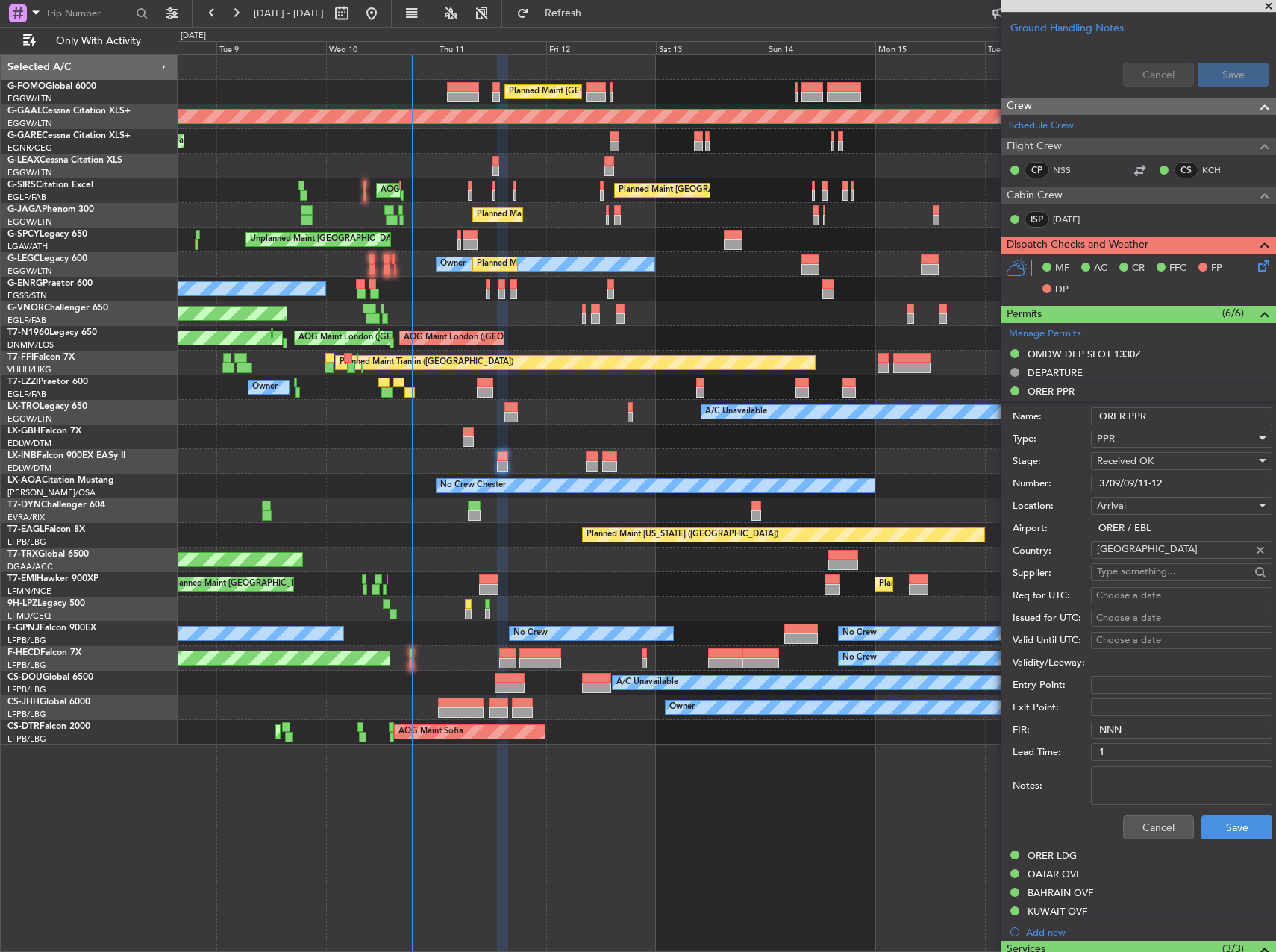
scroll to position [337, 0]
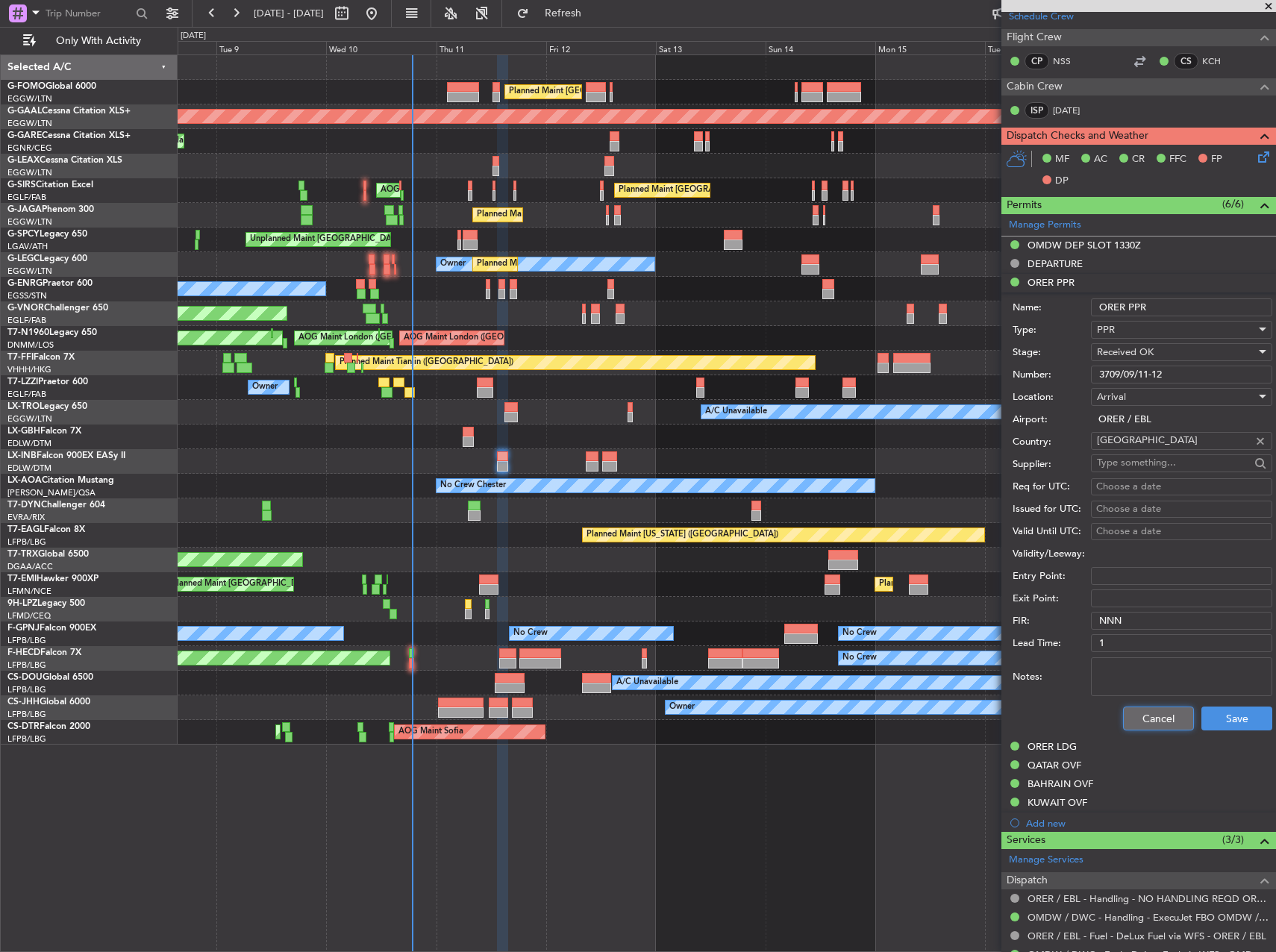
click at [1142, 716] on button "Cancel" at bounding box center [1159, 718] width 71 height 24
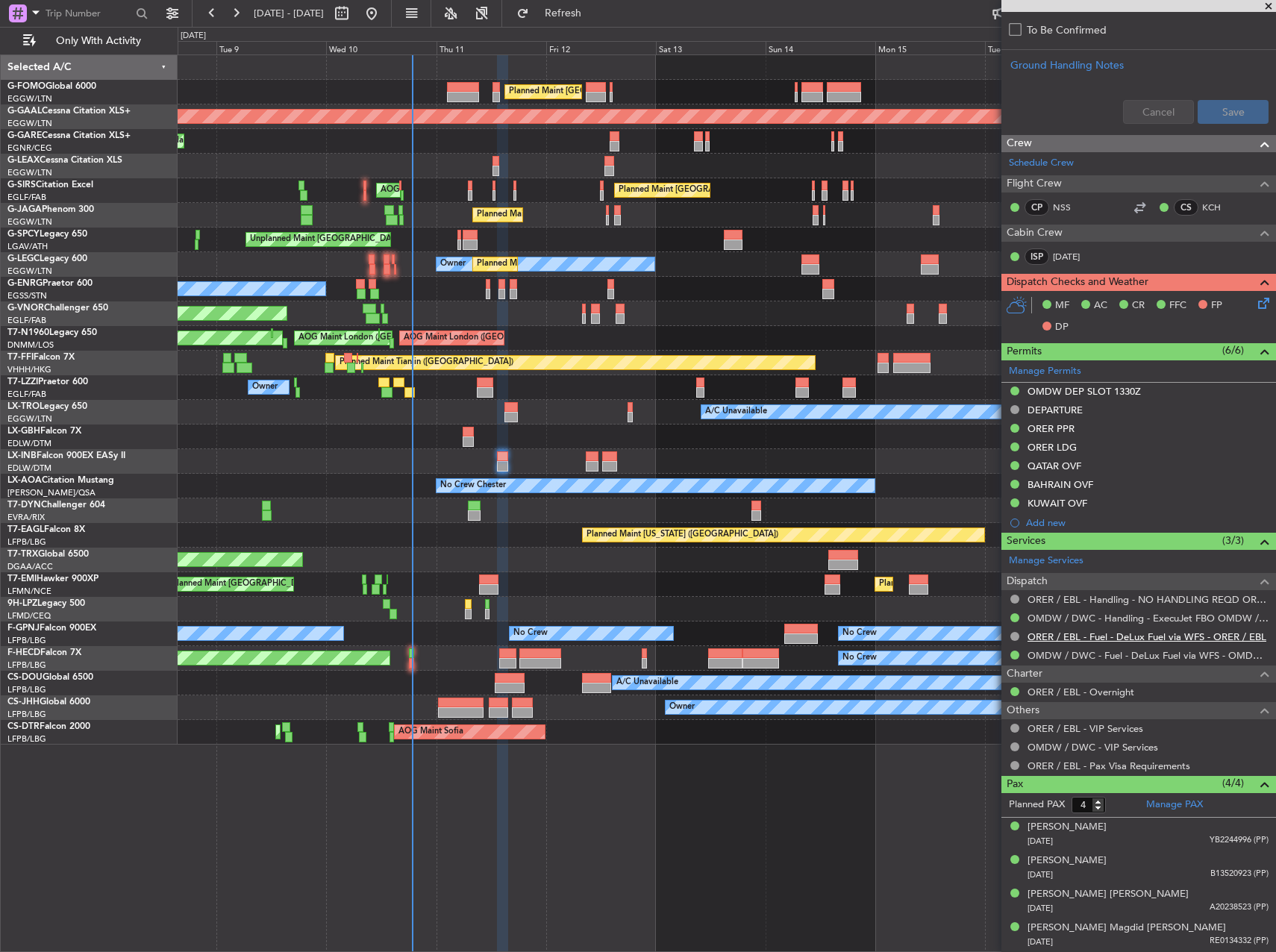
scroll to position [638, 0]
click at [1086, 396] on div "OMDW DEP SLOT 1330Z" at bounding box center [1084, 392] width 114 height 13
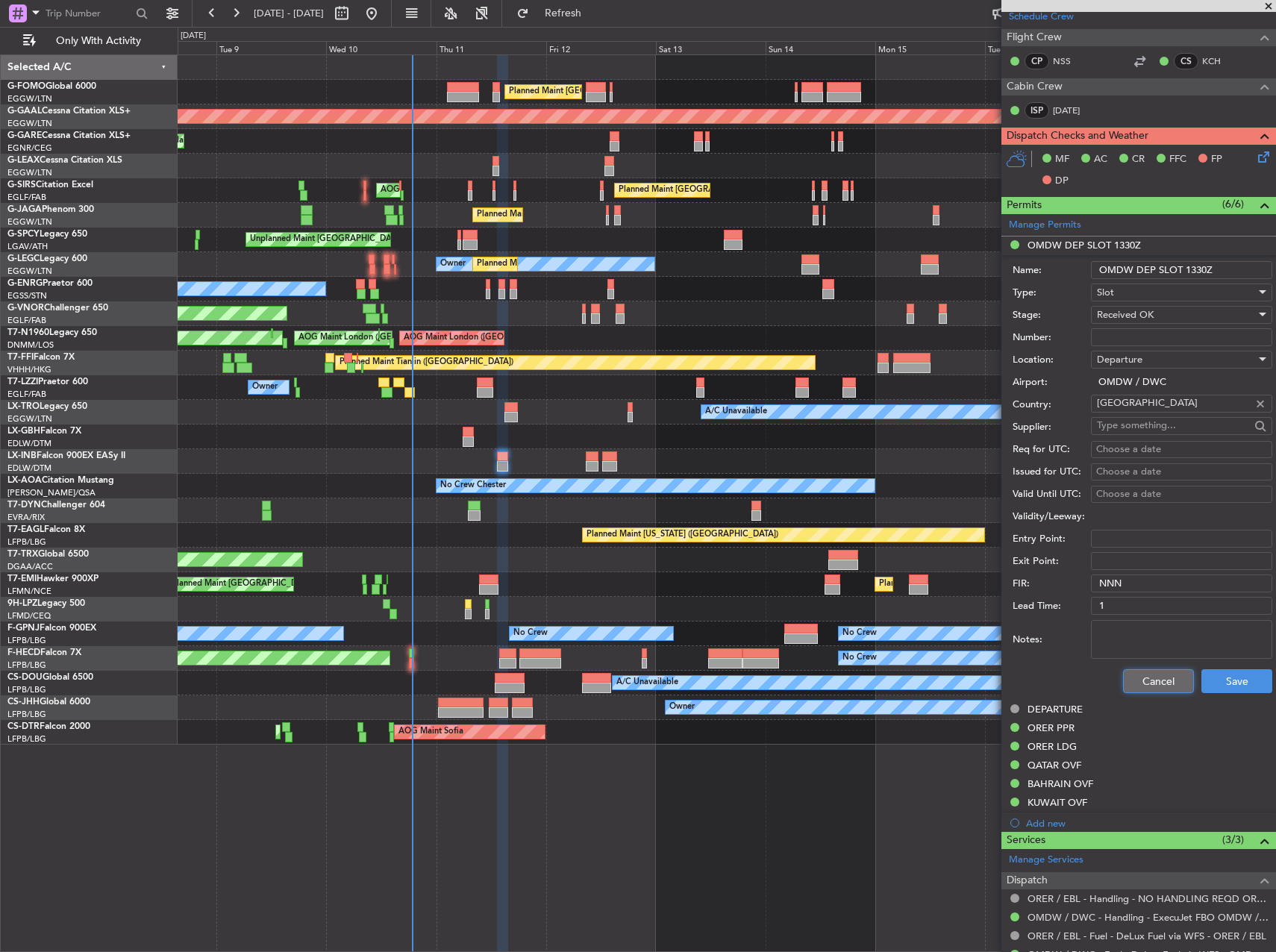
drag, startPoint x: 1139, startPoint y: 683, endPoint x: 1259, endPoint y: 585, distance: 154.9
click at [1140, 683] on button "Cancel" at bounding box center [1159, 681] width 71 height 24
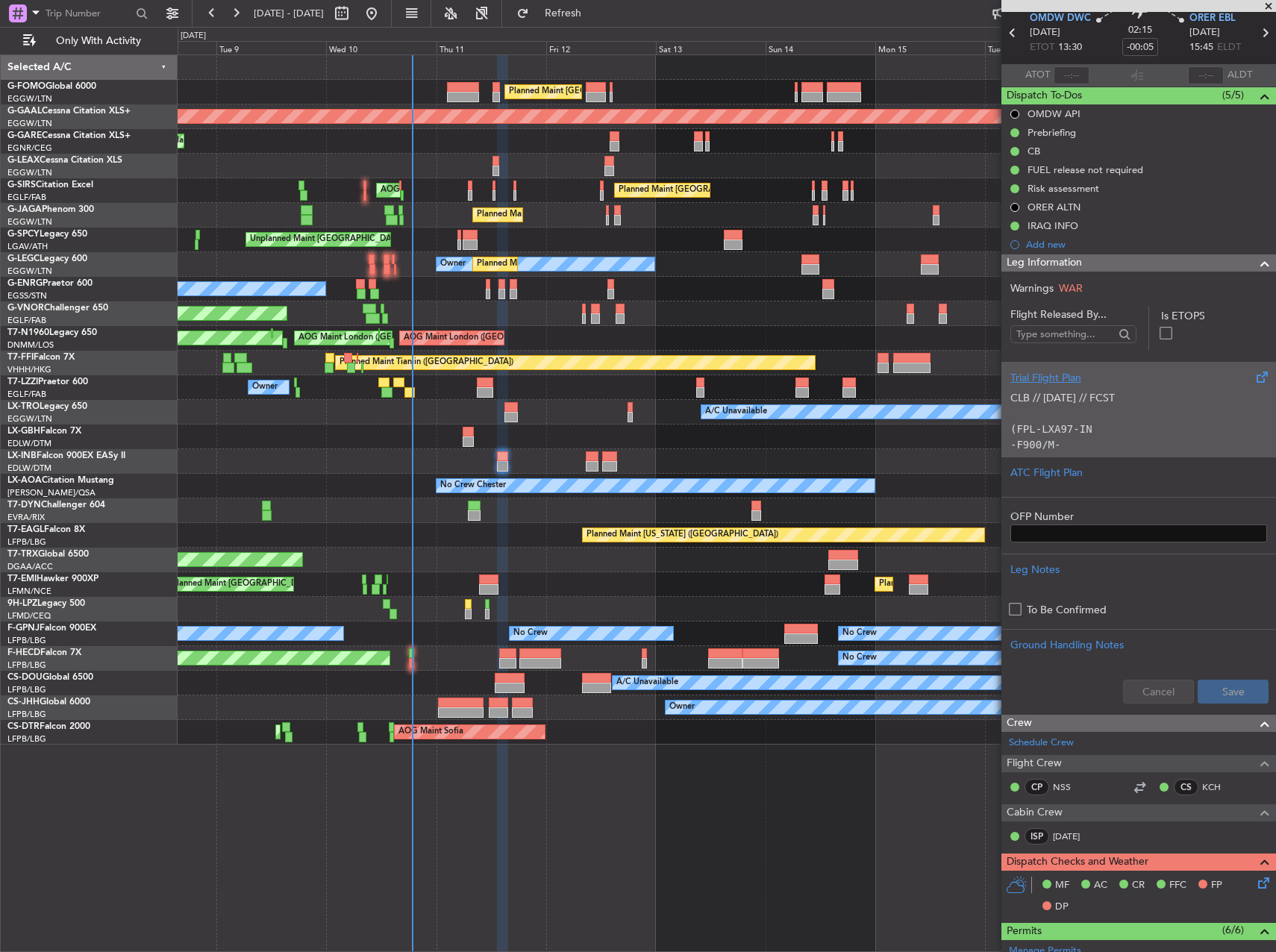
scroll to position [41, 0]
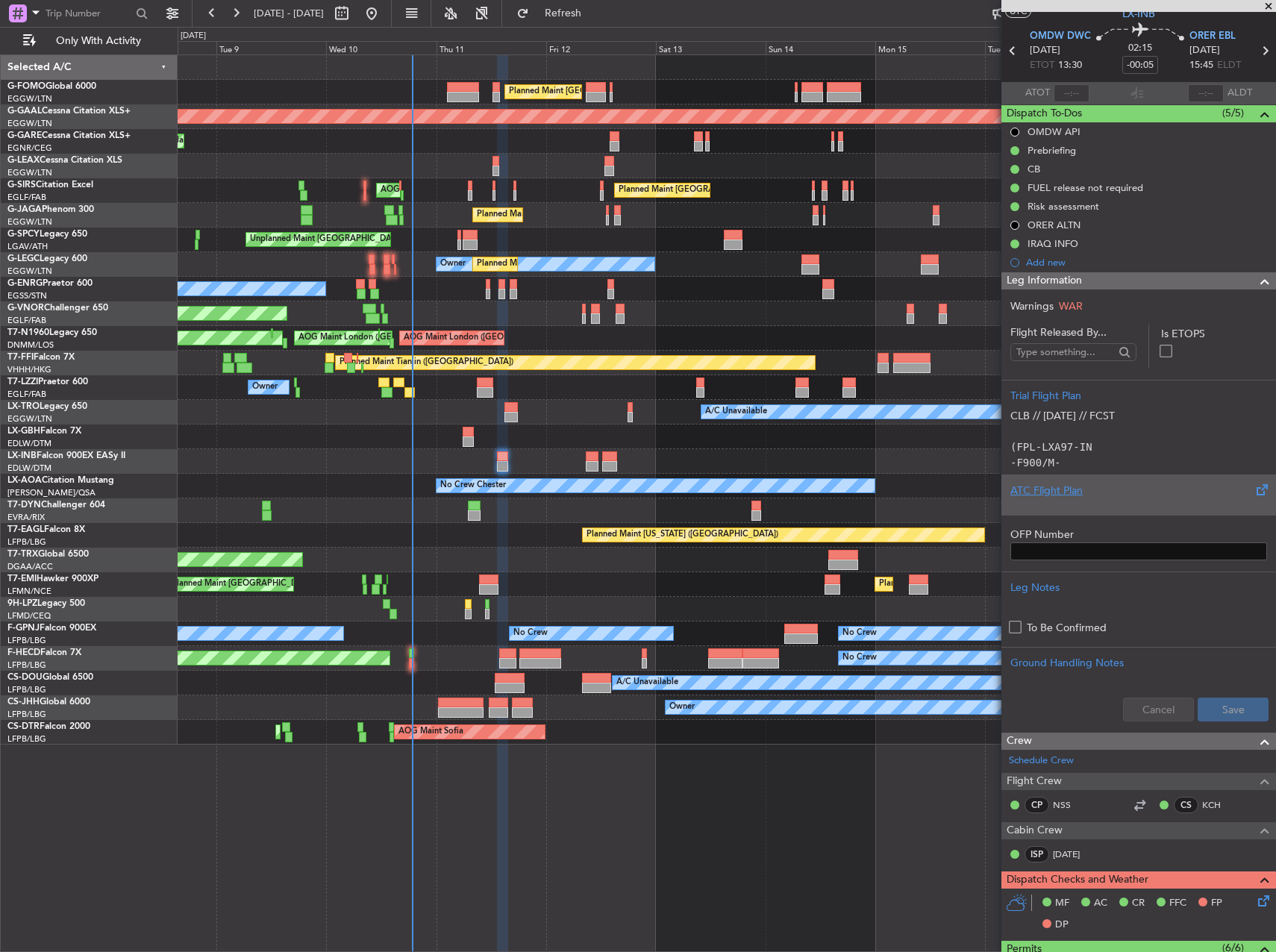
click at [1127, 502] on div at bounding box center [1139, 503] width 256 height 9
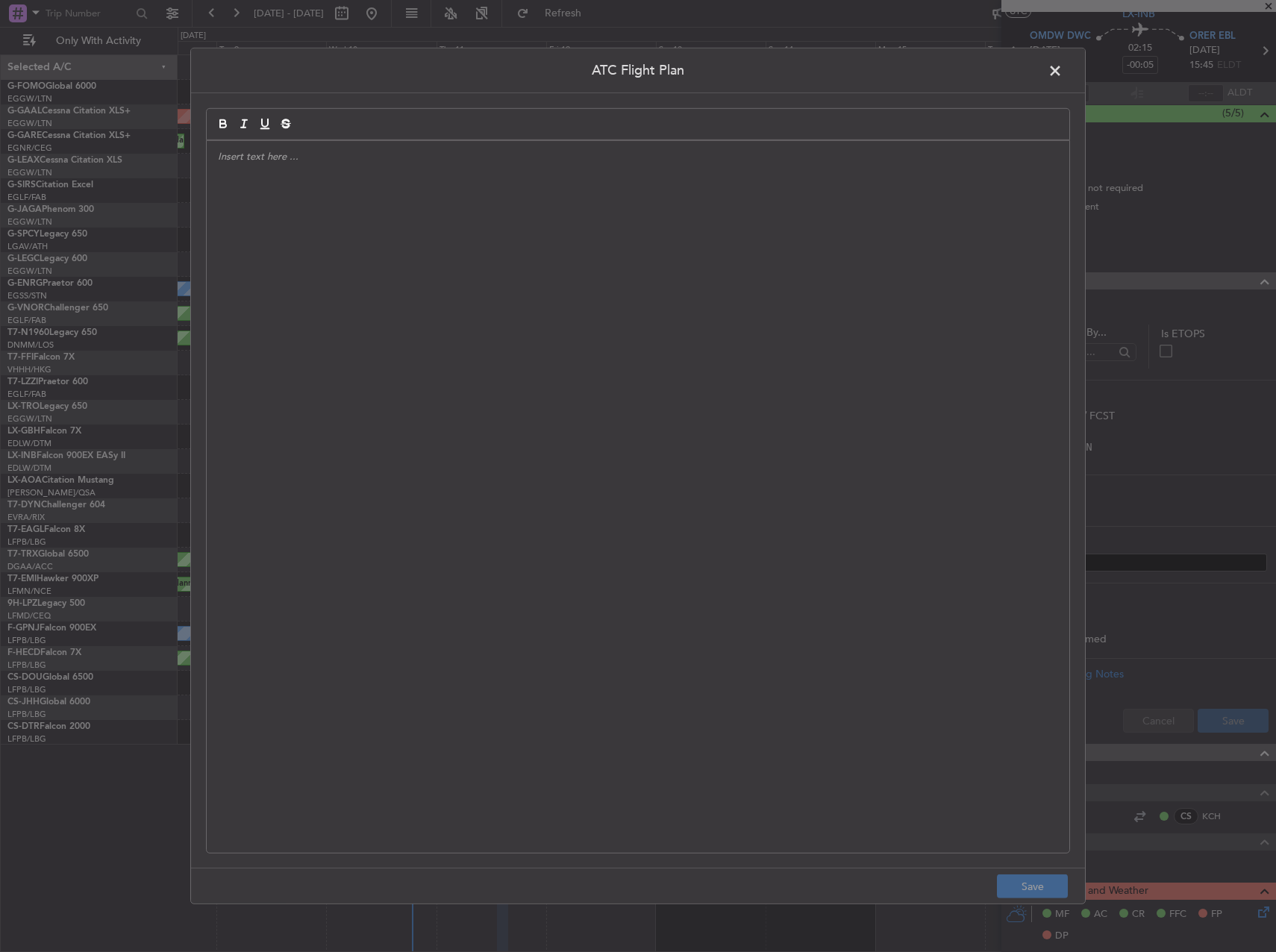
click at [566, 467] on div at bounding box center [638, 497] width 863 height 712
drag, startPoint x: 1017, startPoint y: 887, endPoint x: 1082, endPoint y: 835, distance: 83.2
click at [1019, 887] on button "Save" at bounding box center [1032, 886] width 71 height 24
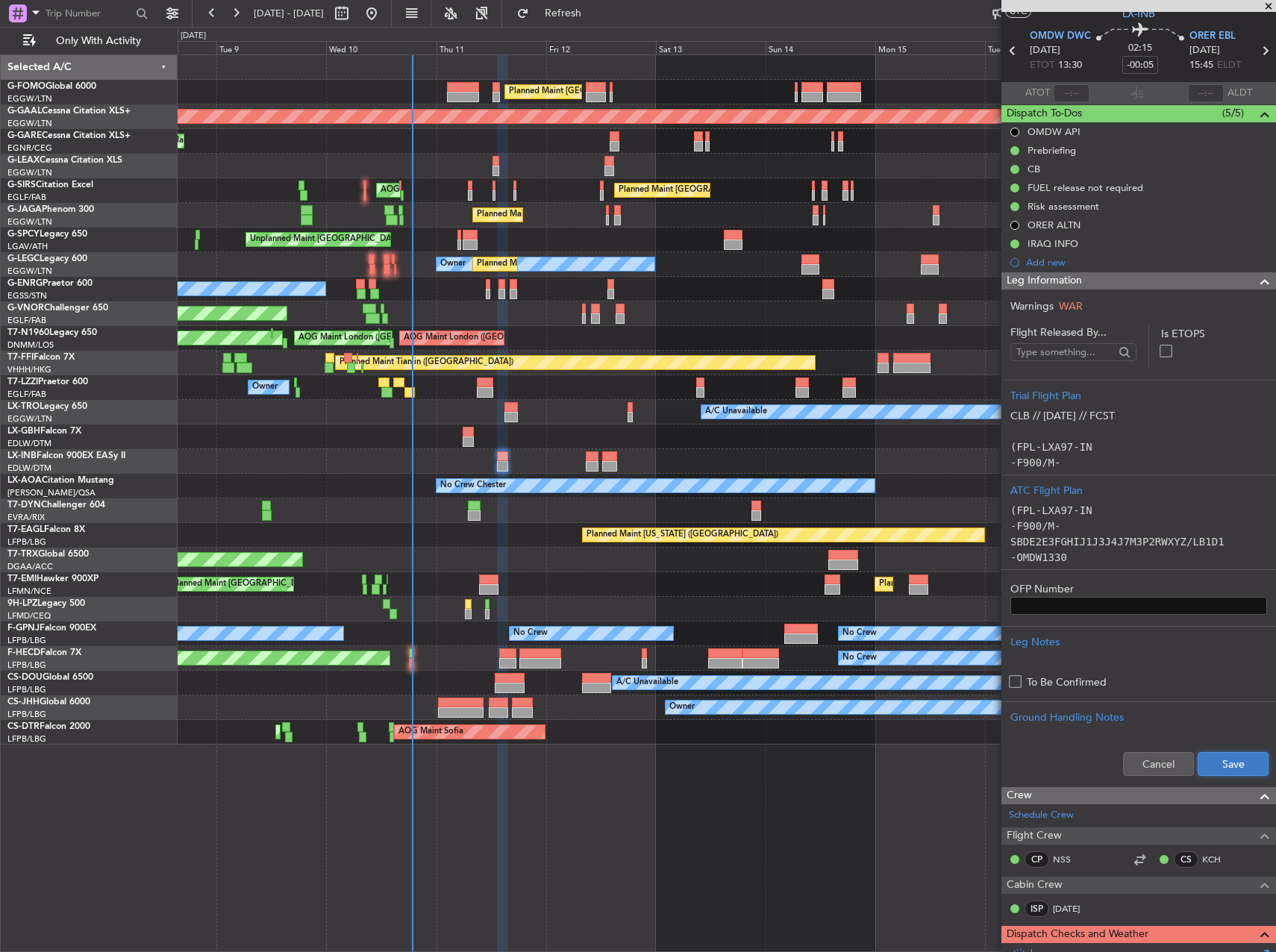
click at [1208, 762] on button "Save" at bounding box center [1233, 764] width 71 height 24
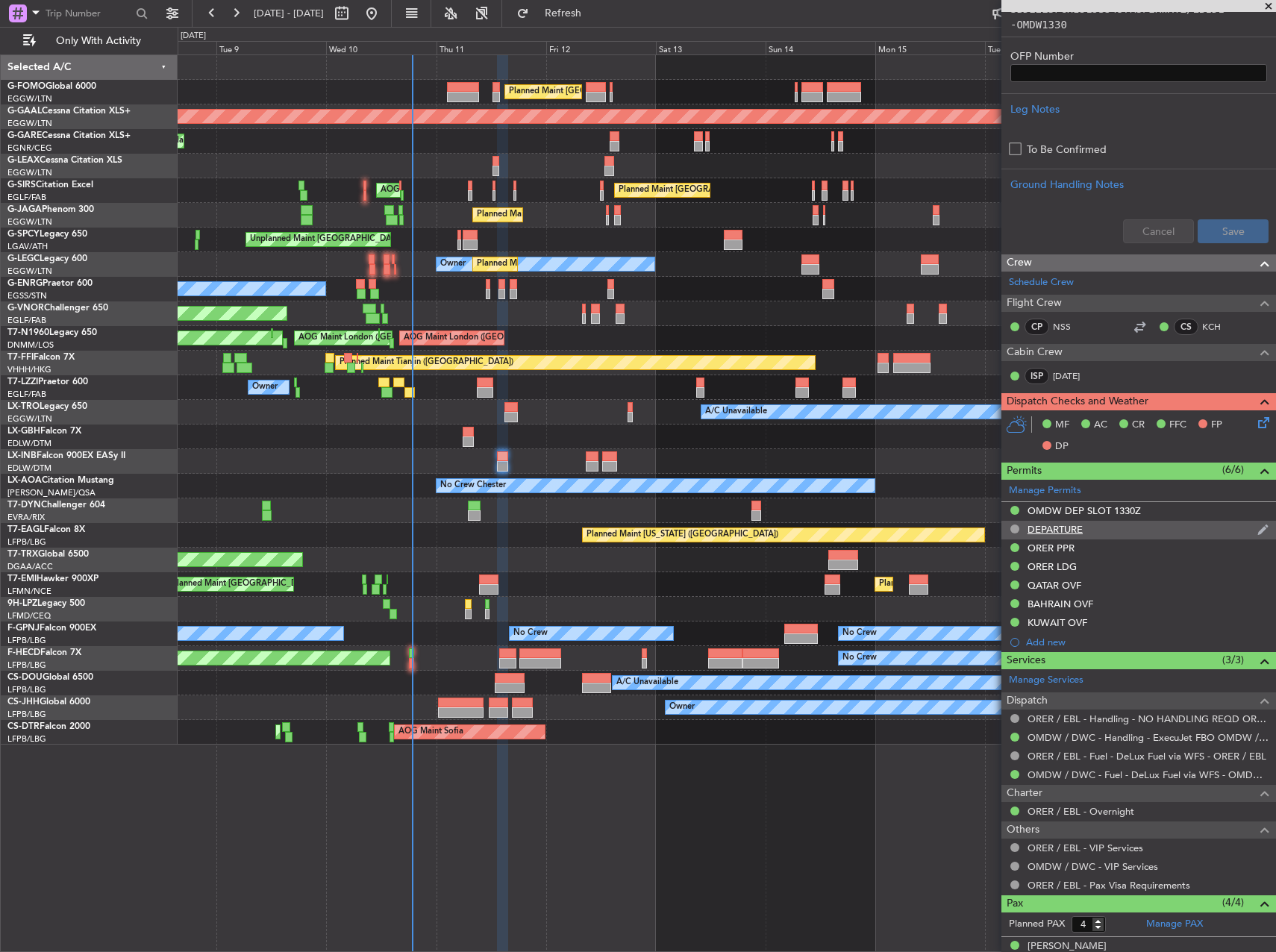
scroll to position [638, 0]
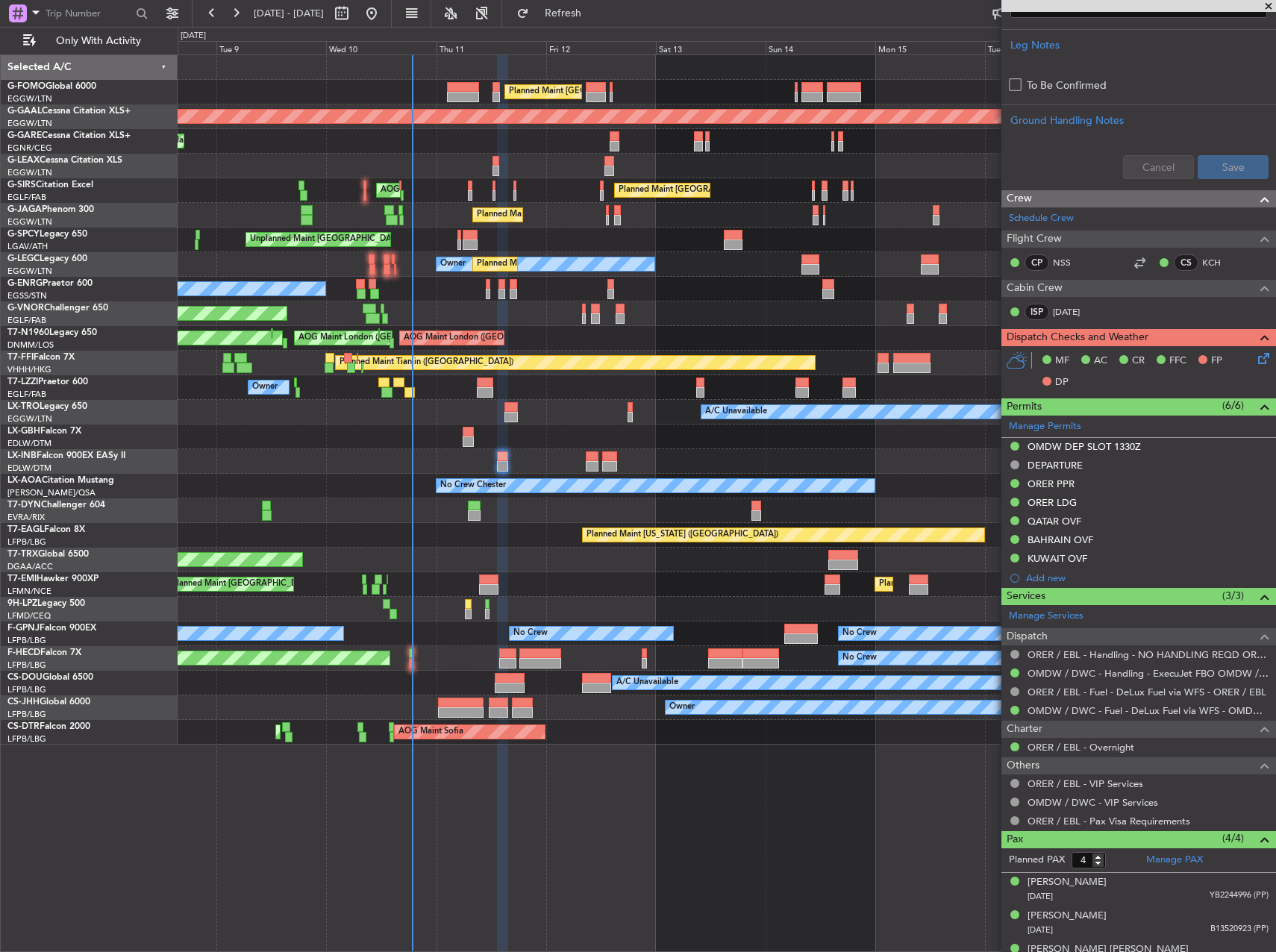
click at [1258, 362] on icon at bounding box center [1261, 356] width 12 height 12
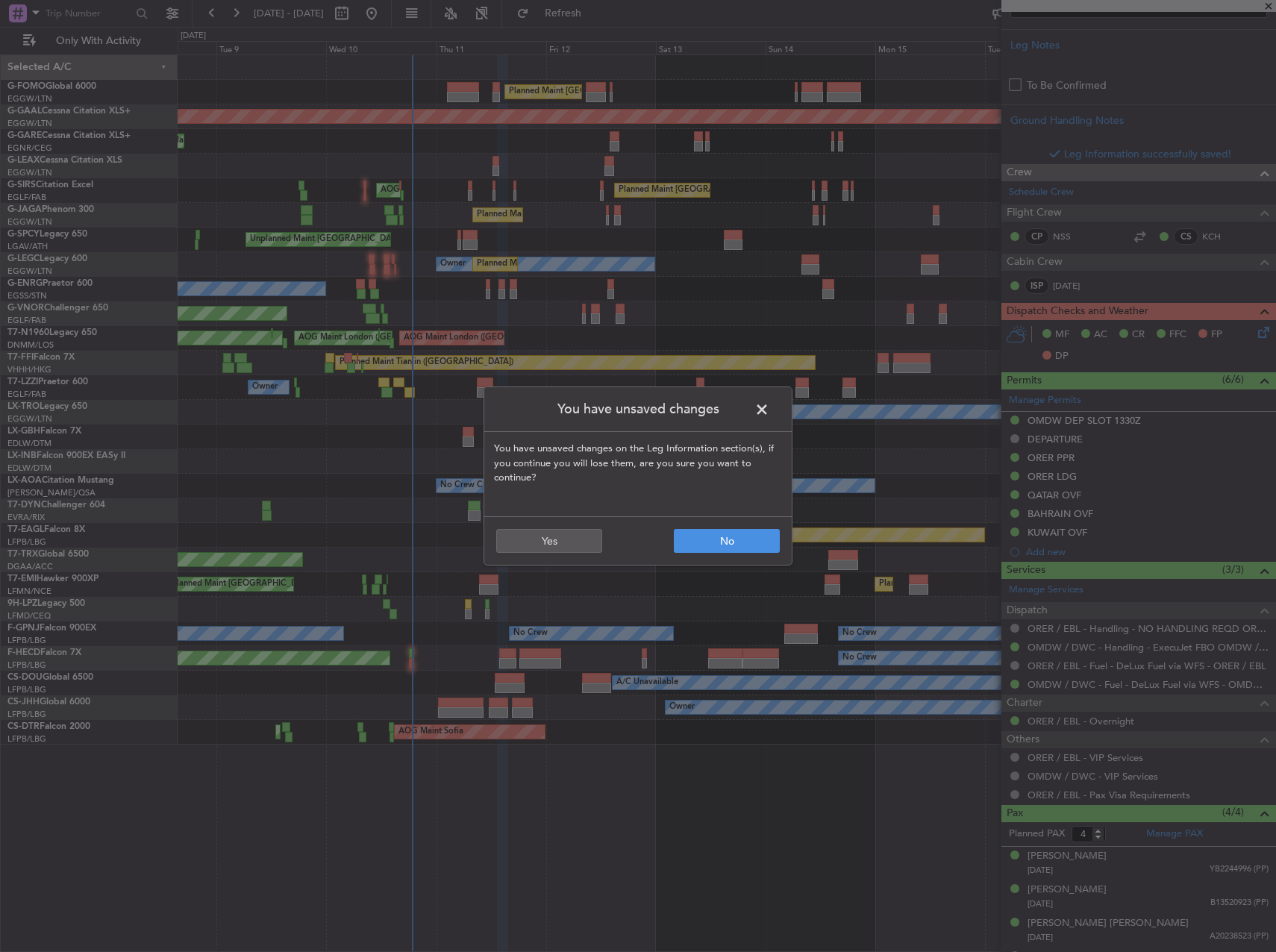
click at [769, 415] on span at bounding box center [769, 413] width 0 height 30
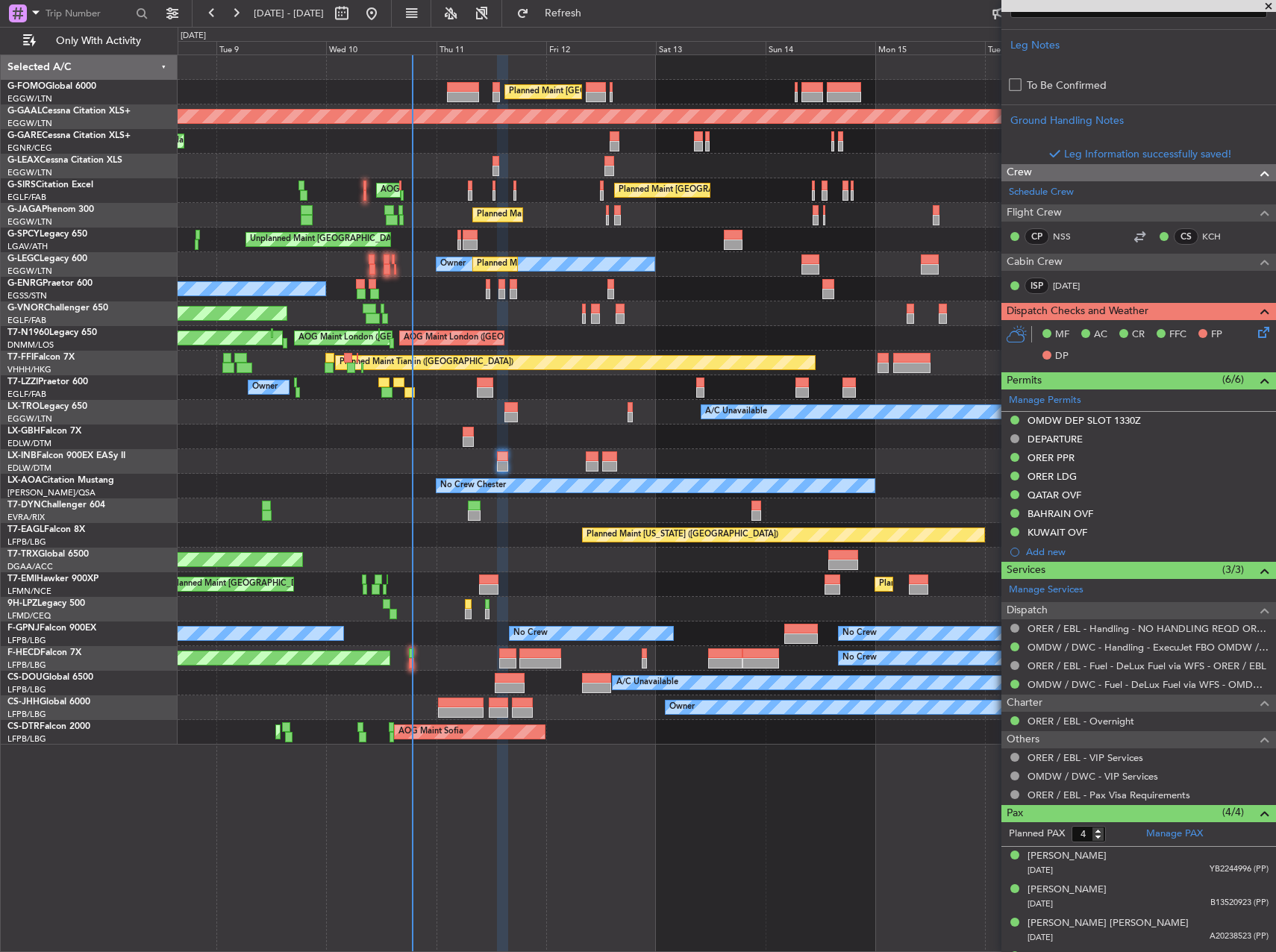
click at [1255, 336] on icon at bounding box center [1261, 330] width 12 height 12
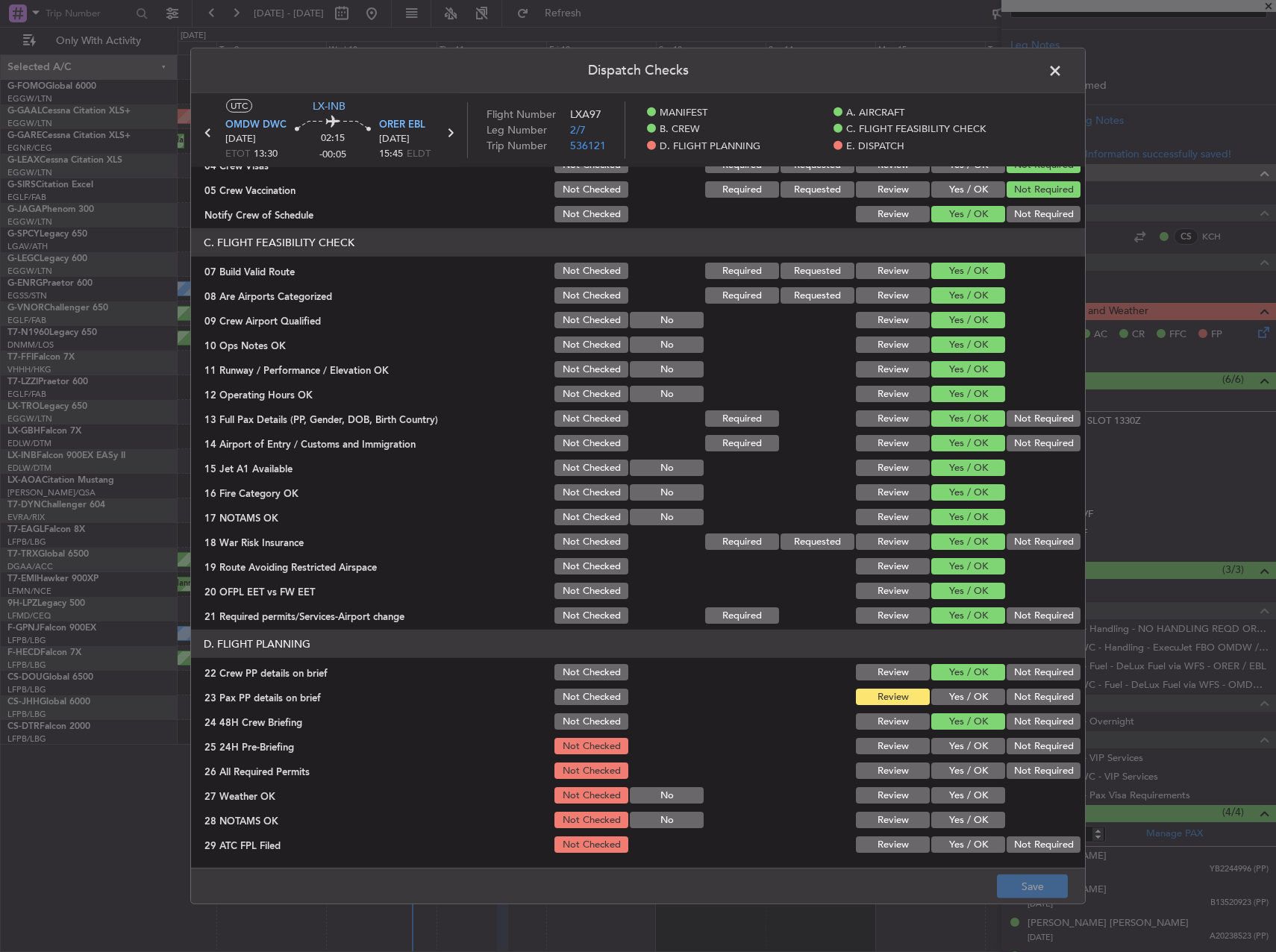
scroll to position [448, 0]
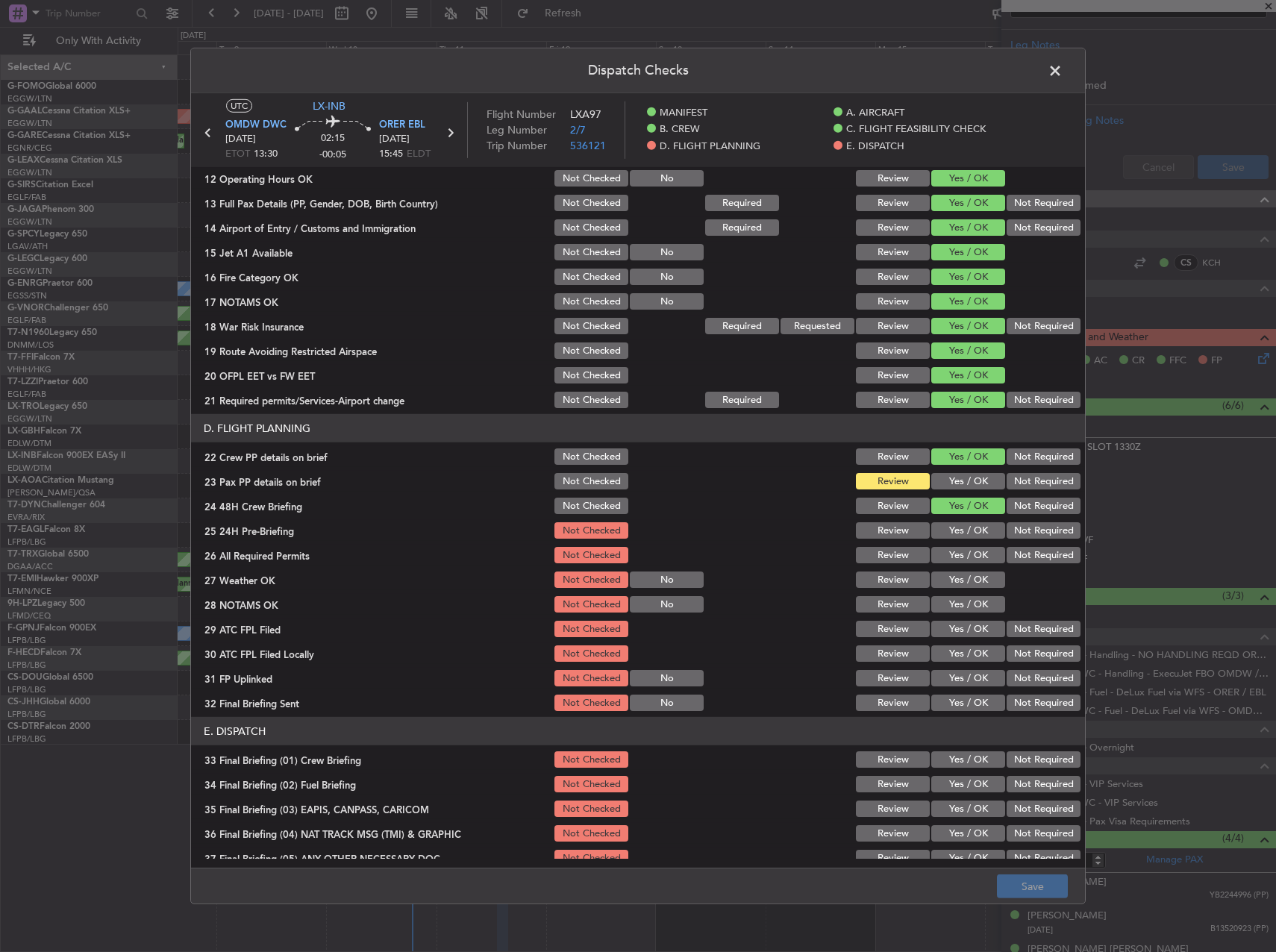
click at [952, 483] on button "Yes / OK" at bounding box center [968, 481] width 74 height 16
click at [954, 526] on button "Yes / OK" at bounding box center [968, 530] width 74 height 16
click at [950, 549] on button "Yes / OK" at bounding box center [968, 554] width 74 height 16
drag, startPoint x: 950, startPoint y: 577, endPoint x: 953, endPoint y: 601, distance: 24.2
click at [950, 578] on button "Yes / OK" at bounding box center [968, 579] width 74 height 16
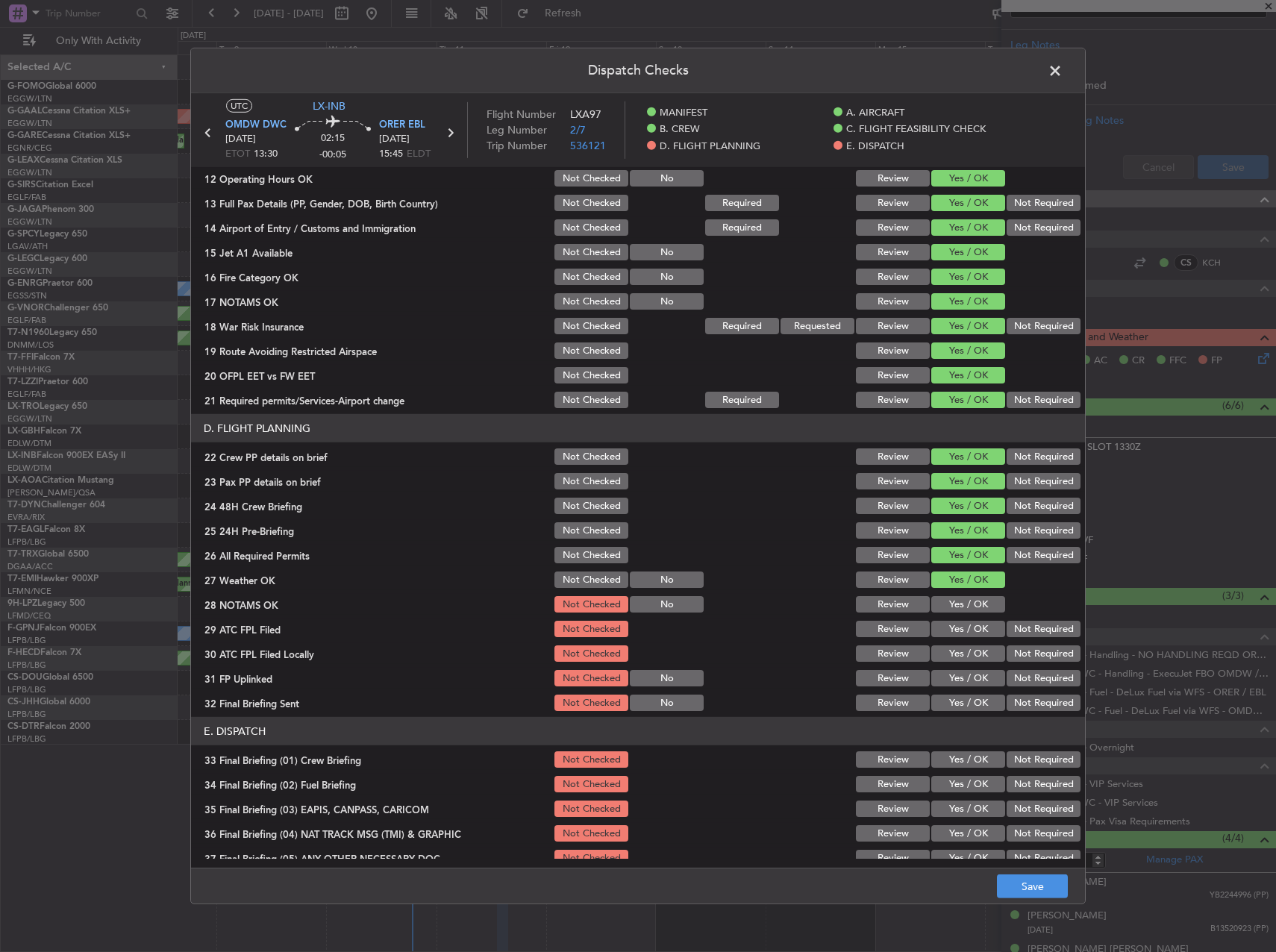
click at [953, 601] on button "Yes / OK" at bounding box center [968, 604] width 74 height 16
drag, startPoint x: 951, startPoint y: 614, endPoint x: 950, endPoint y: 623, distance: 9.1
click at [949, 615] on div "Yes / OK" at bounding box center [967, 604] width 75 height 21
click at [954, 625] on button "Yes / OK" at bounding box center [968, 629] width 74 height 16
drag, startPoint x: 1024, startPoint y: 653, endPoint x: 950, endPoint y: 673, distance: 76.7
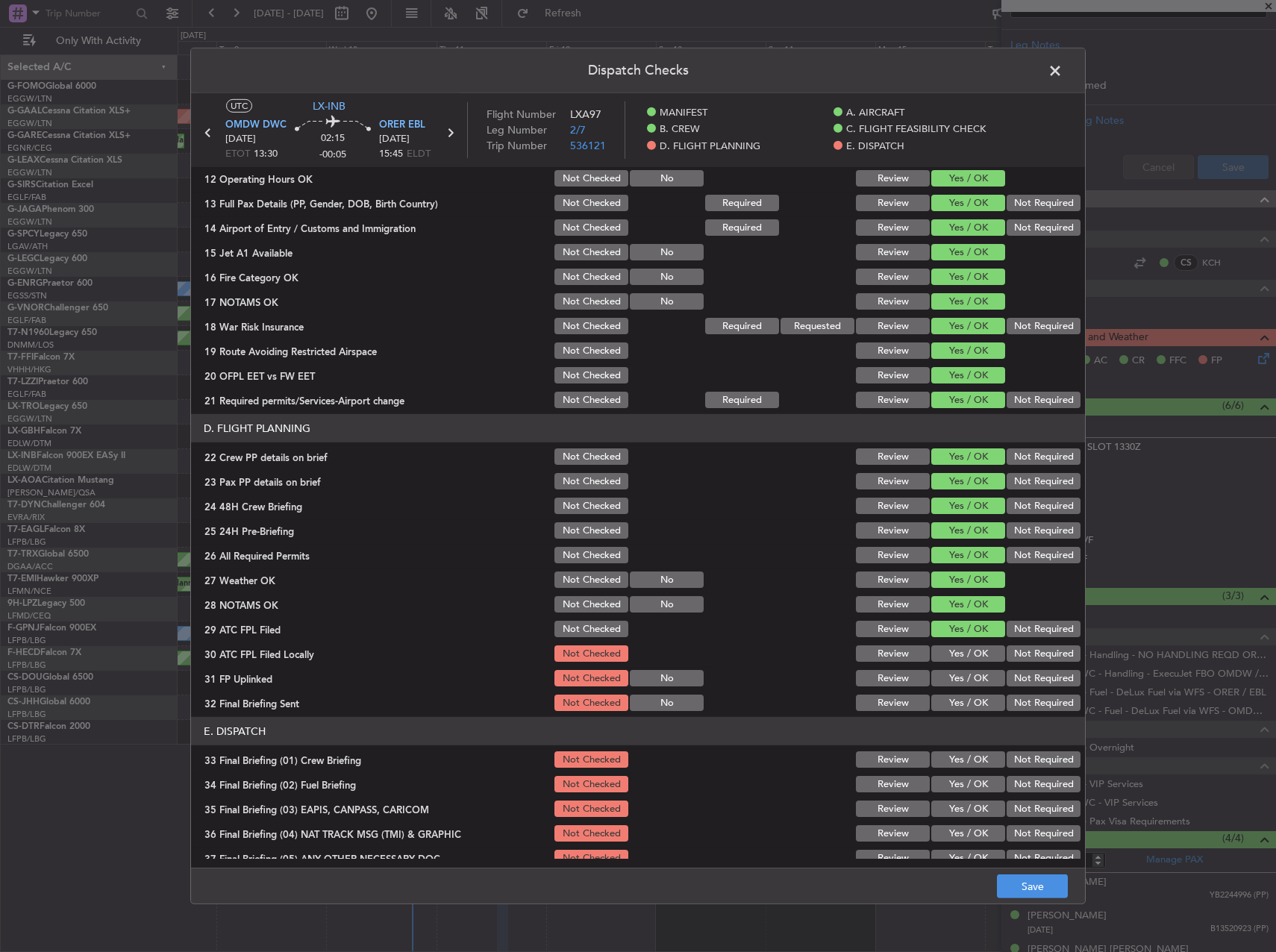
click at [1024, 654] on button "Not Required" at bounding box center [1043, 653] width 74 height 16
click at [949, 675] on button "Yes / OK" at bounding box center [968, 678] width 74 height 16
click at [1046, 715] on article "MANIFEST Crew Details sent to Arr & Dep Handling Not Checked Review Yes / OK No…" at bounding box center [638, 513] width 894 height 691
click at [1031, 704] on button "Not Required" at bounding box center [1043, 702] width 74 height 16
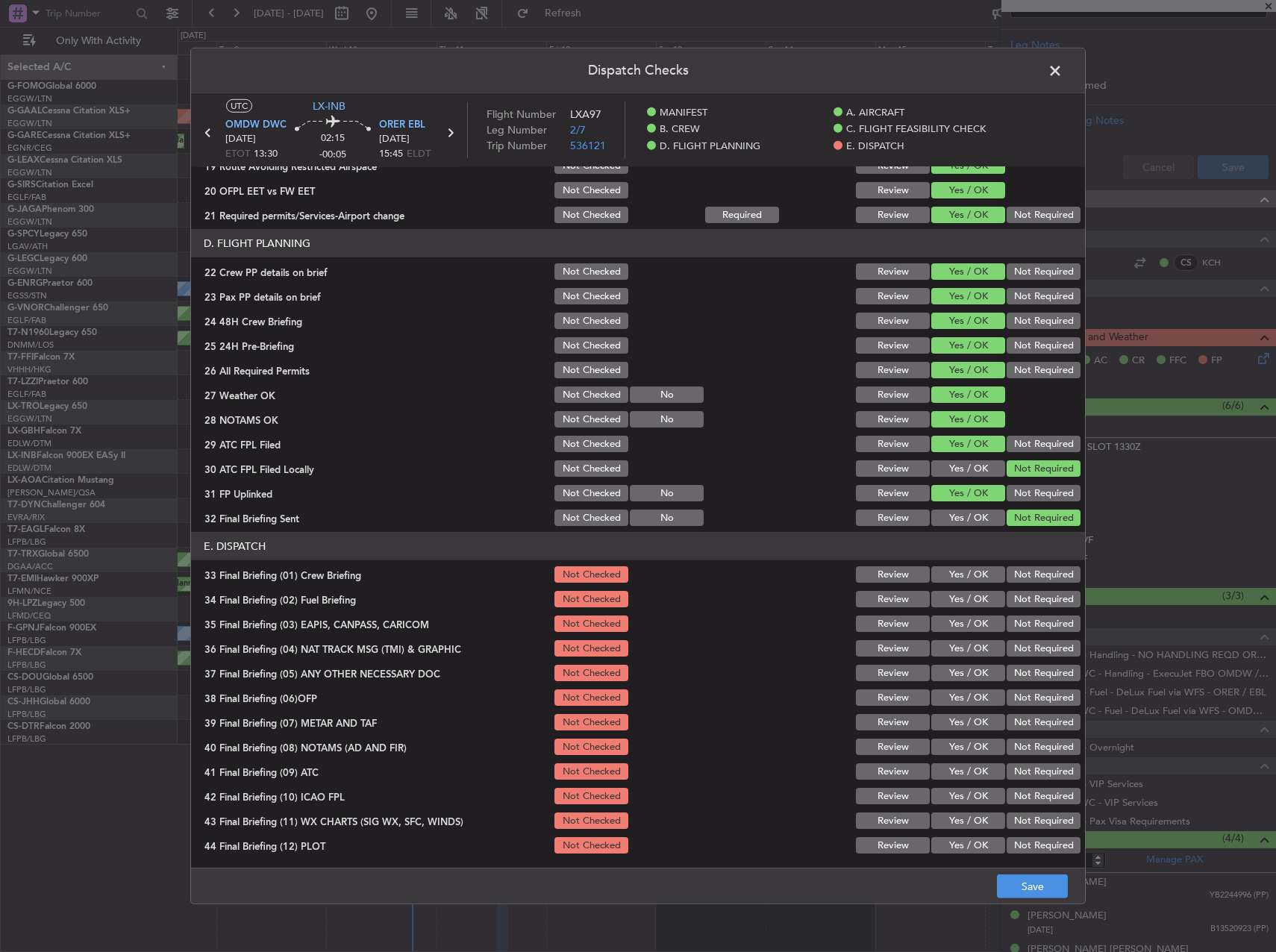
scroll to position [633, 0]
click at [945, 574] on button "Yes / OK" at bounding box center [968, 574] width 74 height 16
click at [948, 595] on button "Yes / OK" at bounding box center [968, 598] width 74 height 16
click at [1043, 627] on button "Not Required" at bounding box center [1043, 623] width 74 height 16
click at [1044, 654] on button "Not Required" at bounding box center [1043, 647] width 74 height 16
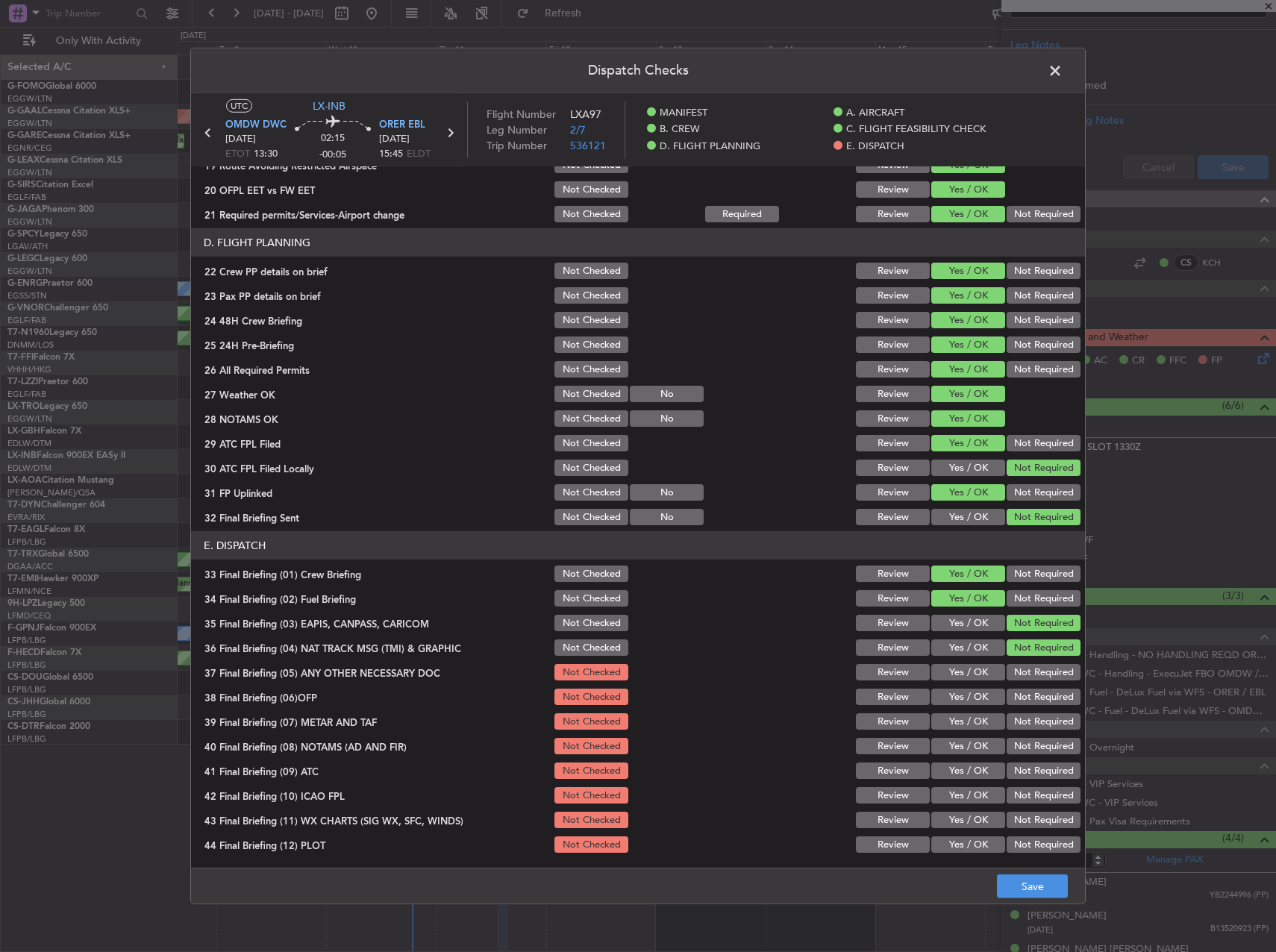
click at [1037, 669] on button "Not Required" at bounding box center [1043, 672] width 74 height 16
click at [967, 709] on section "E. DISPATCH 33 Final Briefing (01) Crew Briefing Not Checked Review Yes / OK No…" at bounding box center [638, 693] width 894 height 324
click at [962, 703] on button "Yes / OK" at bounding box center [968, 696] width 74 height 16
click at [962, 726] on button "Yes / OK" at bounding box center [968, 721] width 74 height 16
click at [964, 749] on button "Yes / OK" at bounding box center [968, 745] width 74 height 16
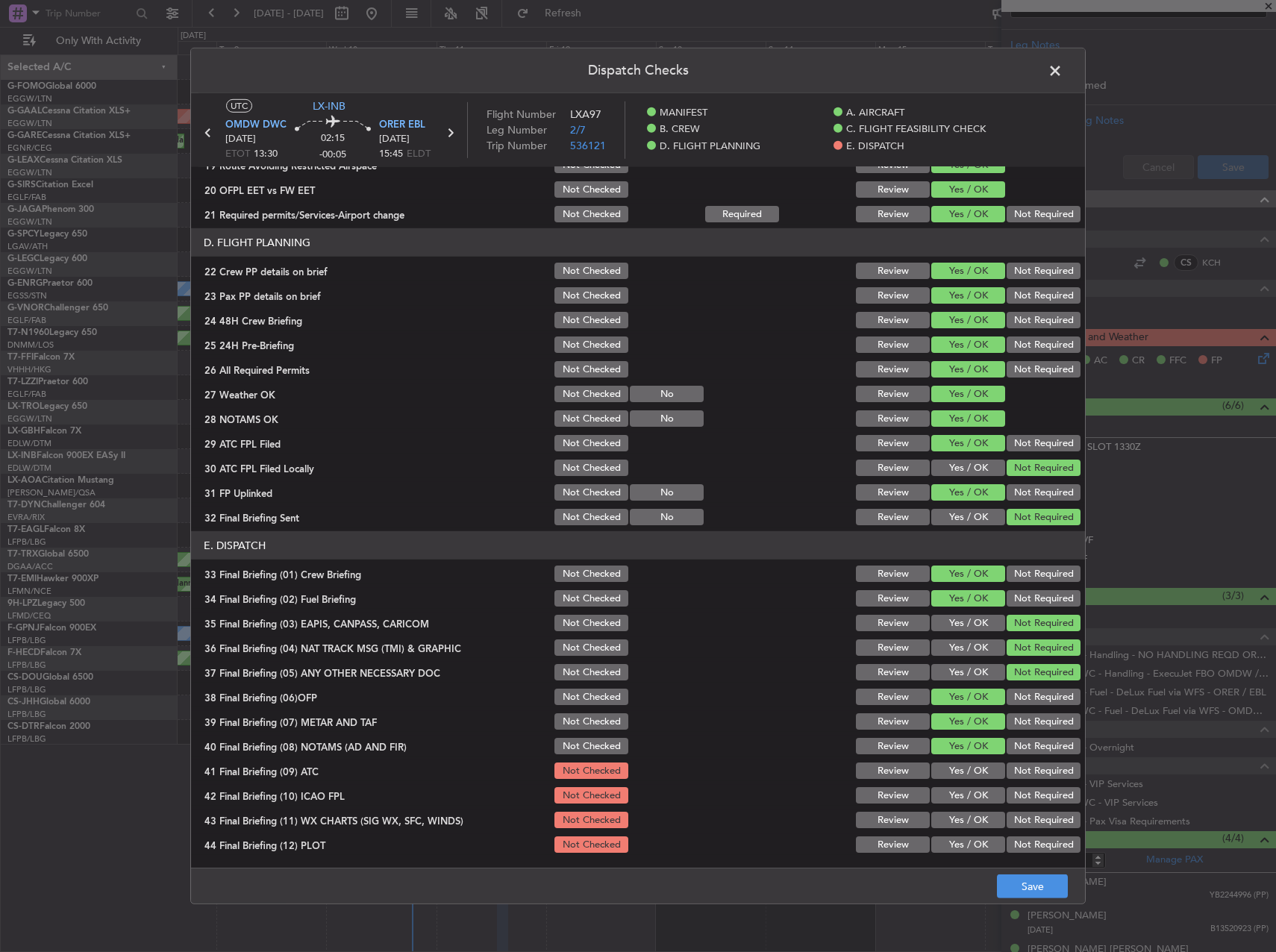
drag, startPoint x: 960, startPoint y: 773, endPoint x: 960, endPoint y: 797, distance: 24.0
click at [960, 773] on button "Yes / OK" at bounding box center [968, 770] width 74 height 16
click at [960, 798] on button "Yes / OK" at bounding box center [968, 795] width 74 height 16
click at [960, 814] on button "Yes / OK" at bounding box center [968, 819] width 74 height 16
click at [964, 838] on button "Yes / OK" at bounding box center [968, 845] width 74 height 16
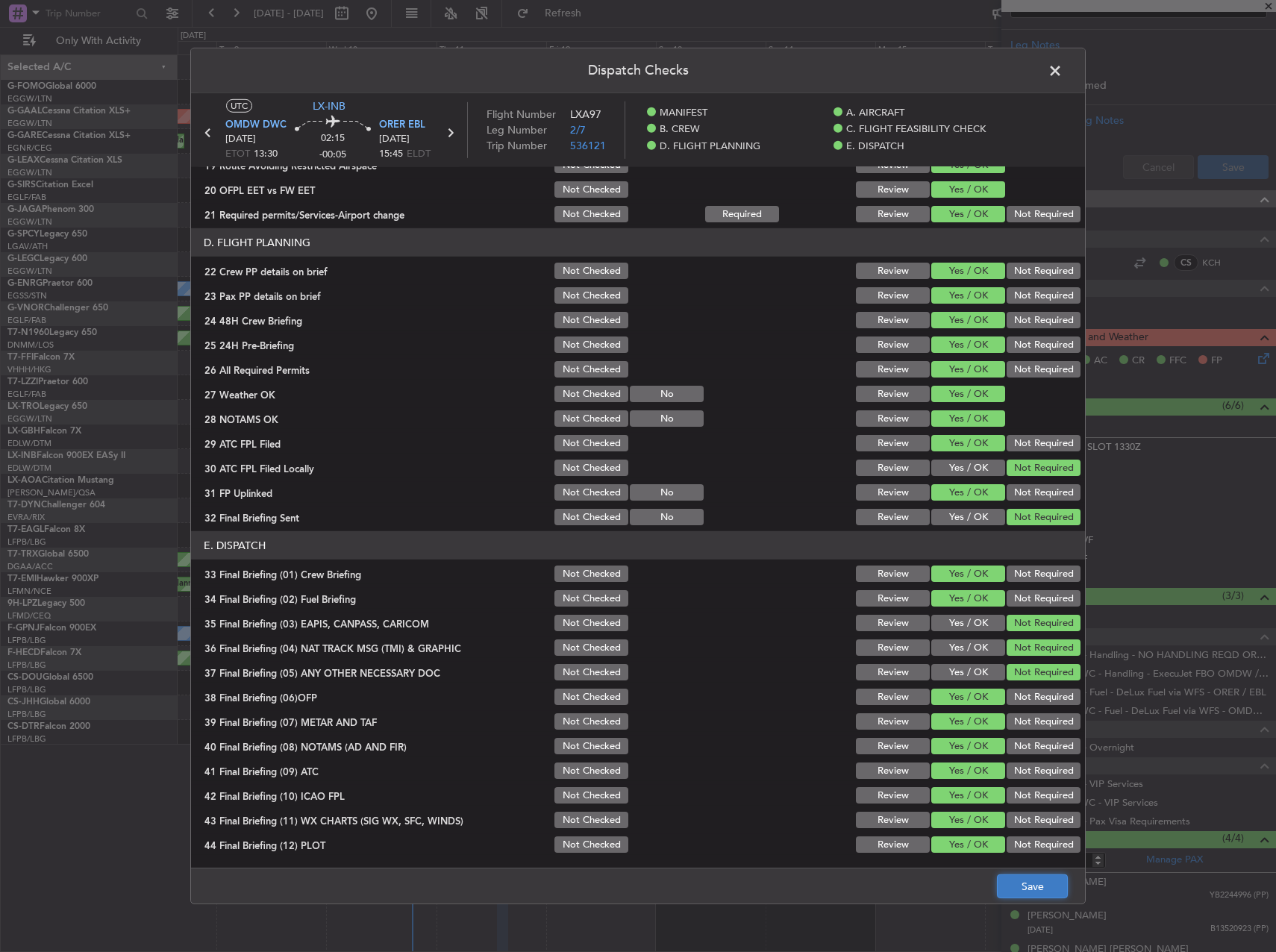
click at [1017, 892] on button "Save" at bounding box center [1032, 886] width 71 height 24
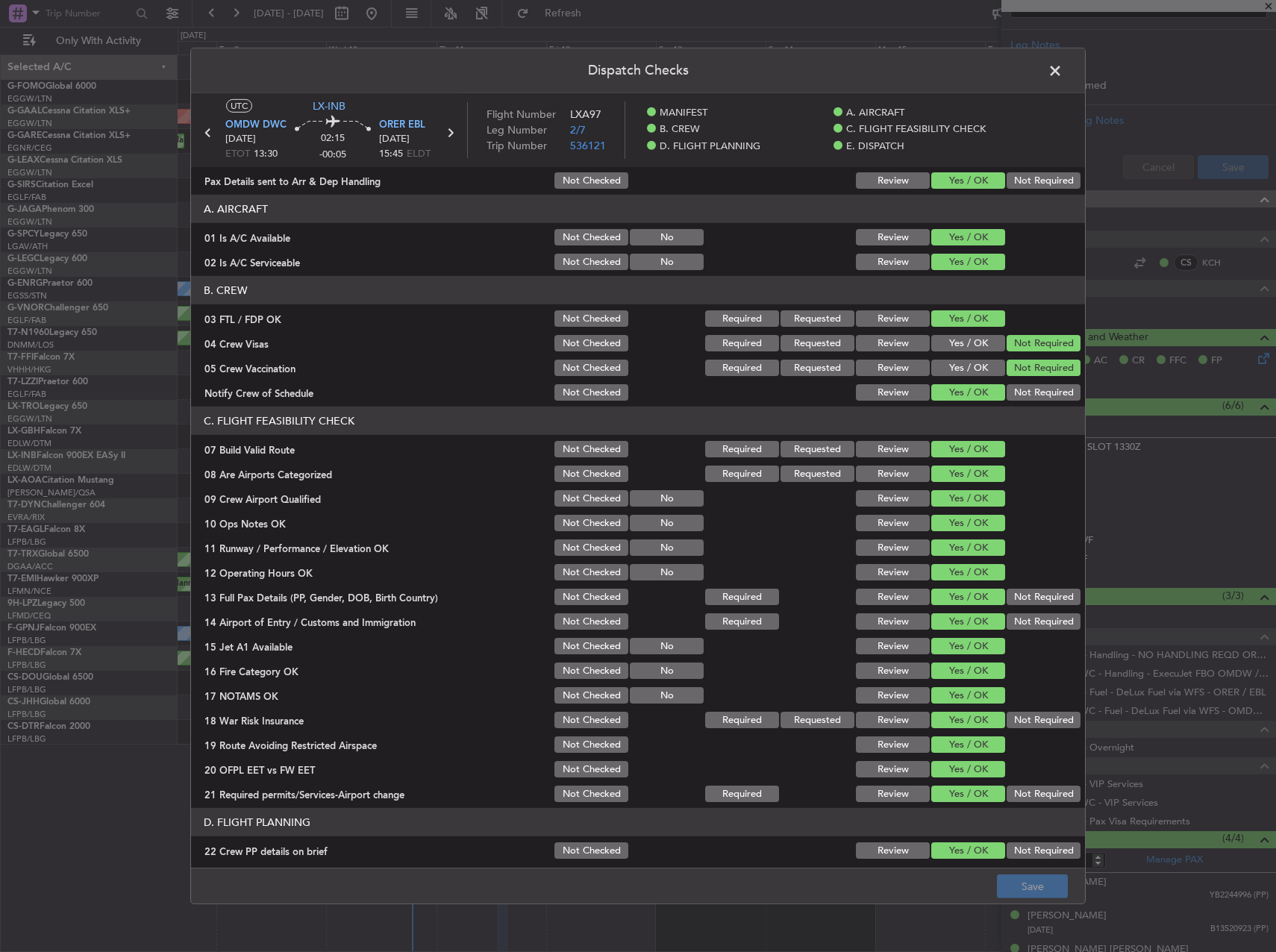
scroll to position [0, 0]
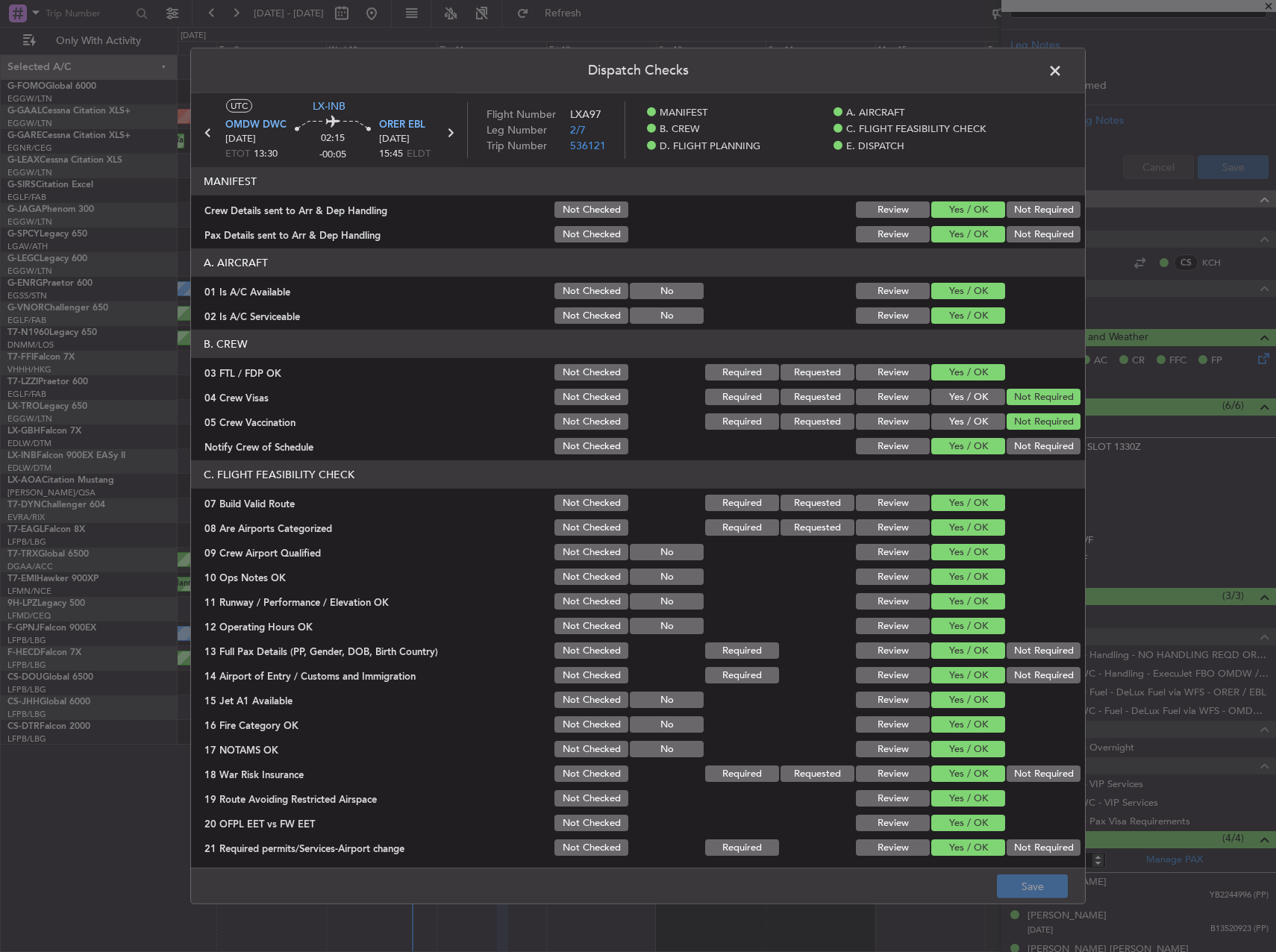
click at [1063, 71] on span at bounding box center [1063, 74] width 0 height 30
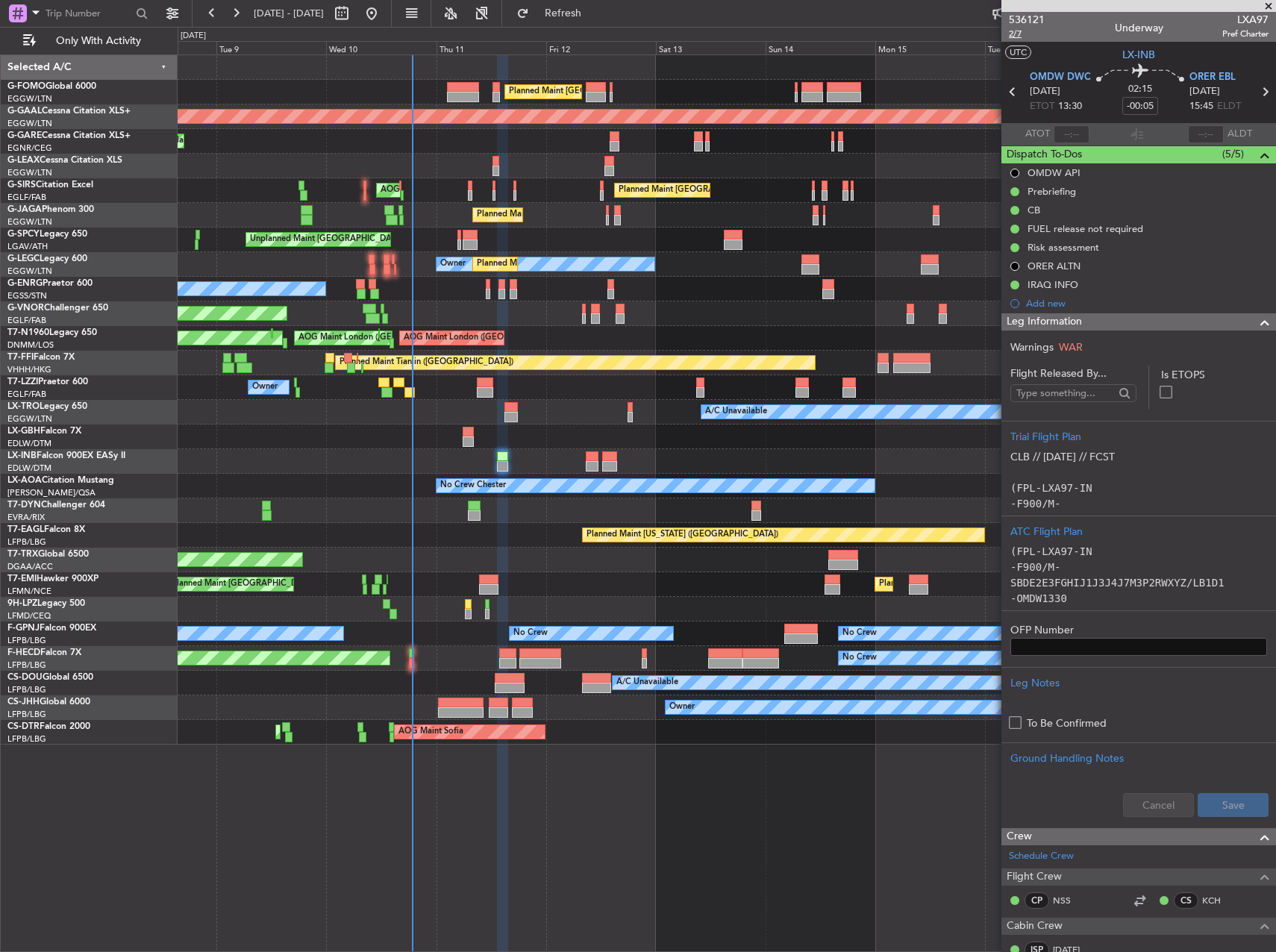
click at [1023, 38] on span "2/7" at bounding box center [1026, 34] width 36 height 13
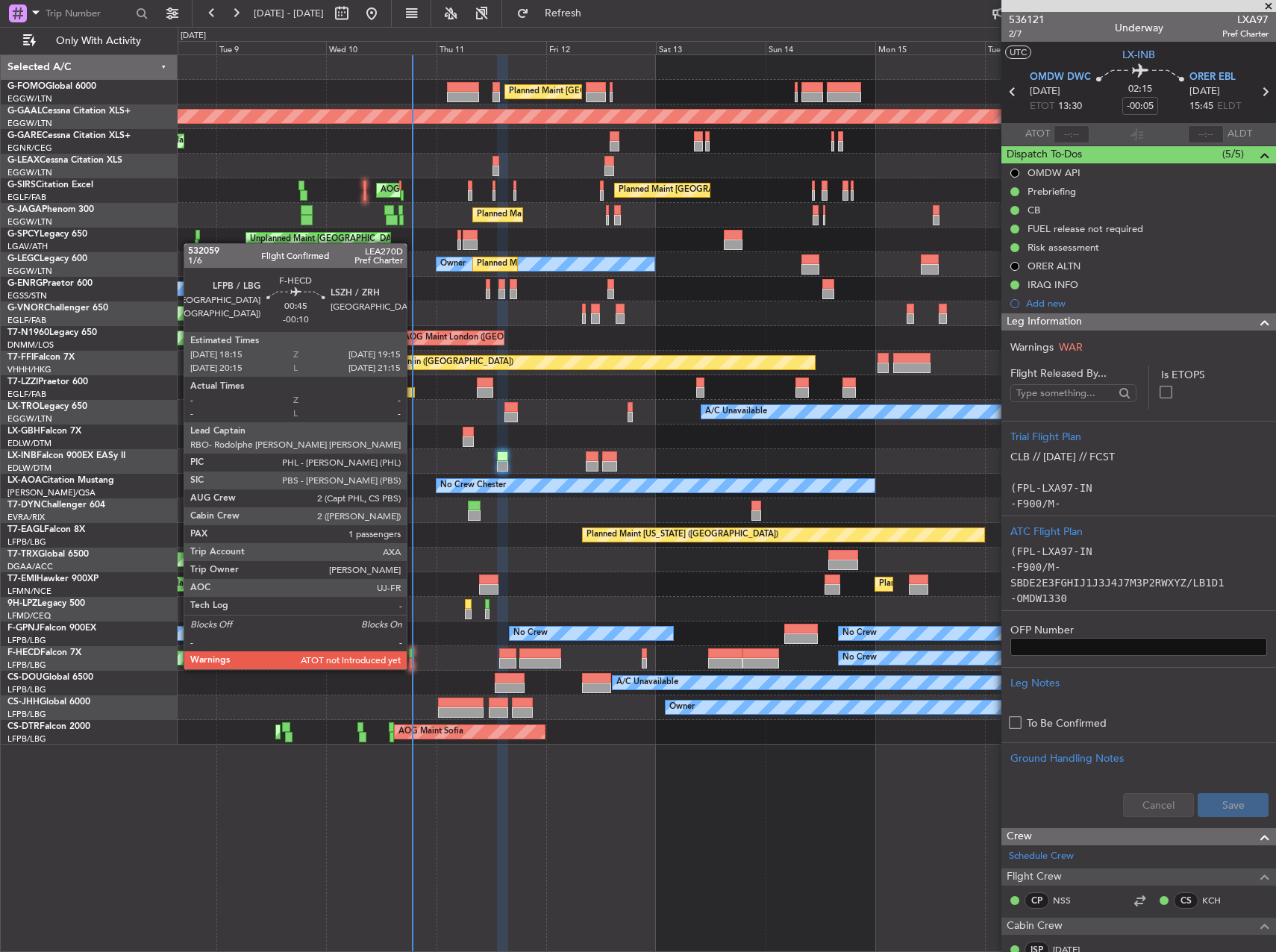
click at [413, 654] on div at bounding box center [412, 654] width 5 height 11
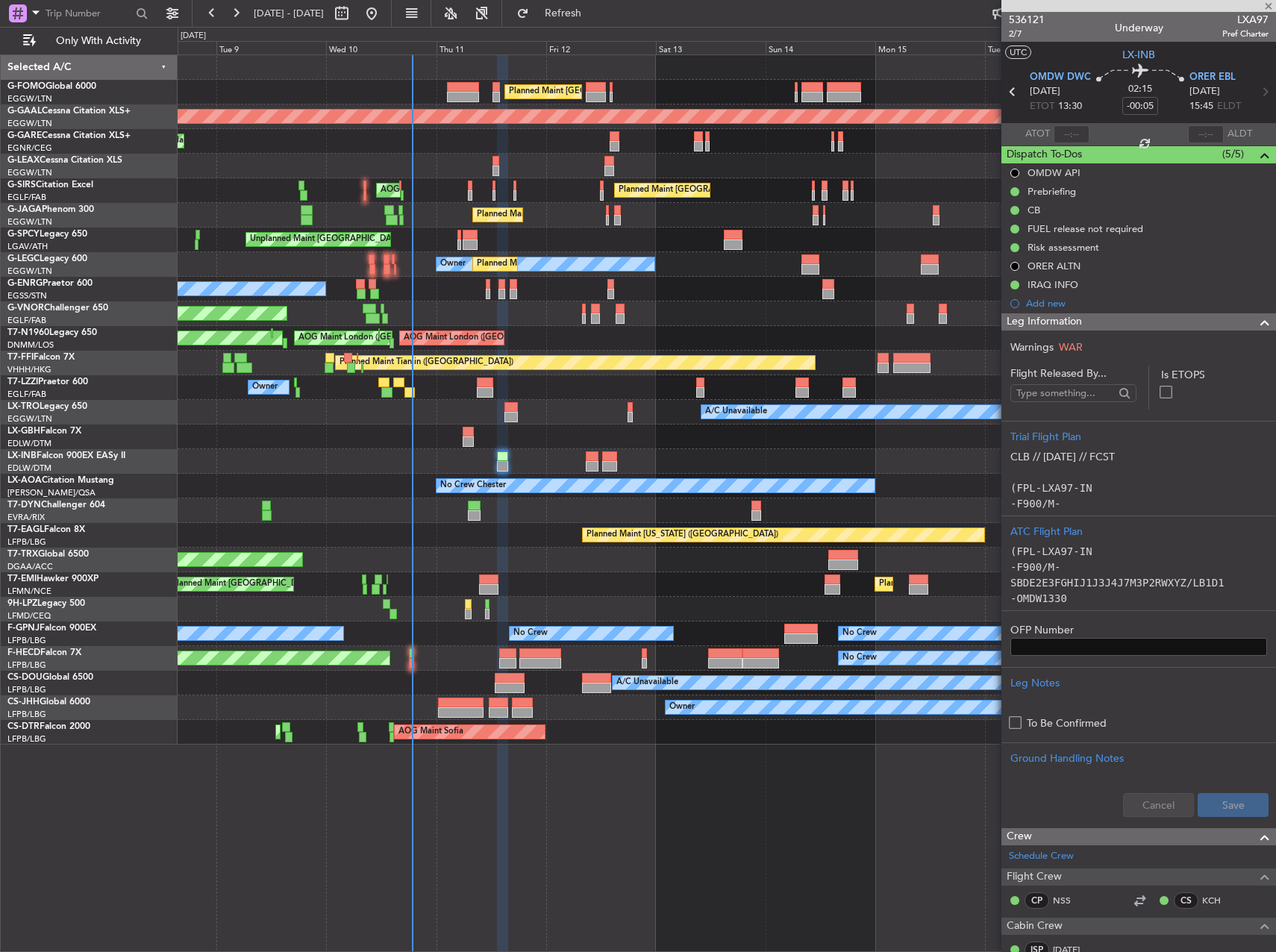
type input "-00:10"
type input "1"
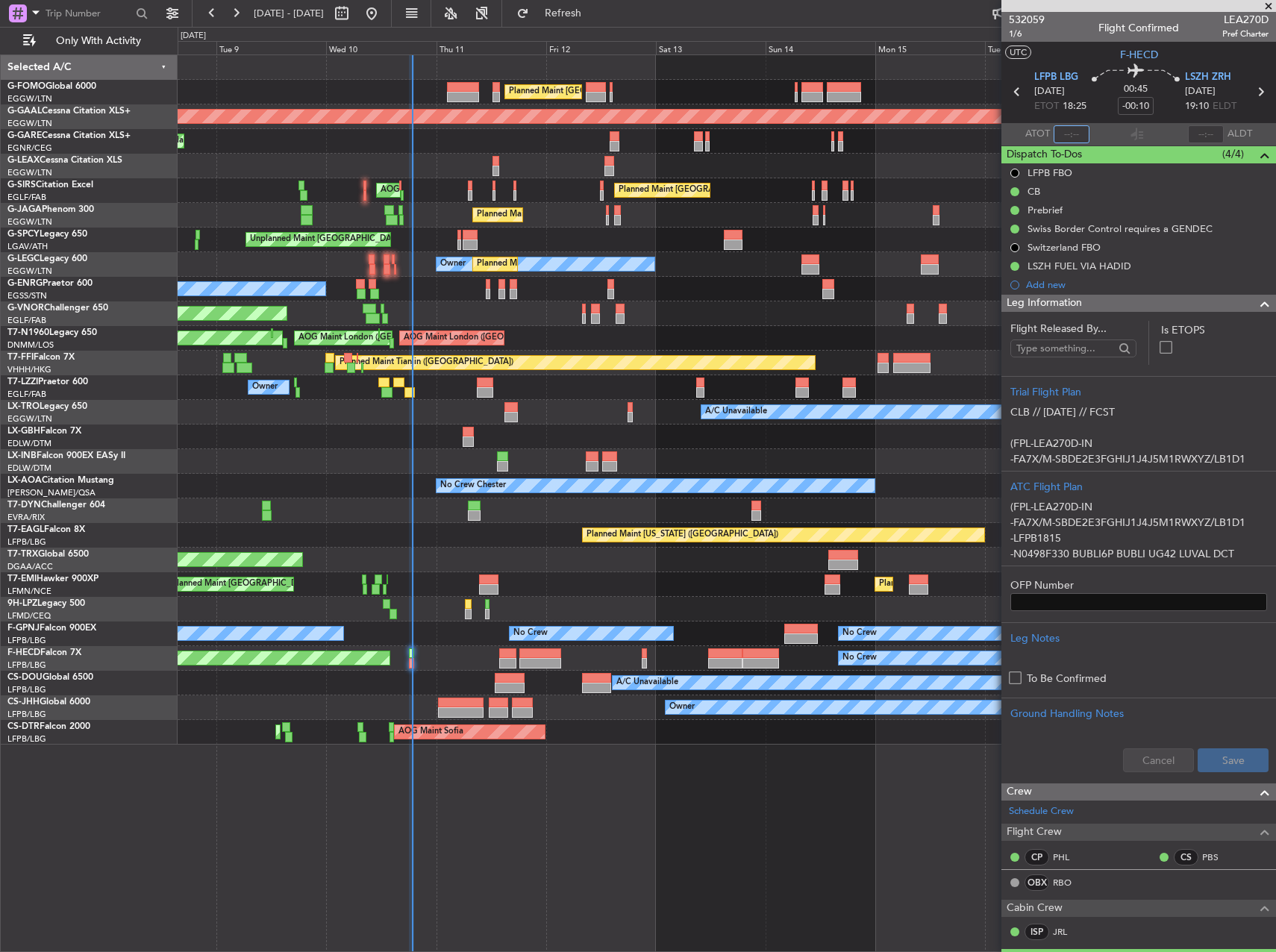
click at [1062, 137] on input "text" at bounding box center [1071, 134] width 36 height 18
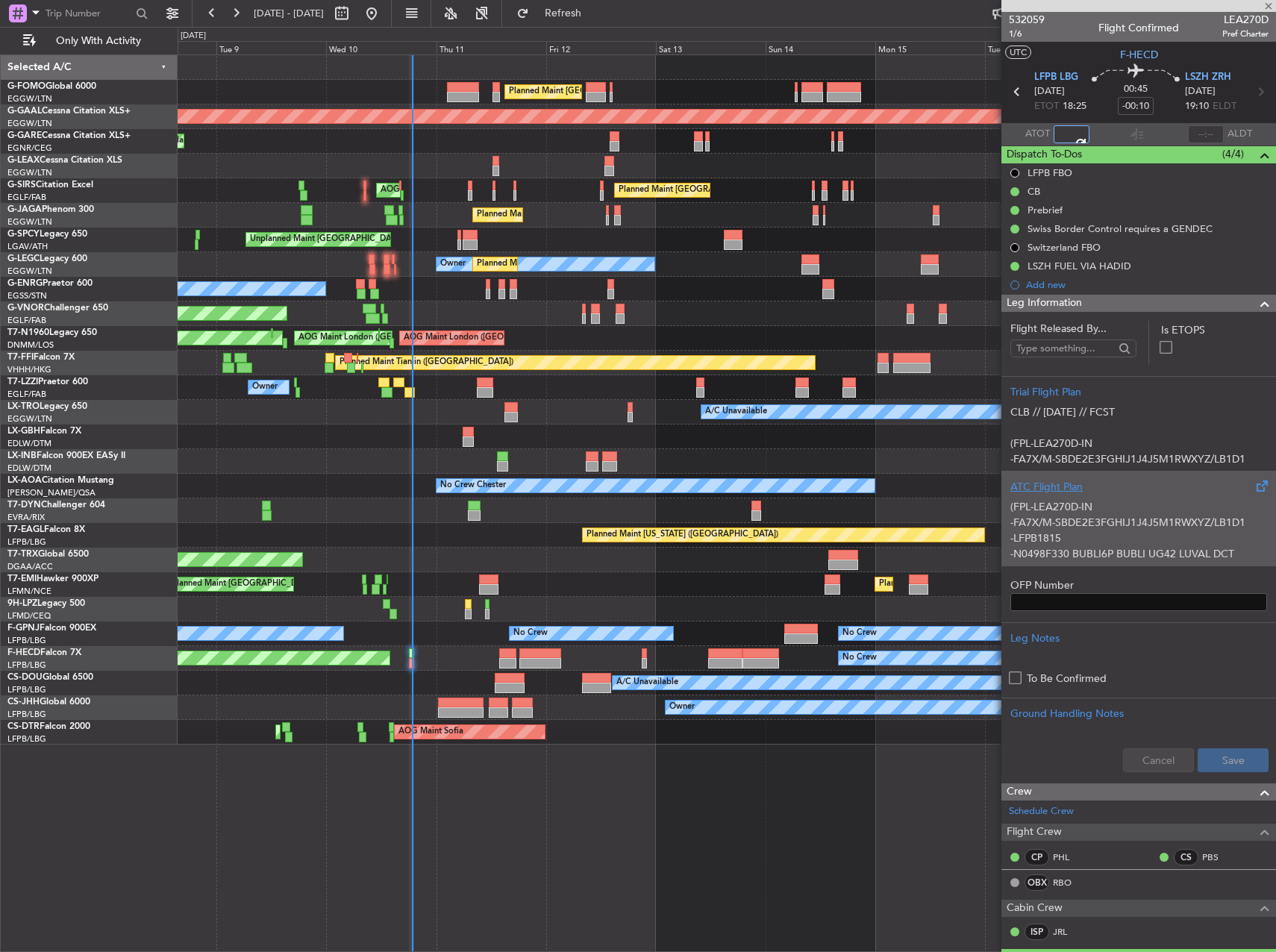
type input "18:46"
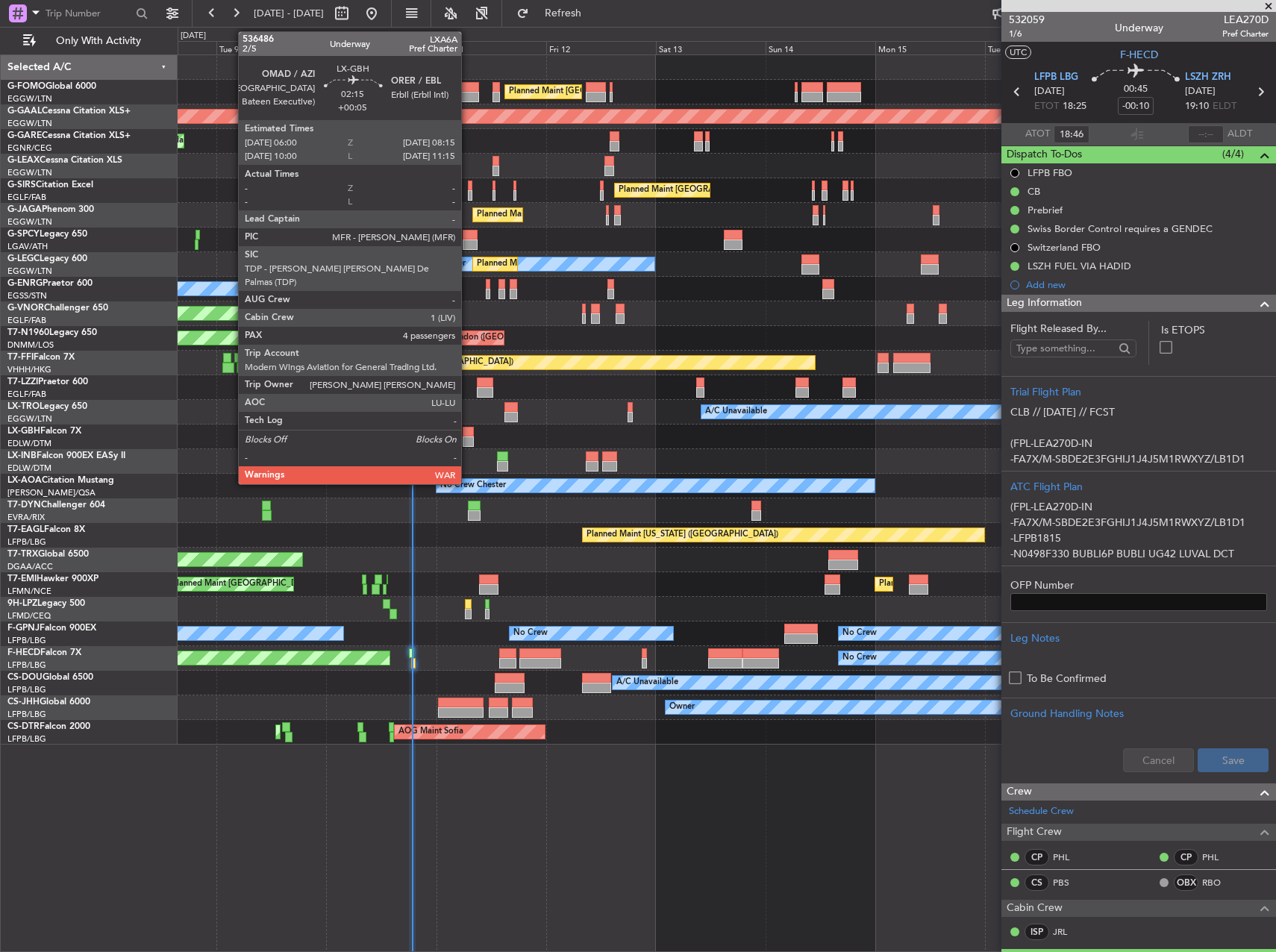
click at [468, 430] on div at bounding box center [468, 432] width 11 height 11
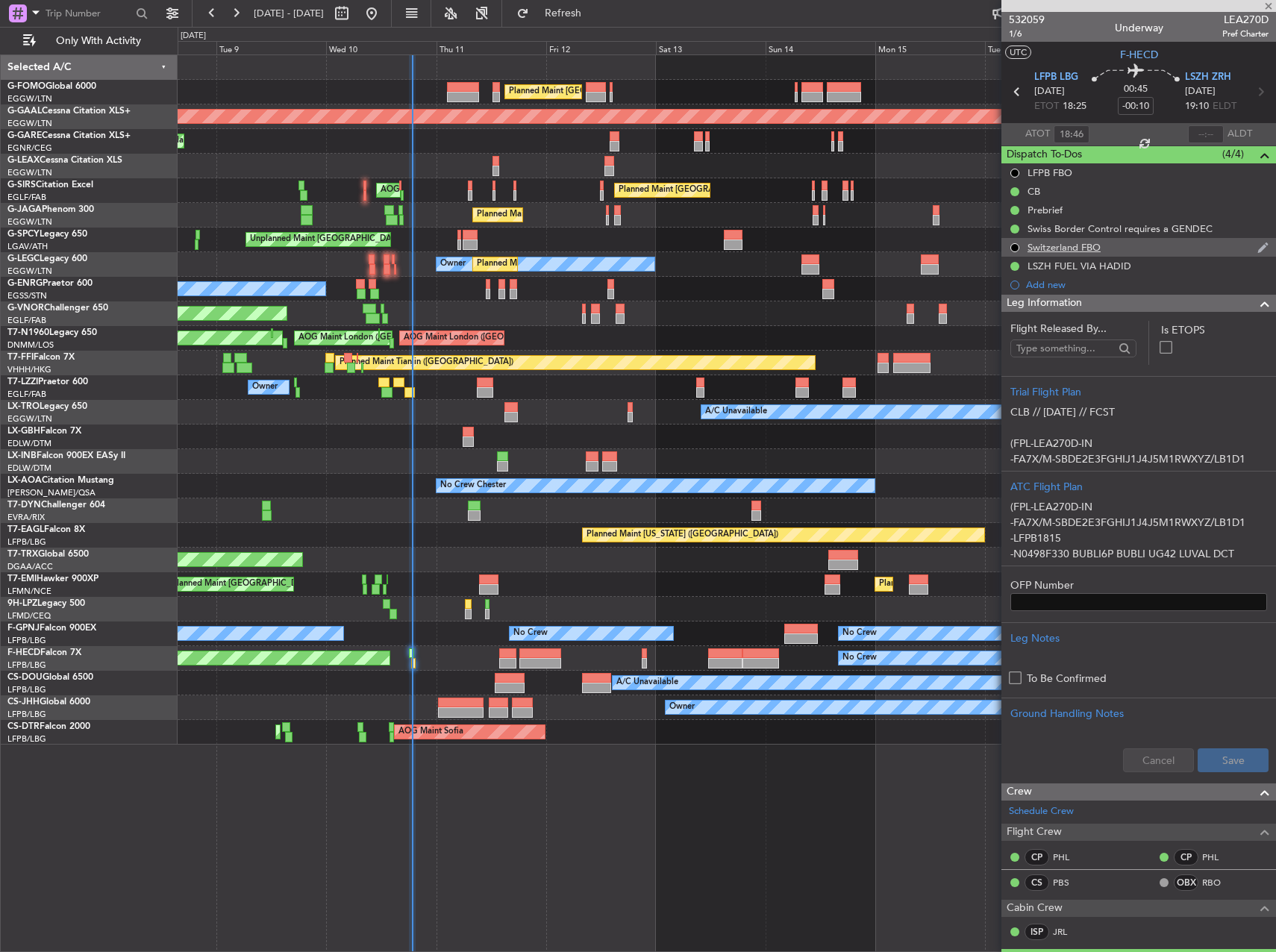
type input "+00:05"
type input "4"
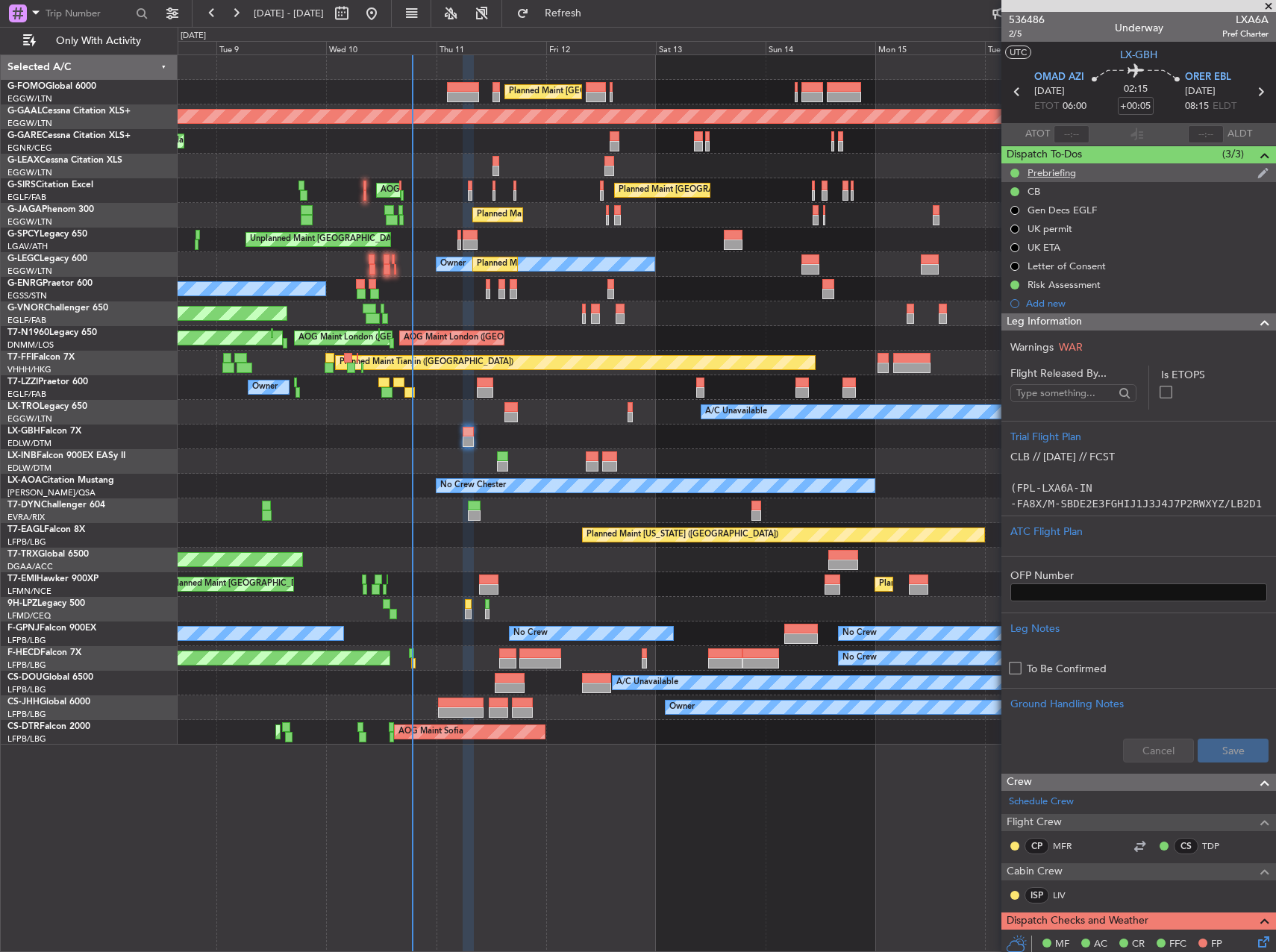
click at [1195, 174] on div "Prebriefing" at bounding box center [1139, 173] width 275 height 18
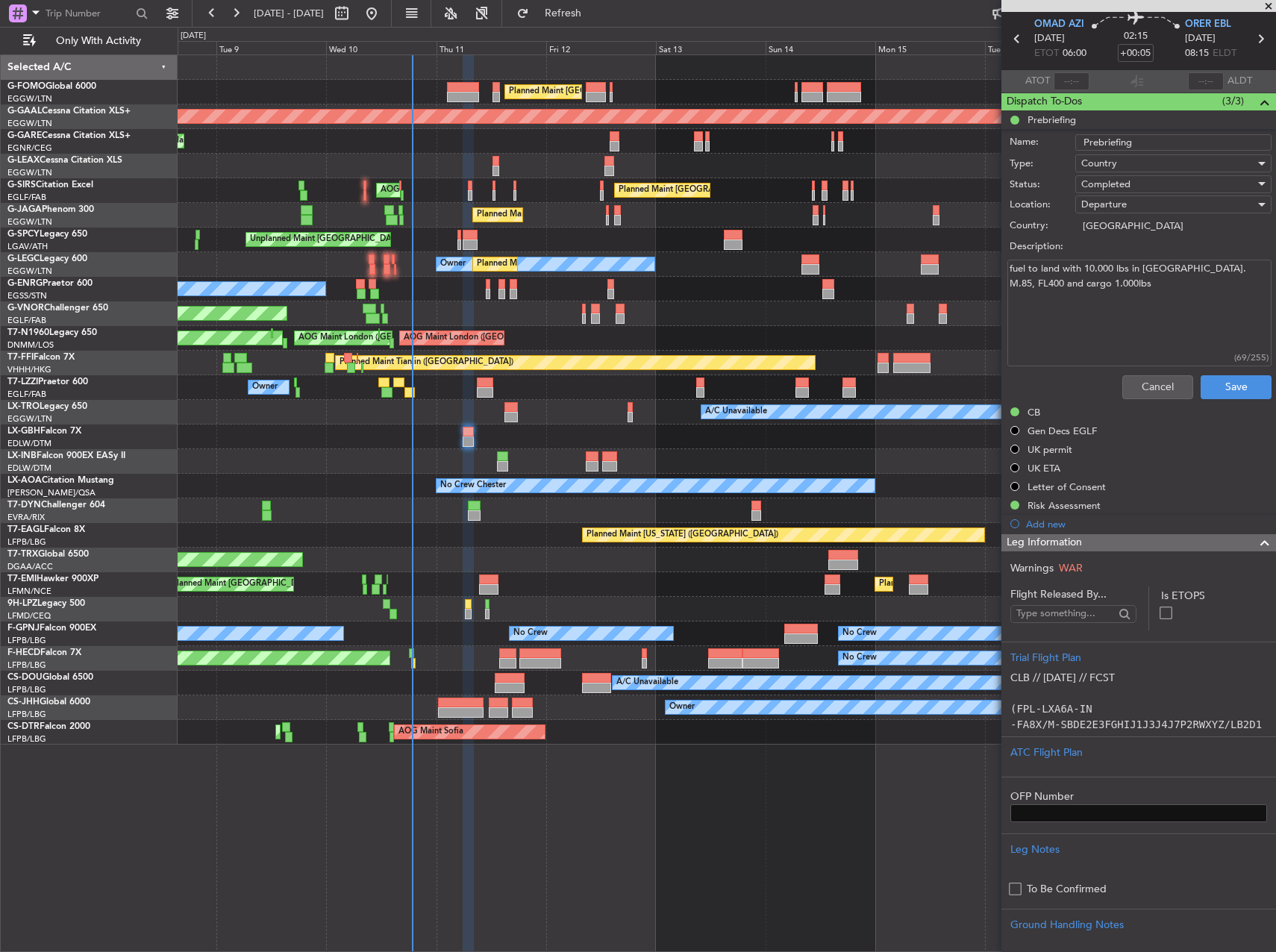
scroll to position [74, 0]
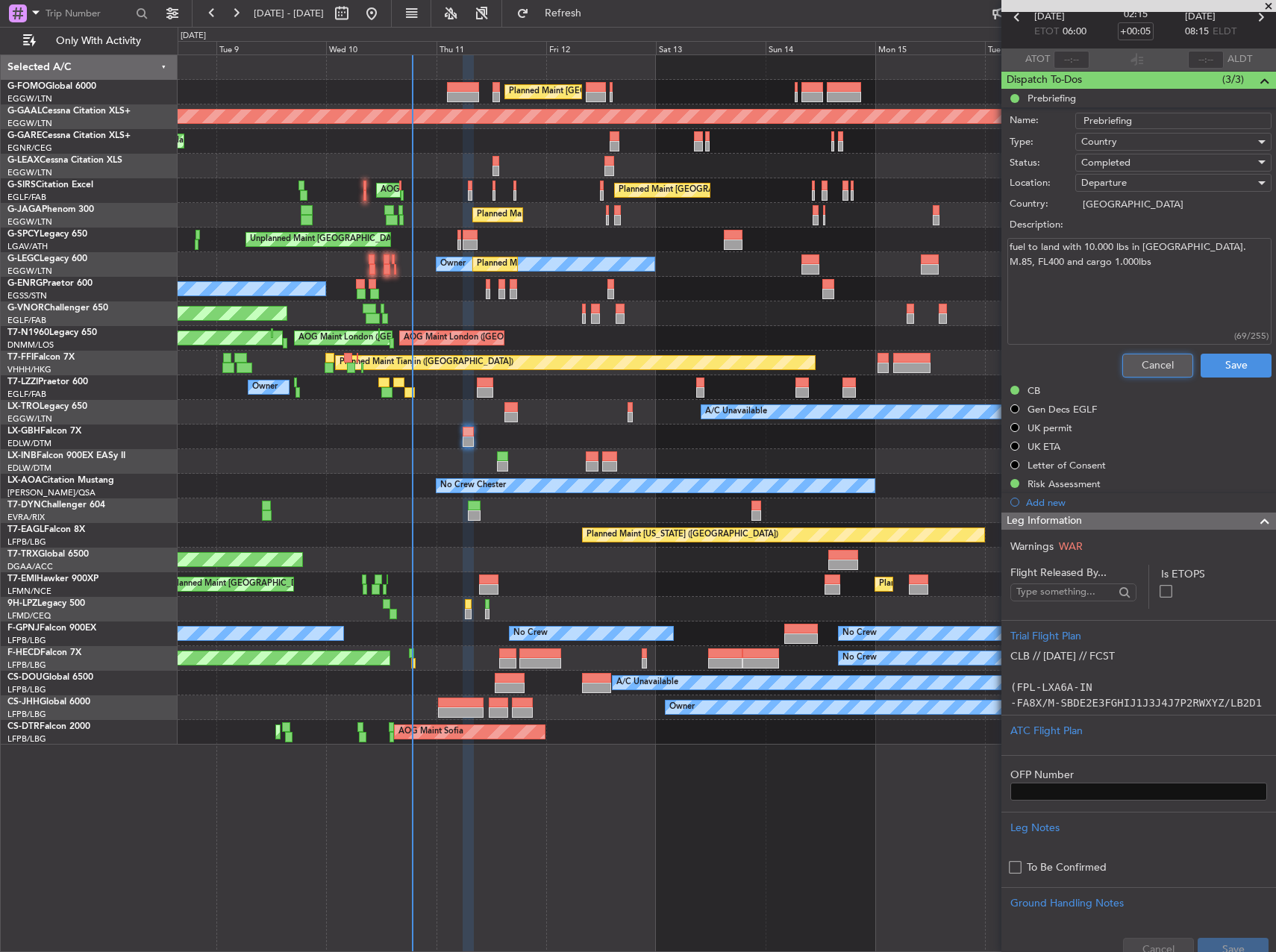
click at [1145, 355] on form "Name: Prebriefing Type: Country Status: Completed Location: Departure Country: …" at bounding box center [1139, 246] width 289 height 274
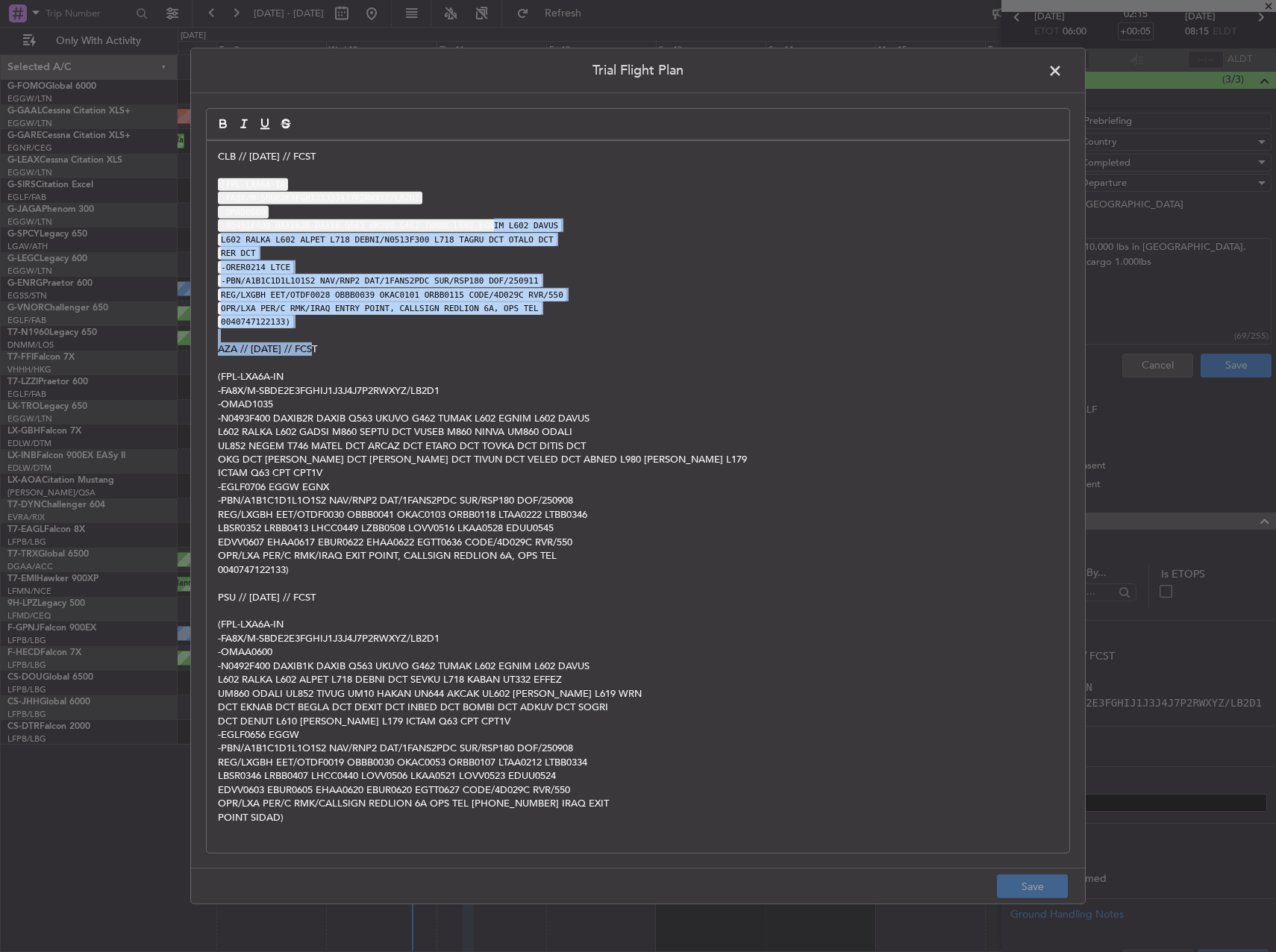
drag, startPoint x: 511, startPoint y: 342, endPoint x: 454, endPoint y: 144, distance: 206.0
click at [460, 182] on div "CLB // [DATE] // FCST (FPL-LXA6A-IN -FA8X/M-SBDE2E3FGHIJ1J3J4J7P2RWXYZ/LB2D1 -O…" at bounding box center [638, 497] width 863 height 712
click at [1063, 60] on span at bounding box center [1063, 74] width 0 height 30
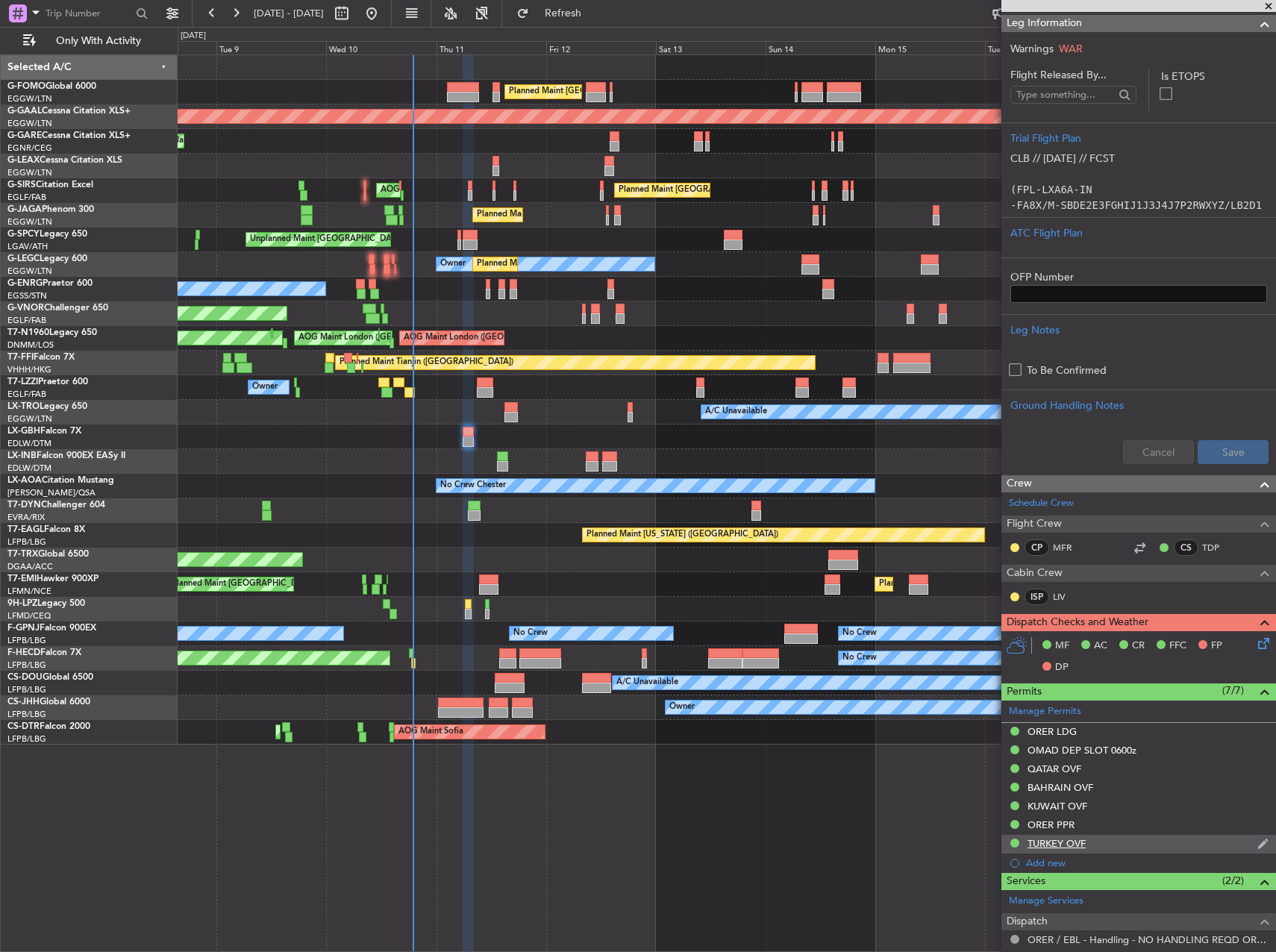
scroll to position [522, 0]
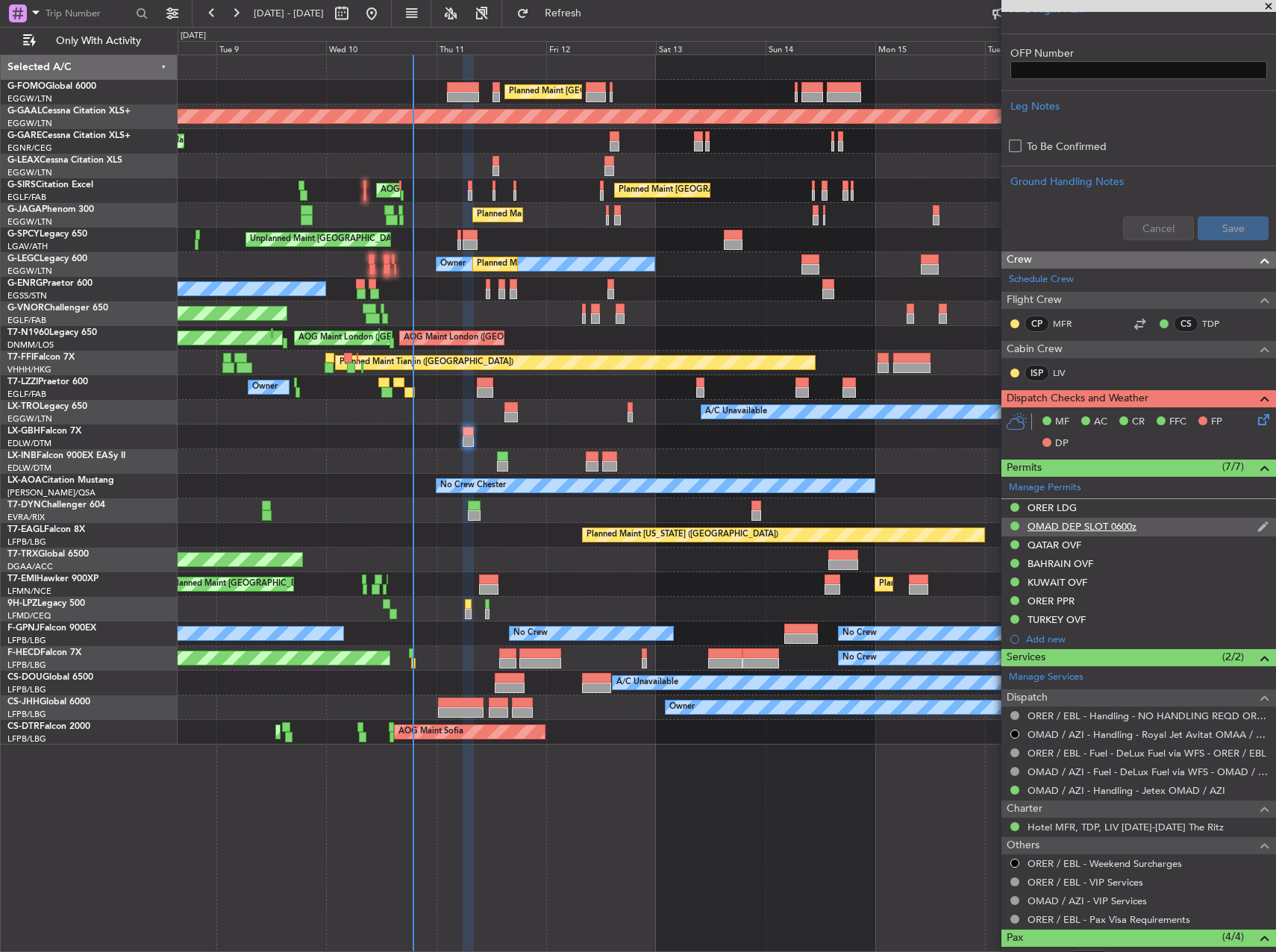
click at [1106, 523] on div "OMAD DEP SLOT 0600z" at bounding box center [1082, 526] width 109 height 13
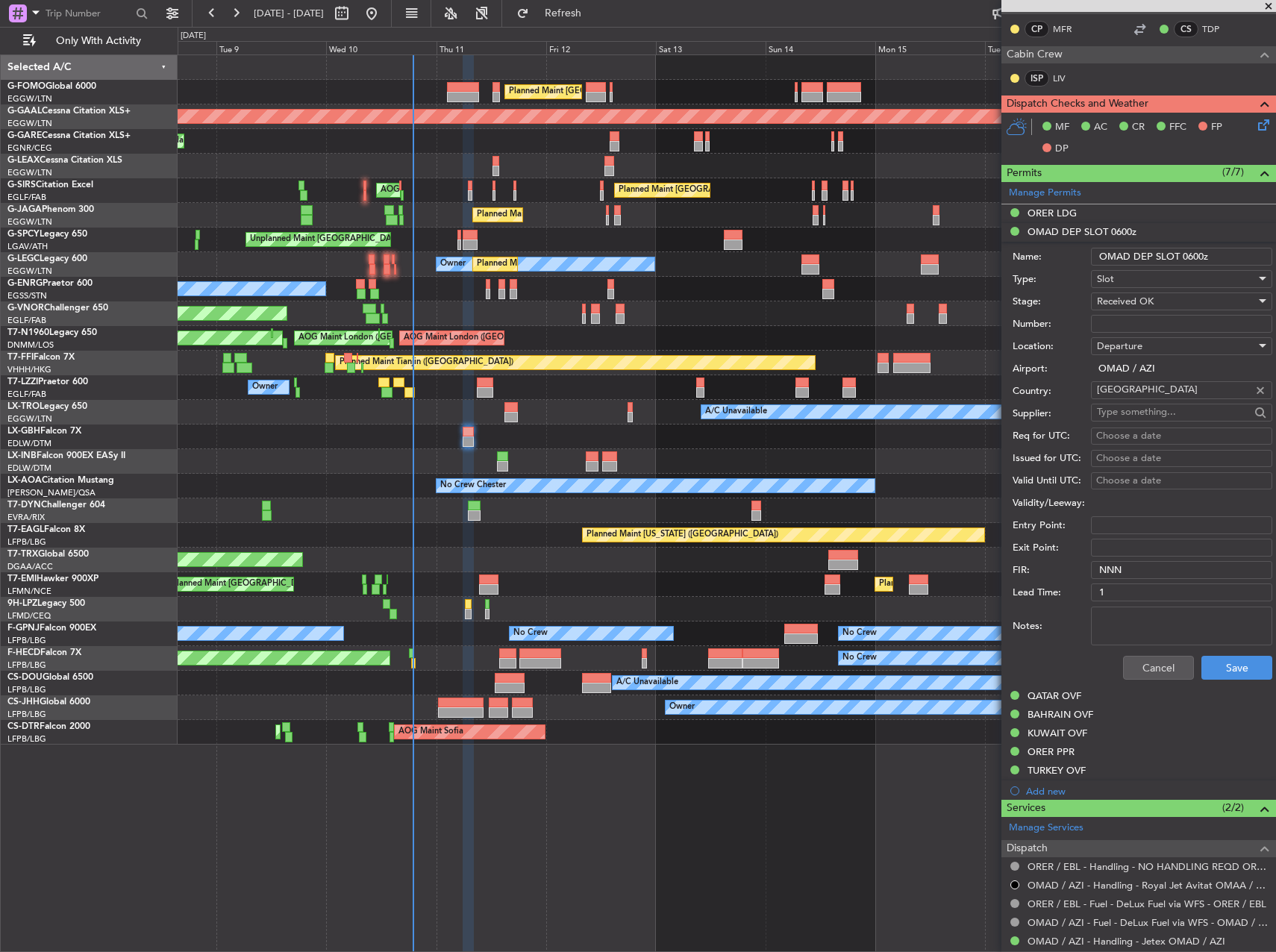
scroll to position [821, 0]
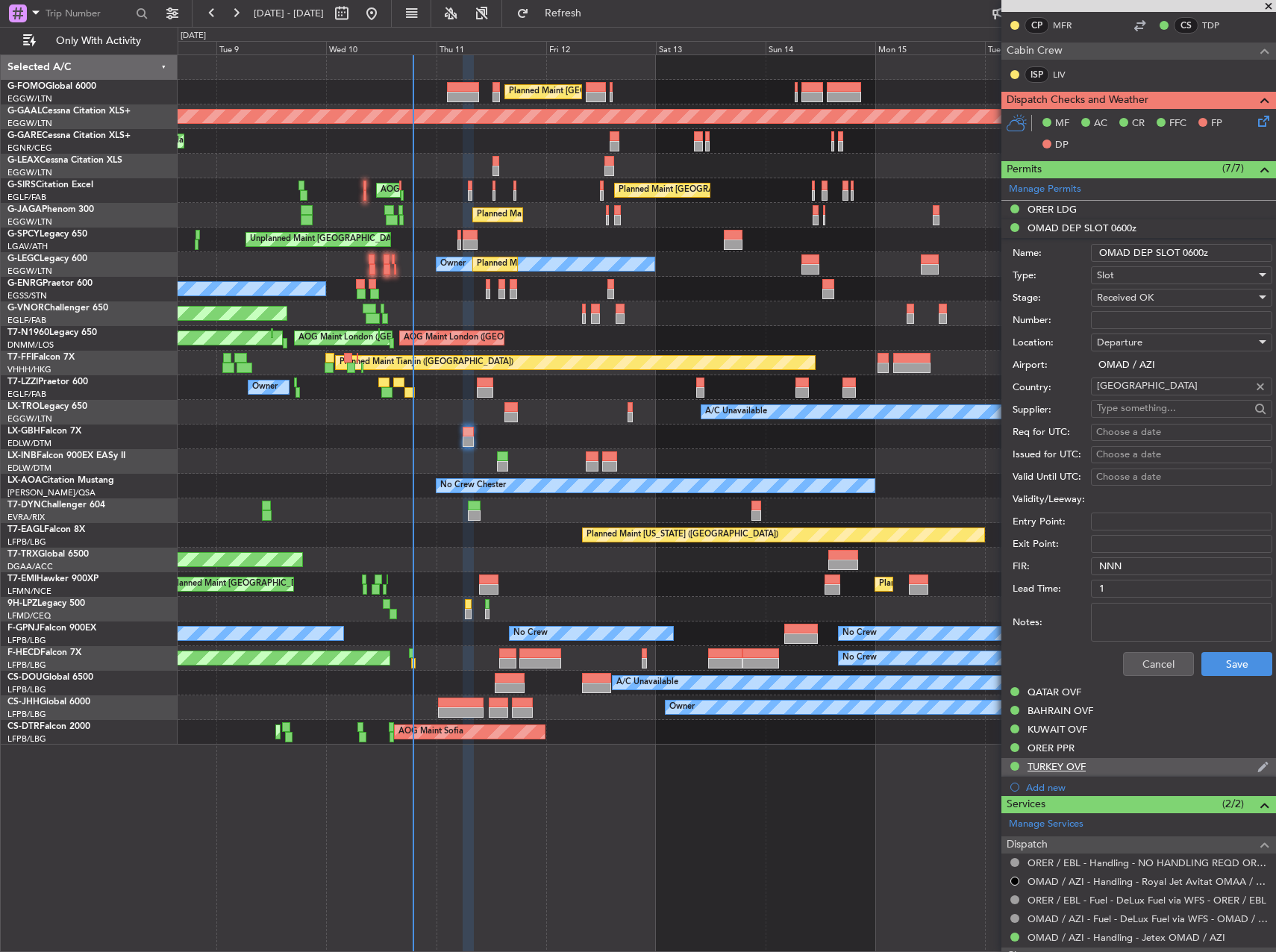
click at [1093, 772] on div "TURKEY OVF" at bounding box center [1139, 767] width 275 height 18
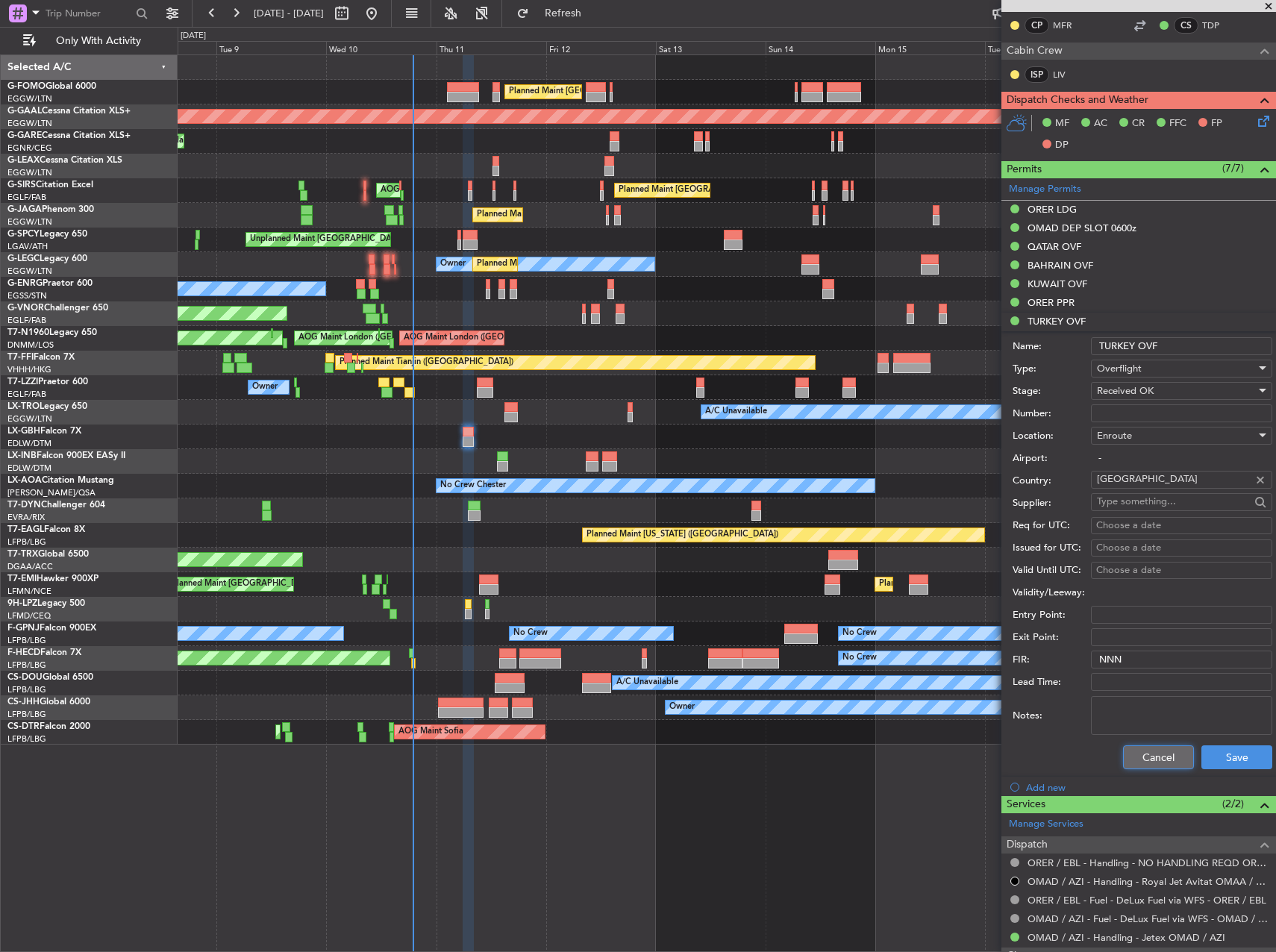
click at [1123, 745] on button "Cancel" at bounding box center [1159, 757] width 71 height 24
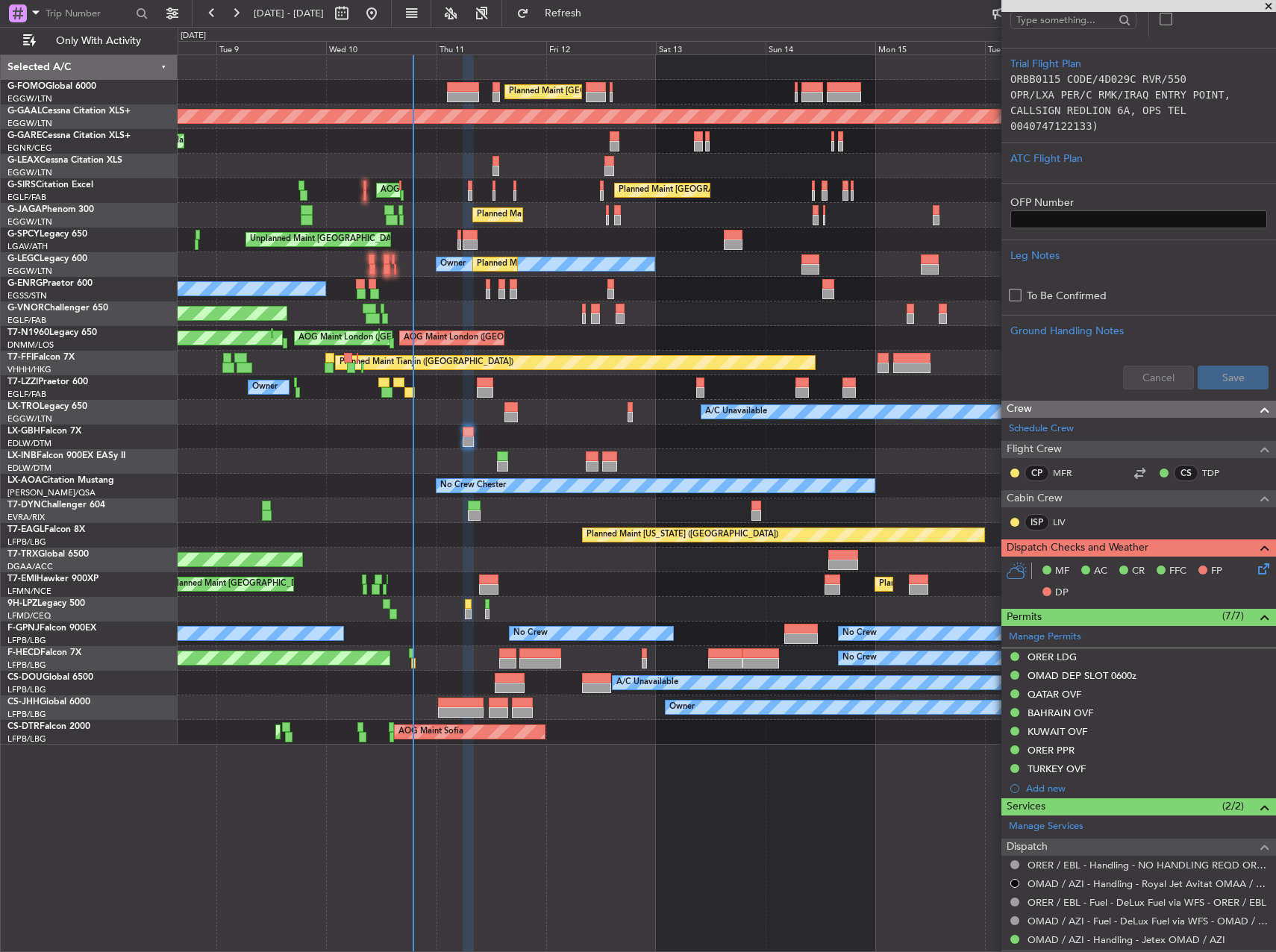
scroll to position [676, 0]
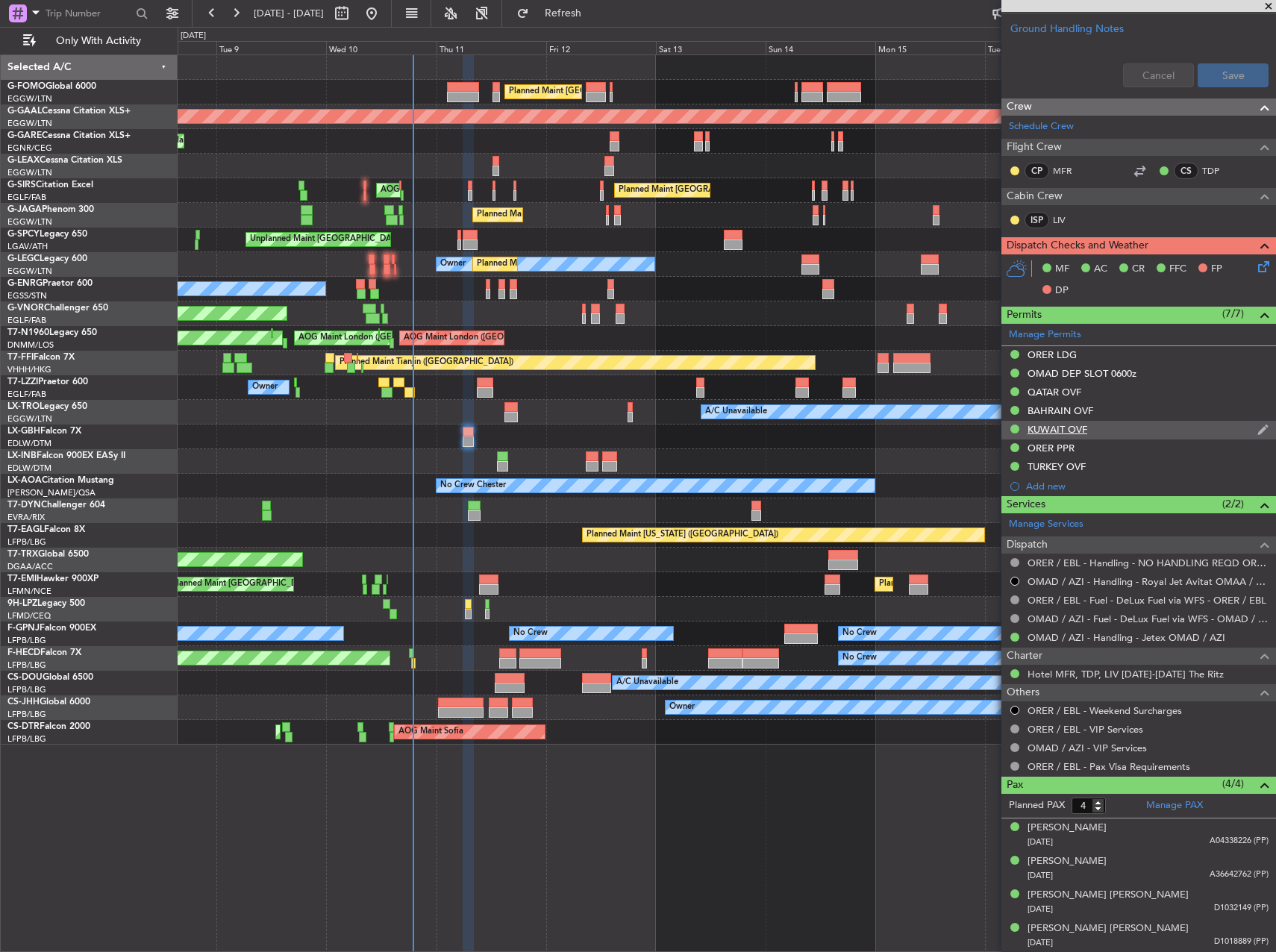
click at [1110, 432] on div "KUWAIT OVF" at bounding box center [1139, 430] width 275 height 18
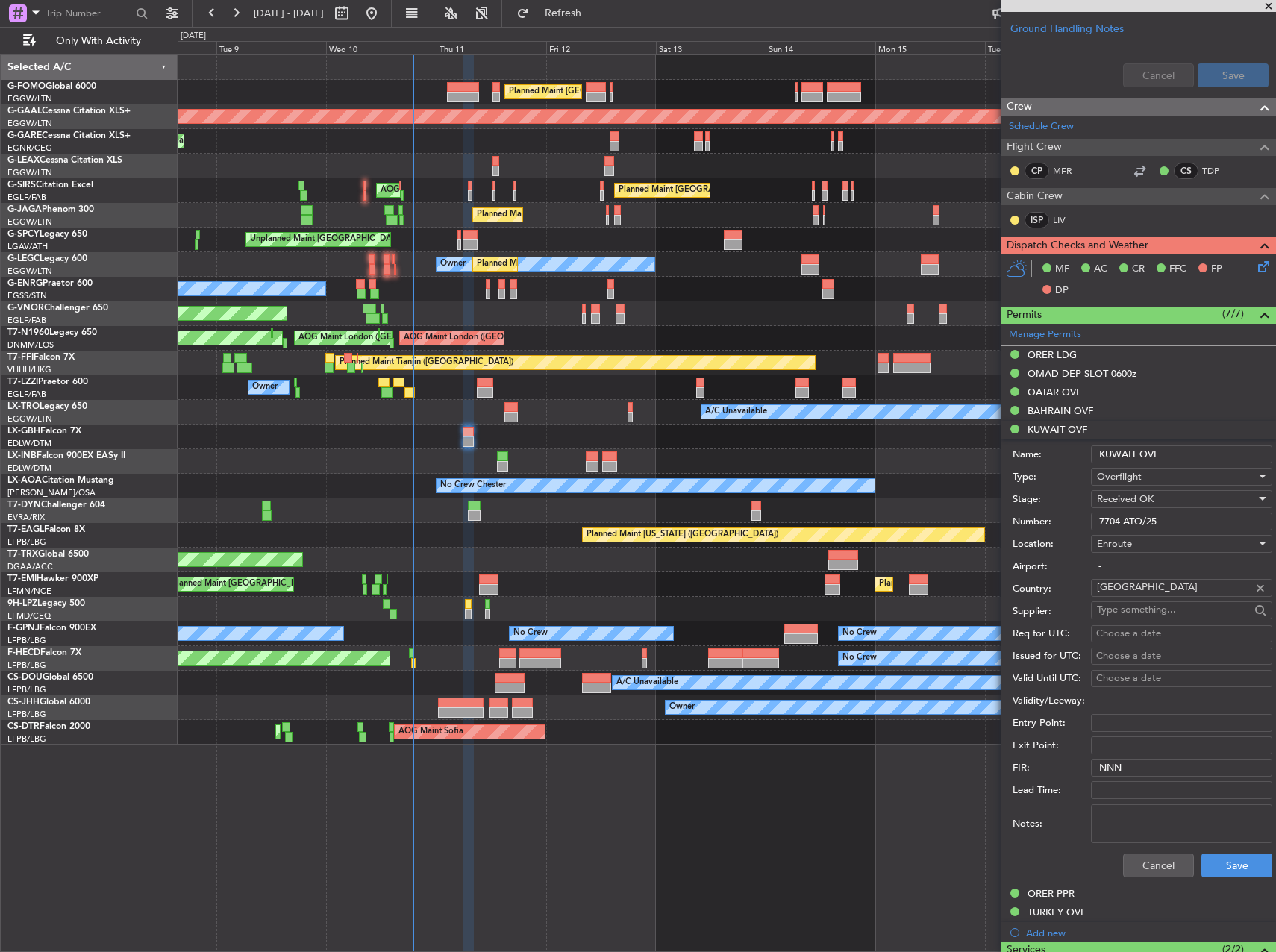
click at [1131, 518] on input "7704-ATO/25" at bounding box center [1182, 521] width 181 height 18
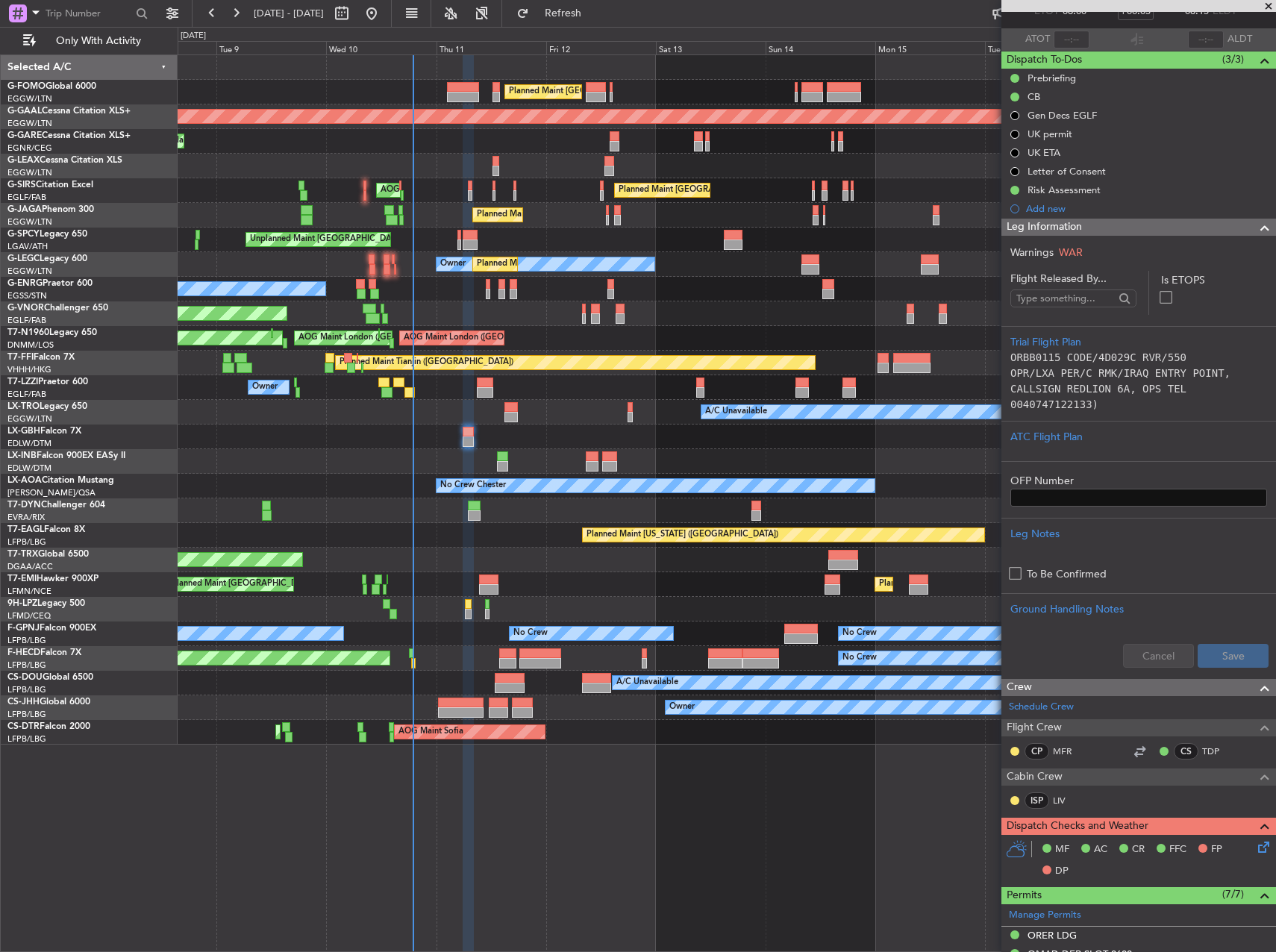
scroll to position [0, 0]
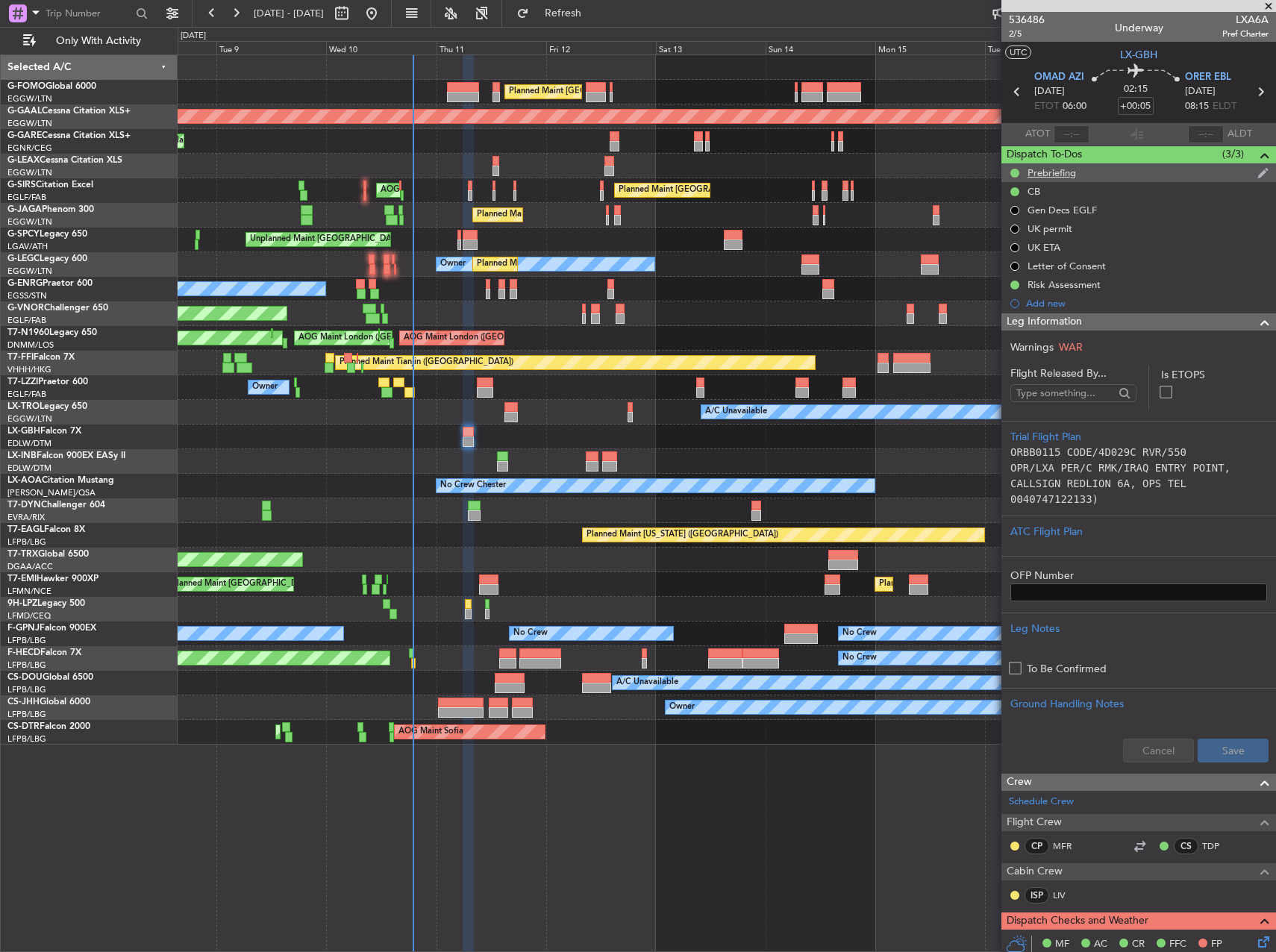
click at [1089, 180] on div "Prebriefing" at bounding box center [1139, 173] width 275 height 18
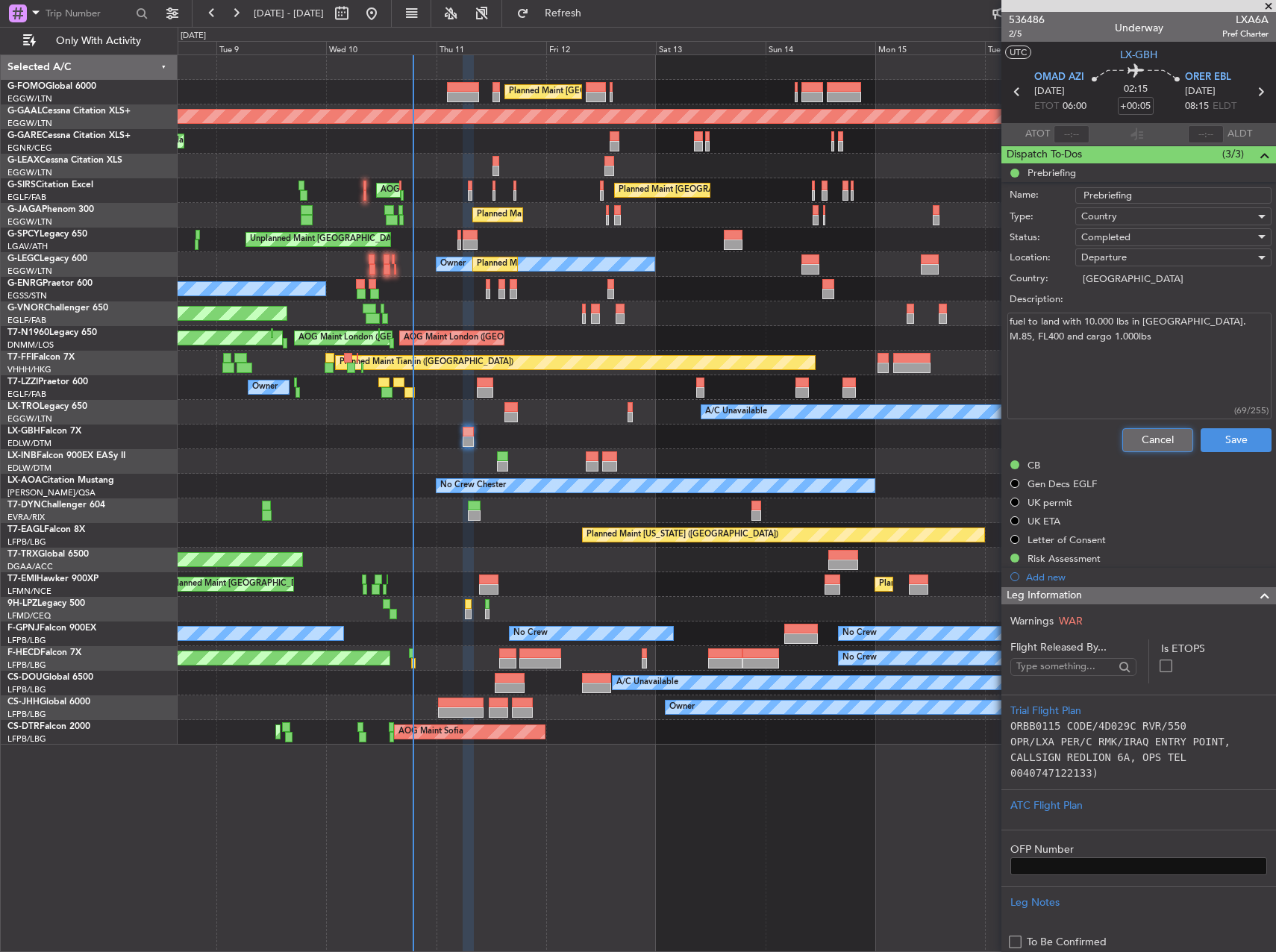
click at [1136, 429] on button "Cancel" at bounding box center [1158, 440] width 71 height 24
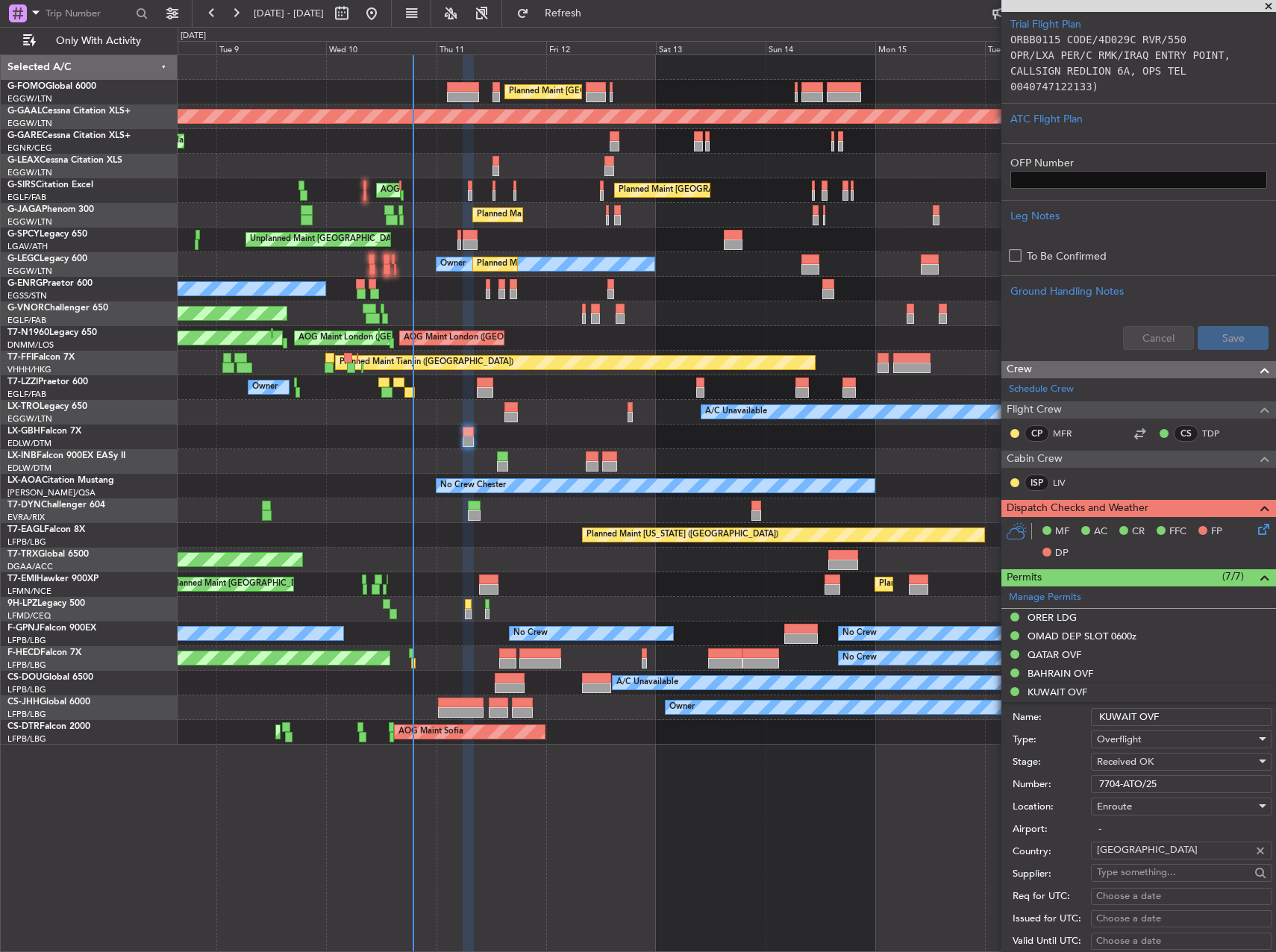
scroll to position [448, 0]
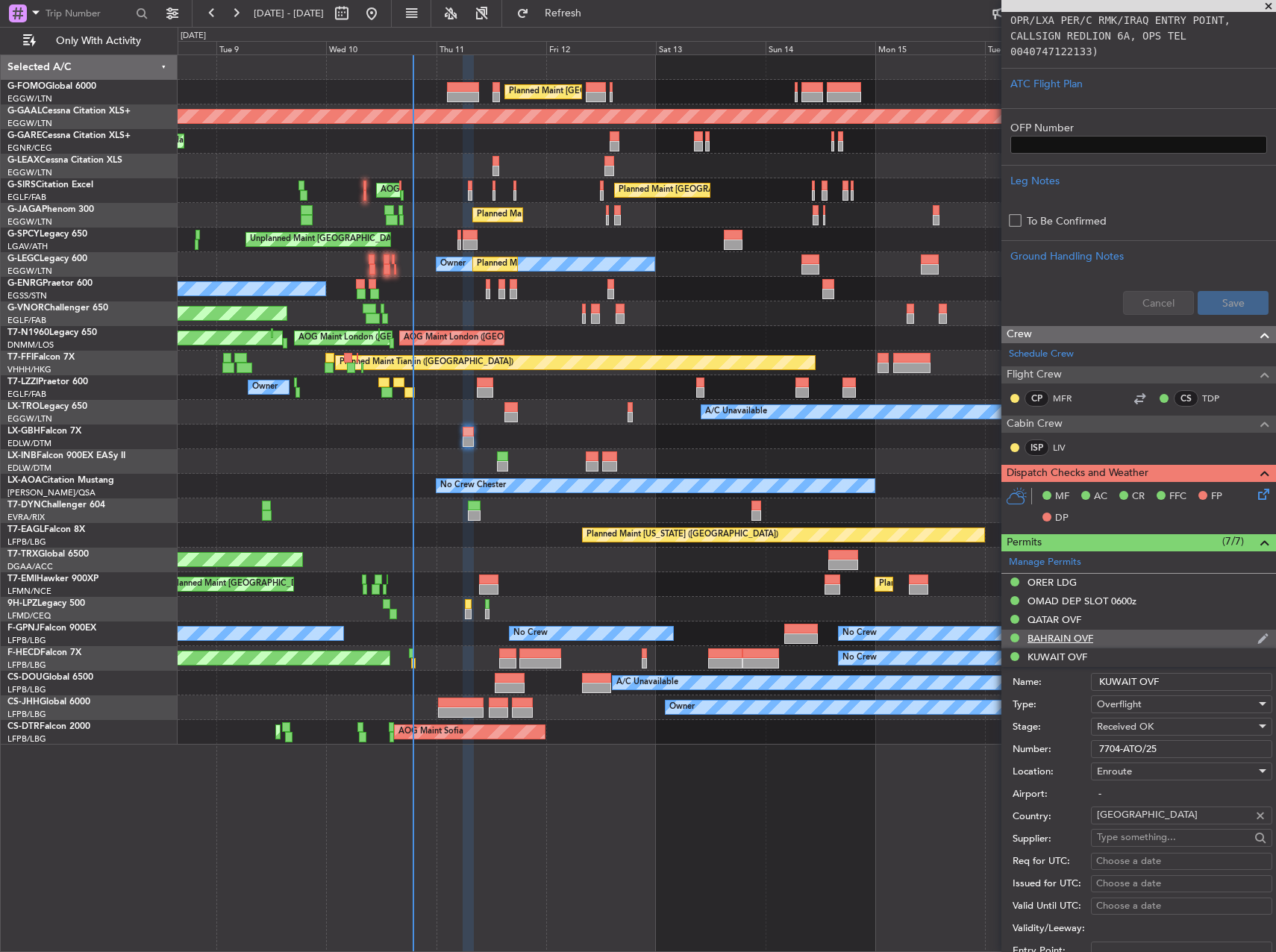
click at [1114, 635] on div "BAHRAIN OVF" at bounding box center [1139, 639] width 275 height 18
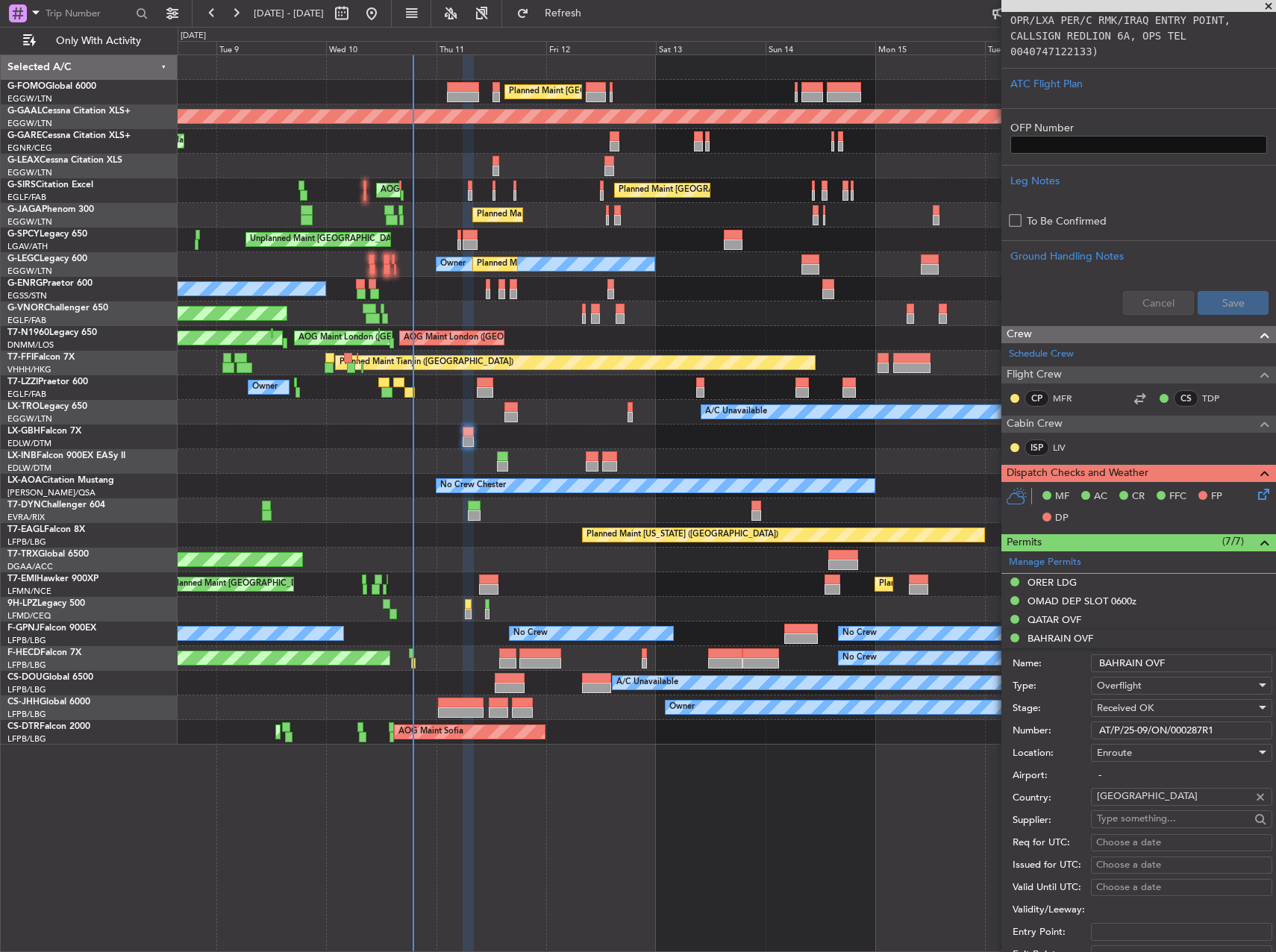
click at [1160, 733] on input "AT/P/25-09/ON/000287R1" at bounding box center [1182, 730] width 181 height 18
click at [1116, 614] on mat-tooltip-component "OMAD DEP SLOT 0600z" at bounding box center [1082, 626] width 118 height 40
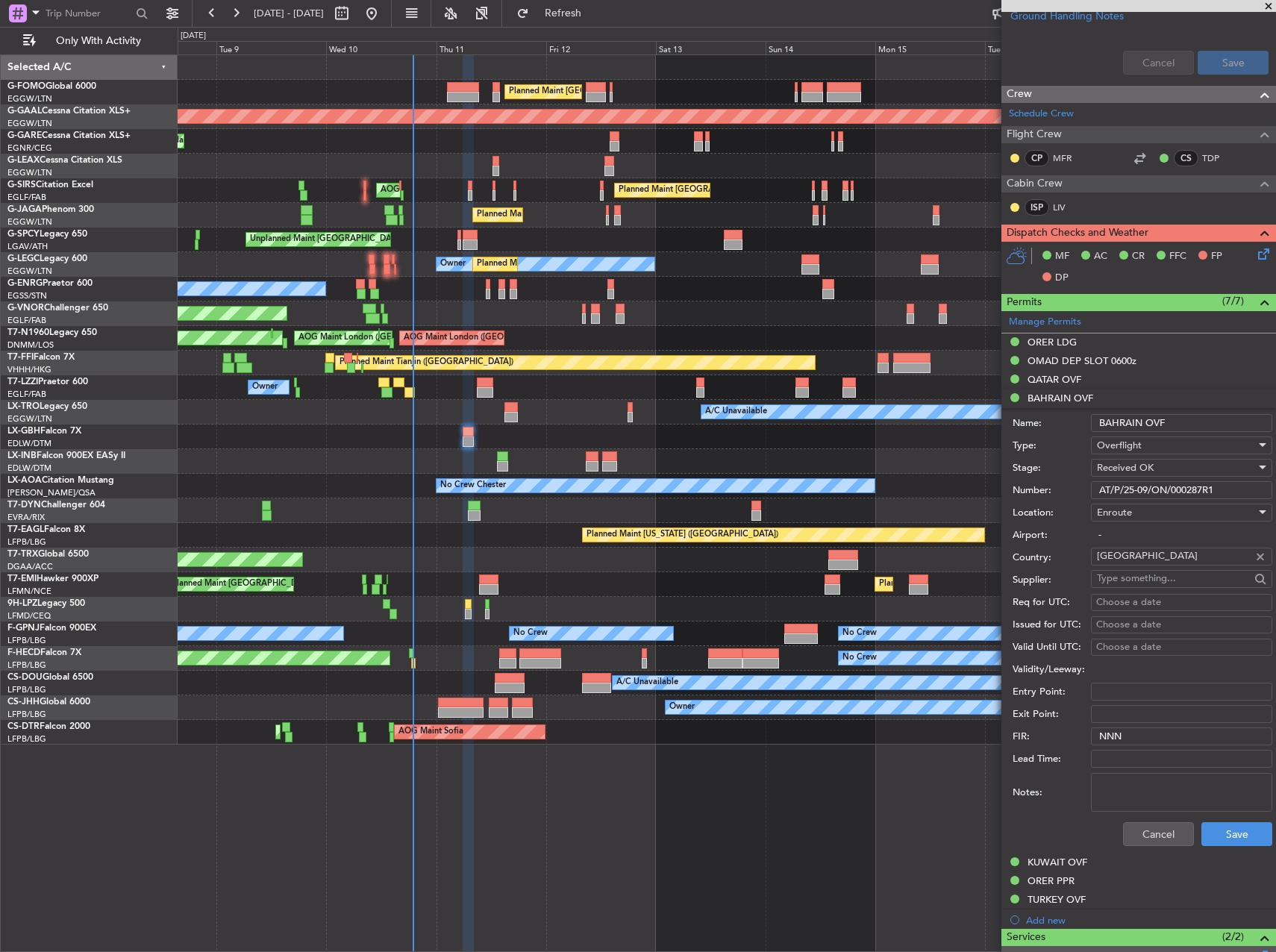
scroll to position [821, 0]
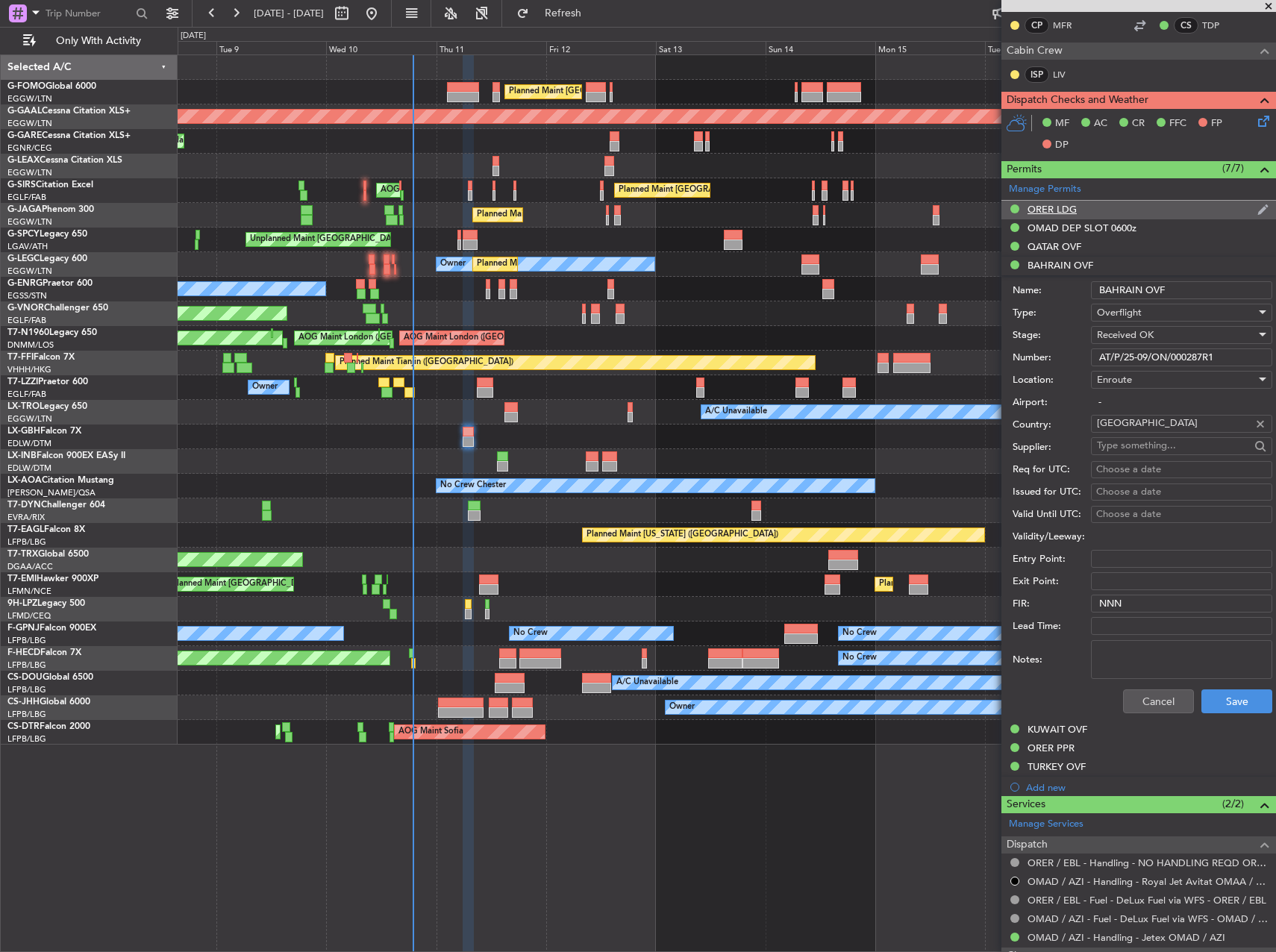
click at [1097, 213] on div "ORER LDG" at bounding box center [1139, 210] width 275 height 18
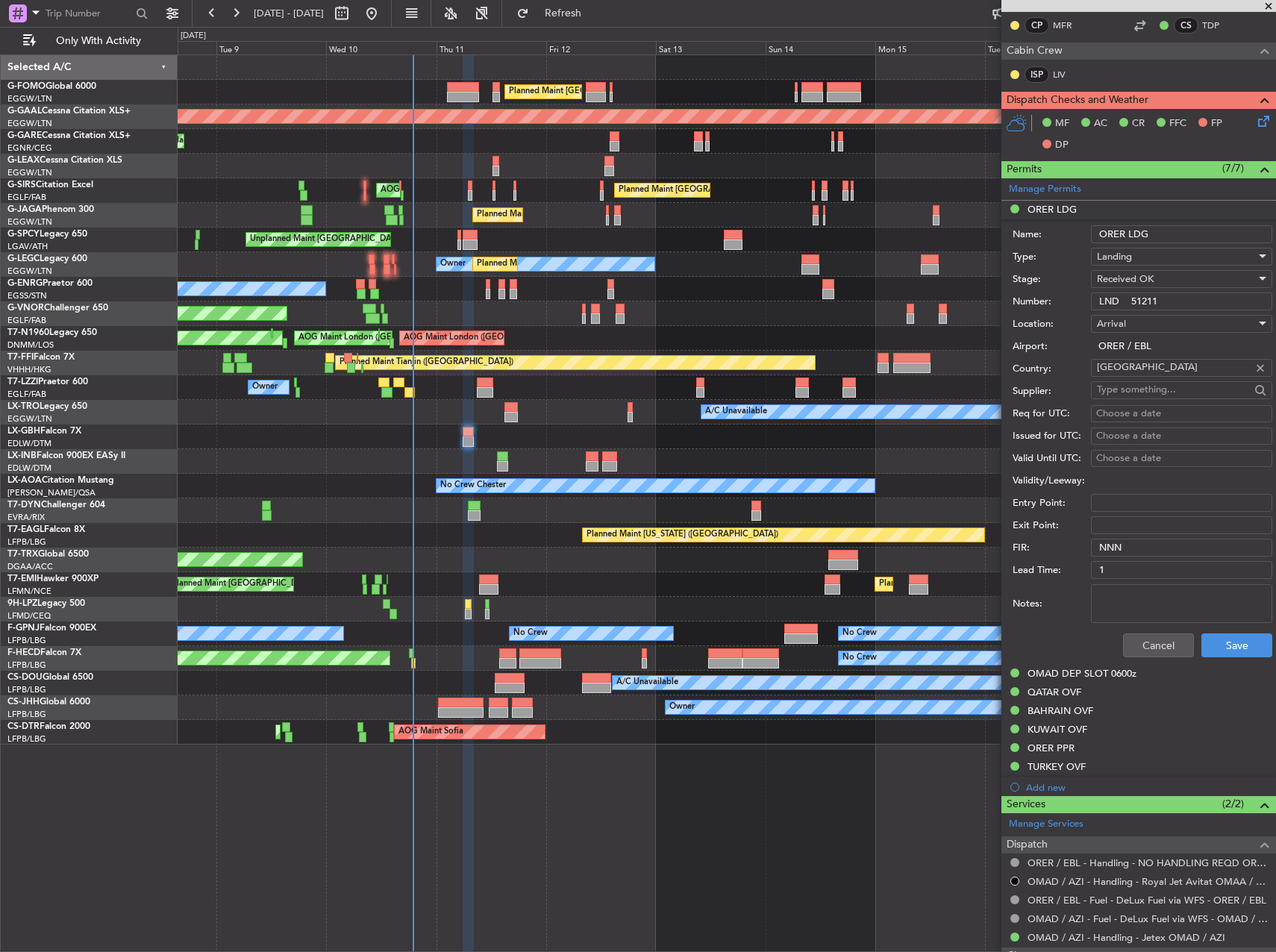
click at [1150, 306] on input "LND 51211" at bounding box center [1182, 301] width 181 height 18
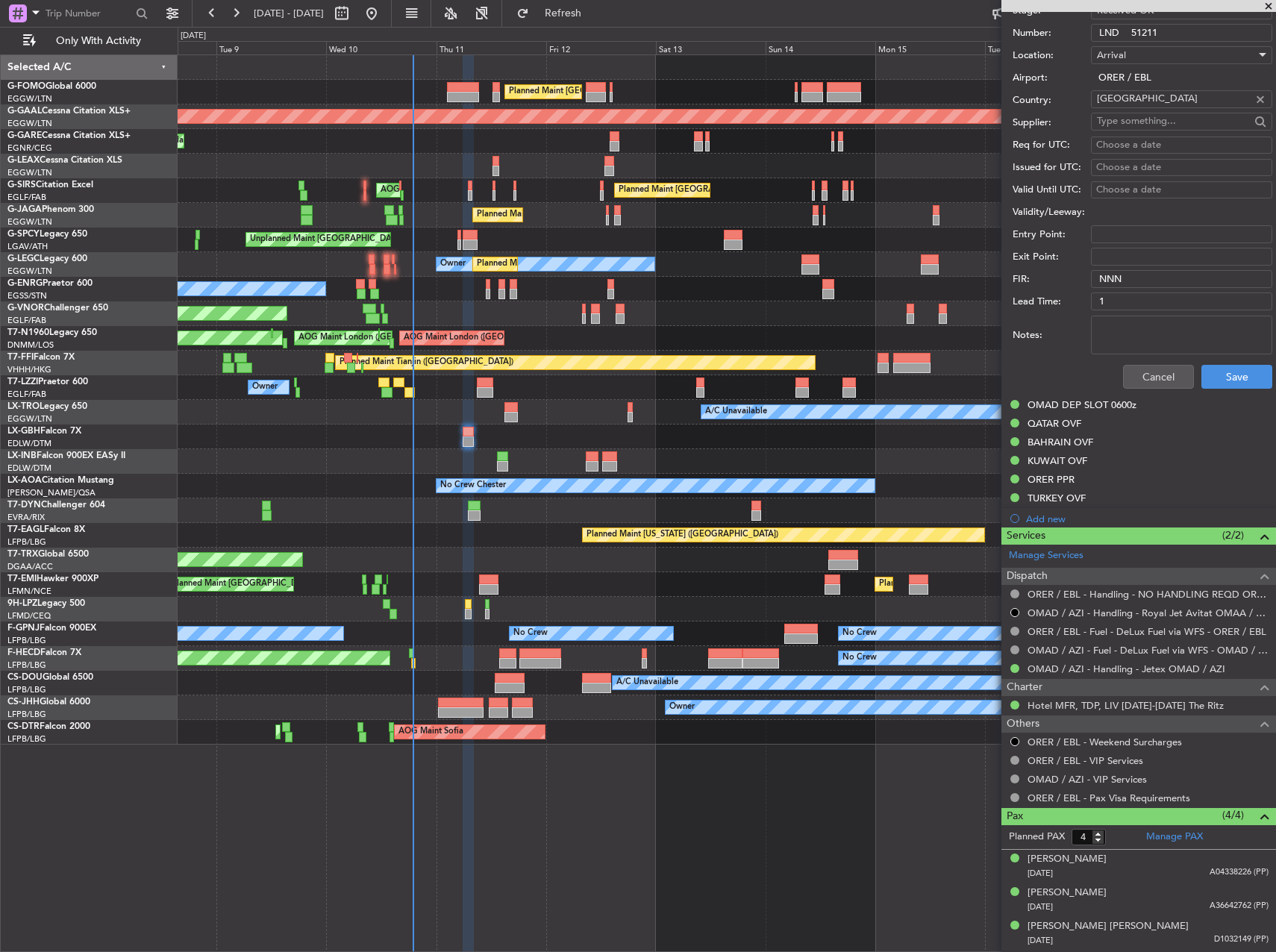
scroll to position [1119, 0]
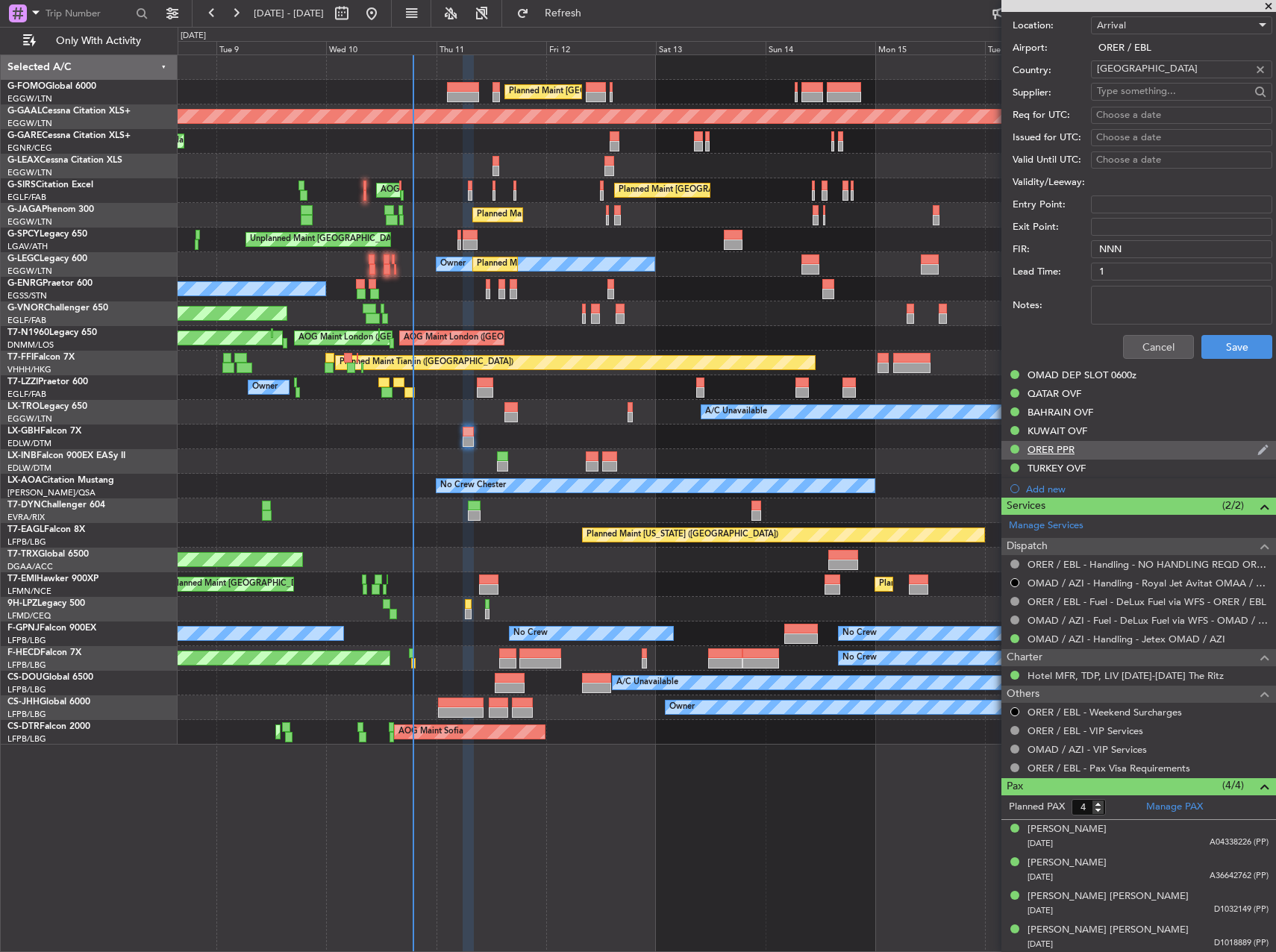
click at [1069, 449] on div "ORER PPR" at bounding box center [1050, 449] width 47 height 13
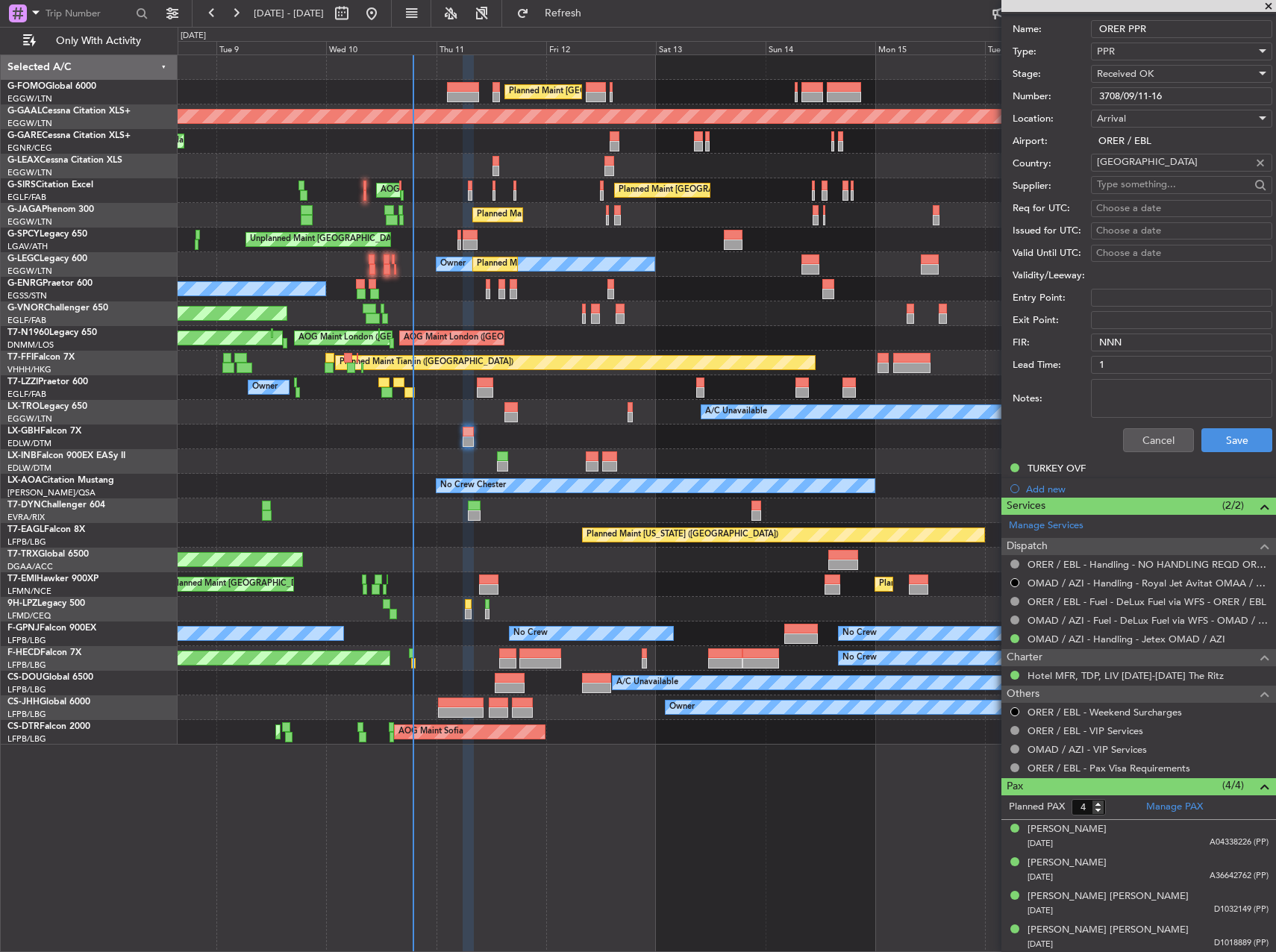
click at [1155, 98] on input "3708/09/11-16" at bounding box center [1182, 96] width 181 height 18
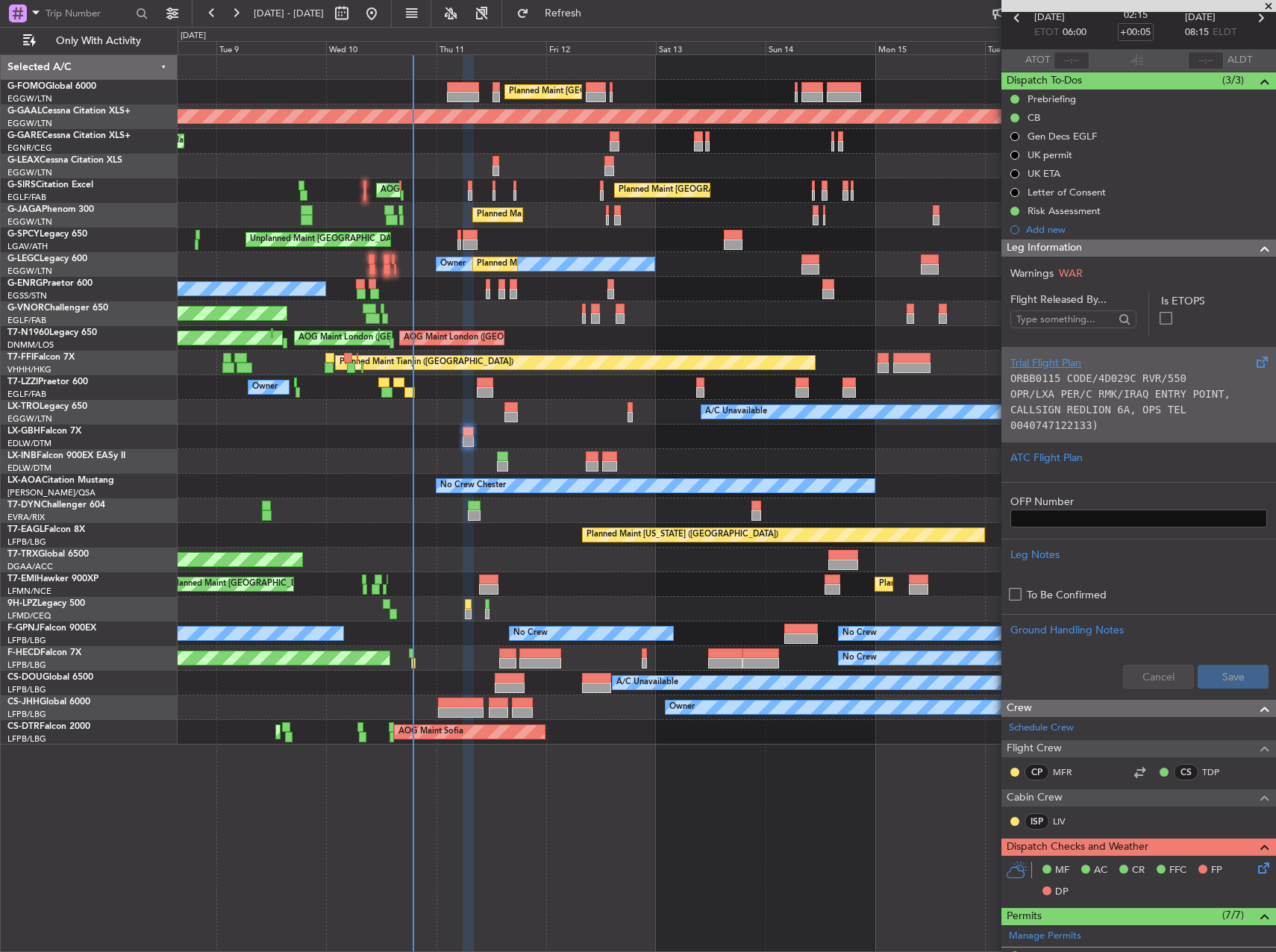
scroll to position [0, 0]
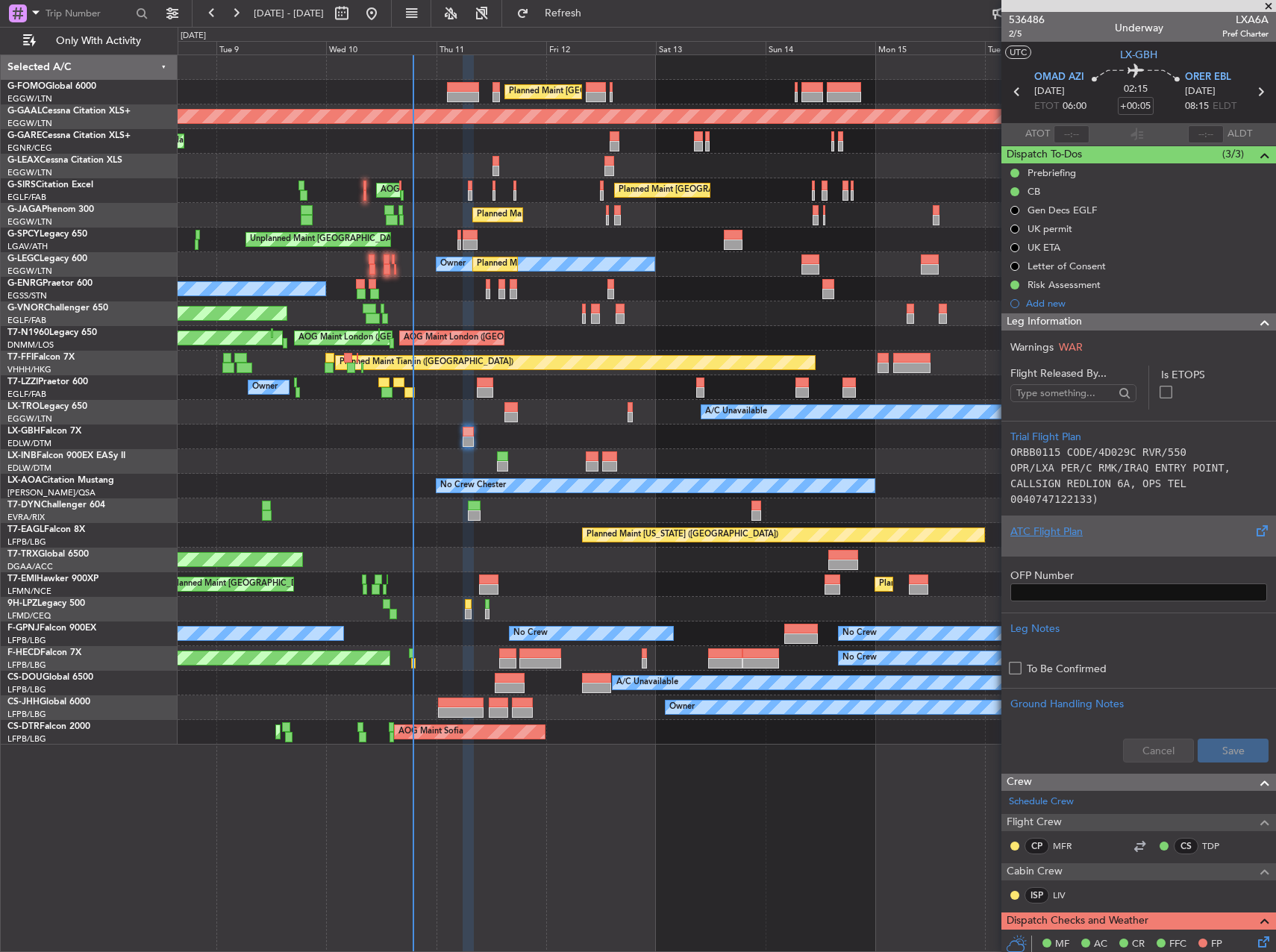
click at [1059, 521] on div "ATC Flight Plan" at bounding box center [1139, 536] width 275 height 40
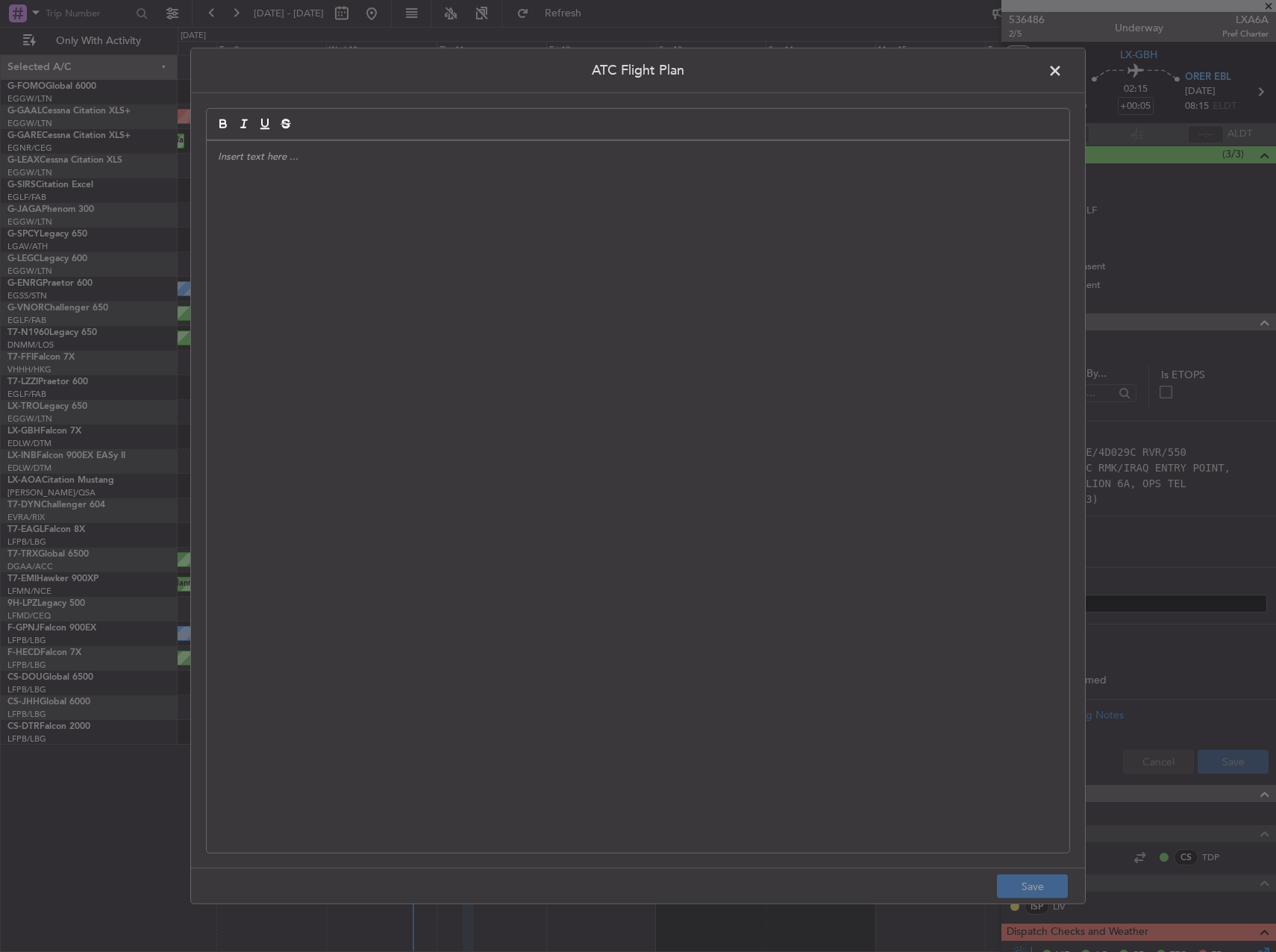
click at [511, 401] on div at bounding box center [638, 497] width 863 height 712
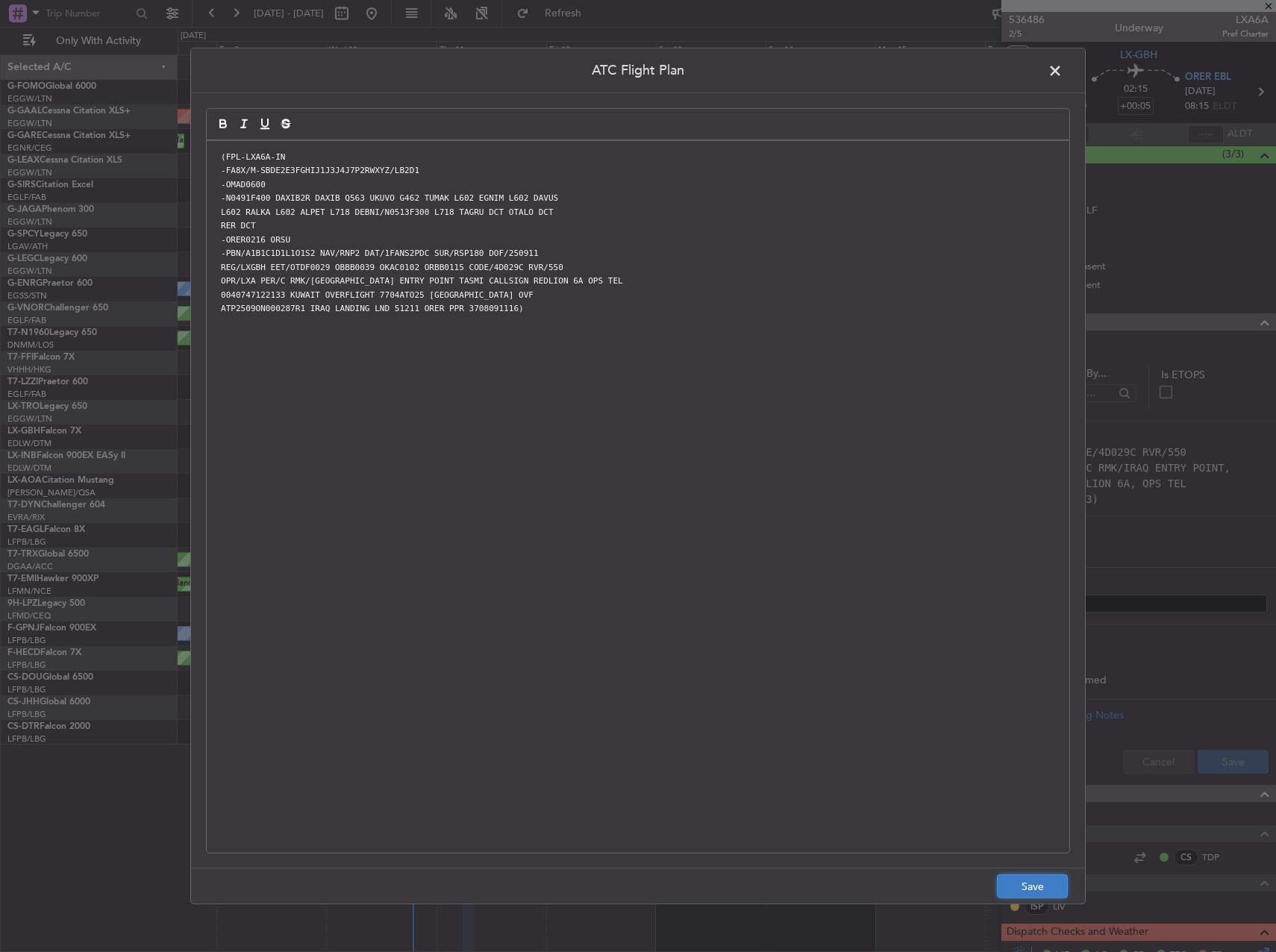
drag, startPoint x: 511, startPoint y: 401, endPoint x: 1028, endPoint y: 891, distance: 712.3
click at [1028, 891] on button "Save" at bounding box center [1032, 886] width 71 height 24
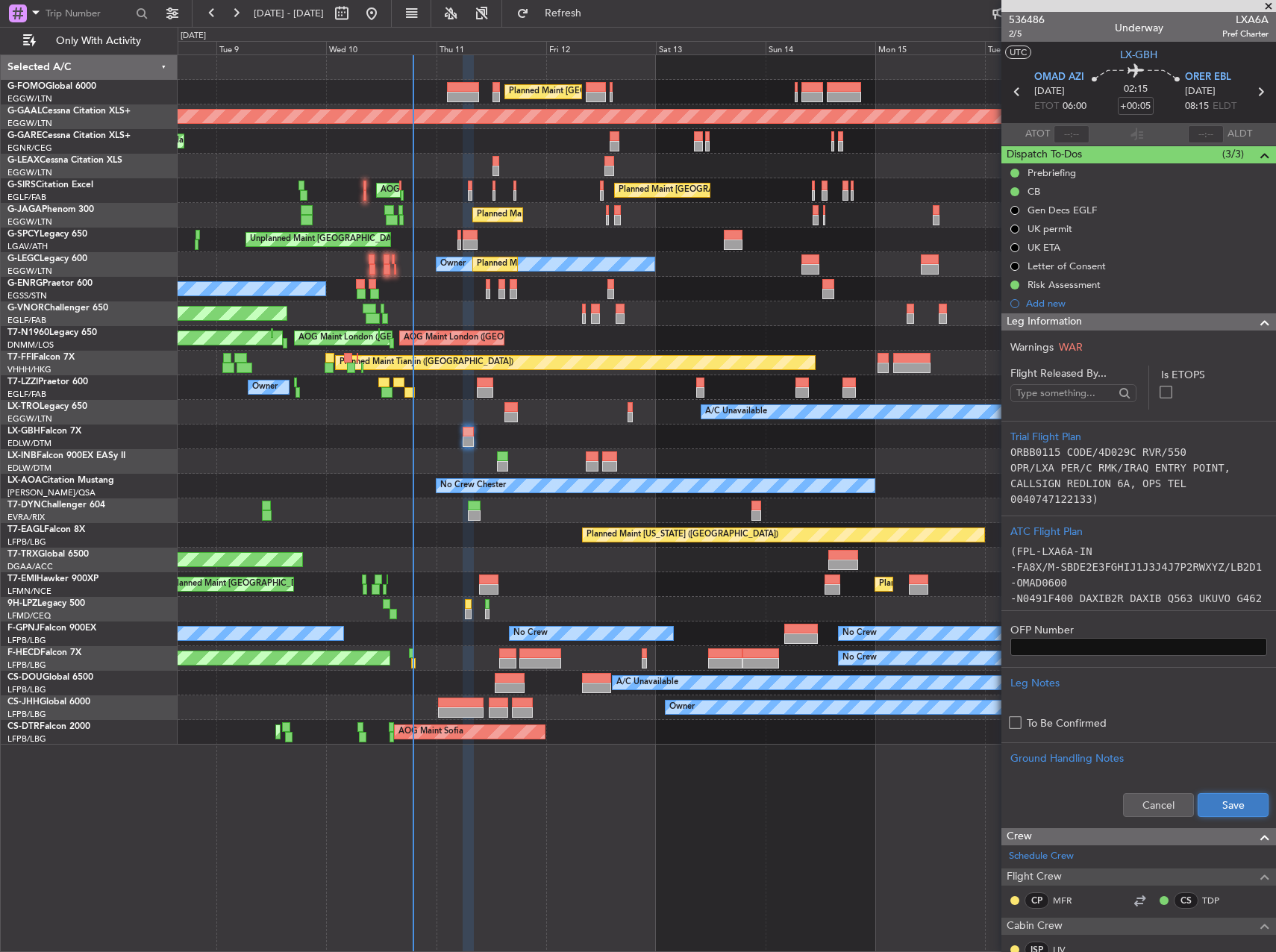
click at [1221, 808] on button "Save" at bounding box center [1233, 805] width 71 height 24
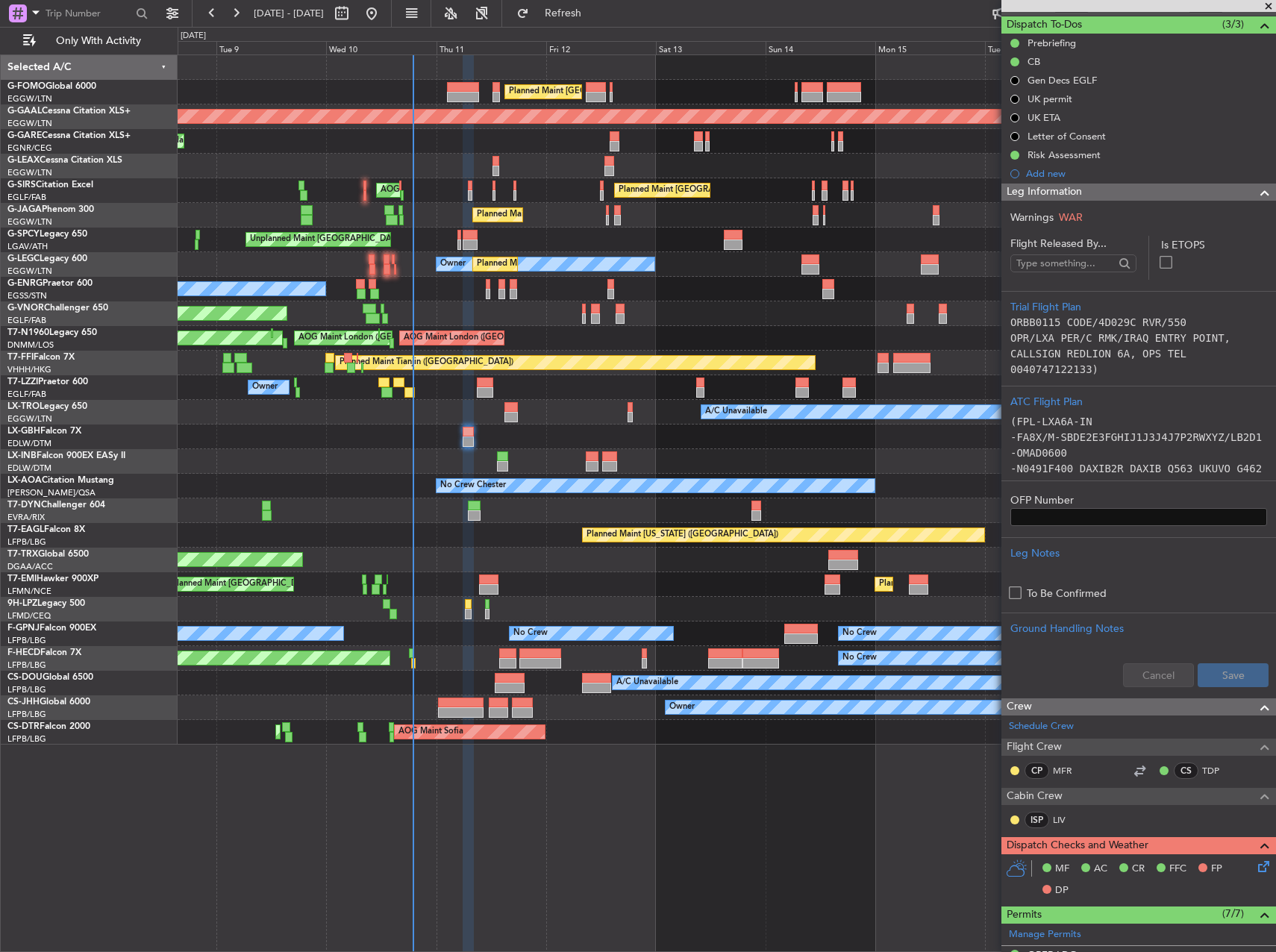
scroll to position [448, 0]
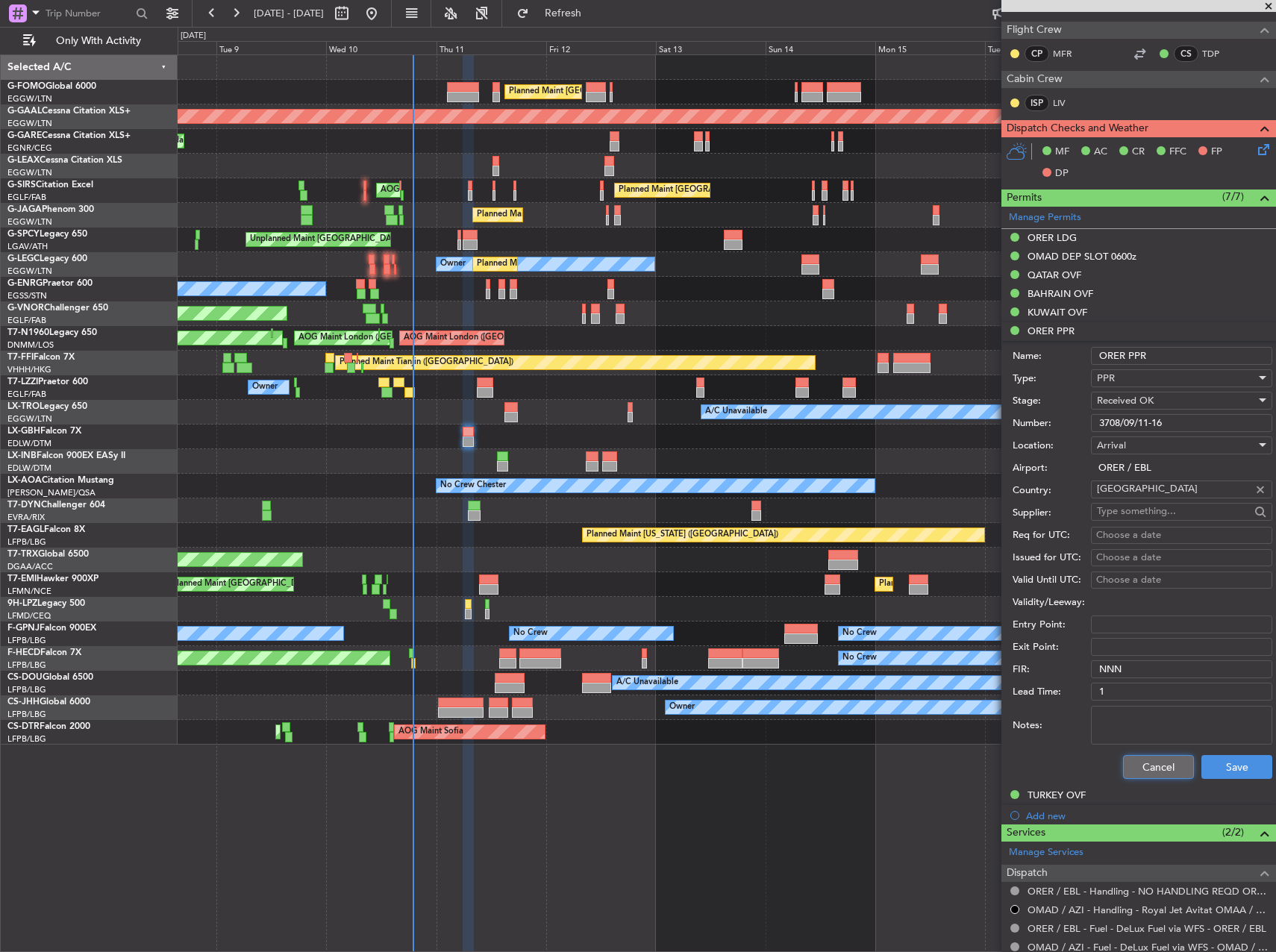
click at [1166, 764] on button "Cancel" at bounding box center [1159, 767] width 71 height 24
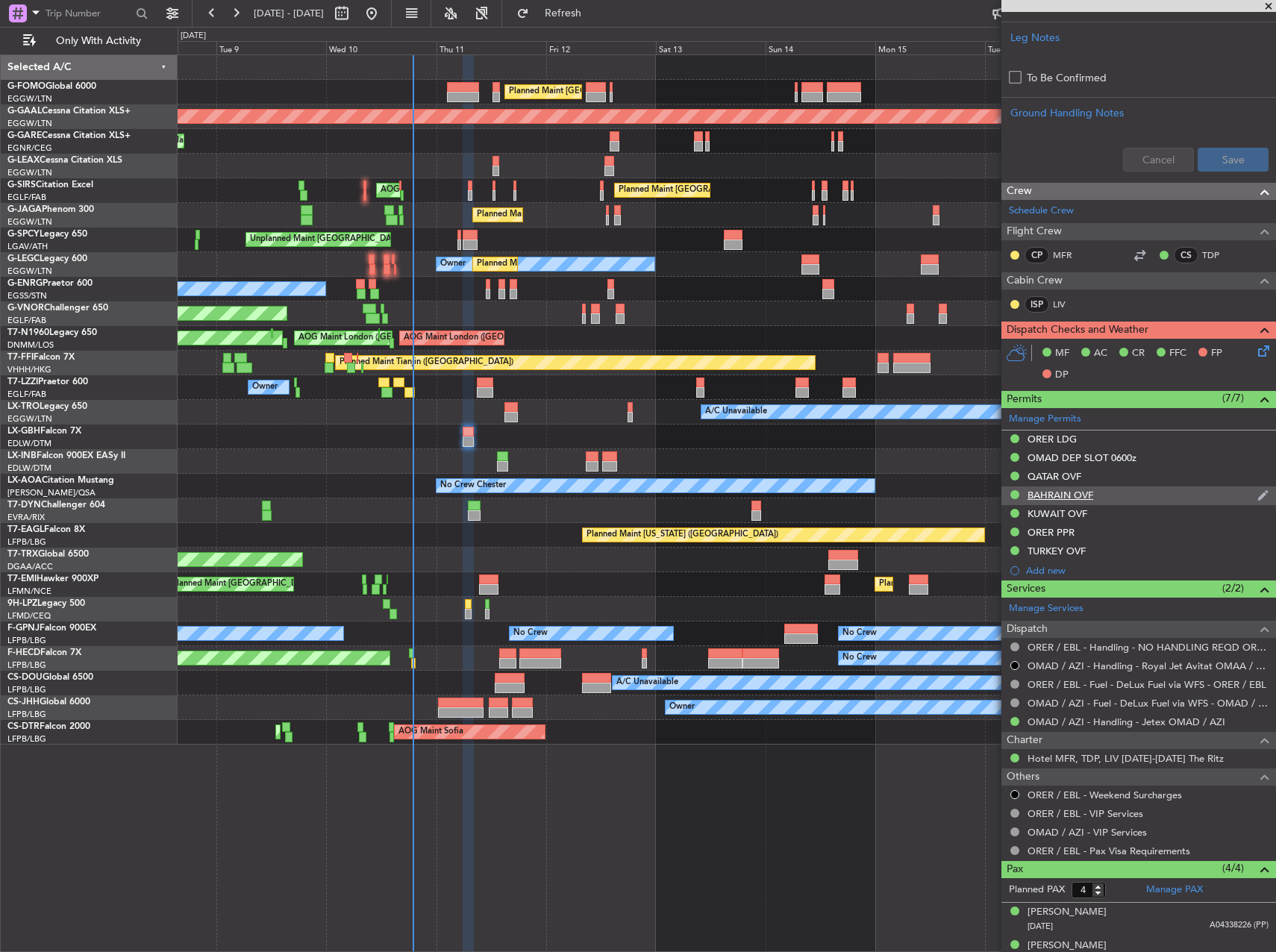
scroll to position [506, 0]
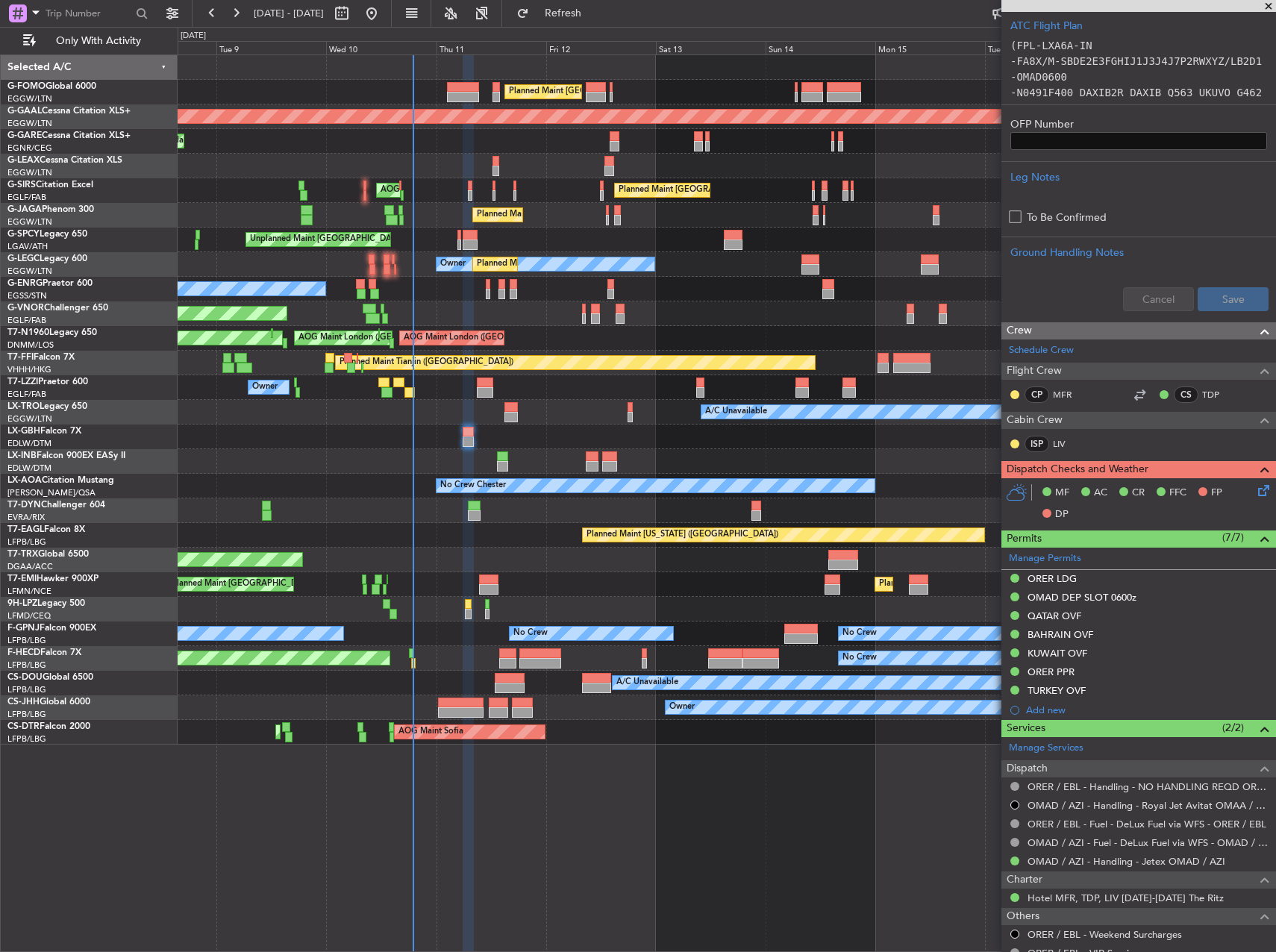
click at [1255, 494] on icon at bounding box center [1261, 488] width 12 height 12
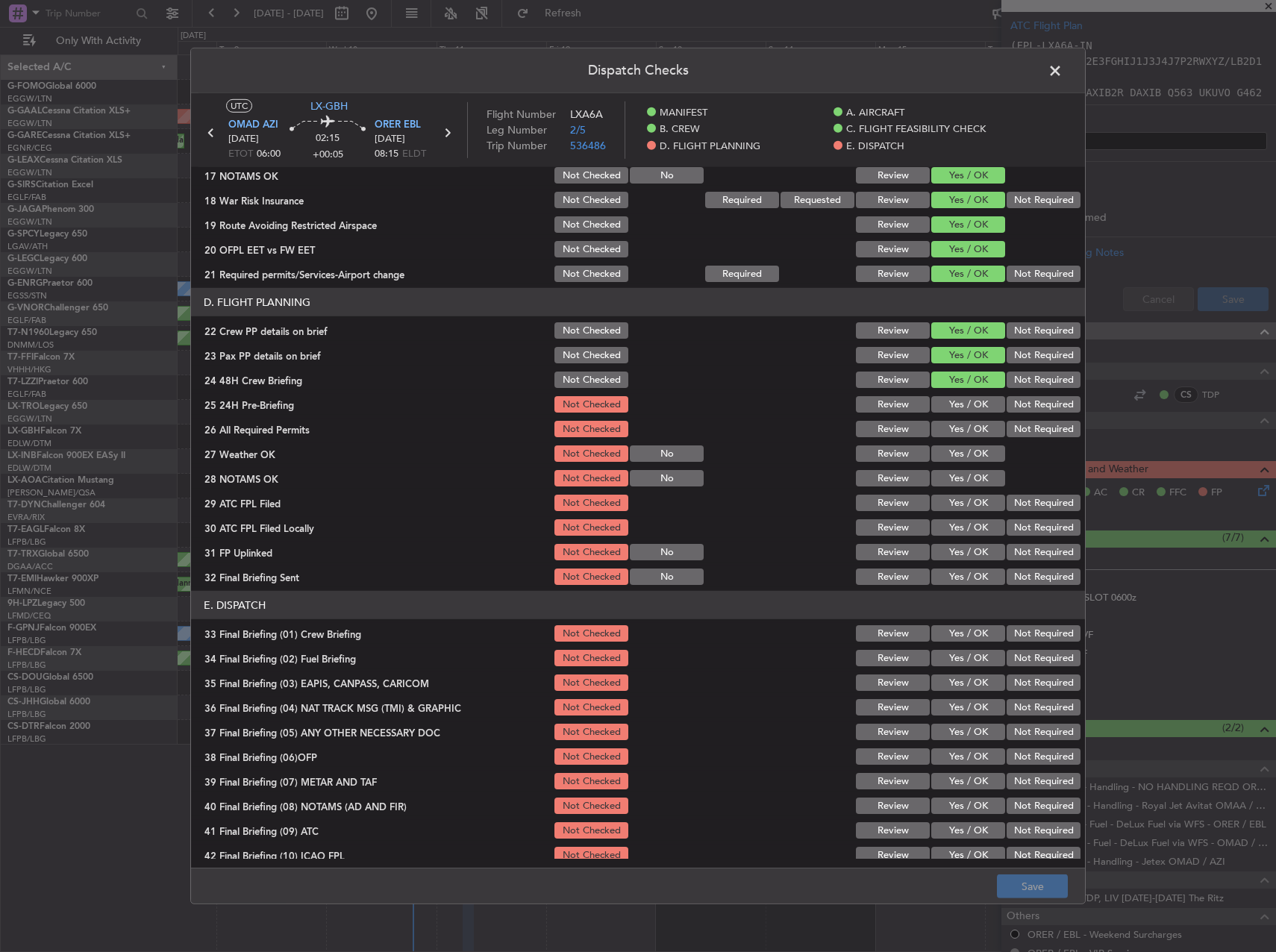
scroll to position [597, 0]
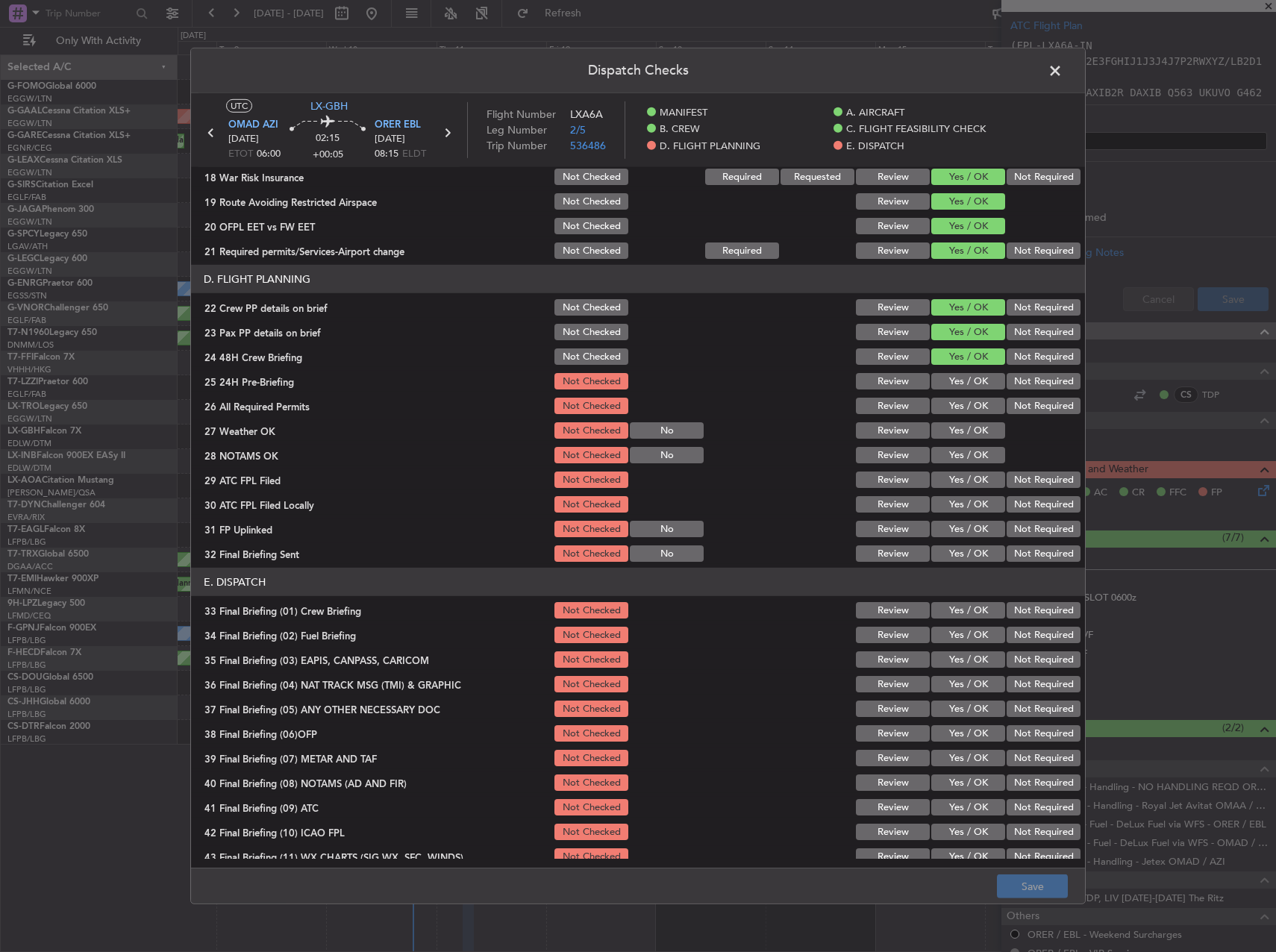
click at [970, 385] on button "Yes / OK" at bounding box center [968, 381] width 74 height 16
drag, startPoint x: 966, startPoint y: 407, endPoint x: 962, endPoint y: 415, distance: 8.9
click at [966, 408] on button "Yes / OK" at bounding box center [968, 405] width 74 height 16
click at [959, 440] on div "Yes / OK" at bounding box center [967, 430] width 75 height 21
click at [960, 436] on button "Yes / OK" at bounding box center [968, 430] width 74 height 16
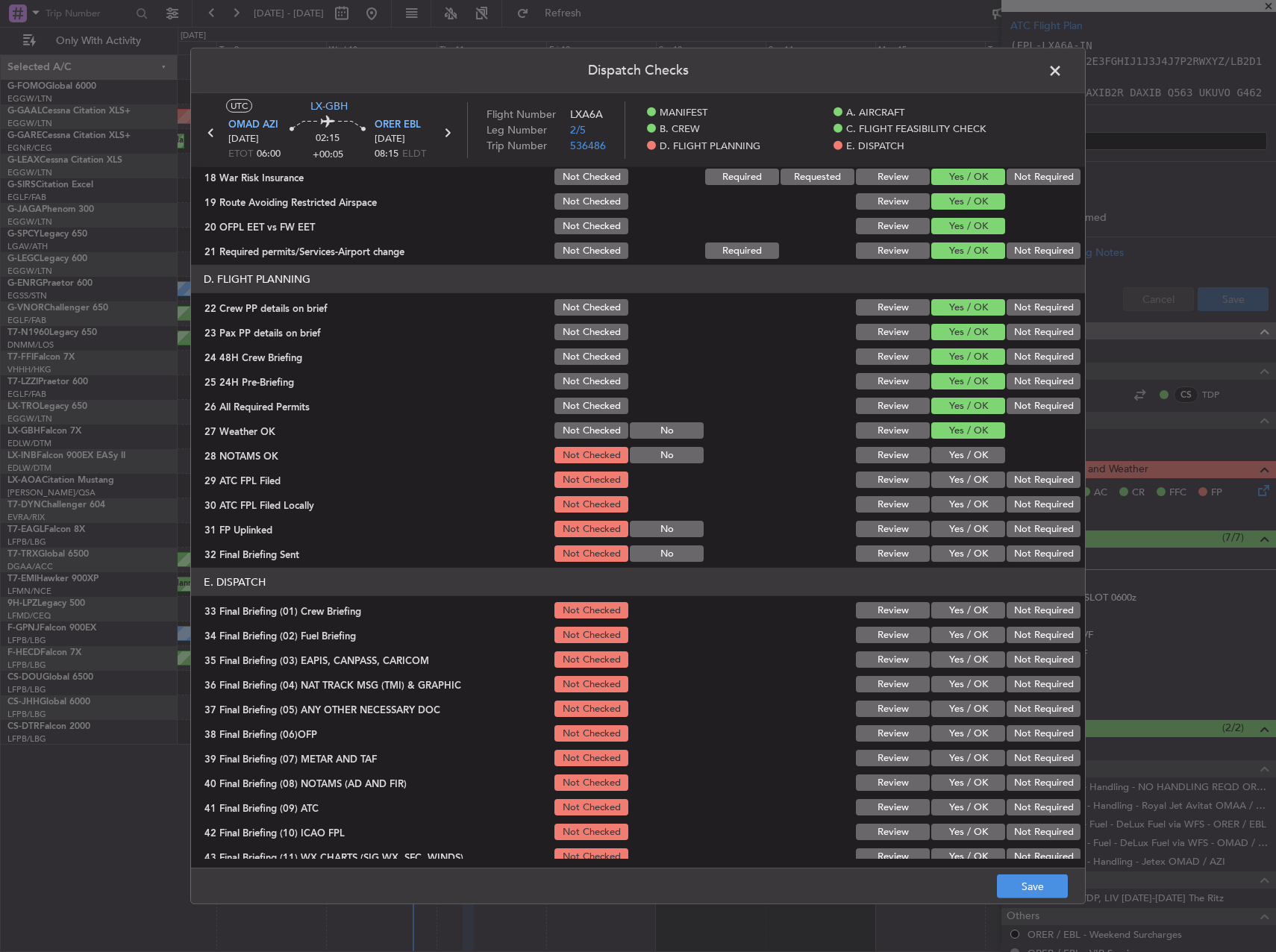
click at [952, 461] on button "Yes / OK" at bounding box center [968, 455] width 74 height 16
click at [1055, 488] on button "Not Required" at bounding box center [1043, 479] width 74 height 16
drag, startPoint x: 968, startPoint y: 505, endPoint x: 1044, endPoint y: 531, distance: 80.3
click at [967, 505] on button "Yes / OK" at bounding box center [968, 504] width 74 height 16
click at [1040, 523] on button "Not Required" at bounding box center [1043, 528] width 74 height 16
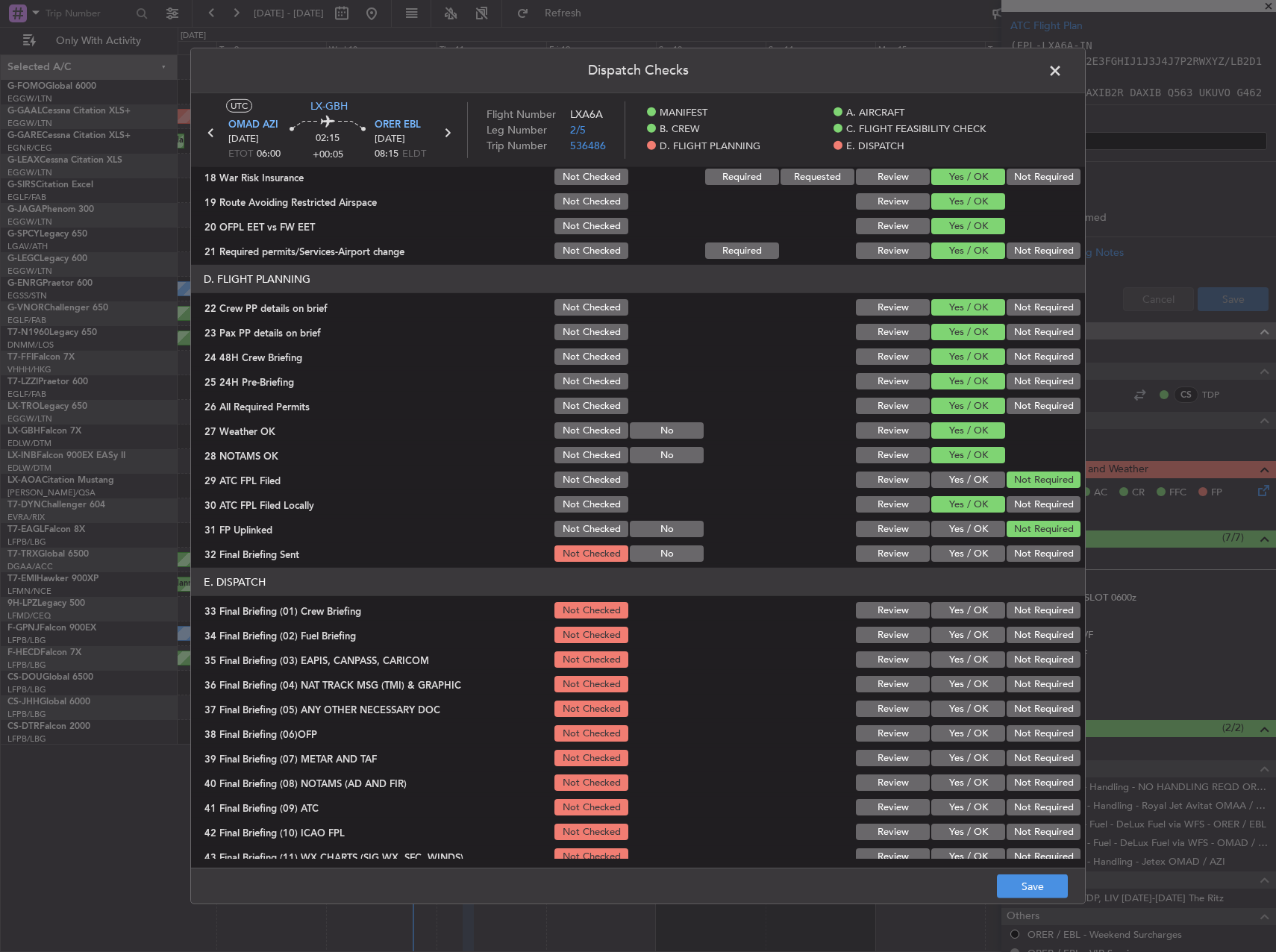
click at [982, 547] on button "Yes / OK" at bounding box center [968, 553] width 74 height 16
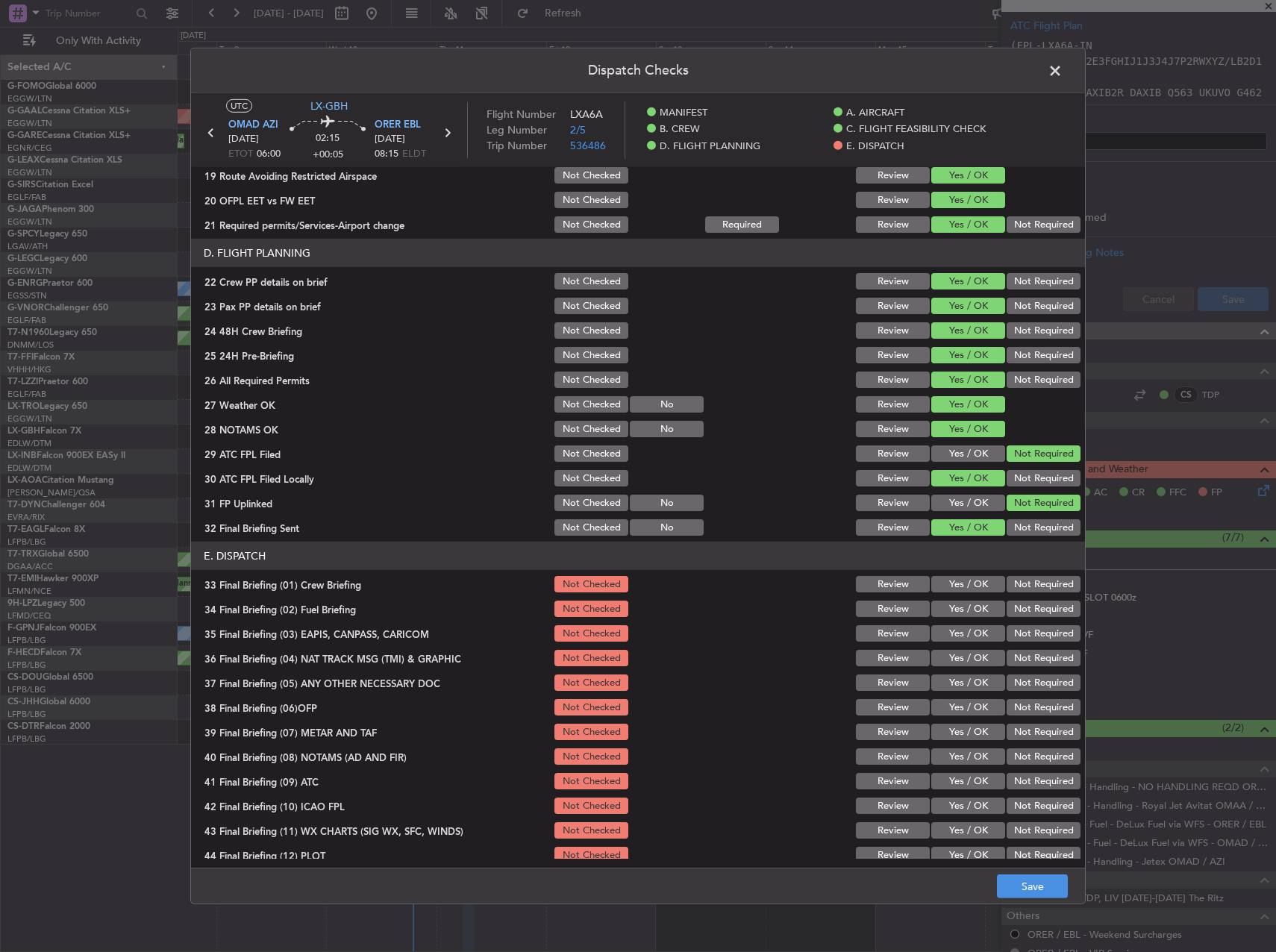
scroll to position [633, 0]
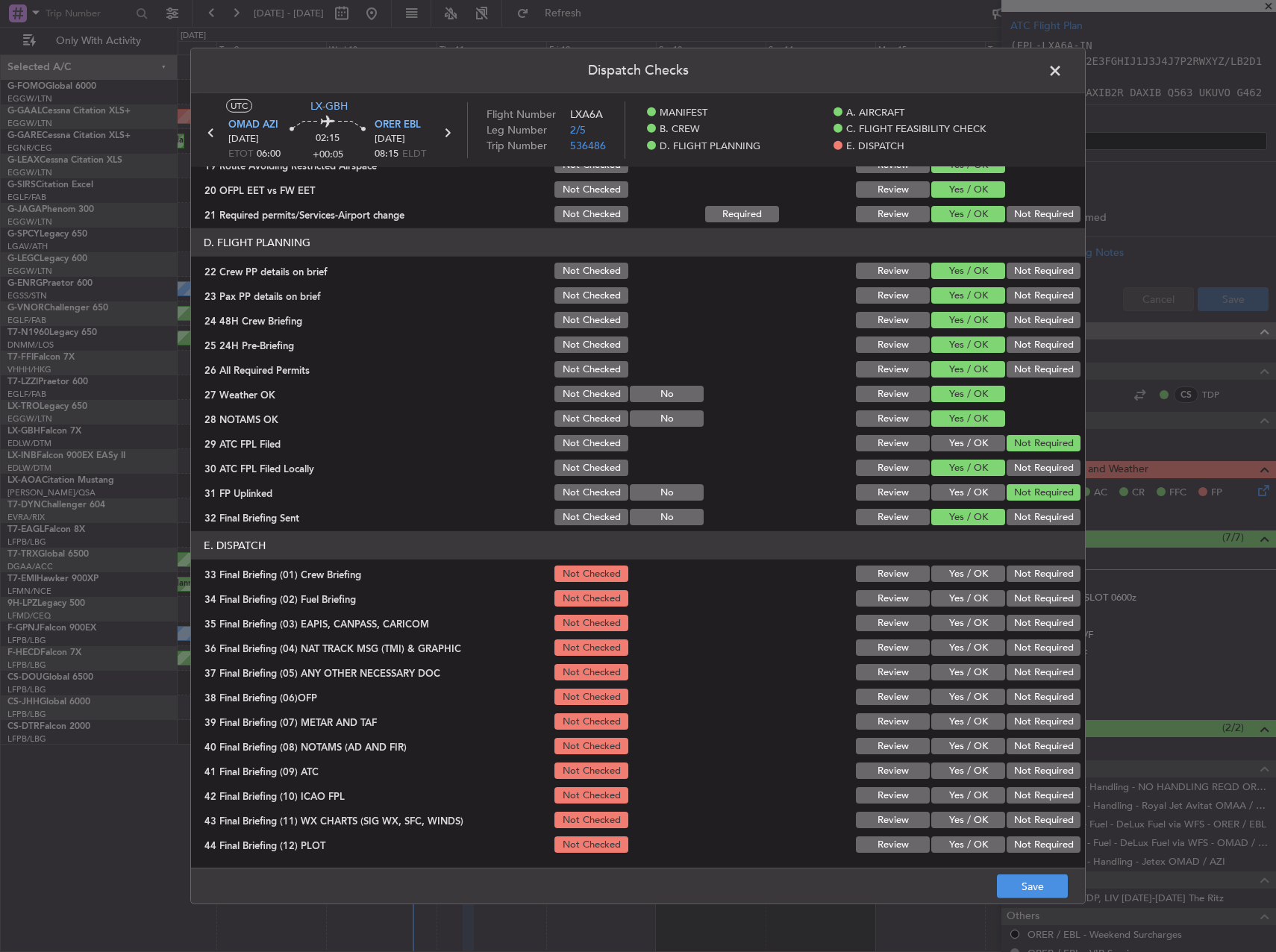
click at [1027, 517] on button "Not Required" at bounding box center [1043, 517] width 74 height 16
click at [958, 441] on button "Yes / OK" at bounding box center [968, 443] width 74 height 16
click at [1038, 440] on button "Not Required" at bounding box center [1043, 443] width 74 height 16
click at [963, 488] on button "Yes / OK" at bounding box center [968, 492] width 74 height 16
click at [1031, 464] on button "Not Required" at bounding box center [1043, 468] width 74 height 16
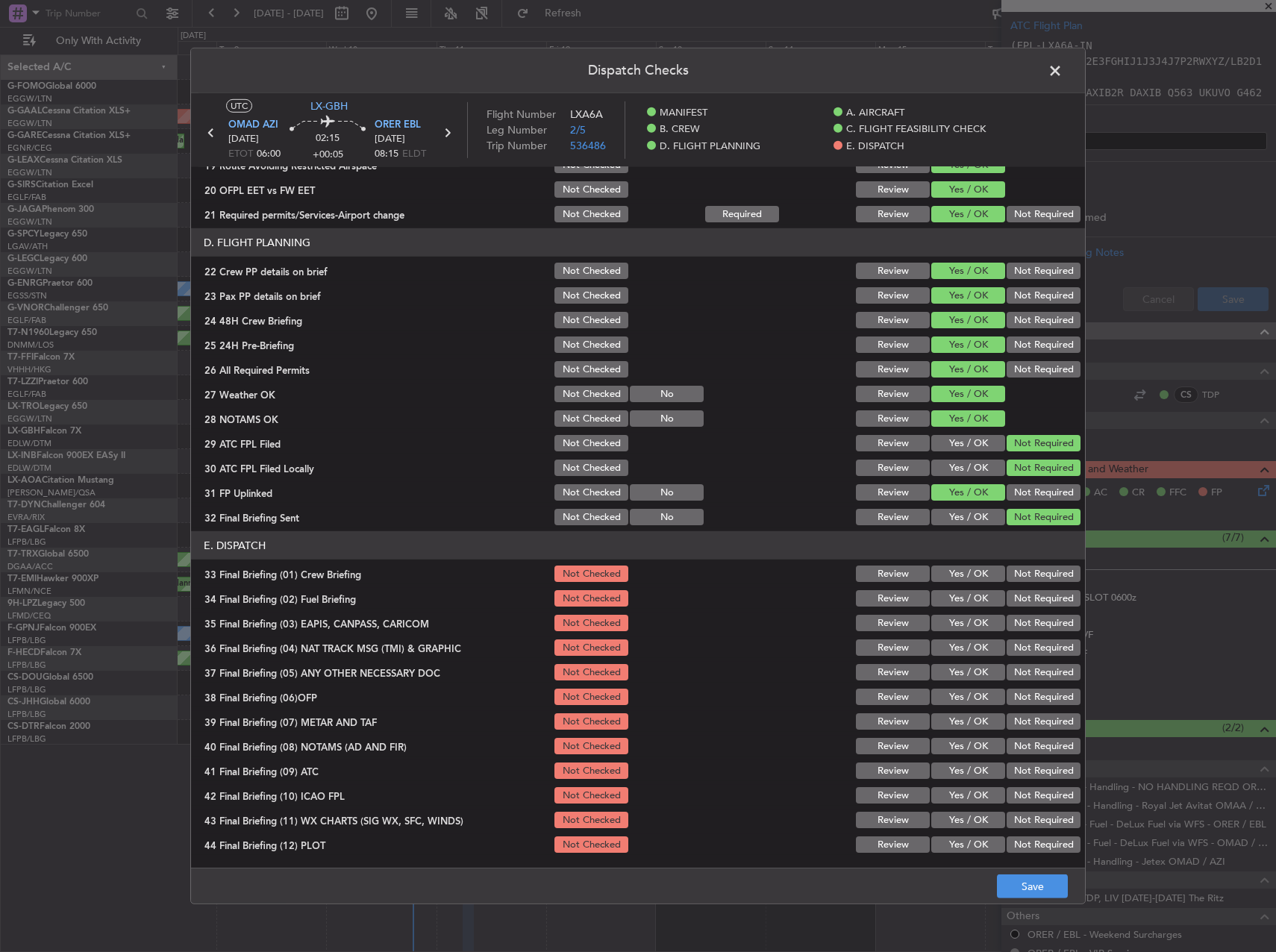
click at [953, 569] on button "Yes / OK" at bounding box center [968, 574] width 74 height 16
drag, startPoint x: 954, startPoint y: 593, endPoint x: 962, endPoint y: 596, distance: 8.5
click at [958, 595] on button "Yes / OK" at bounding box center [968, 598] width 74 height 16
click at [1009, 617] on button "Not Required" at bounding box center [1043, 623] width 74 height 16
drag, startPoint x: 1016, startPoint y: 633, endPoint x: 1022, endPoint y: 650, distance: 18.0
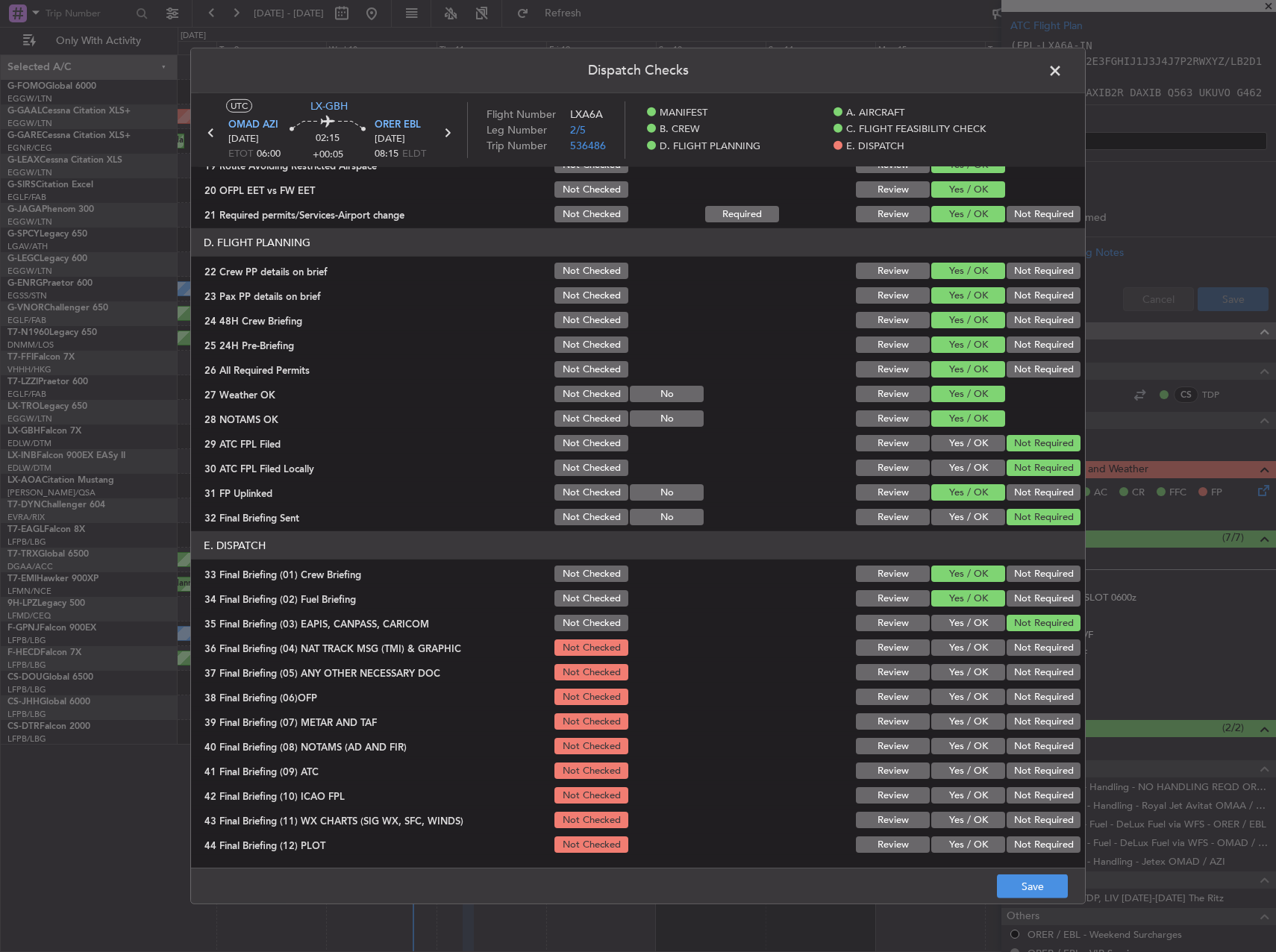
click at [1017, 636] on section "E. DISPATCH 33 Final Briefing (01) Crew Briefing Not Checked Review Yes / OK No…" at bounding box center [638, 693] width 894 height 324
click at [1022, 650] on button "Not Required" at bounding box center [1043, 647] width 74 height 16
click at [1019, 671] on button "Not Required" at bounding box center [1043, 672] width 74 height 16
click at [972, 706] on div "Yes / OK" at bounding box center [967, 696] width 75 height 21
click at [960, 699] on button "Yes / OK" at bounding box center [968, 696] width 74 height 16
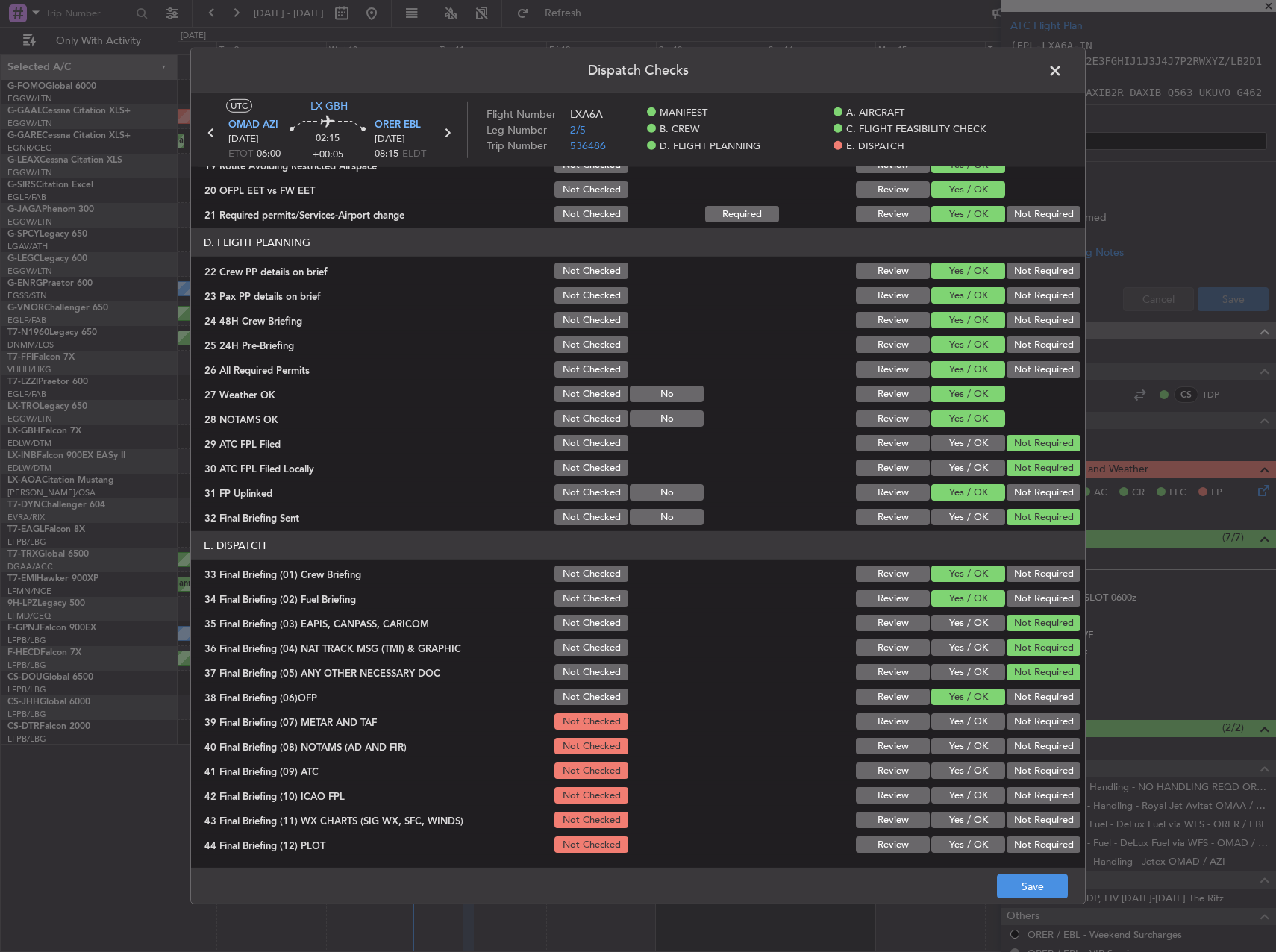
click at [961, 719] on button "Yes / OK" at bounding box center [968, 721] width 74 height 16
click at [962, 742] on button "Yes / OK" at bounding box center [968, 745] width 74 height 16
click at [961, 764] on button "Yes / OK" at bounding box center [968, 770] width 74 height 16
click at [960, 786] on div "Yes / OK" at bounding box center [967, 795] width 75 height 21
click at [962, 812] on button "Yes / OK" at bounding box center [968, 819] width 74 height 16
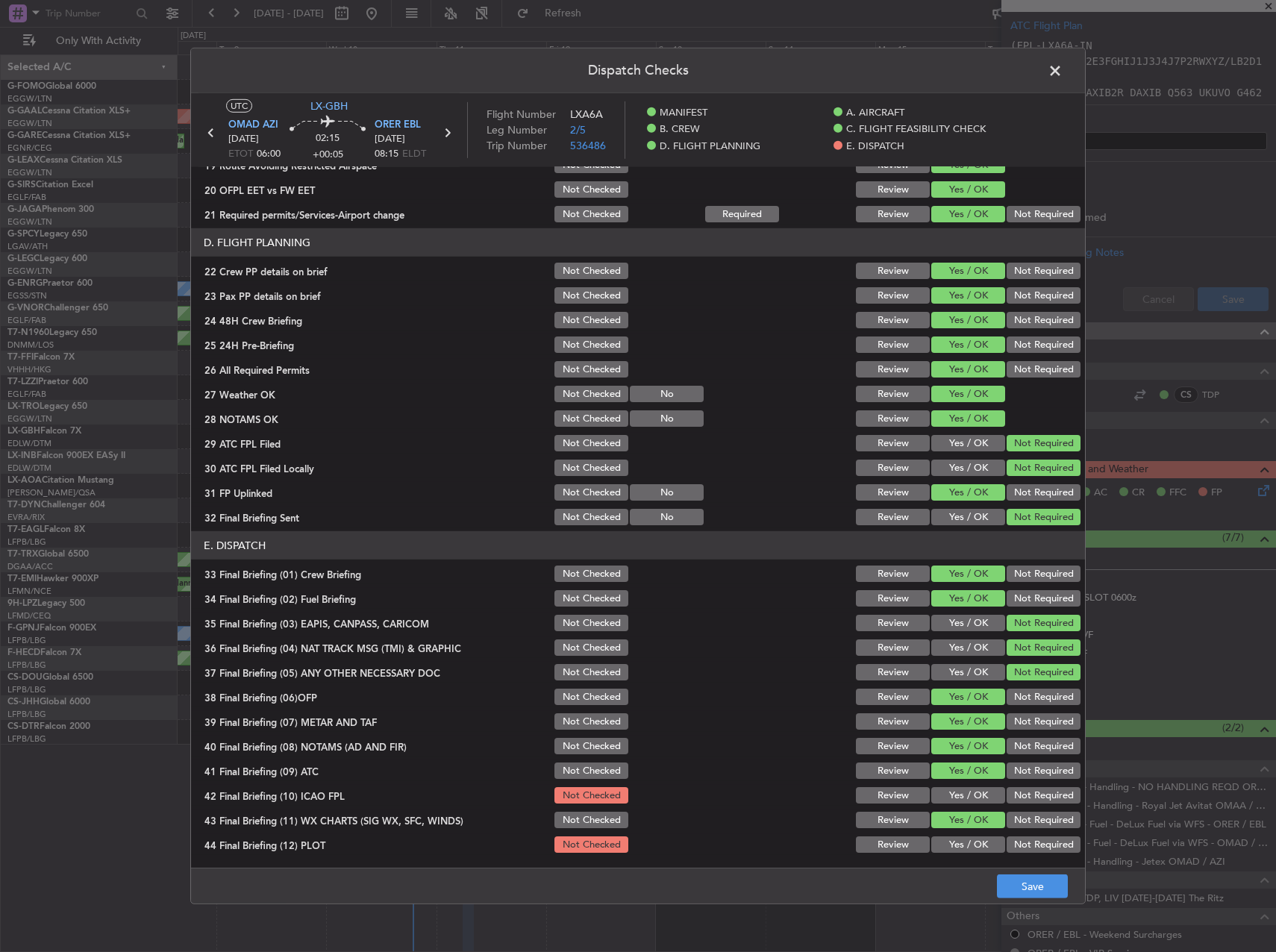
click at [957, 788] on button "Yes / OK" at bounding box center [968, 795] width 74 height 16
click at [968, 845] on button "Yes / OK" at bounding box center [968, 845] width 74 height 16
click at [1043, 878] on button "Save" at bounding box center [1032, 886] width 71 height 24
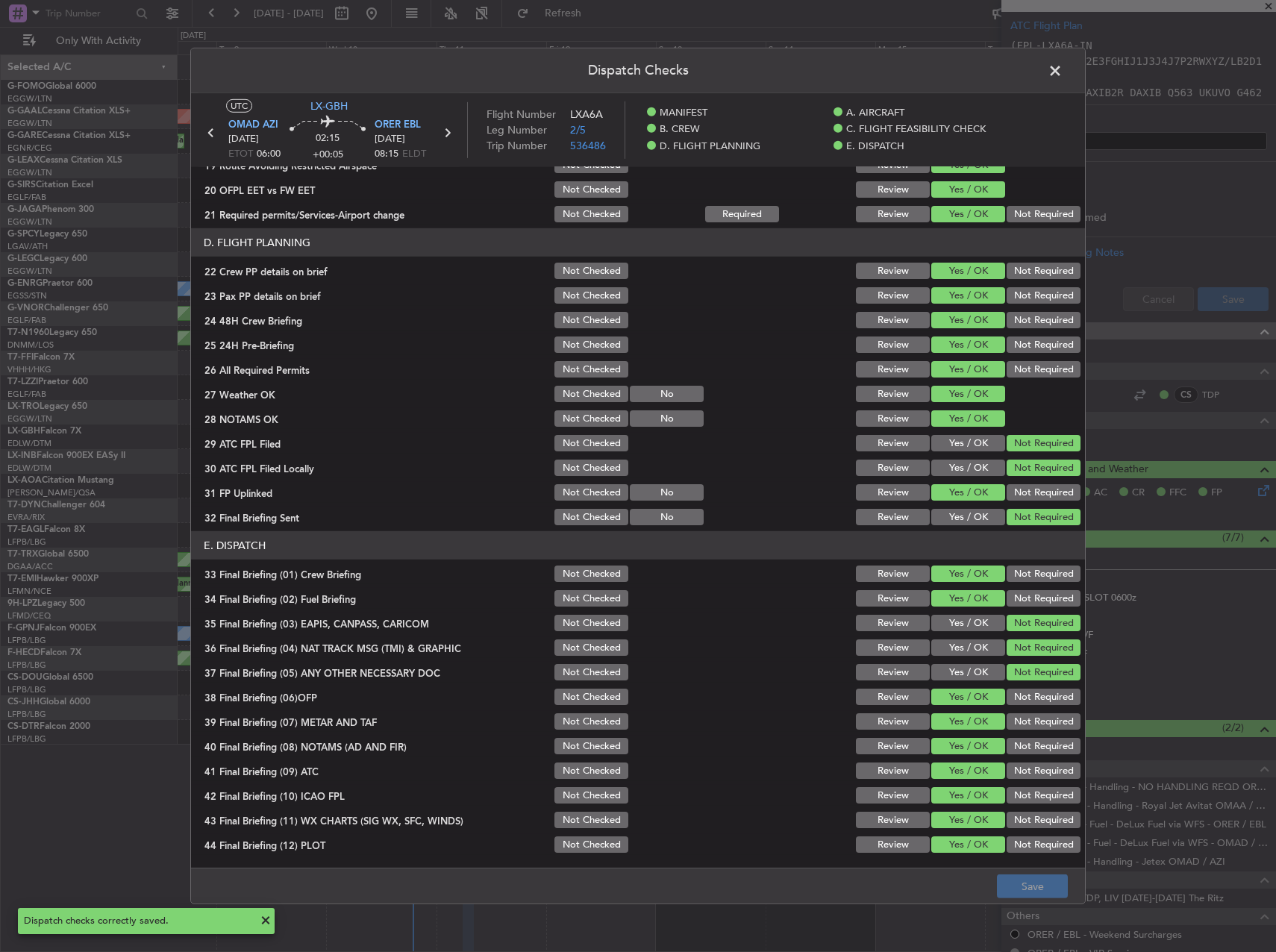
click at [1063, 67] on span at bounding box center [1063, 74] width 0 height 30
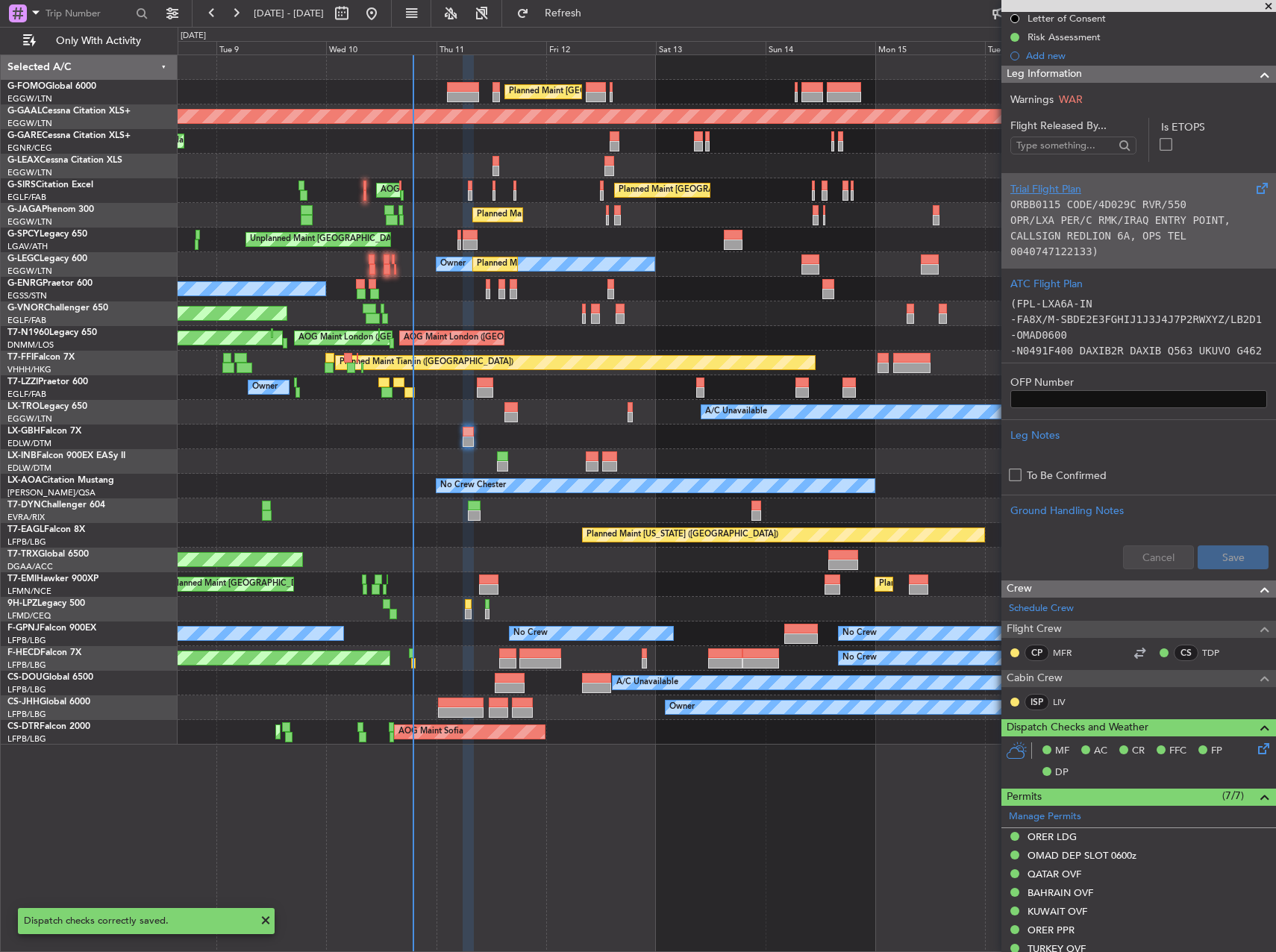
scroll to position [0, 0]
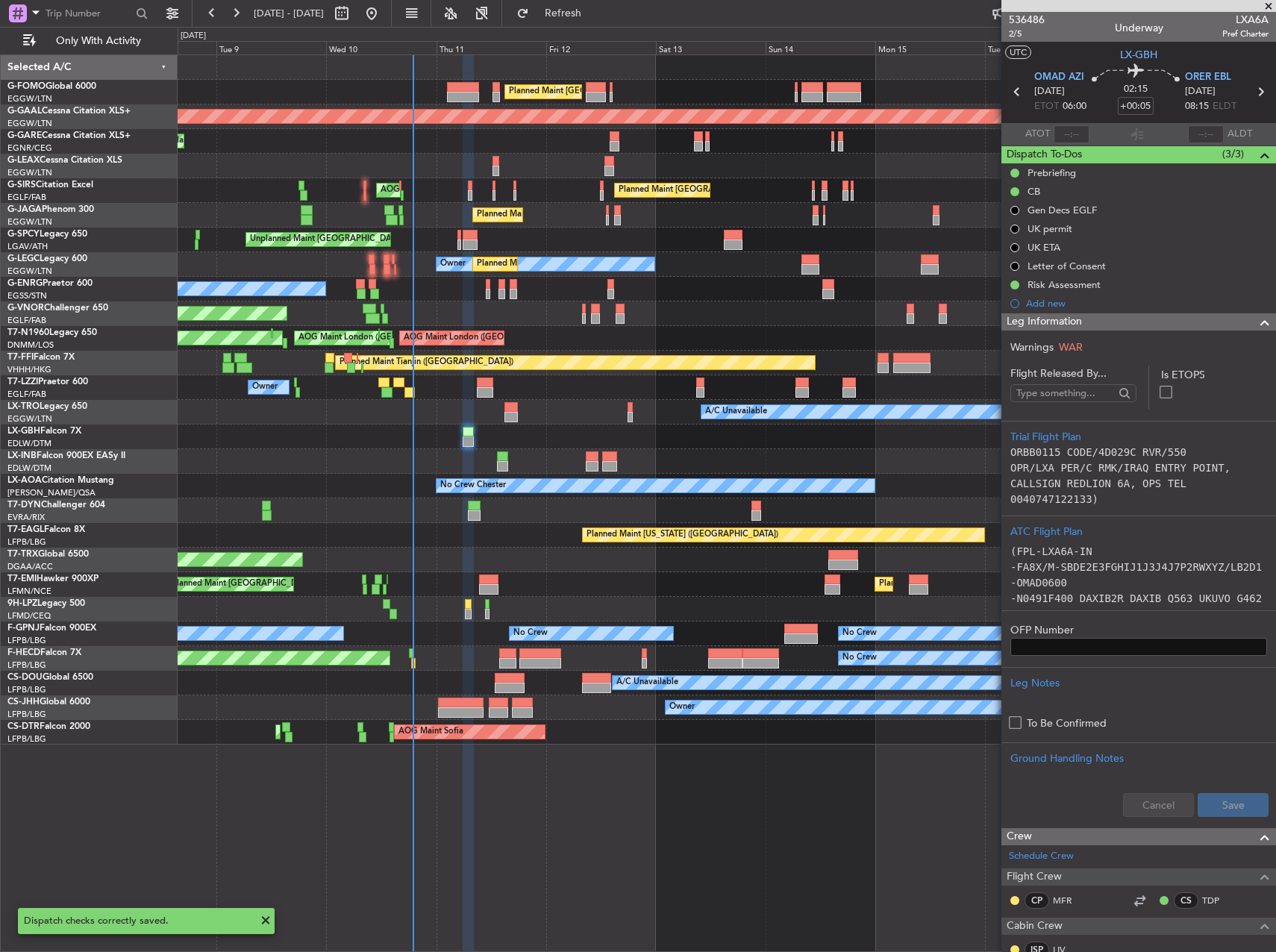
click at [1007, 39] on div "536486 2/5 Underway LXA6A Pref Charter" at bounding box center [1139, 27] width 275 height 30
click at [1011, 33] on span "2/5" at bounding box center [1026, 34] width 36 height 13
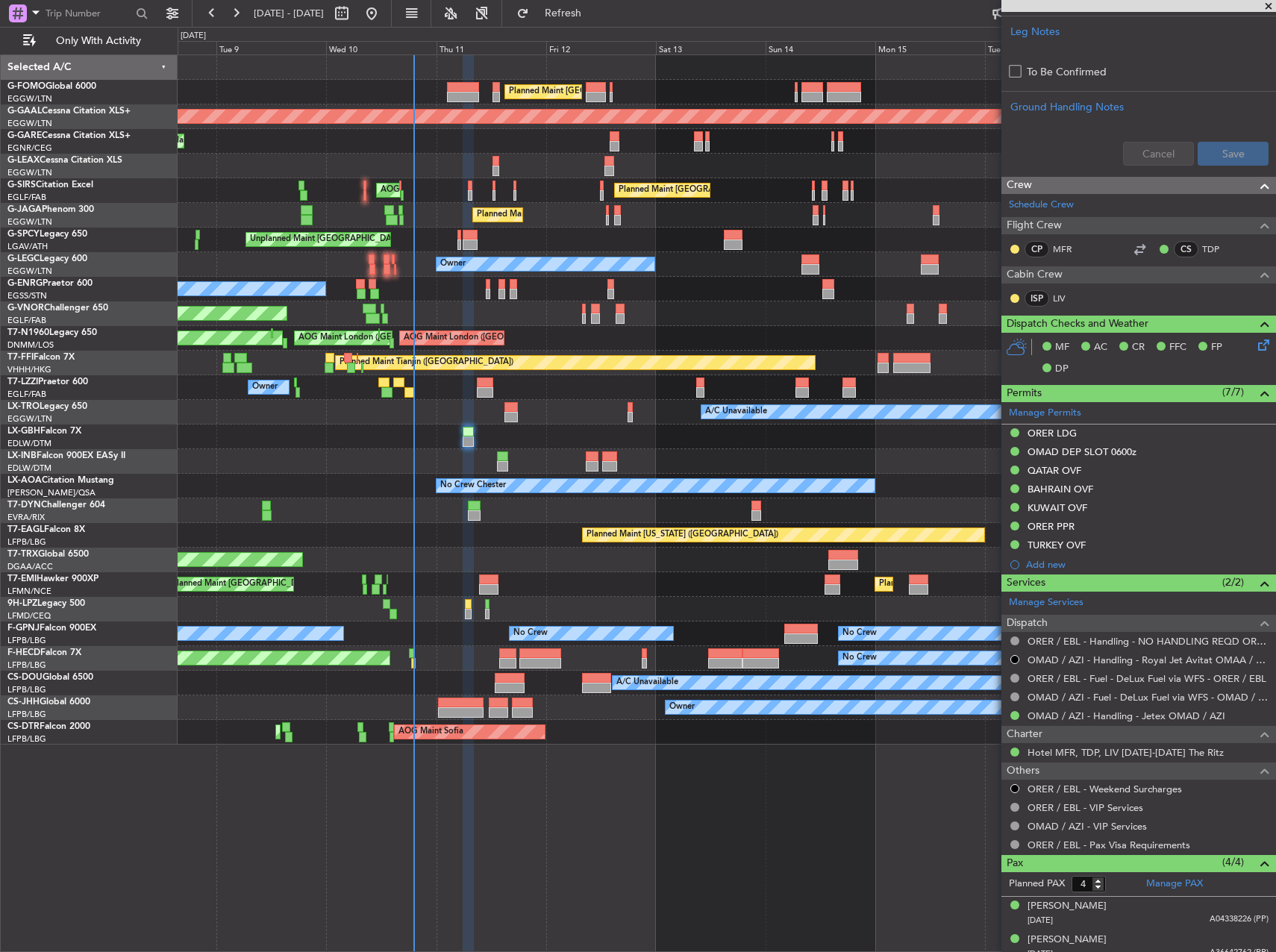
scroll to position [730, 0]
